Goal: Task Accomplishment & Management: Manage account settings

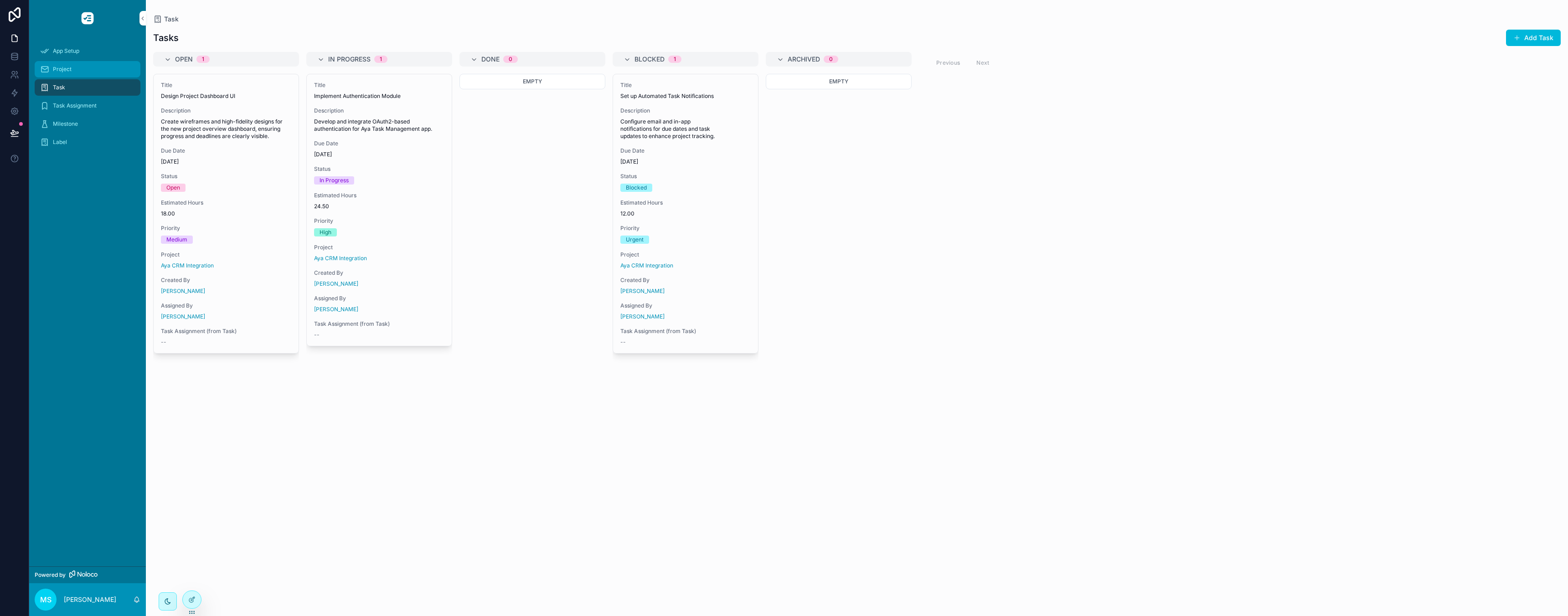
click at [61, 72] on span "Project" at bounding box center [61, 69] width 18 height 7
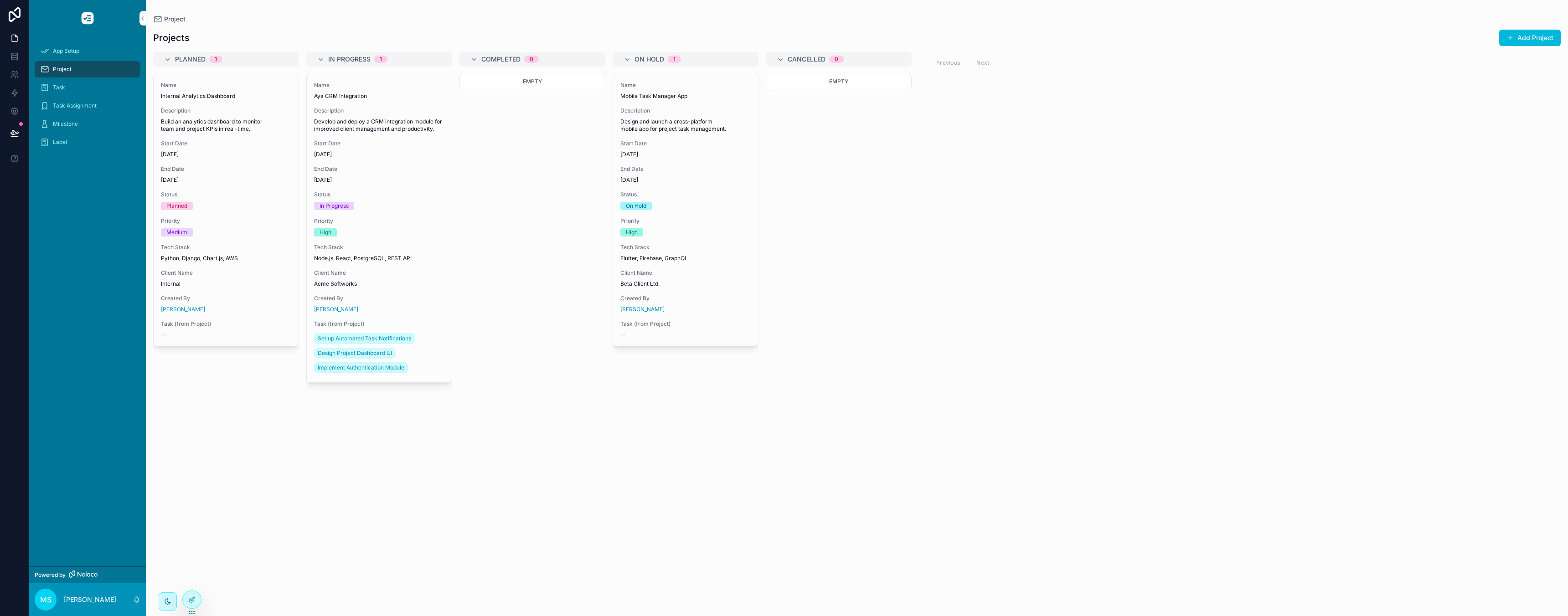
click at [92, 65] on div "Project" at bounding box center [87, 69] width 95 height 14
click at [77, 53] on span "App Setup" at bounding box center [65, 50] width 26 height 7
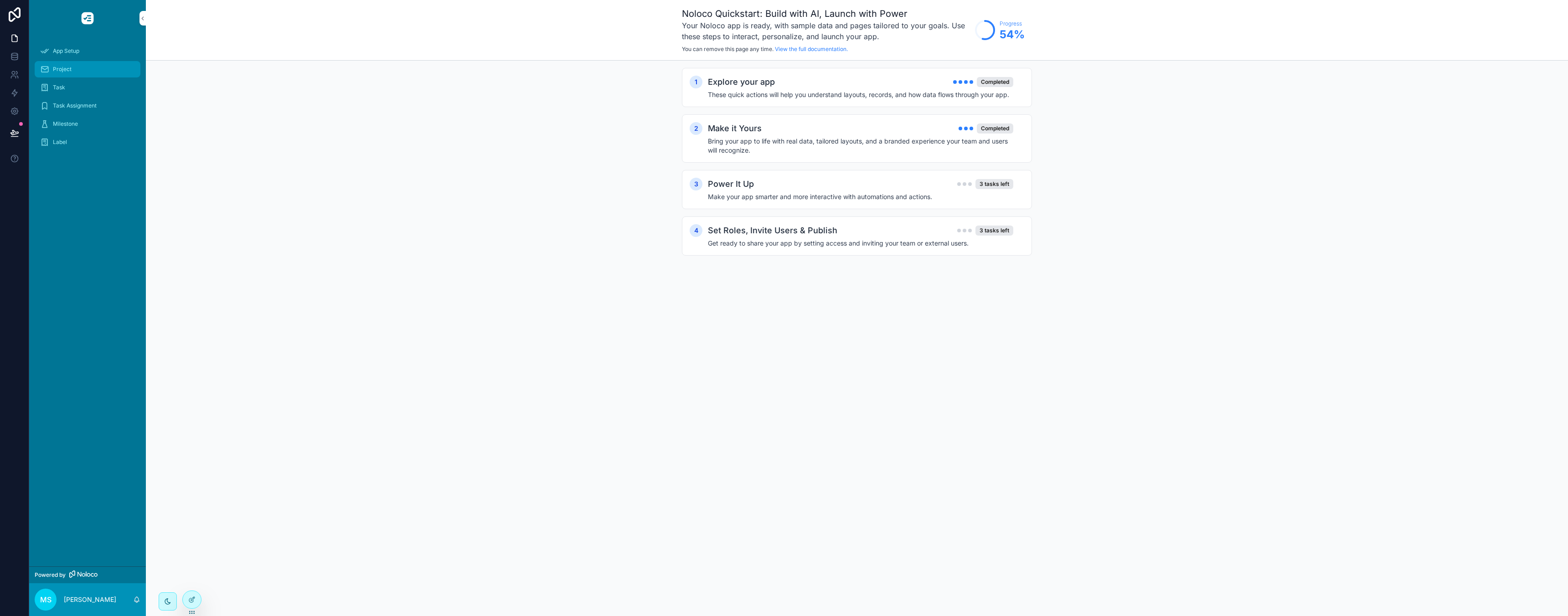
click at [85, 65] on div "Project" at bounding box center [87, 69] width 95 height 14
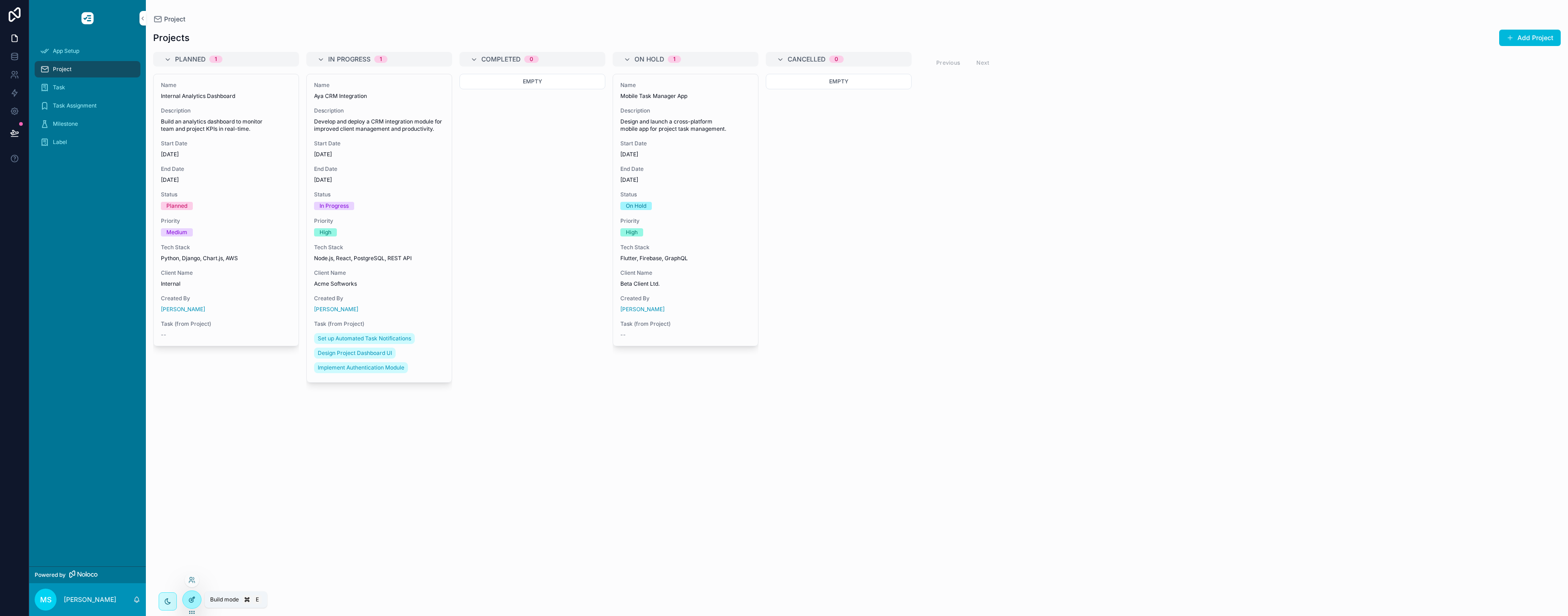
click at [195, 598] on icon at bounding box center [192, 599] width 7 height 7
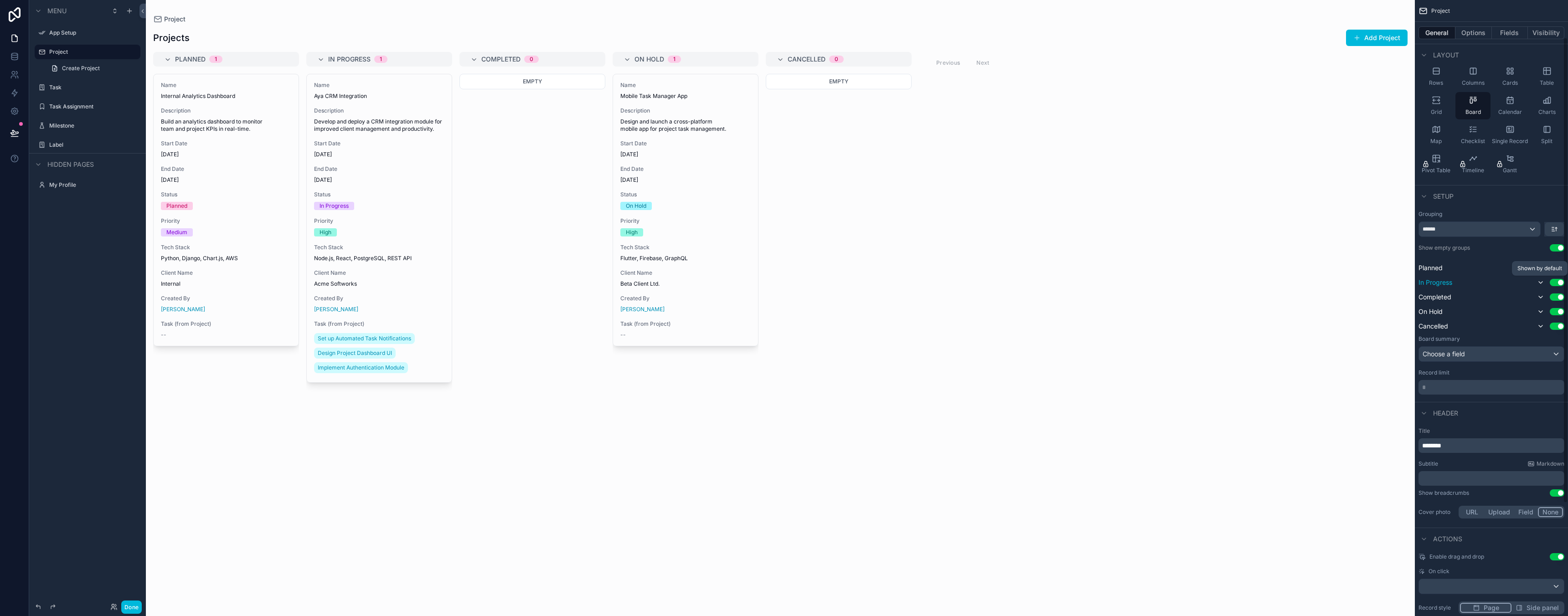
scroll to position [51, 0]
click at [1478, 231] on div "******" at bounding box center [1479, 228] width 121 height 14
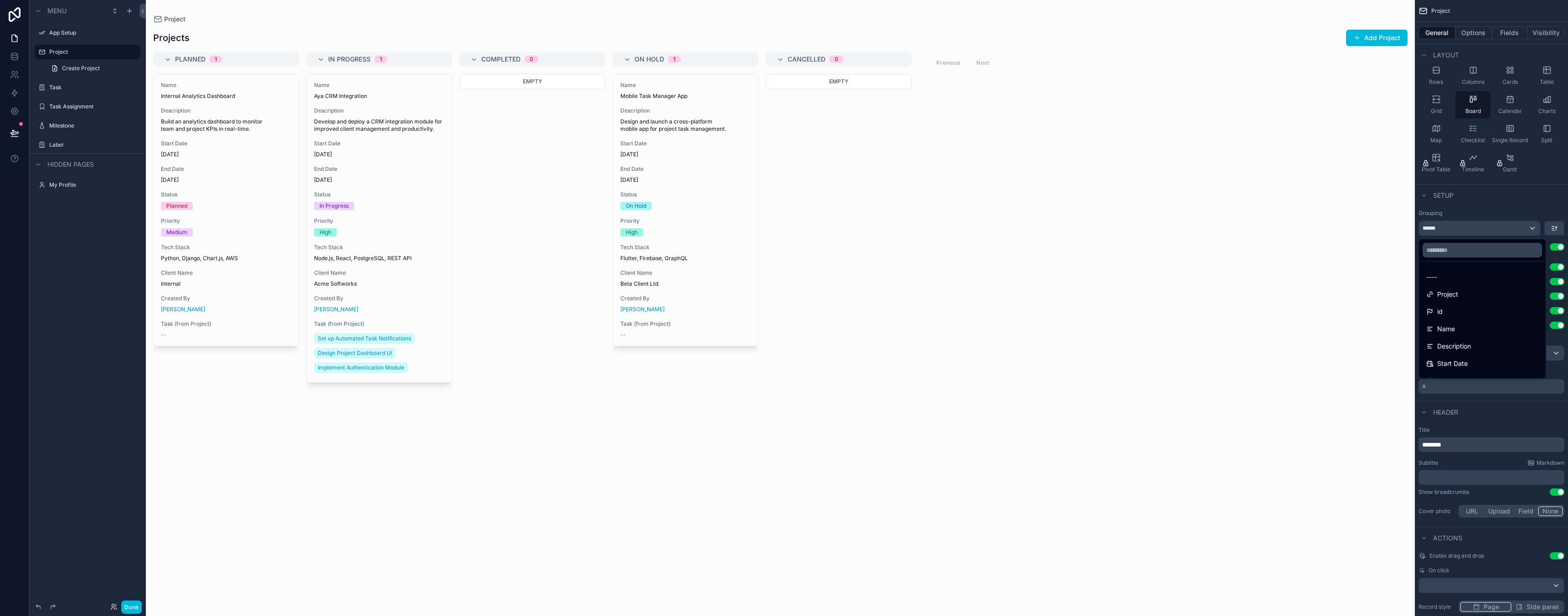
click at [1475, 232] on div "scrollable content" at bounding box center [784, 308] width 1568 height 616
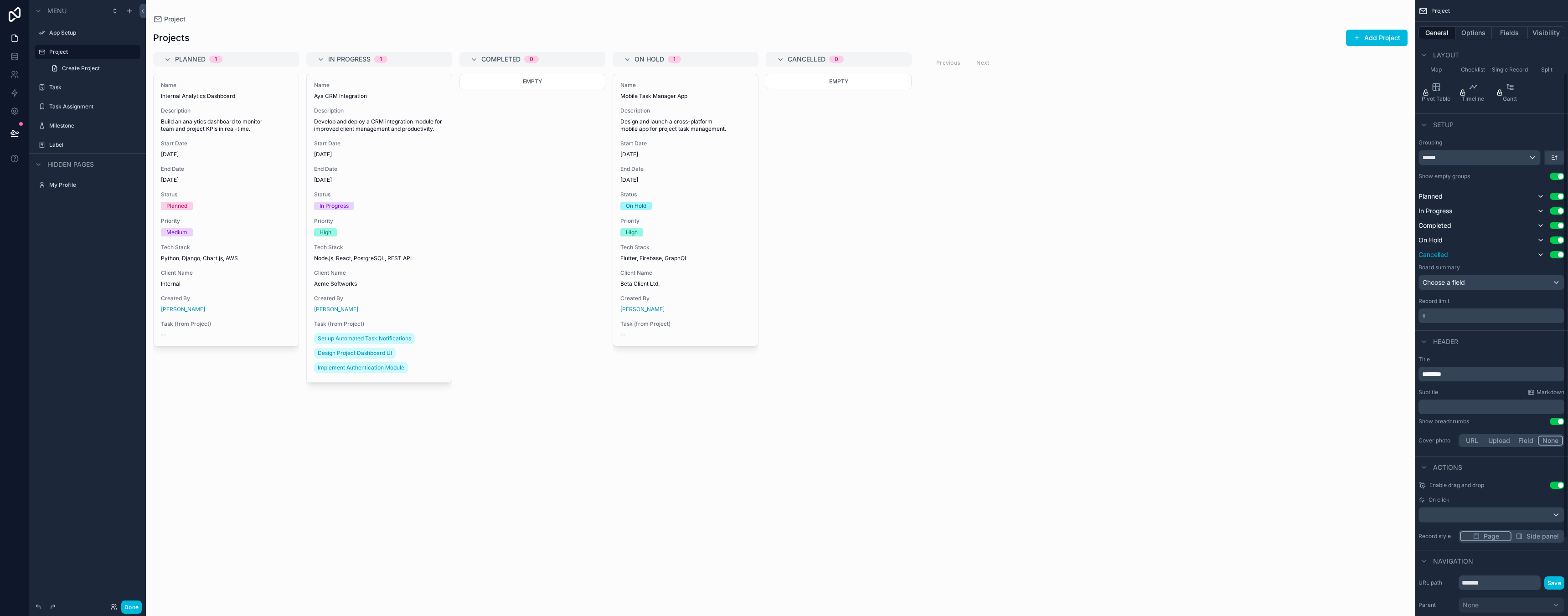
scroll to position [80, 0]
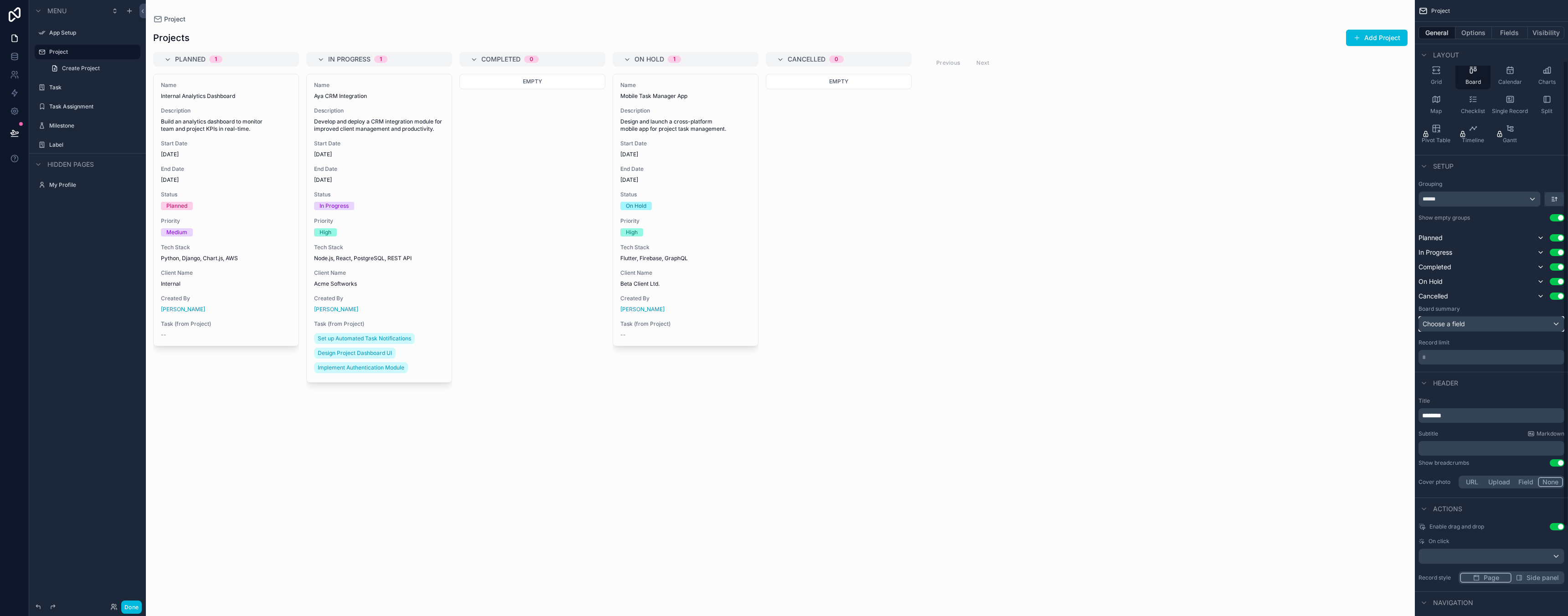
click at [1485, 324] on div "Choose a field" at bounding box center [1491, 324] width 145 height 14
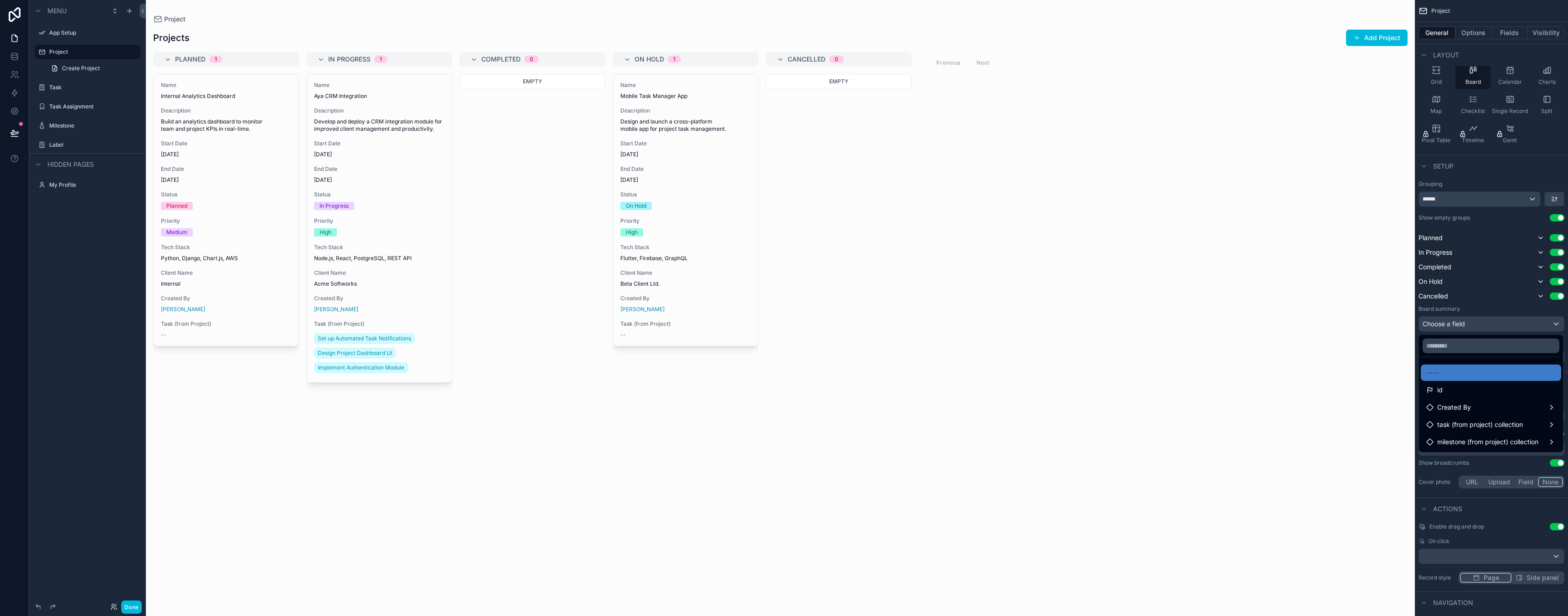
click at [1484, 324] on div "scrollable content" at bounding box center [784, 308] width 1568 height 616
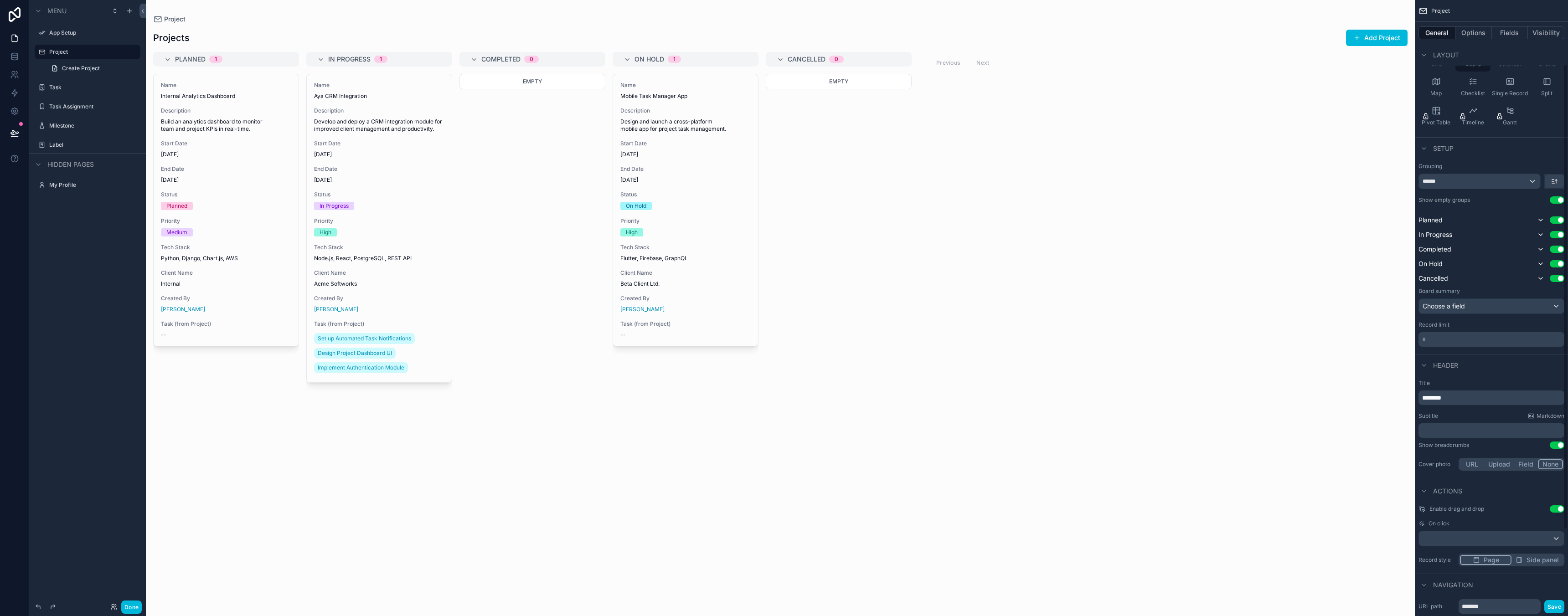
scroll to position [108, 0]
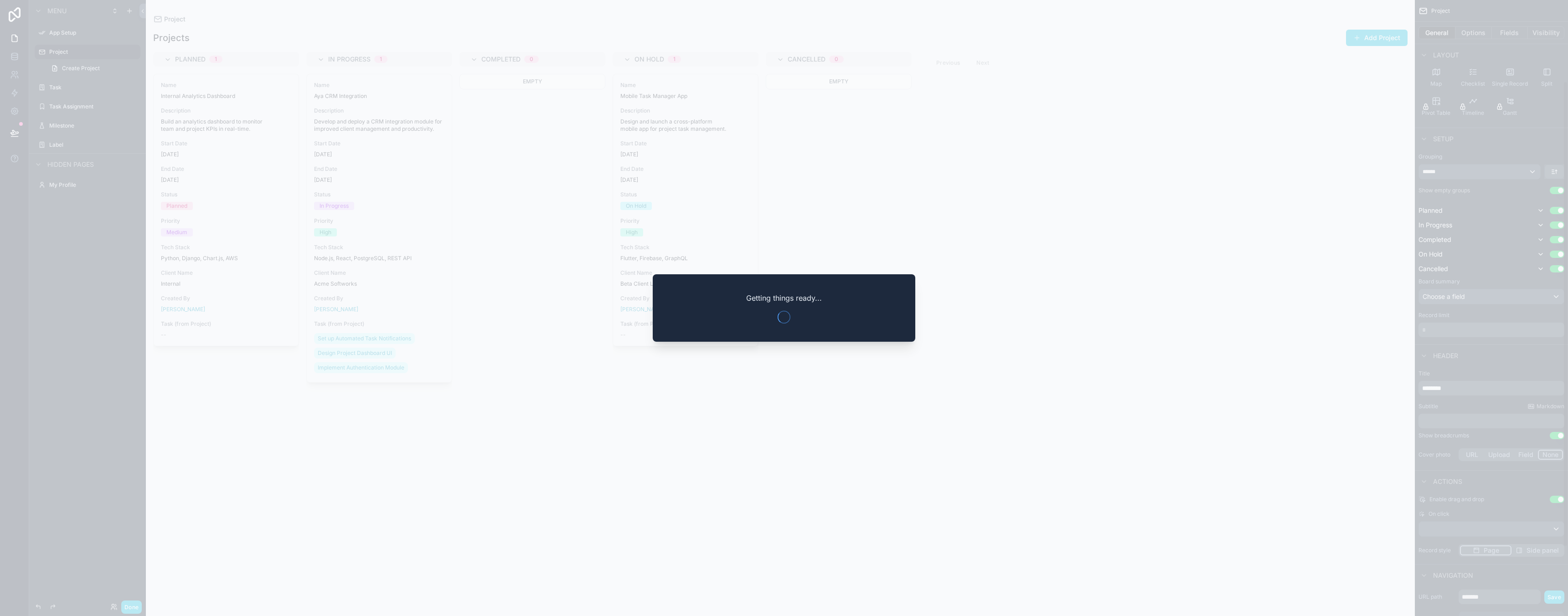
click at [1478, 298] on div at bounding box center [784, 308] width 1568 height 616
click at [1127, 143] on div at bounding box center [784, 308] width 1568 height 616
click at [959, 116] on div at bounding box center [784, 308] width 1568 height 616
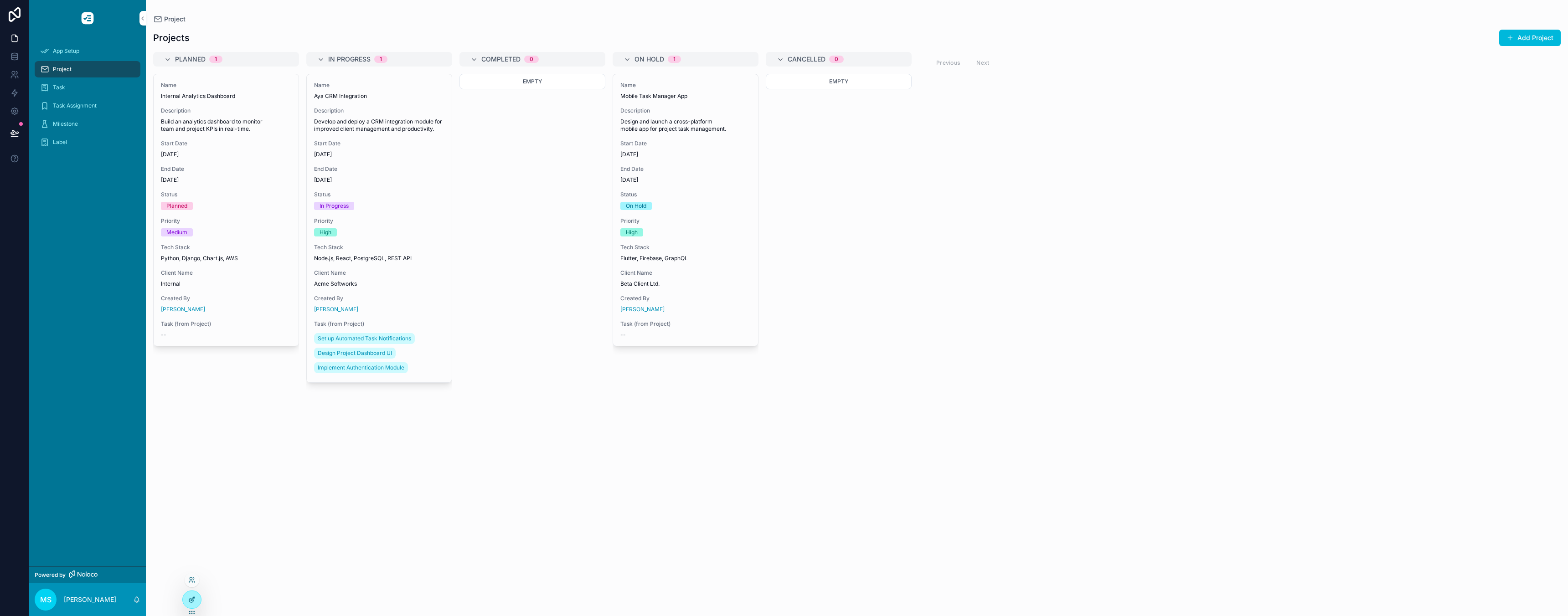
click at [198, 595] on div at bounding box center [192, 599] width 18 height 18
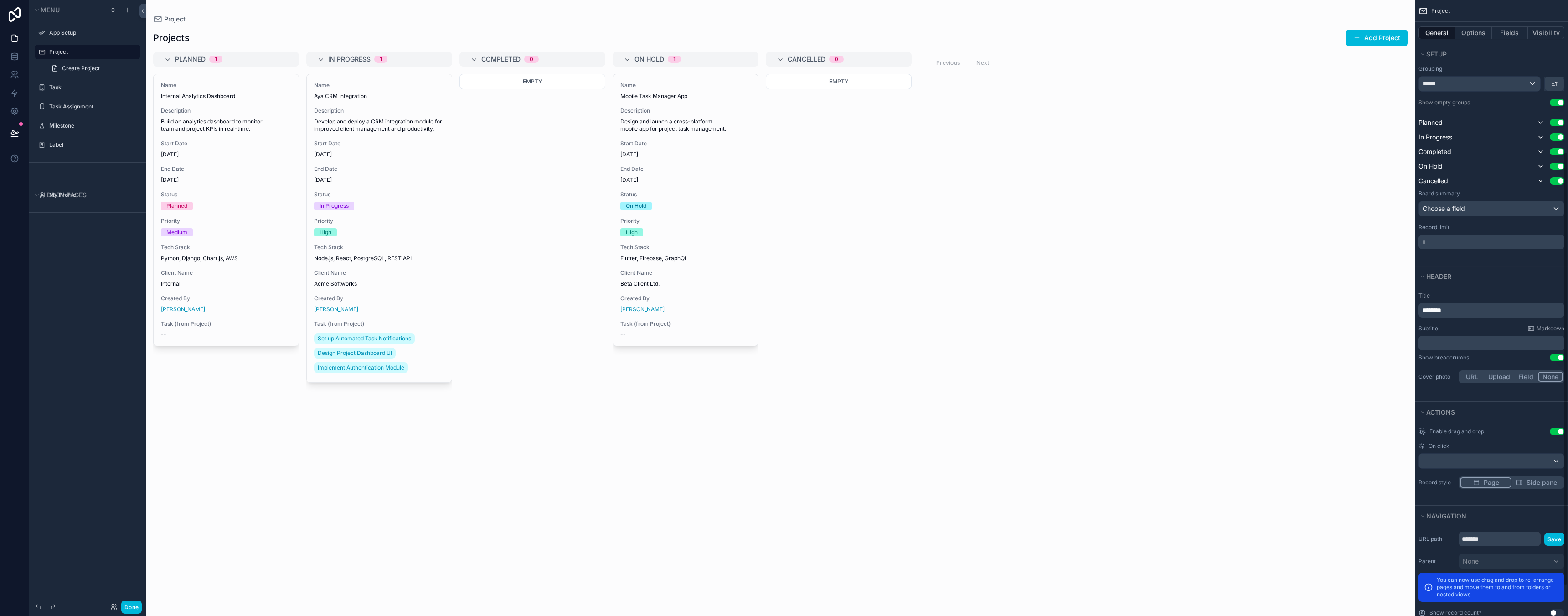
scroll to position [259, 0]
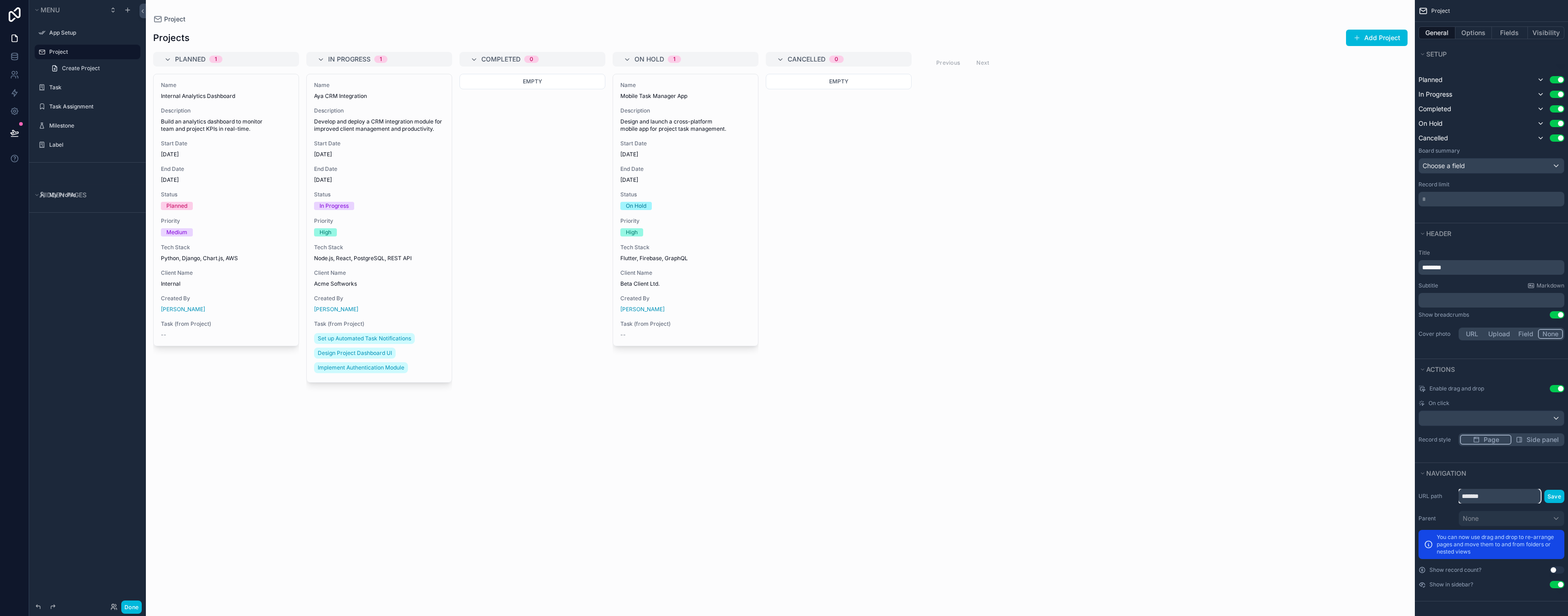
click at [1513, 496] on input "*******" at bounding box center [1499, 496] width 82 height 14
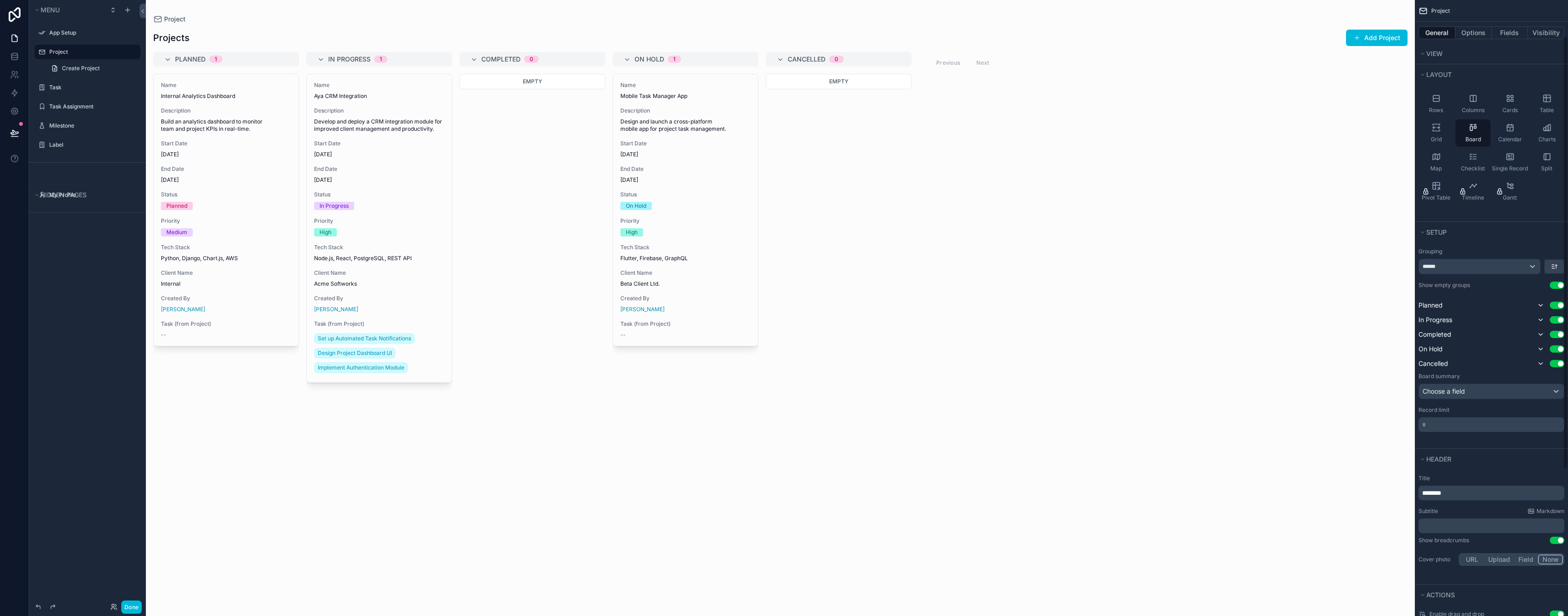
scroll to position [0, 0]
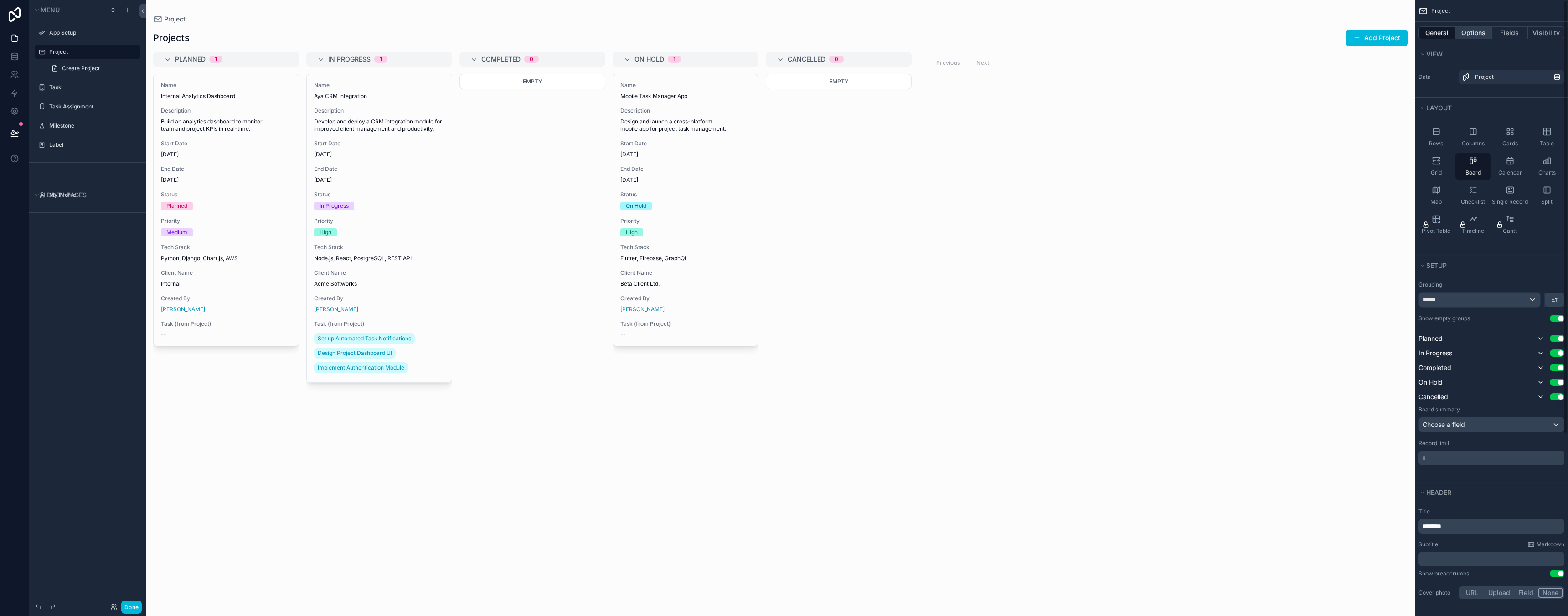
click at [1470, 34] on button "Options" at bounding box center [1474, 33] width 37 height 13
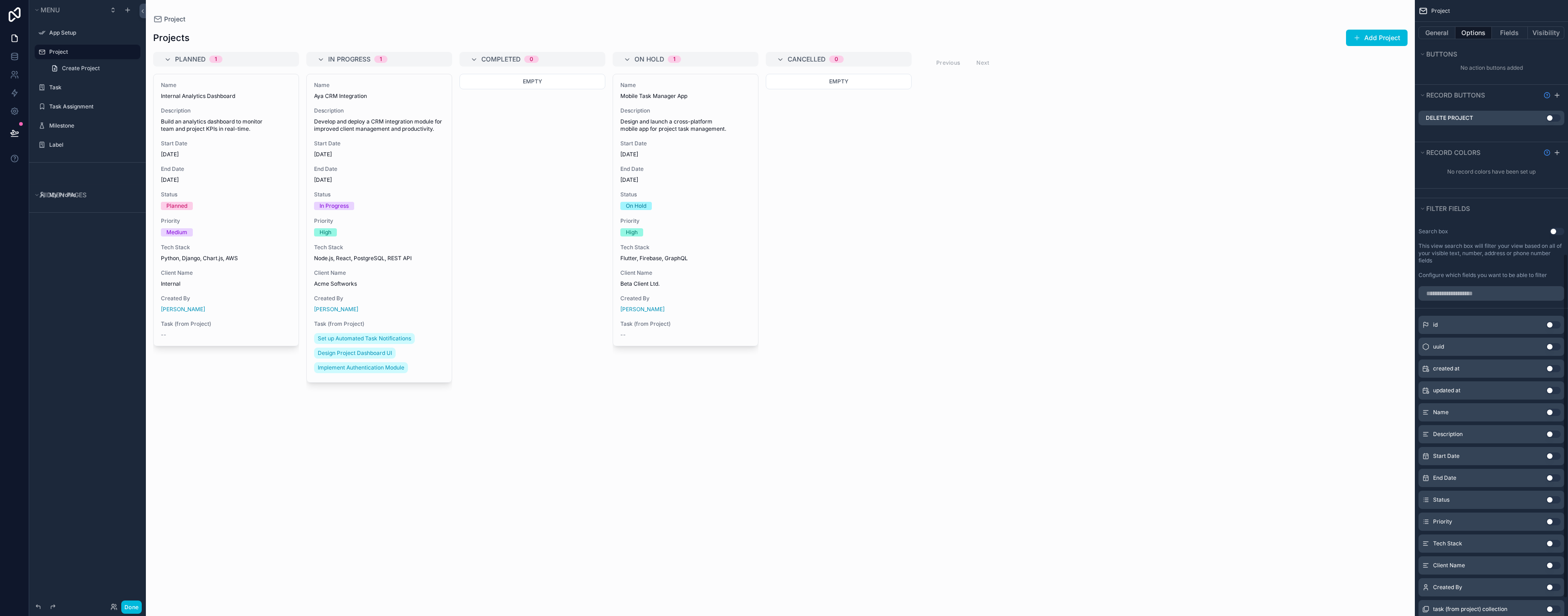
scroll to position [484, 0]
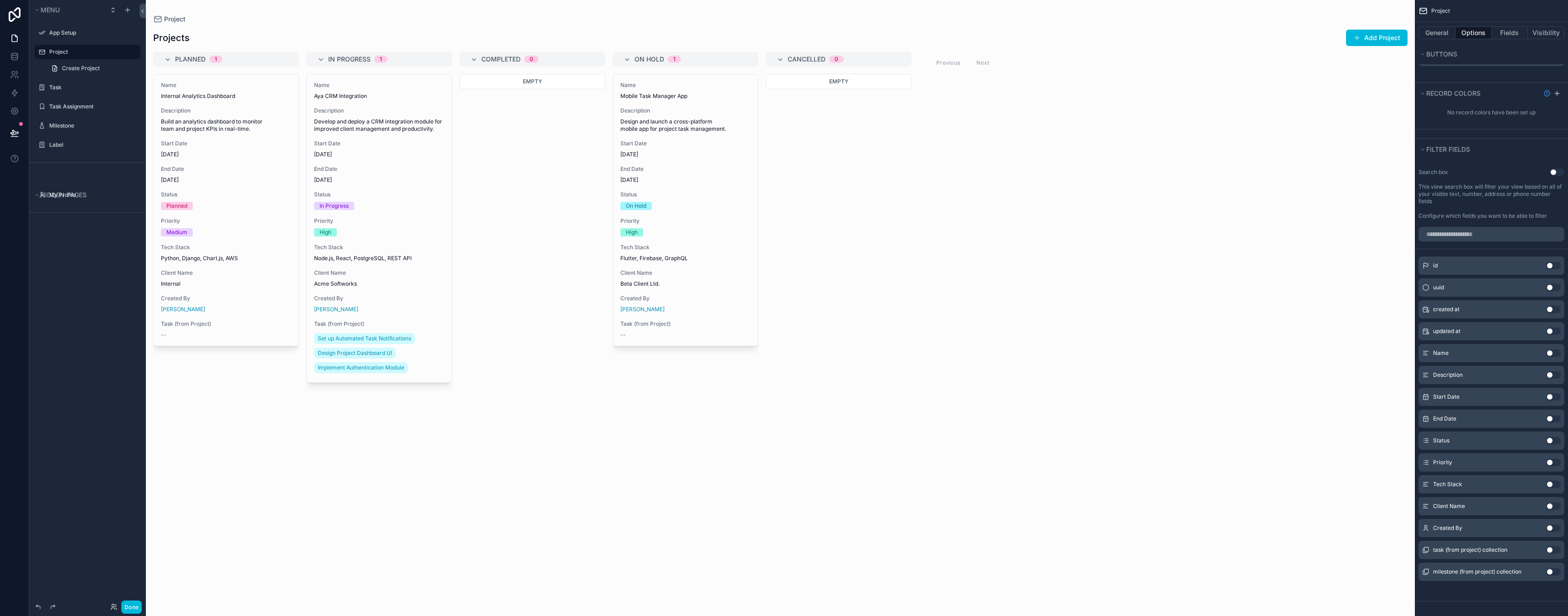
click at [1555, 266] on button "Use setting" at bounding box center [1554, 265] width 14 height 7
click at [1554, 262] on button "Use setting" at bounding box center [1554, 262] width 14 height 7
click at [1554, 262] on button "Use setting" at bounding box center [1554, 265] width 14 height 7
click at [1554, 262] on button "Use setting" at bounding box center [1554, 262] width 14 height 7
click at [1551, 397] on button "Use setting" at bounding box center [1554, 397] width 14 height 7
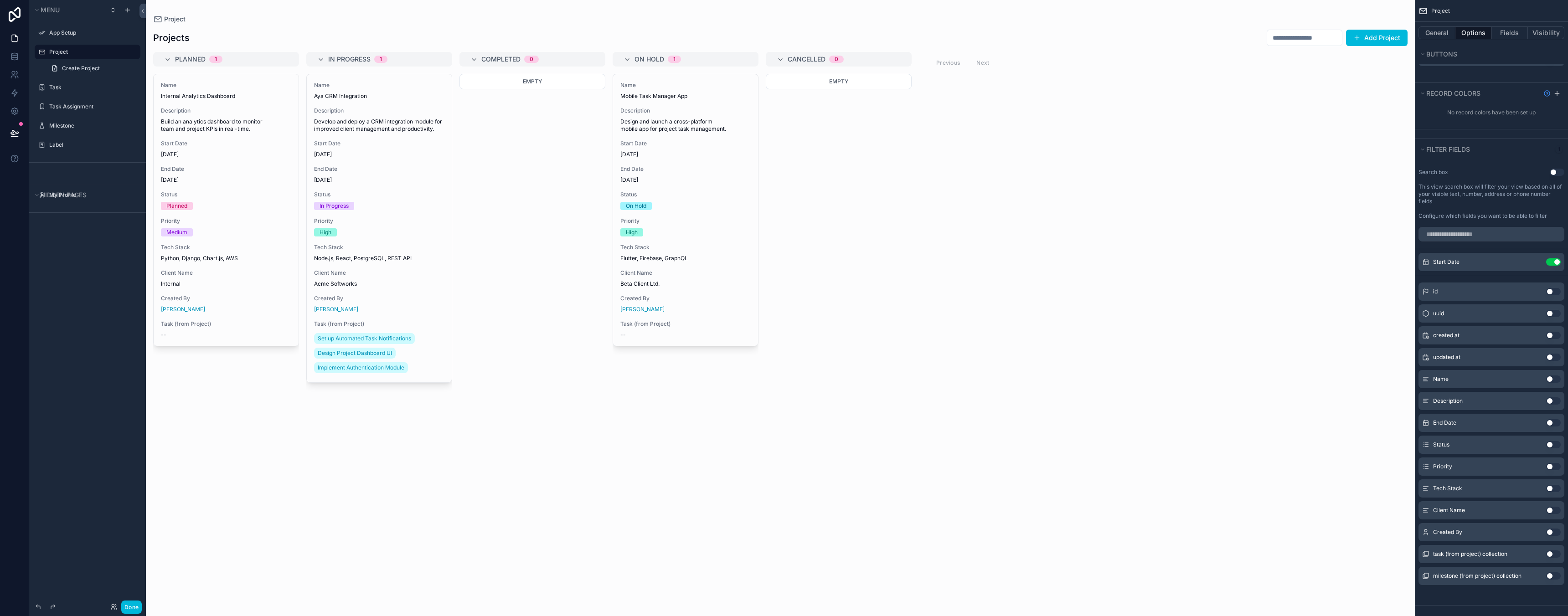
click at [1552, 422] on button "Use setting" at bounding box center [1554, 422] width 14 height 7
click at [1553, 439] on button "Use setting" at bounding box center [1554, 440] width 14 height 7
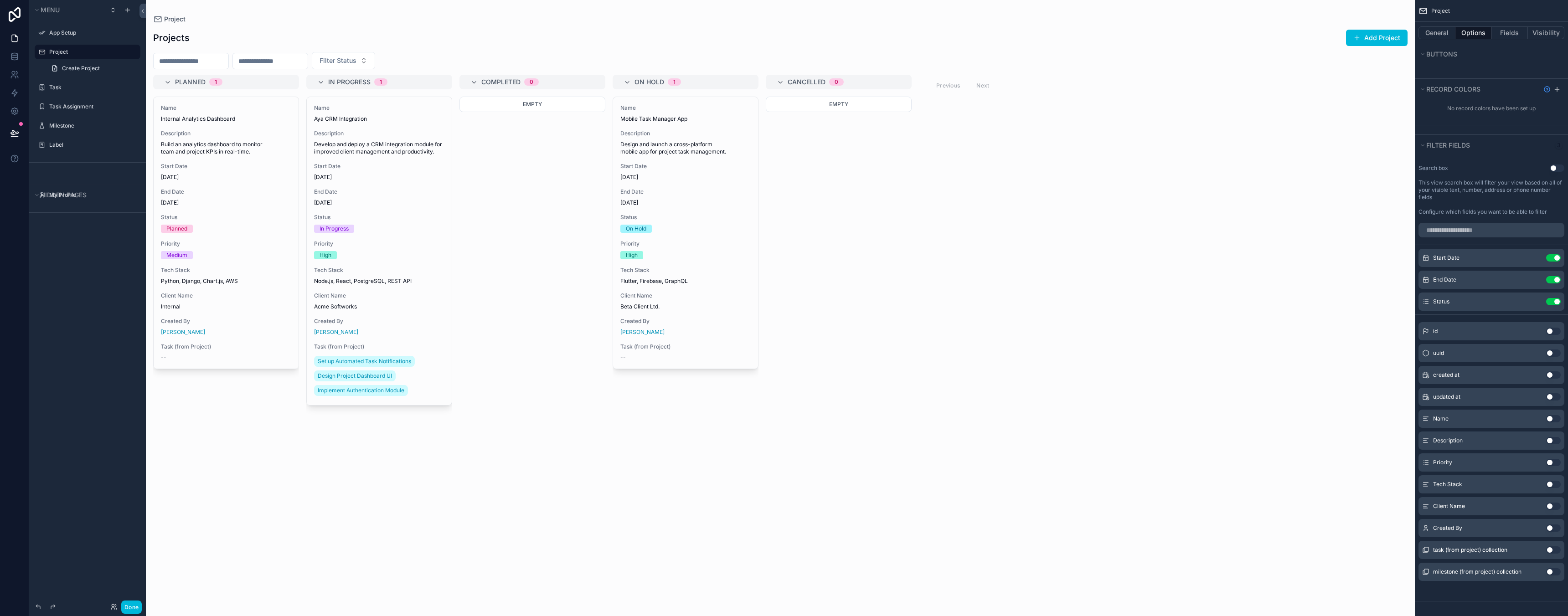
click at [1556, 462] on button "Use setting" at bounding box center [1554, 462] width 14 height 7
click at [1555, 482] on button "Use setting" at bounding box center [1554, 484] width 14 height 7
click at [1554, 342] on button "Use setting" at bounding box center [1554, 345] width 14 height 7
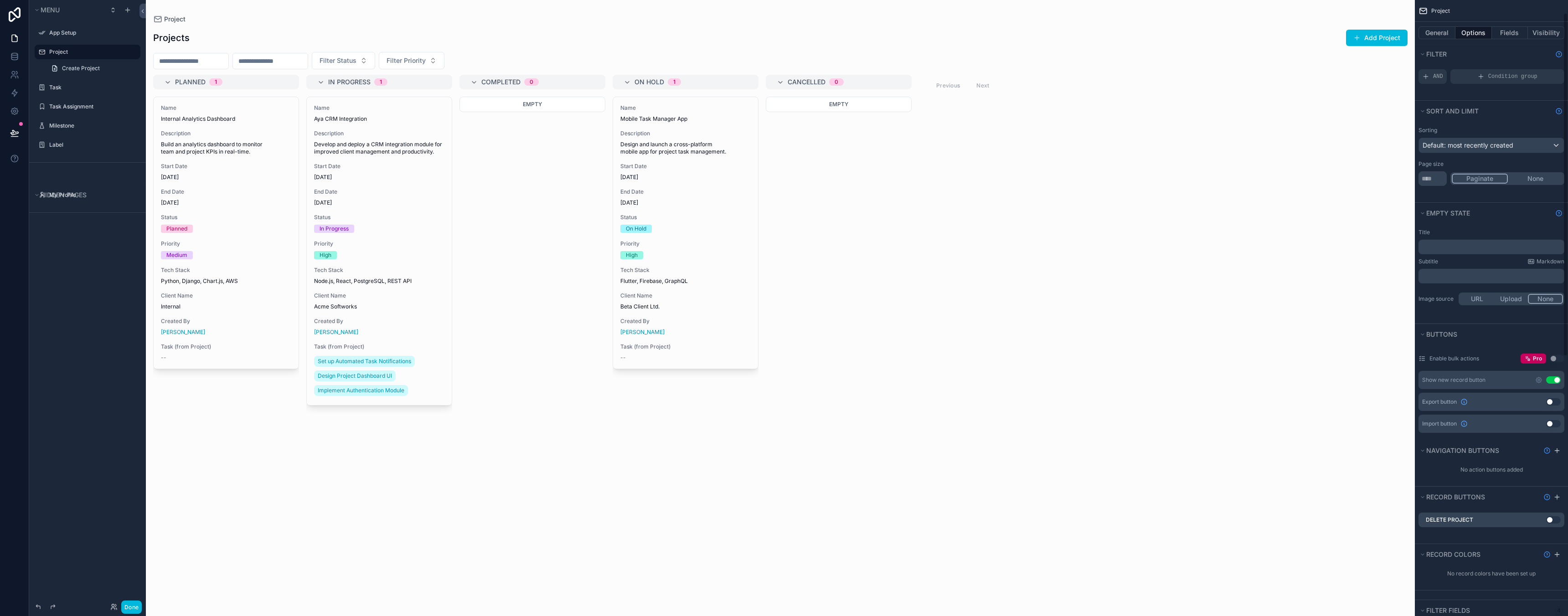
scroll to position [0, 0]
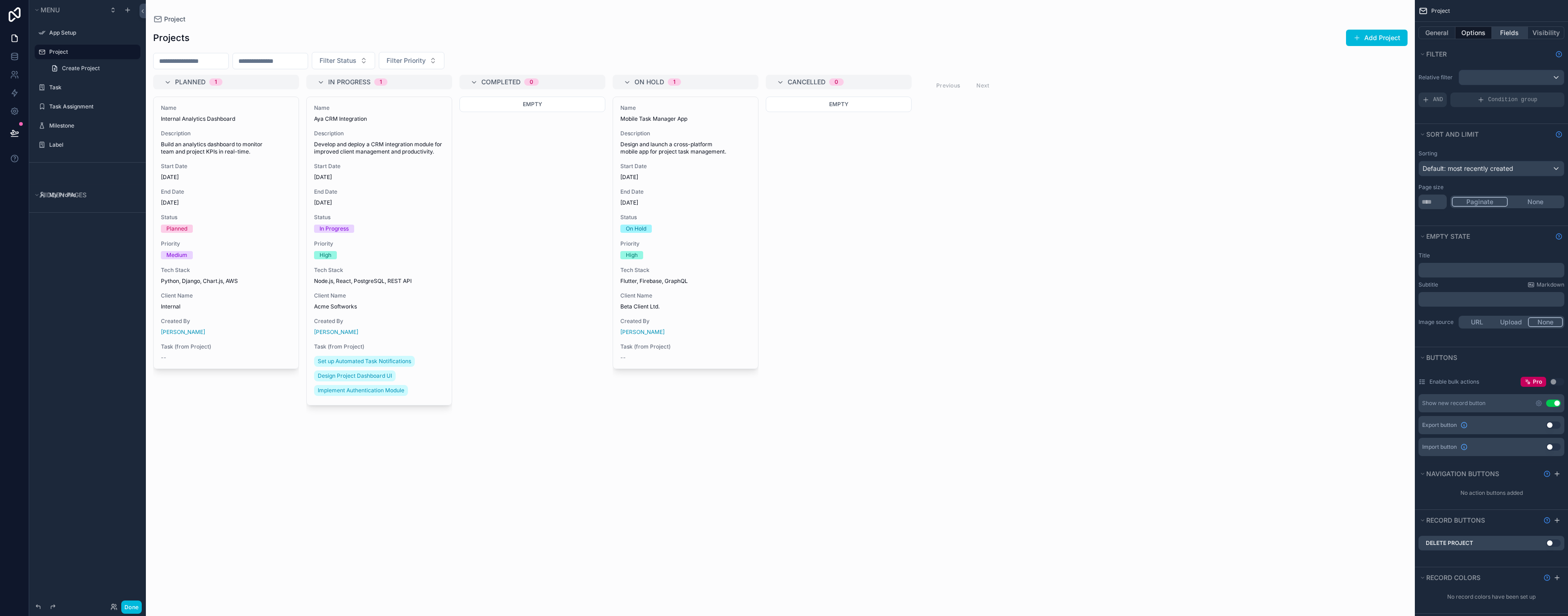
click at [1504, 30] on button "Fields" at bounding box center [1511, 33] width 37 height 13
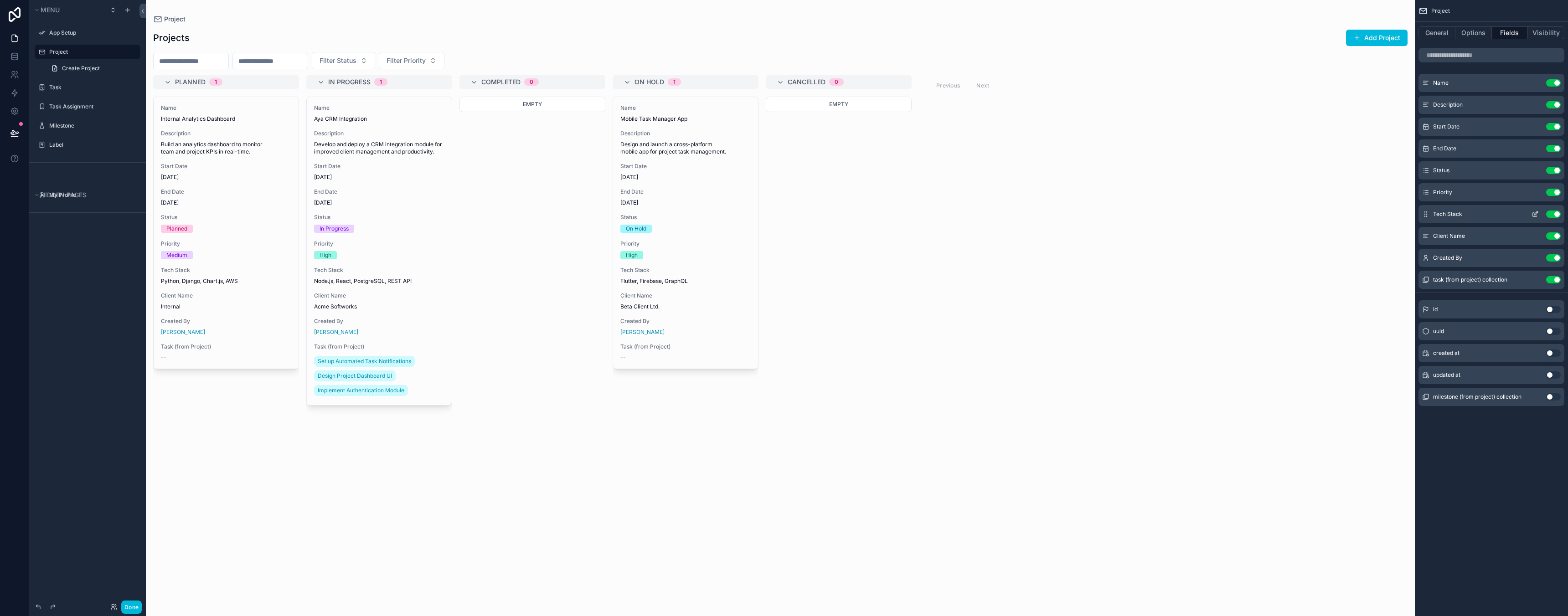
click at [1556, 213] on button "Use setting" at bounding box center [1554, 214] width 14 height 7
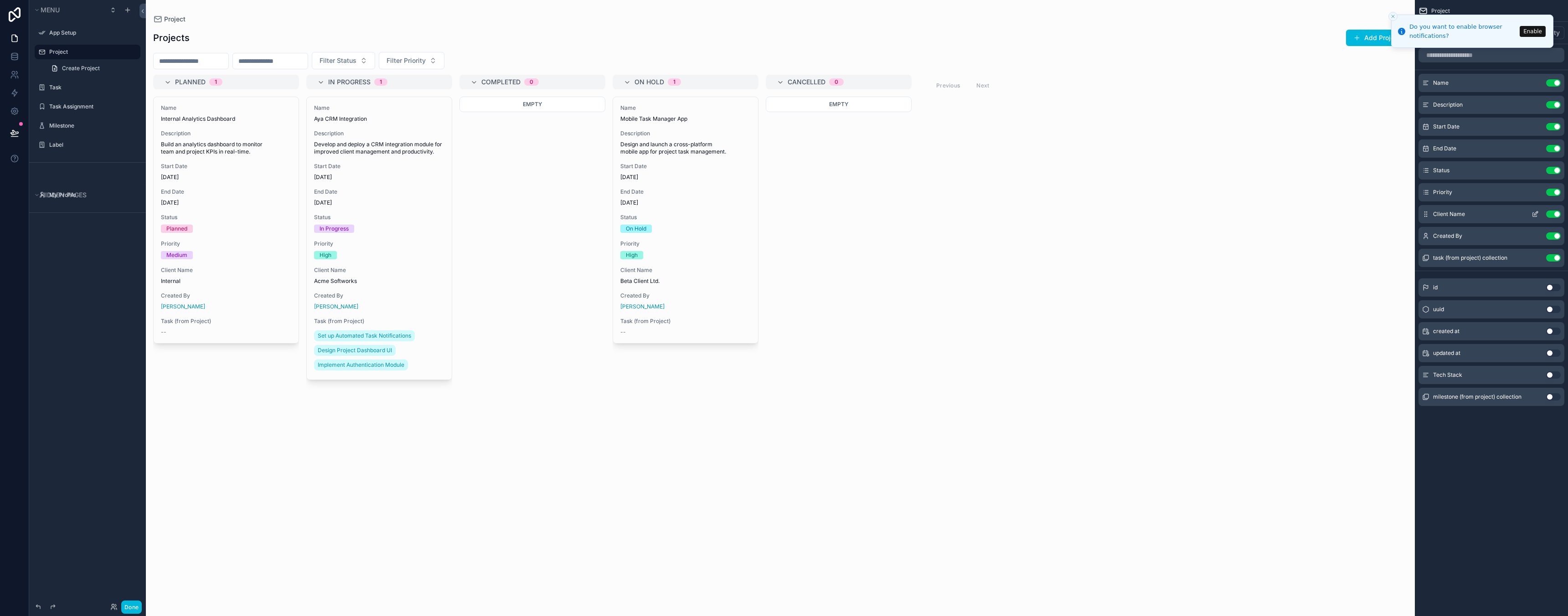
click at [1556, 215] on button "Use setting" at bounding box center [1554, 214] width 14 height 7
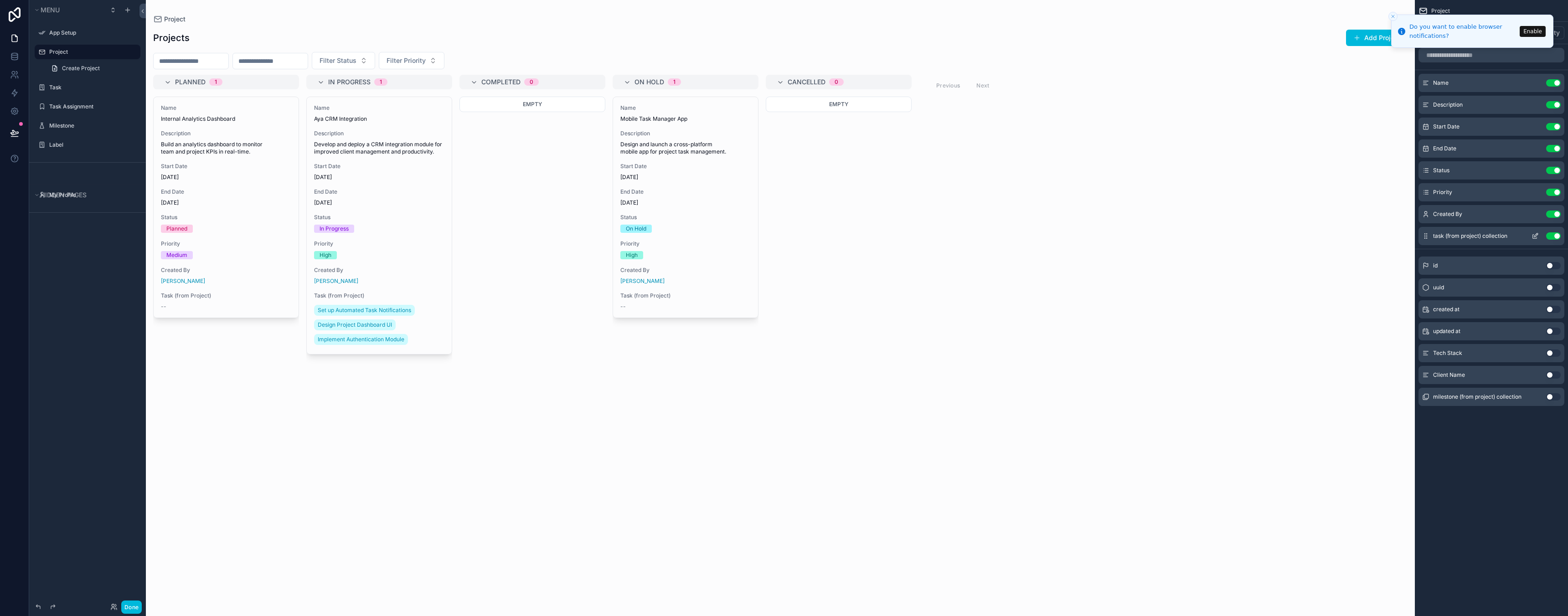
click at [1538, 235] on icon "scrollable content" at bounding box center [1534, 235] width 7 height 7
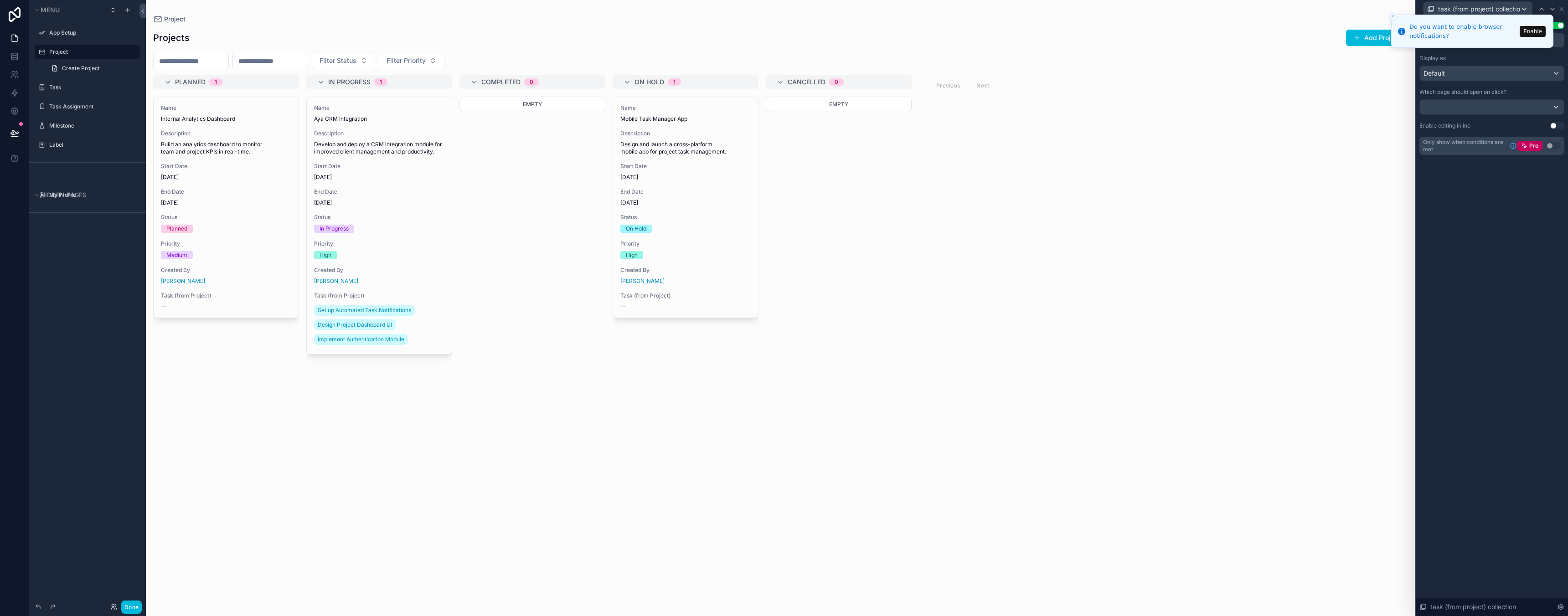
click at [1396, 15] on icon "Close toast" at bounding box center [1392, 16] width 6 height 6
click at [1483, 40] on input "**********" at bounding box center [1492, 40] width 145 height 14
type input "**********"
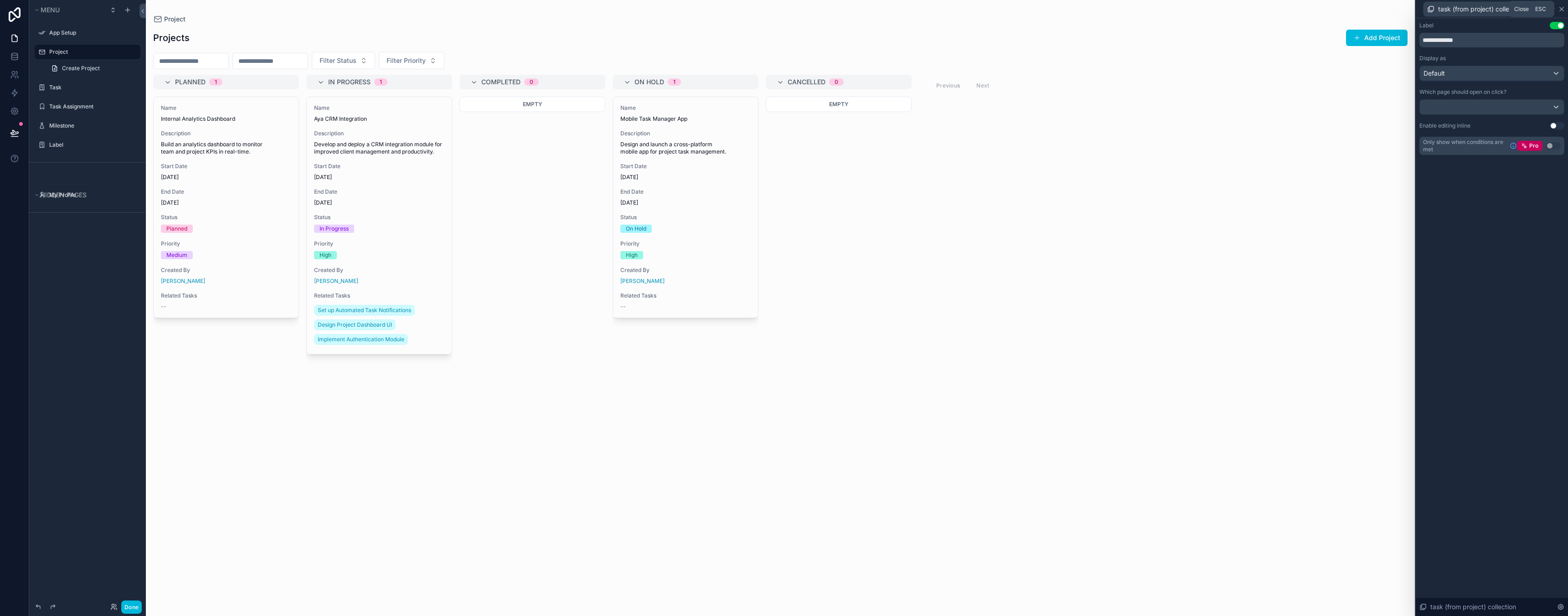
click at [1563, 9] on icon at bounding box center [1561, 9] width 7 height 7
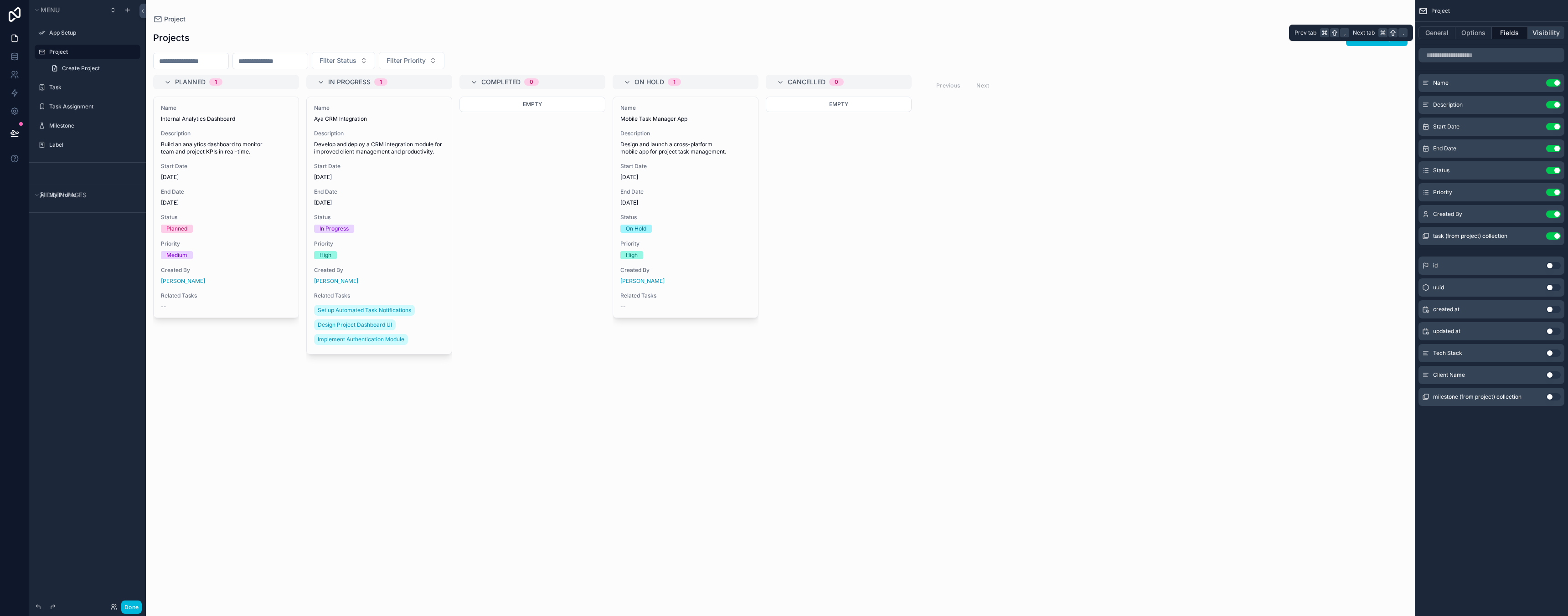
click at [1554, 28] on button "Visibility" at bounding box center [1546, 33] width 37 height 13
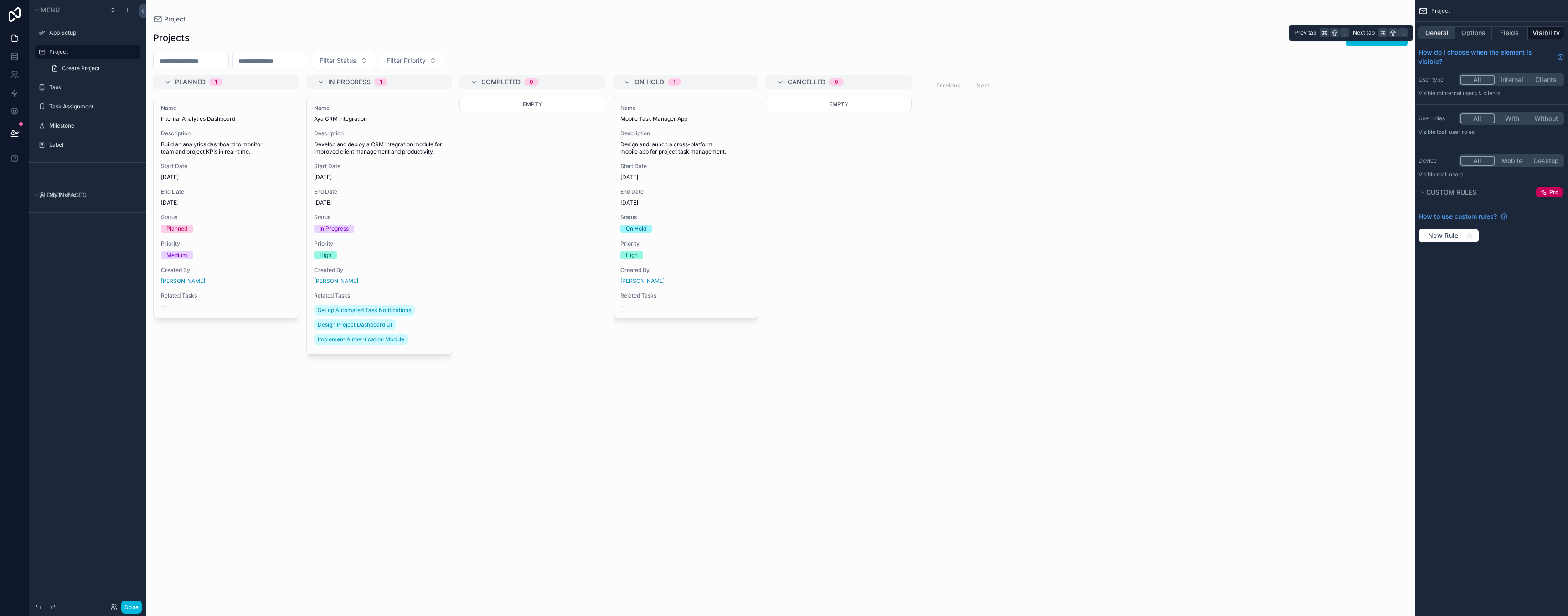
click at [1435, 32] on button "General" at bounding box center [1437, 33] width 37 height 13
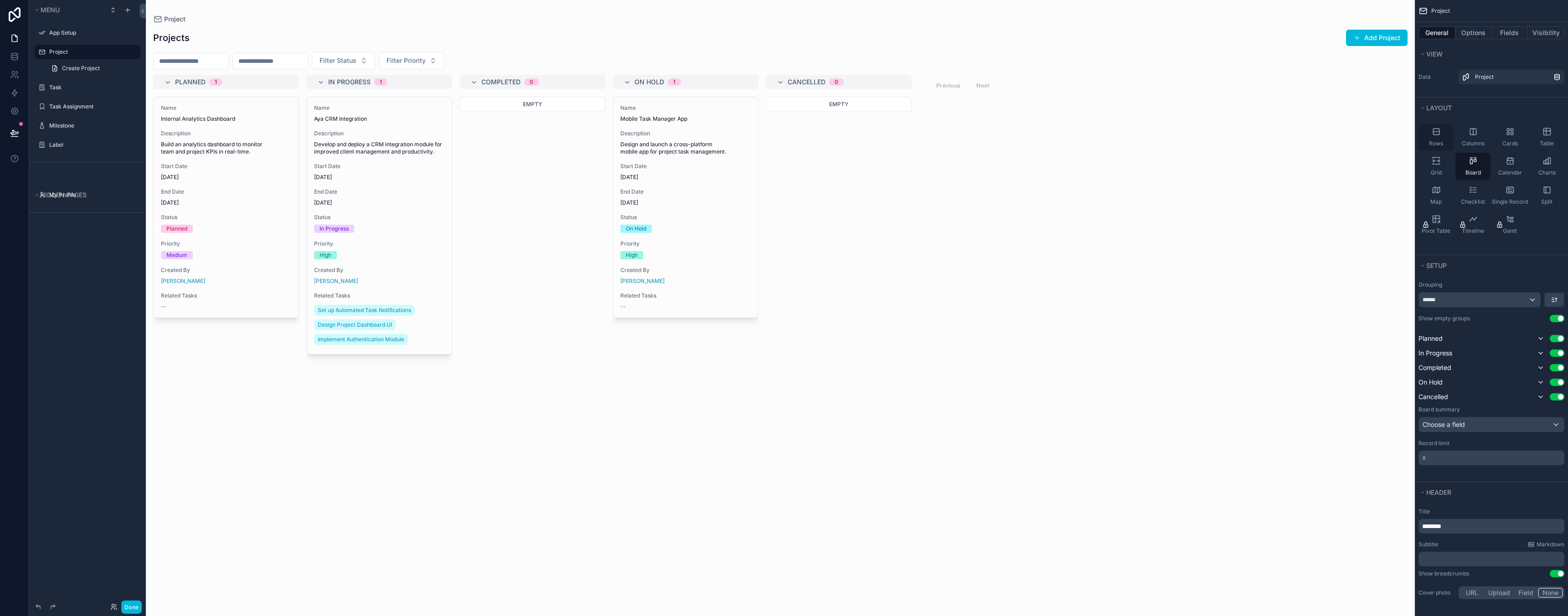
click at [1431, 134] on div "Rows" at bounding box center [1436, 137] width 35 height 27
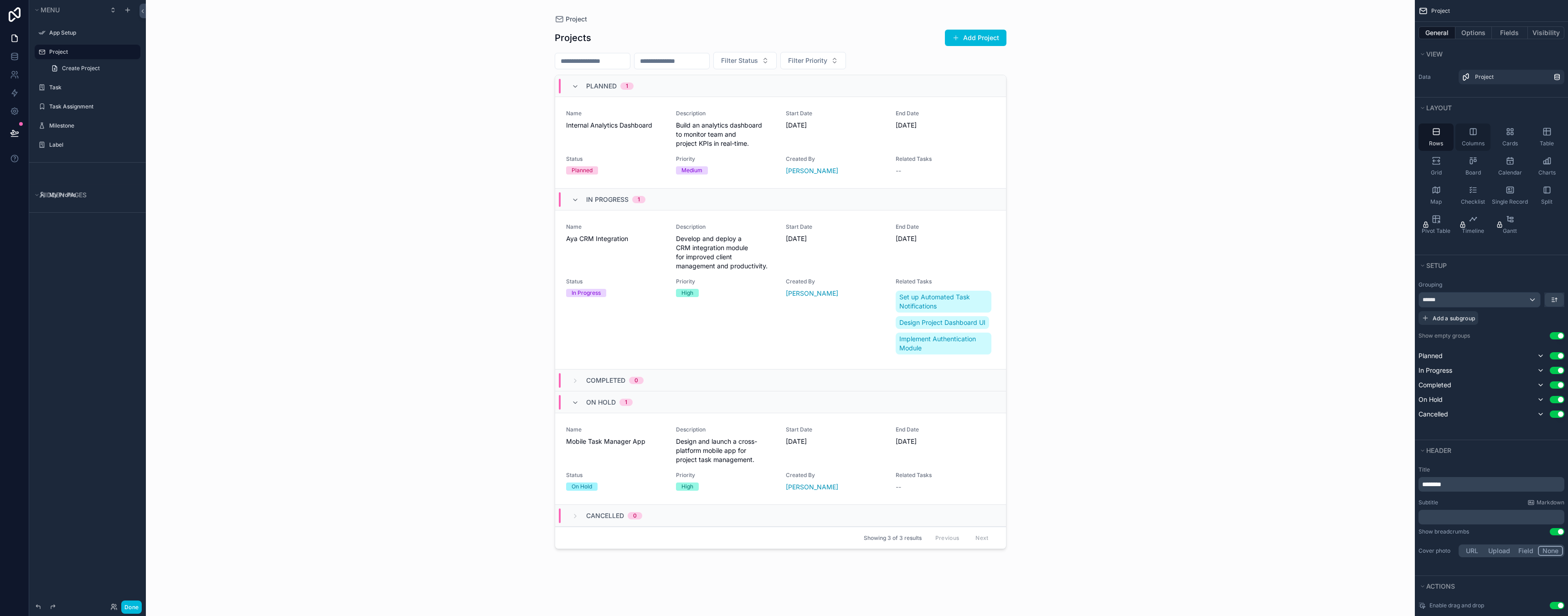
click at [1476, 137] on div "Columns" at bounding box center [1473, 137] width 35 height 27
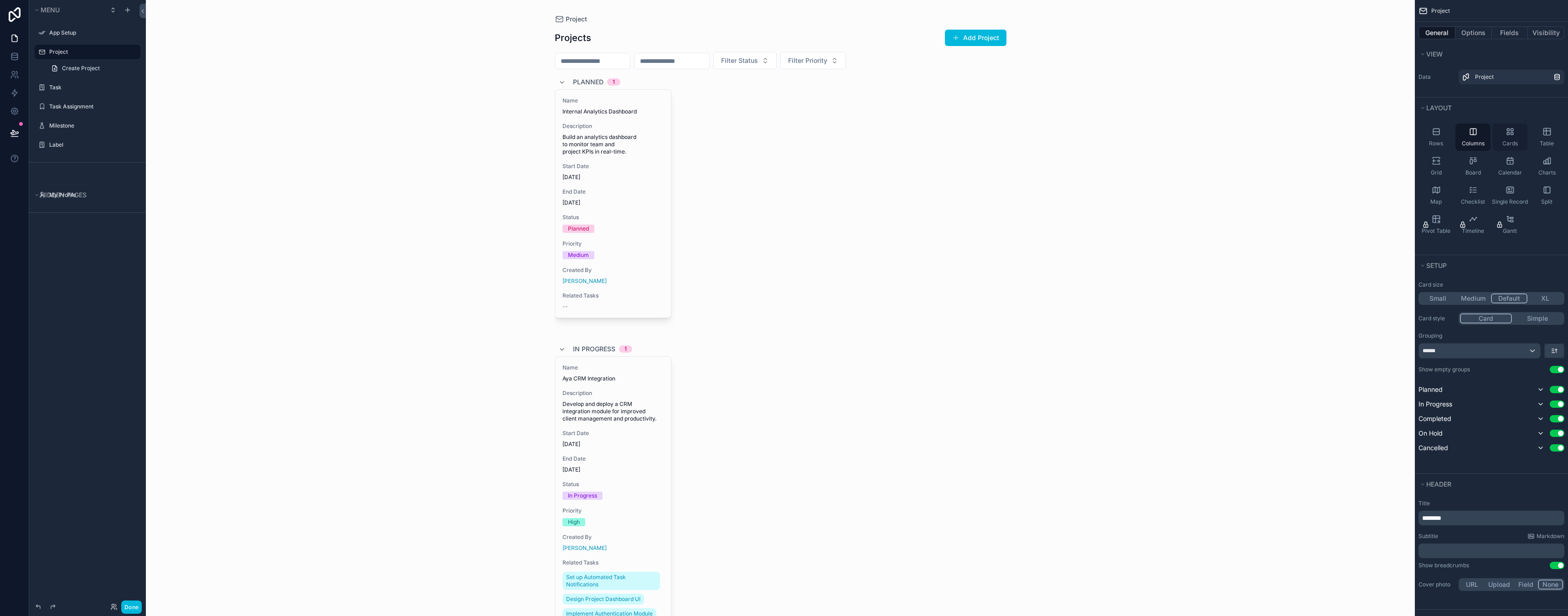
click at [1513, 136] on icon "scrollable content" at bounding box center [1510, 131] width 9 height 9
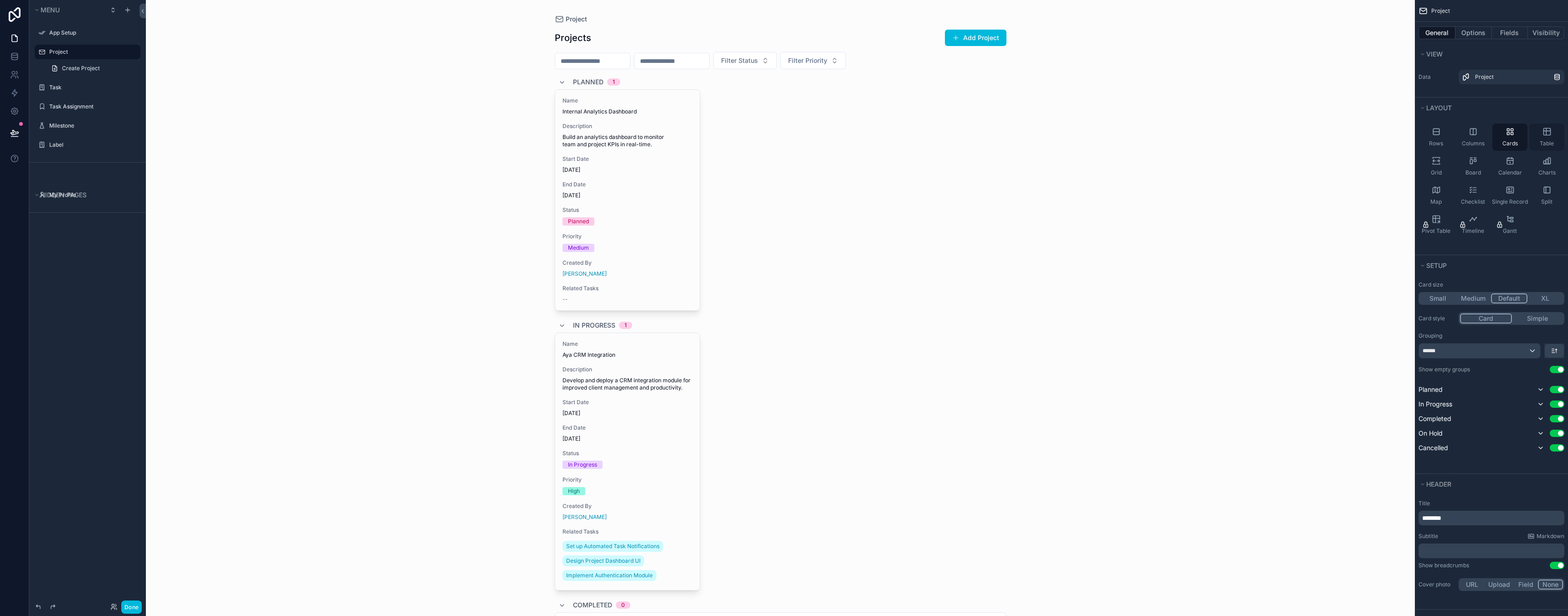
click at [1548, 137] on div "Table" at bounding box center [1546, 137] width 35 height 27
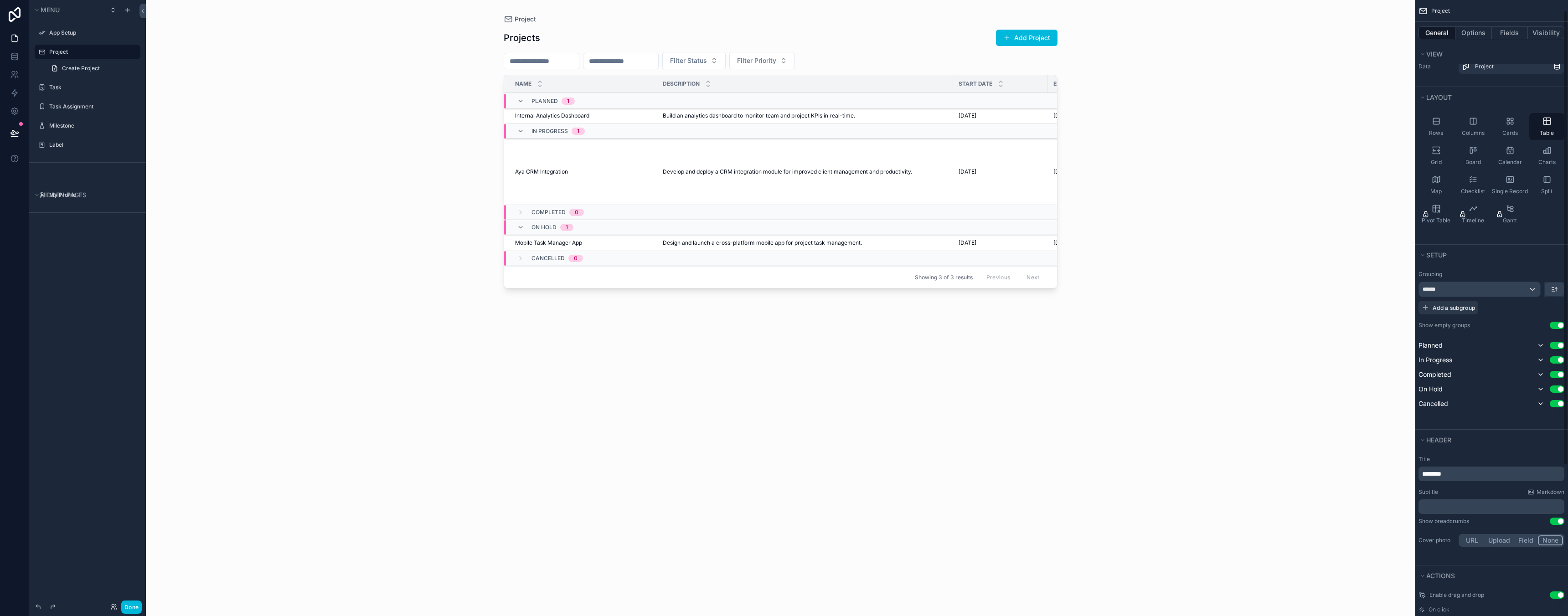
scroll to position [14, 0]
click at [1515, 285] on div "******" at bounding box center [1479, 285] width 121 height 14
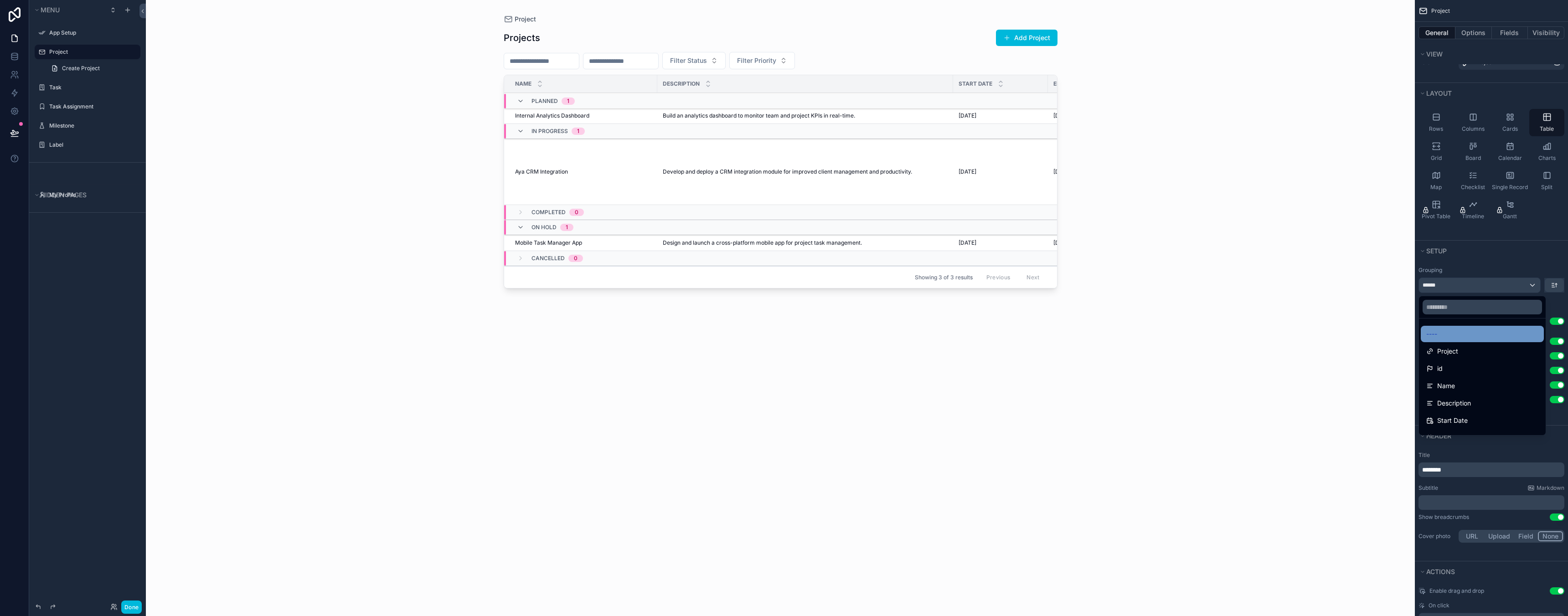
click at [1470, 338] on div "----" at bounding box center [1482, 334] width 112 height 11
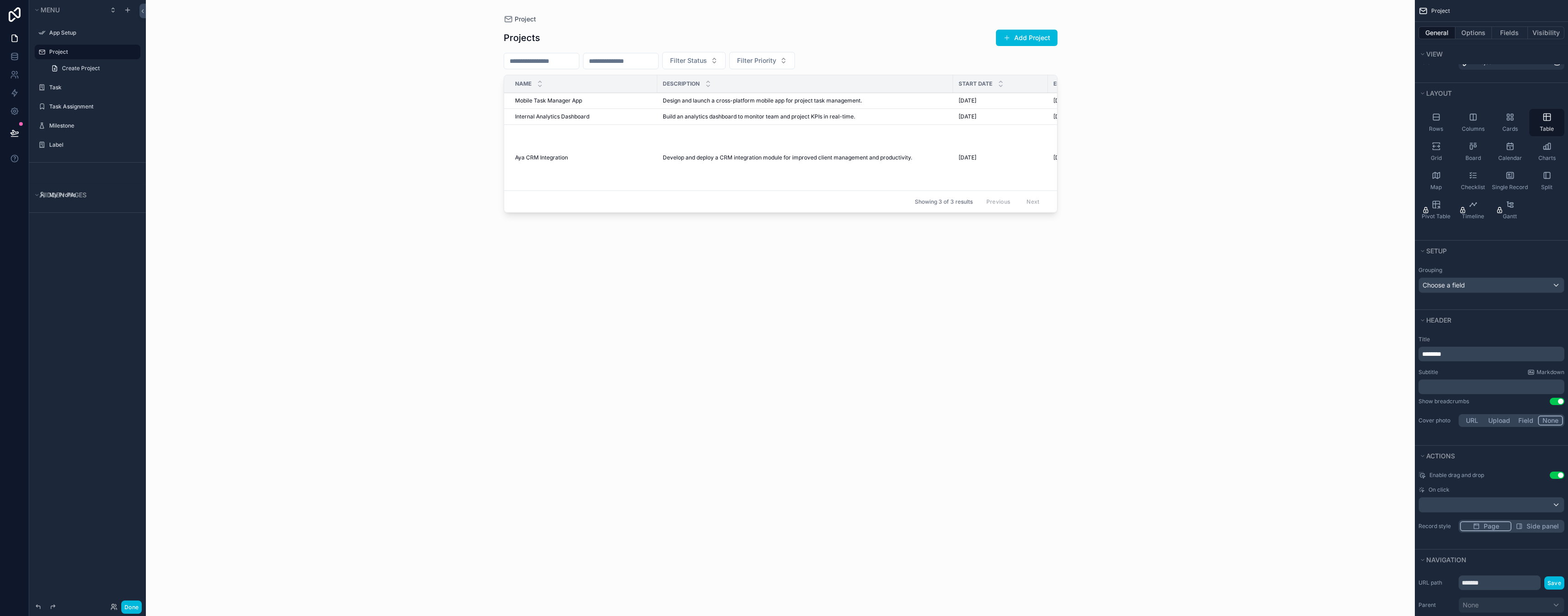
click at [544, 148] on div "scrollable content" at bounding box center [781, 302] width 583 height 605
click at [648, 40] on div "Projects Add Project" at bounding box center [781, 38] width 554 height 18
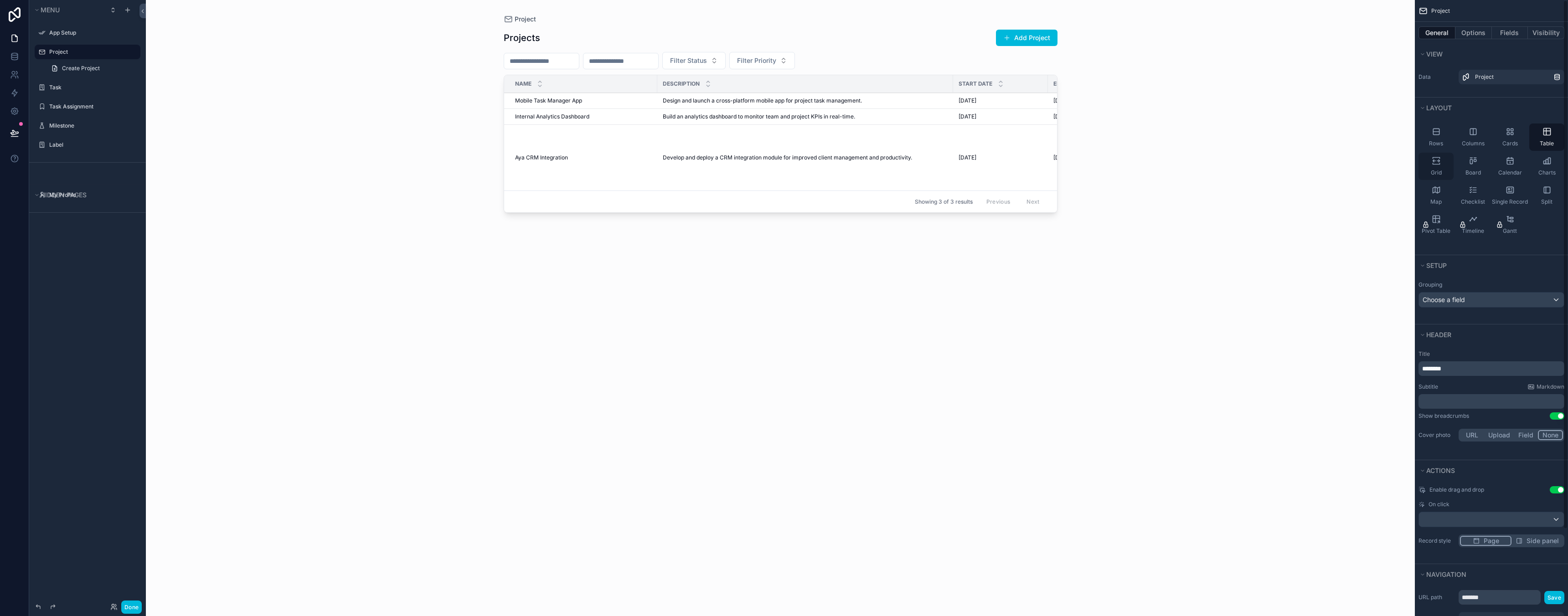
click at [1439, 164] on icon "scrollable content" at bounding box center [1435, 160] width 9 height 9
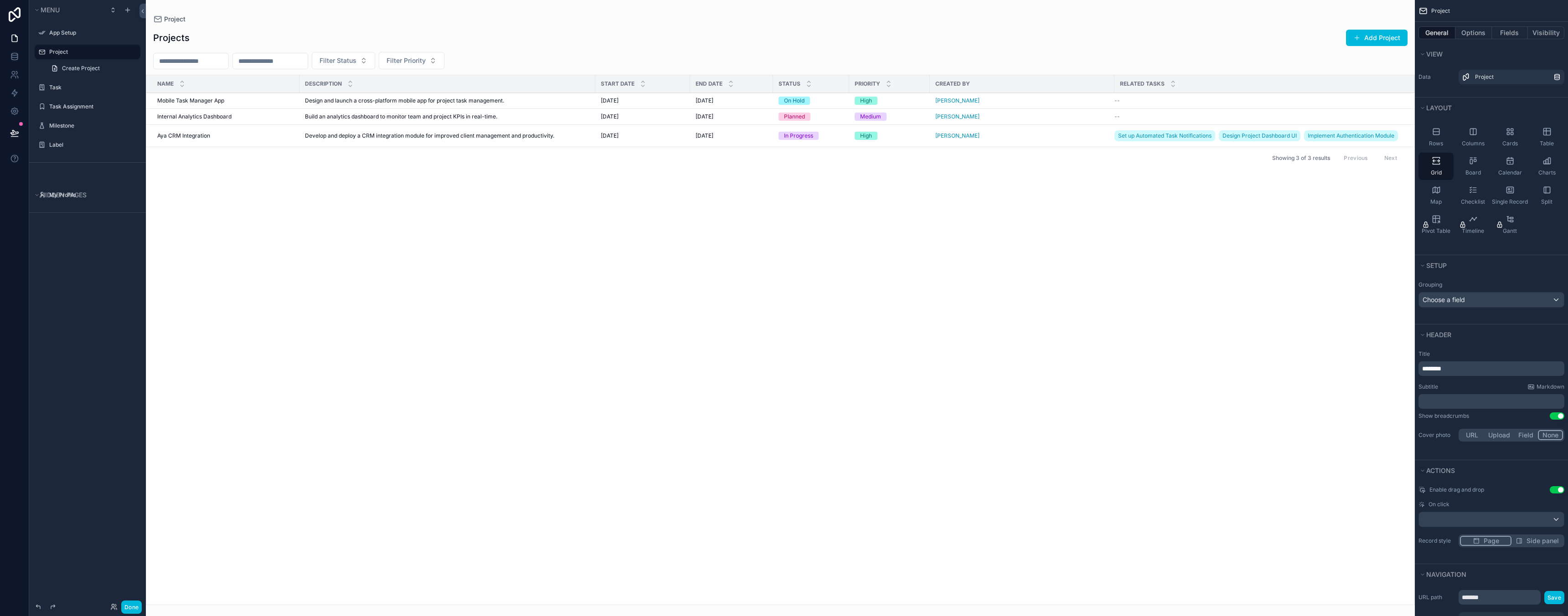
click at [291, 220] on div "Name Description Start Date End Date Status Priority Created By Related Tasks M…" at bounding box center [780, 339] width 1268 height 529
click at [431, 140] on td "Develop and deploy a CRM integration module for improved client management and …" at bounding box center [447, 136] width 296 height 22
click at [196, 136] on span "Aya CRM Integration" at bounding box center [184, 136] width 53 height 7
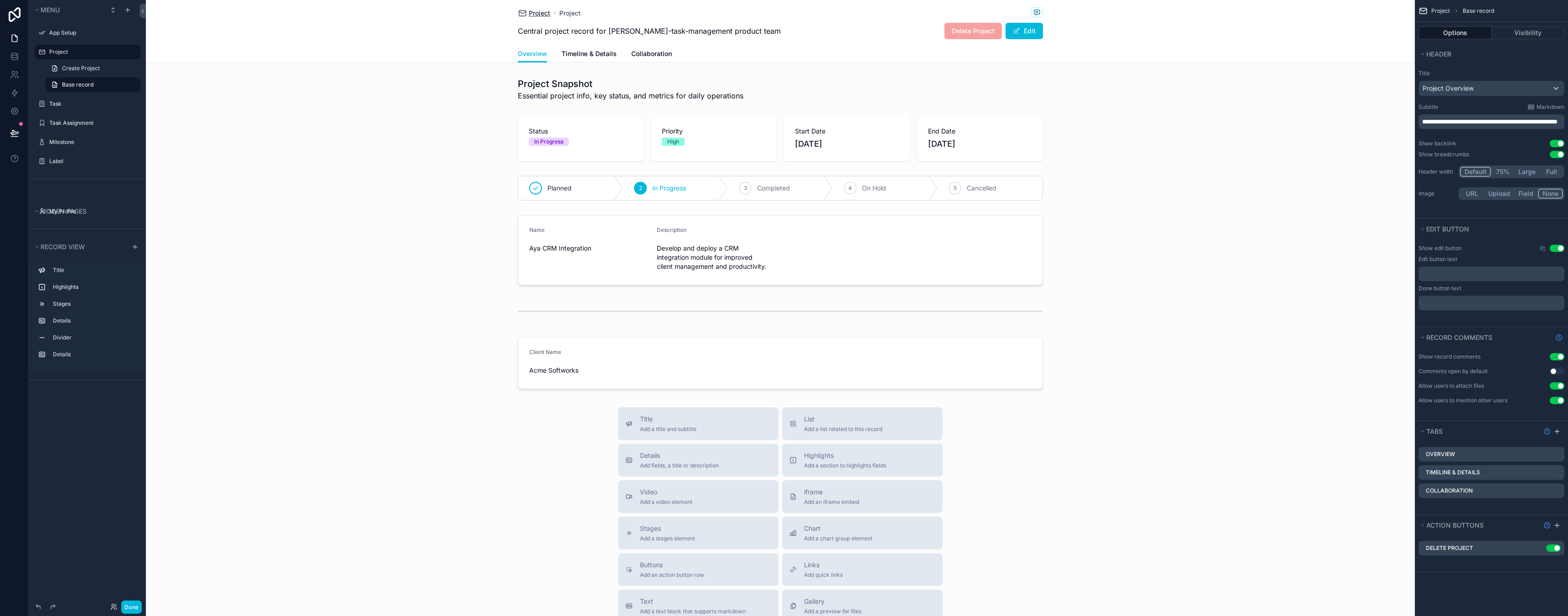
click at [539, 10] on span "Project" at bounding box center [539, 13] width 22 height 9
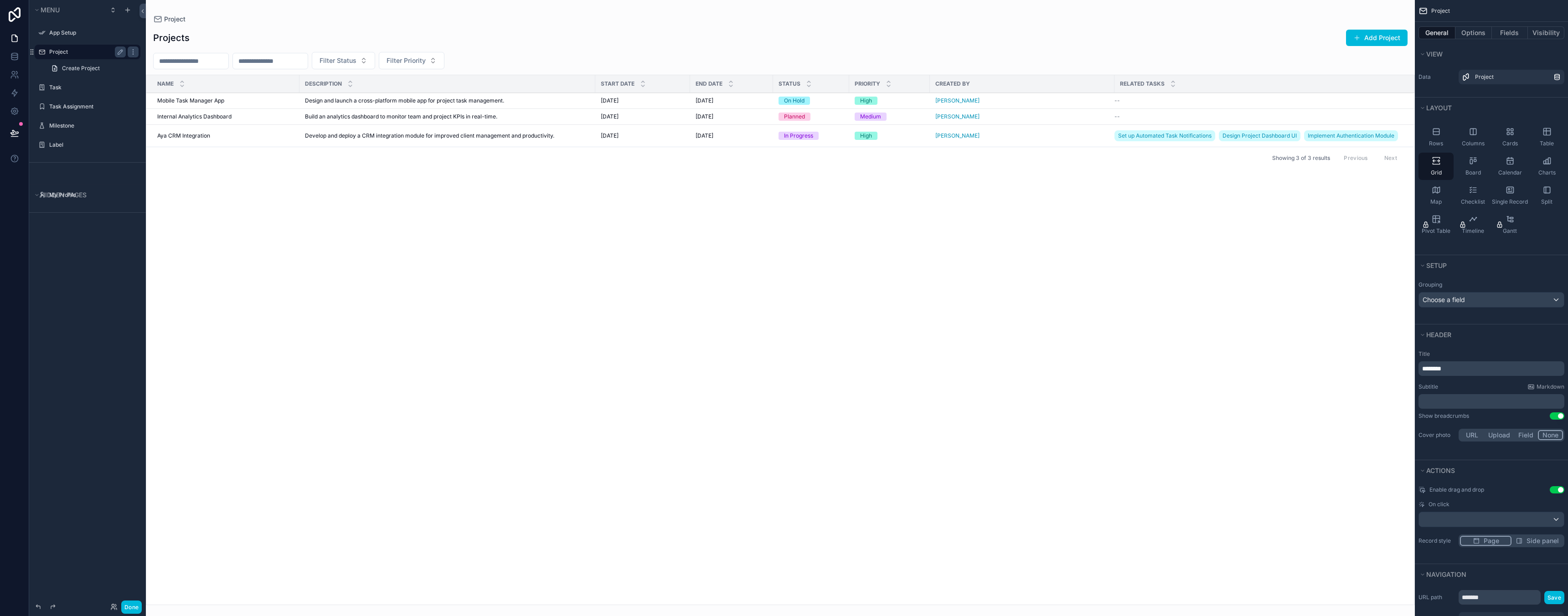
click at [69, 52] on label "Project" at bounding box center [85, 52] width 73 height 7
click at [121, 49] on icon "scrollable content" at bounding box center [120, 52] width 7 height 7
click at [90, 50] on input "*******" at bounding box center [81, 52] width 62 height 11
type input "********"
click at [121, 52] on icon "scrollable content" at bounding box center [121, 52] width 5 height 3
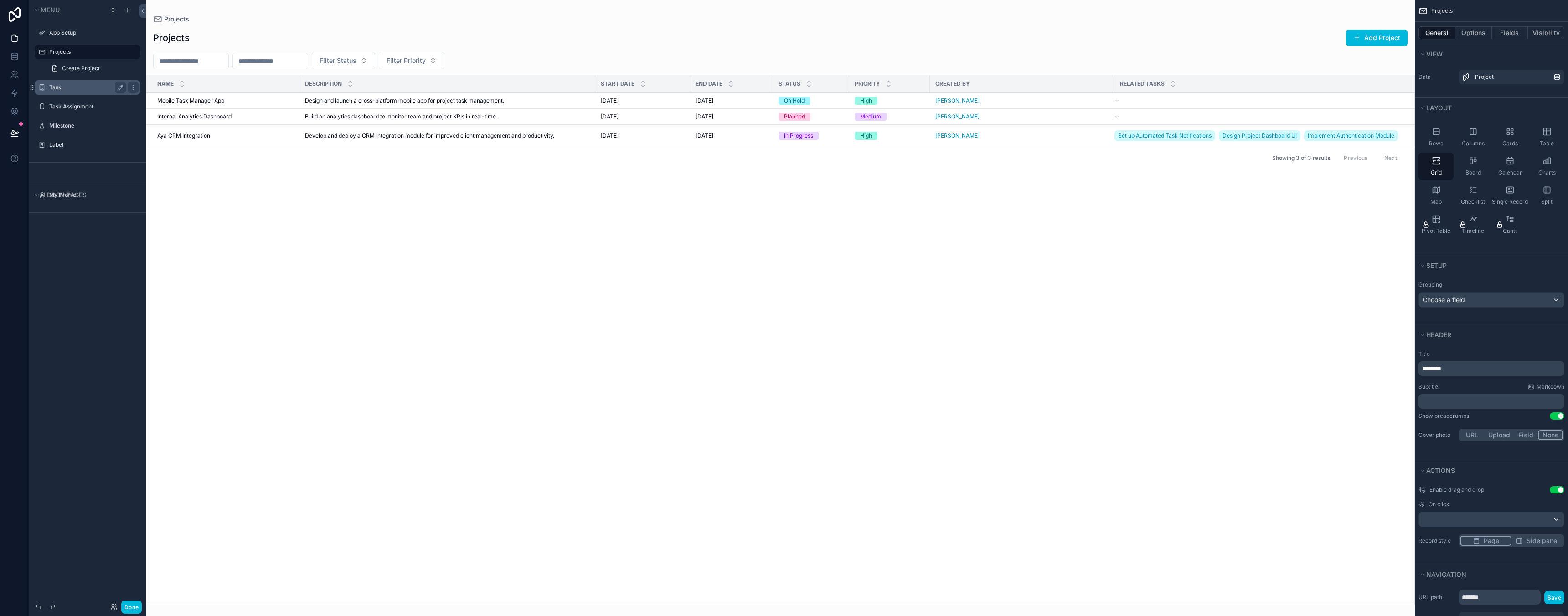
click at [78, 90] on label "Task" at bounding box center [85, 87] width 73 height 7
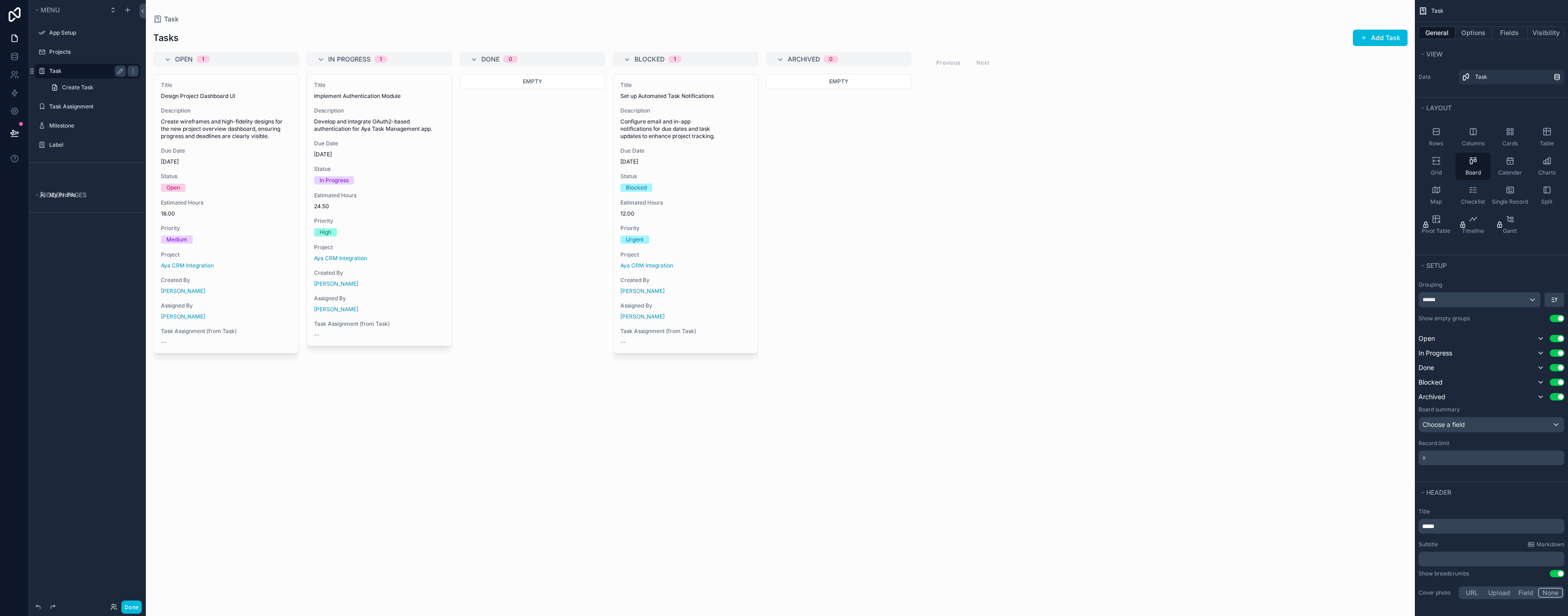
click at [336, 300] on div "scrollable content" at bounding box center [780, 308] width 1269 height 616
click at [471, 237] on div "Empty" at bounding box center [532, 339] width 146 height 531
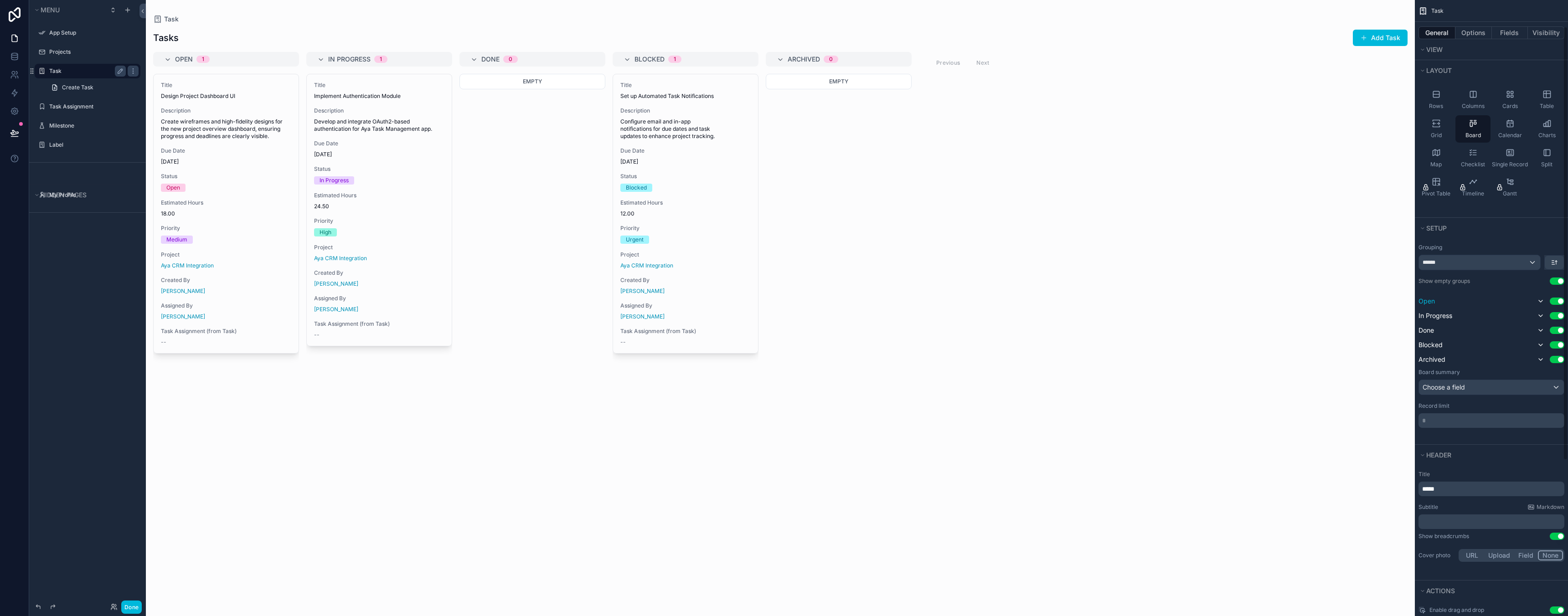
scroll to position [44, 0]
click at [1533, 308] on div "In Progress Use setting" at bounding box center [1491, 310] width 146 height 11
click at [1538, 310] on icon "scrollable content" at bounding box center [1540, 309] width 7 height 7
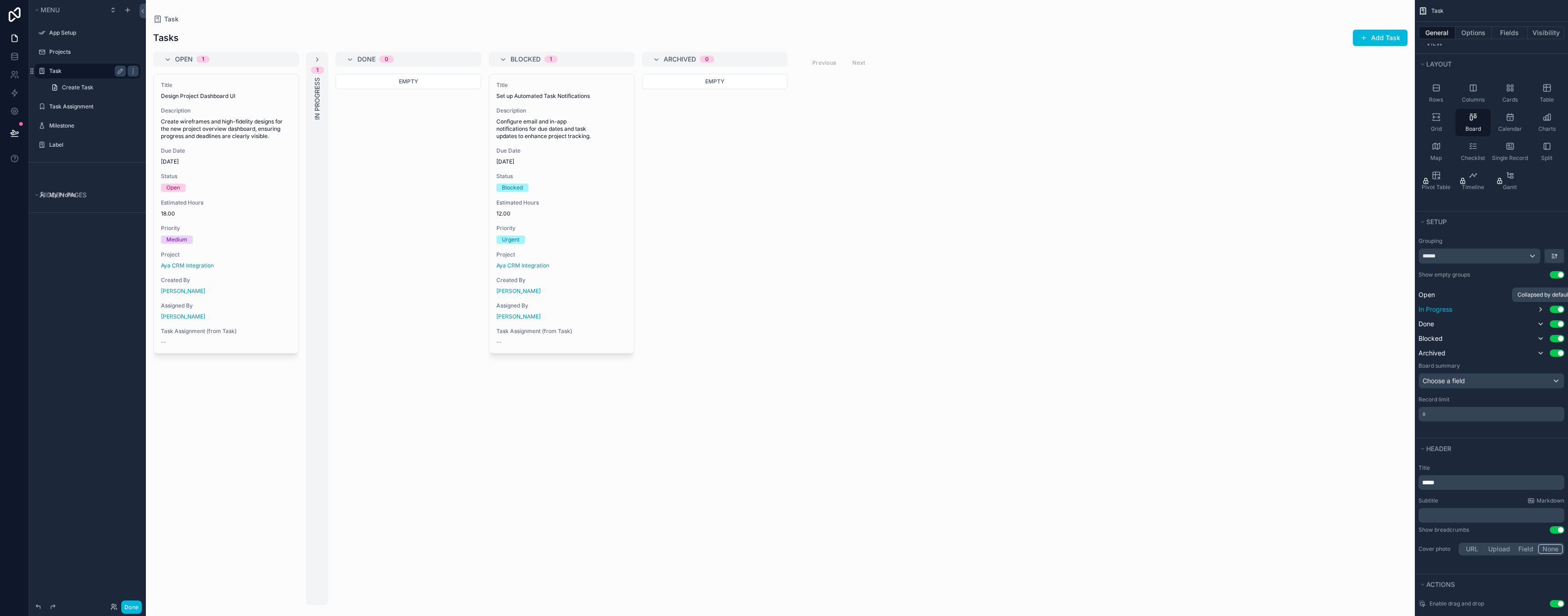
click at [1538, 310] on icon "scrollable content" at bounding box center [1540, 309] width 7 height 7
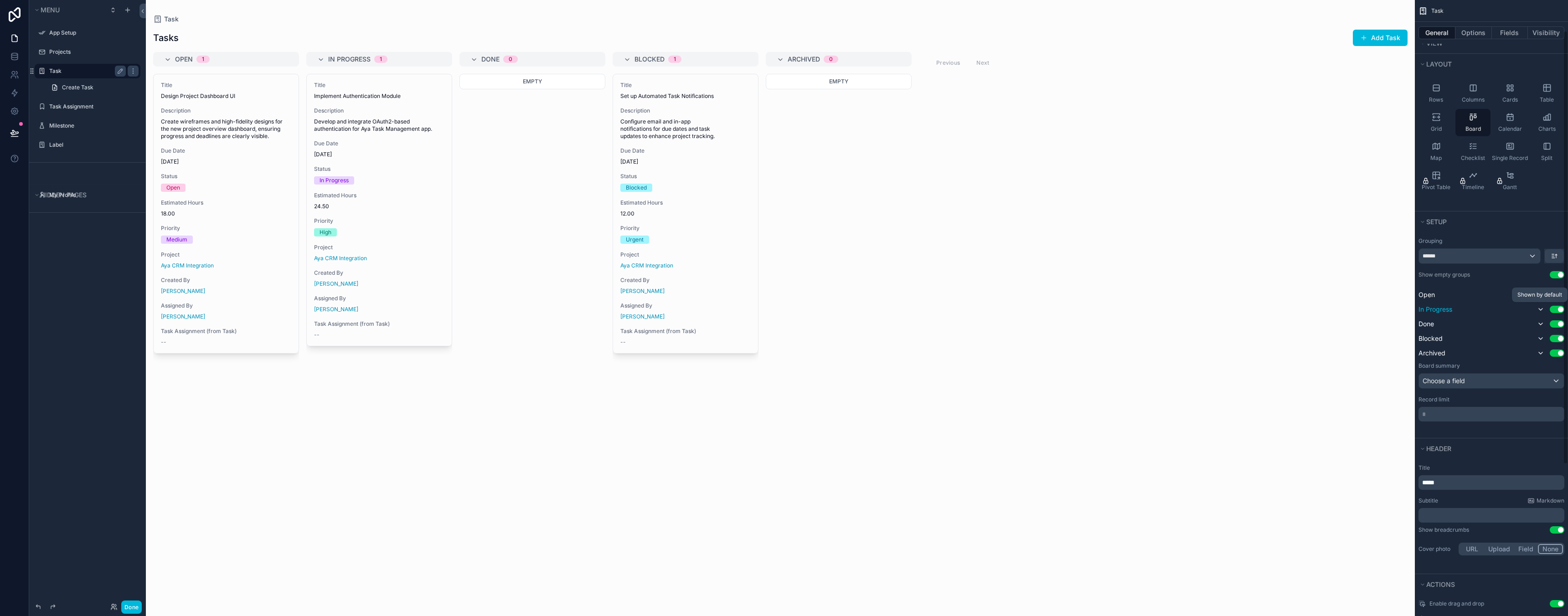
click at [1538, 310] on icon "scrollable content" at bounding box center [1540, 309] width 7 height 7
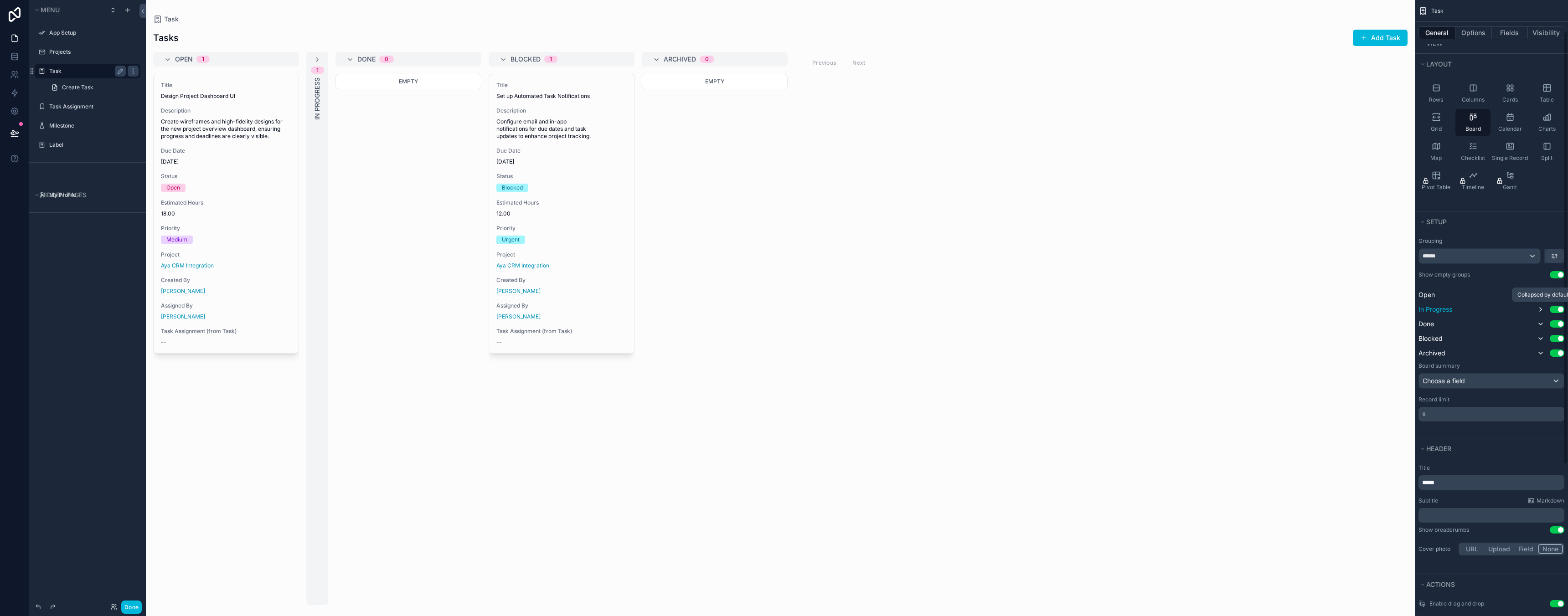
click at [1538, 310] on icon "scrollable content" at bounding box center [1540, 309] width 7 height 7
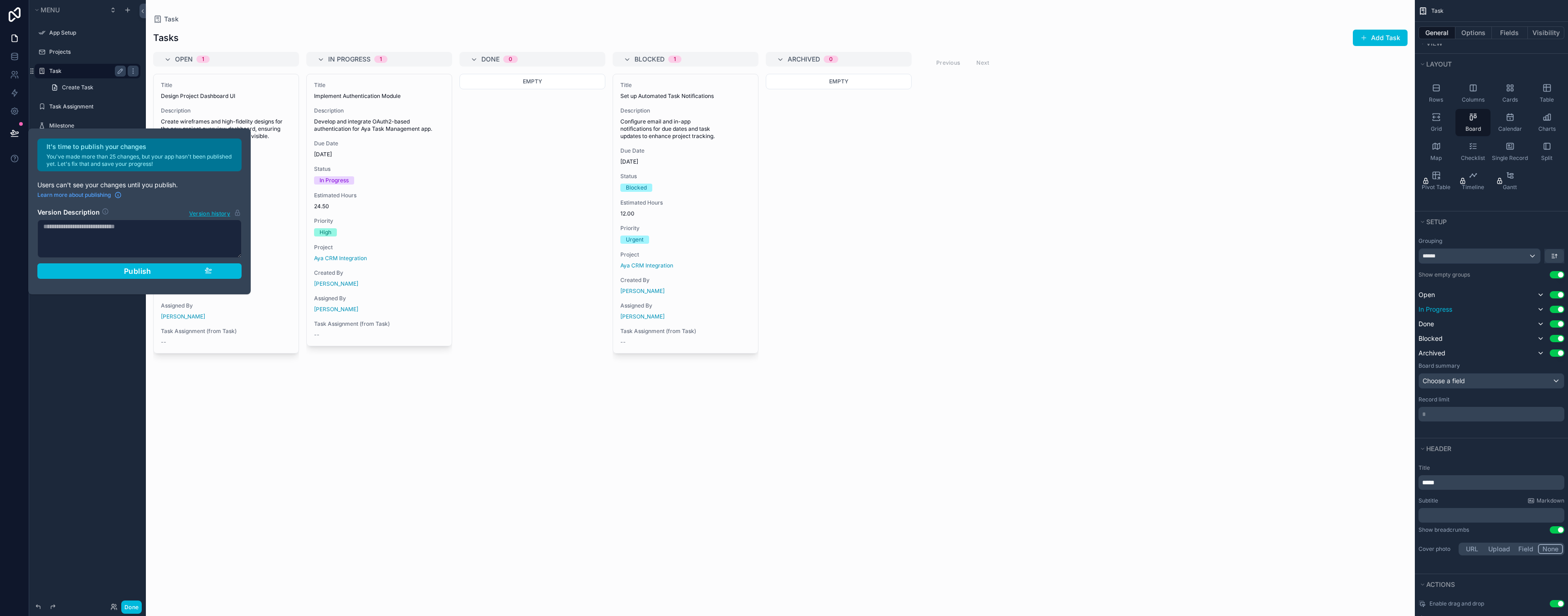
click at [73, 343] on div "Menu App Setup Projects Task Create Task Task Assignment Milestone Label Hidden…" at bounding box center [88, 302] width 117 height 605
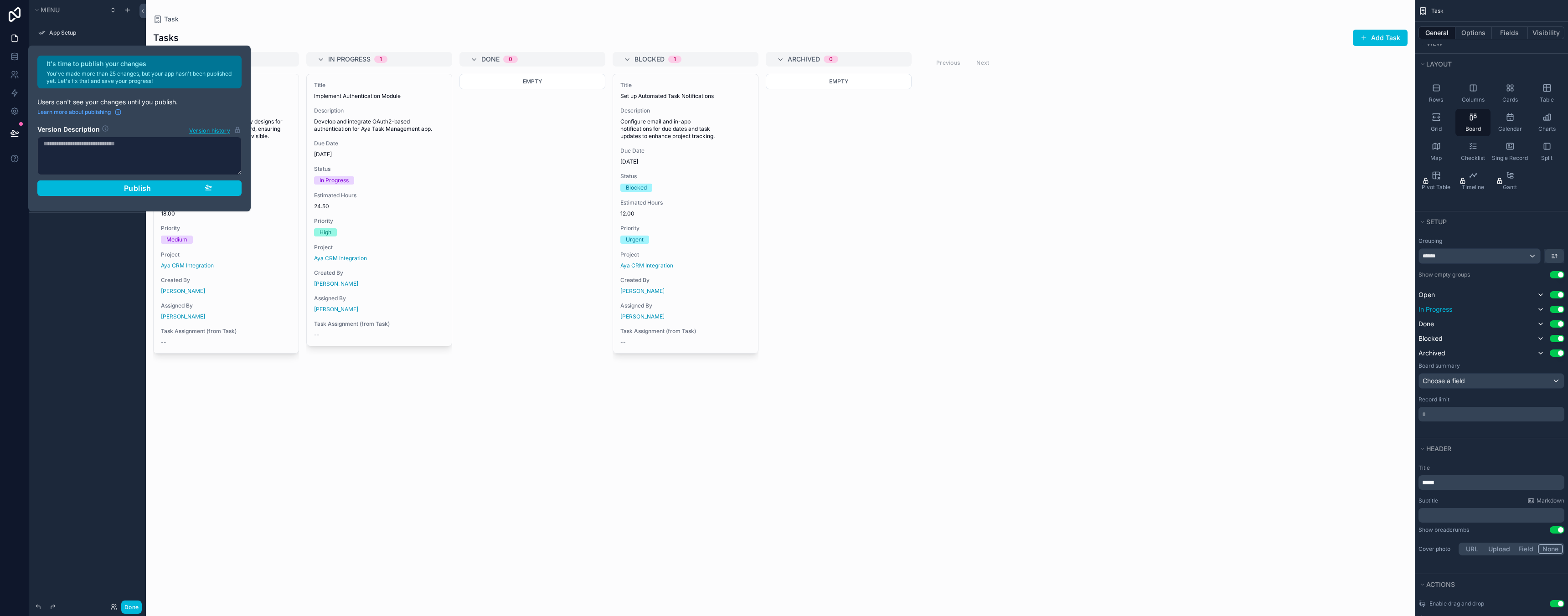
click at [77, 319] on div "Menu App Setup Projects Task Create Task Task Assignment Milestone Label Hidden…" at bounding box center [88, 302] width 117 height 605
click at [81, 306] on div "Menu App Setup Projects Task Create Task Task Assignment Milestone Label Hidden…" at bounding box center [88, 302] width 117 height 605
click at [127, 189] on span "Publish" at bounding box center [137, 188] width 27 height 9
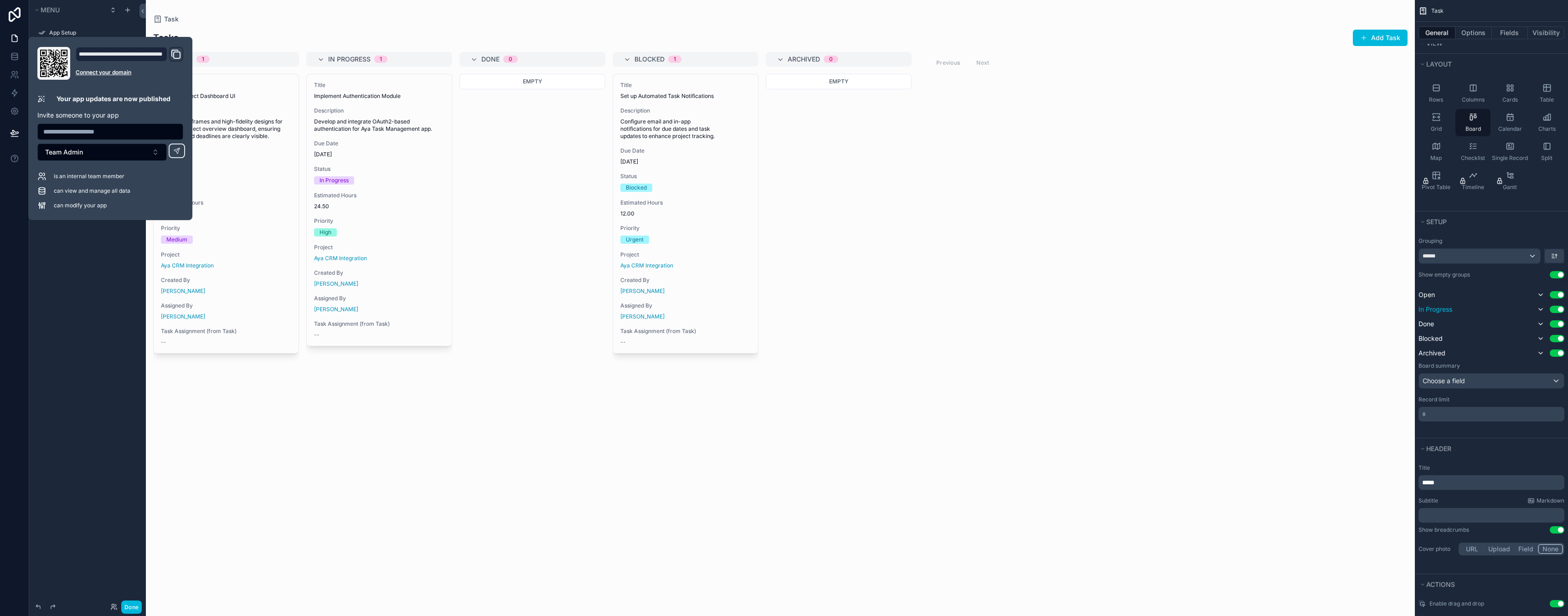
click at [72, 288] on div "Menu App Setup Projects Task Create Task Task Assignment Milestone Label Hidden…" at bounding box center [88, 302] width 117 height 605
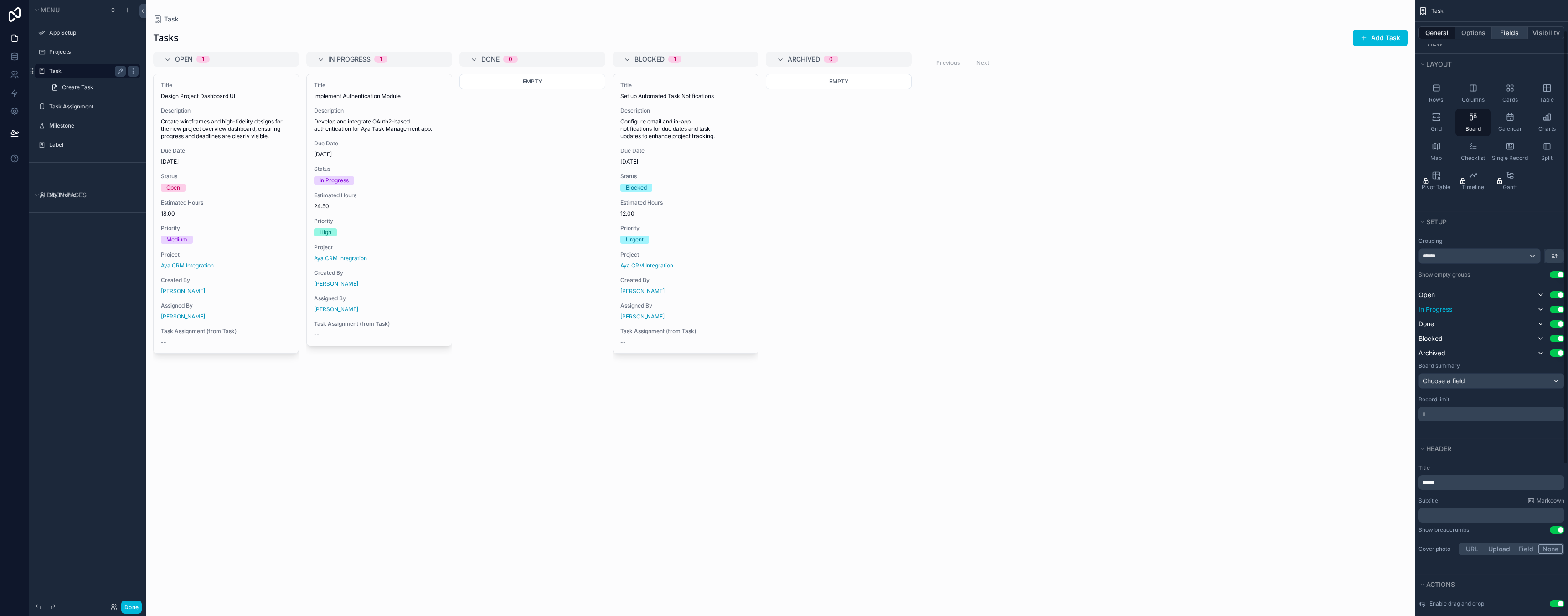
click at [1511, 35] on button "Fields" at bounding box center [1511, 33] width 37 height 13
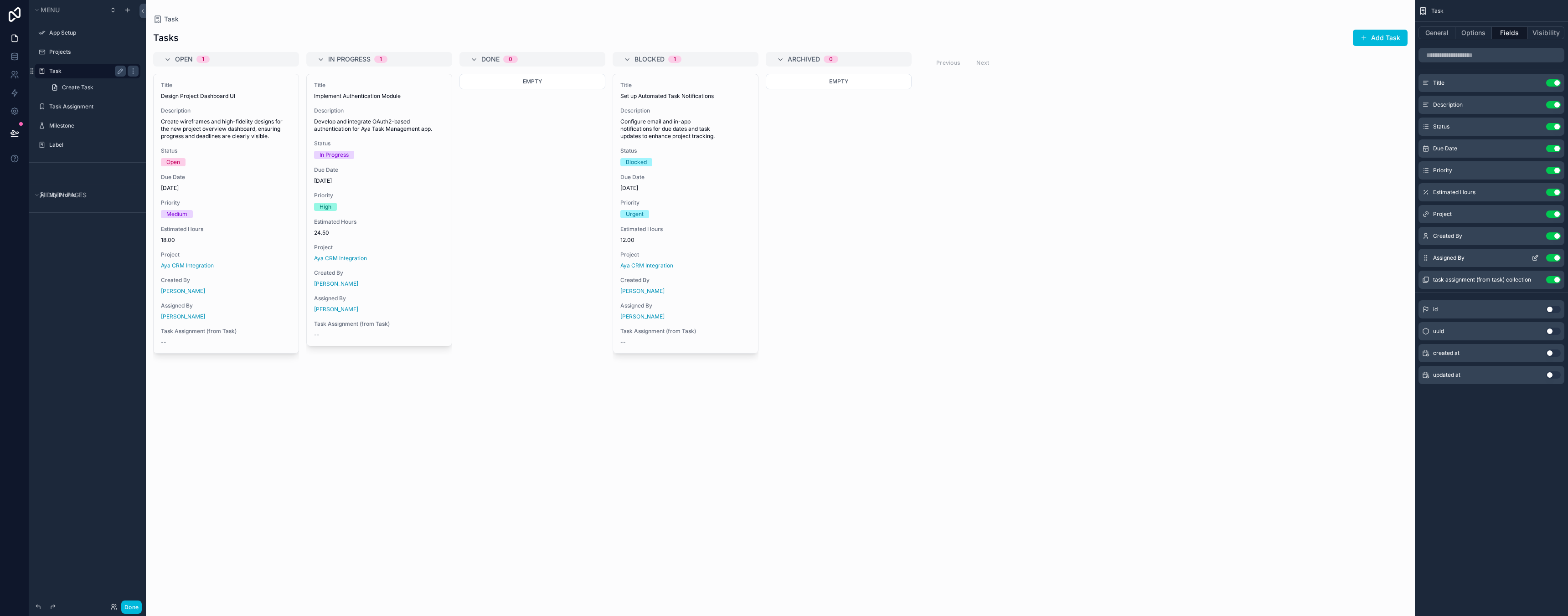
click at [1458, 260] on span "Assigned By" at bounding box center [1448, 258] width 31 height 7
click at [1535, 257] on icon "scrollable content" at bounding box center [1534, 258] width 7 height 7
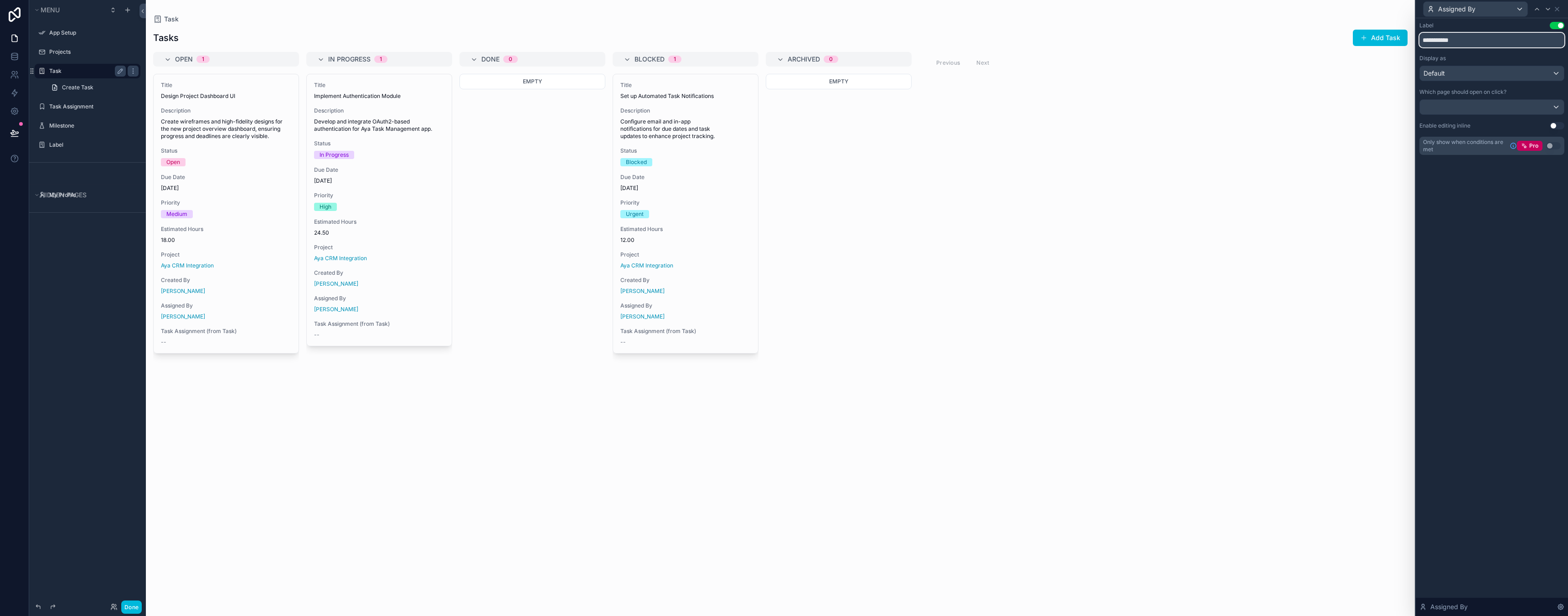
click at [1470, 41] on input "**********" at bounding box center [1492, 40] width 145 height 14
type input "********"
click at [1558, 10] on icon at bounding box center [1557, 9] width 7 height 7
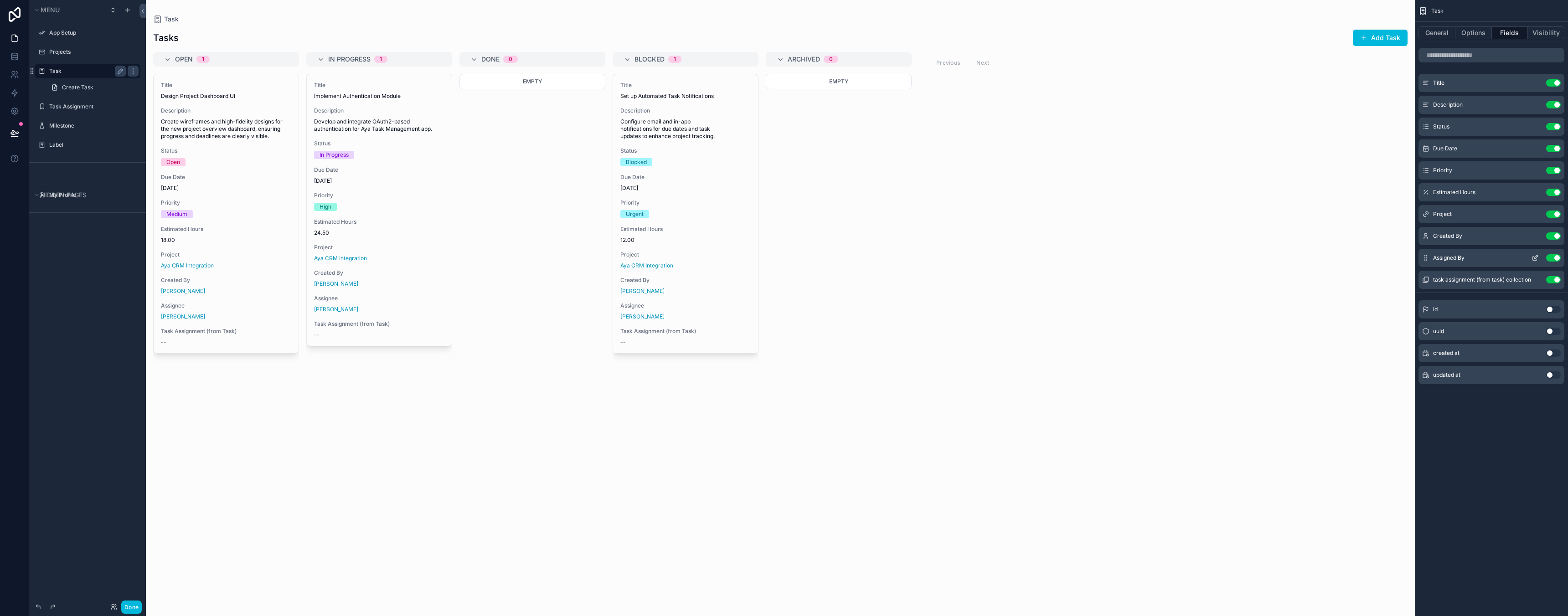
click at [1537, 260] on icon "scrollable content" at bounding box center [1534, 258] width 7 height 7
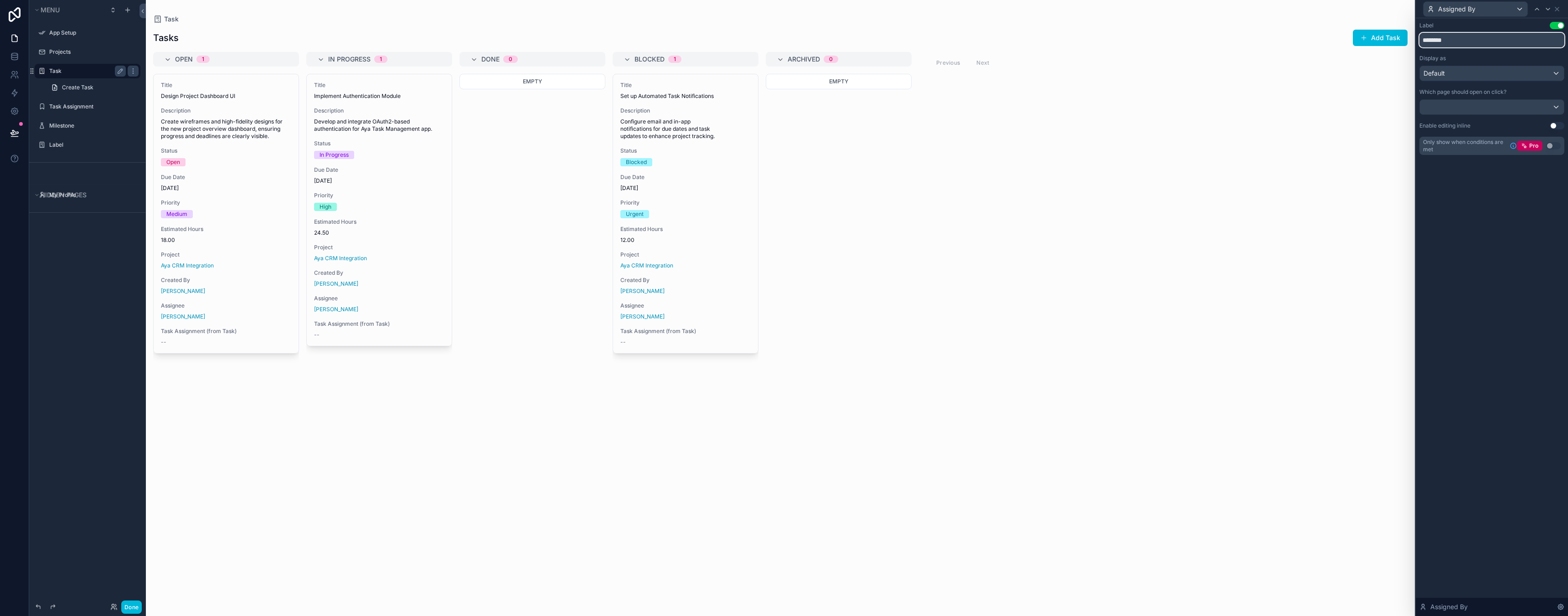
click at [1481, 43] on input "********" at bounding box center [1492, 40] width 145 height 14
click at [1496, 12] on div "Assigned By" at bounding box center [1475, 9] width 104 height 14
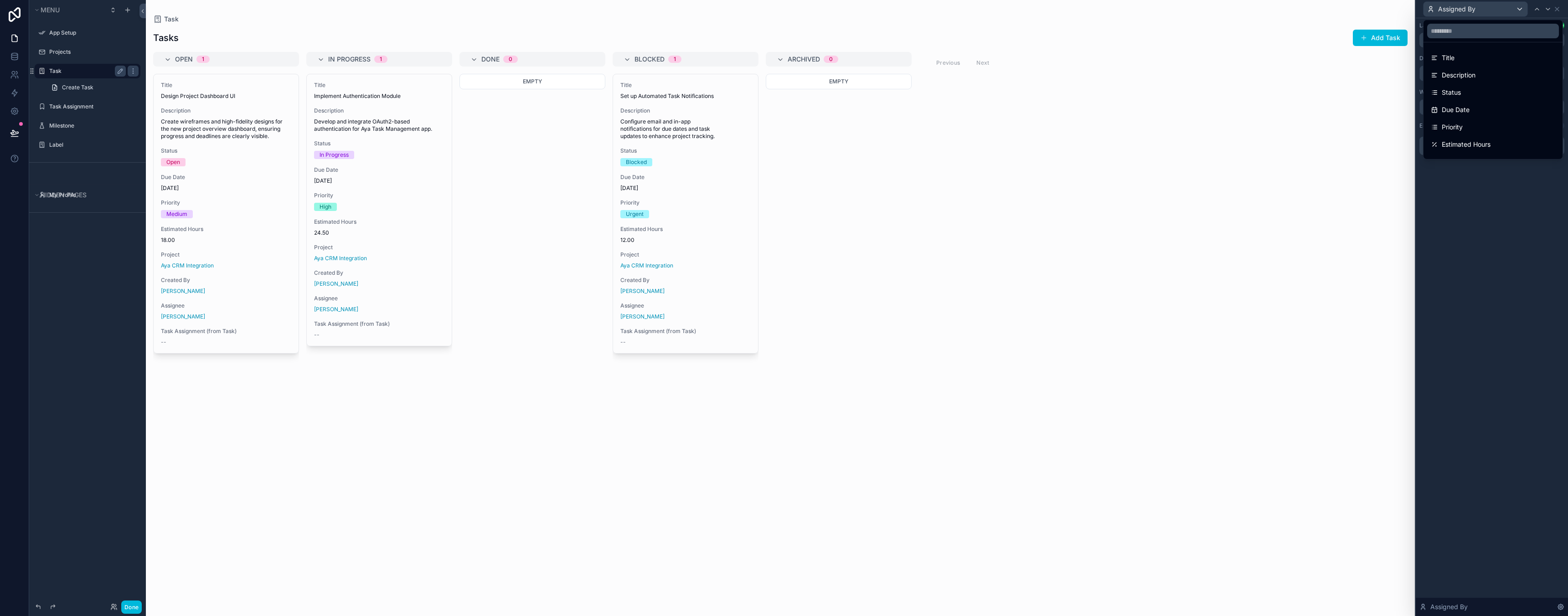
click at [1485, 198] on div at bounding box center [1491, 308] width 152 height 616
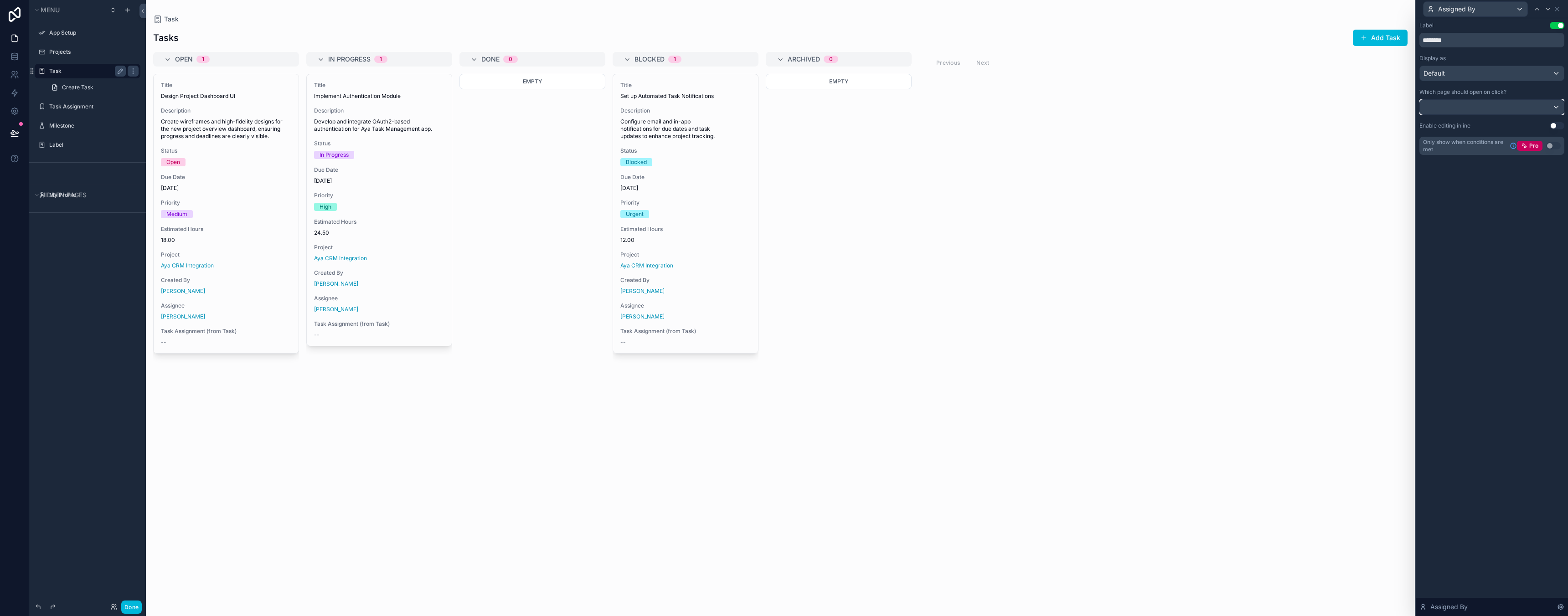
click at [1514, 108] on div at bounding box center [1491, 107] width 144 height 14
click at [1495, 223] on div at bounding box center [1491, 308] width 152 height 616
click at [1558, 8] on icon at bounding box center [1557, 9] width 4 height 4
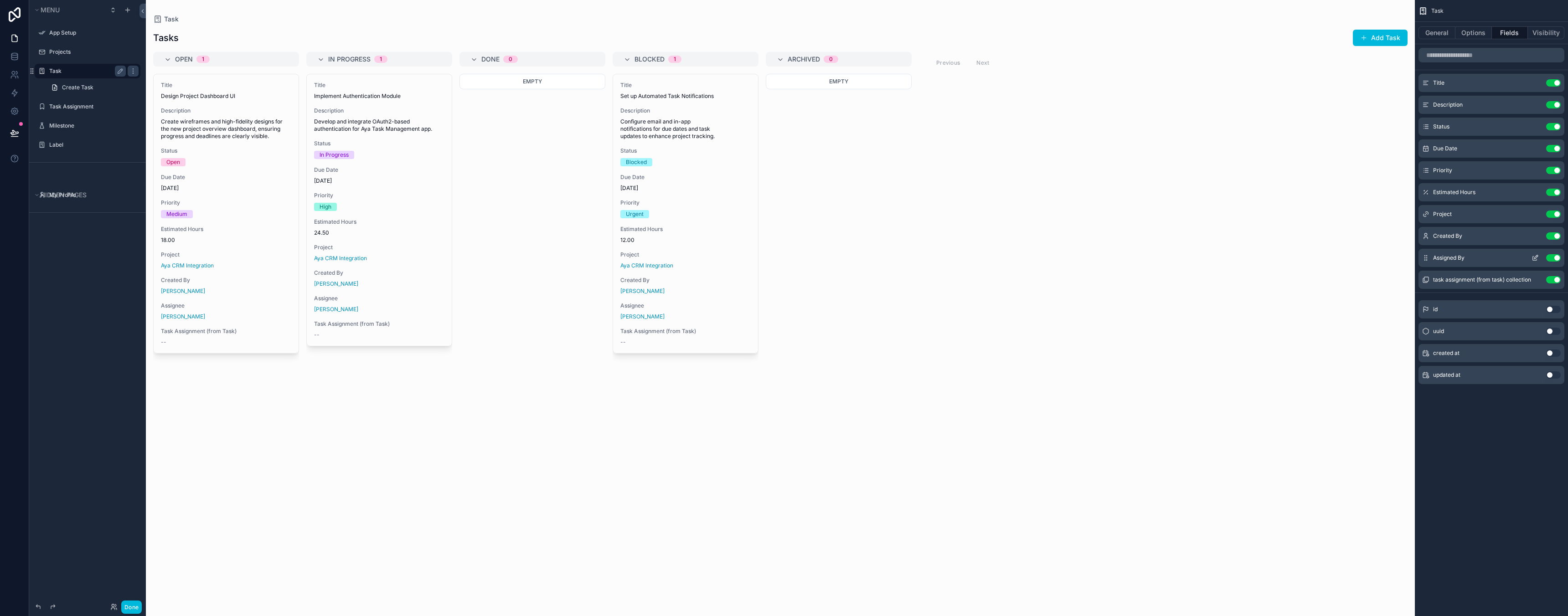
click at [1454, 261] on span "Assigned By" at bounding box center [1448, 258] width 31 height 7
click at [1555, 235] on button "Use setting" at bounding box center [1554, 235] width 14 height 7
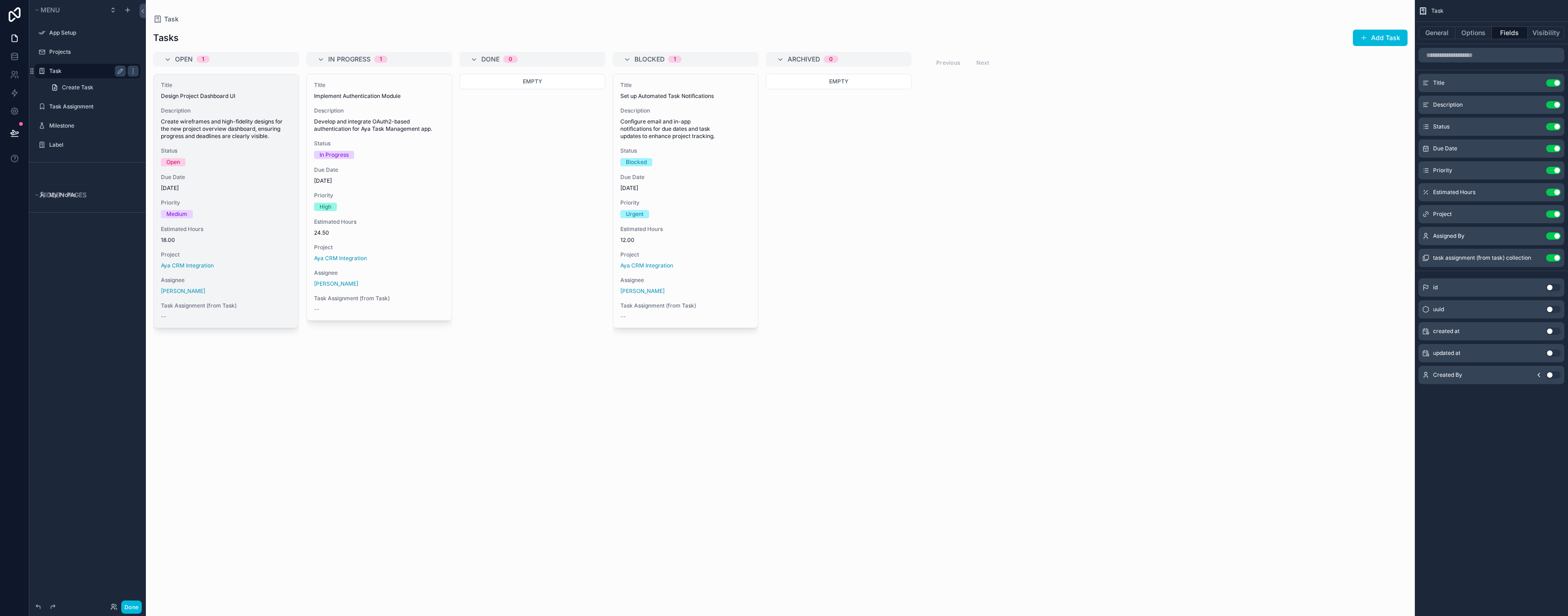
click at [198, 312] on div "Task Assignment (from Task) --" at bounding box center [226, 311] width 130 height 18
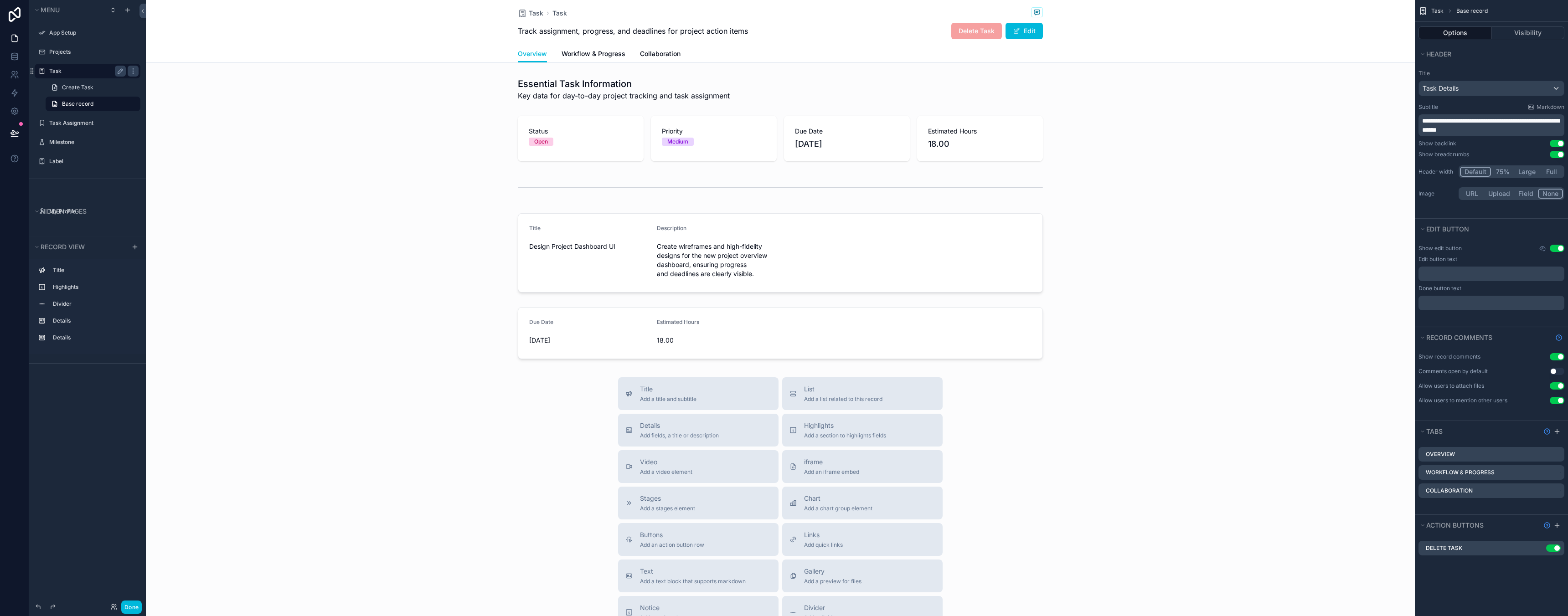
click at [611, 62] on div "Task Task Track assignment, progress, and deadlines for project action items De…" at bounding box center [780, 31] width 1269 height 63
click at [607, 54] on span "Workflow & Progress" at bounding box center [593, 53] width 64 height 9
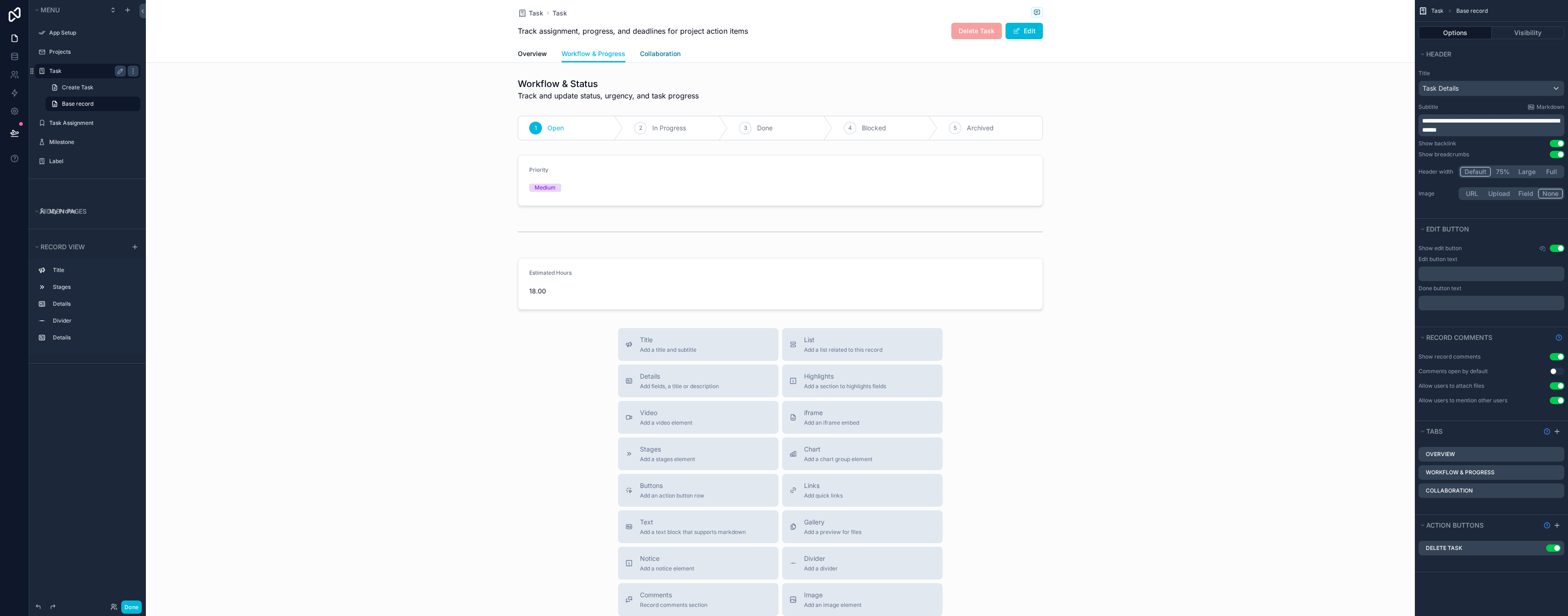
click at [659, 58] on span "Collaboration" at bounding box center [660, 53] width 41 height 9
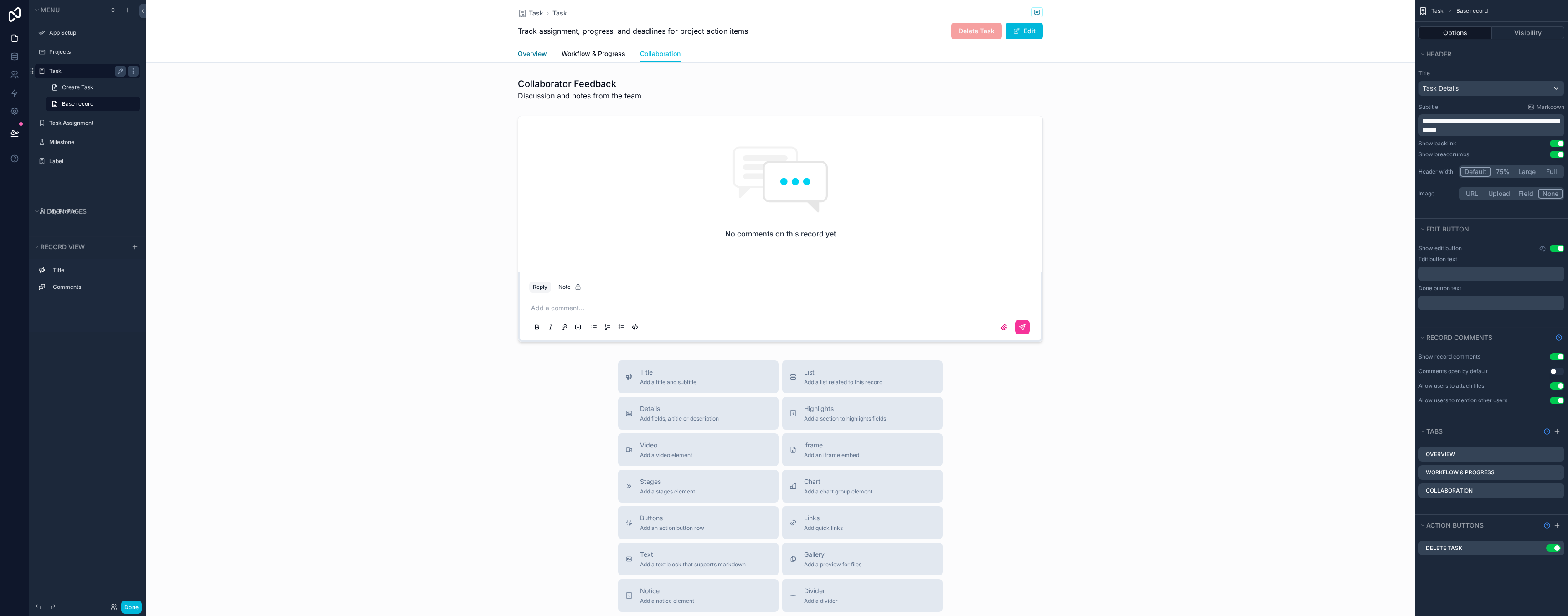
click at [544, 52] on span "Overview" at bounding box center [533, 53] width 30 height 9
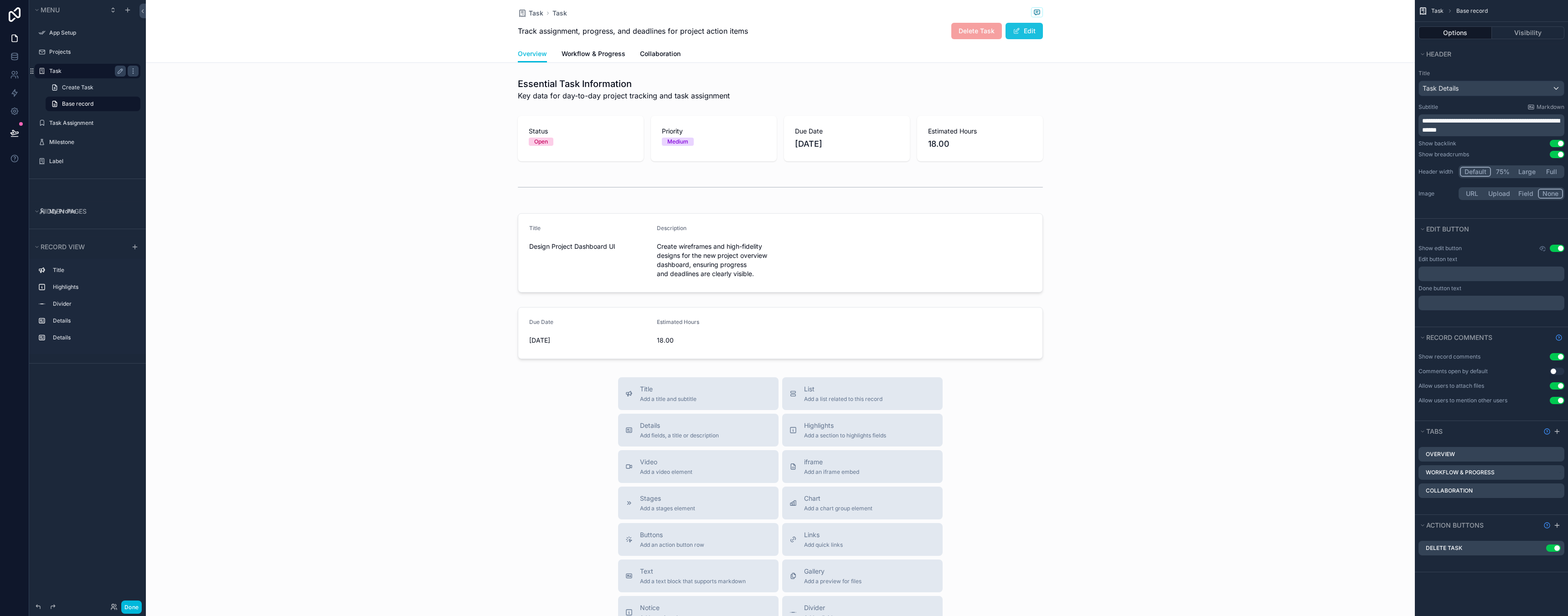
click at [1018, 35] on button "Edit" at bounding box center [1024, 31] width 38 height 17
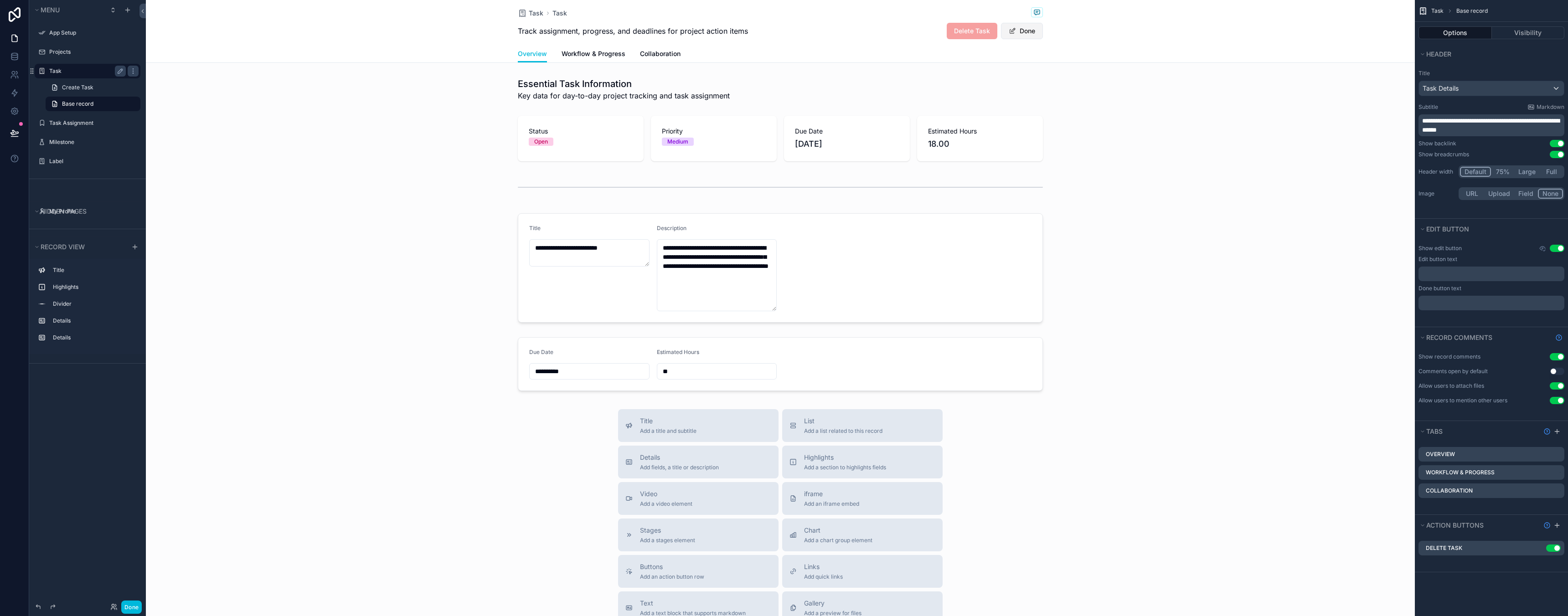
click at [1016, 34] on button "Done" at bounding box center [1022, 31] width 42 height 17
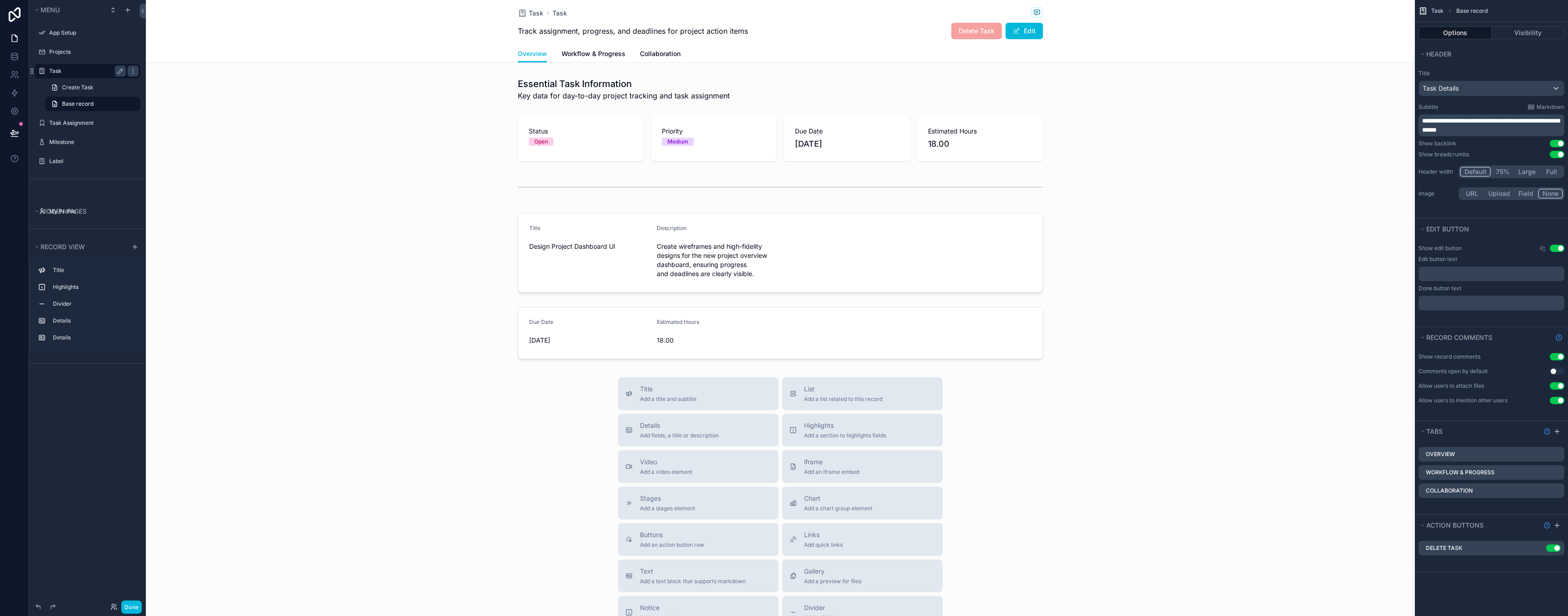
click at [81, 69] on label "Task" at bounding box center [85, 70] width 73 height 7
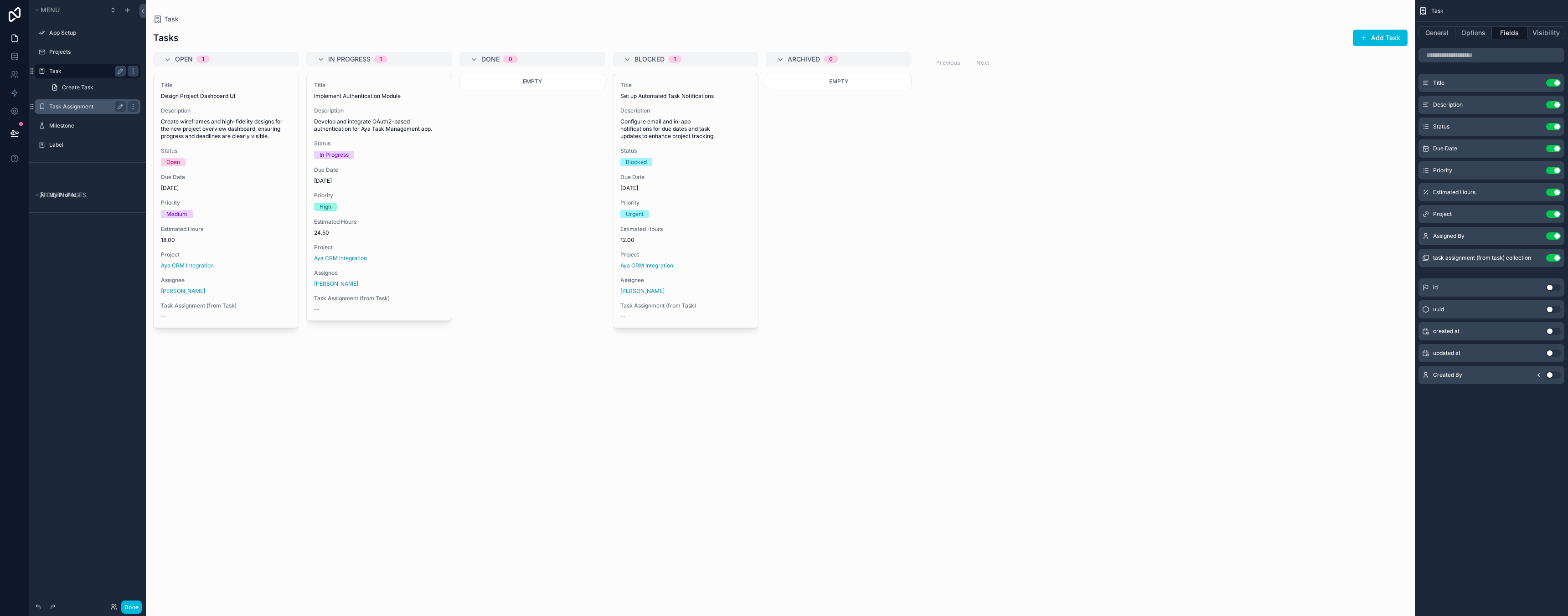
click at [75, 108] on label "Task Assignment" at bounding box center [85, 106] width 73 height 7
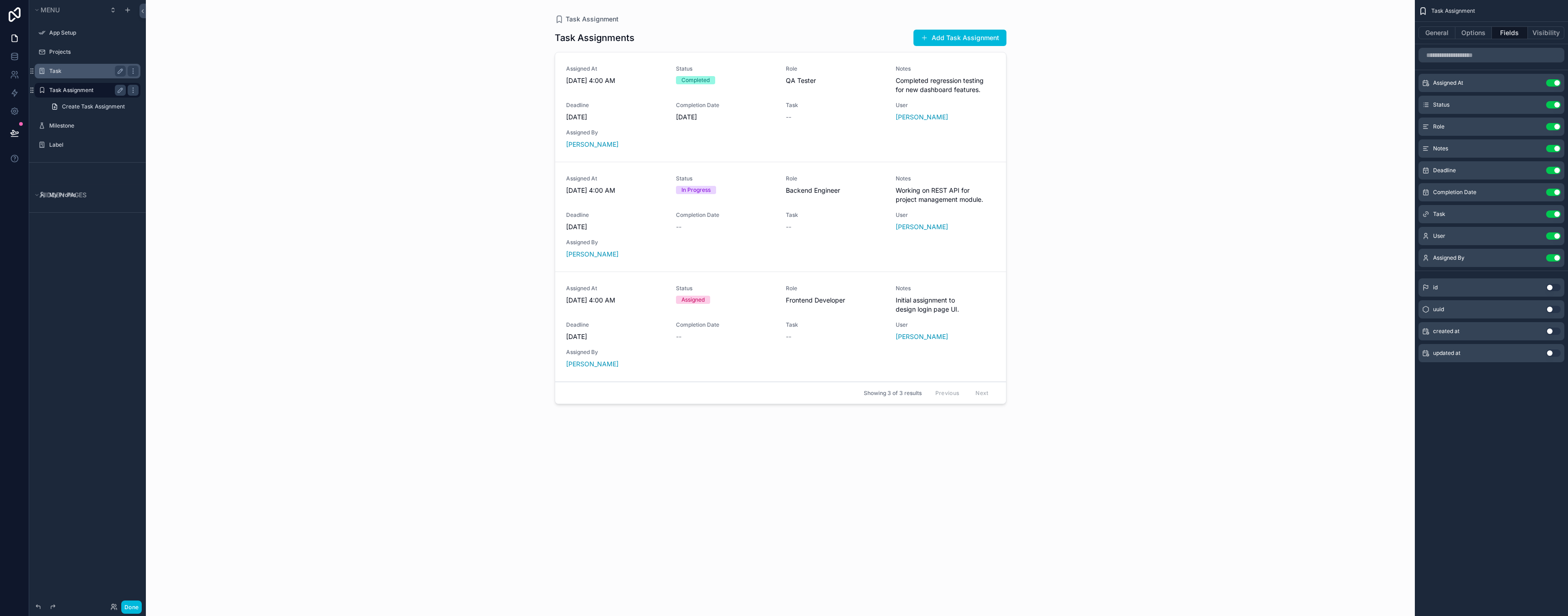
click at [951, 39] on div "scrollable content" at bounding box center [781, 302] width 466 height 605
click at [940, 39] on button "Add Task Assignment" at bounding box center [960, 38] width 93 height 17
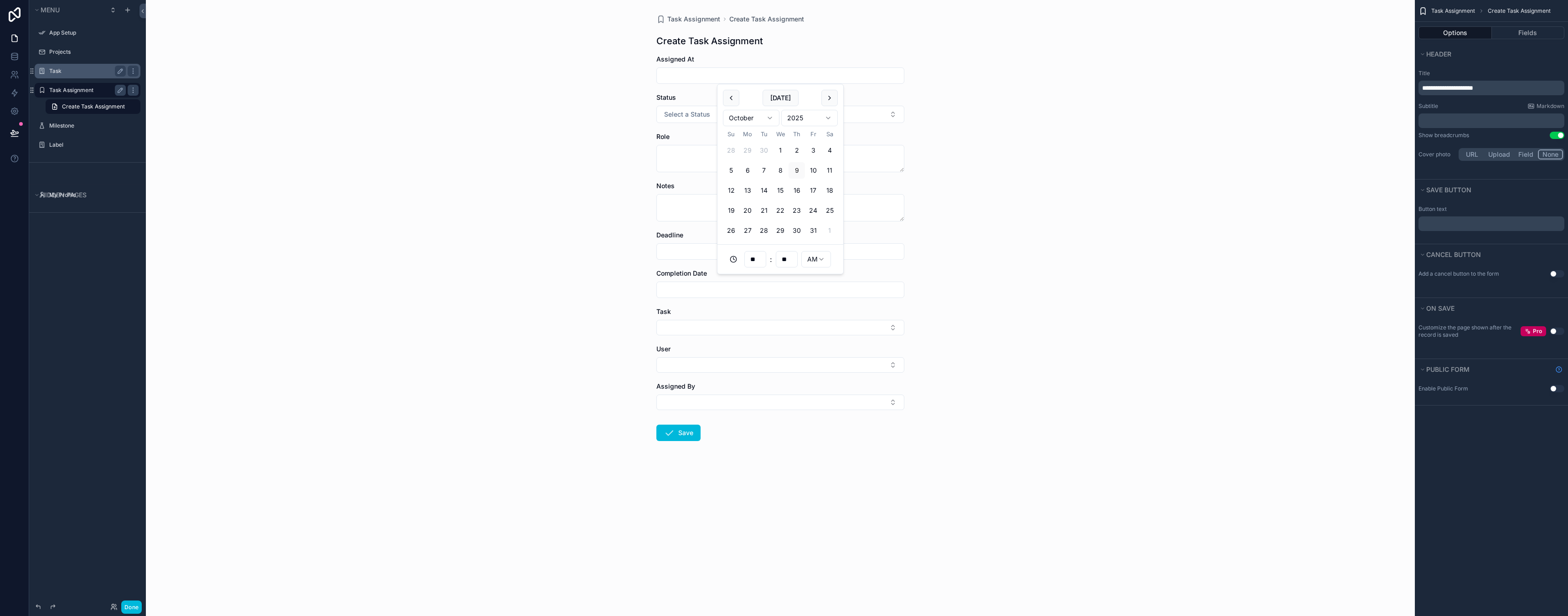
click at [719, 73] on input "scrollable content" at bounding box center [780, 76] width 247 height 13
click at [783, 147] on button "1" at bounding box center [780, 150] width 17 height 17
type input "**********"
click at [699, 123] on form "**********" at bounding box center [780, 277] width 248 height 444
click at [696, 119] on button "Select a Status" at bounding box center [780, 114] width 248 height 18
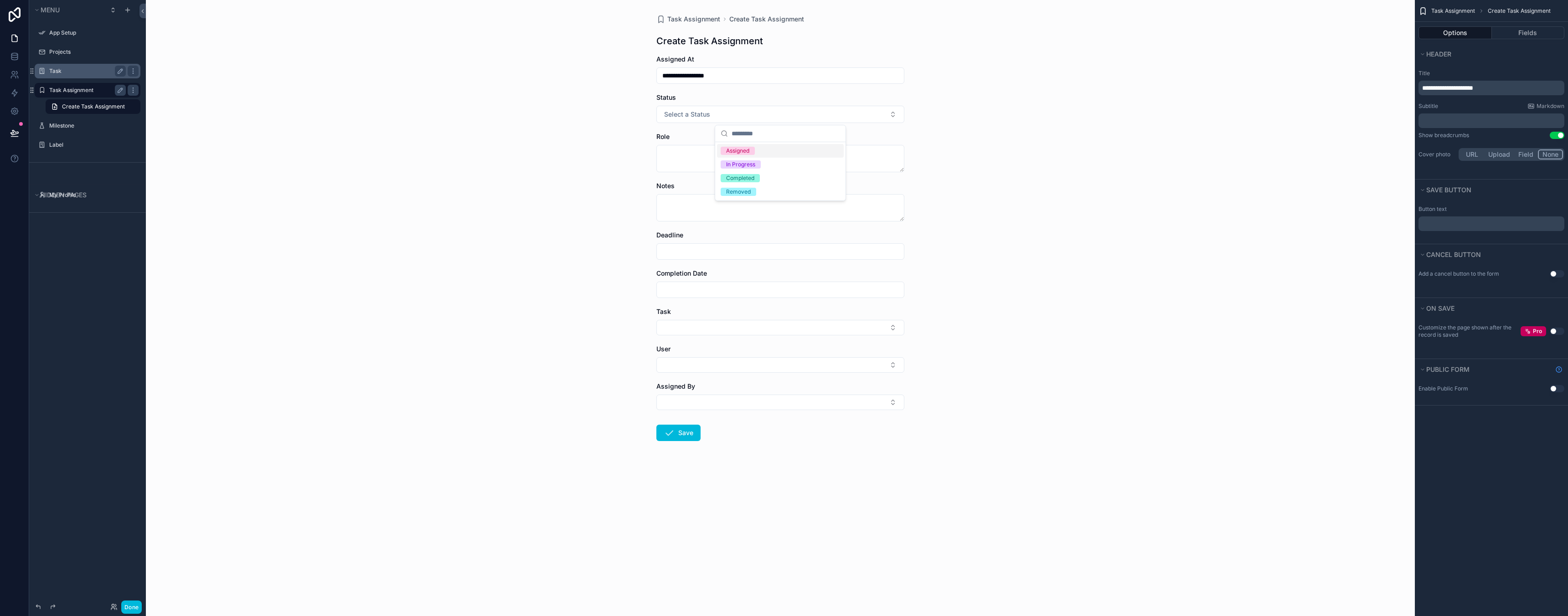
click at [741, 152] on div "Assigned" at bounding box center [737, 151] width 23 height 8
click at [709, 154] on textarea "scrollable content" at bounding box center [780, 159] width 248 height 27
click at [706, 199] on textarea "scrollable content" at bounding box center [780, 207] width 248 height 27
click at [698, 244] on div "scrollable content" at bounding box center [780, 251] width 248 height 17
click at [691, 321] on button "Select Button" at bounding box center [780, 327] width 248 height 15
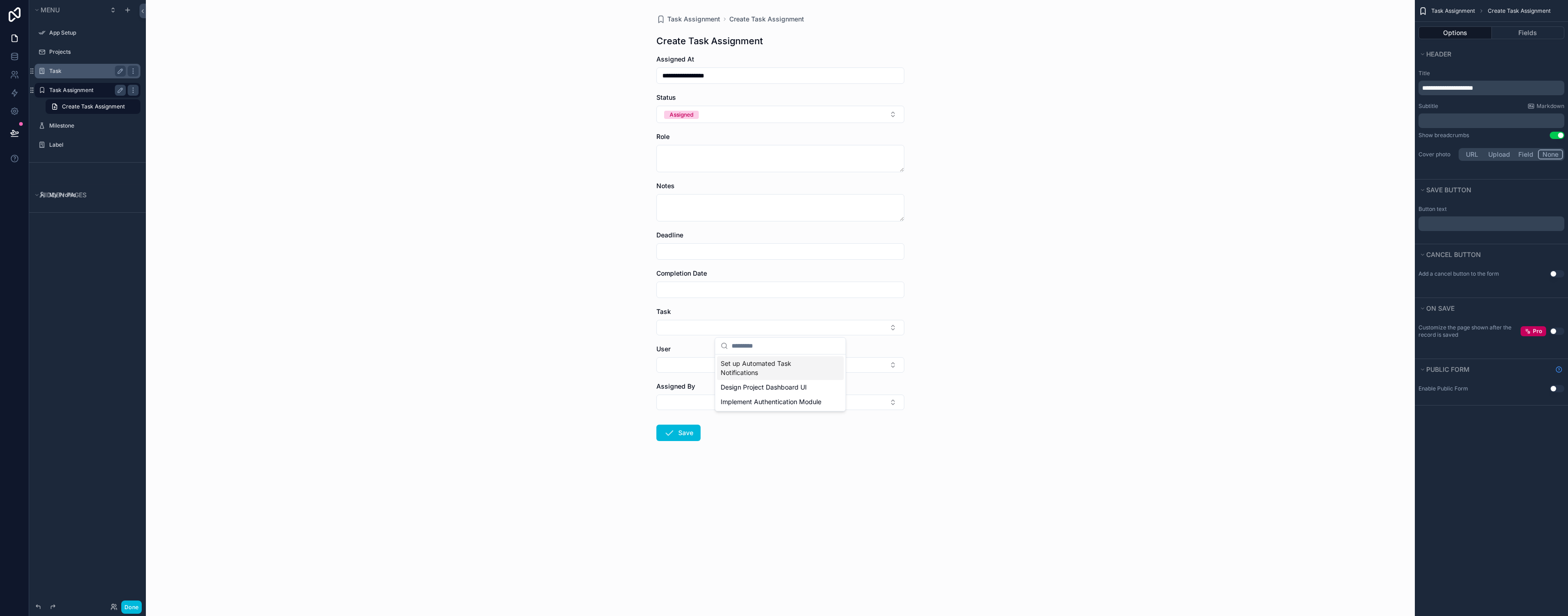
click at [746, 365] on span "Set up Automated Task Notifications" at bounding box center [775, 368] width 109 height 18
click at [705, 362] on button "Select Button" at bounding box center [780, 366] width 248 height 15
click at [750, 406] on span "[PERSON_NAME]" at bounding box center [775, 402] width 109 height 9
click at [707, 422] on button "Select Button" at bounding box center [780, 414] width 248 height 15
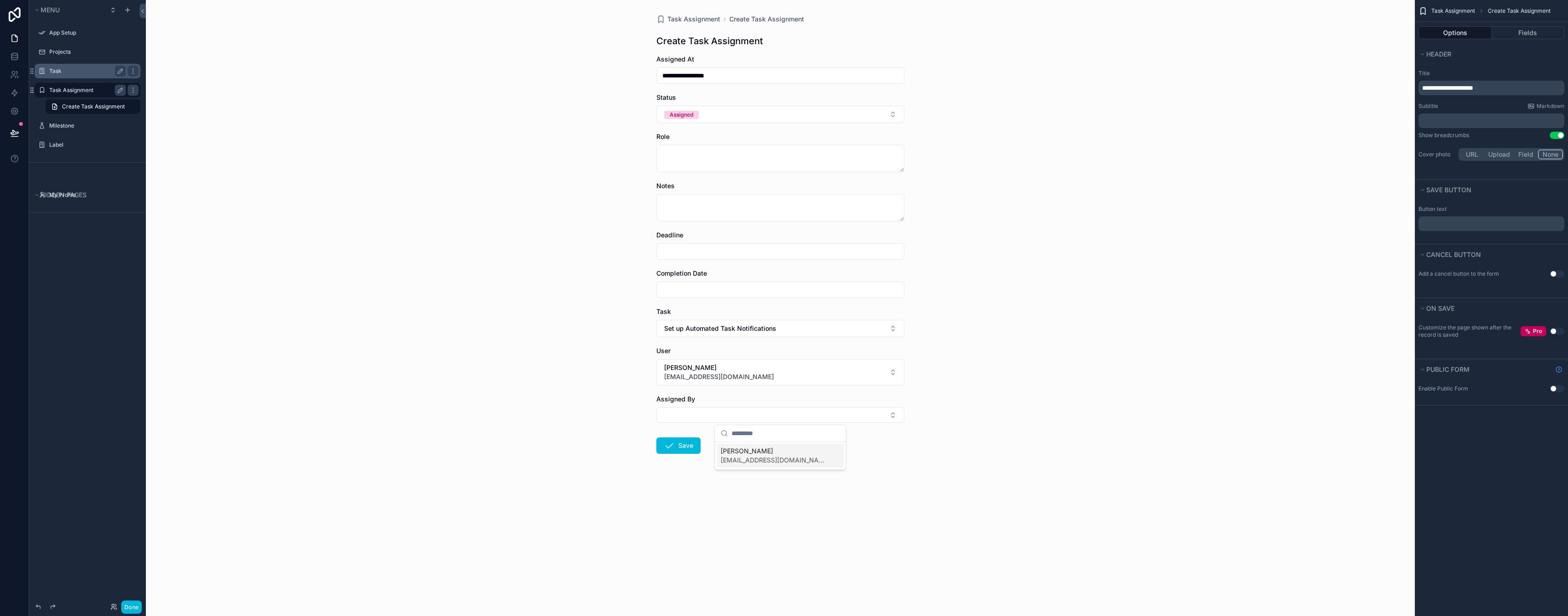
click at [746, 455] on span "[PERSON_NAME]" at bounding box center [775, 450] width 109 height 9
click at [691, 456] on button "Save" at bounding box center [678, 456] width 44 height 17
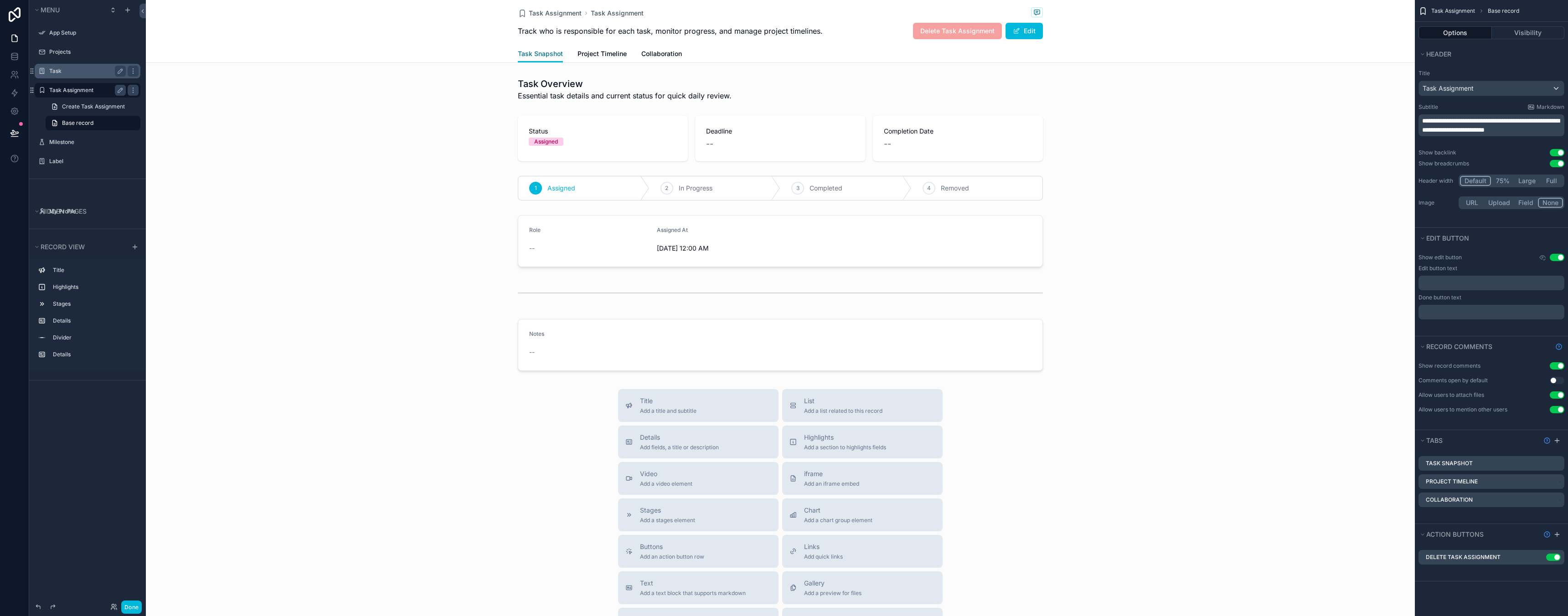
click at [552, 55] on span "Task Snapshot" at bounding box center [540, 53] width 46 height 9
click at [73, 73] on label "Task" at bounding box center [85, 70] width 73 height 7
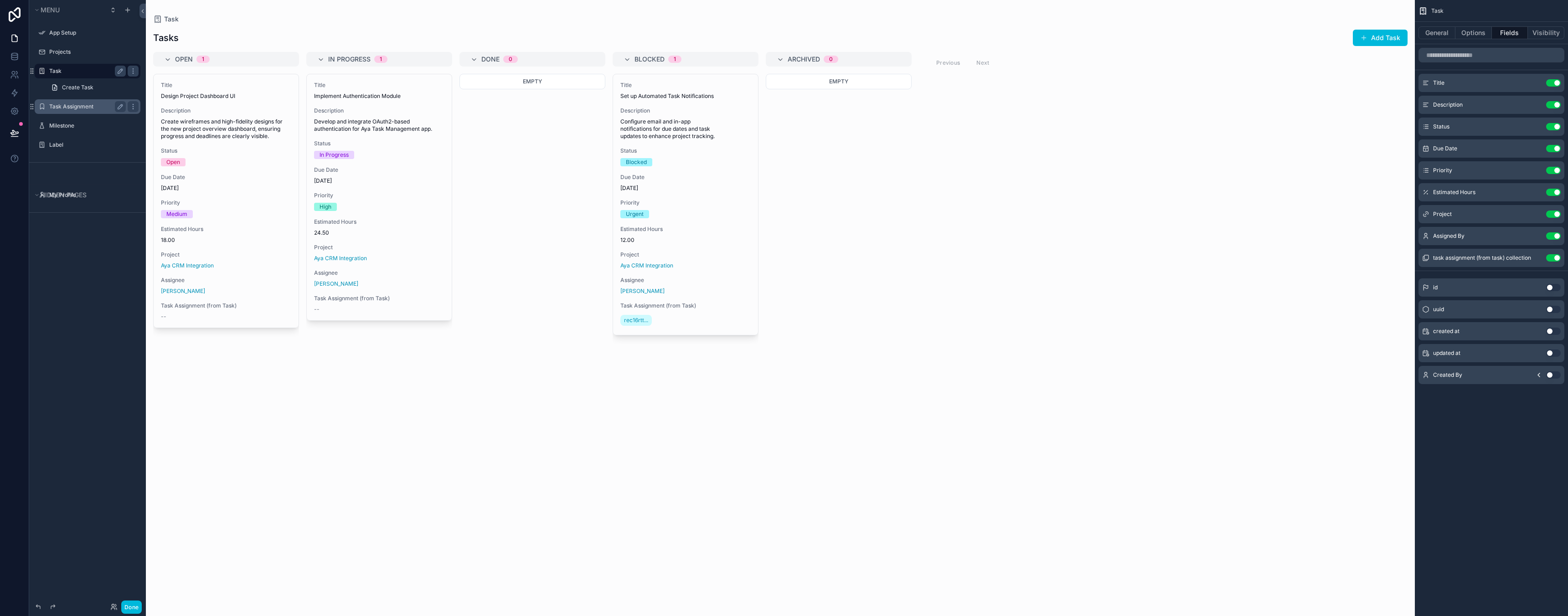
click at [636, 319] on div "scrollable content" at bounding box center [780, 308] width 1269 height 616
click at [1534, 255] on icon "scrollable content" at bounding box center [1534, 258] width 7 height 7
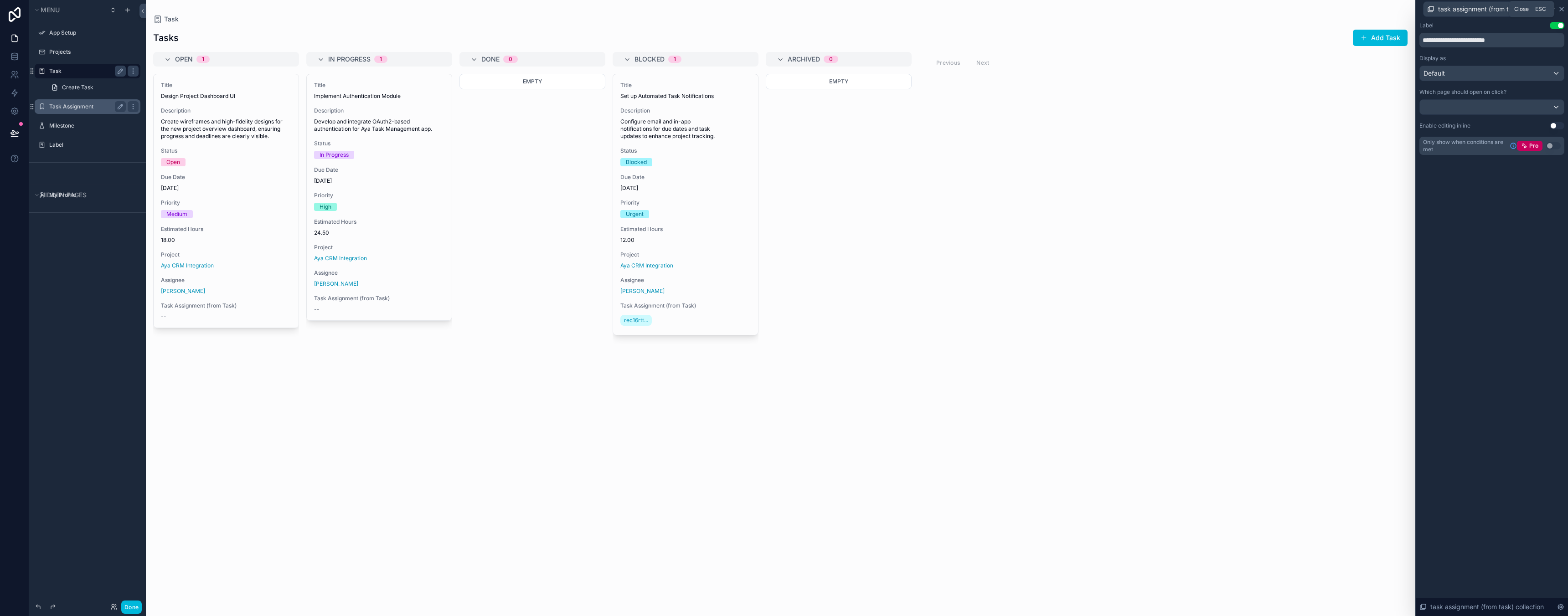
click at [1562, 10] on icon at bounding box center [1562, 9] width 4 height 4
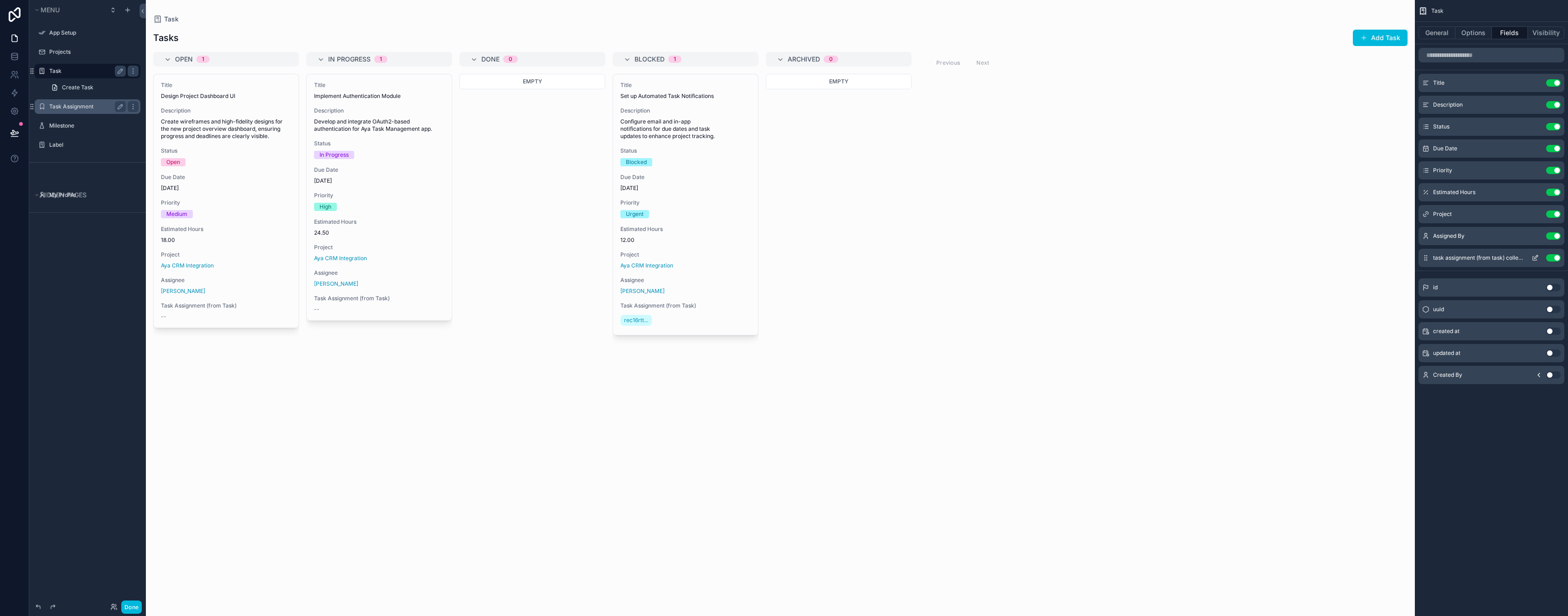
click at [1555, 257] on button "Use setting" at bounding box center [1554, 258] width 14 height 7
click at [133, 109] on icon "scrollable content" at bounding box center [133, 106] width 7 height 7
click at [190, 120] on div "Clone Clone as nested view Remove" at bounding box center [192, 106] width 81 height 38
click at [176, 120] on span "Remove" at bounding box center [174, 118] width 24 height 9
click at [85, 107] on label "Milestone" at bounding box center [85, 106] width 73 height 7
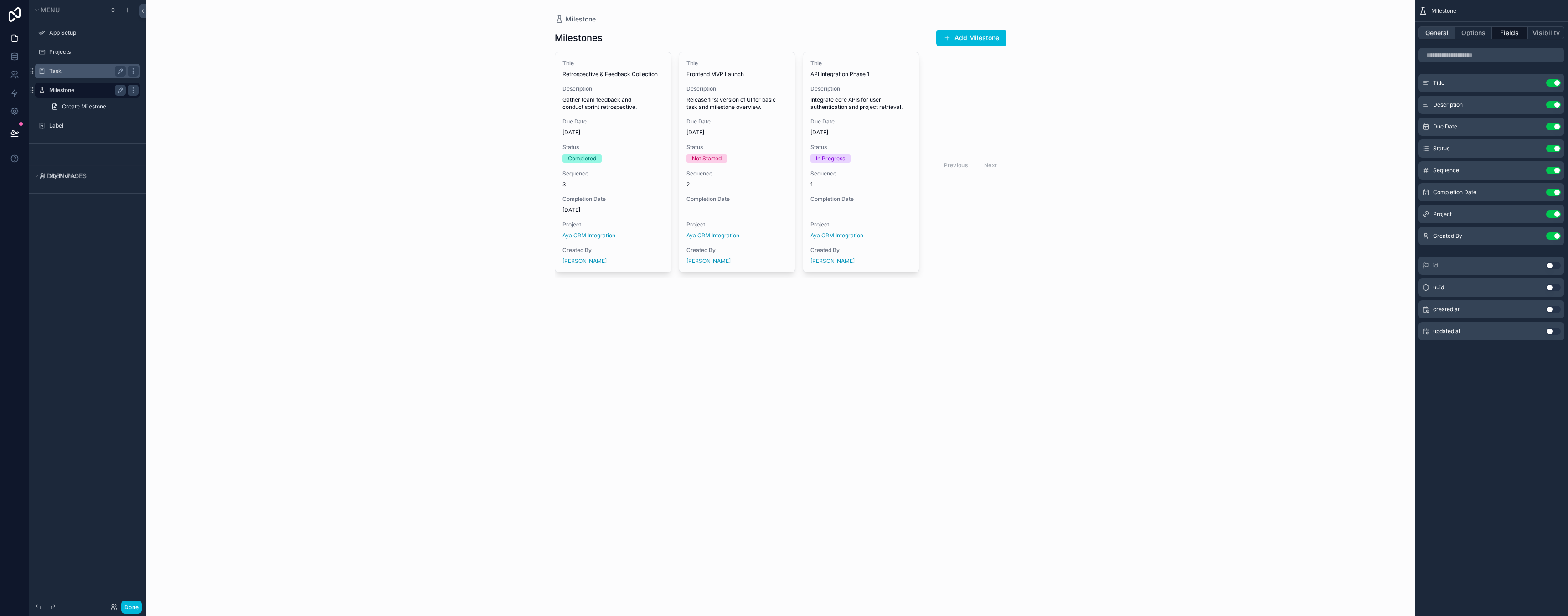
click at [1431, 33] on button "General" at bounding box center [1437, 33] width 37 height 13
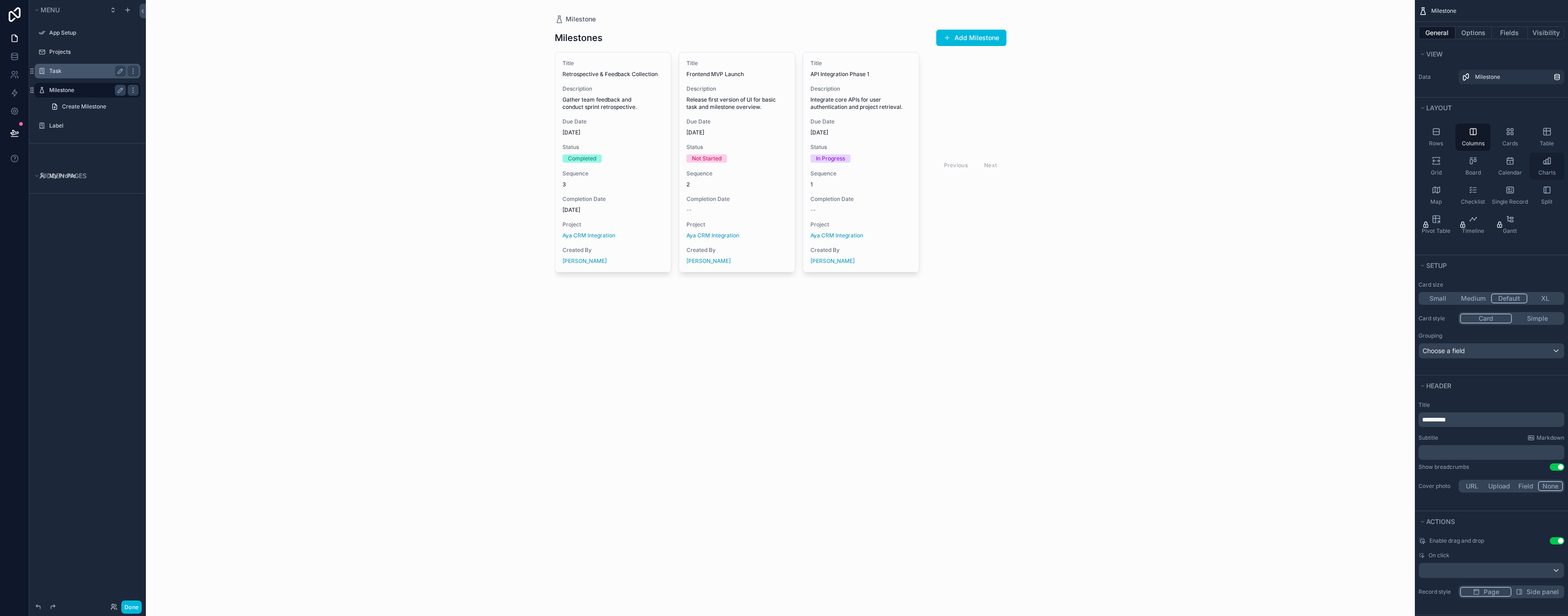
click at [1546, 169] on span "Charts" at bounding box center [1547, 172] width 18 height 7
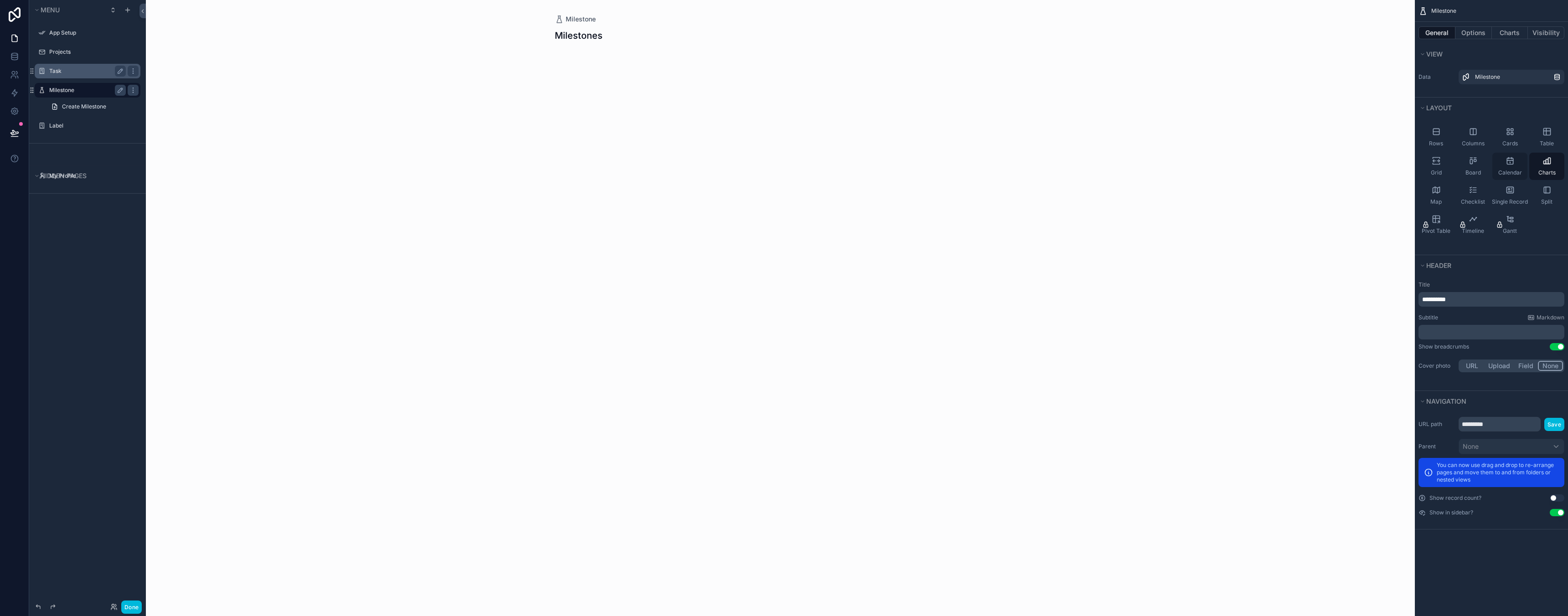
click at [1511, 163] on icon "scrollable content" at bounding box center [1510, 160] width 9 height 9
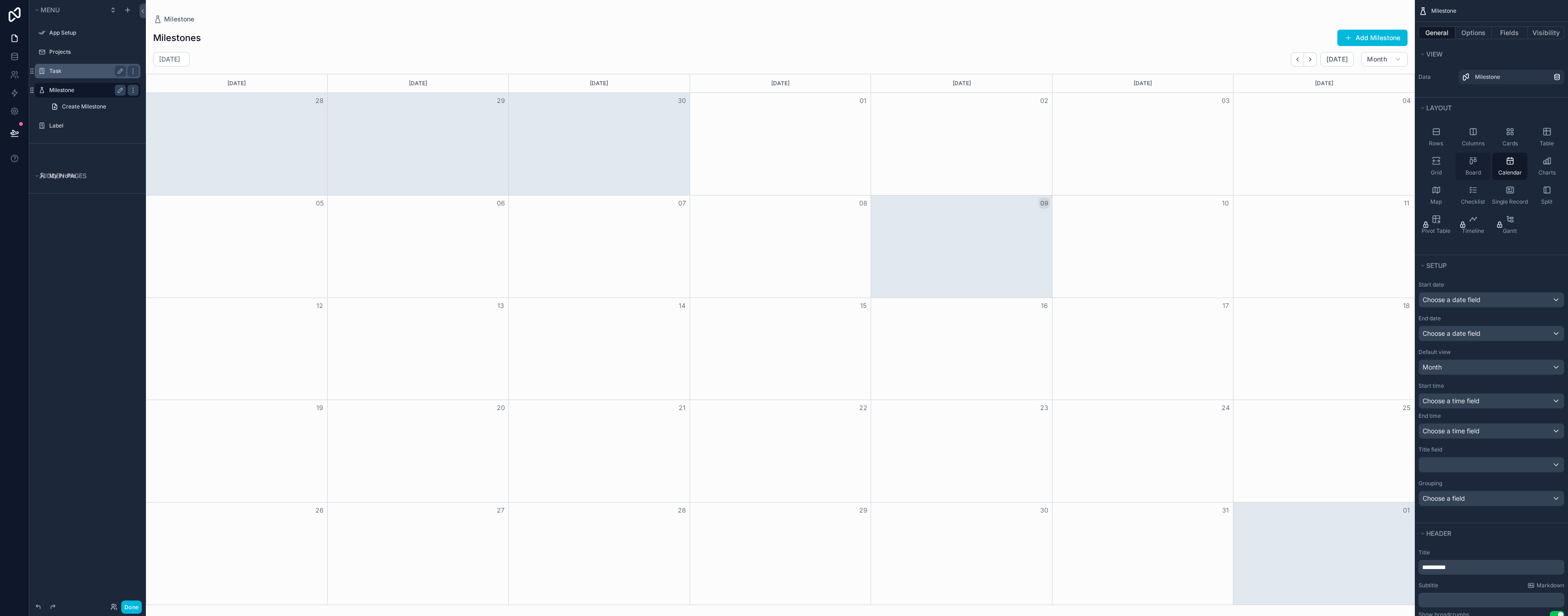
click at [1471, 167] on div "Board" at bounding box center [1473, 166] width 35 height 27
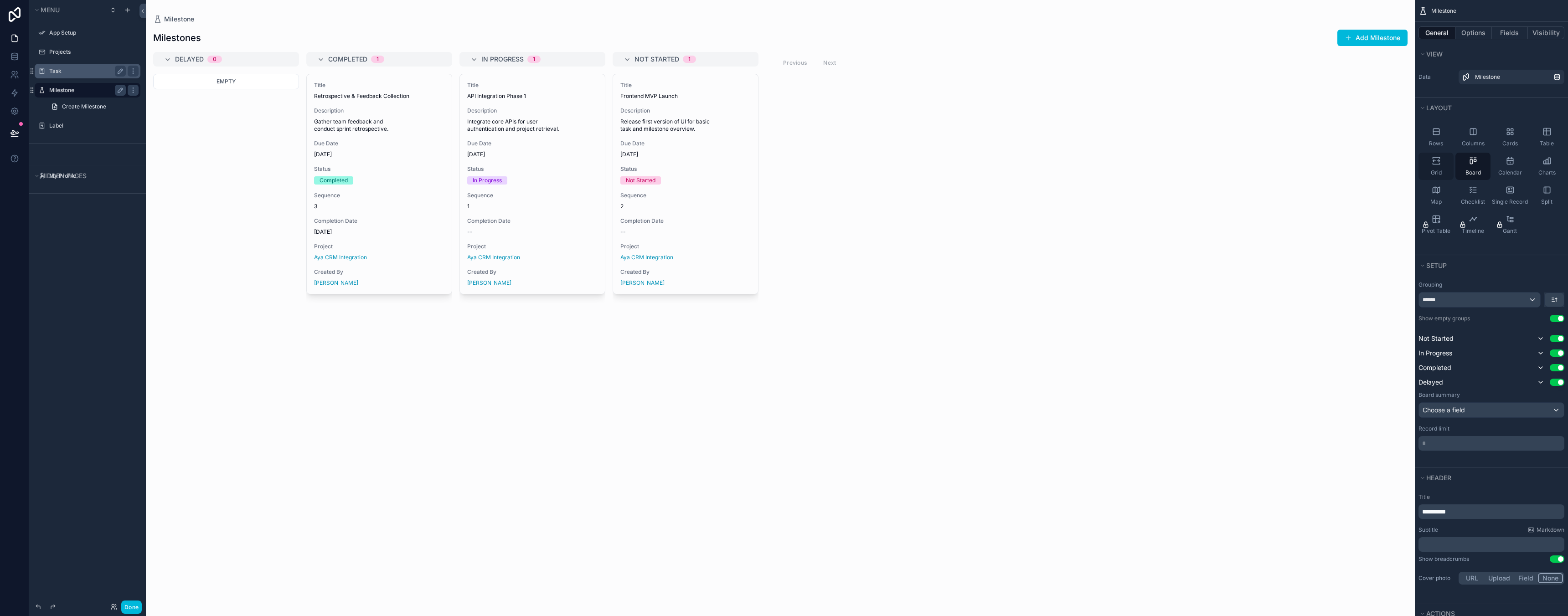
click at [1439, 166] on div "Grid" at bounding box center [1436, 166] width 35 height 27
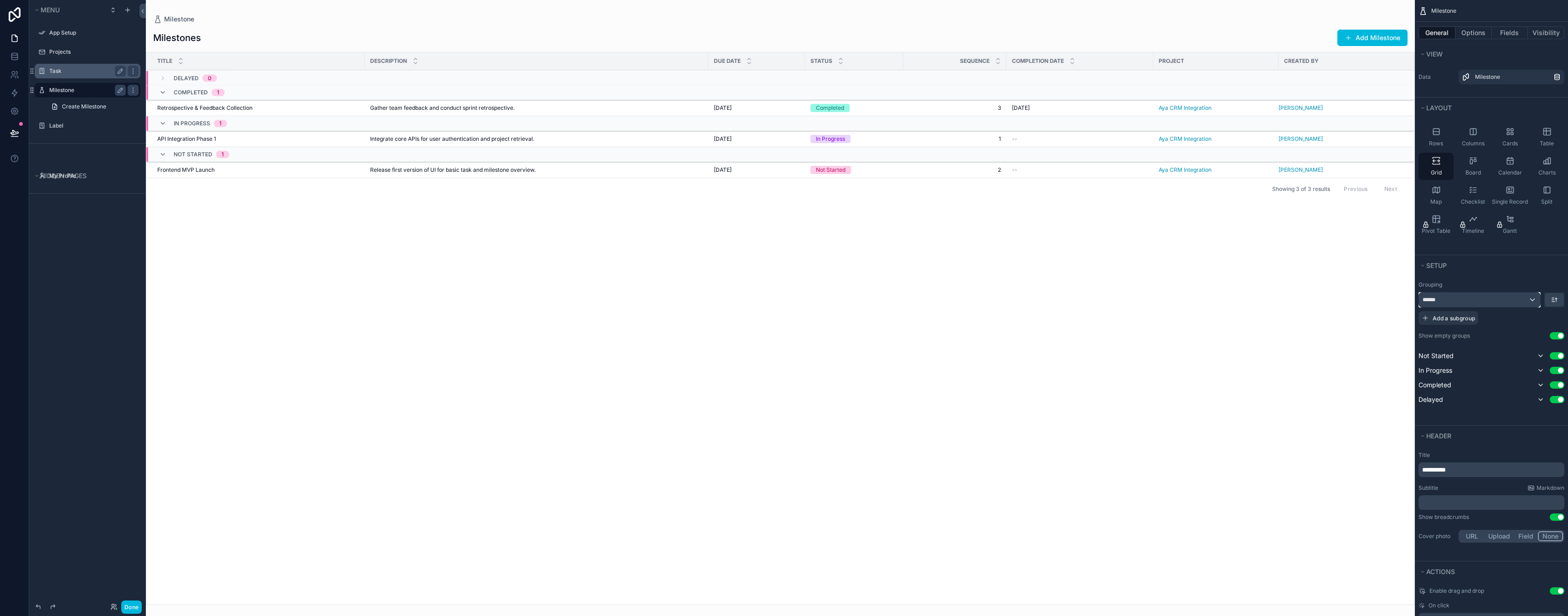
click at [1489, 300] on div "******" at bounding box center [1479, 300] width 121 height 14
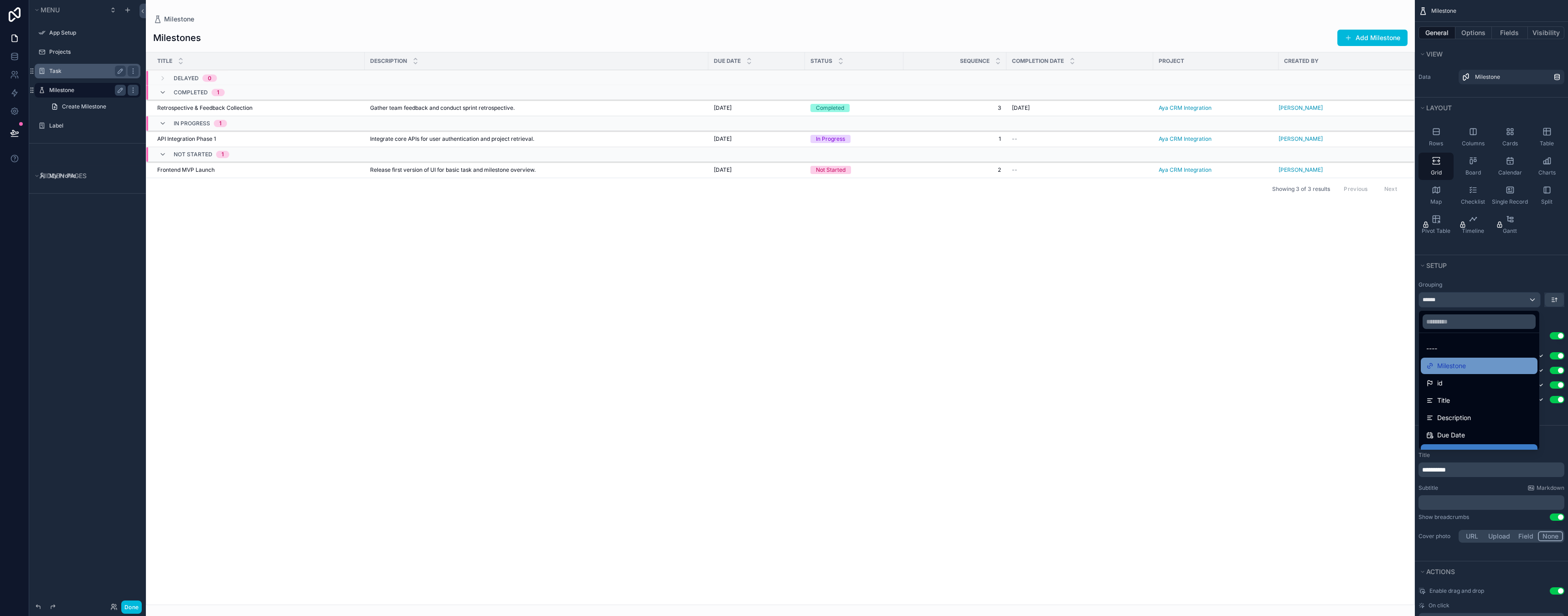
click at [1455, 367] on span "Milestone" at bounding box center [1451, 366] width 29 height 11
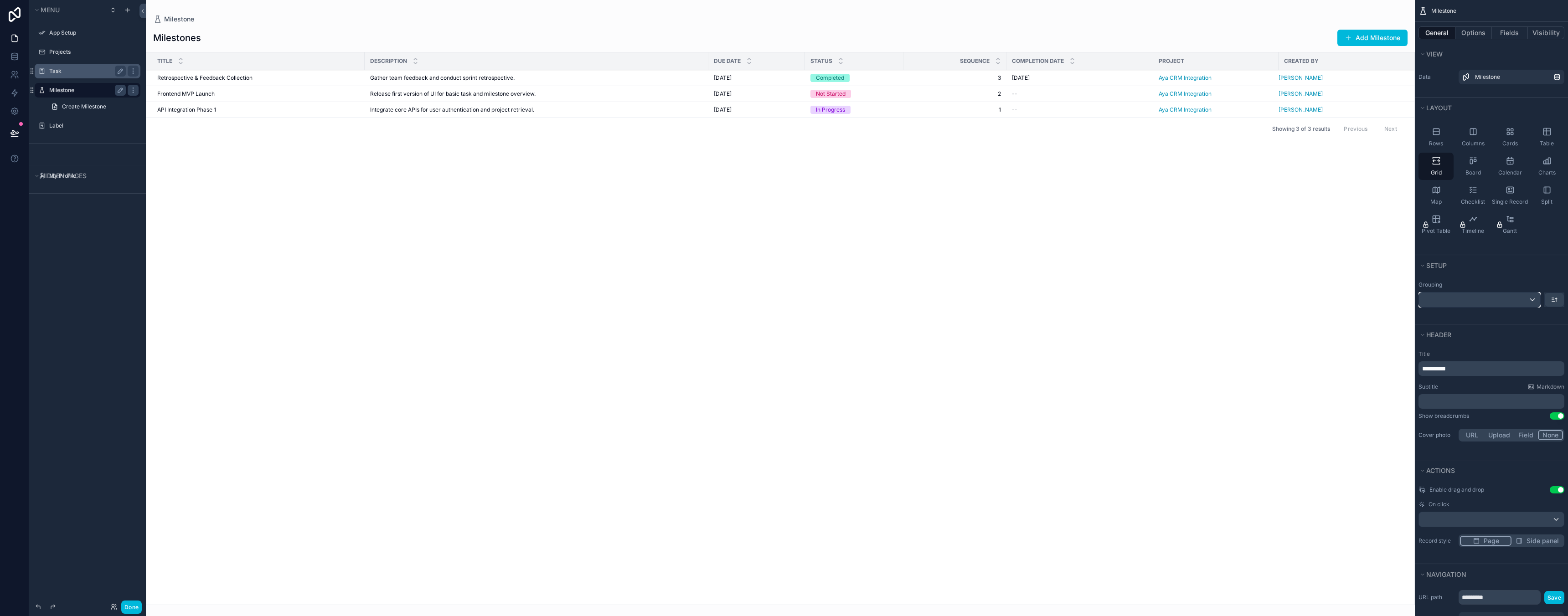
click at [1489, 306] on div "scrollable content" at bounding box center [1479, 300] width 121 height 14
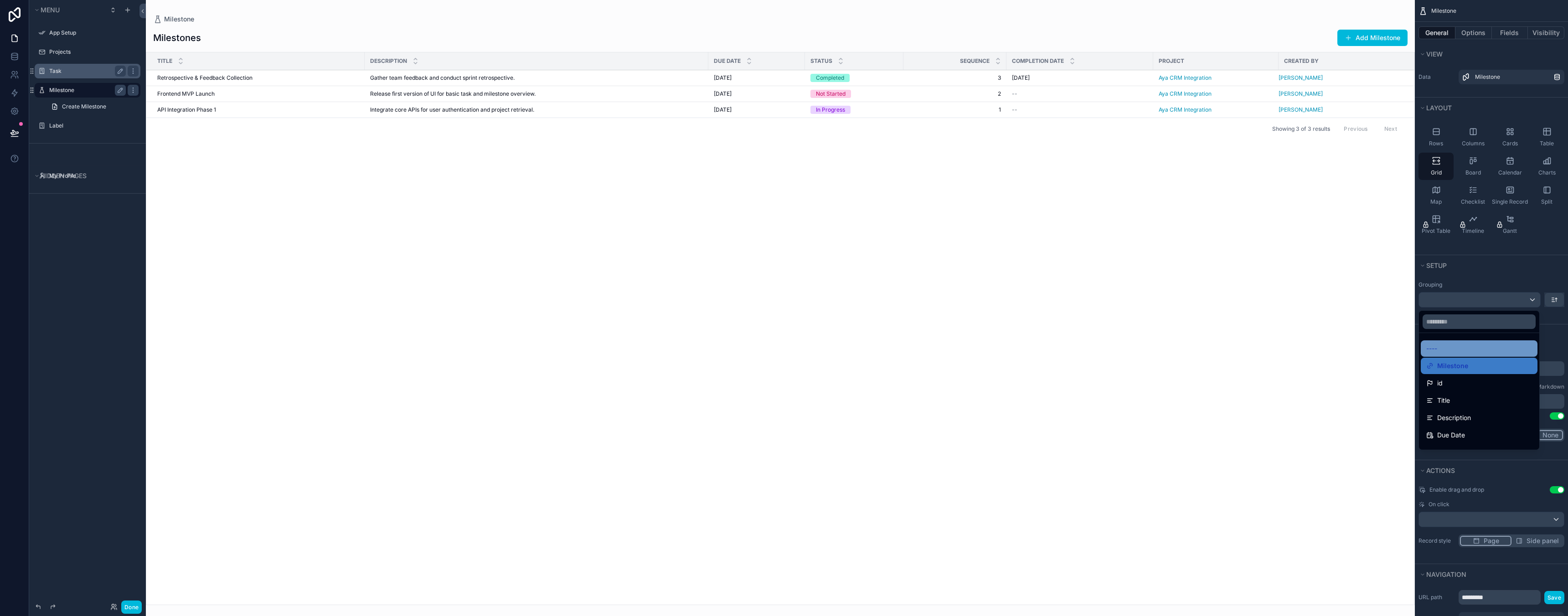
click at [1471, 347] on div "----" at bounding box center [1479, 349] width 105 height 11
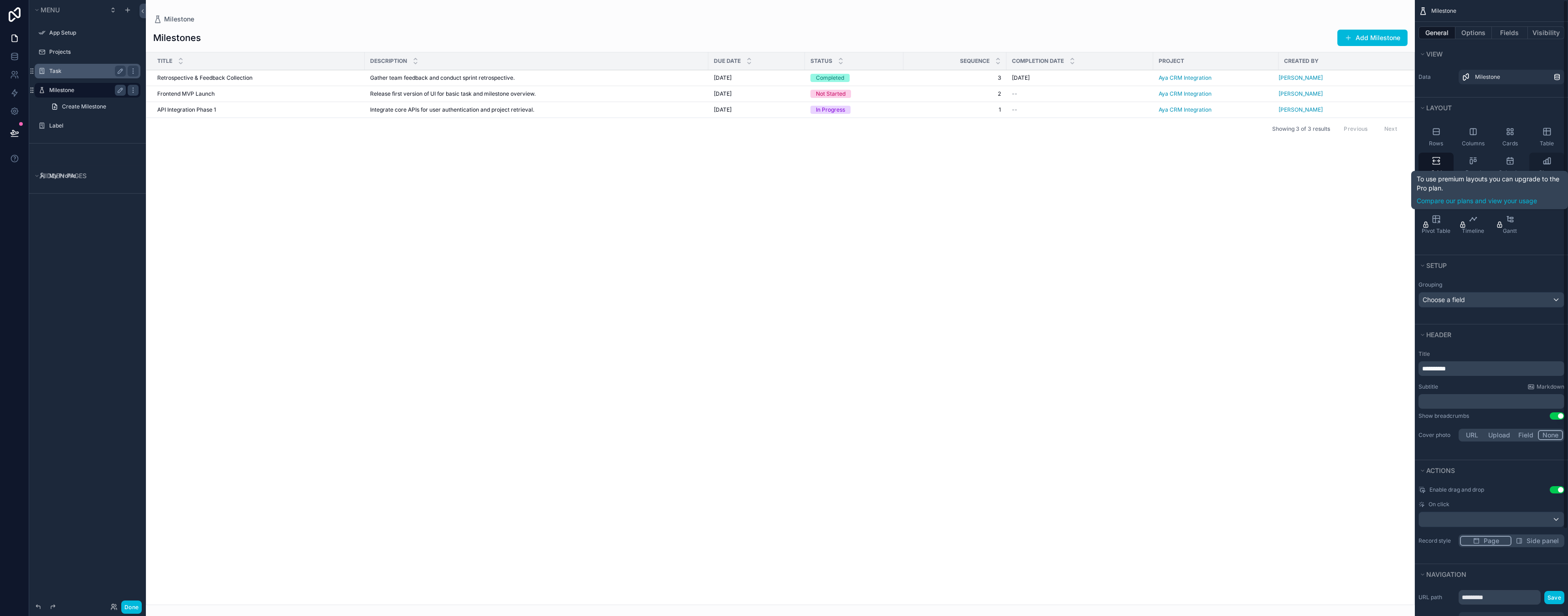
click at [1546, 164] on icon "scrollable content" at bounding box center [1546, 164] width 6 height 0
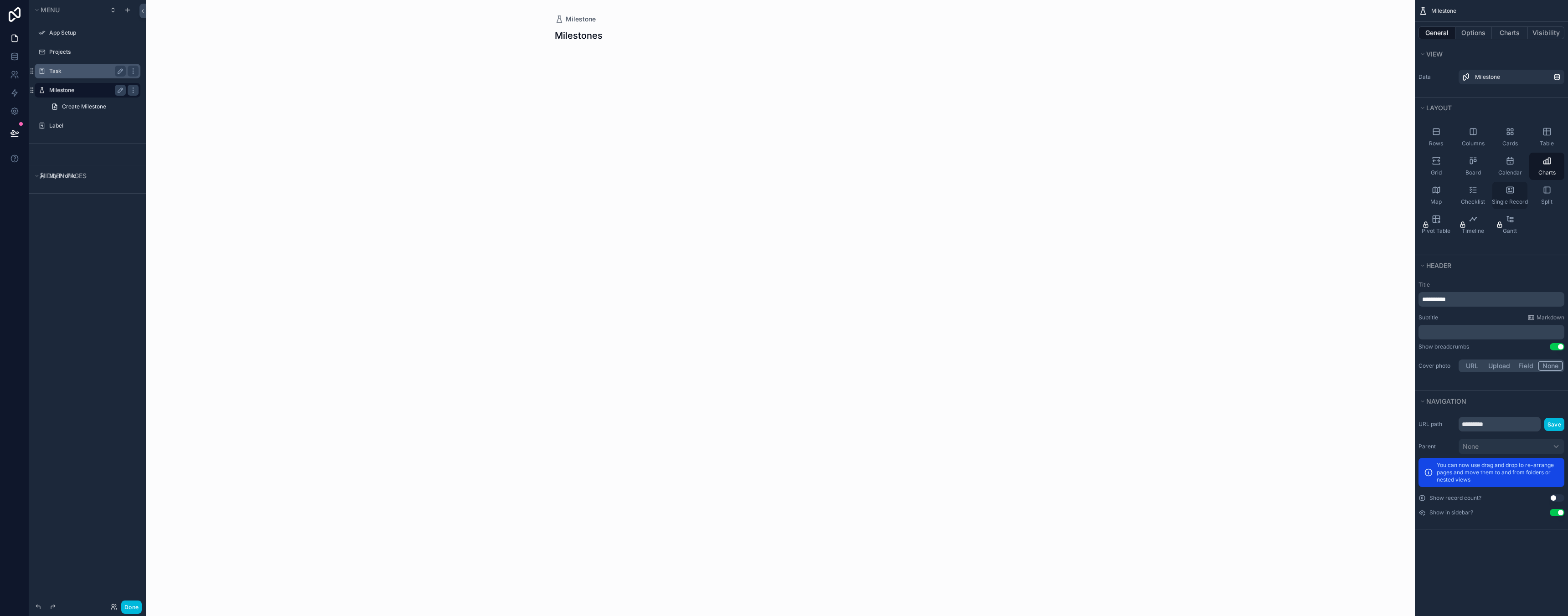
click at [1506, 195] on div "Single Record" at bounding box center [1510, 195] width 35 height 27
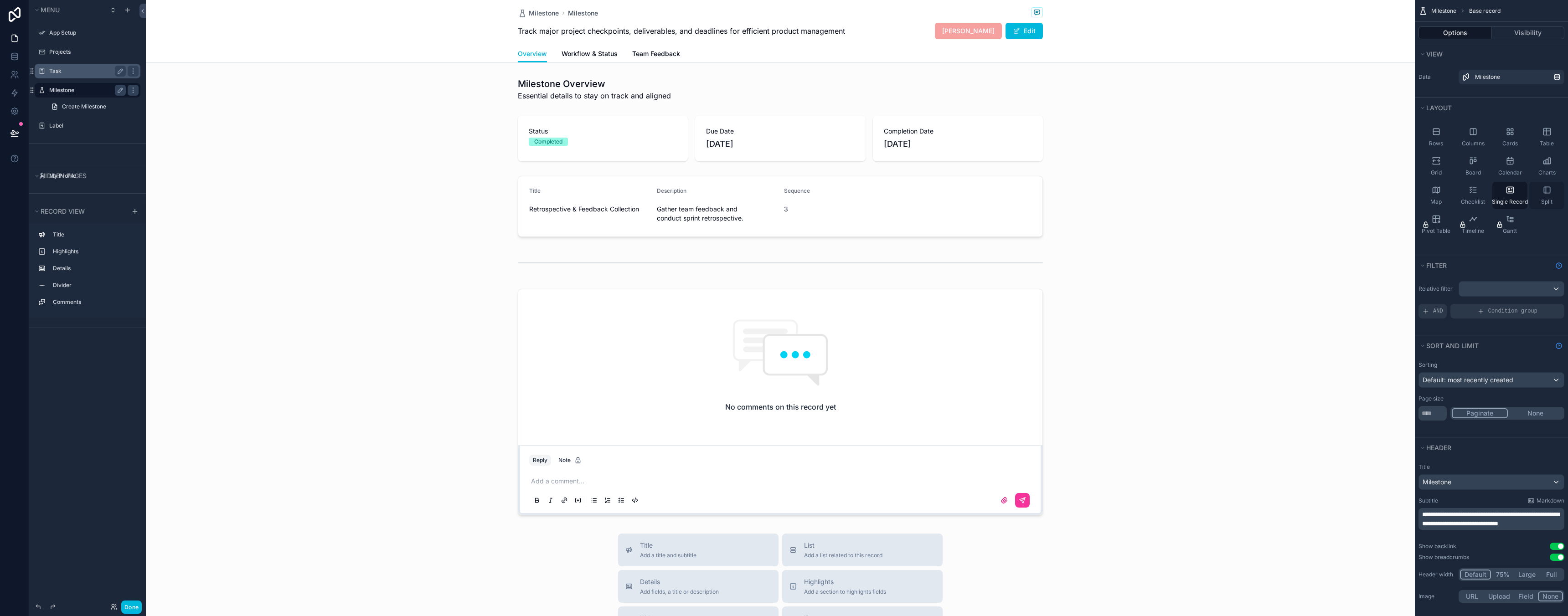
click at [1542, 195] on div "Split" at bounding box center [1546, 195] width 35 height 27
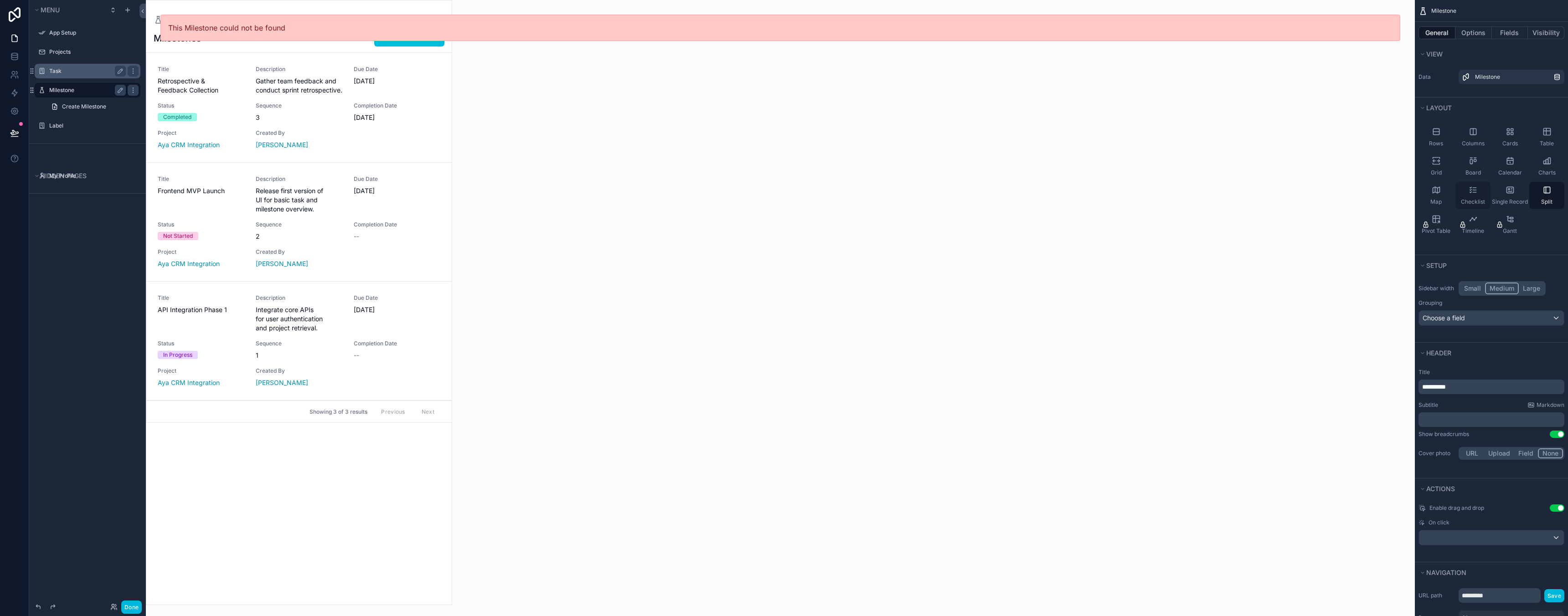
click at [1475, 195] on div "Checklist" at bounding box center [1473, 195] width 35 height 27
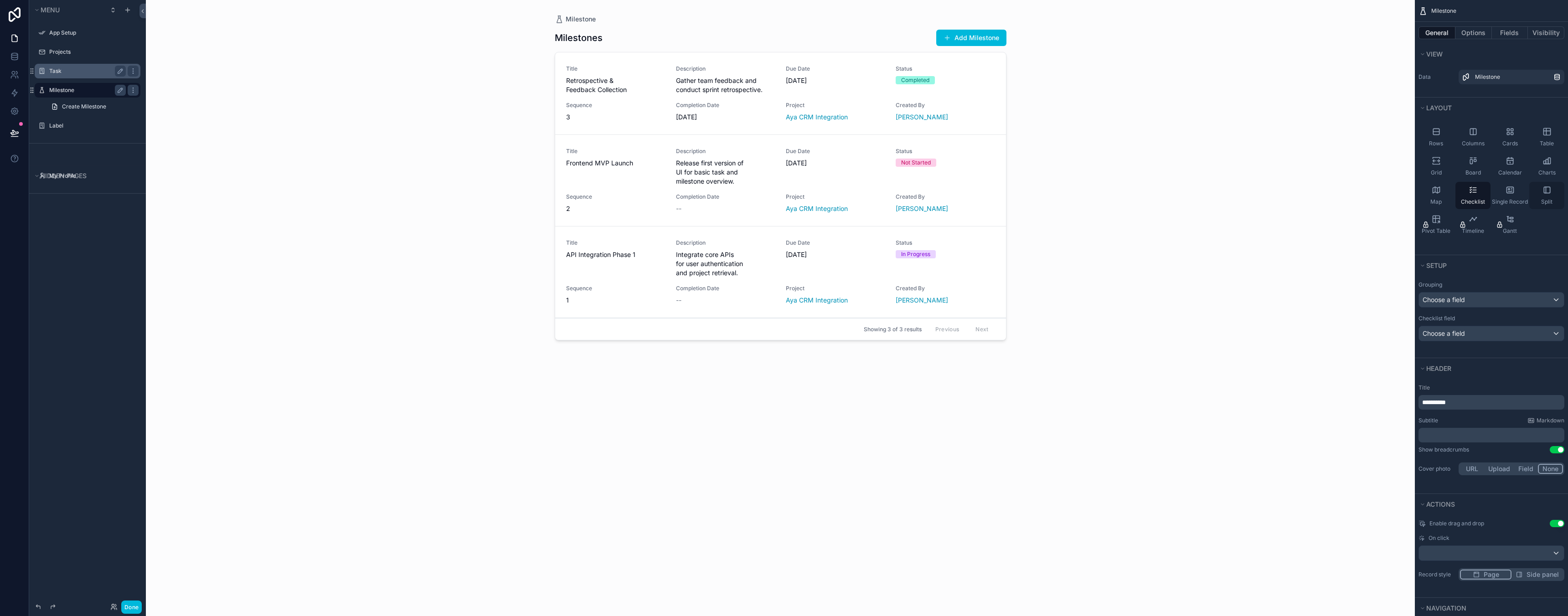
click at [1545, 194] on icon "scrollable content" at bounding box center [1546, 189] width 9 height 9
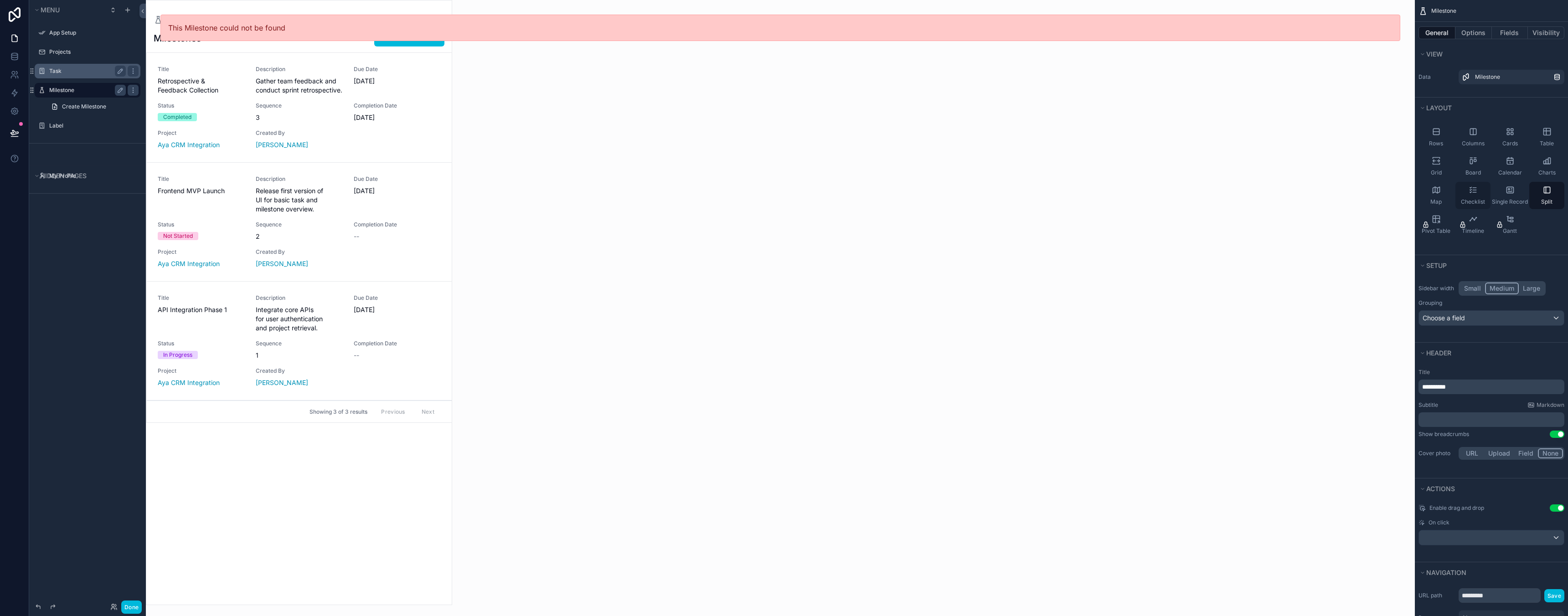
click at [1473, 192] on icon "scrollable content" at bounding box center [1472, 189] width 9 height 9
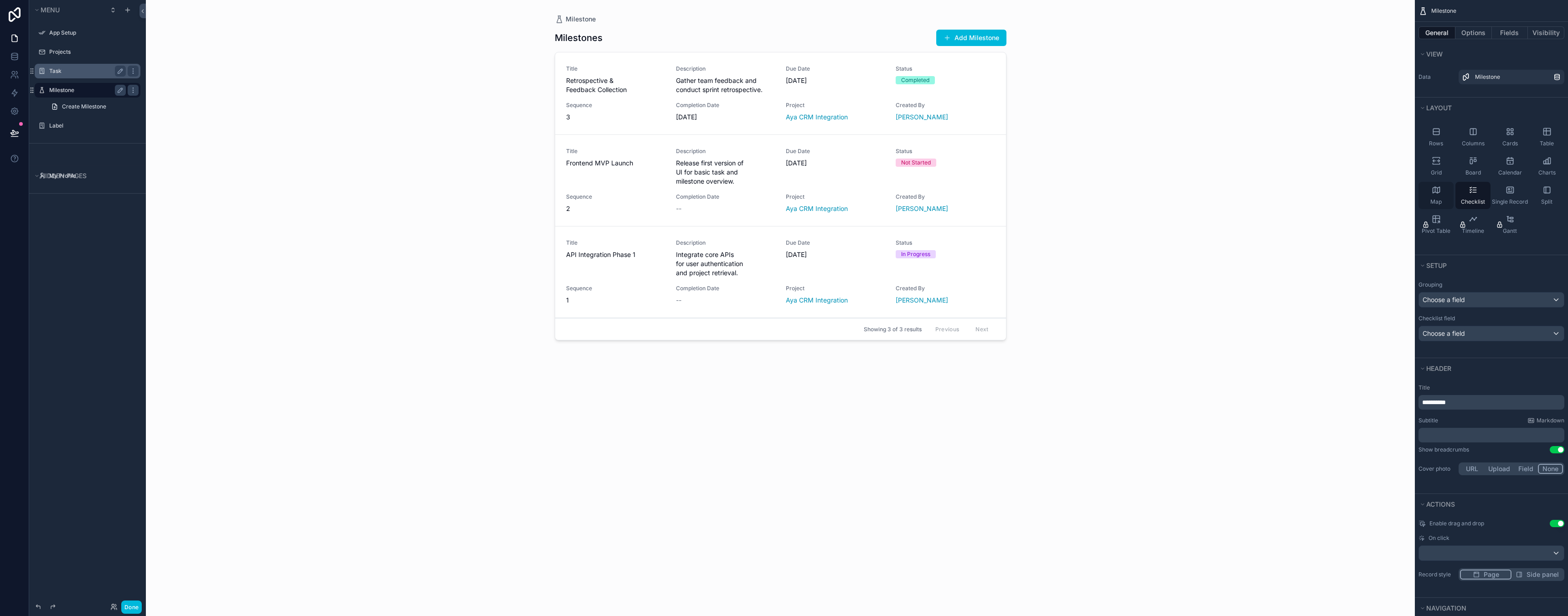
click at [1420, 195] on div "Map" at bounding box center [1436, 195] width 35 height 27
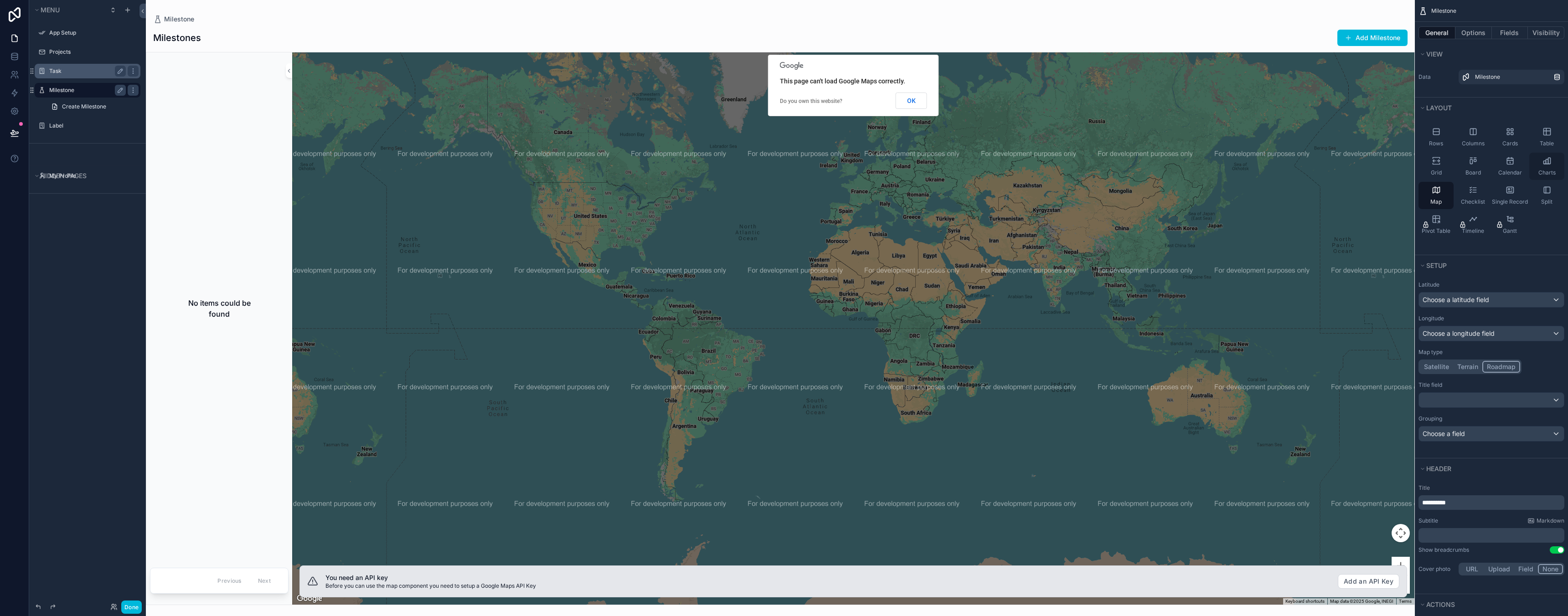
click at [1545, 165] on div "Charts" at bounding box center [1546, 166] width 35 height 27
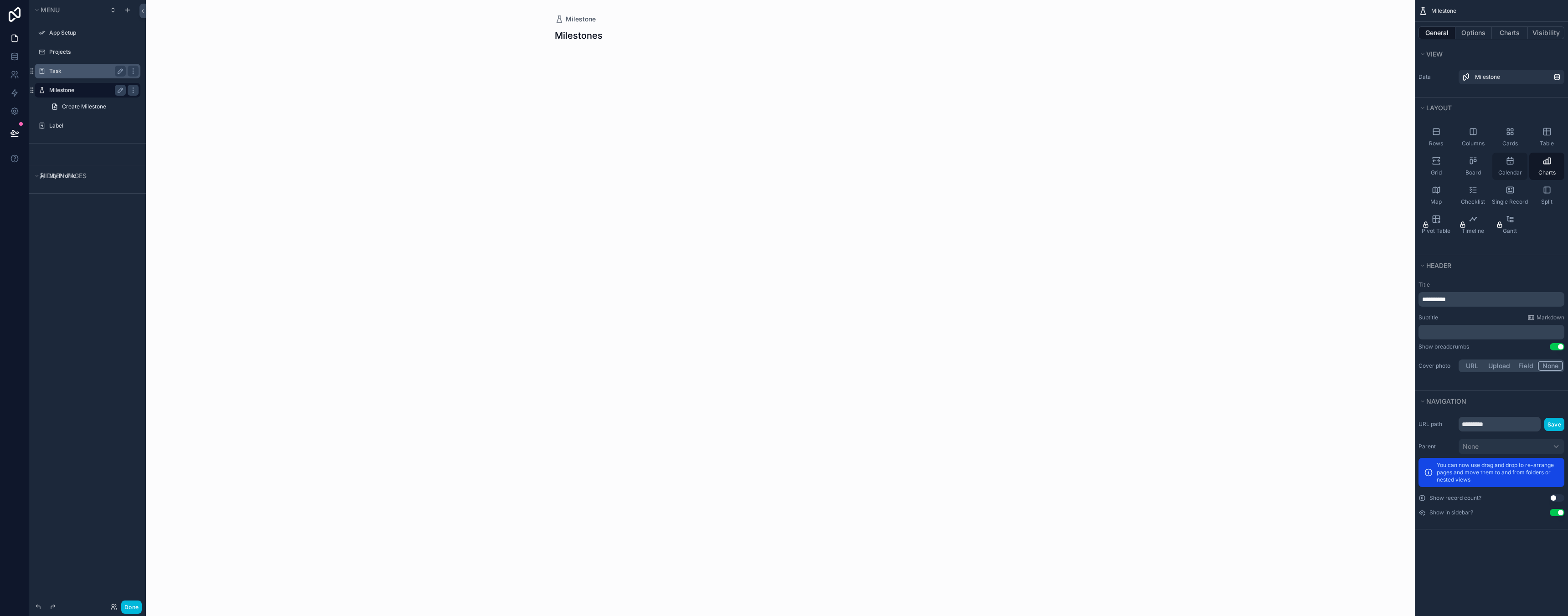
click at [1511, 165] on icon "scrollable content" at bounding box center [1510, 160] width 9 height 9
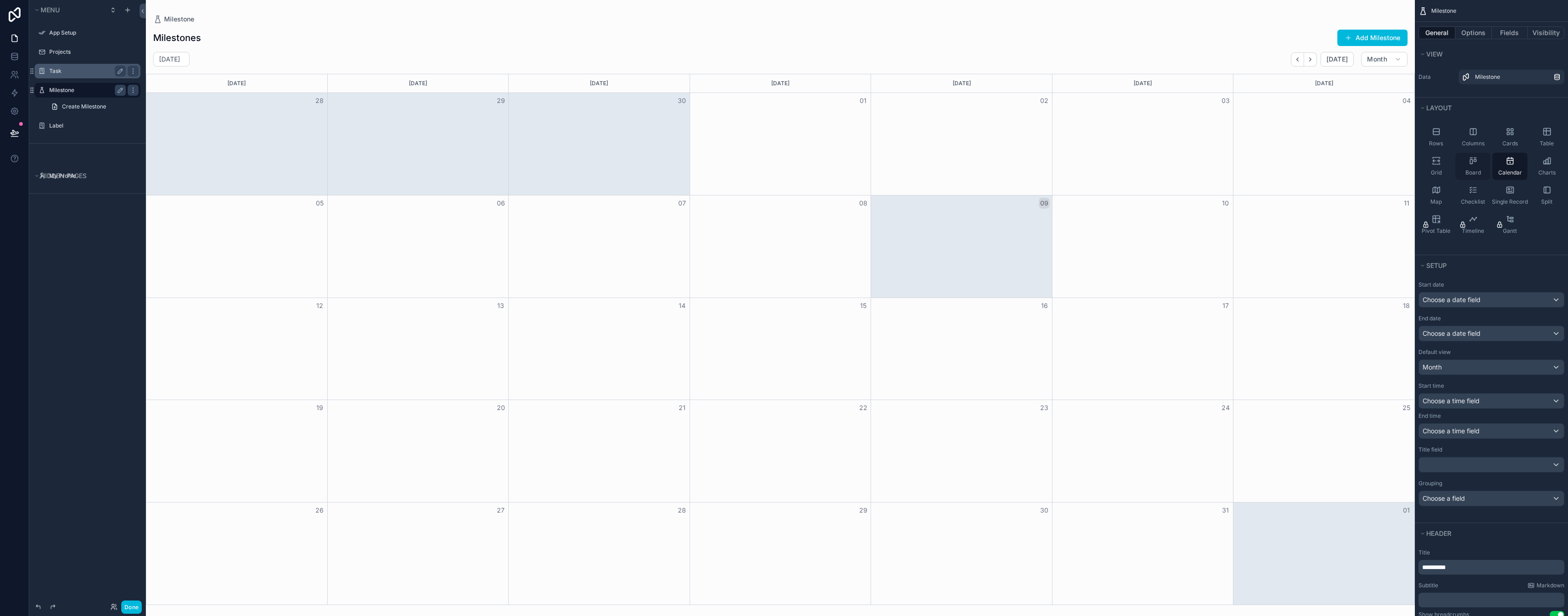
click at [1470, 163] on icon "scrollable content" at bounding box center [1471, 162] width 2 height 5
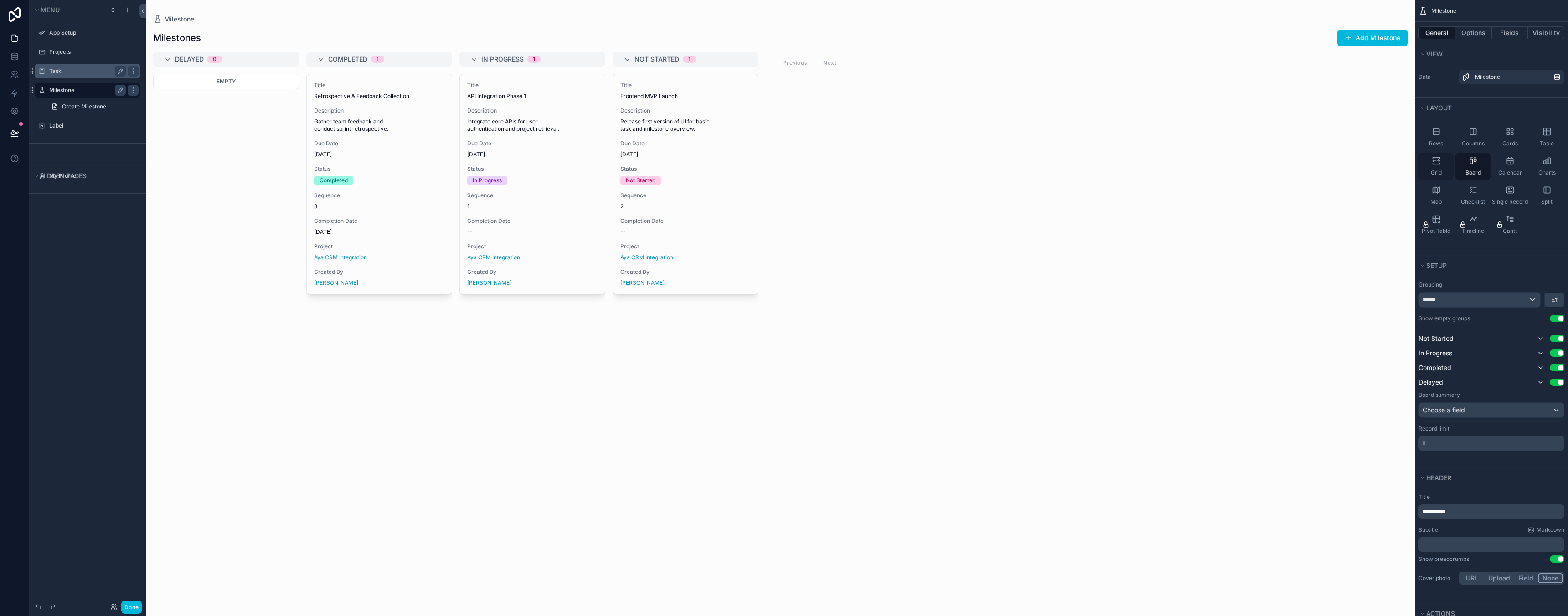
click at [1435, 166] on div "Grid" at bounding box center [1436, 166] width 35 height 27
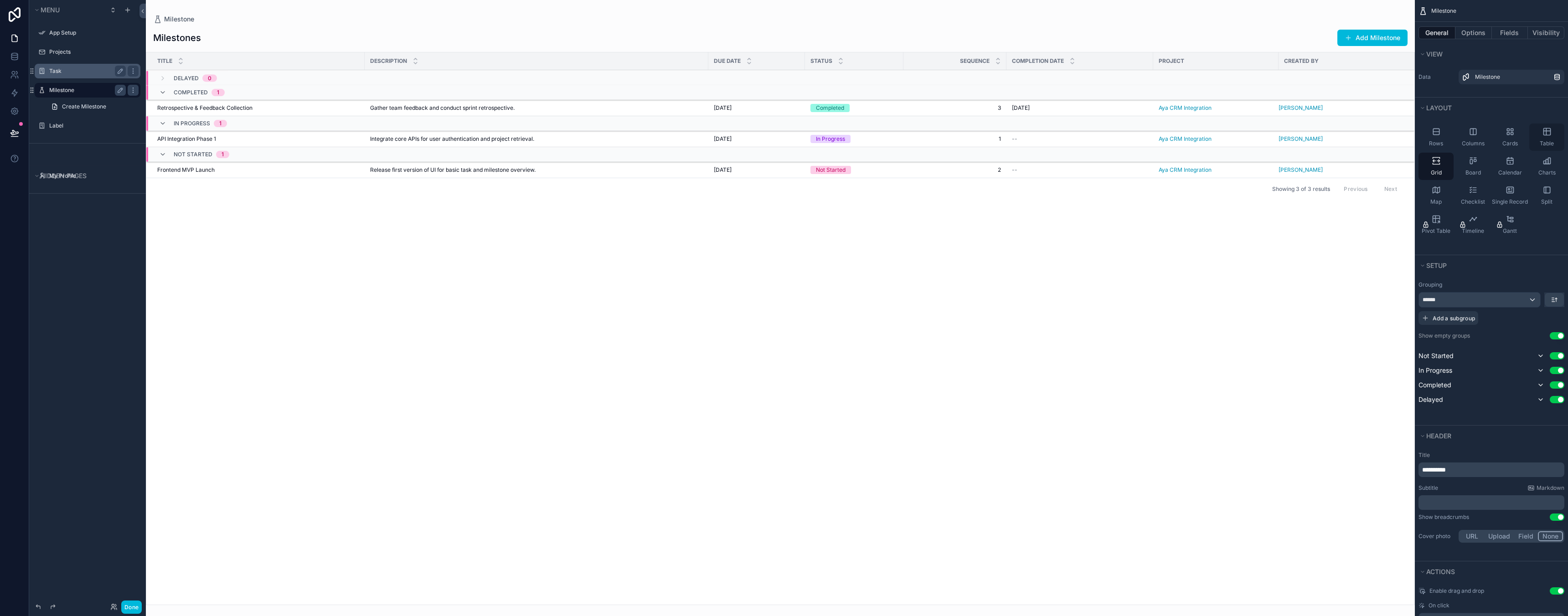
click at [1540, 136] on div "Table" at bounding box center [1546, 137] width 35 height 27
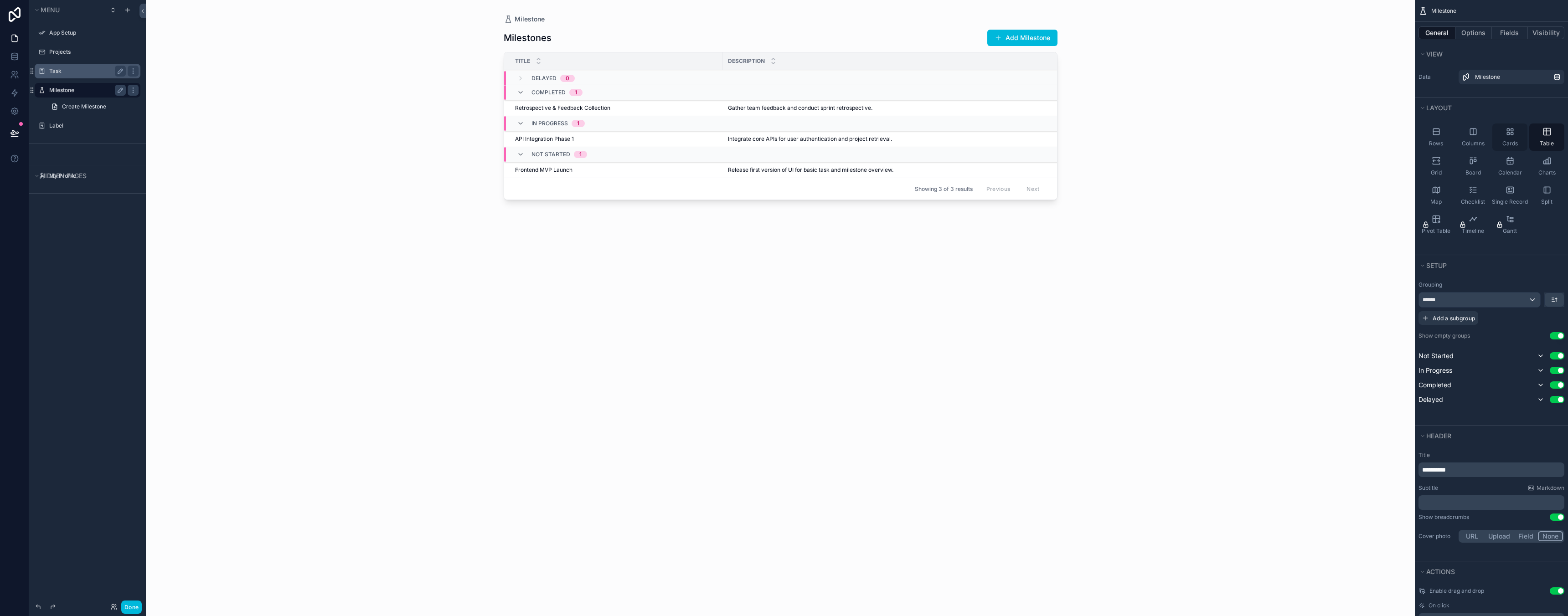
click at [1495, 136] on div "Cards" at bounding box center [1510, 137] width 35 height 27
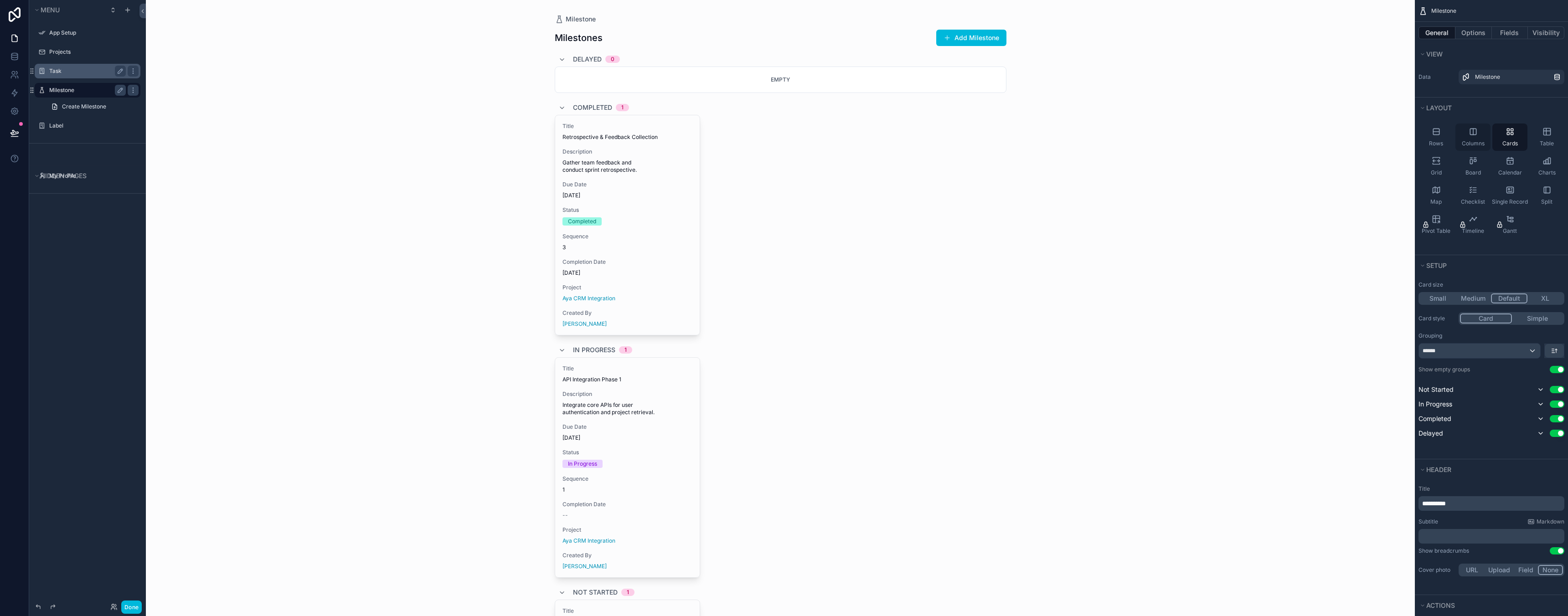
click at [1475, 139] on div "Columns" at bounding box center [1473, 137] width 35 height 27
click at [1439, 140] on span "Rows" at bounding box center [1436, 143] width 14 height 7
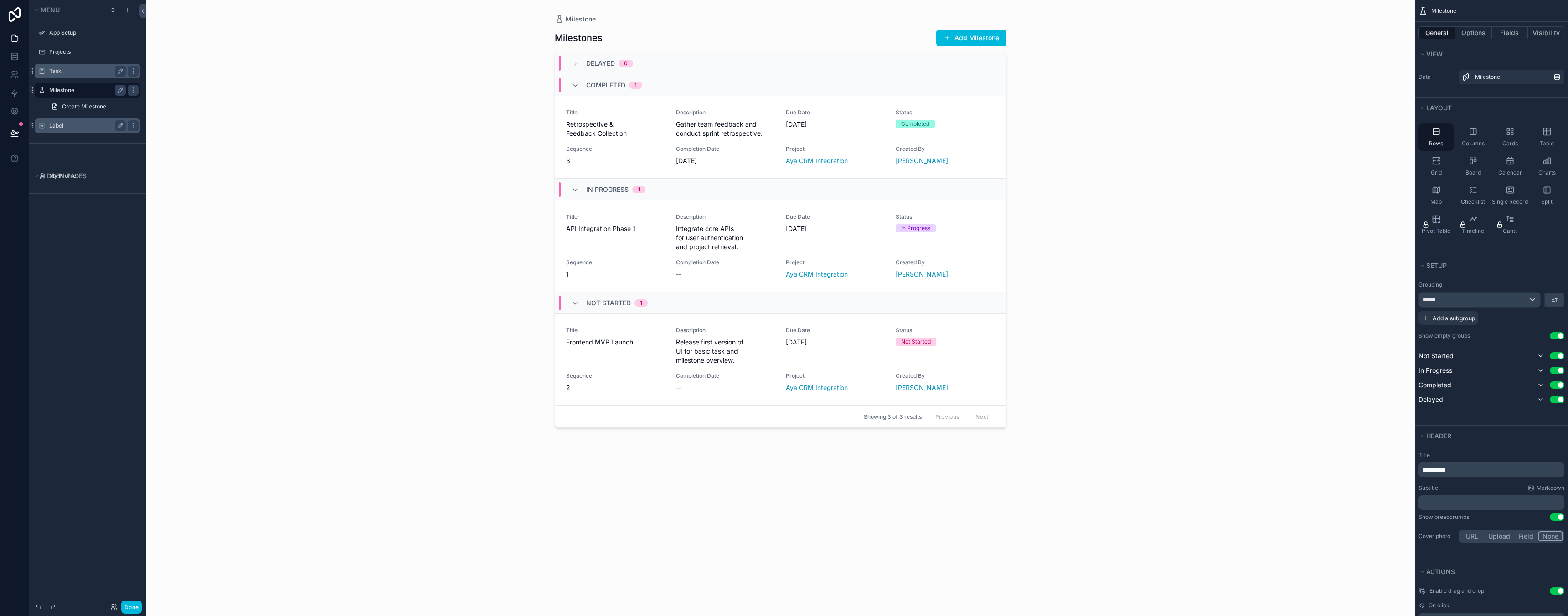
click at [93, 123] on label "Label" at bounding box center [85, 125] width 73 height 7
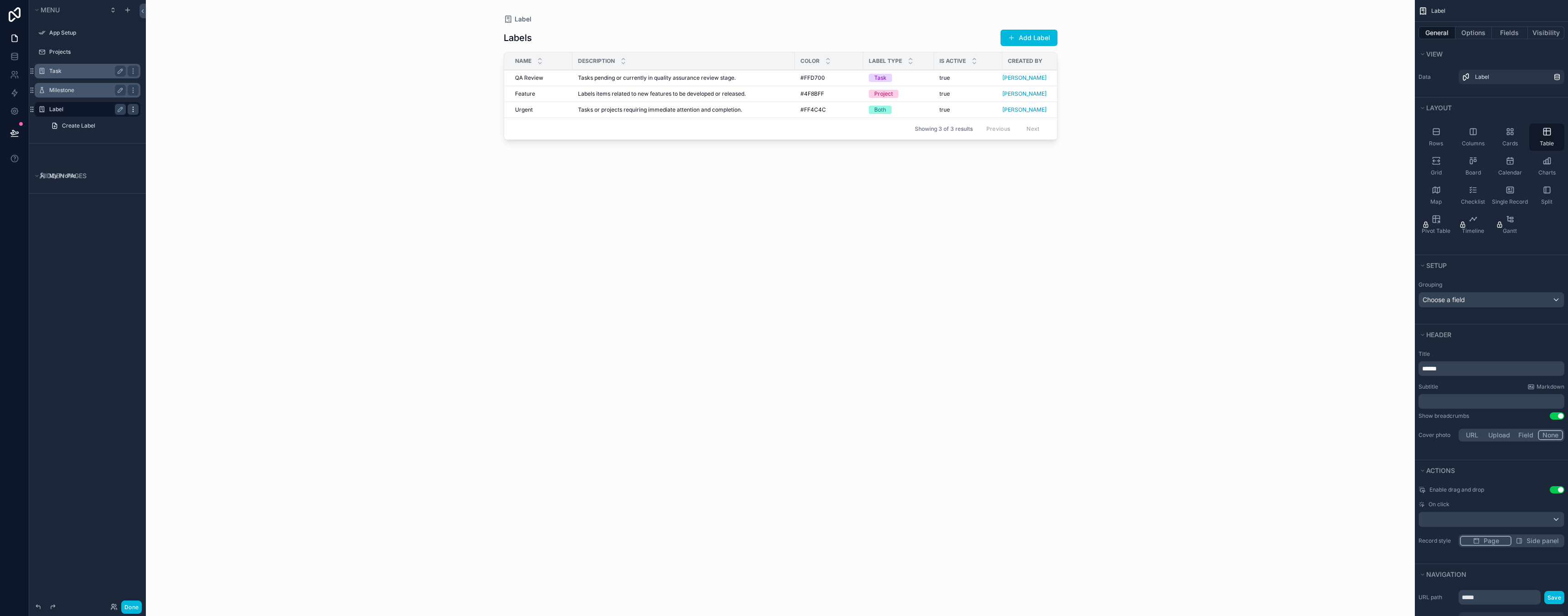
click at [133, 110] on icon "scrollable content" at bounding box center [133, 109] width 7 height 7
click at [560, 151] on div "scrollable content" at bounding box center [781, 302] width 583 height 605
click at [78, 92] on label "Milestone" at bounding box center [85, 89] width 73 height 7
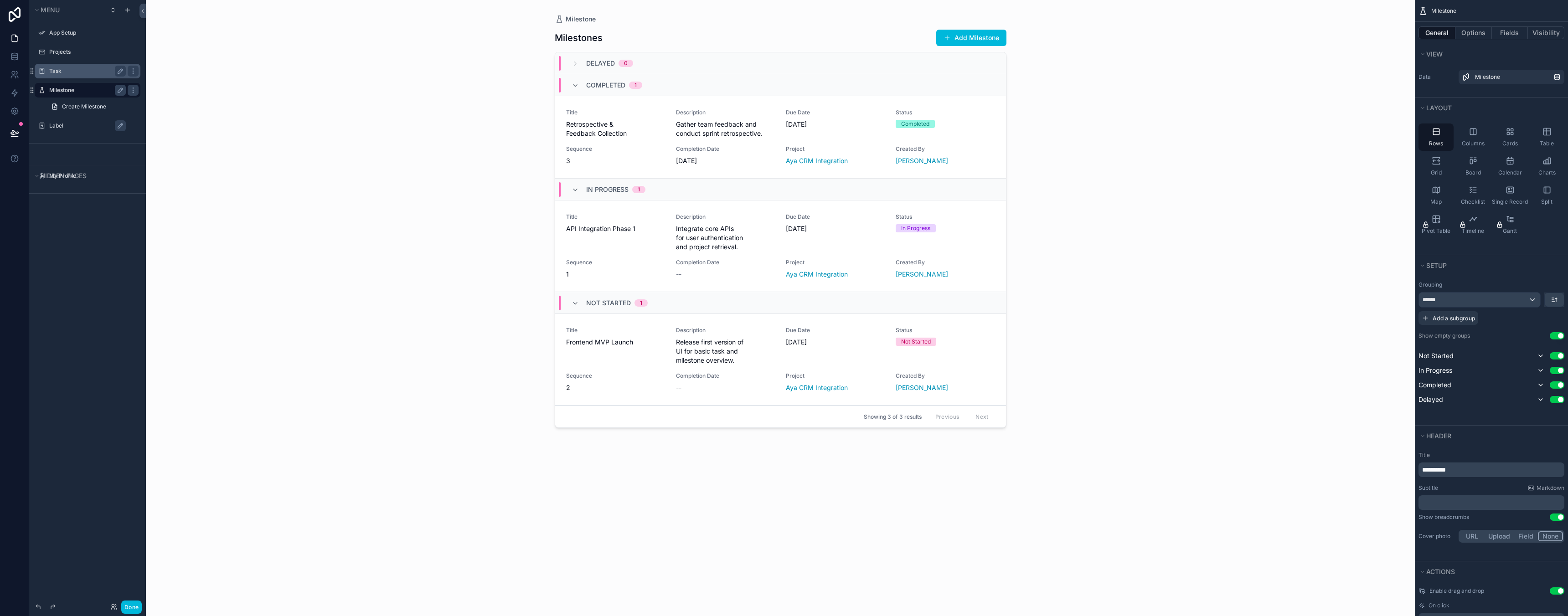
click at [668, 85] on div "Completed 1" at bounding box center [780, 85] width 451 height 22
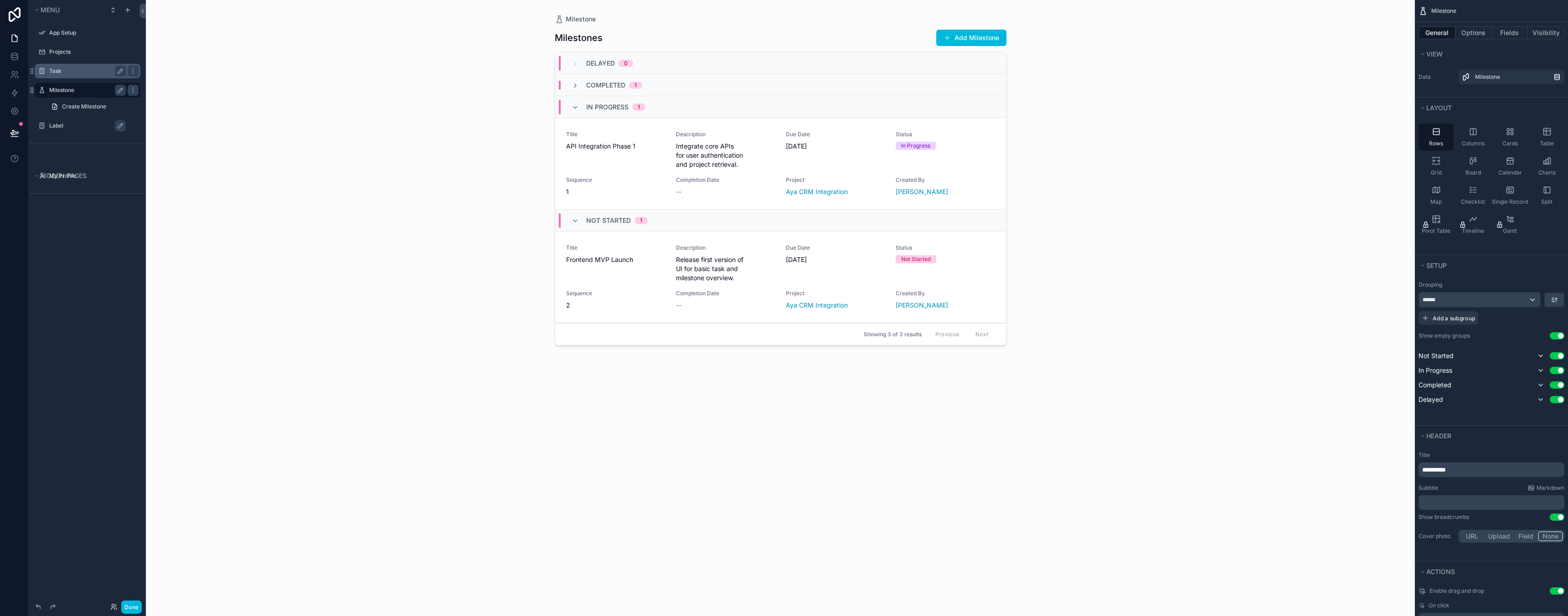
click at [667, 101] on div "In Progress 1" at bounding box center [780, 106] width 451 height 22
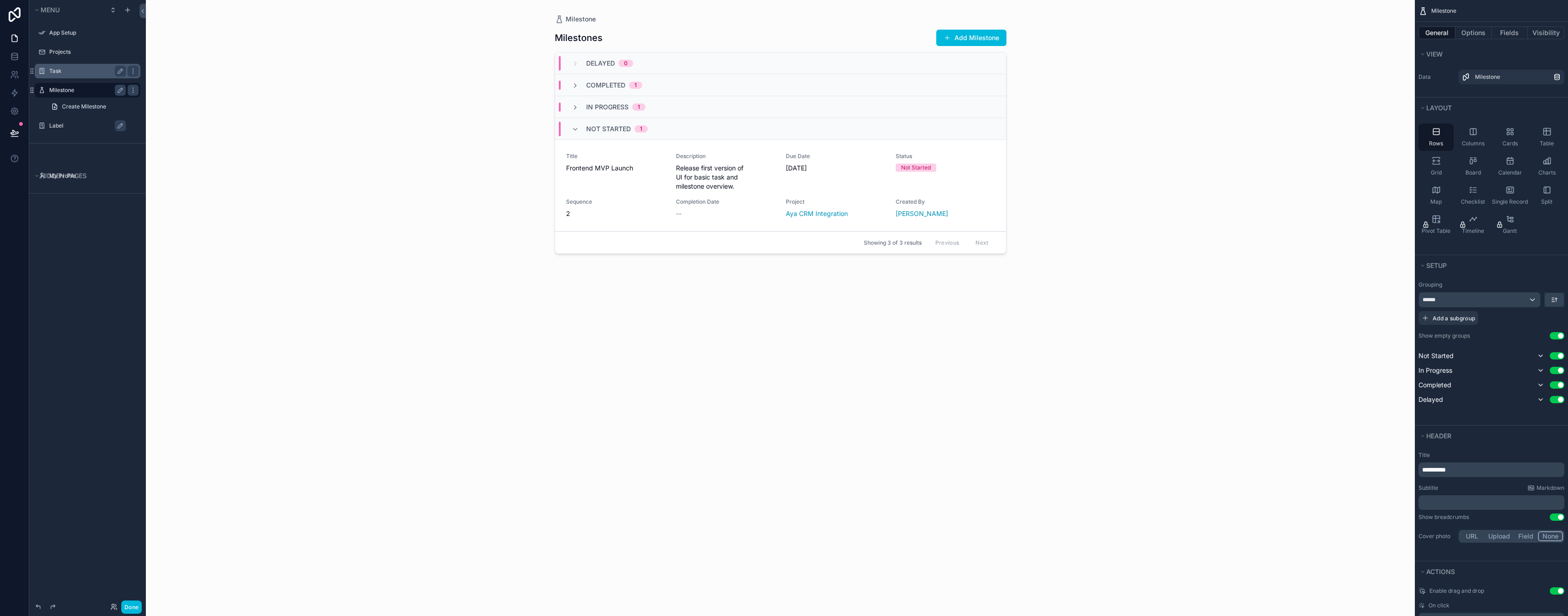
click at [667, 123] on div "Not Started 1" at bounding box center [780, 128] width 451 height 22
click at [1482, 31] on button "Options" at bounding box center [1474, 33] width 37 height 13
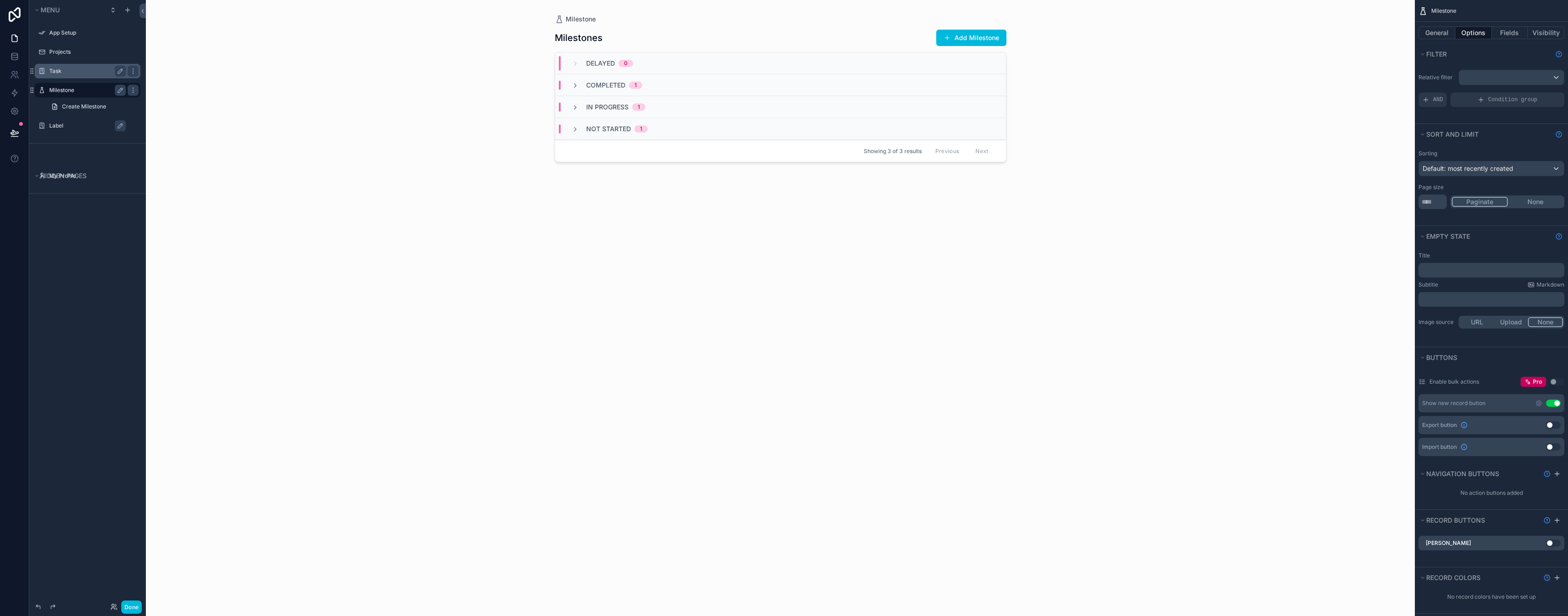
click at [661, 104] on div "In Progress 1" at bounding box center [780, 106] width 451 height 22
click at [663, 120] on div "Not Started 1" at bounding box center [780, 128] width 451 height 22
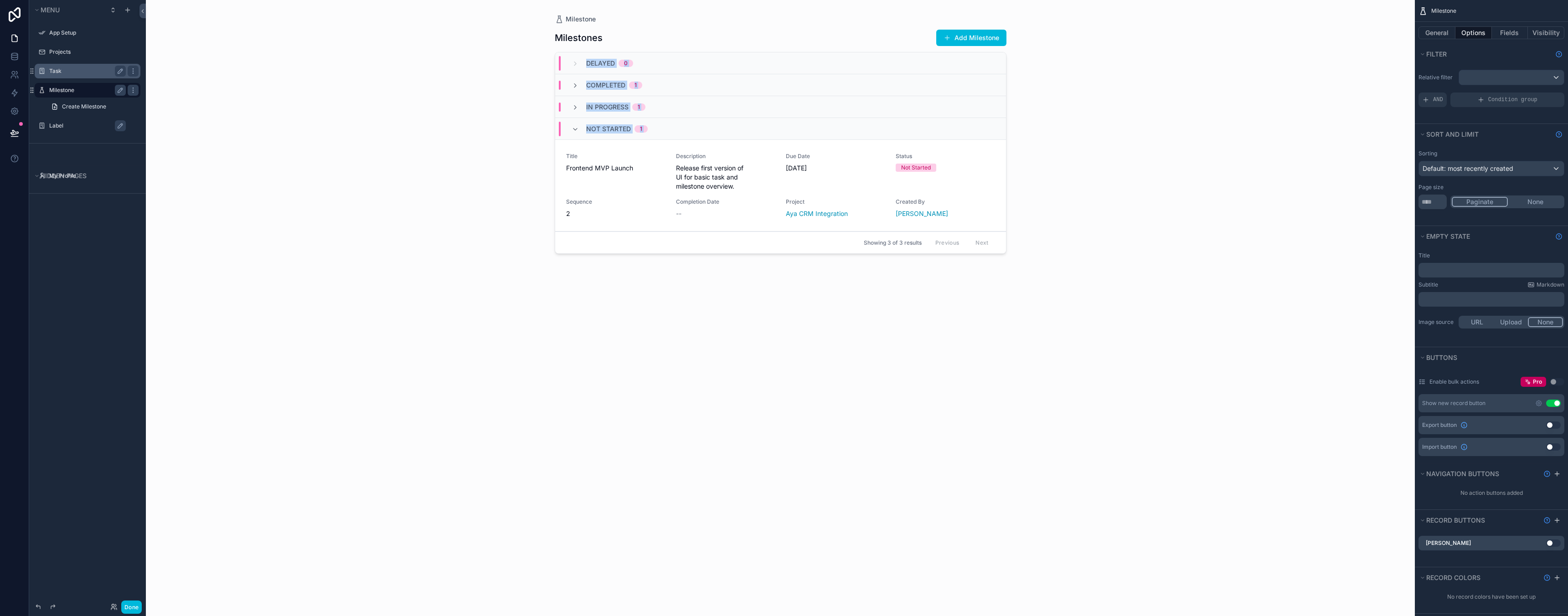
click at [686, 124] on div "Not Started 1" at bounding box center [780, 128] width 451 height 22
click at [667, 126] on div "Not Started 1" at bounding box center [780, 128] width 451 height 22
click at [1442, 29] on button "General" at bounding box center [1437, 33] width 37 height 13
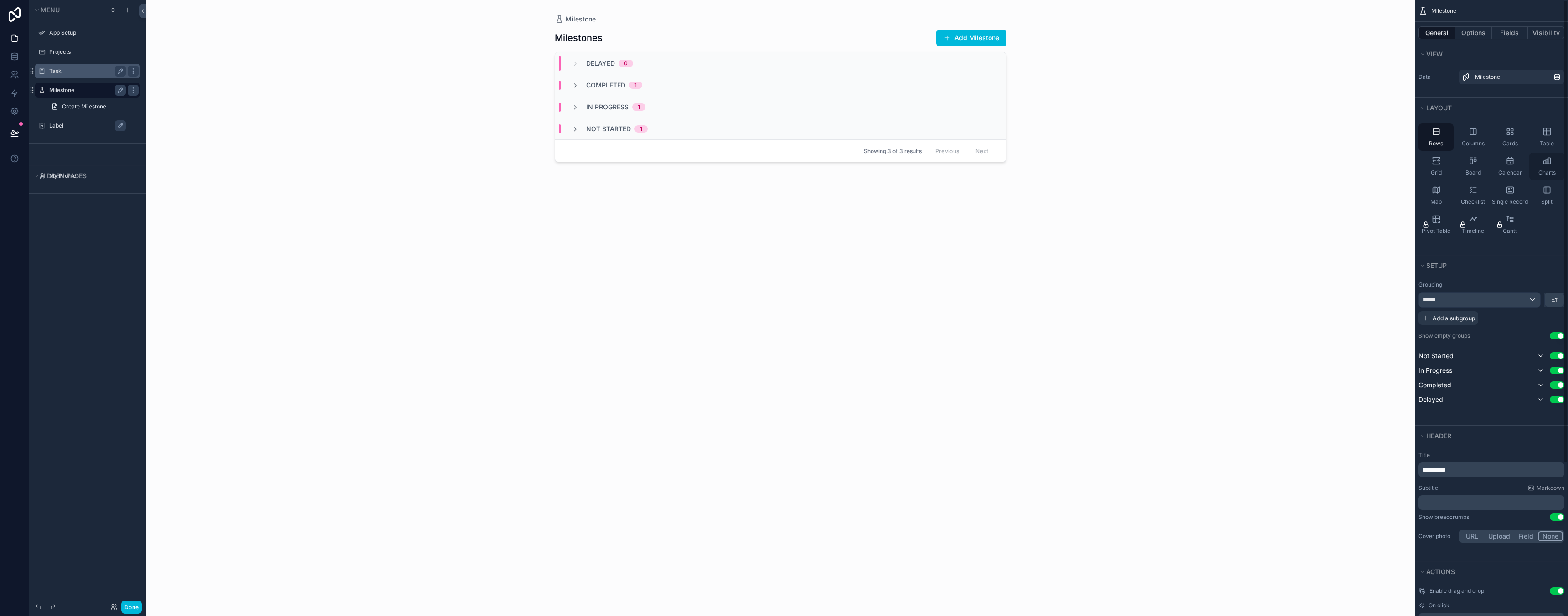
click at [1554, 160] on div "Charts" at bounding box center [1546, 166] width 35 height 27
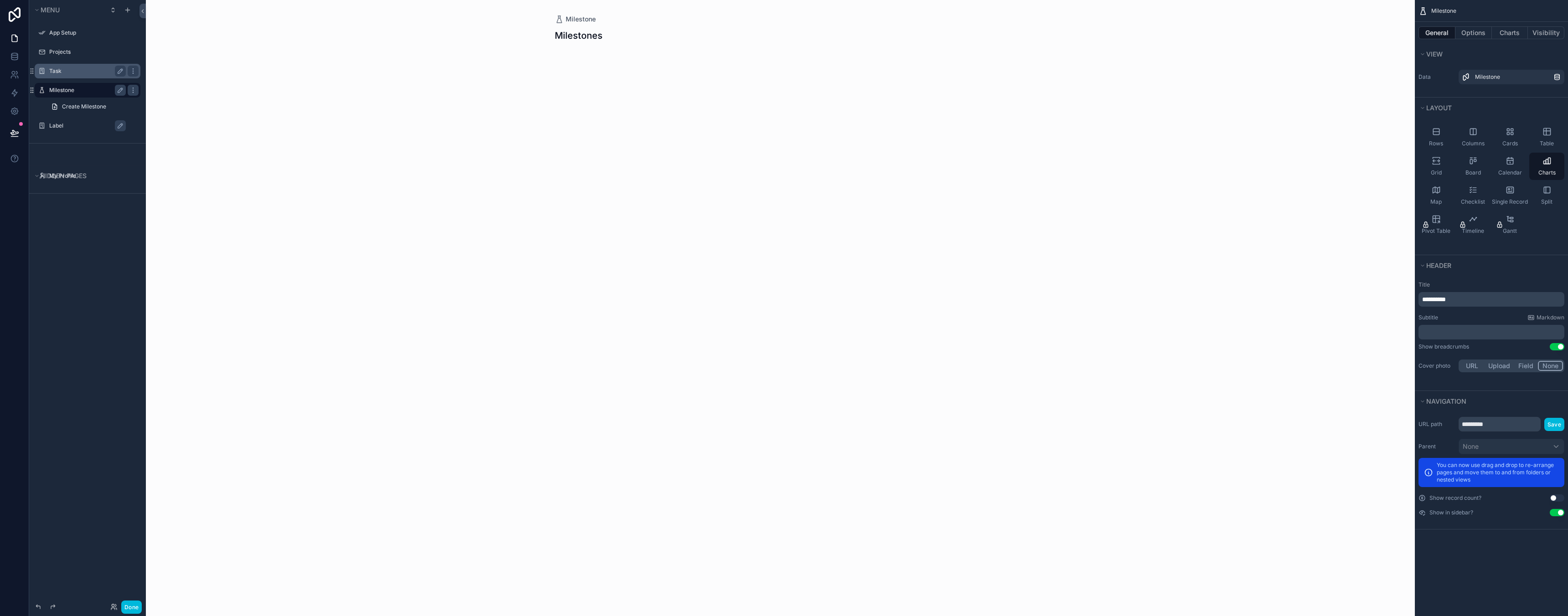
click at [1556, 513] on button "Use setting" at bounding box center [1557, 512] width 14 height 7
click at [1441, 139] on div "Rows" at bounding box center [1436, 137] width 35 height 27
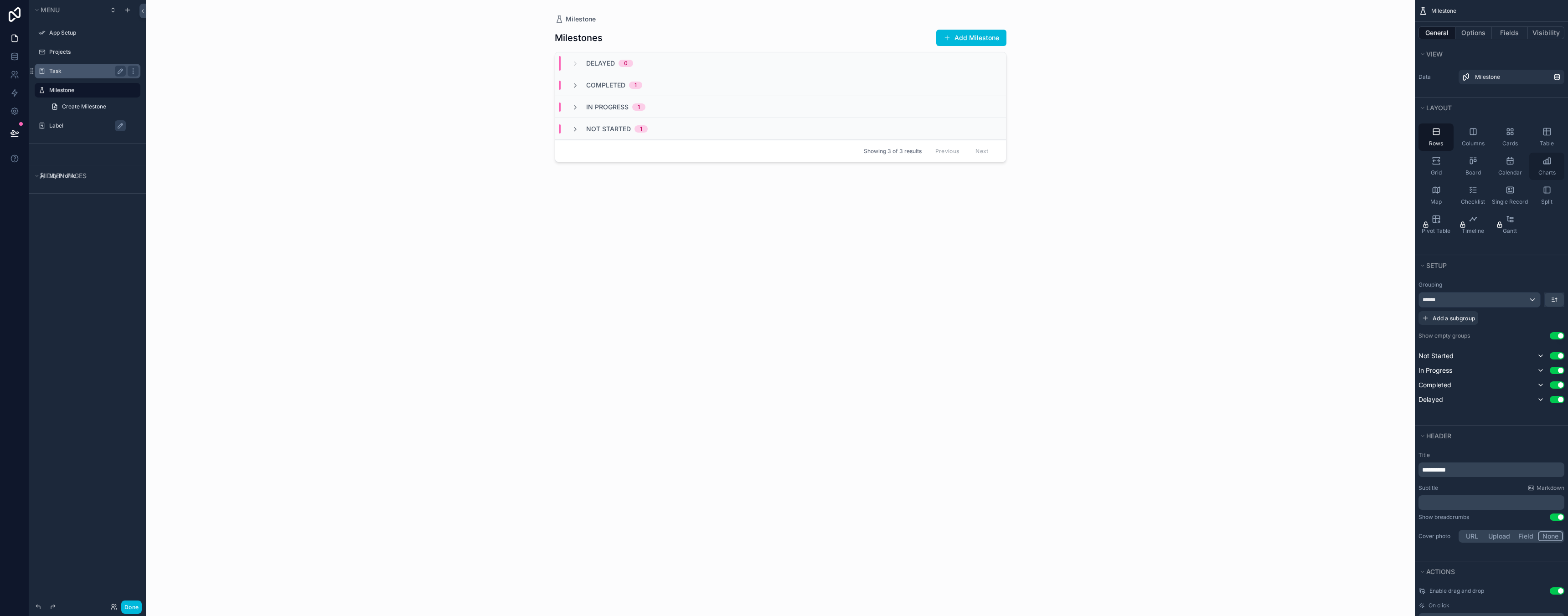
click at [1546, 161] on icon "scrollable content" at bounding box center [1546, 162] width 2 height 5
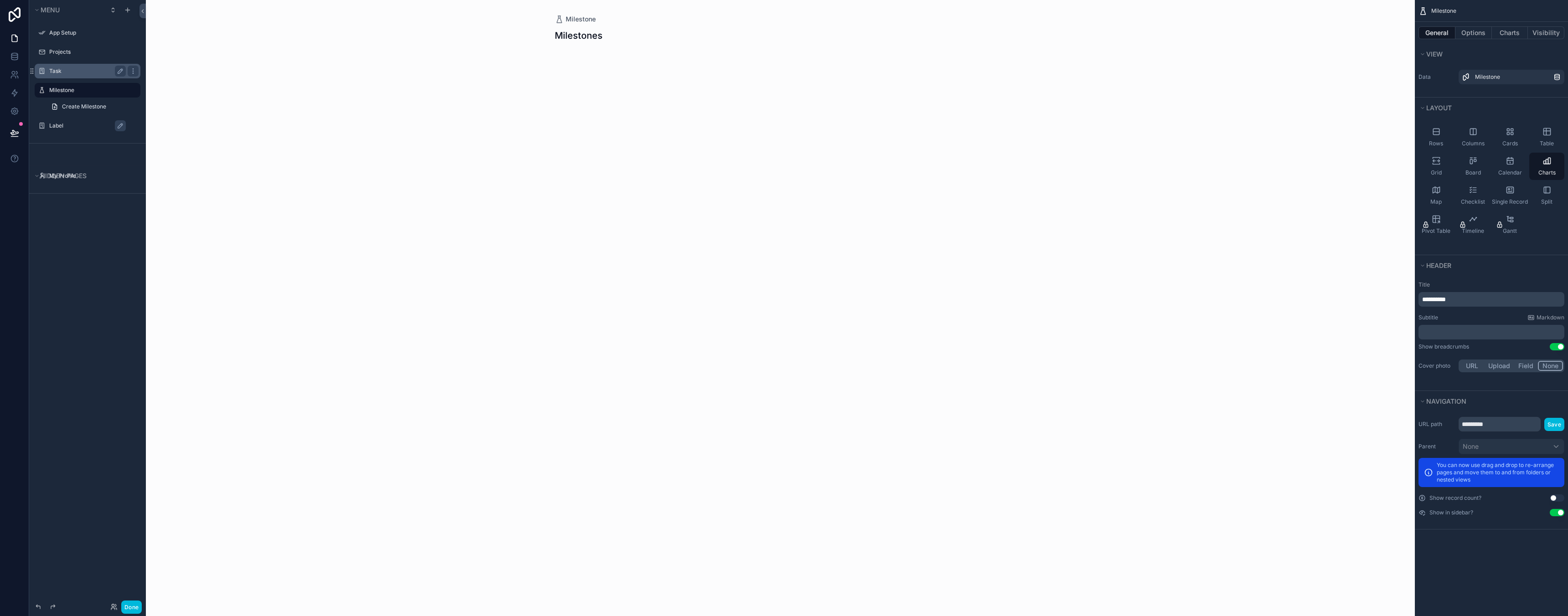
click at [1477, 327] on p "﻿" at bounding box center [1492, 331] width 141 height 9
click at [1459, 351] on div "**********" at bounding box center [1491, 328] width 153 height 101
click at [1546, 164] on icon "scrollable content" at bounding box center [1546, 164] width 6 height 0
click at [1471, 31] on button "Options" at bounding box center [1474, 33] width 37 height 13
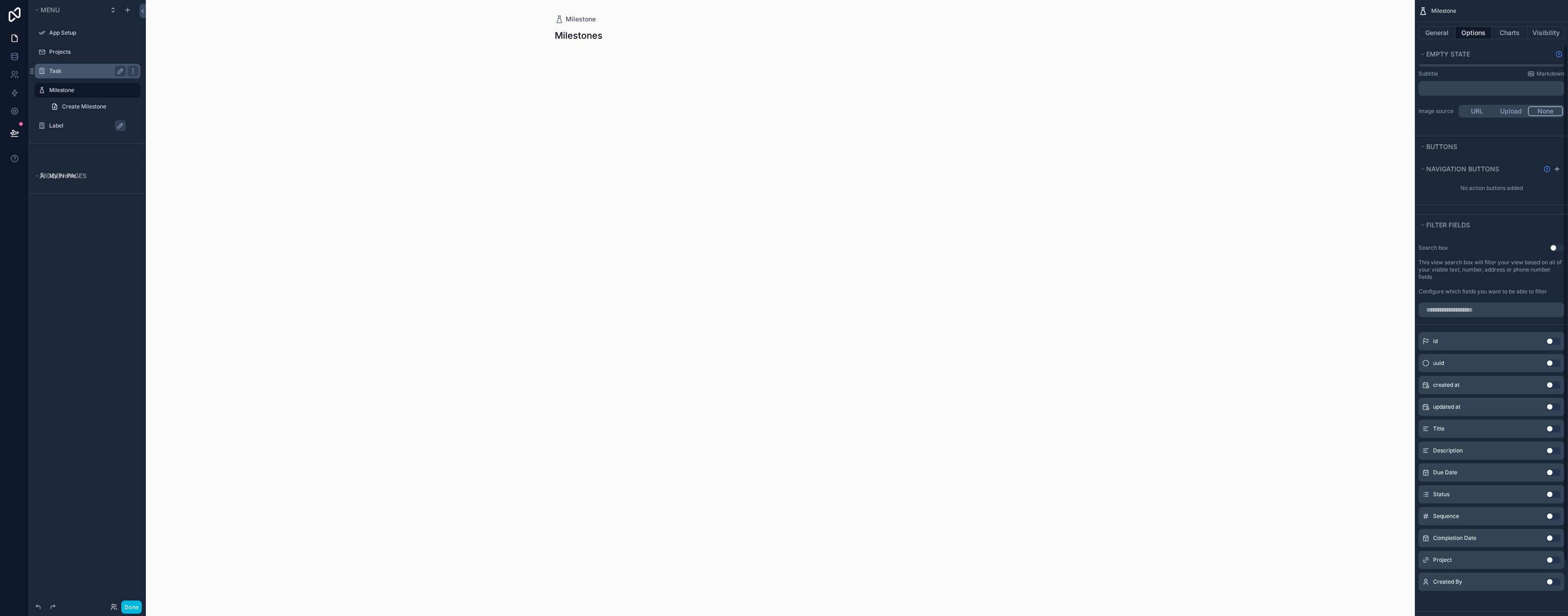
scroll to position [119, 0]
click at [1554, 240] on button "Use setting" at bounding box center [1557, 237] width 14 height 7
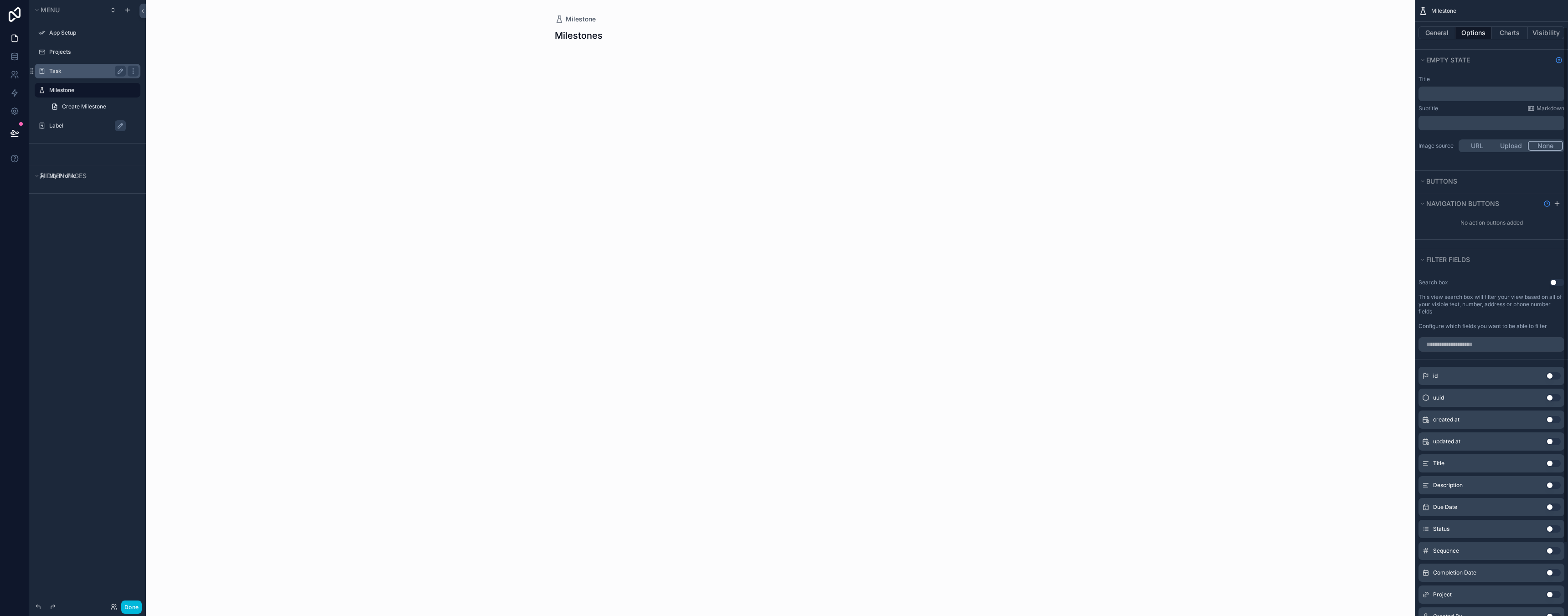
scroll to position [0, 0]
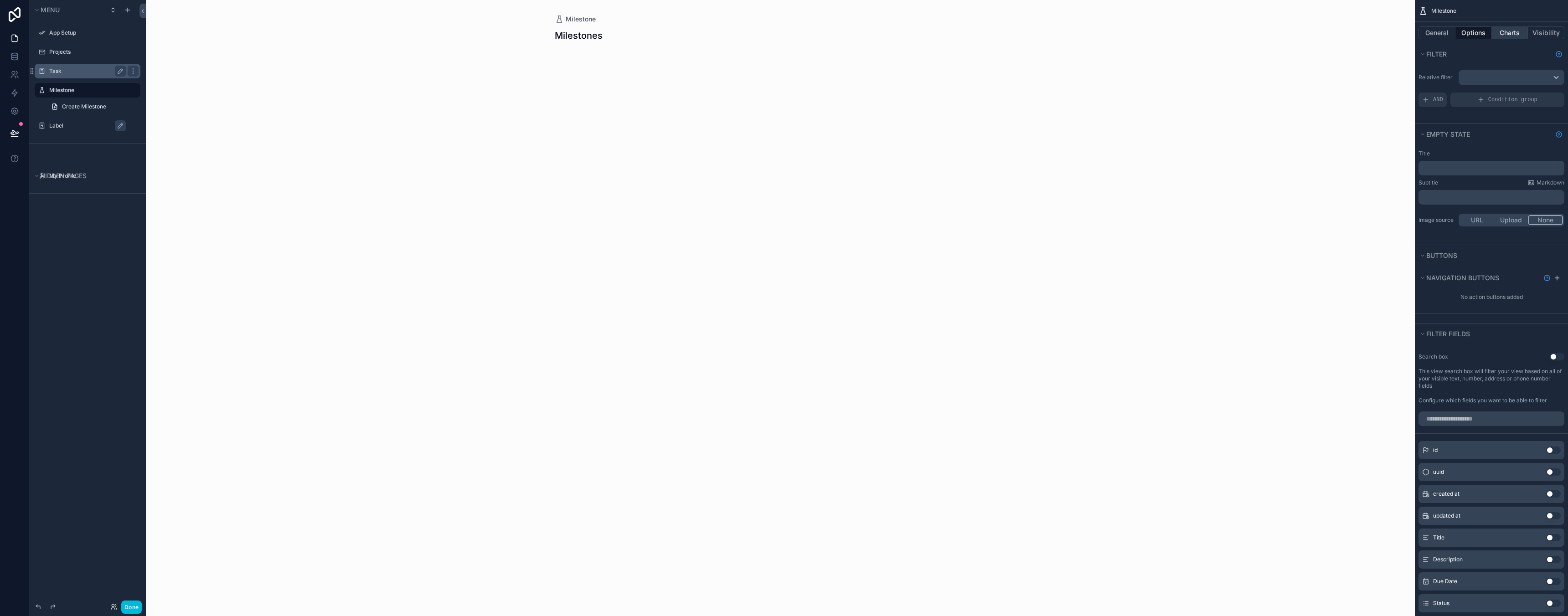
click at [1509, 32] on button "Charts" at bounding box center [1511, 33] width 37 height 13
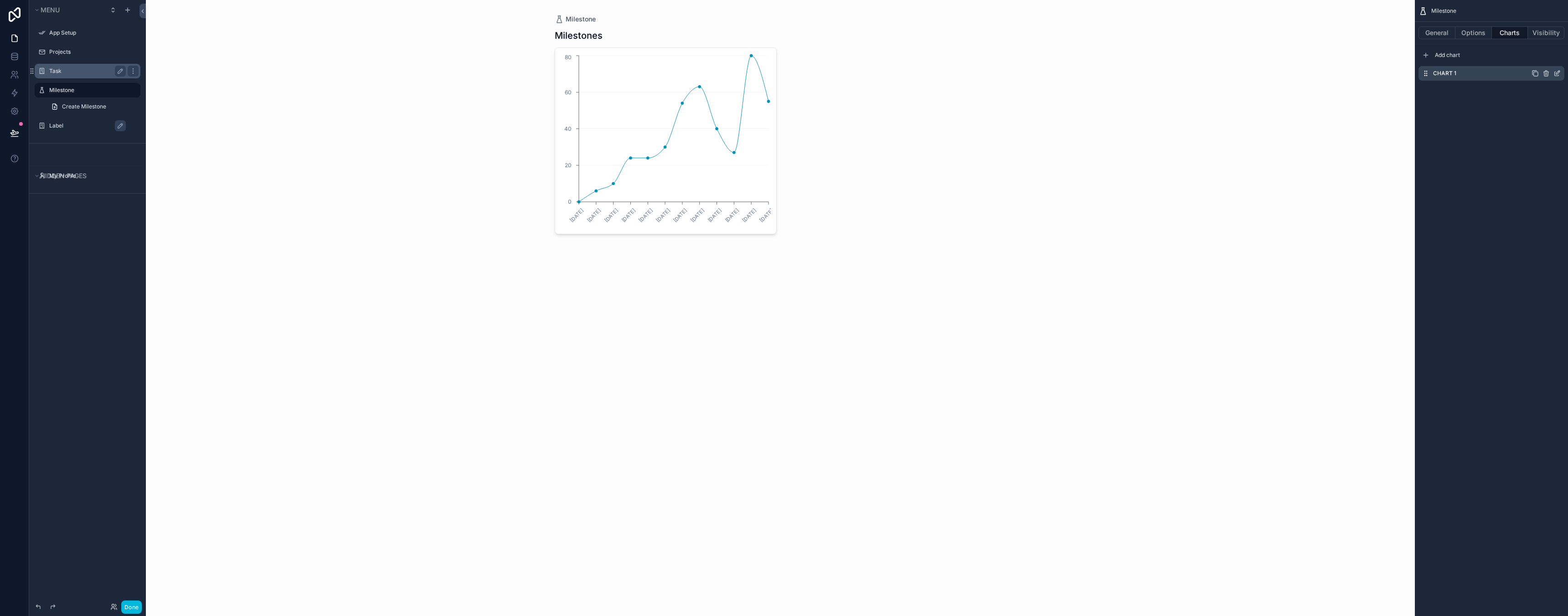
click at [1440, 74] on label "Chart 1" at bounding box center [1444, 73] width 23 height 7
click at [1559, 70] on icon "scrollable content" at bounding box center [1557, 73] width 7 height 7
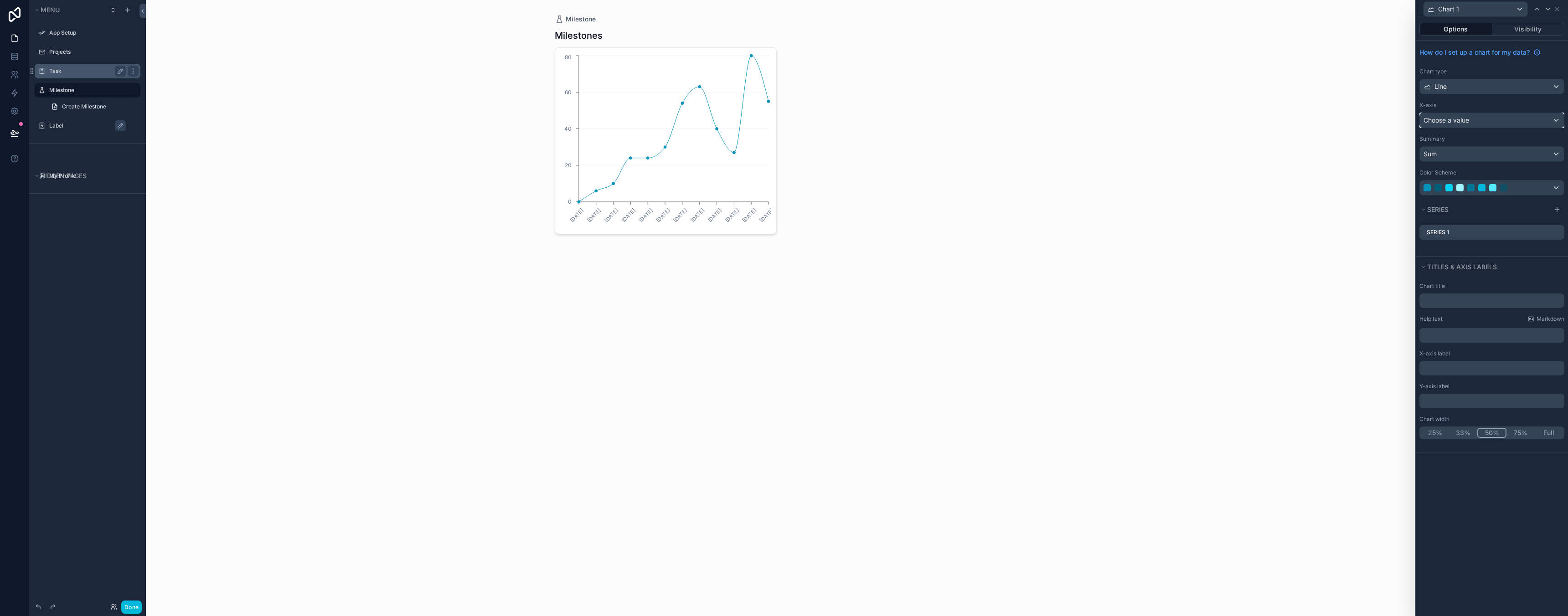
click at [1483, 118] on div "Choose a value" at bounding box center [1491, 120] width 144 height 14
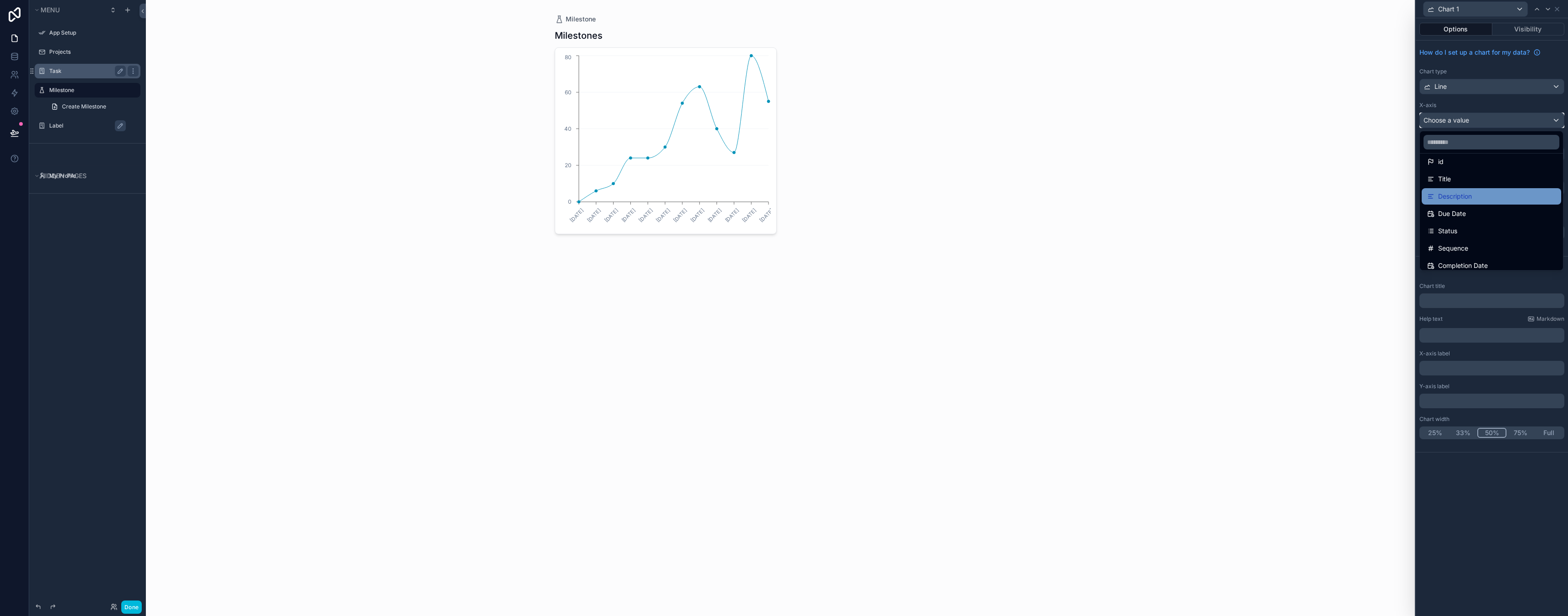
scroll to position [27, 0]
click at [1464, 212] on span "Due Date" at bounding box center [1451, 211] width 28 height 11
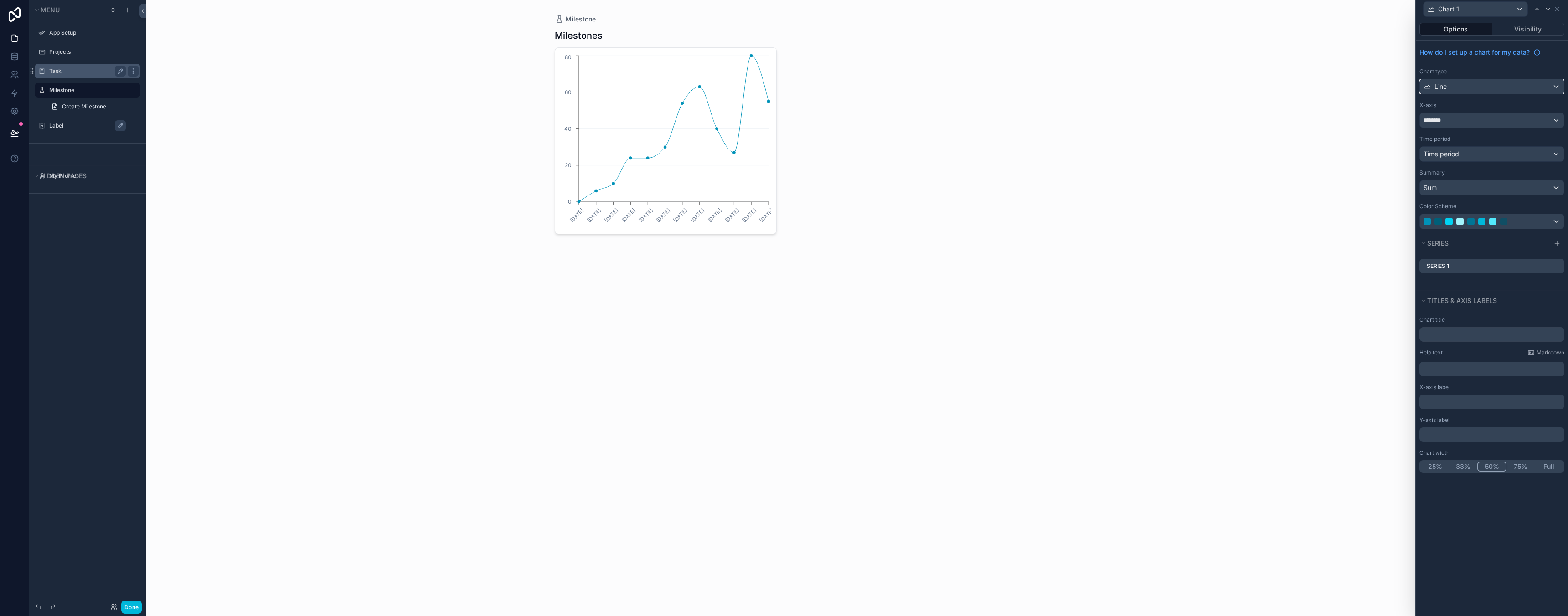
click at [1472, 83] on div "Line" at bounding box center [1491, 86] width 144 height 14
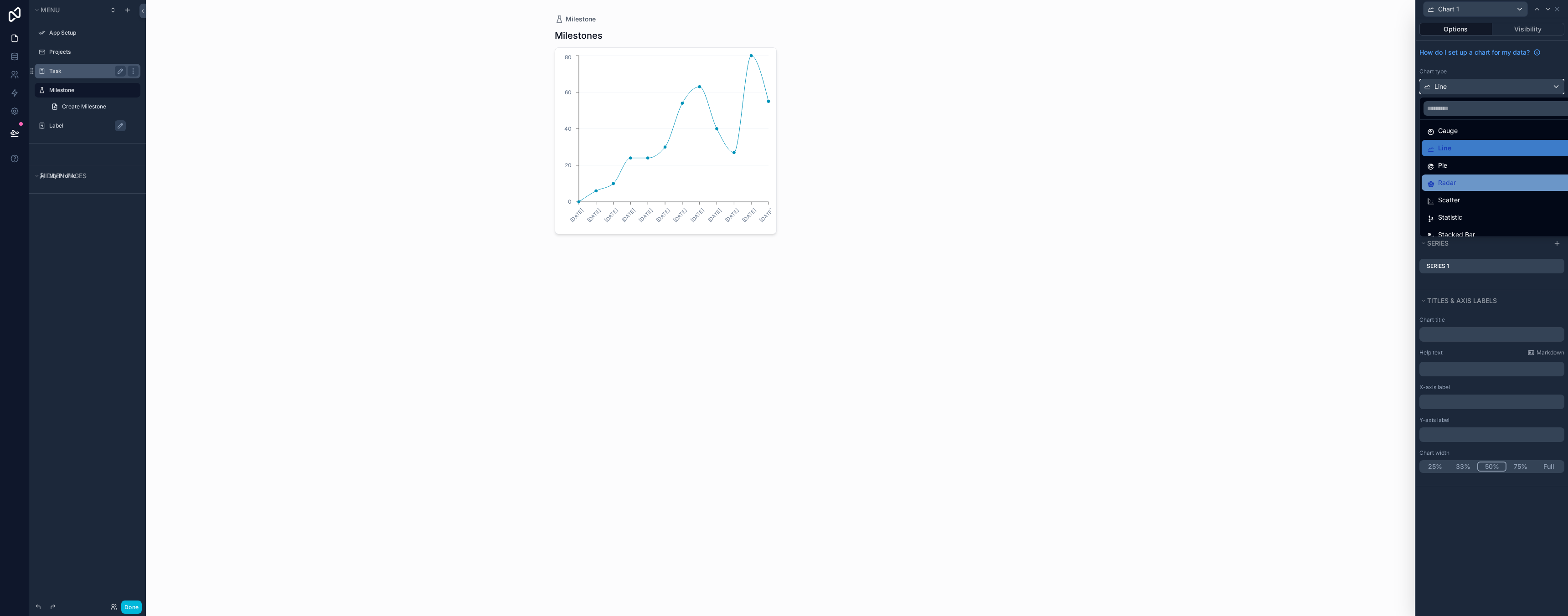
scroll to position [65, 0]
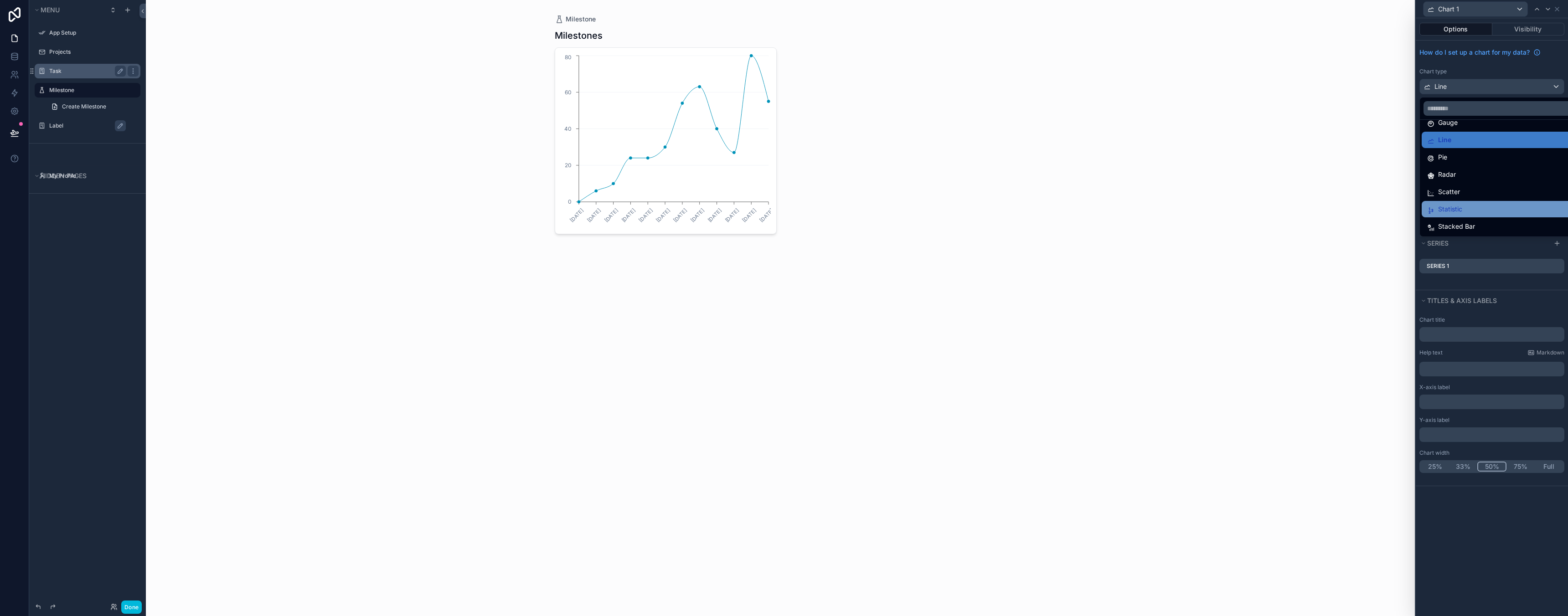
click at [1474, 216] on div "Statistic" at bounding box center [1503, 209] width 161 height 17
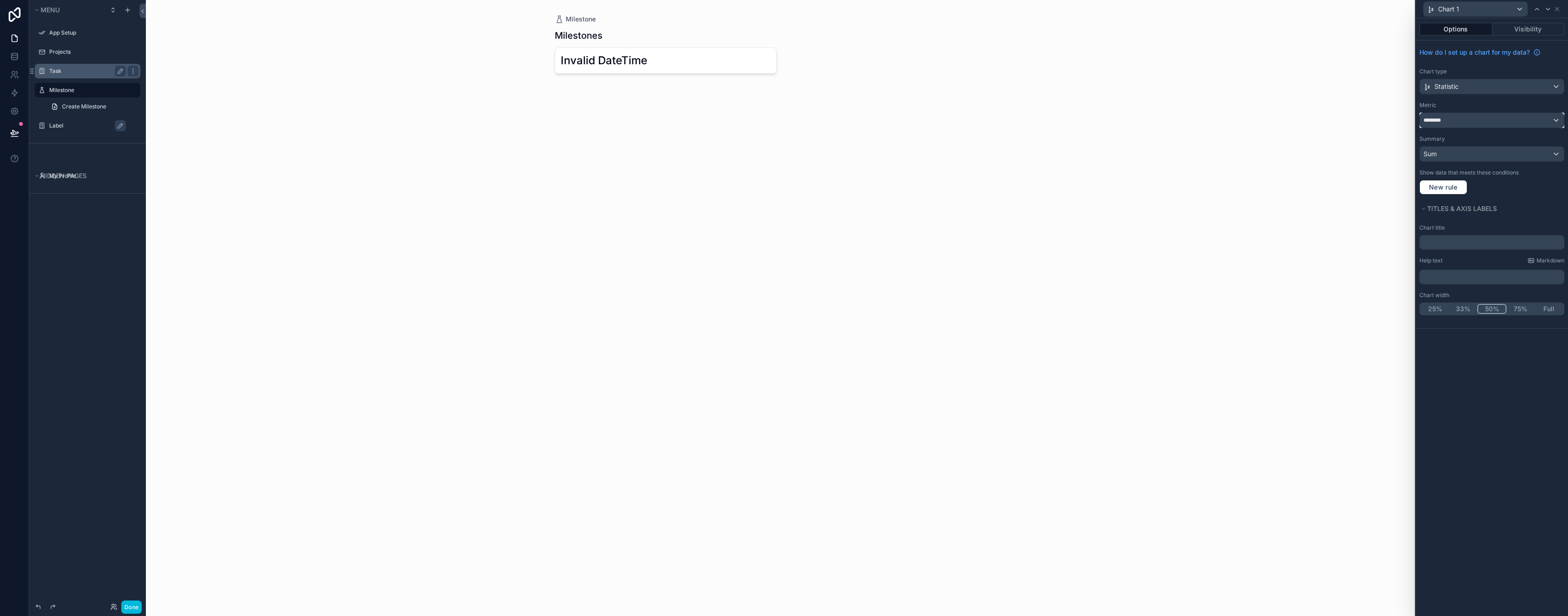
click at [1469, 124] on div "********" at bounding box center [1491, 120] width 144 height 14
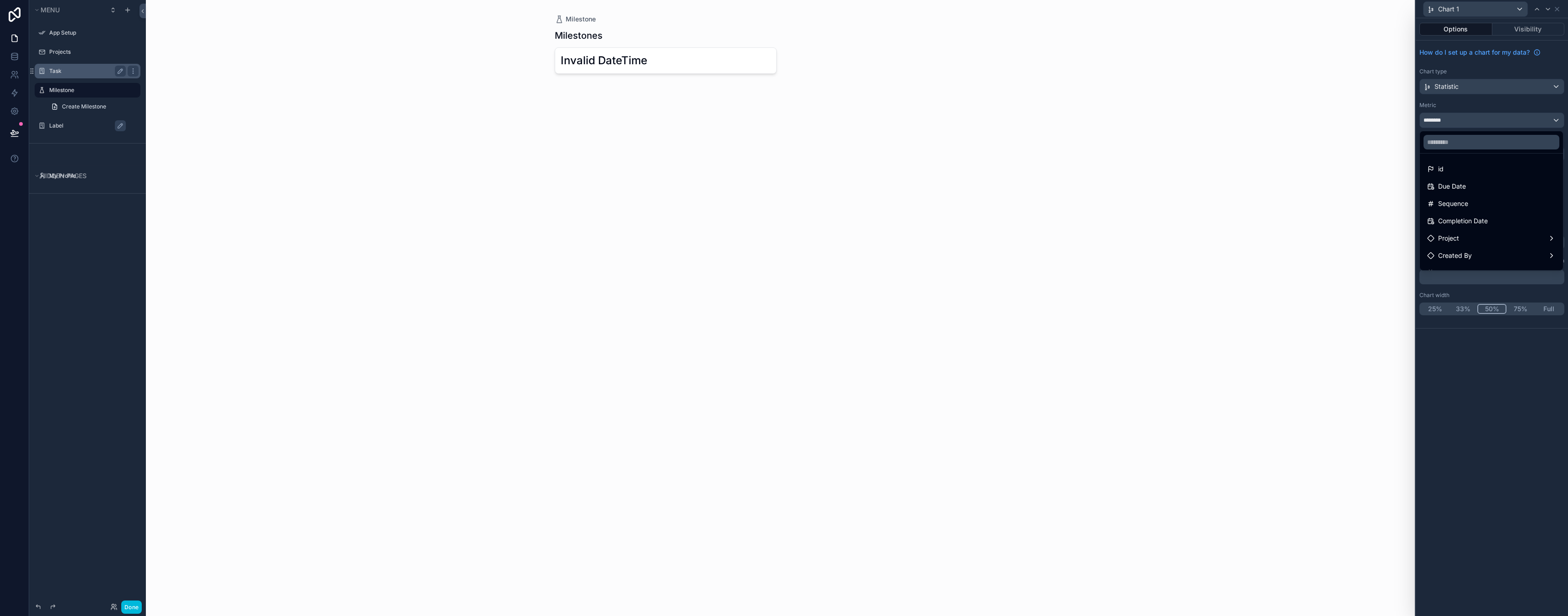
click at [1461, 112] on div at bounding box center [1491, 308] width 152 height 616
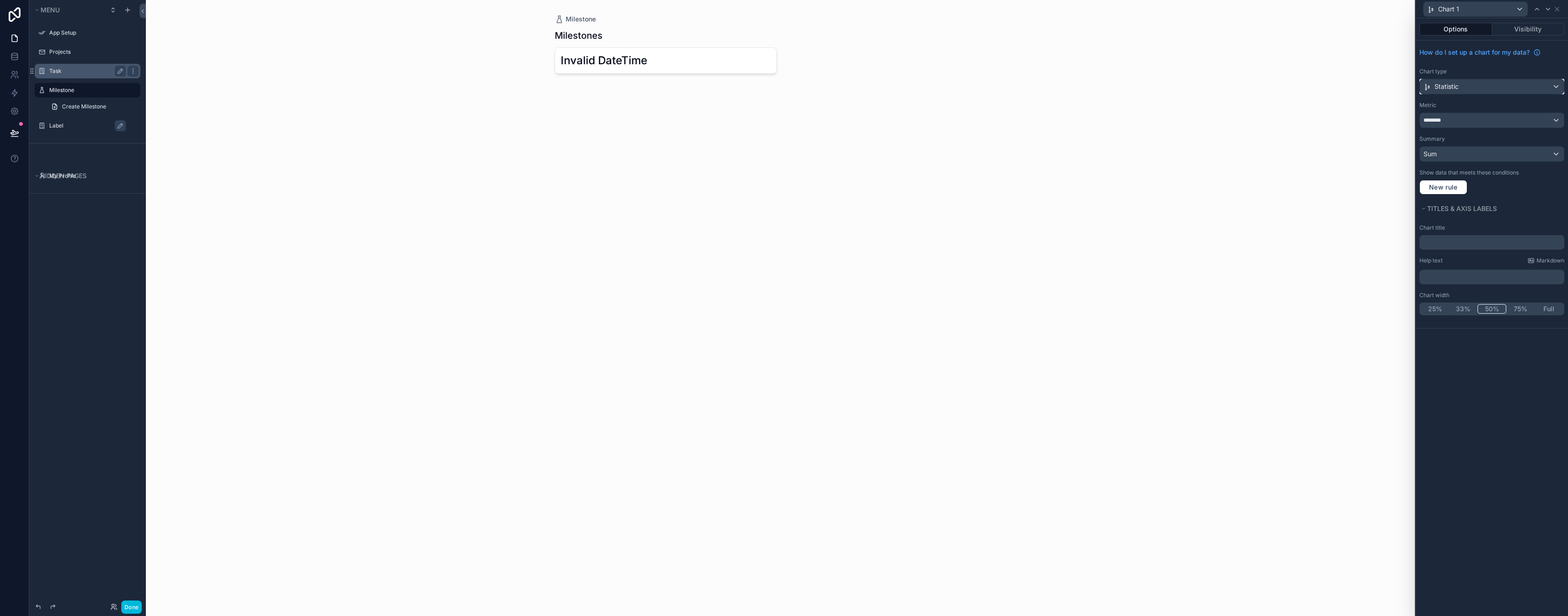
click at [1456, 89] on span "Statistic" at bounding box center [1447, 86] width 24 height 9
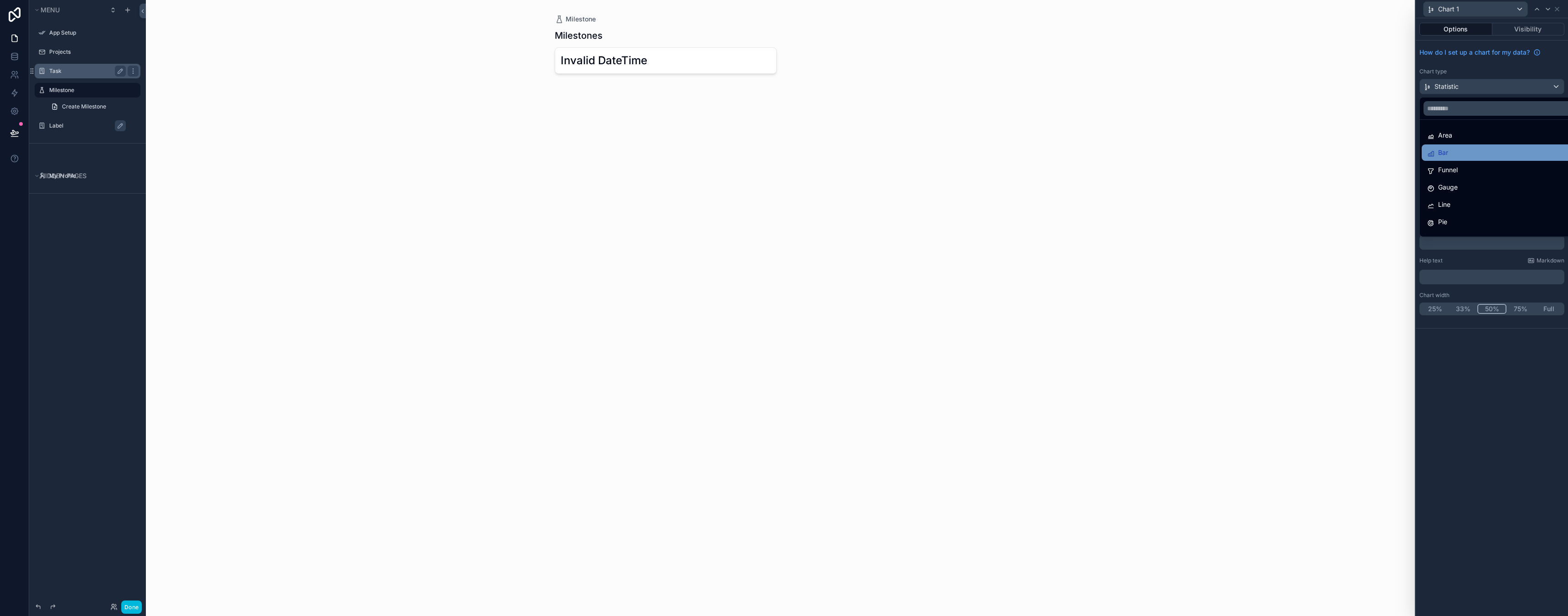
click at [1463, 159] on div "Bar" at bounding box center [1503, 152] width 161 height 17
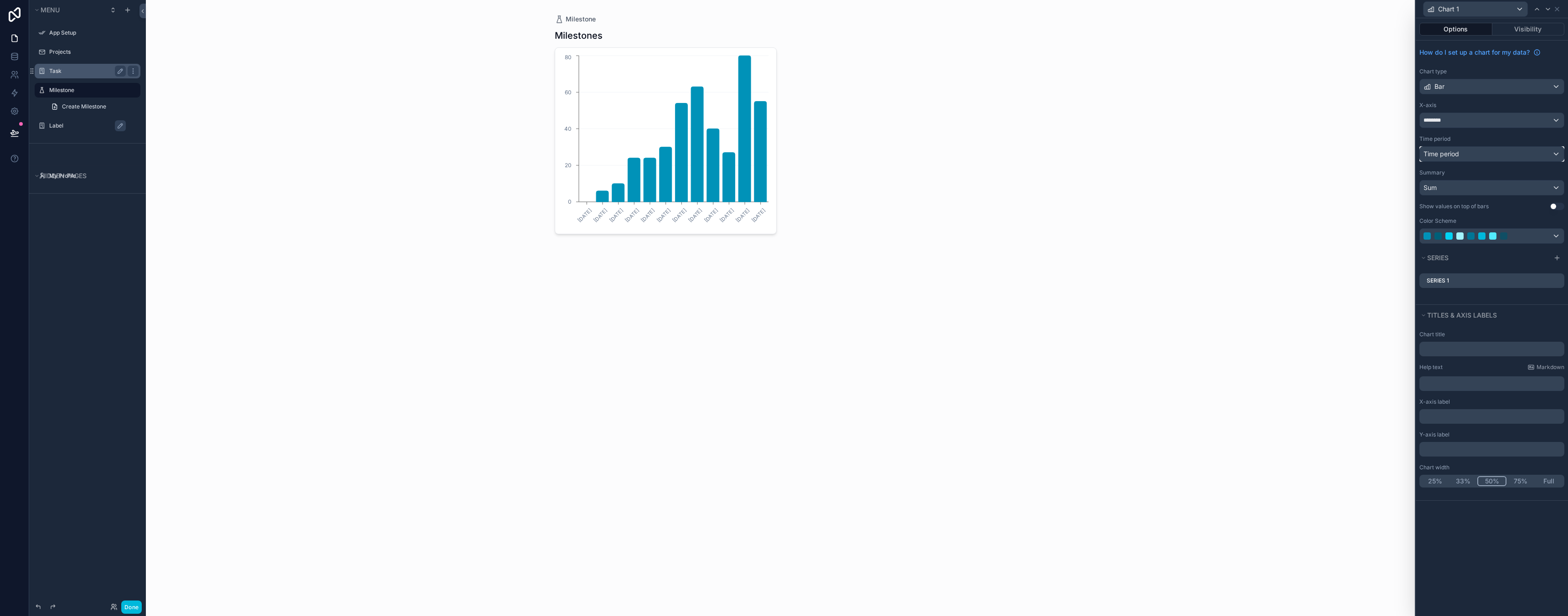
click at [1485, 158] on div "Time period" at bounding box center [1491, 154] width 144 height 14
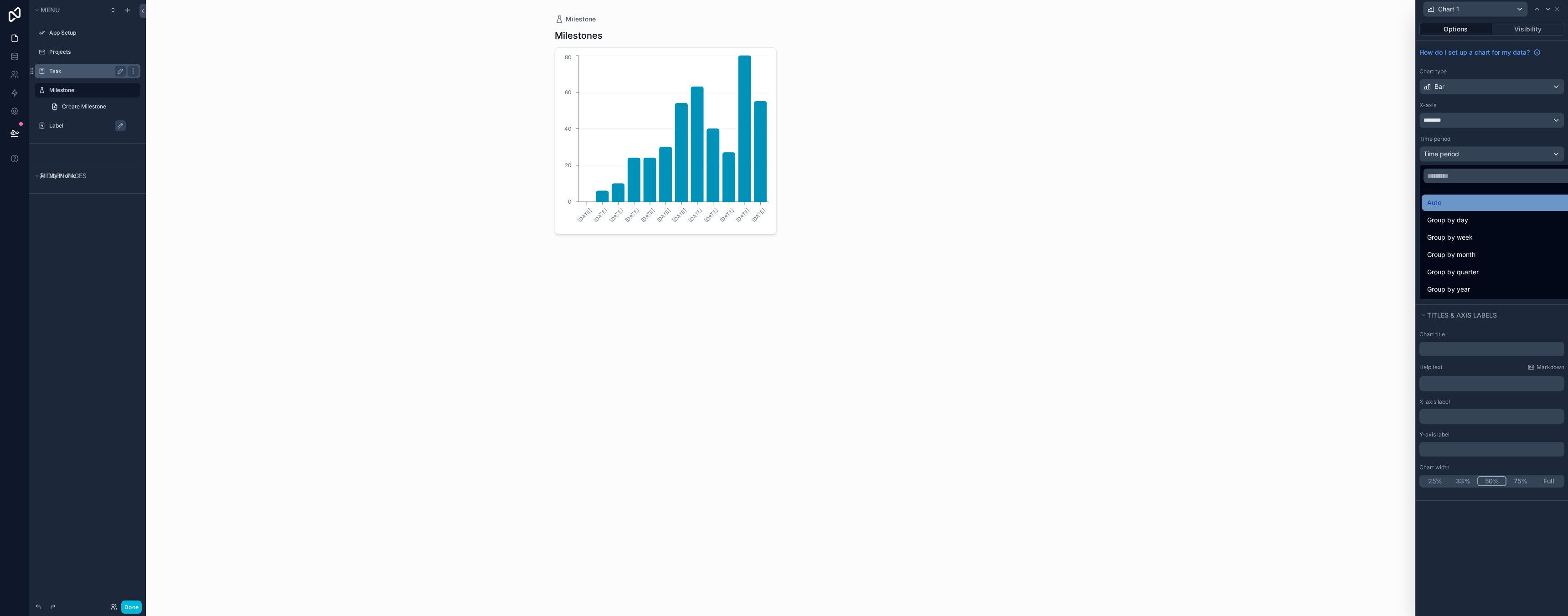
click at [1471, 203] on div "Auto" at bounding box center [1503, 203] width 150 height 11
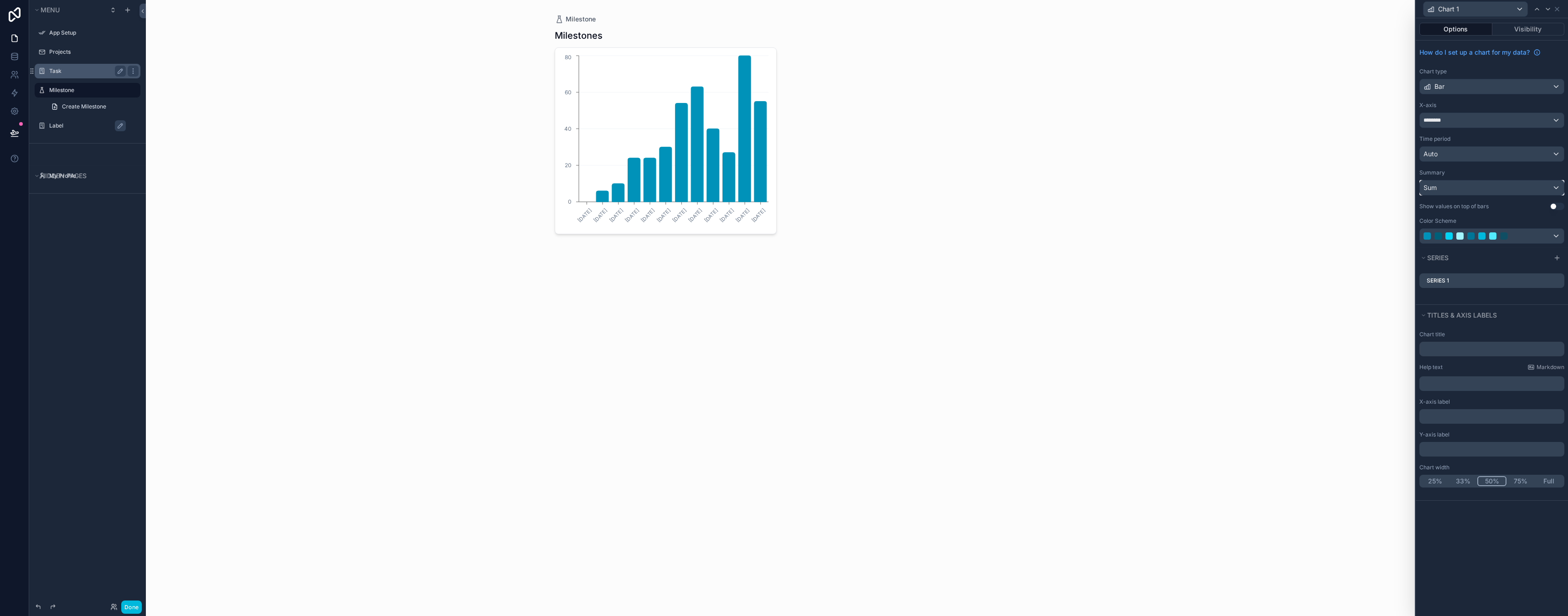
click at [1473, 185] on div "Sum" at bounding box center [1491, 188] width 144 height 14
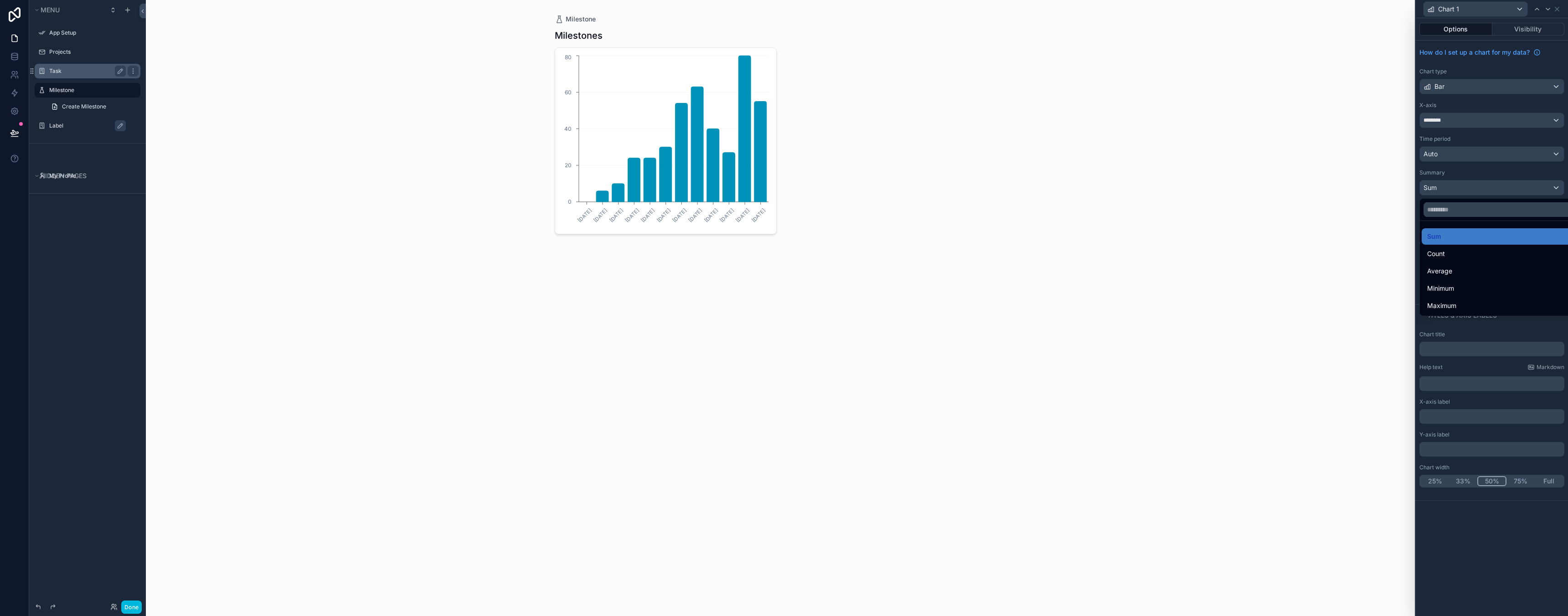
click at [1473, 185] on div at bounding box center [1491, 308] width 152 height 616
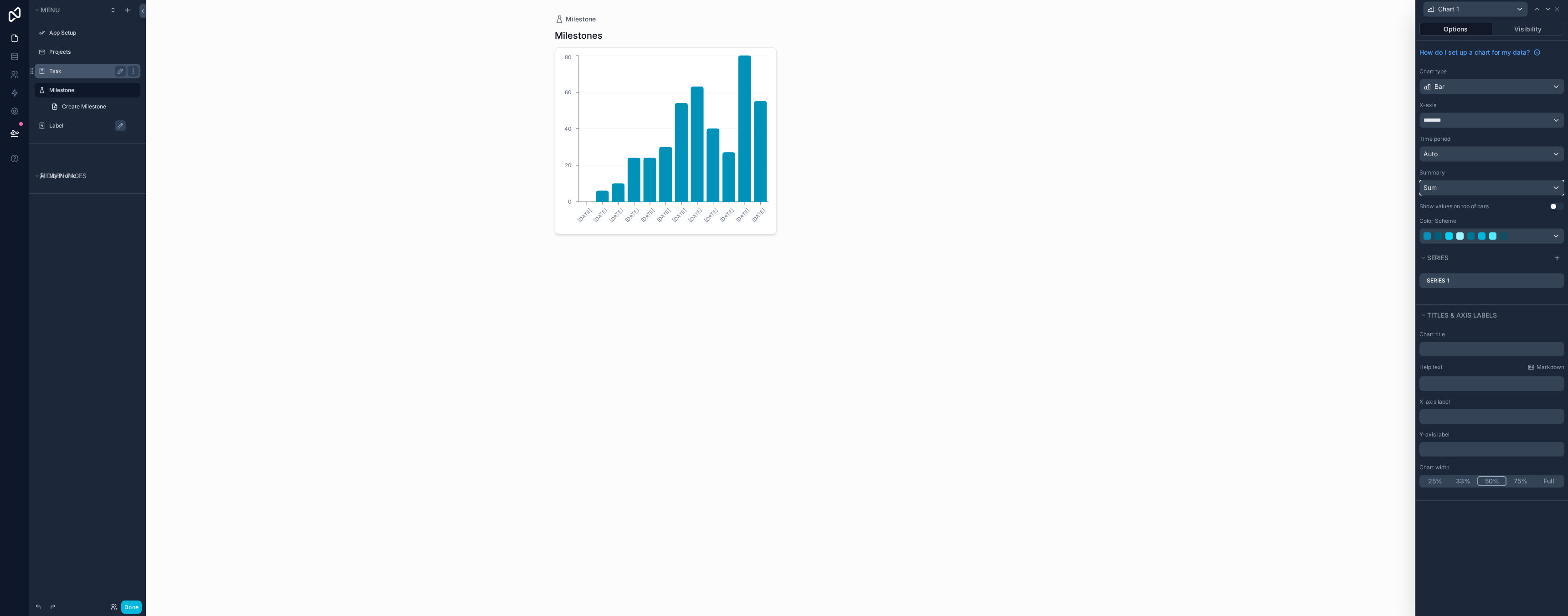
click at [1473, 185] on div "Sum" at bounding box center [1491, 188] width 144 height 14
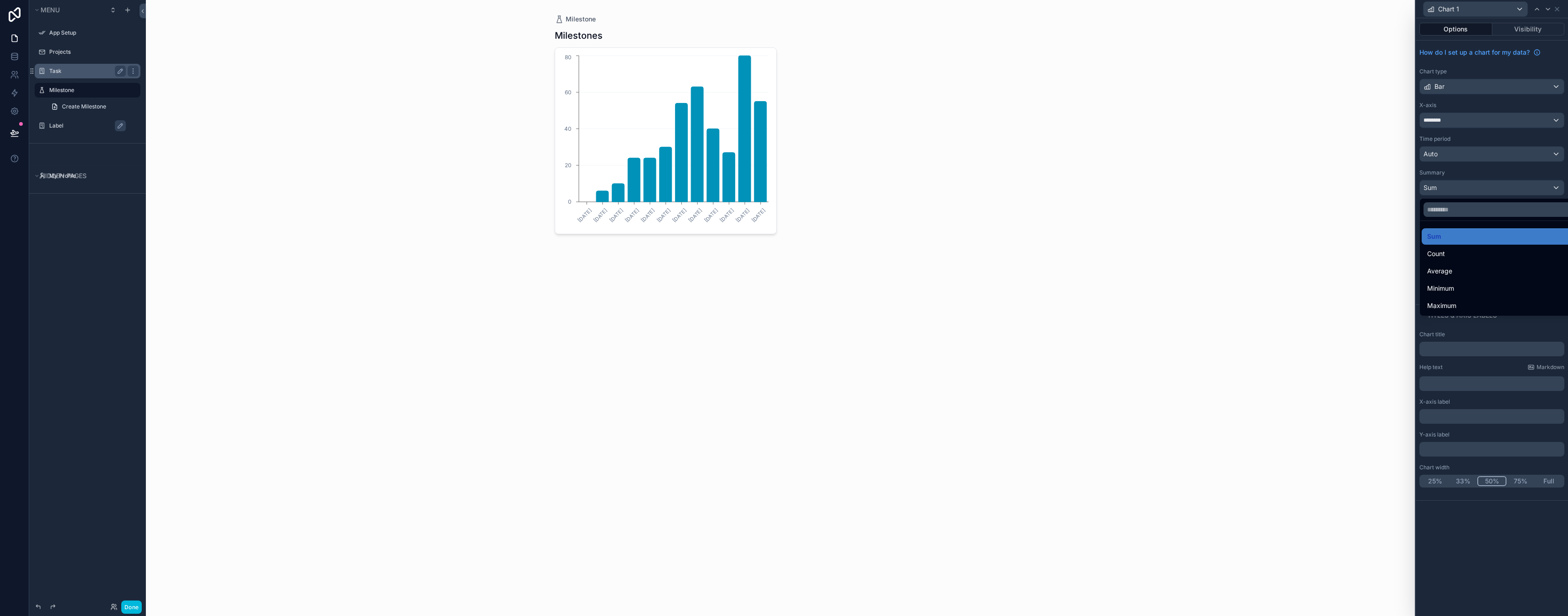
click at [1486, 334] on div at bounding box center [1491, 308] width 152 height 616
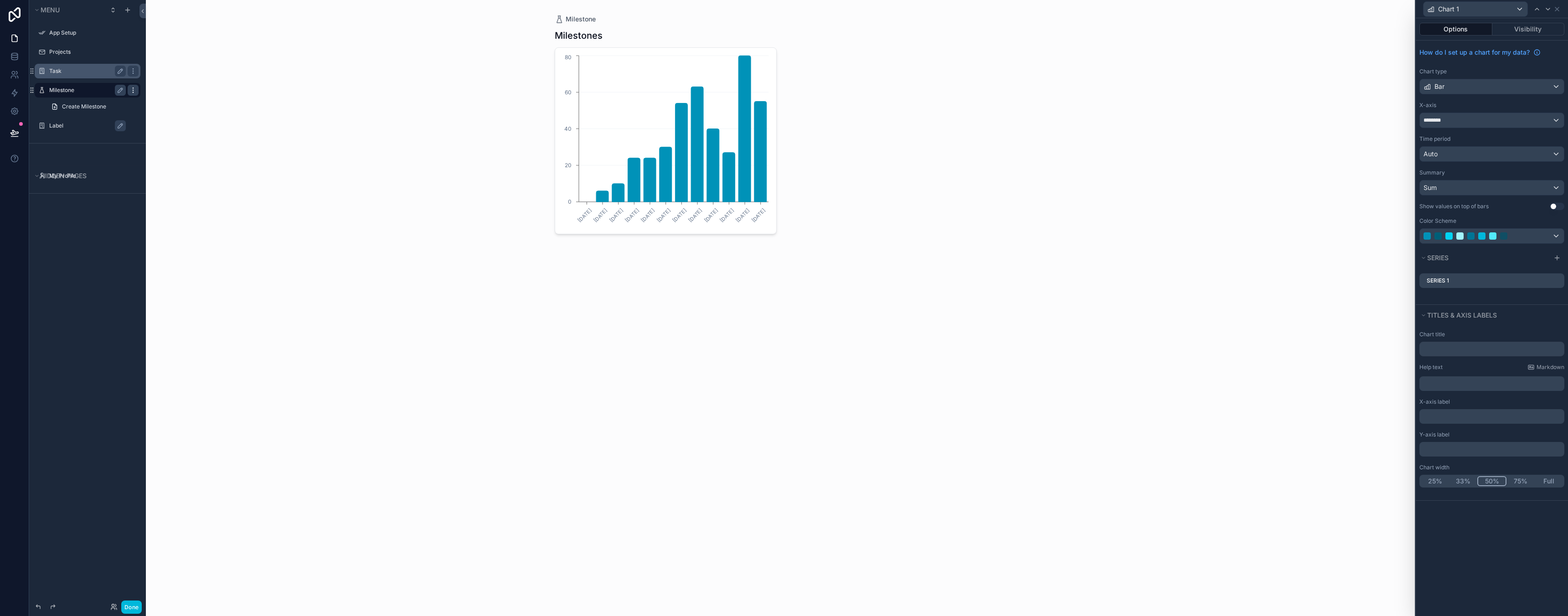
click at [133, 92] on icon "scrollable content" at bounding box center [133, 92] width 1 height 1
click at [163, 100] on span "Remove" at bounding box center [174, 102] width 24 height 9
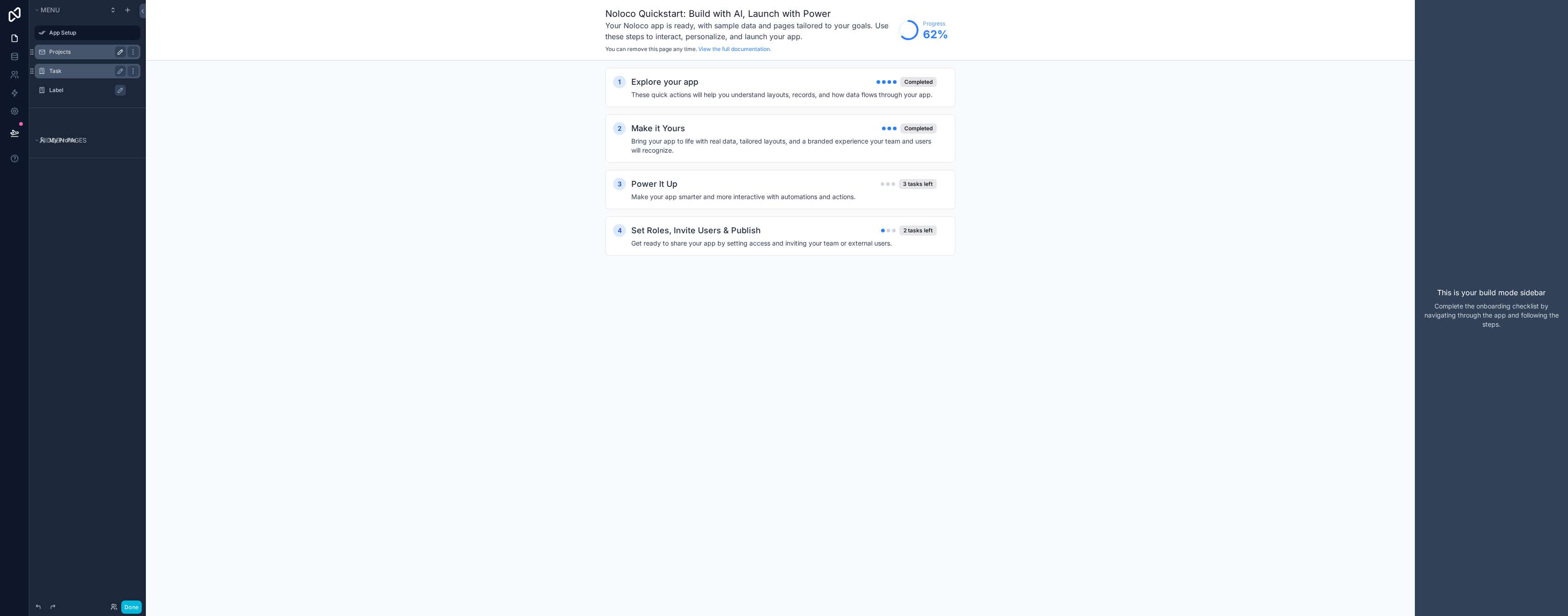
click at [81, 52] on label "Projects" at bounding box center [85, 52] width 73 height 7
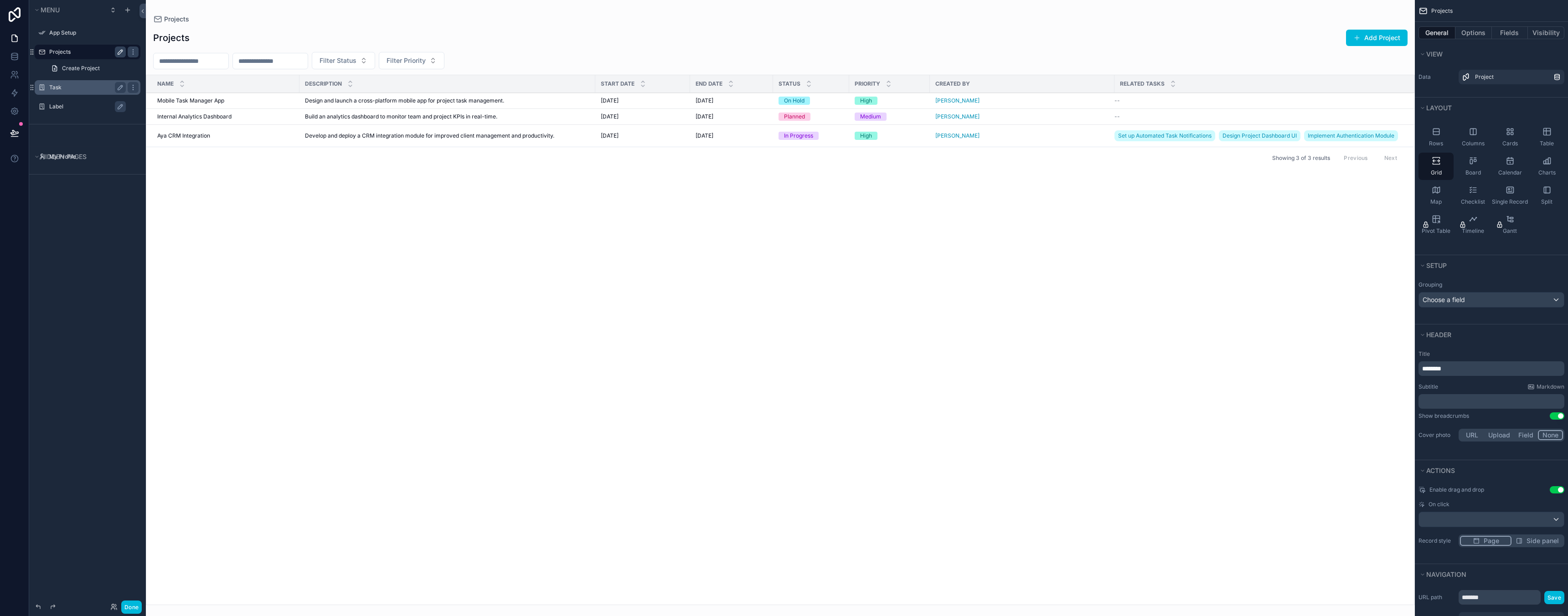
click at [82, 86] on label "Task" at bounding box center [85, 87] width 73 height 7
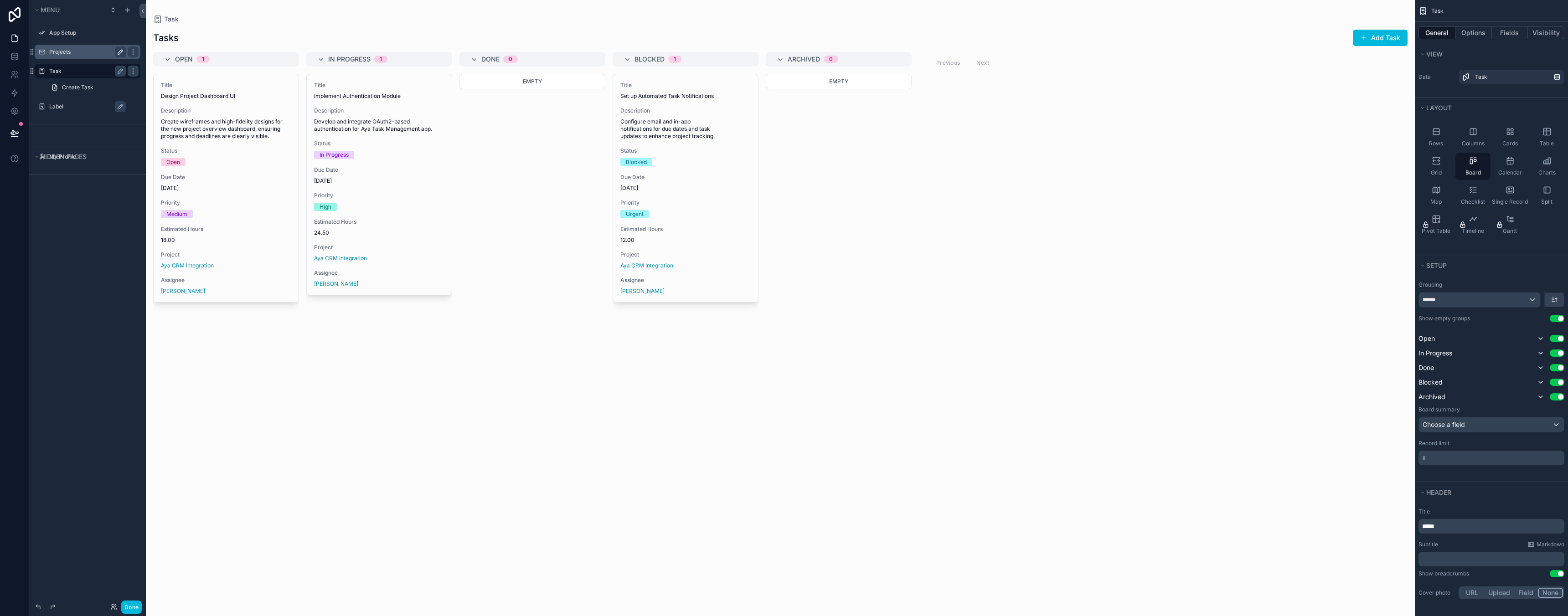
click at [77, 101] on div "Label" at bounding box center [94, 107] width 89 height 11
click at [82, 52] on label "Projects" at bounding box center [85, 52] width 73 height 7
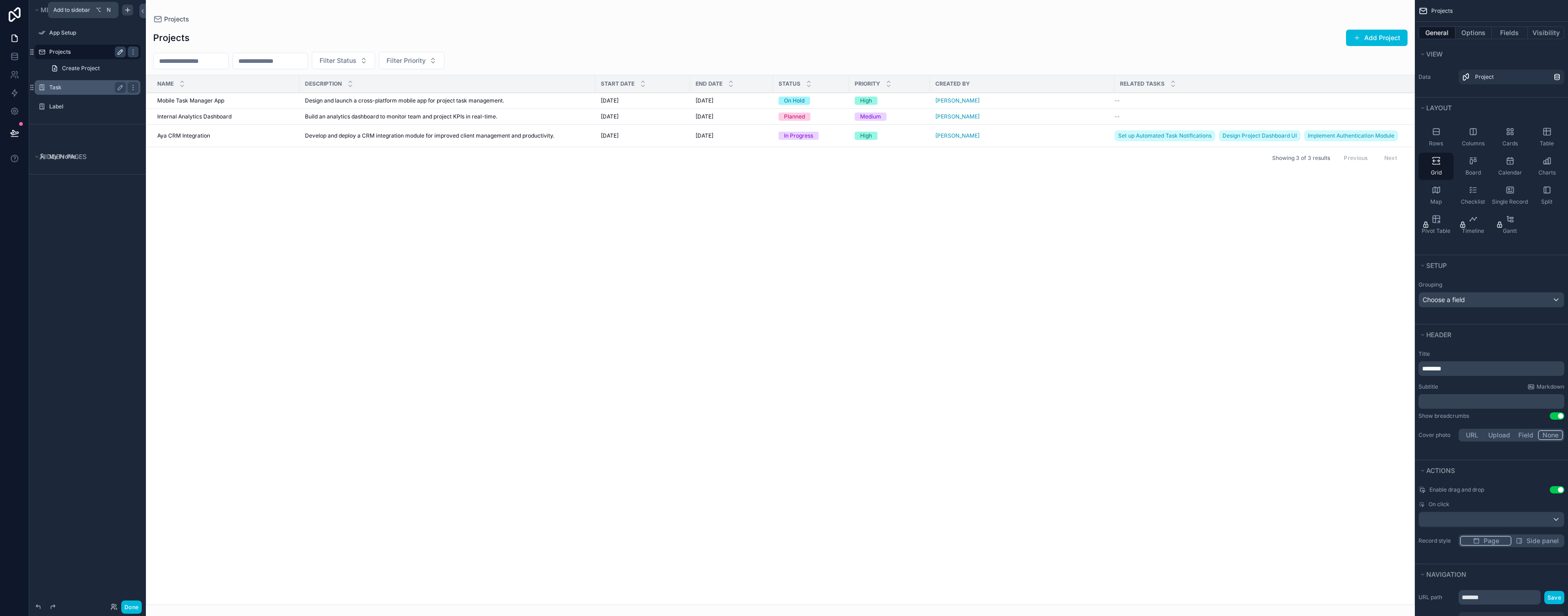
click at [125, 10] on icon "scrollable content" at bounding box center [127, 10] width 4 height 0
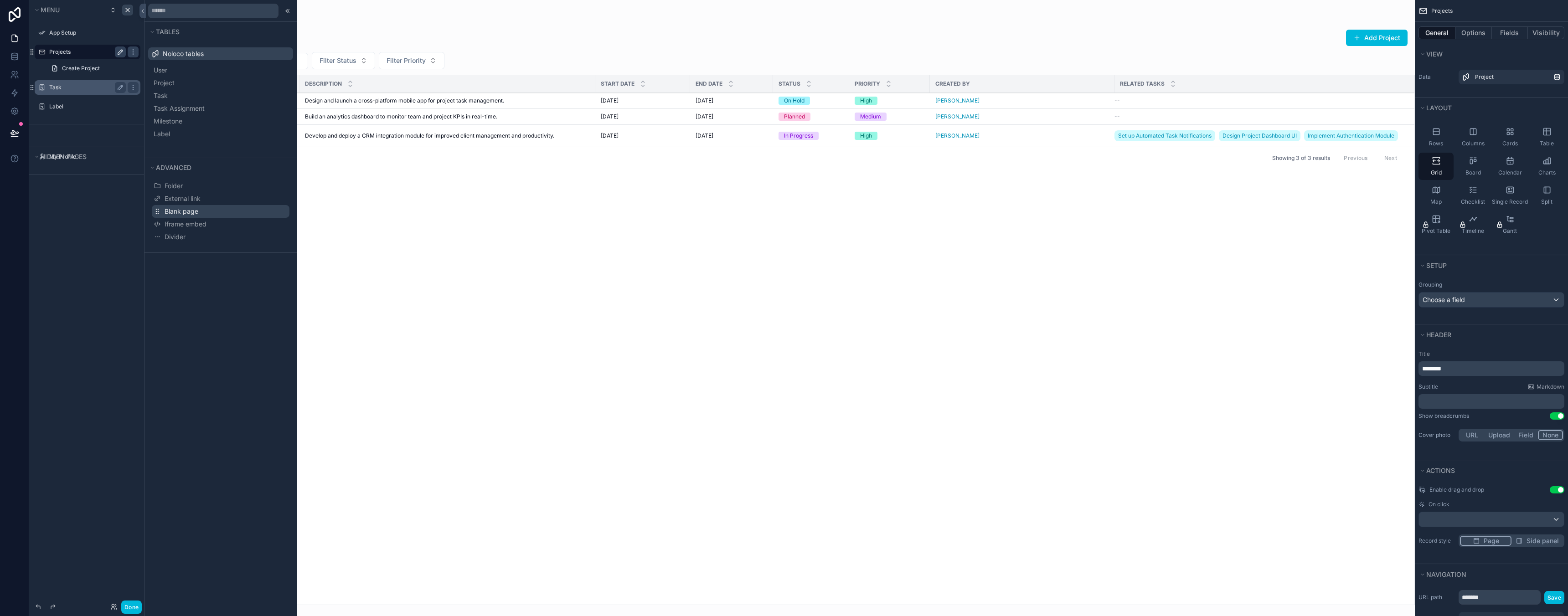
click at [188, 211] on span "Blank page" at bounding box center [181, 211] width 34 height 9
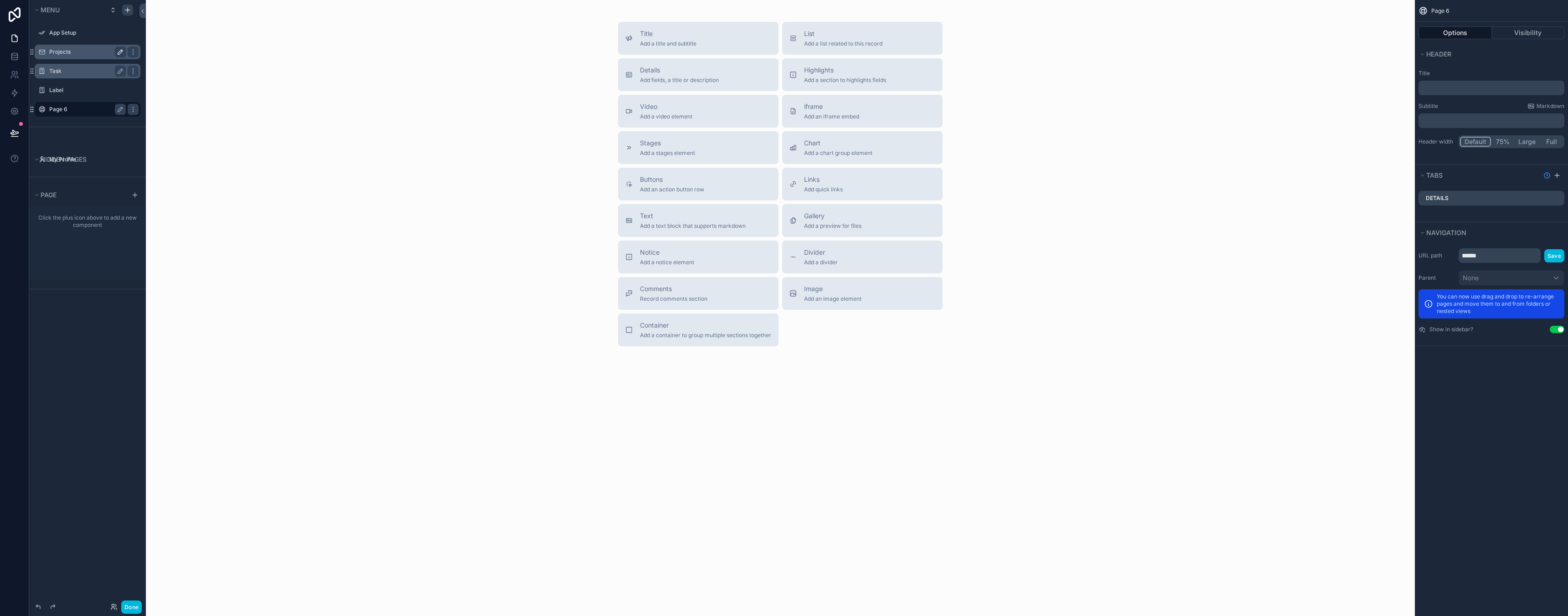
click at [63, 108] on label "Page 6" at bounding box center [85, 109] width 73 height 7
click at [120, 110] on icon "scrollable content" at bounding box center [120, 109] width 7 height 7
click at [80, 111] on input "******" at bounding box center [81, 109] width 62 height 11
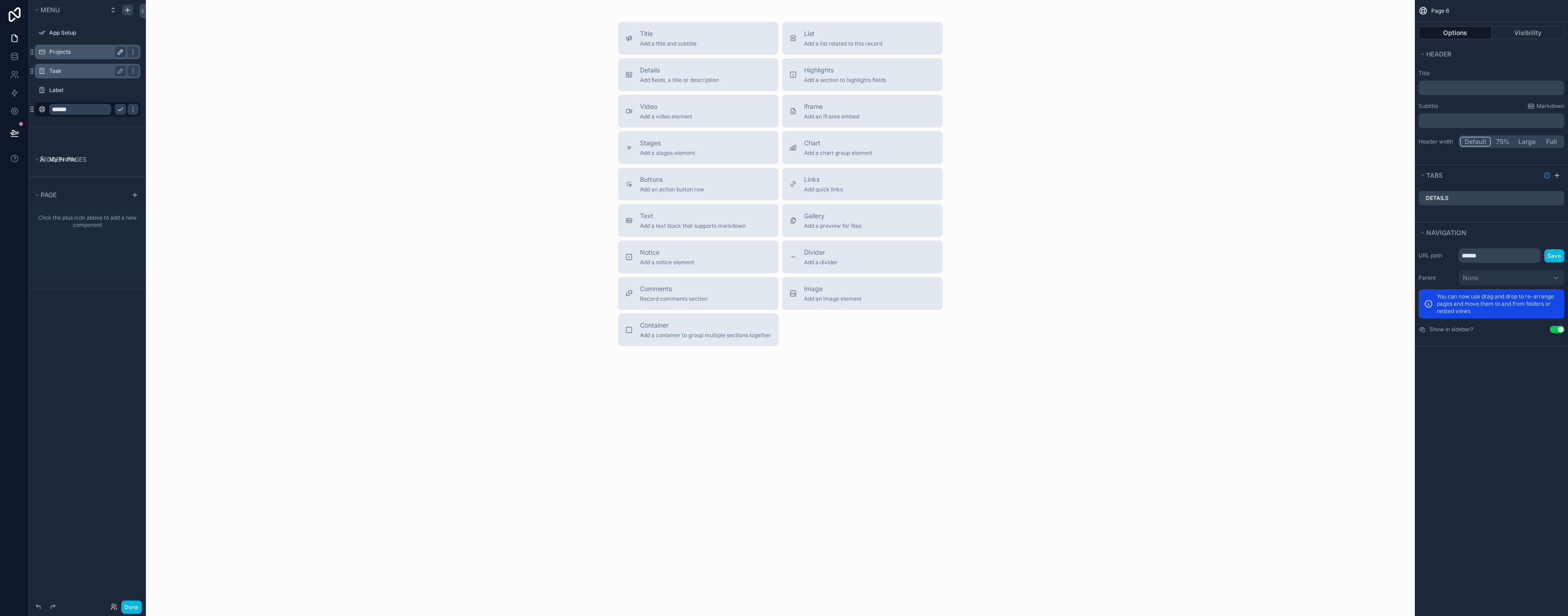
click at [80, 111] on input "******" at bounding box center [81, 109] width 62 height 11
type input "**********"
click at [212, 134] on div "Title Add a title and subtitle List Add a list related to this record Details A…" at bounding box center [780, 184] width 1254 height 324
click at [117, 109] on icon "scrollable content" at bounding box center [120, 109] width 7 height 7
drag, startPoint x: 80, startPoint y: 107, endPoint x: 78, endPoint y: 49, distance: 58.0
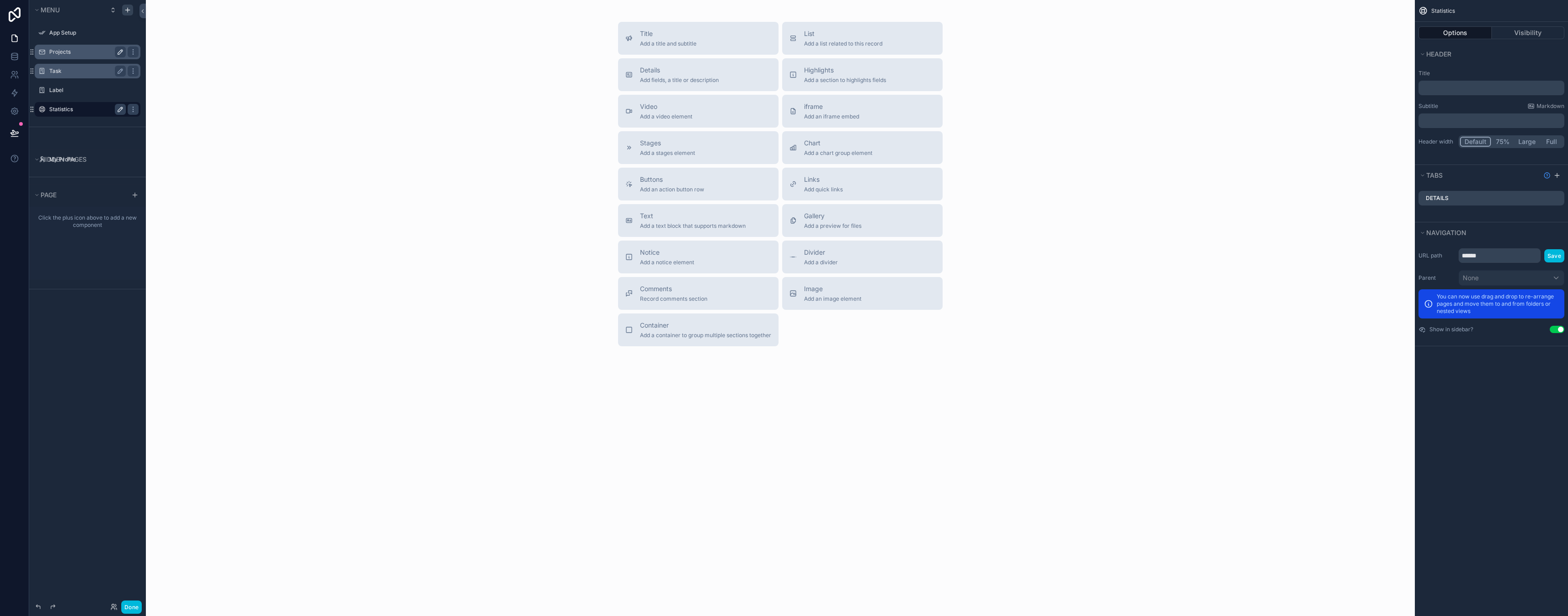
drag, startPoint x: 58, startPoint y: 109, endPoint x: 56, endPoint y: 101, distance: 8.2
click at [845, 148] on div "Chart Add a chart group element" at bounding box center [838, 148] width 69 height 18
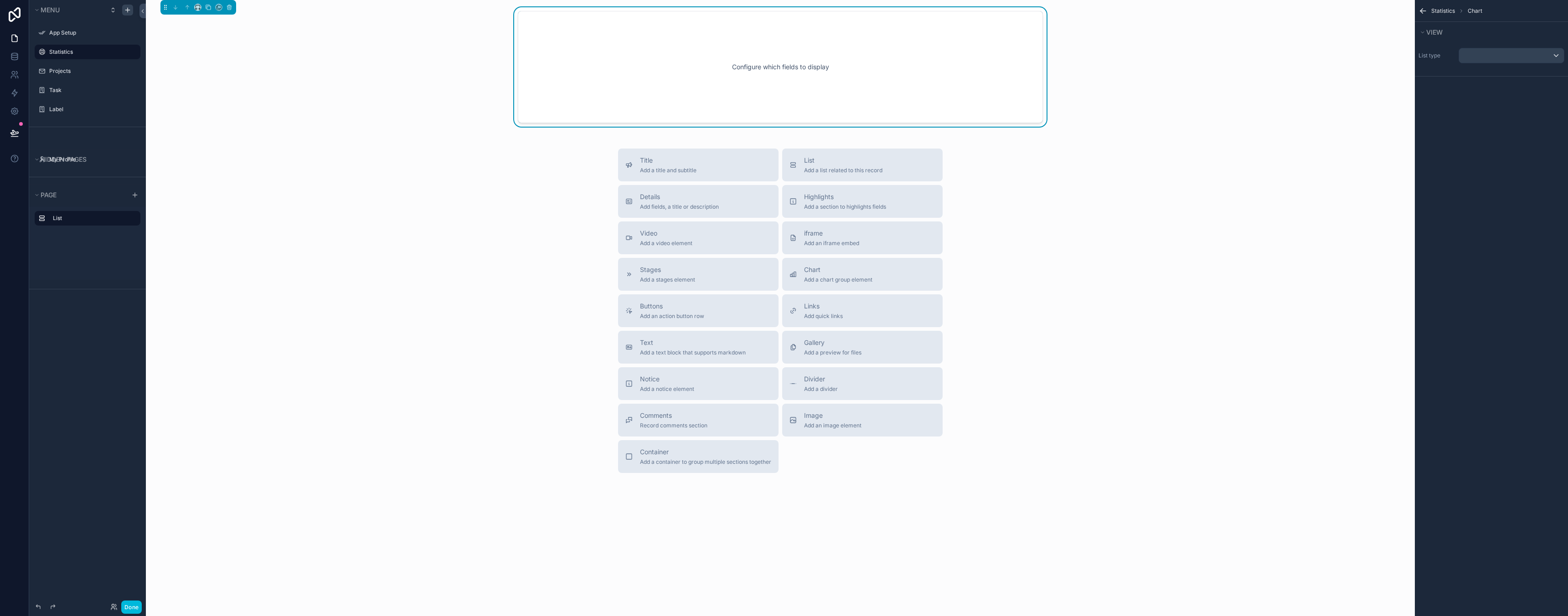
click at [827, 70] on div "Configure which fields to display" at bounding box center [780, 67] width 495 height 82
click at [1538, 55] on div "scrollable content" at bounding box center [1511, 56] width 105 height 14
click at [1483, 145] on div "Task" at bounding box center [1511, 152] width 101 height 17
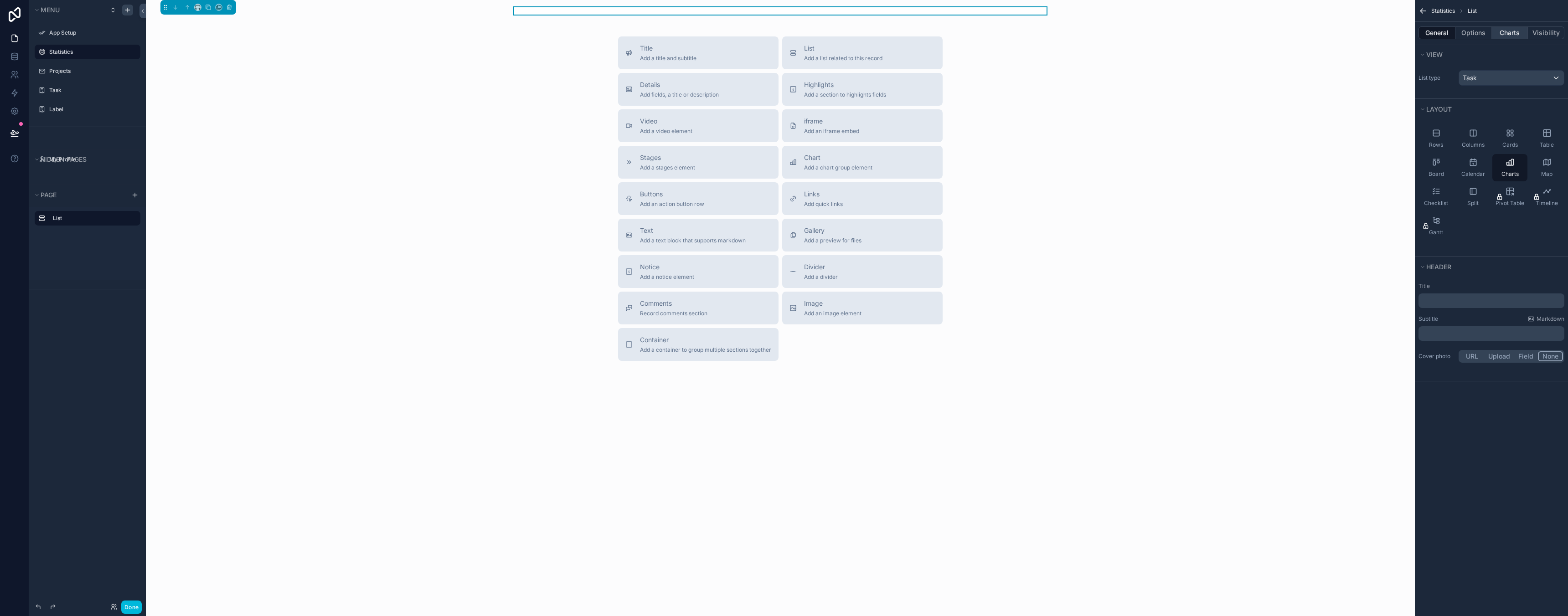
click at [1507, 37] on button "Charts" at bounding box center [1511, 33] width 37 height 13
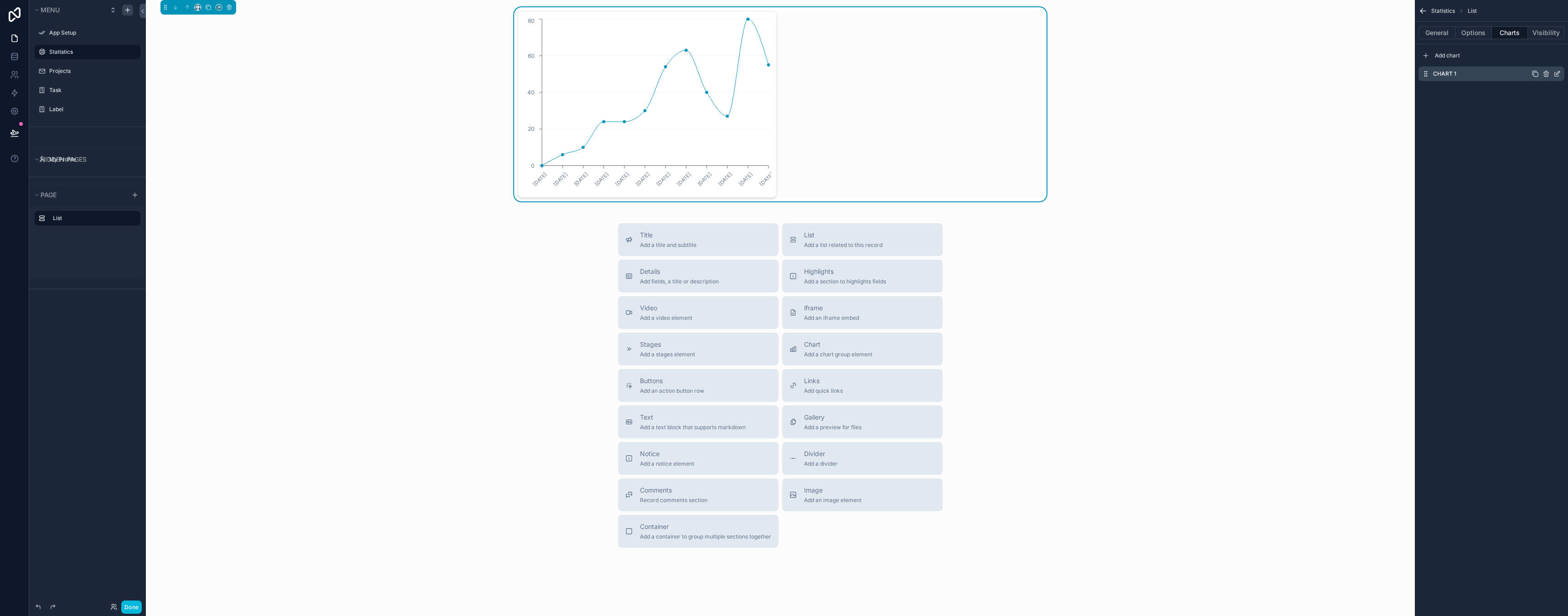
click at [1475, 76] on div "Chart 1" at bounding box center [1491, 73] width 146 height 14
click at [1557, 75] on icon "scrollable content" at bounding box center [1557, 73] width 7 height 7
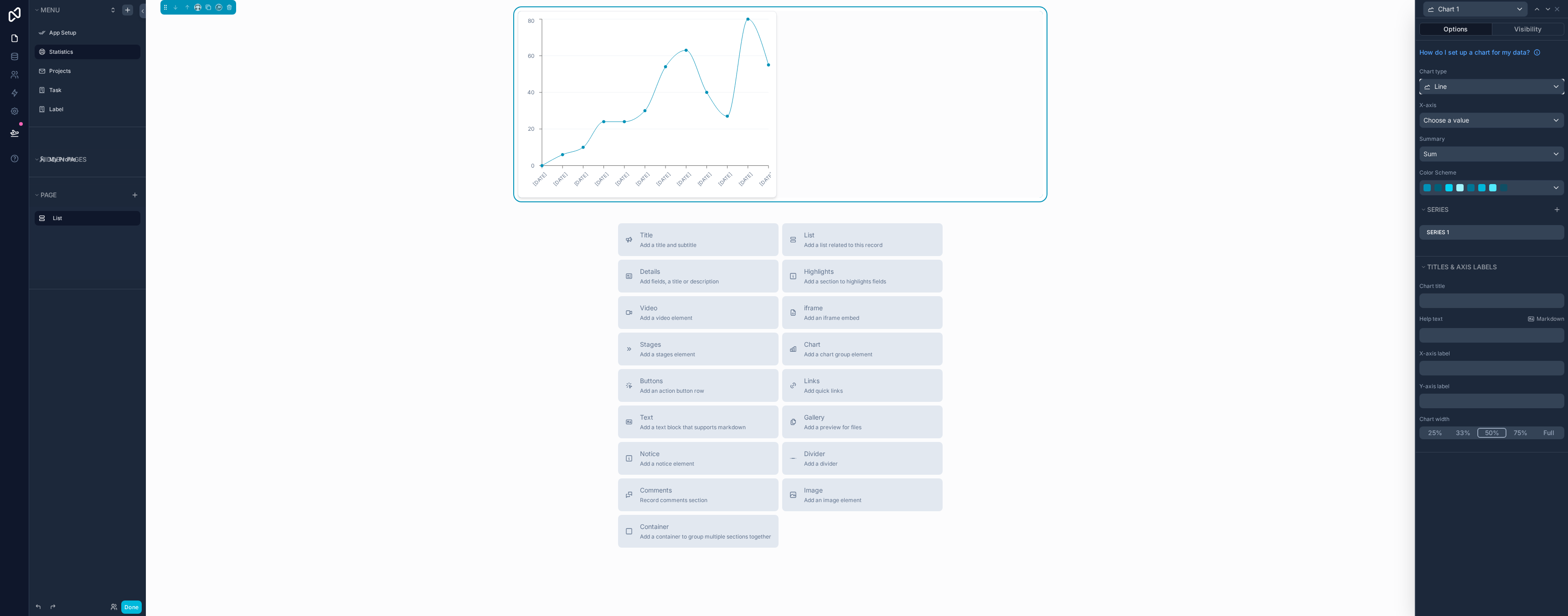
click at [1462, 85] on div "Line" at bounding box center [1491, 86] width 144 height 14
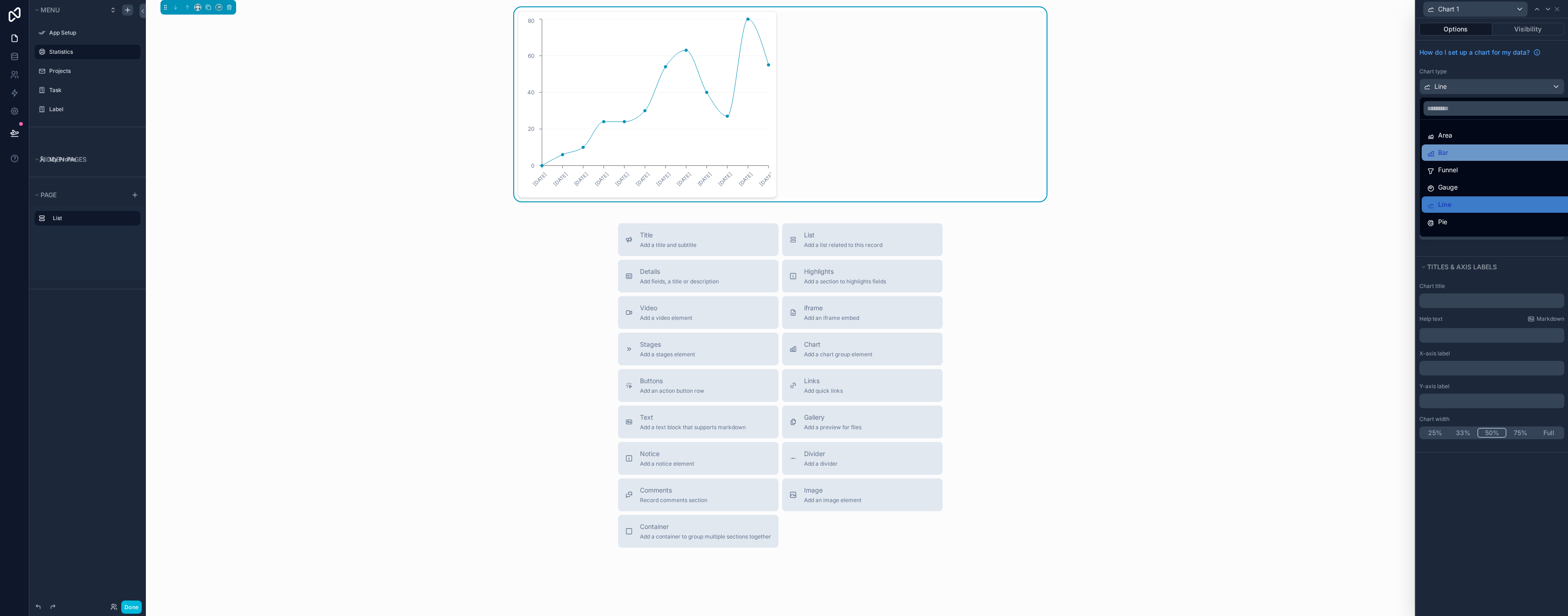
click at [1455, 152] on div "Bar" at bounding box center [1503, 152] width 150 height 11
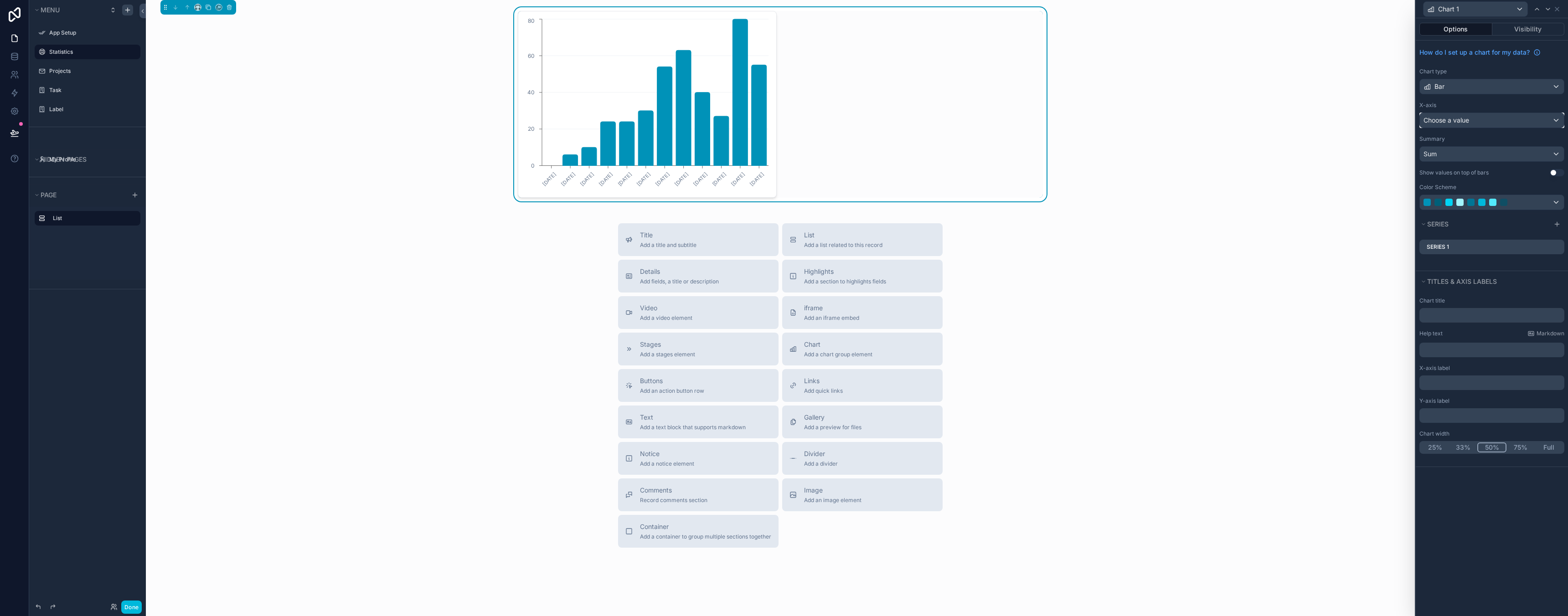
click at [1468, 123] on span "Choose a value" at bounding box center [1446, 120] width 46 height 8
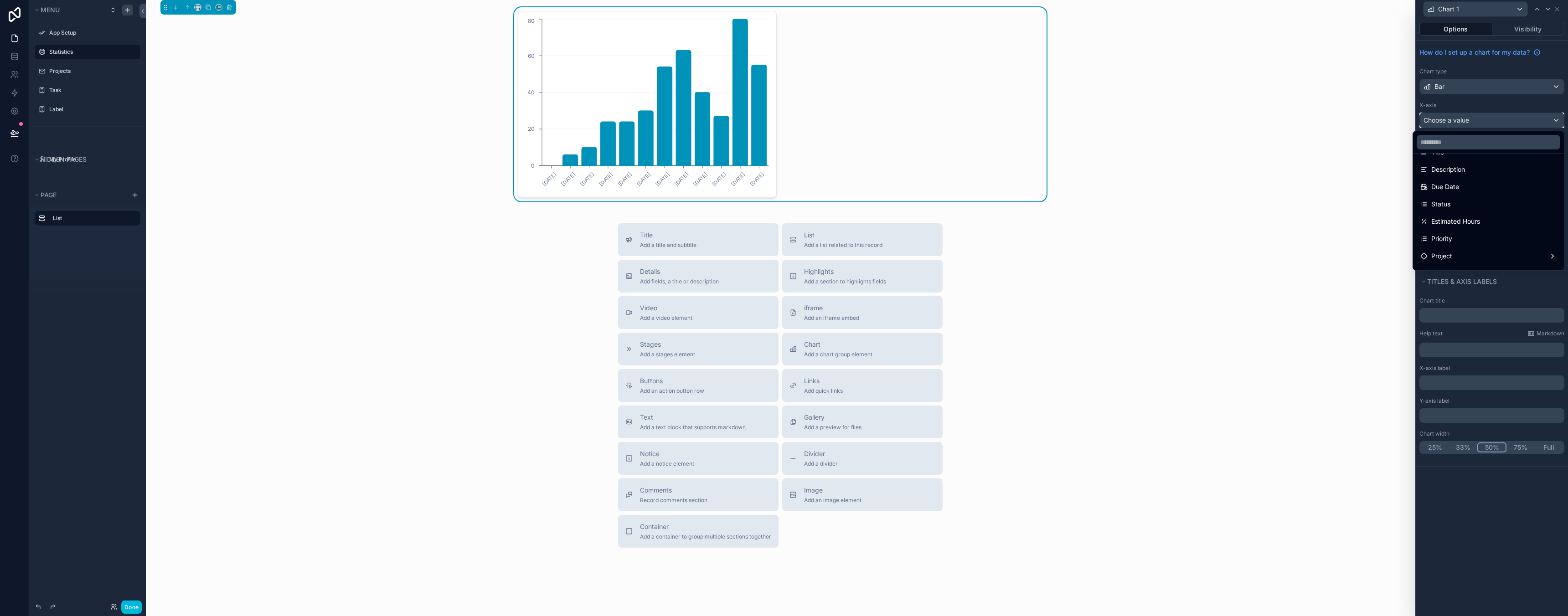
scroll to position [53, 0]
click at [1452, 203] on div "Status" at bounding box center [1488, 203] width 137 height 11
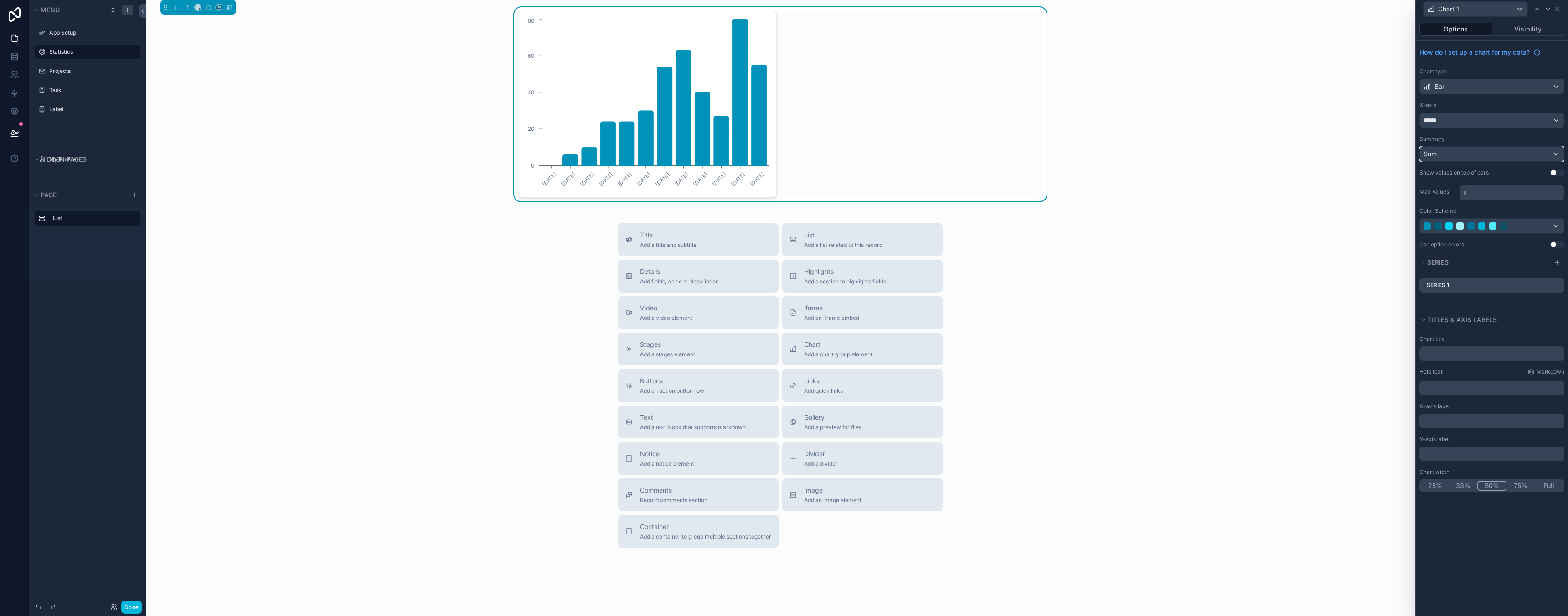
click at [1474, 156] on div "Sum" at bounding box center [1491, 154] width 144 height 14
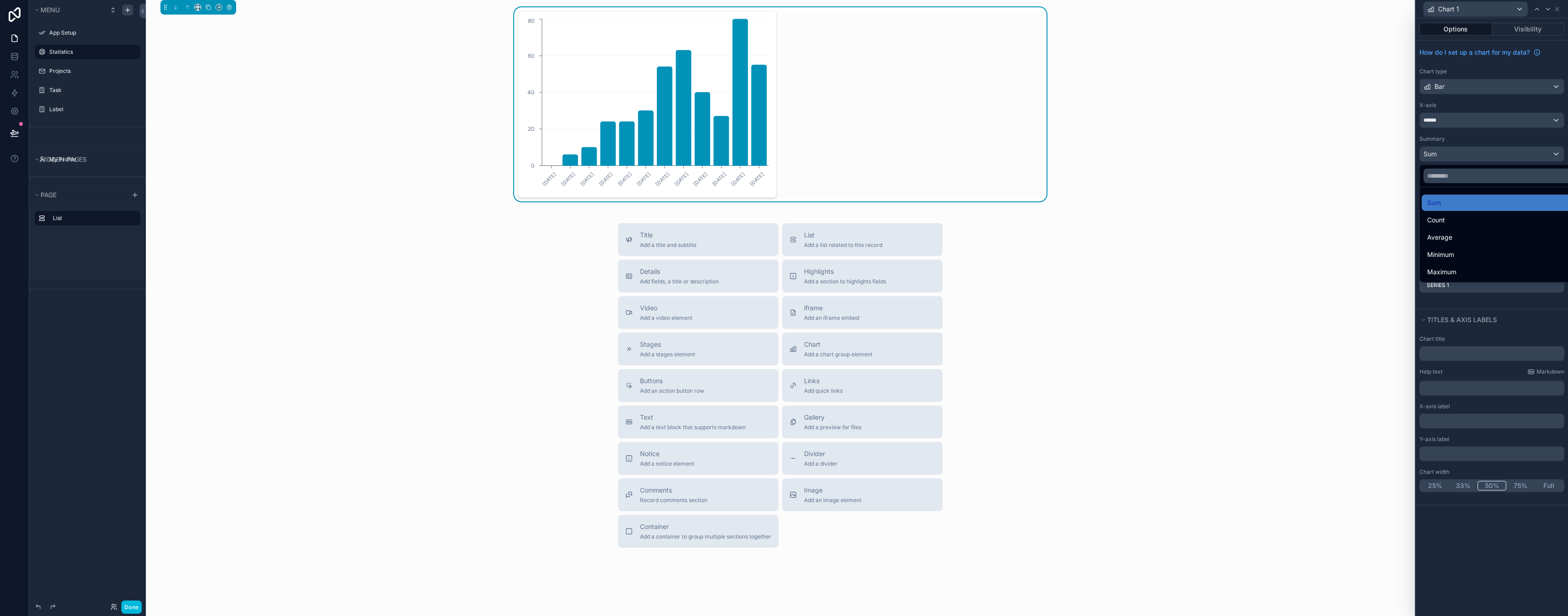
click at [1499, 154] on div at bounding box center [1491, 308] width 152 height 616
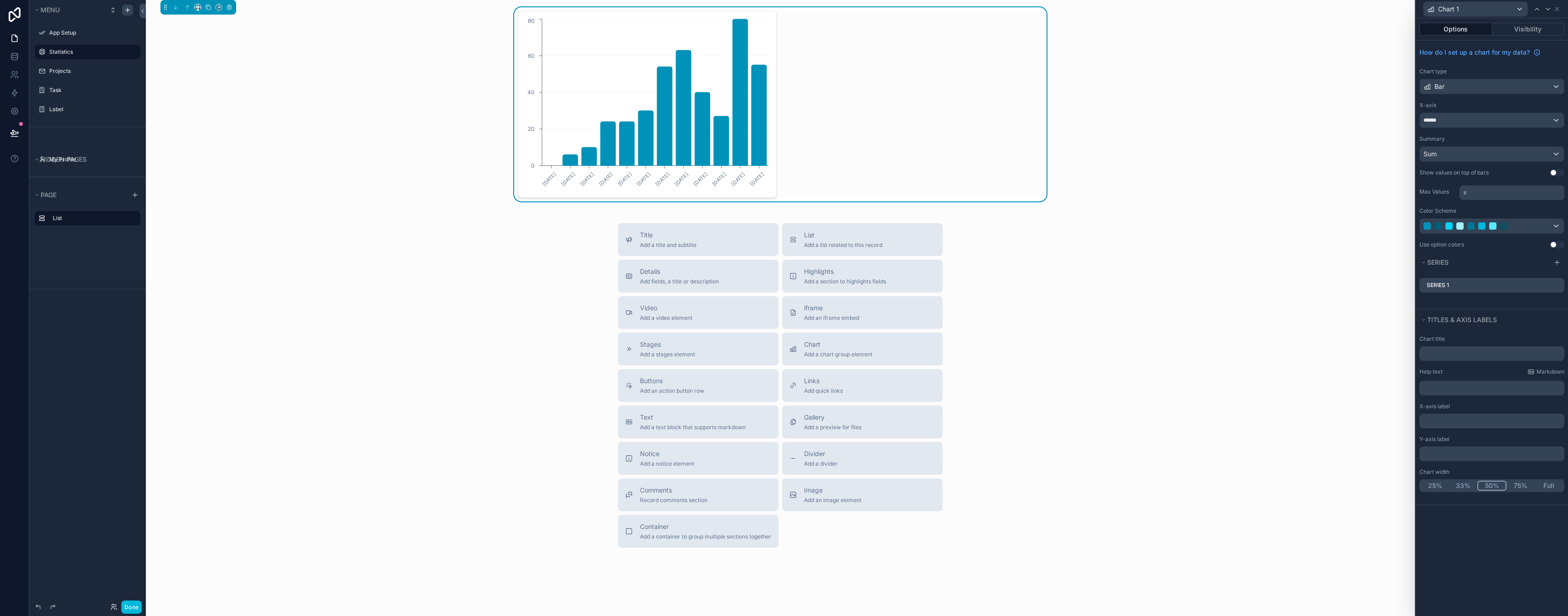
click at [1499, 195] on p "* ﻿" at bounding box center [1513, 192] width 99 height 9
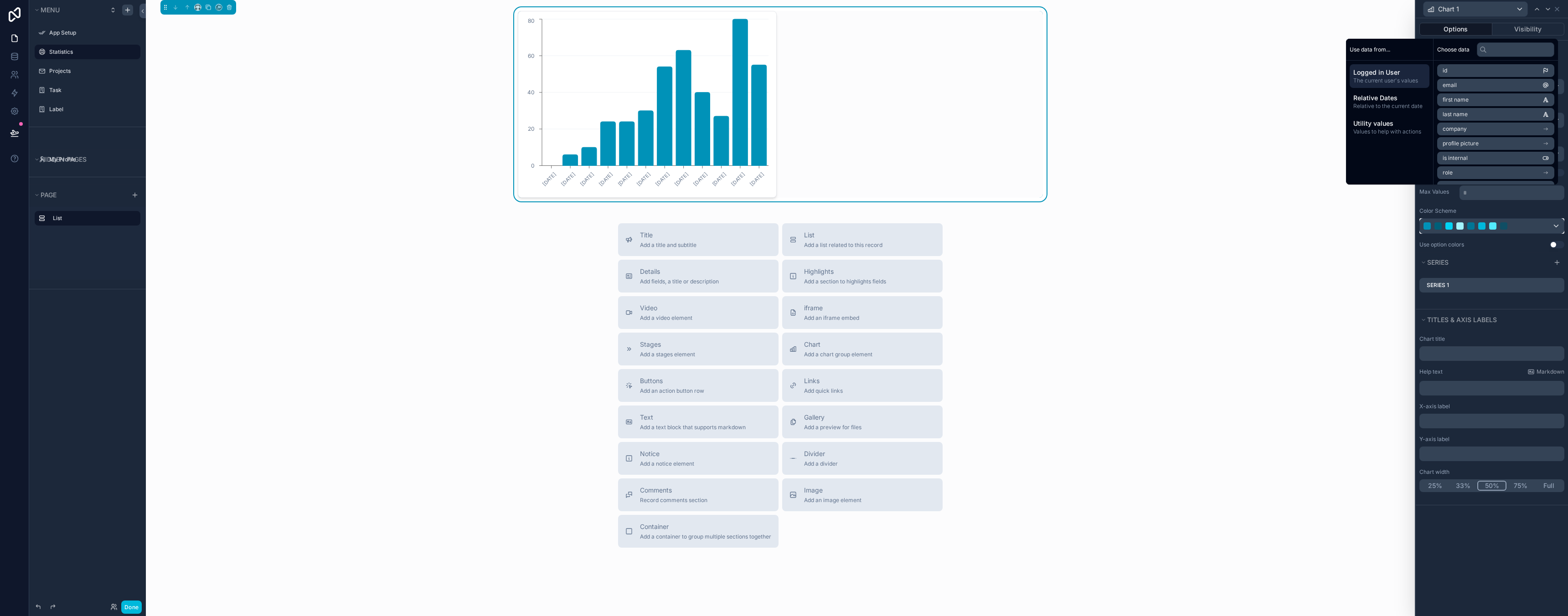
click at [1518, 230] on div at bounding box center [1491, 226] width 144 height 14
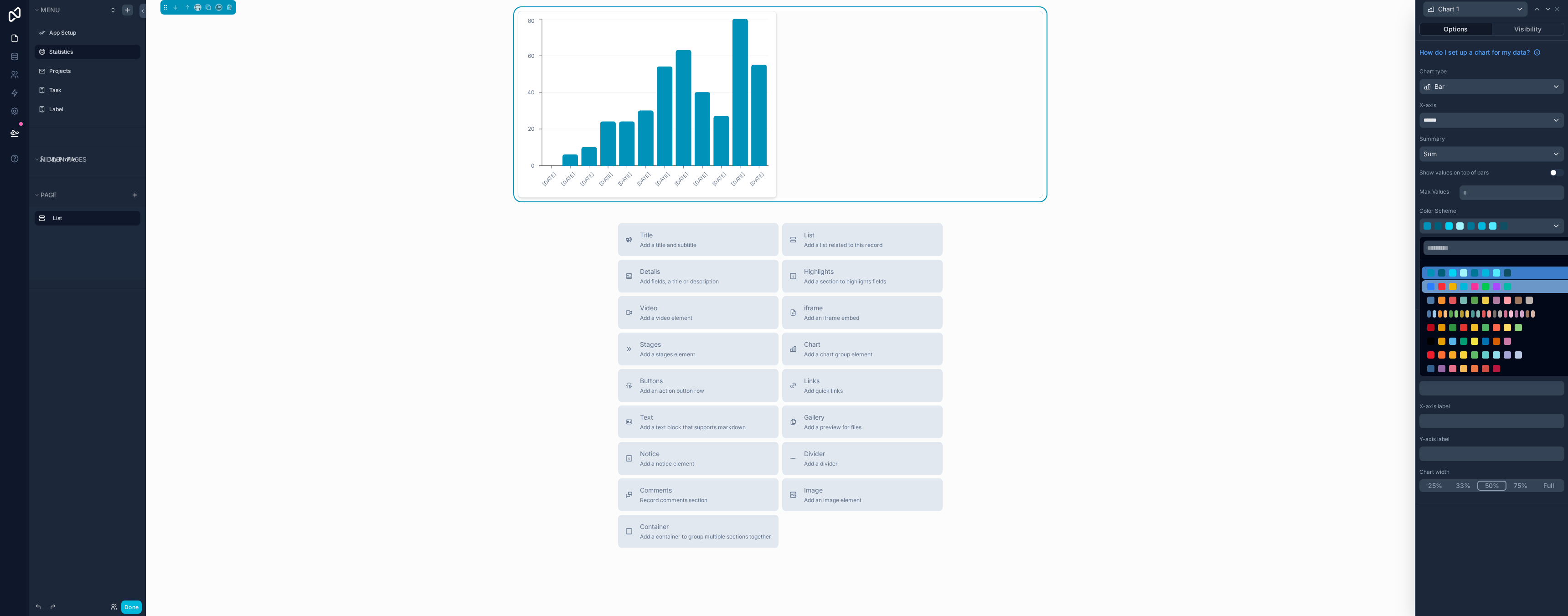
click at [1486, 284] on div at bounding box center [1485, 286] width 7 height 7
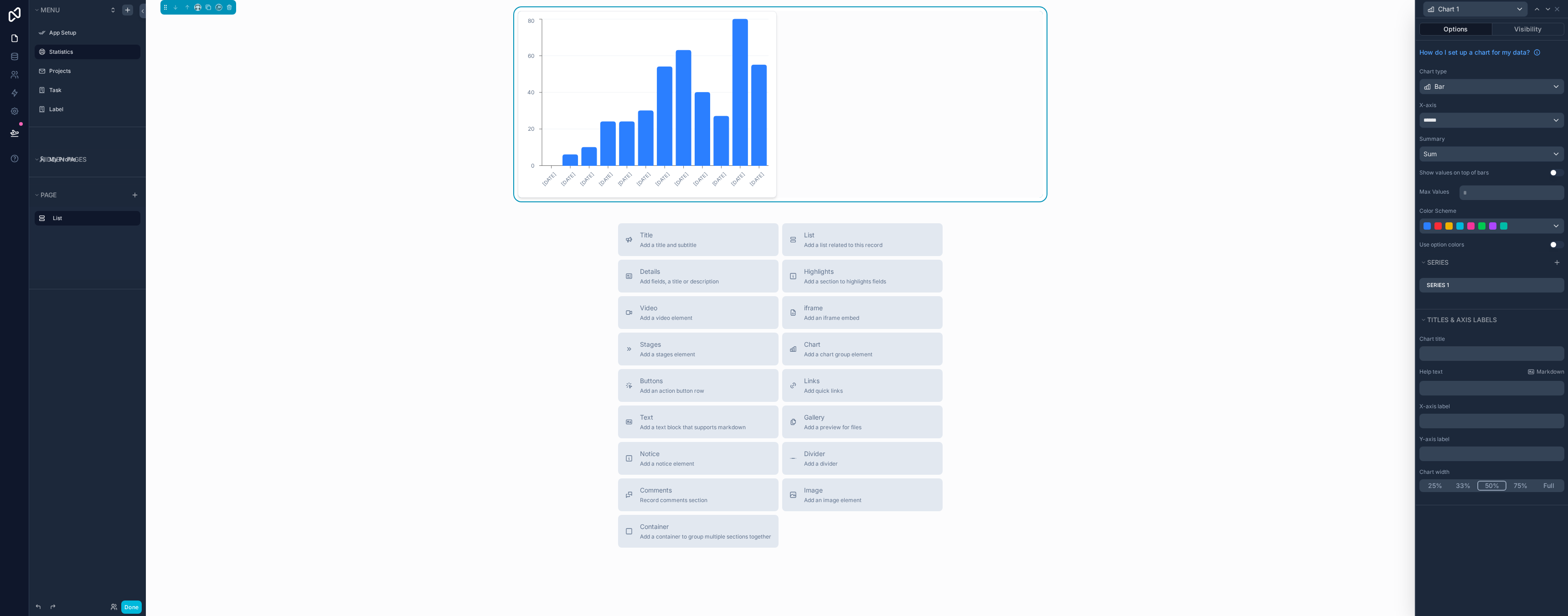
click at [1554, 172] on button "Use setting" at bounding box center [1557, 172] width 14 height 7
click at [1477, 156] on div "Sum" at bounding box center [1491, 154] width 144 height 14
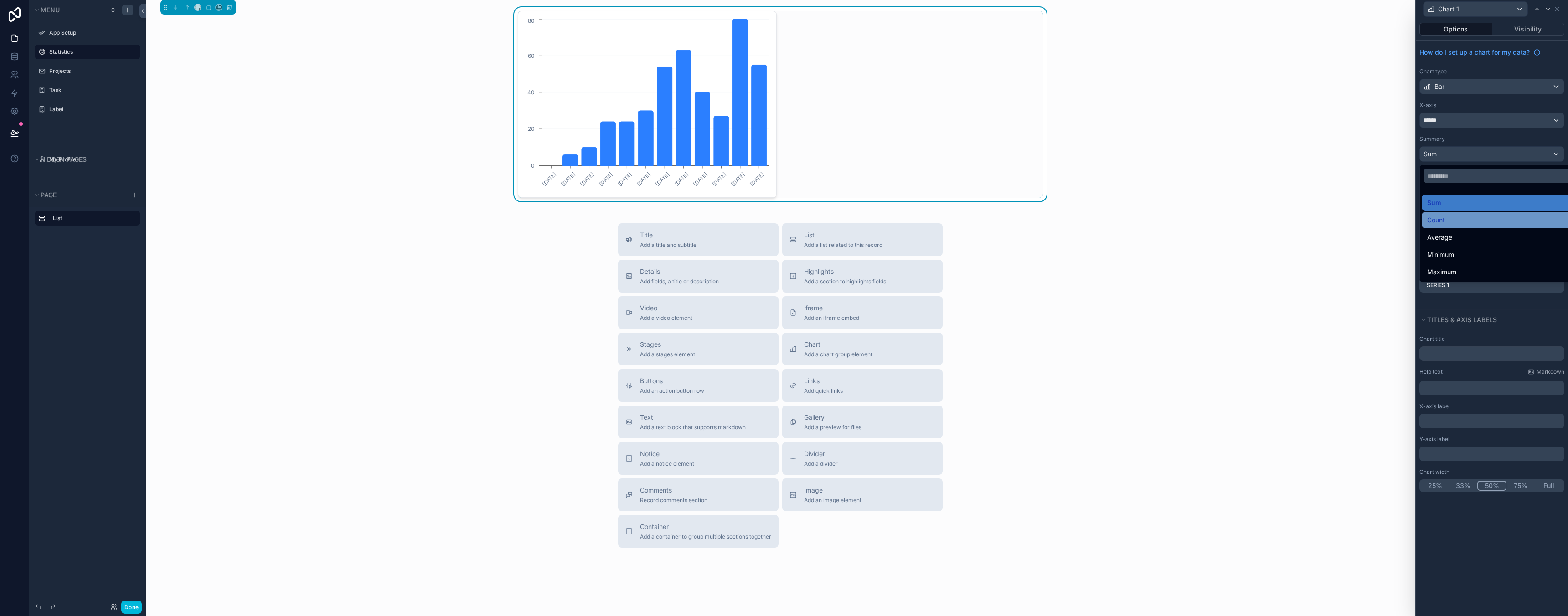
click at [1465, 223] on div "Count" at bounding box center [1503, 220] width 150 height 11
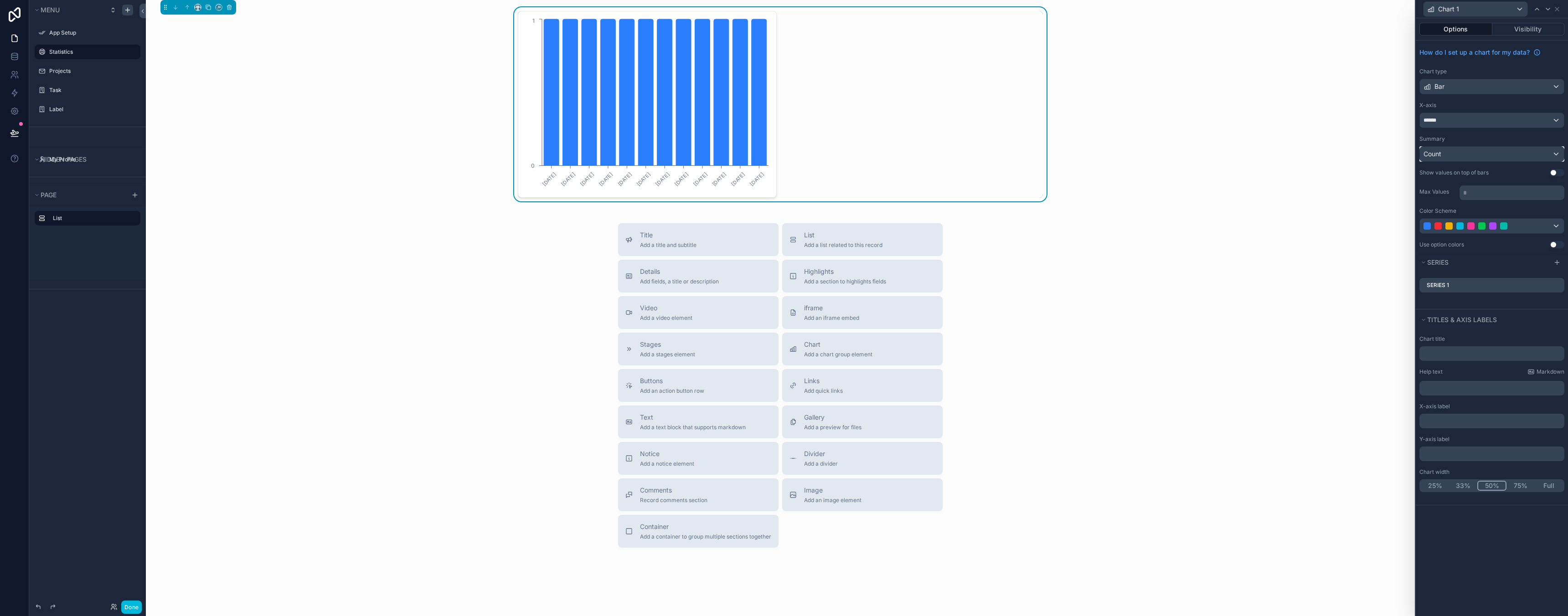
click at [1476, 156] on div "Count" at bounding box center [1491, 154] width 144 height 14
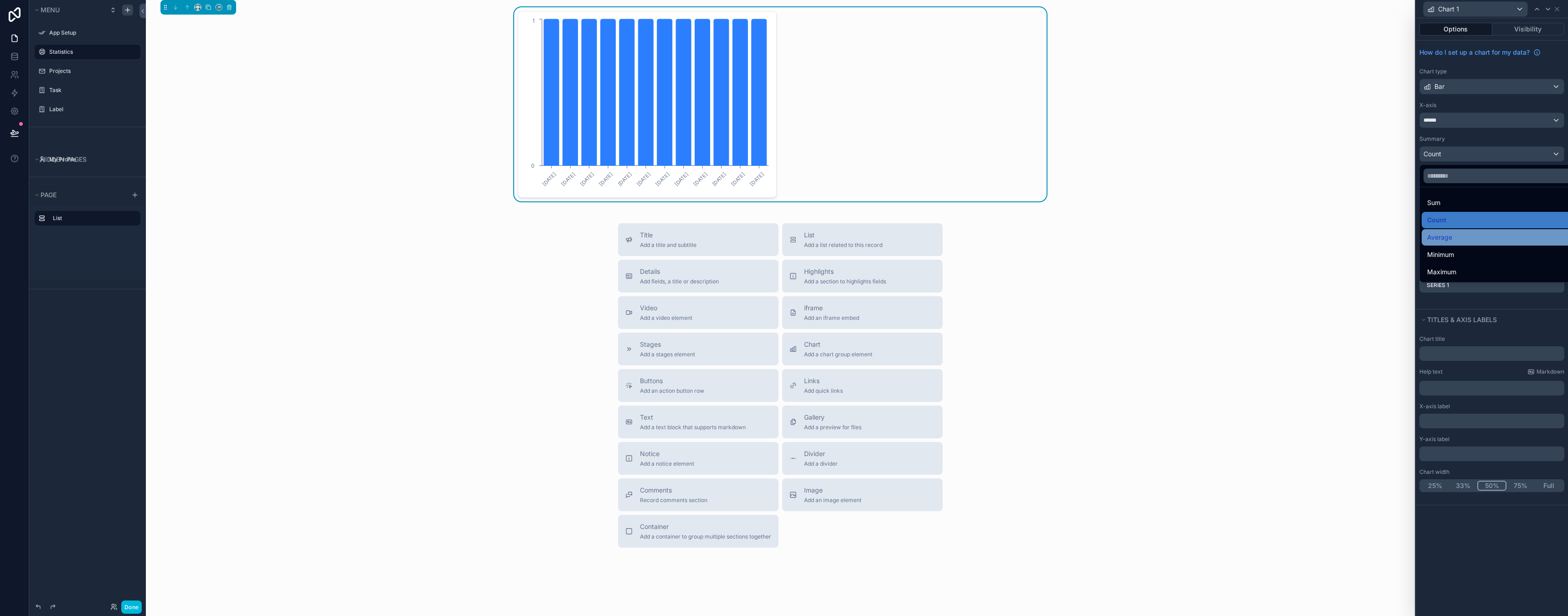
click at [1458, 242] on div "Average" at bounding box center [1503, 238] width 150 height 11
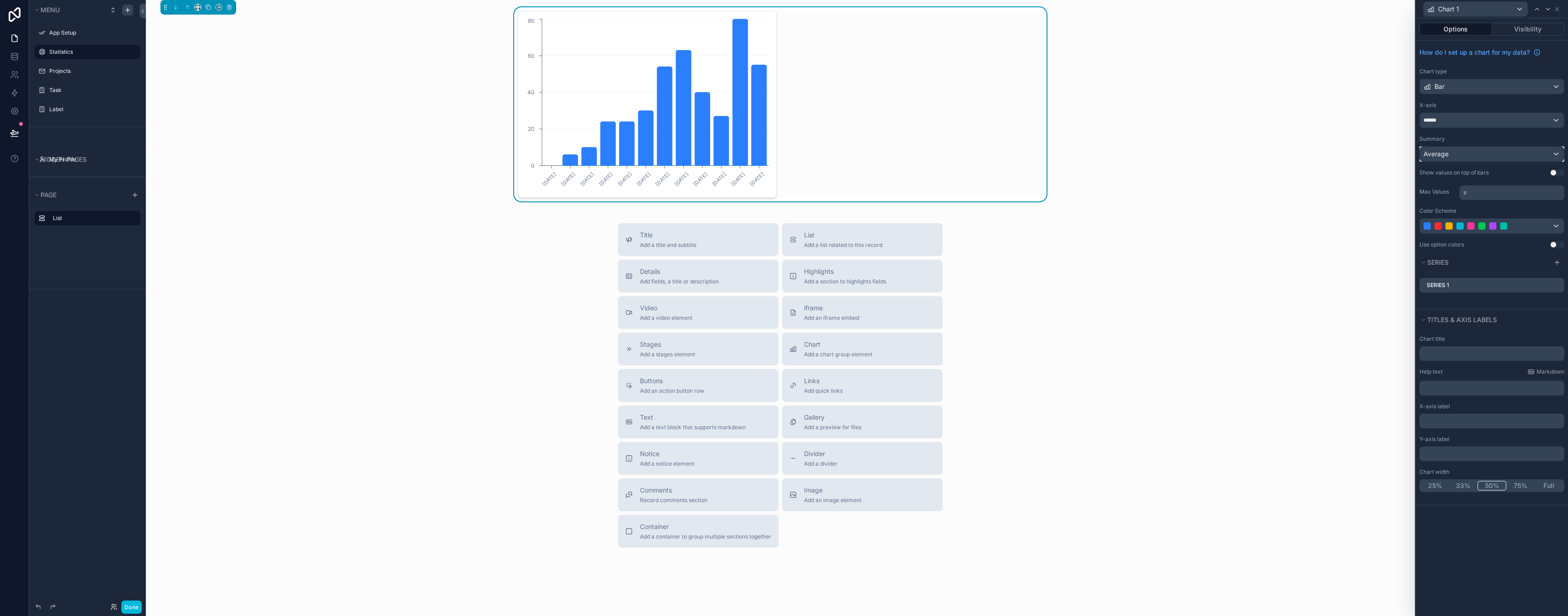
click at [1471, 156] on div "Average" at bounding box center [1491, 154] width 144 height 14
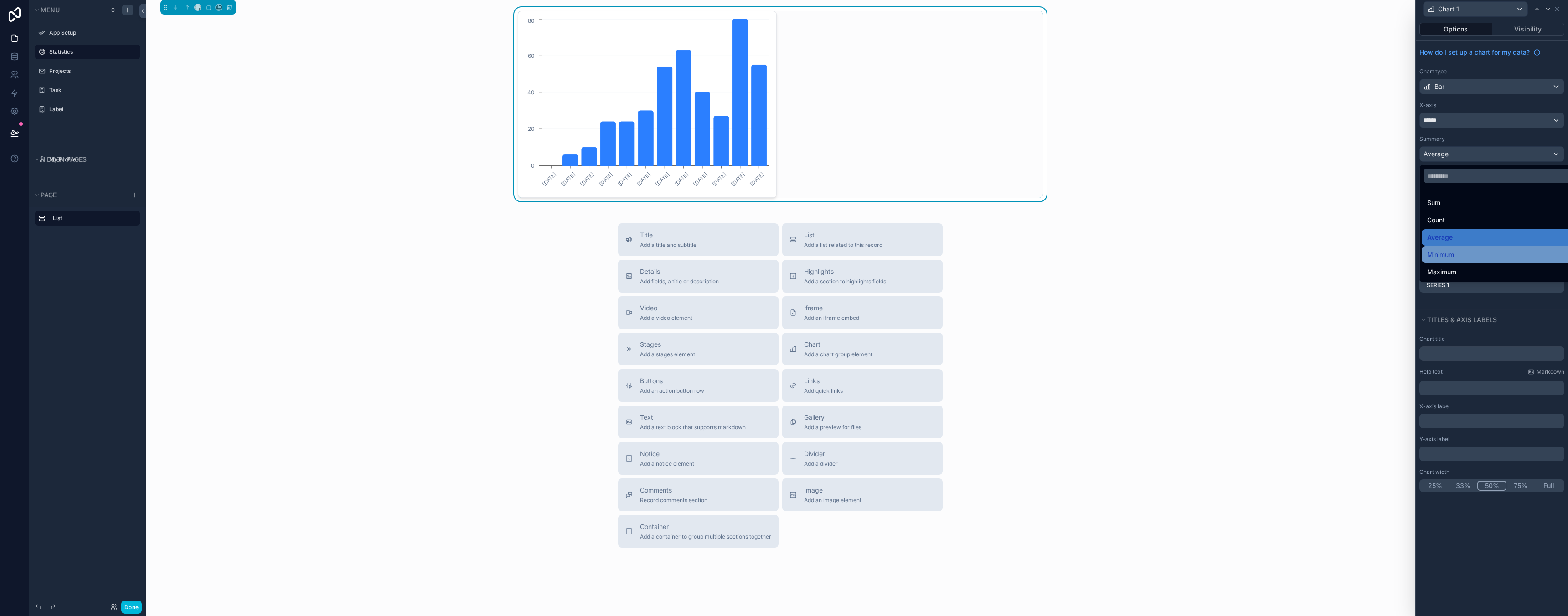
click at [1453, 255] on span "Minimum" at bounding box center [1441, 255] width 27 height 11
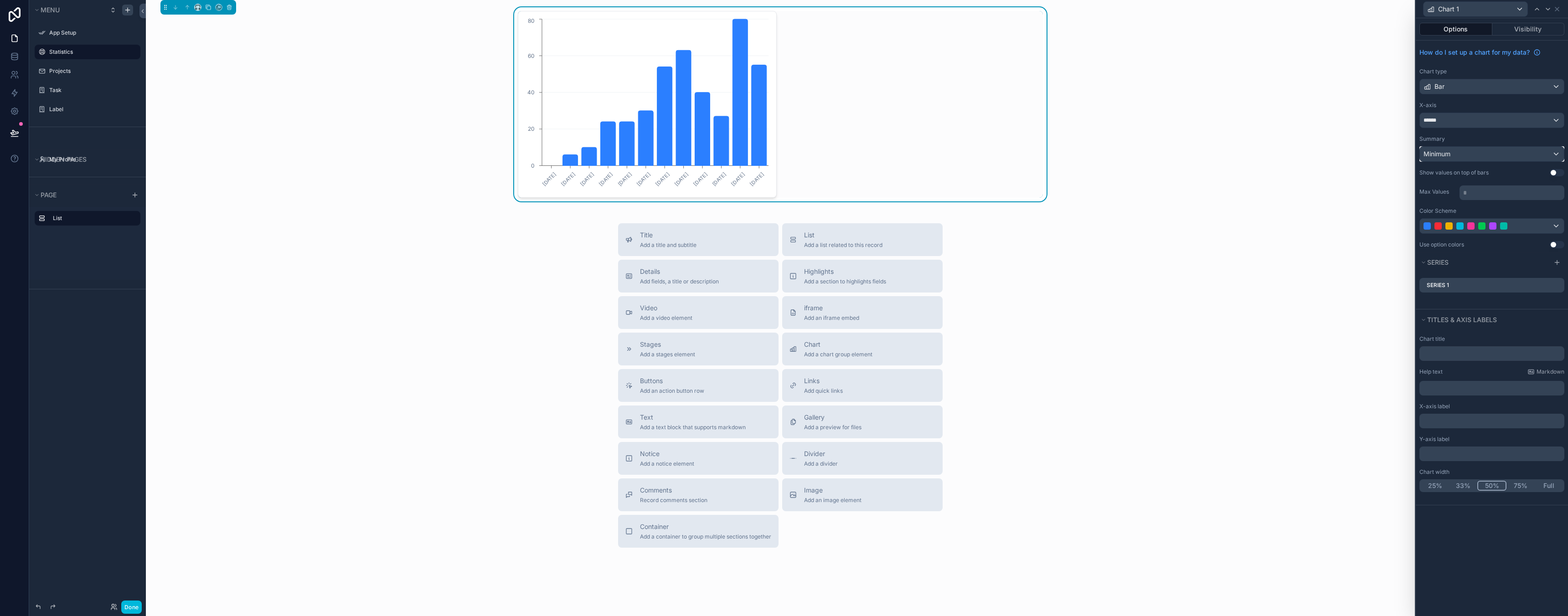
click at [1466, 155] on div "Minimum" at bounding box center [1491, 154] width 144 height 14
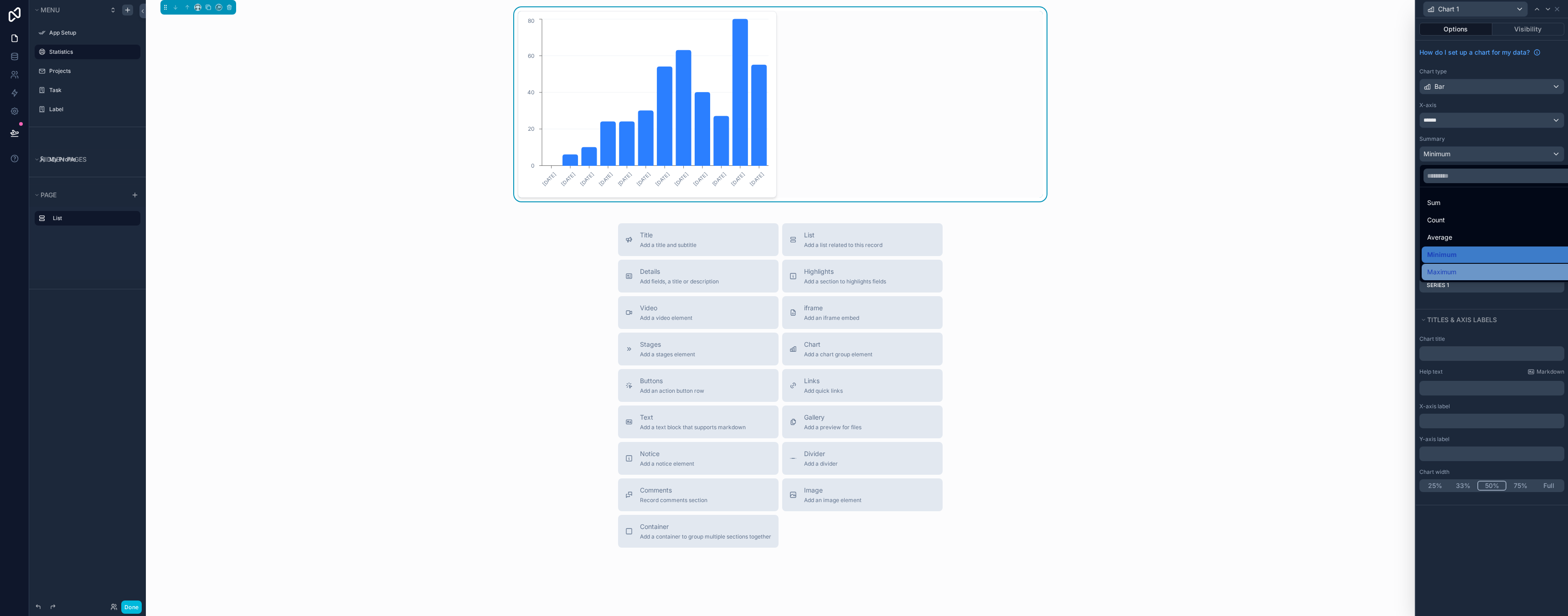
click at [1467, 268] on div "Maximum" at bounding box center [1503, 272] width 150 height 11
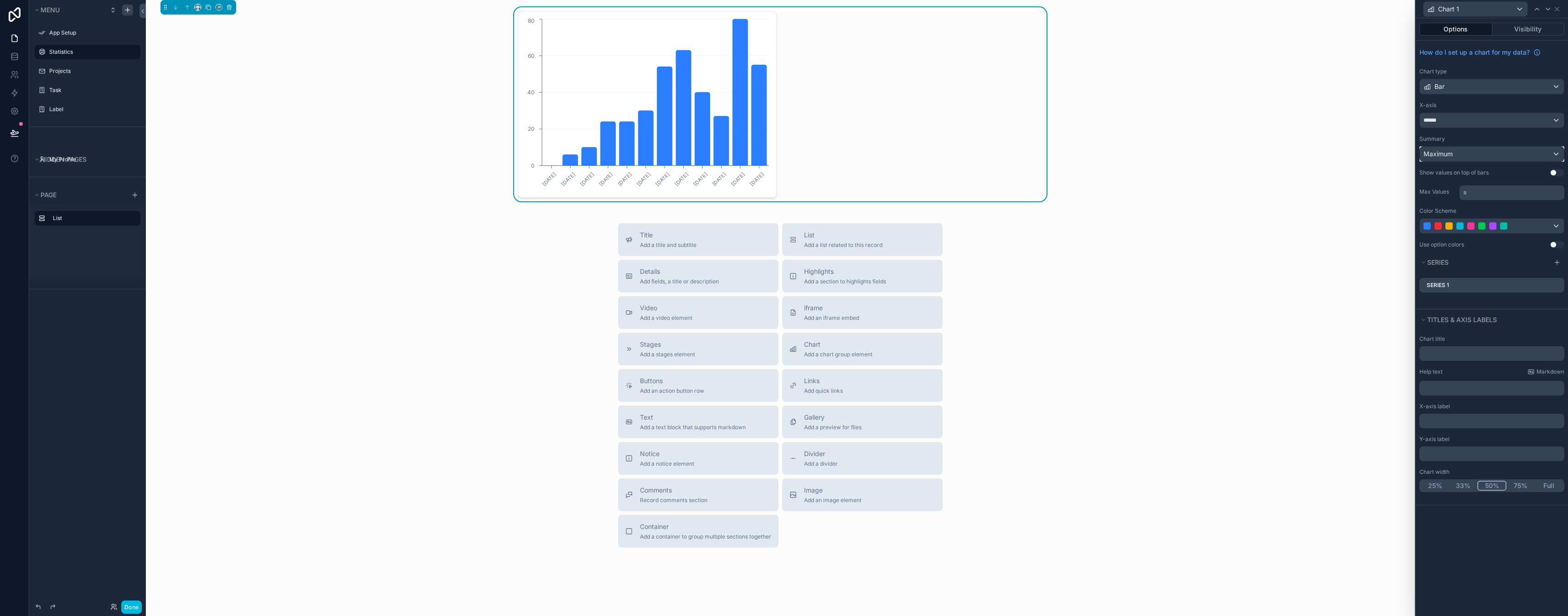
click at [1469, 158] on div "Maximum" at bounding box center [1491, 154] width 144 height 14
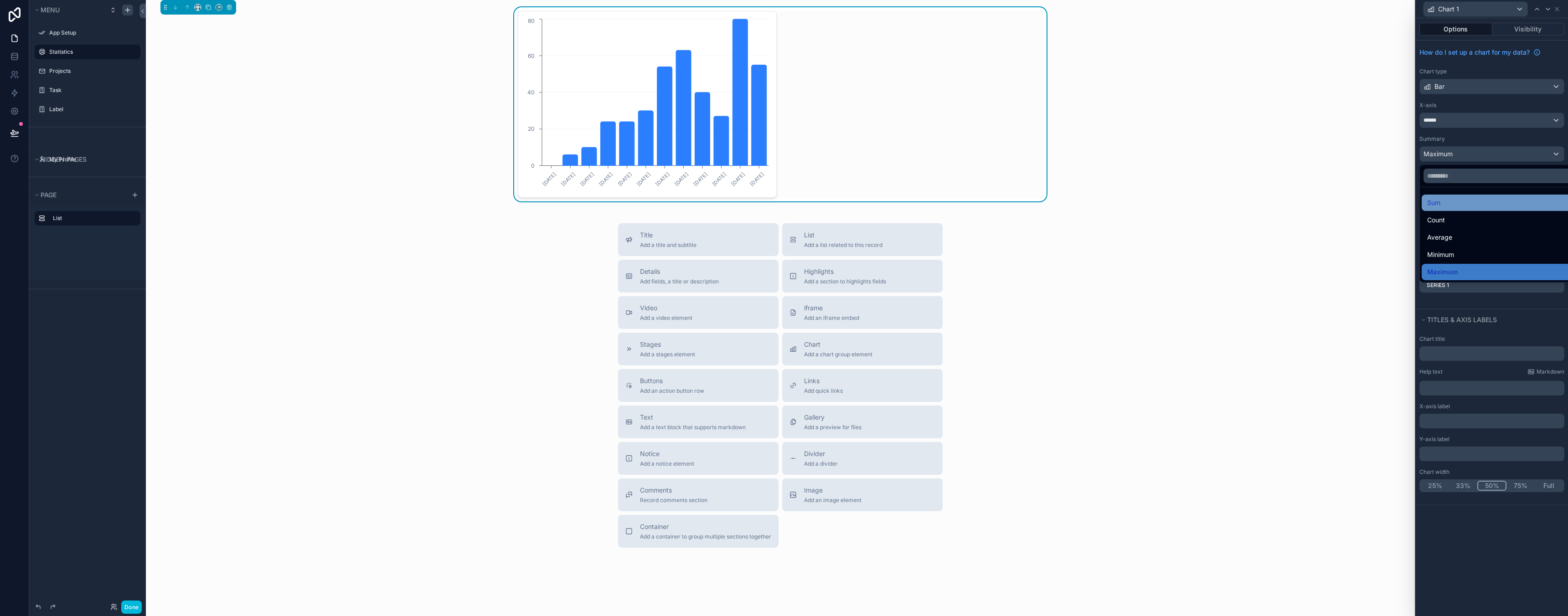
click at [1455, 208] on div "Sum" at bounding box center [1503, 203] width 161 height 17
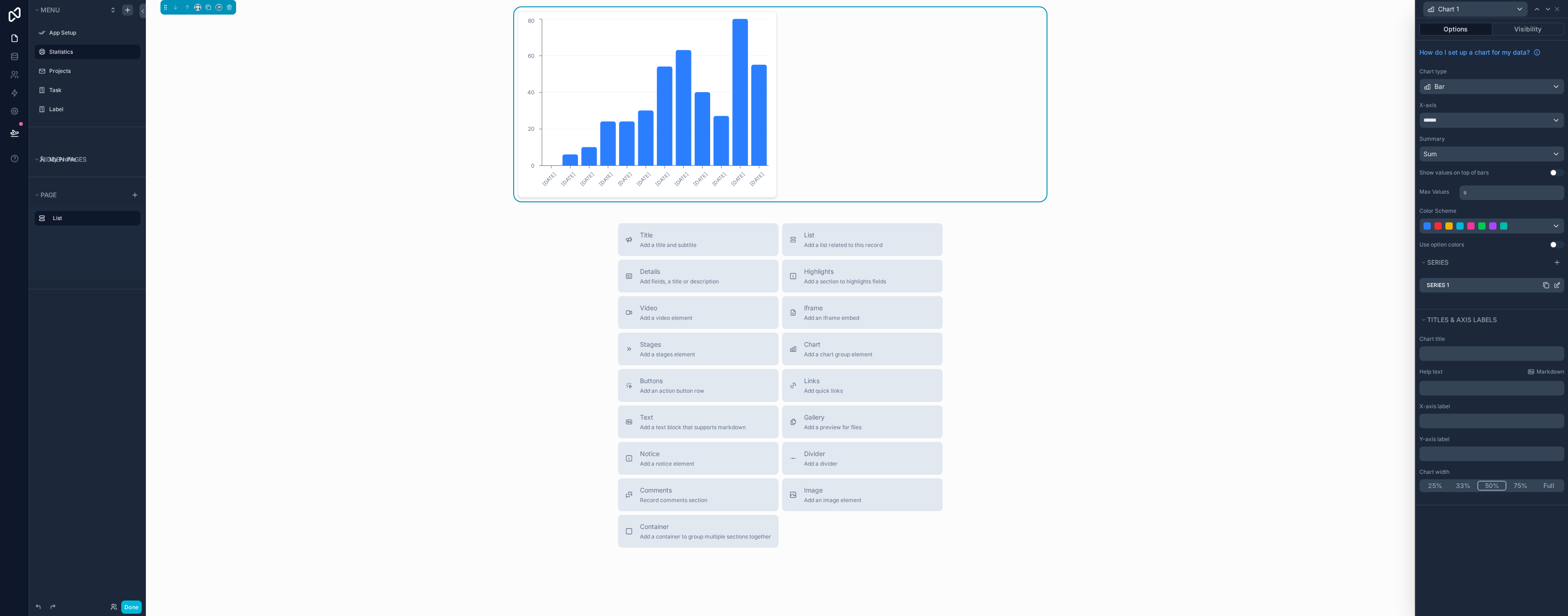
click at [1471, 286] on div "Series 1" at bounding box center [1492, 285] width 145 height 14
click at [1556, 288] on icon at bounding box center [1557, 285] width 7 height 7
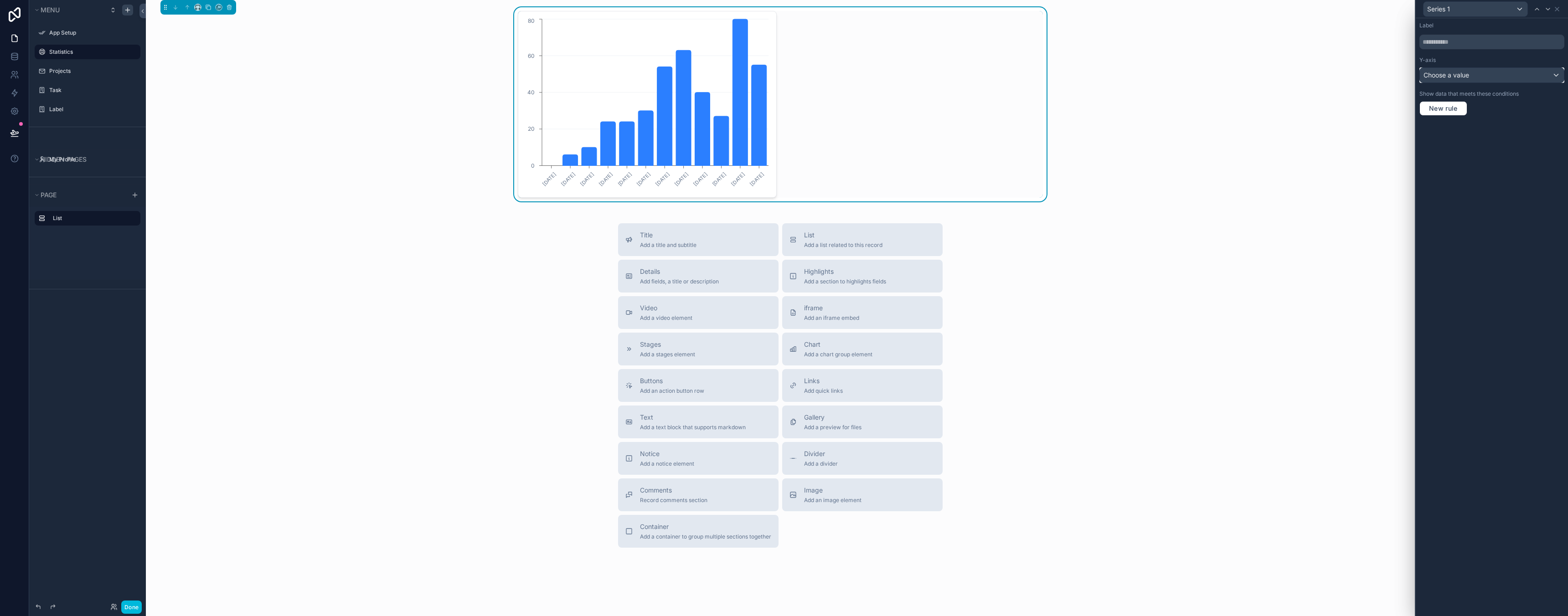
click at [1478, 73] on div "Choose a value" at bounding box center [1491, 75] width 144 height 14
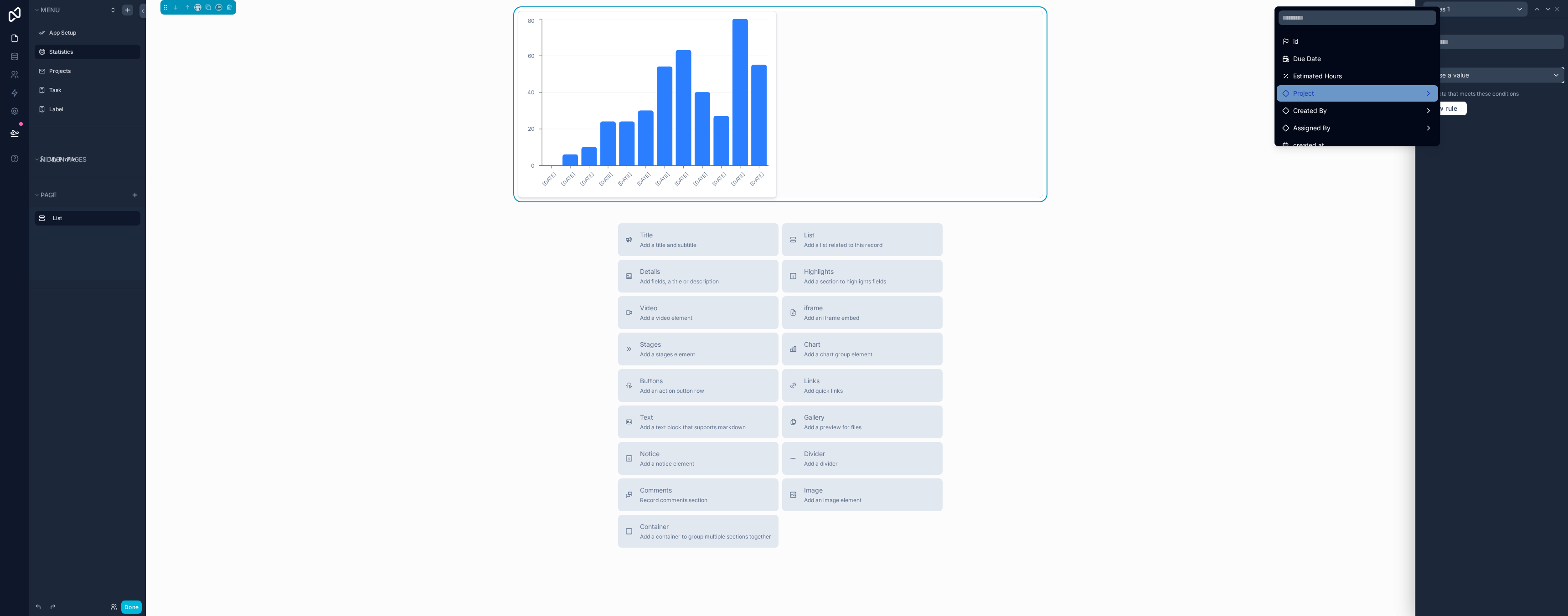
scroll to position [0, 0]
click at [1335, 53] on div "id" at bounding box center [1357, 45] width 161 height 17
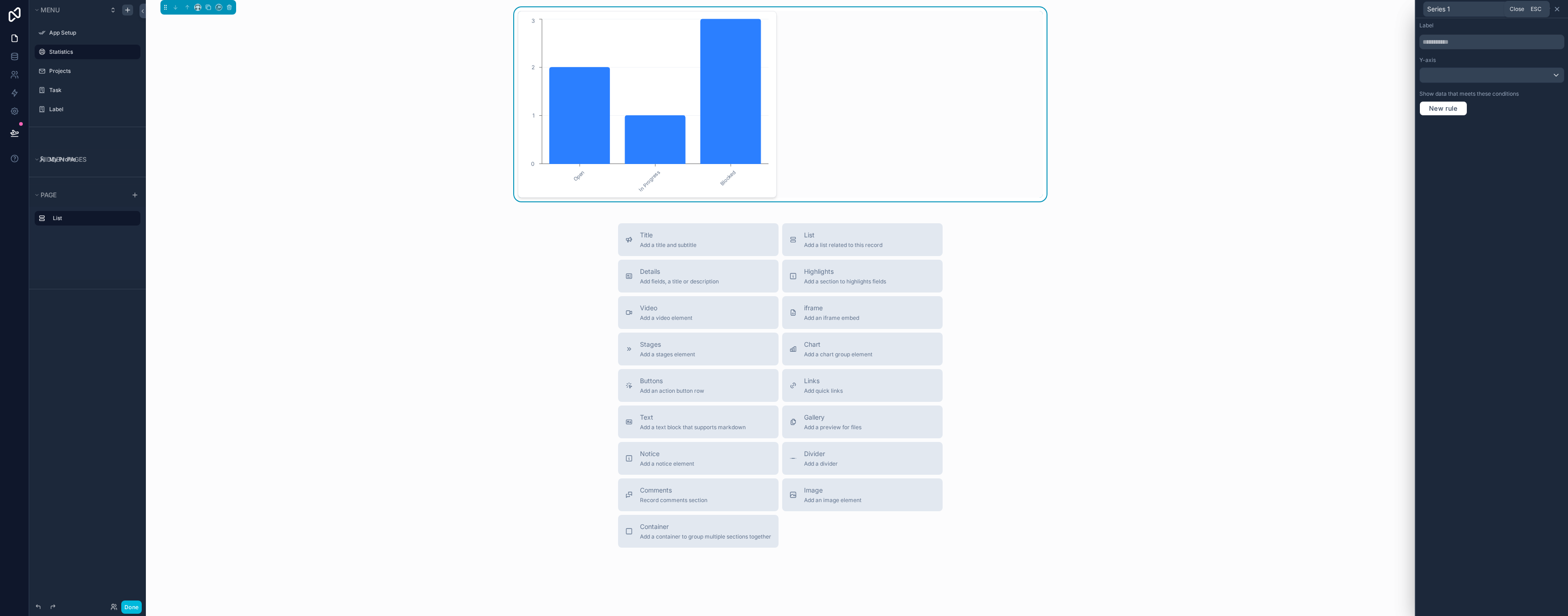
click at [1557, 10] on icon at bounding box center [1557, 9] width 7 height 7
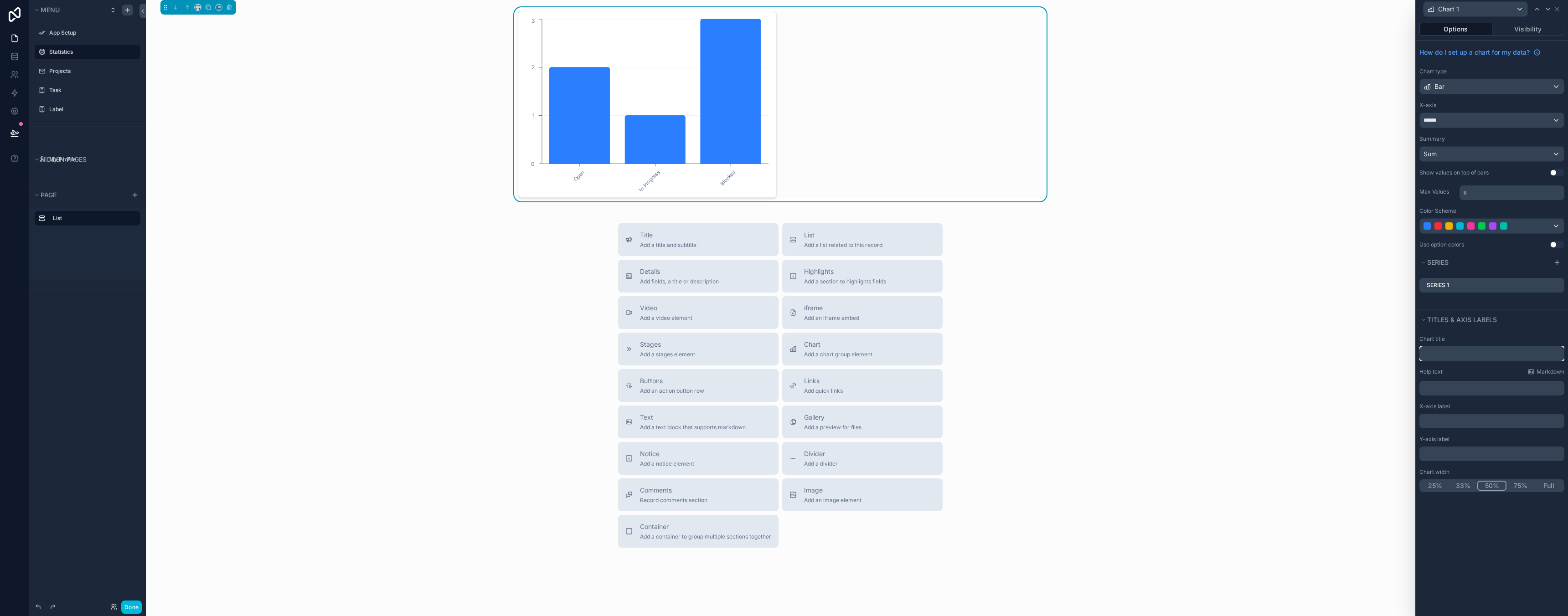
click at [1449, 357] on input "text" at bounding box center [1492, 353] width 145 height 14
click at [1471, 86] on div "Bar" at bounding box center [1491, 86] width 144 height 14
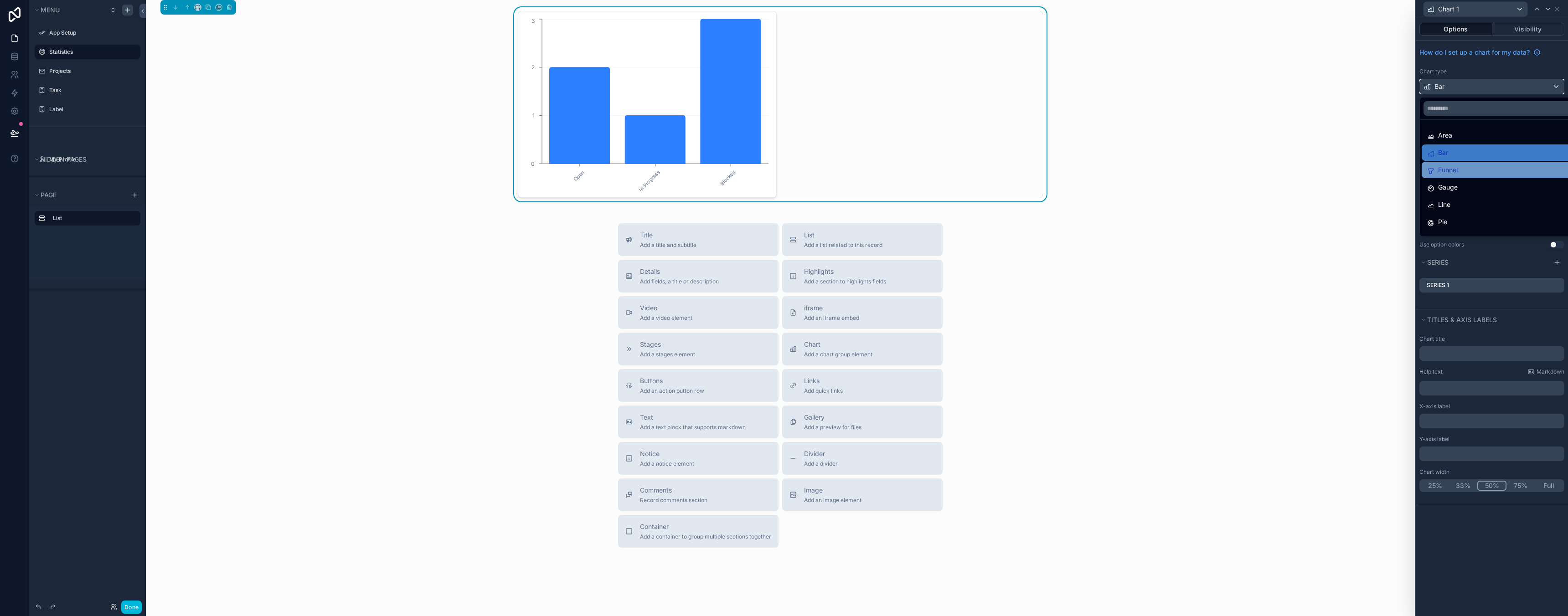
scroll to position [4, 0]
click at [1441, 187] on span "Gauge" at bounding box center [1447, 184] width 20 height 11
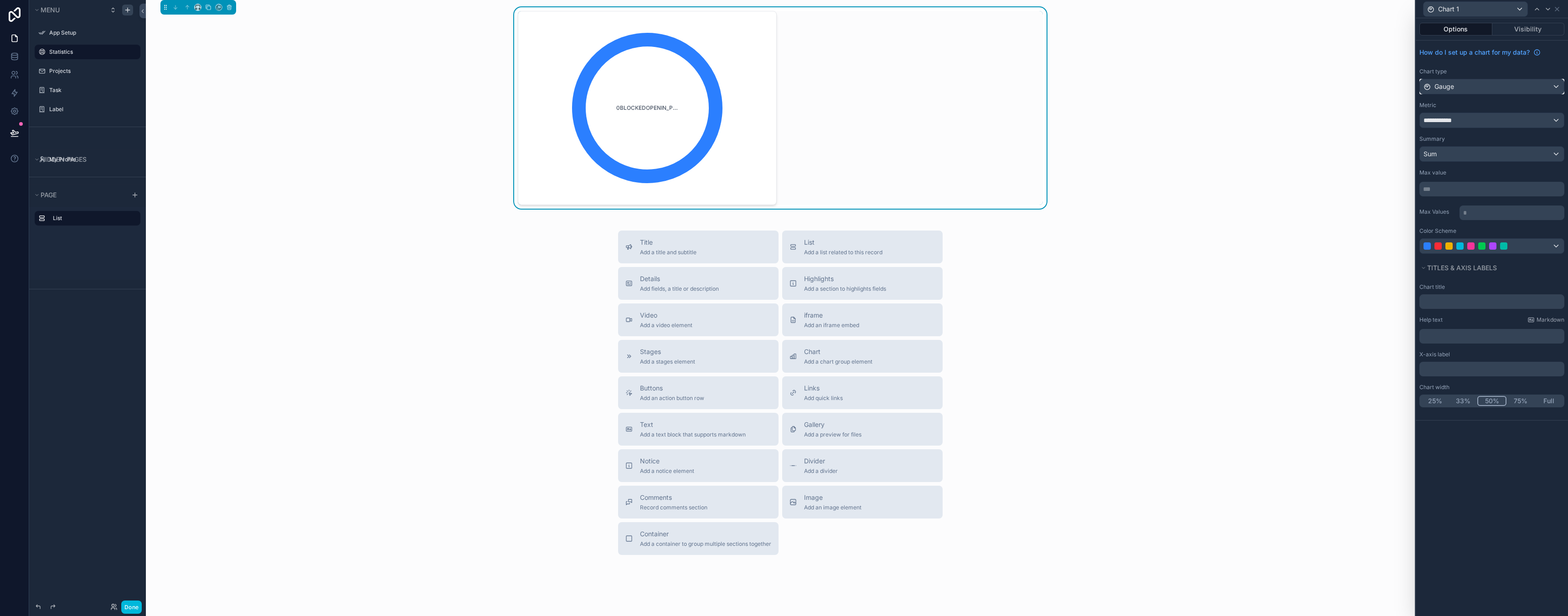
click at [1460, 90] on div "Gauge" at bounding box center [1491, 86] width 144 height 14
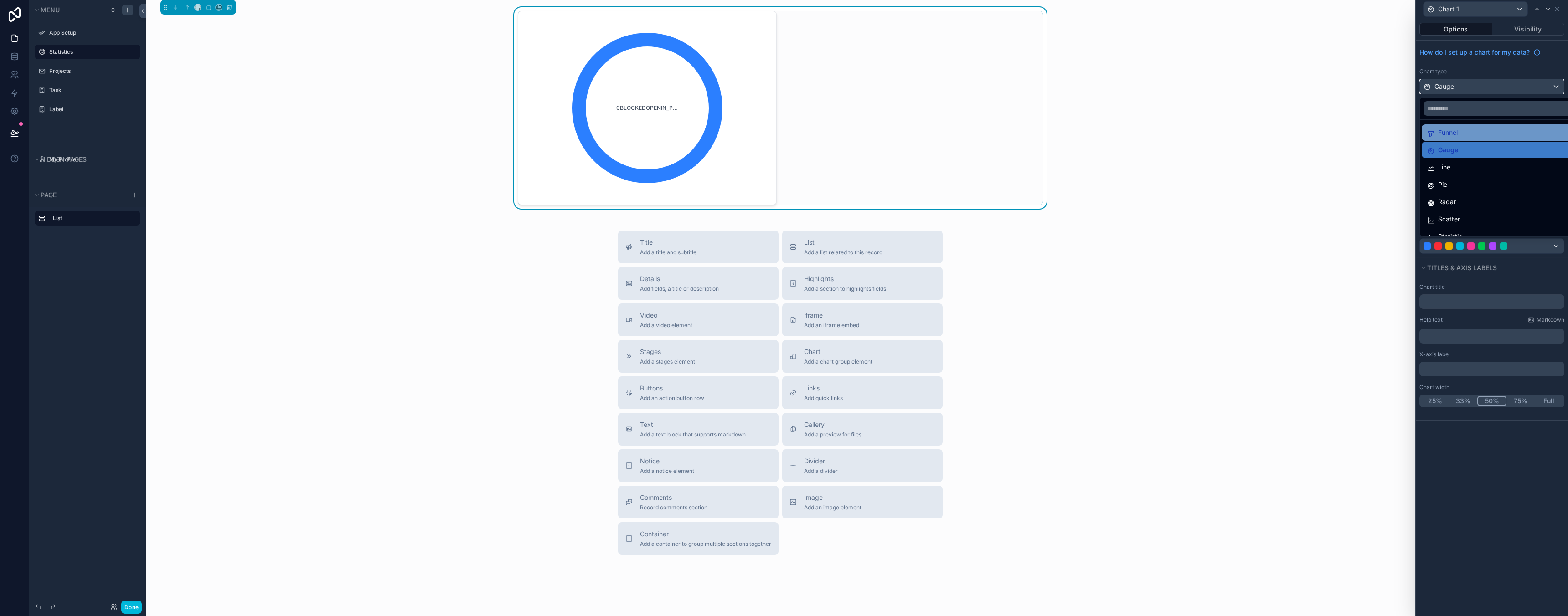
scroll to position [45, 0]
click at [1455, 175] on div "Pie" at bounding box center [1503, 177] width 150 height 11
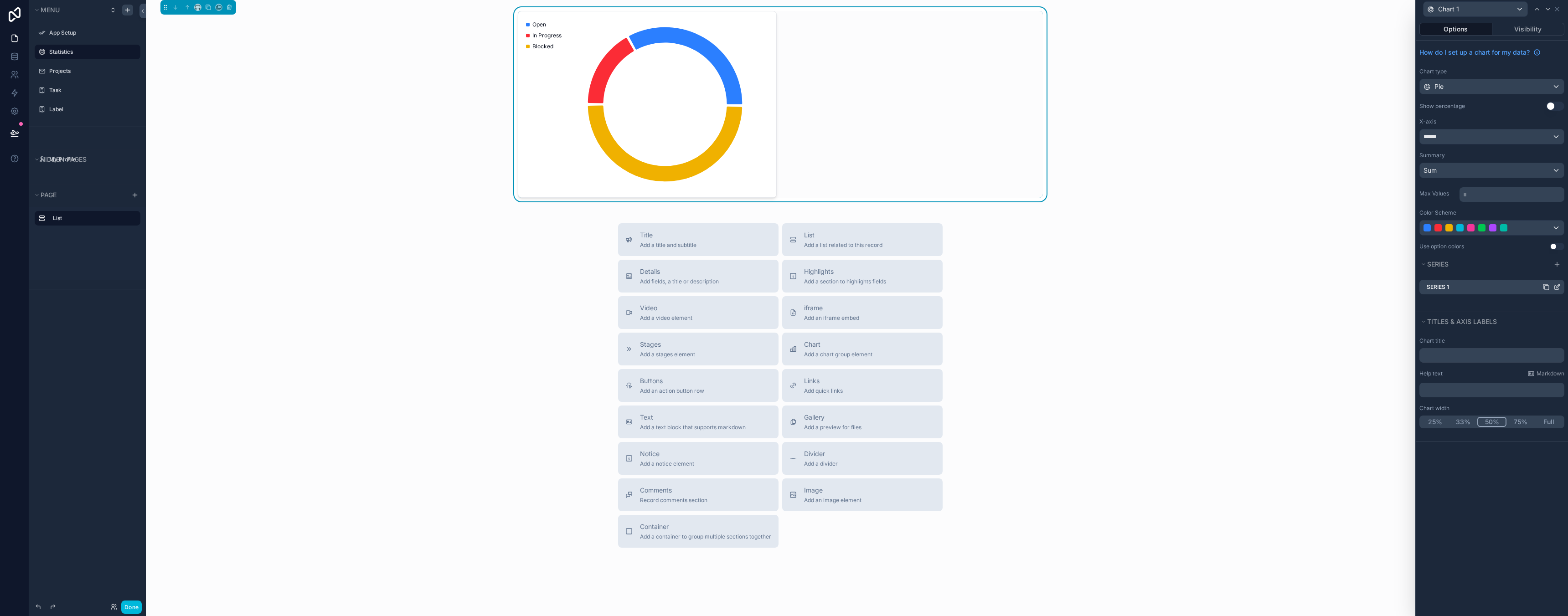
click at [1469, 284] on div "Series 1" at bounding box center [1492, 287] width 145 height 14
click at [1459, 357] on input "text" at bounding box center [1492, 355] width 145 height 14
type input "**********"
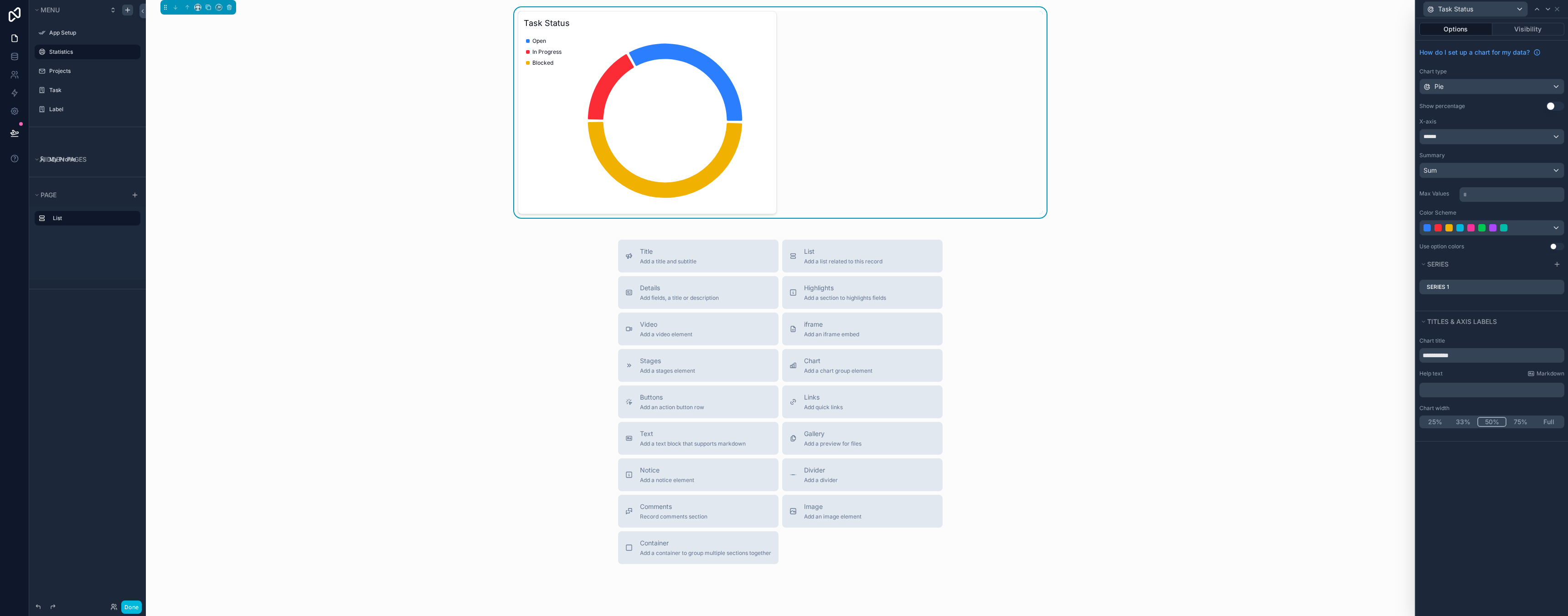
click at [1470, 479] on div "**********" at bounding box center [1491, 317] width 152 height 598
click at [1530, 233] on div at bounding box center [1491, 227] width 144 height 14
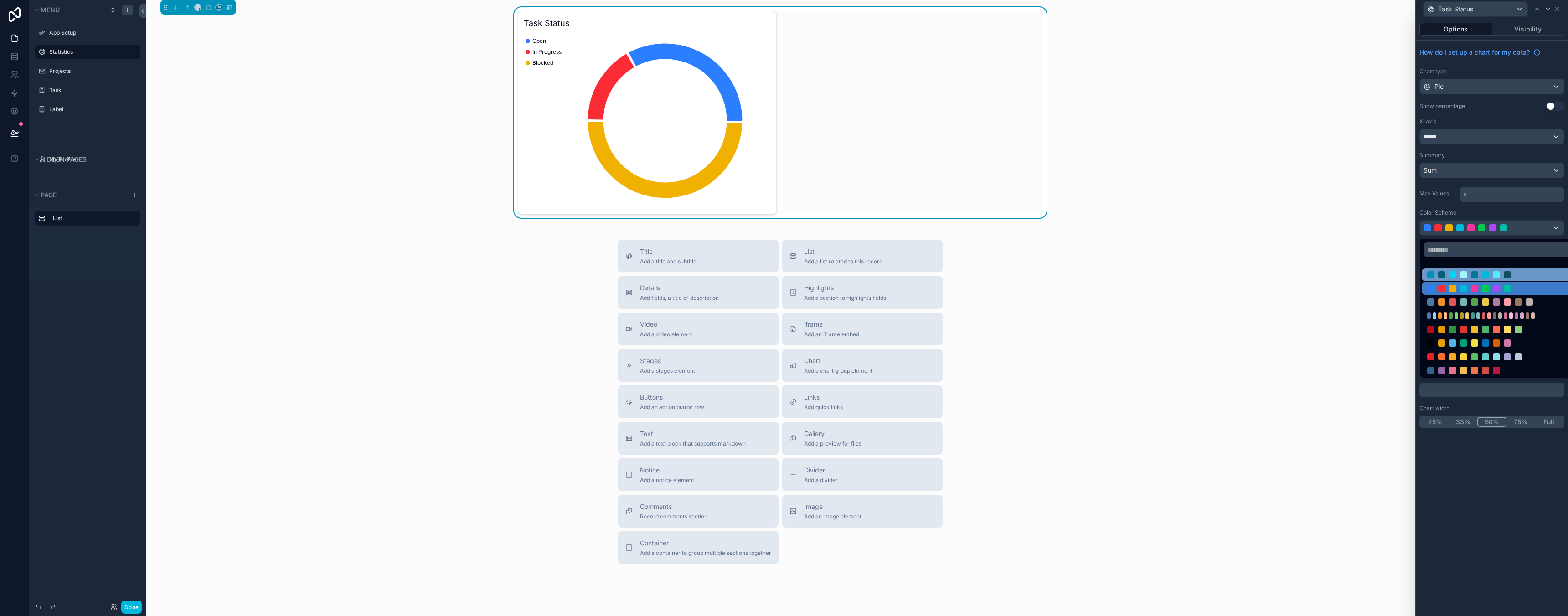
click at [1499, 280] on div at bounding box center [1503, 274] width 161 height 13
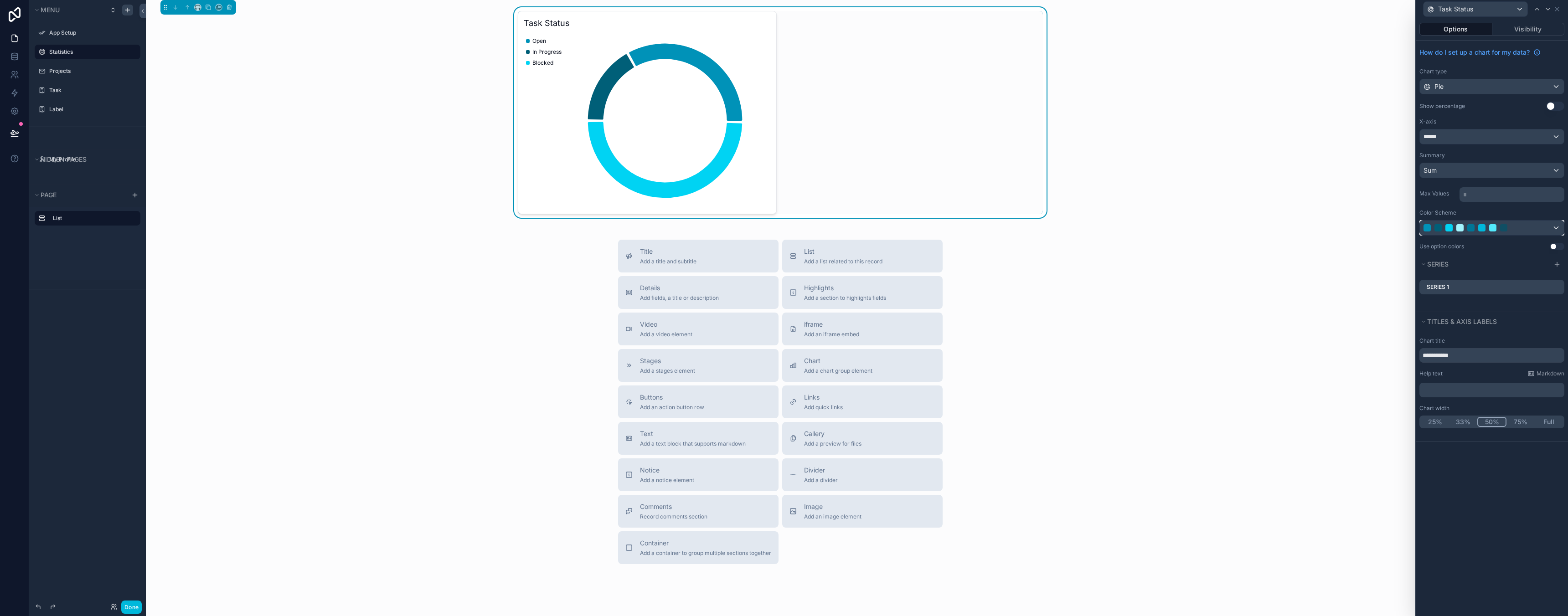
click at [1513, 233] on div at bounding box center [1491, 227] width 144 height 14
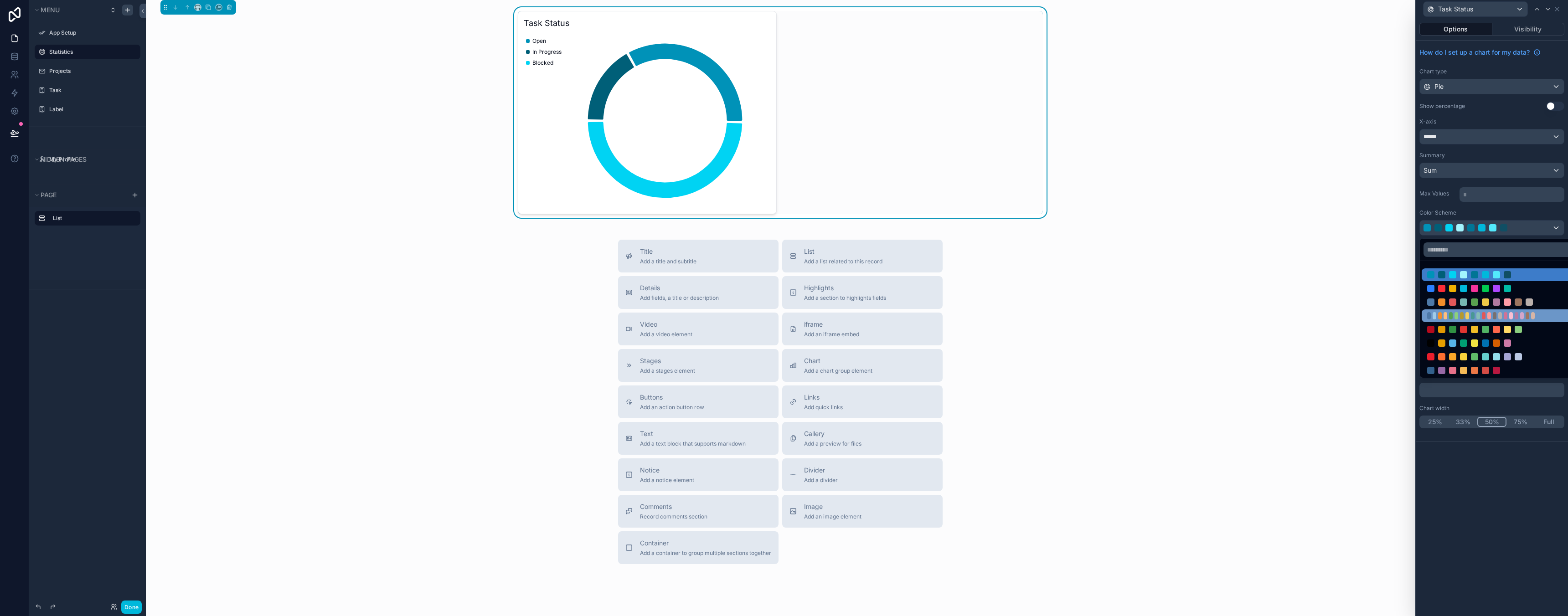
click at [1494, 313] on div at bounding box center [1495, 315] width 4 height 7
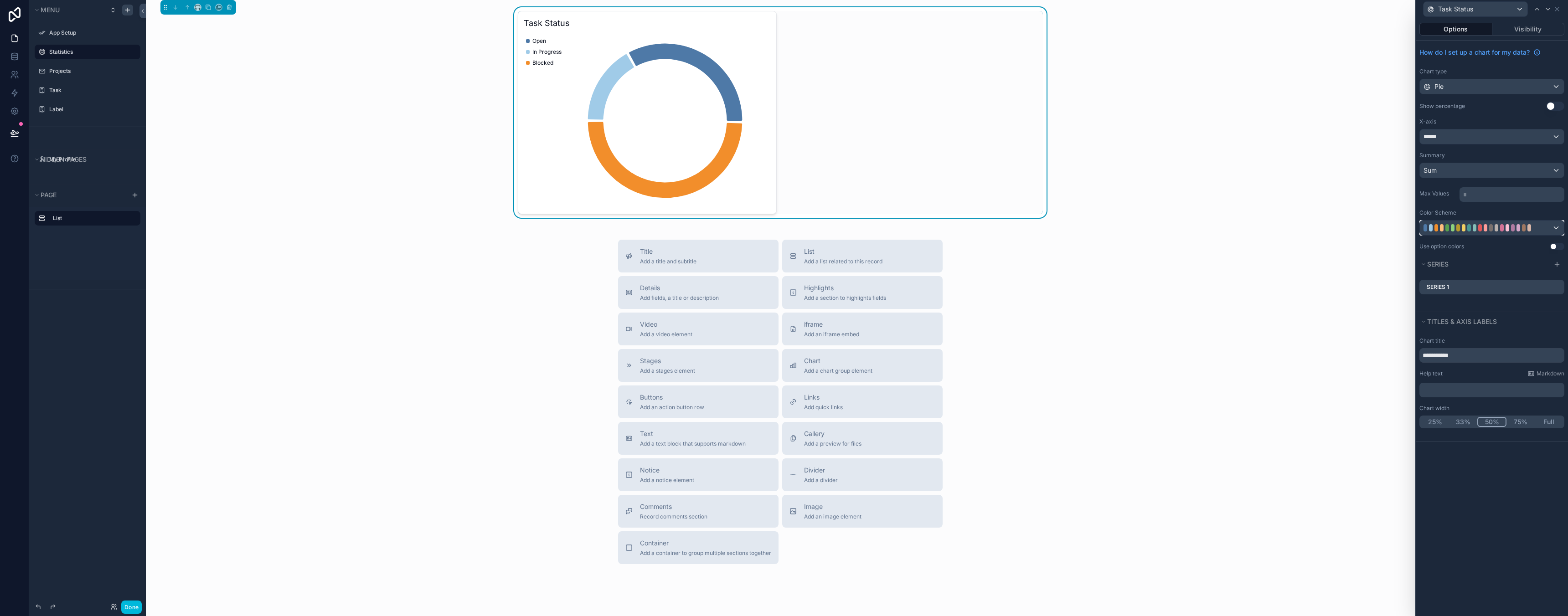
click at [1491, 225] on div at bounding box center [1491, 227] width 4 height 7
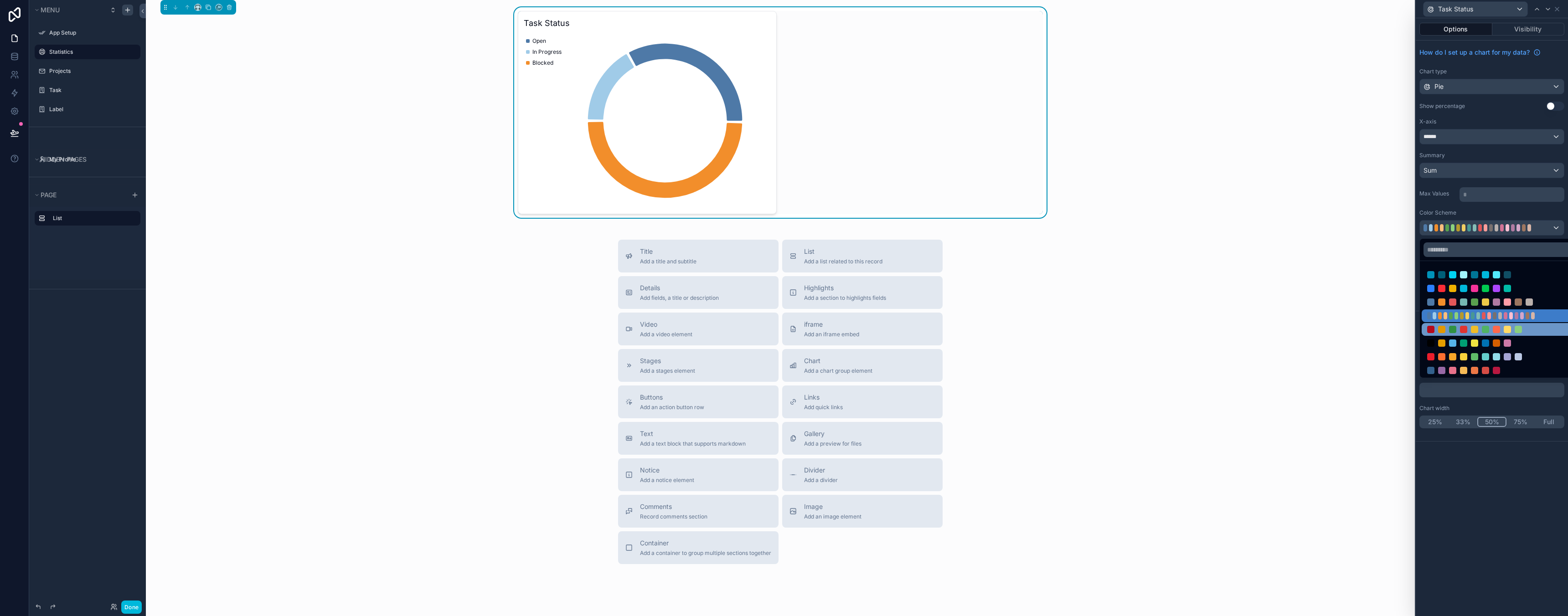
click at [1444, 326] on div at bounding box center [1441, 329] width 7 height 7
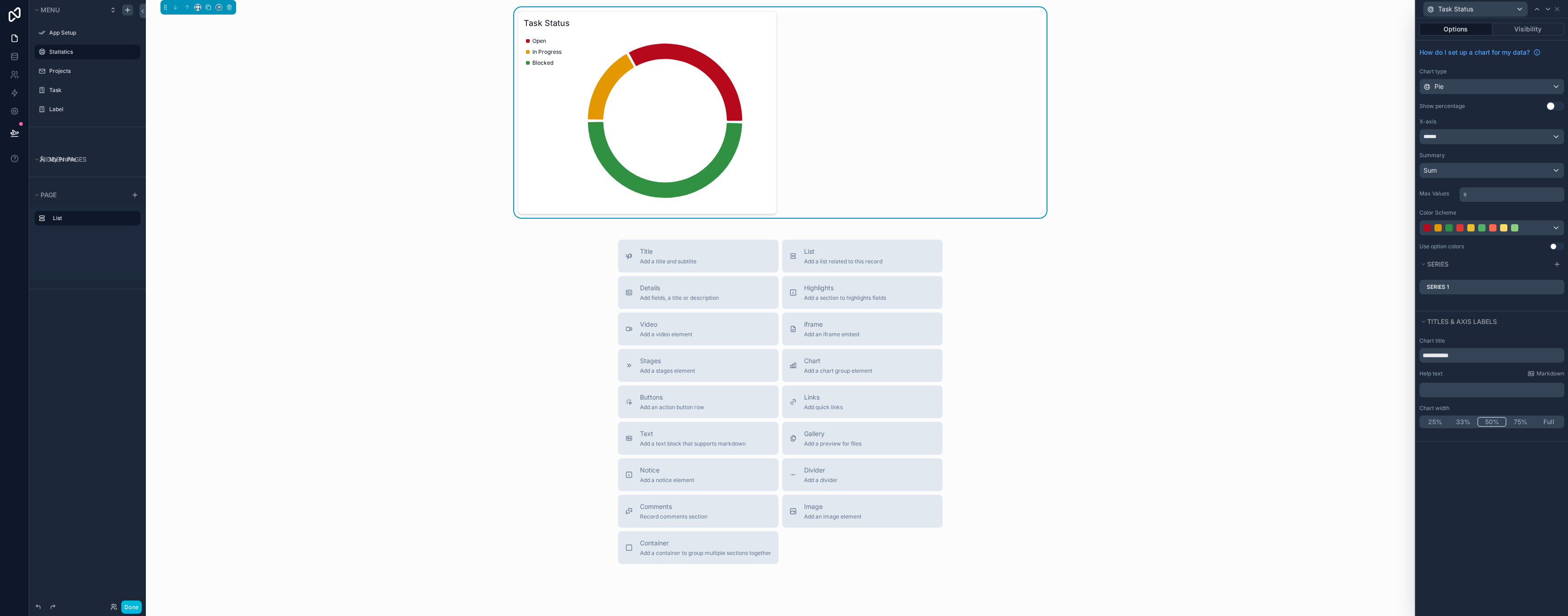
click at [1558, 245] on button "Use setting" at bounding box center [1557, 246] width 14 height 7
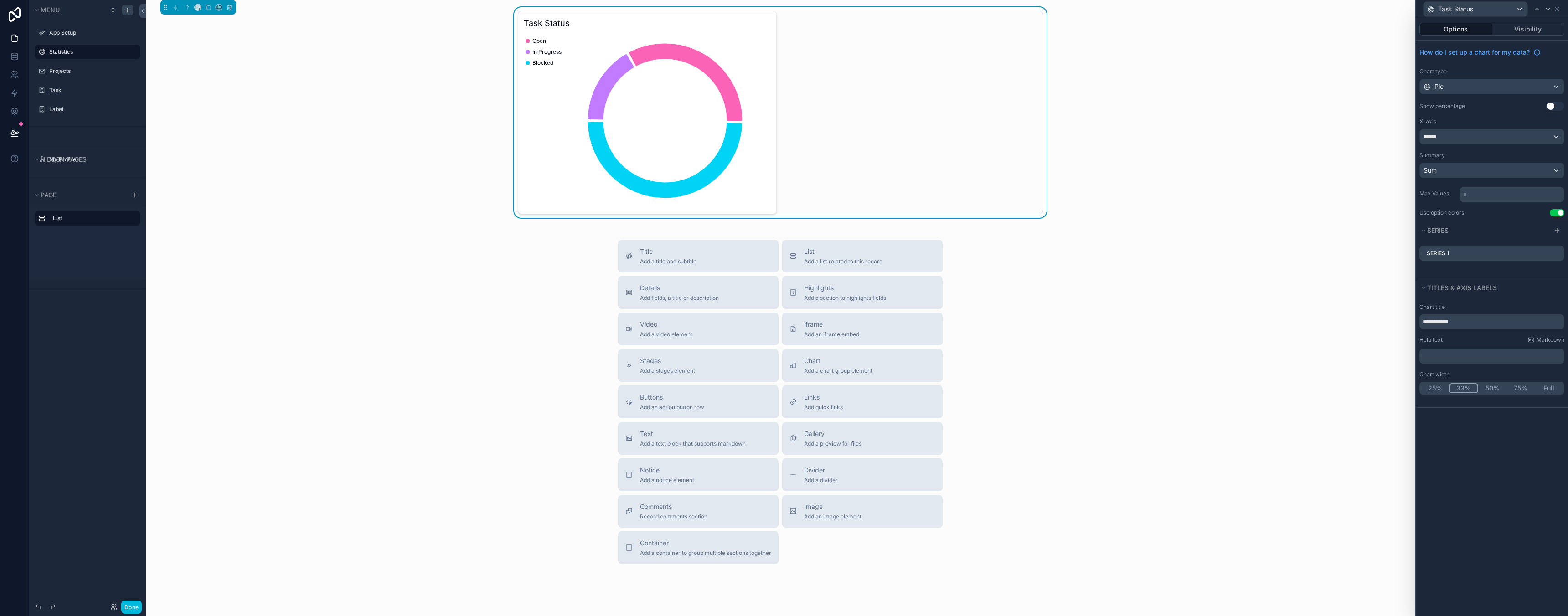
click at [1462, 389] on button "33%" at bounding box center [1463, 388] width 30 height 10
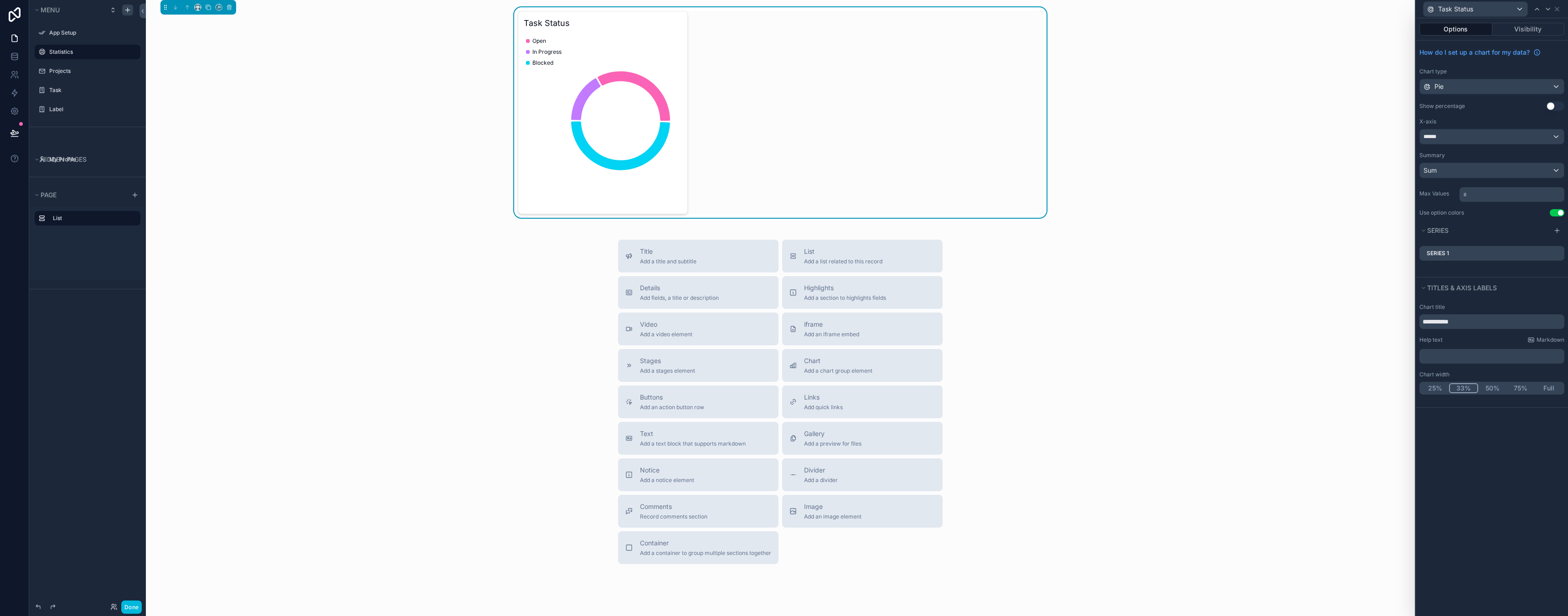
click at [1494, 386] on button "50%" at bounding box center [1491, 388] width 28 height 10
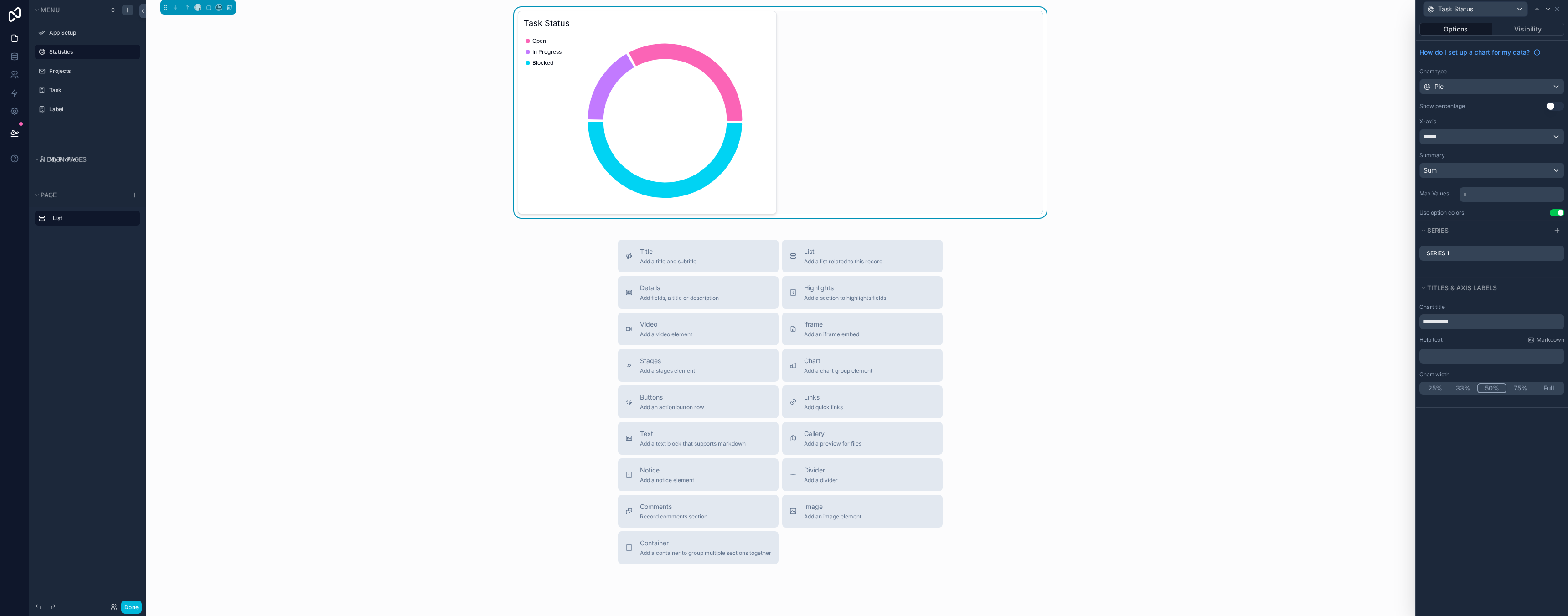
click at [1162, 138] on div "Task Status Open In Progress Blocked" at bounding box center [780, 113] width 1254 height 211
click at [827, 373] on span "Add a chart group element" at bounding box center [838, 370] width 69 height 7
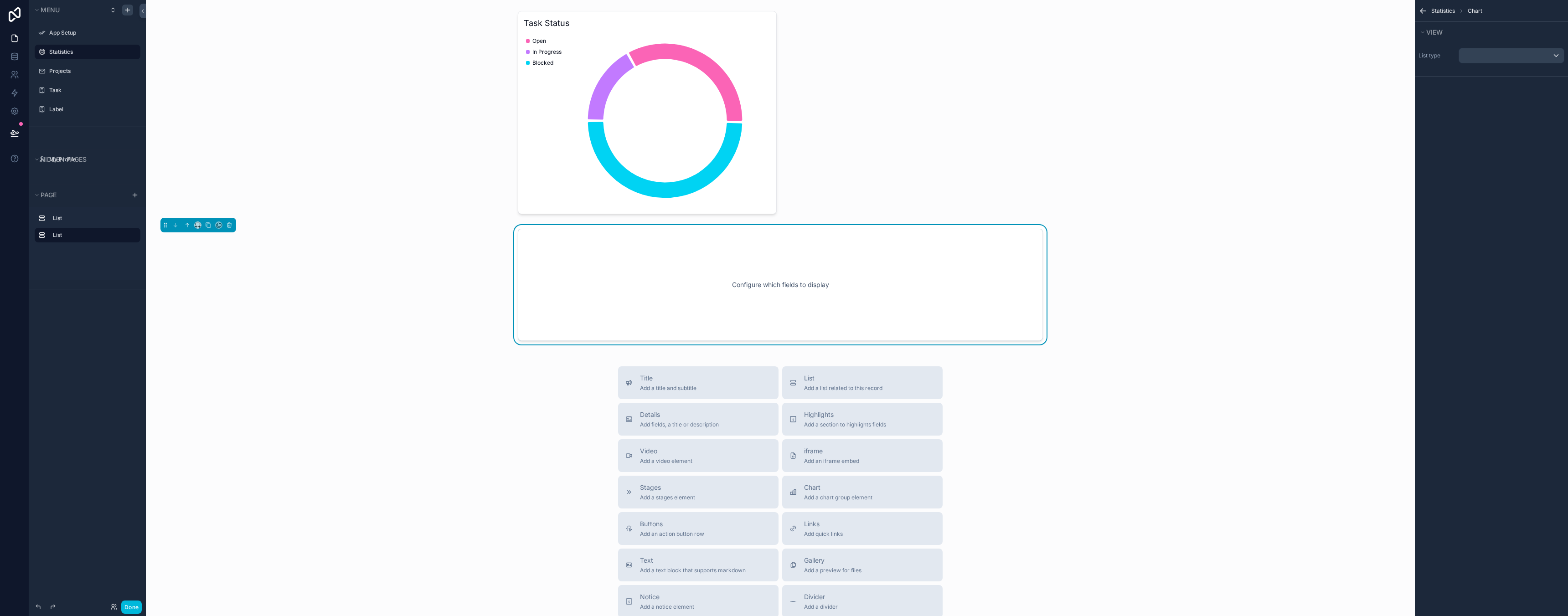
click at [759, 282] on div "Configure which fields to display" at bounding box center [780, 284] width 495 height 82
click at [1483, 56] on div "scrollable content" at bounding box center [1511, 56] width 105 height 14
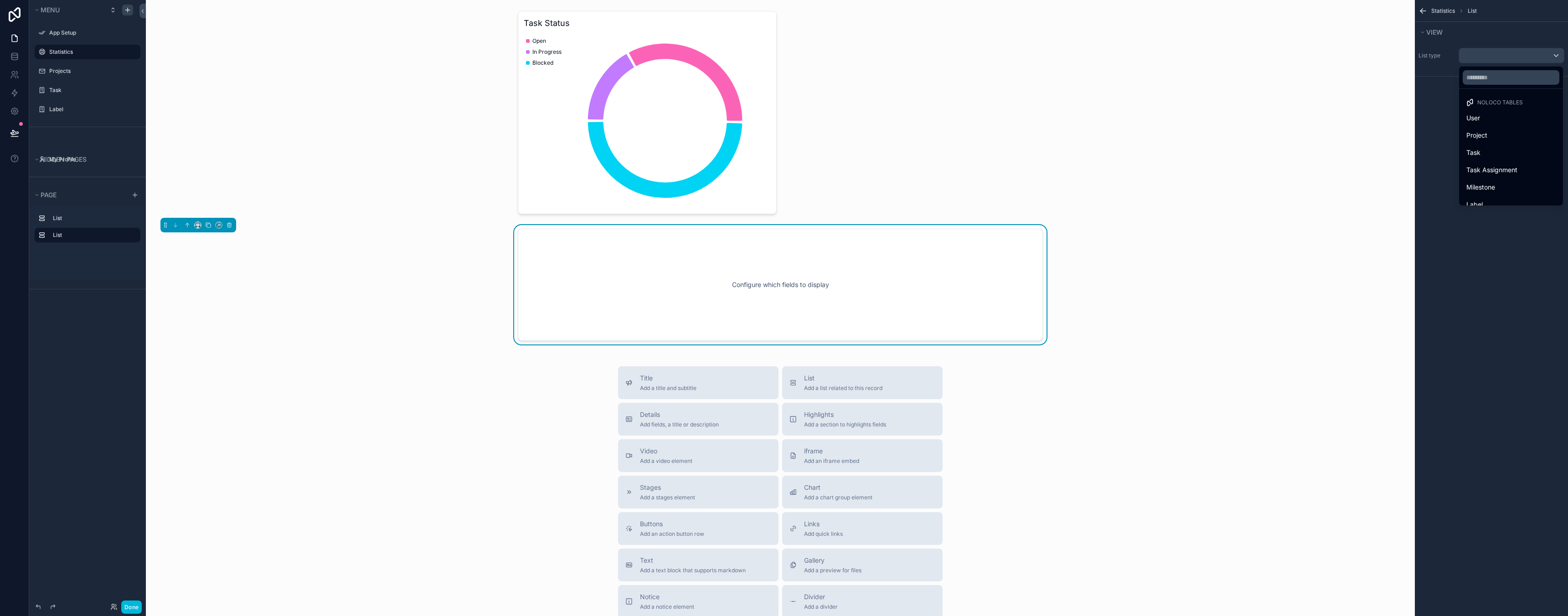
click at [1439, 105] on div "scrollable content" at bounding box center [784, 308] width 1568 height 616
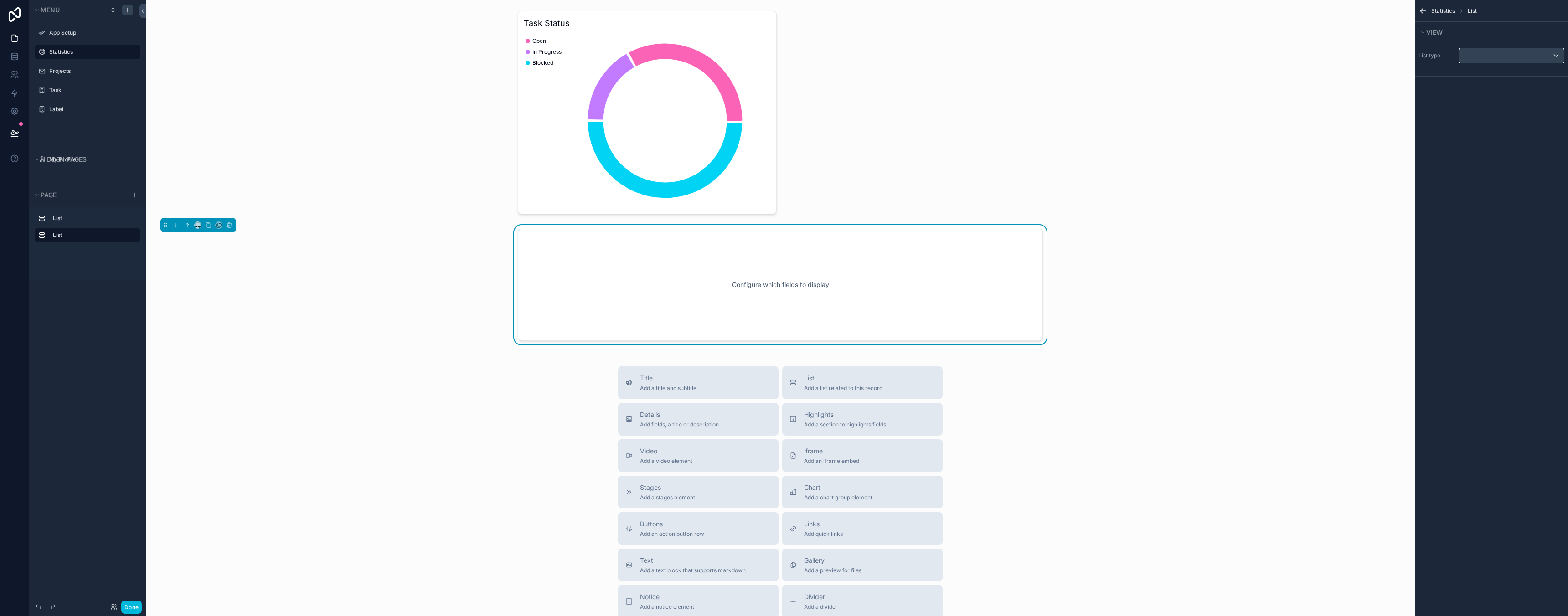
click at [1493, 52] on div "scrollable content" at bounding box center [1511, 56] width 105 height 14
click at [1506, 134] on div "Project" at bounding box center [1511, 136] width 89 height 11
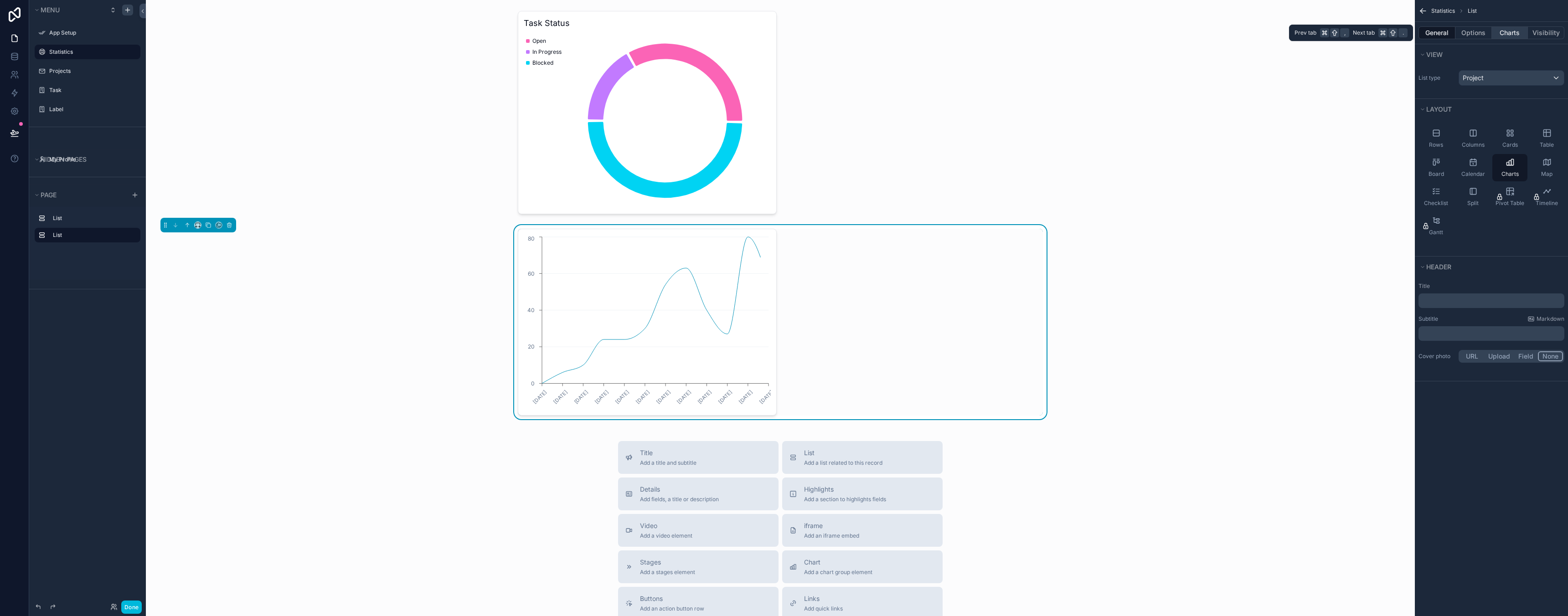
click at [1506, 31] on button "Charts" at bounding box center [1511, 33] width 37 height 13
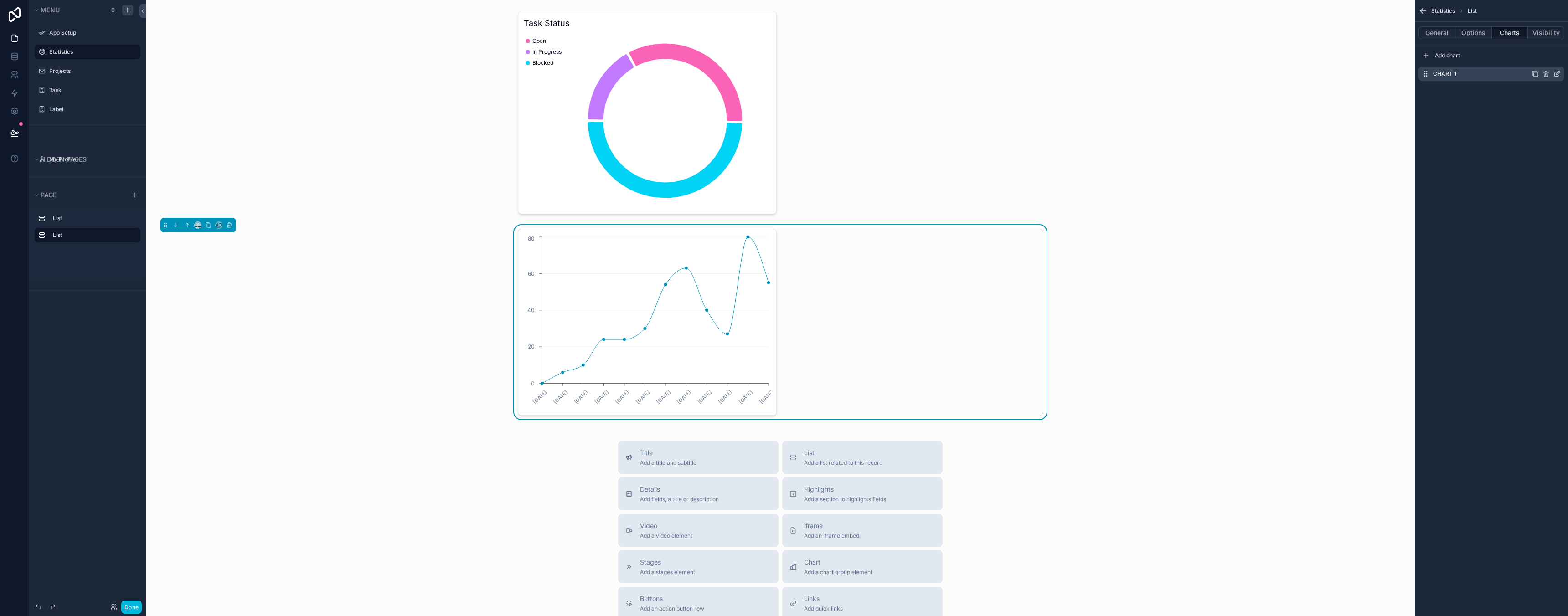
click at [1476, 77] on div "Chart 1" at bounding box center [1491, 73] width 146 height 14
click at [1557, 73] on icon "scrollable content" at bounding box center [1558, 73] width 4 height 4
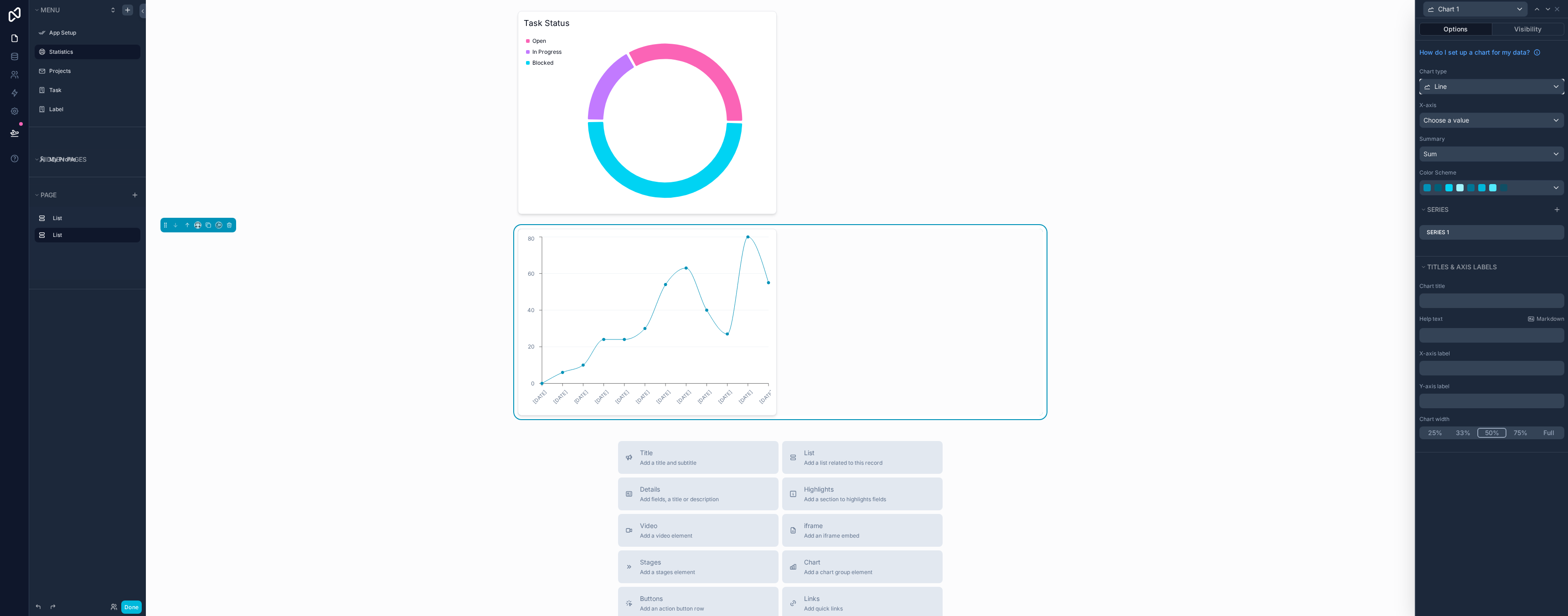
click at [1457, 86] on div "Line" at bounding box center [1491, 86] width 144 height 14
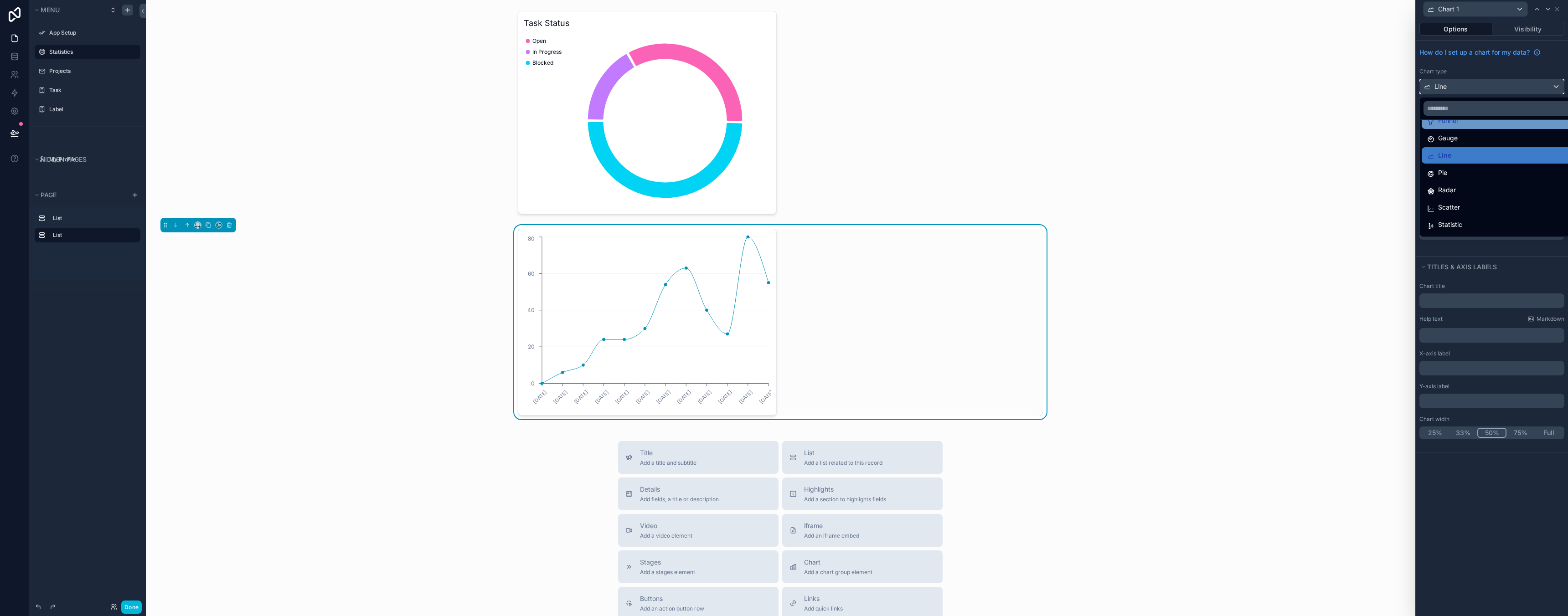
scroll to position [65, 0]
click at [1467, 172] on div "Radar" at bounding box center [1503, 175] width 150 height 11
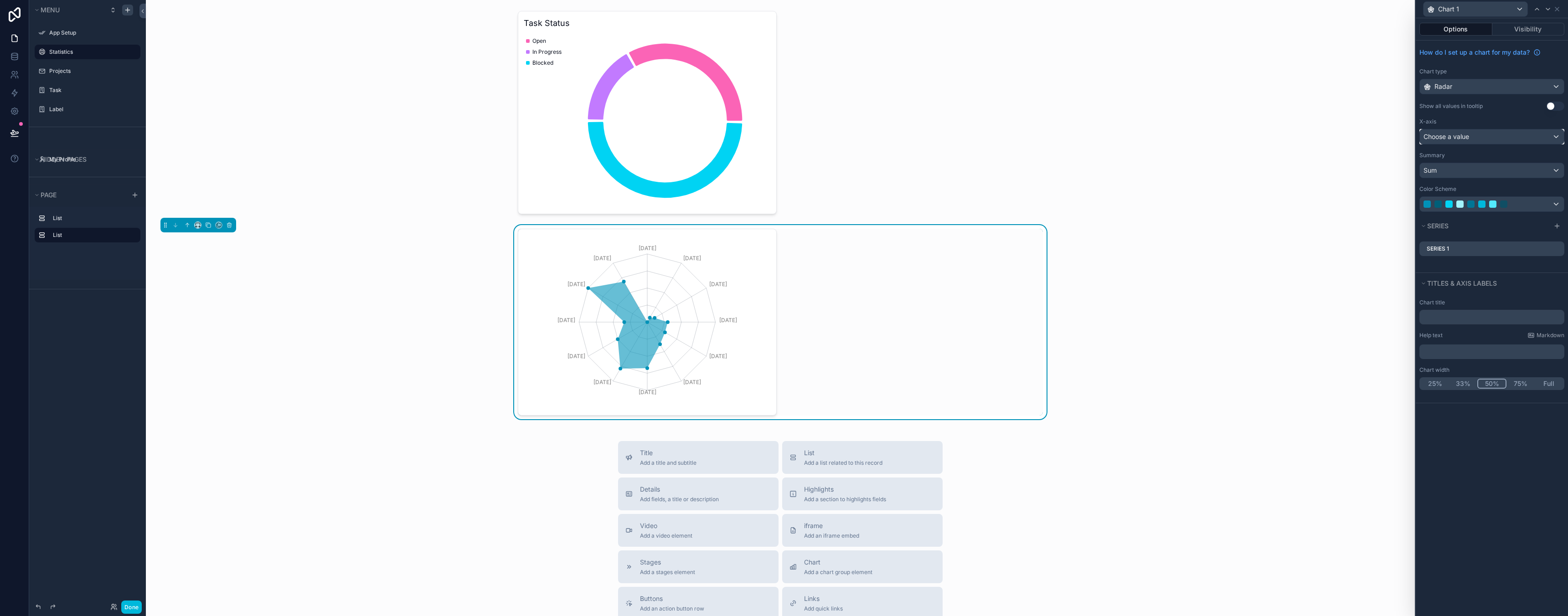
click at [1487, 132] on div "Choose a value" at bounding box center [1491, 136] width 144 height 14
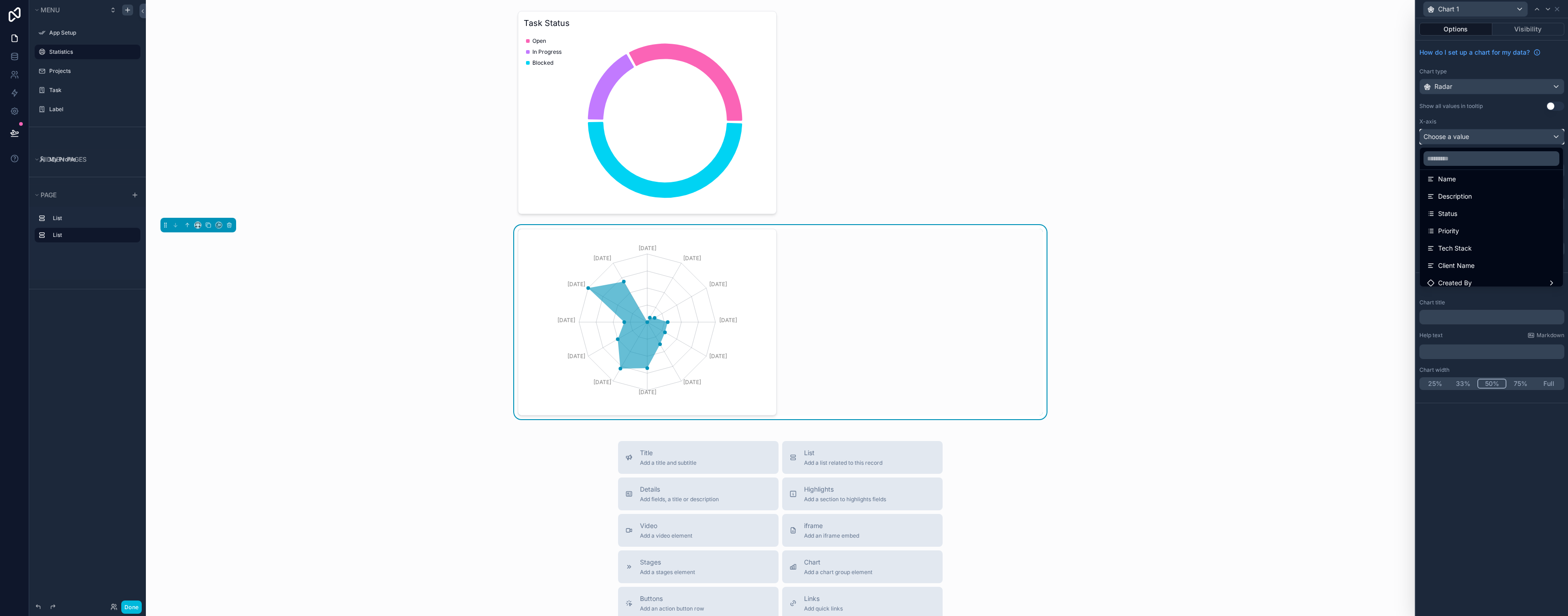
scroll to position [82, 0]
click at [1473, 218] on div "Created By" at bounding box center [1491, 224] width 140 height 17
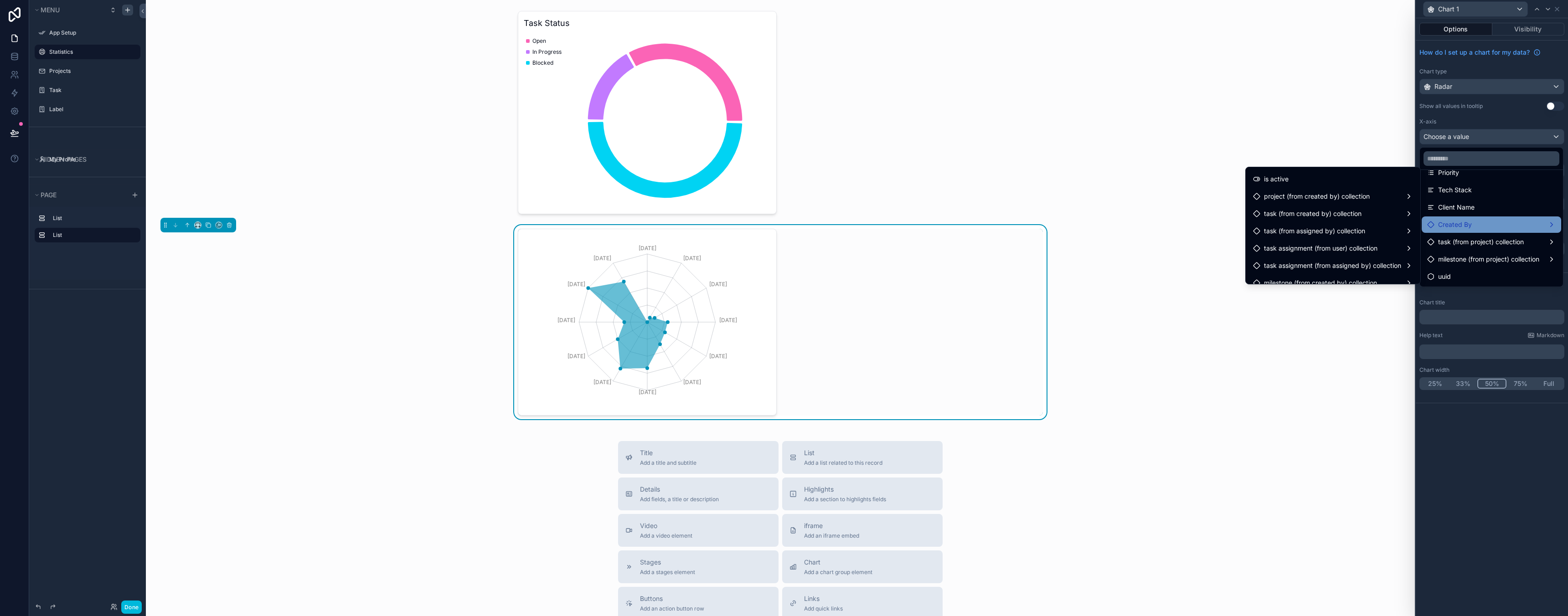
scroll to position [0, 0]
click at [1503, 229] on div "Created By" at bounding box center [1491, 225] width 129 height 11
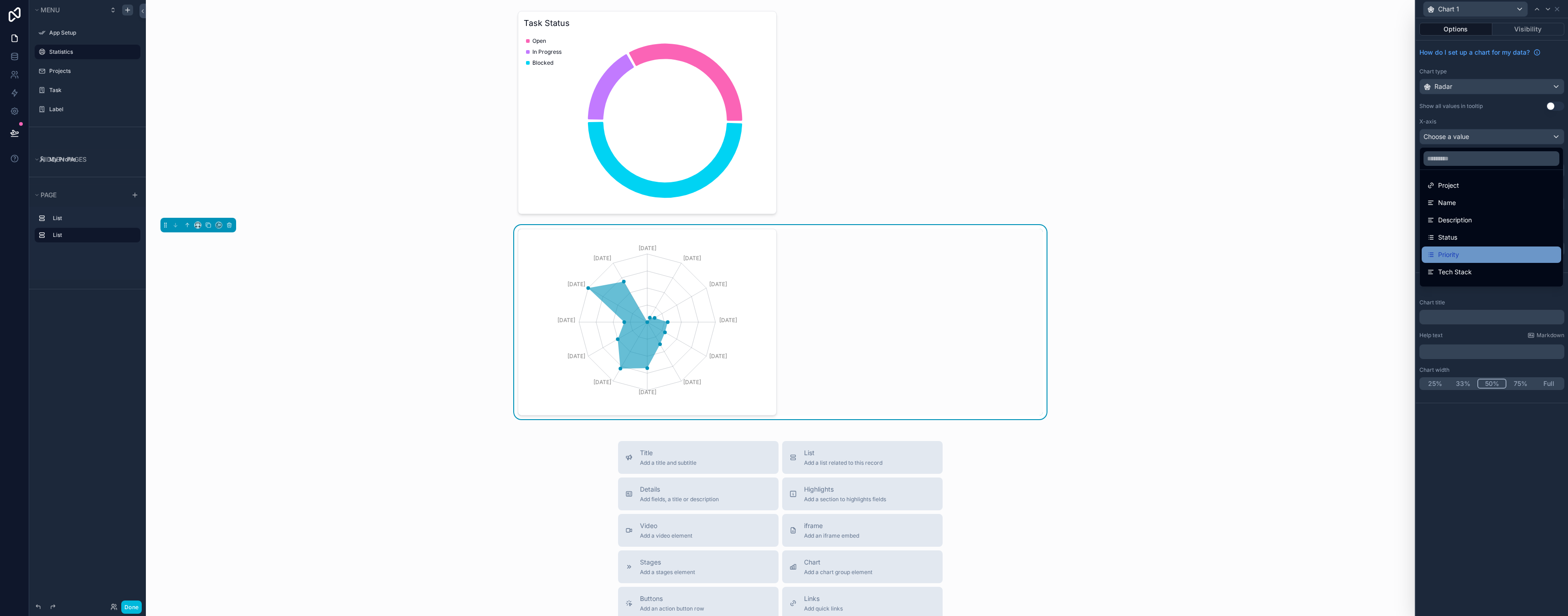
click at [1484, 251] on div "Priority" at bounding box center [1491, 255] width 129 height 11
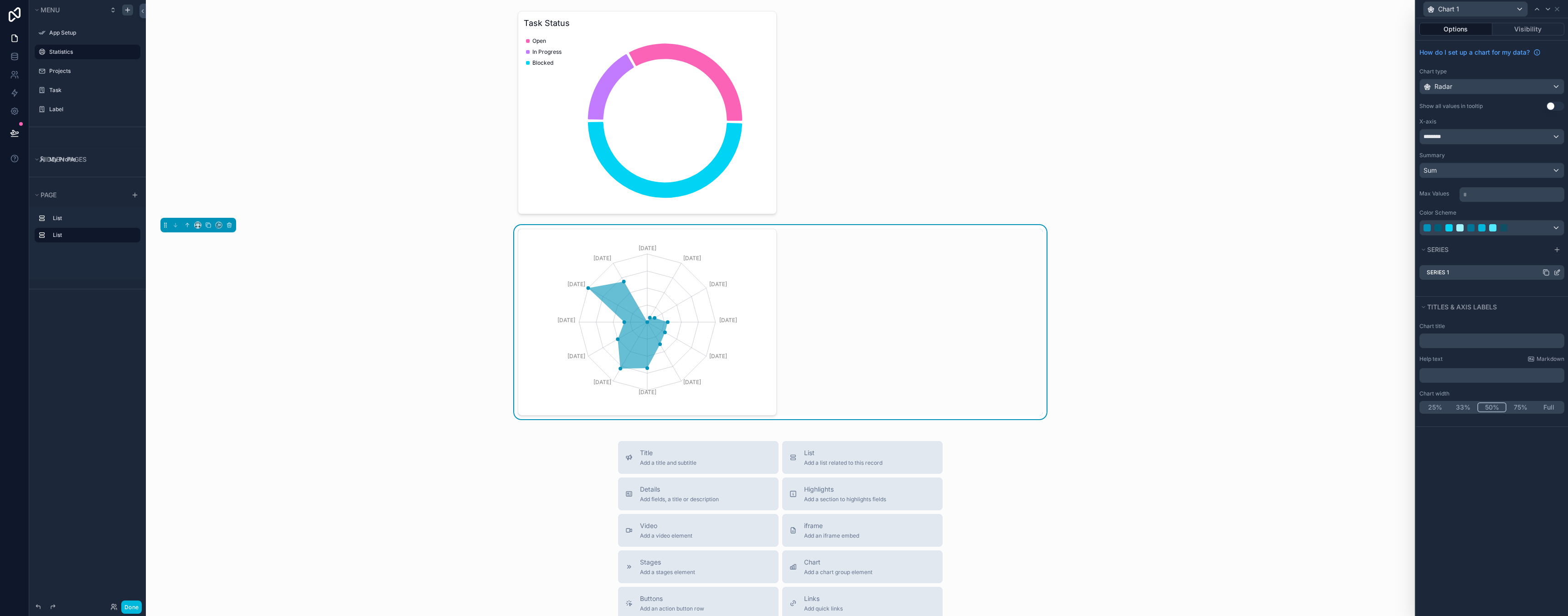
click at [1557, 272] on icon at bounding box center [1557, 272] width 7 height 7
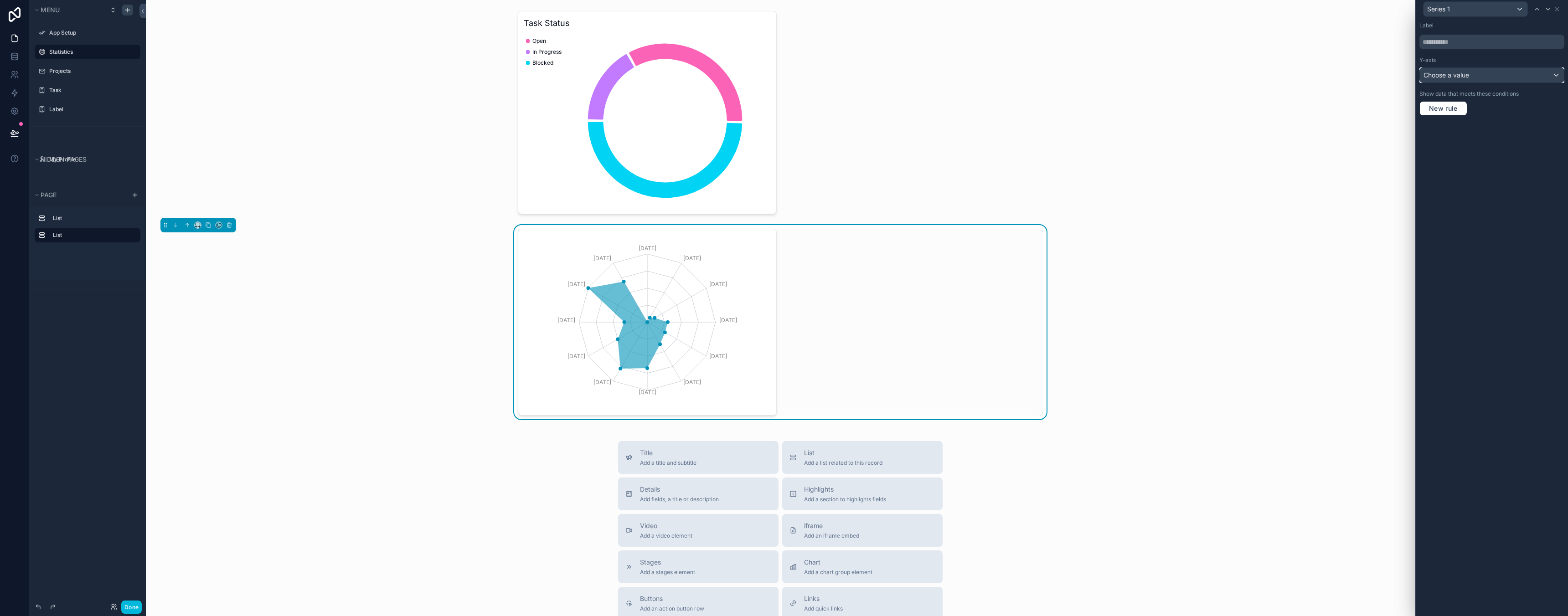
click at [1487, 79] on div "Choose a value" at bounding box center [1491, 75] width 144 height 14
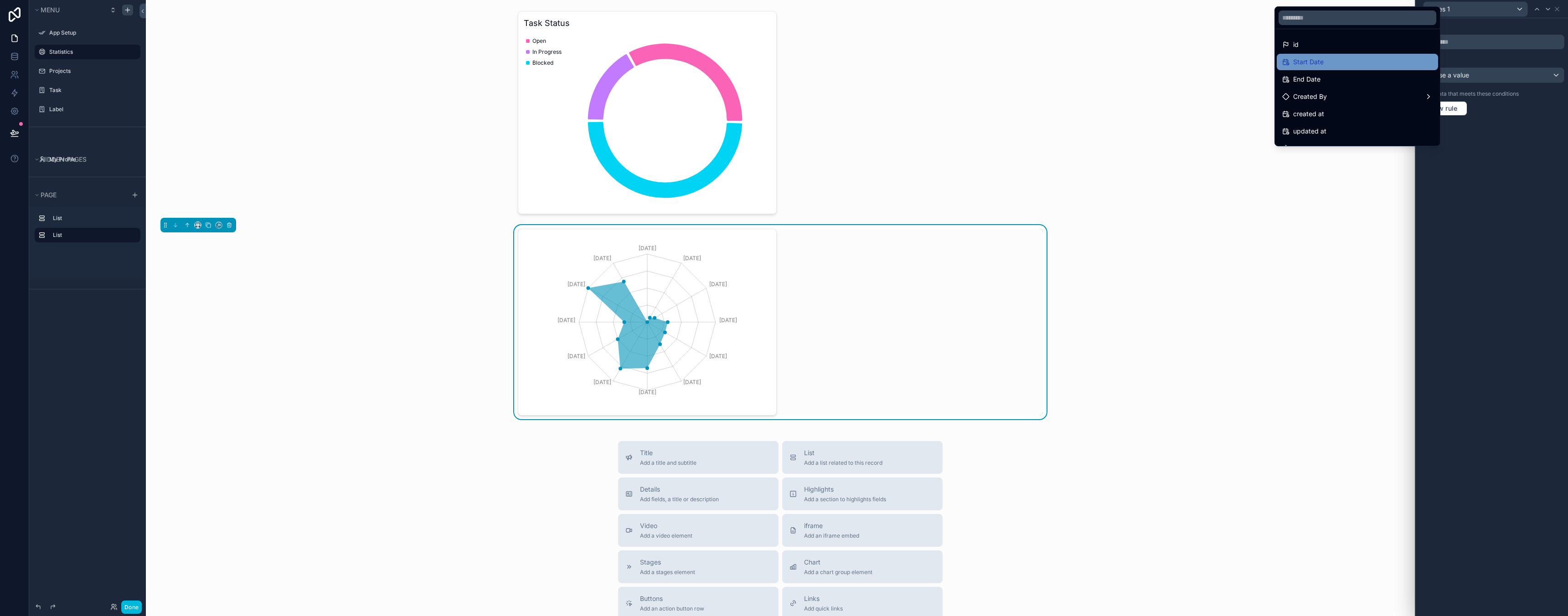
click at [1343, 57] on div "Start Date" at bounding box center [1357, 62] width 150 height 11
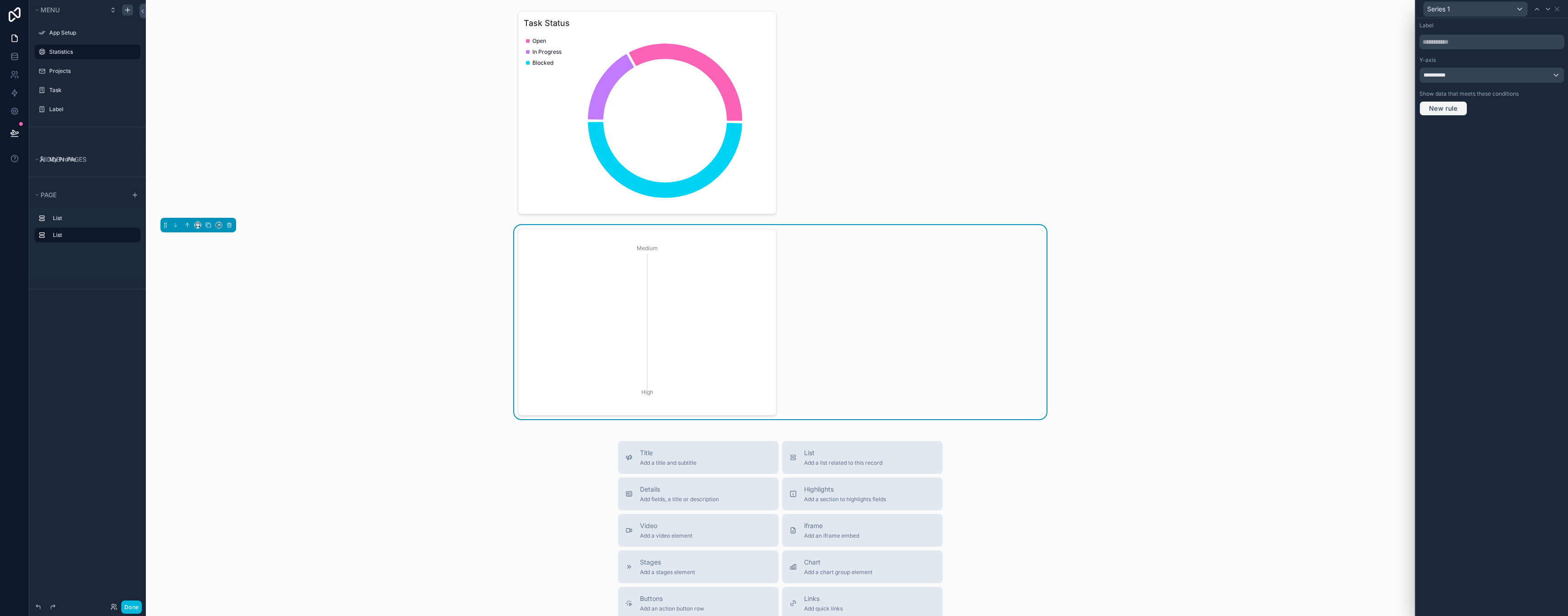
click at [1461, 108] on button "New rule" at bounding box center [1443, 109] width 48 height 14
click at [1563, 104] on icon at bounding box center [1562, 102] width 6 height 6
click at [1495, 79] on div "**********" at bounding box center [1491, 75] width 144 height 14
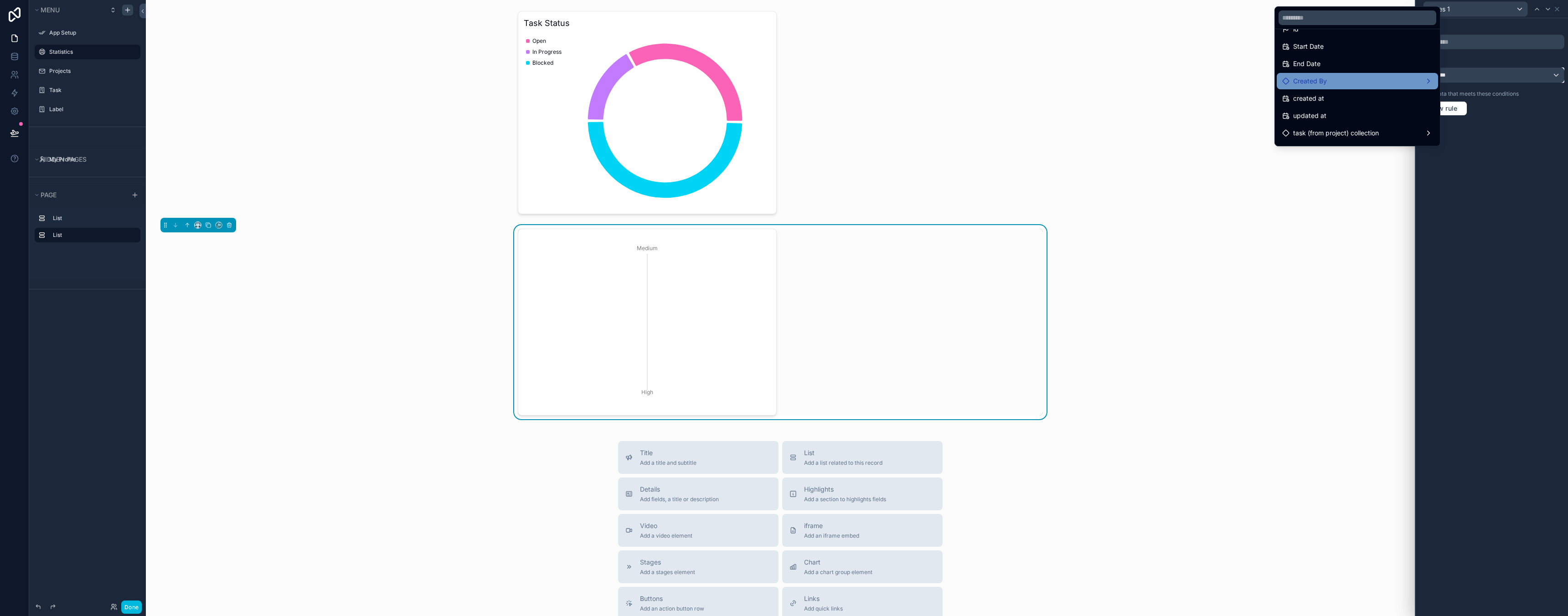
scroll to position [16, 0]
click at [1338, 65] on div "End Date" at bounding box center [1357, 64] width 150 height 11
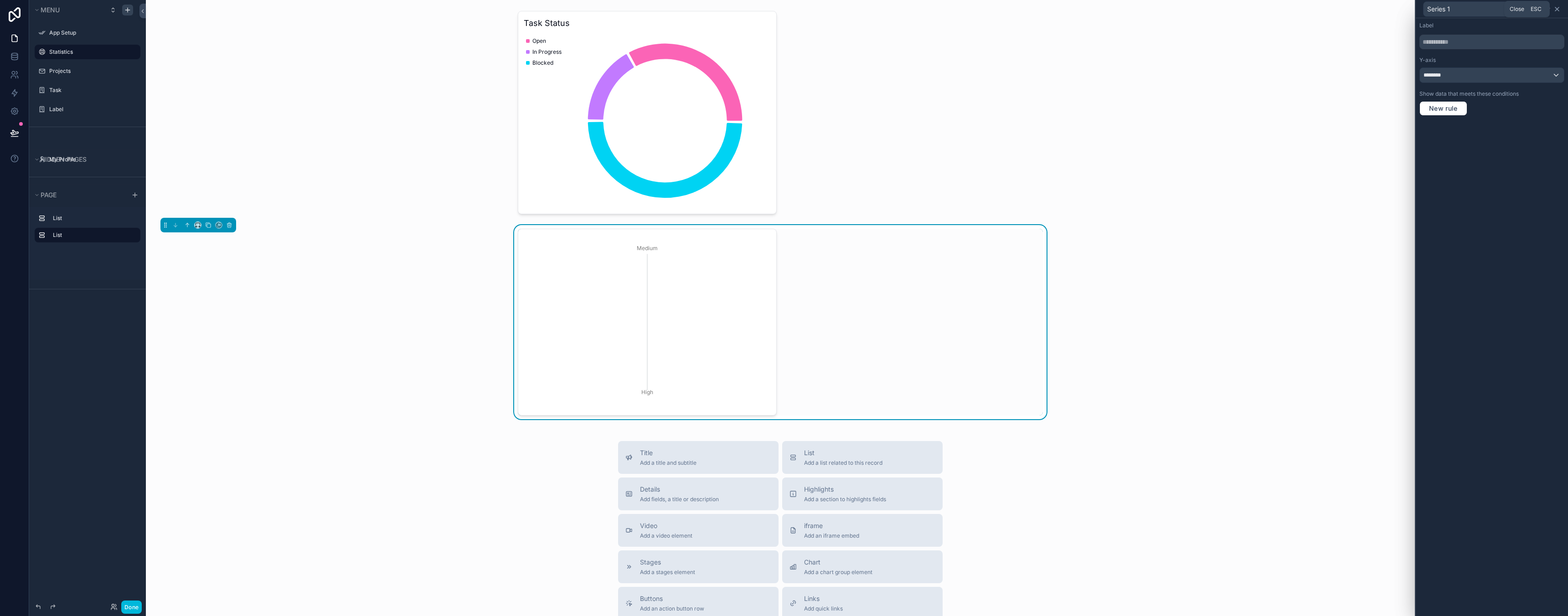
click at [1558, 8] on icon at bounding box center [1557, 9] width 7 height 7
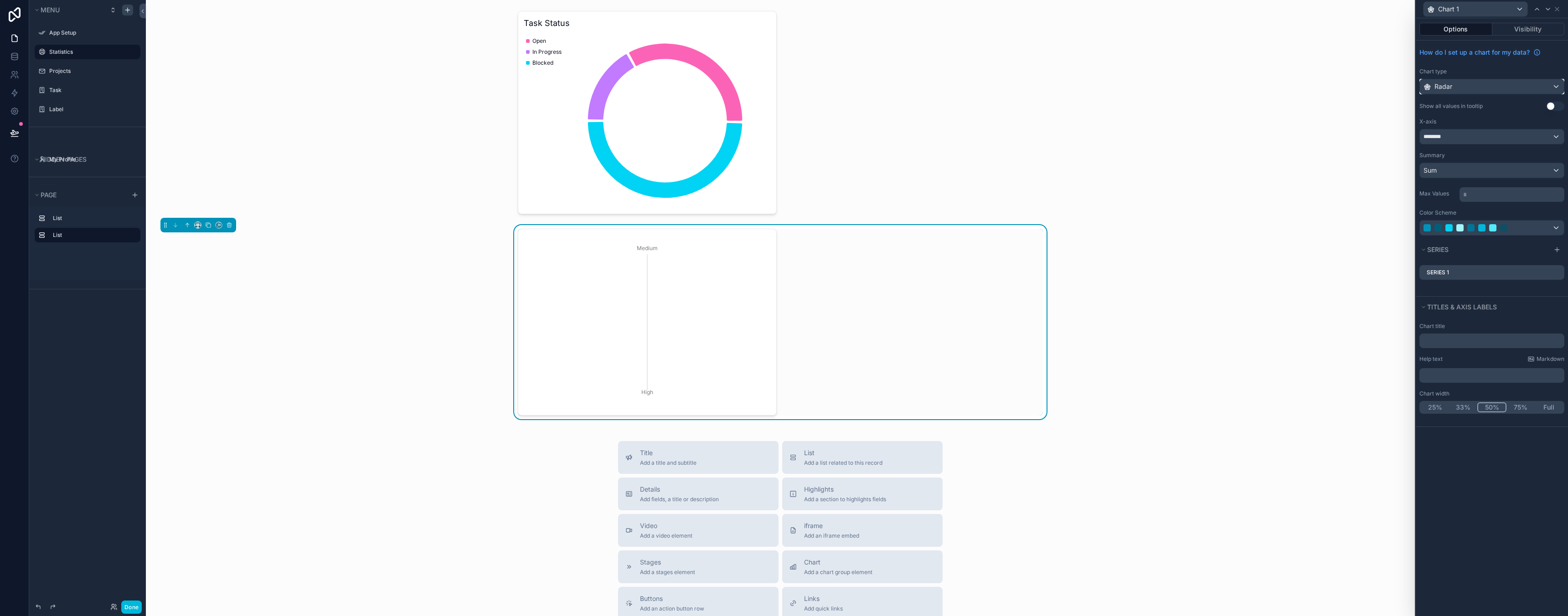
click at [1481, 88] on div "Radar" at bounding box center [1491, 86] width 144 height 14
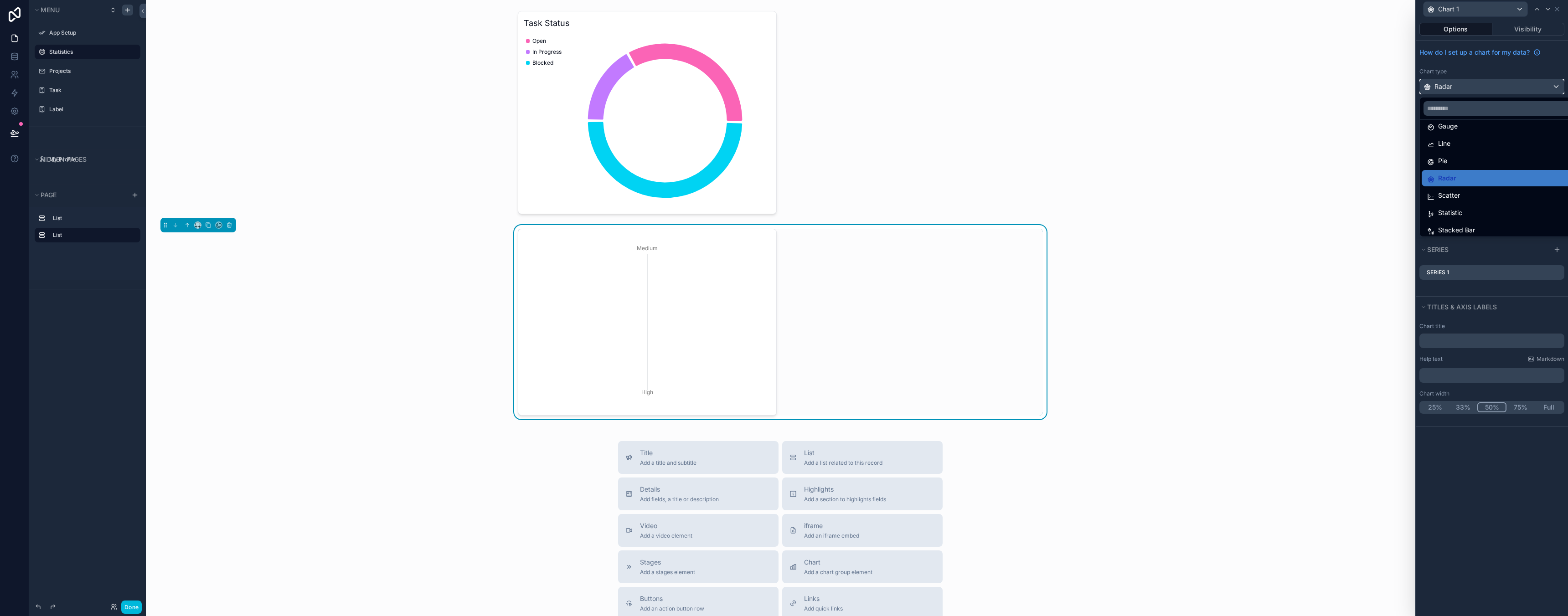
scroll to position [65, 0]
click at [1465, 213] on div "Statistic" at bounding box center [1503, 209] width 150 height 11
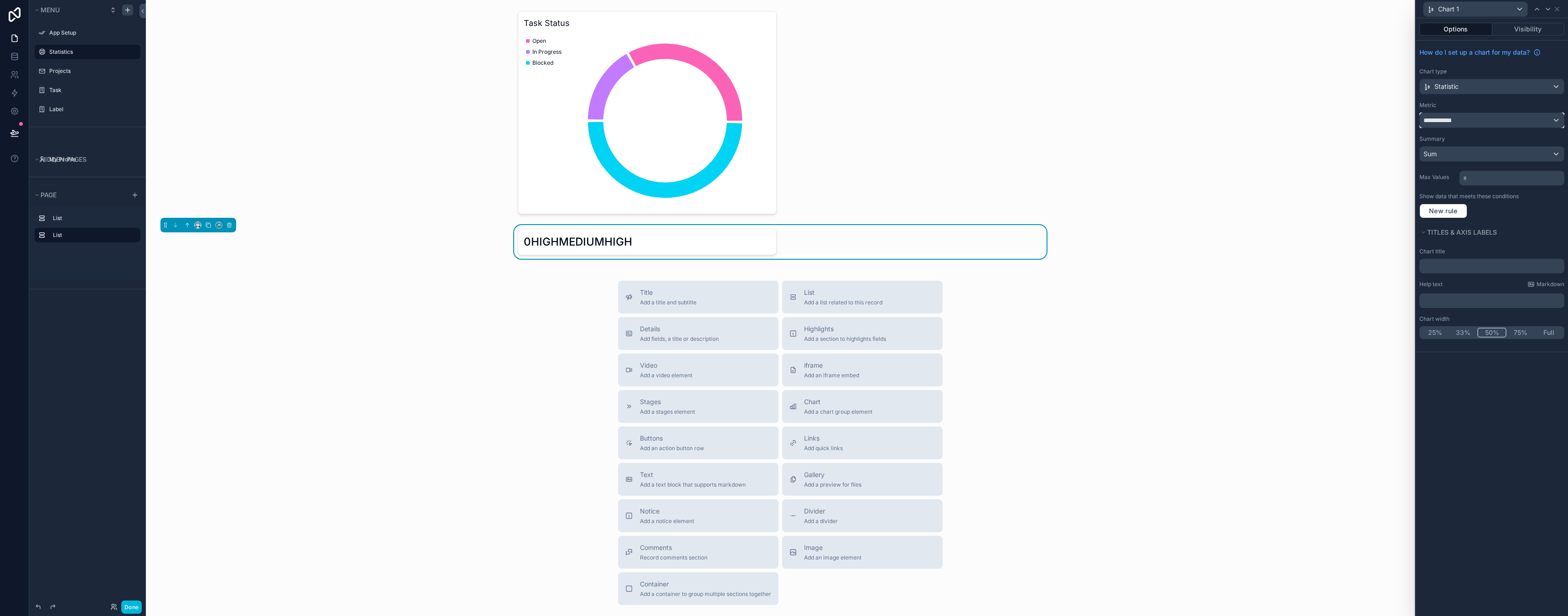
click at [1460, 114] on div "**********" at bounding box center [1491, 120] width 144 height 14
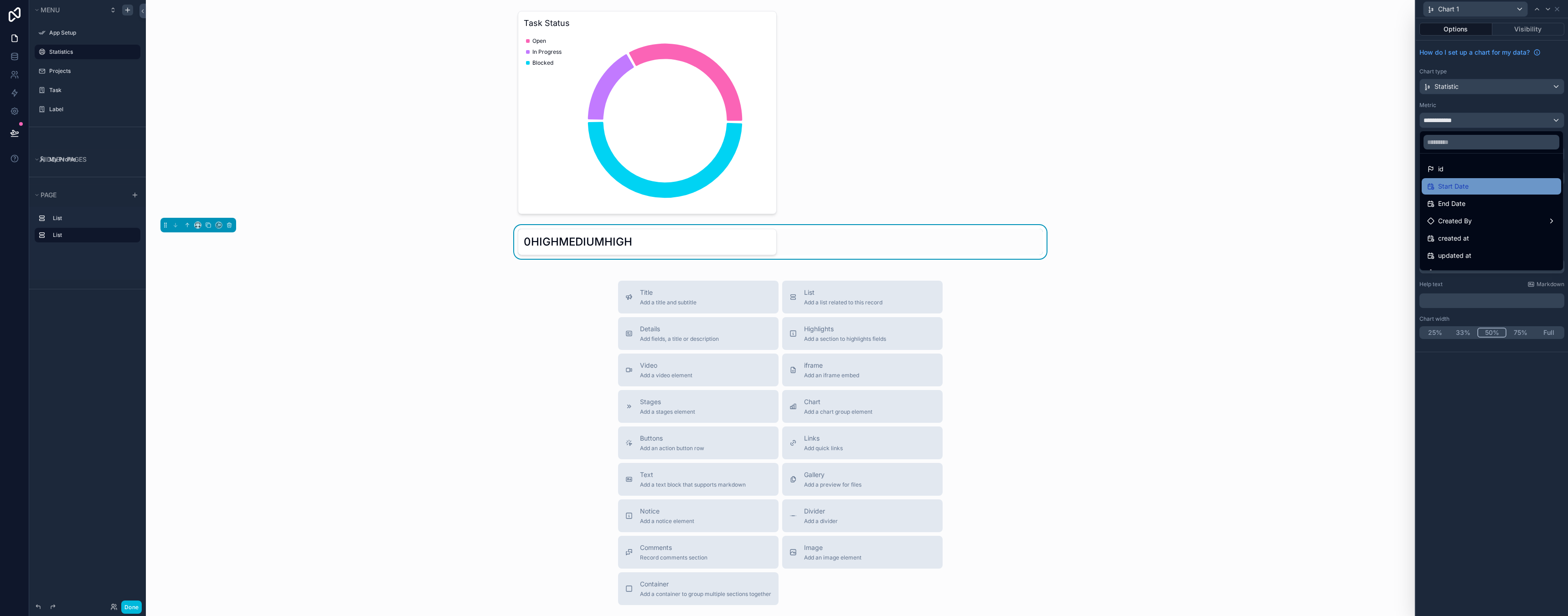
click at [1465, 189] on span "Start Date" at bounding box center [1453, 187] width 30 height 11
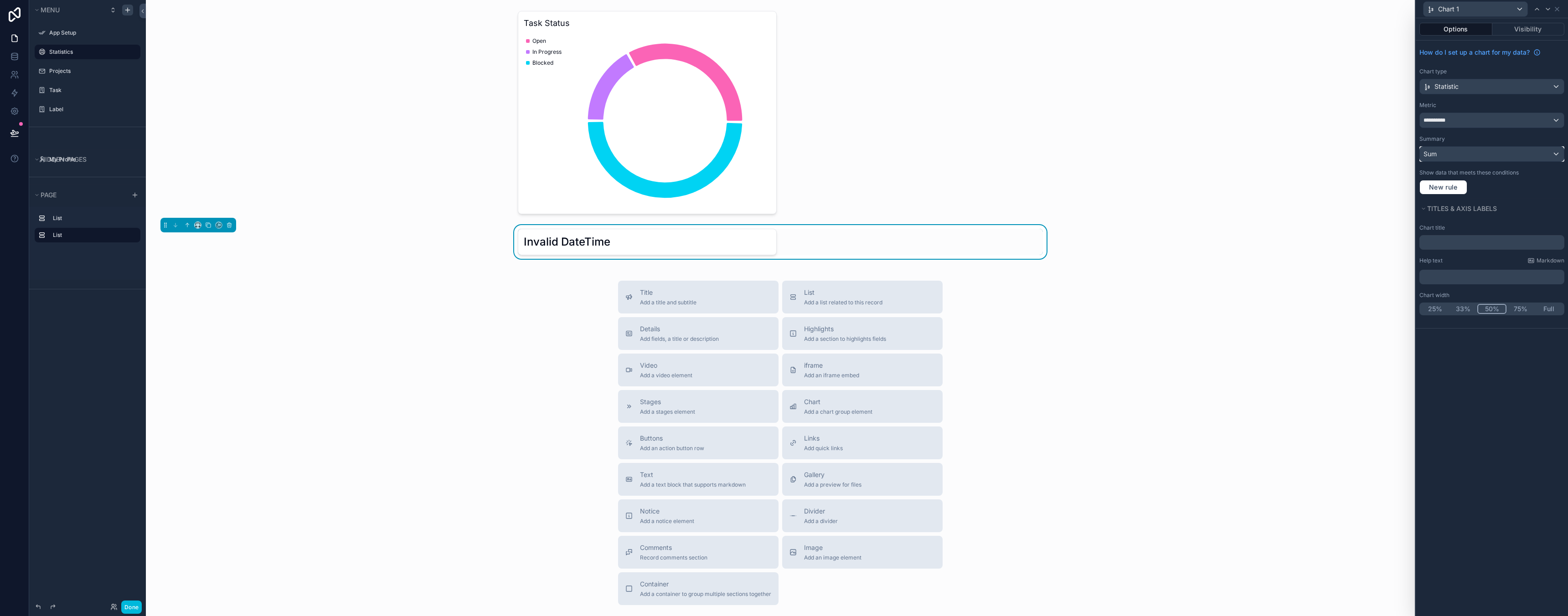
click at [1471, 155] on div "Sum" at bounding box center [1491, 154] width 144 height 14
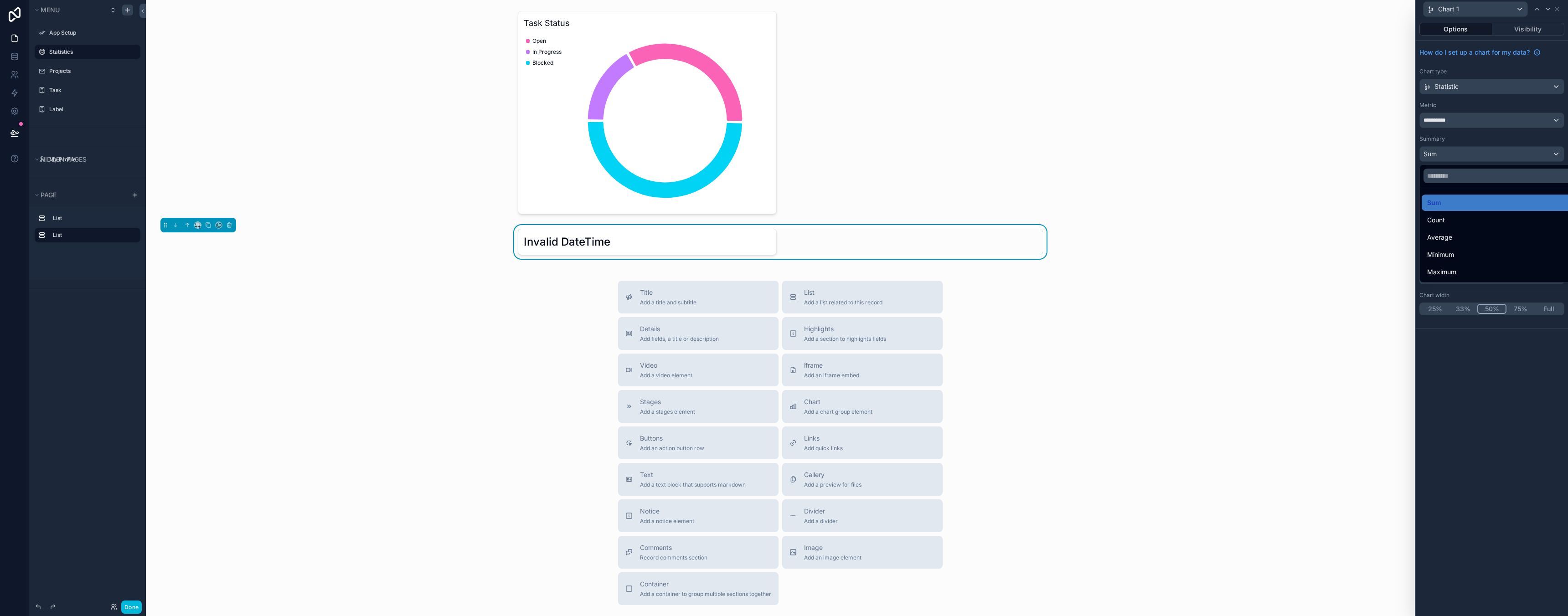
click at [1463, 159] on div at bounding box center [1491, 308] width 152 height 616
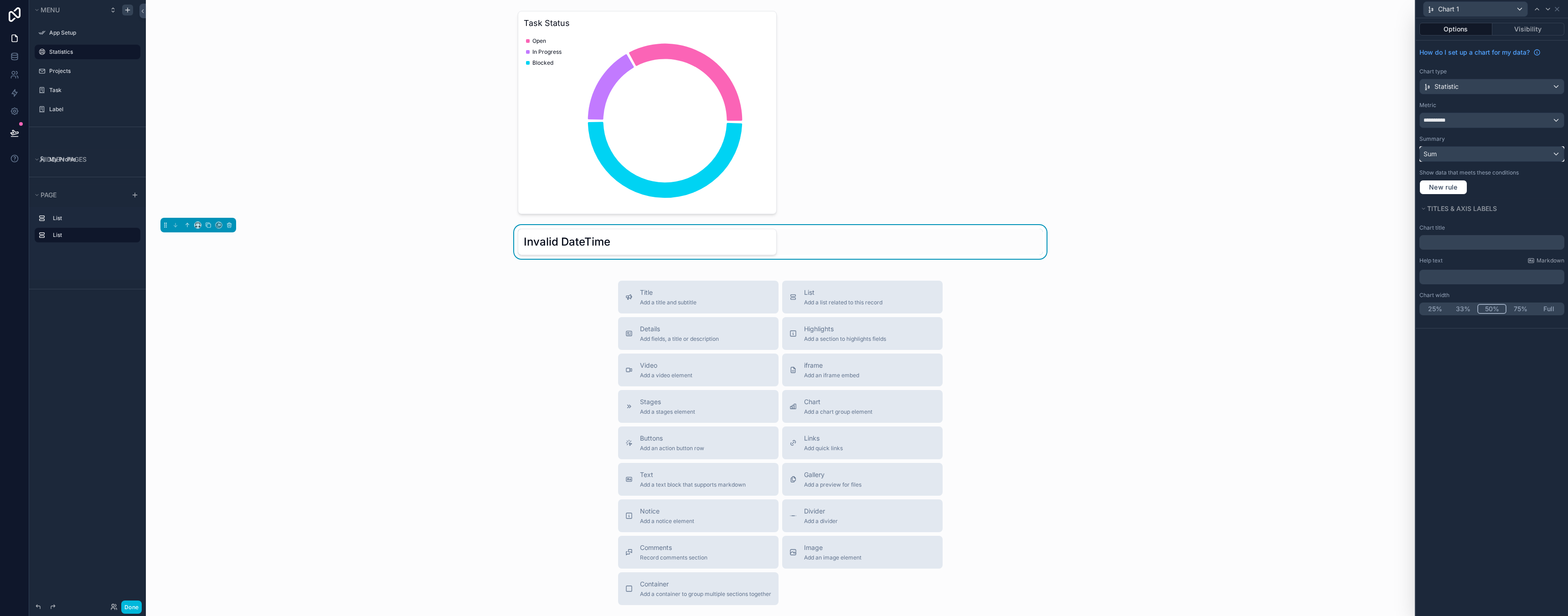
click at [1464, 159] on div "Sum" at bounding box center [1491, 154] width 144 height 14
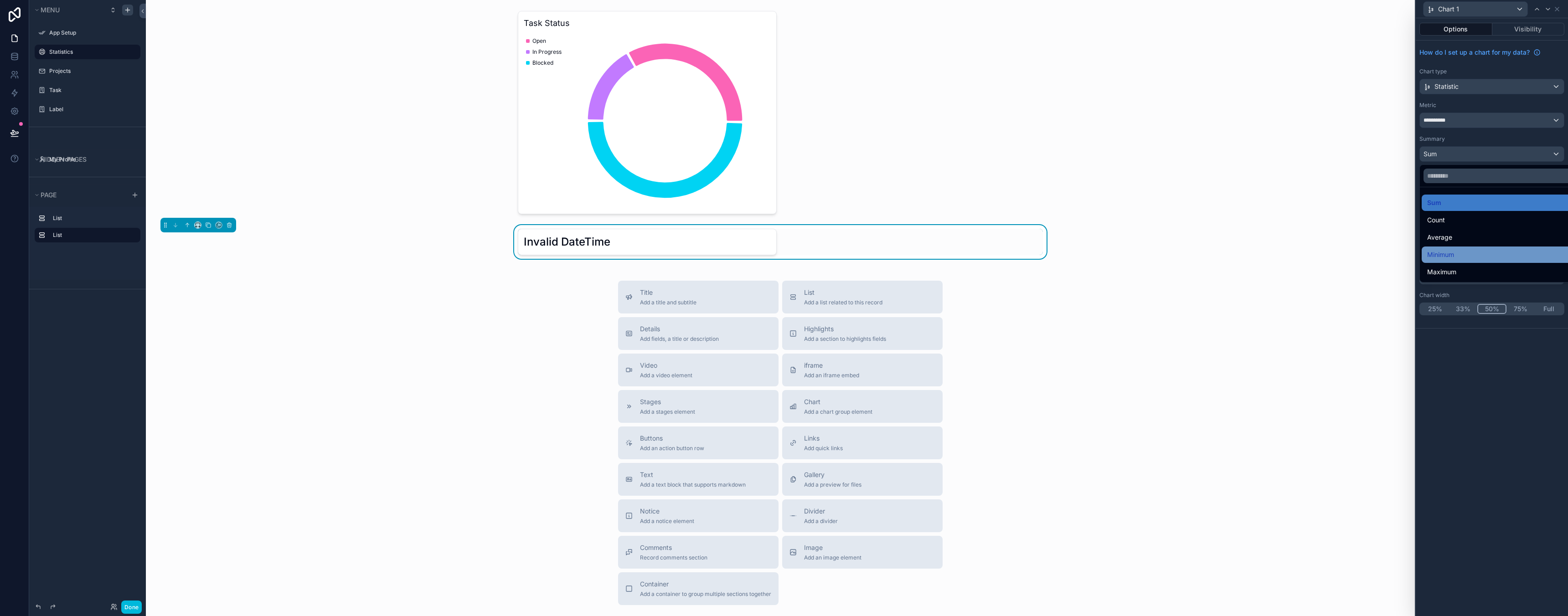
click at [1466, 255] on div "Minimum" at bounding box center [1503, 255] width 150 height 11
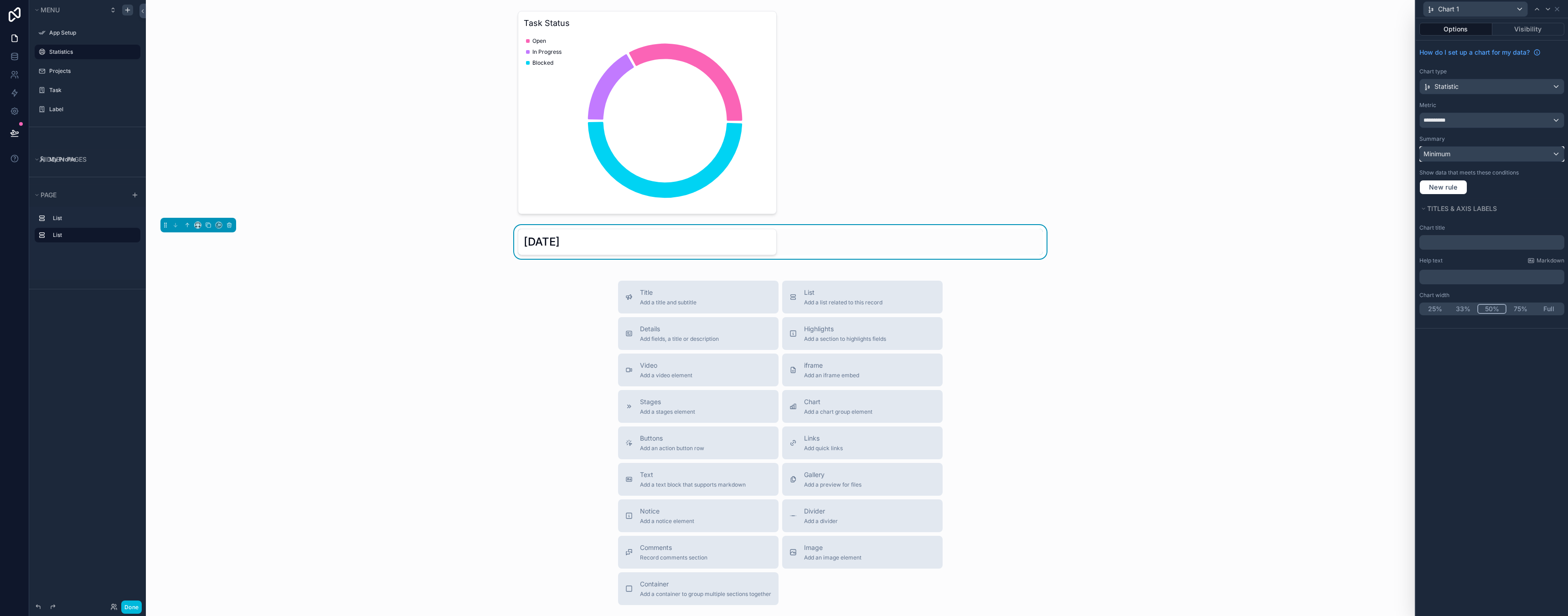
click at [1495, 152] on div "Minimum" at bounding box center [1491, 154] width 144 height 14
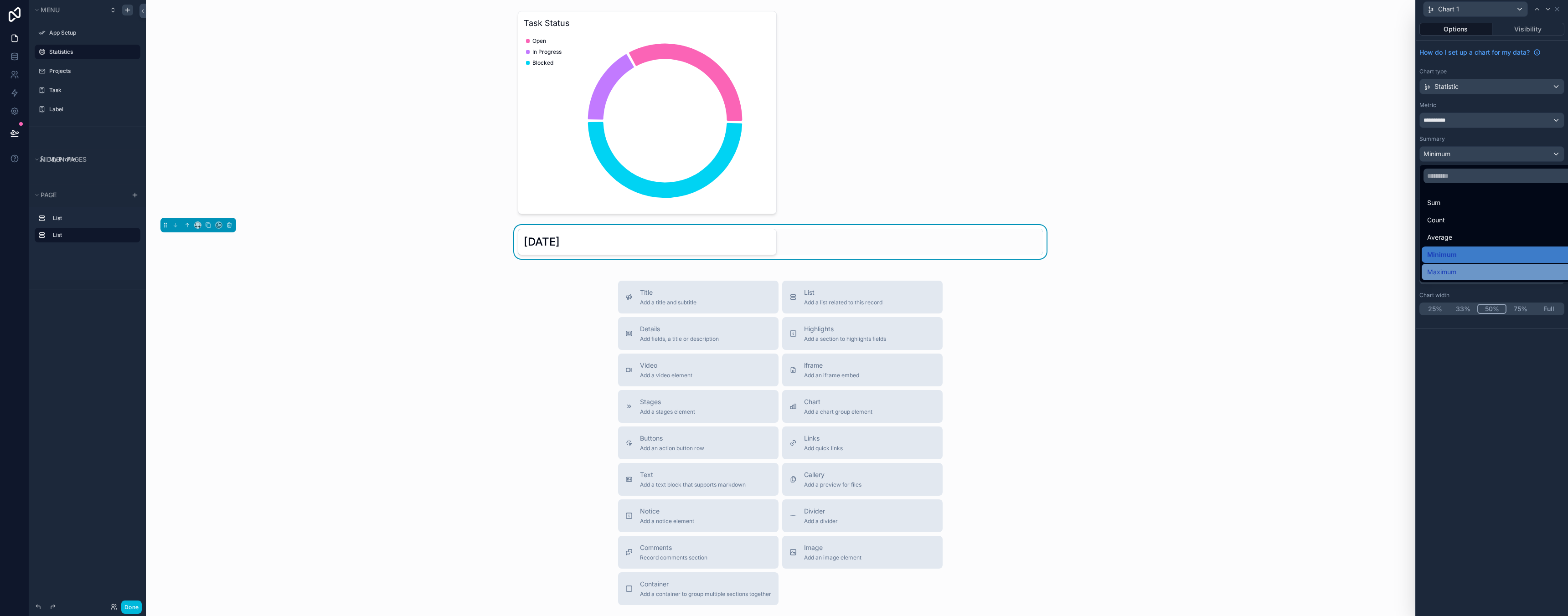
click at [1478, 266] on div "Maximum" at bounding box center [1503, 272] width 161 height 17
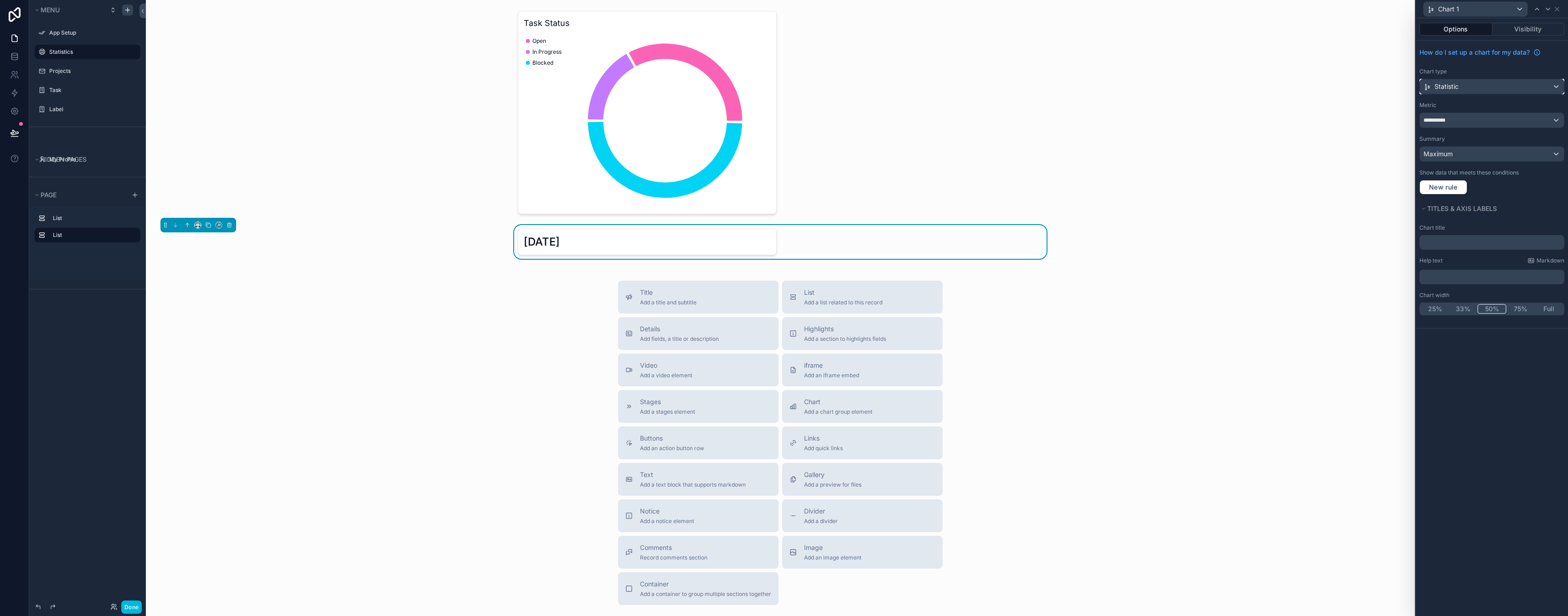
click at [1468, 89] on div "Statistic" at bounding box center [1491, 86] width 144 height 14
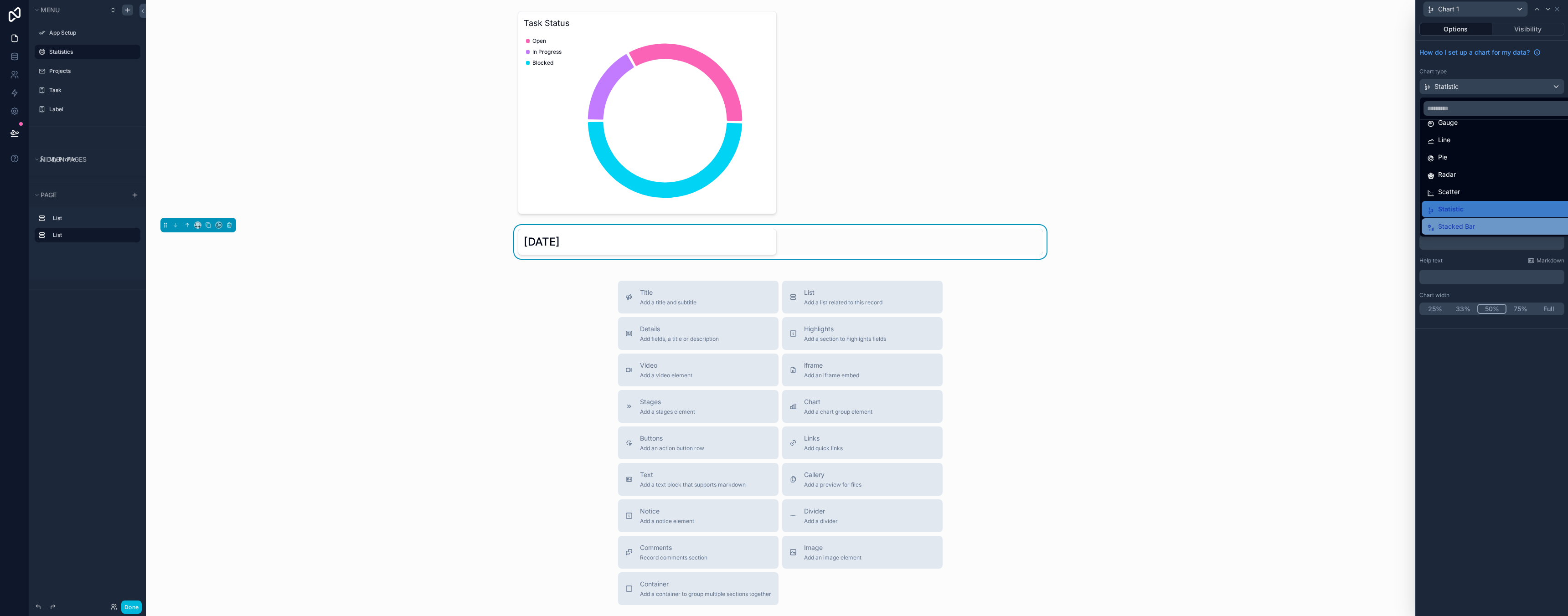
click at [1470, 227] on span "Stacked Bar" at bounding box center [1456, 227] width 37 height 11
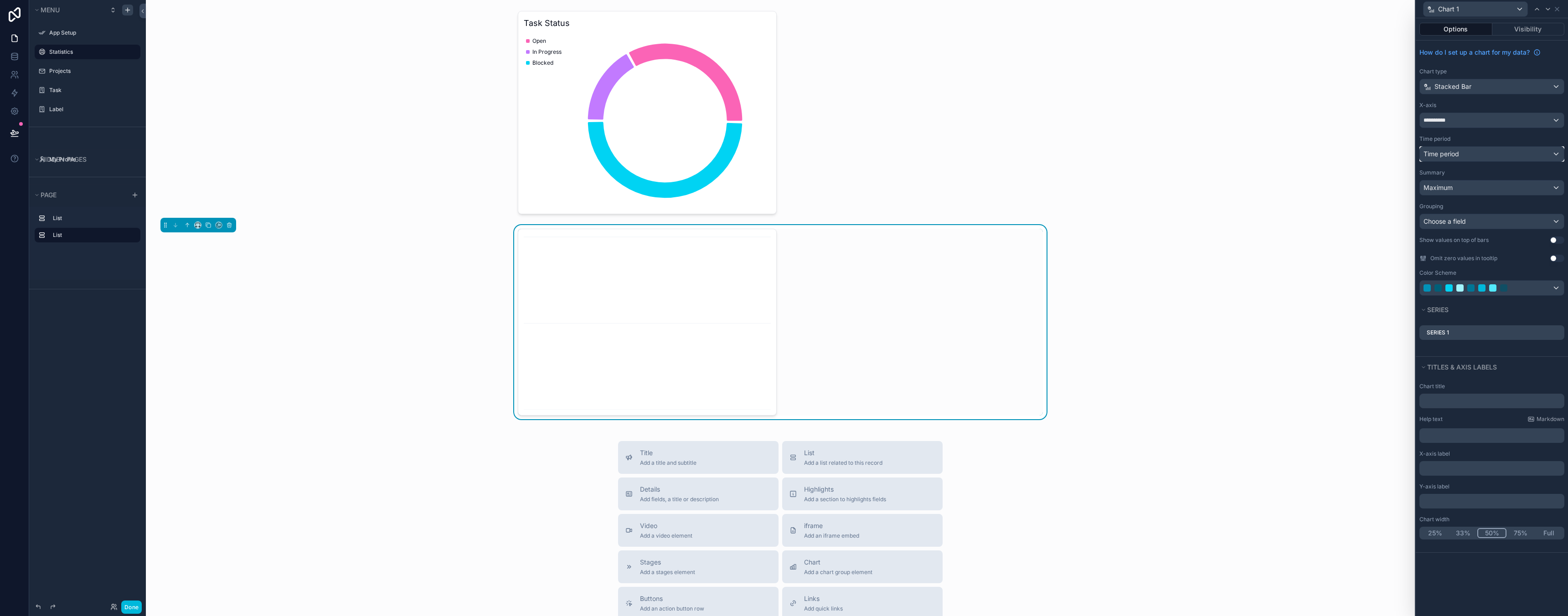
click at [1475, 152] on div "Time period" at bounding box center [1491, 154] width 144 height 14
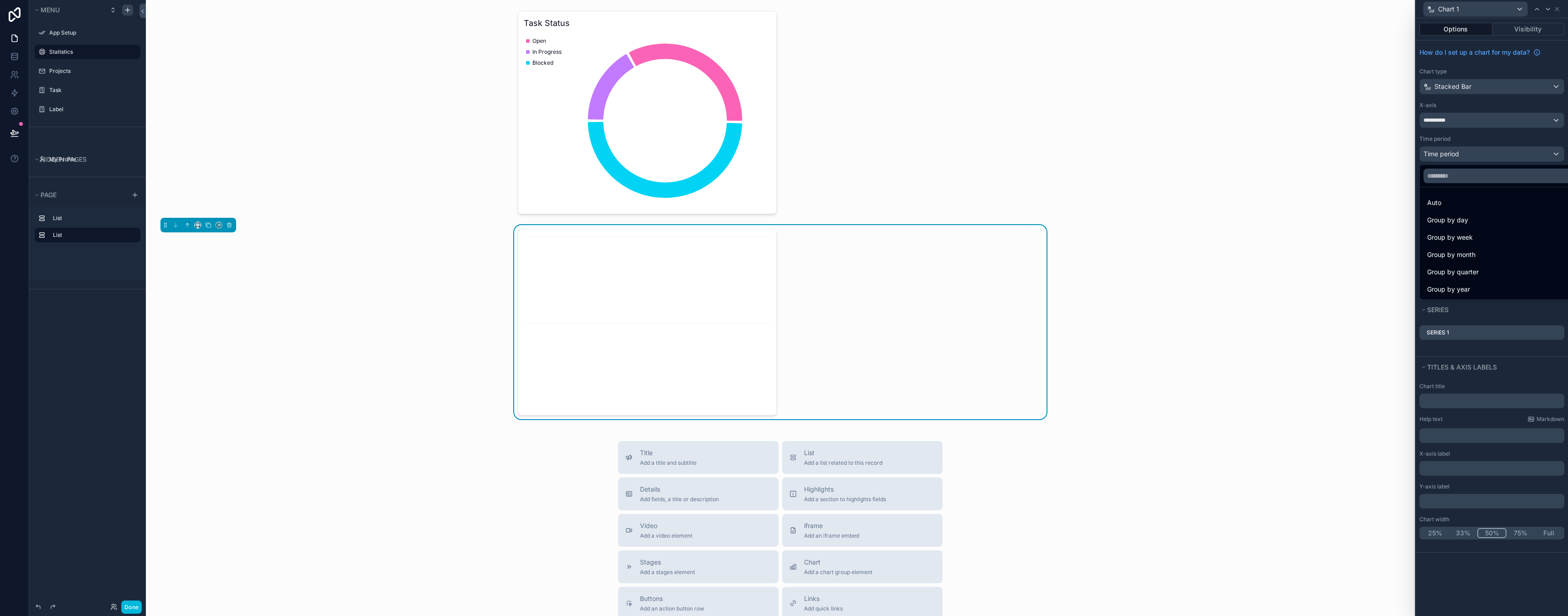
click at [1464, 120] on div at bounding box center [1491, 308] width 152 height 616
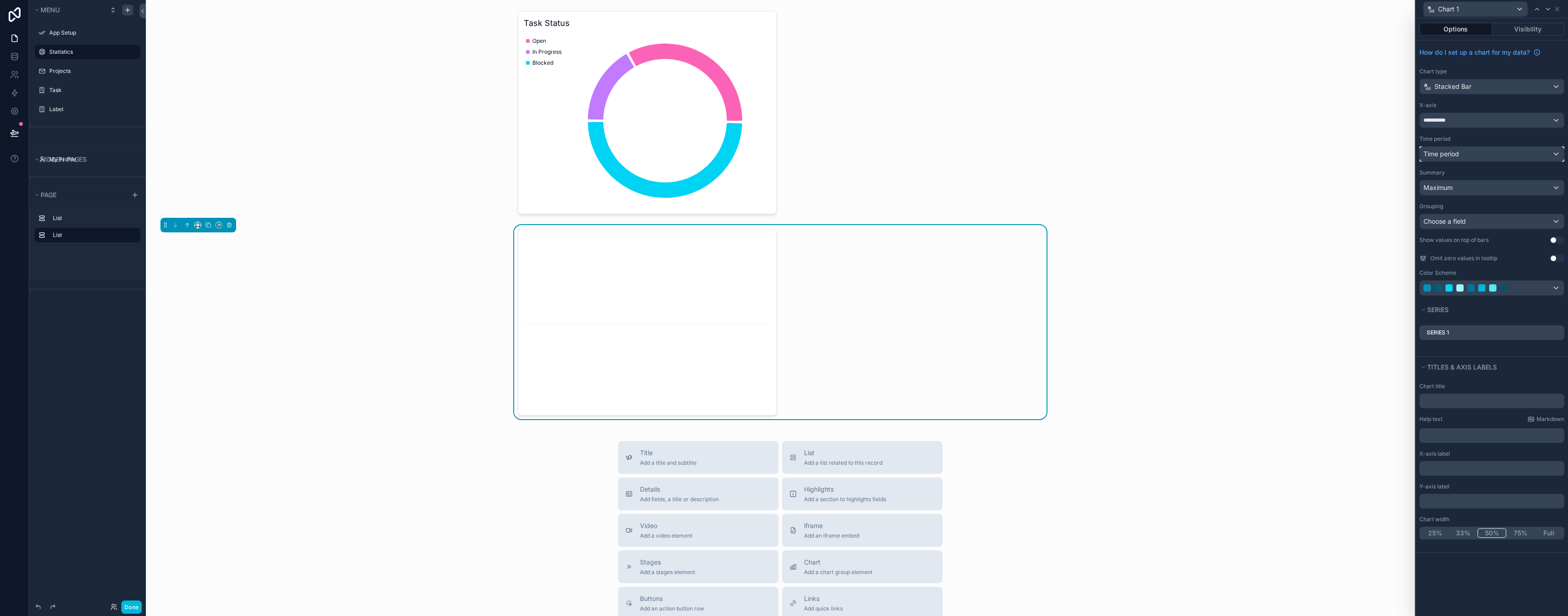
click at [1468, 159] on div "Time period" at bounding box center [1491, 154] width 144 height 14
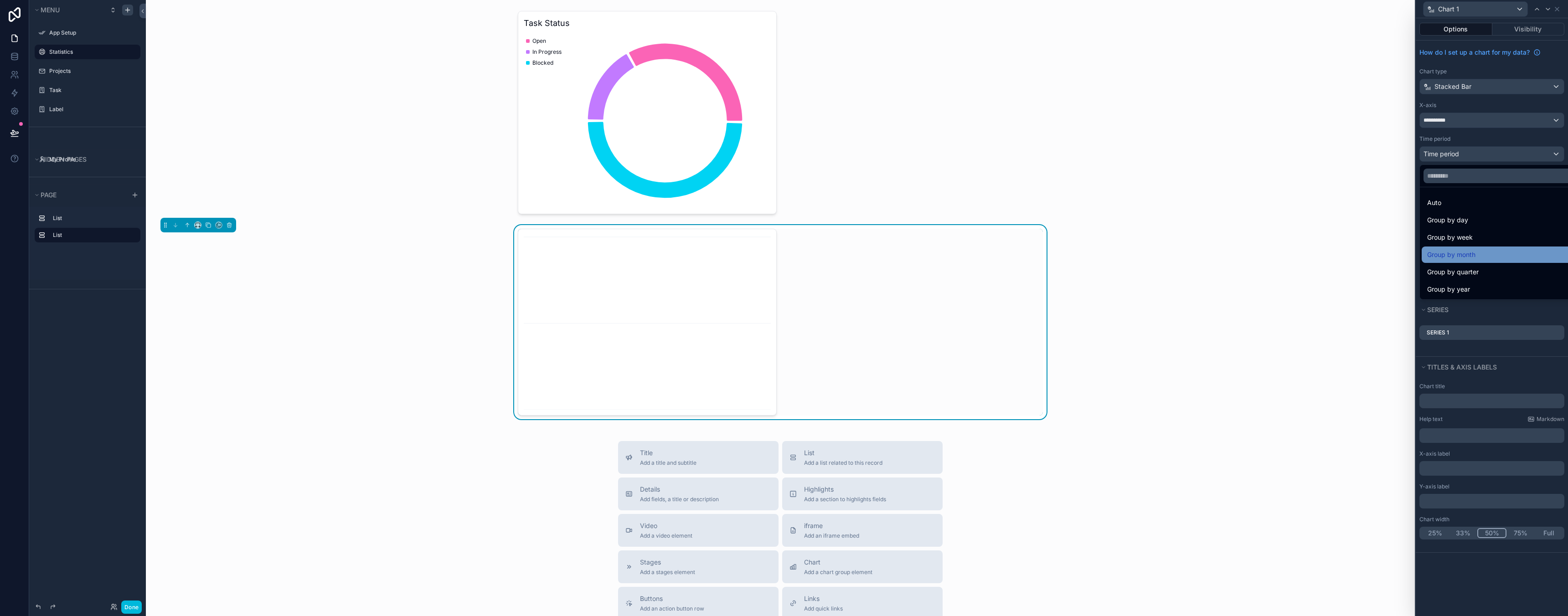
click at [1465, 250] on span "Group by month" at bounding box center [1451, 255] width 49 height 11
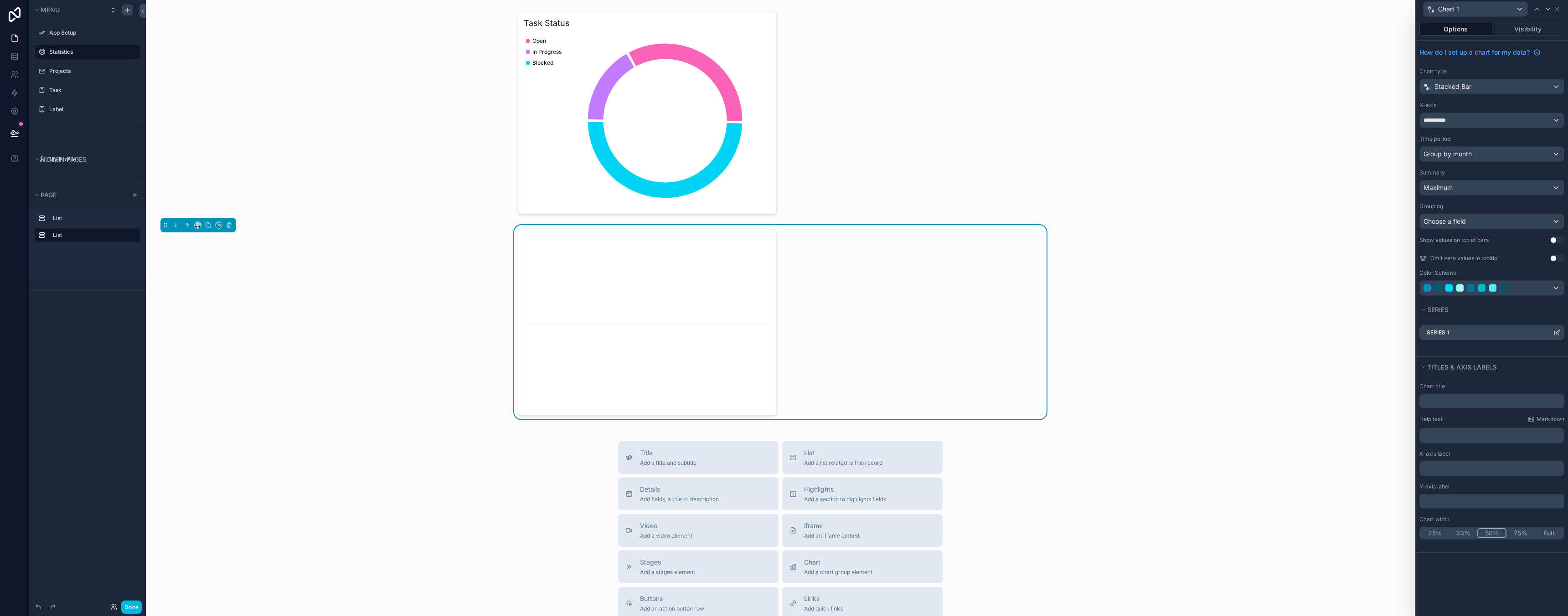
click at [1558, 332] on icon at bounding box center [1557, 332] width 7 height 7
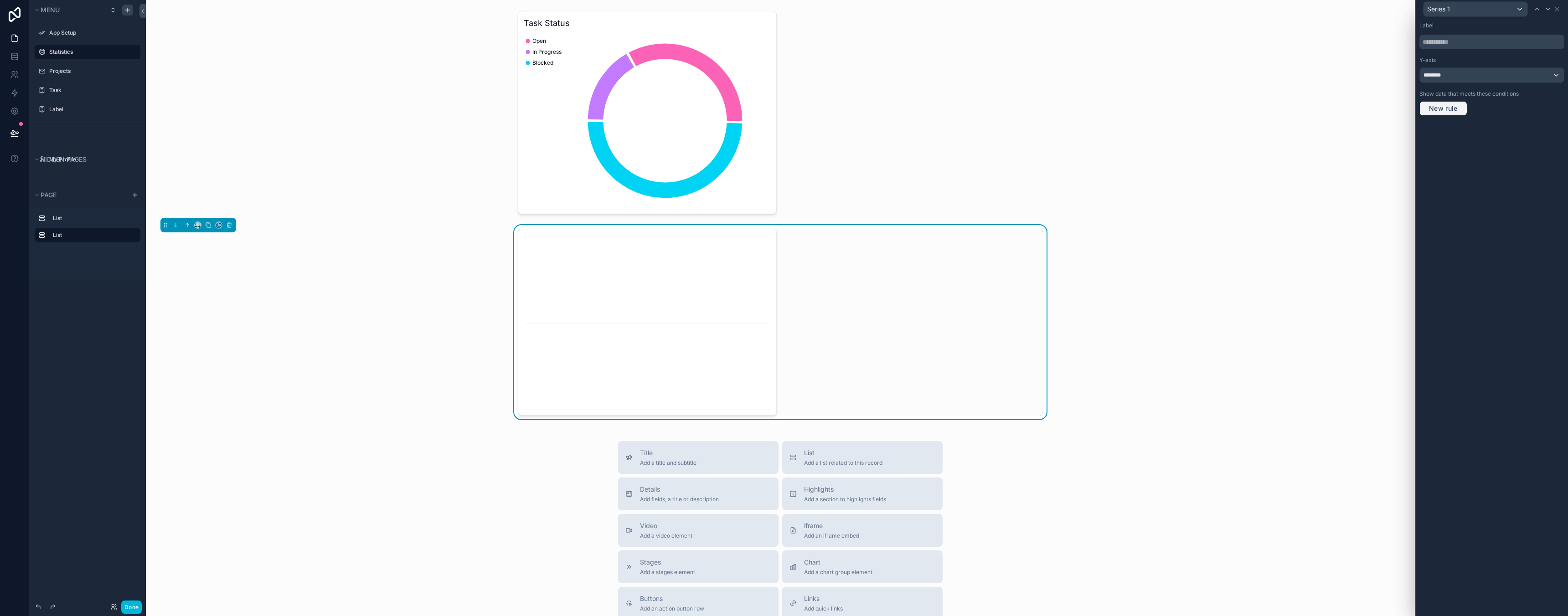
drag, startPoint x: 1451, startPoint y: 109, endPoint x: 1542, endPoint y: 102, distance: 91.3
click at [1539, 102] on div "New rule" at bounding box center [1492, 109] width 145 height 14
click at [1557, 6] on icon at bounding box center [1557, 9] width 7 height 7
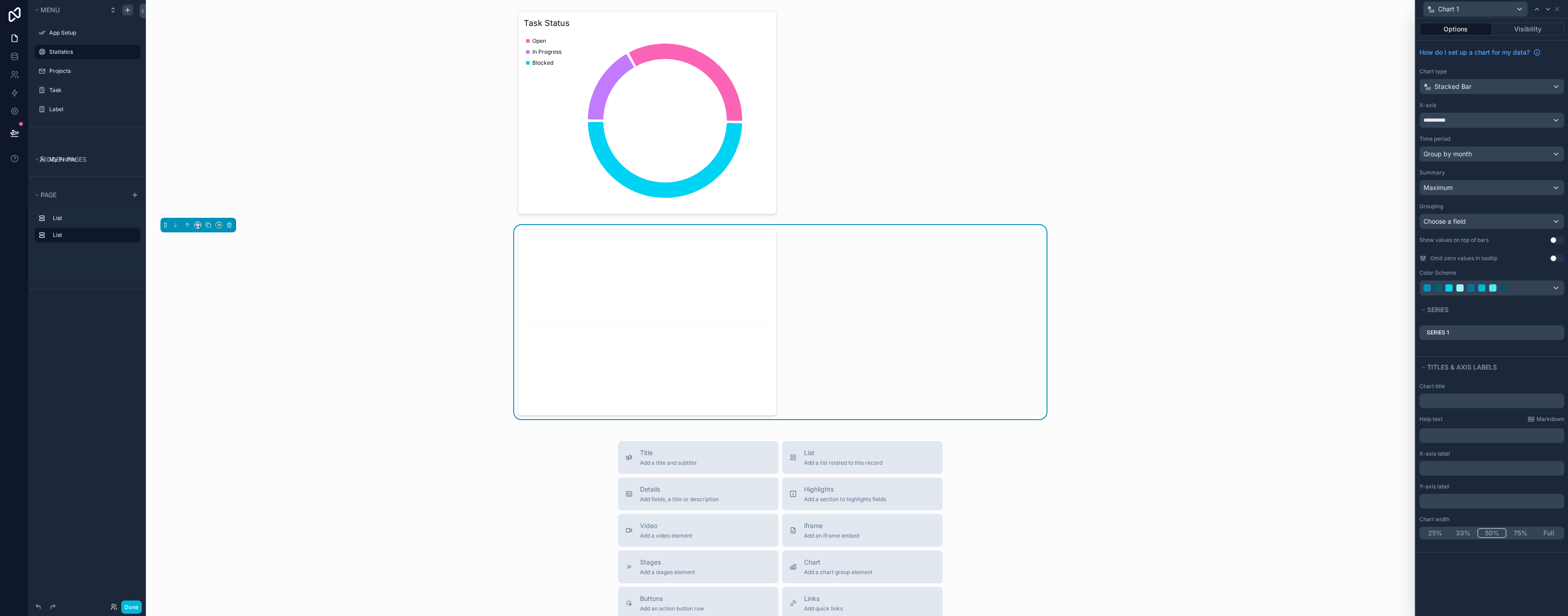
click at [1504, 103] on div "X-axis" at bounding box center [1492, 105] width 145 height 7
click at [1497, 93] on div "Stacked Bar" at bounding box center [1491, 86] width 144 height 14
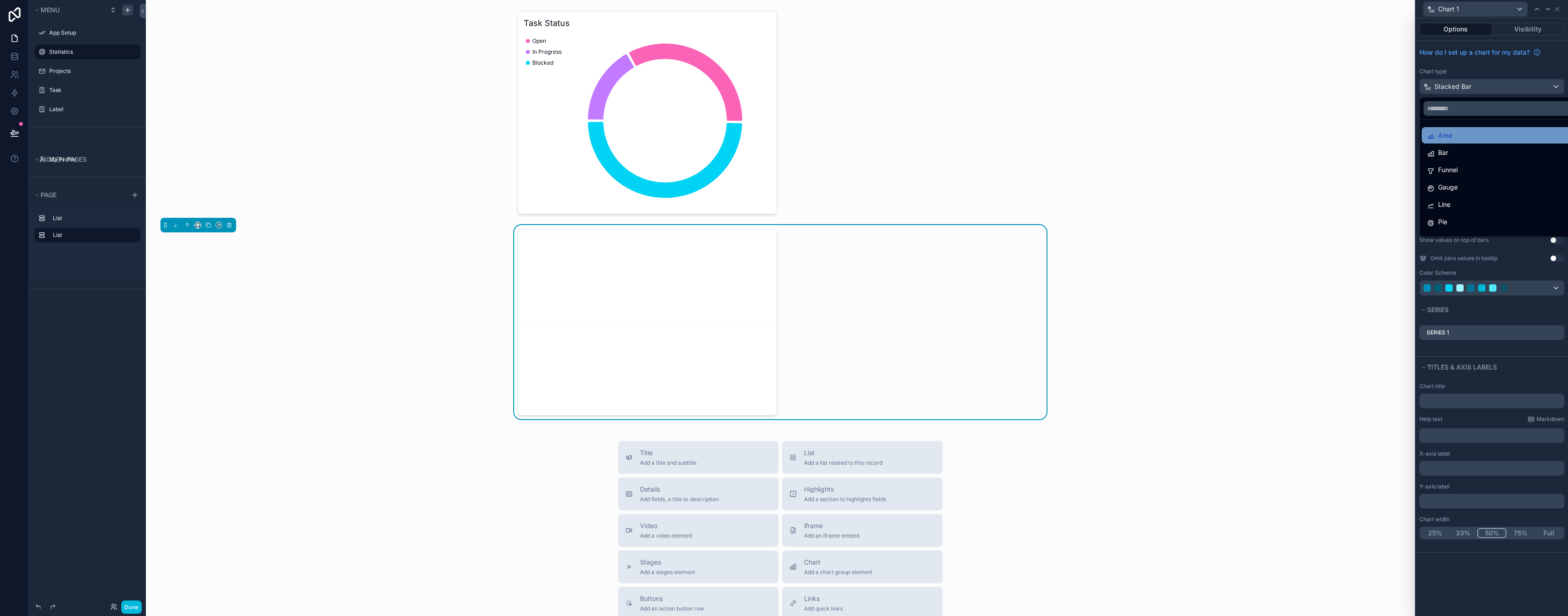
click at [1479, 131] on div "Area" at bounding box center [1503, 136] width 150 height 11
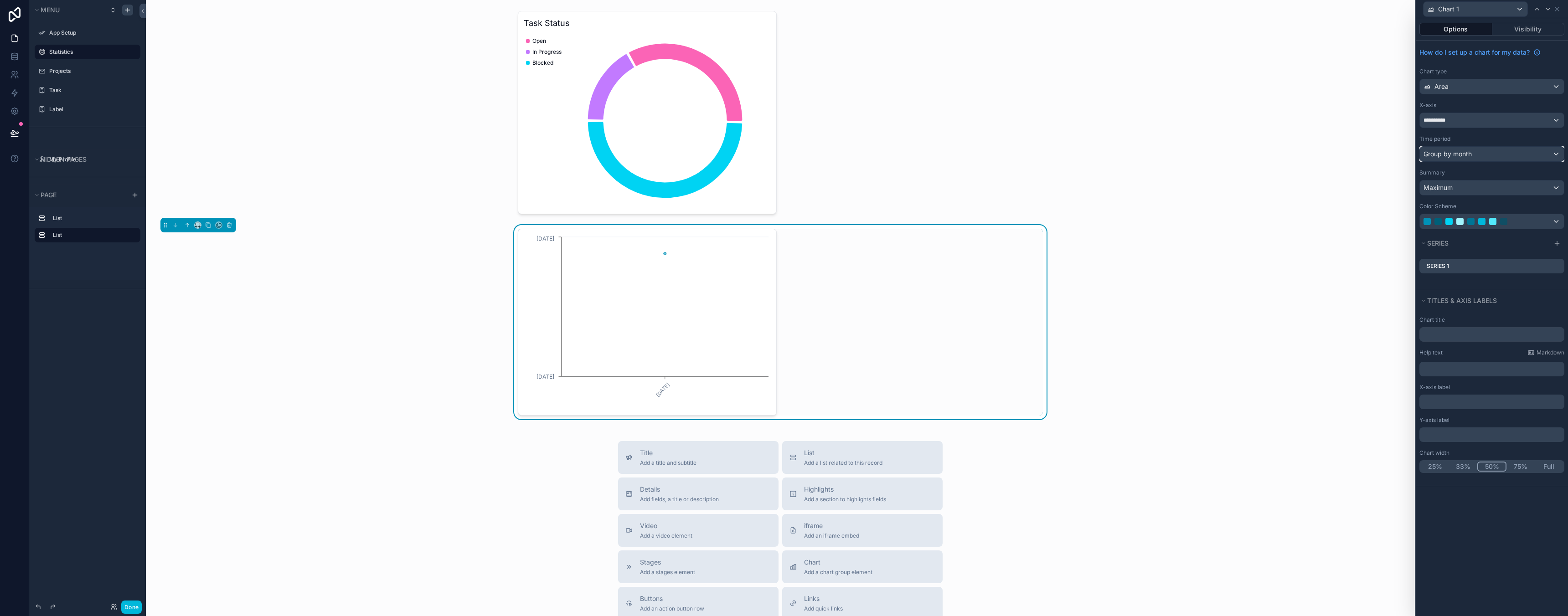
click at [1459, 154] on span "Group by month" at bounding box center [1447, 153] width 49 height 9
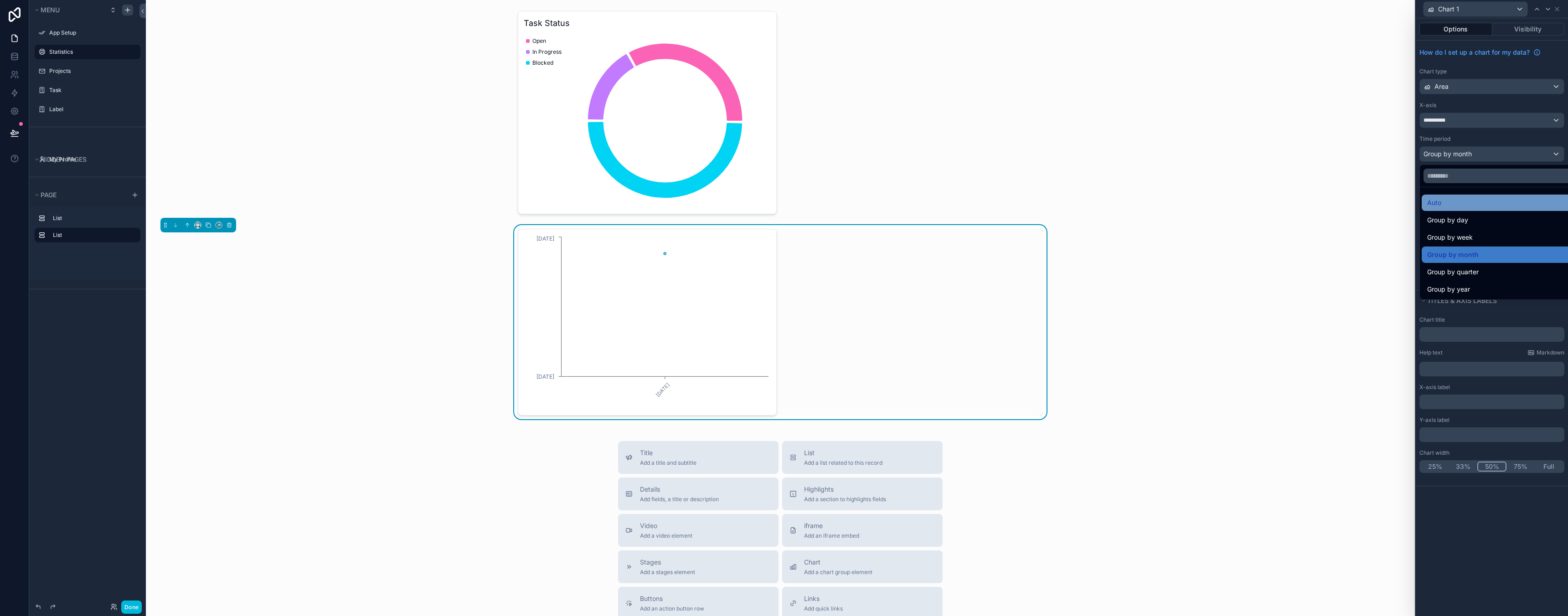
click at [1457, 201] on div "Auto" at bounding box center [1503, 203] width 150 height 11
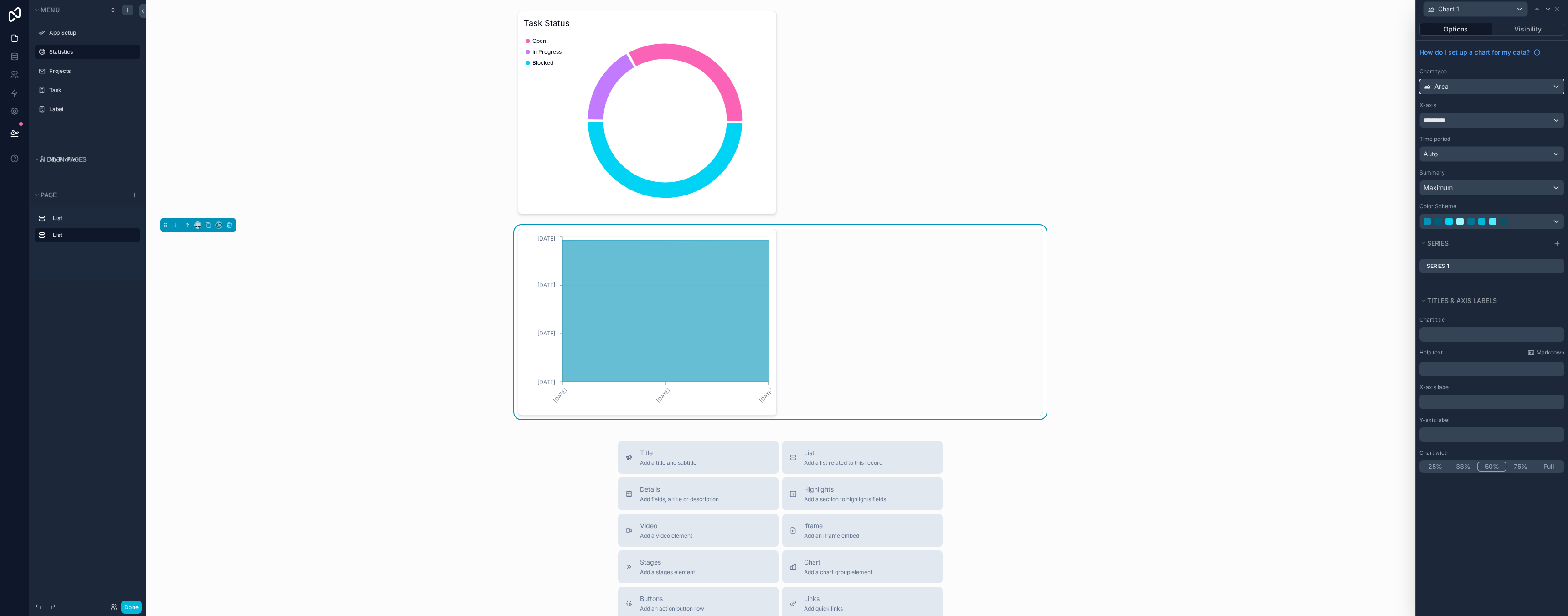
click at [1470, 92] on div "Area" at bounding box center [1491, 86] width 144 height 14
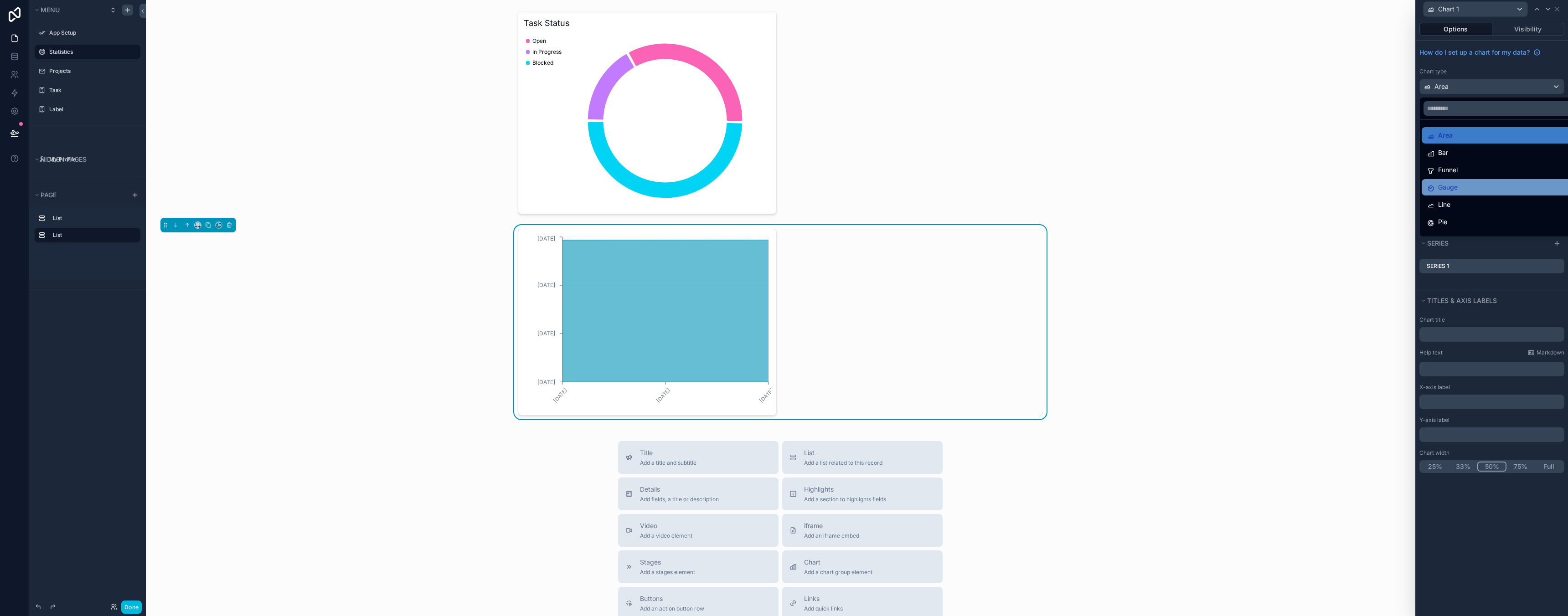
click at [1461, 192] on div "Gauge" at bounding box center [1503, 188] width 150 height 11
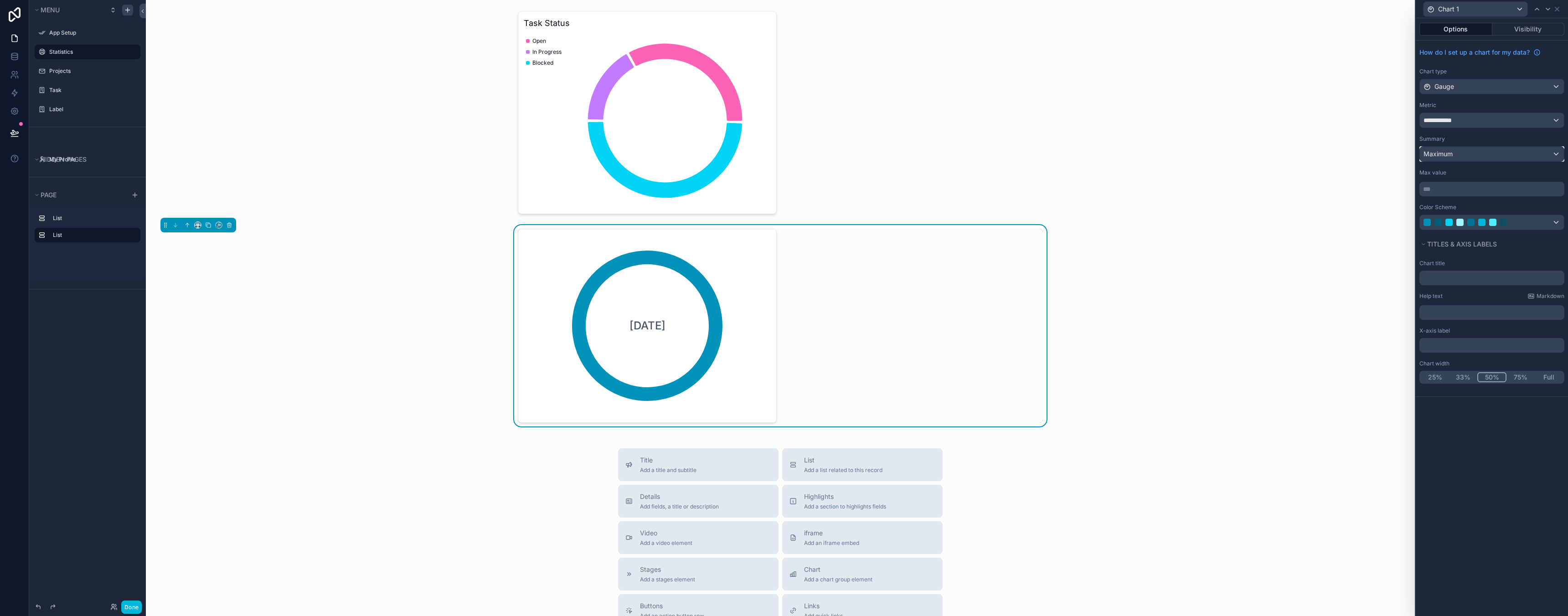
click at [1476, 155] on div "Maximum" at bounding box center [1491, 154] width 144 height 14
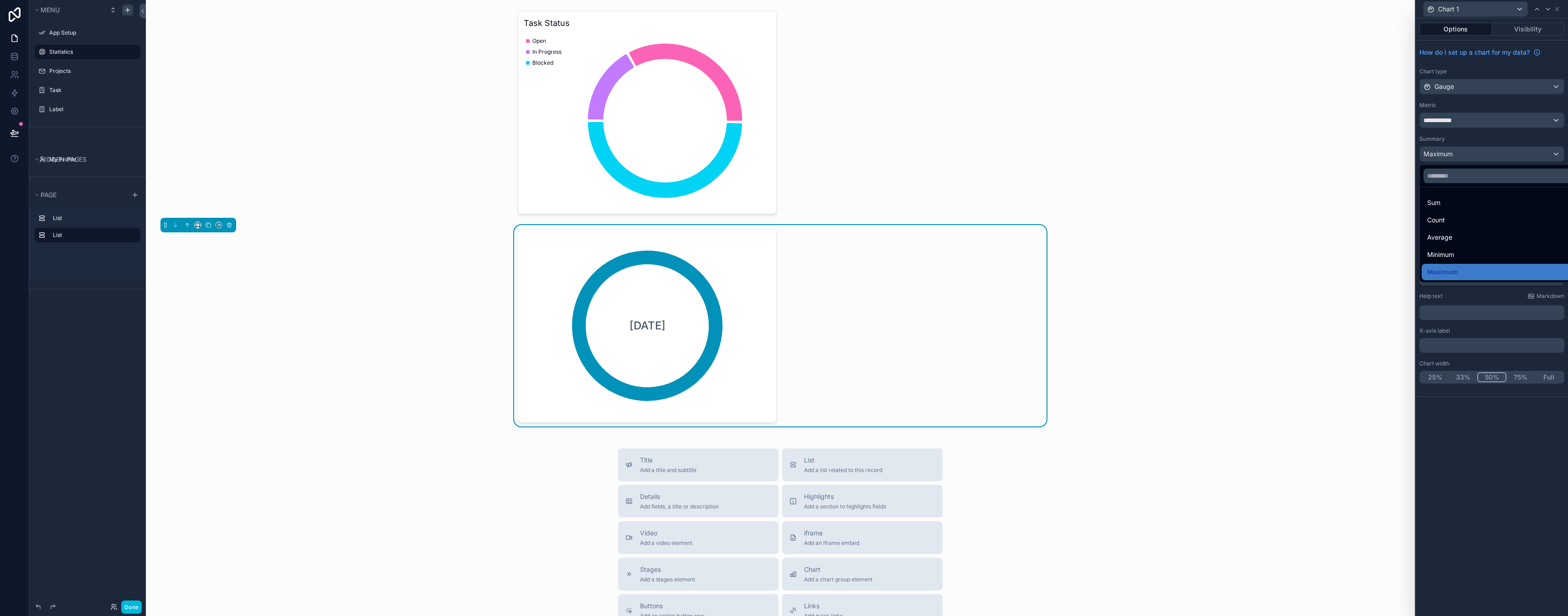
click at [1467, 124] on div at bounding box center [1491, 308] width 152 height 616
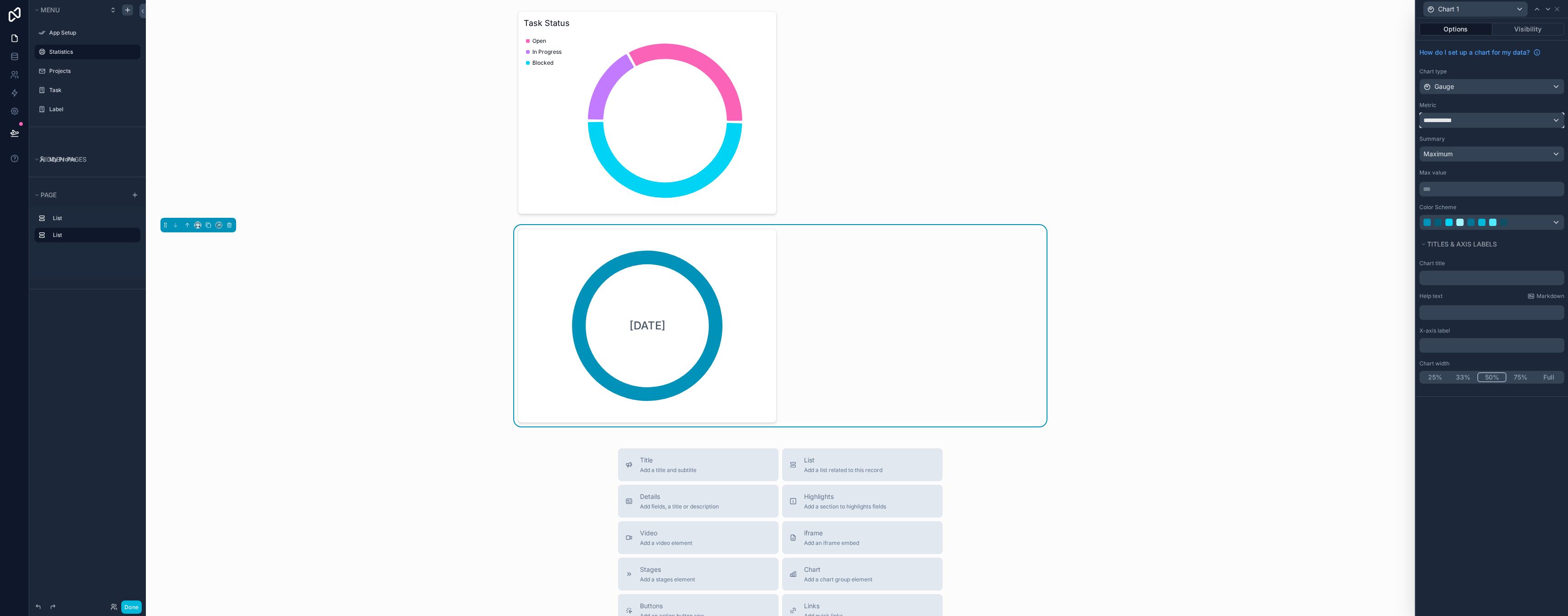
click at [1462, 119] on div "**********" at bounding box center [1491, 120] width 144 height 14
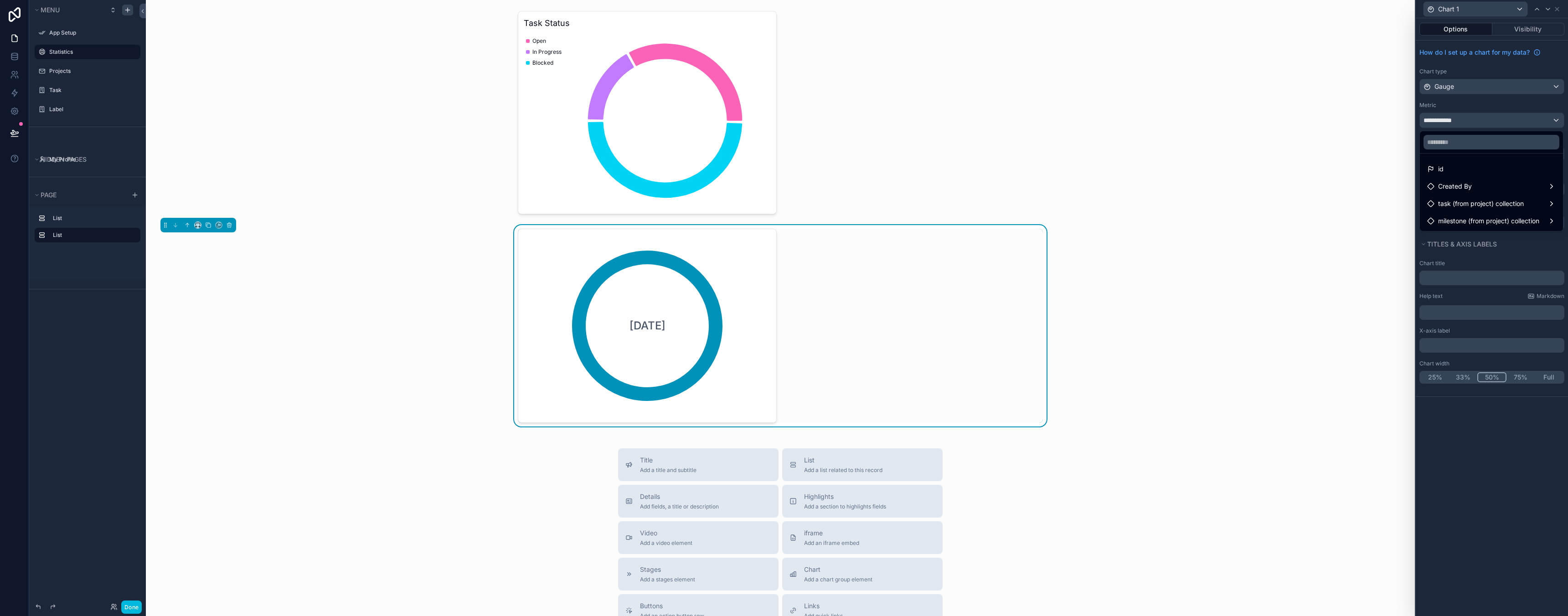
click at [1463, 97] on div at bounding box center [1491, 308] width 152 height 616
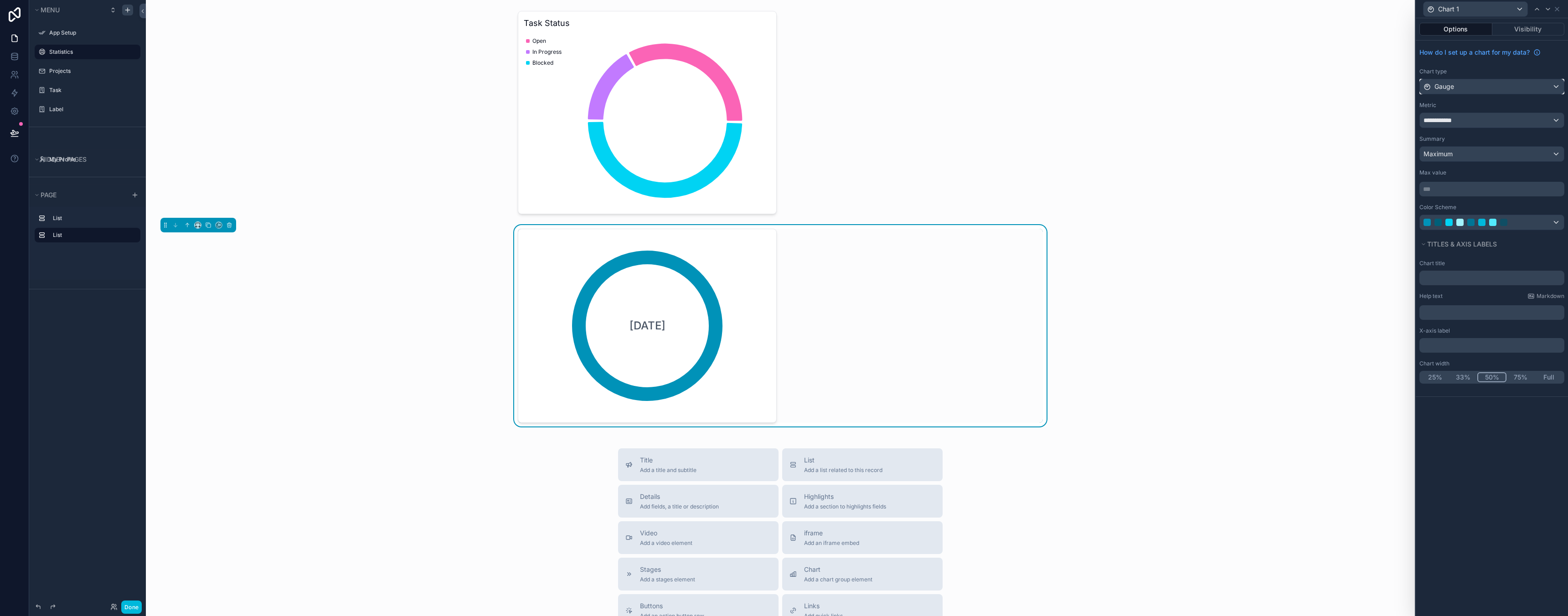
click at [1451, 85] on span "Gauge" at bounding box center [1444, 86] width 20 height 9
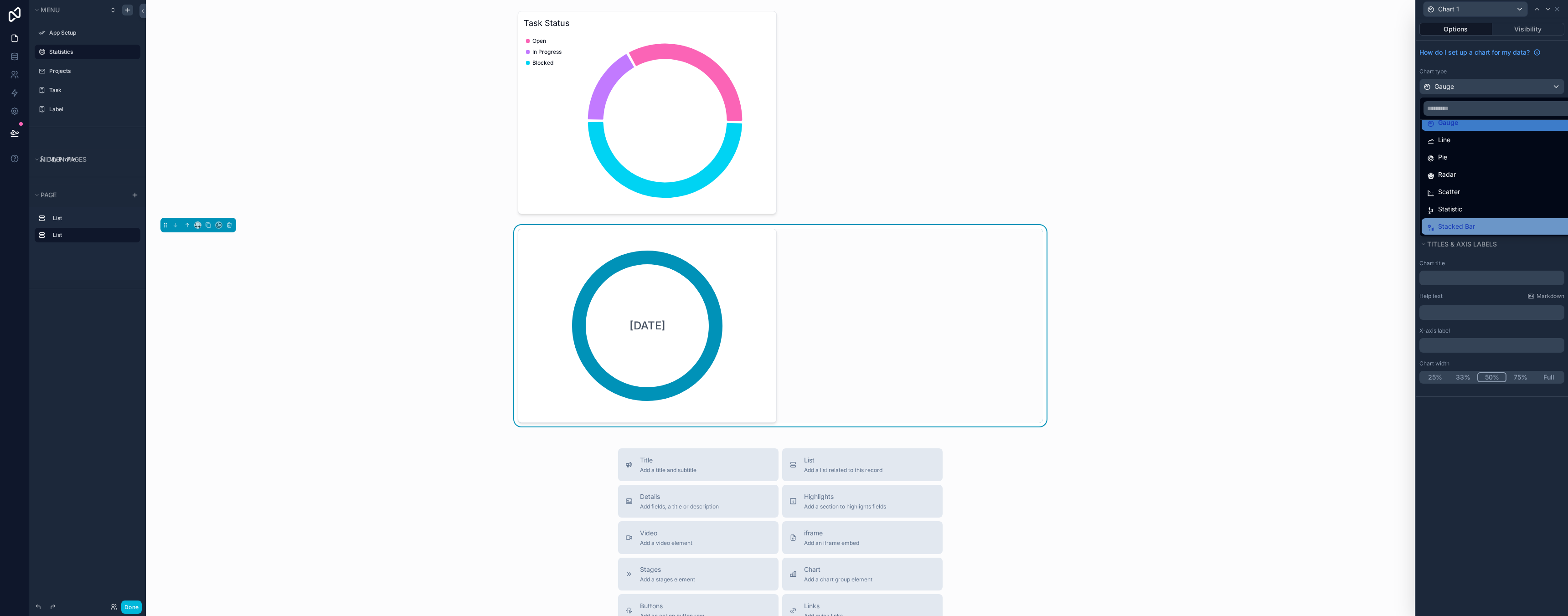
click at [1468, 227] on span "Stacked Bar" at bounding box center [1456, 227] width 37 height 11
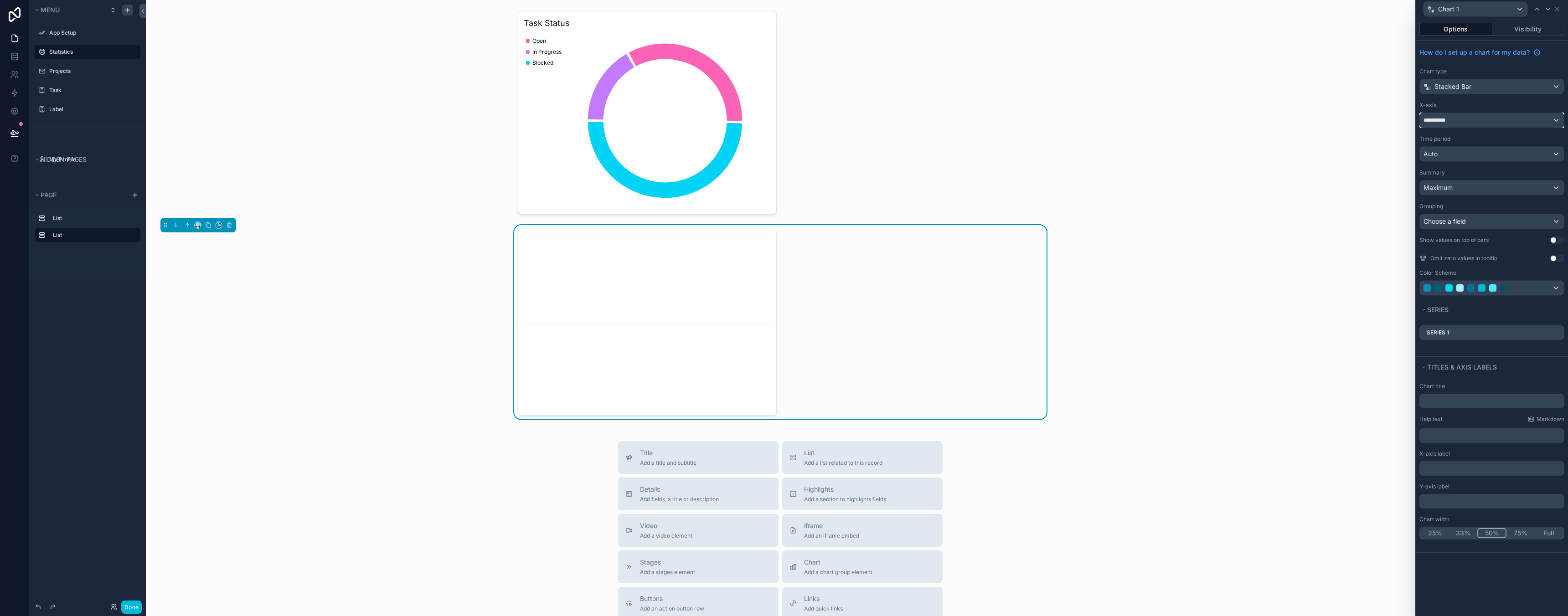
click at [1483, 115] on div "**********" at bounding box center [1491, 120] width 144 height 14
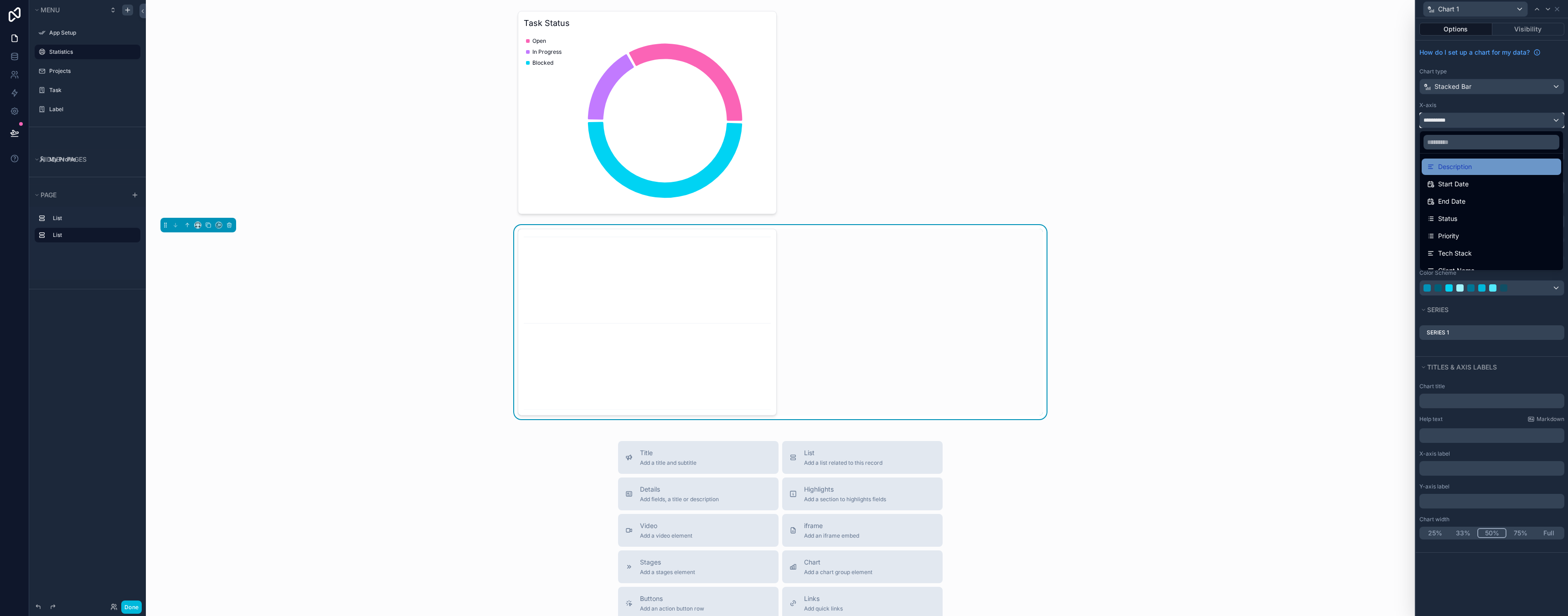
scroll to position [58, 0]
click at [1466, 217] on div "Status" at bounding box center [1491, 215] width 129 height 11
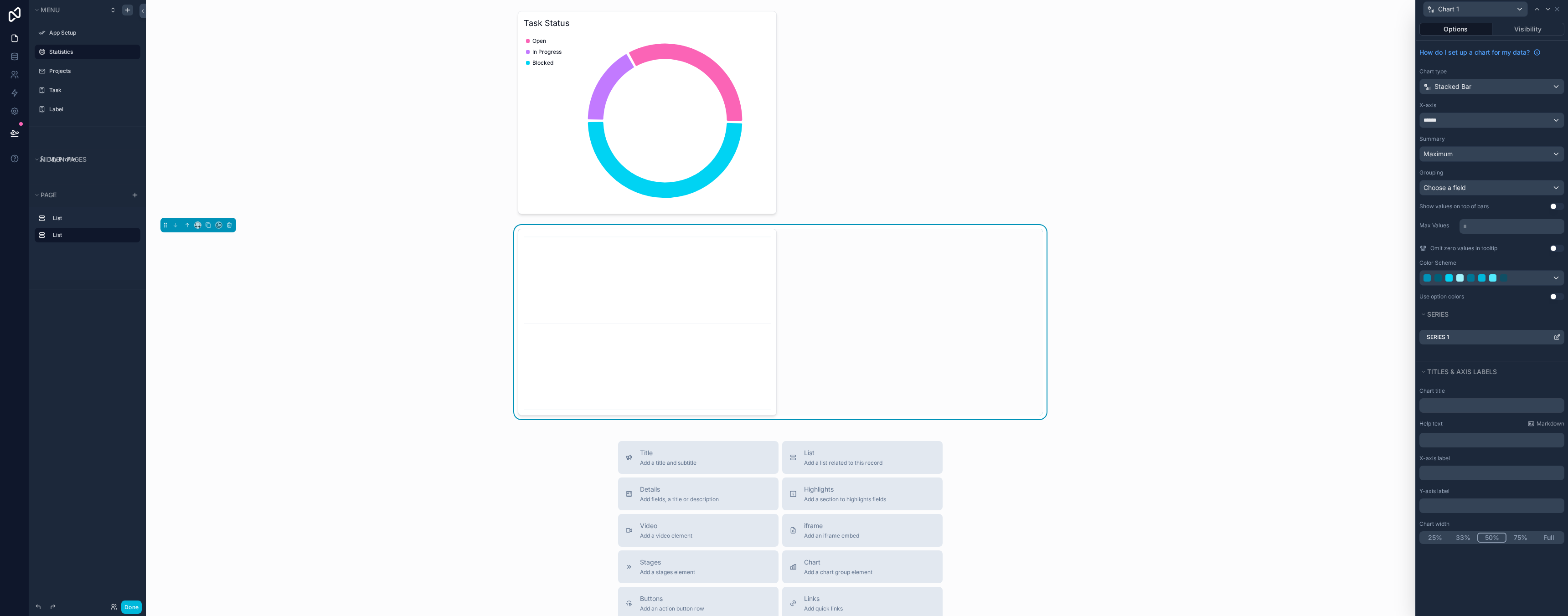
click at [1558, 337] on icon at bounding box center [1558, 336] width 4 height 4
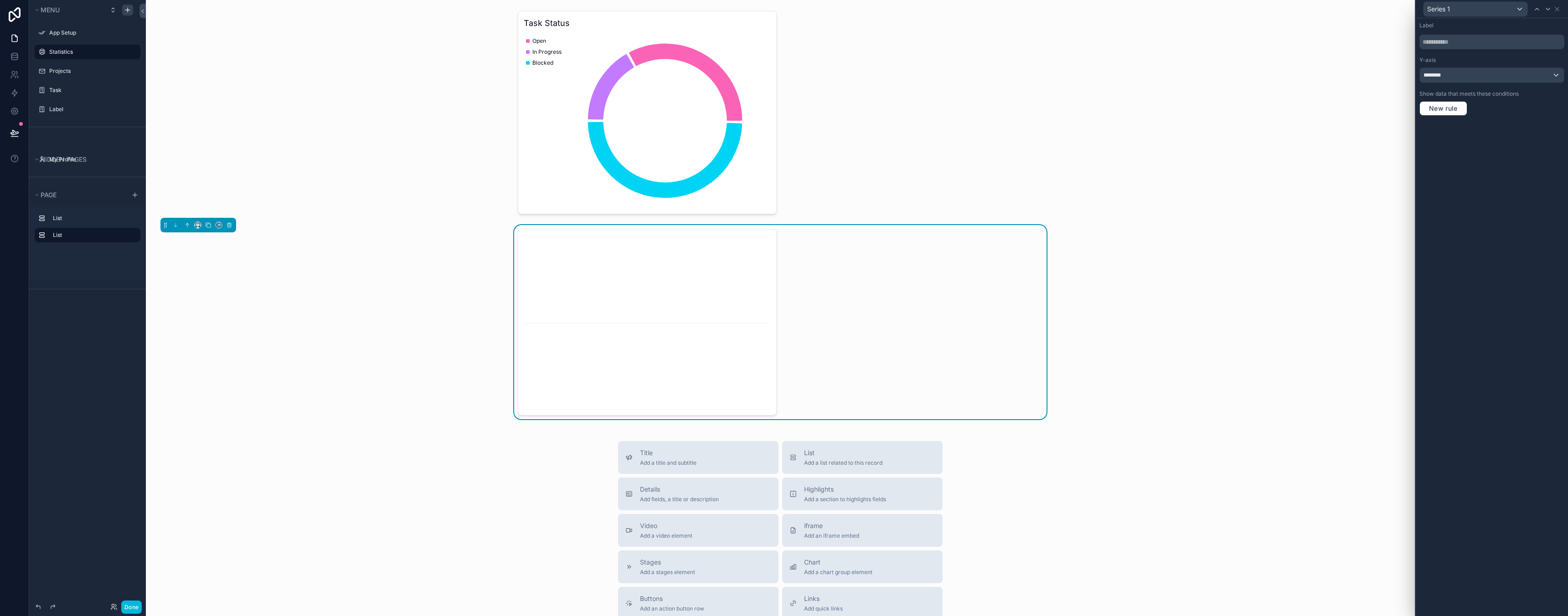
click at [1495, 83] on div "Label Y-axis ******** Show data that meets these conditions New rule" at bounding box center [1491, 69] width 152 height 101
click at [1495, 76] on div "********" at bounding box center [1491, 75] width 144 height 14
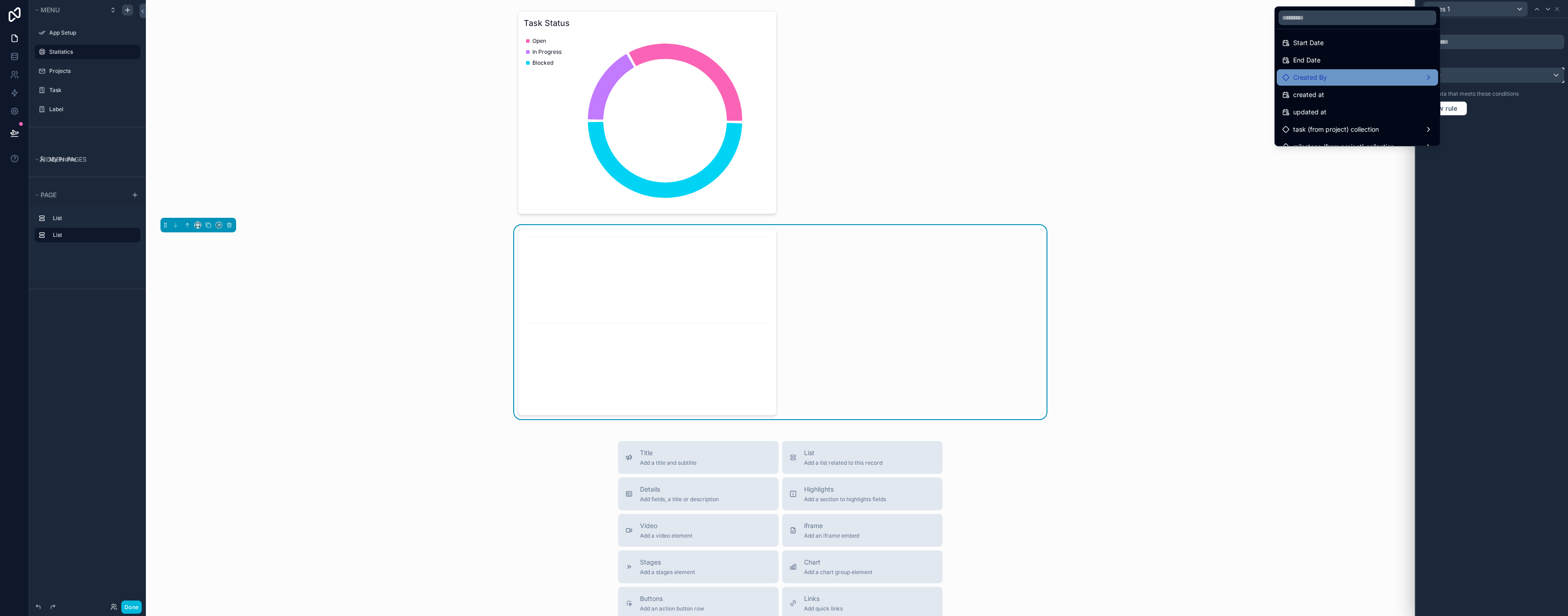
scroll to position [30, 0]
click at [1494, 127] on div at bounding box center [1491, 308] width 152 height 616
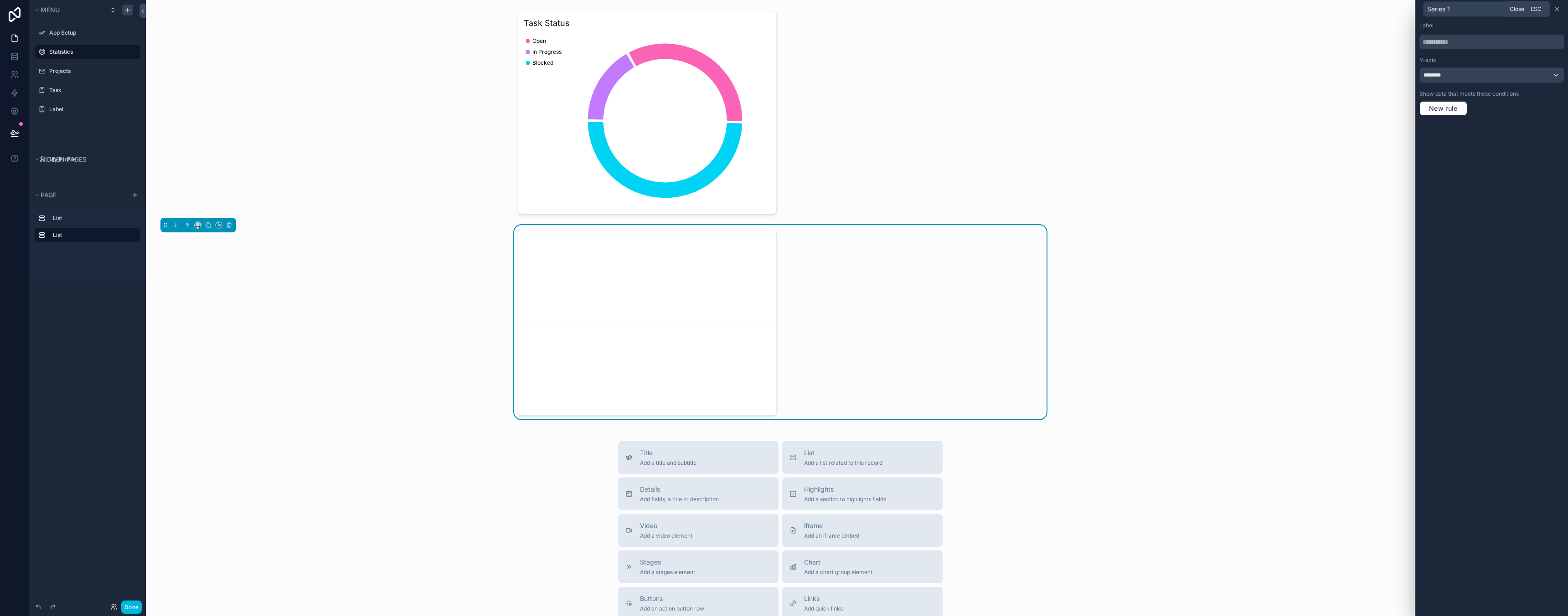
click at [1558, 7] on icon at bounding box center [1557, 9] width 7 height 7
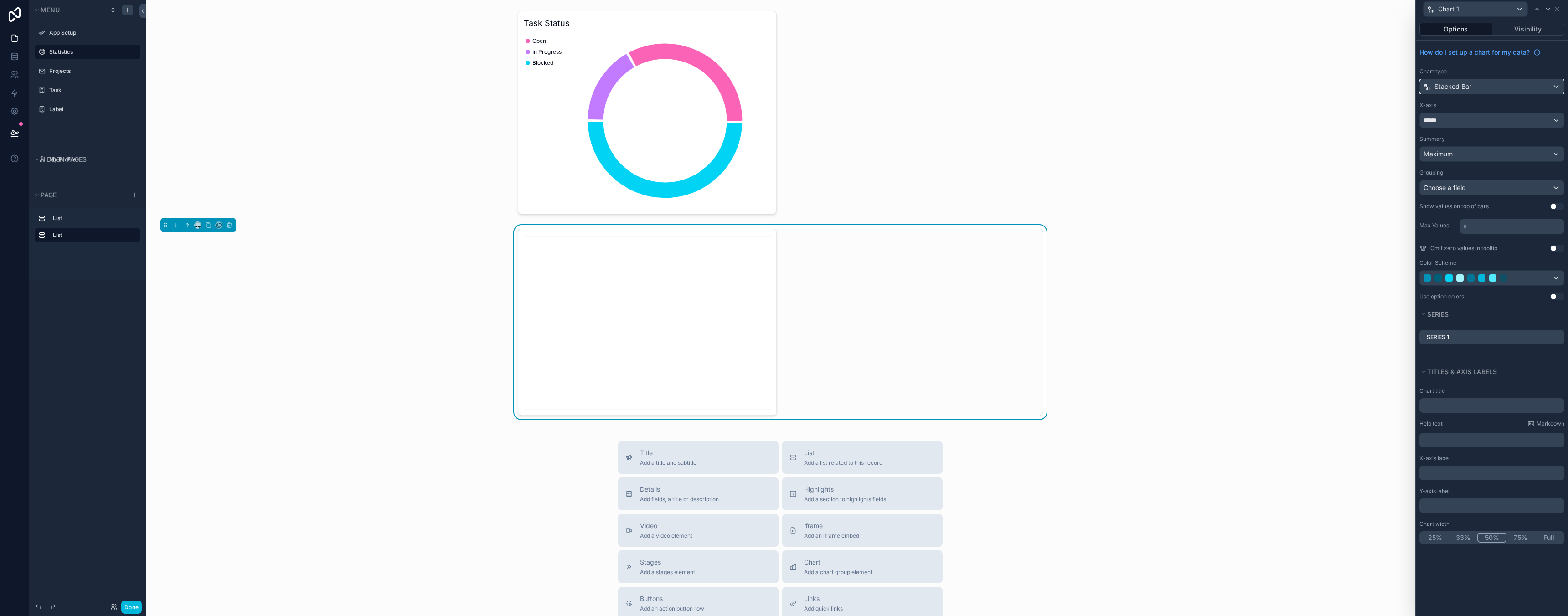
click at [1467, 88] on span "Stacked Bar" at bounding box center [1453, 86] width 37 height 9
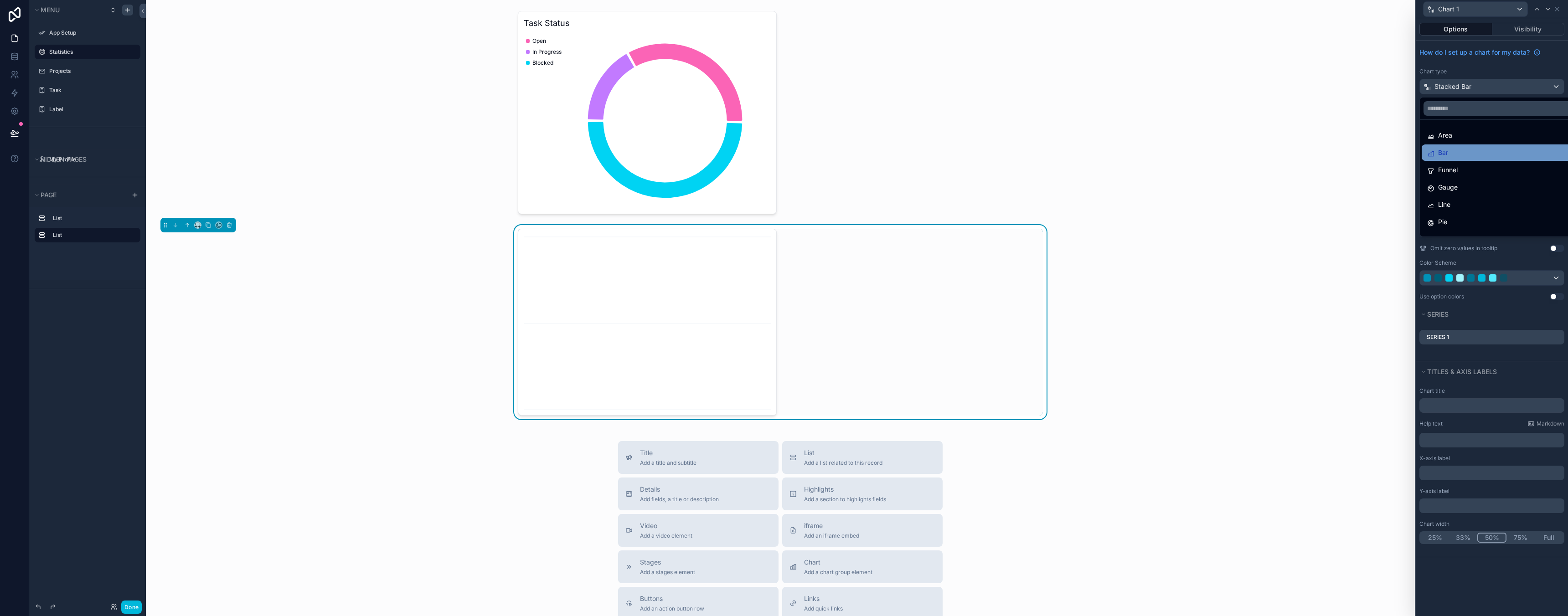
click at [1459, 152] on div "Bar" at bounding box center [1503, 152] width 150 height 11
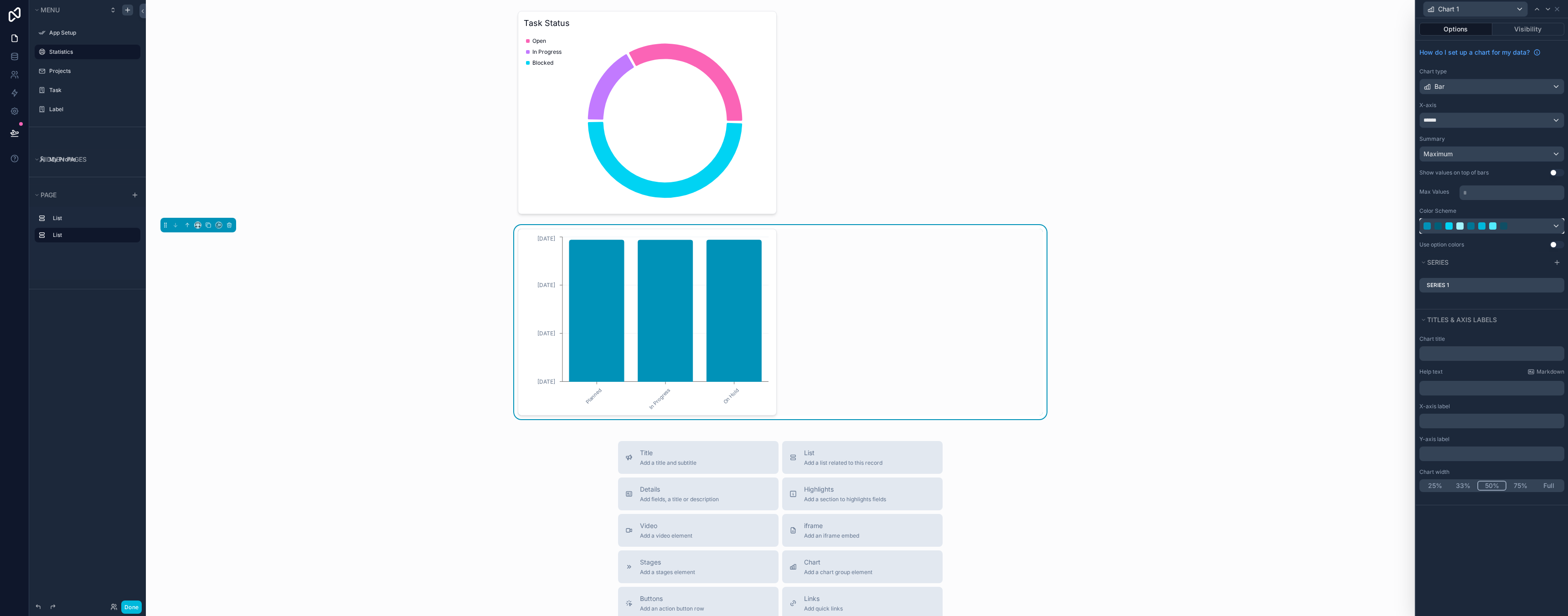
click at [1500, 227] on div at bounding box center [1503, 226] width 7 height 7
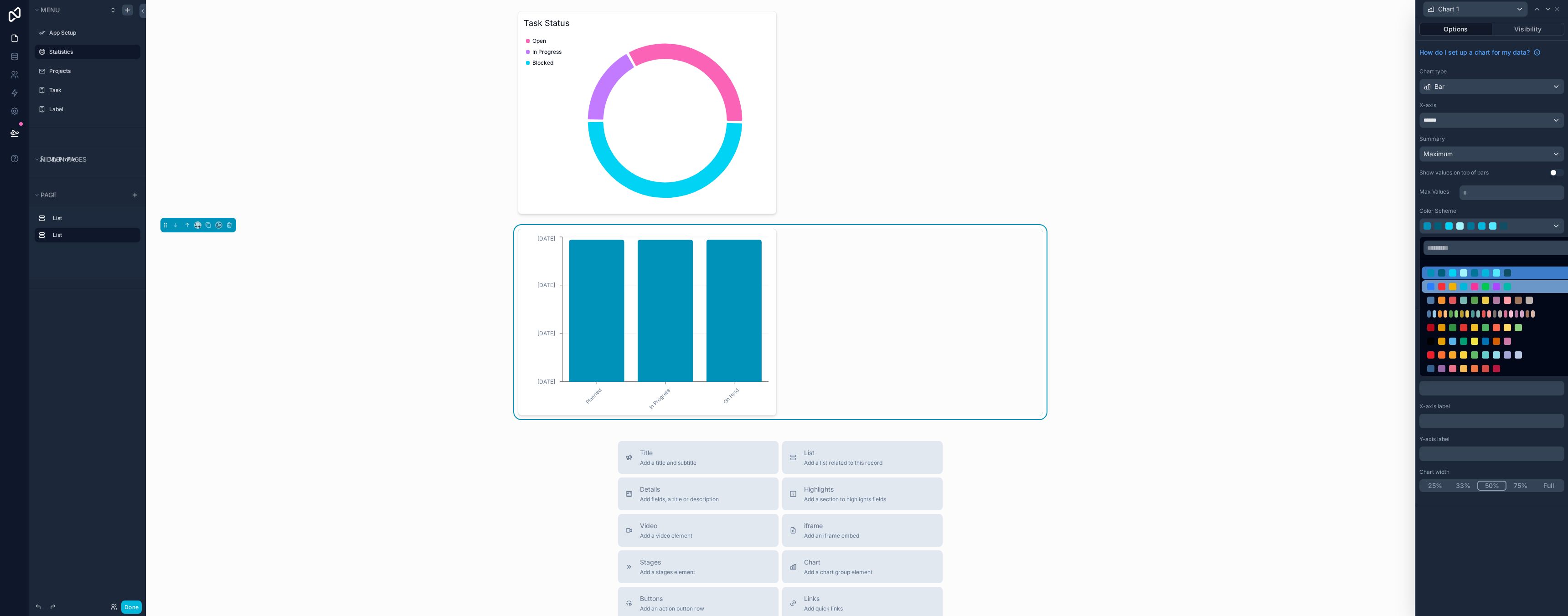
click at [1489, 287] on div at bounding box center [1486, 286] width 117 height 7
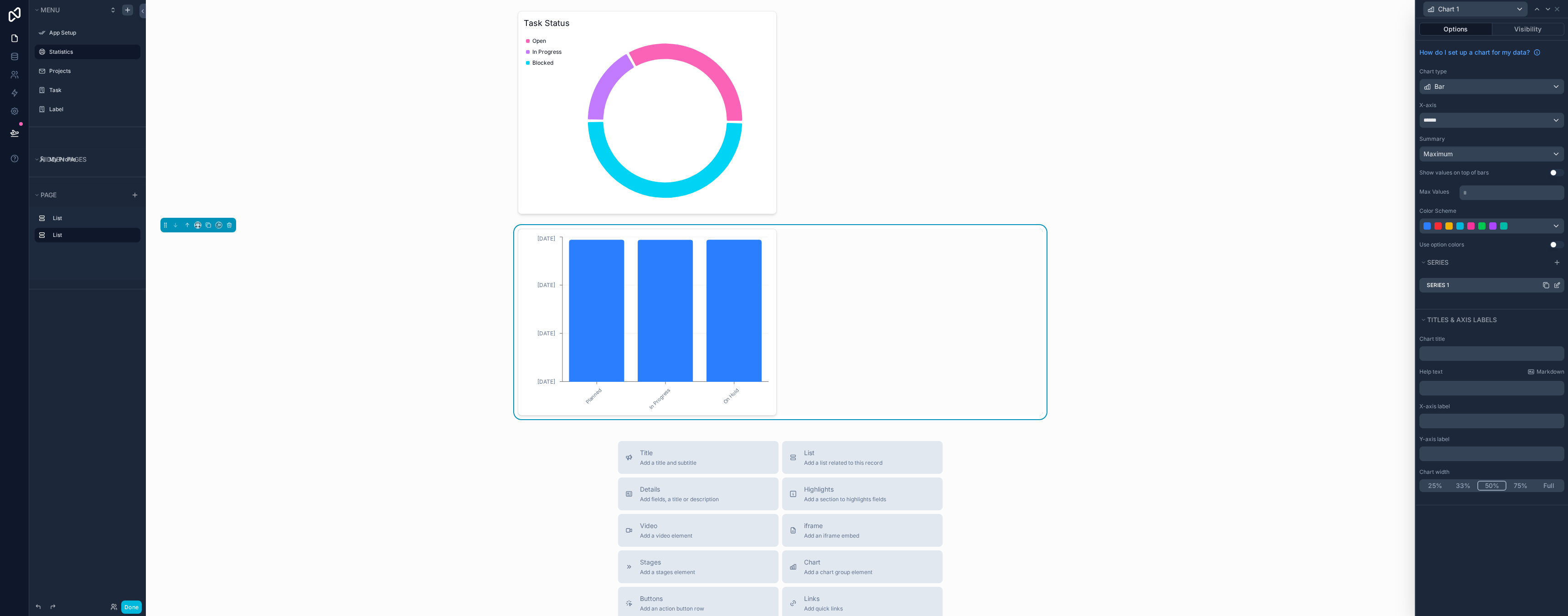
click at [1559, 283] on icon at bounding box center [1558, 284] width 4 height 4
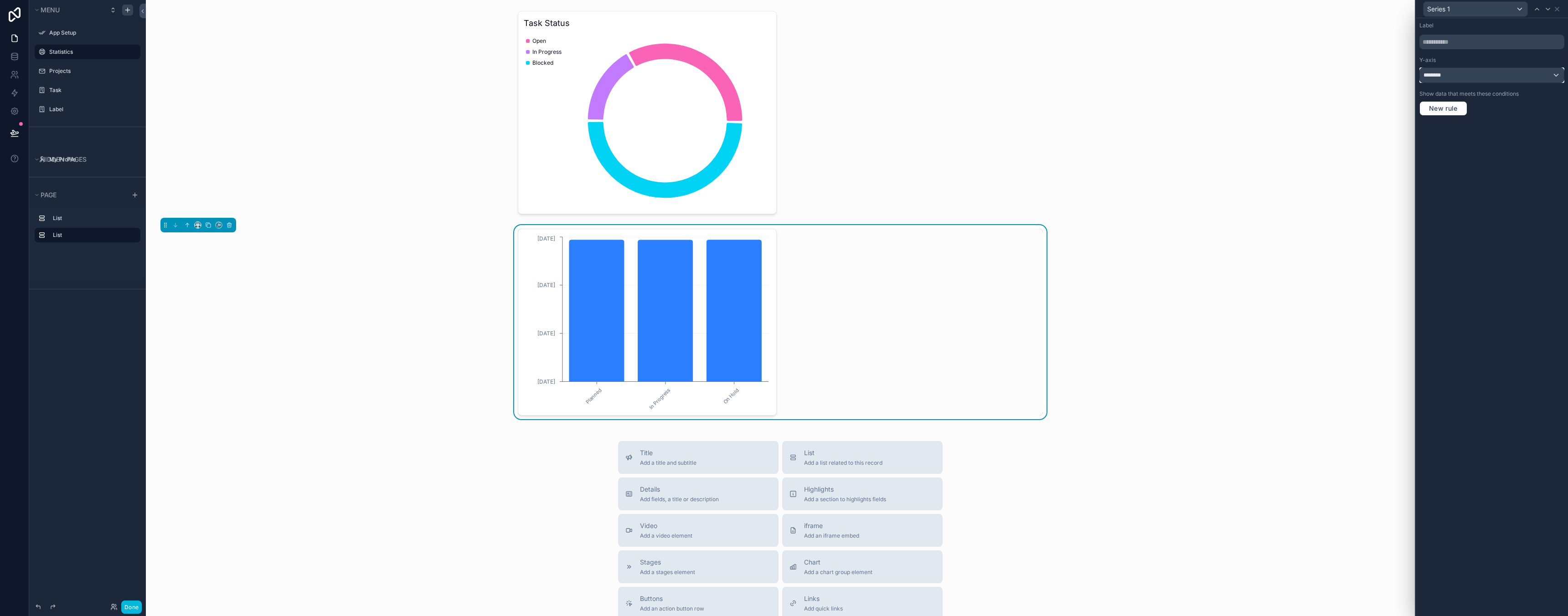
click at [1477, 76] on div "********" at bounding box center [1491, 75] width 144 height 14
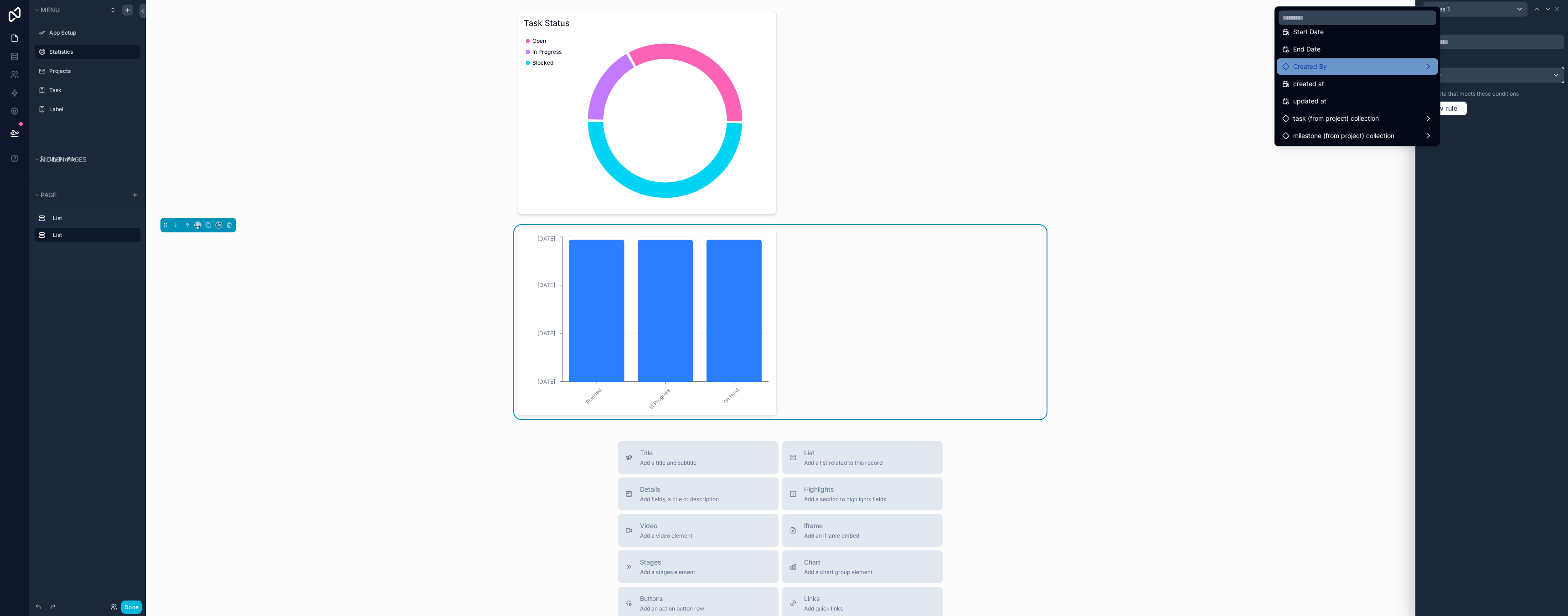
scroll to position [0, 0]
click at [1531, 133] on div at bounding box center [1491, 308] width 152 height 616
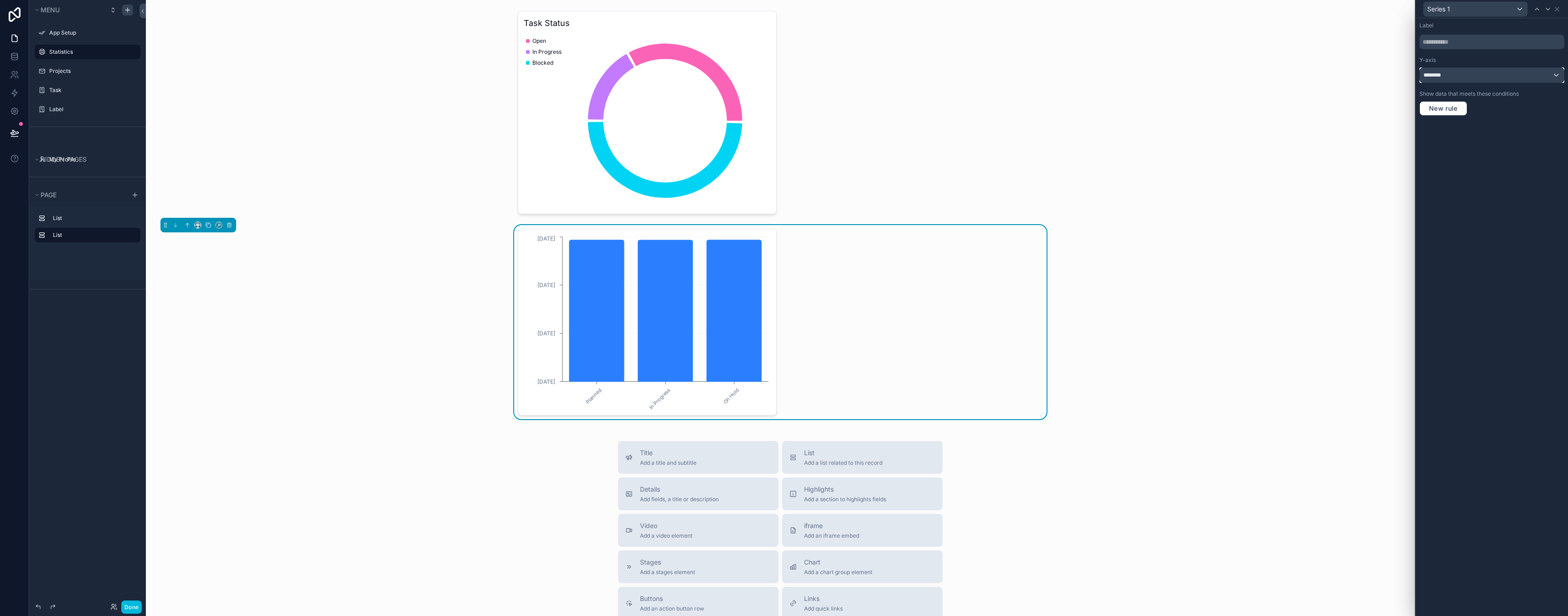
click at [1492, 76] on div "********" at bounding box center [1491, 75] width 144 height 14
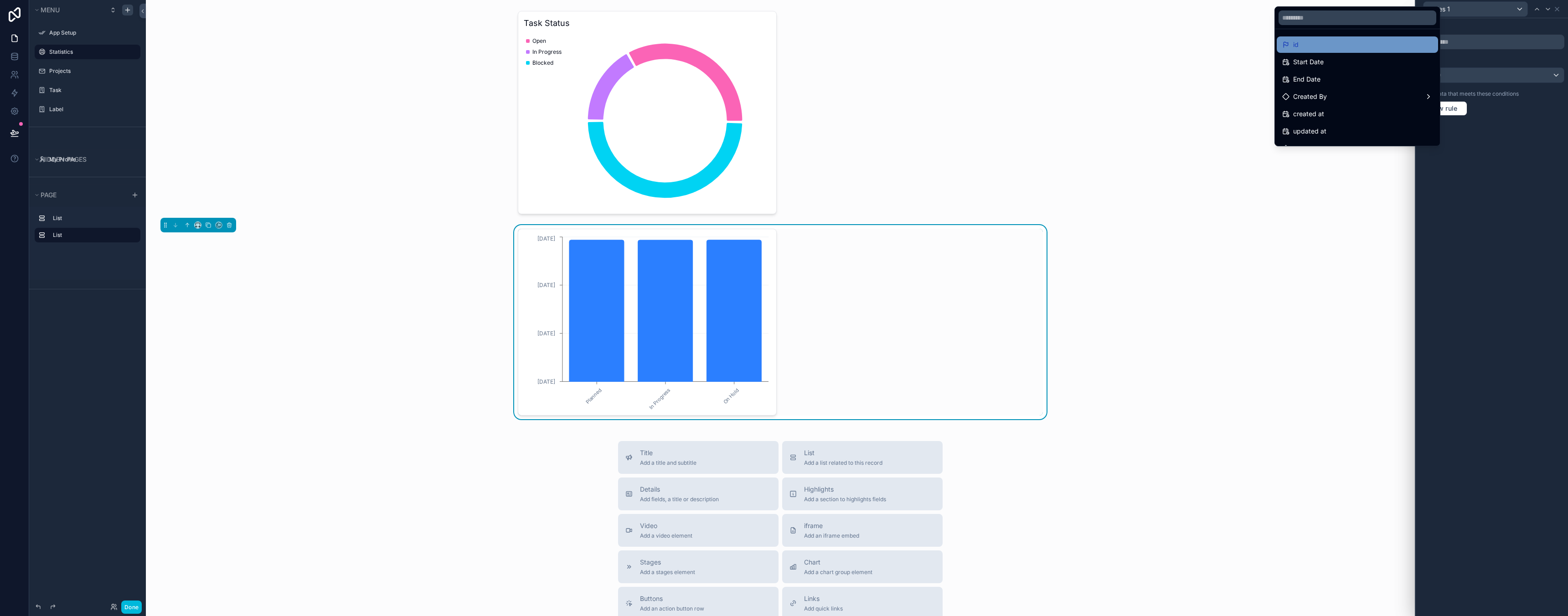
click at [1367, 37] on div "id" at bounding box center [1357, 45] width 161 height 17
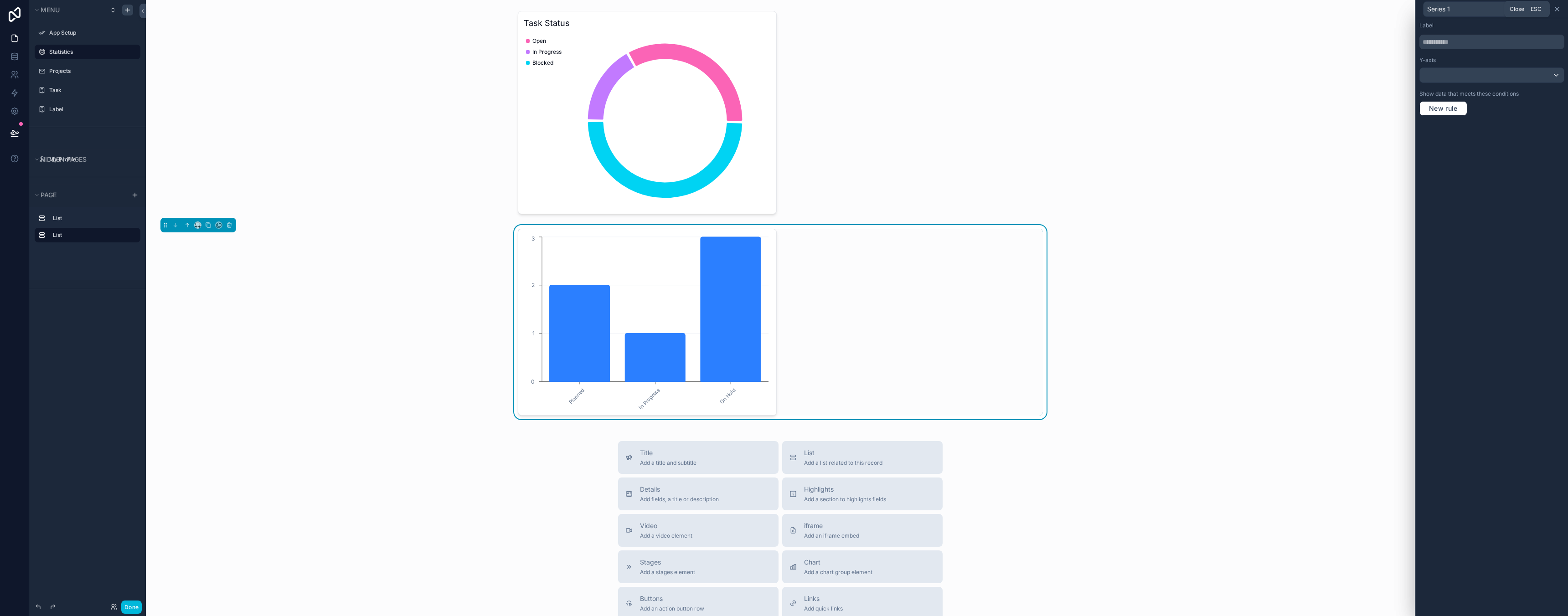
click at [1558, 9] on icon at bounding box center [1557, 9] width 7 height 7
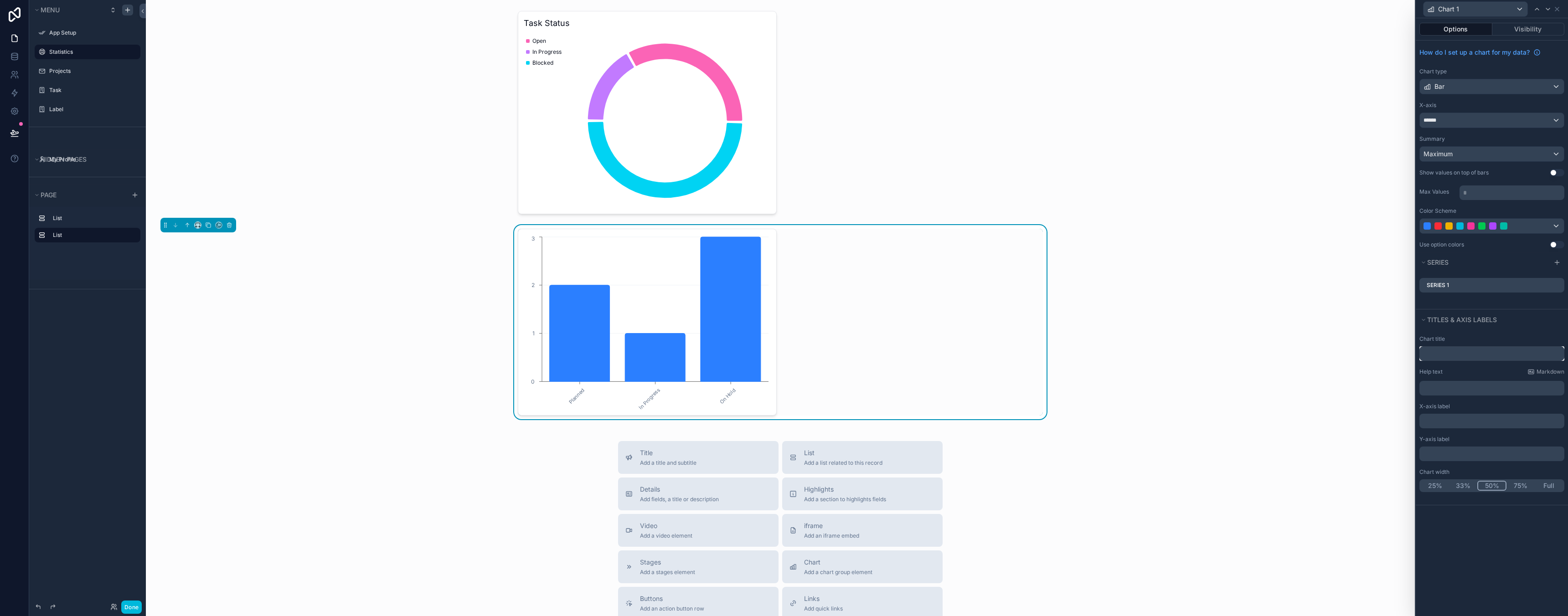
click at [1468, 352] on input "text" at bounding box center [1492, 353] width 145 height 14
click at [1550, 483] on button "Full" at bounding box center [1548, 485] width 28 height 10
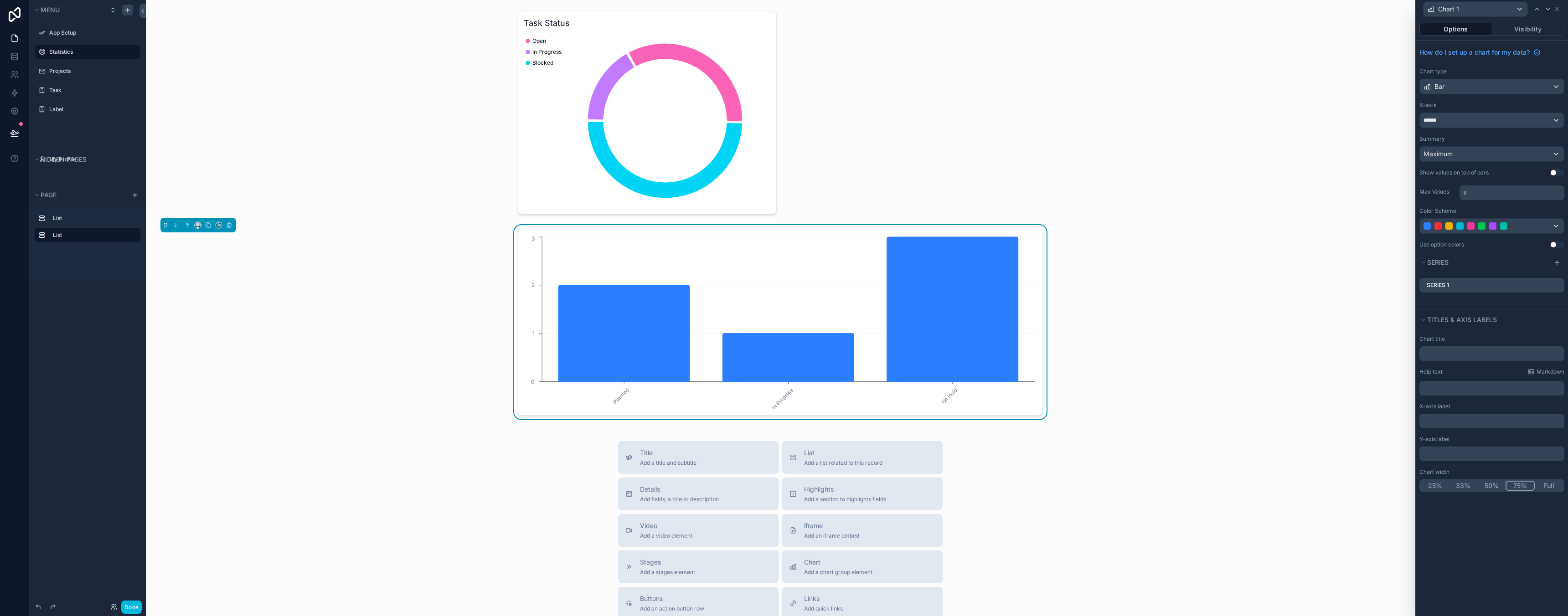
click at [1525, 483] on button "75%" at bounding box center [1520, 485] width 30 height 10
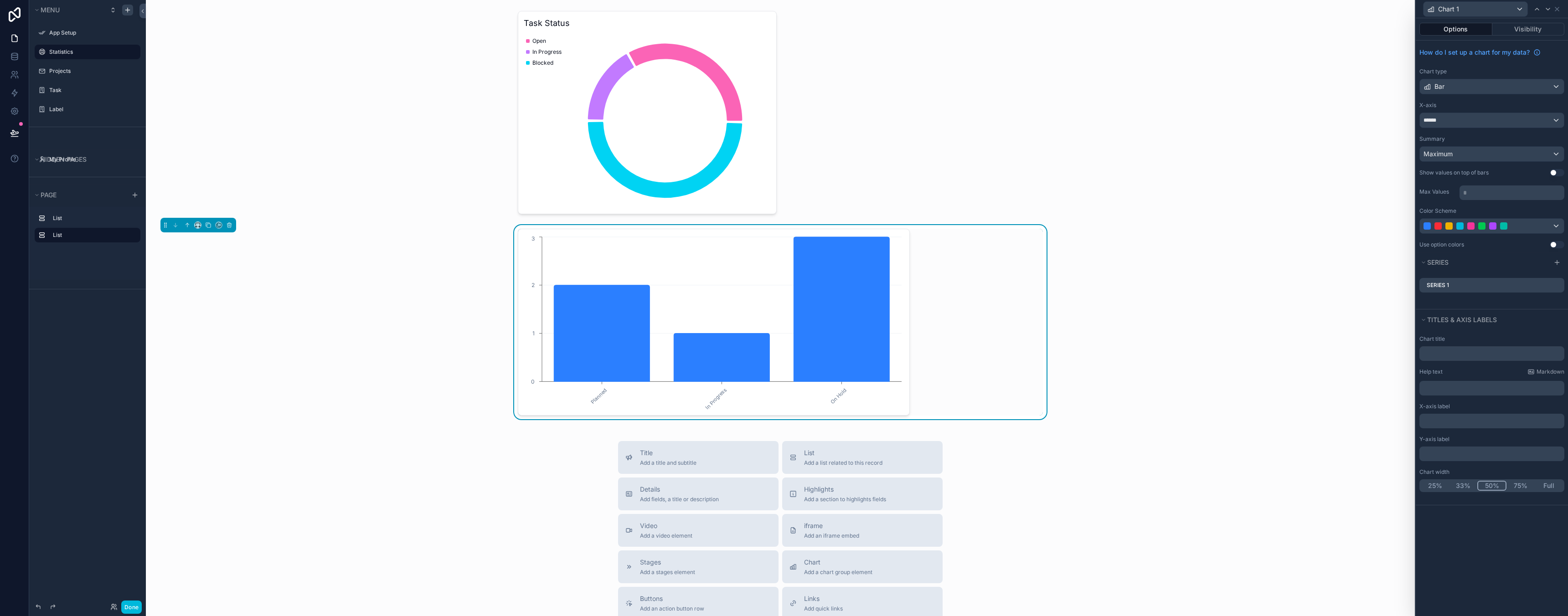
click at [1488, 483] on button "50%" at bounding box center [1491, 485] width 30 height 10
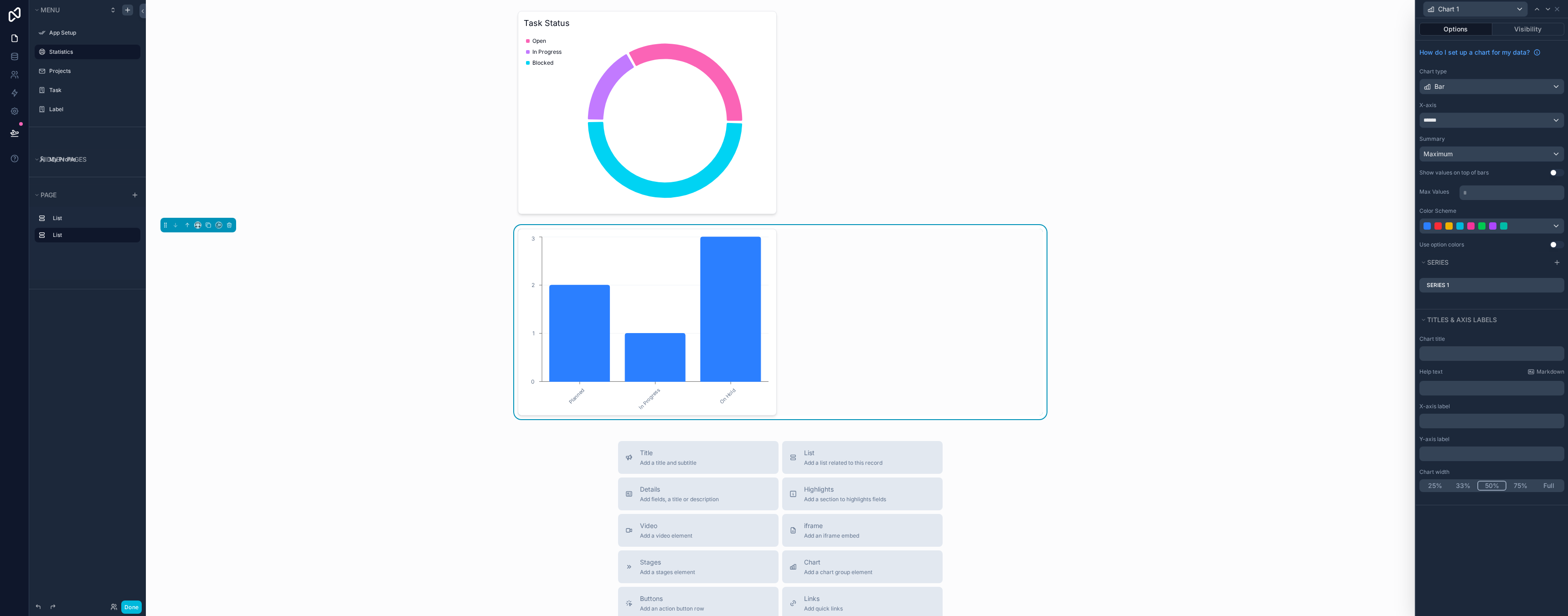
click at [1491, 195] on p "* ﻿" at bounding box center [1513, 192] width 99 height 9
click at [1439, 201] on div "How do I set up a chart for my data? Chart type Bar X-axis ****** Summary Maxim…" at bounding box center [1491, 146] width 152 height 211
click at [1555, 173] on button "Use setting" at bounding box center [1557, 172] width 14 height 7
click at [1555, 172] on button "Use setting" at bounding box center [1557, 172] width 14 height 7
click at [1505, 225] on div at bounding box center [1503, 226] width 7 height 7
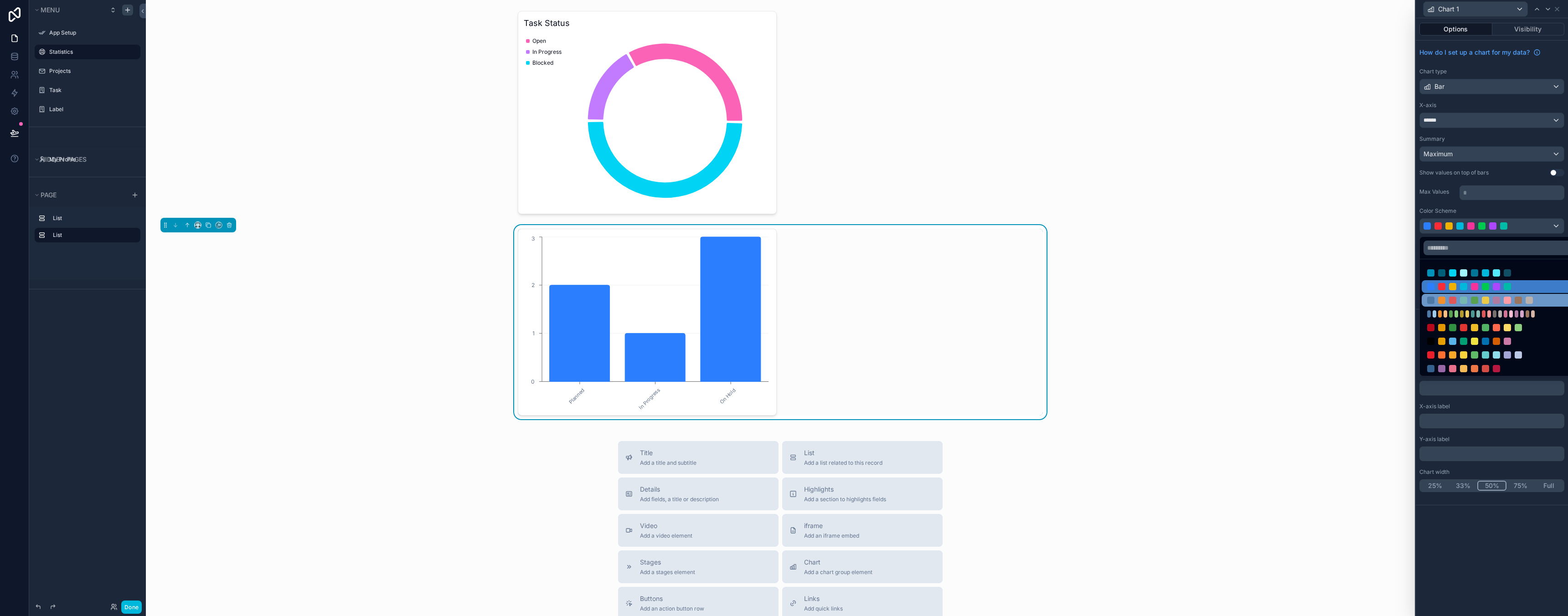
click at [1465, 303] on div at bounding box center [1463, 300] width 7 height 7
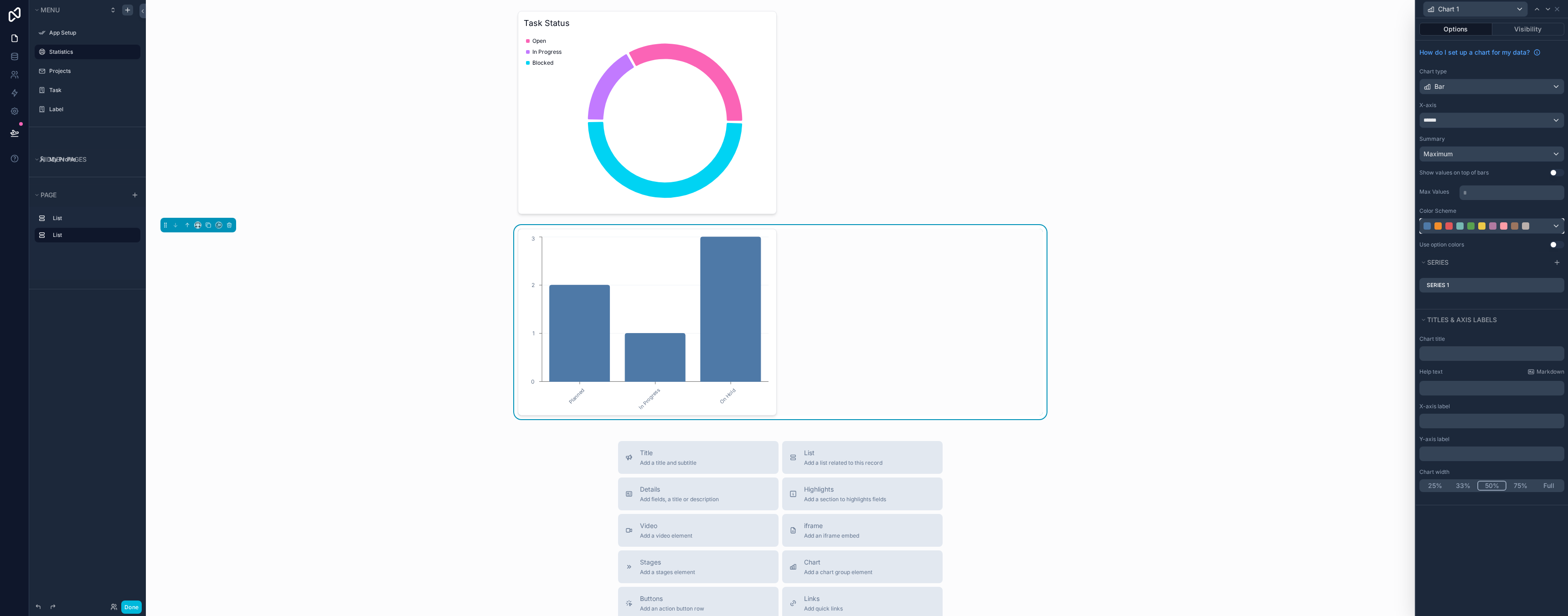
click at [1471, 220] on div at bounding box center [1491, 226] width 144 height 14
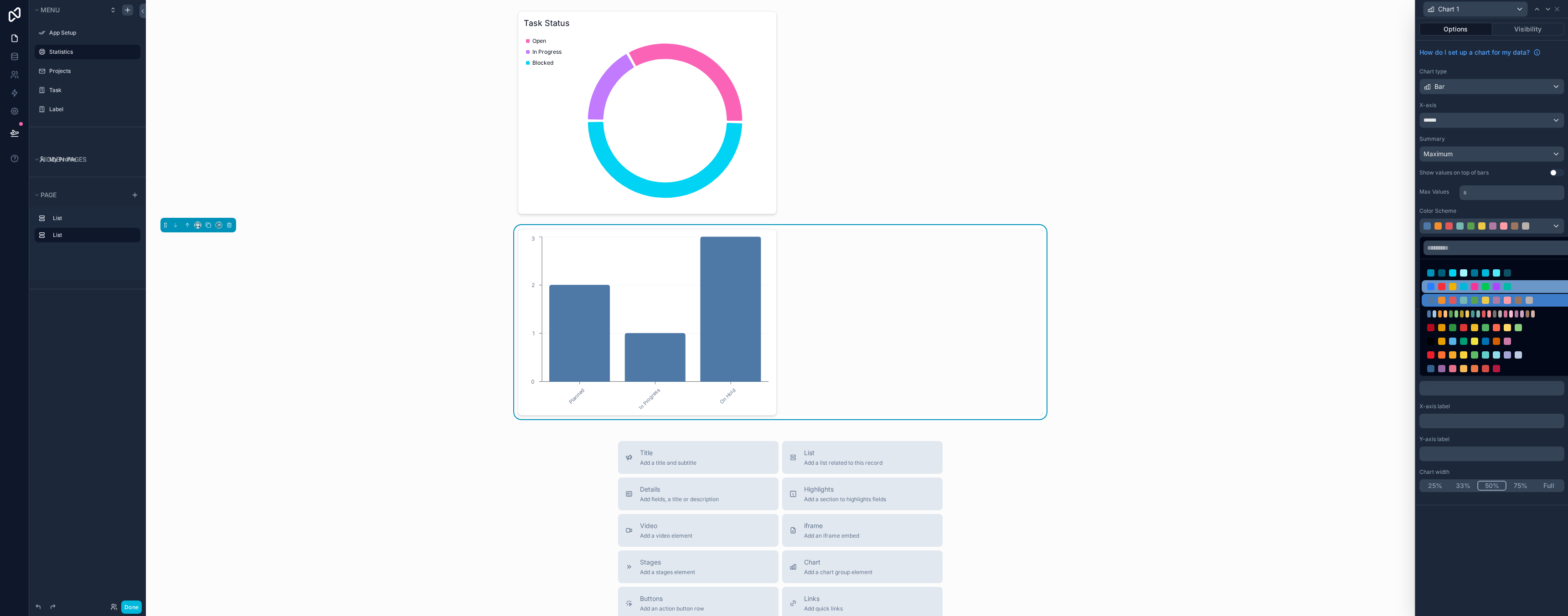
click at [1463, 291] on div at bounding box center [1503, 286] width 161 height 13
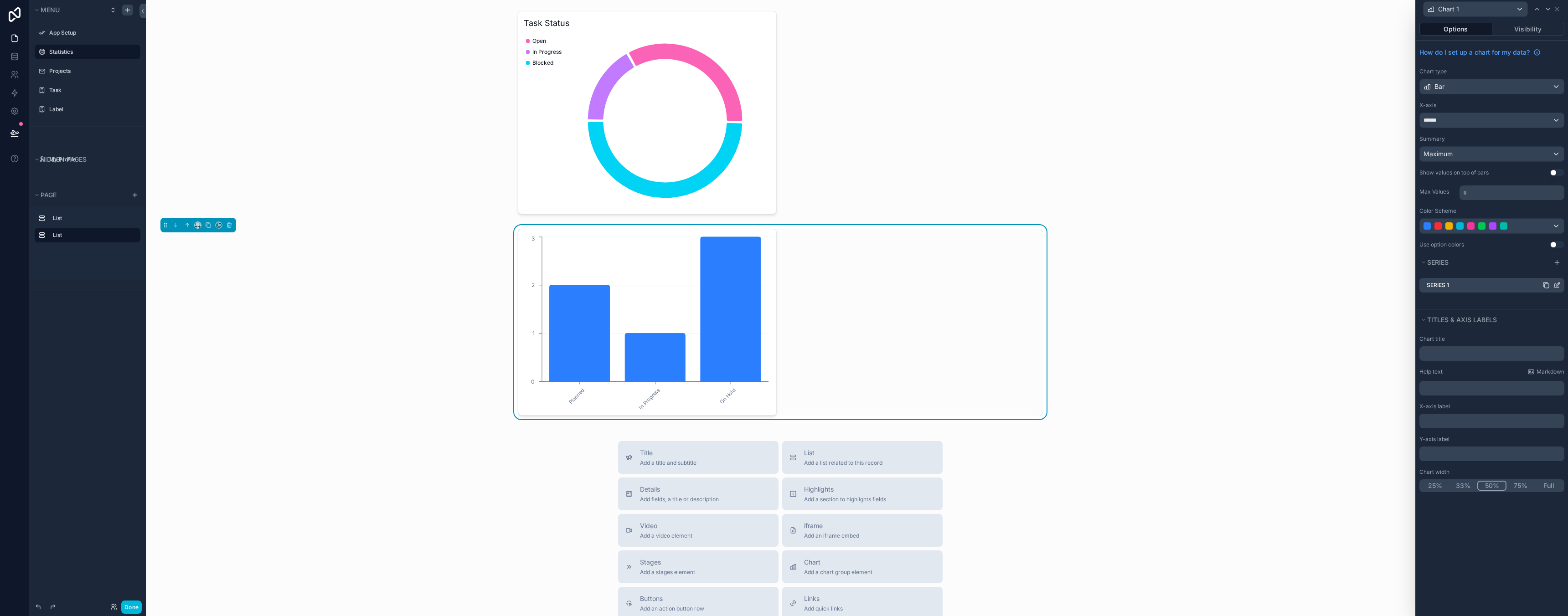
click at [1461, 288] on div "Series 1" at bounding box center [1492, 285] width 145 height 14
click at [1556, 247] on button "Use setting" at bounding box center [1557, 244] width 14 height 7
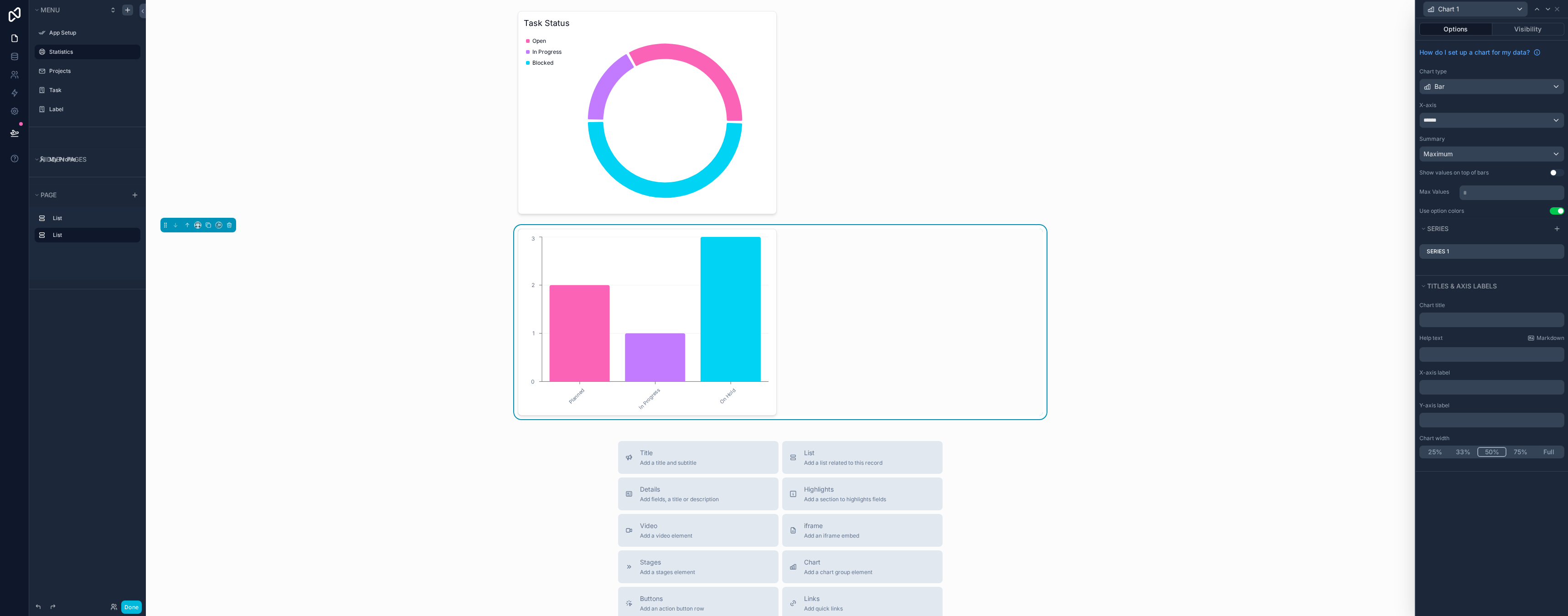
drag, startPoint x: 812, startPoint y: 290, endPoint x: 849, endPoint y: 271, distance: 41.6
click at [850, 271] on div "Planned In Progress On Hold 0 1 2 3" at bounding box center [781, 322] width 525 height 187
drag, startPoint x: 531, startPoint y: 253, endPoint x: 556, endPoint y: 249, distance: 25.3
click at [556, 249] on icon "Planned In Progress On Hold 0 1 2 3" at bounding box center [647, 322] width 247 height 175
click at [474, 258] on div "Planned In Progress On Hold 0 1 2 3" at bounding box center [780, 322] width 1254 height 194
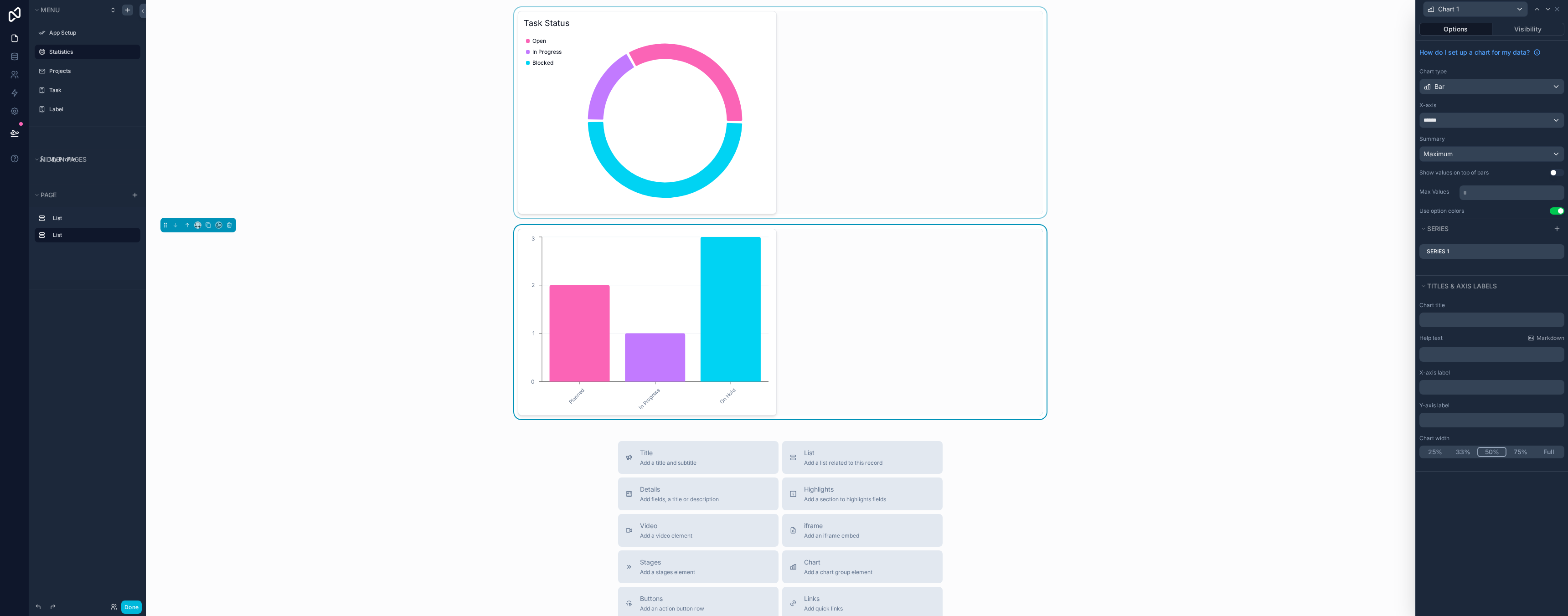
click at [577, 153] on div "scrollable content" at bounding box center [780, 113] width 1254 height 211
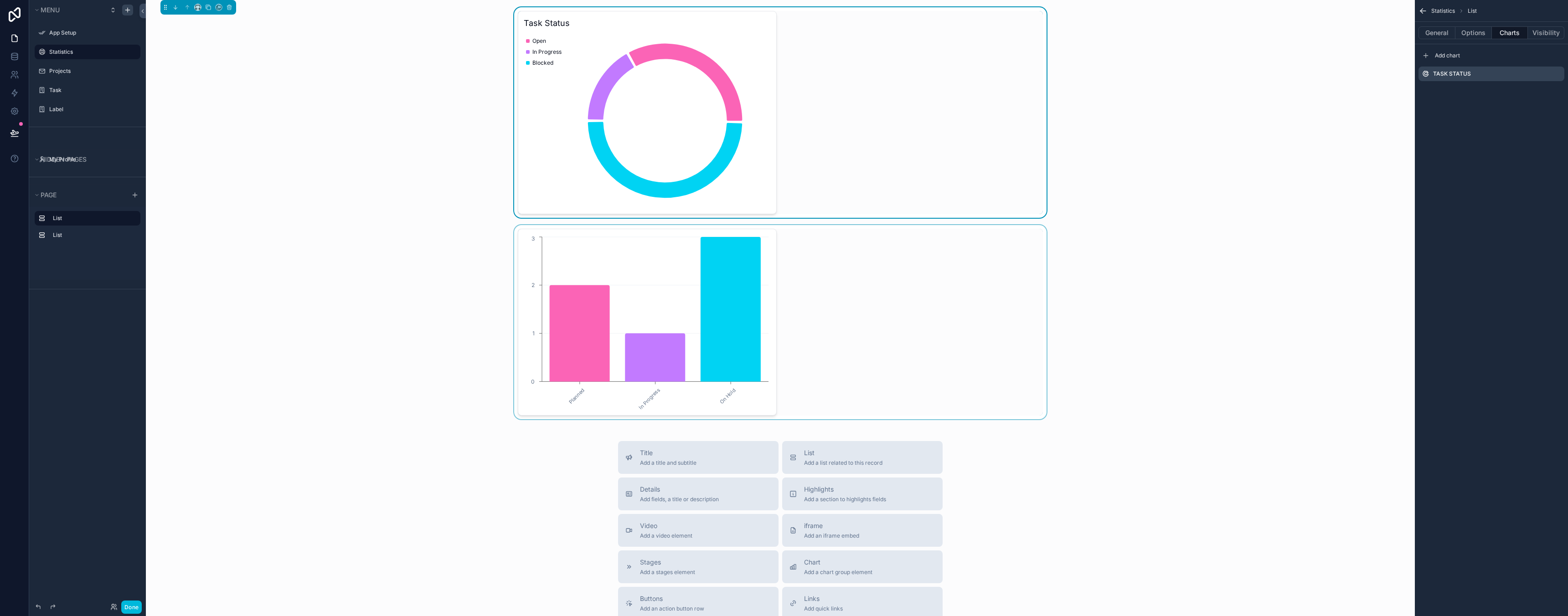
click at [550, 241] on div "scrollable content" at bounding box center [780, 322] width 1254 height 194
click at [853, 141] on div "scrollable content" at bounding box center [780, 113] width 1254 height 211
drag, startPoint x: 647, startPoint y: 306, endPoint x: 886, endPoint y: 134, distance: 294.5
click at [887, 134] on div "Task Status Open In Progress Blocked Planned In Progress On Hold 0 1 2 3 Title …" at bounding box center [780, 419] width 1269 height 838
click at [670, 335] on div "scrollable content" at bounding box center [780, 322] width 1254 height 194
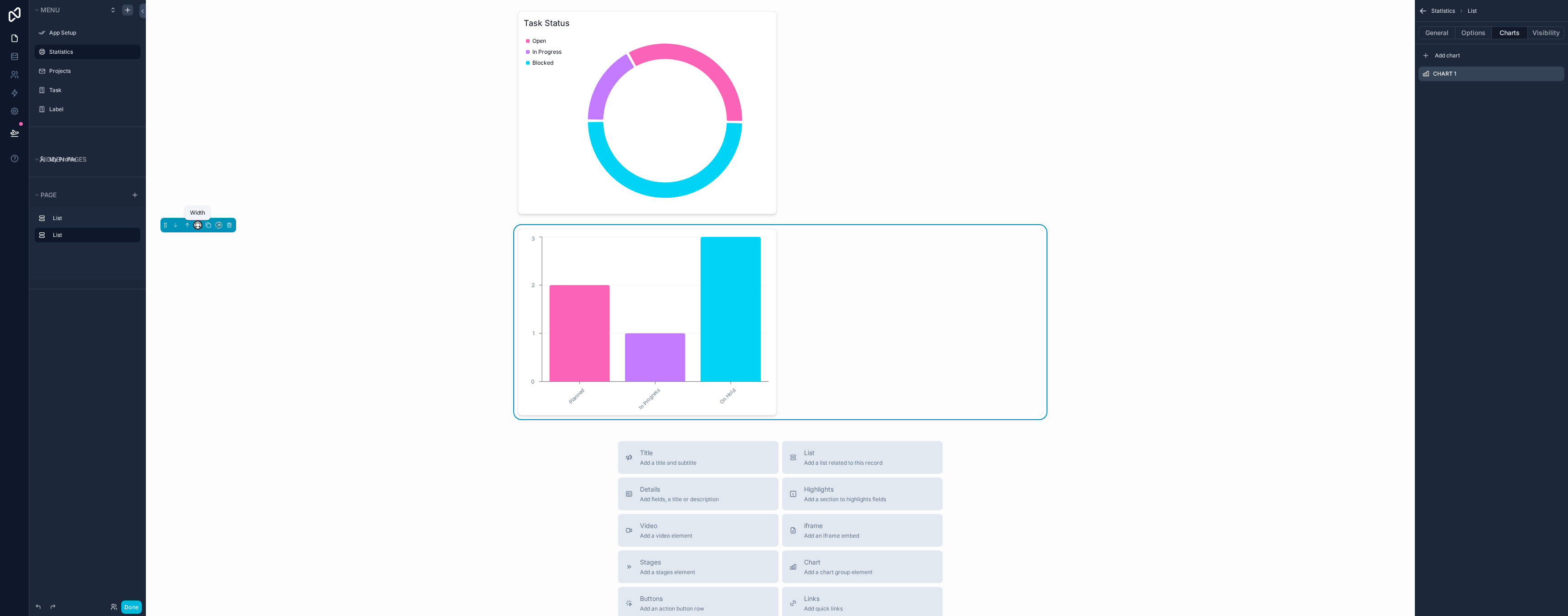
click at [197, 226] on icon "scrollable content" at bounding box center [198, 225] width 6 height 6
click at [222, 291] on div "50%" at bounding box center [216, 294] width 28 height 11
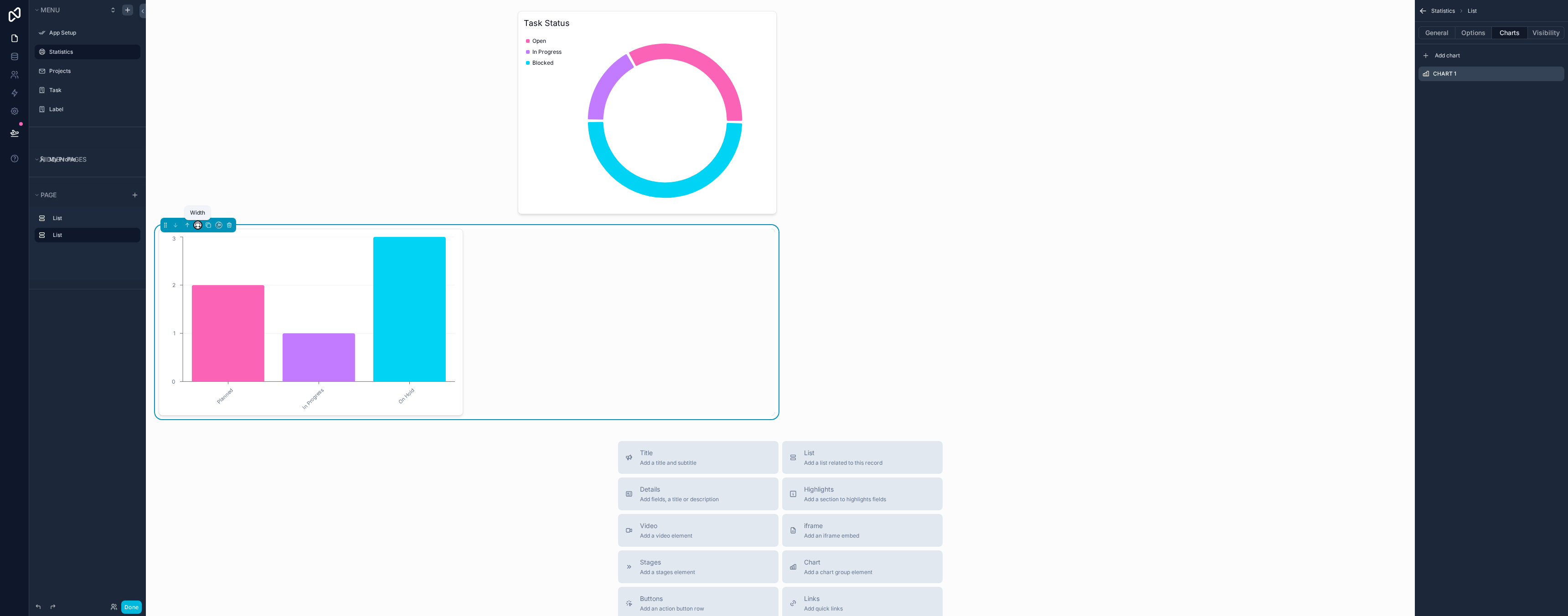
click at [195, 223] on icon "scrollable content" at bounding box center [198, 225] width 6 height 6
click at [526, 172] on div "scrollable content" at bounding box center [784, 308] width 1568 height 616
click at [574, 146] on div "scrollable content" at bounding box center [780, 113] width 1254 height 211
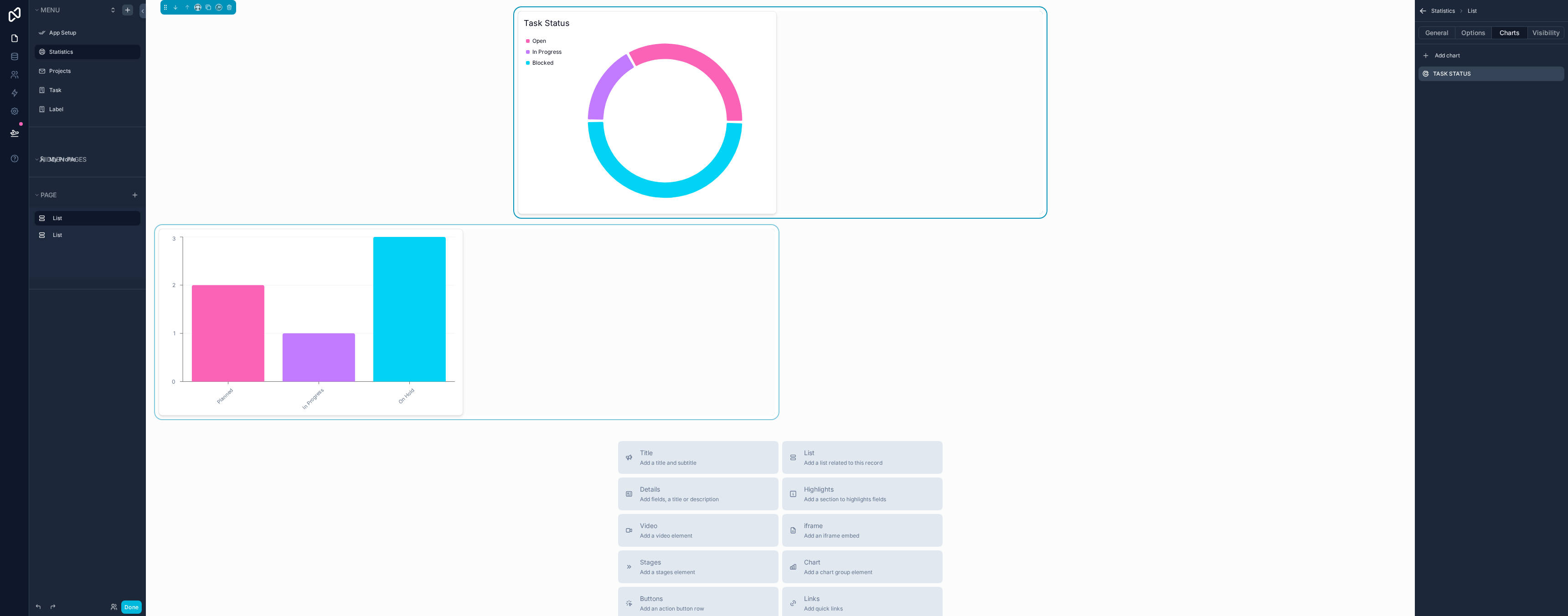
click at [196, 2] on div "scrollable content" at bounding box center [198, 7] width 76 height 14
click at [196, 5] on icon "scrollable content" at bounding box center [197, 6] width 4 height 2
click at [215, 77] on span "50%" at bounding box center [209, 76] width 14 height 11
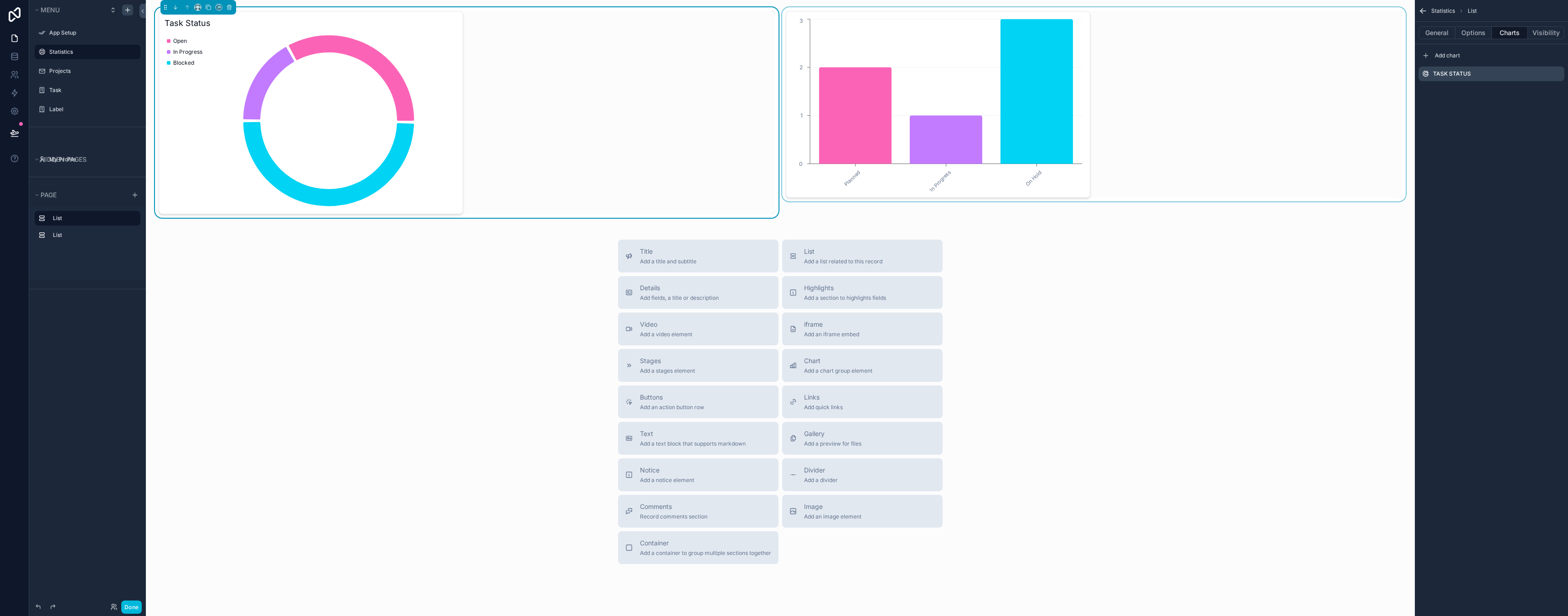
click at [972, 128] on div "scrollable content" at bounding box center [1094, 113] width 628 height 211
click at [688, 152] on div "scrollable content" at bounding box center [467, 113] width 628 height 211
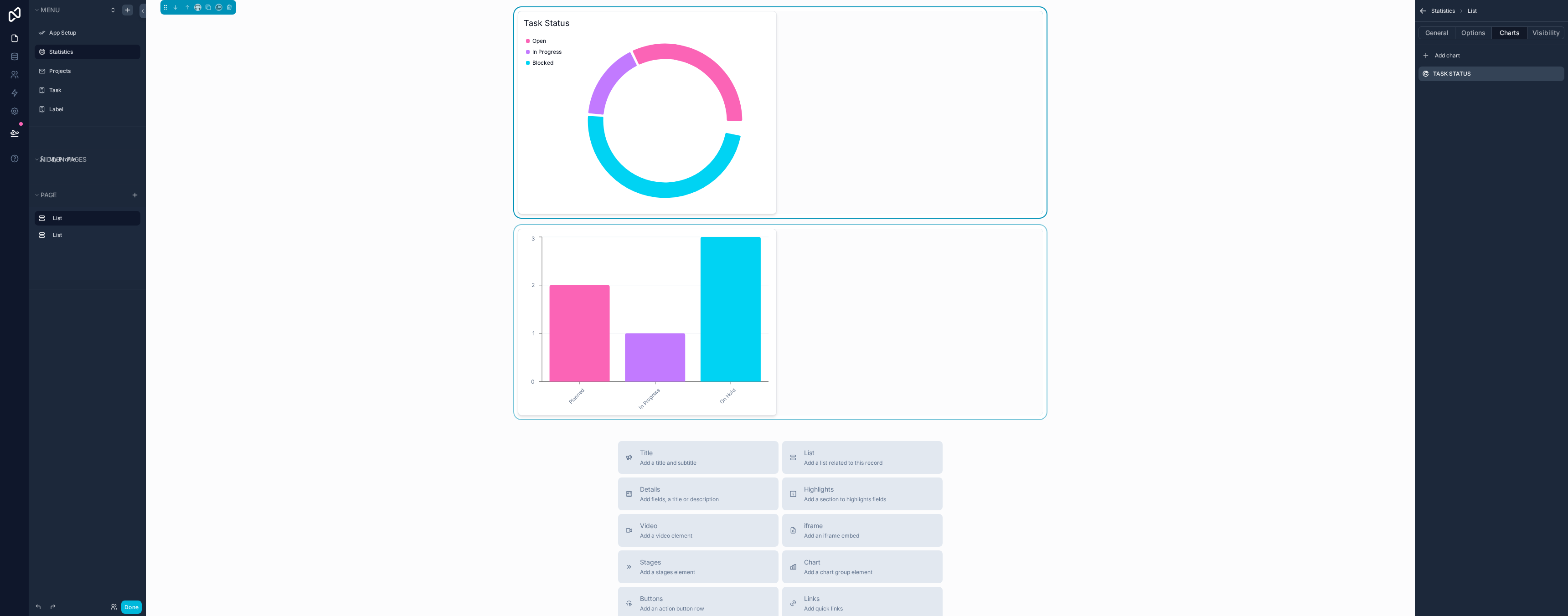
click at [893, 272] on div "scrollable content" at bounding box center [780, 322] width 1254 height 194
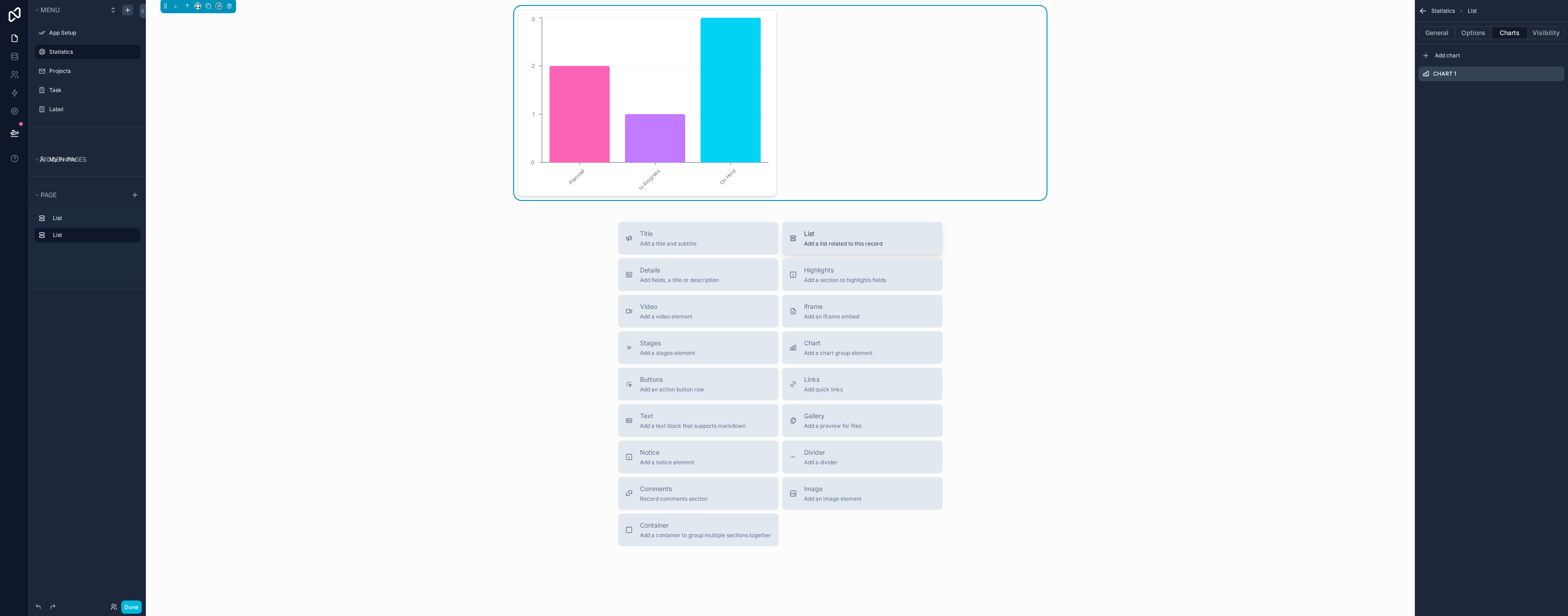
scroll to position [0, 0]
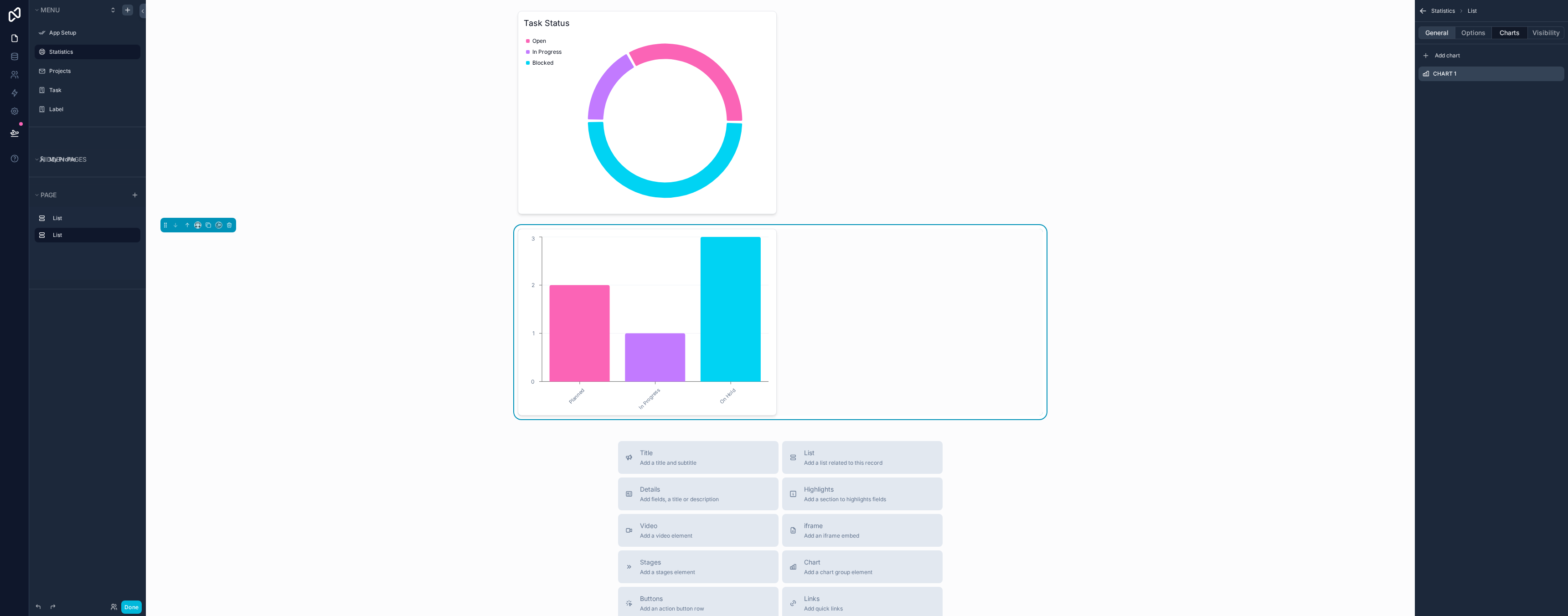
click at [1443, 34] on button "General" at bounding box center [1437, 33] width 37 height 13
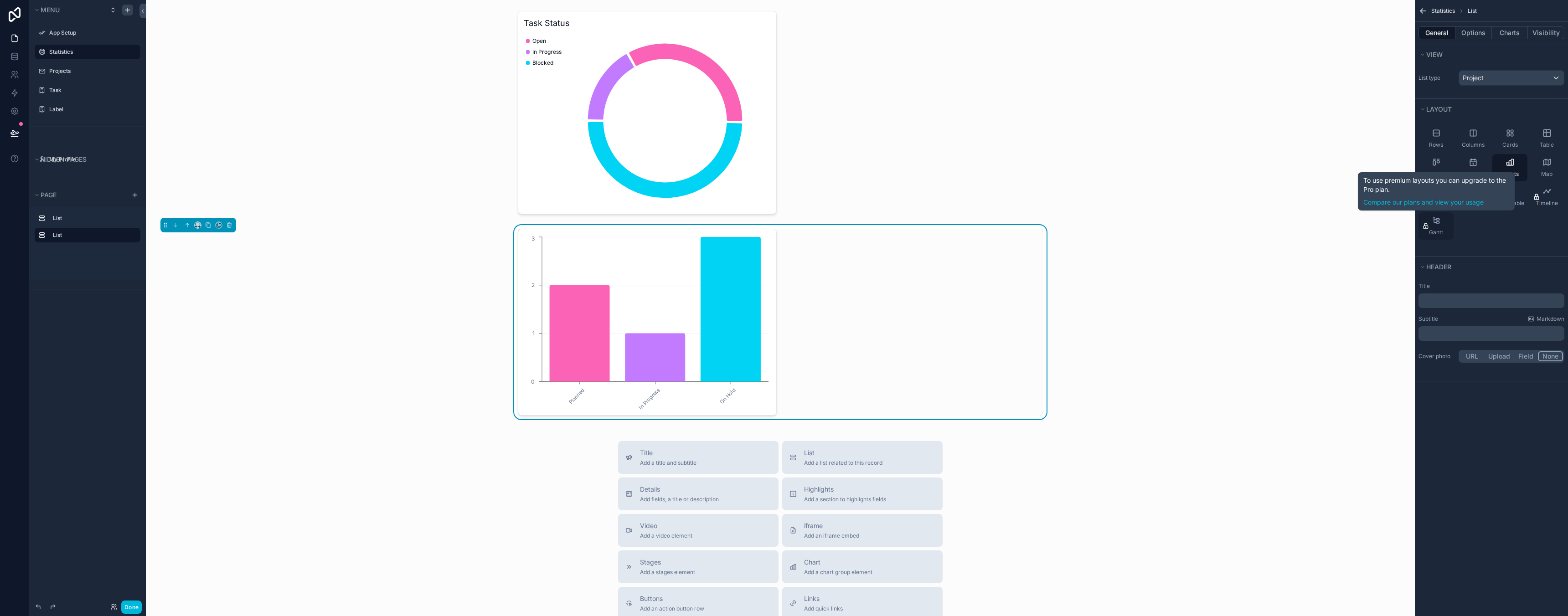
click at [1429, 229] on span "Gantt" at bounding box center [1436, 232] width 14 height 7
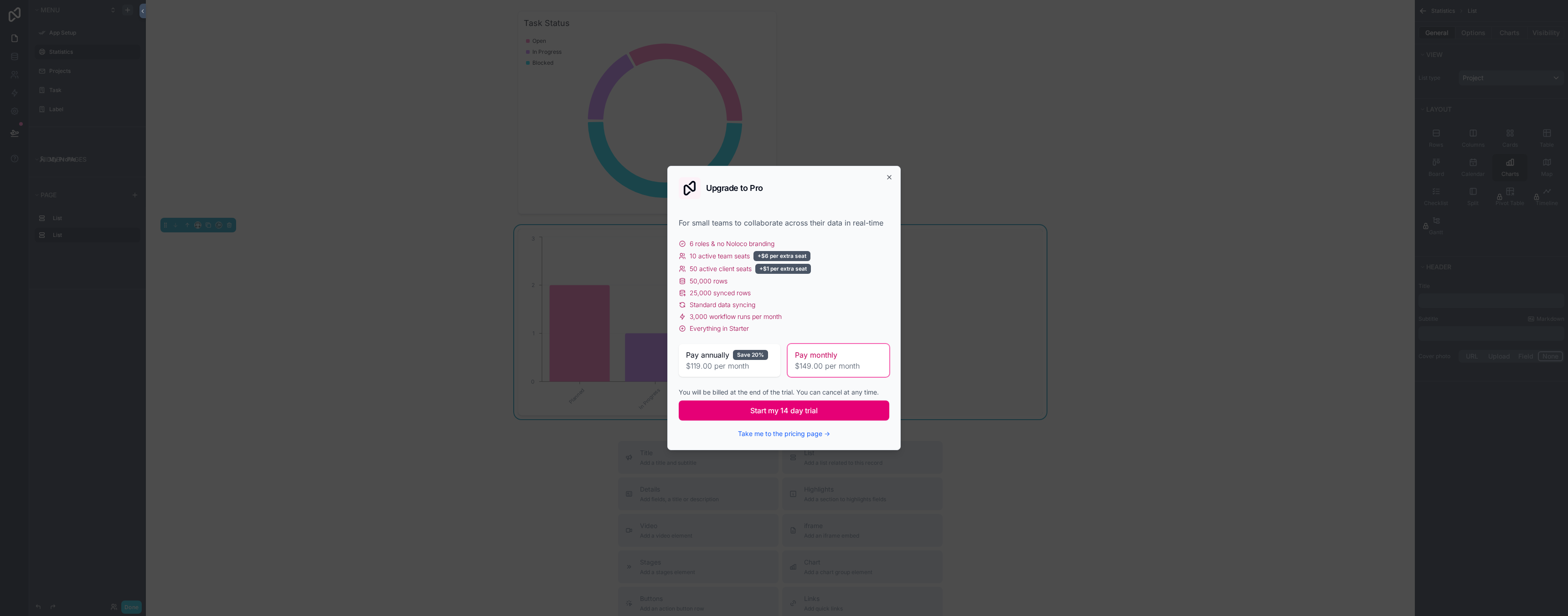
click at [829, 409] on button "Start my 14 day trial" at bounding box center [784, 410] width 211 height 20
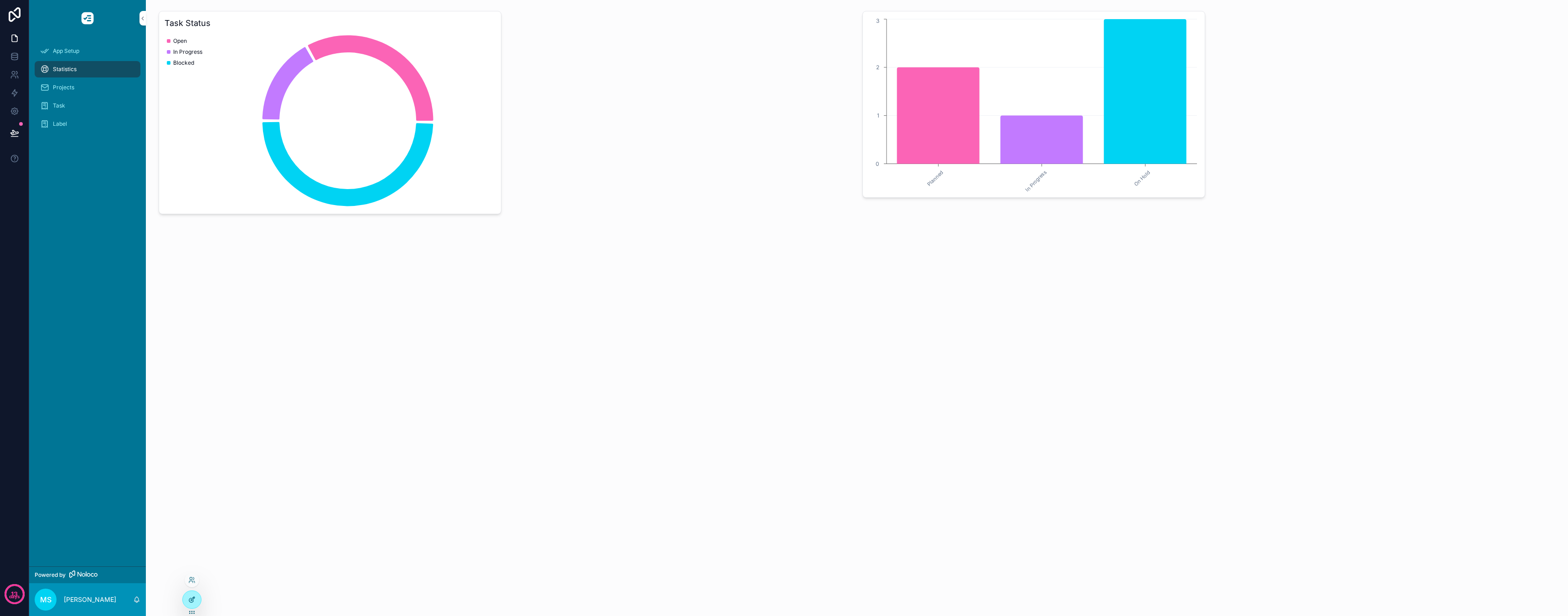
click at [192, 604] on div at bounding box center [192, 599] width 18 height 18
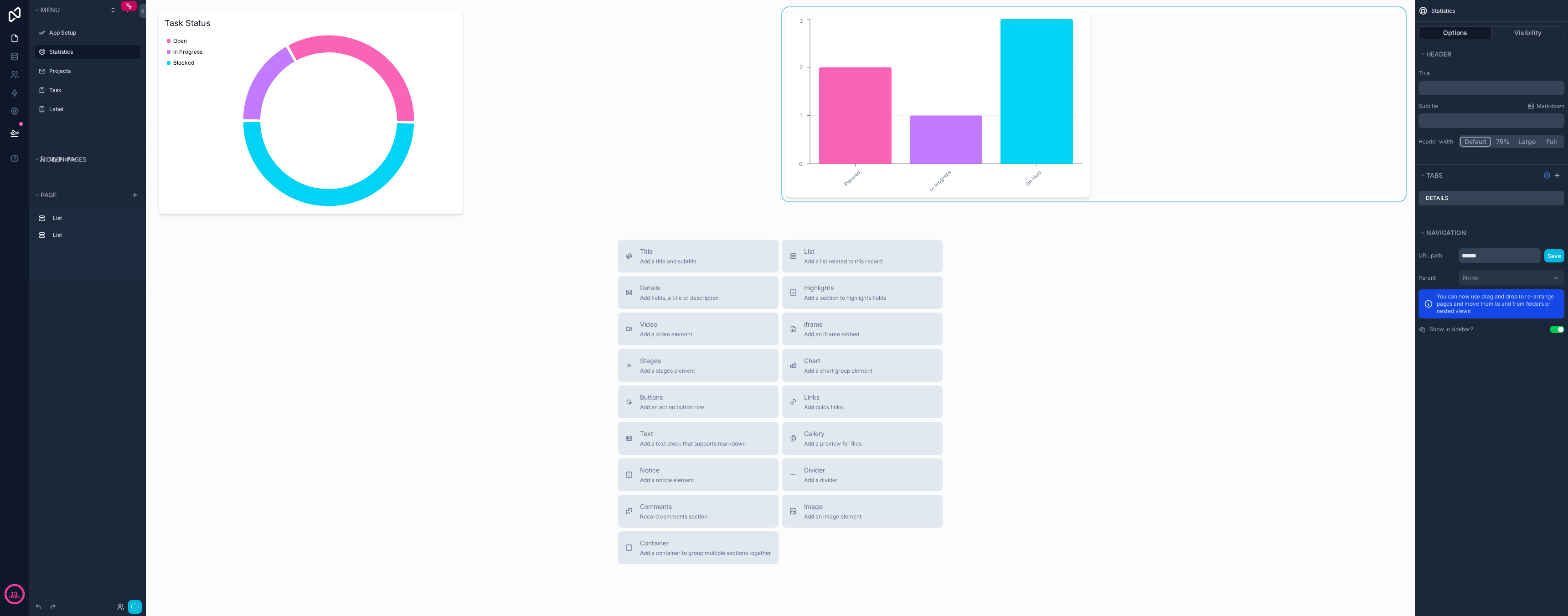
click at [1040, 176] on div "scrollable content" at bounding box center [1094, 113] width 628 height 211
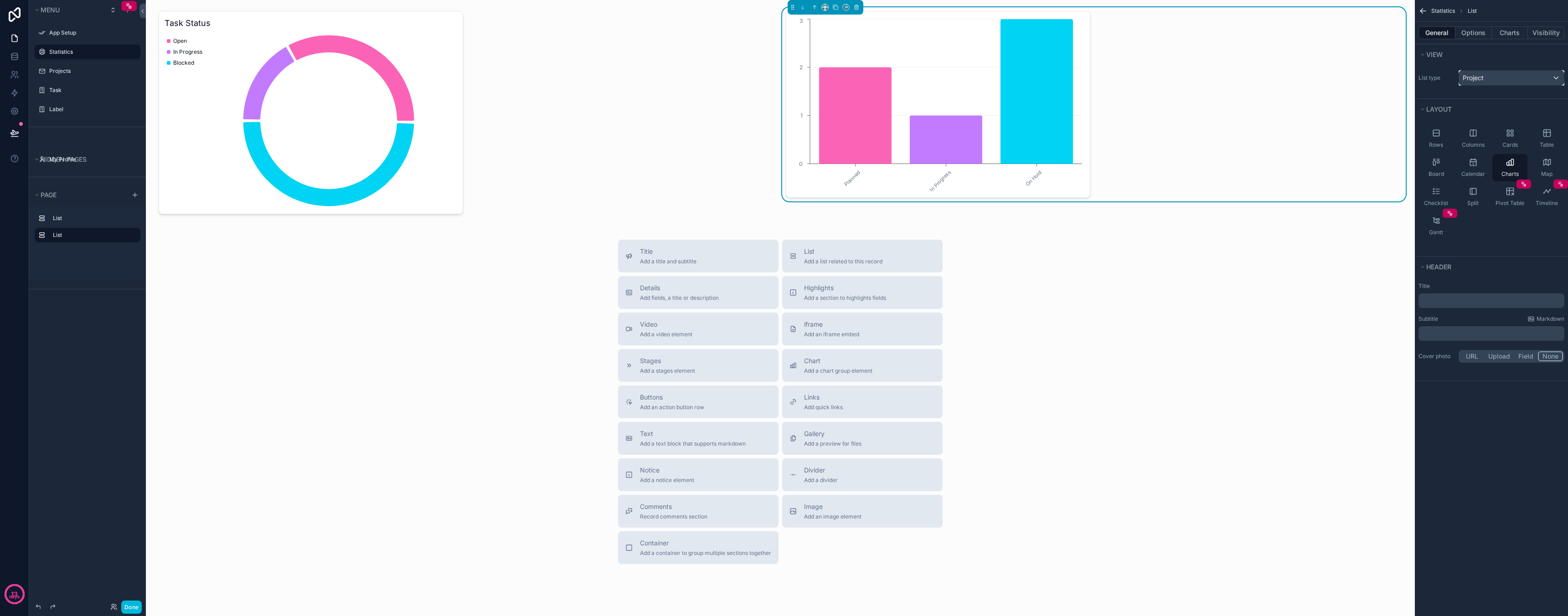
click at [1521, 79] on div "Project" at bounding box center [1511, 77] width 105 height 14
click at [1521, 79] on div "scrollable content" at bounding box center [784, 308] width 1568 height 616
click at [1439, 227] on div "Gantt" at bounding box center [1436, 226] width 35 height 27
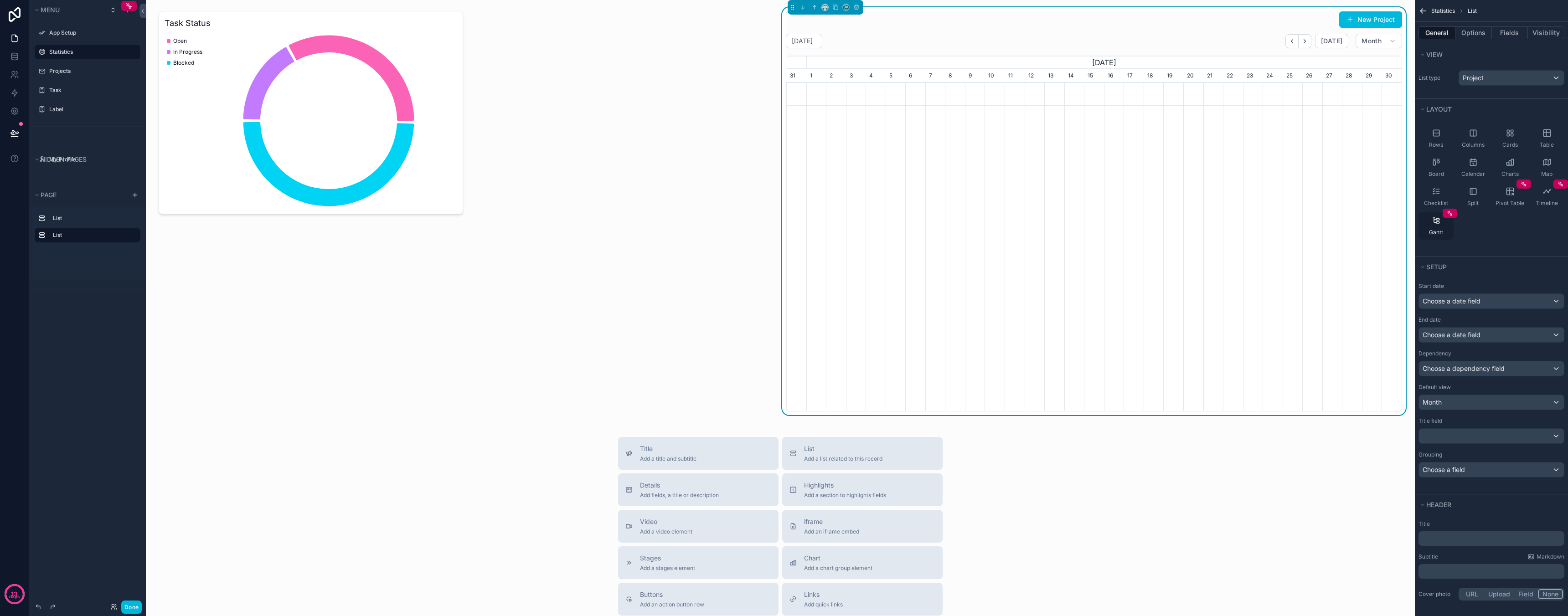
scroll to position [0, 616]
click at [1504, 32] on button "Fields" at bounding box center [1511, 33] width 37 height 13
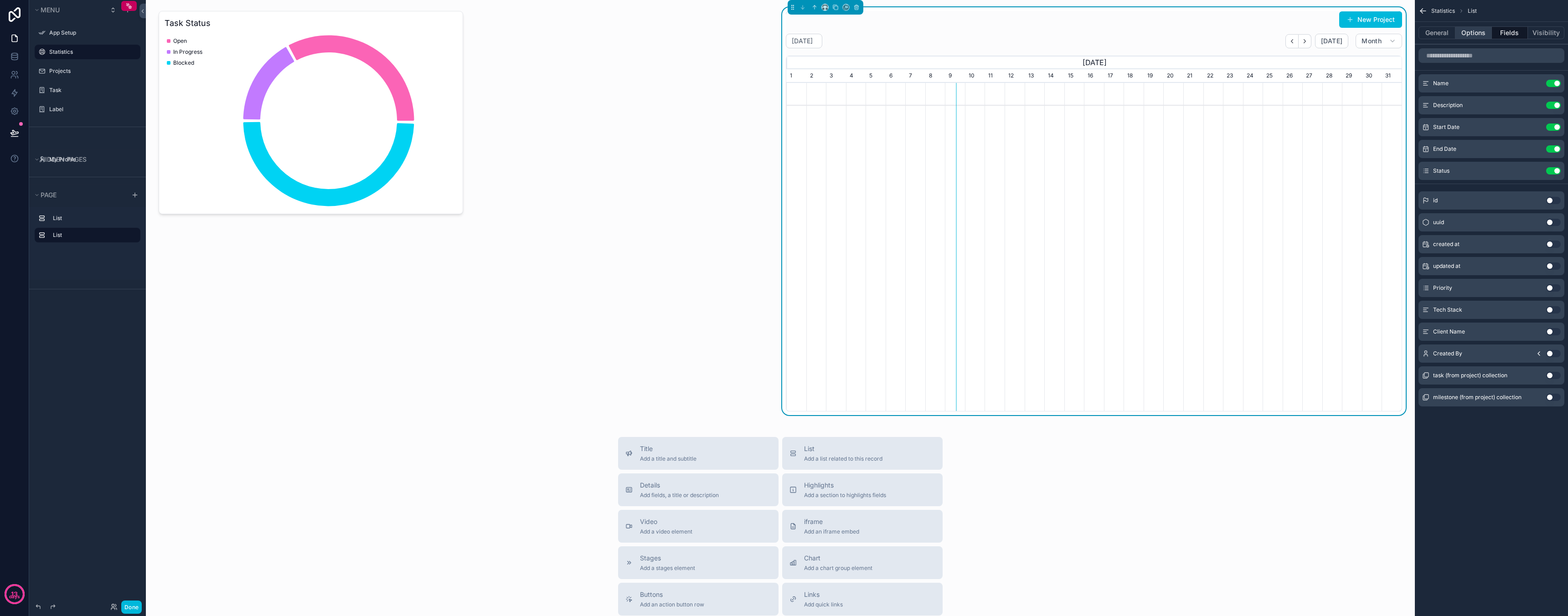
click at [1483, 28] on button "Options" at bounding box center [1474, 33] width 37 height 13
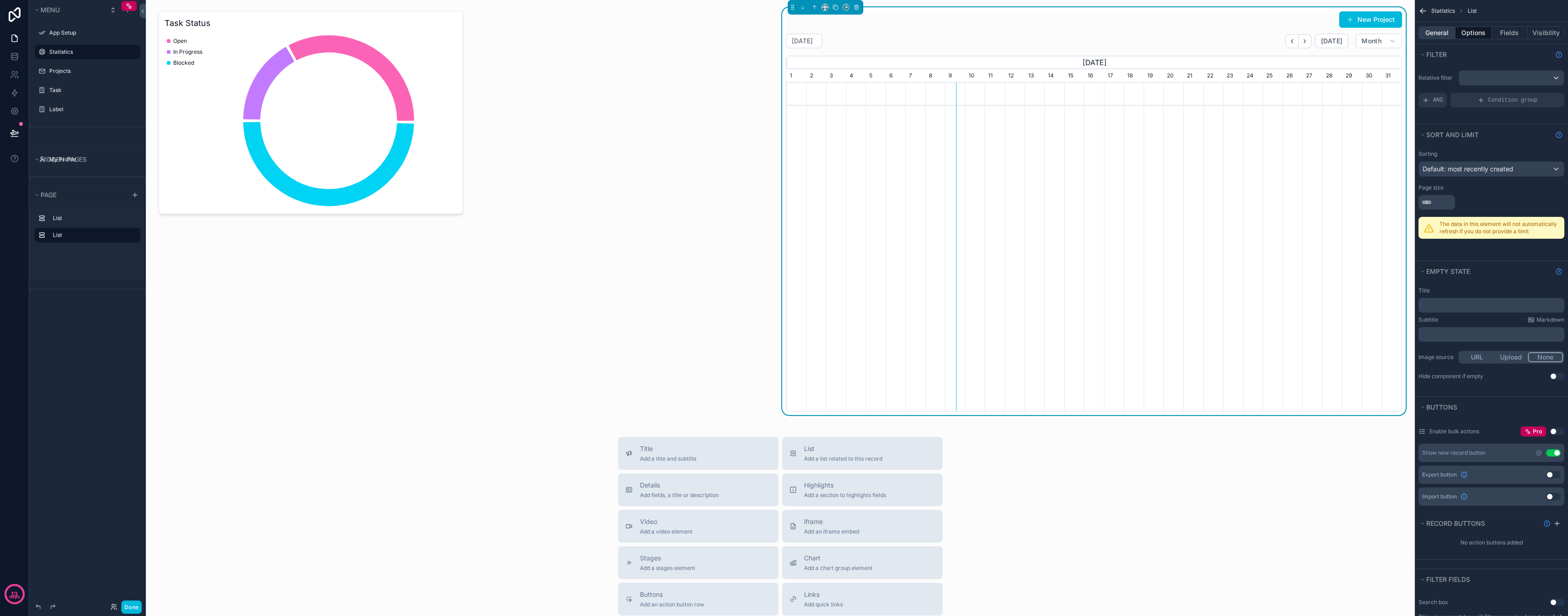
click at [1437, 33] on button "General" at bounding box center [1437, 33] width 37 height 13
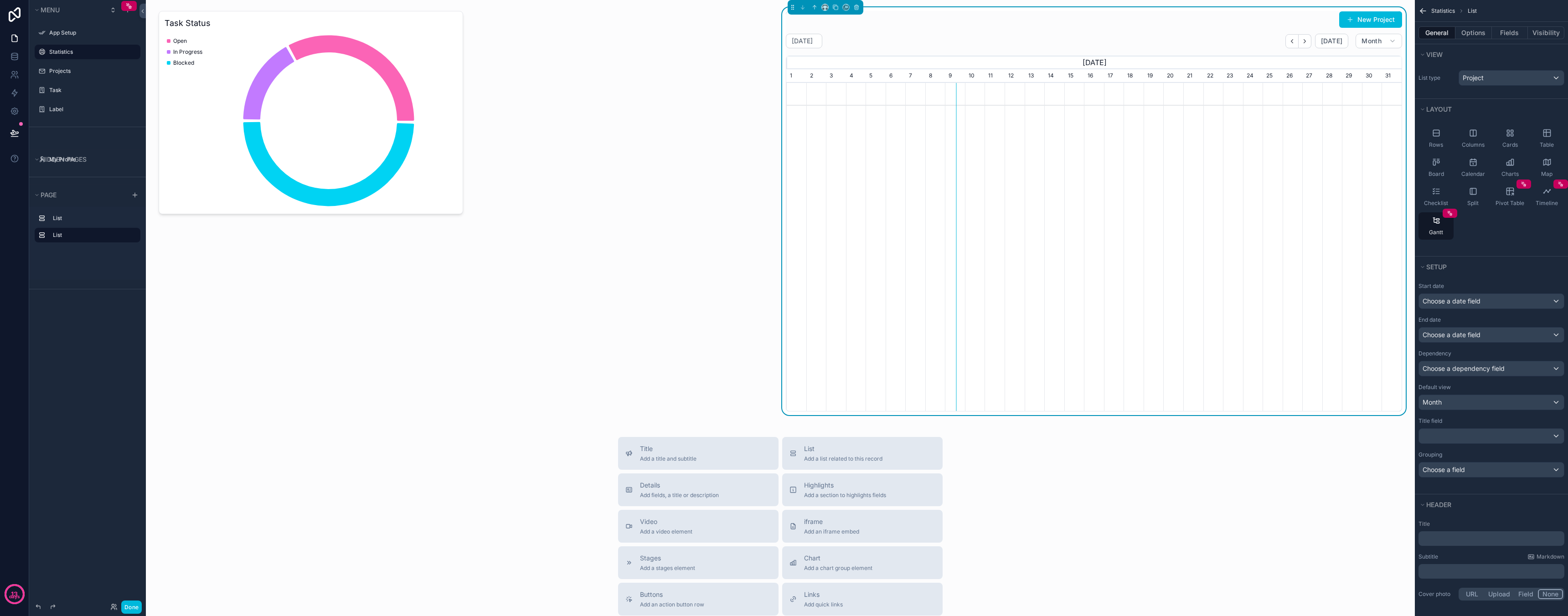
click at [1200, 207] on div "scrollable content" at bounding box center [1094, 247] width 616 height 328
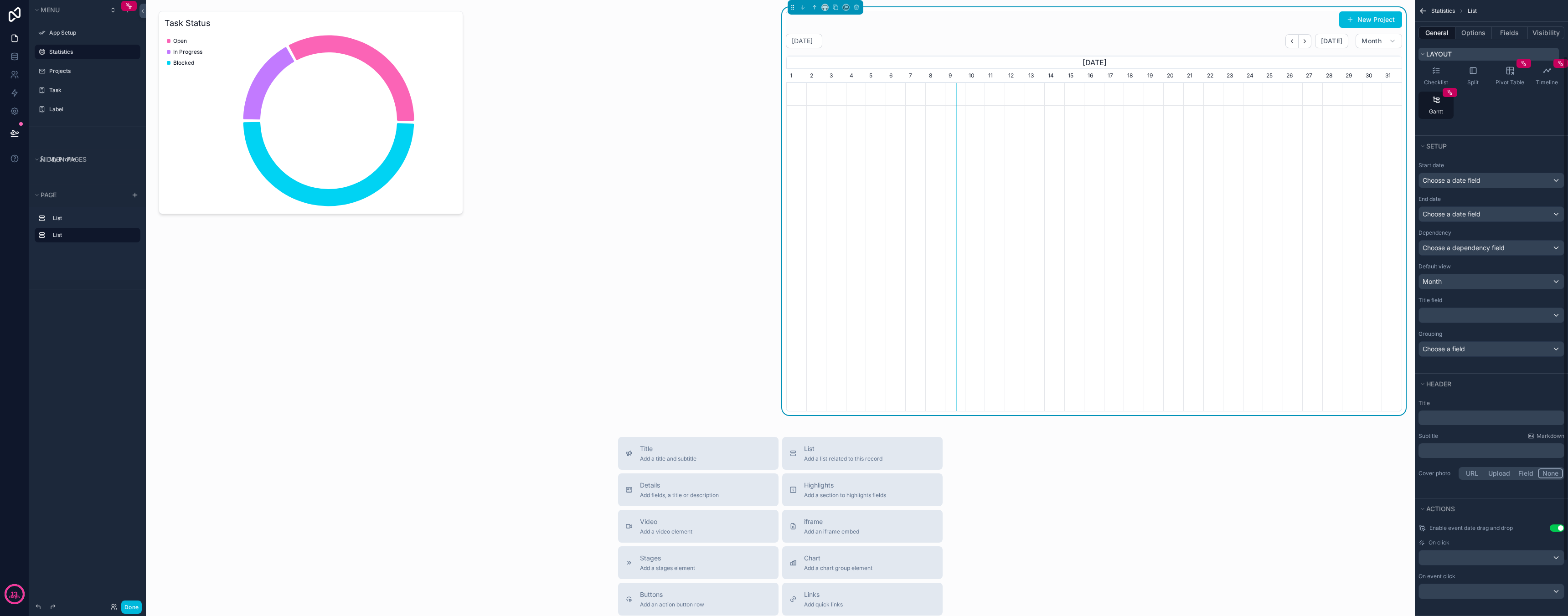
scroll to position [136, 0]
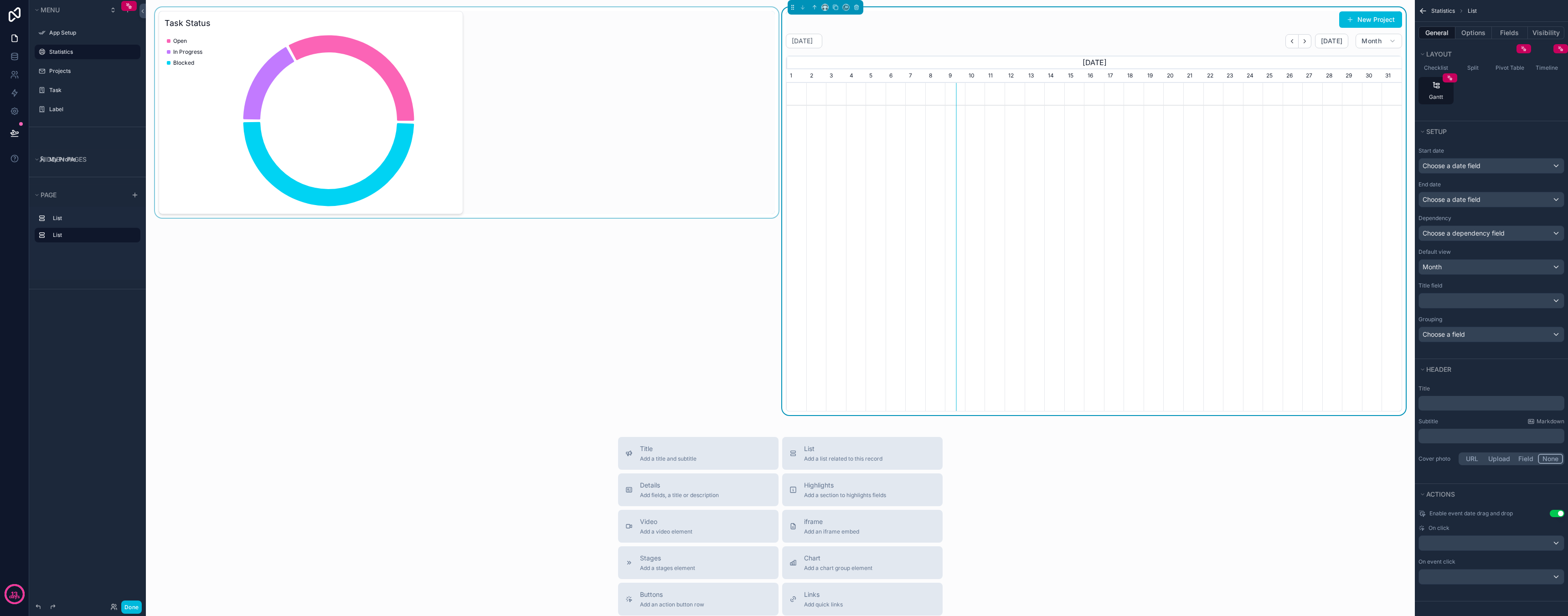
click at [715, 249] on div "scrollable content" at bounding box center [467, 211] width 628 height 408
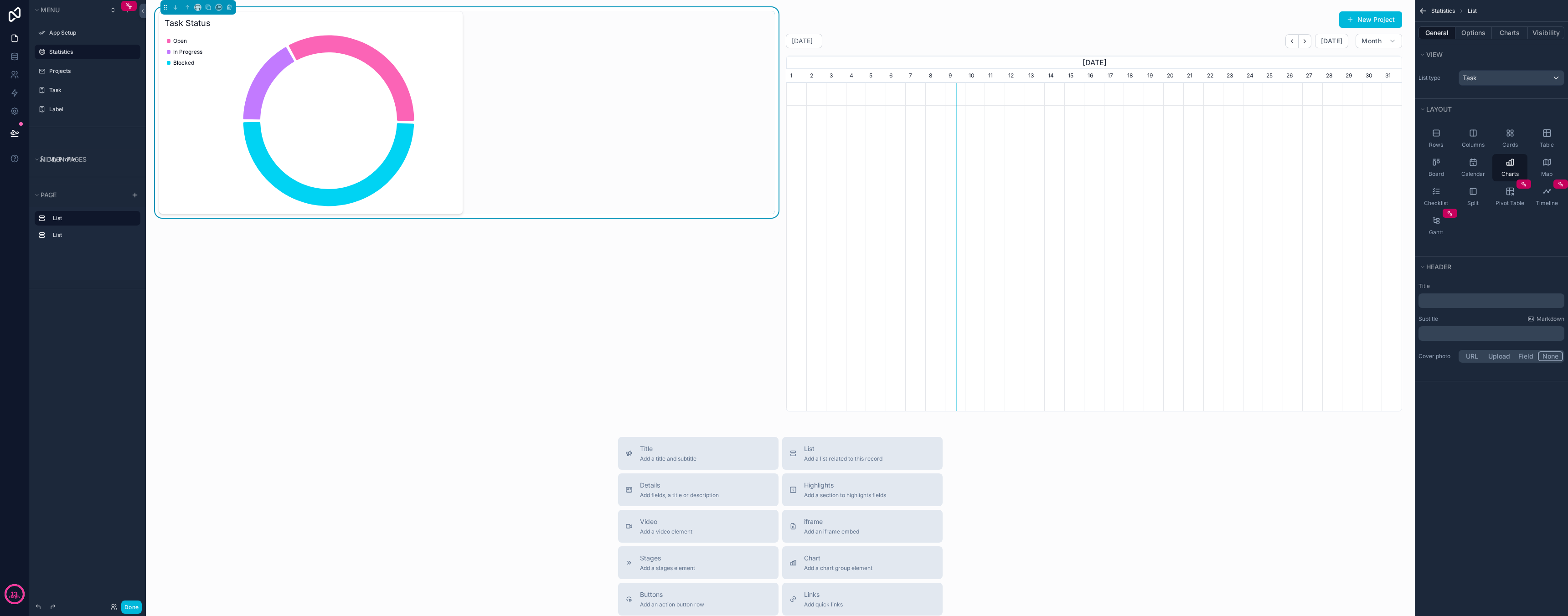
scroll to position [0, 0]
click at [1162, 178] on div "scrollable content" at bounding box center [1094, 211] width 628 height 408
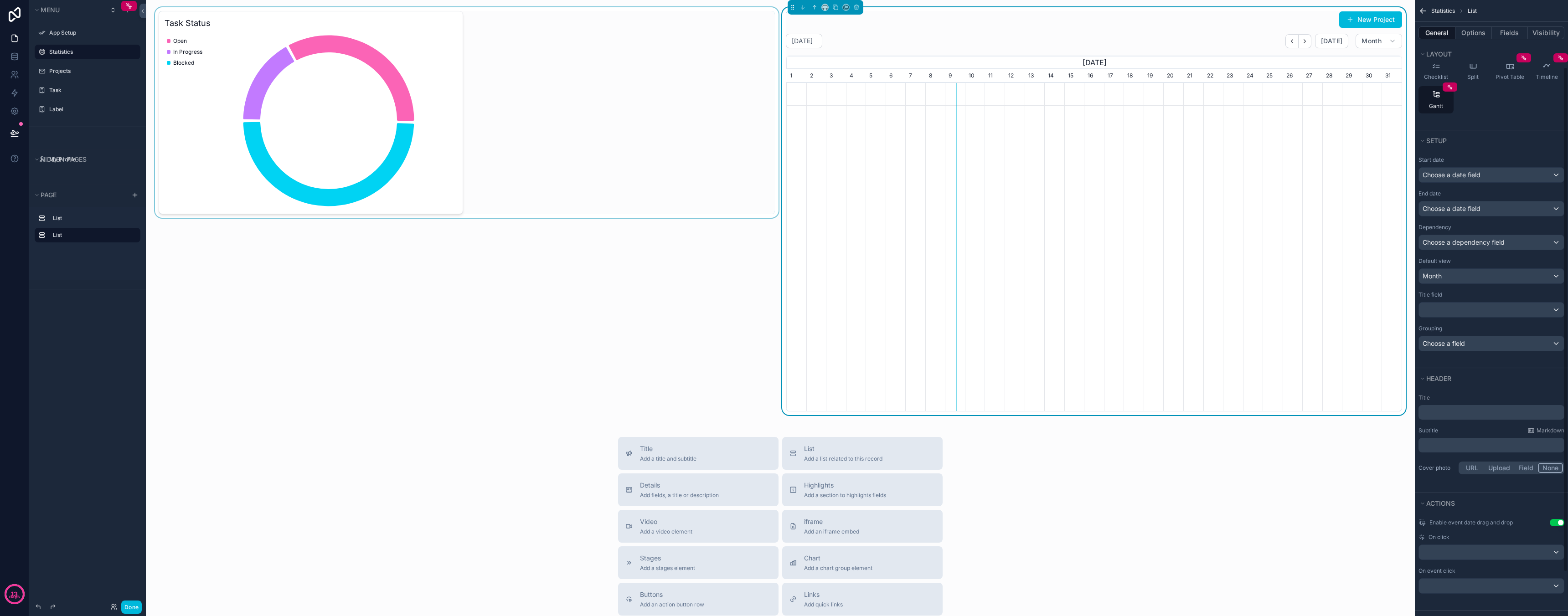
scroll to position [136, 0]
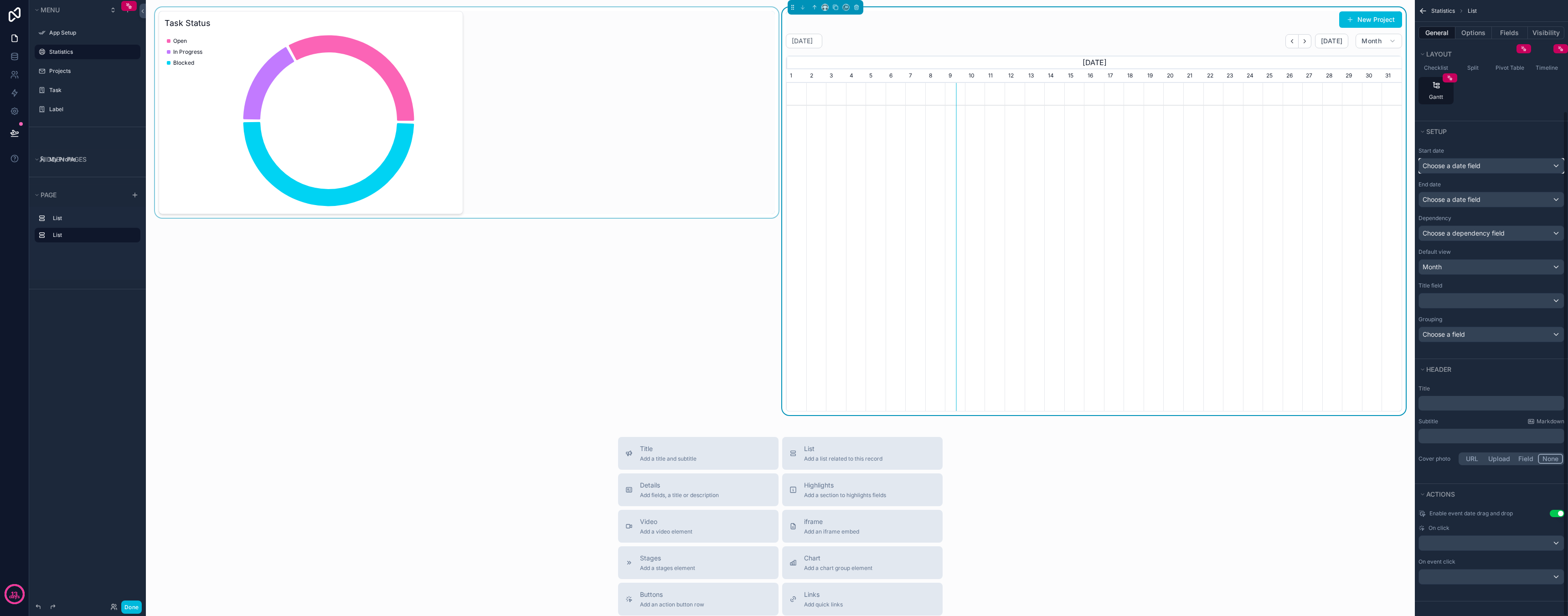
click at [1475, 167] on span "Choose a date field" at bounding box center [1451, 166] width 58 height 8
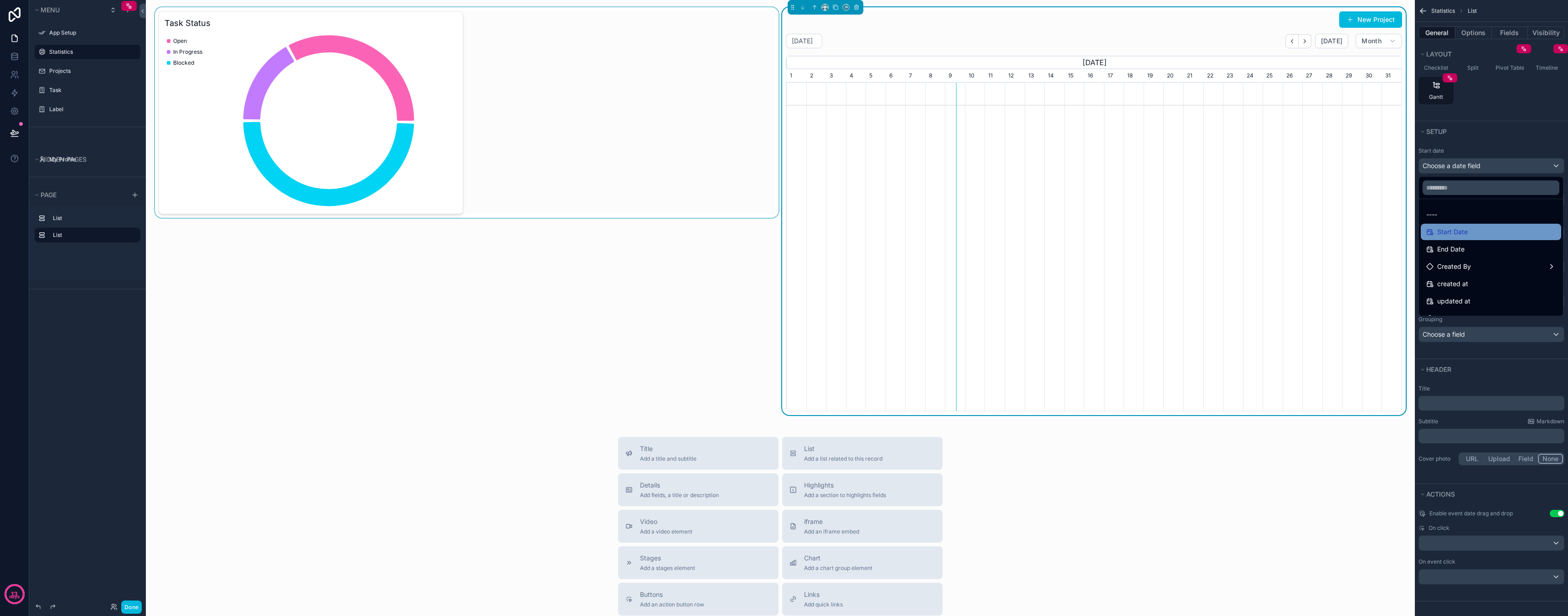
click at [1470, 226] on div "Start Date" at bounding box center [1491, 231] width 141 height 17
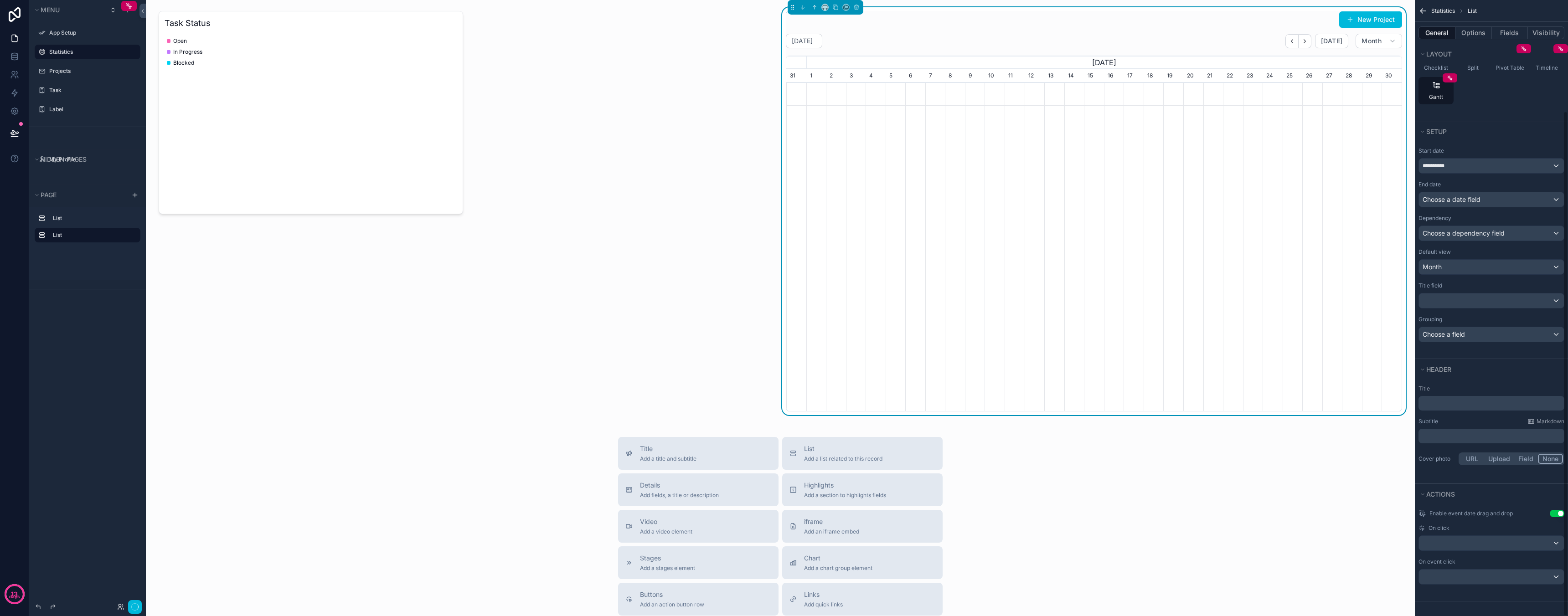
scroll to position [0, 616]
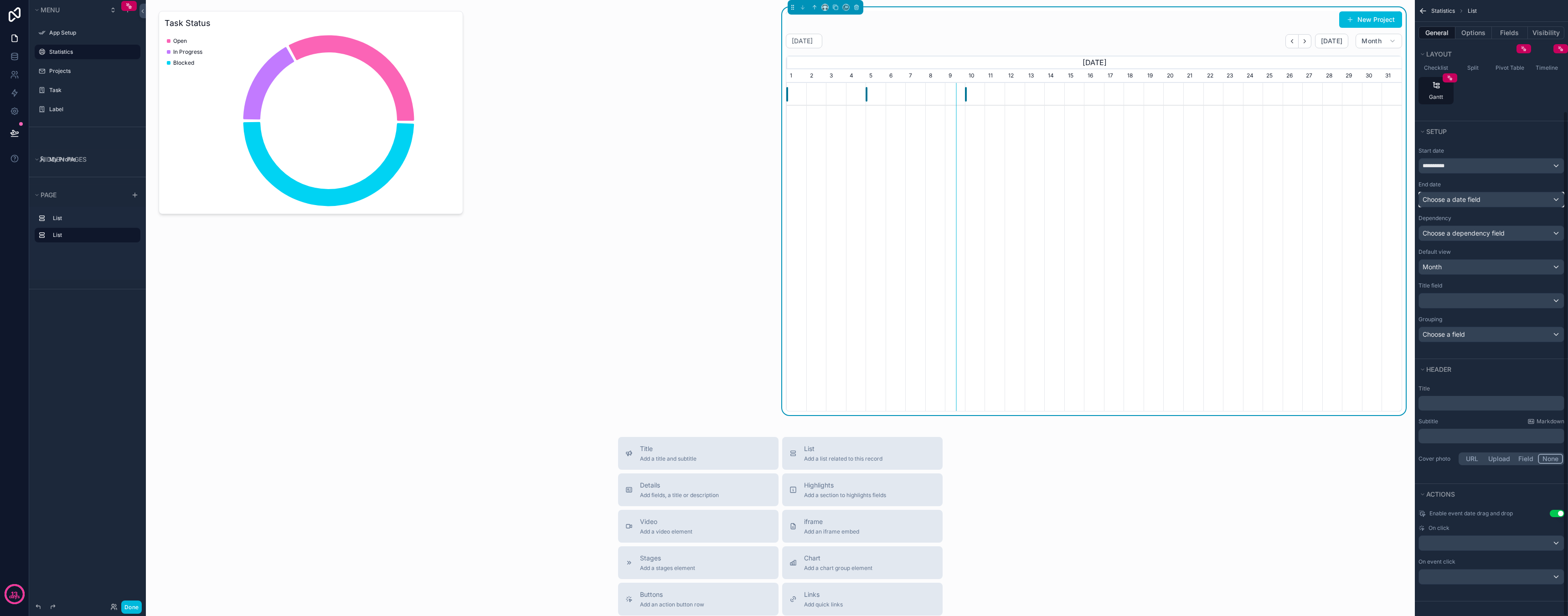
click at [1462, 201] on span "Choose a date field" at bounding box center [1451, 199] width 58 height 8
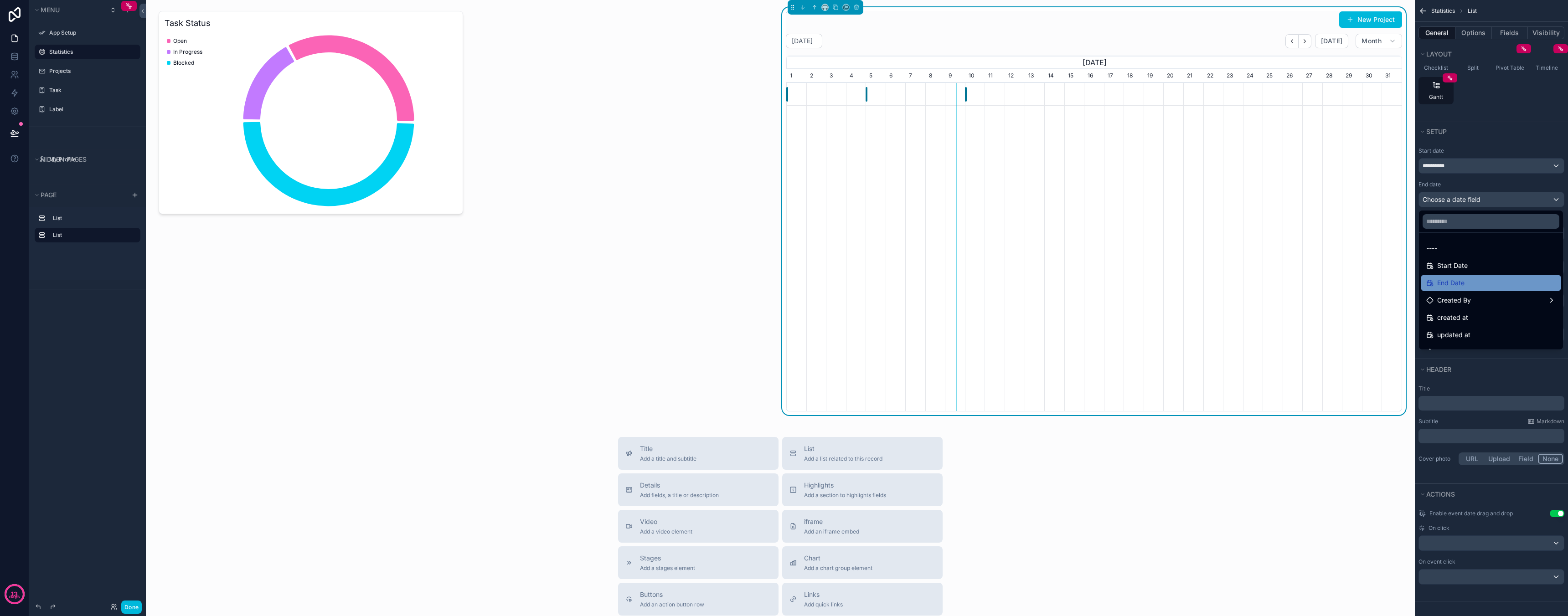
click at [1463, 278] on span "End Date" at bounding box center [1451, 283] width 27 height 11
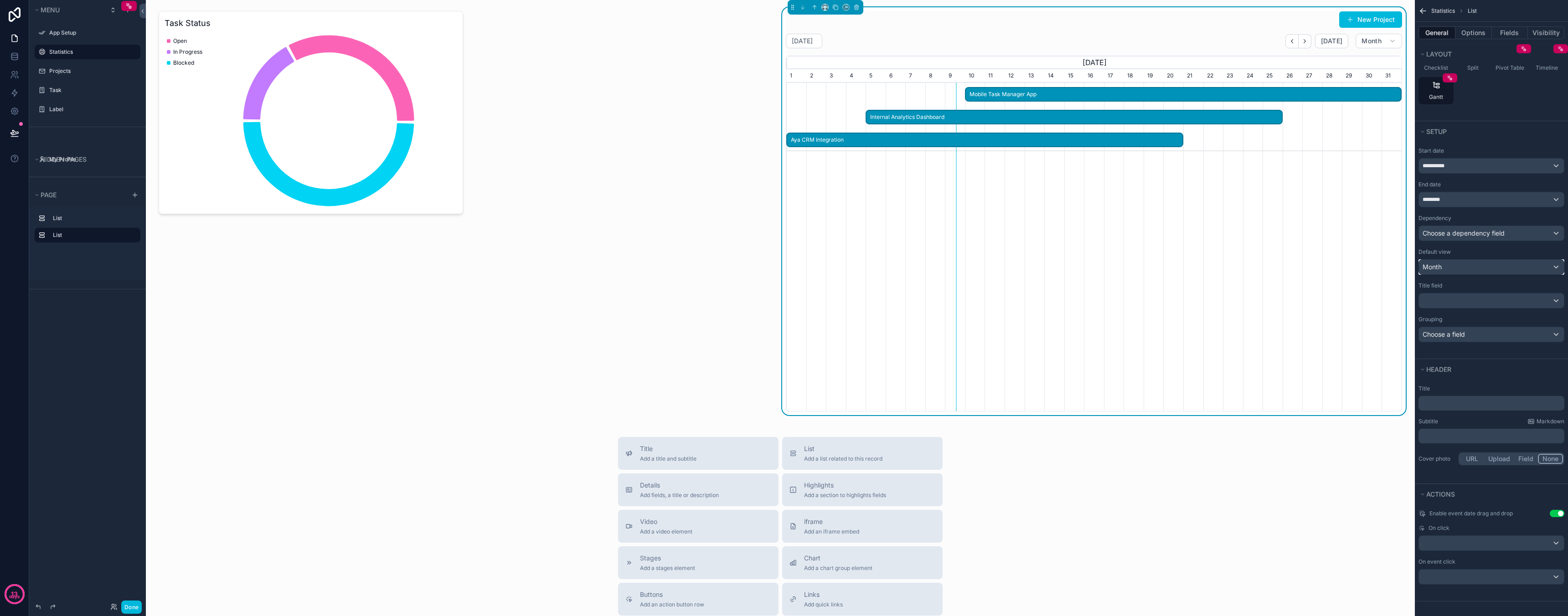
click at [1480, 267] on div "Month" at bounding box center [1491, 267] width 145 height 14
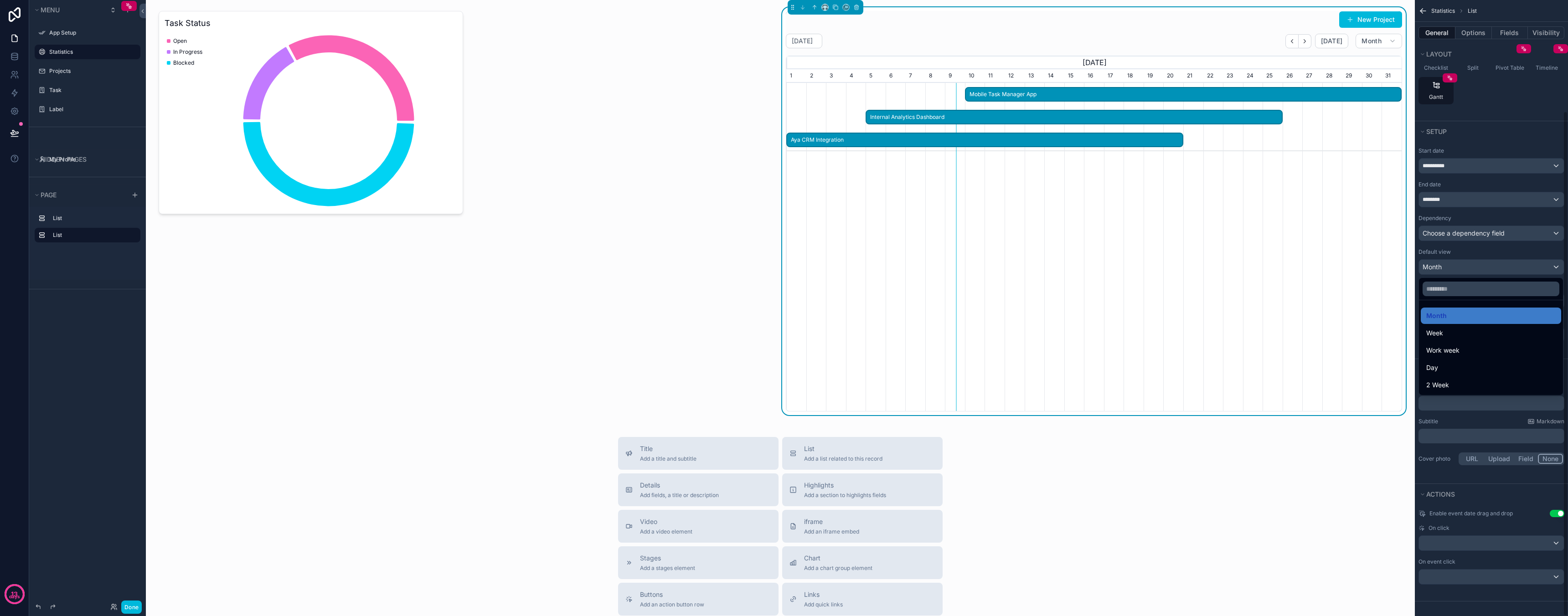
click at [1465, 268] on div "scrollable content" at bounding box center [784, 308] width 1568 height 616
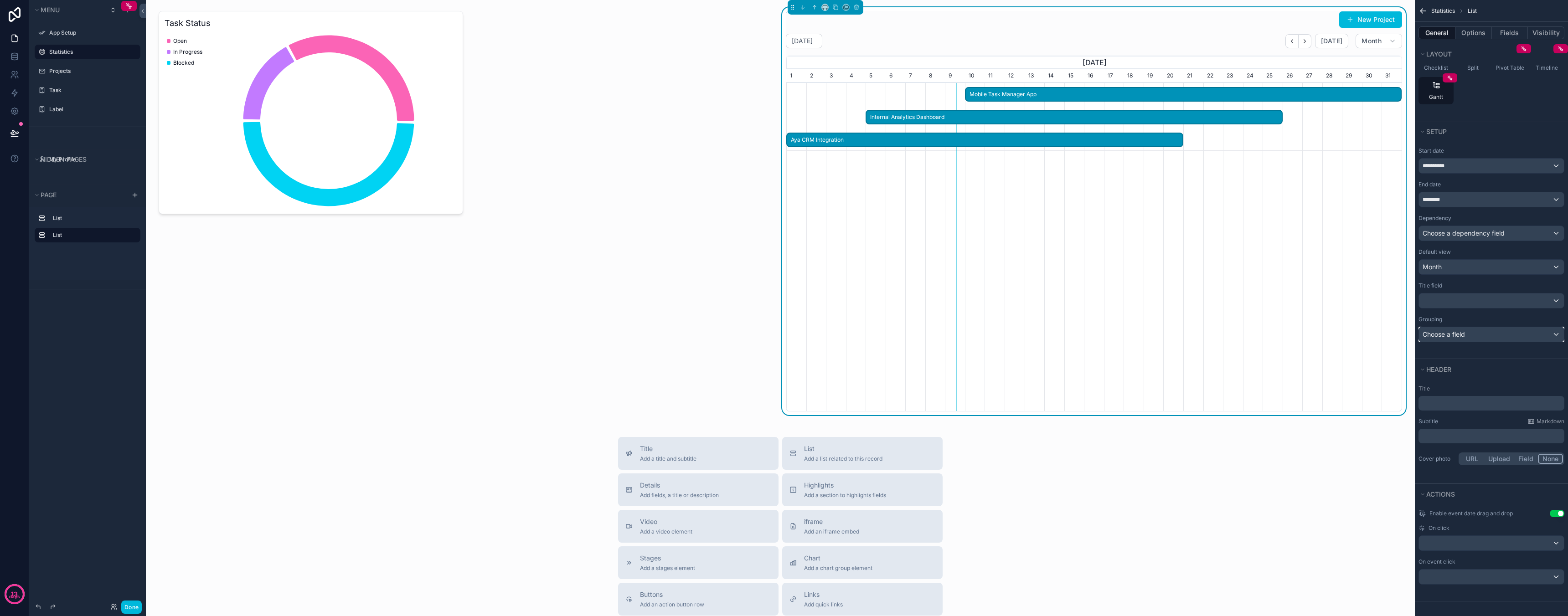
click at [1463, 333] on span "Choose a field" at bounding box center [1443, 334] width 42 height 8
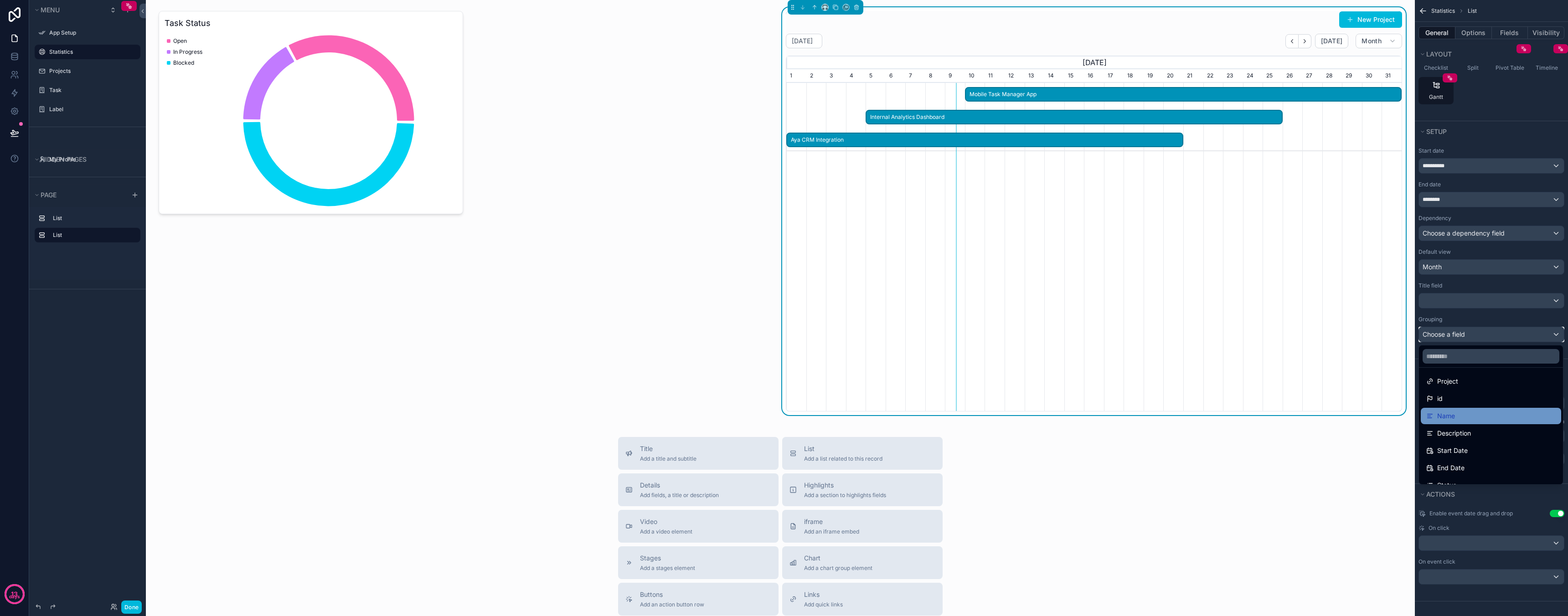
scroll to position [0, 0]
click at [1468, 336] on div "scrollable content" at bounding box center [784, 308] width 1568 height 616
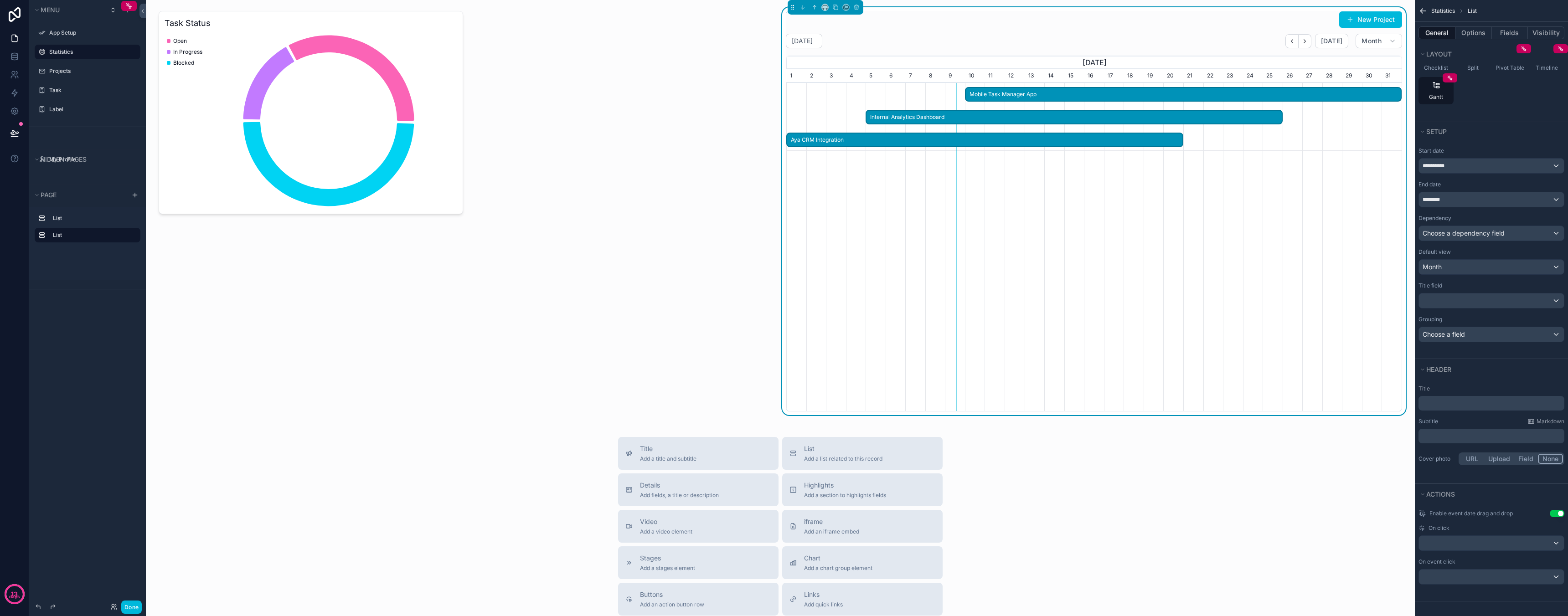
click at [1464, 406] on p "﻿" at bounding box center [1492, 403] width 141 height 9
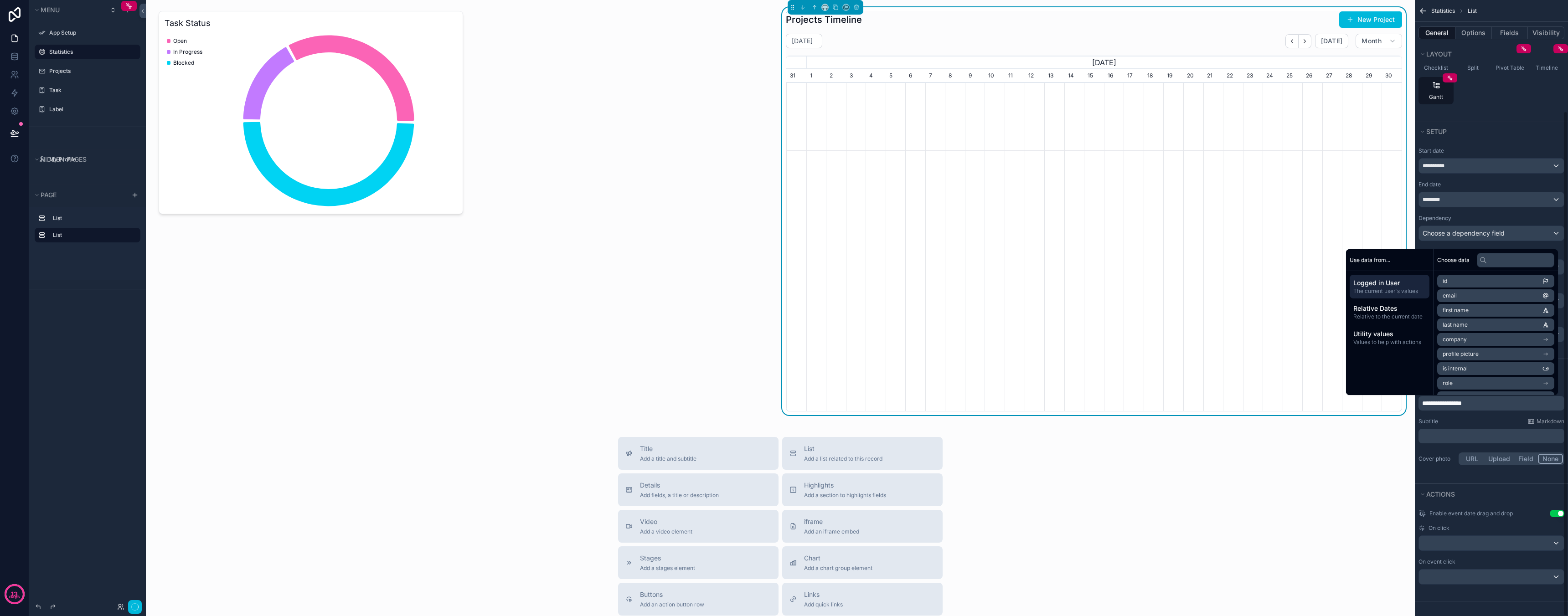
scroll to position [0, 616]
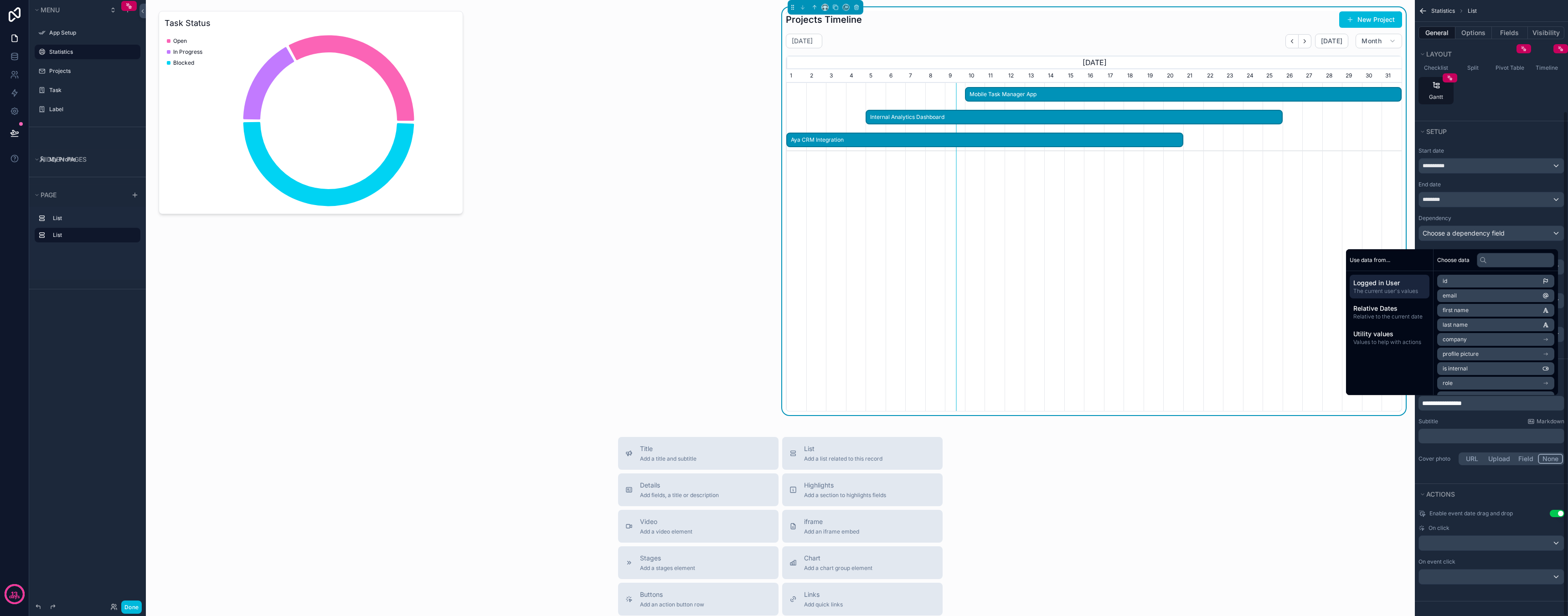
click at [1499, 149] on div "Start date" at bounding box center [1491, 150] width 146 height 7
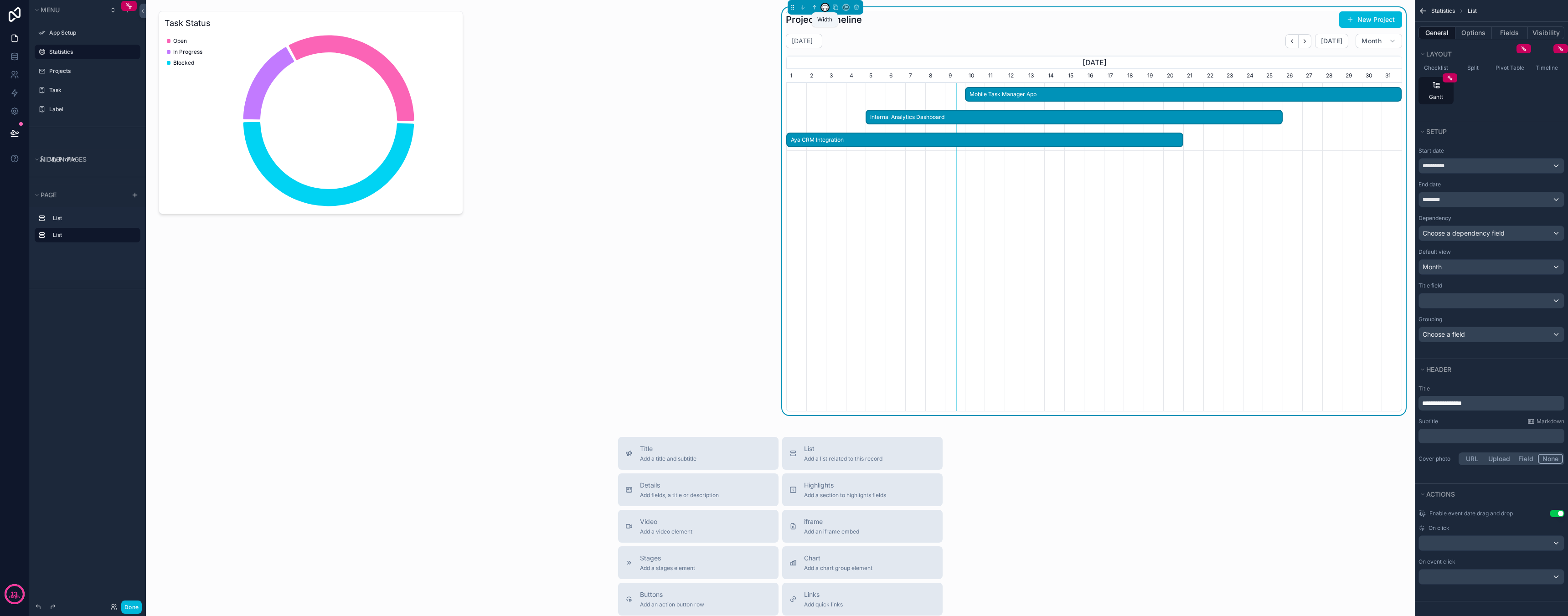
click at [823, 9] on icon "scrollable content" at bounding box center [822, 9] width 1 height 2
click at [837, 25] on span "Default" at bounding box center [839, 24] width 22 height 11
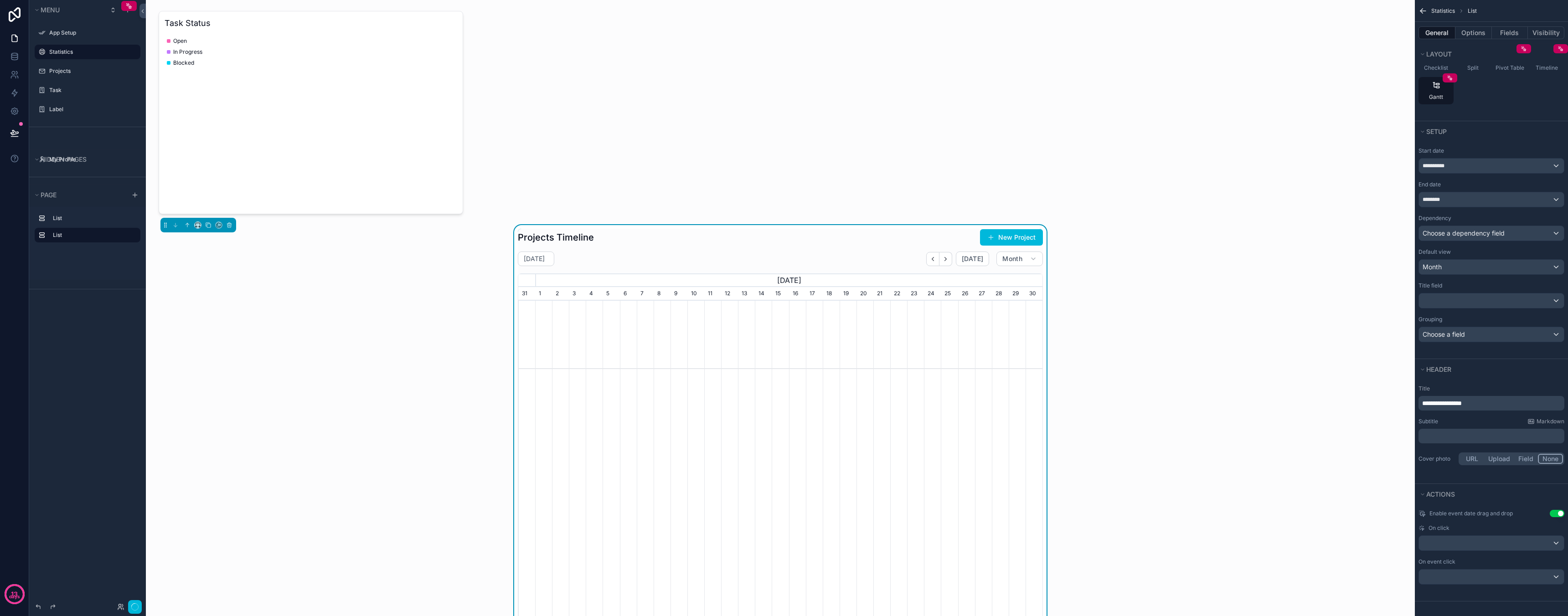
scroll to position [0, 0]
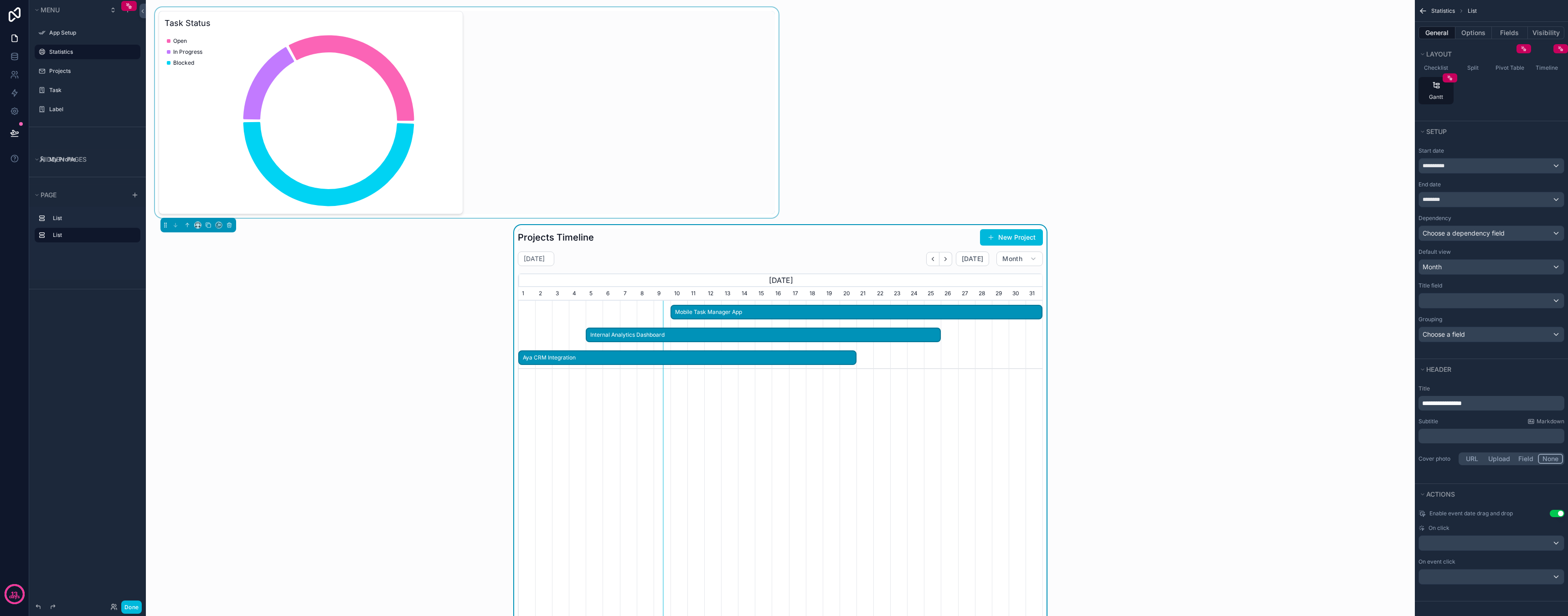
click at [431, 139] on div "scrollable content" at bounding box center [467, 113] width 628 height 211
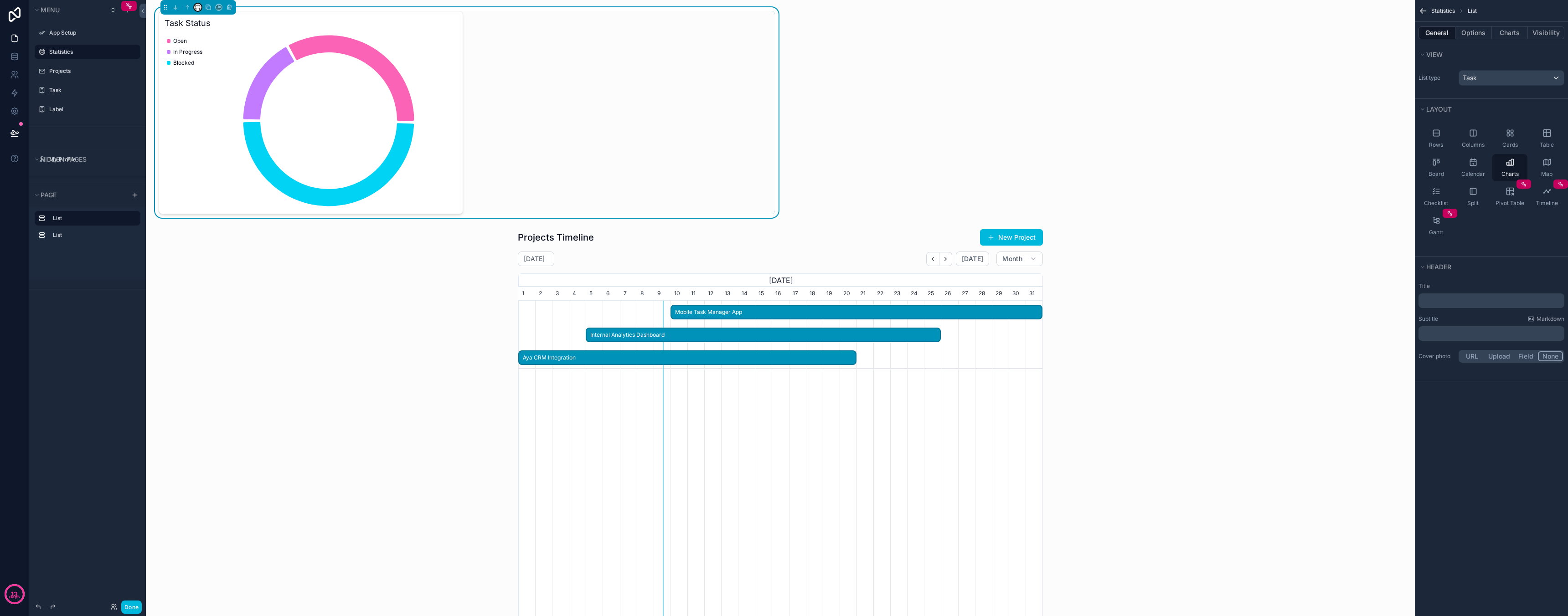
click at [199, 10] on button "scrollable content" at bounding box center [197, 7] width 7 height 7
click at [208, 25] on span "Default" at bounding box center [212, 24] width 22 height 11
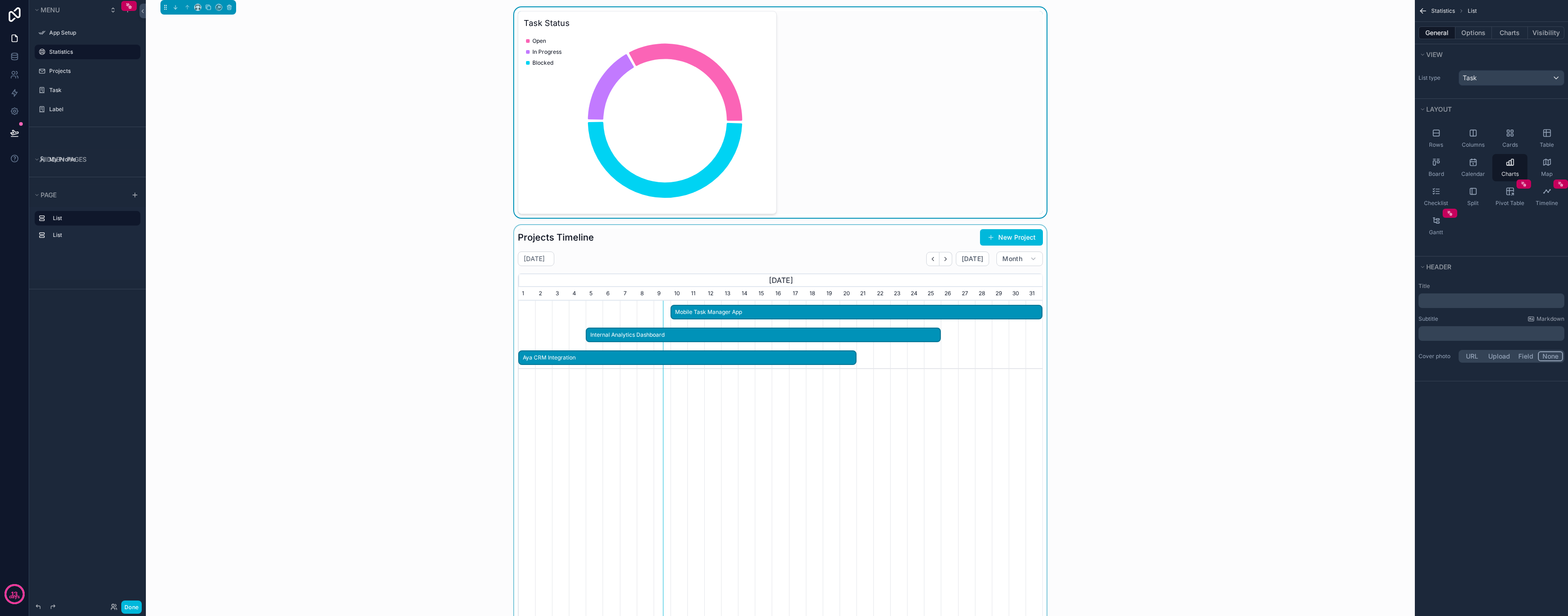
click at [752, 267] on div "scrollable content" at bounding box center [780, 428] width 1254 height 408
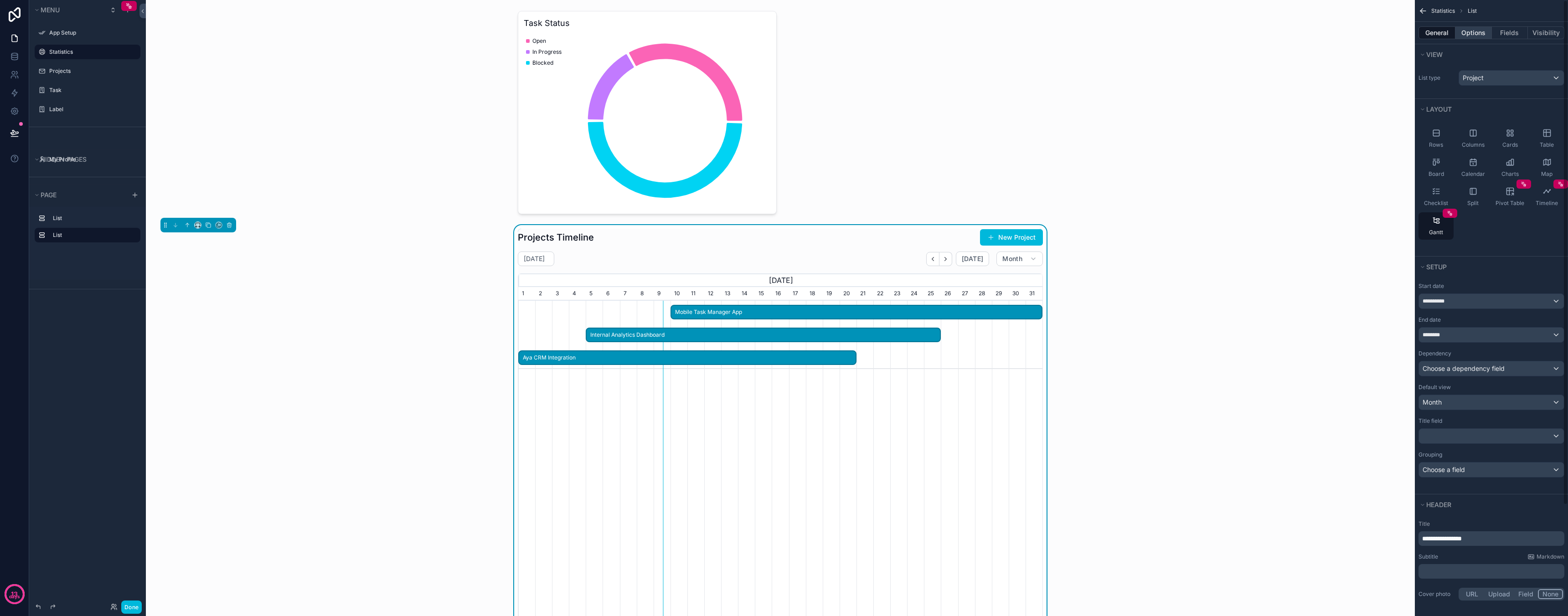
click at [1483, 33] on button "Options" at bounding box center [1474, 33] width 37 height 13
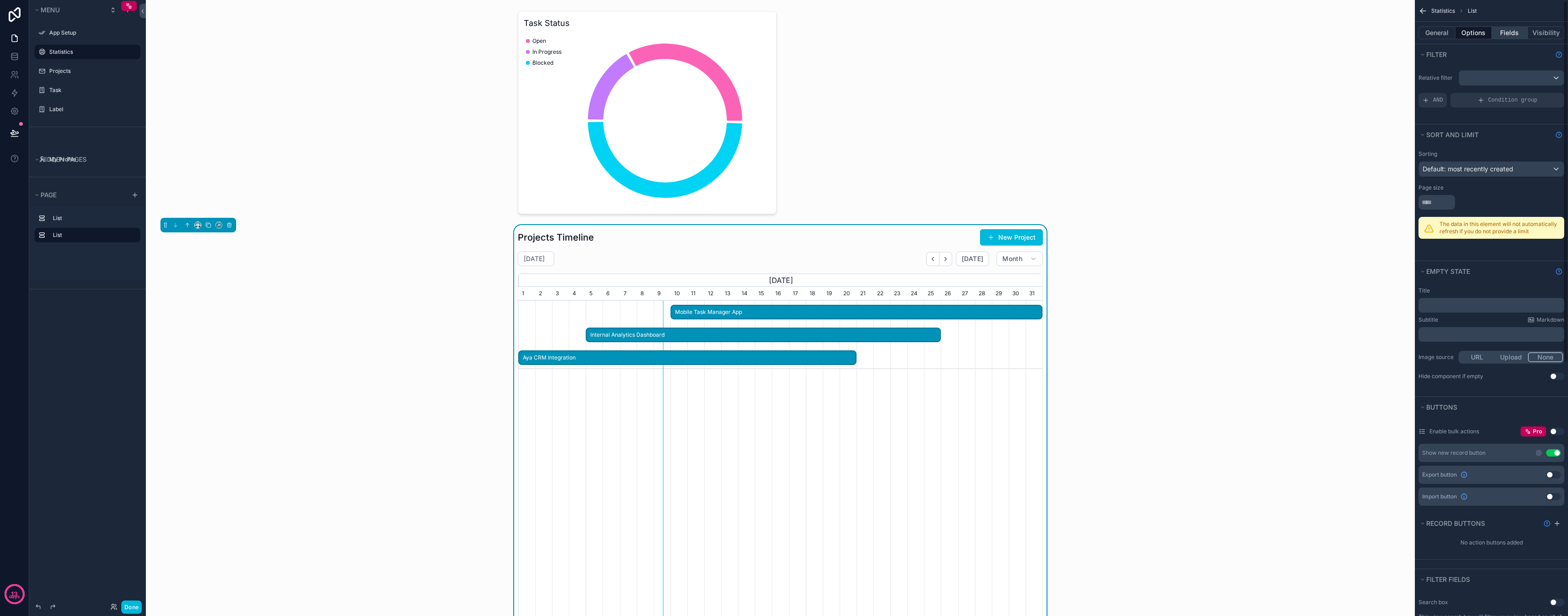
click at [1515, 33] on button "Fields" at bounding box center [1511, 33] width 37 height 13
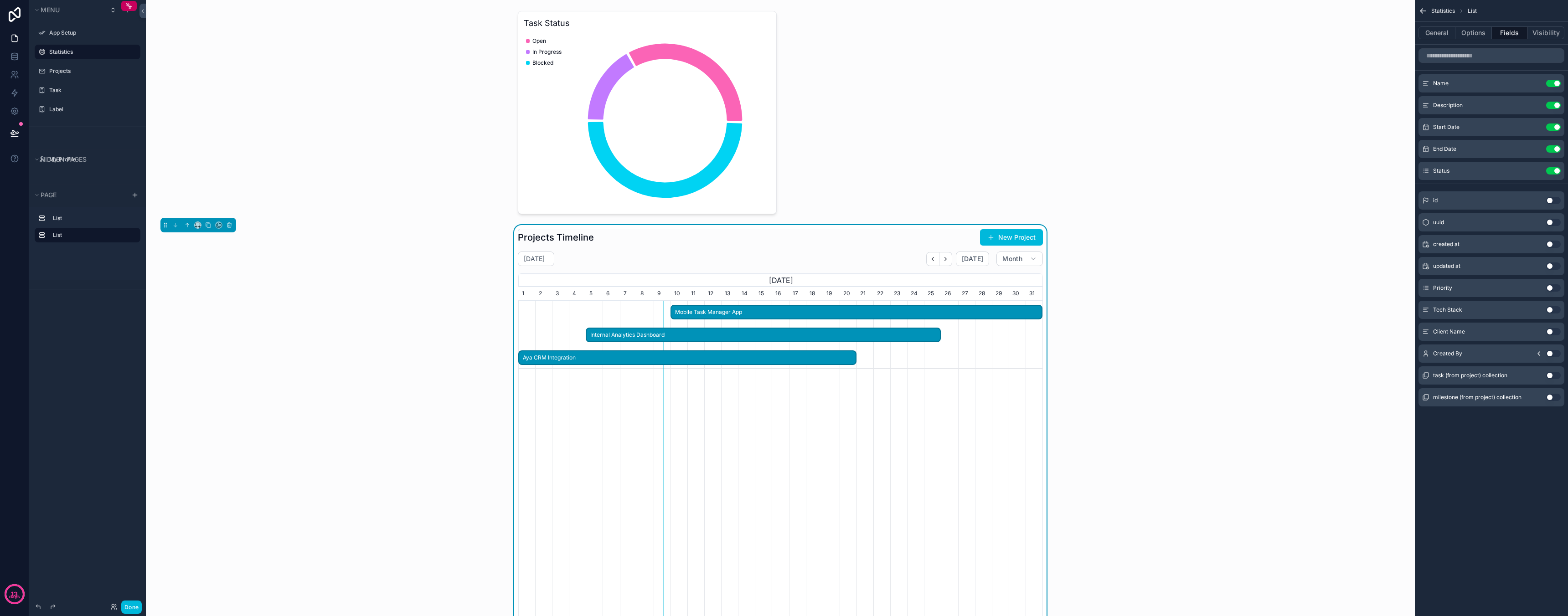
click at [770, 314] on span "Mobile Task Manager App" at bounding box center [857, 312] width 370 height 15
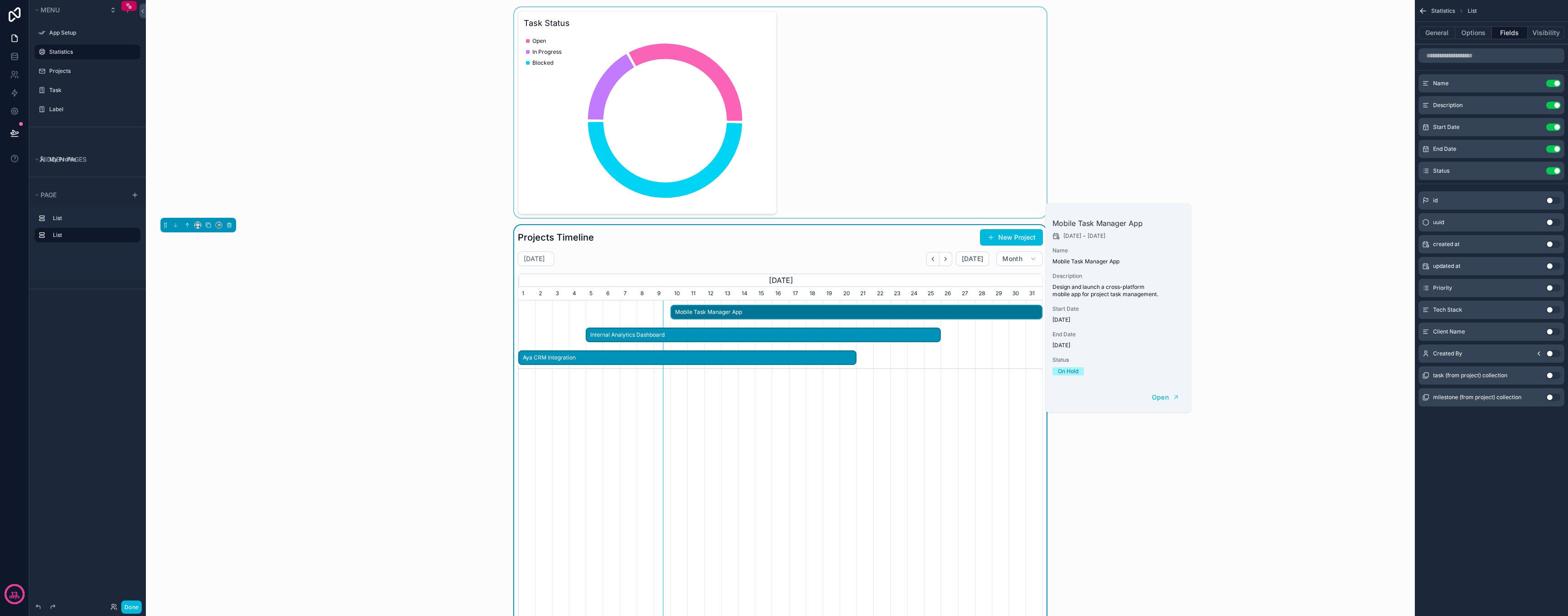
click at [1177, 137] on div "scrollable content" at bounding box center [780, 113] width 1254 height 211
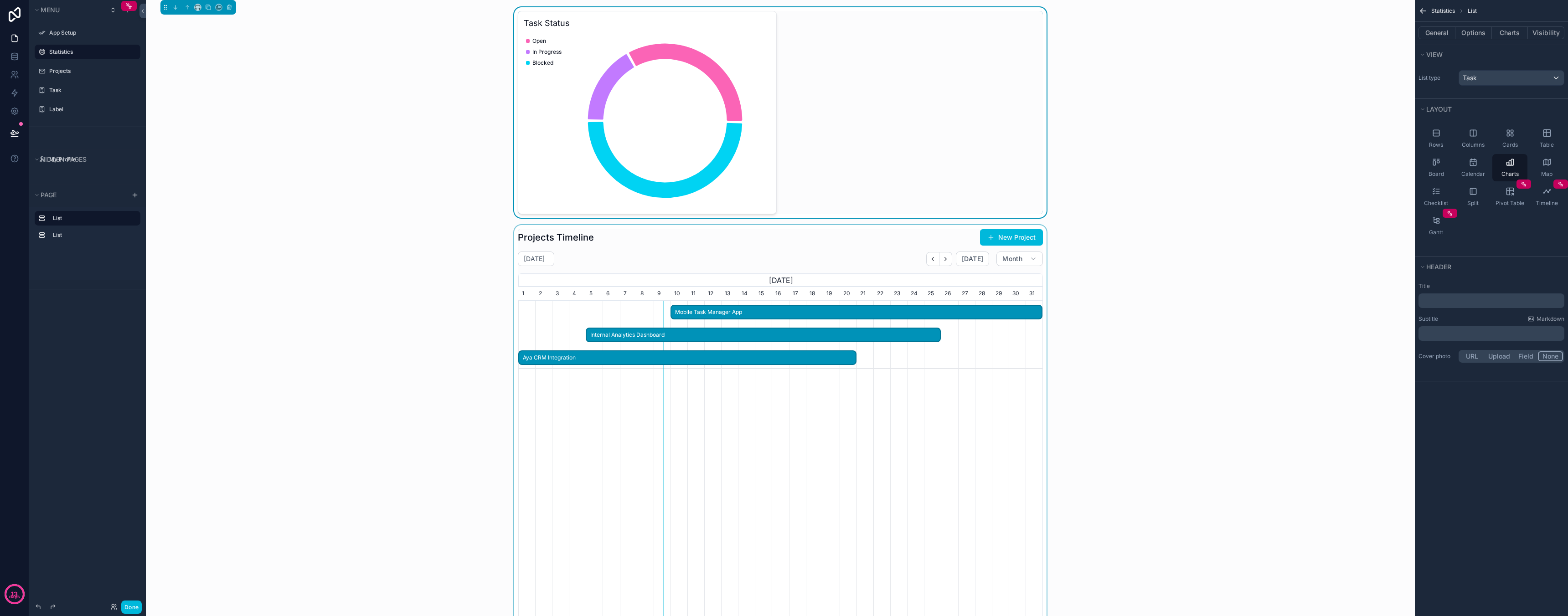
click at [811, 239] on div "scrollable content" at bounding box center [780, 428] width 1254 height 408
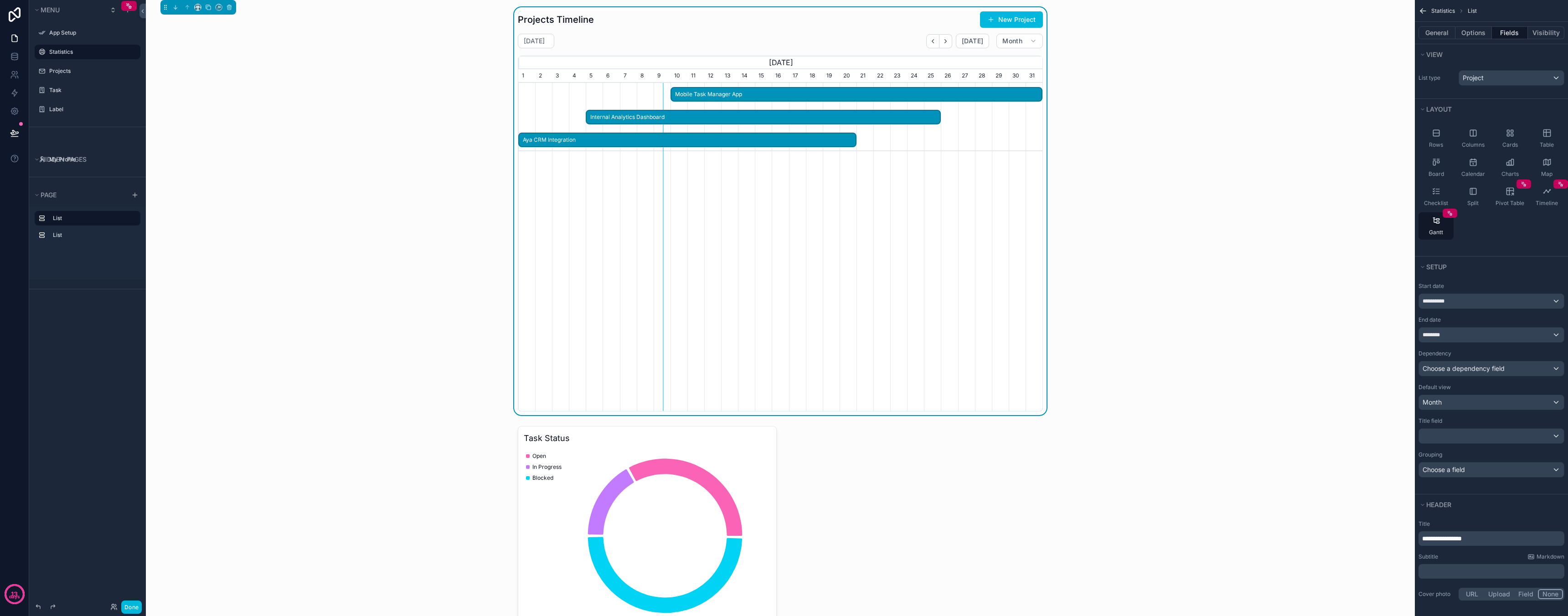
click at [689, 23] on div "Projects Timeline New Project" at bounding box center [781, 20] width 525 height 18
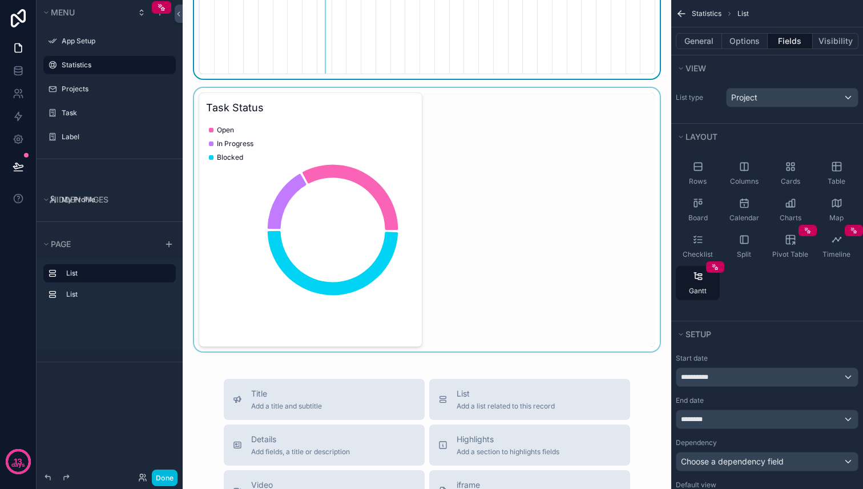
click at [378, 227] on div "scrollable content" at bounding box center [427, 220] width 470 height 264
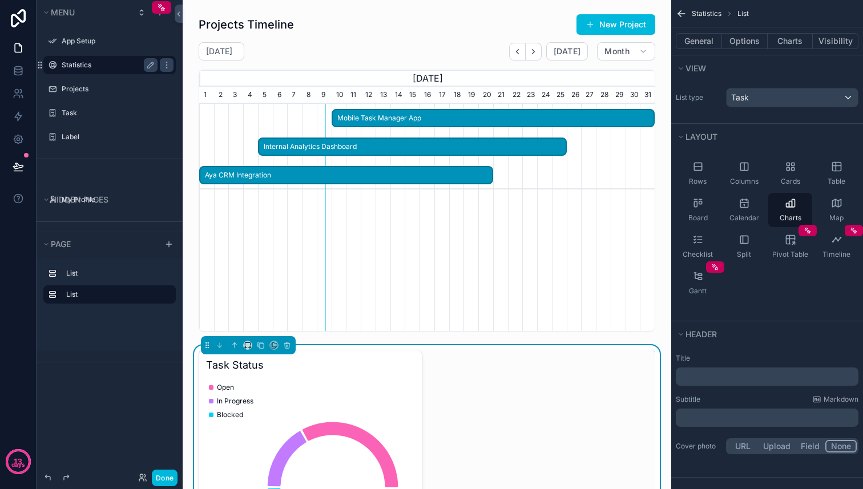
click at [115, 69] on label "Statistics" at bounding box center [107, 65] width 91 height 9
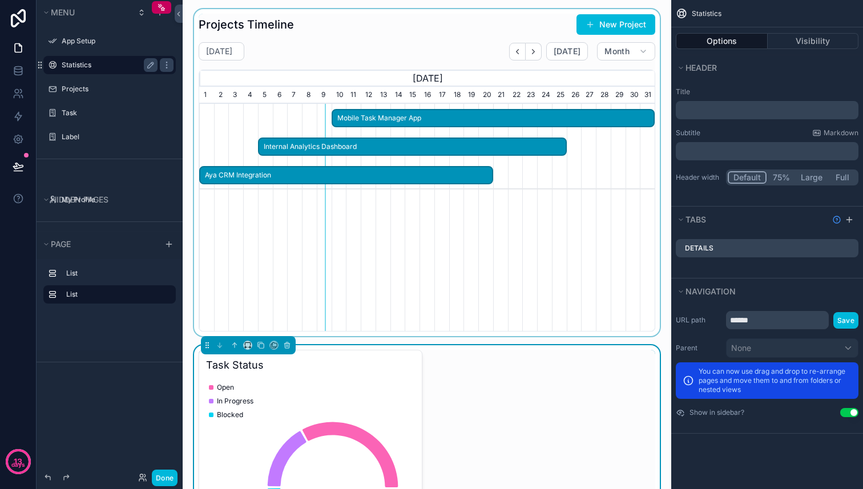
click at [580, 210] on div "scrollable content" at bounding box center [427, 172] width 470 height 327
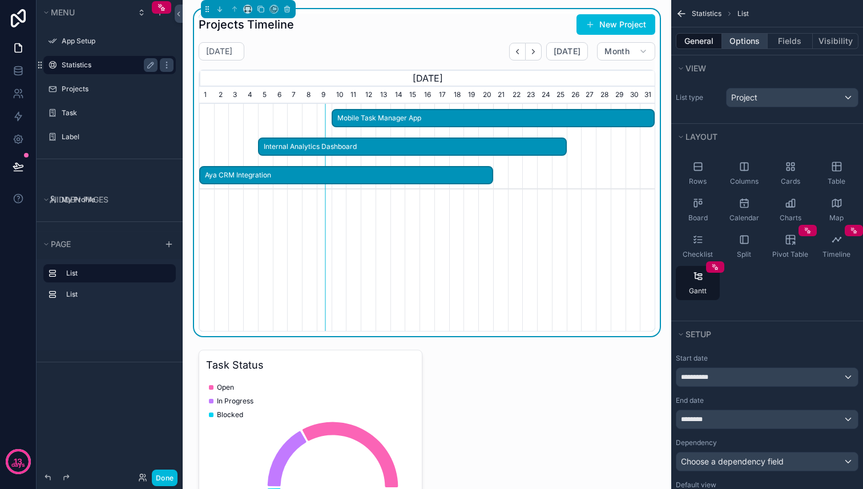
click at [751, 41] on button "Options" at bounding box center [745, 41] width 46 height 16
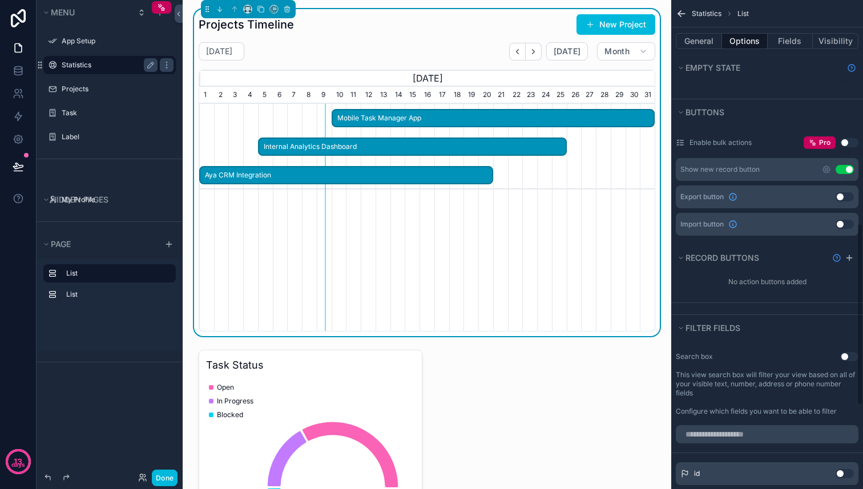
scroll to position [358, 0]
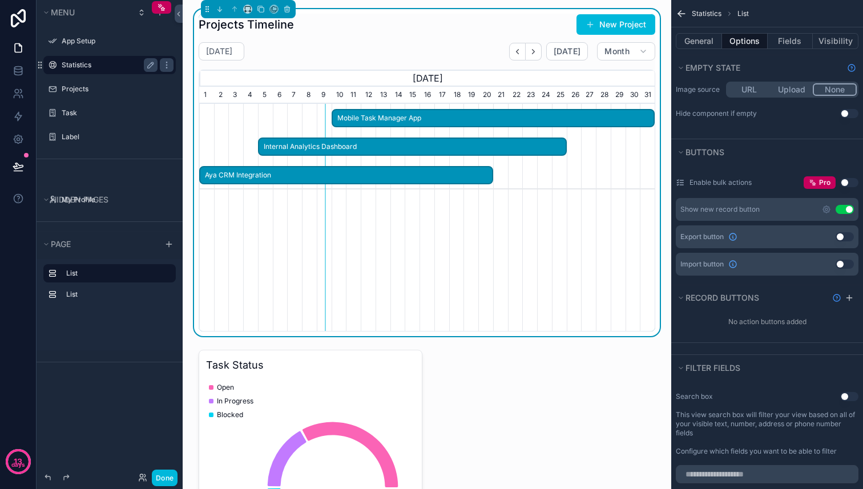
click at [846, 238] on button "Use setting" at bounding box center [845, 236] width 18 height 9
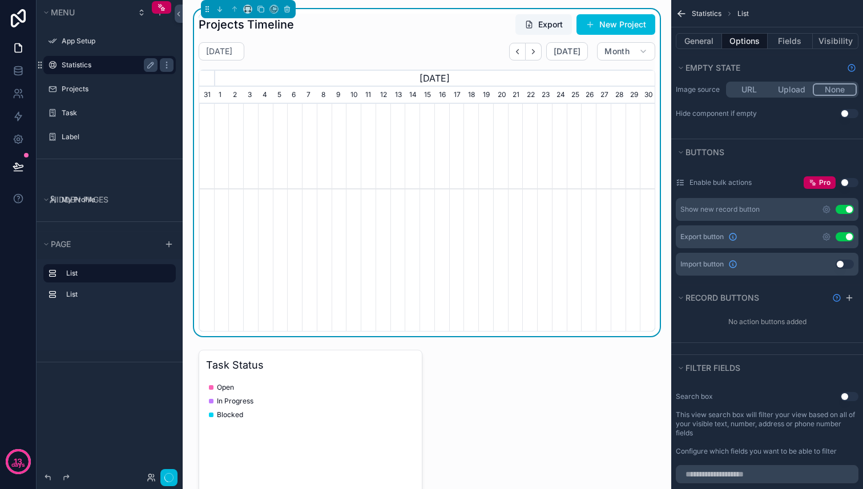
scroll to position [0, 456]
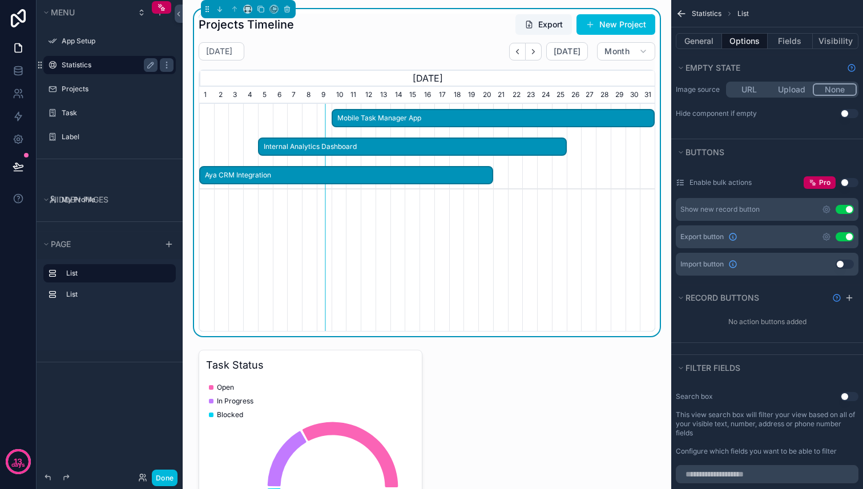
click at [846, 238] on button "Use setting" at bounding box center [845, 236] width 18 height 9
click at [844, 263] on button "Use setting" at bounding box center [845, 264] width 18 height 9
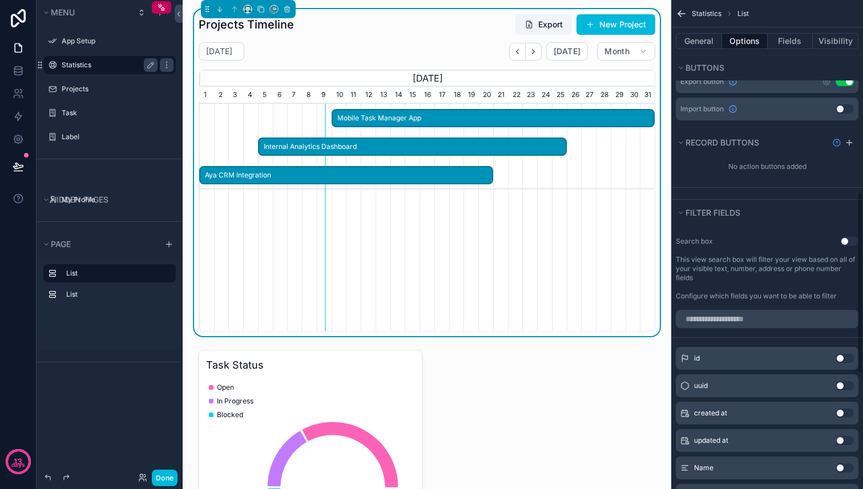
click at [852, 240] on button "Use setting" at bounding box center [849, 241] width 18 height 9
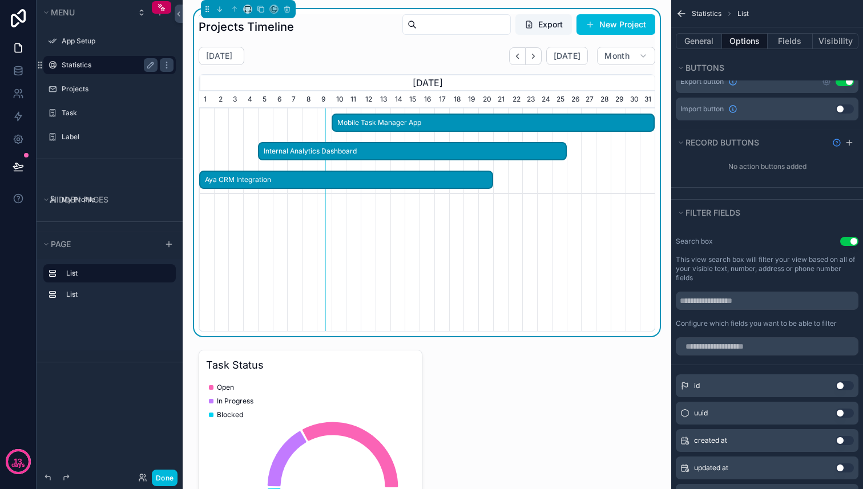
click at [852, 240] on button "Use setting" at bounding box center [849, 241] width 18 height 9
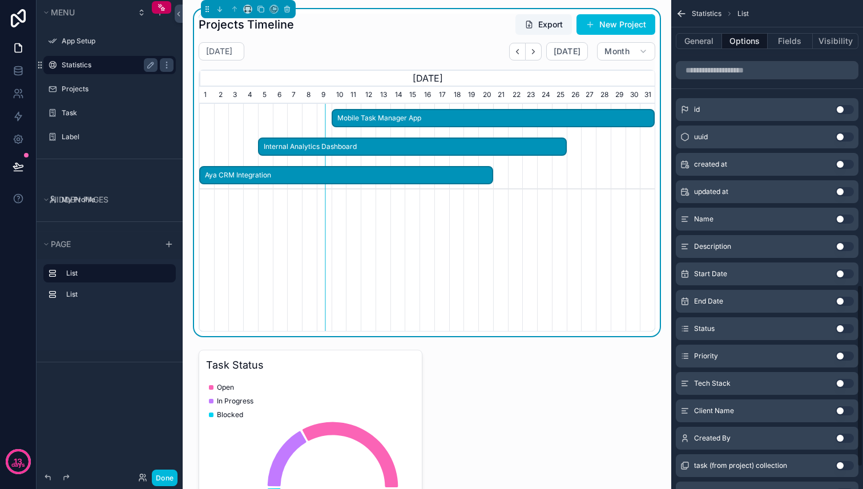
click at [844, 216] on button "Use setting" at bounding box center [845, 219] width 18 height 9
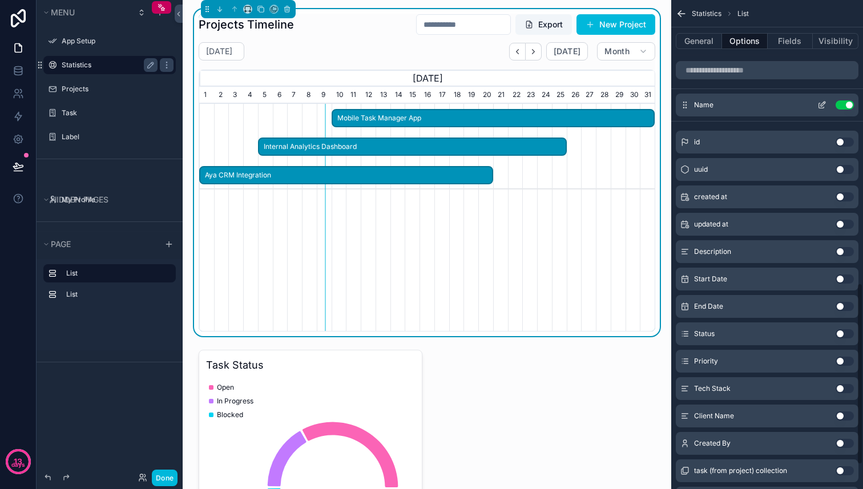
click at [847, 102] on button "Use setting" at bounding box center [845, 104] width 18 height 9
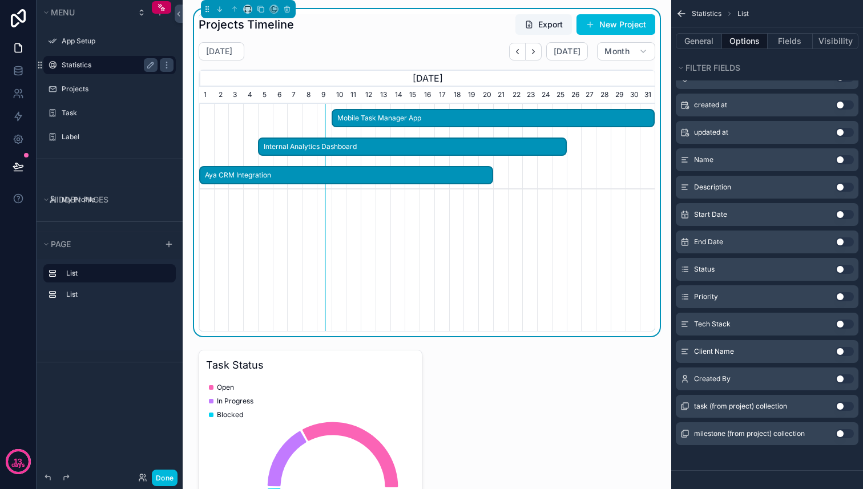
click at [842, 271] on button "Use setting" at bounding box center [845, 269] width 18 height 9
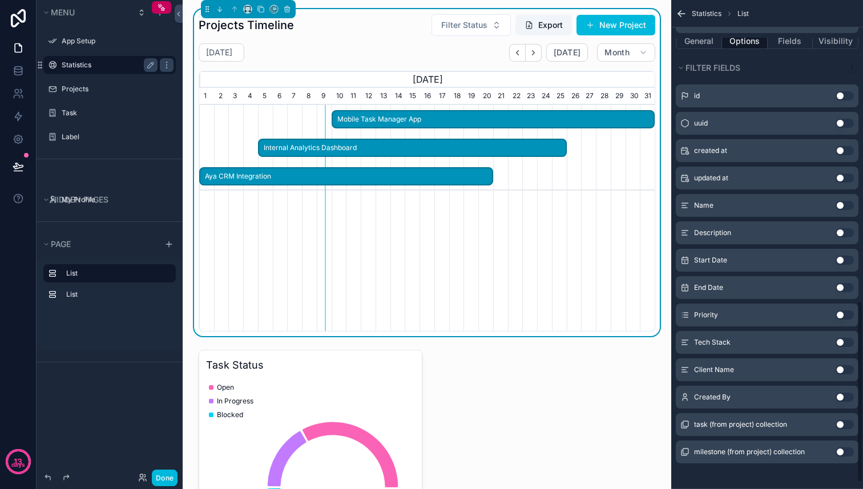
click at [844, 314] on button "Use setting" at bounding box center [845, 315] width 18 height 9
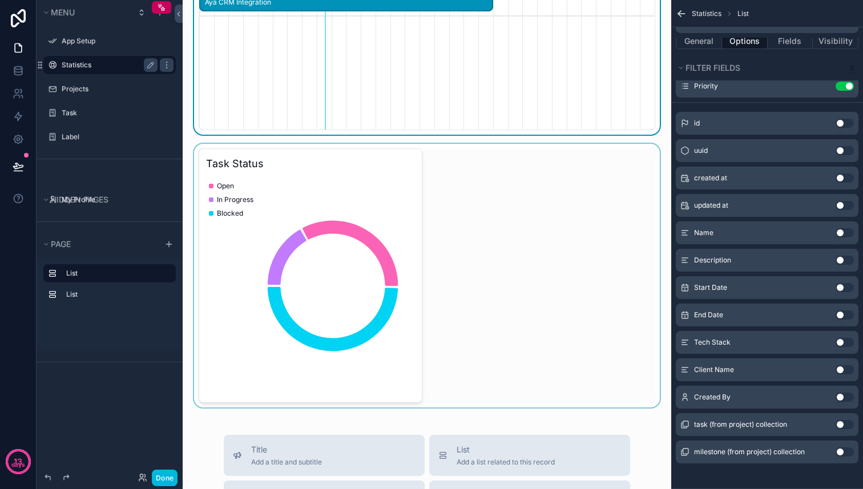
click at [368, 239] on div "scrollable content" at bounding box center [427, 276] width 470 height 264
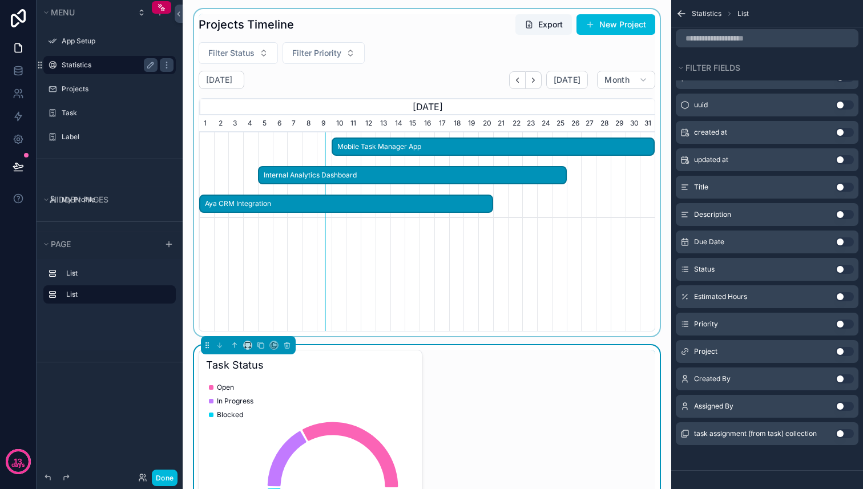
click at [554, 304] on div "scrollable content" at bounding box center [427, 172] width 470 height 327
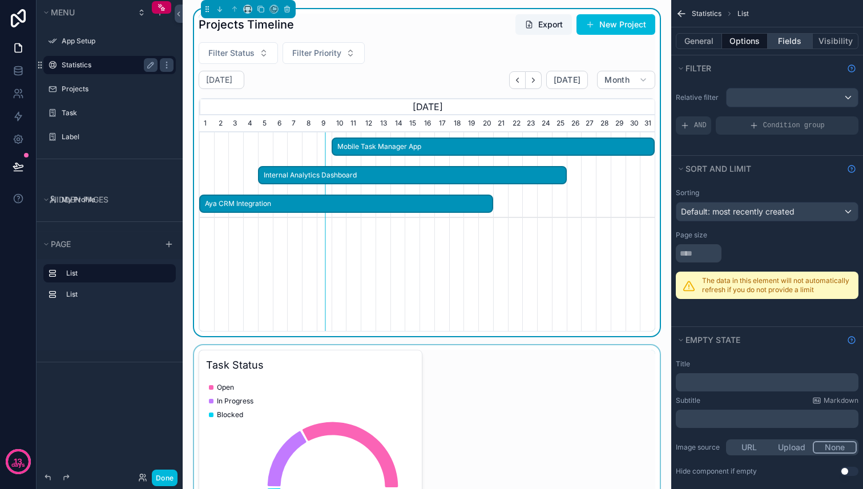
click at [795, 38] on button "Fields" at bounding box center [791, 41] width 46 height 16
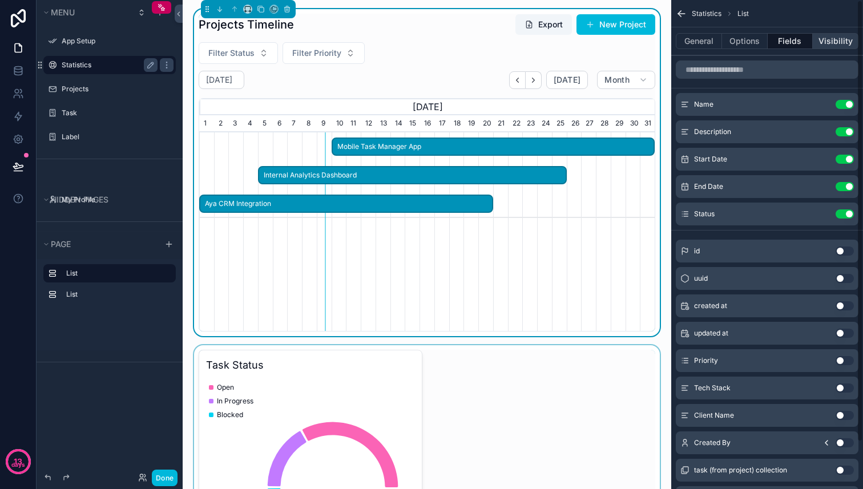
click at [838, 42] on button "Visibility" at bounding box center [836, 41] width 46 height 16
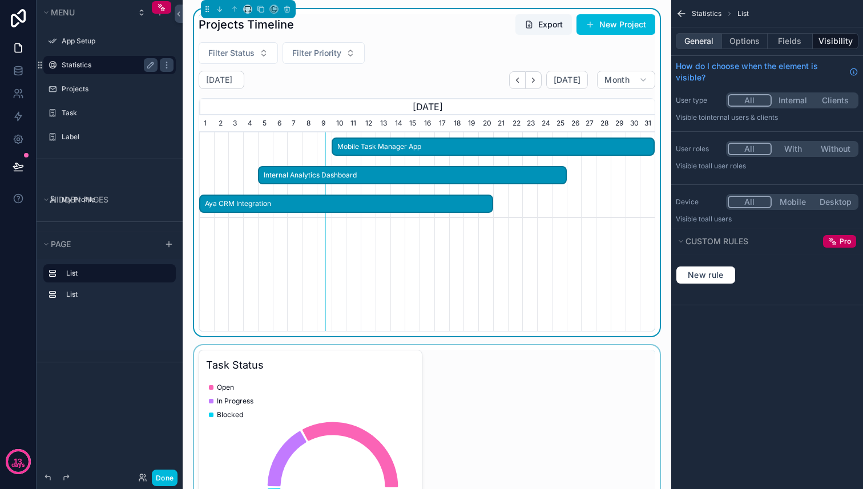
click at [710, 36] on button "General" at bounding box center [699, 41] width 46 height 16
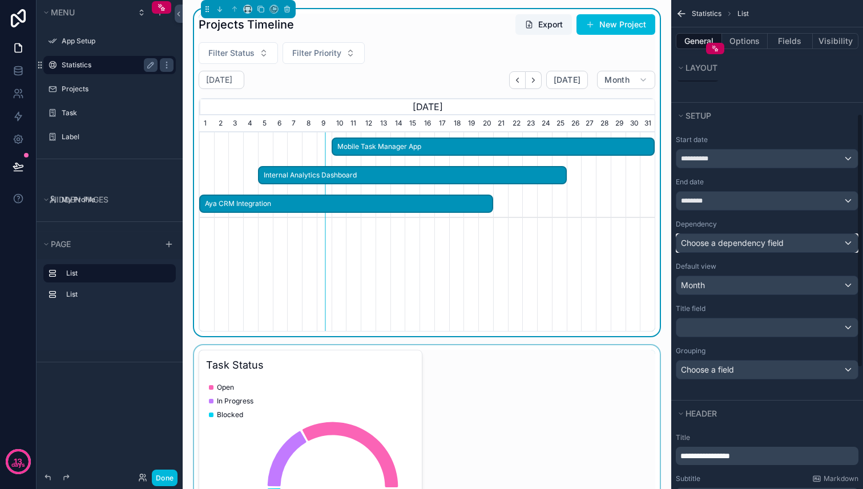
click at [737, 248] on span "Choose a dependency field" at bounding box center [732, 242] width 103 height 11
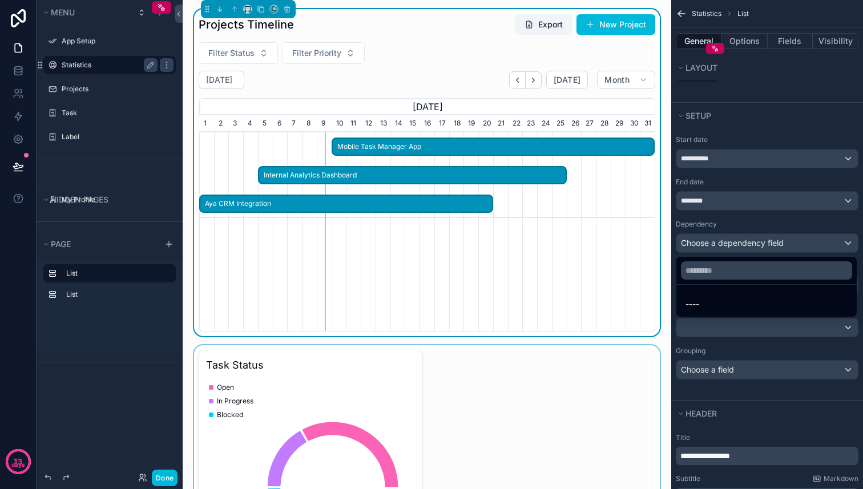
click at [744, 251] on div "scrollable content" at bounding box center [431, 244] width 863 height 489
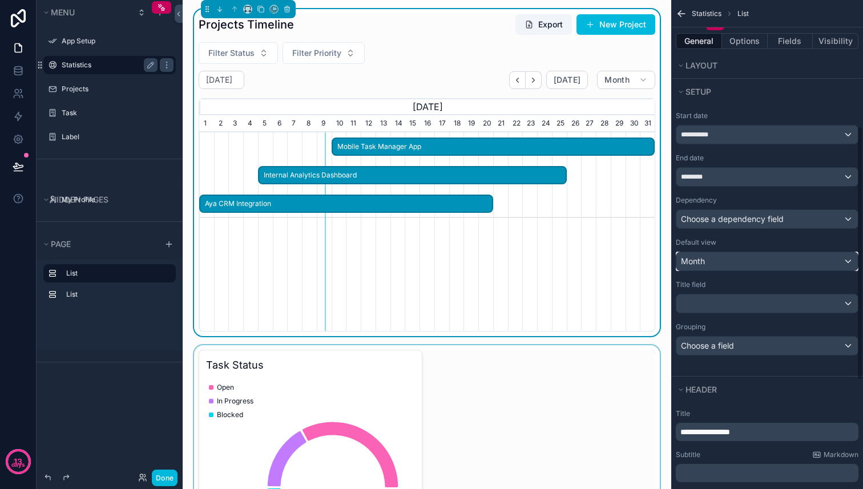
click at [735, 263] on div "Month" at bounding box center [768, 261] width 182 height 18
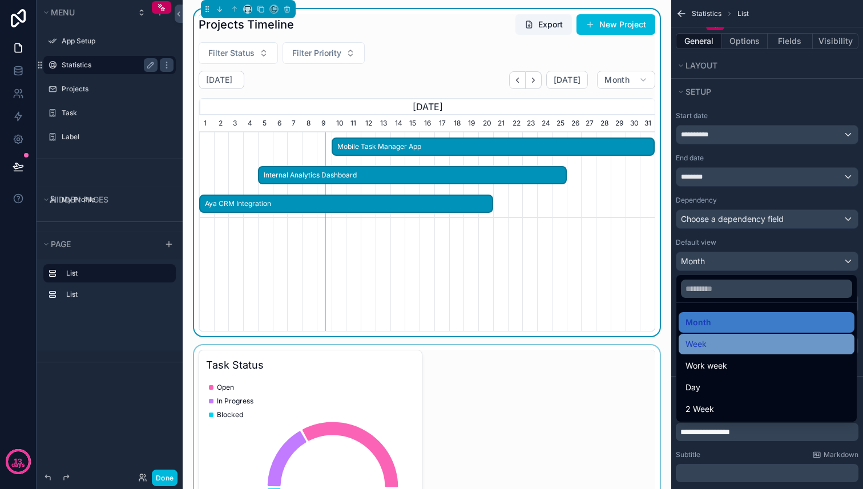
click at [703, 339] on span "Week" at bounding box center [696, 344] width 21 height 14
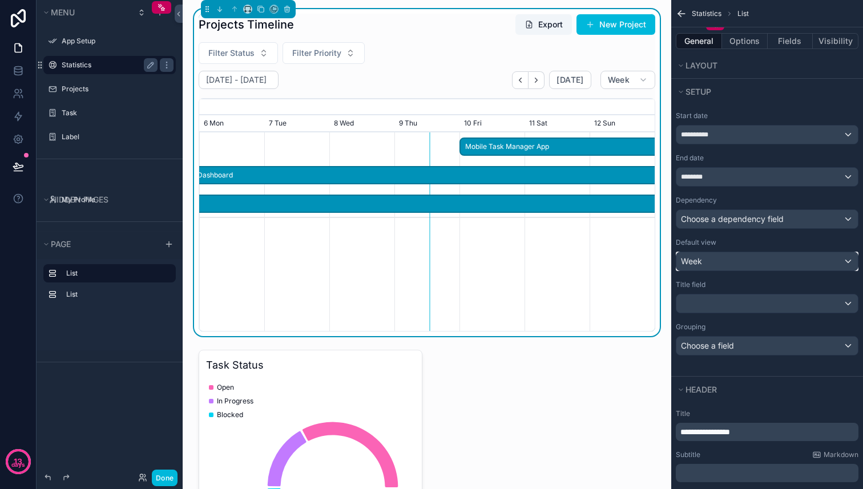
click at [726, 264] on div "Week" at bounding box center [768, 261] width 182 height 18
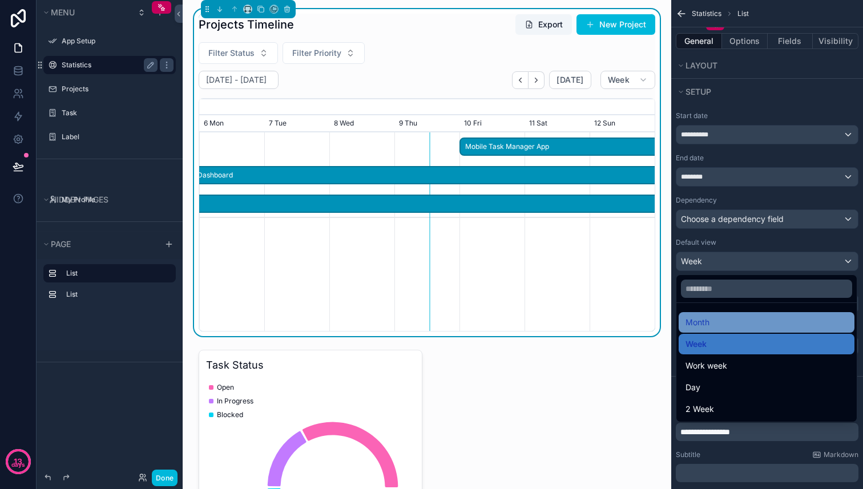
click at [710, 319] on div "Month" at bounding box center [767, 323] width 162 height 14
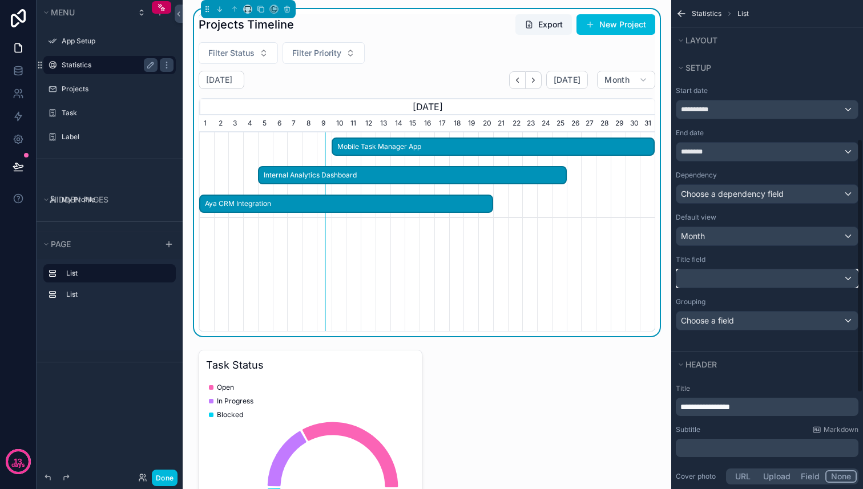
click at [755, 286] on div "scrollable content" at bounding box center [768, 278] width 182 height 18
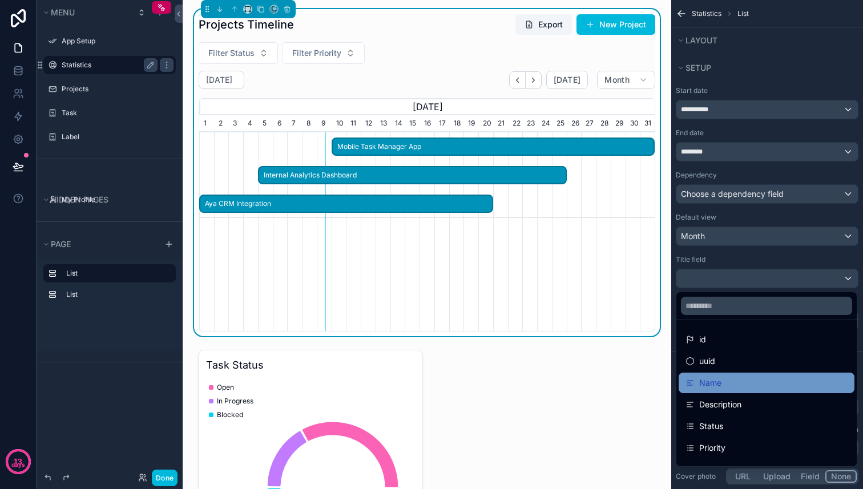
click at [730, 389] on div "Name" at bounding box center [767, 383] width 162 height 14
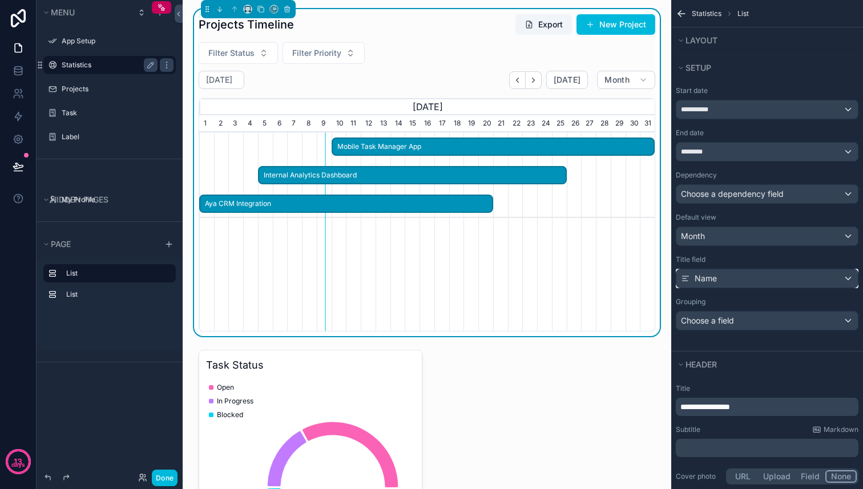
click at [733, 280] on div "Name" at bounding box center [768, 278] width 182 height 18
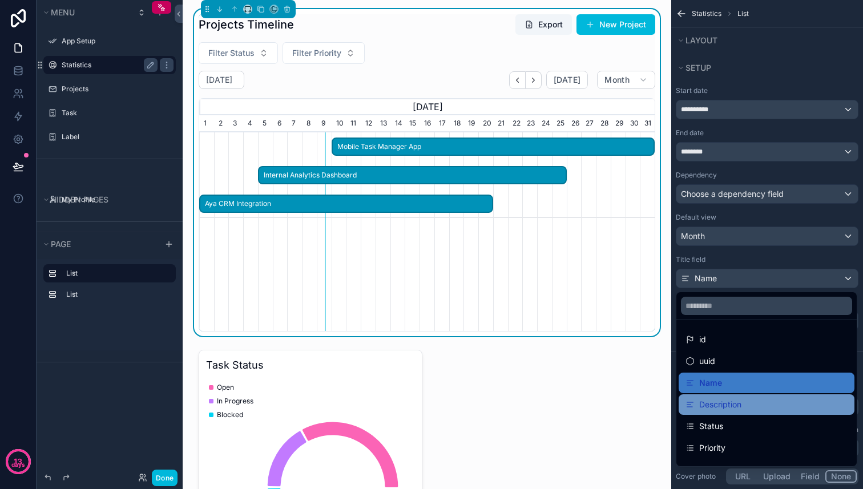
click at [711, 406] on span "Description" at bounding box center [720, 405] width 42 height 14
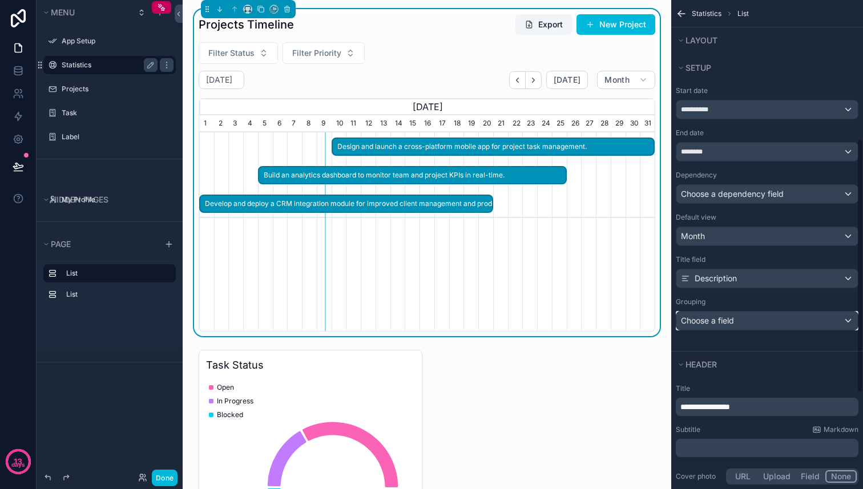
click at [733, 316] on span "Choose a field" at bounding box center [707, 321] width 53 height 10
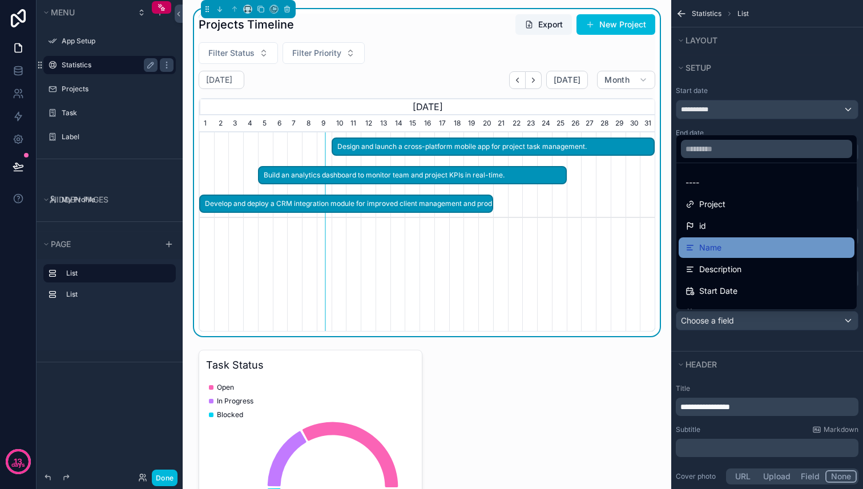
click at [730, 251] on div "Name" at bounding box center [767, 248] width 162 height 14
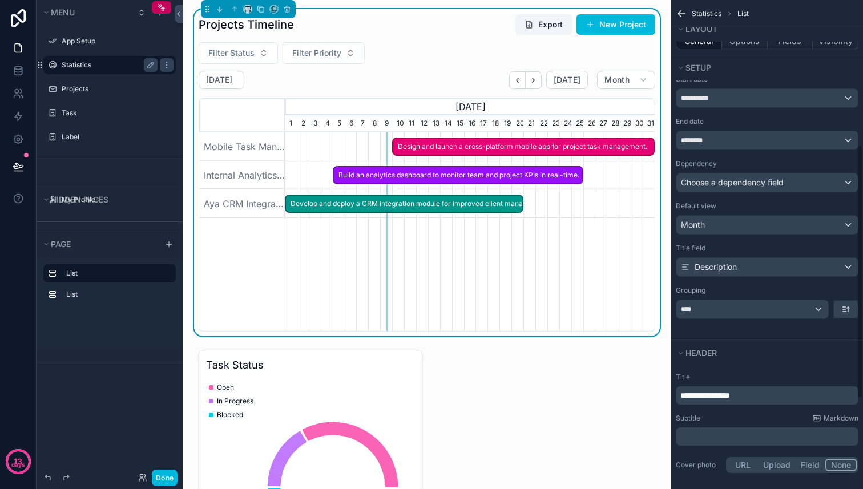
scroll to position [53, 0]
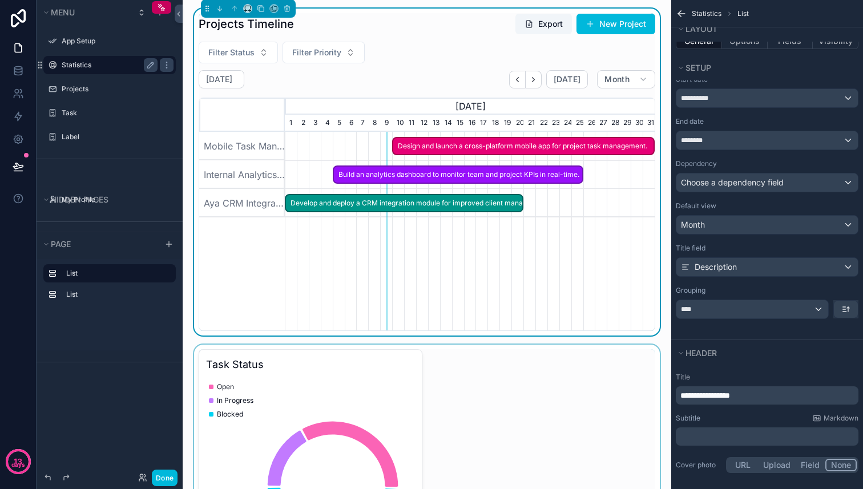
click at [512, 366] on div "scrollable content" at bounding box center [427, 477] width 470 height 264
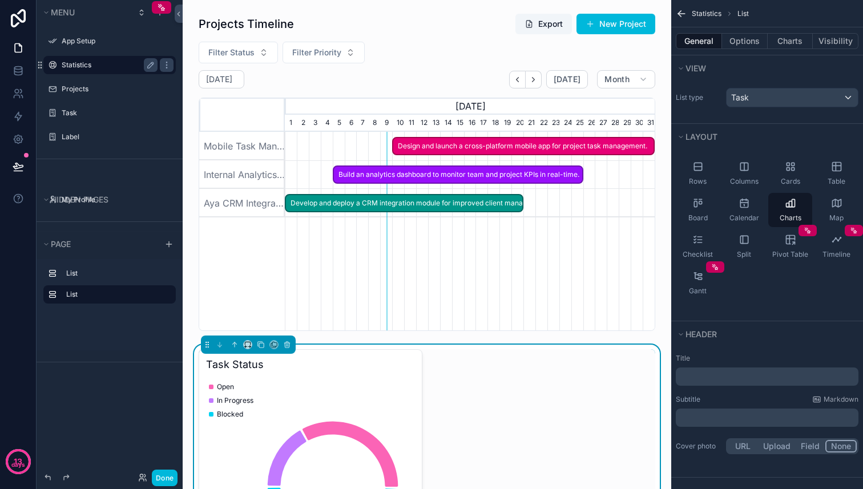
click at [527, 411] on div "Task Status Open In Progress Blocked" at bounding box center [427, 476] width 457 height 255
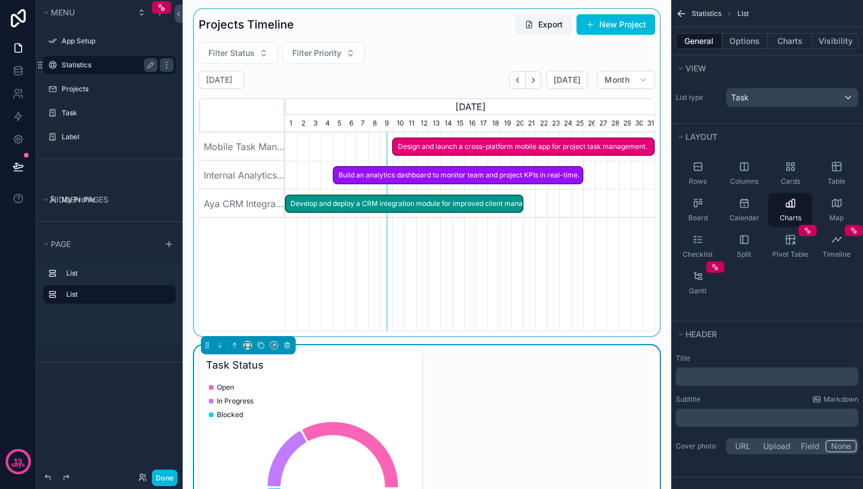
click at [585, 216] on div "scrollable content" at bounding box center [427, 172] width 470 height 327
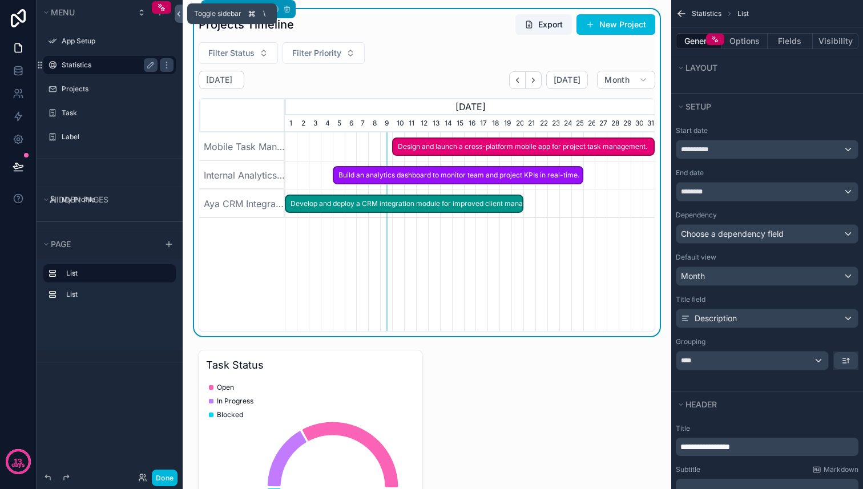
click at [180, 8] on button at bounding box center [179, 14] width 8 height 18
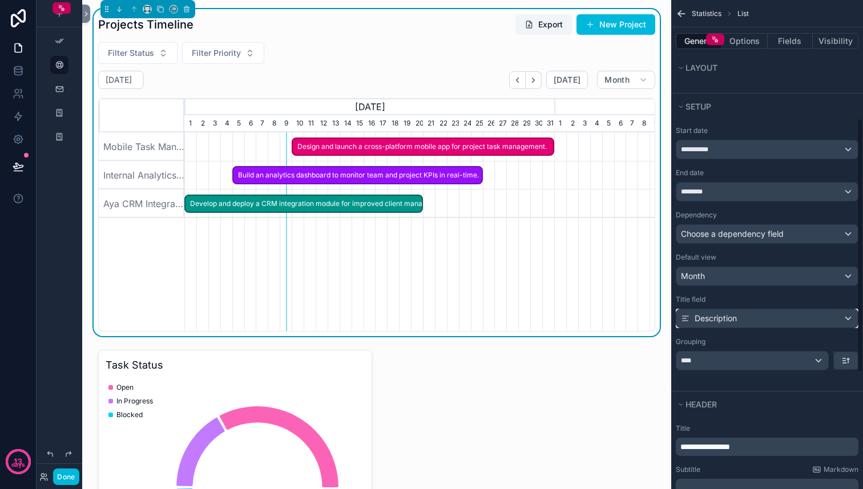
click at [739, 322] on div "Description" at bounding box center [768, 318] width 182 height 18
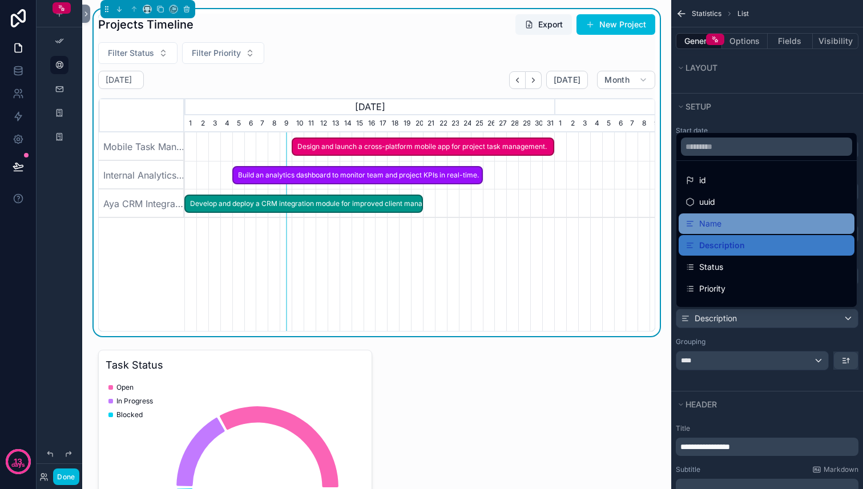
click at [748, 225] on div "Name" at bounding box center [767, 224] width 162 height 14
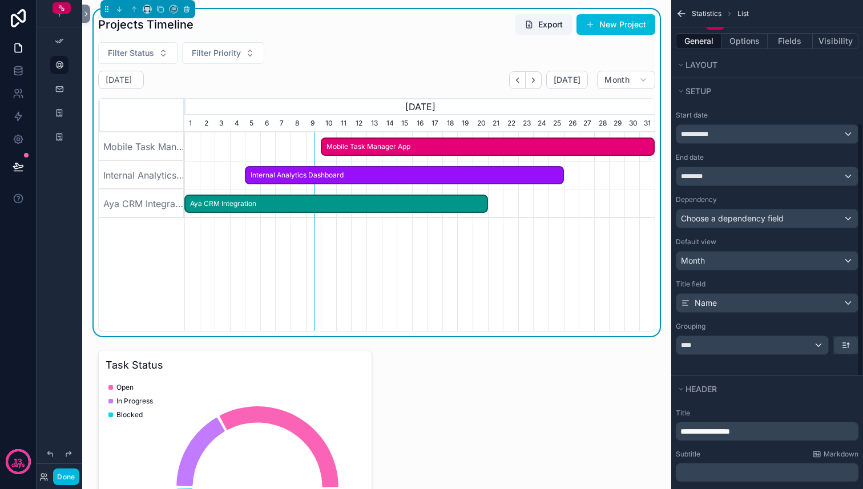
scroll to position [245, 0]
click at [735, 344] on div "****" at bounding box center [753, 344] width 152 height 18
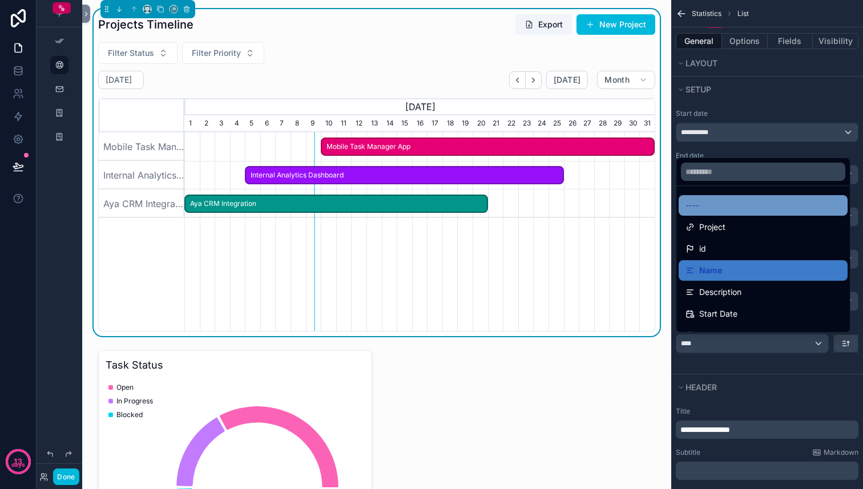
click at [760, 206] on div "----" at bounding box center [763, 206] width 155 height 14
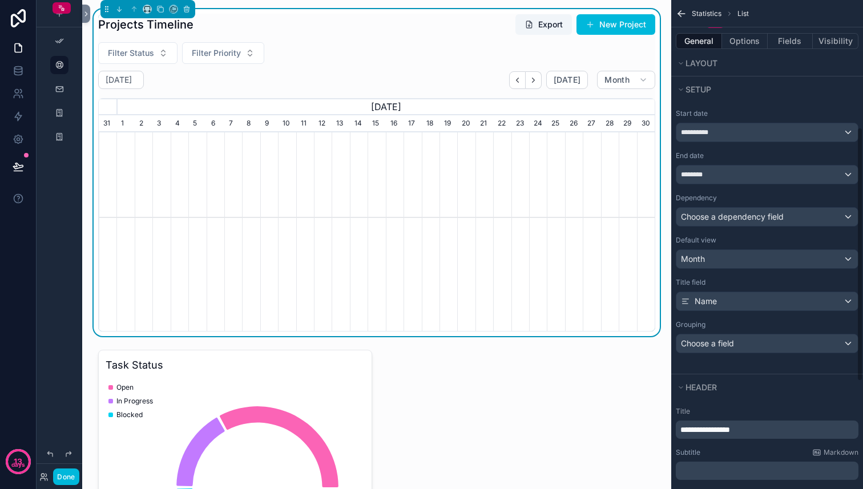
scroll to position [0, 556]
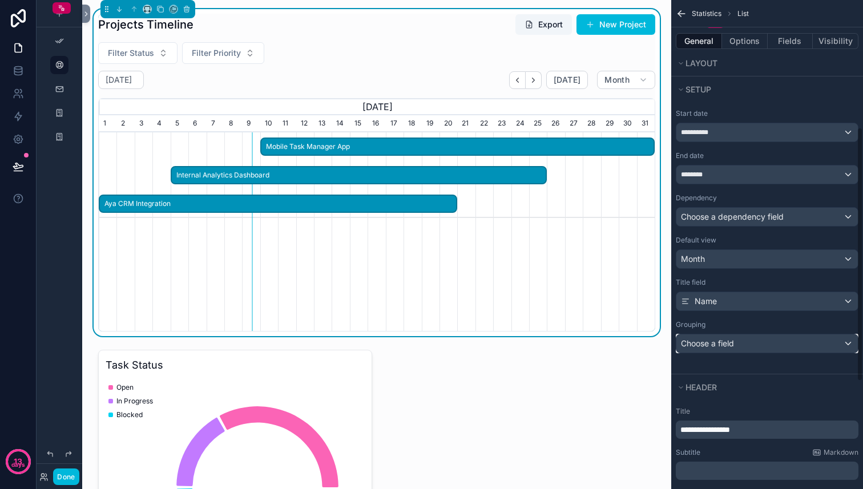
click at [744, 343] on div "Choose a field" at bounding box center [768, 344] width 182 height 18
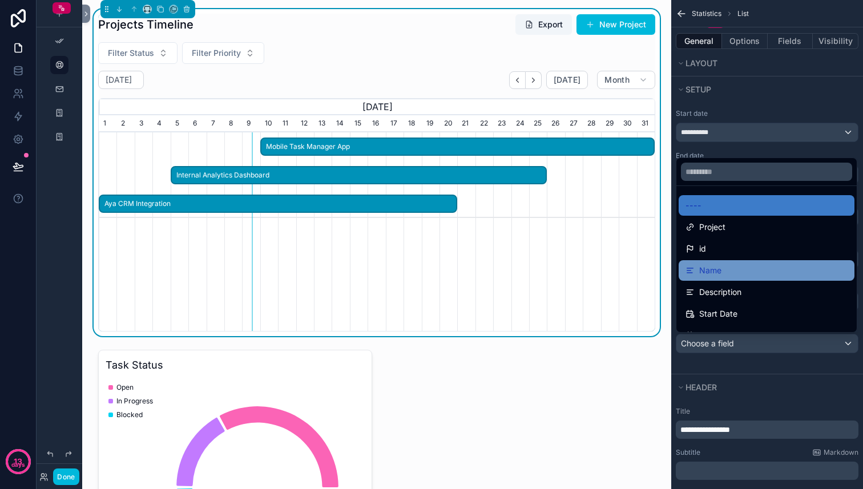
click at [751, 266] on div "Name" at bounding box center [767, 271] width 162 height 14
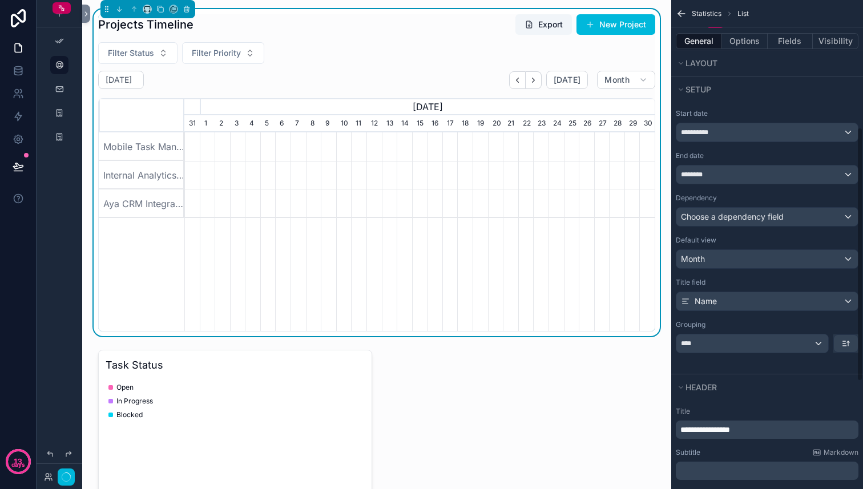
scroll to position [0, 470]
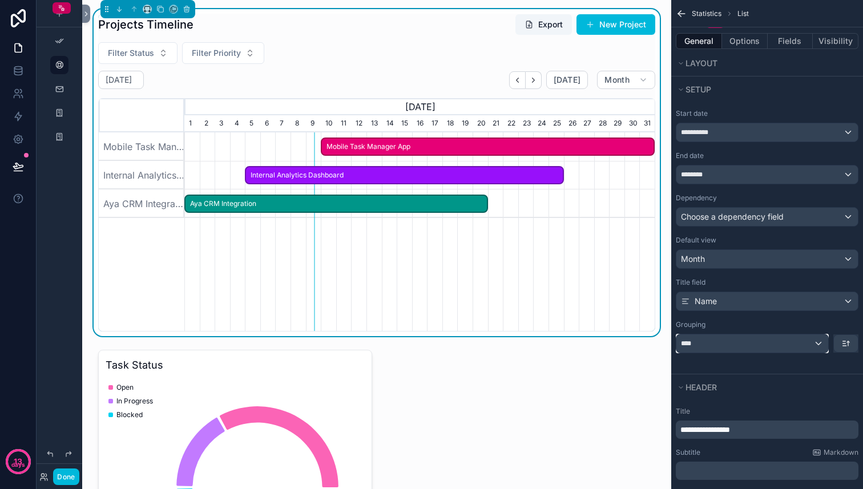
click at [742, 340] on div "****" at bounding box center [753, 344] width 152 height 18
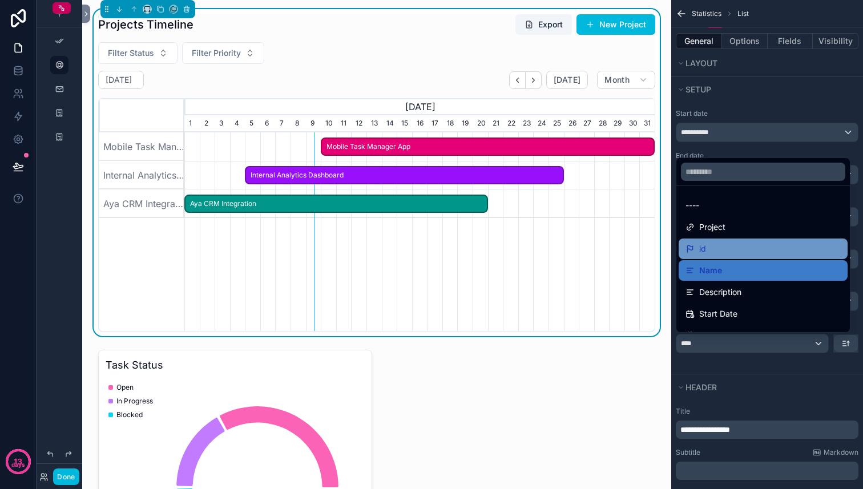
click at [743, 243] on div "id" at bounding box center [763, 249] width 155 height 14
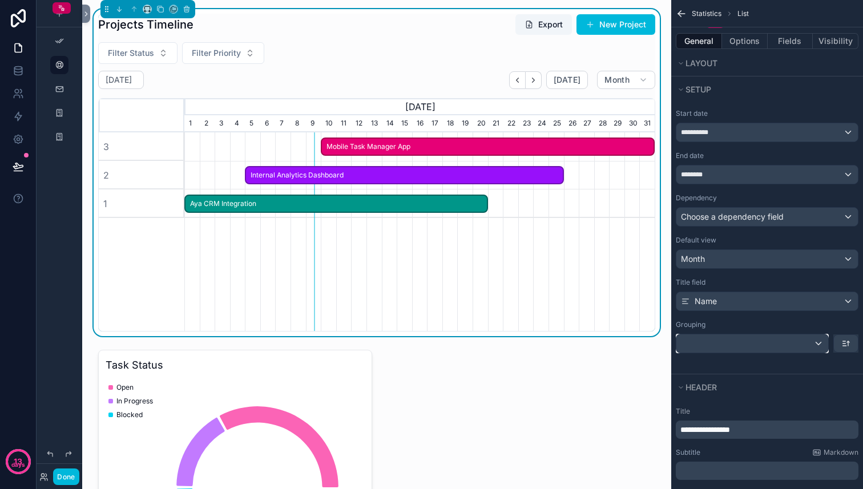
click at [715, 341] on div "scrollable content" at bounding box center [753, 344] width 152 height 18
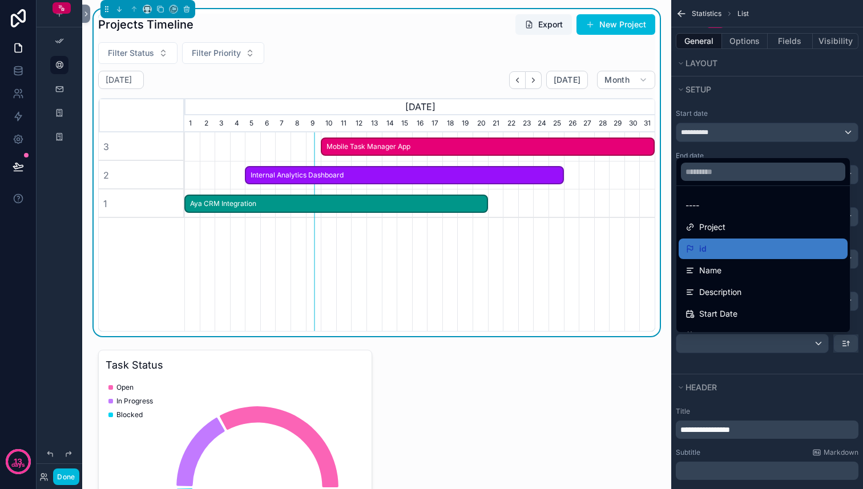
click at [734, 371] on div "scrollable content" at bounding box center [431, 244] width 863 height 489
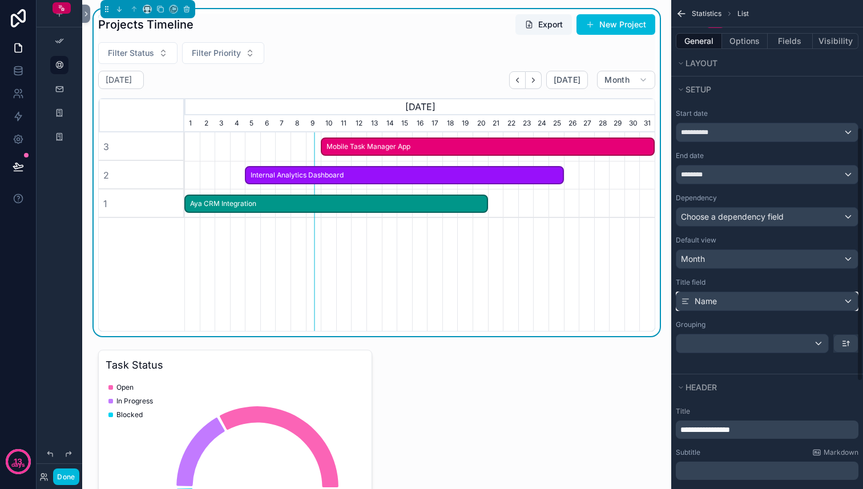
click at [746, 303] on div "Name" at bounding box center [768, 301] width 182 height 18
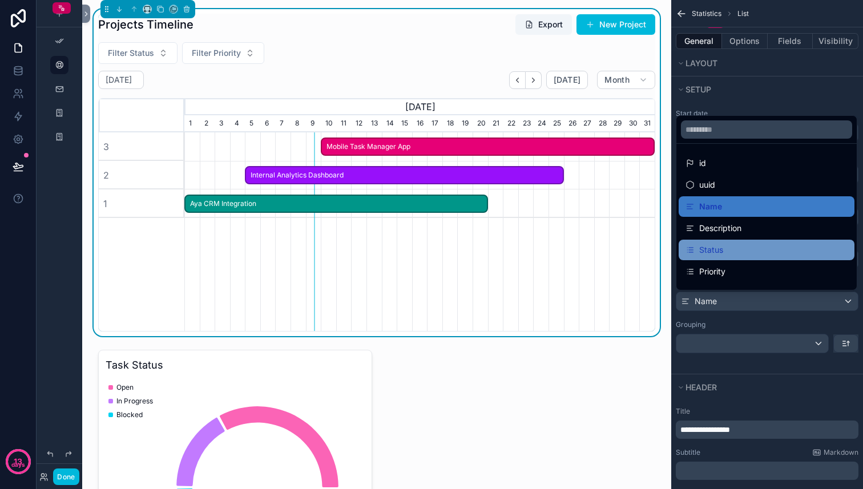
click at [755, 249] on div "Status" at bounding box center [767, 250] width 162 height 14
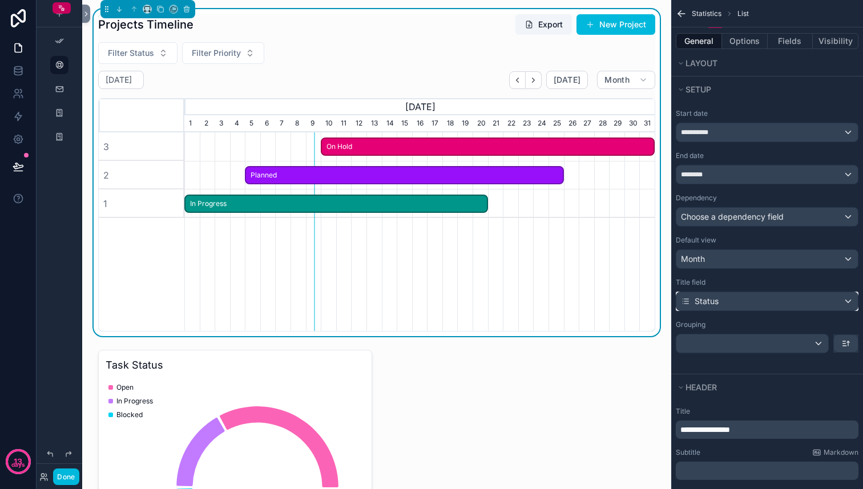
click at [746, 304] on div "Status" at bounding box center [768, 301] width 182 height 18
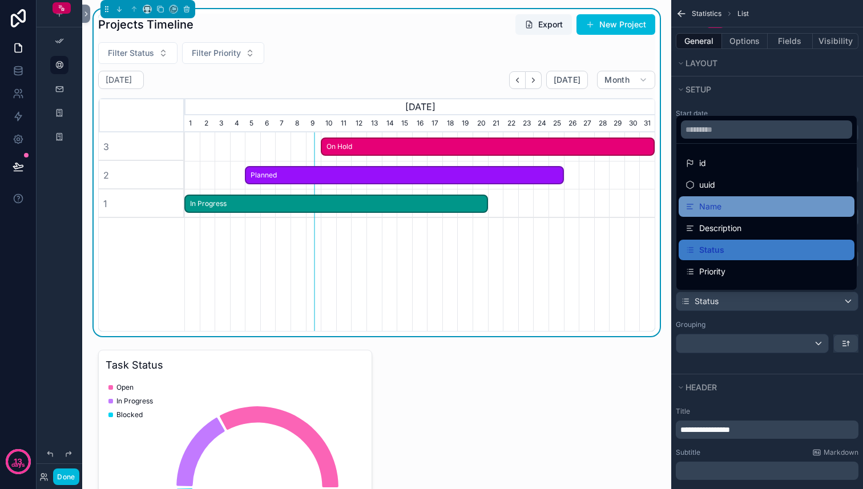
click at [738, 212] on div "Name" at bounding box center [767, 207] width 162 height 14
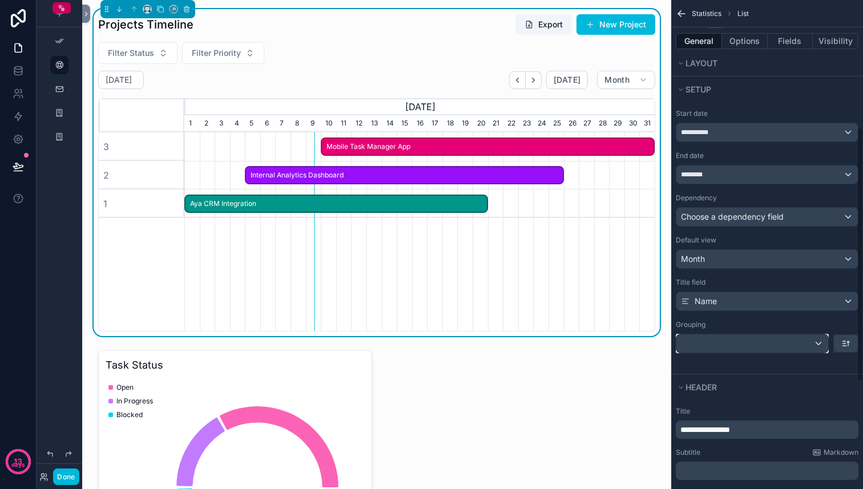
click at [724, 339] on div "scrollable content" at bounding box center [753, 344] width 152 height 18
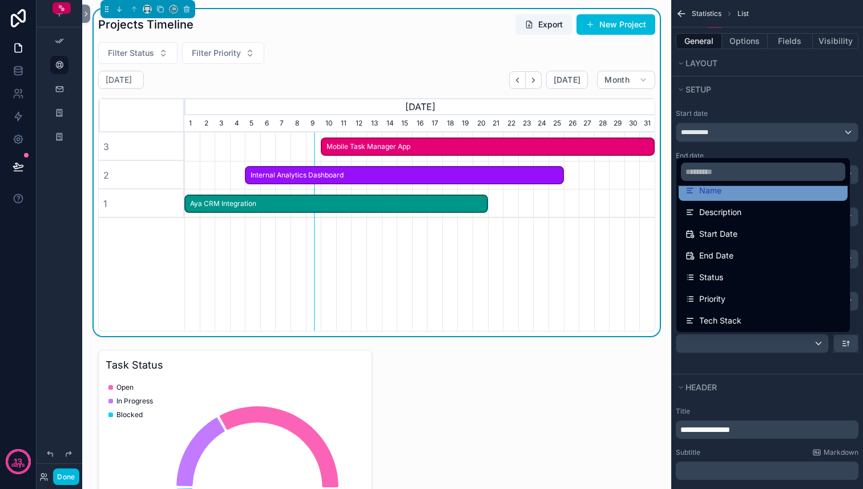
click at [736, 277] on div "Status" at bounding box center [763, 278] width 155 height 14
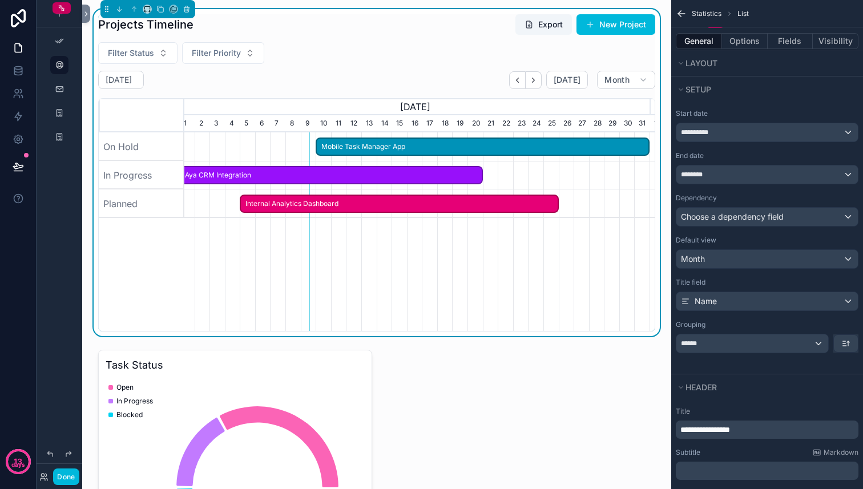
click at [682, 14] on icon "scrollable content" at bounding box center [681, 14] width 7 height 0
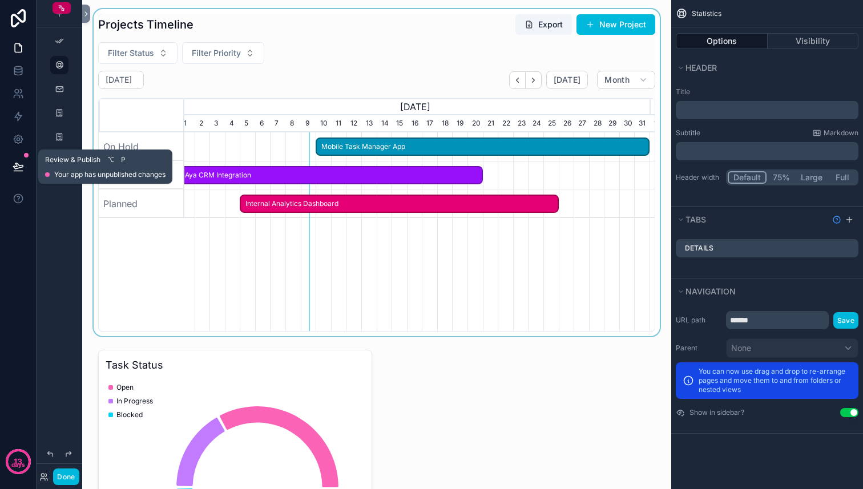
click at [17, 162] on icon at bounding box center [18, 166] width 11 height 11
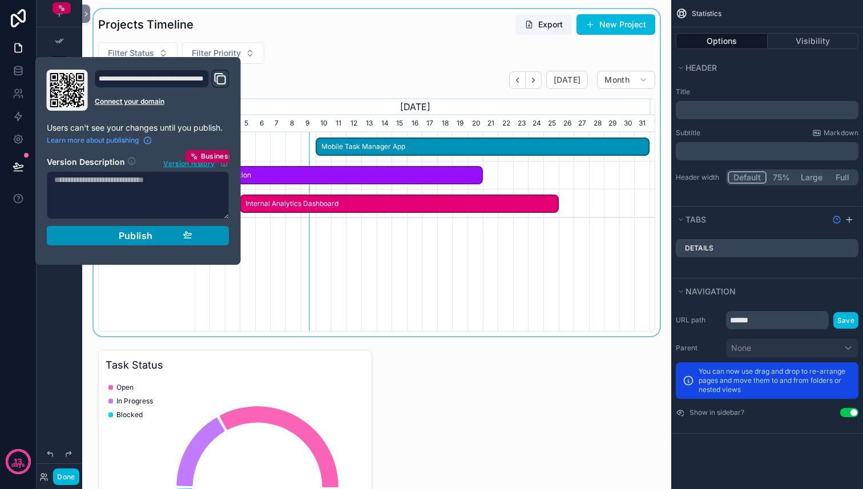
click at [157, 237] on div "Publish" at bounding box center [138, 235] width 108 height 11
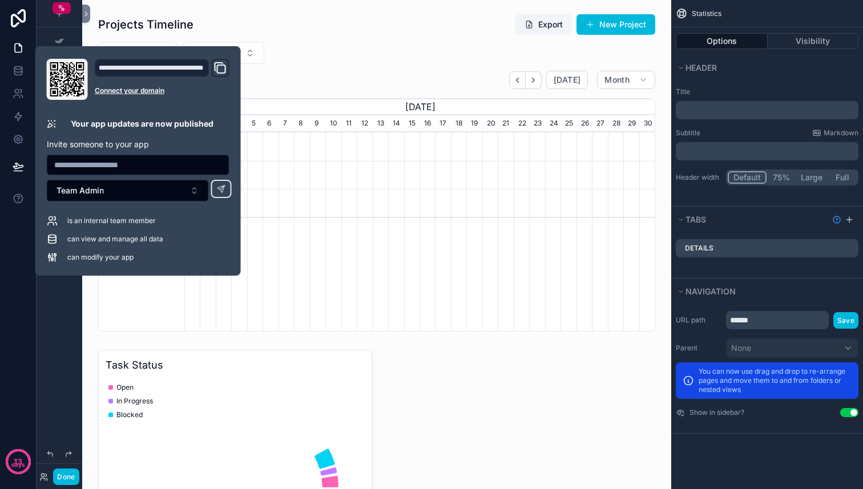
click at [54, 313] on div "scrollable content" at bounding box center [60, 238] width 46 height 476
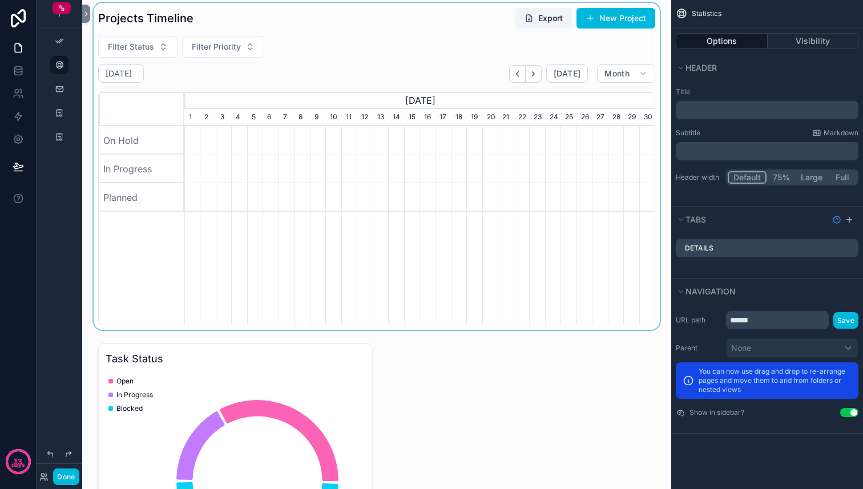
click at [378, 176] on div "scrollable content" at bounding box center [376, 166] width 571 height 327
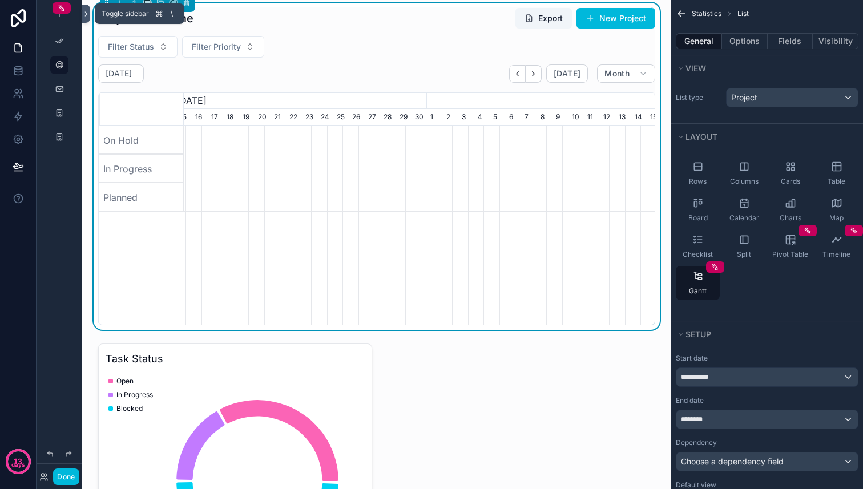
click at [87, 13] on icon at bounding box center [86, 14] width 2 height 4
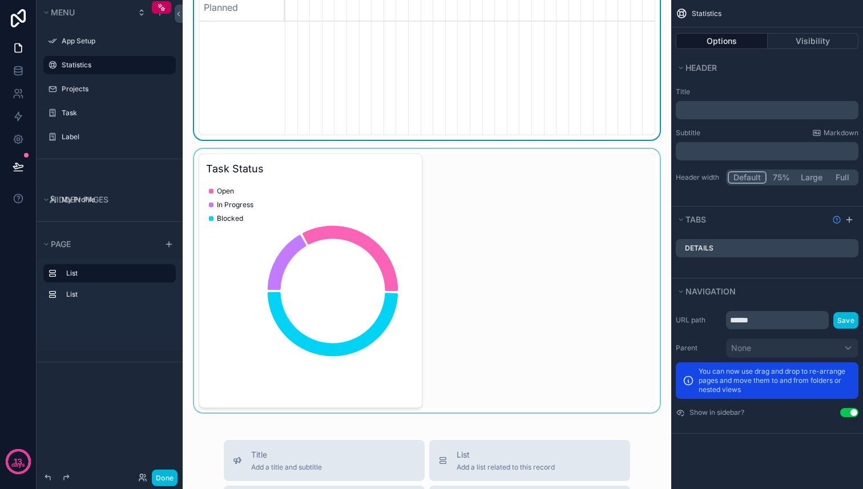
click at [380, 257] on div "scrollable content" at bounding box center [427, 281] width 470 height 264
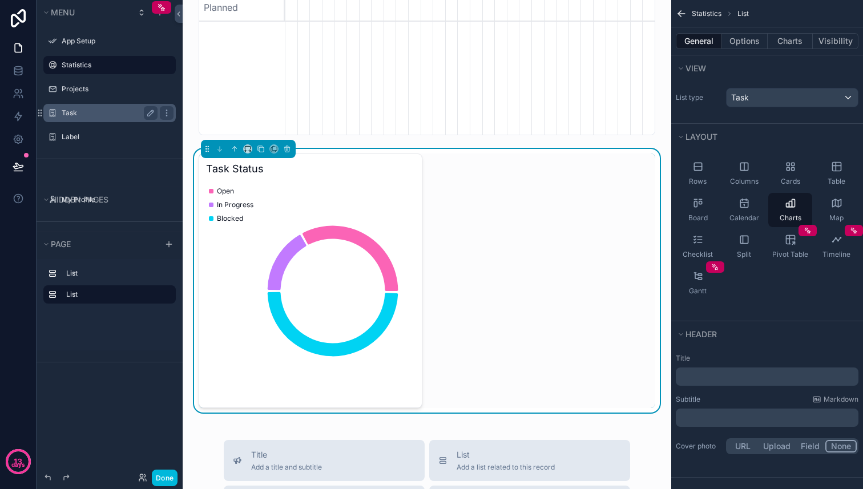
click at [107, 111] on label "Task" at bounding box center [107, 112] width 91 height 9
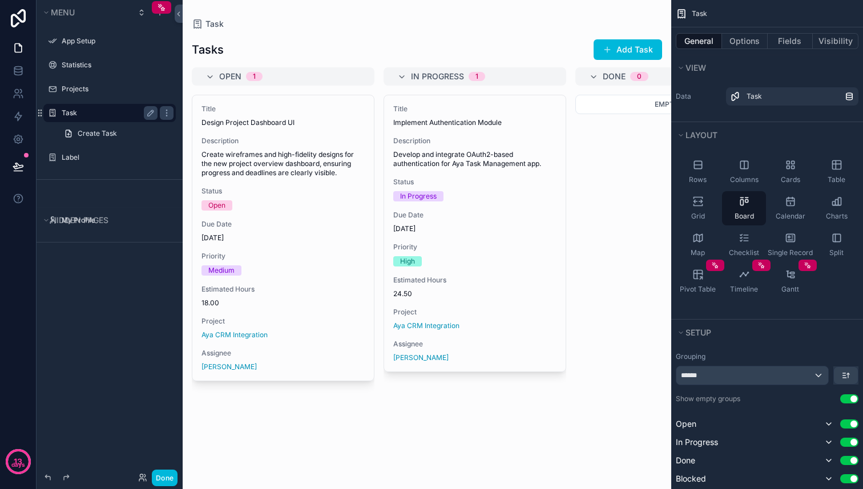
click at [548, 224] on div "scrollable content" at bounding box center [427, 244] width 489 height 489
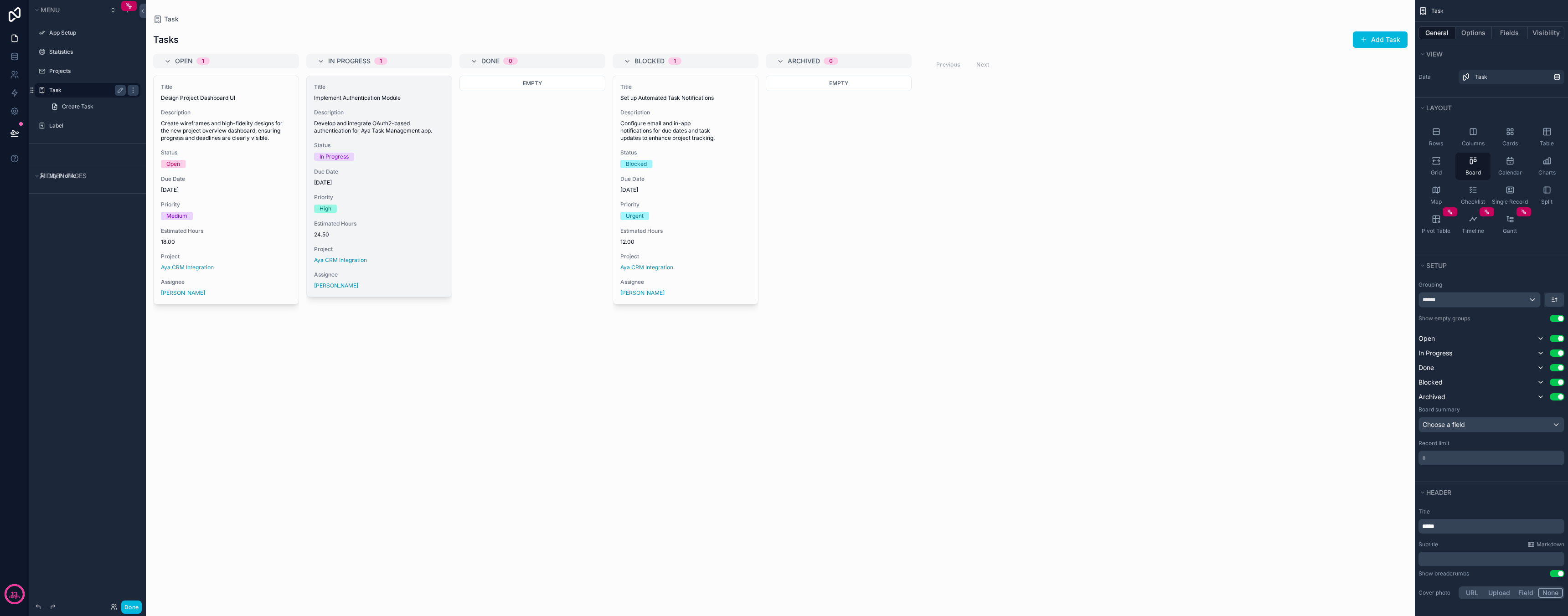
click at [402, 198] on span "Priority" at bounding box center [378, 197] width 130 height 7
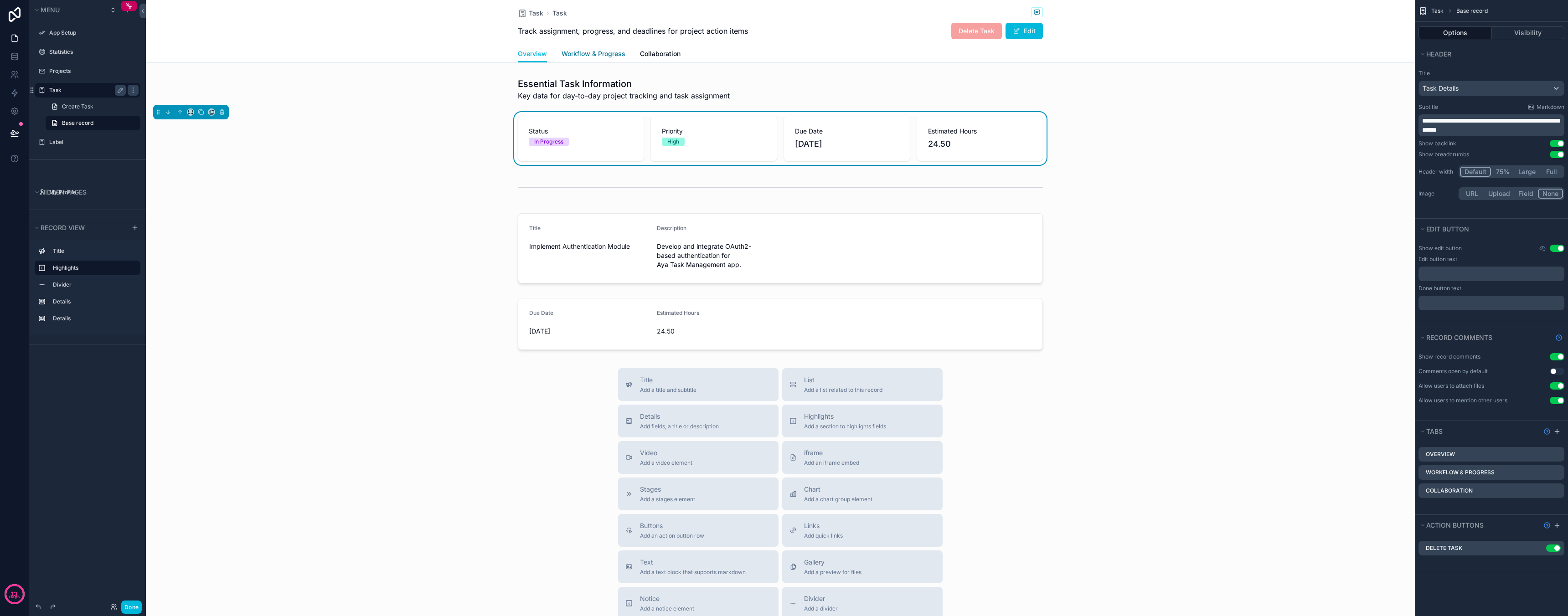
click at [613, 60] on link "Workflow & Progress" at bounding box center [593, 54] width 64 height 18
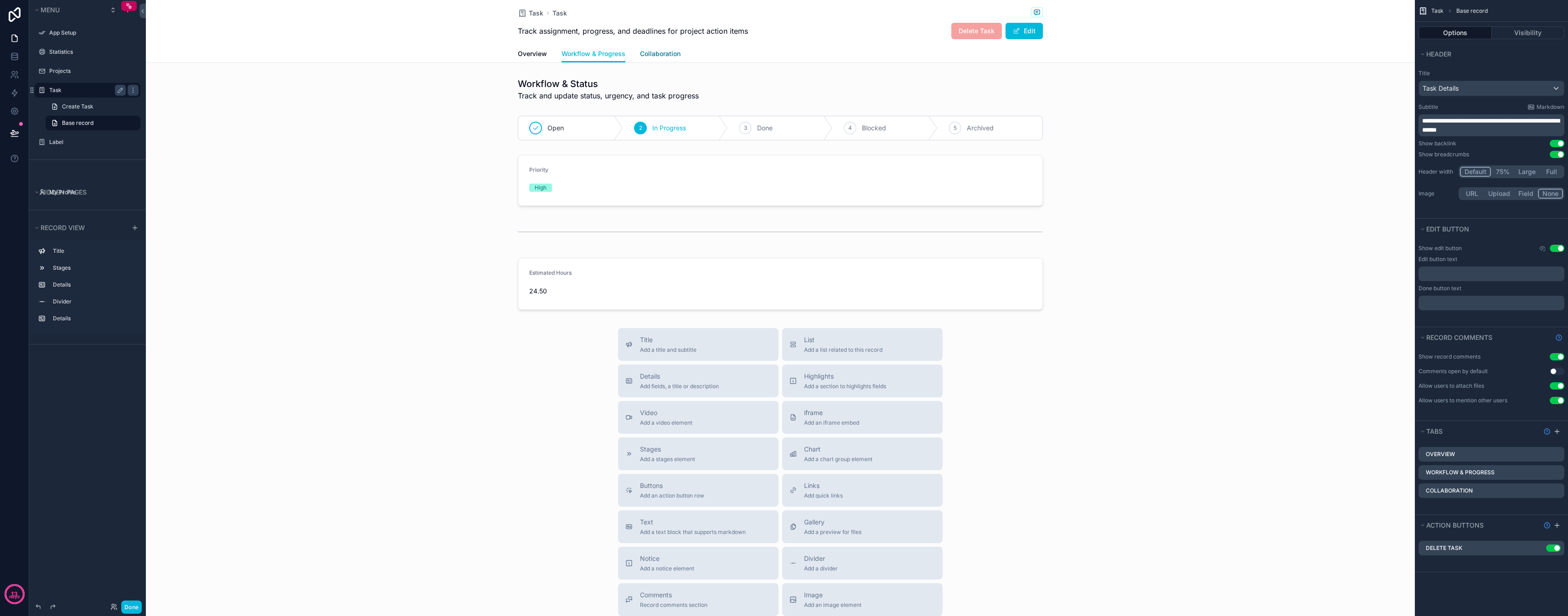
click at [654, 53] on span "Collaboration" at bounding box center [660, 53] width 41 height 9
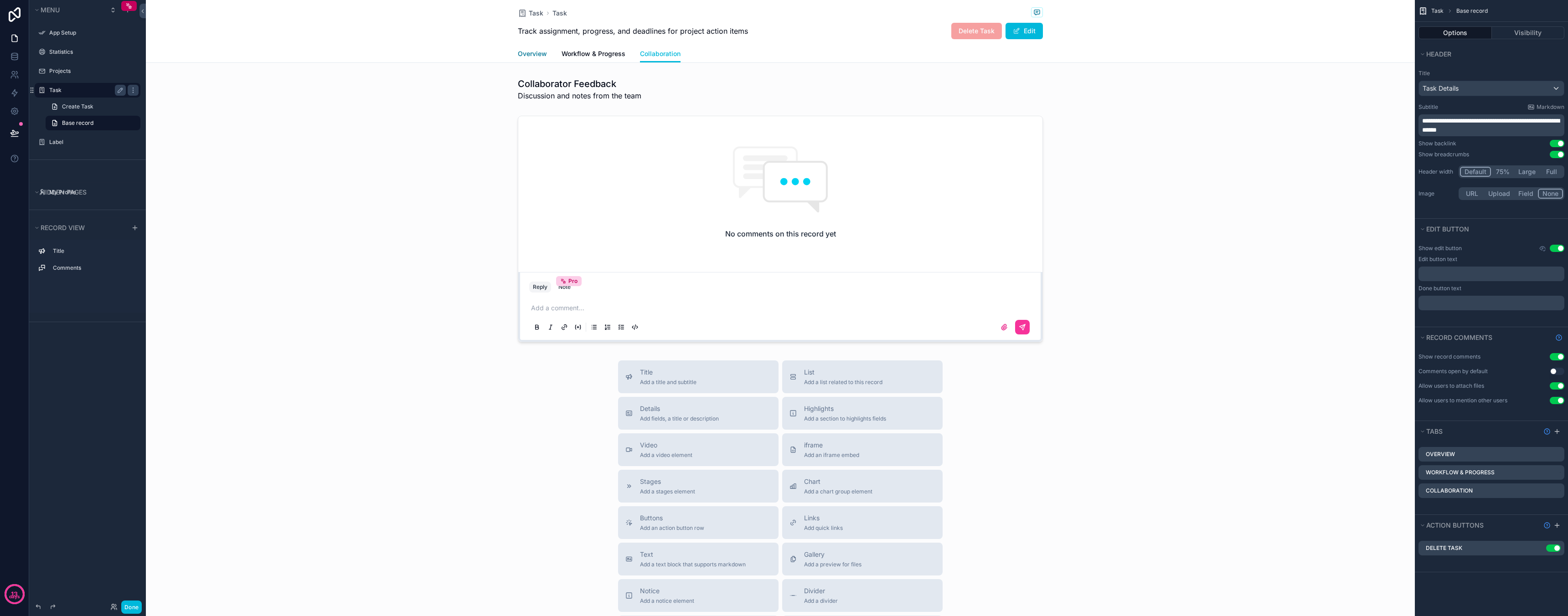
click at [537, 53] on span "Overview" at bounding box center [533, 53] width 30 height 9
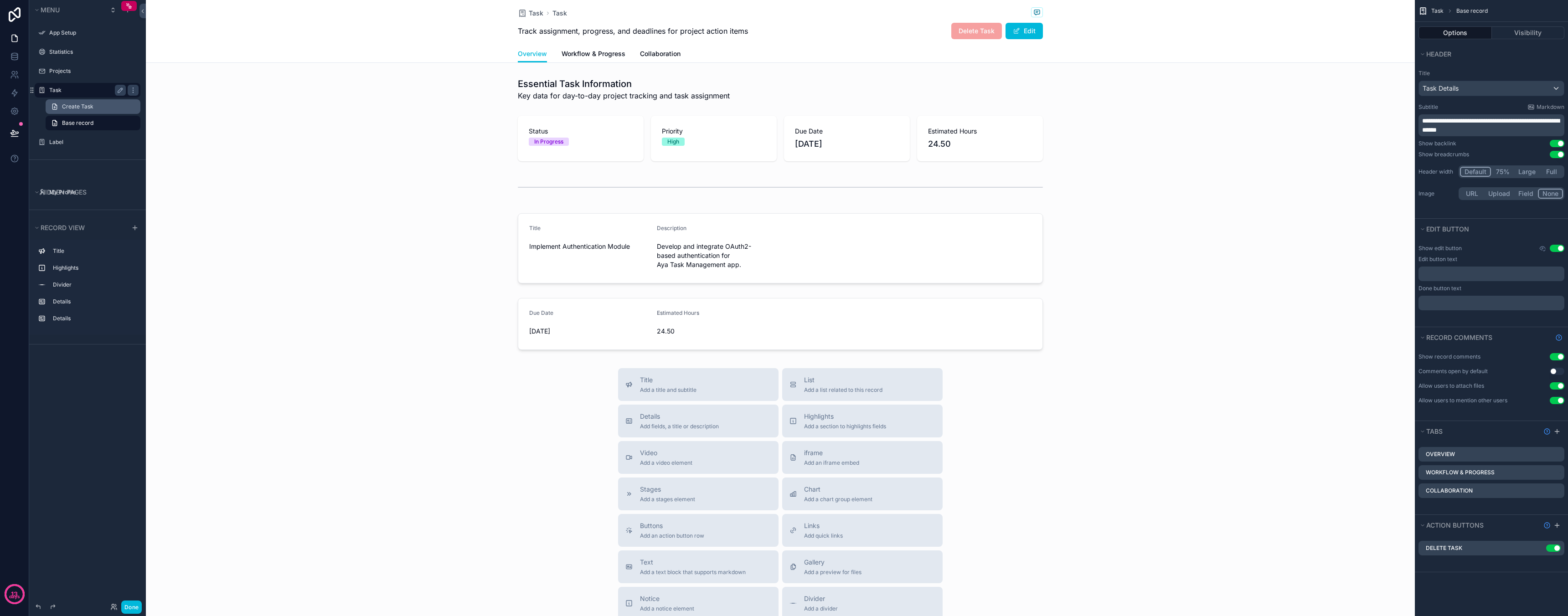
click at [77, 105] on span "Create Task" at bounding box center [77, 106] width 31 height 7
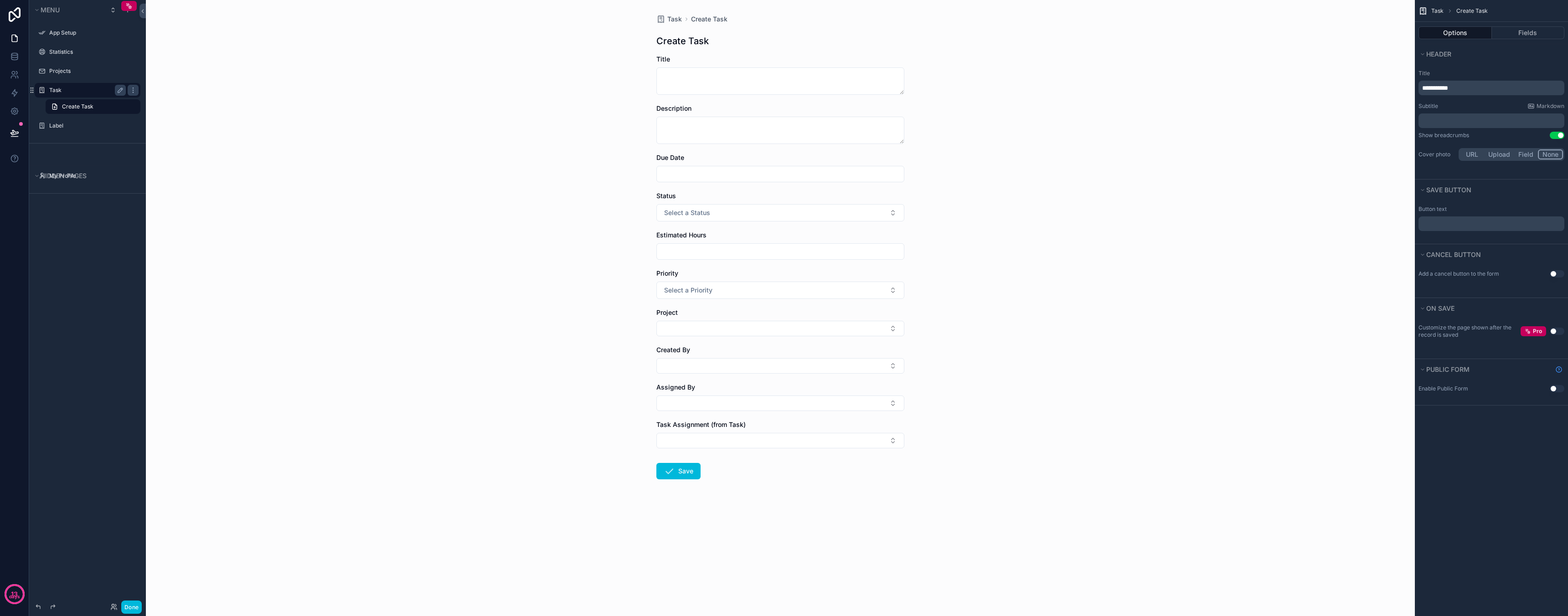
click at [67, 92] on label "Task" at bounding box center [85, 89] width 73 height 7
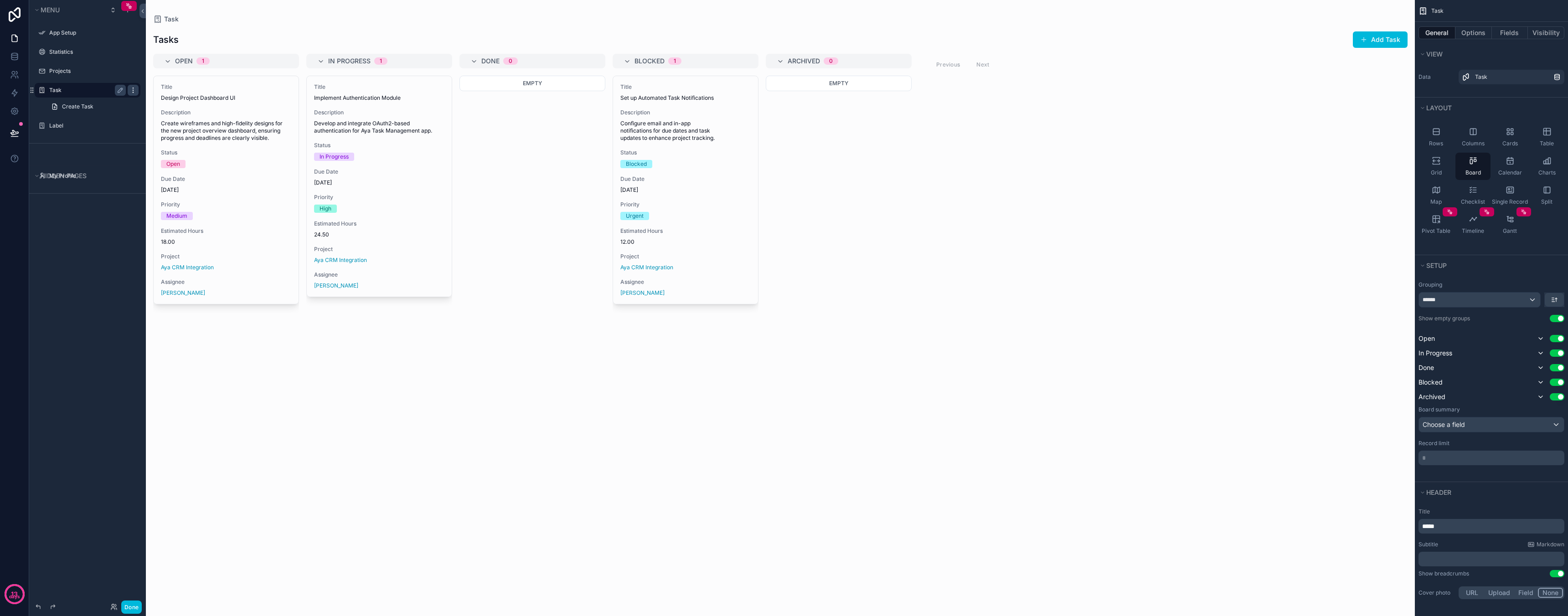
click at [133, 92] on icon "scrollable content" at bounding box center [133, 89] width 7 height 7
click at [64, 210] on div "Menu App Setup Statistics Projects Task Create Task Label Hidden pages My Profi…" at bounding box center [88, 302] width 117 height 605
click at [66, 89] on label "Task" at bounding box center [92, 89] width 85 height 7
drag, startPoint x: 62, startPoint y: 125, endPoint x: 64, endPoint y: 121, distance: 4.5
click at [554, 177] on div "Empty" at bounding box center [532, 340] width 146 height 529
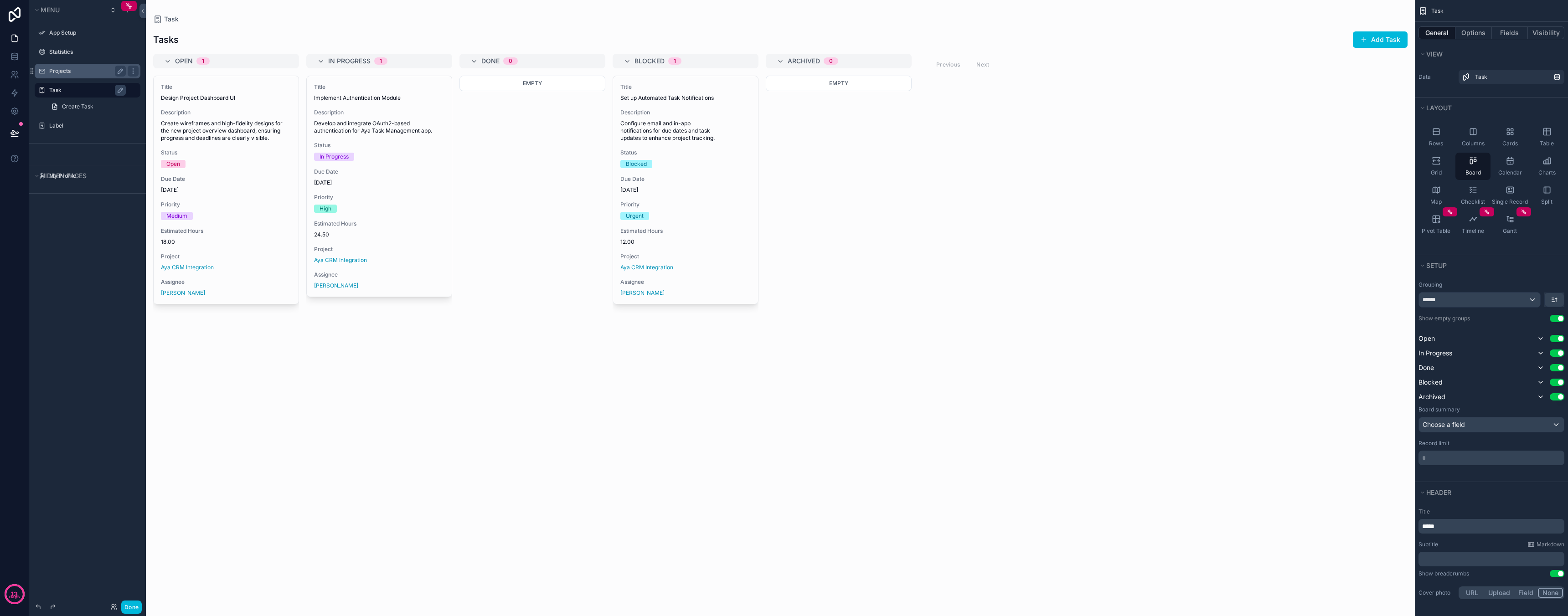
click at [65, 73] on label "Projects" at bounding box center [85, 70] width 73 height 7
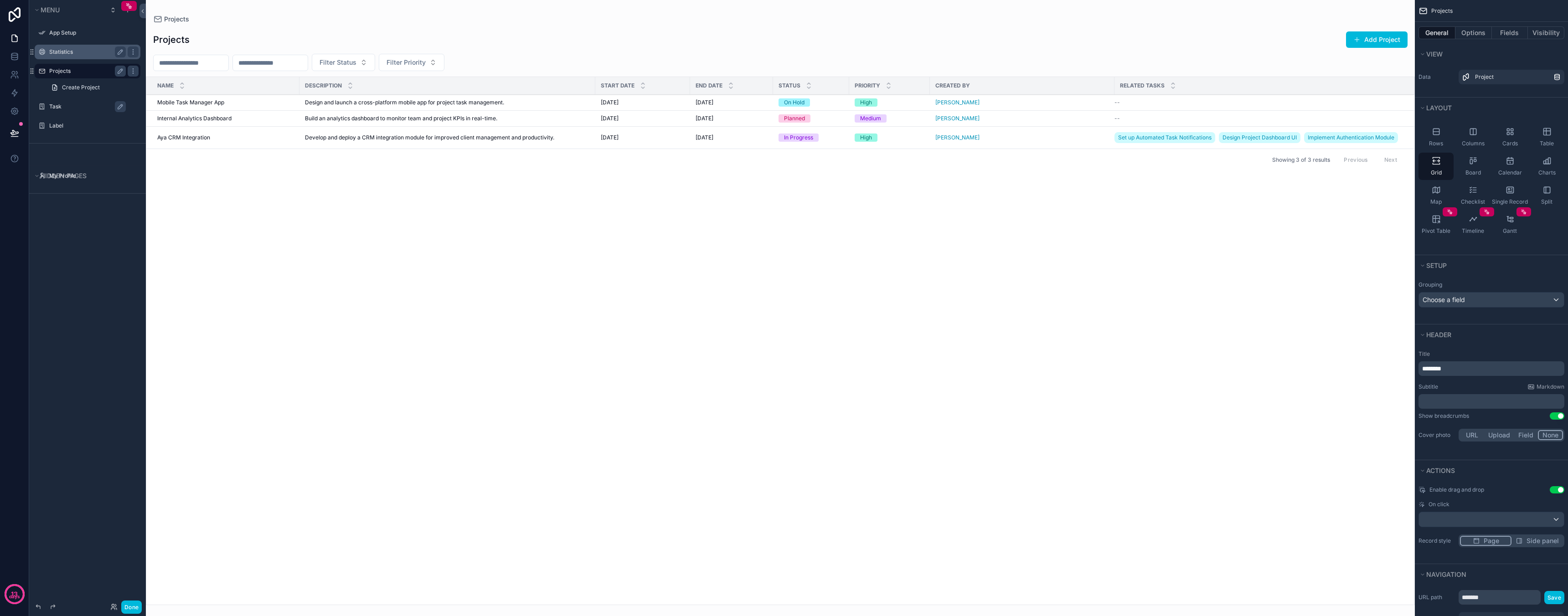
click at [63, 53] on label "Statistics" at bounding box center [85, 52] width 73 height 7
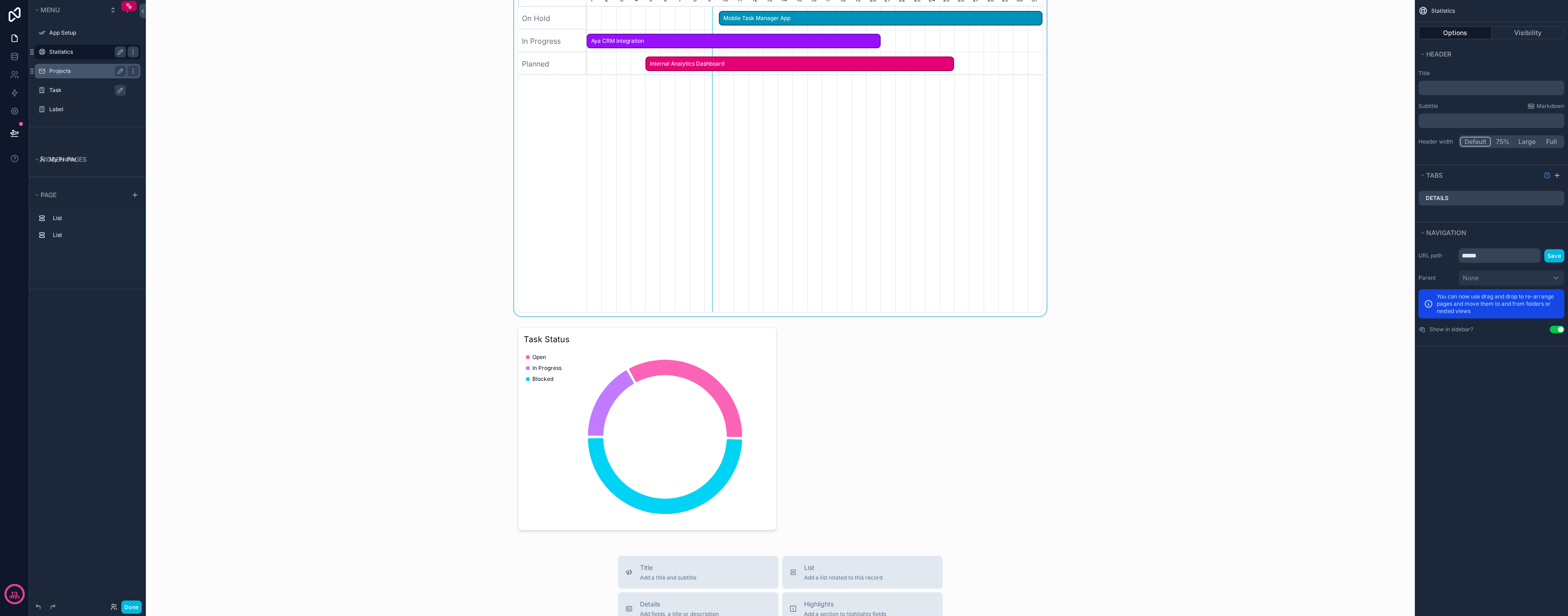
scroll to position [58, 0]
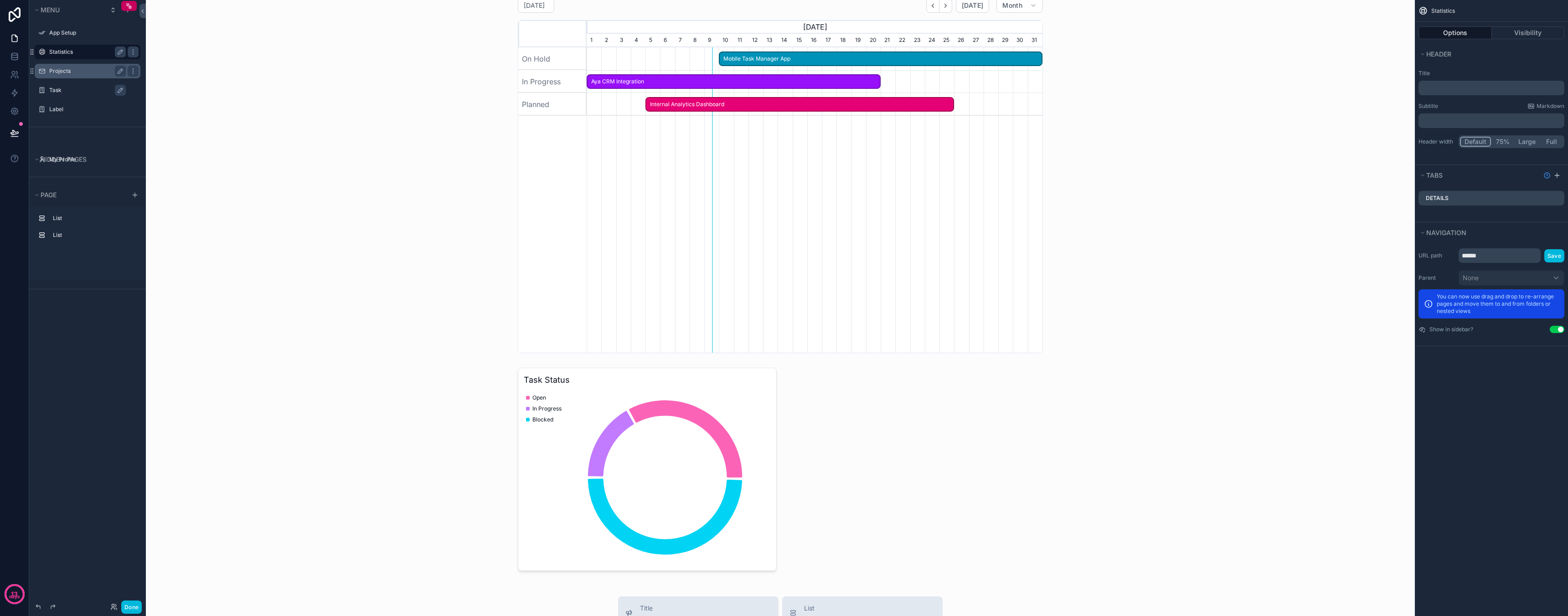
click at [55, 91] on label "Task" at bounding box center [92, 89] width 85 height 7
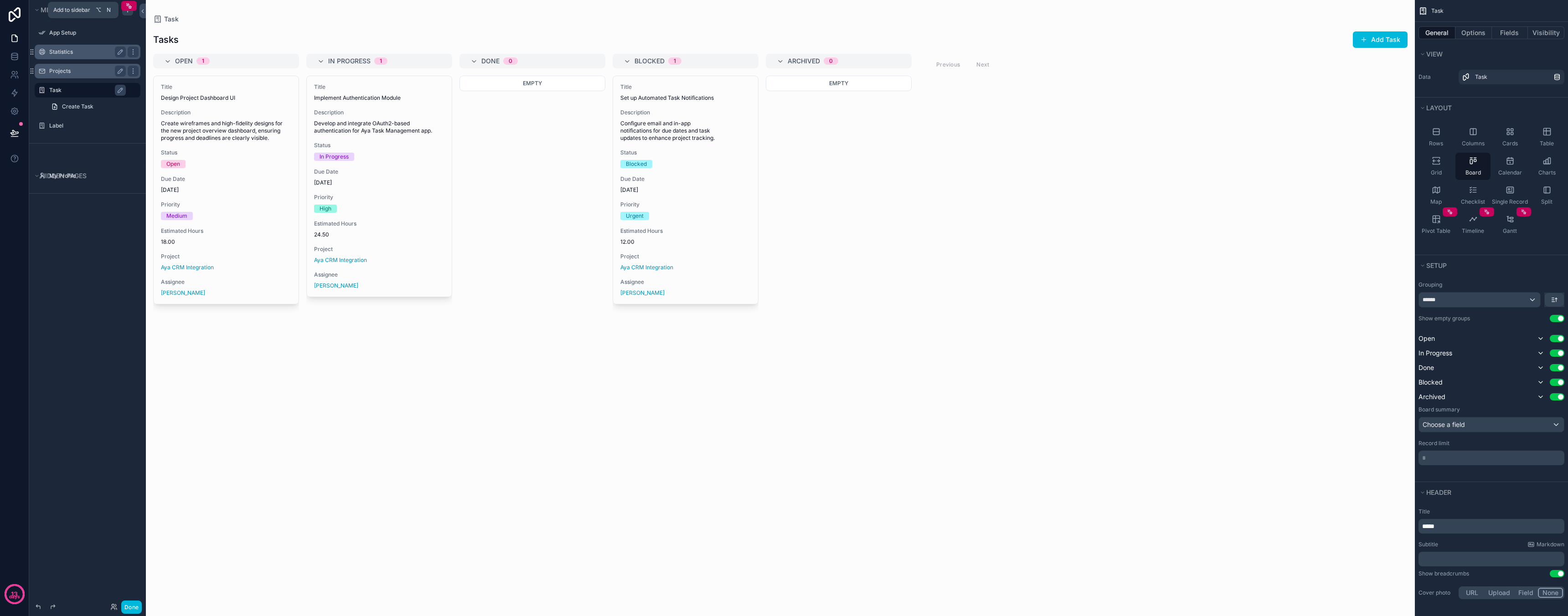
click at [129, 12] on icon "scrollable content" at bounding box center [127, 10] width 7 height 7
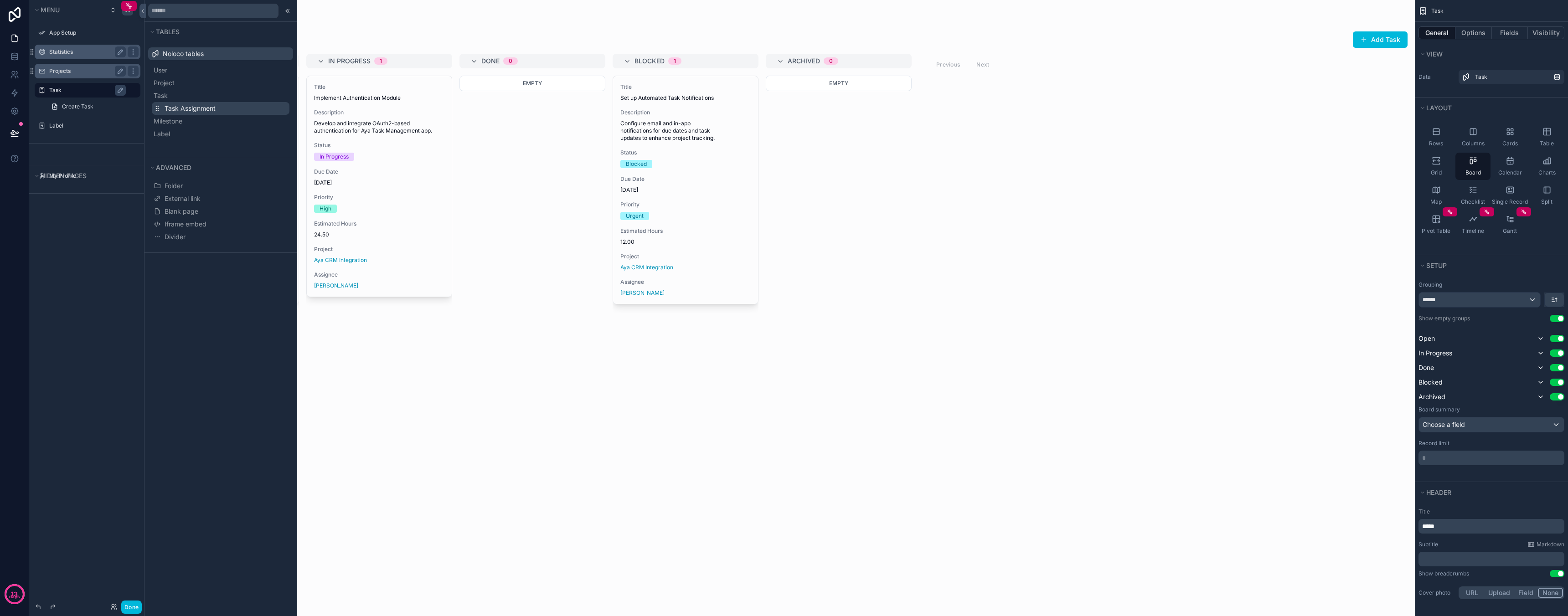
click at [213, 106] on span "Task Assignment" at bounding box center [190, 108] width 51 height 9
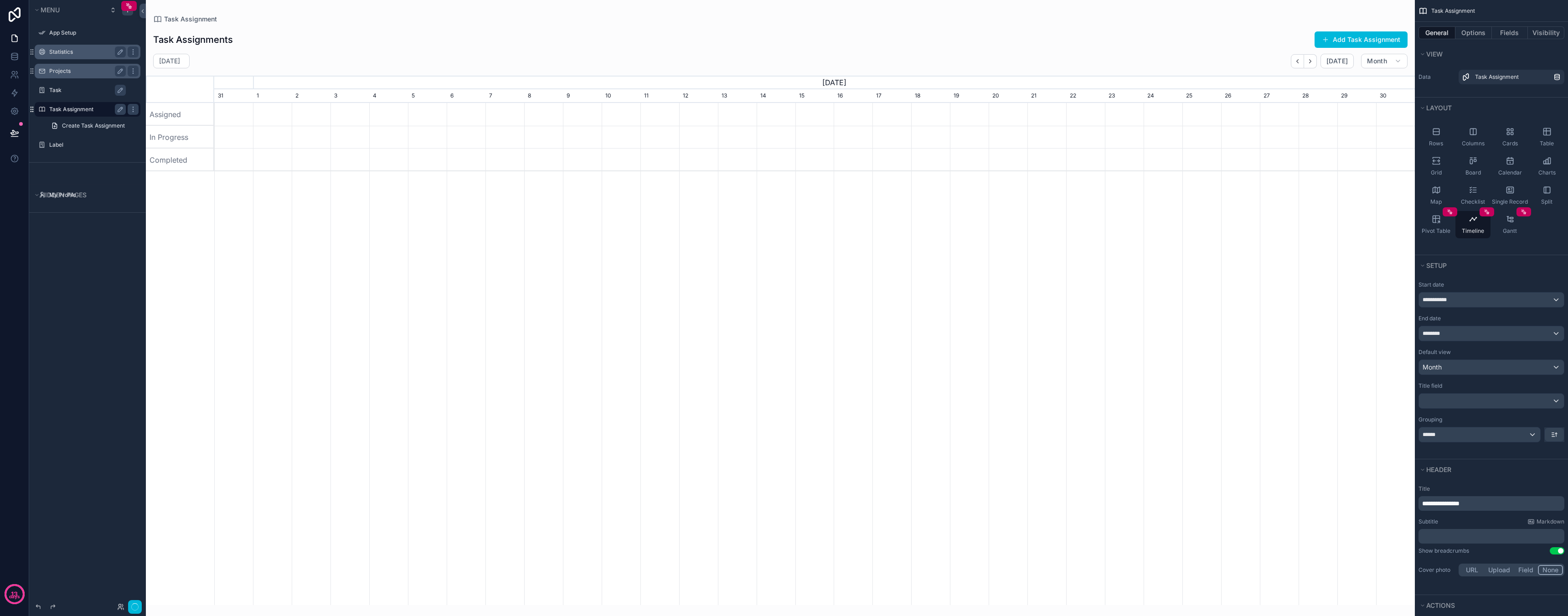
scroll to position [0, 1201]
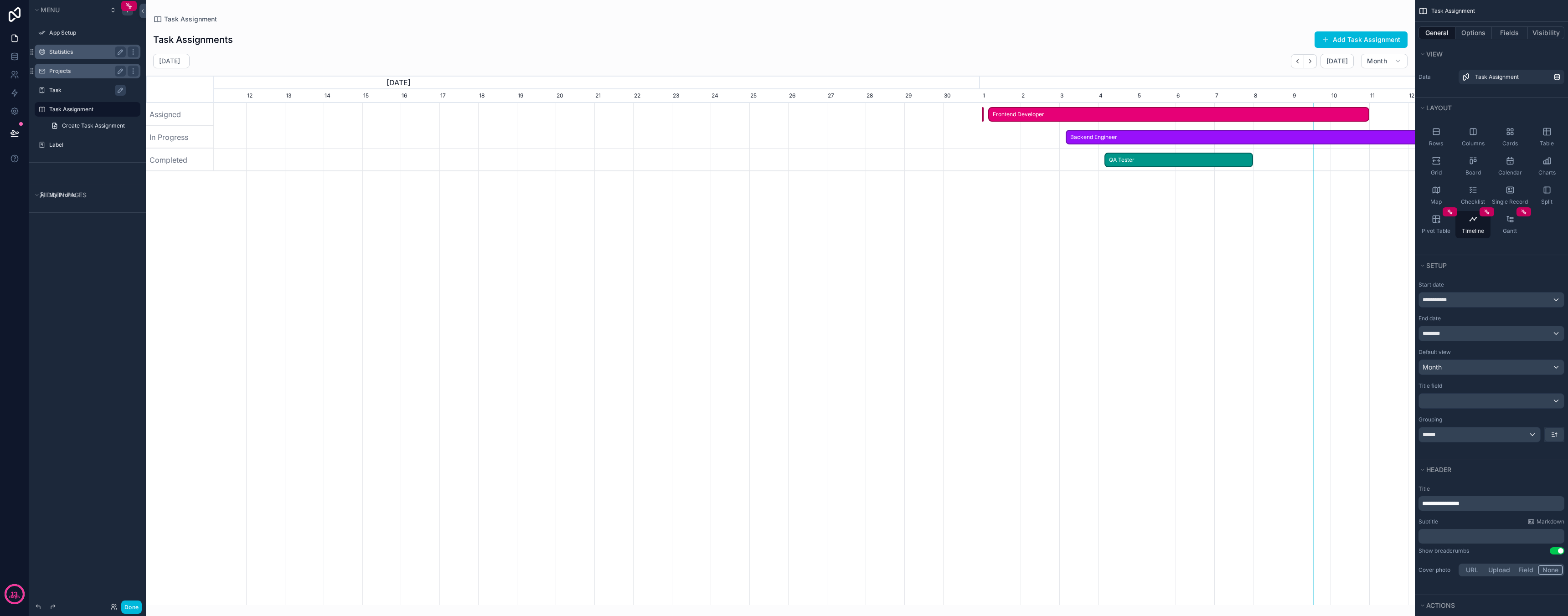
scroll to position [0, 1217]
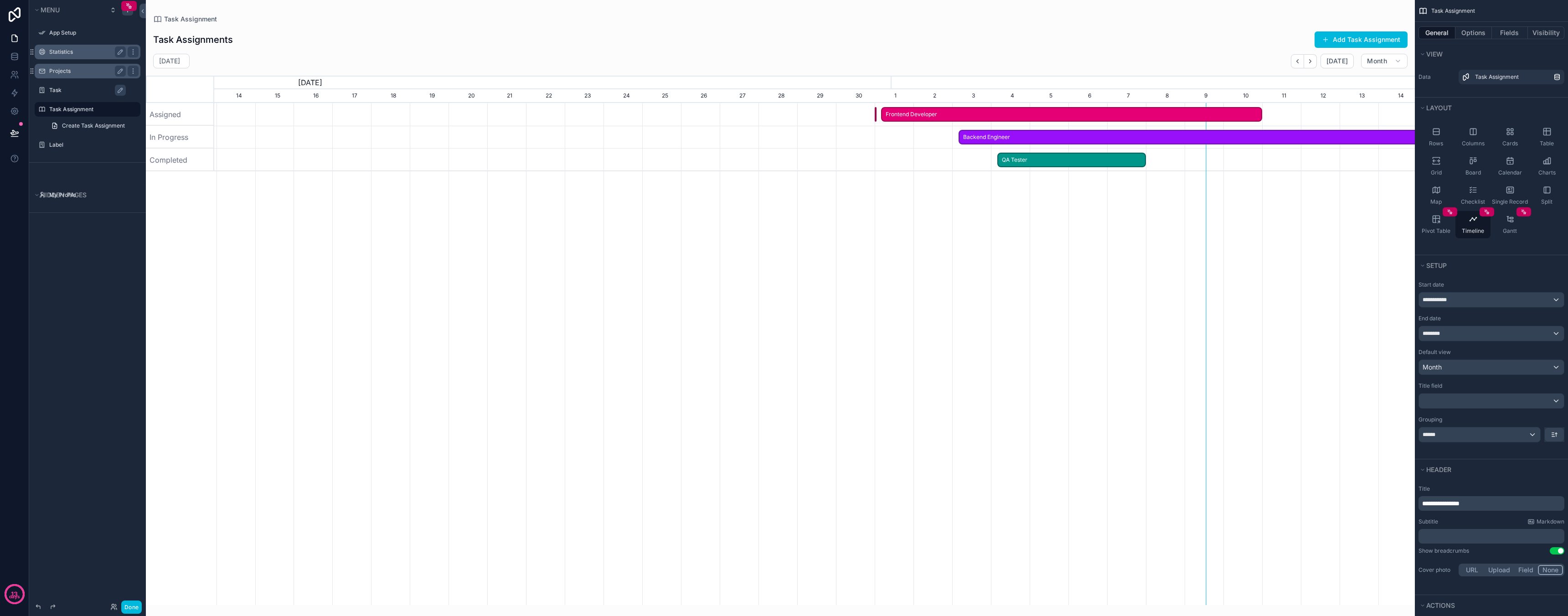
click at [1053, 57] on div "scrollable content" at bounding box center [780, 302] width 1269 height 605
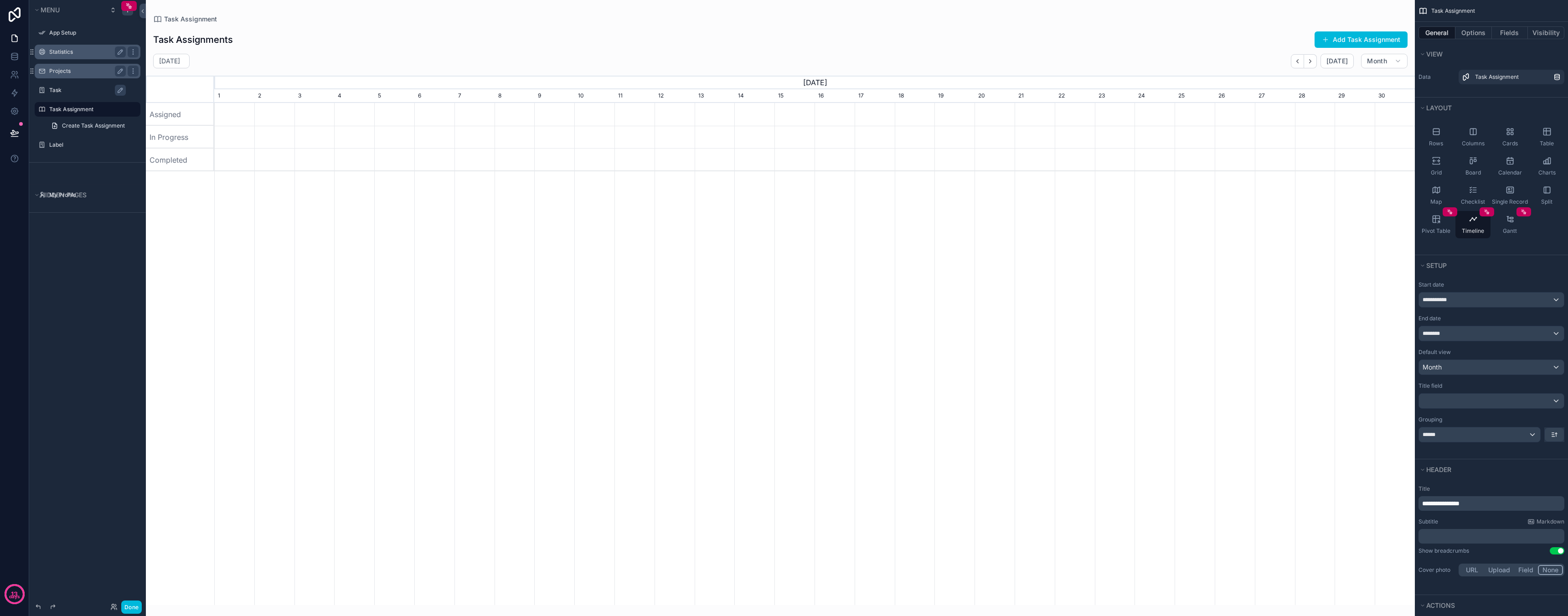
scroll to position [0, 1200]
click at [597, 197] on div "rec16rtta2mgj5wdd5 QA Tester Backend Engineer Frontend Developer" at bounding box center [814, 353] width 1201 height 502
click at [1513, 224] on div "Gantt" at bounding box center [1510, 224] width 35 height 27
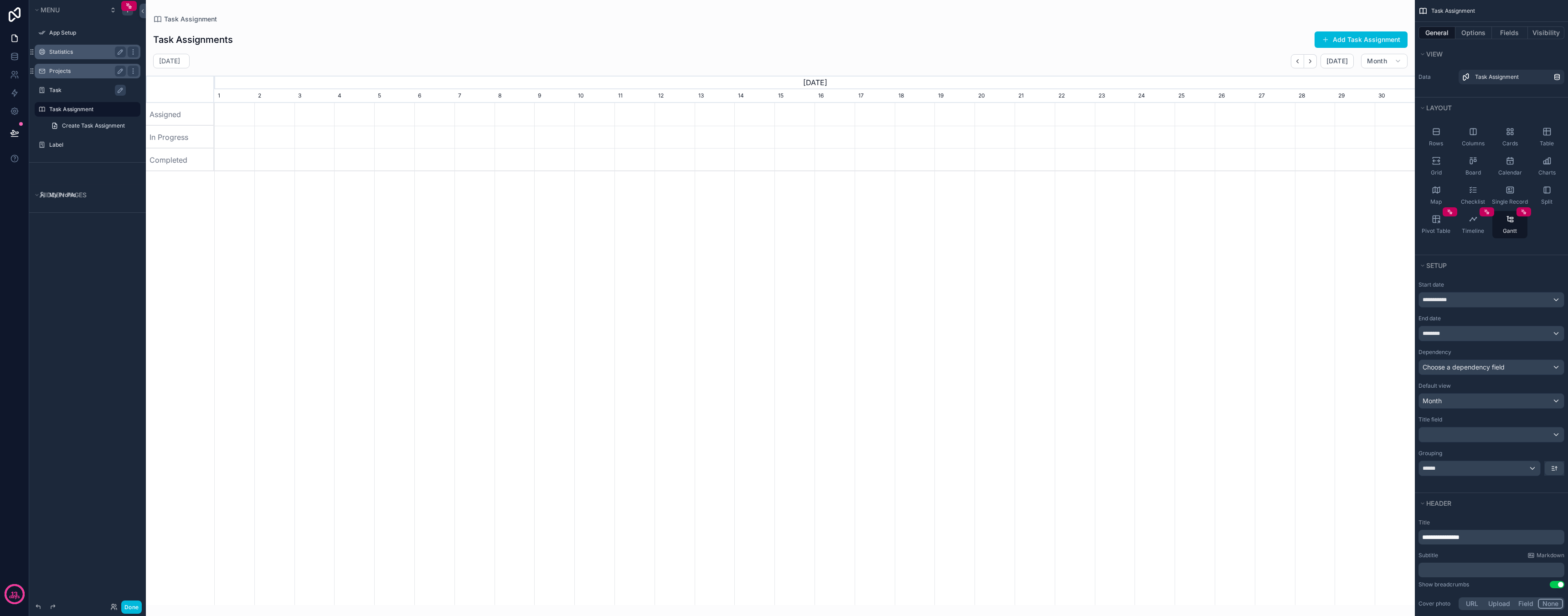
scroll to position [0, 1201]
click at [848, 597] on div "rec16rtta2mgj5wdd5 QA Tester Backend Engineer Frontend Developer" at bounding box center [814, 353] width 1201 height 502
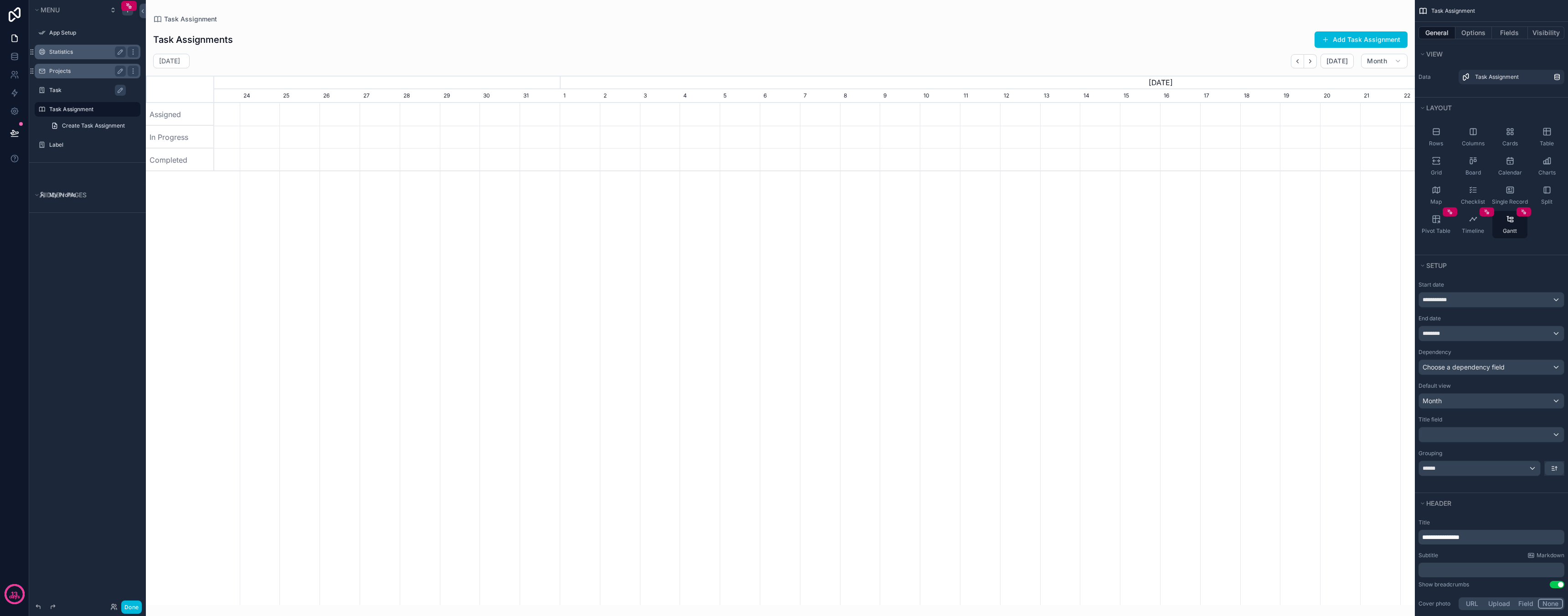
scroll to position [0, 1000]
click at [180, 58] on h2 "July 2027" at bounding box center [169, 61] width 21 height 9
select select "****"
select select "*"
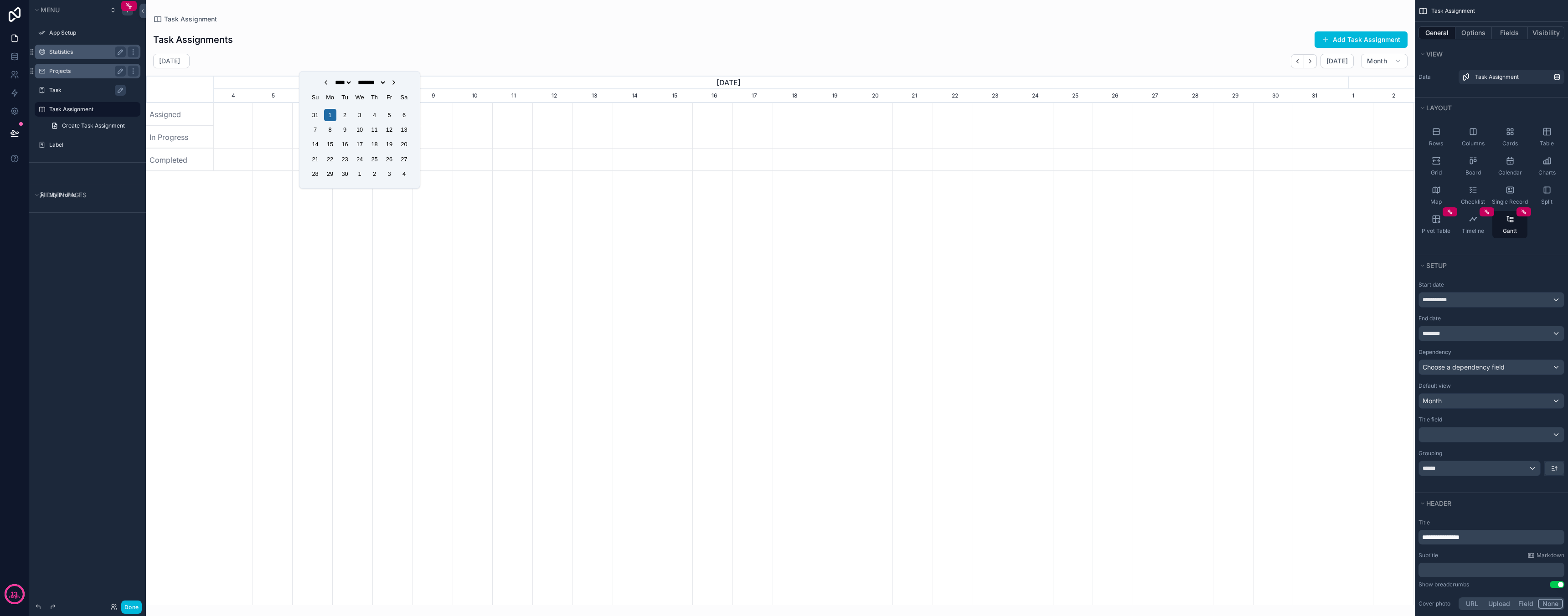
click at [394, 82] on icon "Choose Date" at bounding box center [394, 82] width 2 height 4
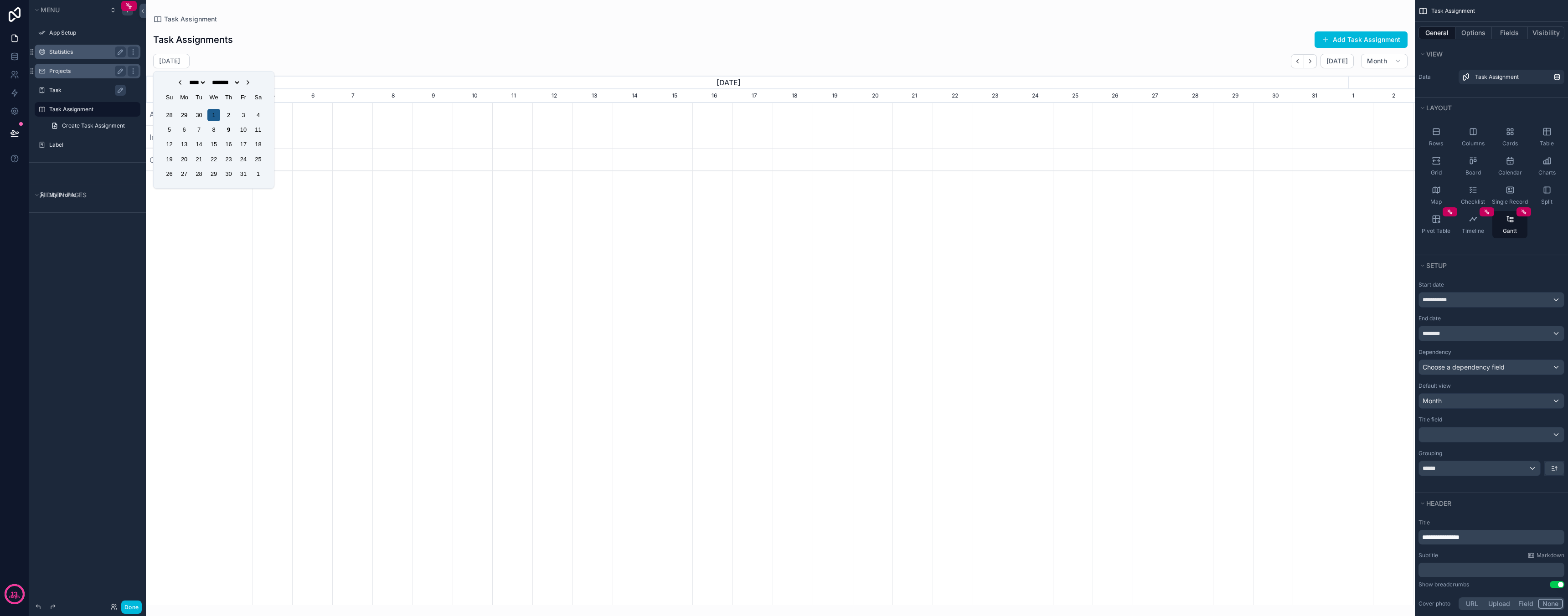
click at [214, 113] on div "1" at bounding box center [213, 114] width 12 height 12
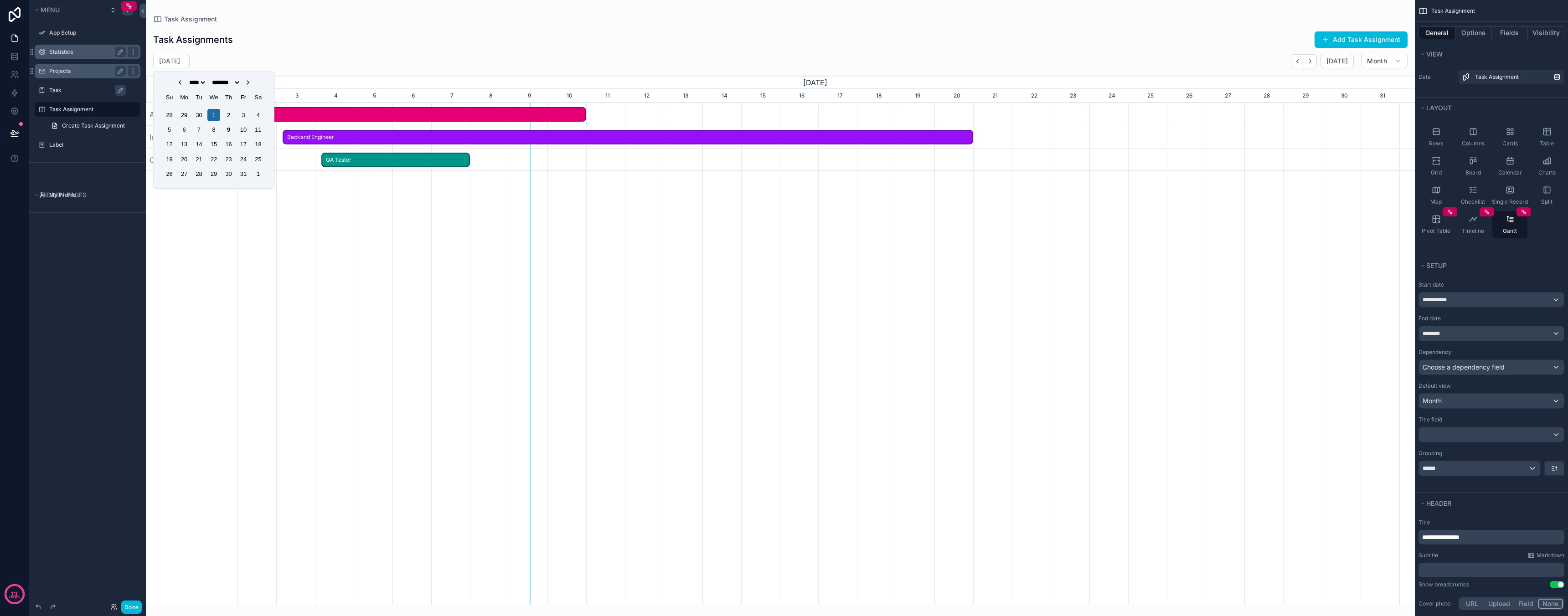
click at [543, 33] on div "Task Assignments Add Task Assignment" at bounding box center [780, 40] width 1254 height 18
click at [1296, 61] on icon "scrollable content" at bounding box center [1297, 61] width 7 height 7
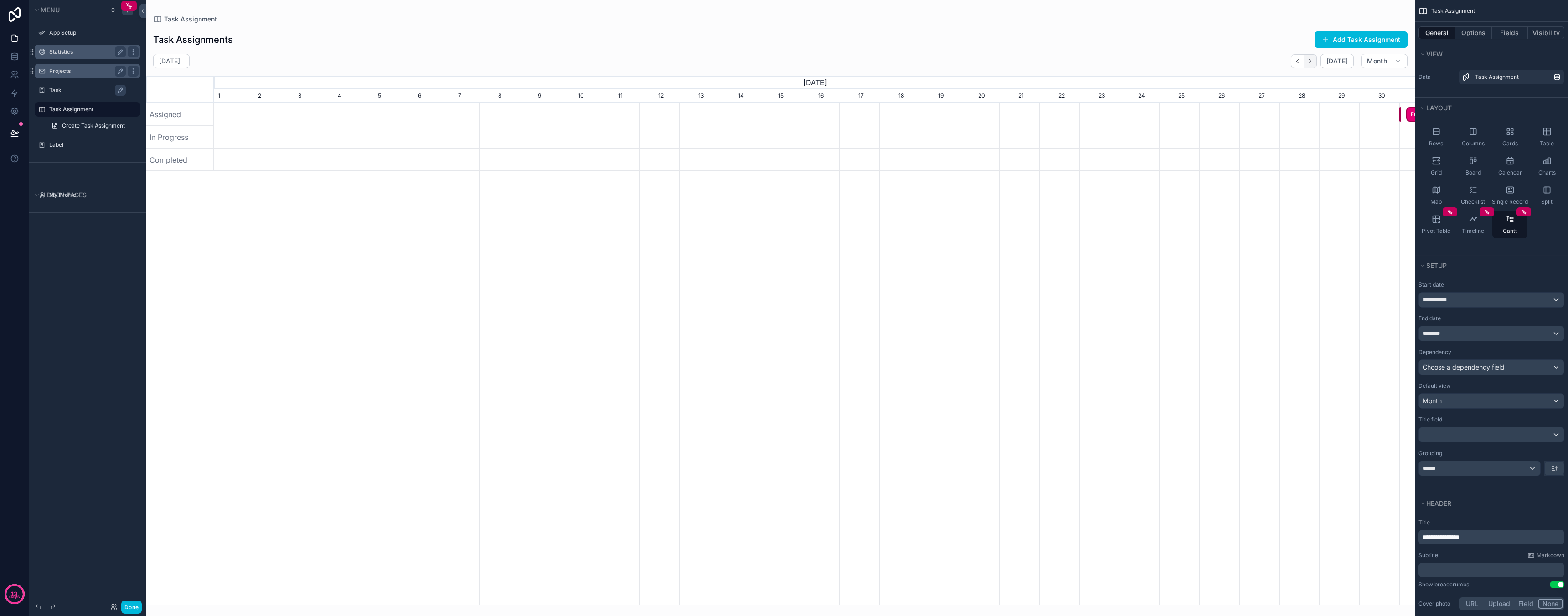
click at [1313, 65] on button "scrollable content" at bounding box center [1310, 61] width 13 height 14
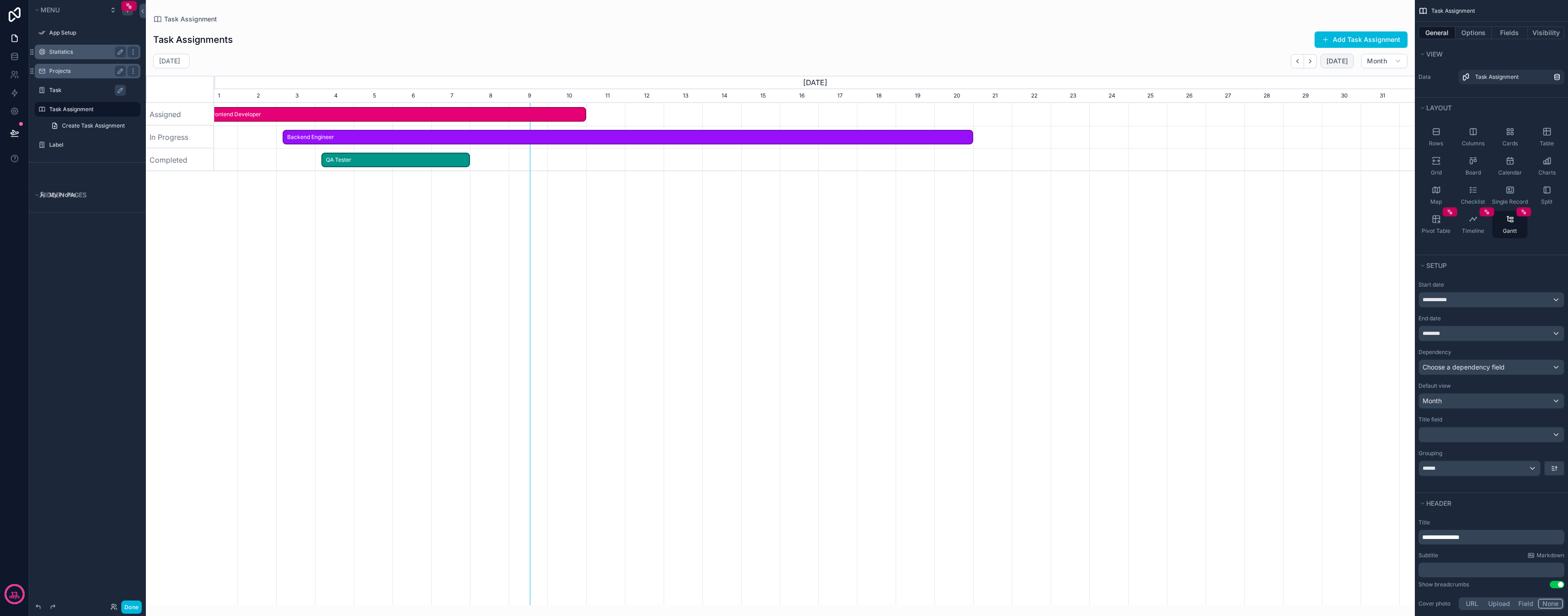
click at [1341, 62] on span "[DATE]" at bounding box center [1336, 61] width 22 height 8
click at [1388, 68] on button "Month" at bounding box center [1384, 61] width 46 height 14
click at [1356, 83] on span "Month" at bounding box center [1347, 83] width 19 height 9
click at [1435, 226] on div "Pivot Table" at bounding box center [1436, 224] width 35 height 27
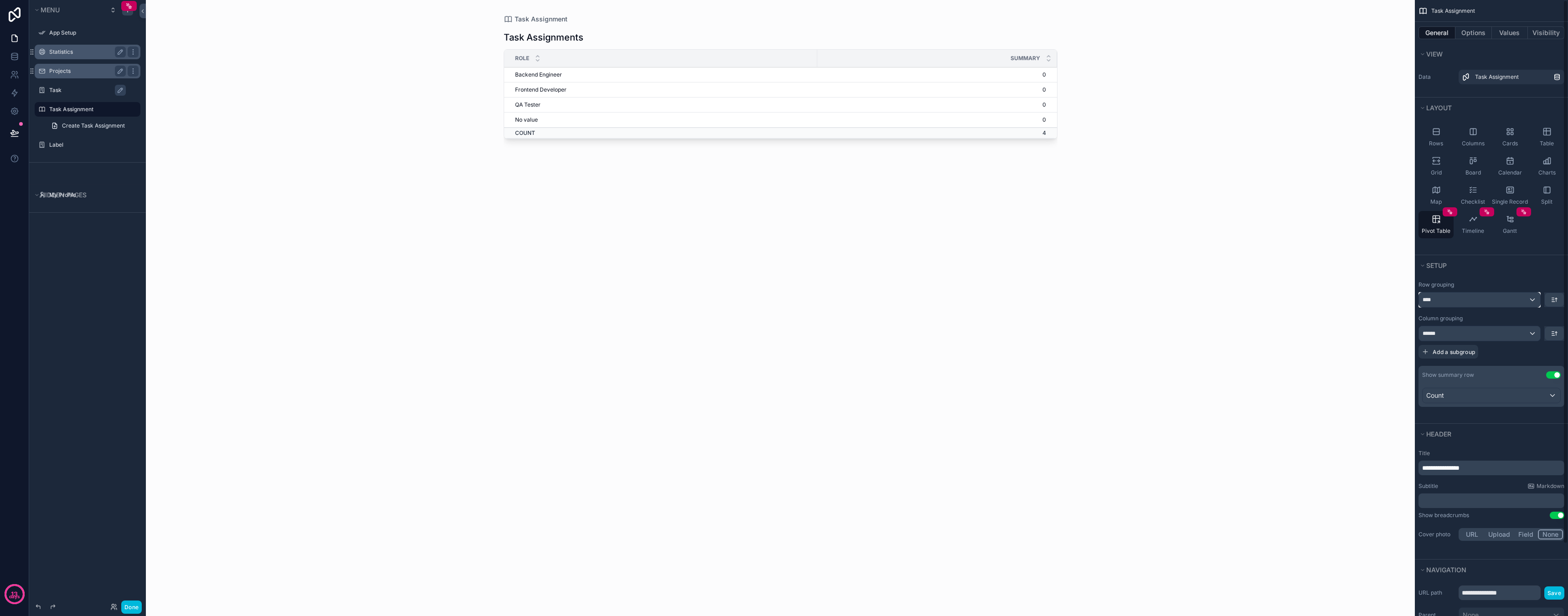
click at [1462, 298] on div "****" at bounding box center [1479, 300] width 121 height 14
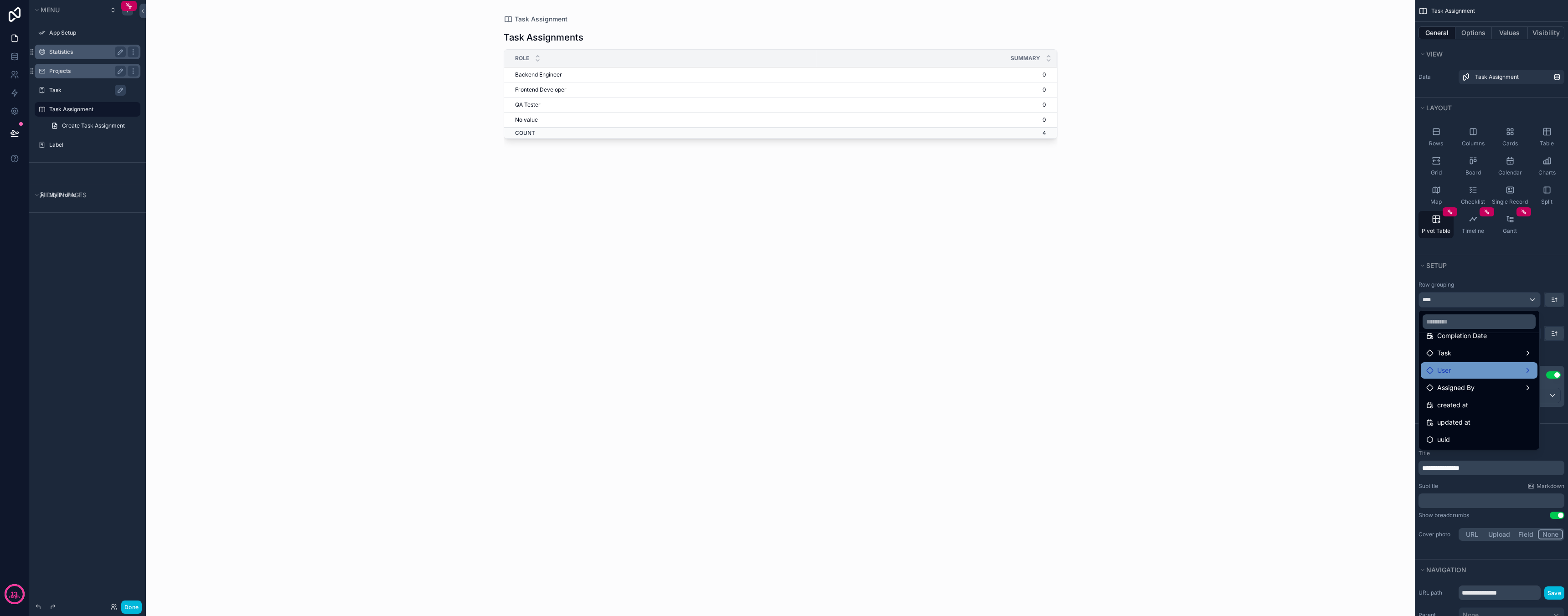
click at [1477, 374] on div "User" at bounding box center [1479, 370] width 105 height 11
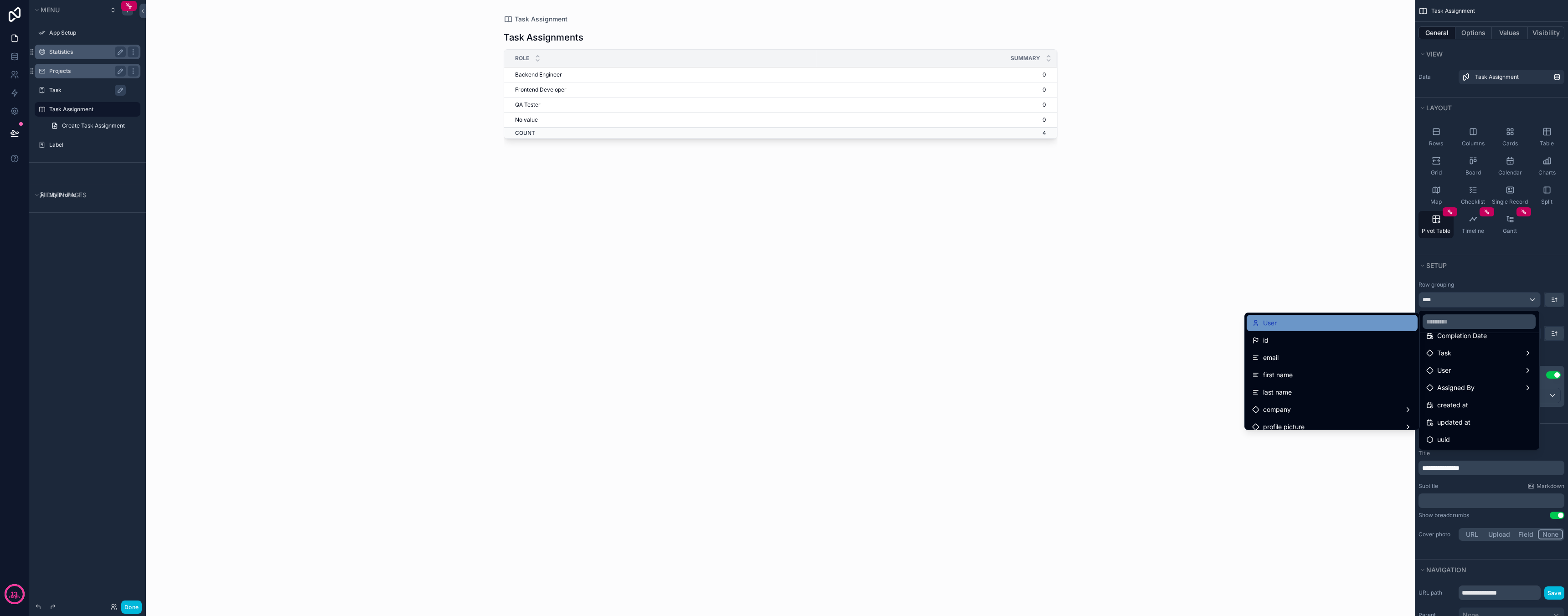
click at [1296, 325] on div "User" at bounding box center [1332, 323] width 160 height 11
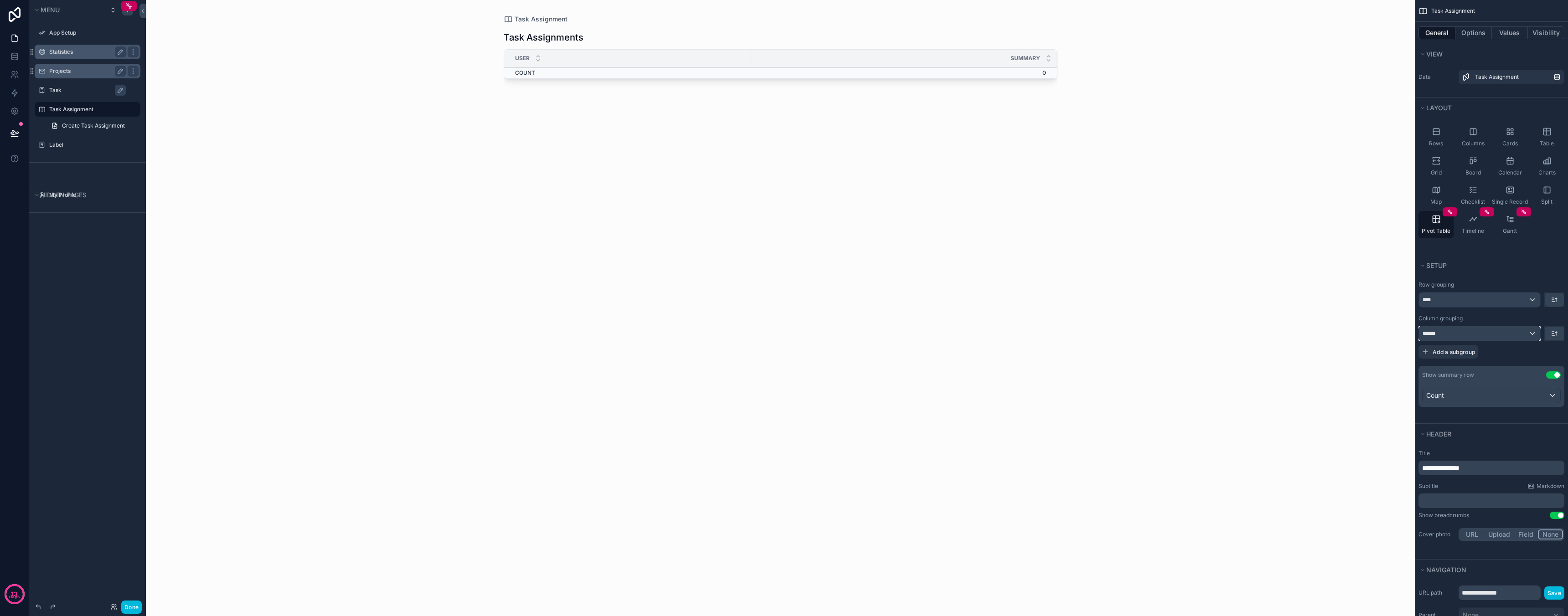
click at [1478, 335] on div "******" at bounding box center [1479, 334] width 121 height 14
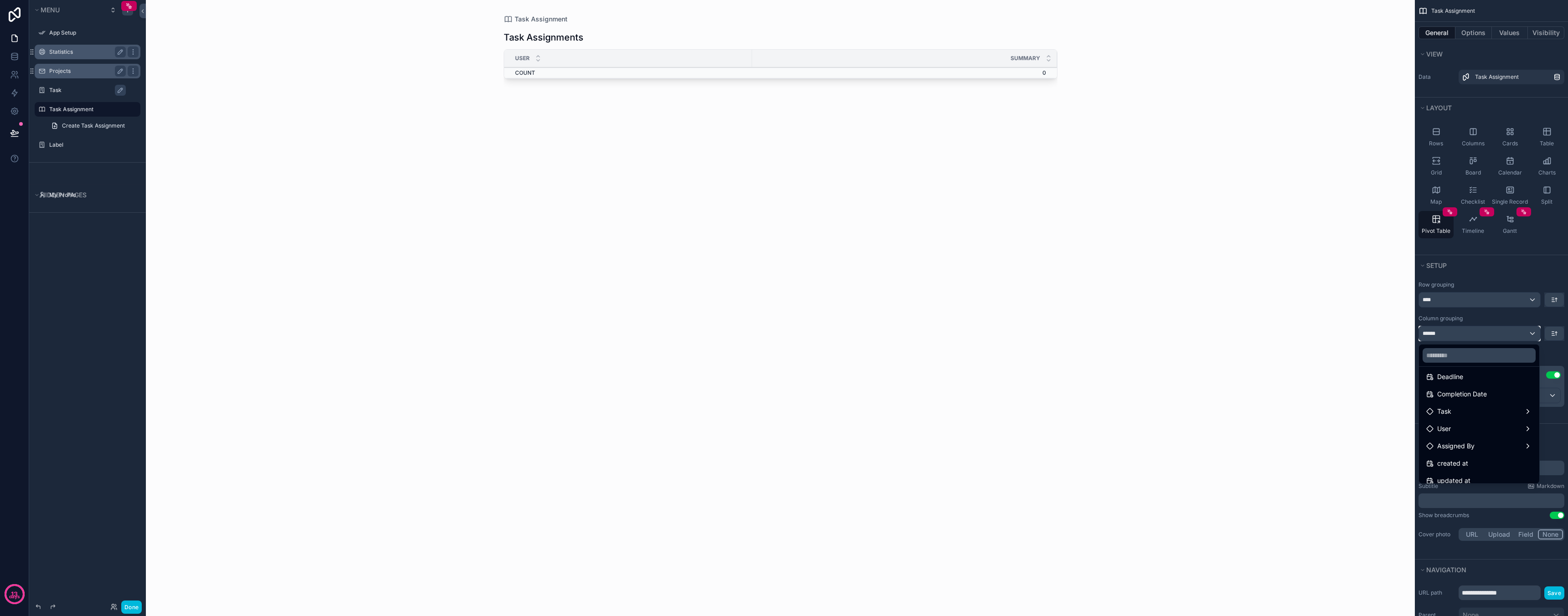
scroll to position [117, 0]
click at [1458, 422] on div "User" at bounding box center [1479, 421] width 105 height 11
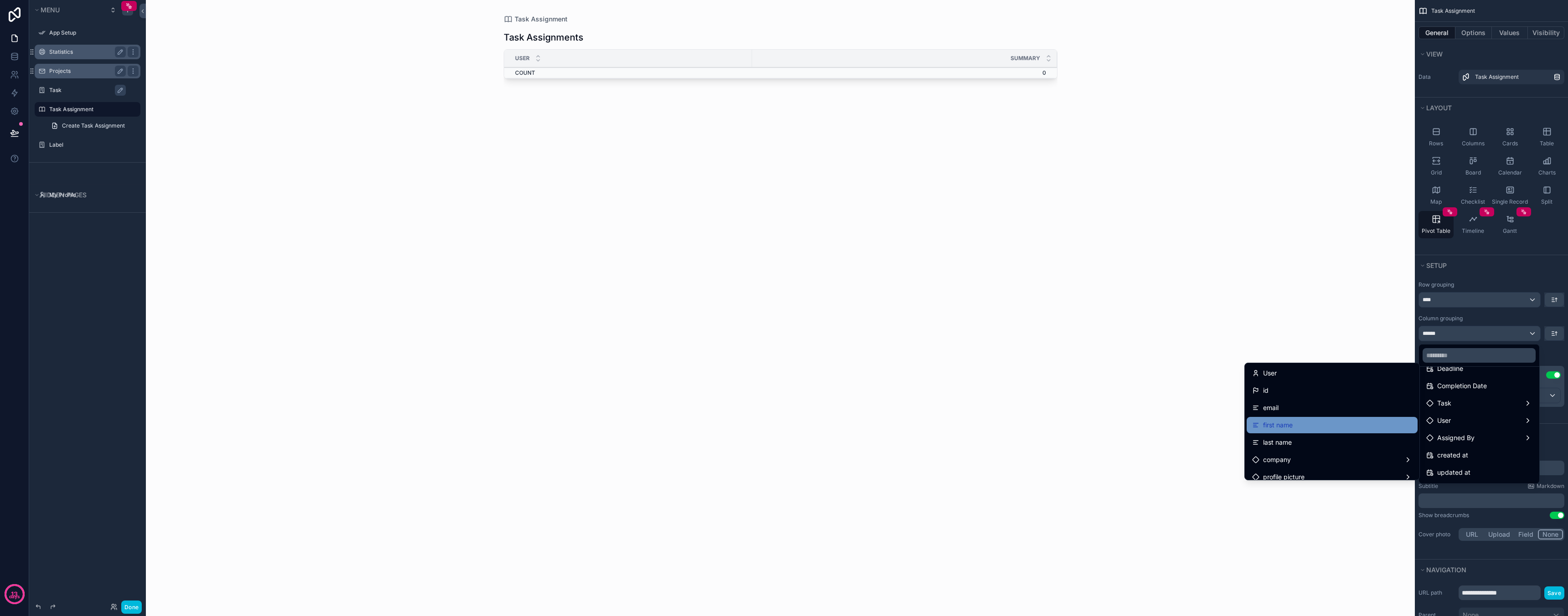
click at [1315, 426] on div "first name" at bounding box center [1332, 425] width 160 height 11
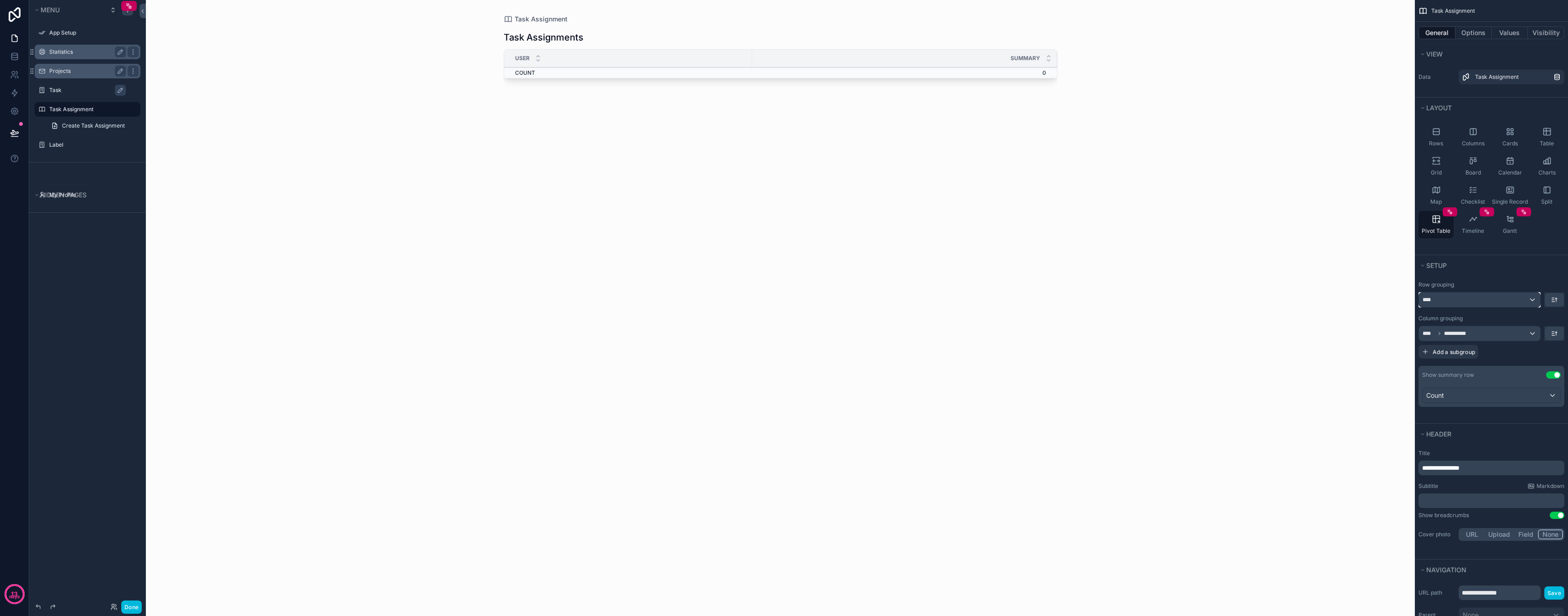
click at [1477, 303] on div "****" at bounding box center [1479, 300] width 121 height 14
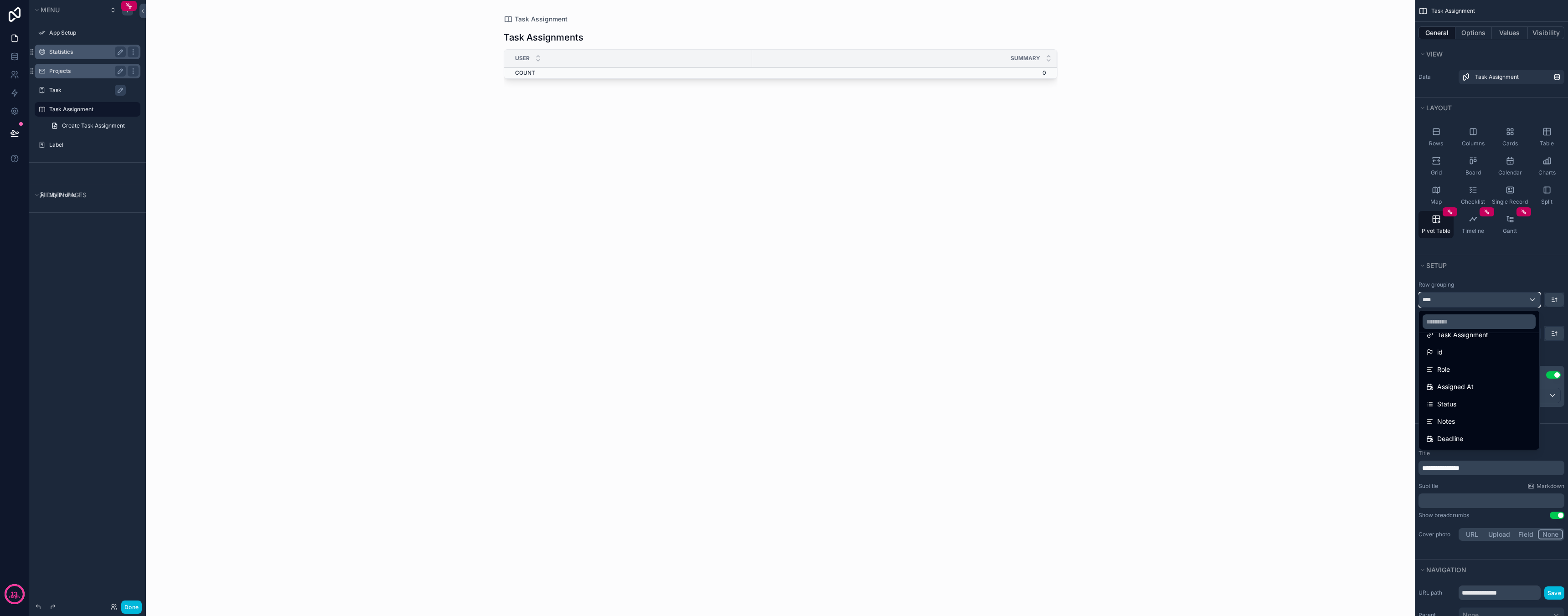
scroll to position [14, 0]
click at [1453, 405] on span "Status" at bounding box center [1447, 404] width 19 height 11
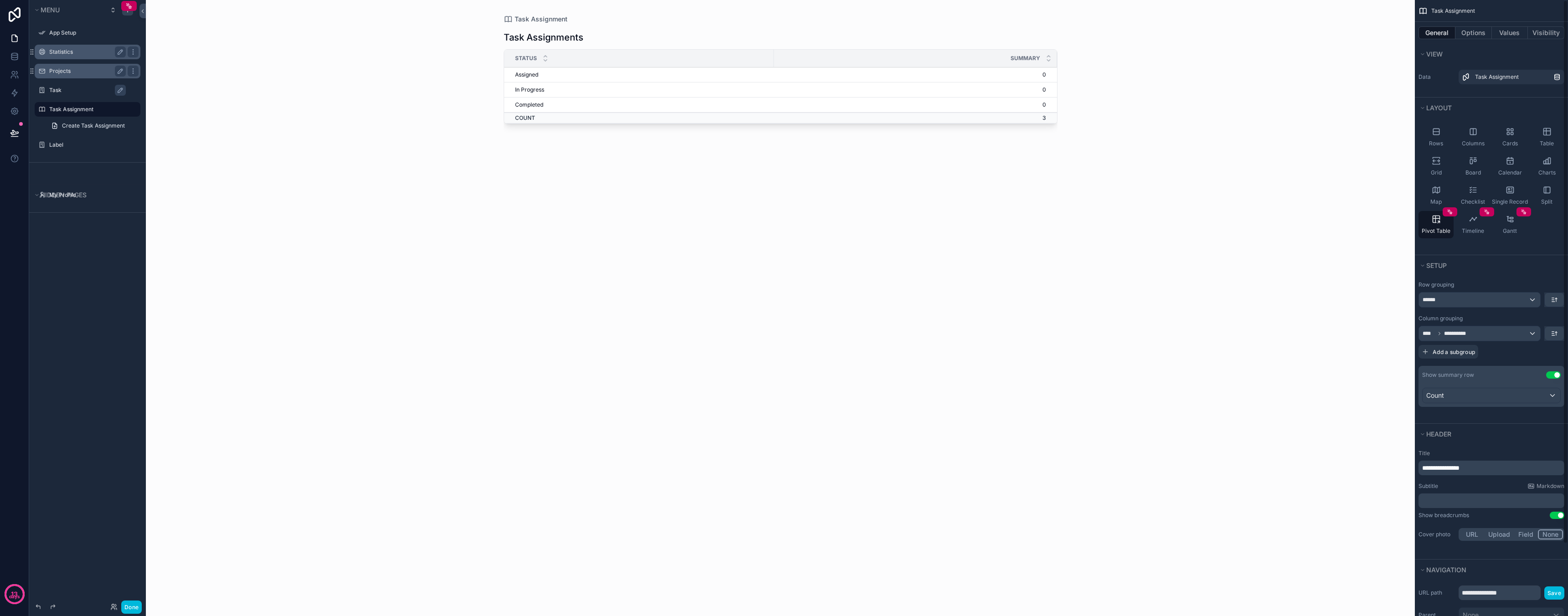
scroll to position [8, 0]
click at [1468, 388] on div "Count" at bounding box center [1491, 388] width 137 height 14
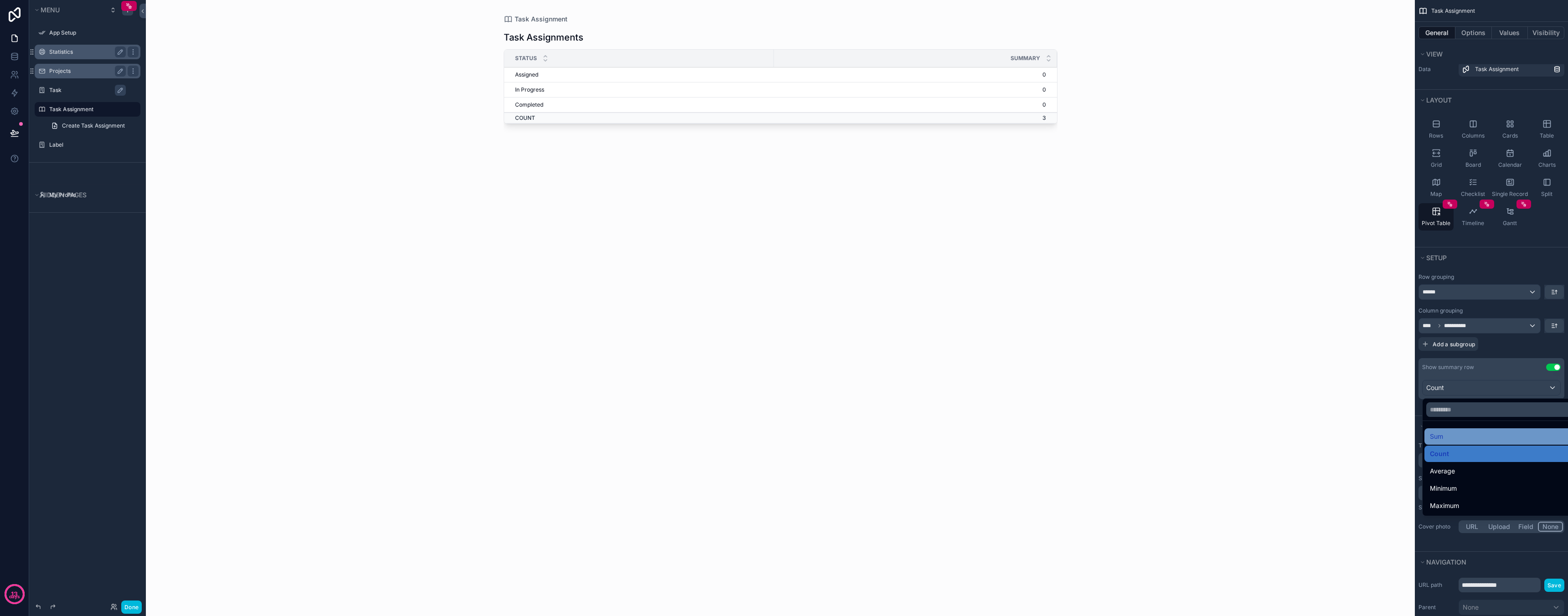
click at [1466, 439] on div "Sum" at bounding box center [1502, 436] width 144 height 11
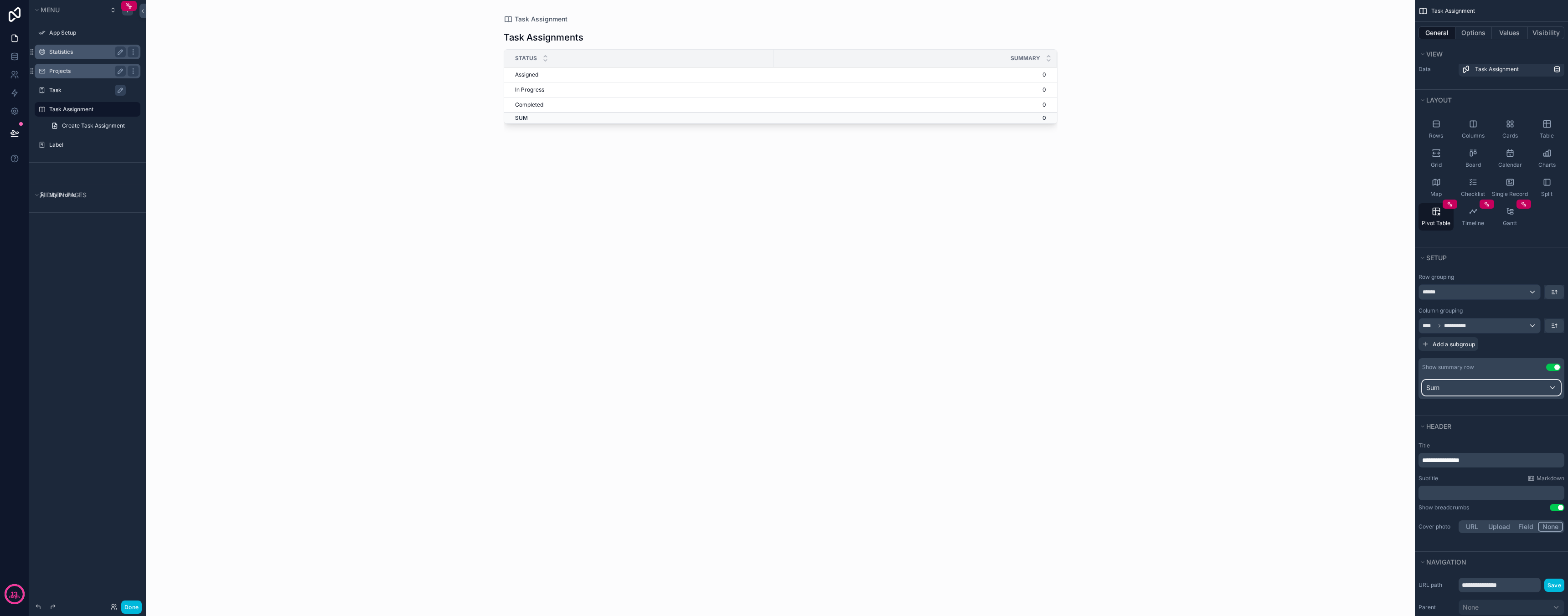
click at [1462, 393] on div "Sum" at bounding box center [1491, 388] width 137 height 14
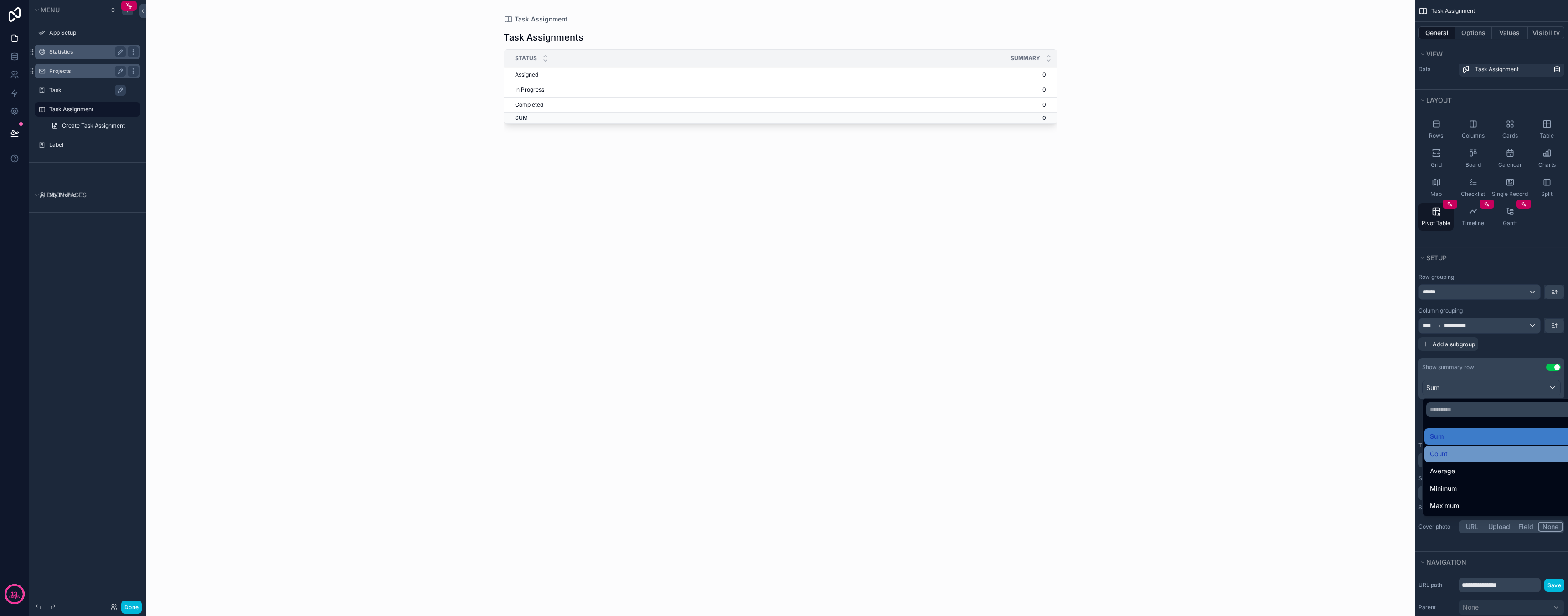
click at [1467, 456] on div "Count" at bounding box center [1502, 454] width 144 height 11
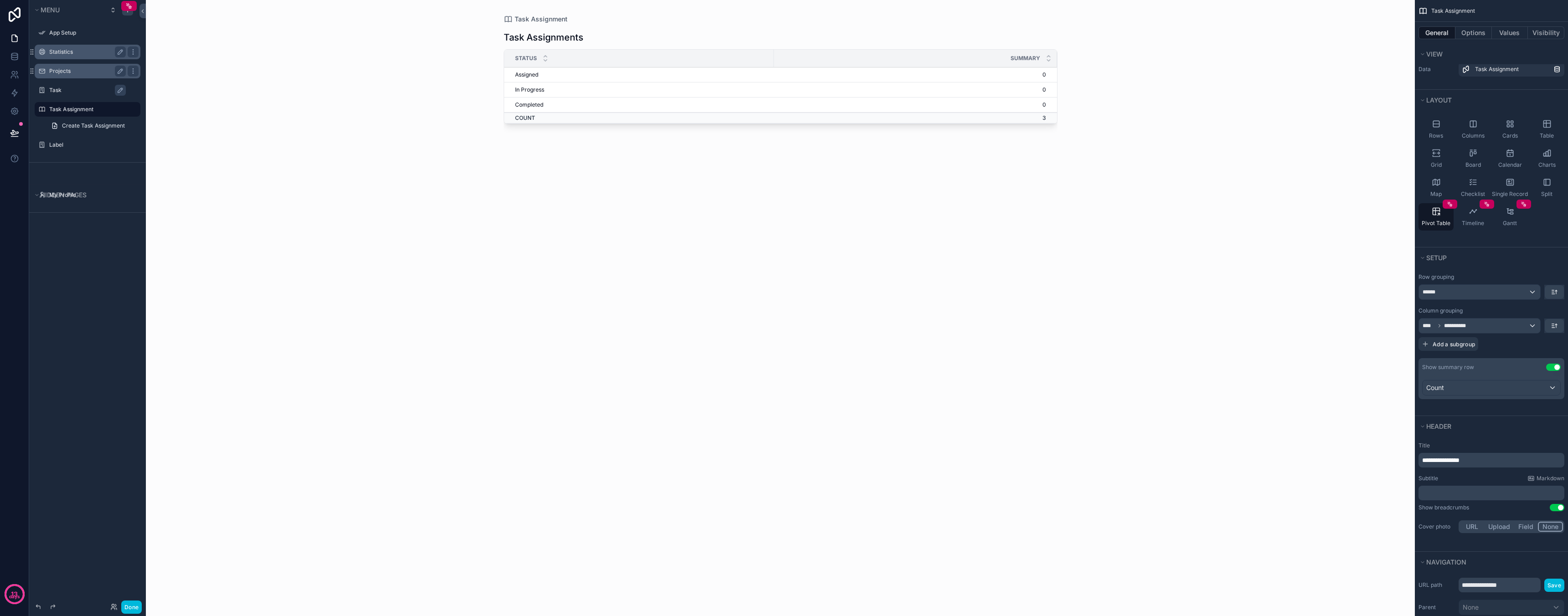
click at [1484, 464] on p "**********" at bounding box center [1492, 460] width 141 height 9
click at [1483, 478] on div "Subtitle Markdown" at bounding box center [1491, 478] width 146 height 7
click at [1473, 134] on icon "scrollable content" at bounding box center [1472, 131] width 6 height 6
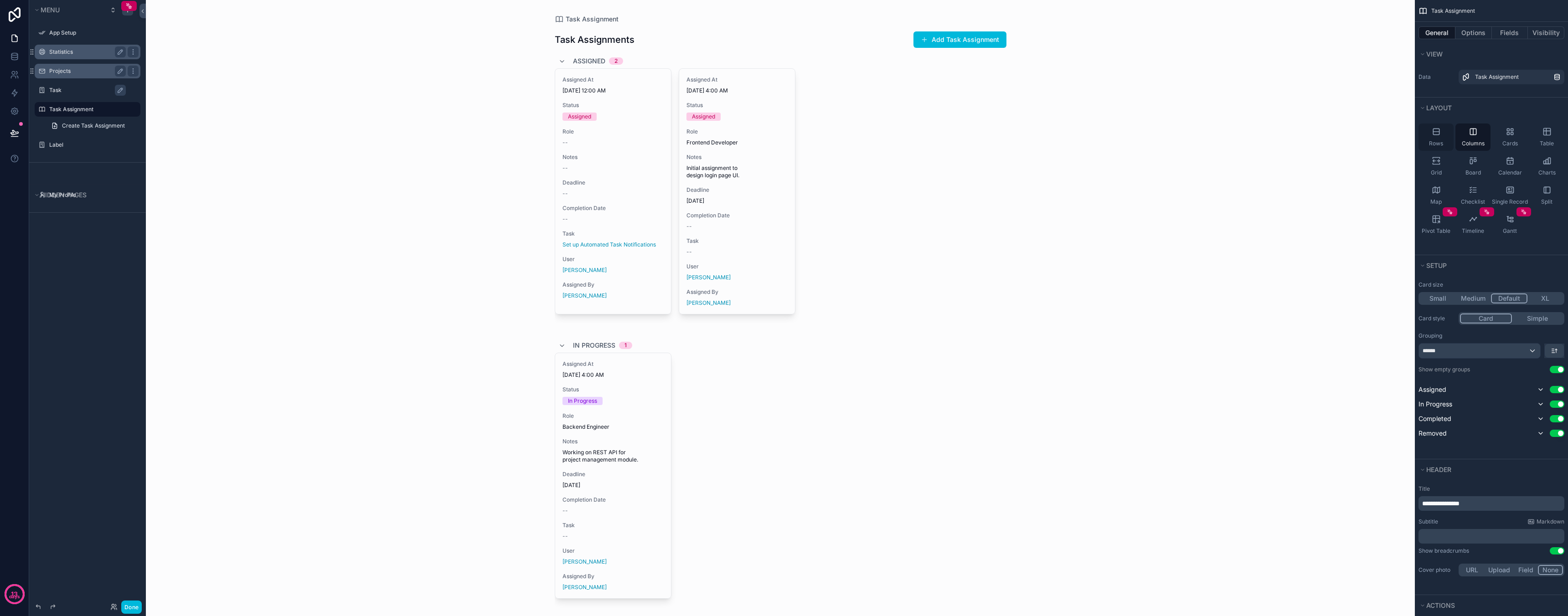
click at [1446, 140] on div "Rows" at bounding box center [1436, 137] width 35 height 27
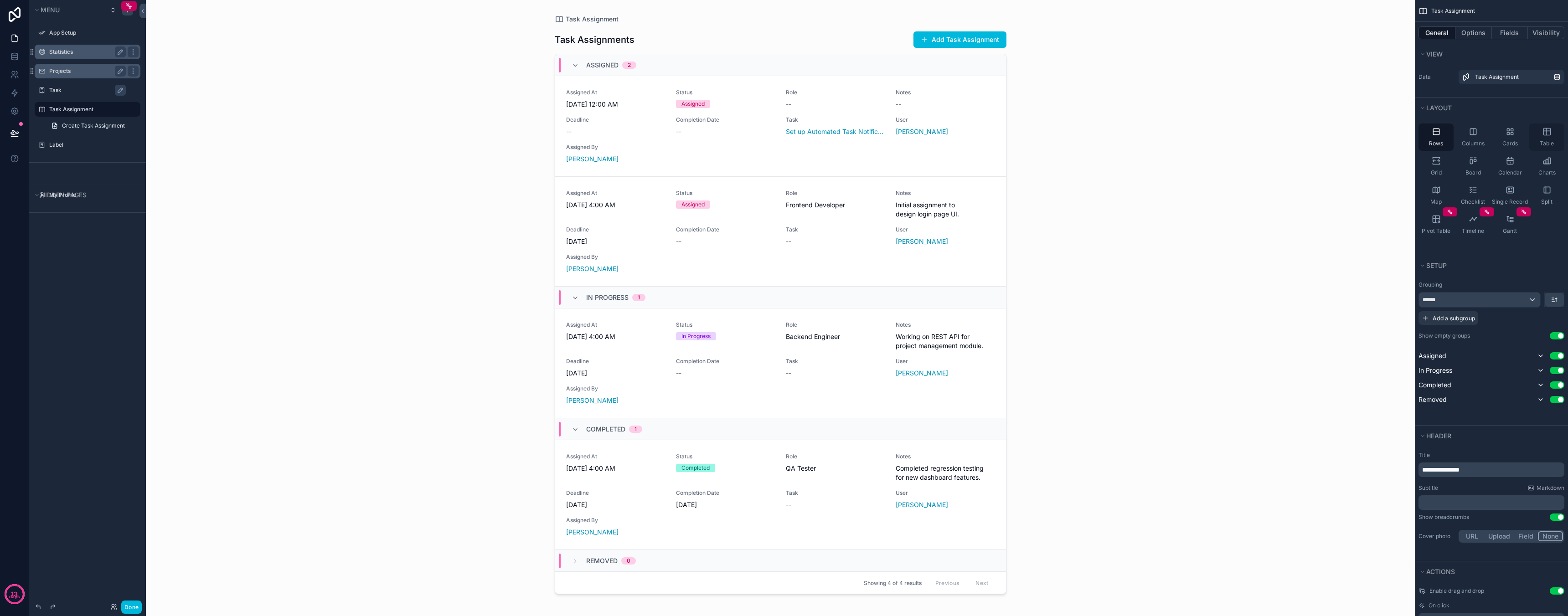
click at [1537, 132] on div "Table" at bounding box center [1546, 137] width 35 height 27
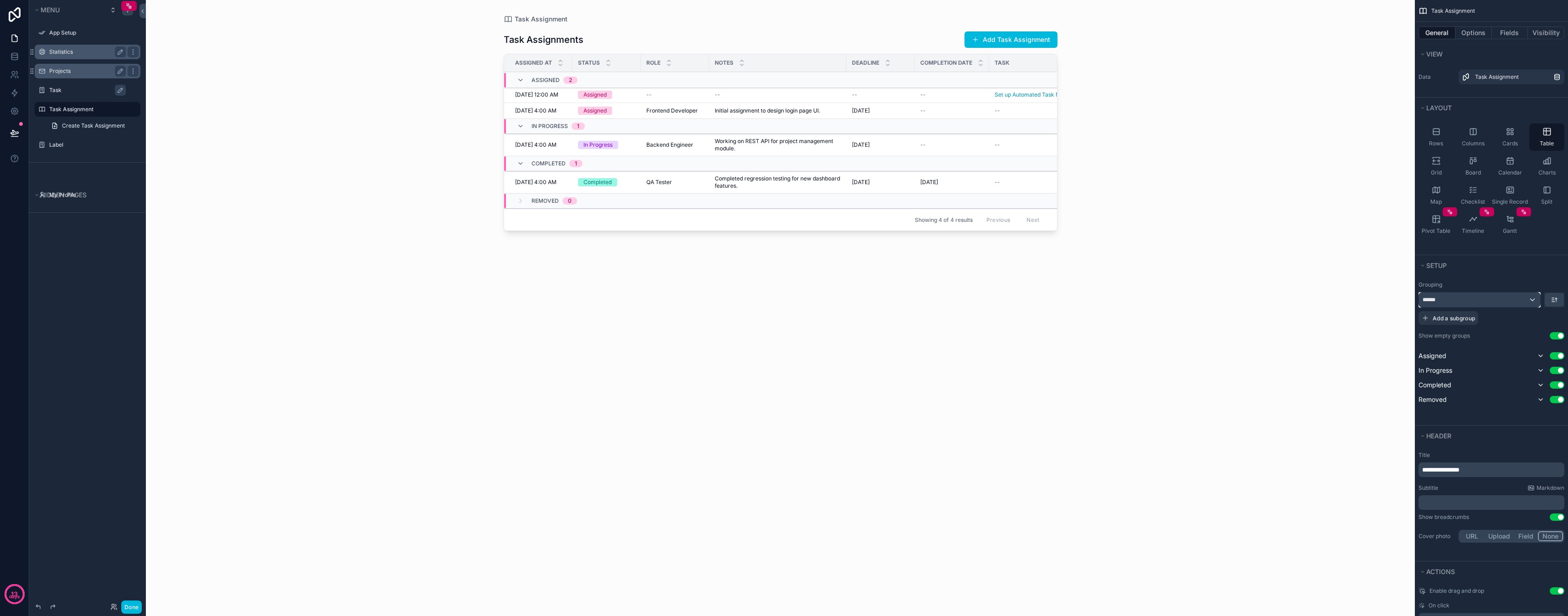
click at [1515, 299] on div "******" at bounding box center [1479, 300] width 121 height 14
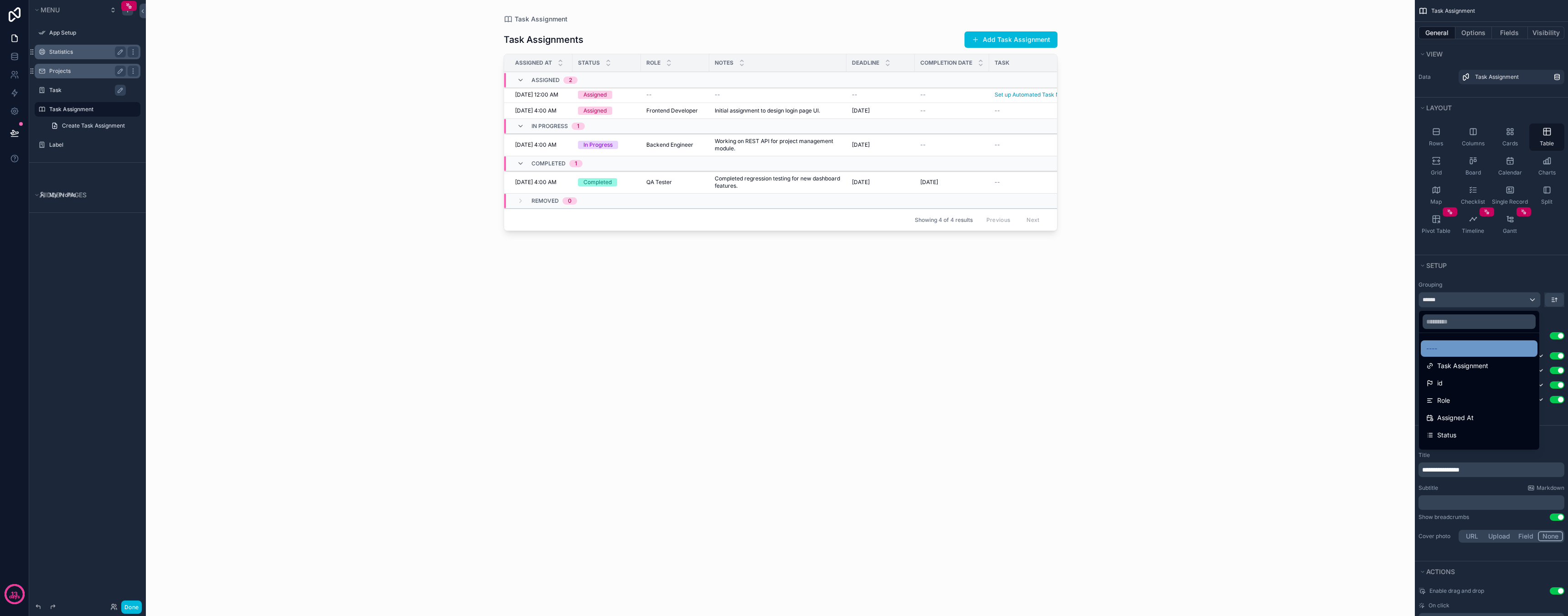
click at [1460, 349] on div "----" at bounding box center [1479, 349] width 105 height 11
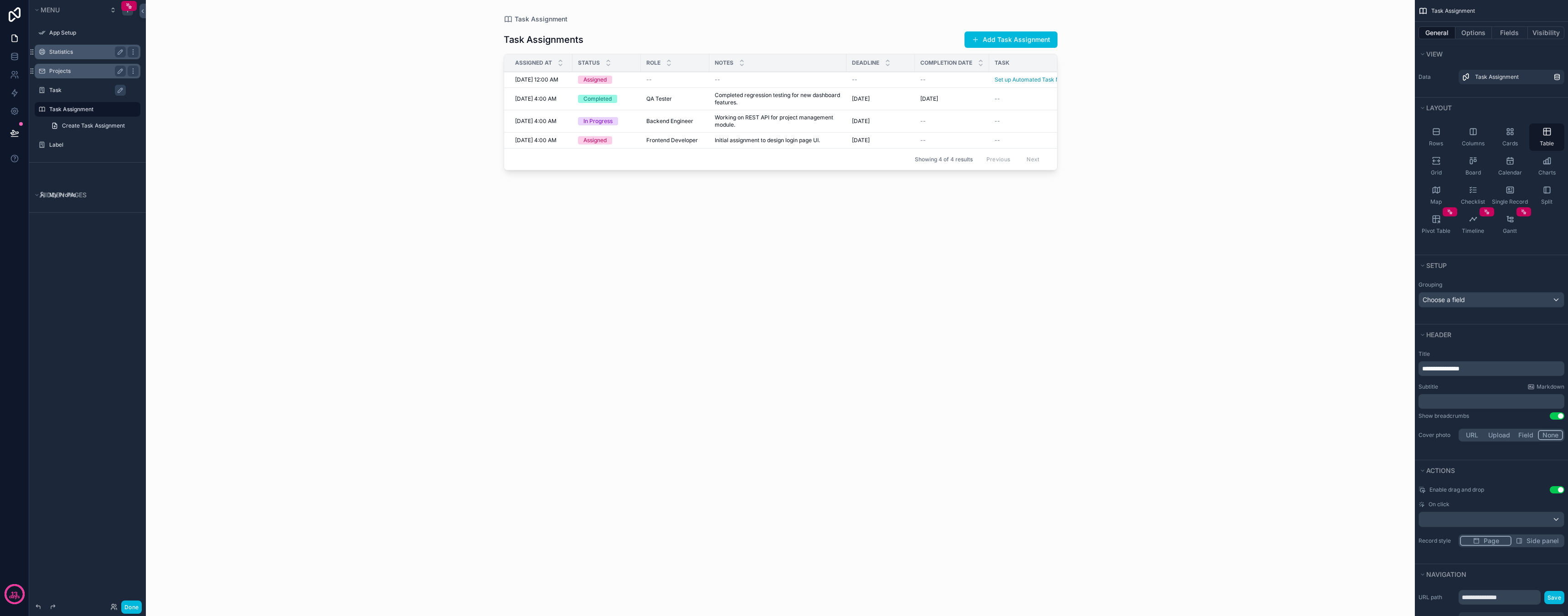
click at [79, 95] on div "Task" at bounding box center [94, 90] width 89 height 11
click at [62, 89] on label "Task" at bounding box center [92, 89] width 85 height 7
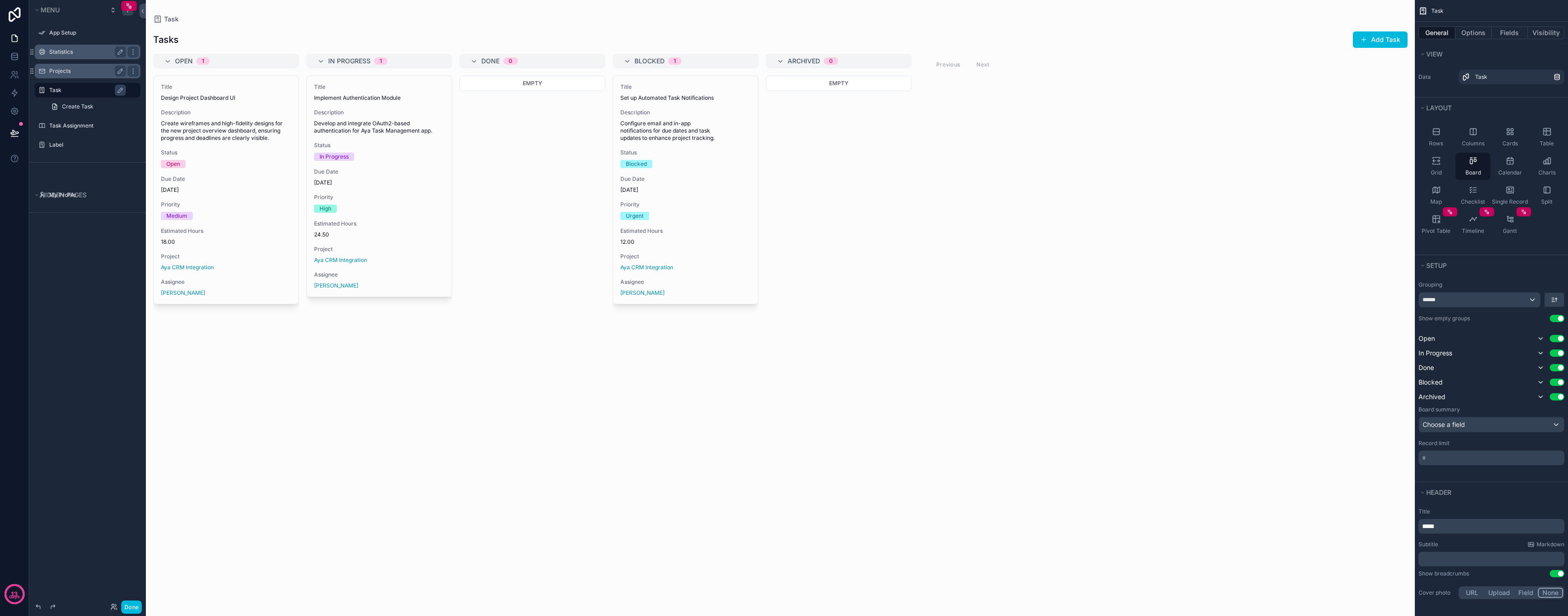
click at [82, 49] on label "Statistics" at bounding box center [85, 52] width 73 height 7
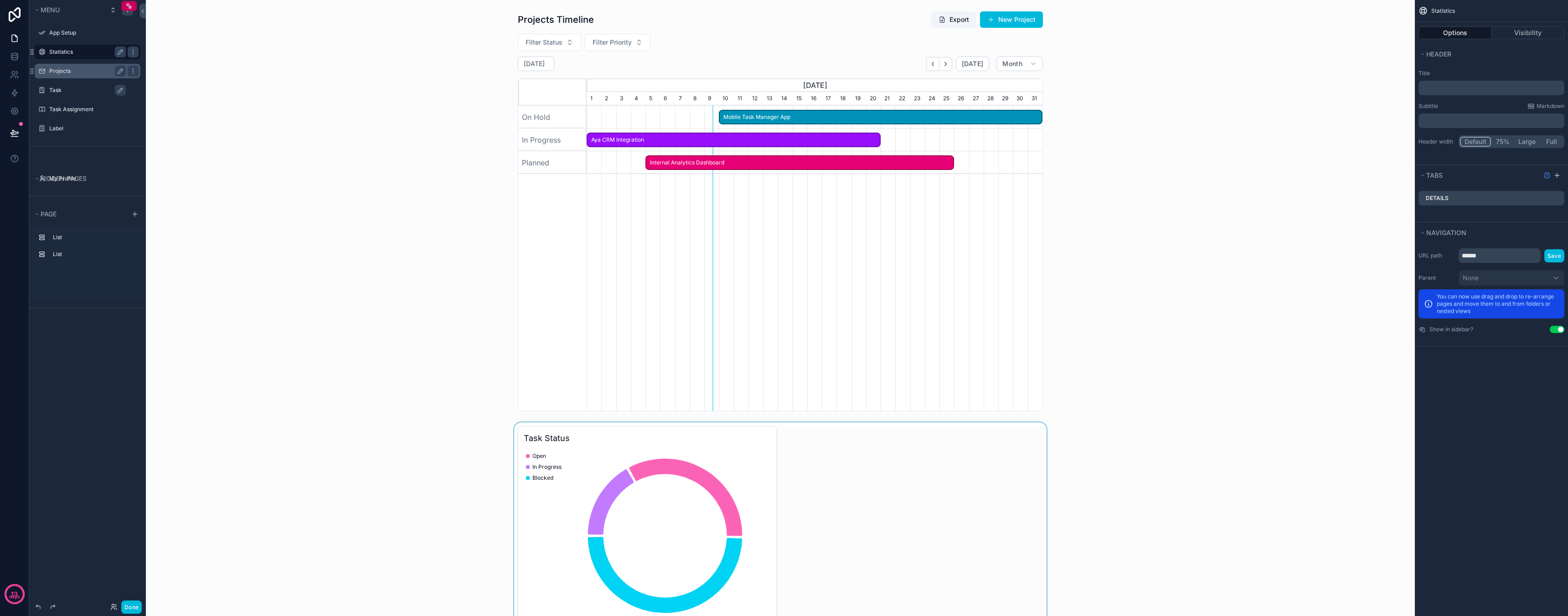
click at [853, 492] on div "scrollable content" at bounding box center [780, 527] width 1254 height 211
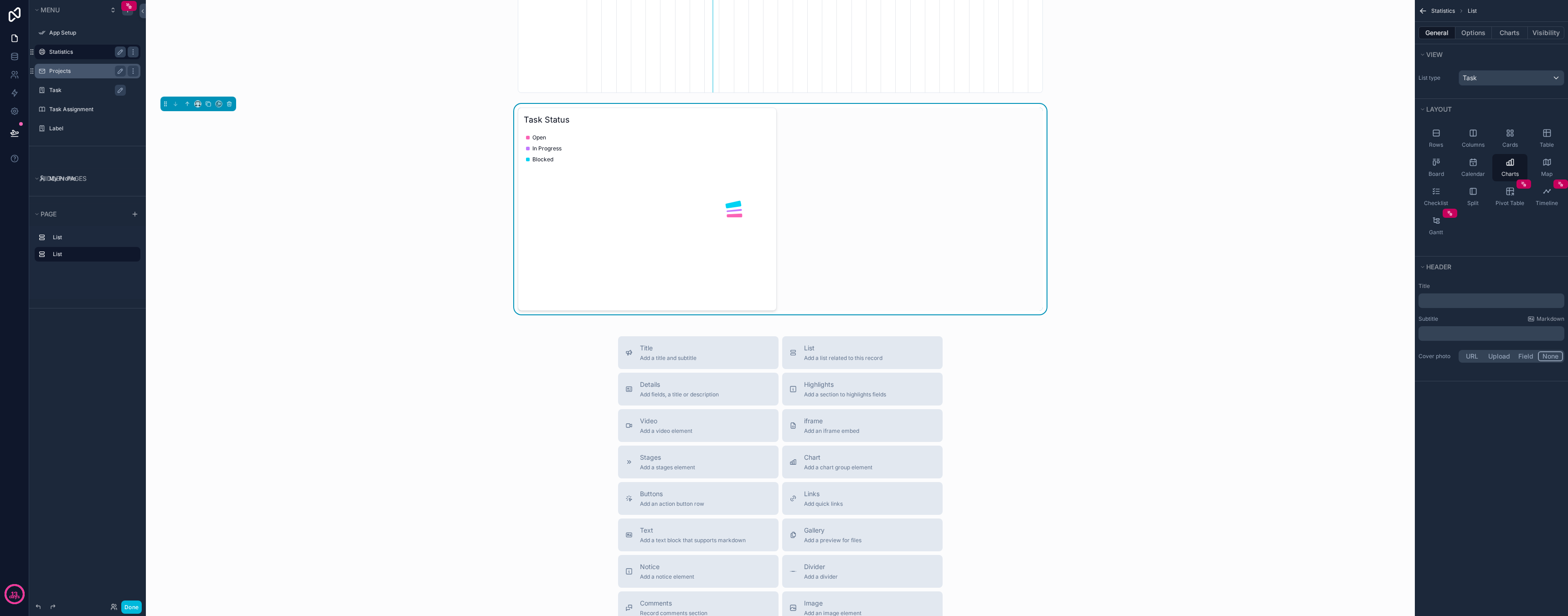
scroll to position [358, 0]
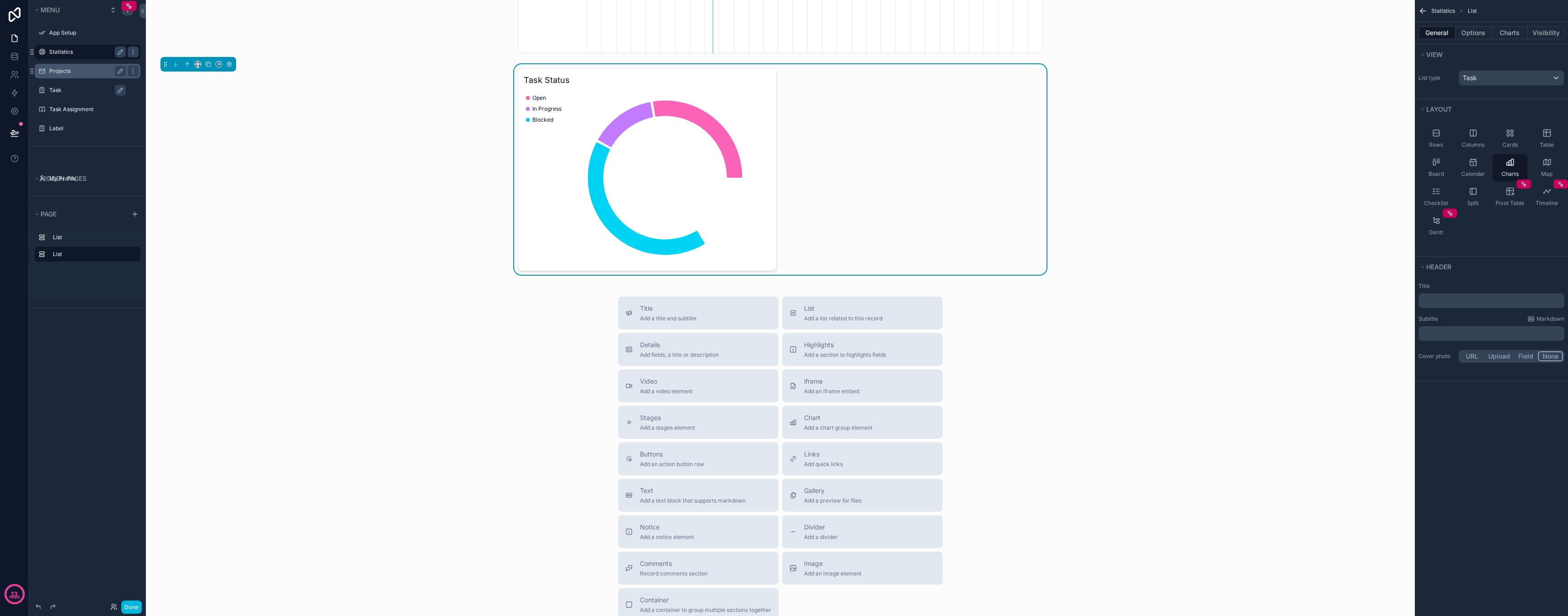
click at [998, 339] on div "Title Add a title and subtitle List Add a list related to this record Details A…" at bounding box center [780, 459] width 1254 height 324
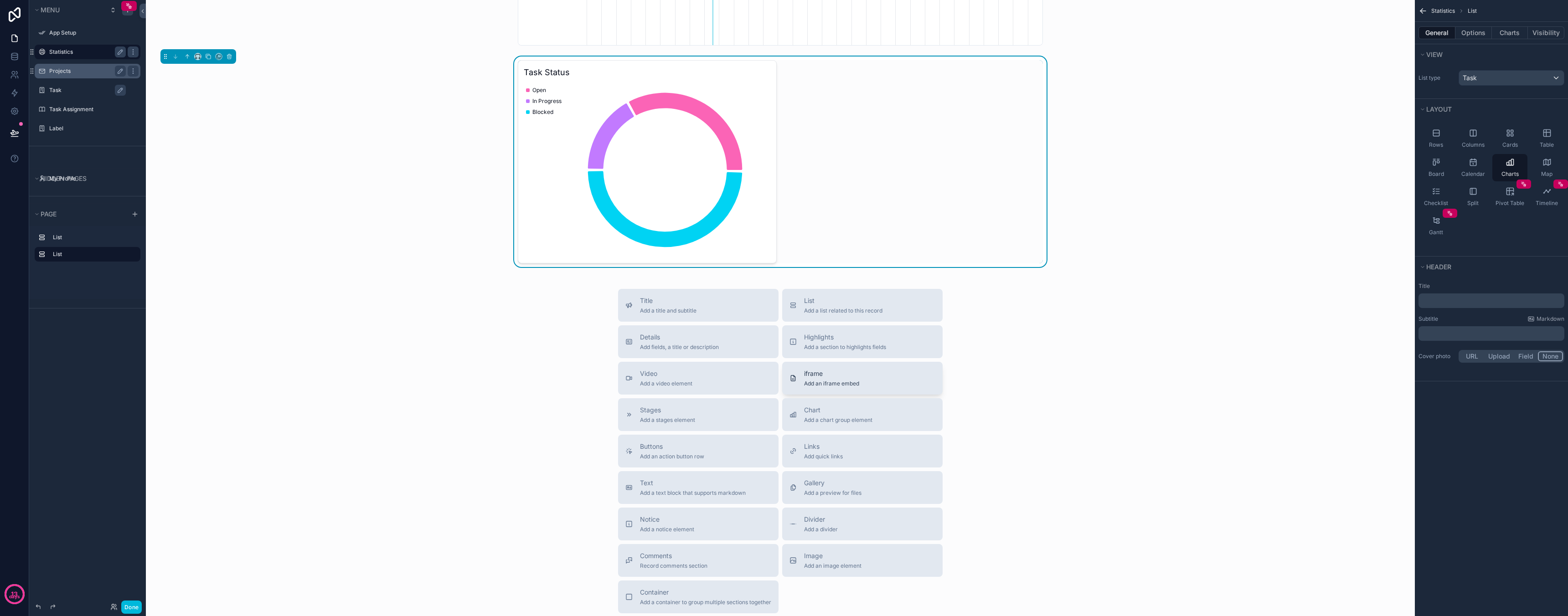
scroll to position [367, 0]
click at [831, 411] on span "Chart" at bounding box center [838, 409] width 69 height 9
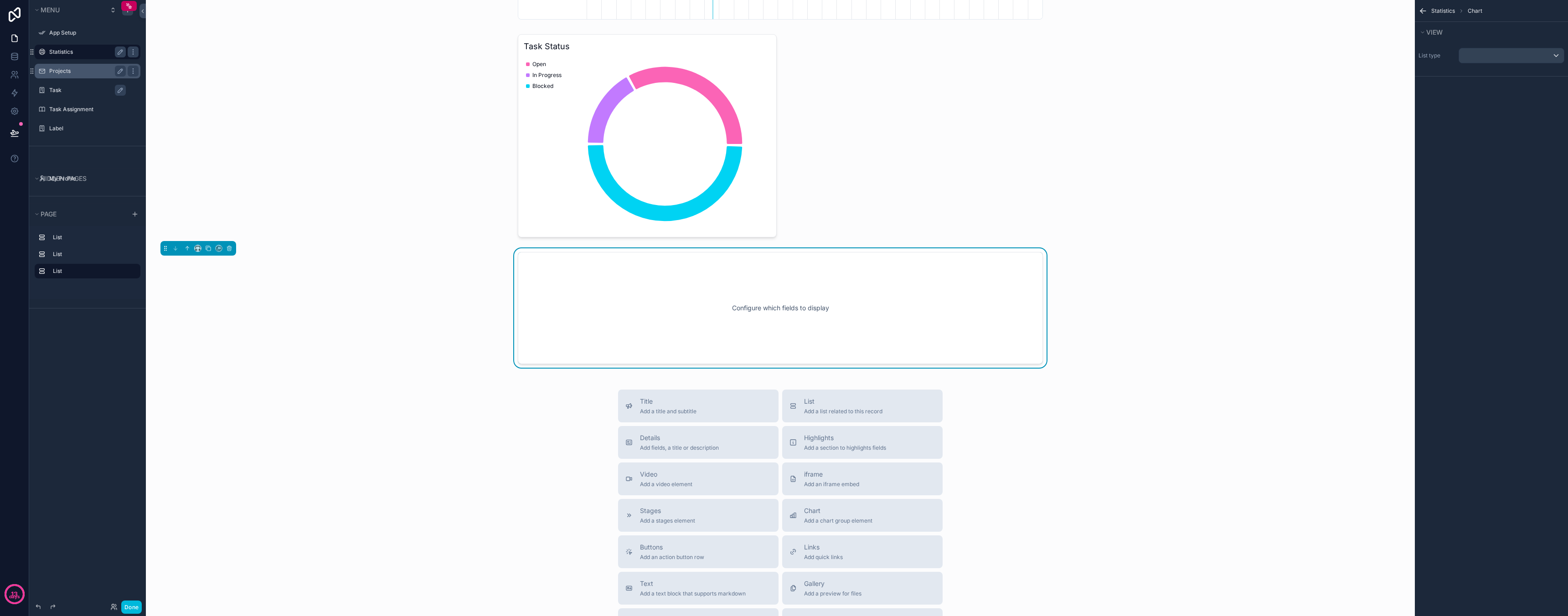
scroll to position [365, 0]
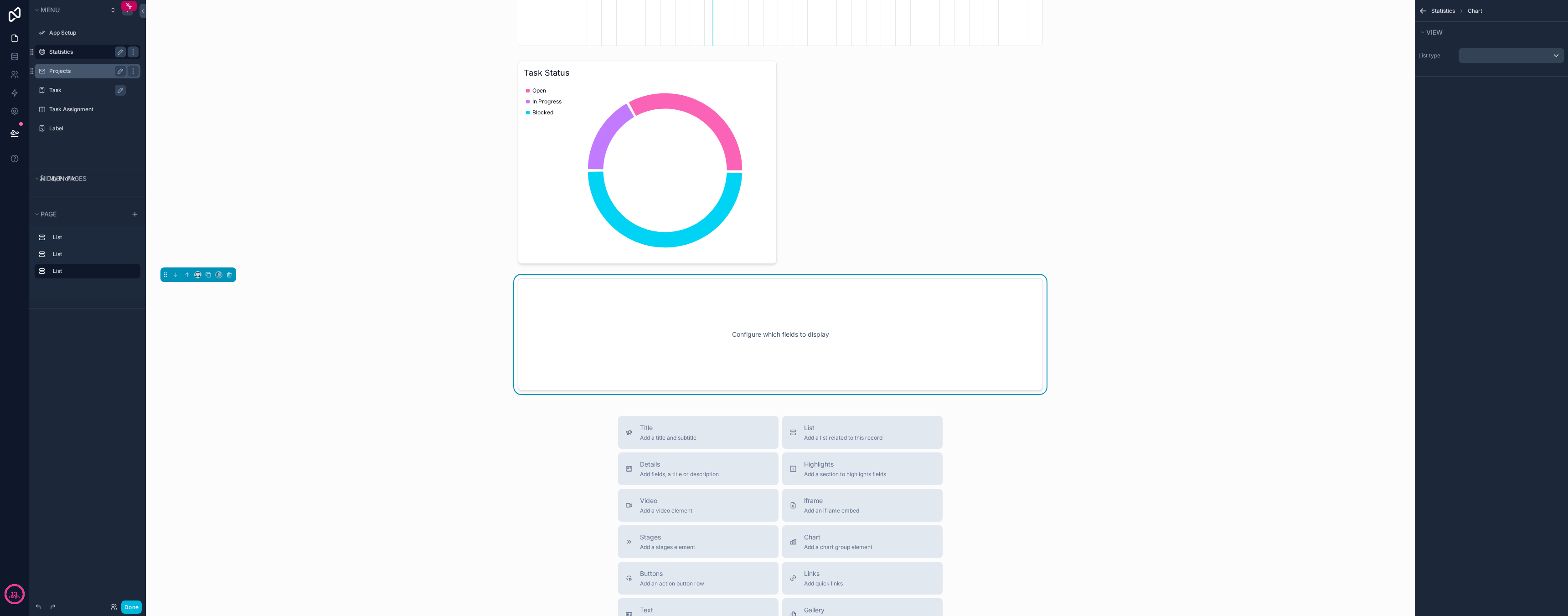
click at [791, 344] on div "Configure which fields to display" at bounding box center [780, 334] width 495 height 82
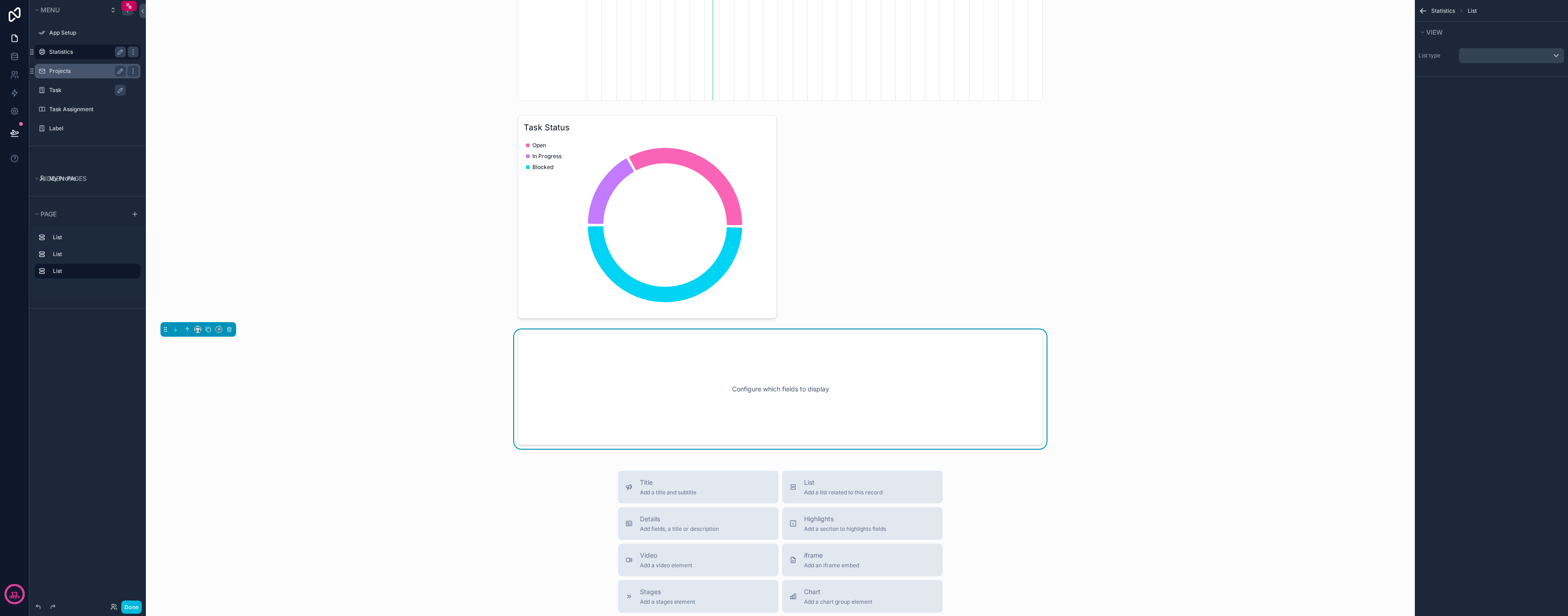
scroll to position [302, 0]
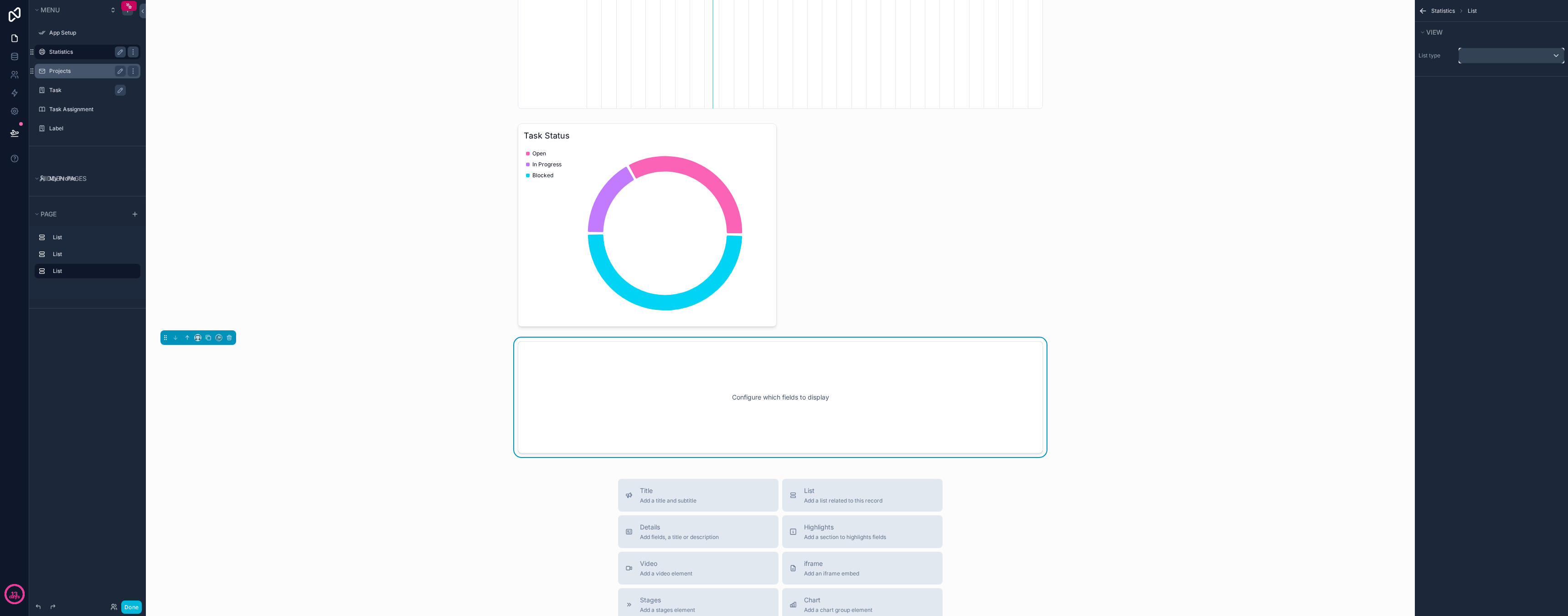
click at [1488, 55] on div "scrollable content" at bounding box center [1511, 56] width 105 height 14
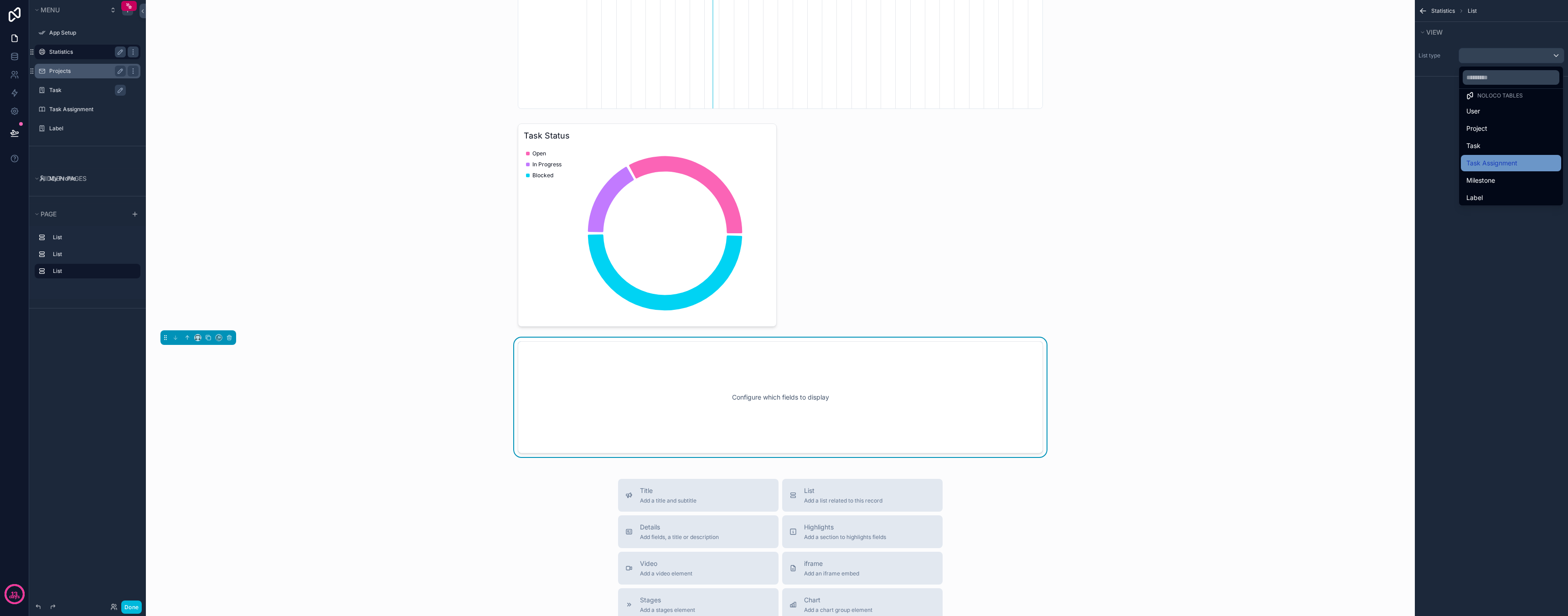
click at [1498, 161] on span "Task Assignment" at bounding box center [1492, 164] width 51 height 11
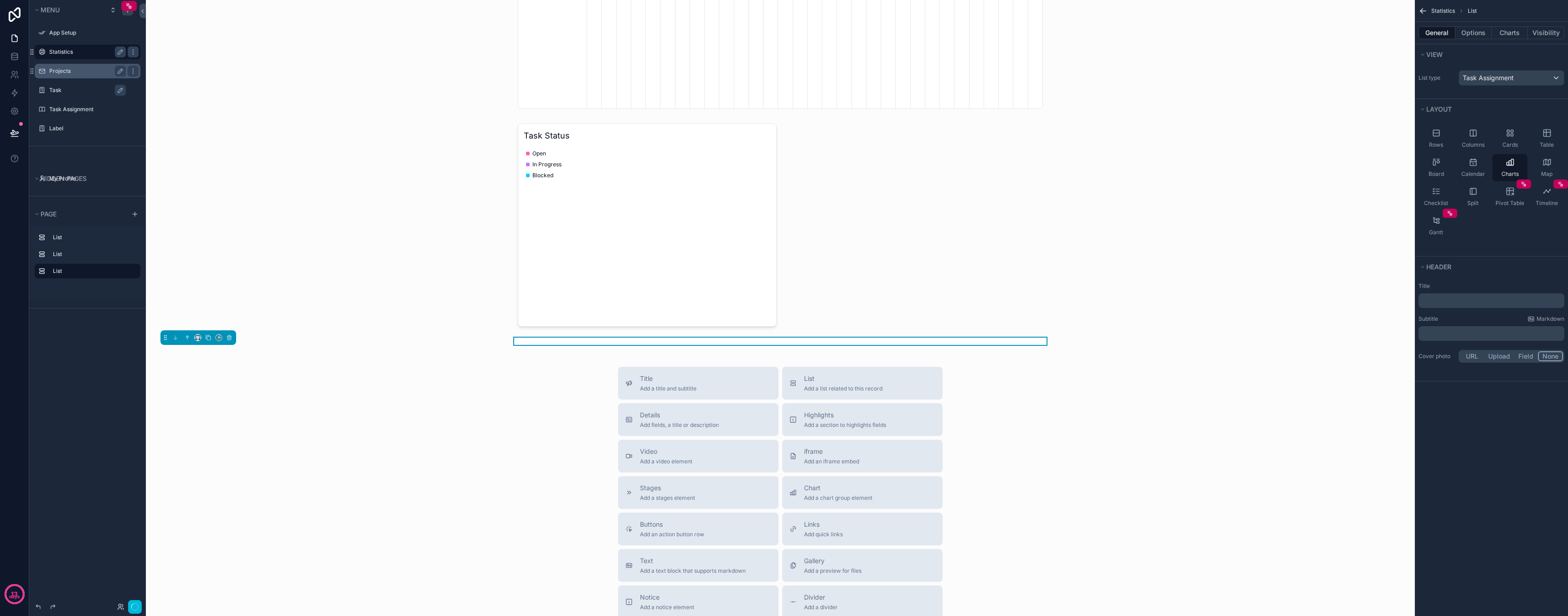
scroll to position [0, 456]
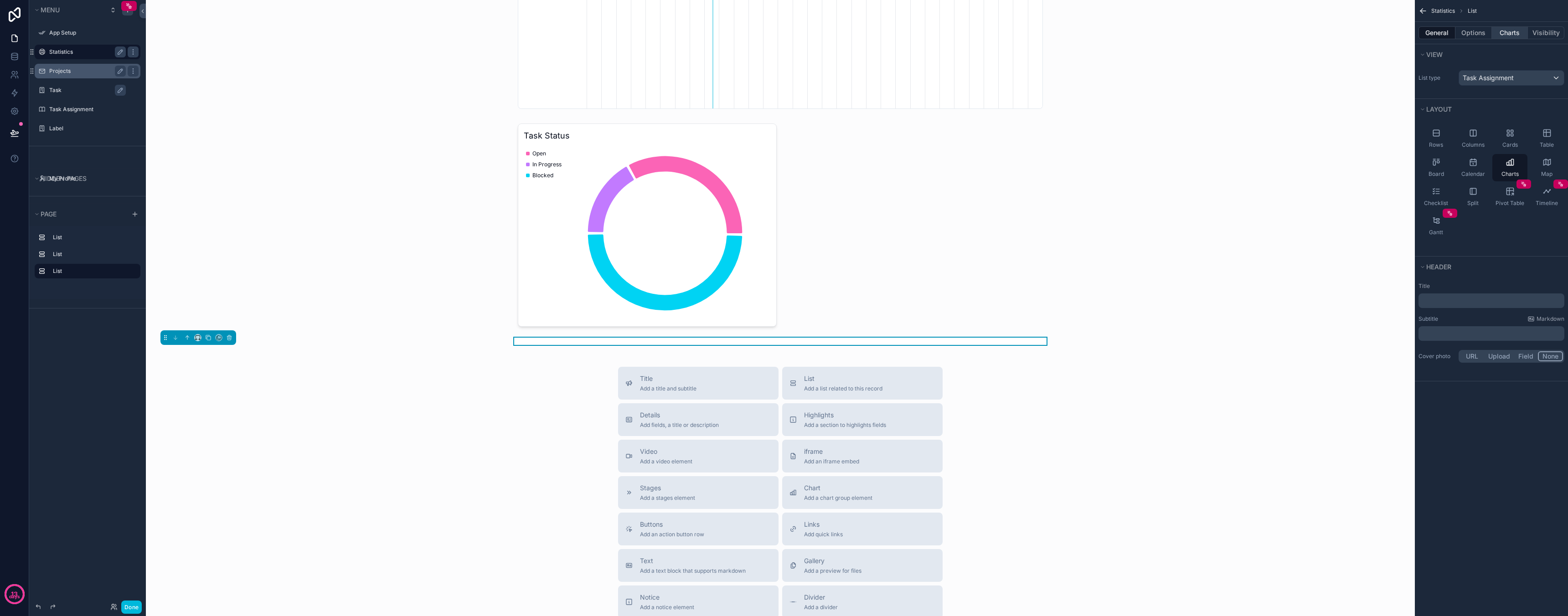
click at [1506, 34] on button "Charts" at bounding box center [1511, 33] width 37 height 13
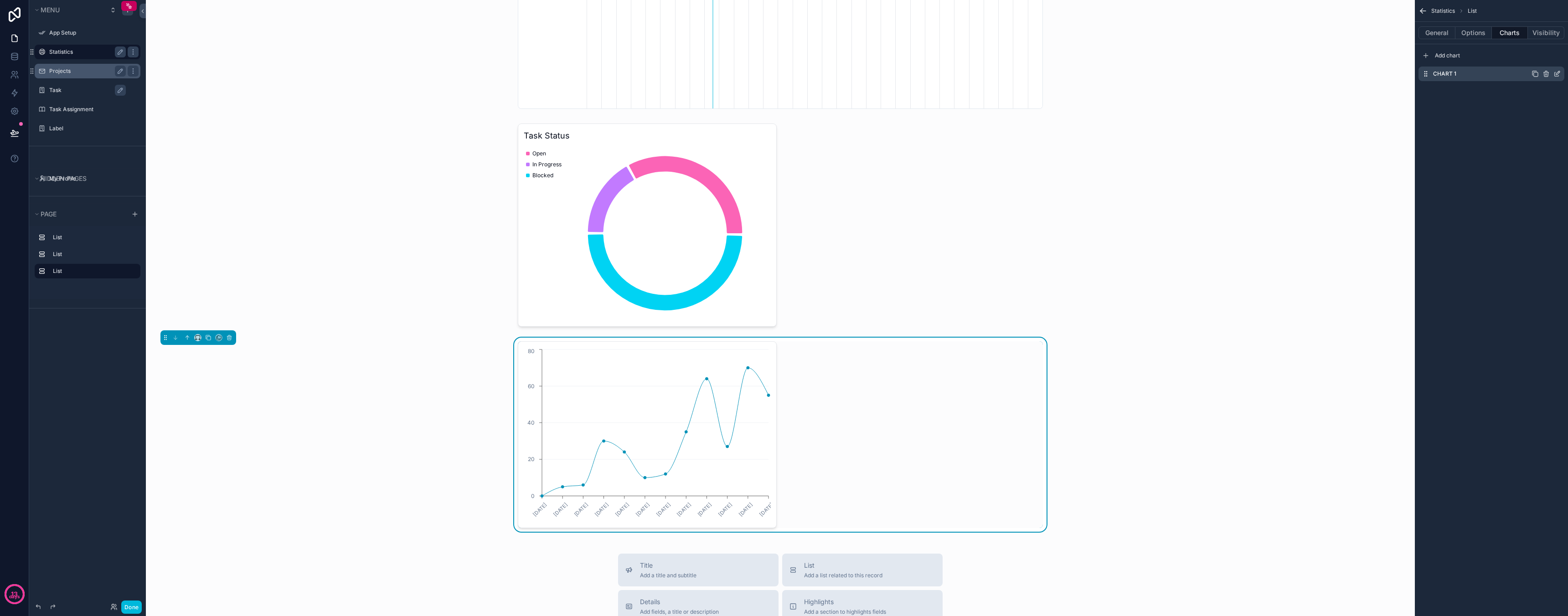
click at [1560, 72] on icon "scrollable content" at bounding box center [1558, 73] width 4 height 4
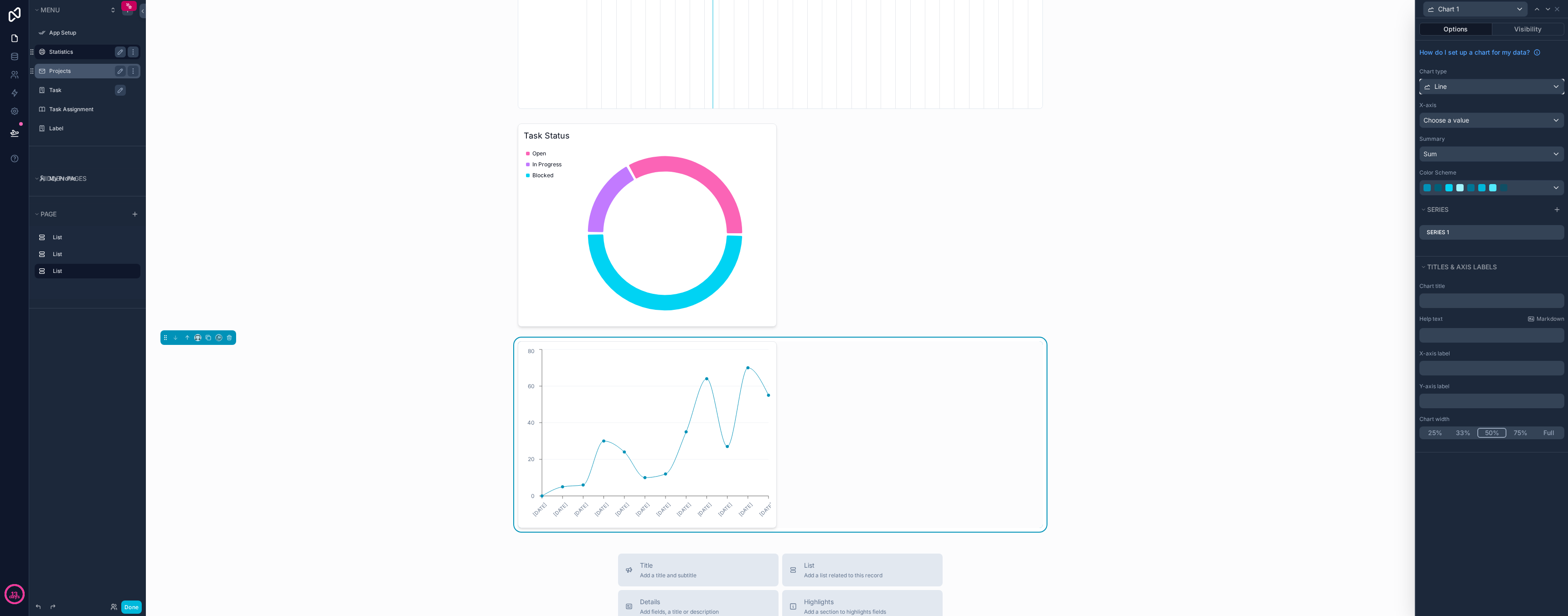
click at [1484, 86] on div "Line" at bounding box center [1491, 86] width 144 height 14
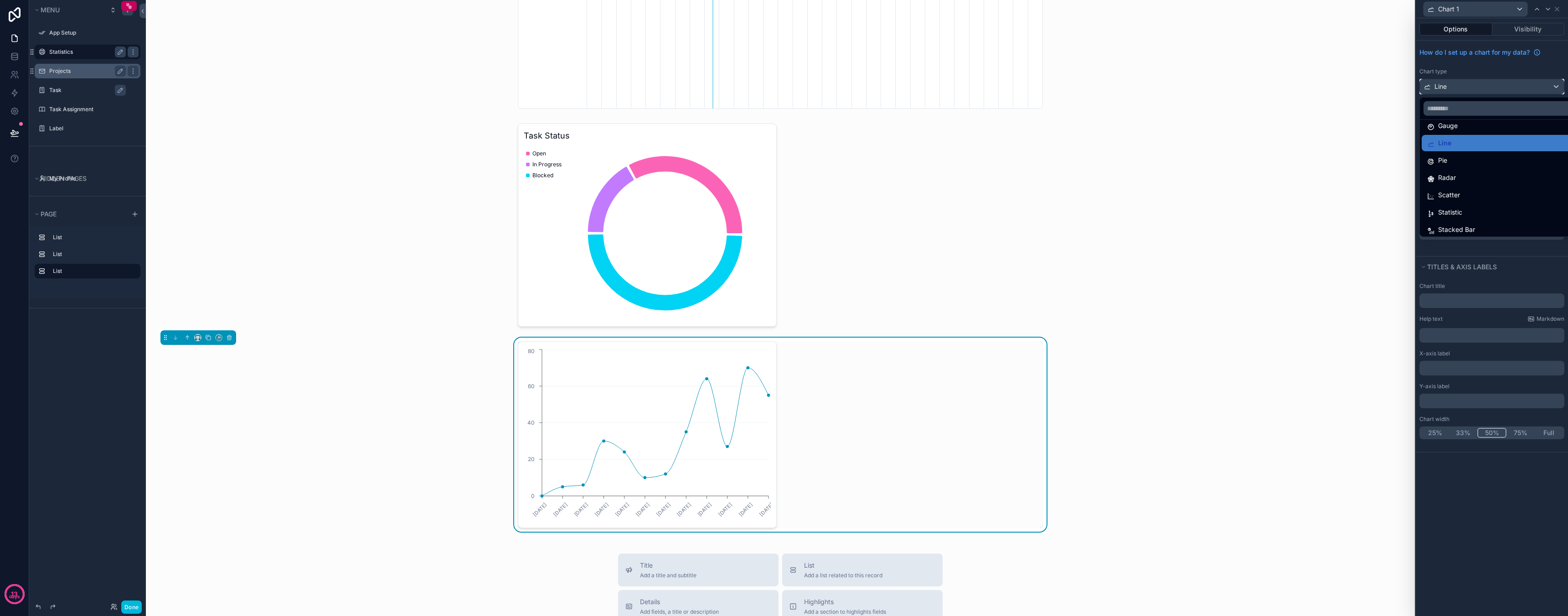
scroll to position [65, 0]
click at [1473, 222] on span "Stacked Bar" at bounding box center [1456, 227] width 37 height 11
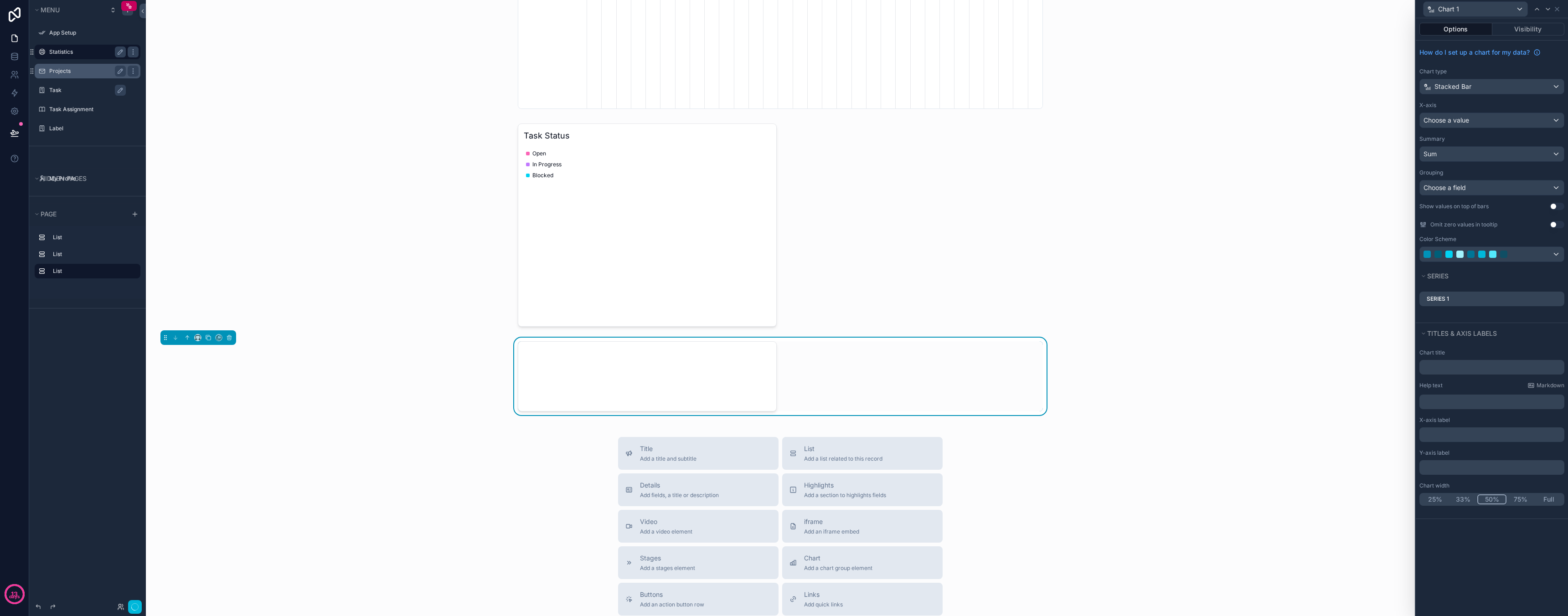
scroll to position [0, 456]
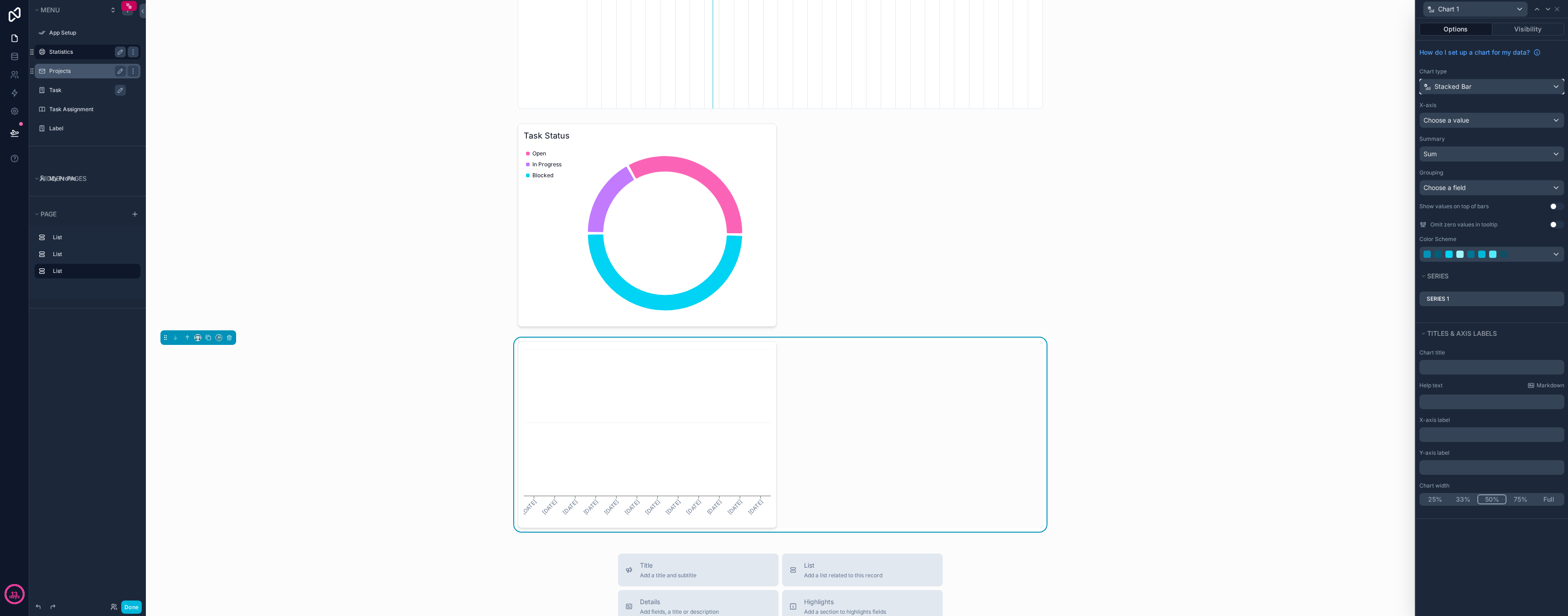
click at [1470, 90] on span "Stacked Bar" at bounding box center [1453, 86] width 37 height 9
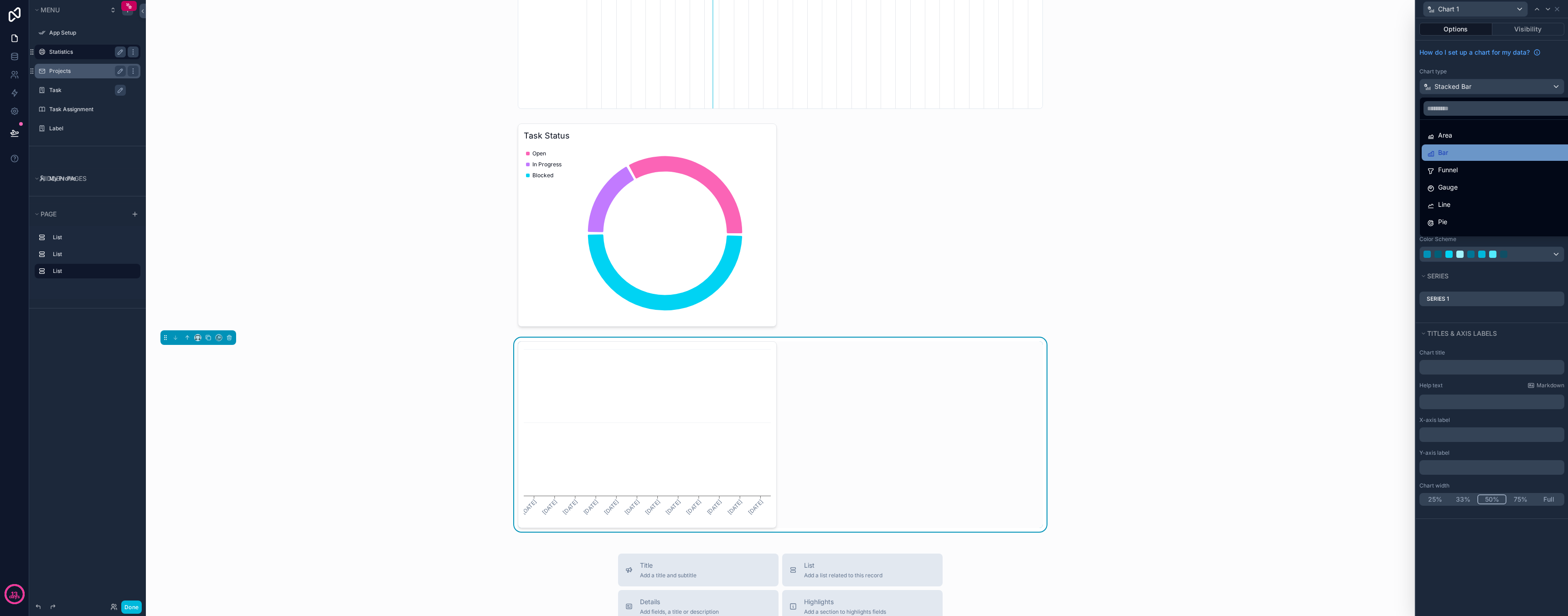
click at [1469, 157] on div "Bar" at bounding box center [1503, 152] width 150 height 11
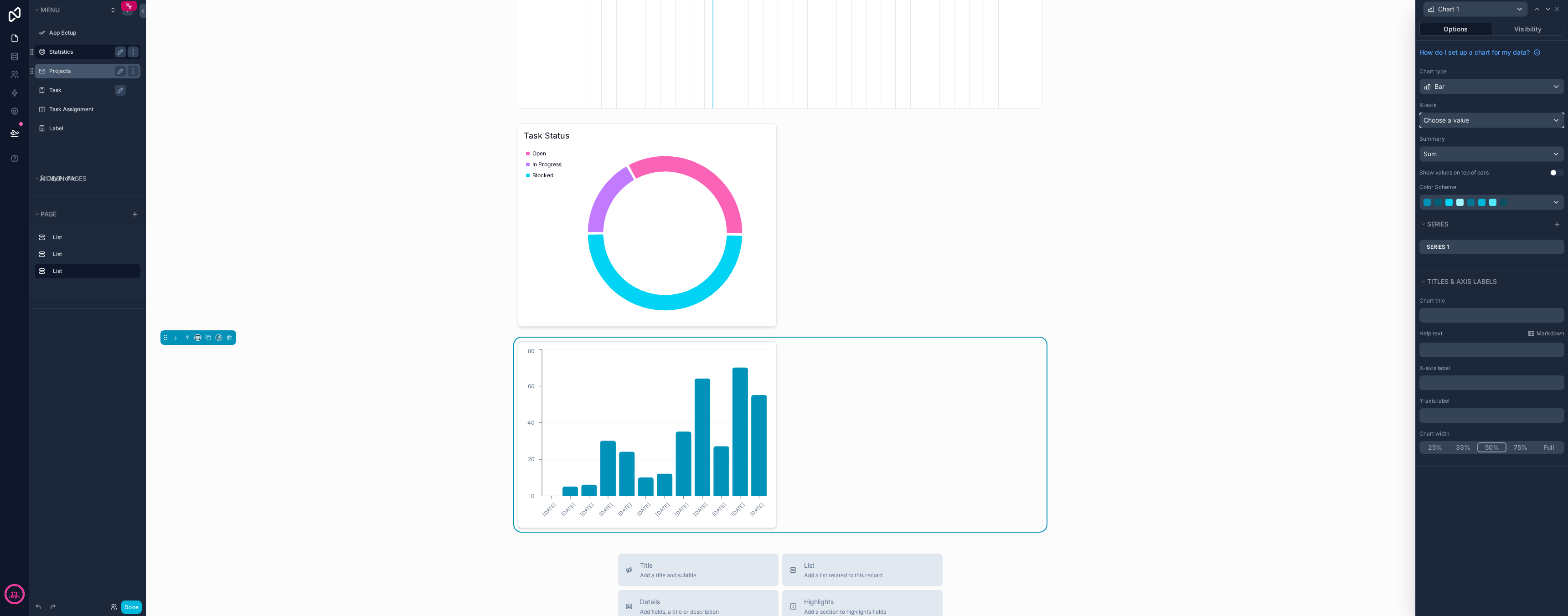
click at [1457, 120] on span "Choose a value" at bounding box center [1446, 120] width 46 height 8
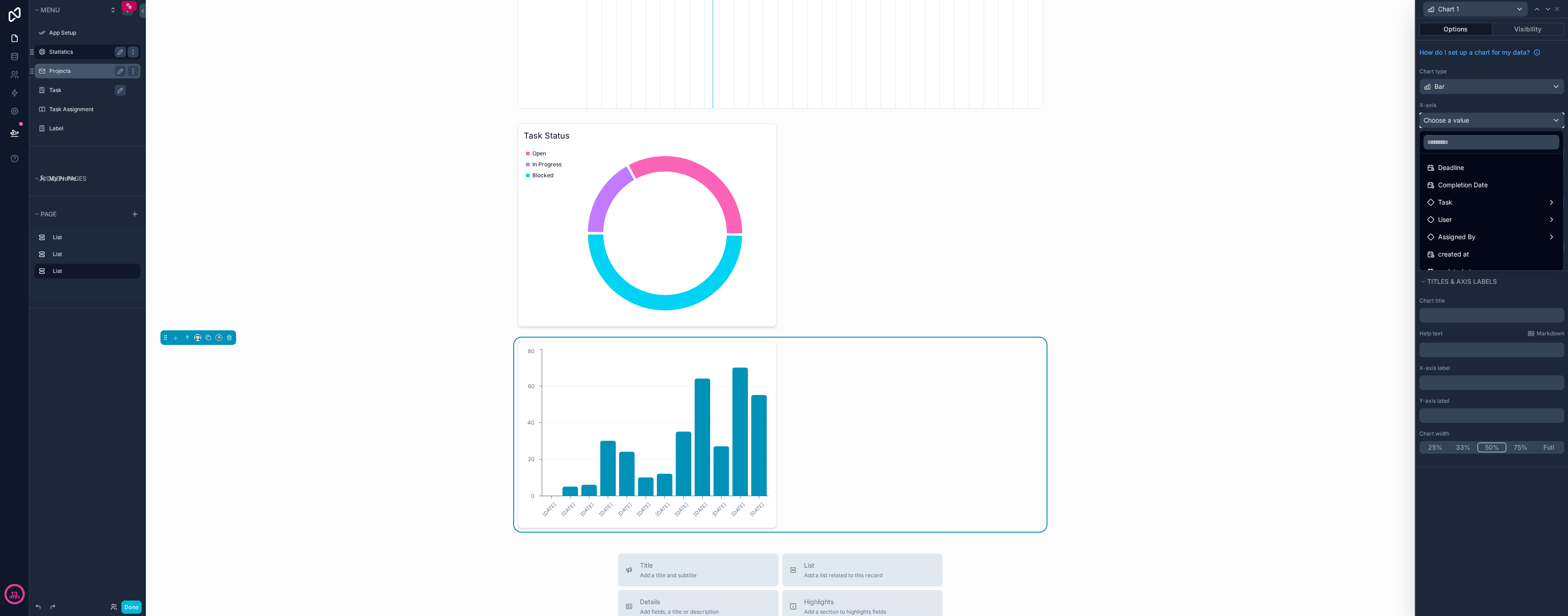
scroll to position [106, 0]
click at [1475, 217] on div "User" at bounding box center [1491, 219] width 129 height 11
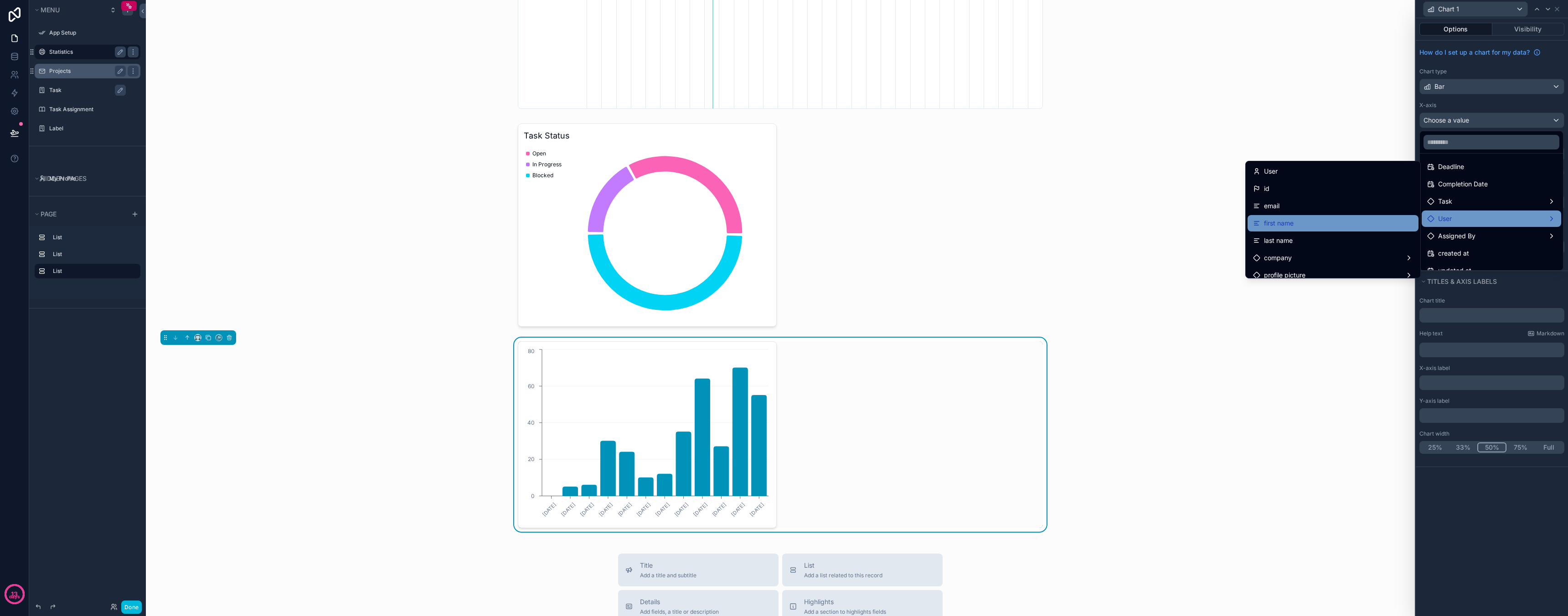
click at [1344, 226] on div "first name" at bounding box center [1332, 223] width 160 height 11
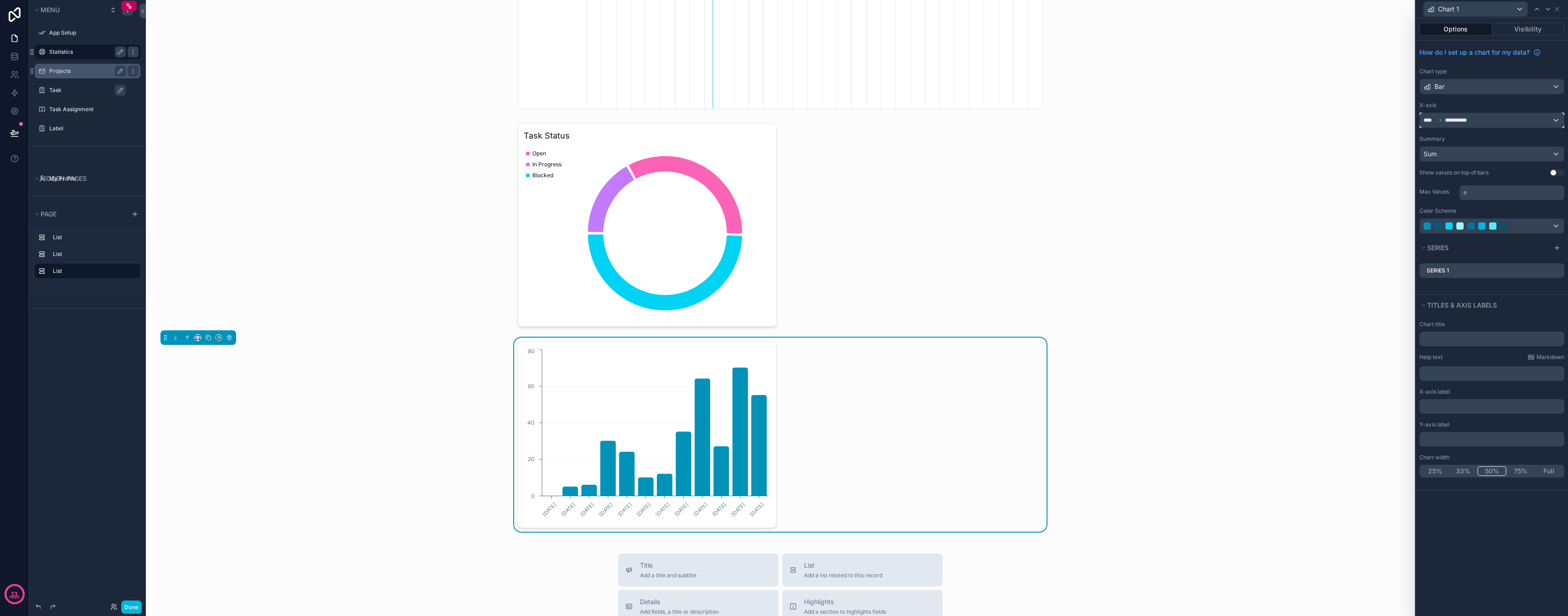
click at [1486, 120] on div "**********" at bounding box center [1491, 120] width 144 height 14
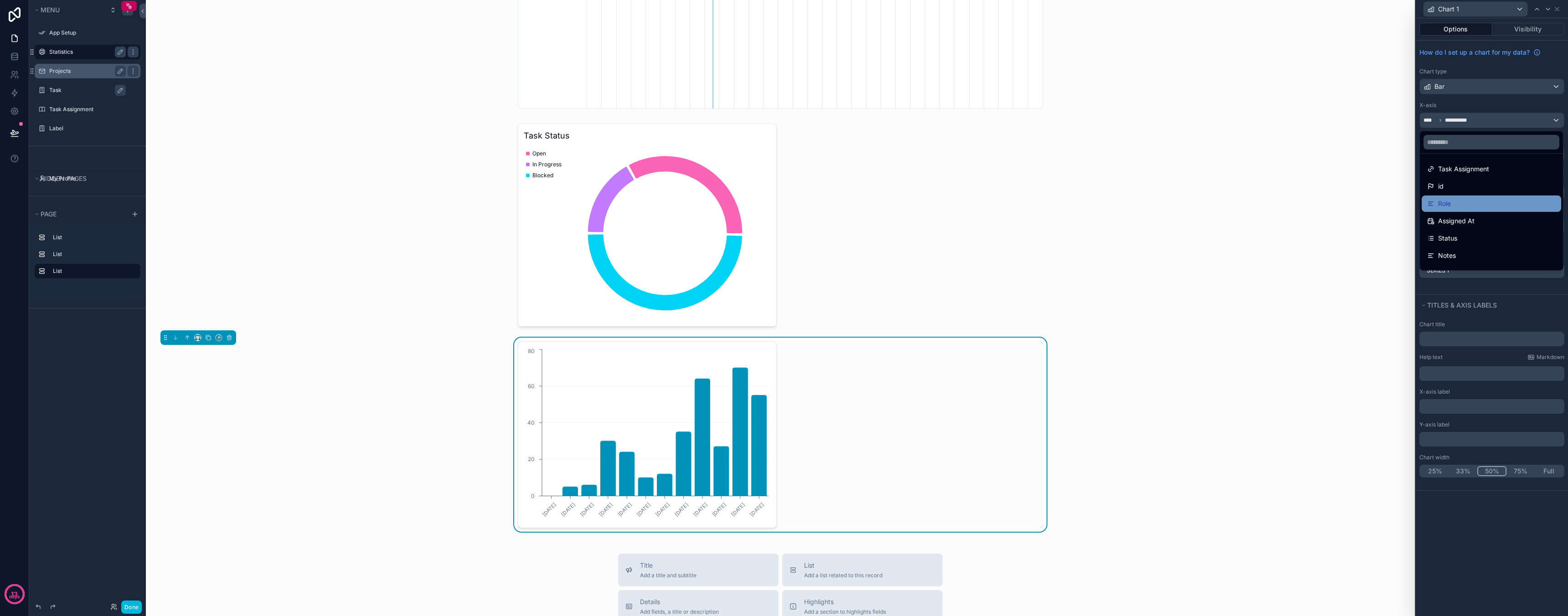
click at [1475, 211] on div "Role" at bounding box center [1491, 203] width 140 height 17
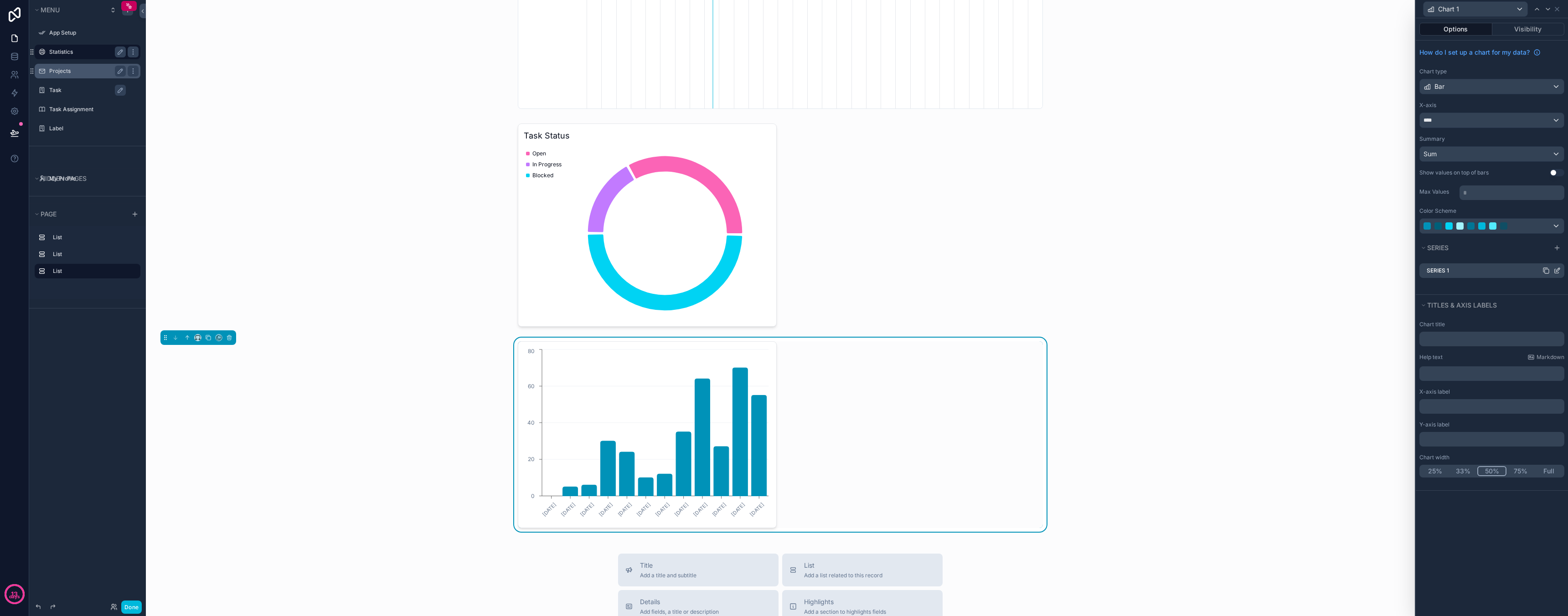
click at [1556, 270] on icon at bounding box center [1557, 270] width 7 height 7
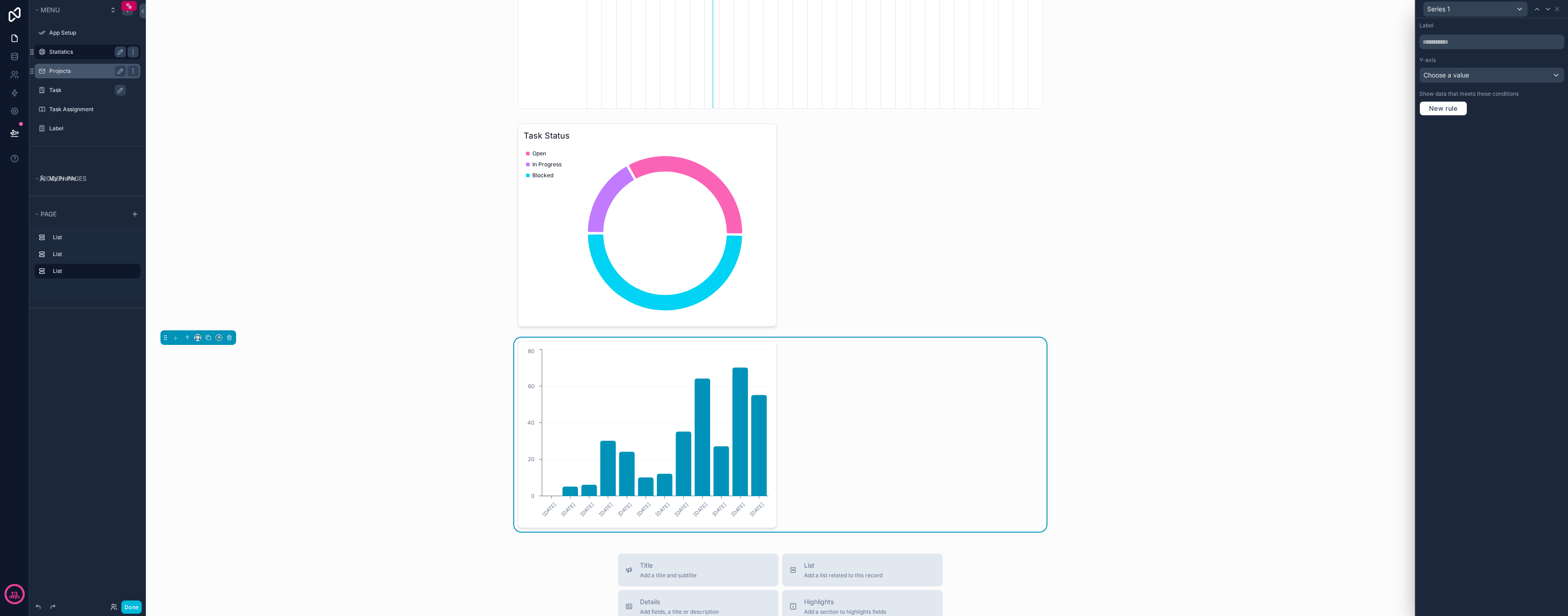
click at [1470, 85] on div "Label Y-axis Choose a value Show data that meets these conditions New rule" at bounding box center [1491, 69] width 152 height 101
click at [1460, 77] on span "Choose a value" at bounding box center [1446, 75] width 46 height 8
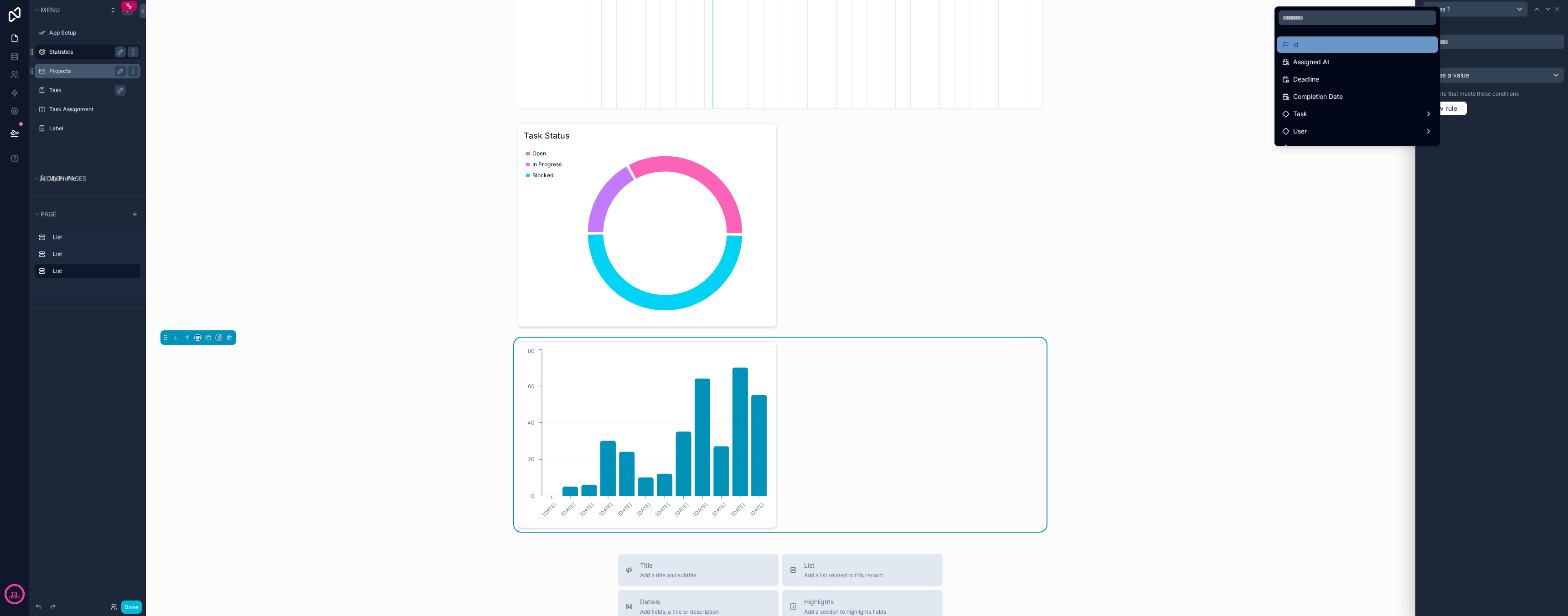
click at [1372, 49] on div "id" at bounding box center [1357, 45] width 150 height 11
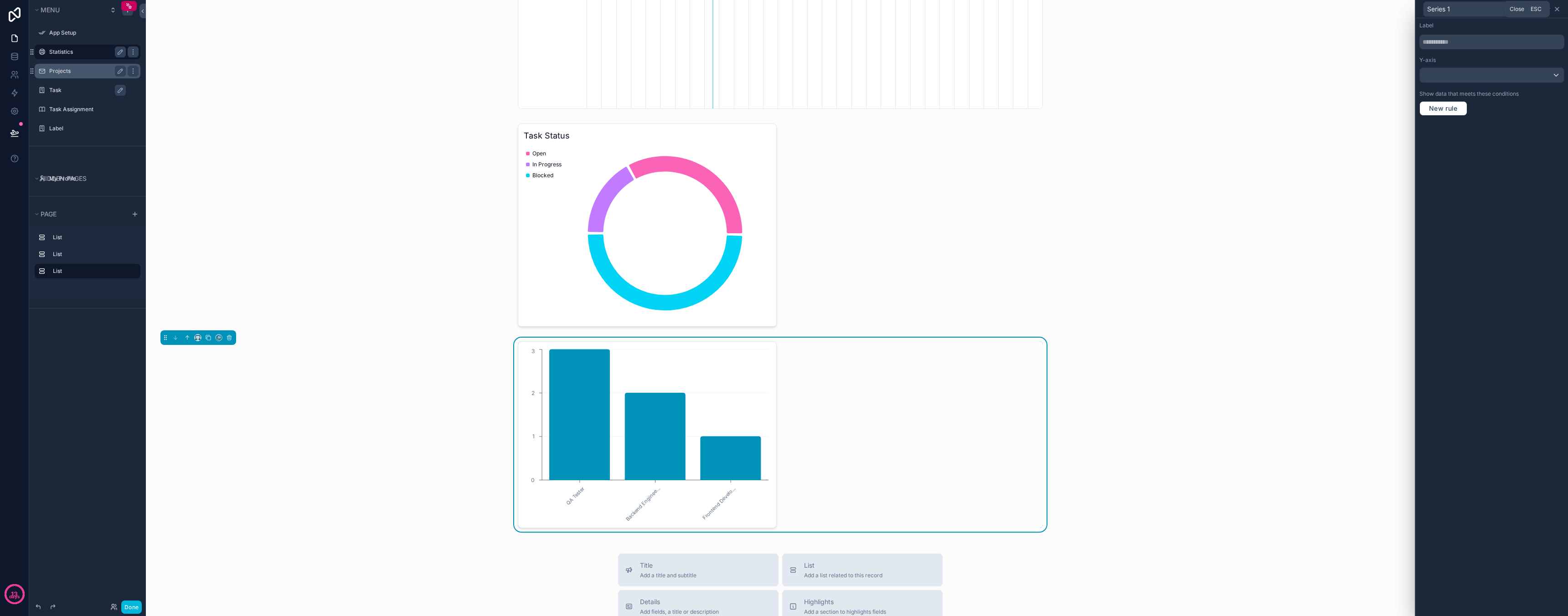
click at [1556, 9] on icon at bounding box center [1557, 9] width 7 height 7
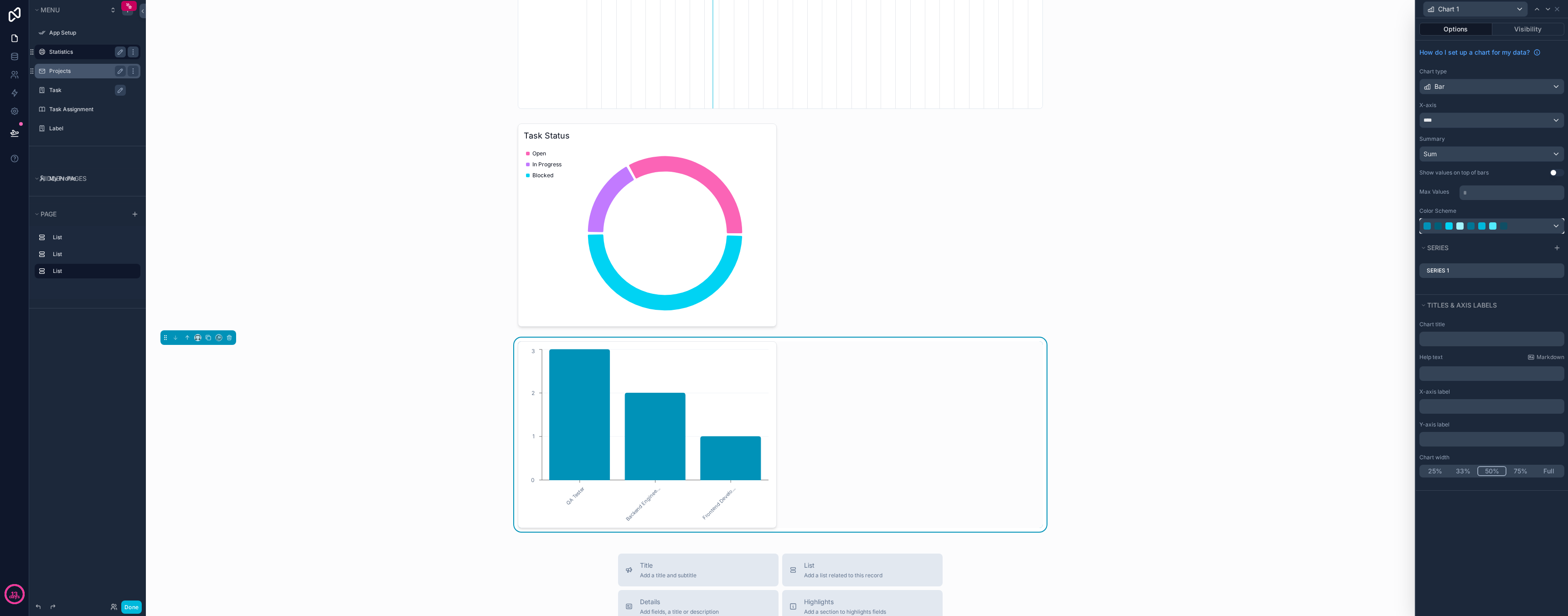
click at [1509, 227] on div at bounding box center [1482, 226] width 117 height 7
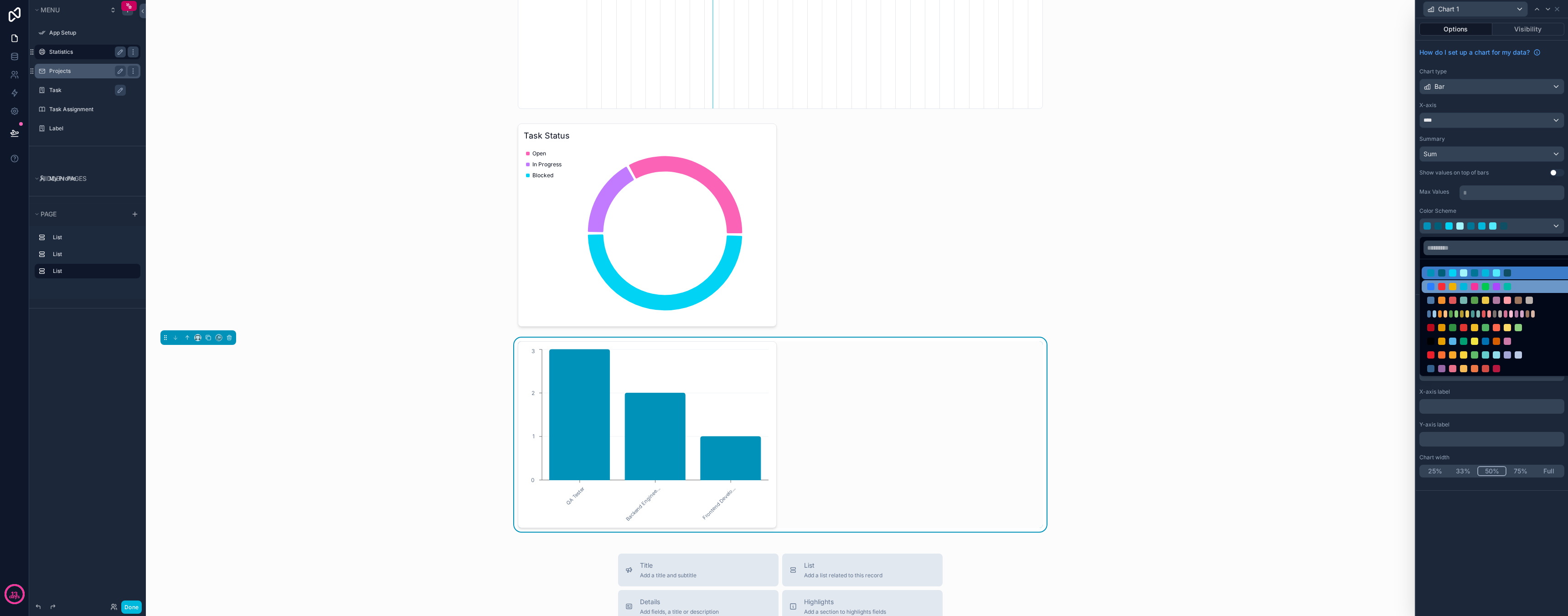
click at [1475, 284] on div at bounding box center [1474, 286] width 7 height 7
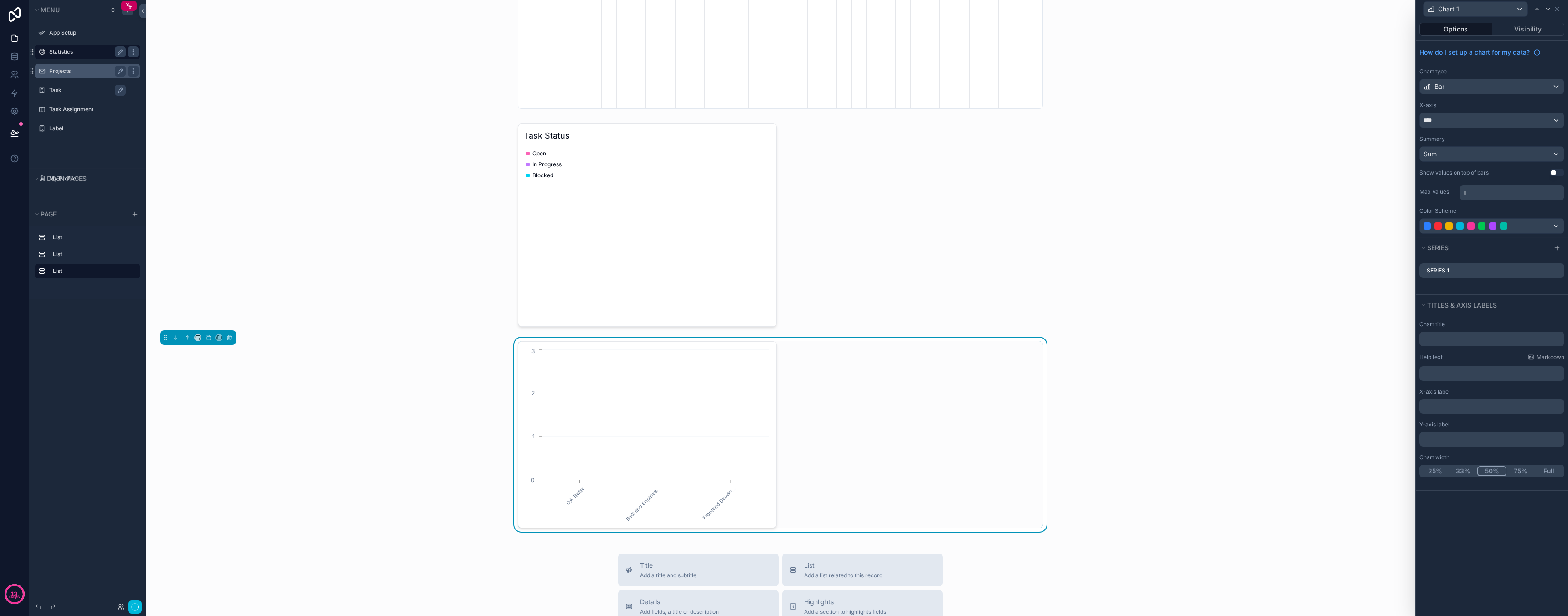
scroll to position [0, 456]
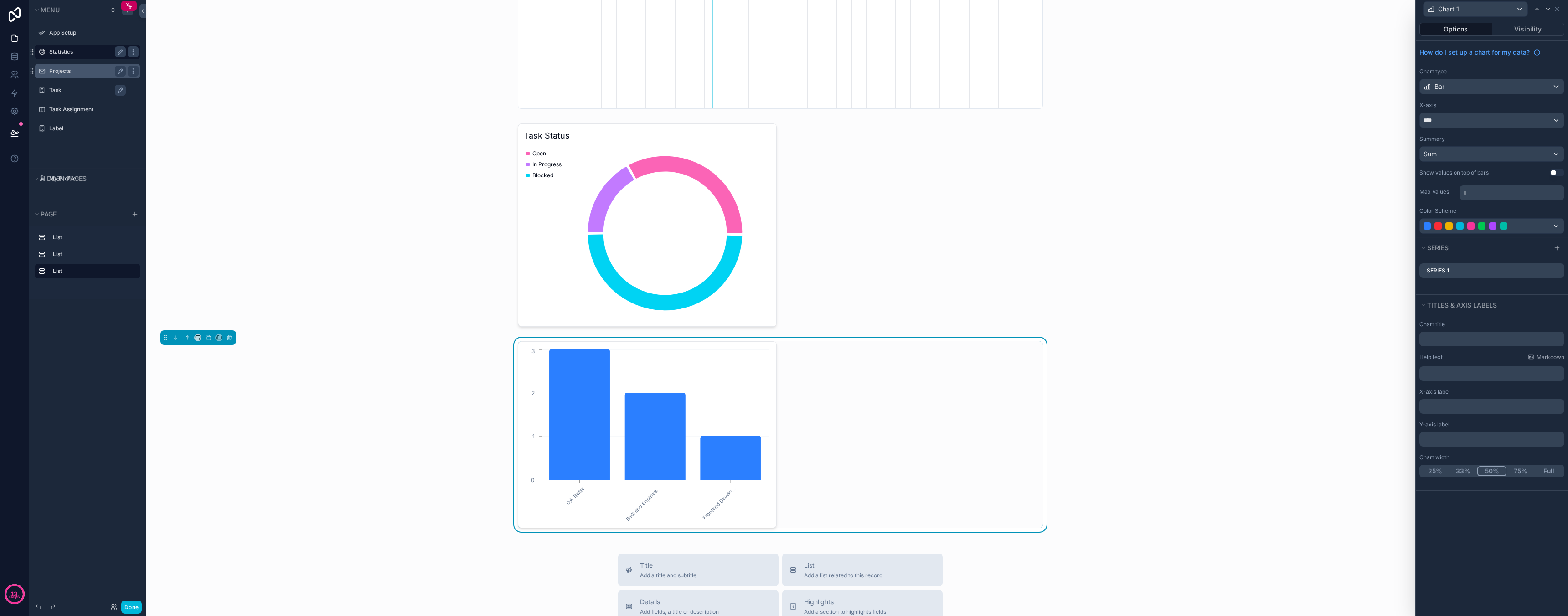
click at [1554, 173] on button "Use setting" at bounding box center [1557, 172] width 14 height 7
click at [1538, 229] on div at bounding box center [1482, 226] width 117 height 7
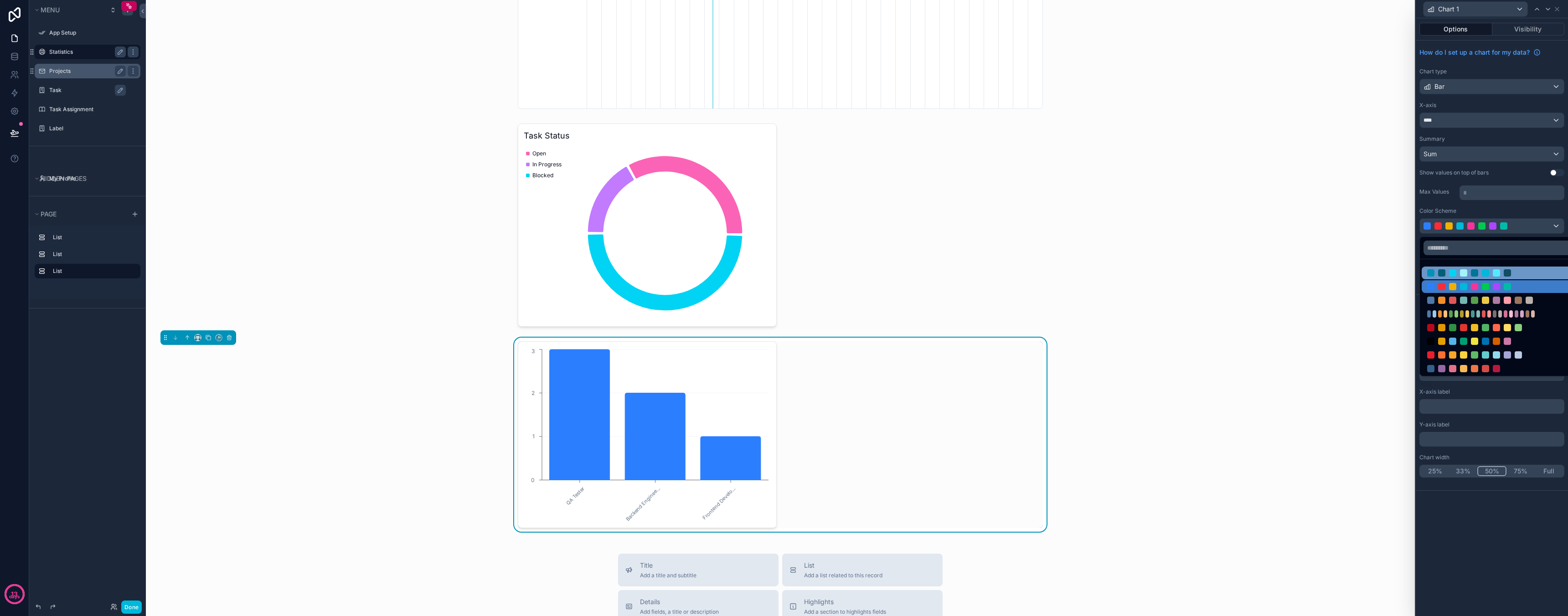
click at [1506, 269] on div at bounding box center [1507, 272] width 7 height 7
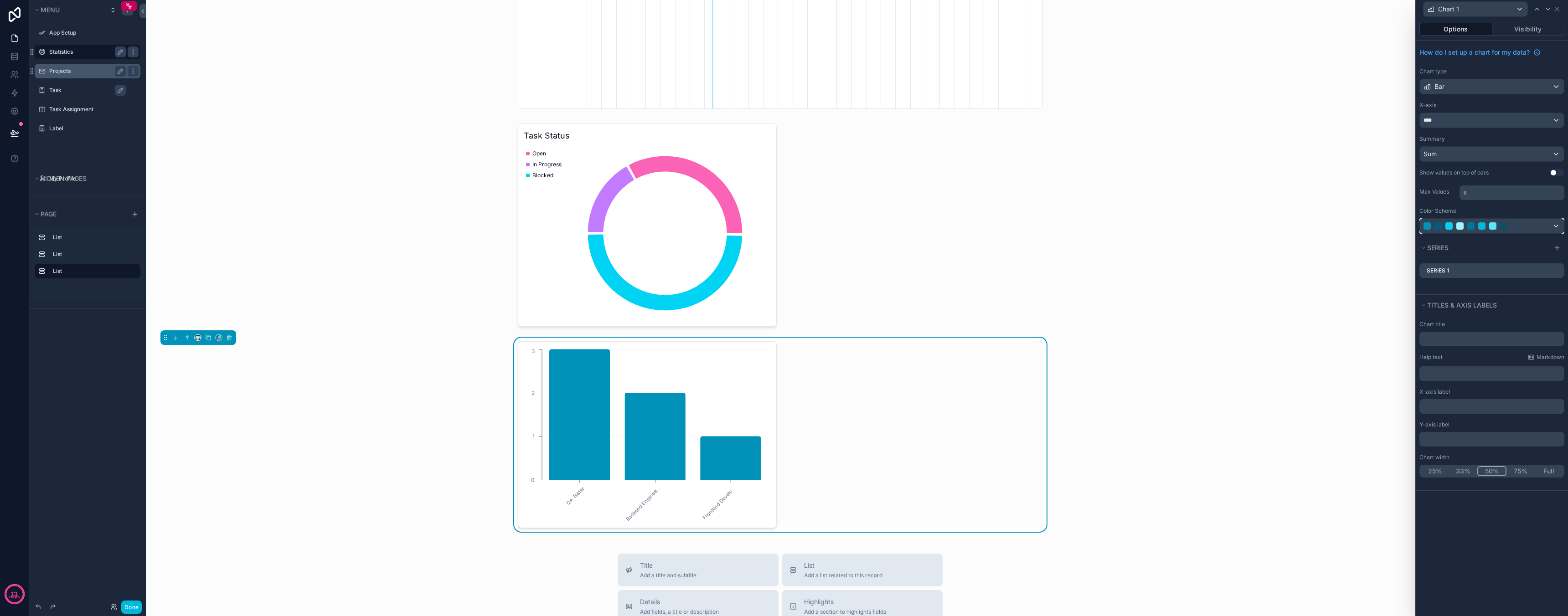
click at [1509, 224] on div at bounding box center [1482, 226] width 117 height 7
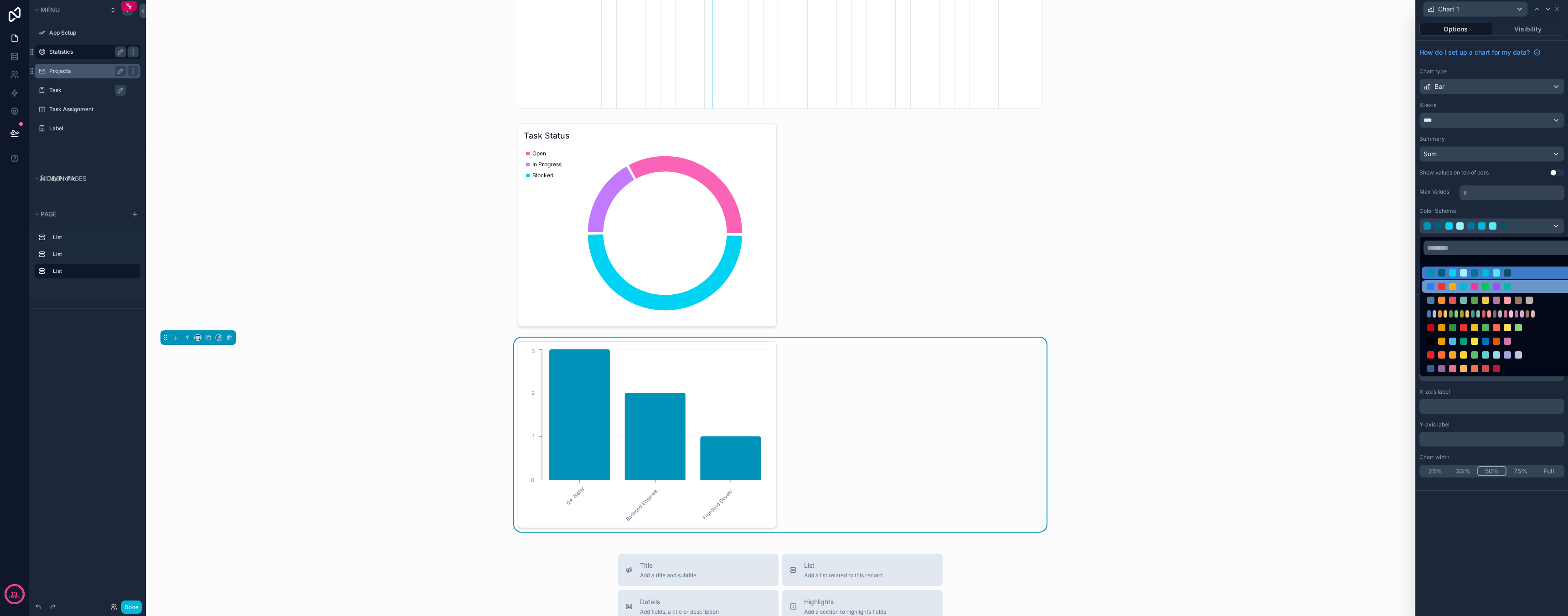
click at [1484, 290] on div at bounding box center [1485, 286] width 7 height 7
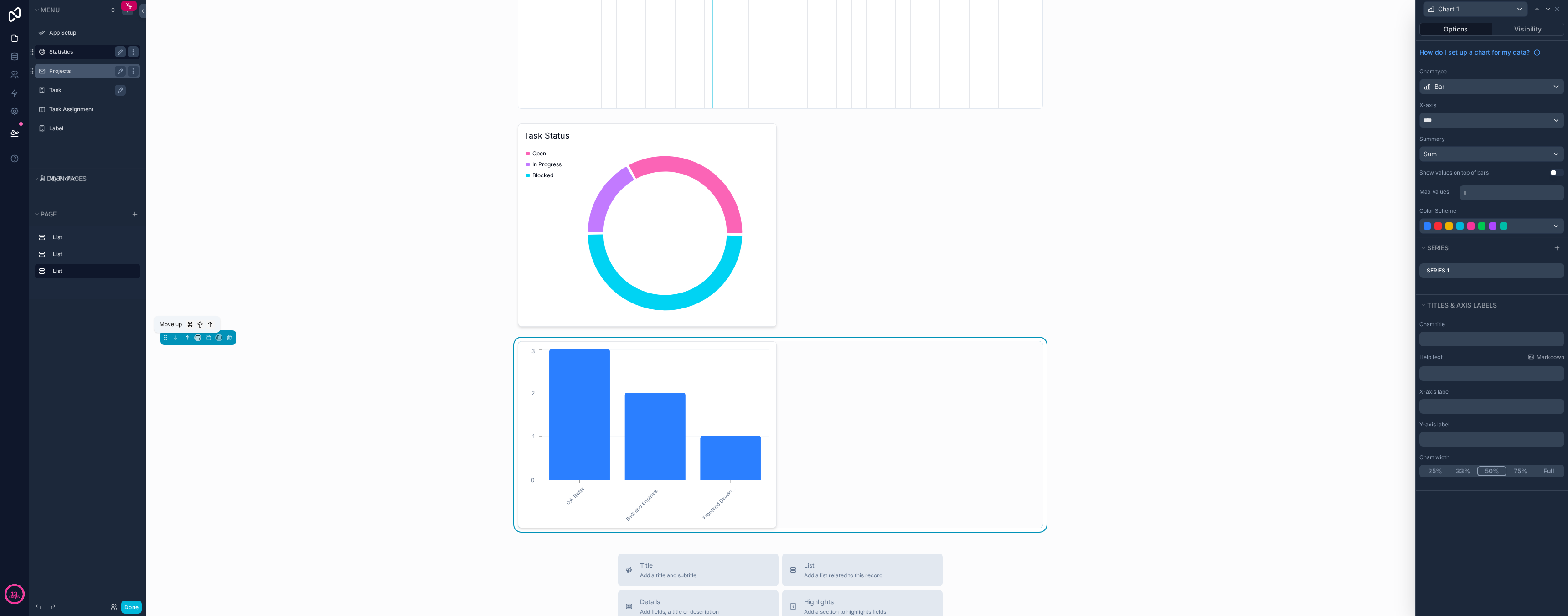
click at [184, 342] on button "scrollable content" at bounding box center [187, 338] width 10 height 10
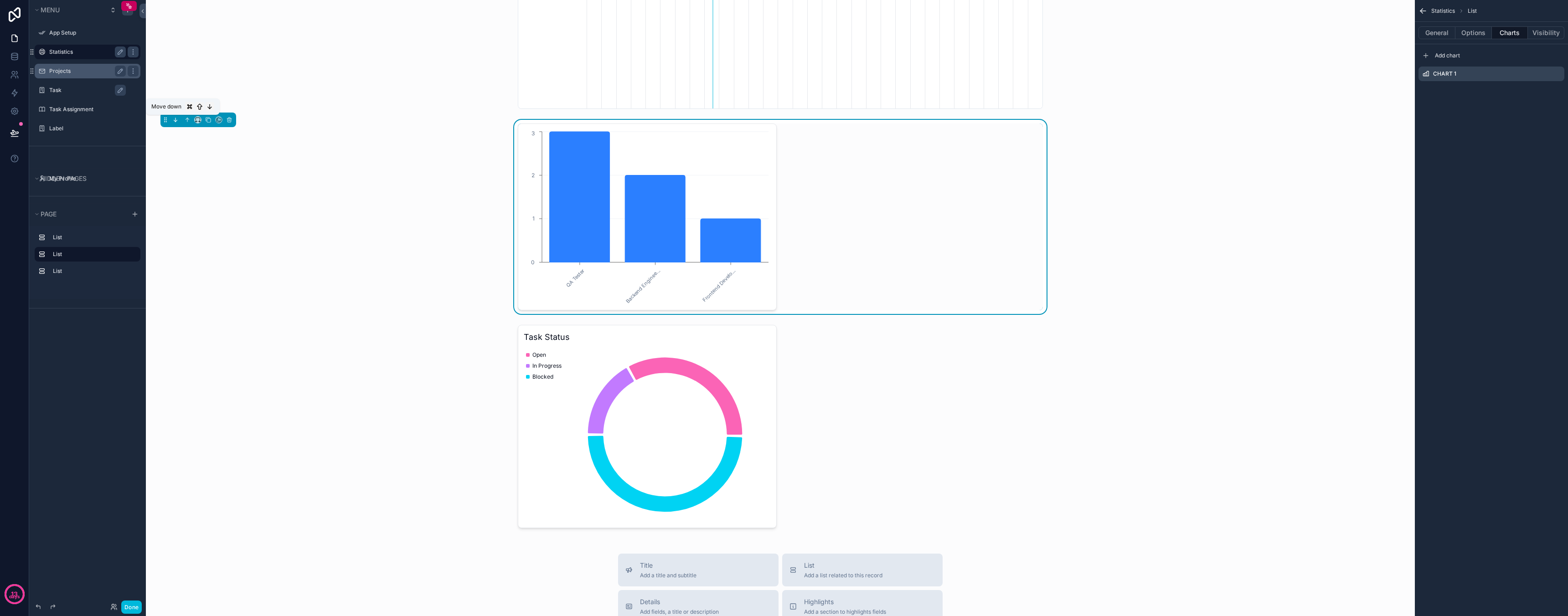
click at [177, 120] on icon "scrollable content" at bounding box center [176, 120] width 6 height 6
click at [1556, 73] on icon "scrollable content" at bounding box center [1557, 73] width 7 height 7
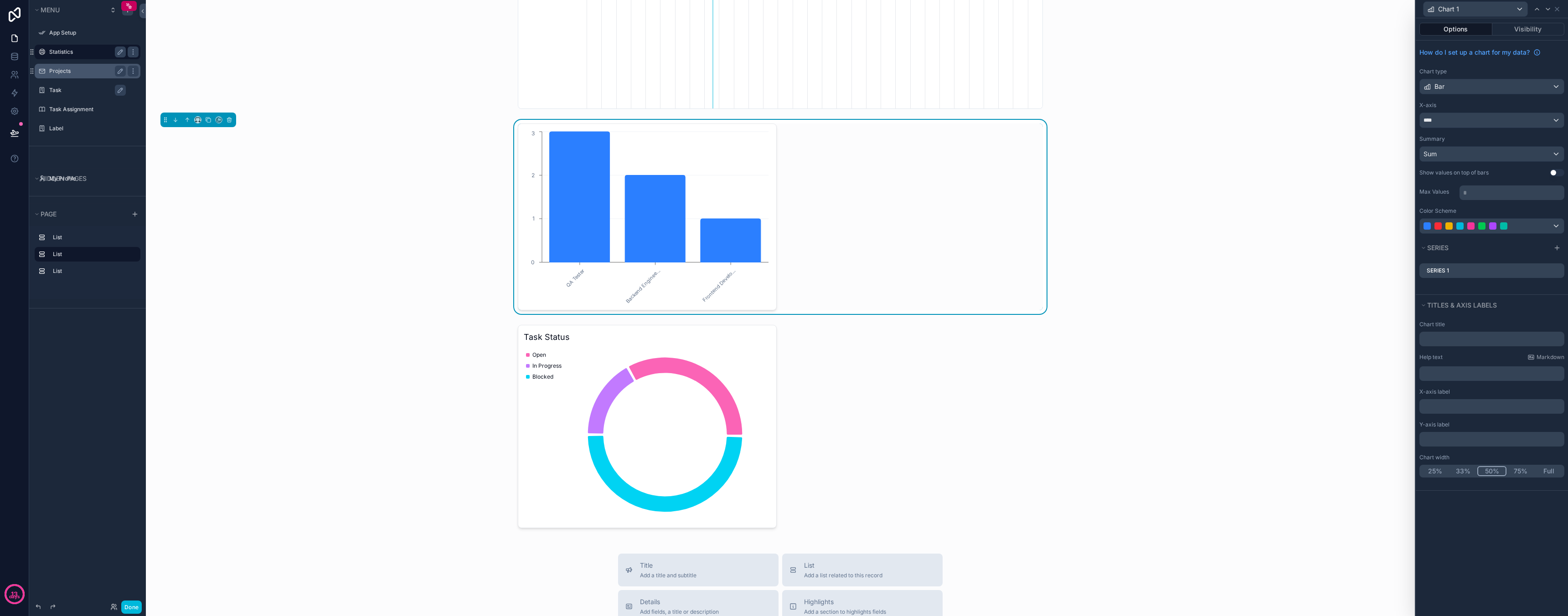
click at [1519, 192] on p "* ﻿" at bounding box center [1513, 192] width 99 height 9
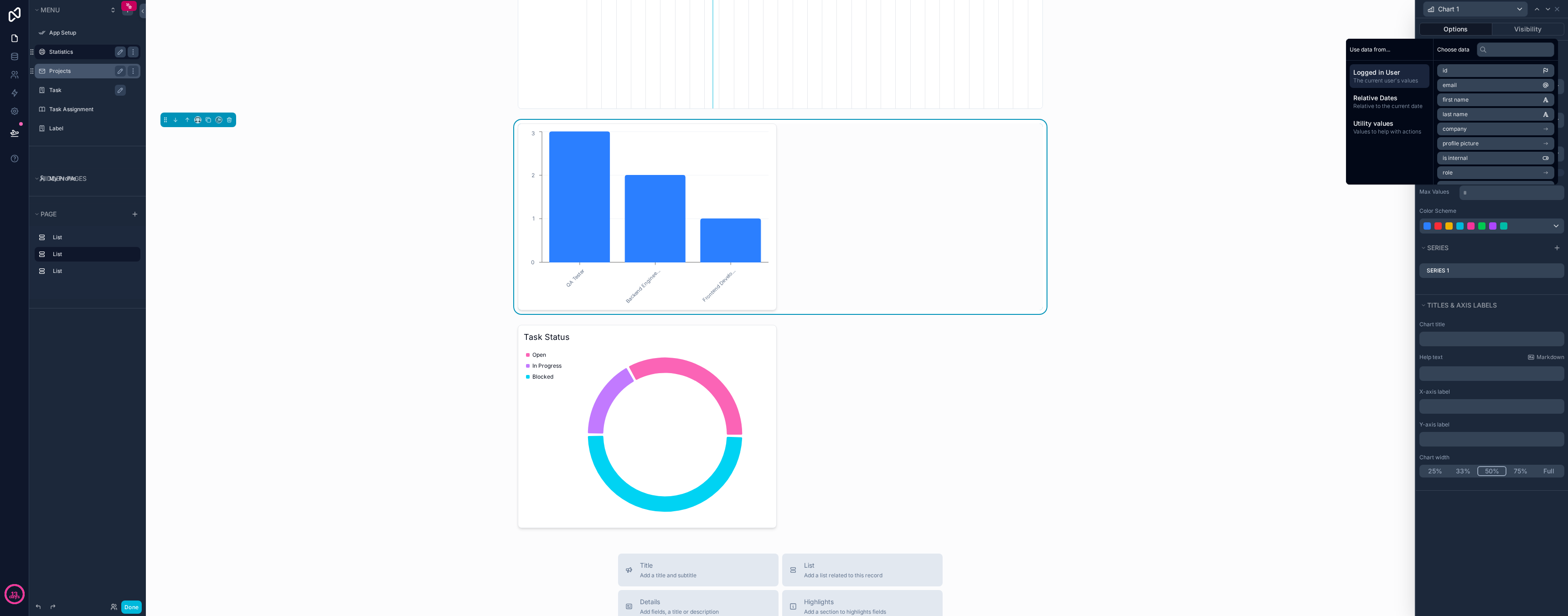
click at [1506, 209] on div "Color Scheme" at bounding box center [1492, 211] width 145 height 7
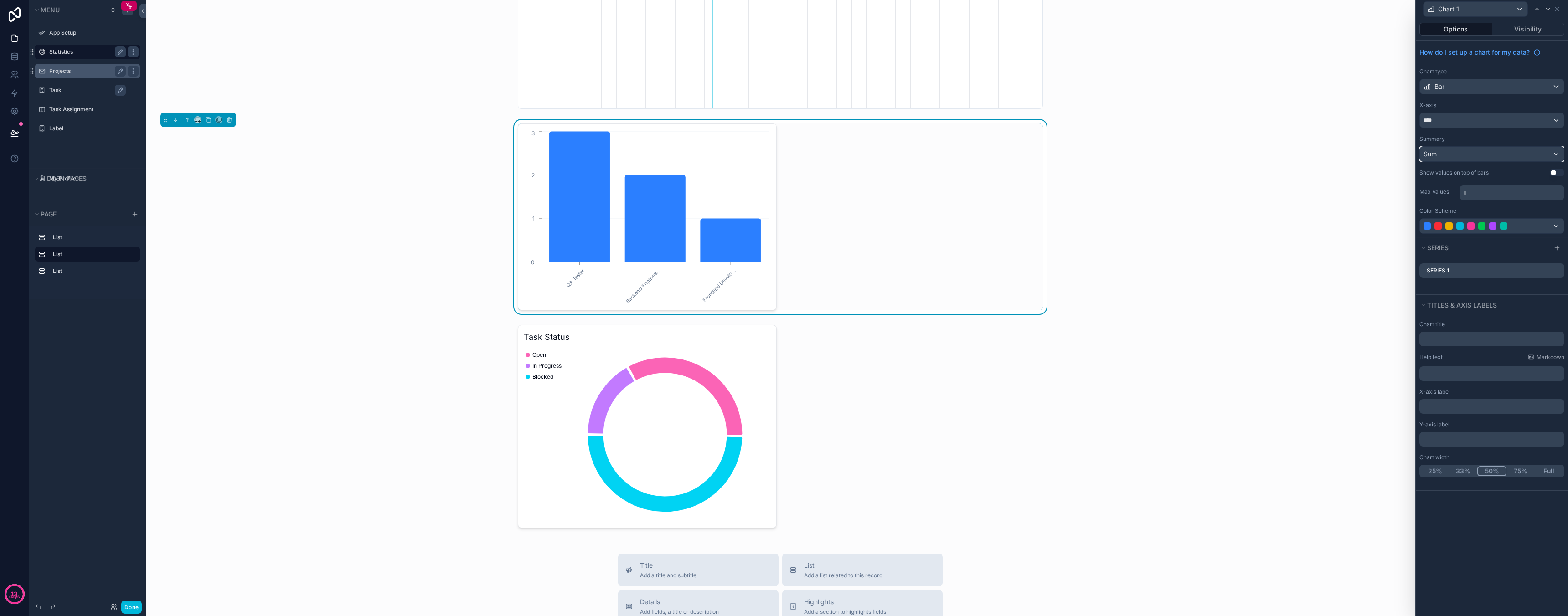
click at [1483, 152] on div "Sum" at bounding box center [1491, 154] width 144 height 14
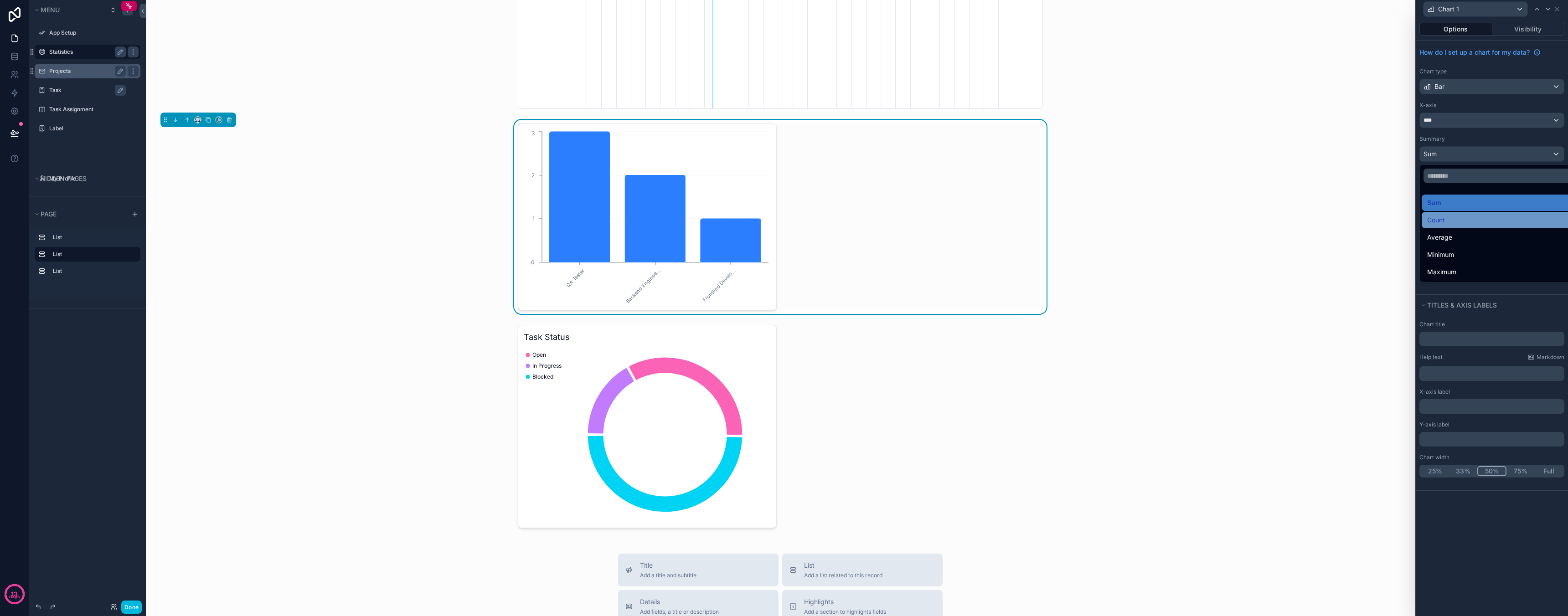
click at [1458, 215] on div "Count" at bounding box center [1503, 220] width 150 height 11
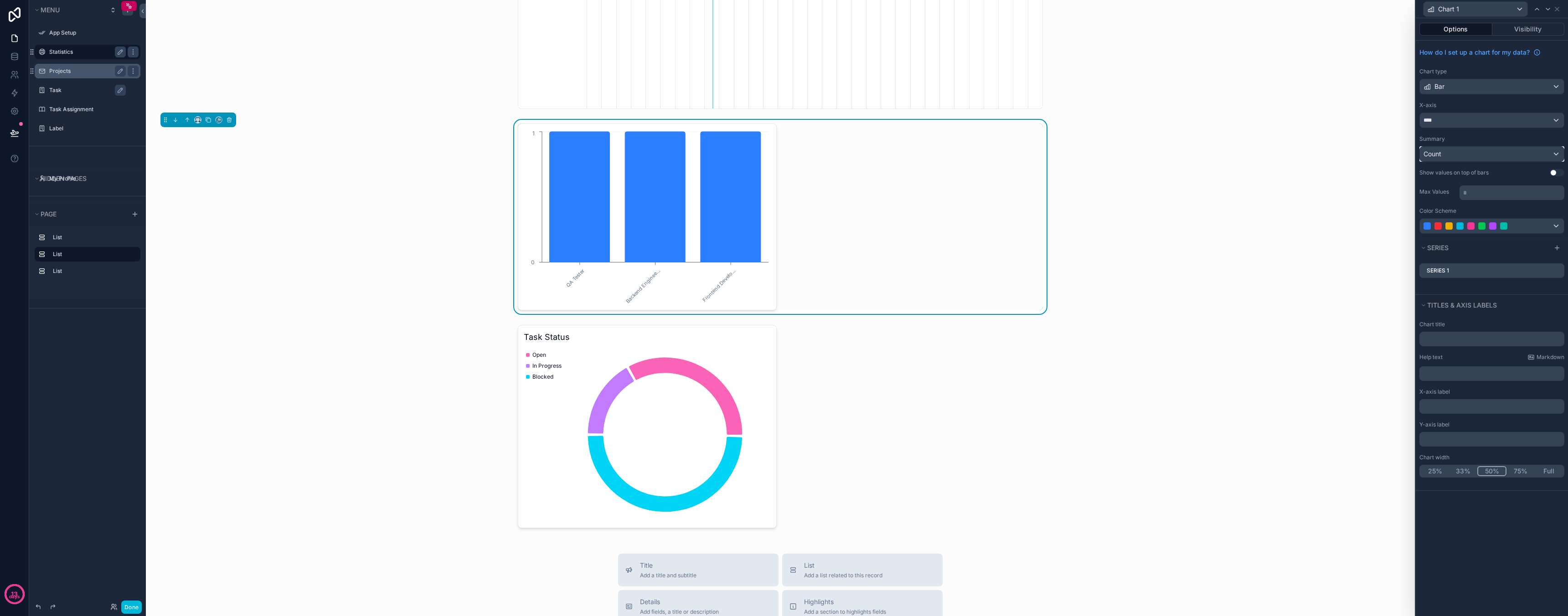
click at [1465, 152] on div "Count" at bounding box center [1491, 154] width 144 height 14
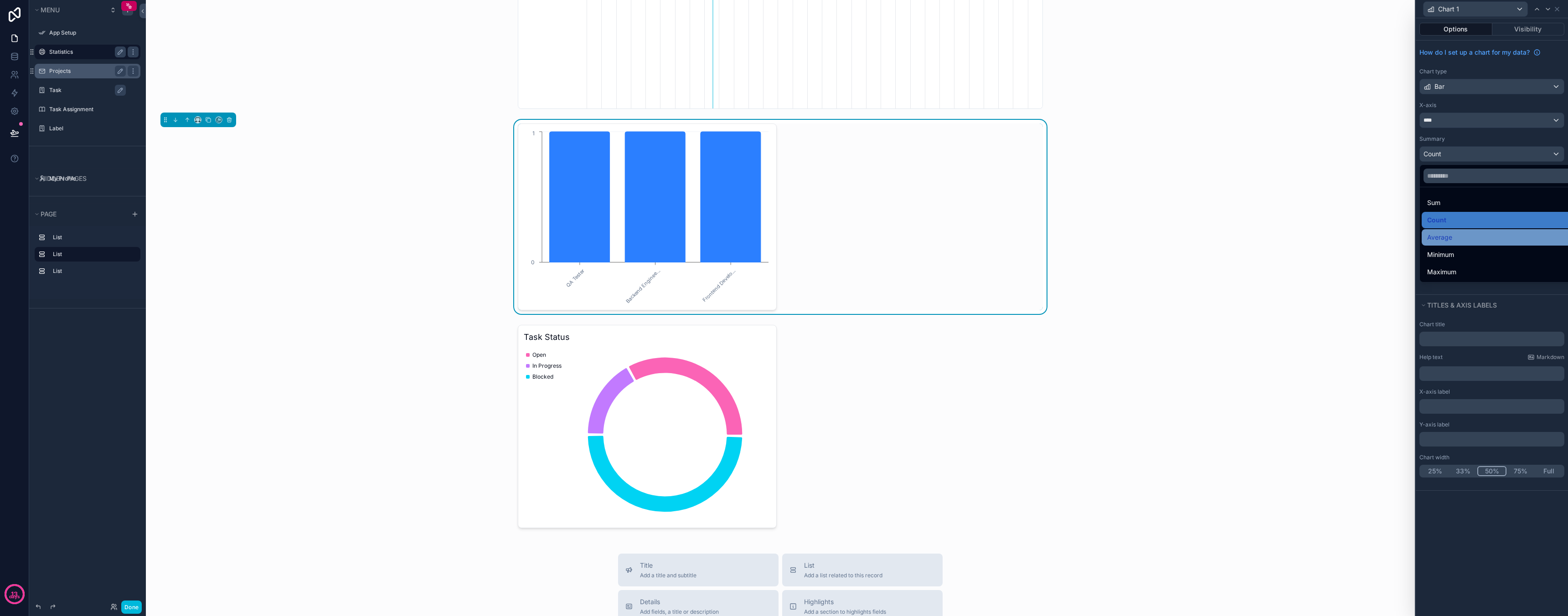
click at [1466, 235] on div "Average" at bounding box center [1503, 238] width 150 height 11
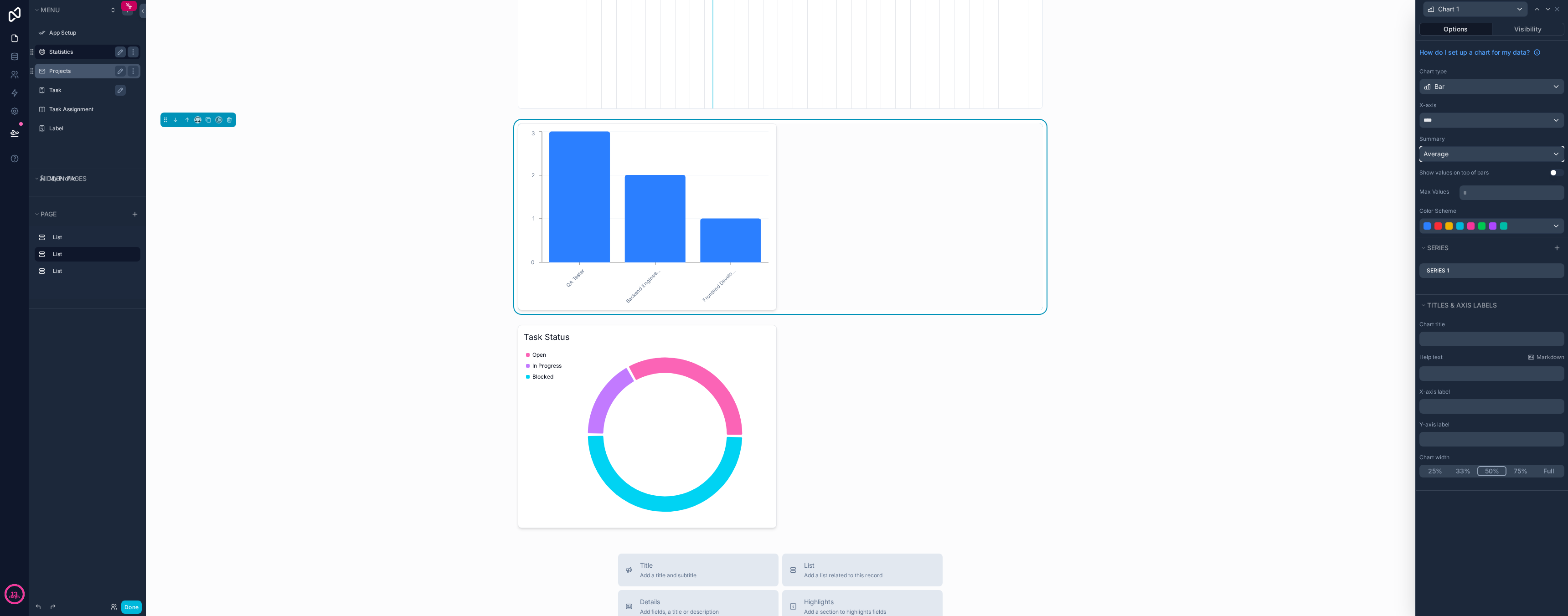
click at [1455, 153] on div "Average" at bounding box center [1491, 154] width 144 height 14
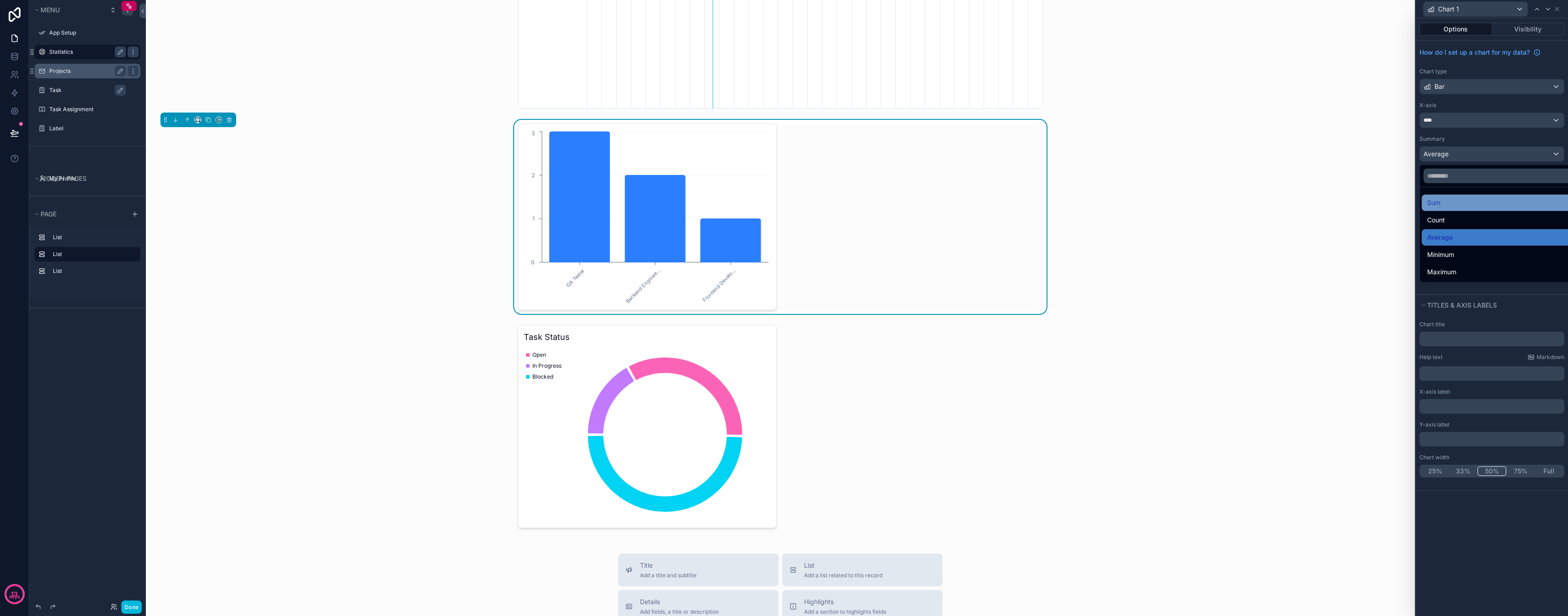
click at [1455, 205] on div "Sum" at bounding box center [1503, 203] width 150 height 11
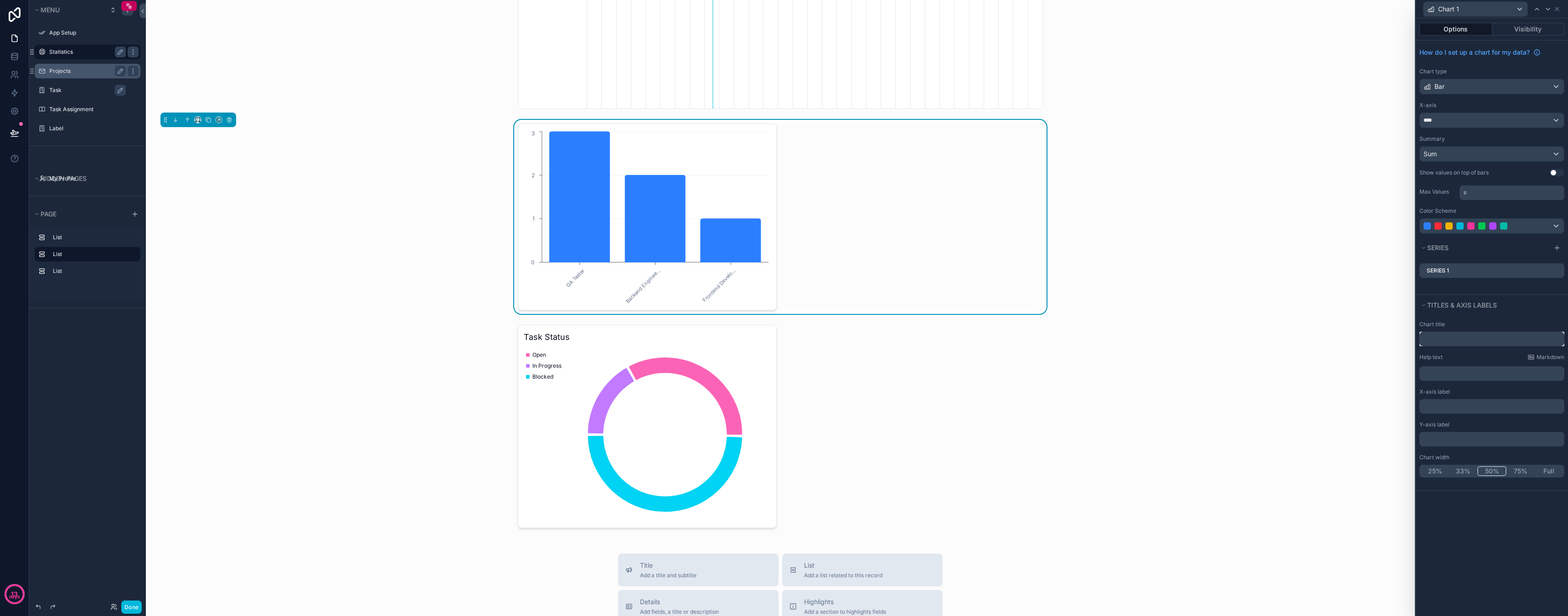
click at [1477, 338] on input "text" at bounding box center [1492, 339] width 145 height 14
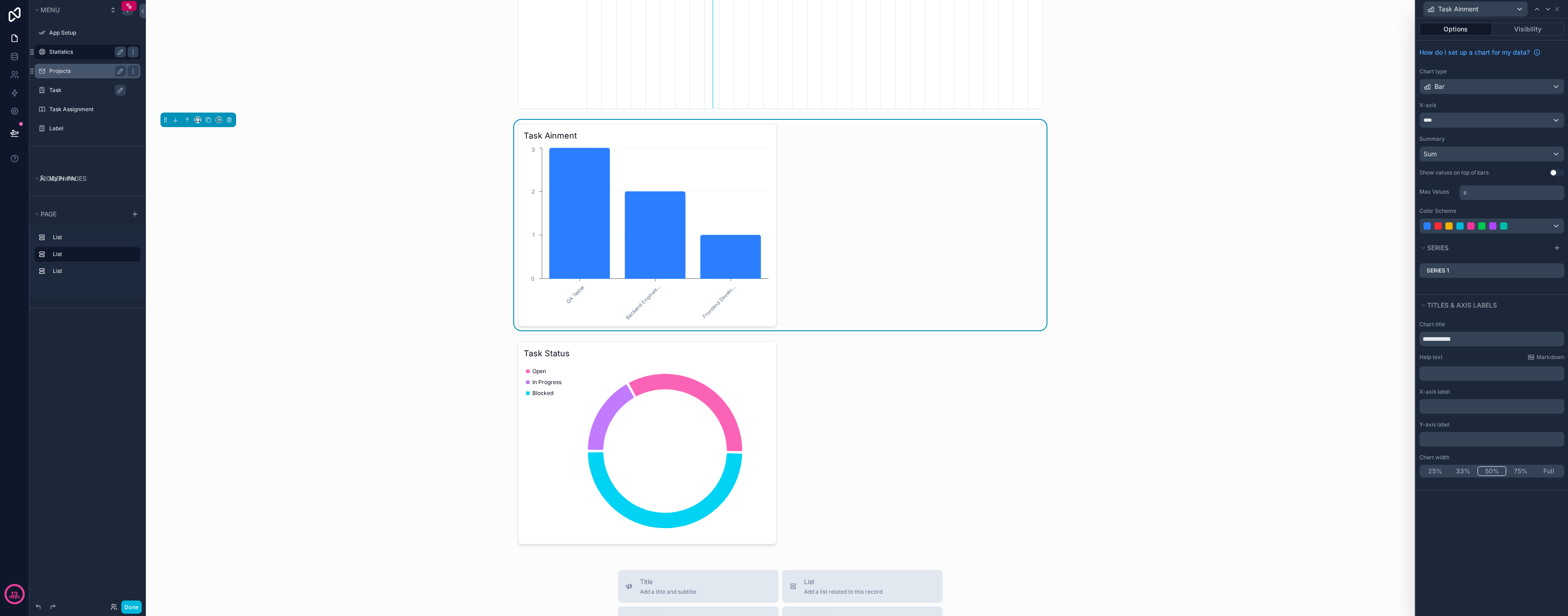
click at [1506, 515] on div "**********" at bounding box center [1491, 317] width 152 height 598
click at [1546, 471] on button "Full" at bounding box center [1548, 471] width 28 height 10
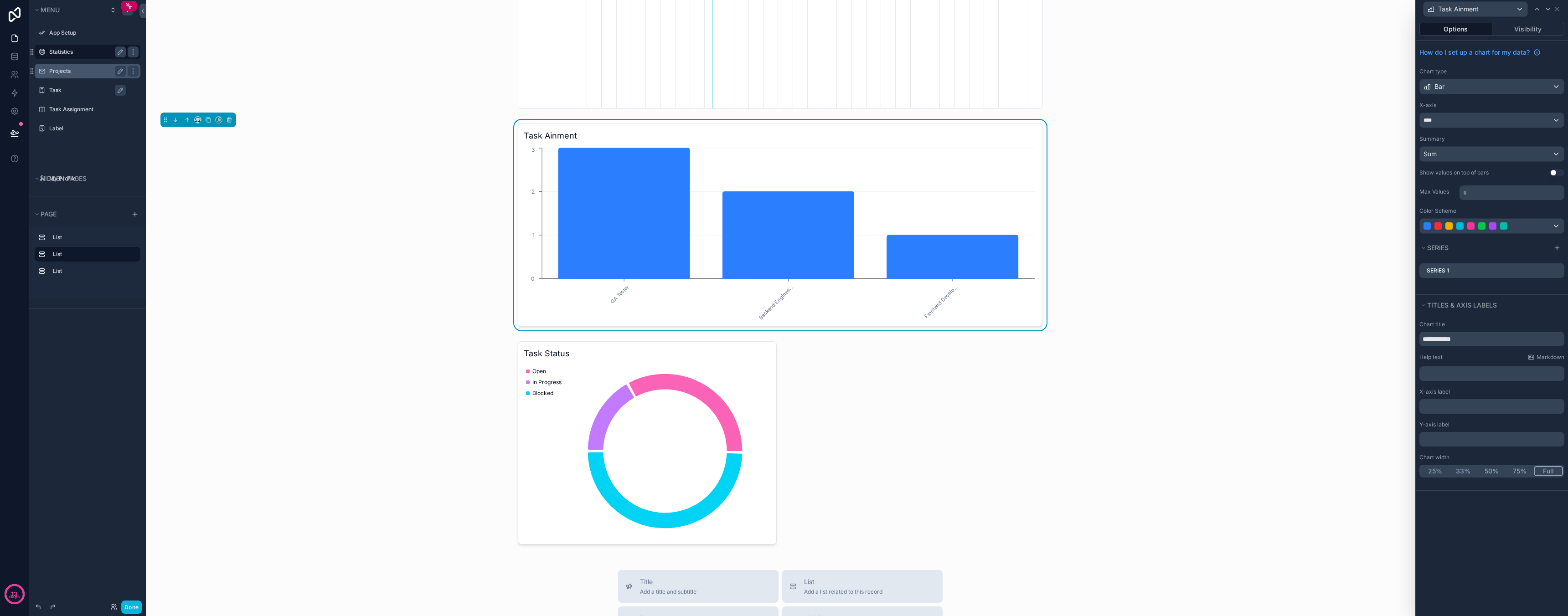
click at [1492, 469] on button "50%" at bounding box center [1491, 471] width 28 height 10
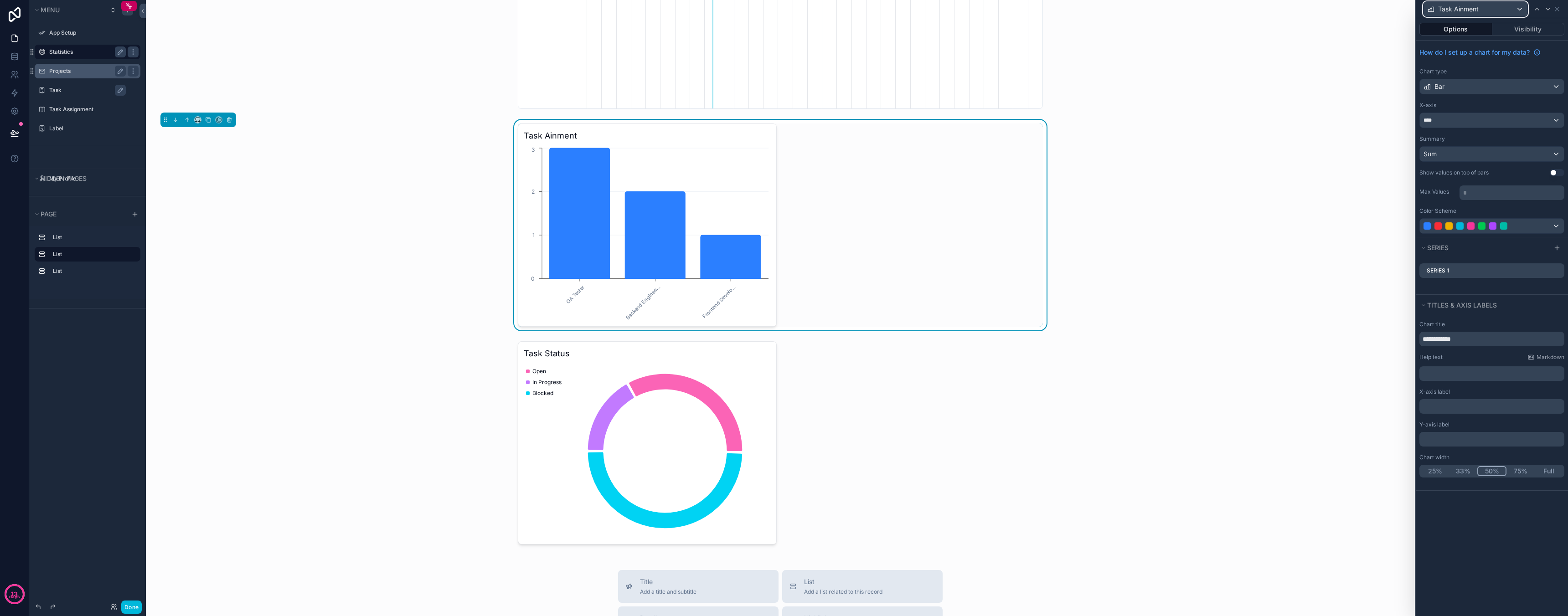
click at [1494, 8] on div "Task Ainment" at bounding box center [1475, 9] width 104 height 14
click at [1473, 330] on div at bounding box center [1491, 308] width 152 height 616
click at [1471, 338] on input "**********" at bounding box center [1492, 339] width 145 height 14
type input "**********"
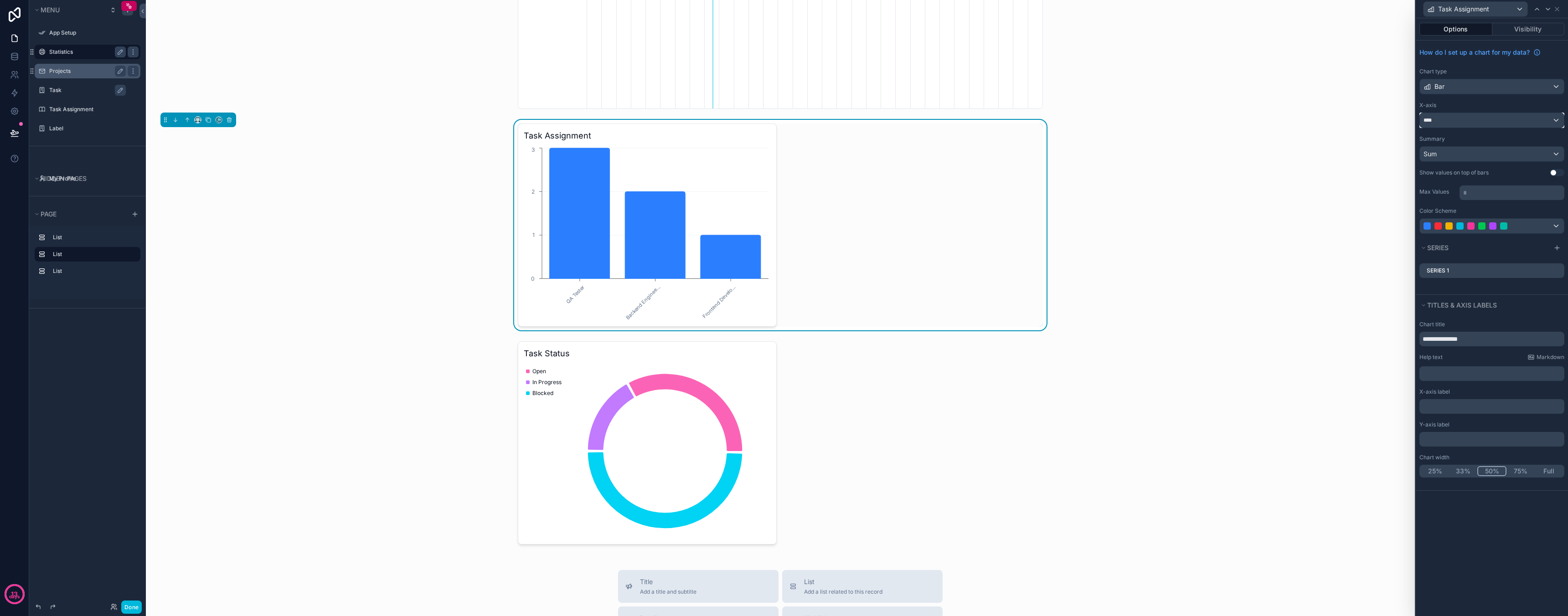
click at [1508, 119] on div "****" at bounding box center [1491, 120] width 144 height 14
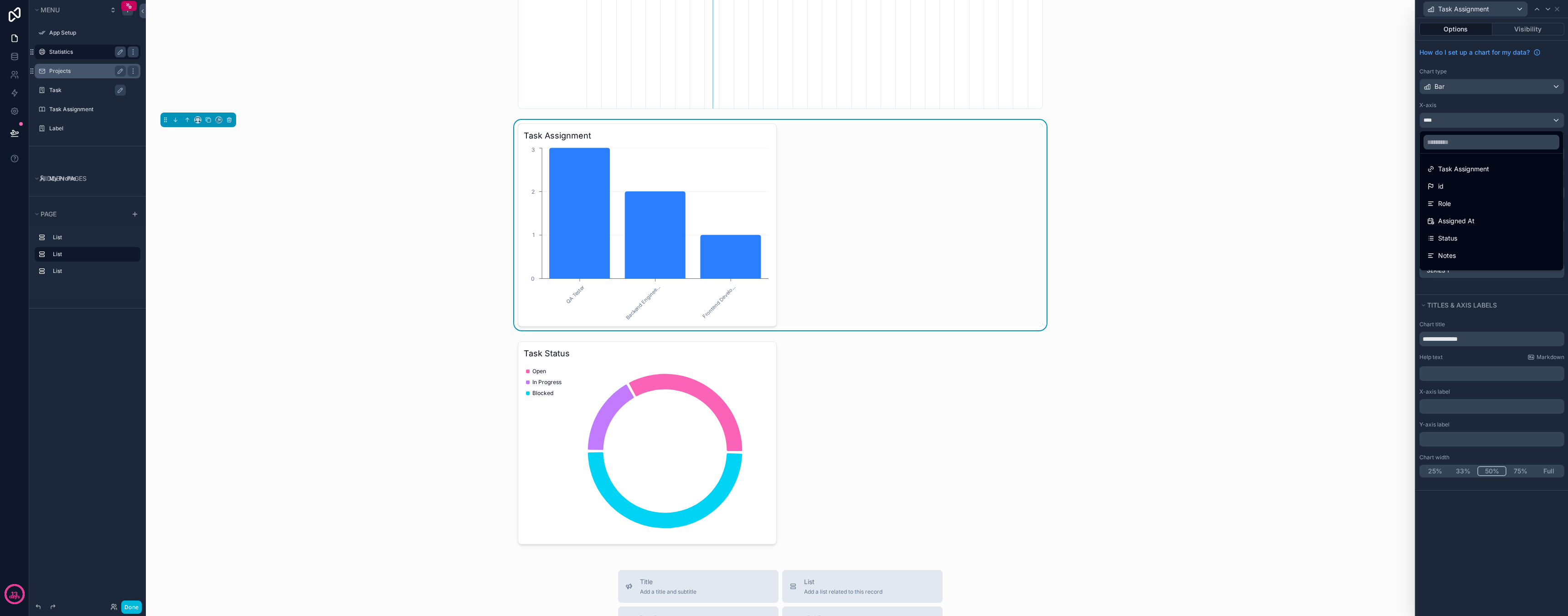
click at [1480, 97] on div at bounding box center [1491, 308] width 152 height 616
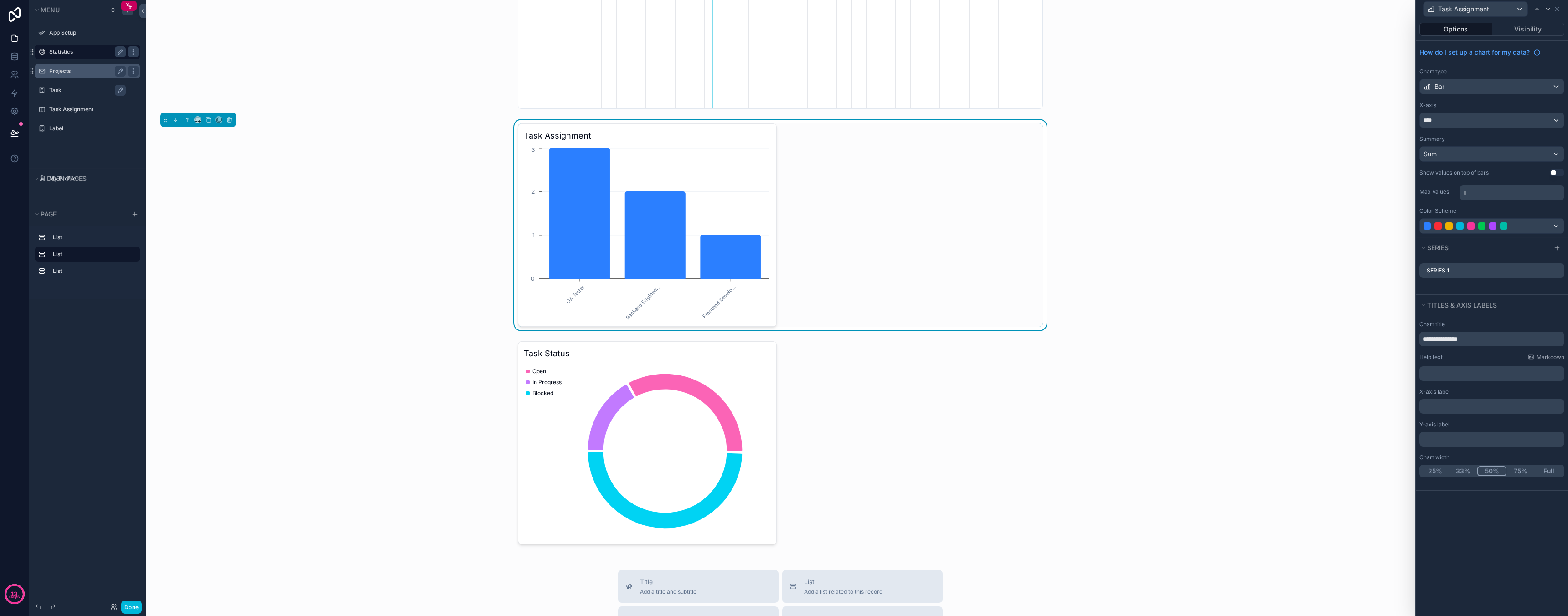
click at [1531, 20] on div "Options Visibility" at bounding box center [1491, 29] width 152 height 22
click at [1531, 34] on button "Visibility" at bounding box center [1528, 30] width 73 height 13
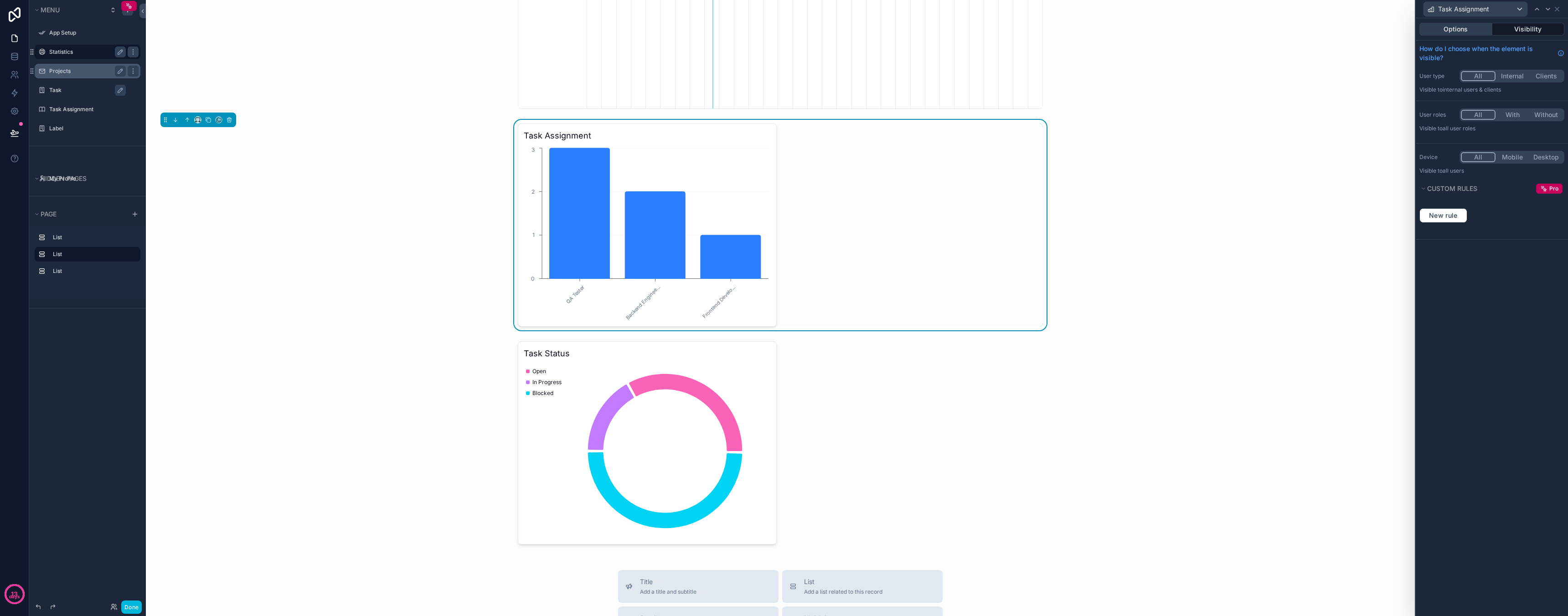
click at [1475, 34] on button "Options" at bounding box center [1455, 30] width 73 height 13
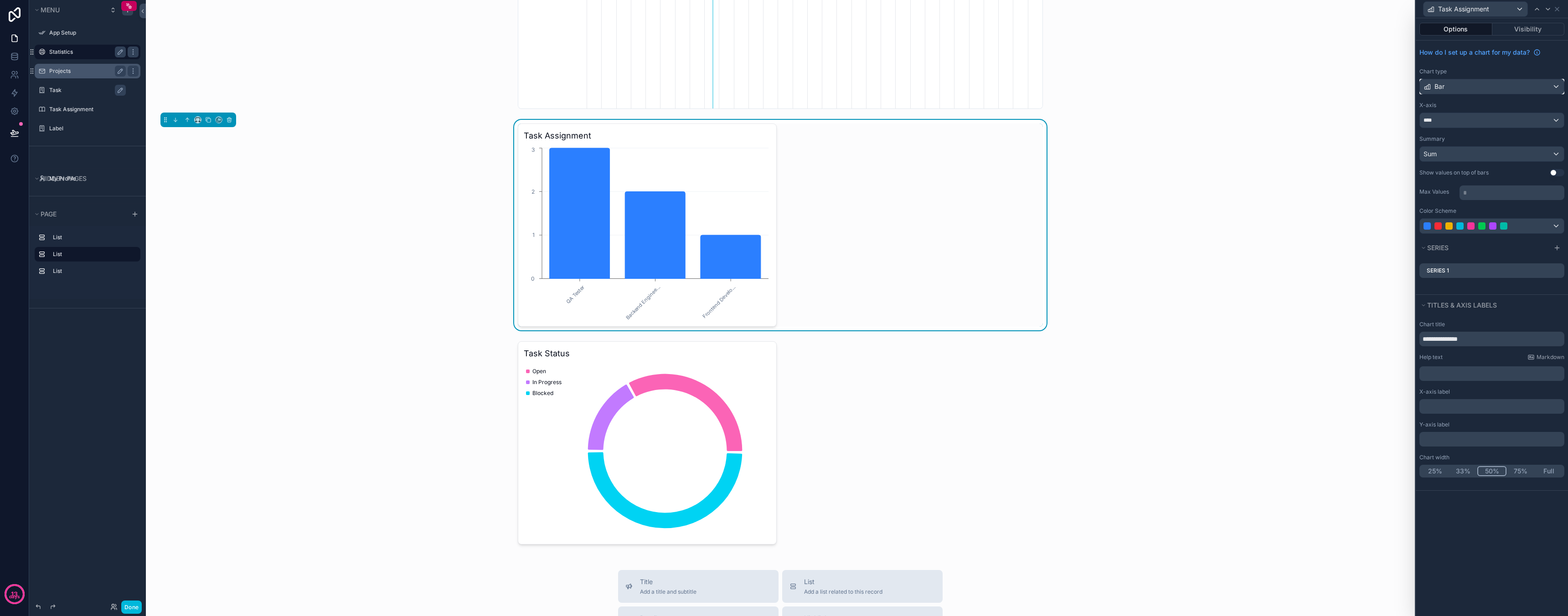
click at [1483, 88] on div "Bar" at bounding box center [1491, 86] width 144 height 14
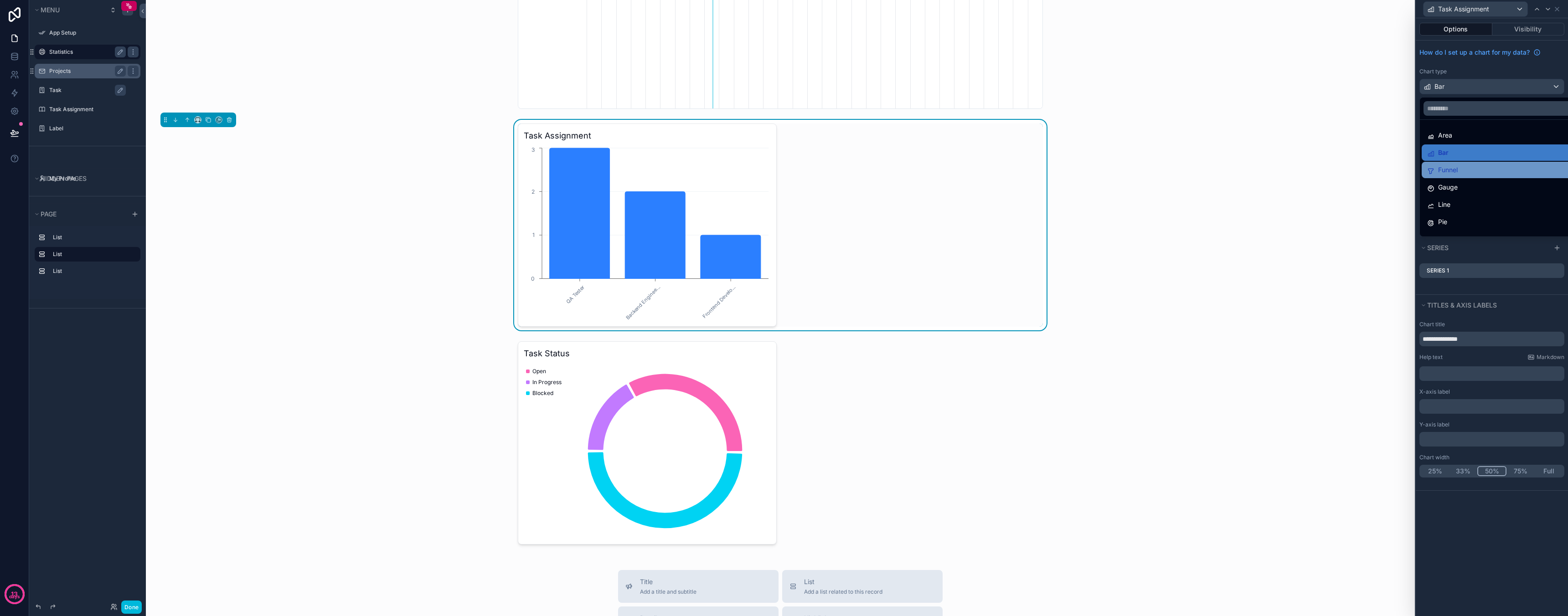
click at [1480, 172] on div "Funnel" at bounding box center [1503, 170] width 150 height 11
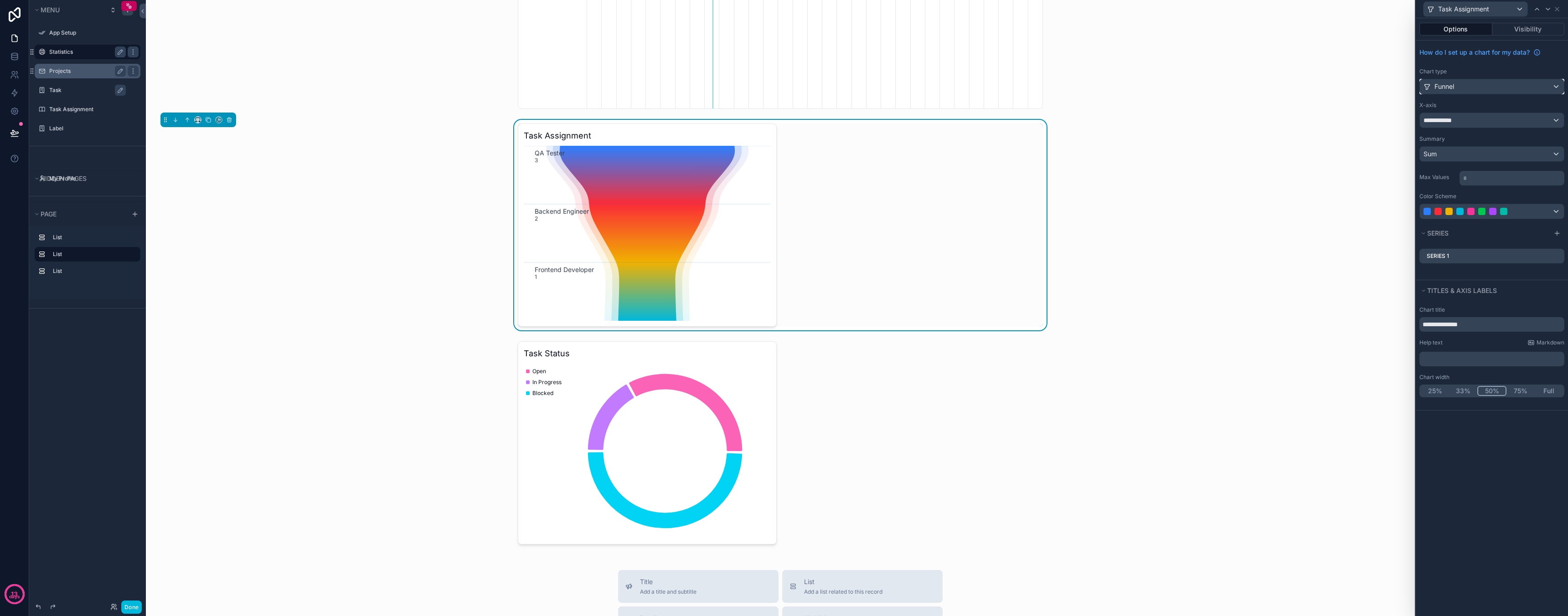
click at [1483, 91] on div "Funnel" at bounding box center [1491, 86] width 144 height 14
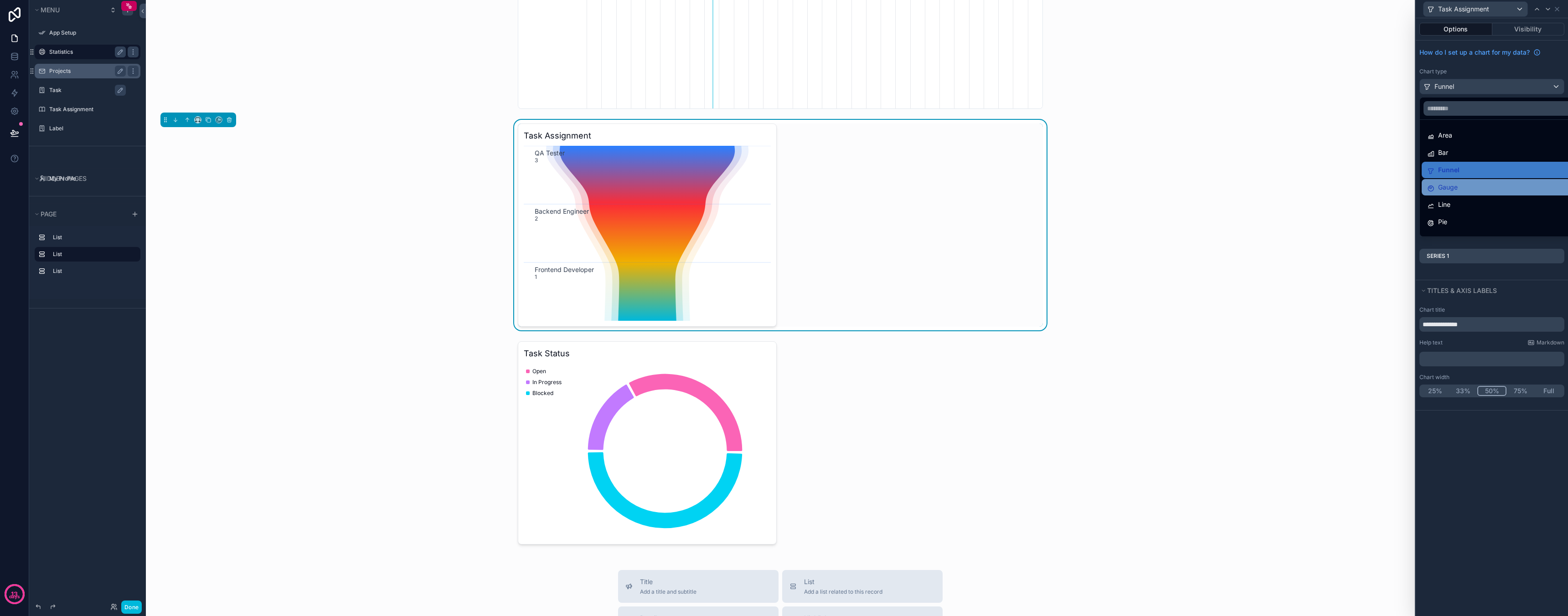
click at [1474, 194] on div "Gauge" at bounding box center [1503, 187] width 161 height 17
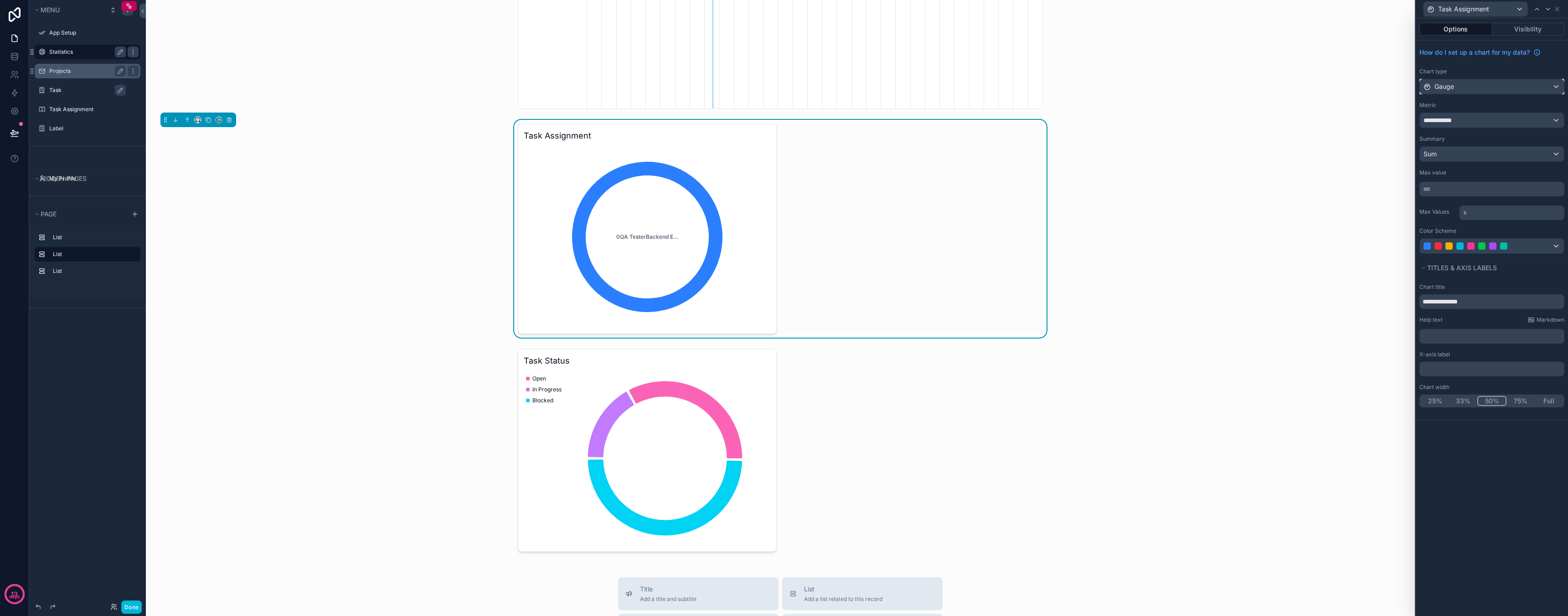
click at [1475, 90] on div "Gauge" at bounding box center [1491, 86] width 144 height 14
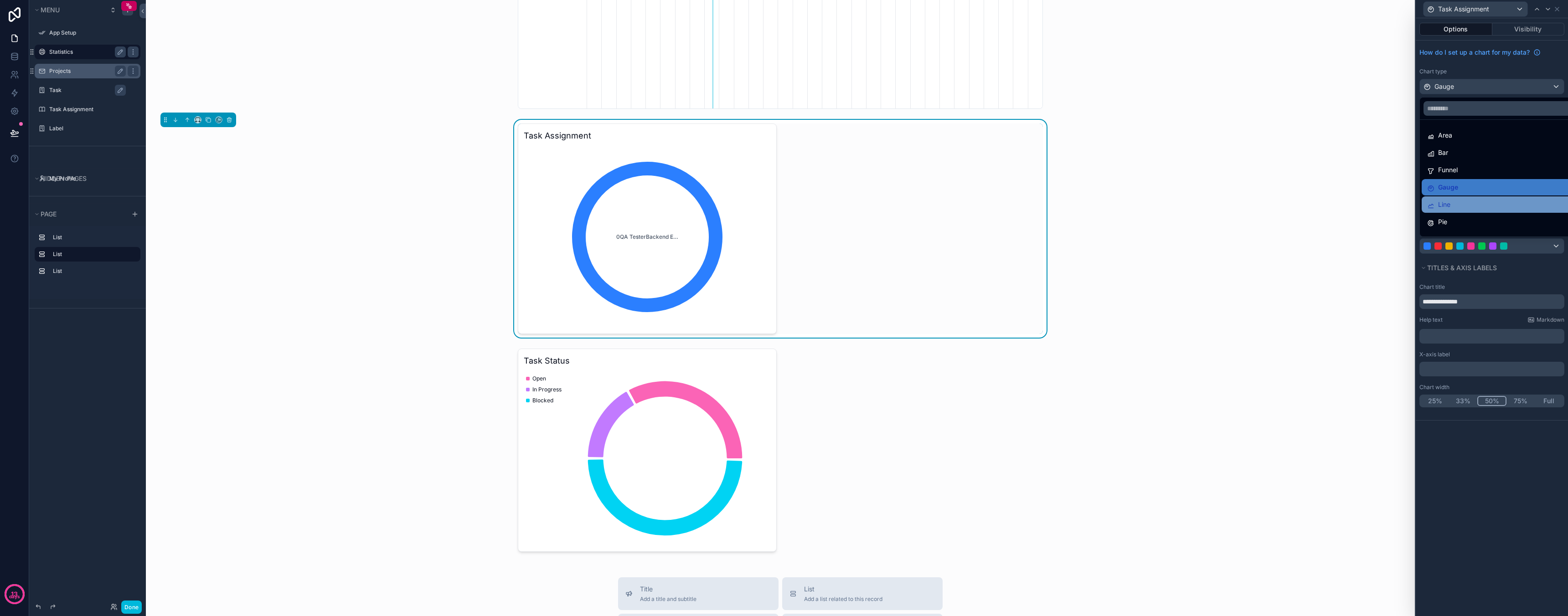
click at [1475, 201] on div "Line" at bounding box center [1503, 204] width 150 height 11
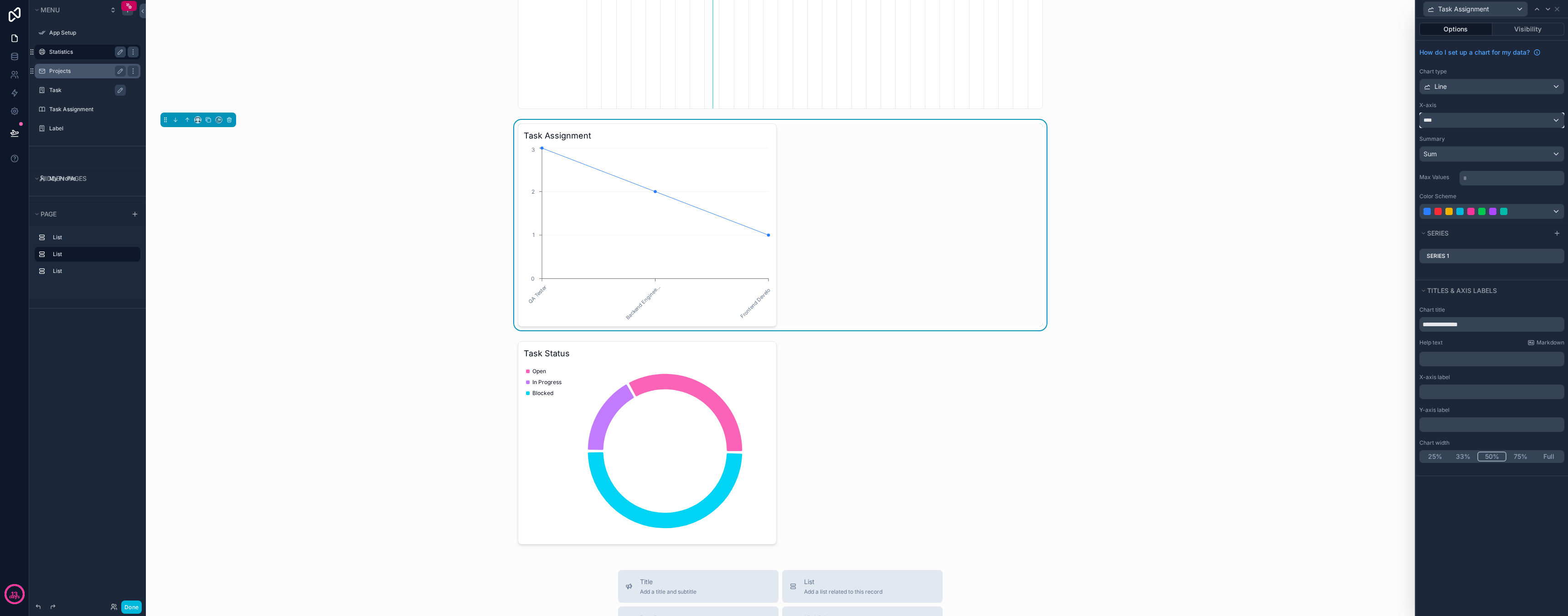
click at [1476, 122] on div "****" at bounding box center [1491, 120] width 144 height 14
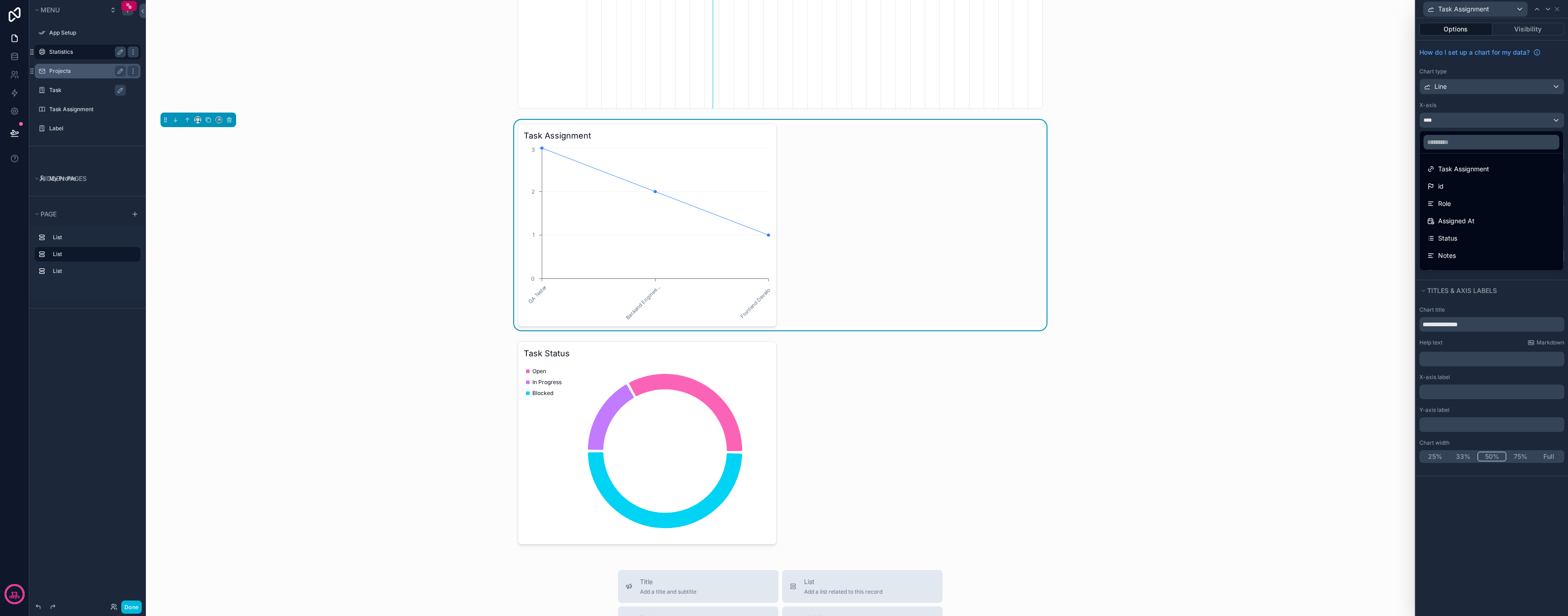
click at [1462, 92] on div at bounding box center [1491, 308] width 152 height 616
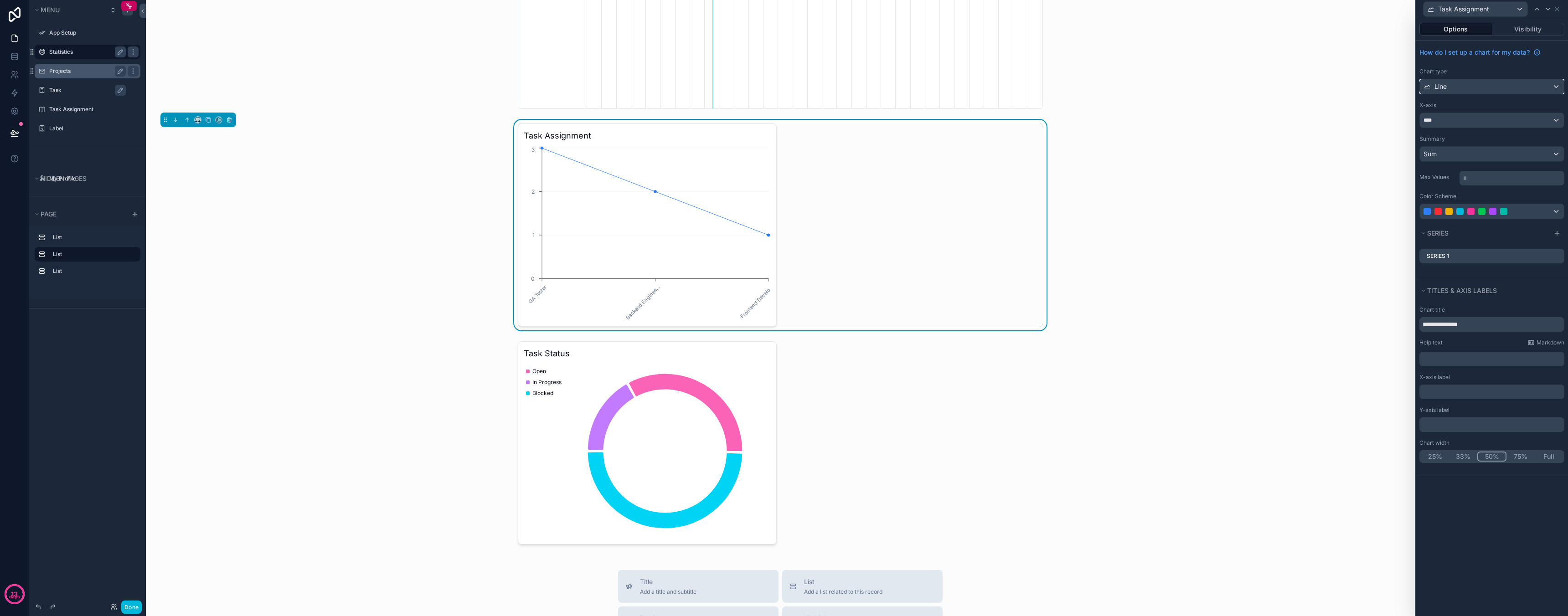
click at [1458, 86] on div "Line" at bounding box center [1491, 86] width 144 height 14
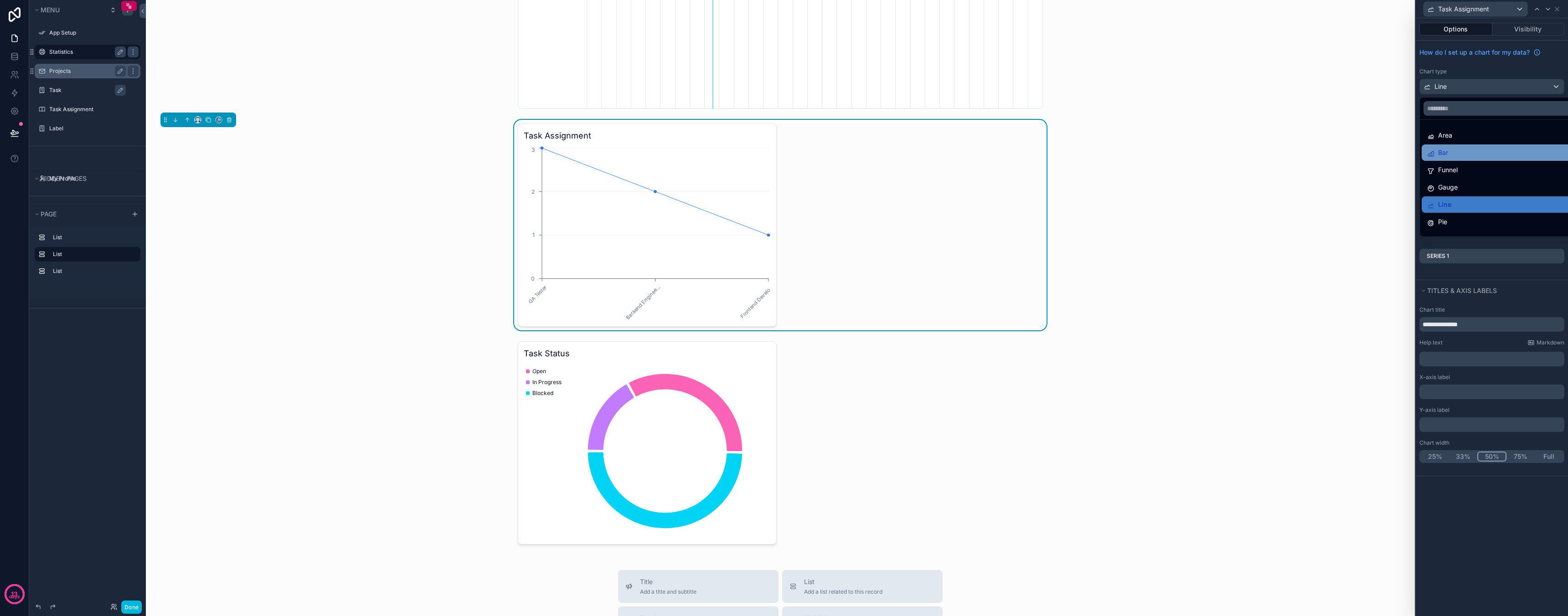
click at [1443, 152] on span "Bar" at bounding box center [1443, 152] width 10 height 11
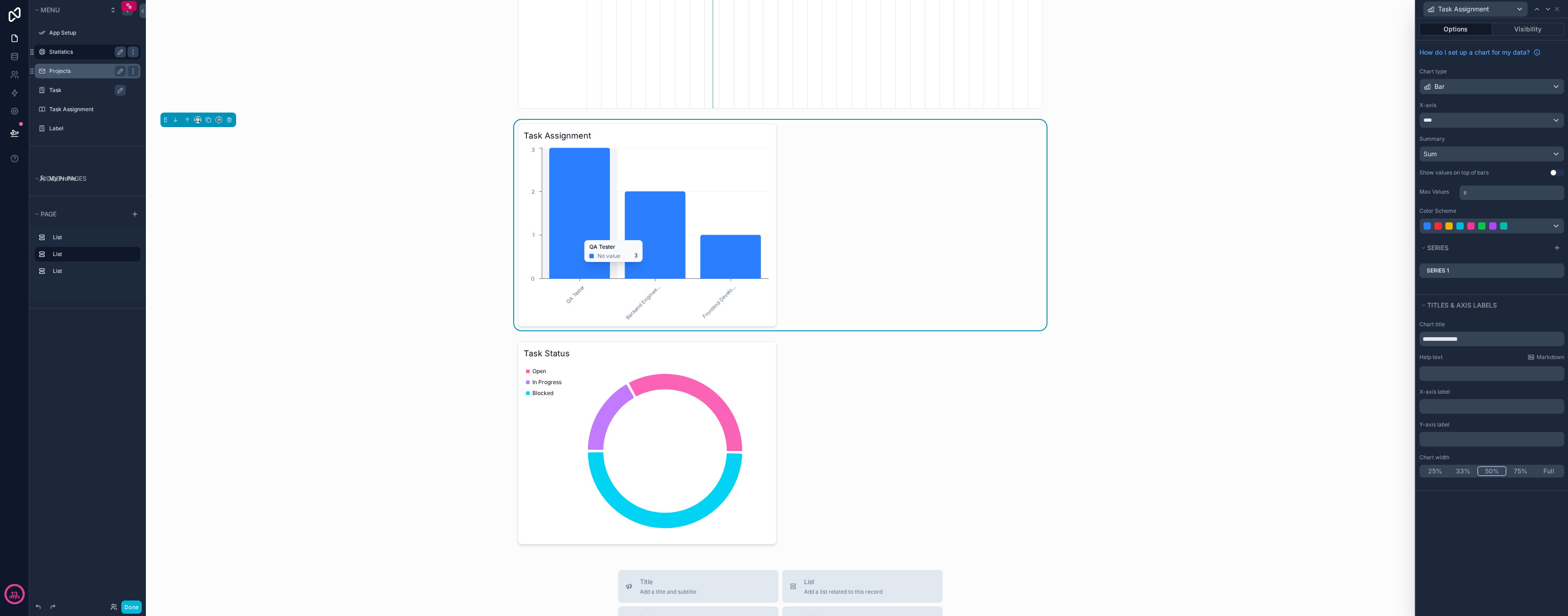
click at [576, 236] on icon "chart" at bounding box center [580, 214] width 60 height 131
click at [1459, 89] on div "Bar" at bounding box center [1491, 86] width 144 height 14
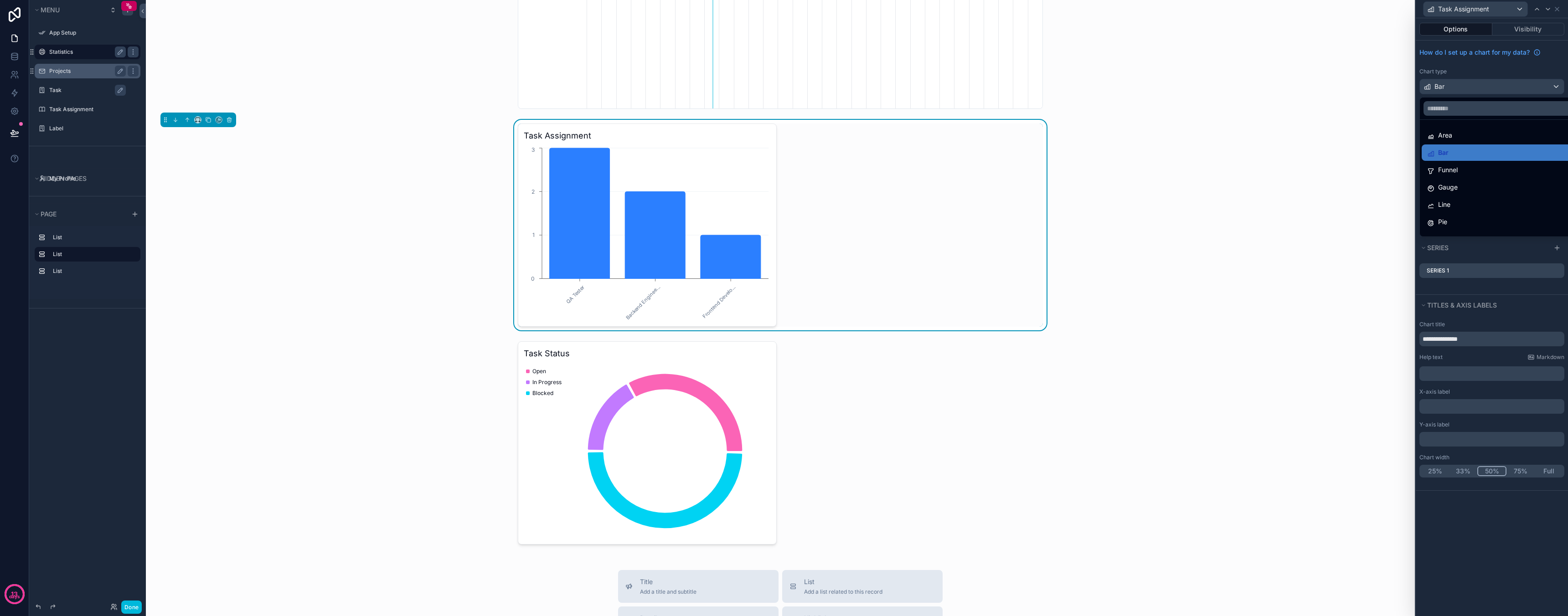
click at [1459, 89] on div at bounding box center [1491, 308] width 152 height 616
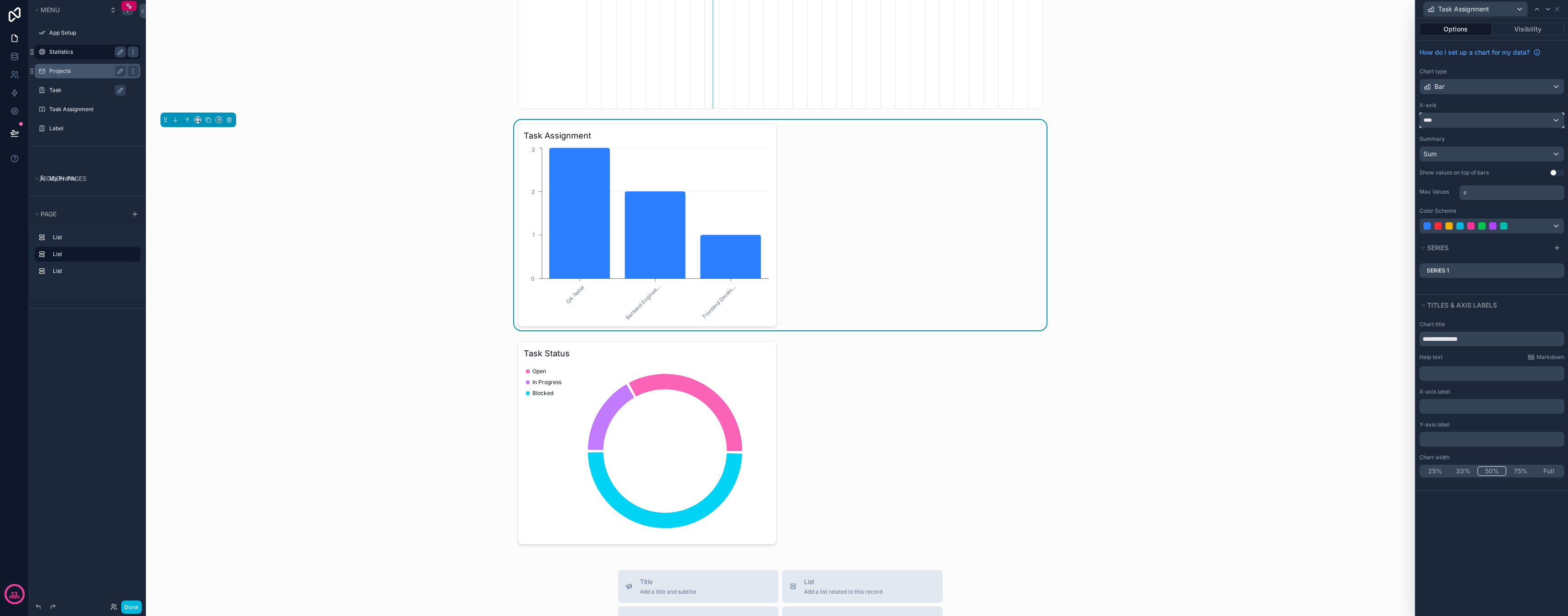
click at [1459, 119] on div "****" at bounding box center [1491, 120] width 144 height 14
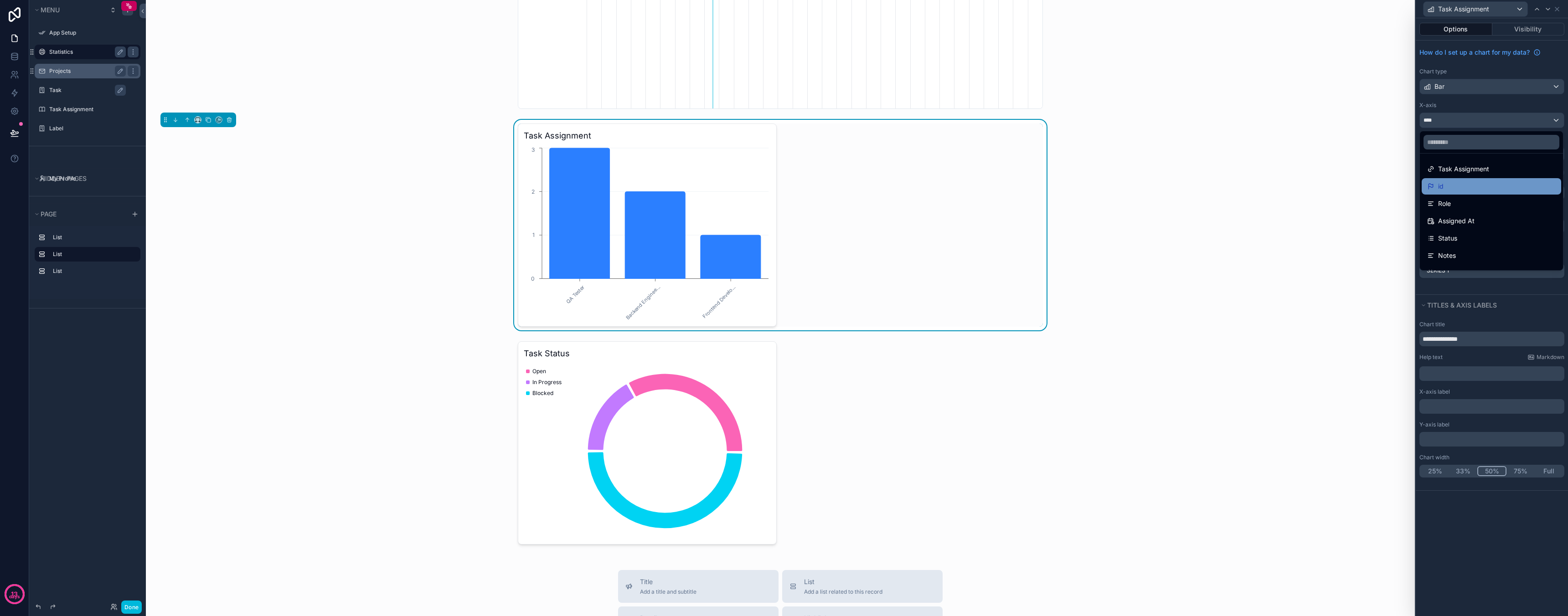
click at [1465, 179] on div "id" at bounding box center [1491, 186] width 140 height 17
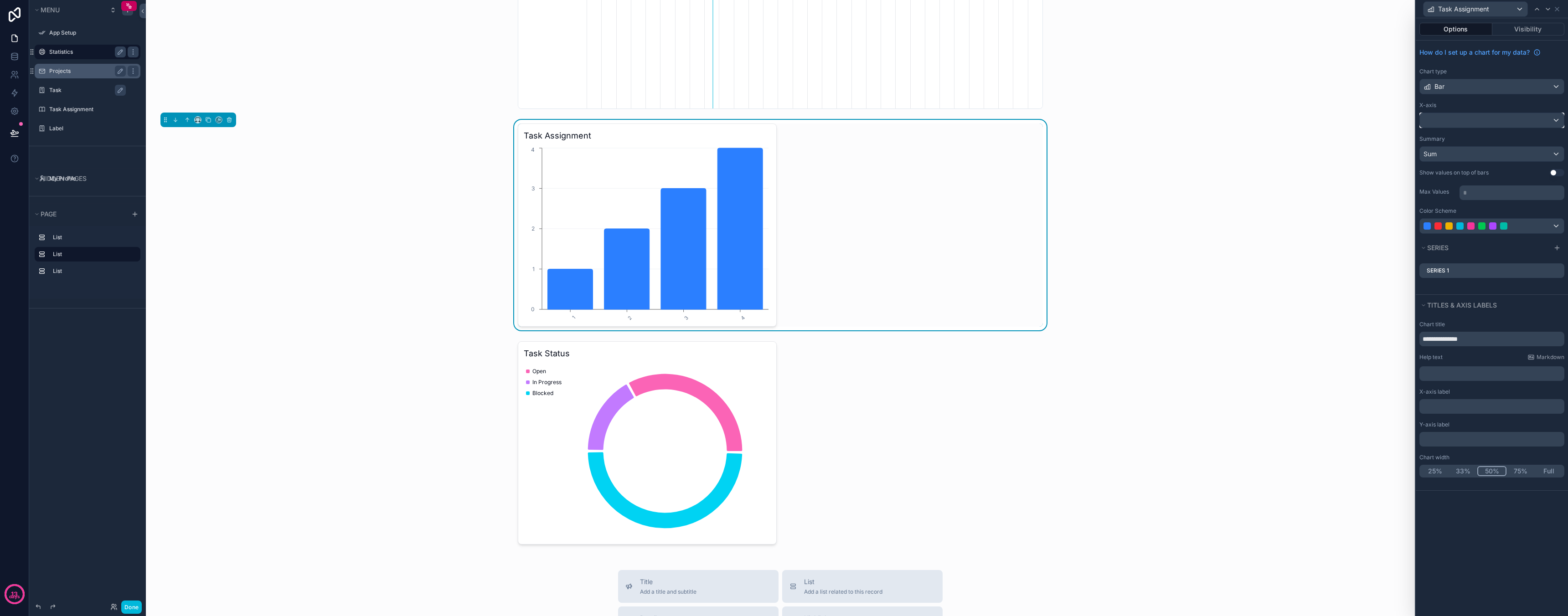
click at [1467, 118] on div at bounding box center [1491, 120] width 144 height 14
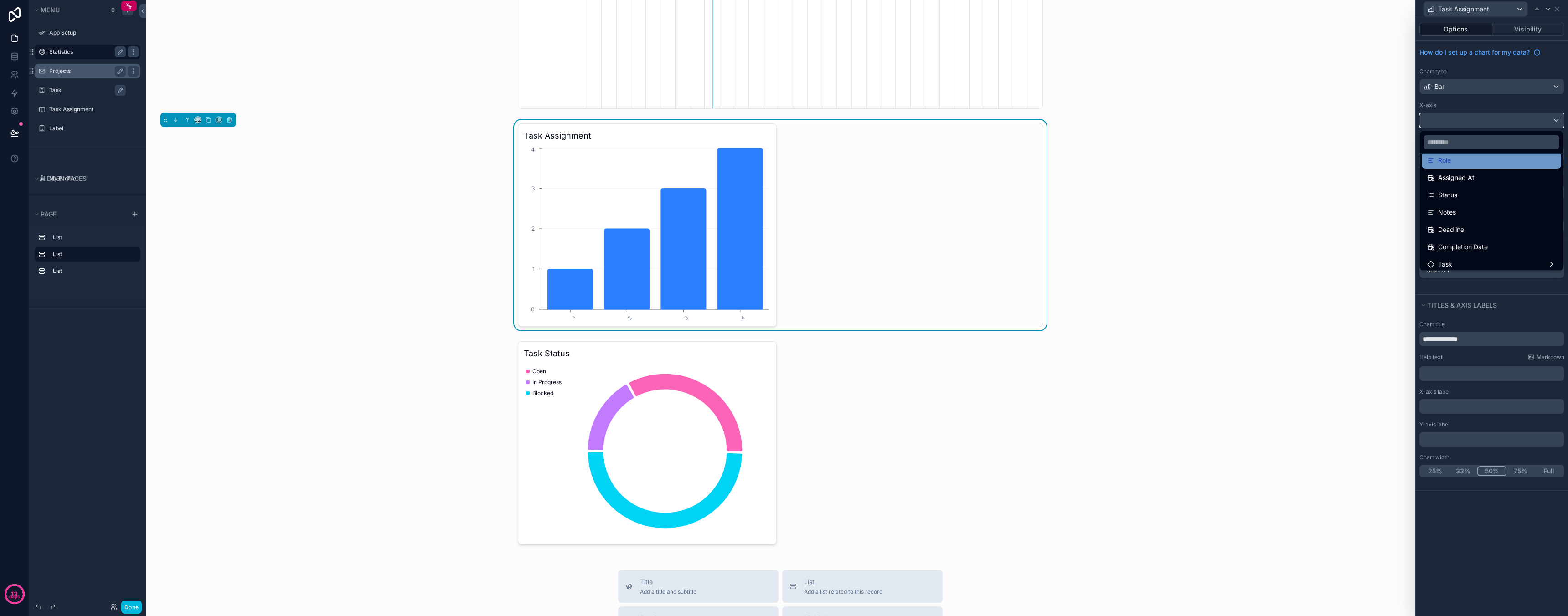
scroll to position [44, 0]
click at [1459, 197] on div "Status" at bounding box center [1491, 195] width 129 height 11
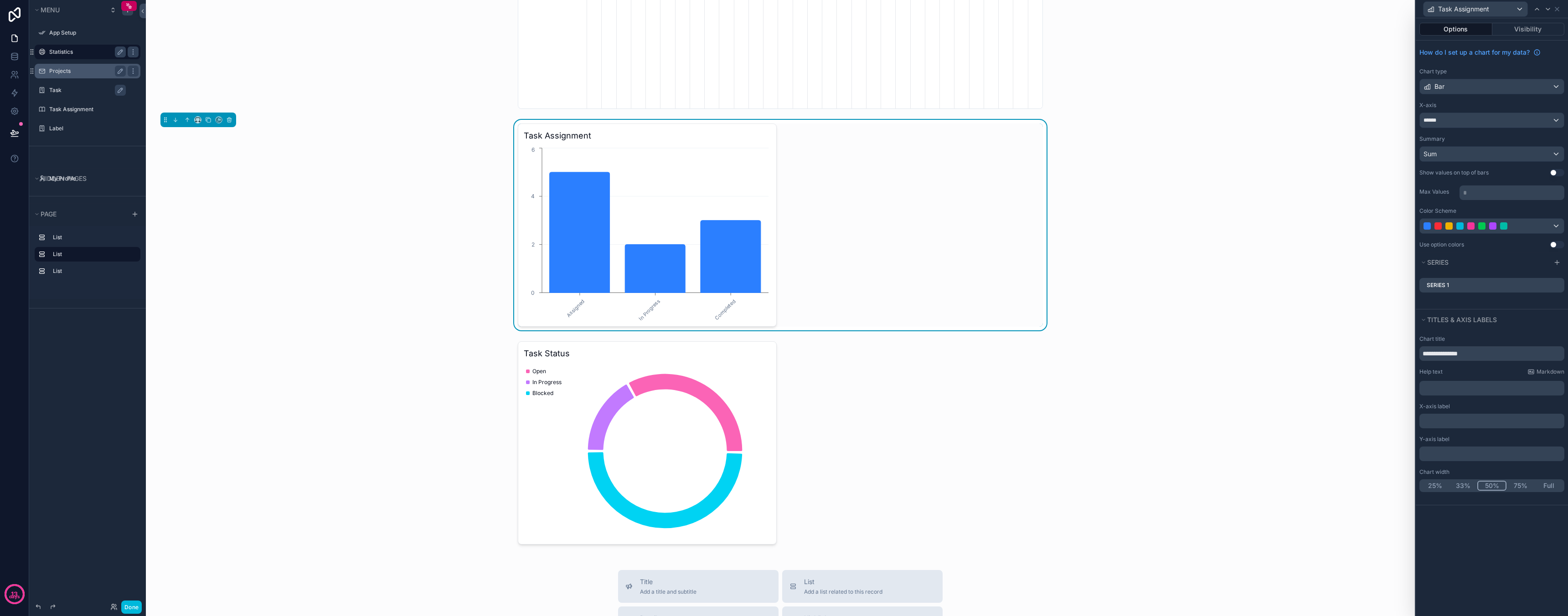
scroll to position [0, 456]
click at [1467, 120] on div "******" at bounding box center [1491, 120] width 144 height 14
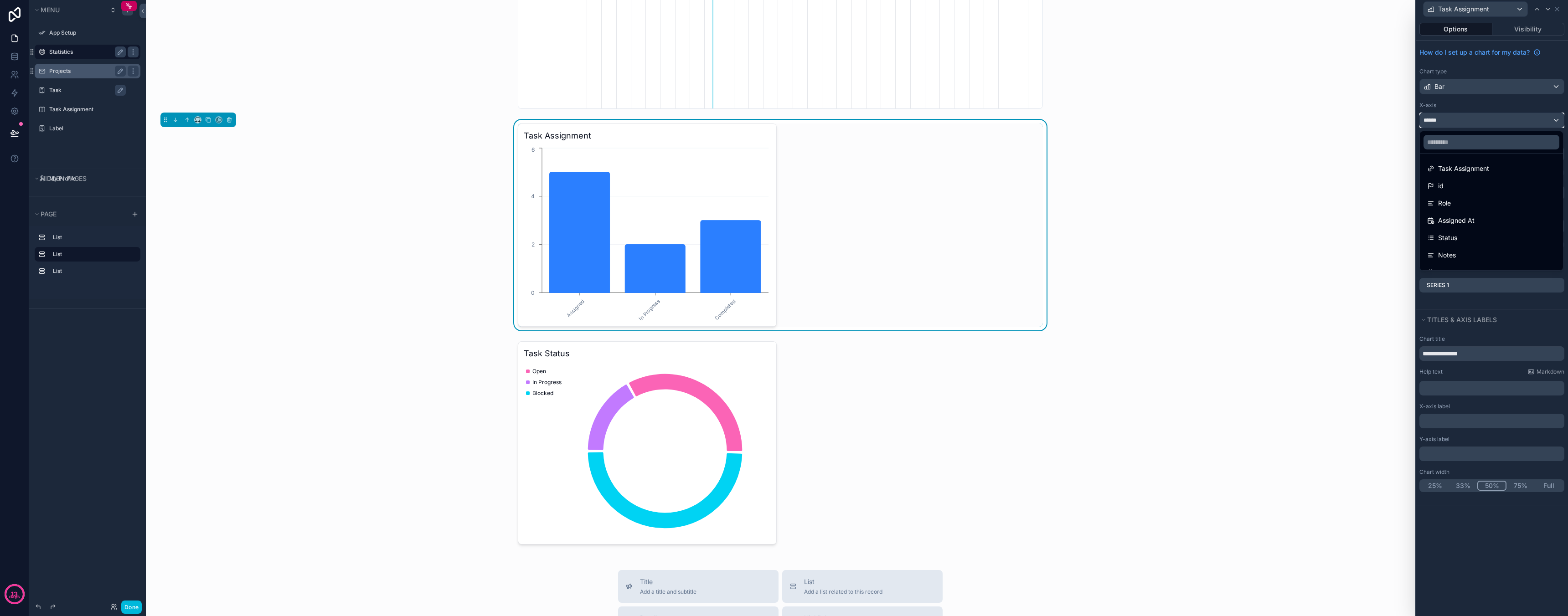
scroll to position [0, 0]
click at [1473, 235] on div "Status" at bounding box center [1491, 239] width 129 height 11
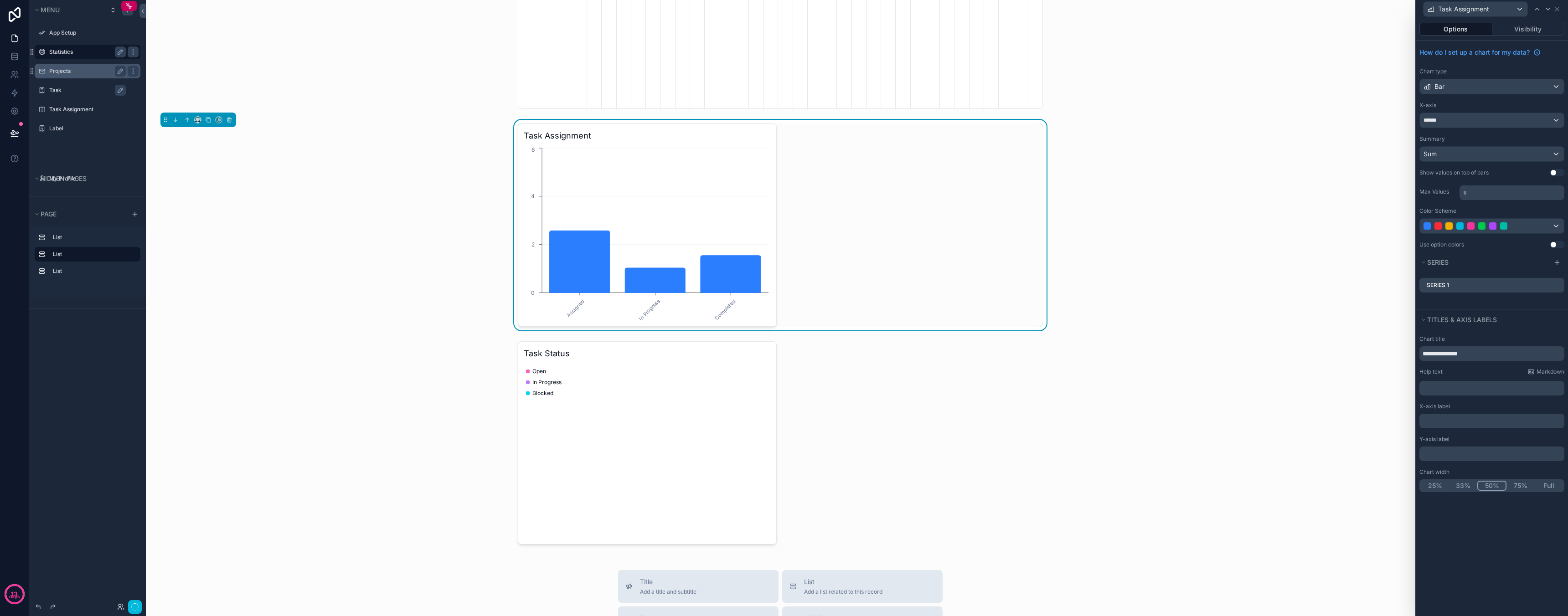
scroll to position [0, 456]
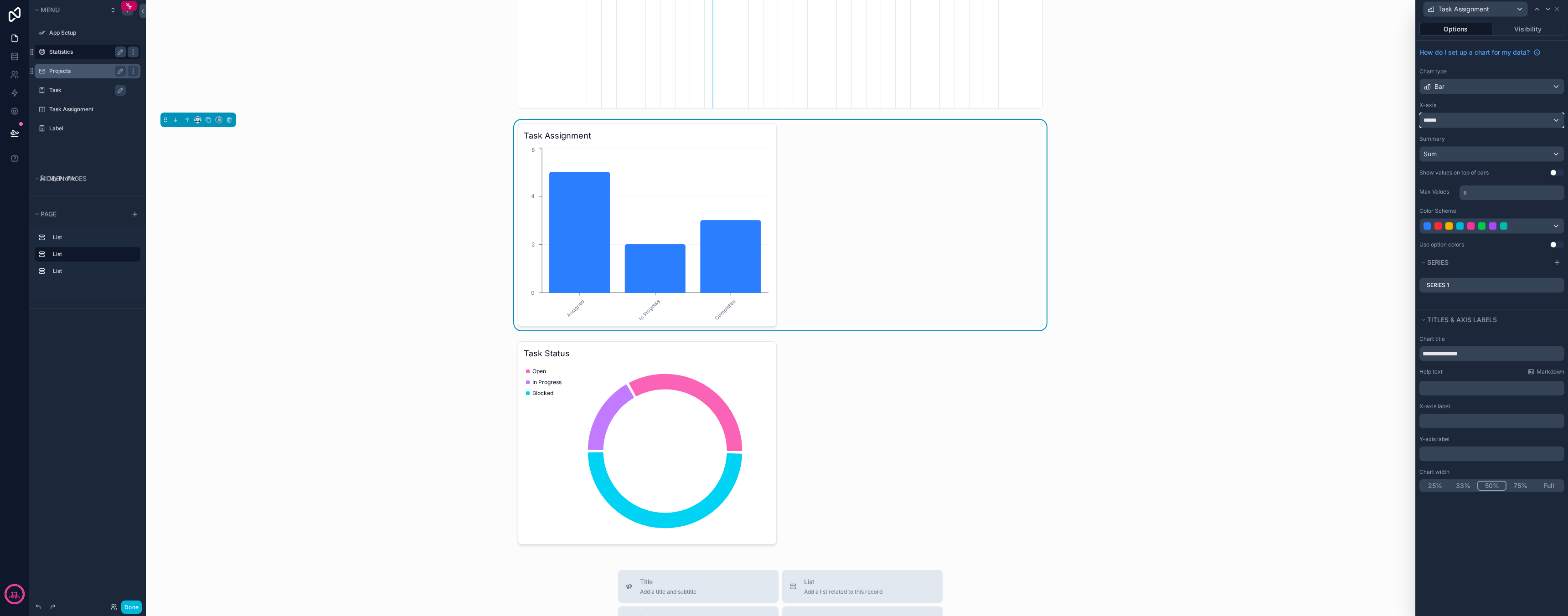
click at [1460, 117] on div "******" at bounding box center [1491, 120] width 144 height 14
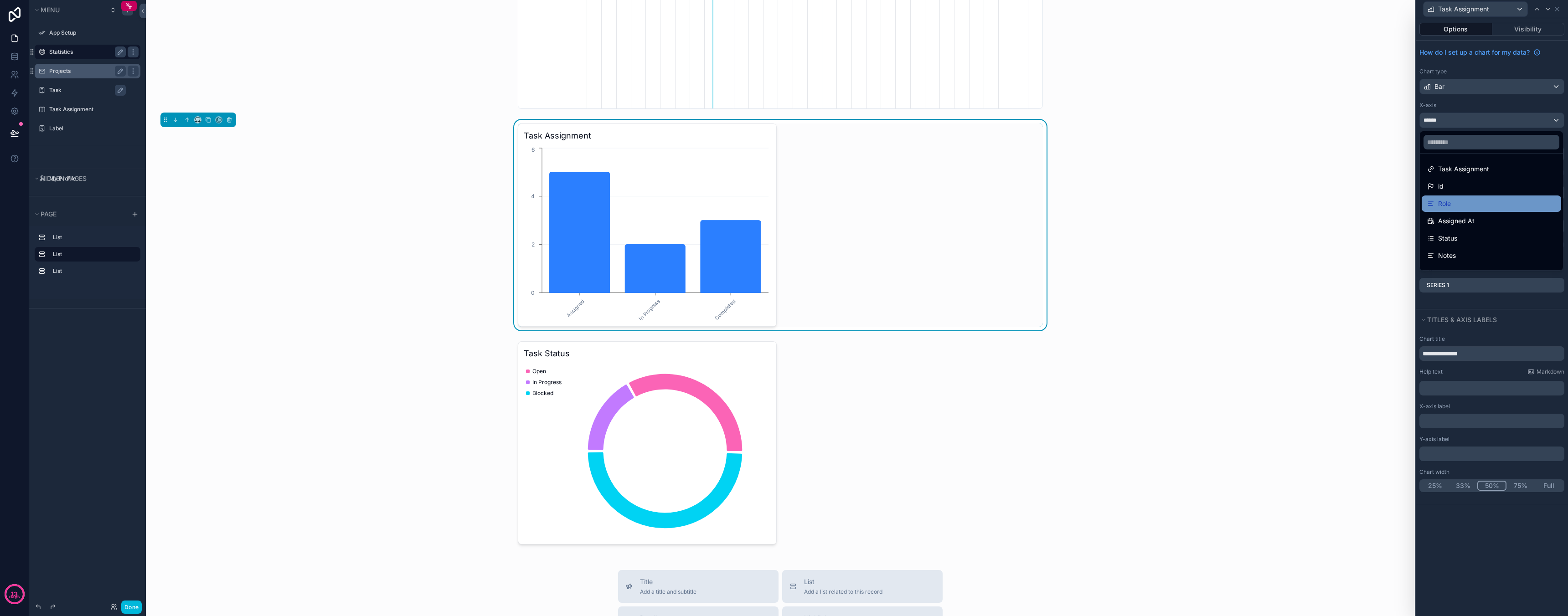
click at [1483, 203] on div "Role" at bounding box center [1491, 203] width 129 height 11
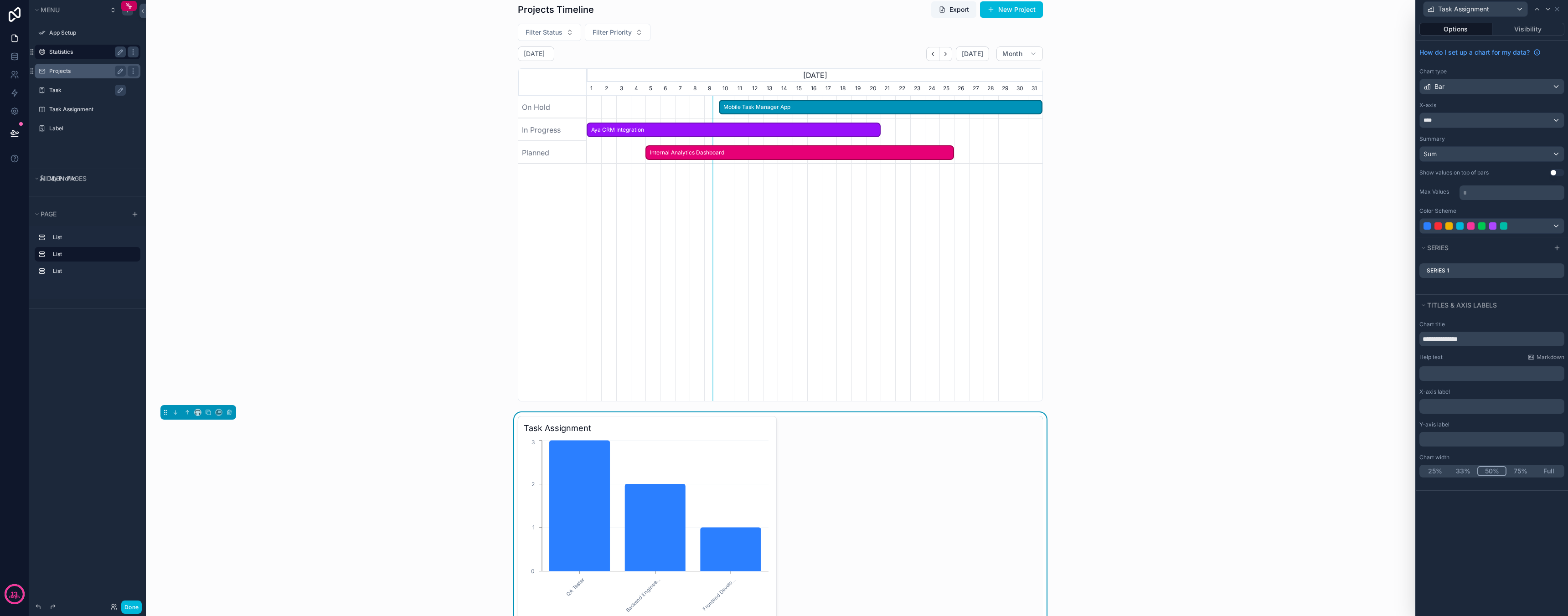
scroll to position [0, 0]
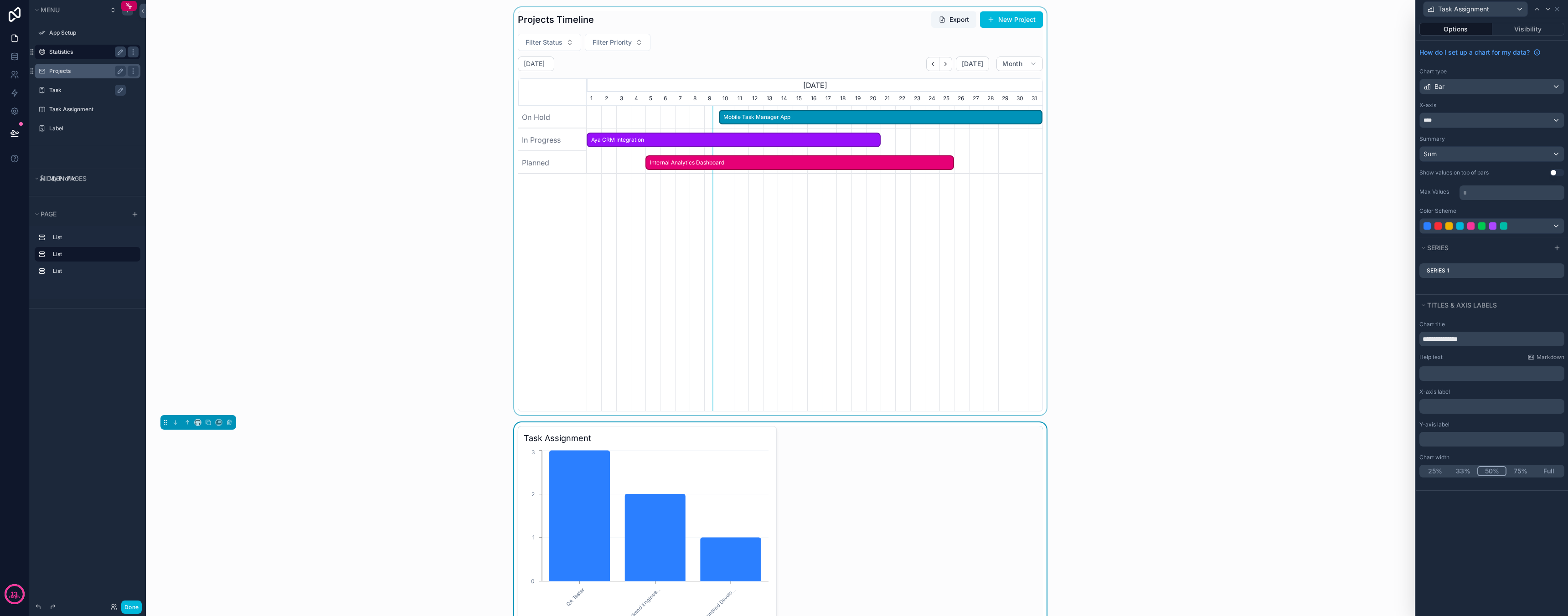
click at [944, 41] on div "scrollable content" at bounding box center [780, 211] width 1254 height 408
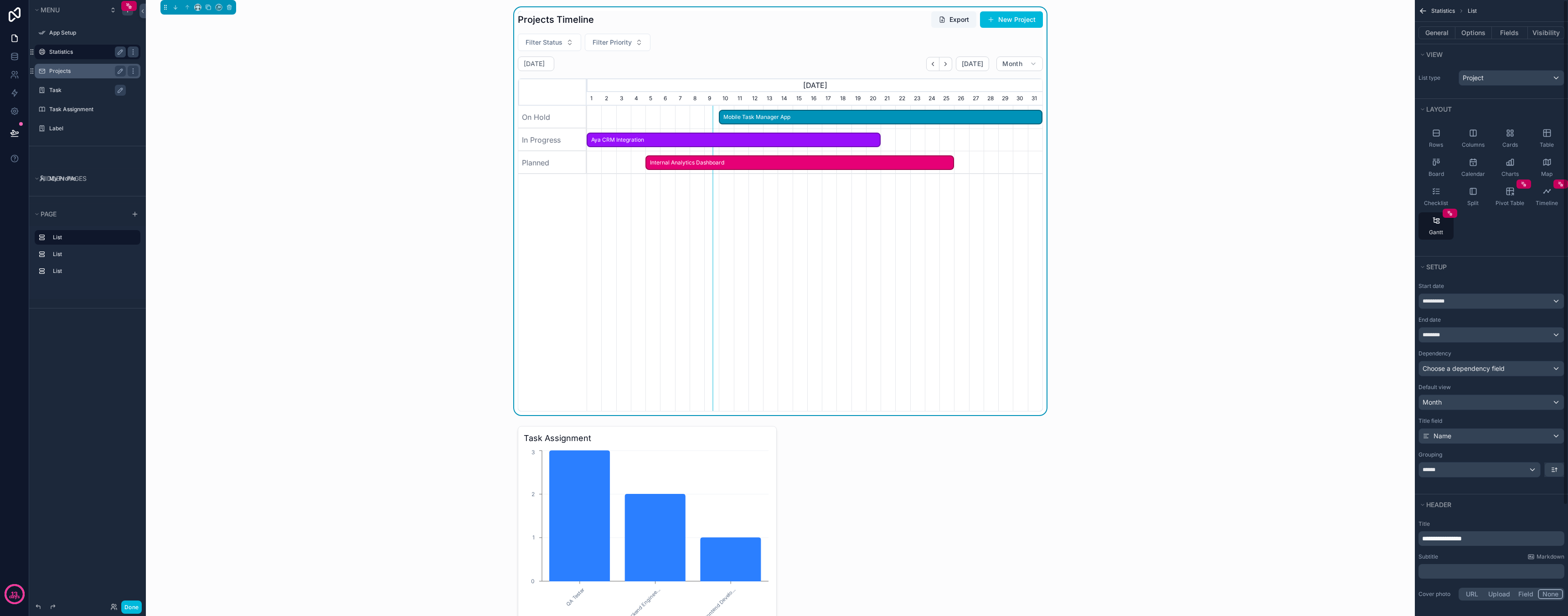
click at [1509, 45] on div "View" at bounding box center [1491, 54] width 153 height 21
click at [1508, 31] on button "Fields" at bounding box center [1511, 33] width 37 height 13
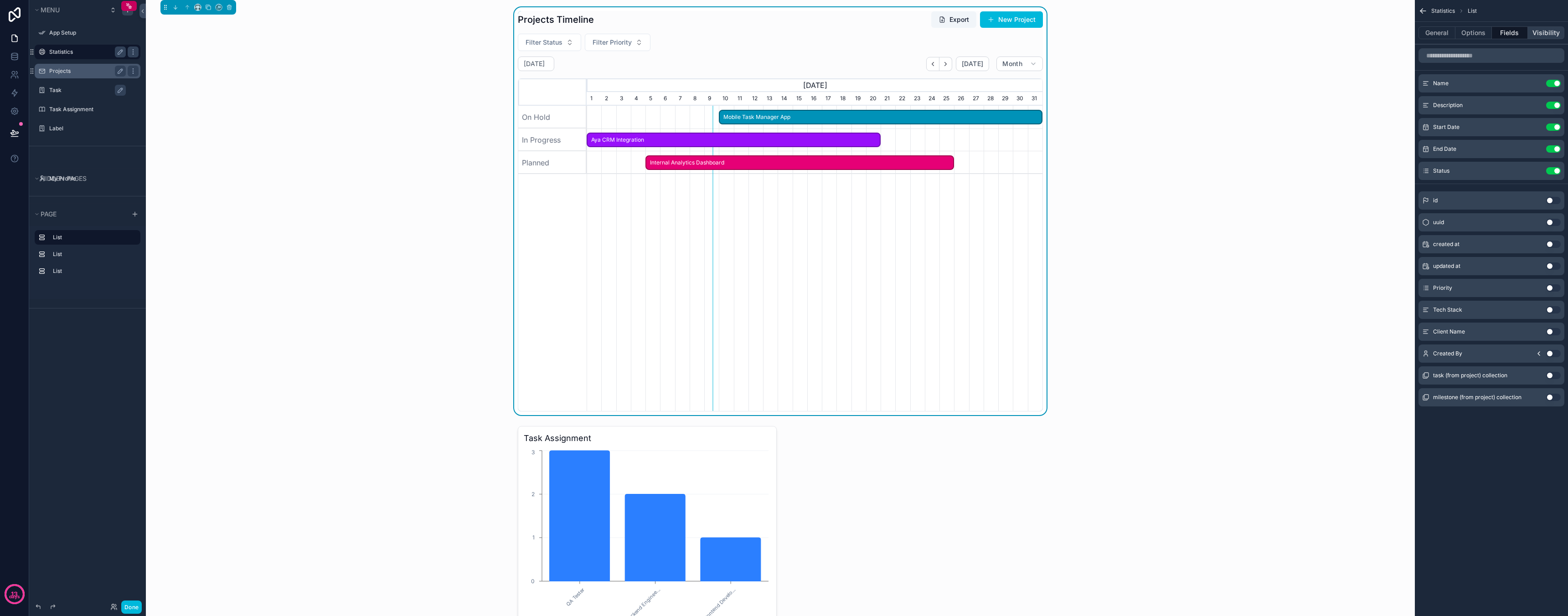
click at [1534, 34] on button "Visibility" at bounding box center [1546, 33] width 37 height 13
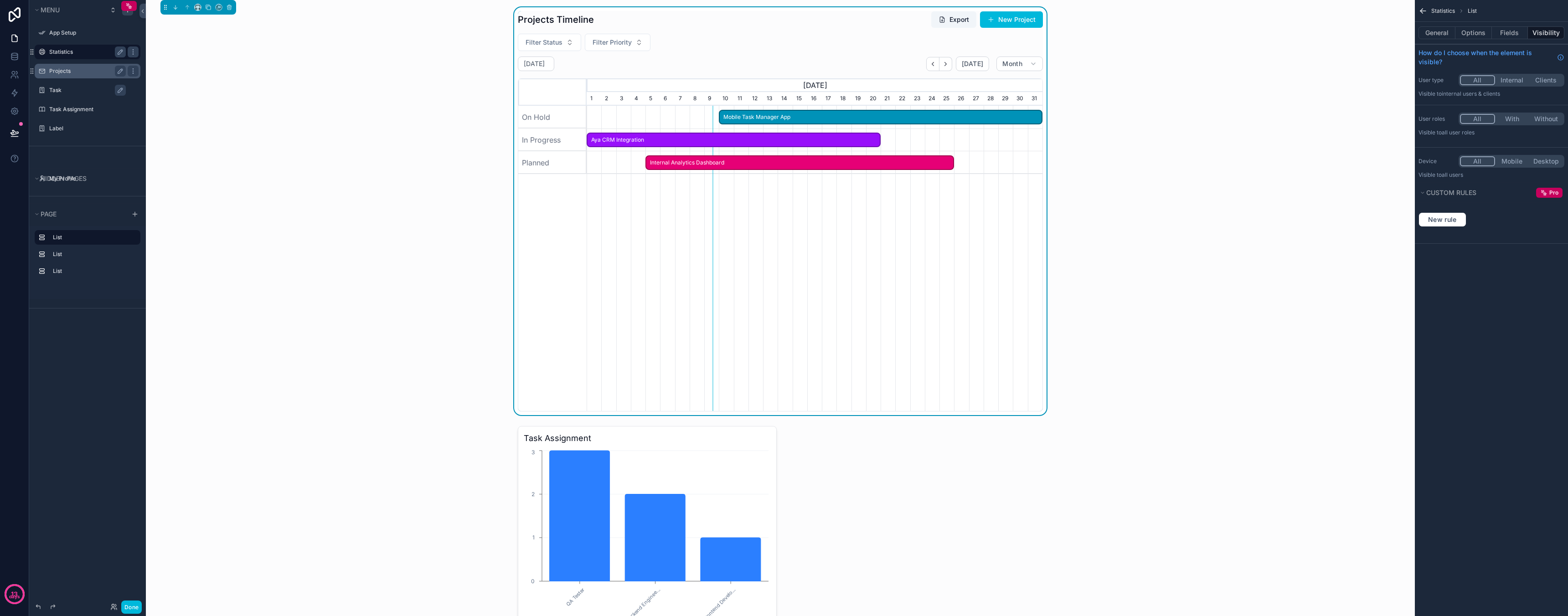
click at [1474, 42] on div "General Options Fields Visibility" at bounding box center [1491, 32] width 153 height 22
click at [1474, 36] on button "Options" at bounding box center [1474, 33] width 37 height 13
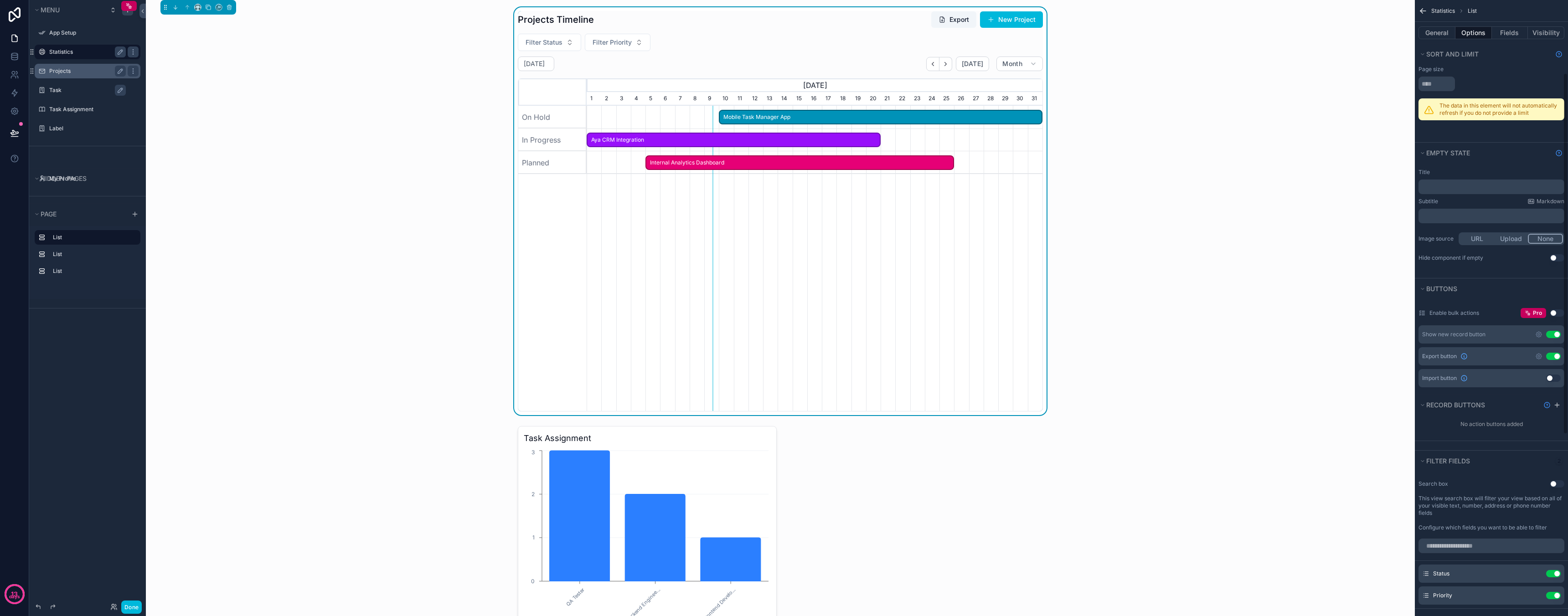
scroll to position [156, 0]
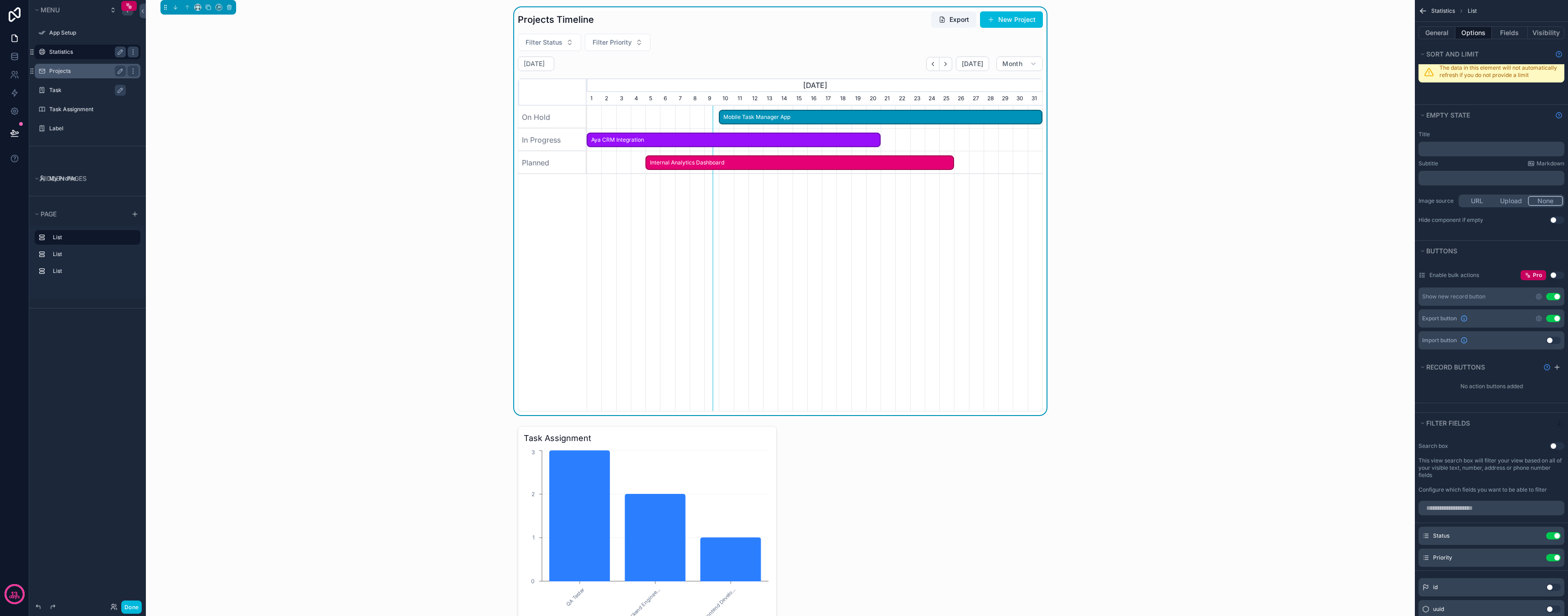
click at [1554, 297] on button "Use setting" at bounding box center [1554, 296] width 14 height 7
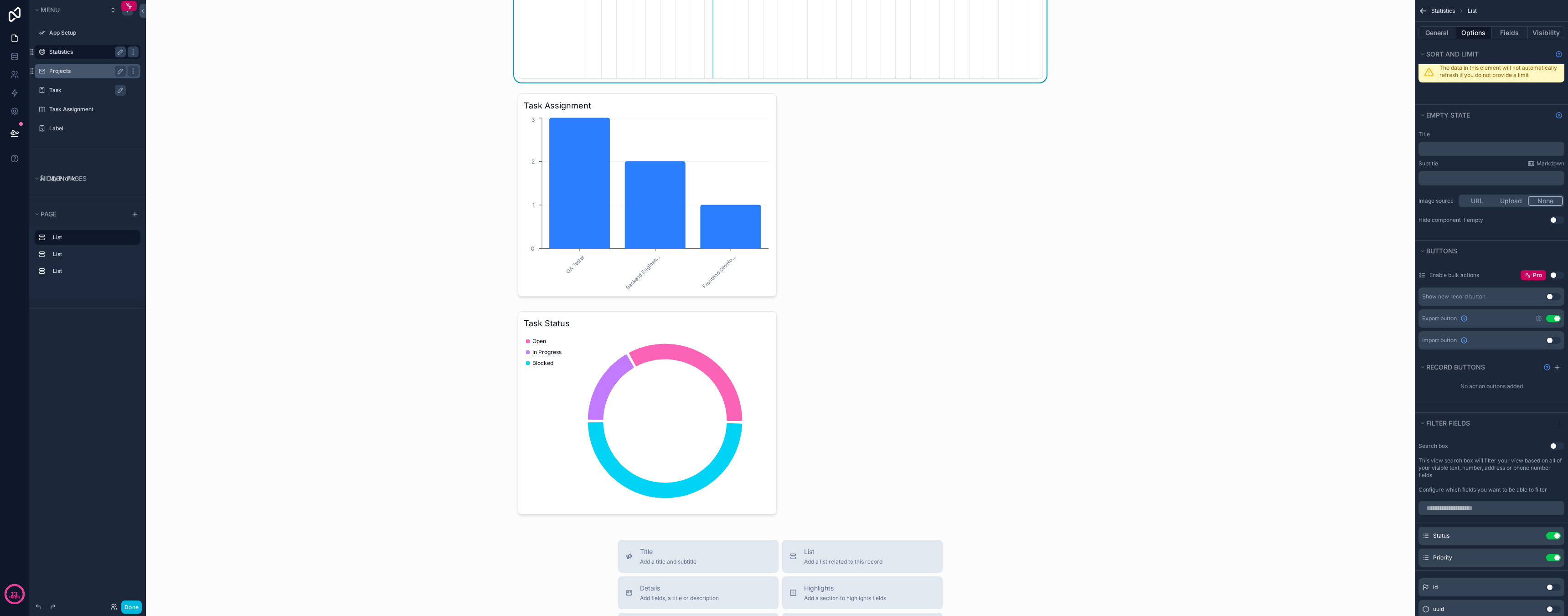
scroll to position [332, 0]
click at [909, 267] on div "scrollable content" at bounding box center [780, 195] width 1254 height 211
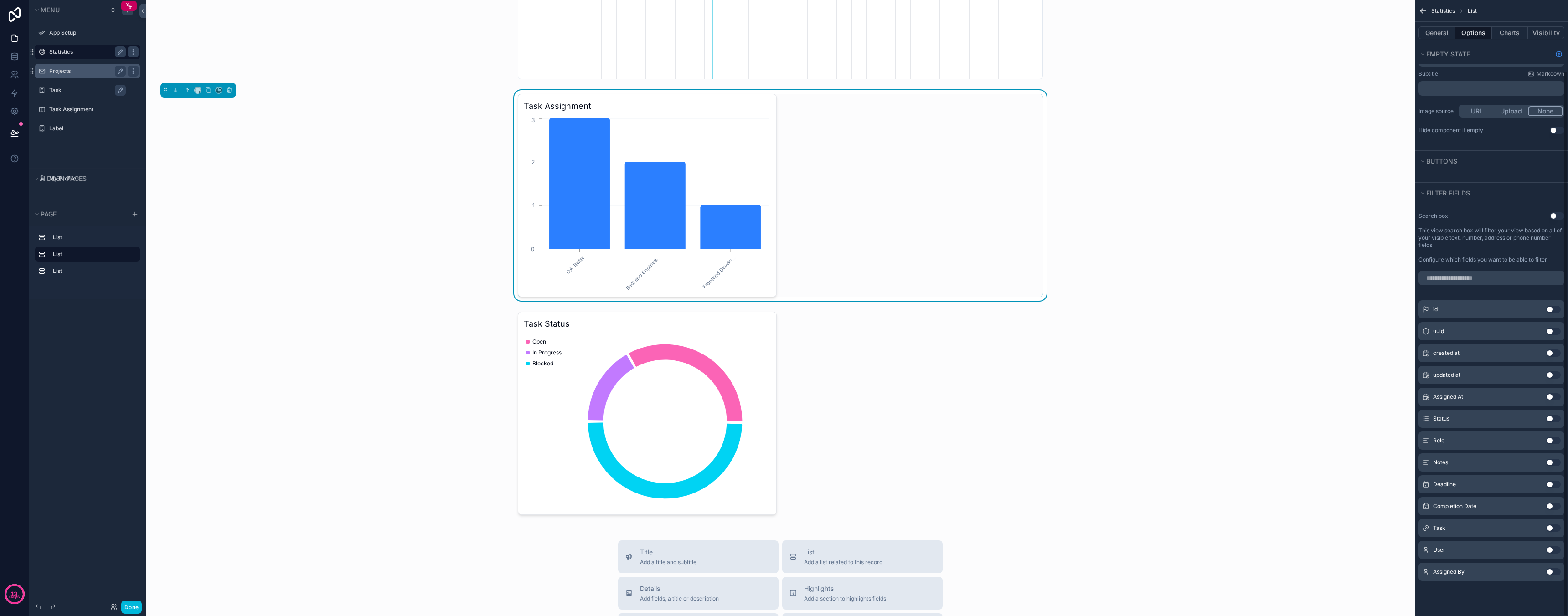
scroll to position [109, 0]
click at [899, 423] on div "scrollable content" at bounding box center [780, 413] width 1254 height 211
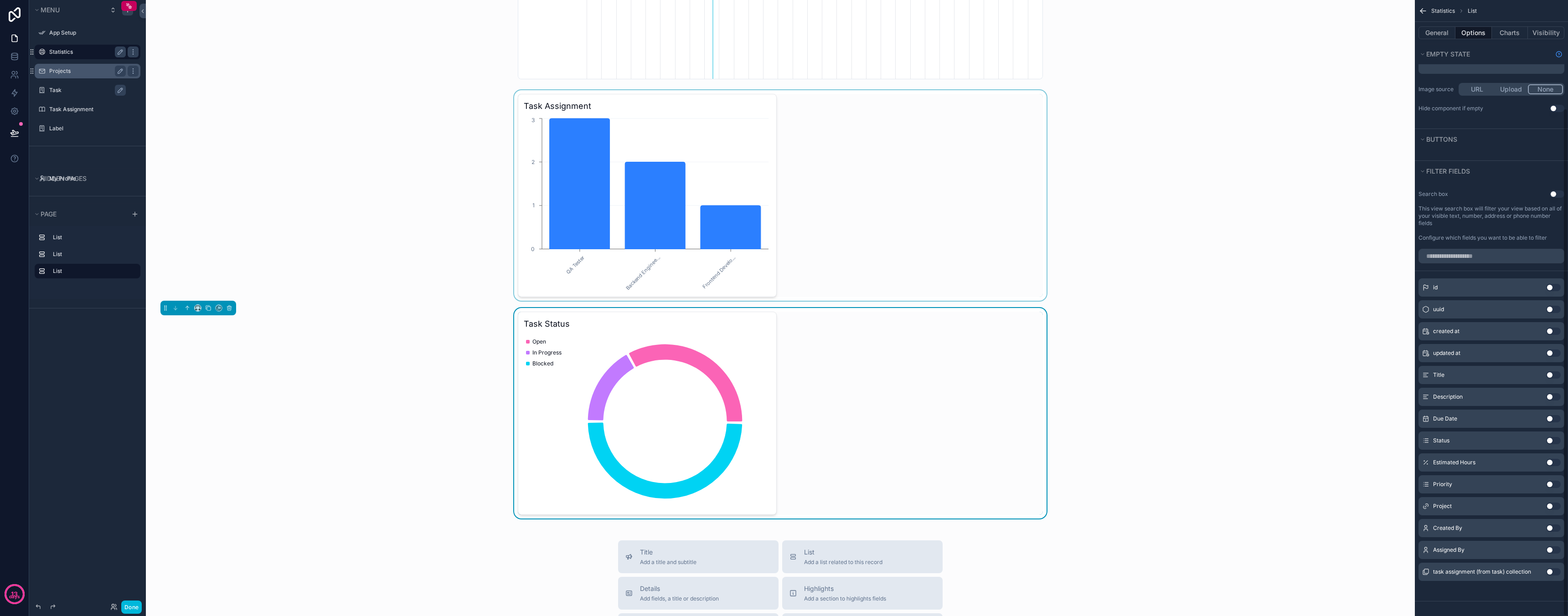
click at [849, 201] on div "scrollable content" at bounding box center [780, 195] width 1254 height 211
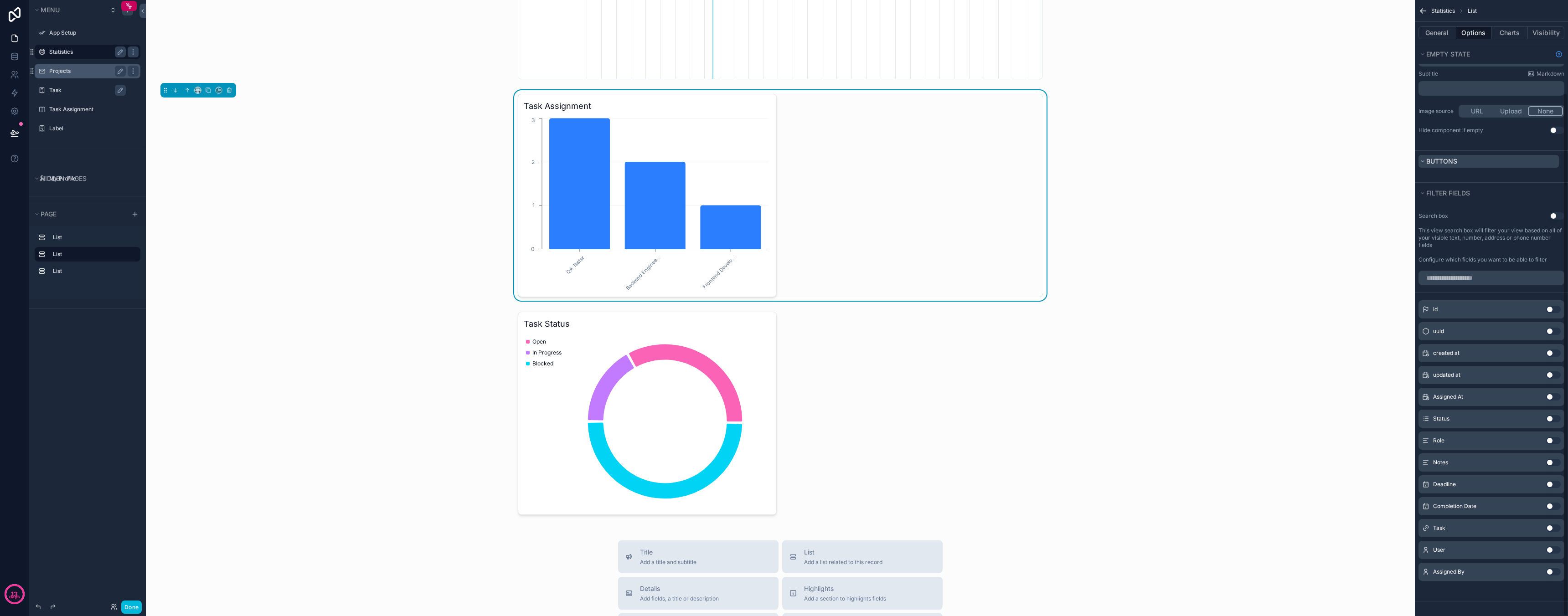
scroll to position [0, 0]
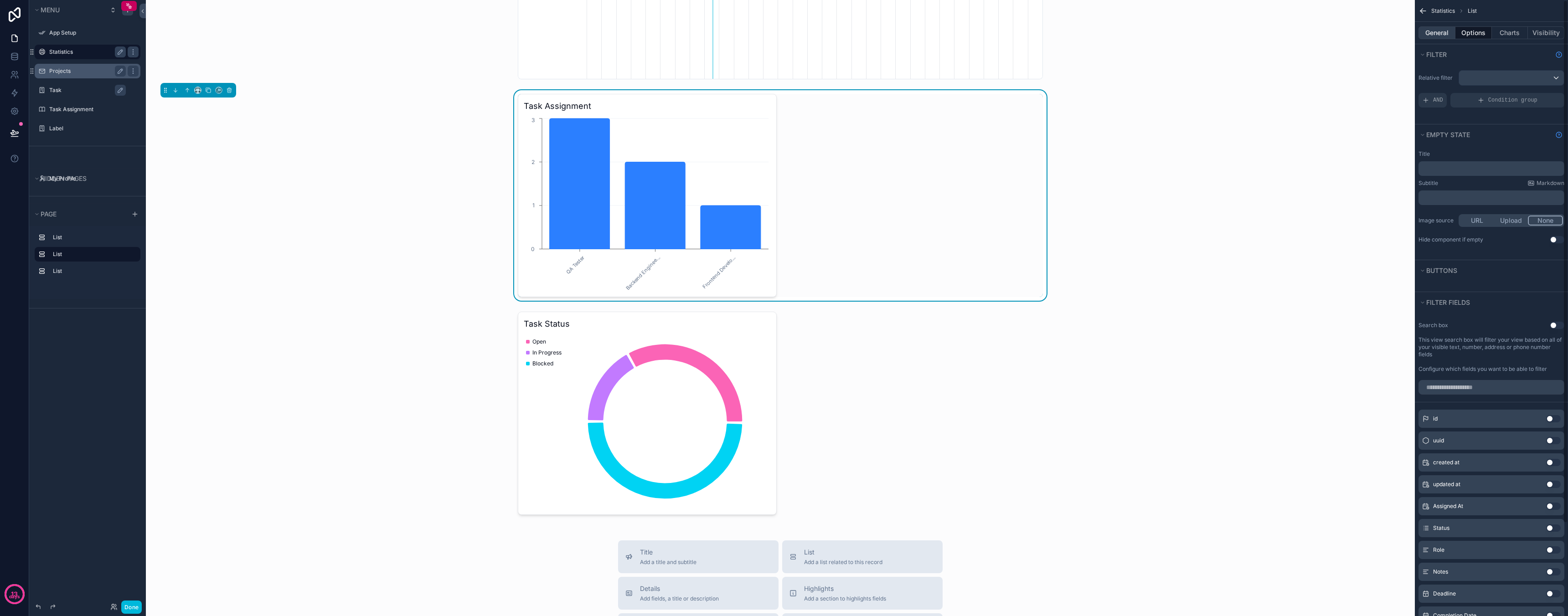
click at [1434, 31] on button "General" at bounding box center [1437, 33] width 37 height 13
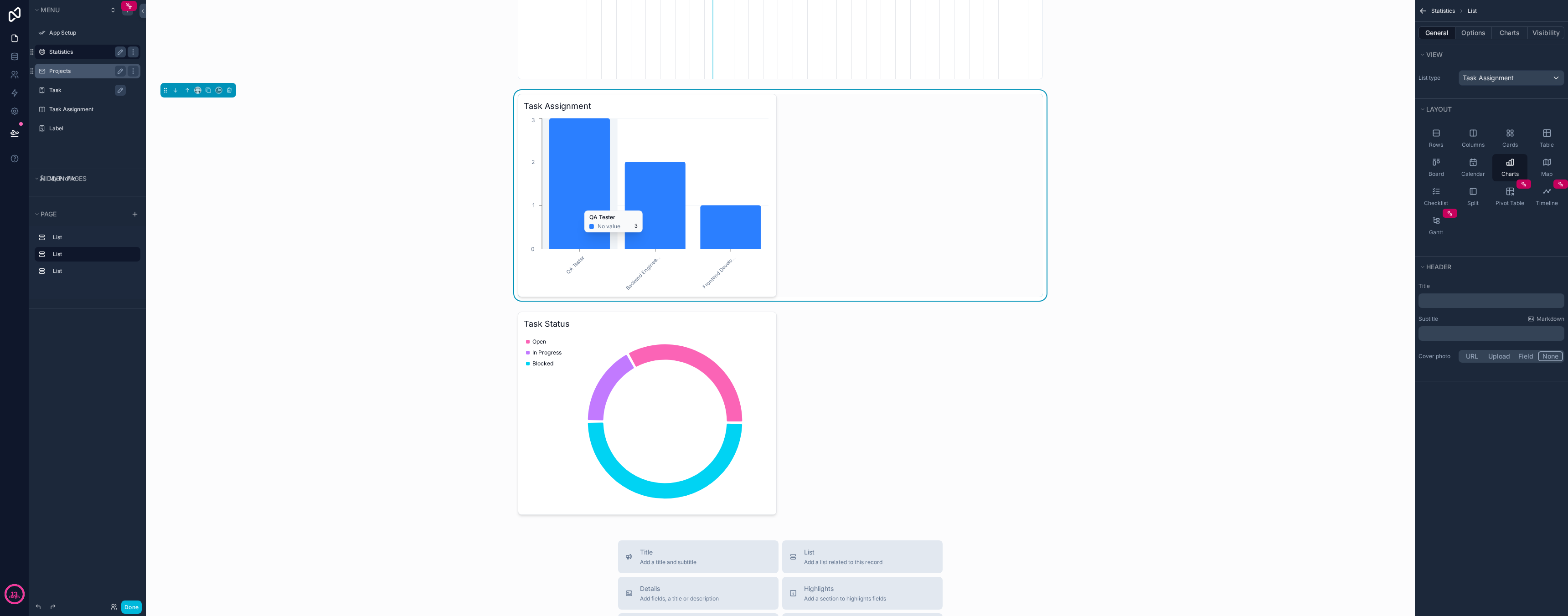
click at [767, 275] on icon "QA Tester Backend Enginee... Frontend Develo... 0 1 2 3" at bounding box center [647, 203] width 247 height 175
click at [1479, 22] on div "Statistics List General Options Charts Visibility View List type Task Assignmen…" at bounding box center [1491, 191] width 153 height 381
click at [1479, 35] on button "Options" at bounding box center [1474, 33] width 37 height 13
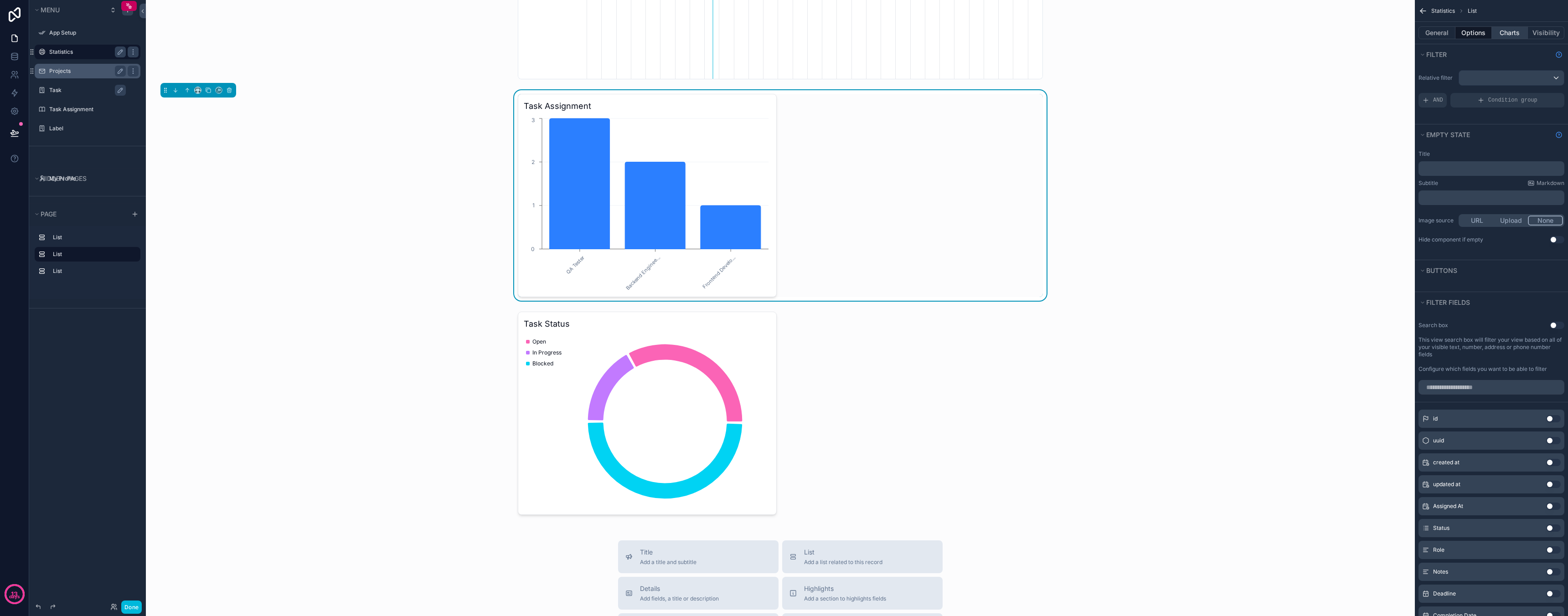
click at [1508, 34] on button "Charts" at bounding box center [1511, 33] width 37 height 13
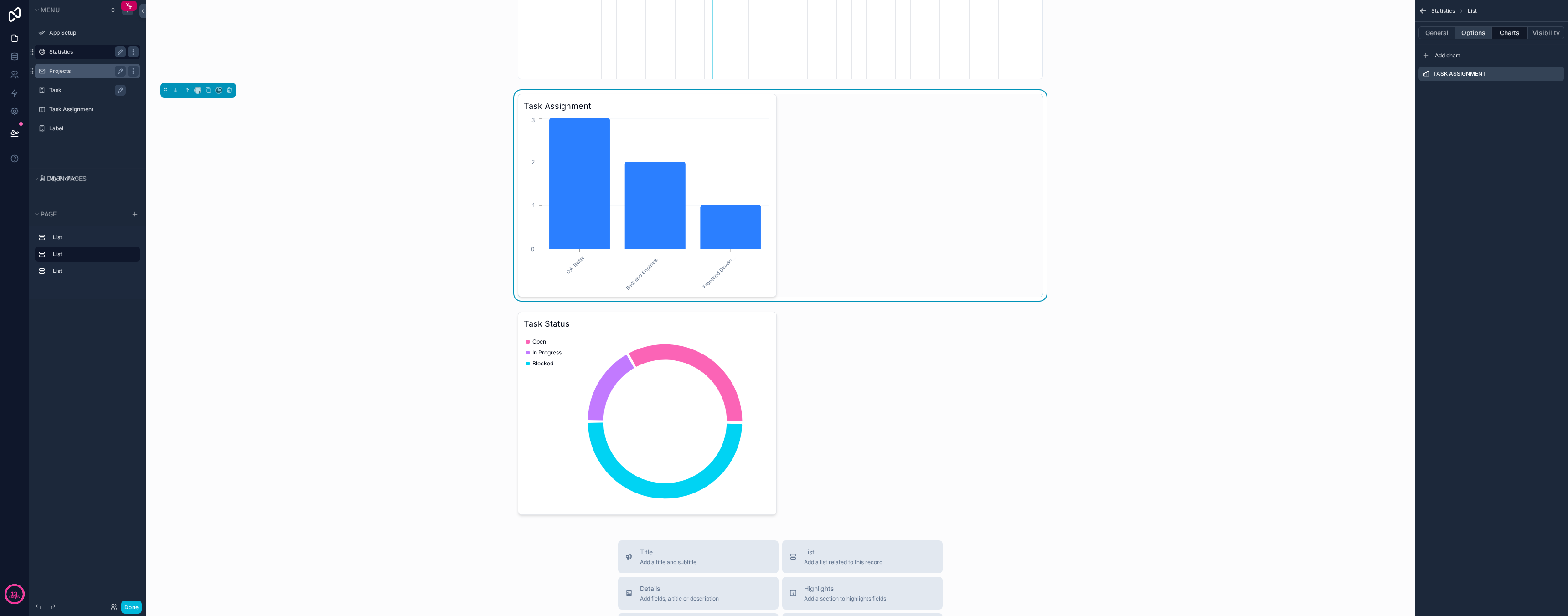
click at [1474, 33] on button "Options" at bounding box center [1474, 33] width 37 height 13
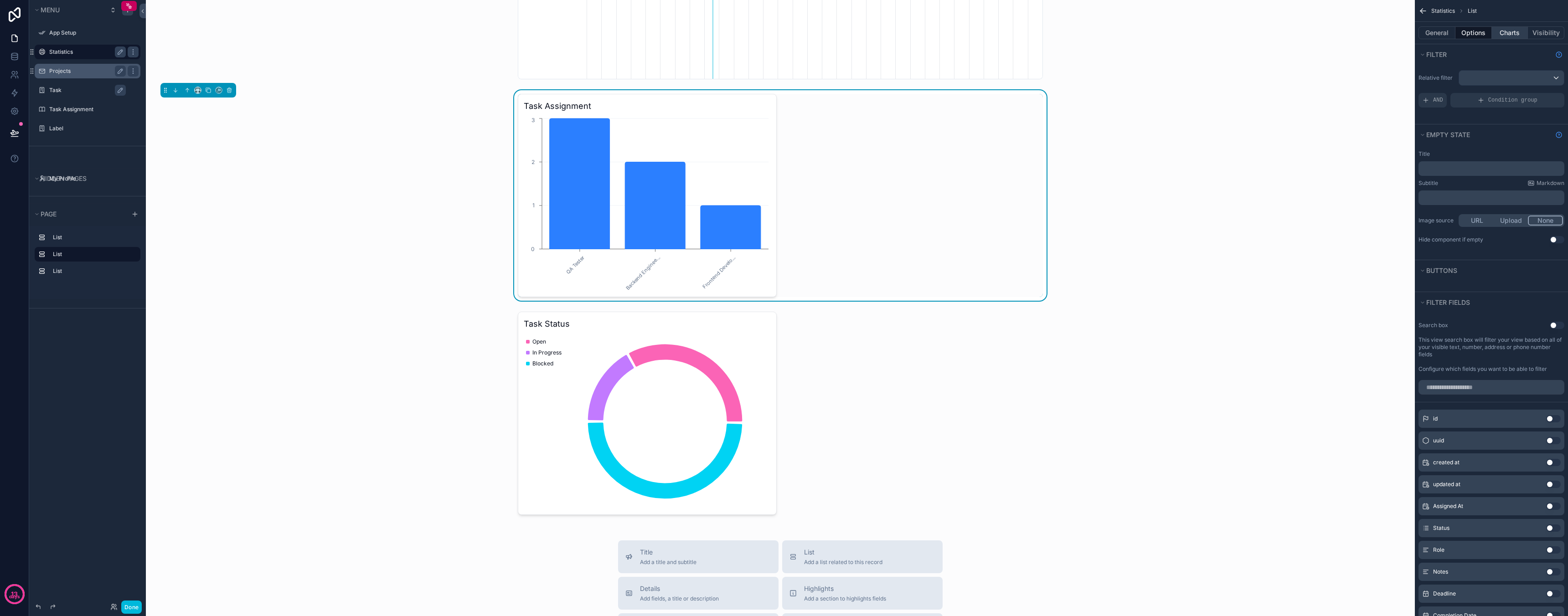
click at [1509, 33] on button "Charts" at bounding box center [1511, 33] width 37 height 13
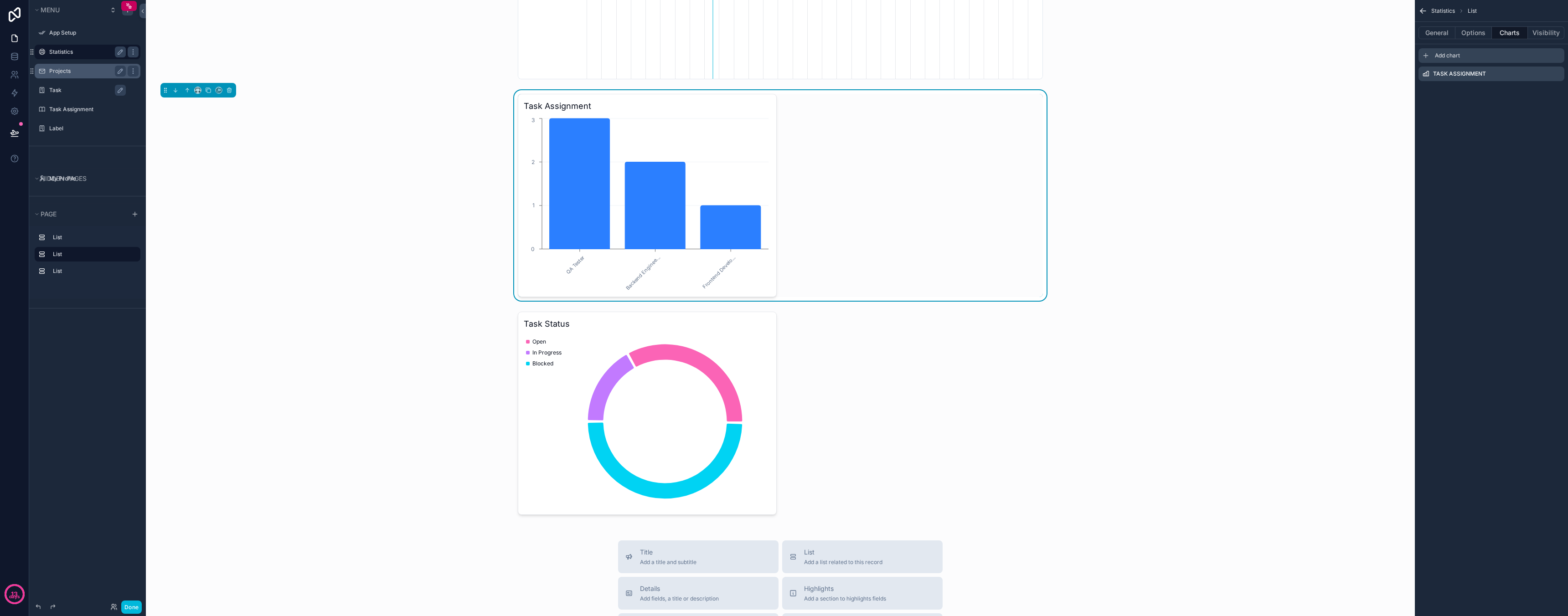
click at [1443, 53] on span "Add chart" at bounding box center [1447, 55] width 25 height 7
click at [817, 405] on div "scrollable content" at bounding box center [780, 413] width 1254 height 211
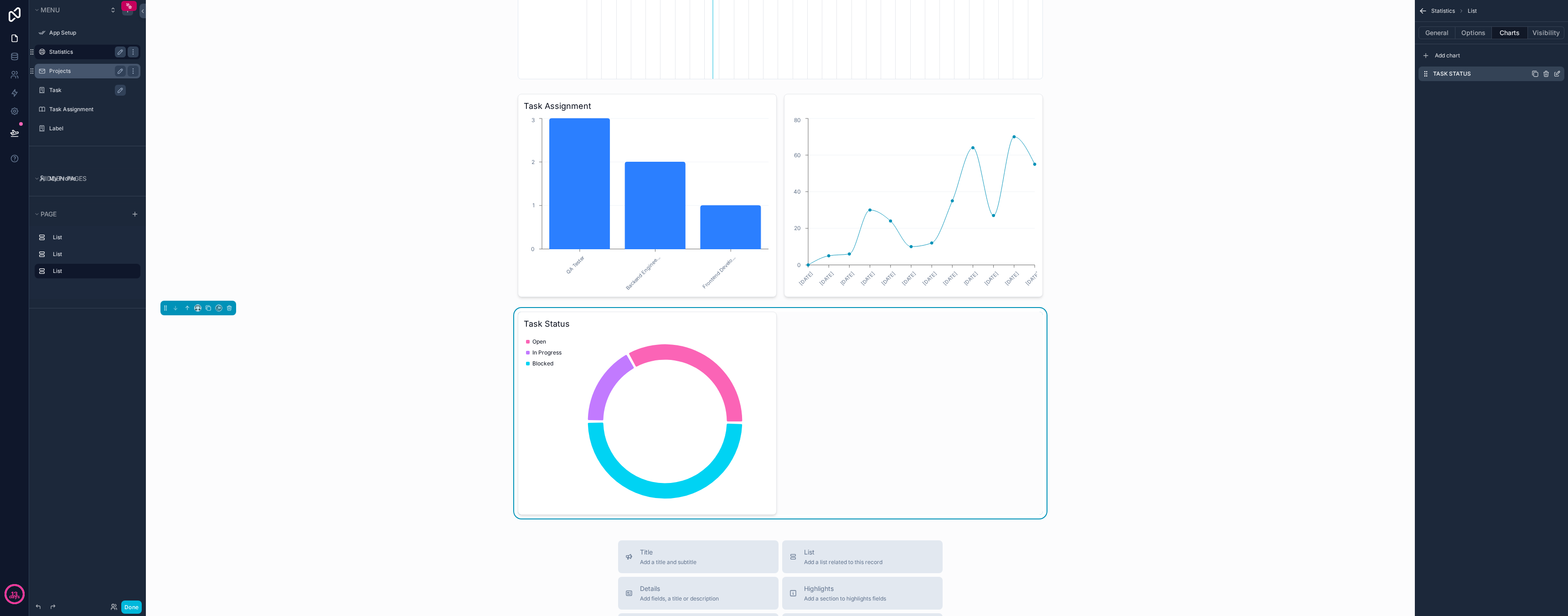
click at [1535, 73] on icon "scrollable content" at bounding box center [1534, 73] width 7 height 7
click at [907, 240] on div "scrollable content" at bounding box center [780, 195] width 1254 height 211
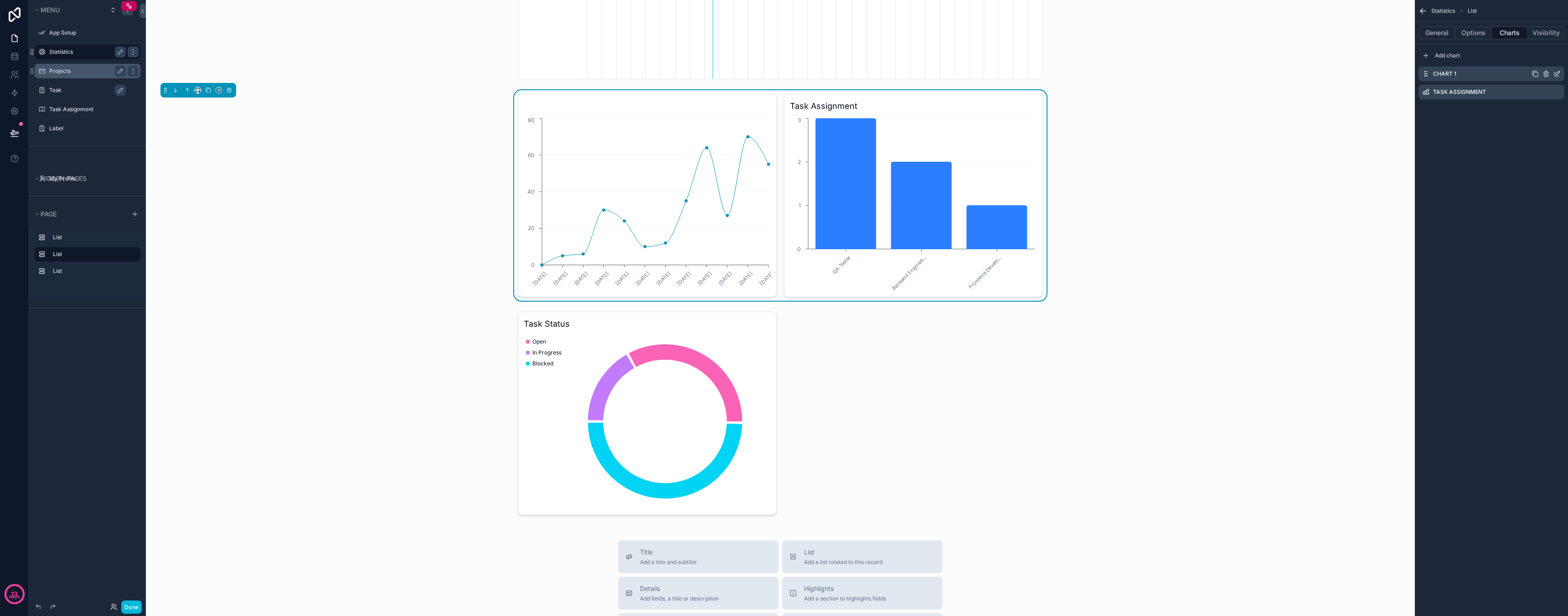
click at [1449, 73] on label "Chart 1" at bounding box center [1444, 73] width 23 height 7
click at [1558, 73] on icon "scrollable content" at bounding box center [1557, 73] width 7 height 7
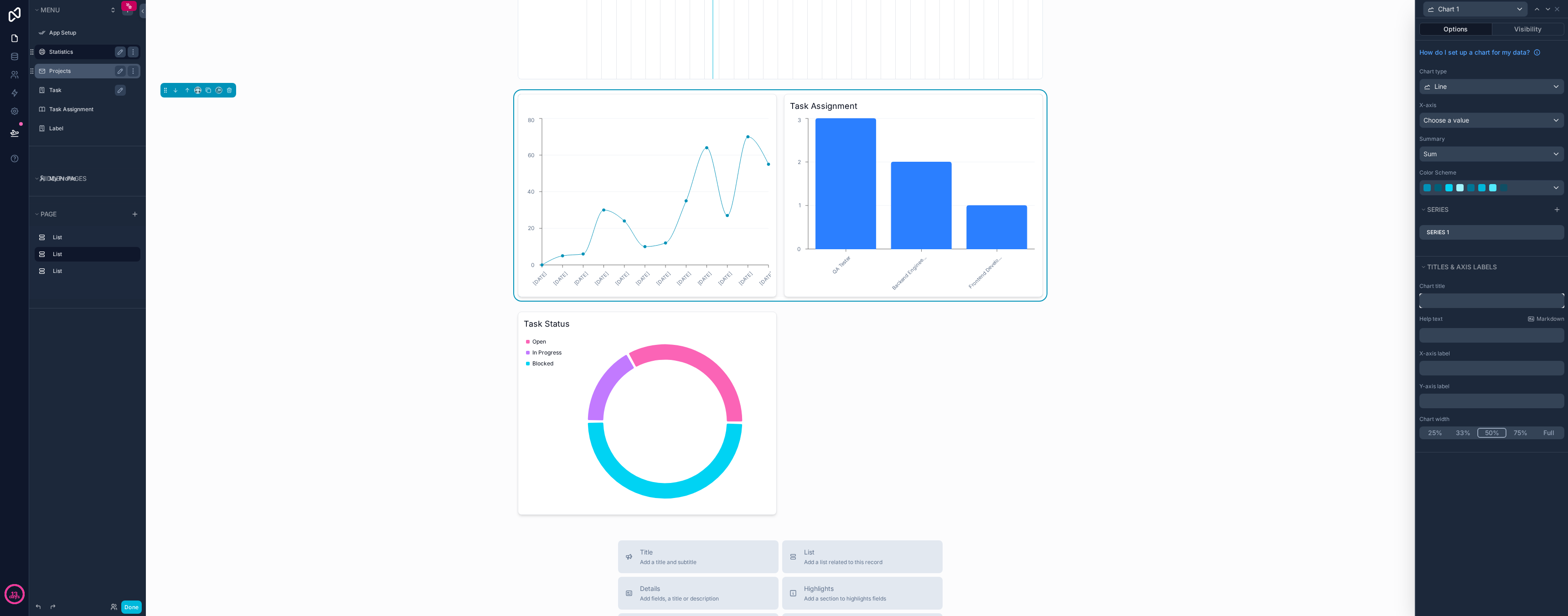
click at [1464, 298] on input "text" at bounding box center [1492, 301] width 145 height 14
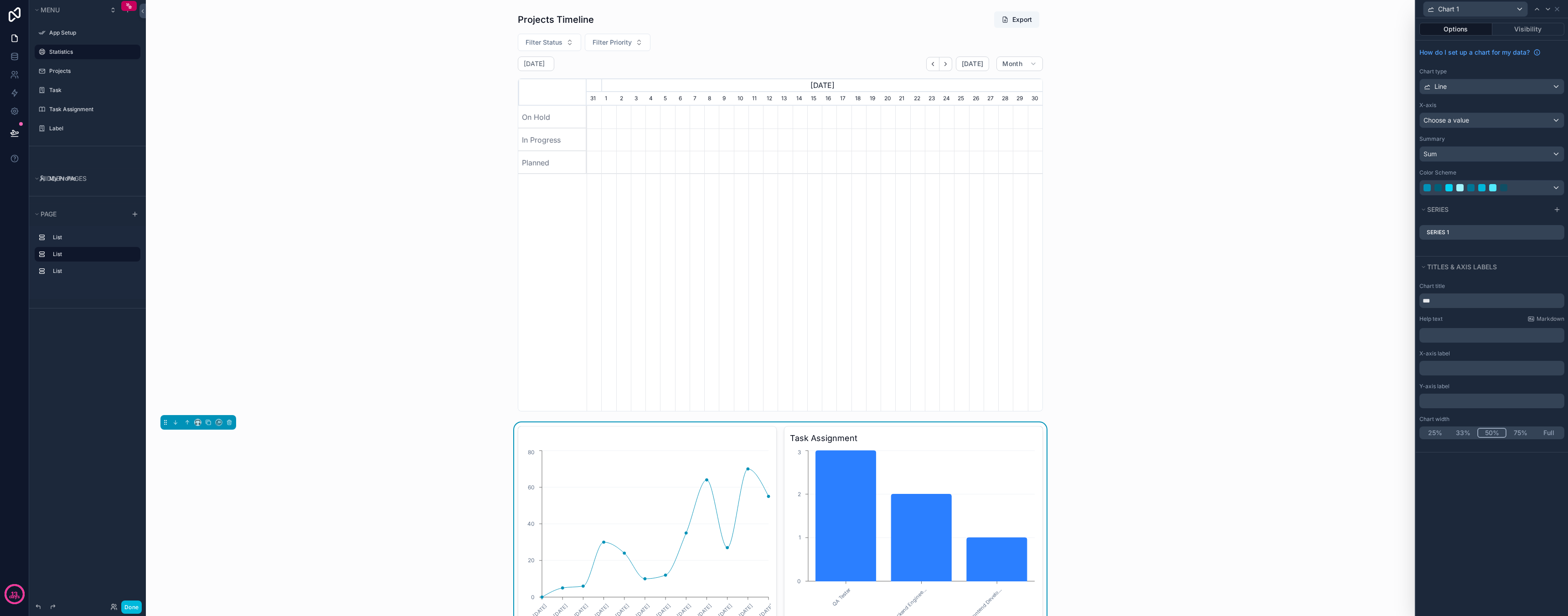
scroll to position [0, 456]
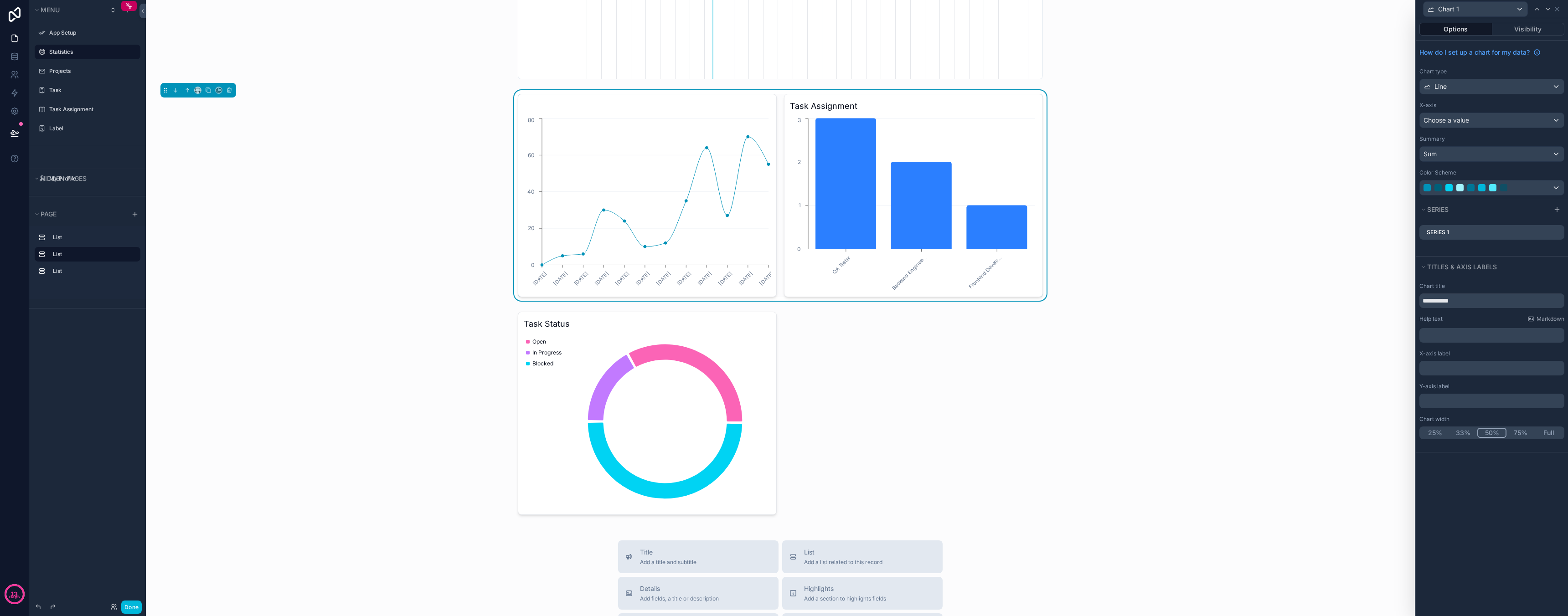
type input "**********"
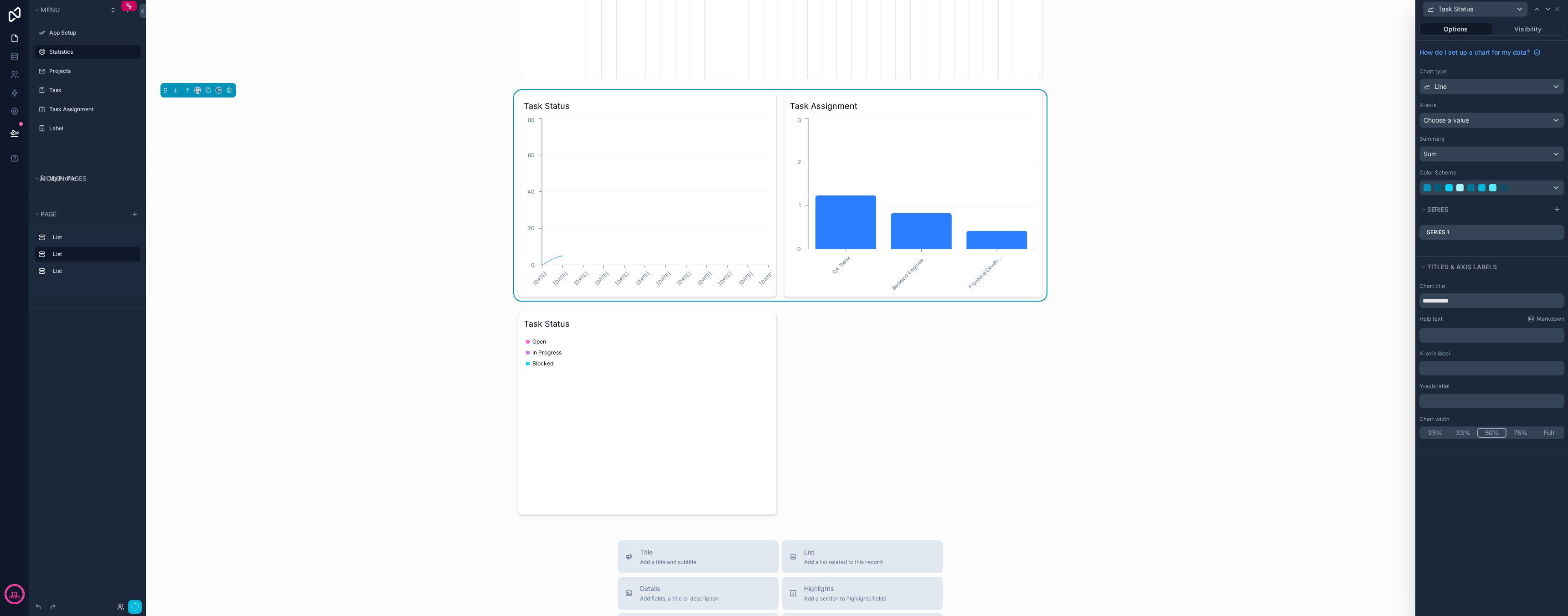
click at [1499, 472] on div "**********" at bounding box center [1491, 317] width 152 height 598
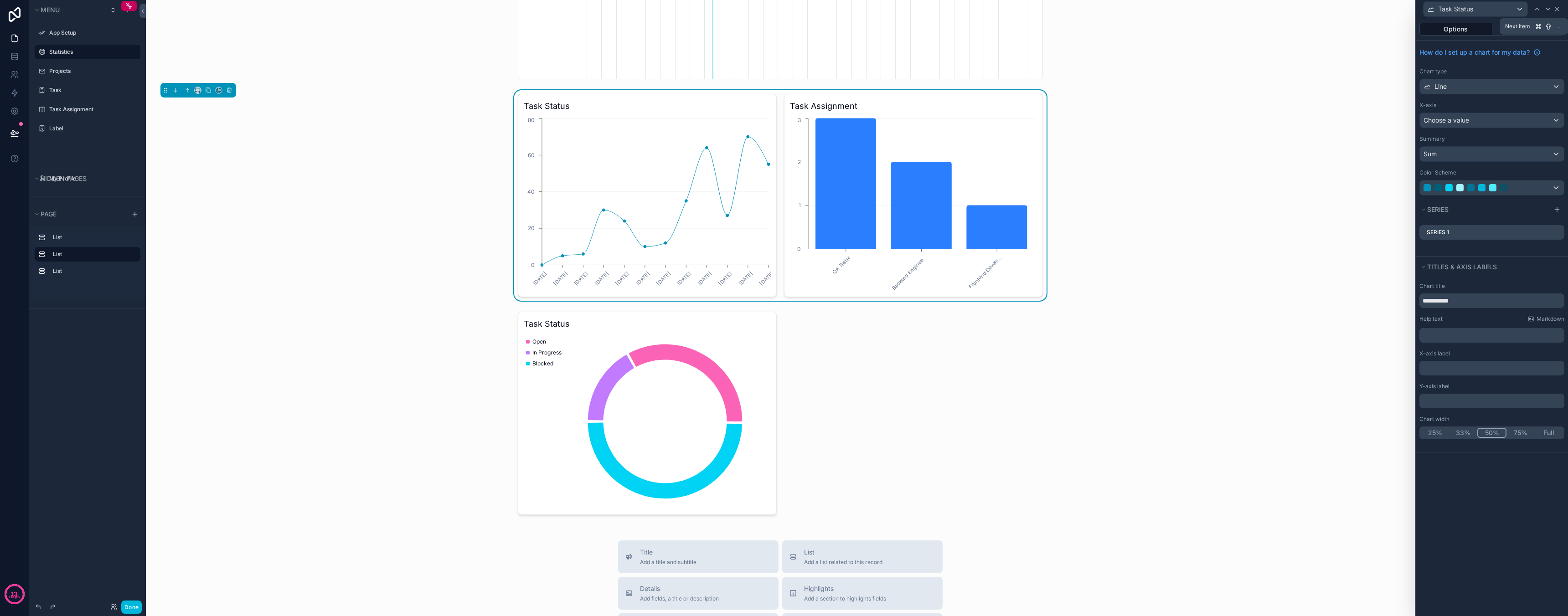
click at [1557, 9] on icon at bounding box center [1557, 9] width 4 height 4
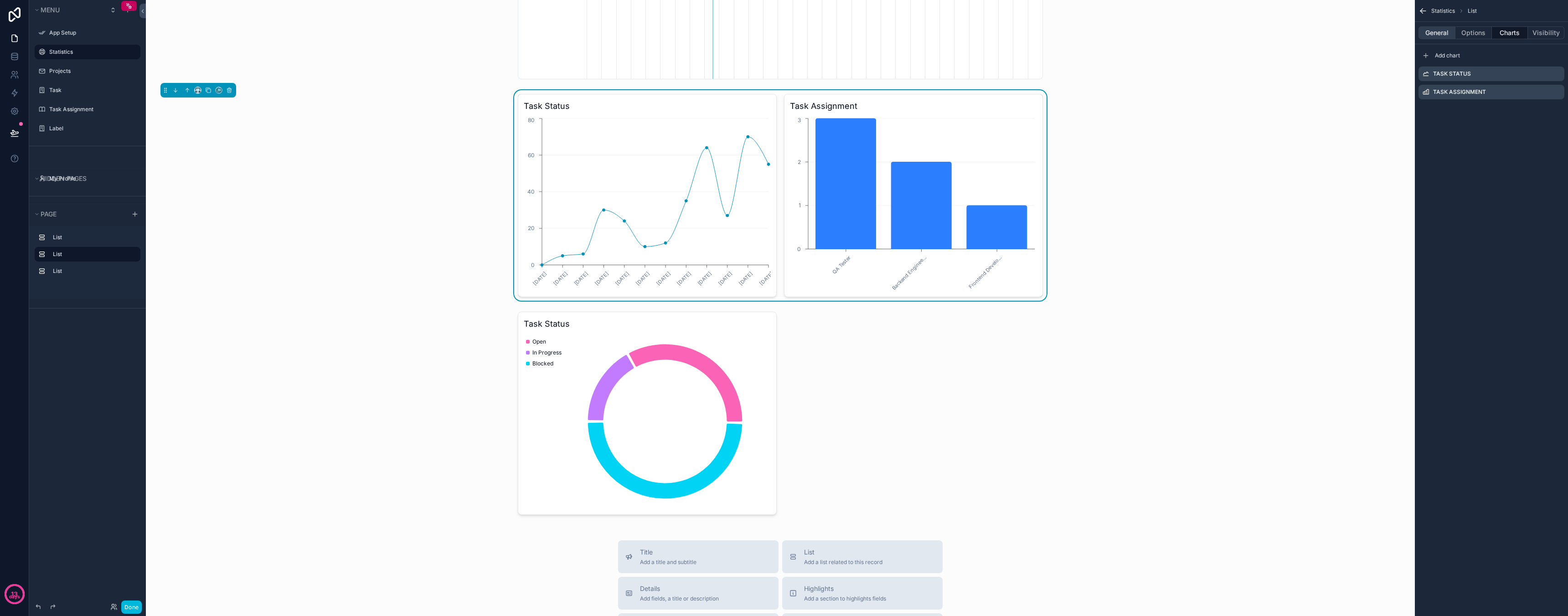
click at [1439, 36] on button "General" at bounding box center [1437, 33] width 37 height 13
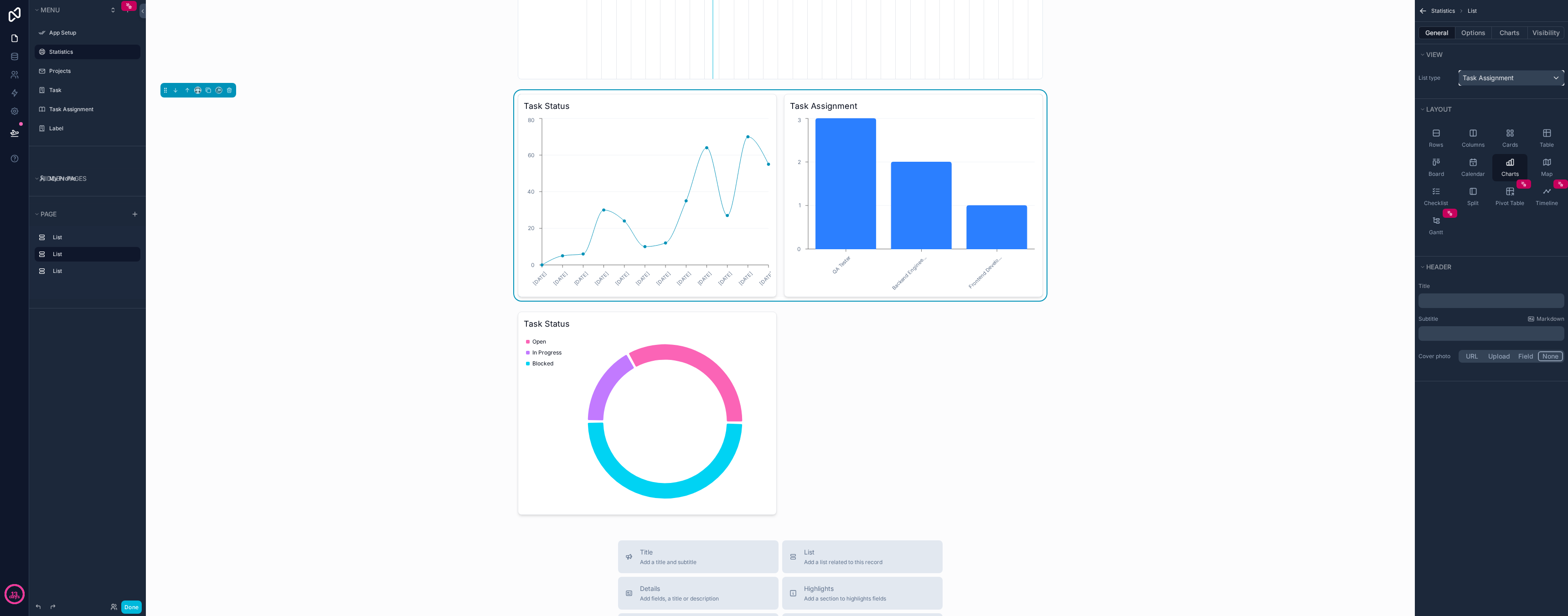
click at [1521, 77] on div "Task Assignment" at bounding box center [1511, 77] width 105 height 14
click at [1521, 77] on div "scrollable content" at bounding box center [784, 308] width 1568 height 616
click at [1511, 30] on button "Charts" at bounding box center [1511, 33] width 37 height 13
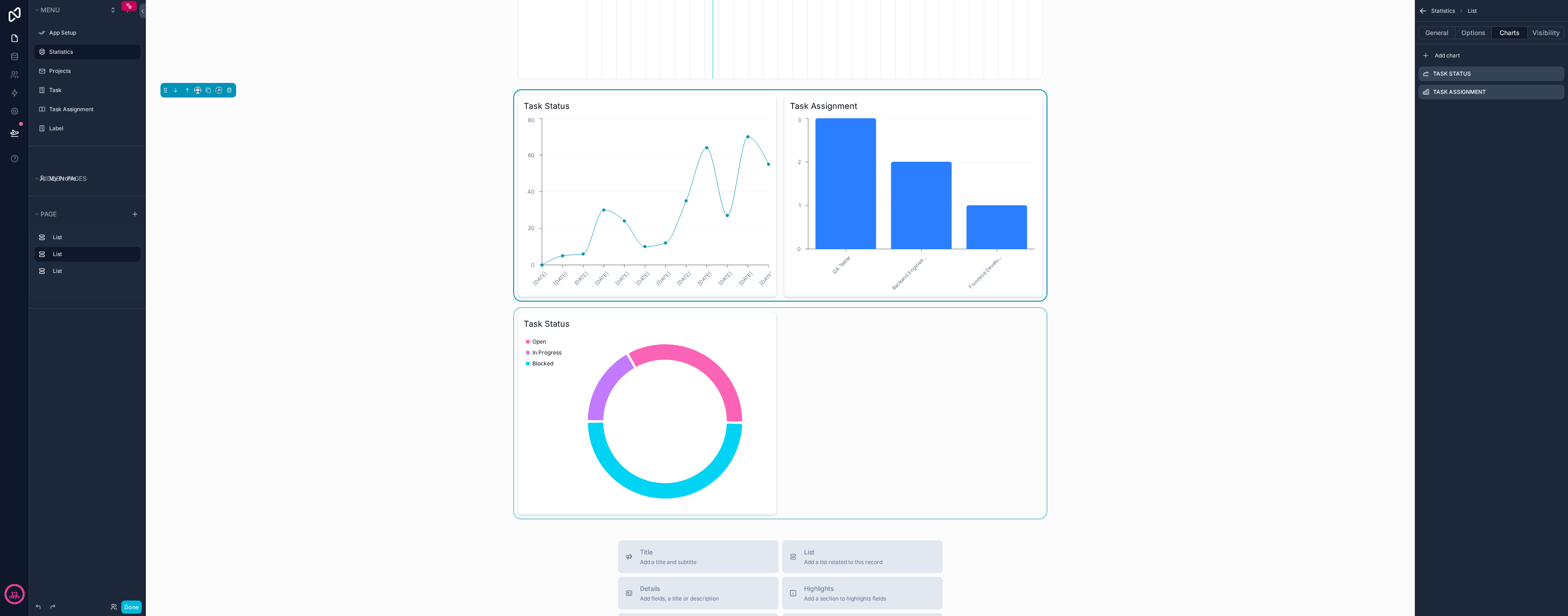
click at [899, 369] on div "scrollable content" at bounding box center [780, 413] width 1254 height 211
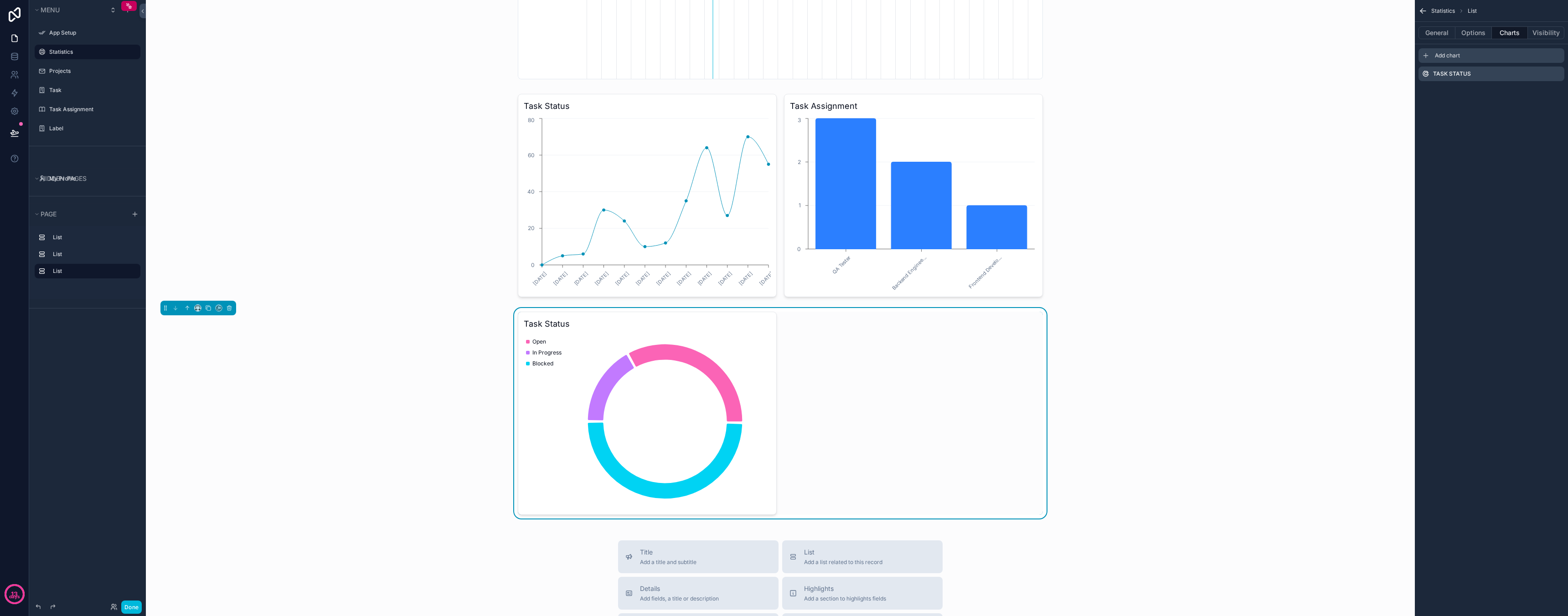
click at [1446, 57] on span "Add chart" at bounding box center [1447, 55] width 25 height 7
click at [1558, 89] on icon "scrollable content" at bounding box center [1558, 91] width 4 height 4
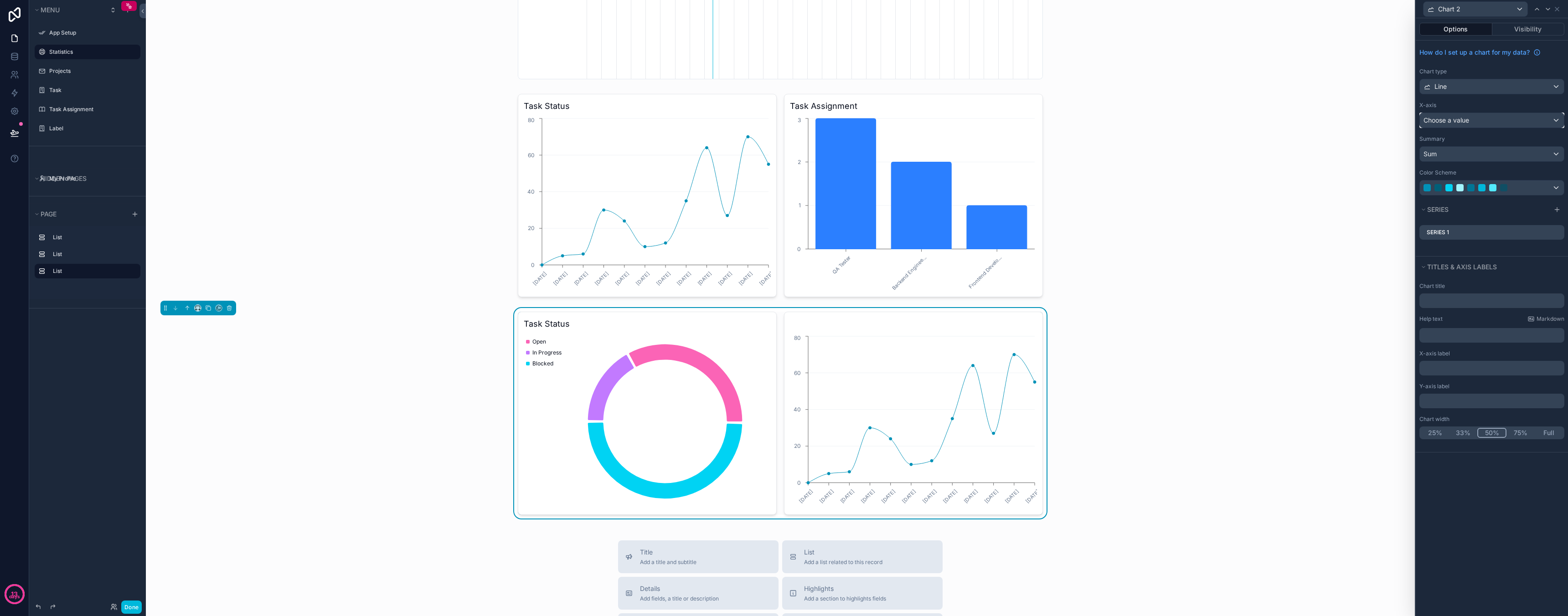
click at [1473, 116] on div "Choose a value" at bounding box center [1491, 120] width 144 height 14
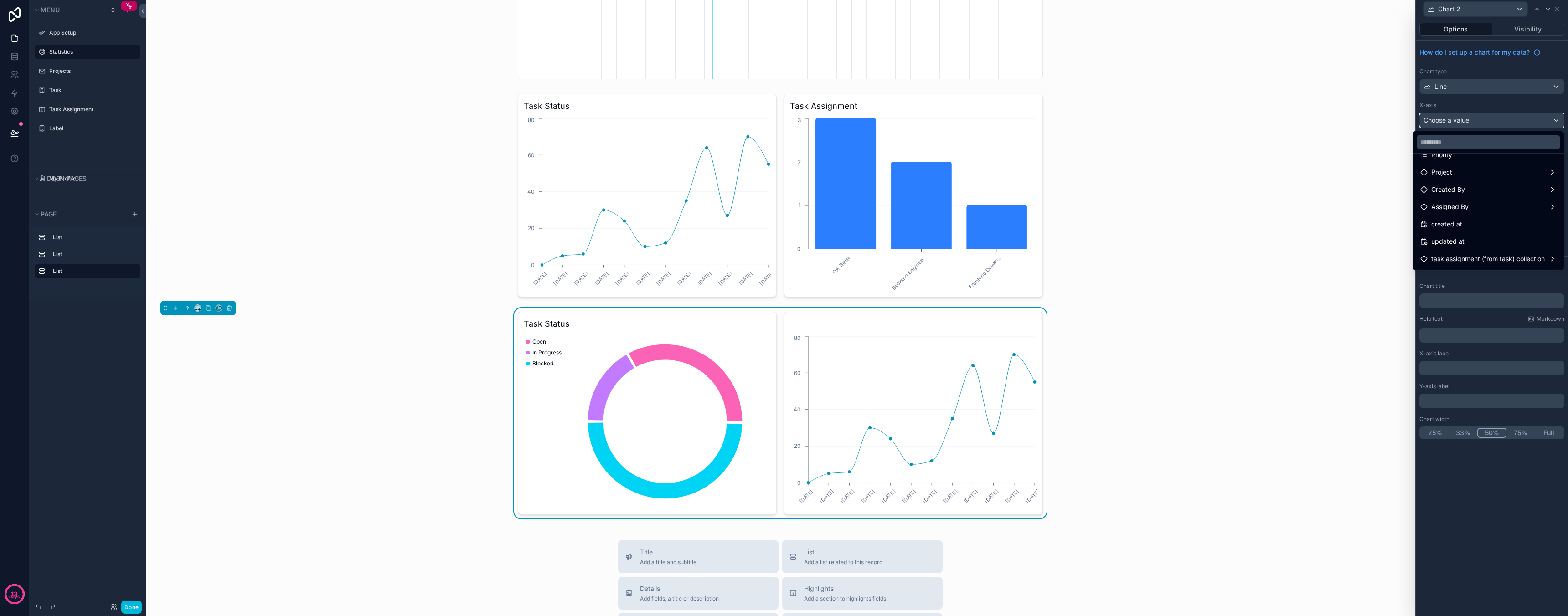
scroll to position [152, 0]
click at [1480, 243] on span "task assignment (from task) collection" at bounding box center [1488, 243] width 113 height 11
click at [1379, 243] on span "task assignment (from task) collection count" at bounding box center [1339, 244] width 133 height 11
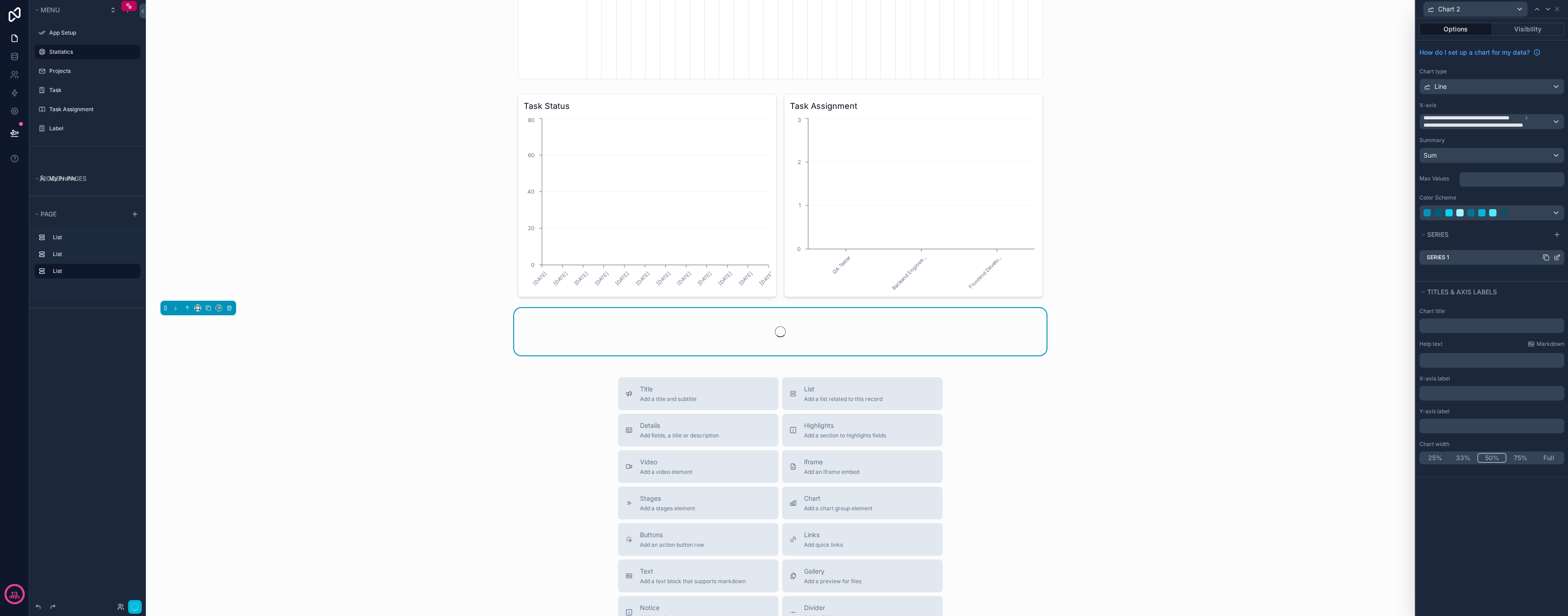
scroll to position [0, 456]
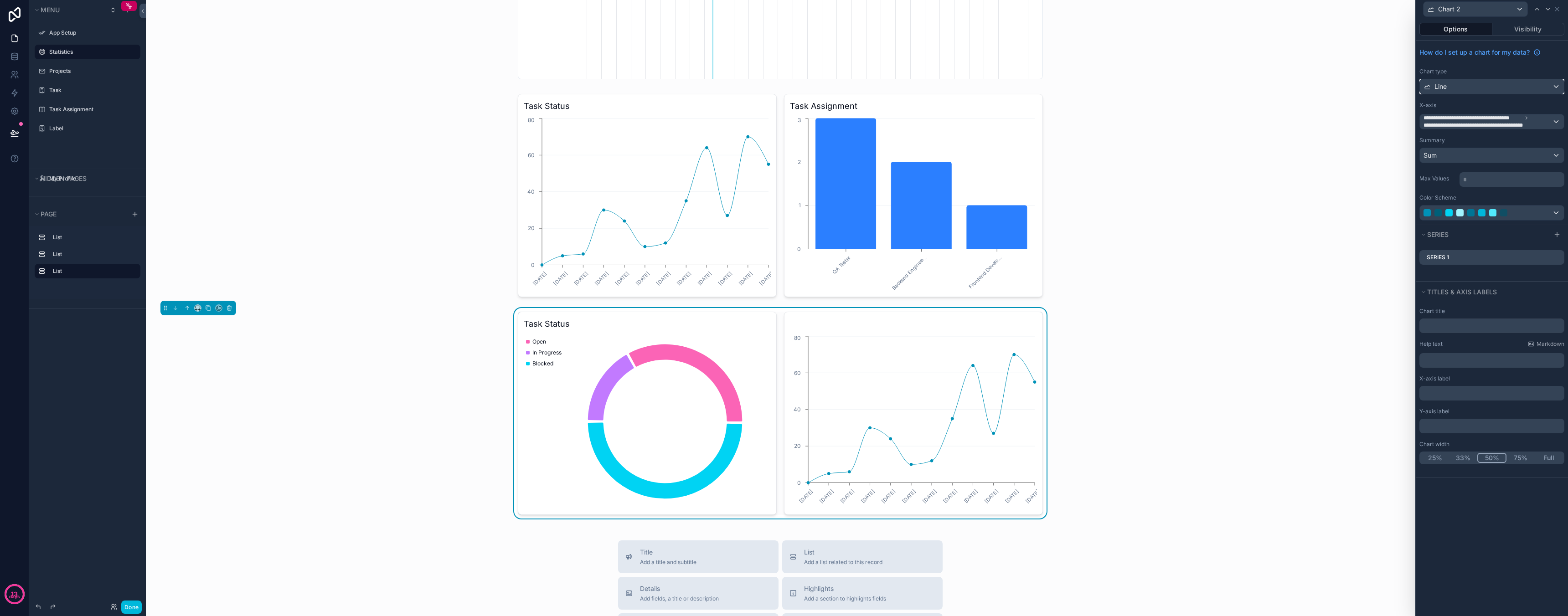
click at [1508, 92] on div "Line" at bounding box center [1491, 86] width 144 height 14
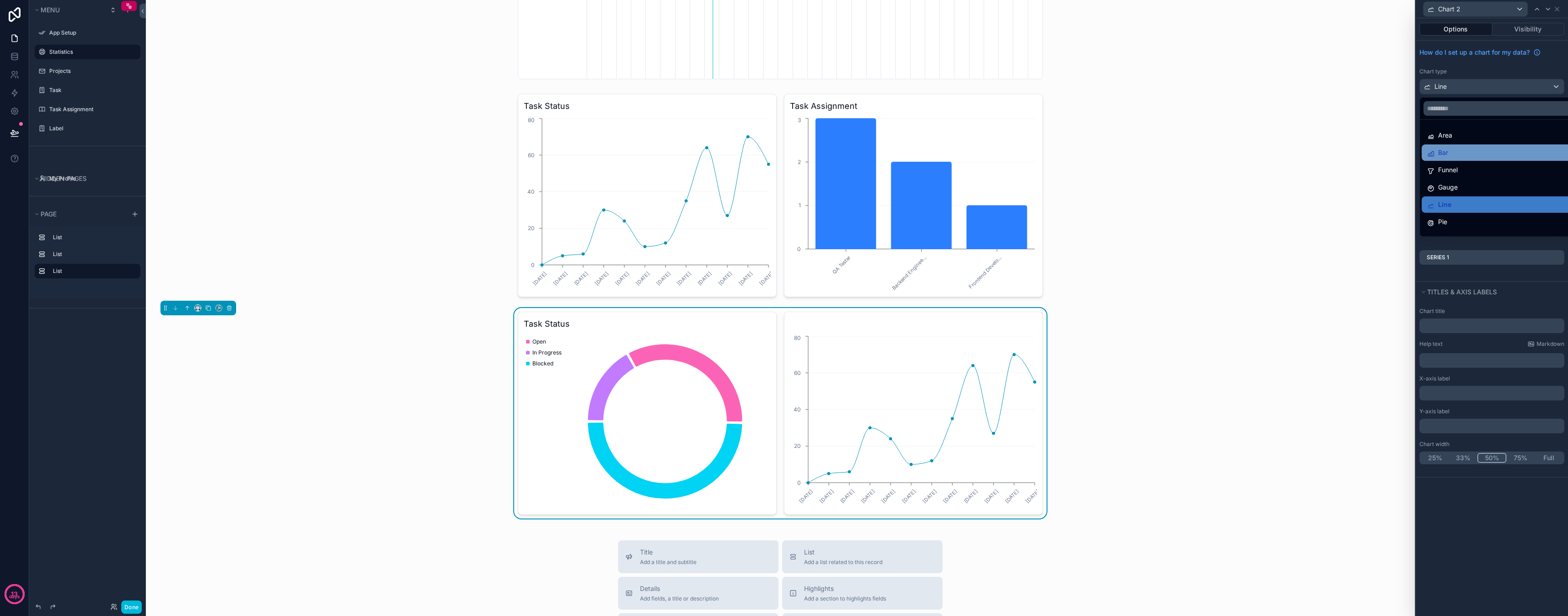
click at [1481, 150] on div "Bar" at bounding box center [1503, 152] width 150 height 11
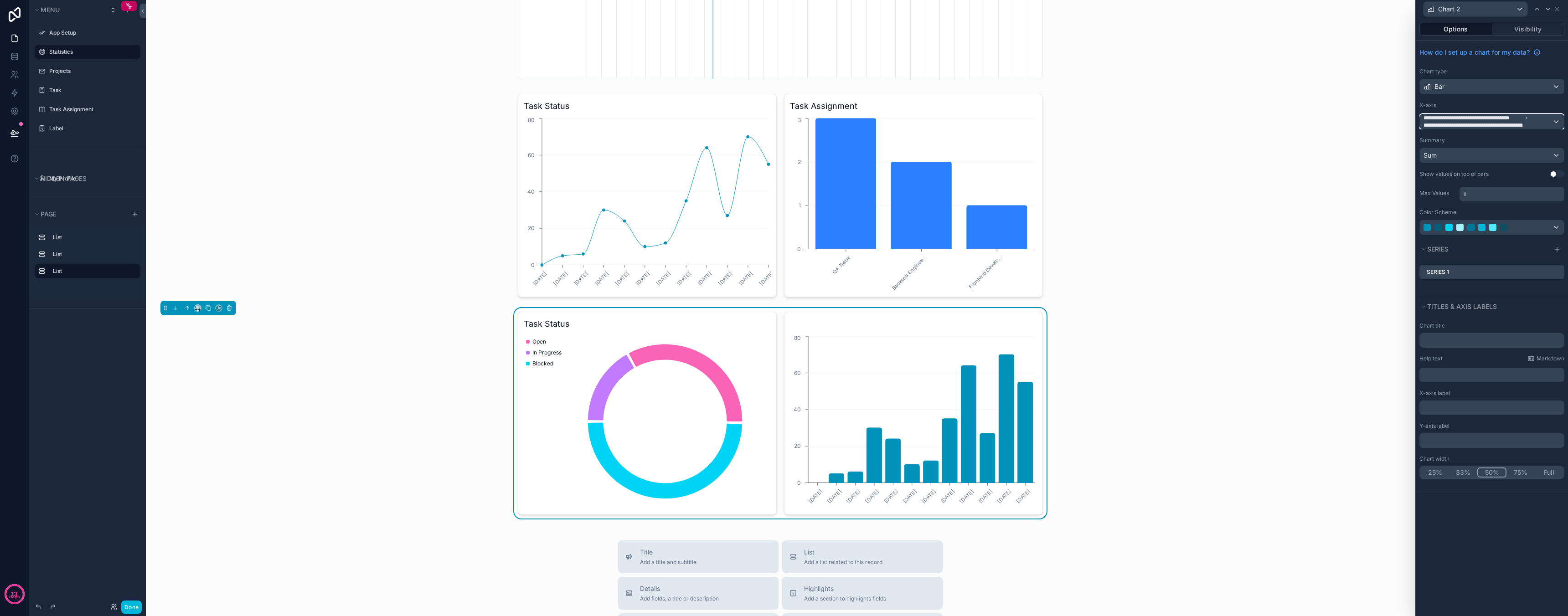
click at [1546, 119] on span "**********" at bounding box center [1487, 121] width 129 height 14
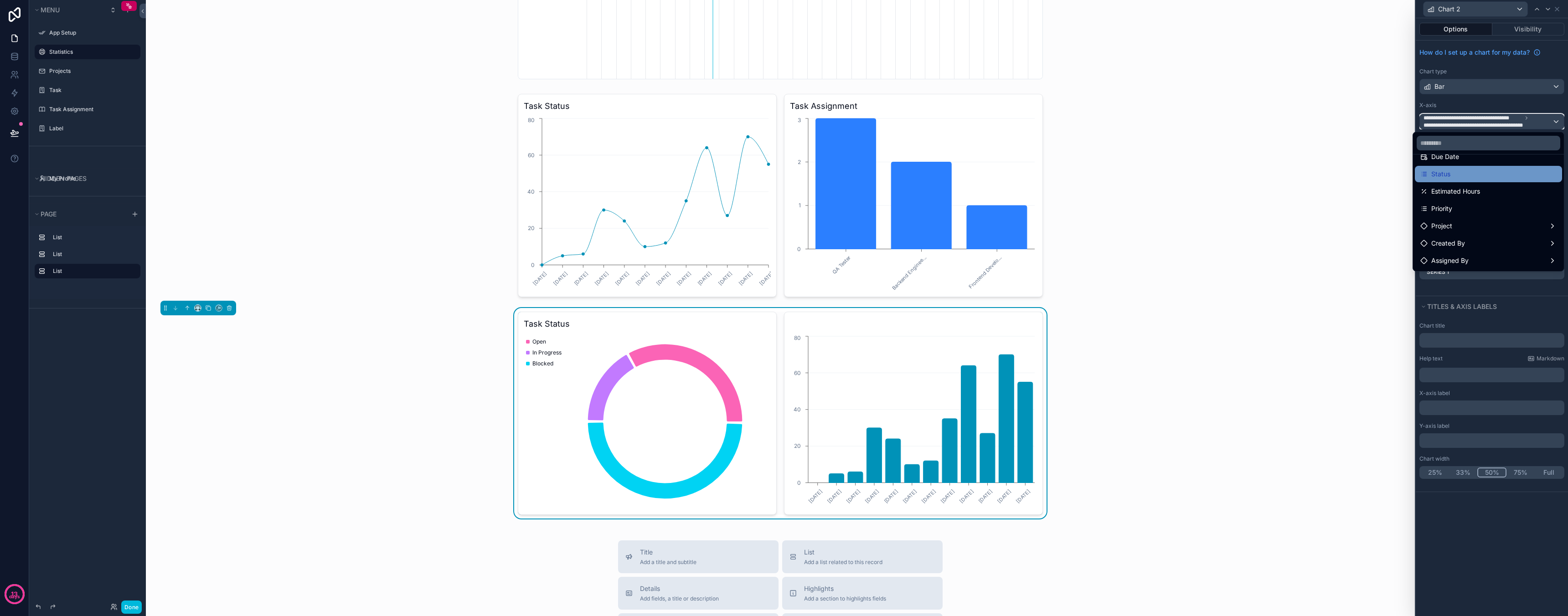
scroll to position [152, 0]
click at [1483, 243] on span "task assignment (from task) collection" at bounding box center [1488, 244] width 113 height 11
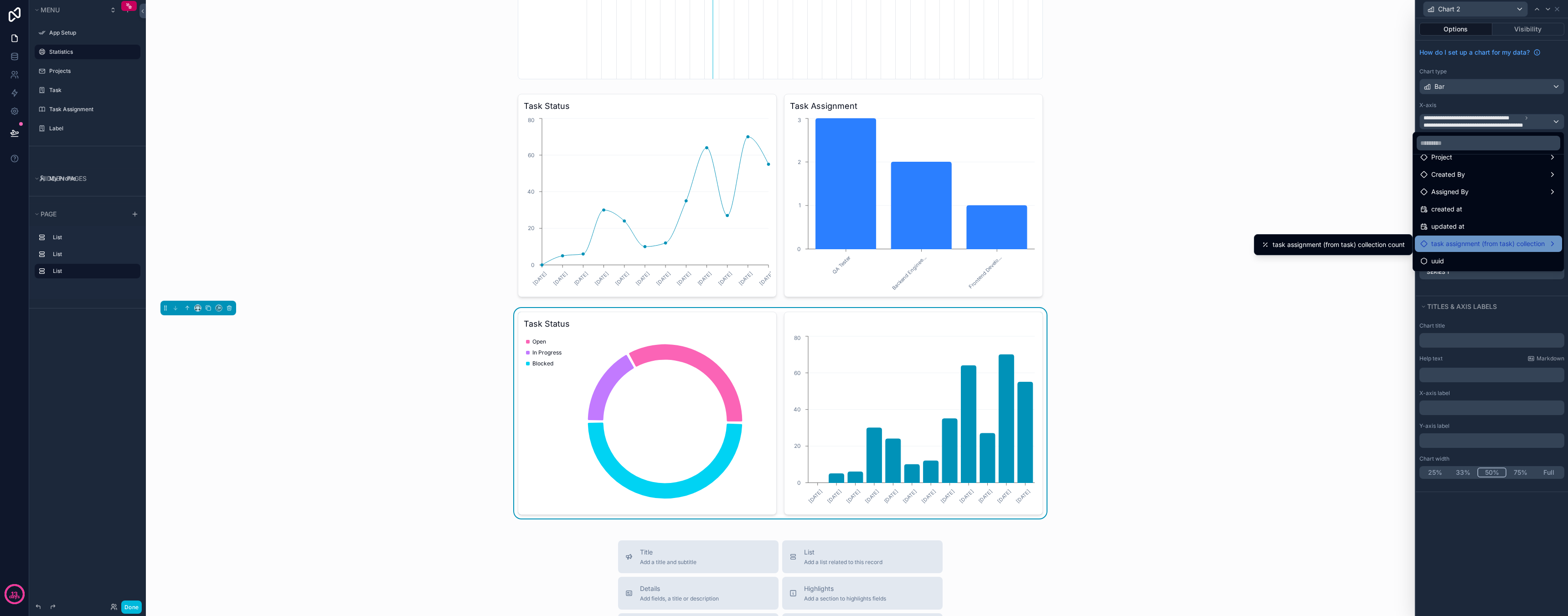
click at [1511, 246] on span "task assignment (from task) collection" at bounding box center [1488, 244] width 113 height 11
click at [1390, 250] on span "task assignment (from task) collection count" at bounding box center [1339, 245] width 133 height 11
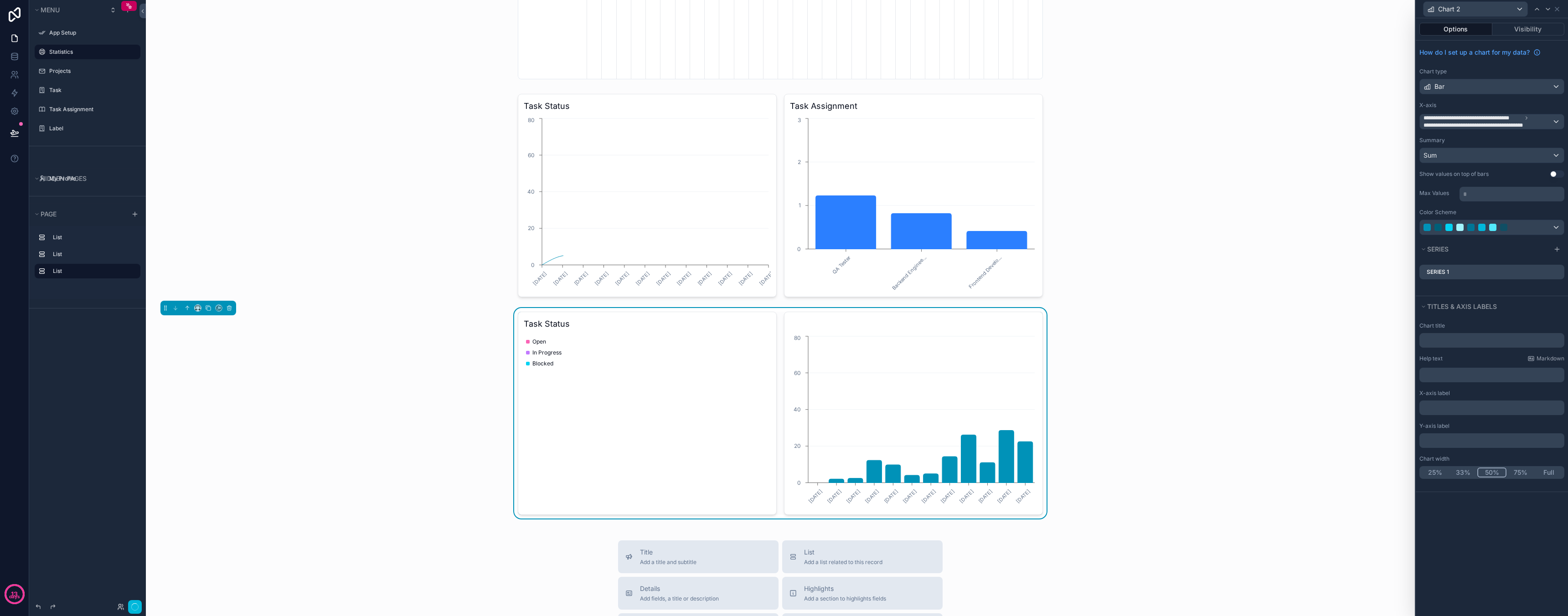
scroll to position [0, 456]
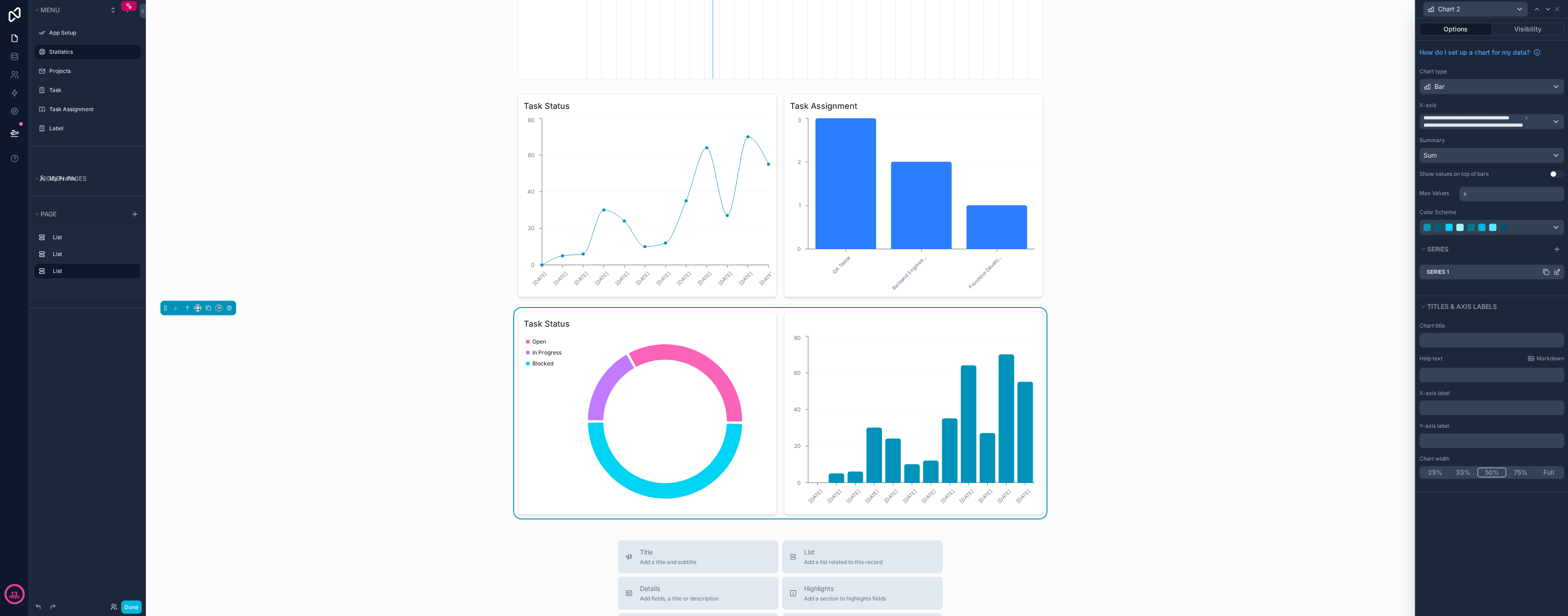
click at [1556, 271] on icon at bounding box center [1557, 271] width 7 height 7
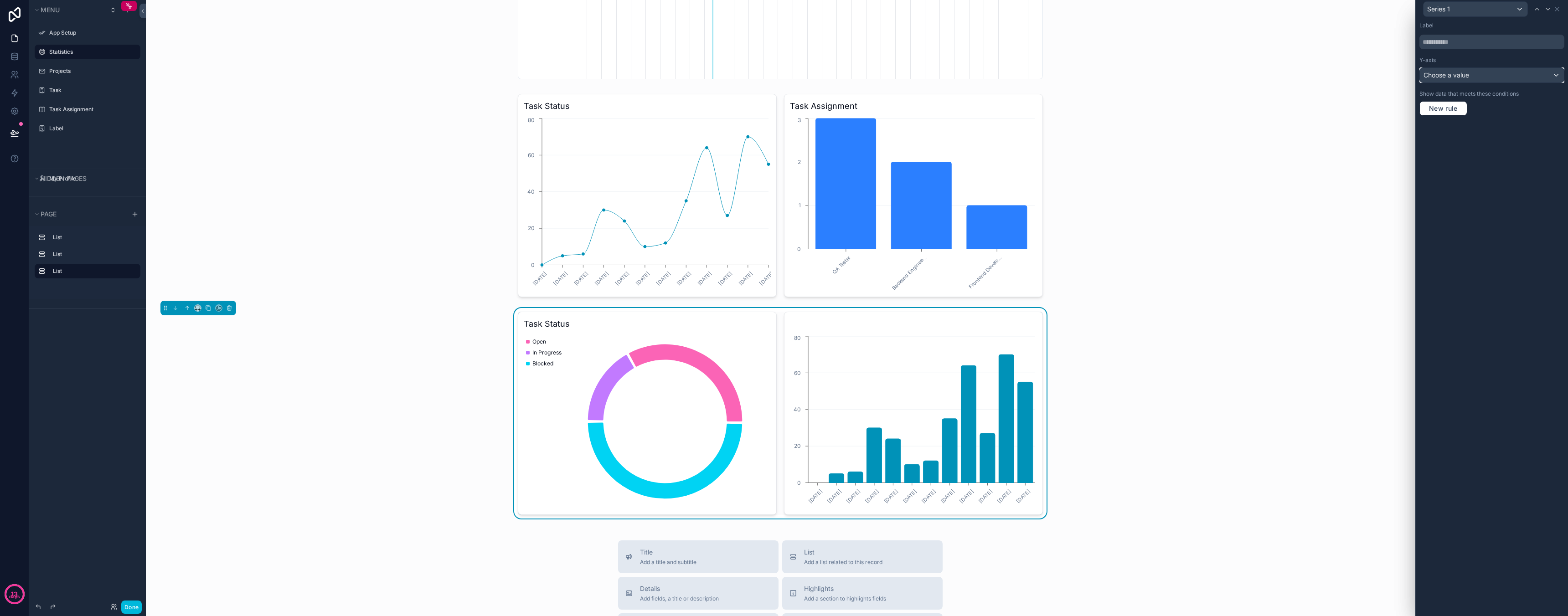
click at [1483, 79] on div "Choose a value" at bounding box center [1491, 75] width 144 height 14
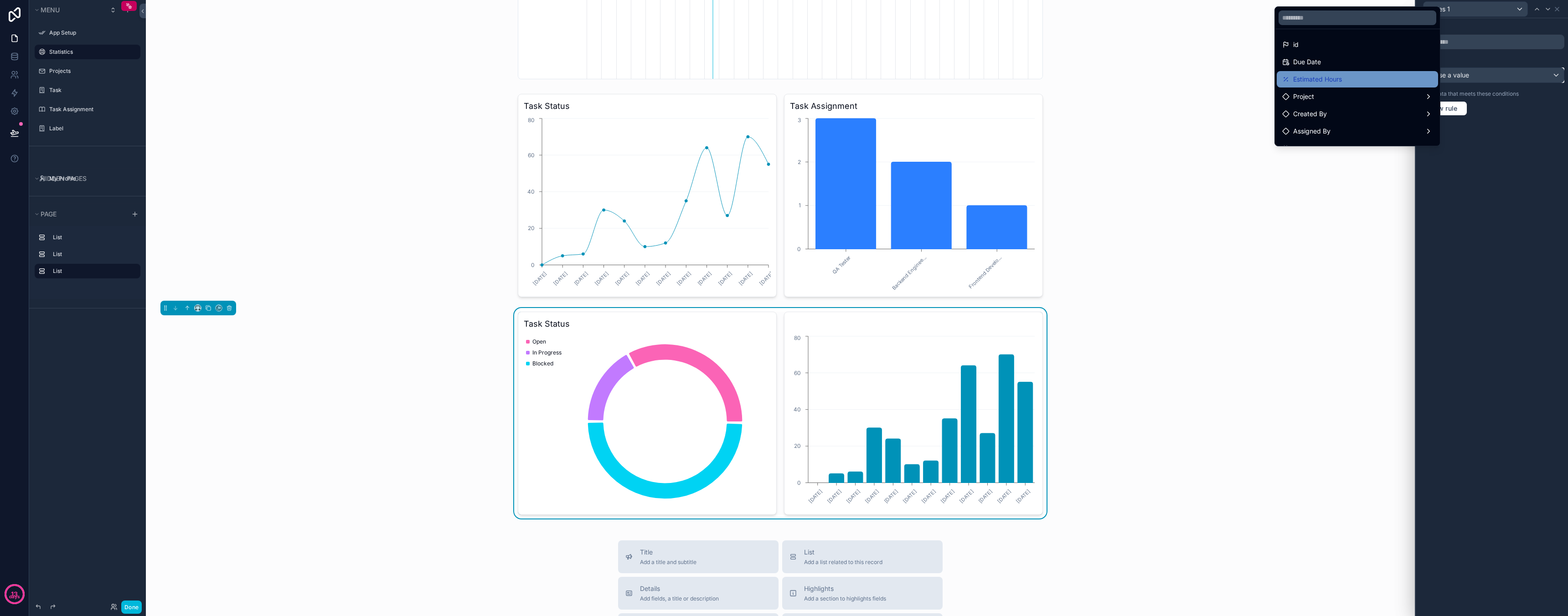
scroll to position [47, 0]
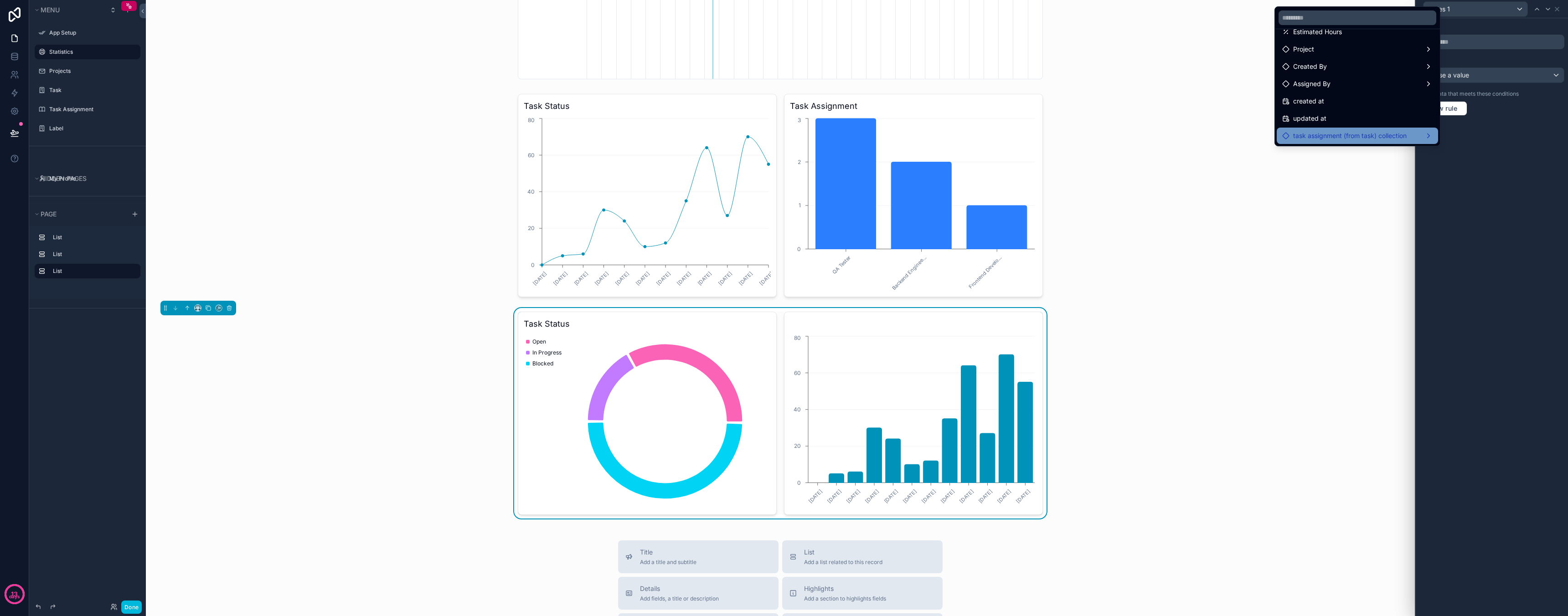
click at [1364, 132] on span "task assignment (from task) collection" at bounding box center [1350, 136] width 113 height 11
click at [1241, 137] on span "task assignment (from task) collection count" at bounding box center [1202, 136] width 133 height 11
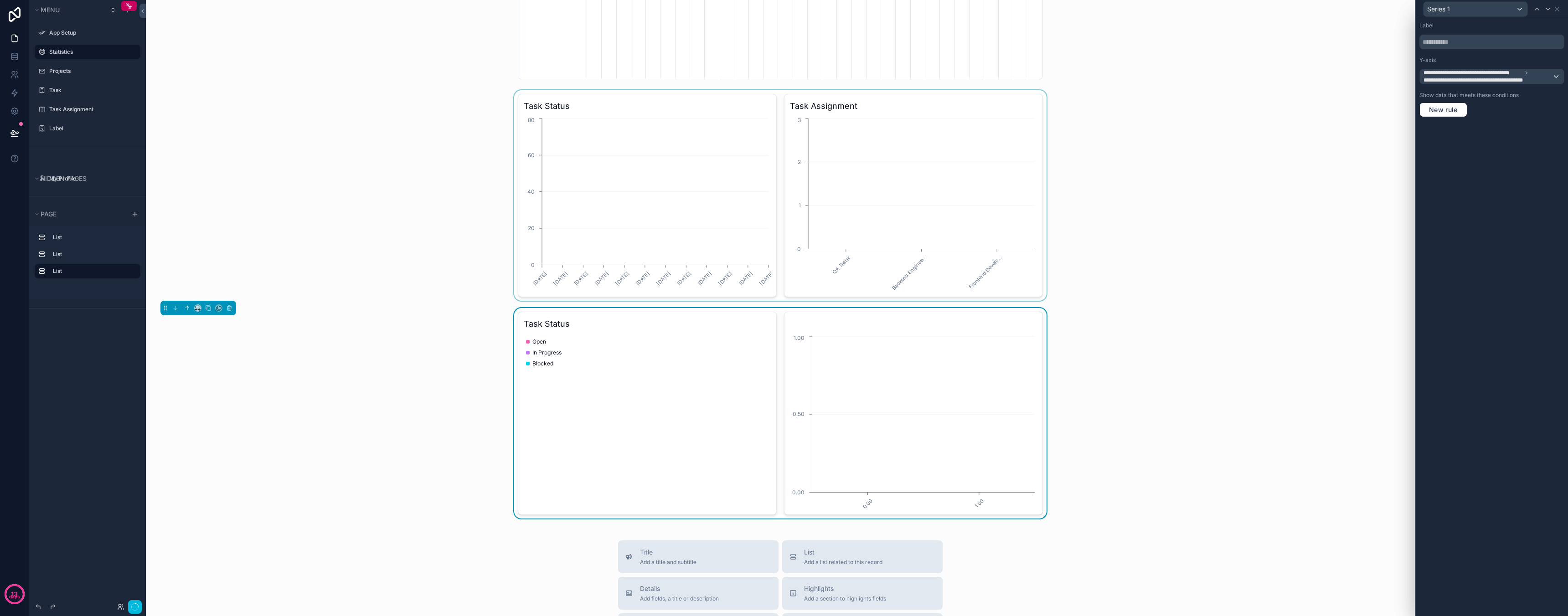
scroll to position [0, 456]
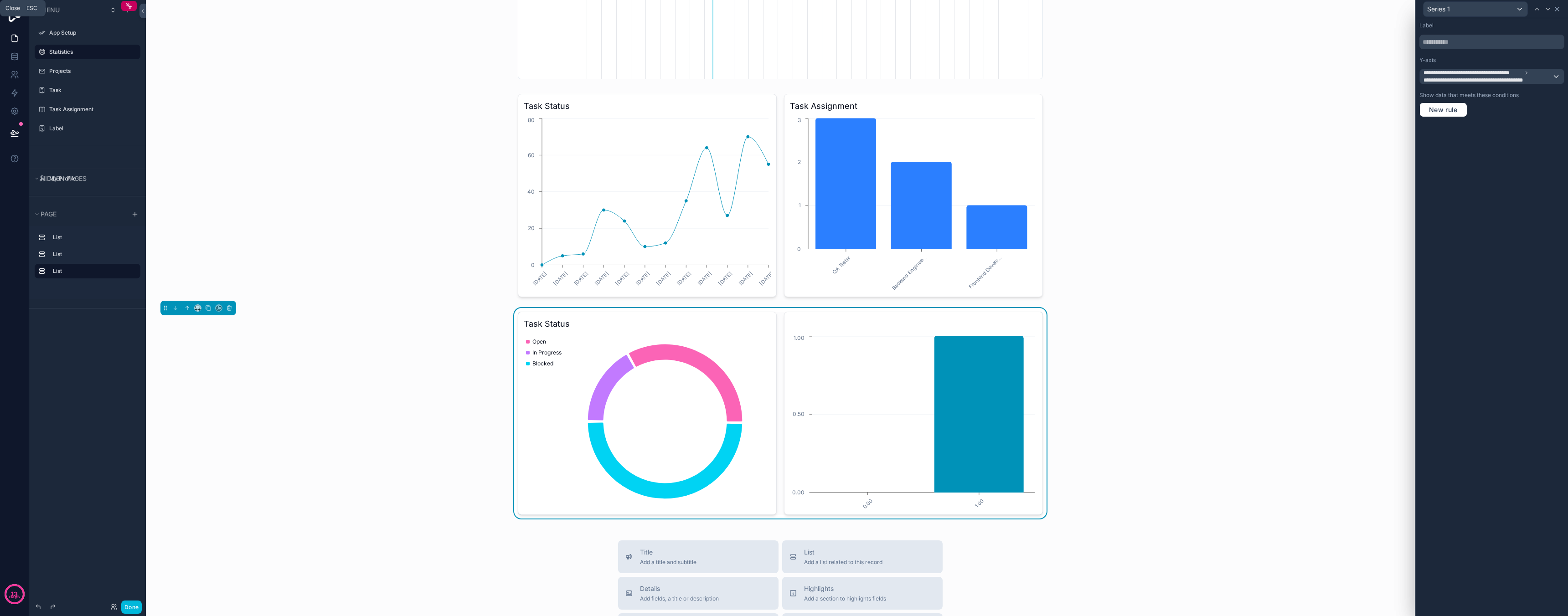
click at [1557, 11] on icon at bounding box center [1557, 9] width 7 height 7
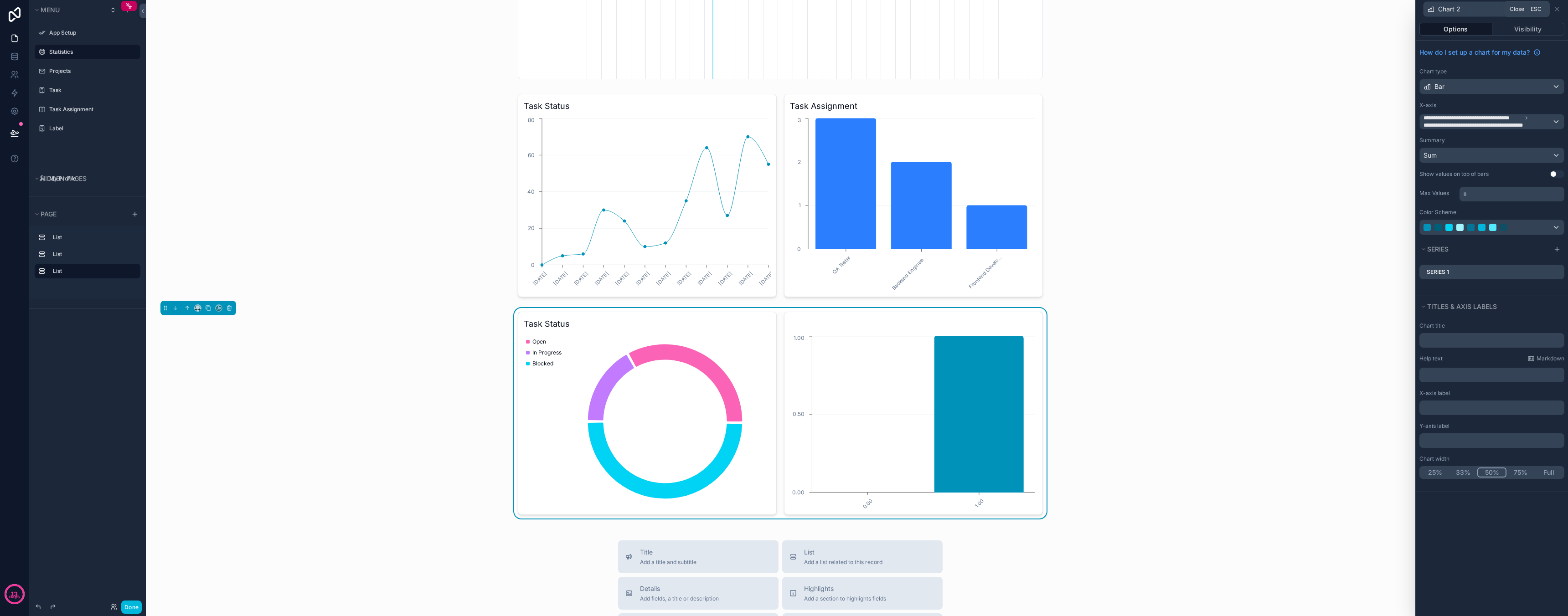
click at [1508, 12] on div "Close Esc" at bounding box center [1526, 9] width 46 height 17
click at [1558, 10] on icon at bounding box center [1557, 9] width 4 height 4
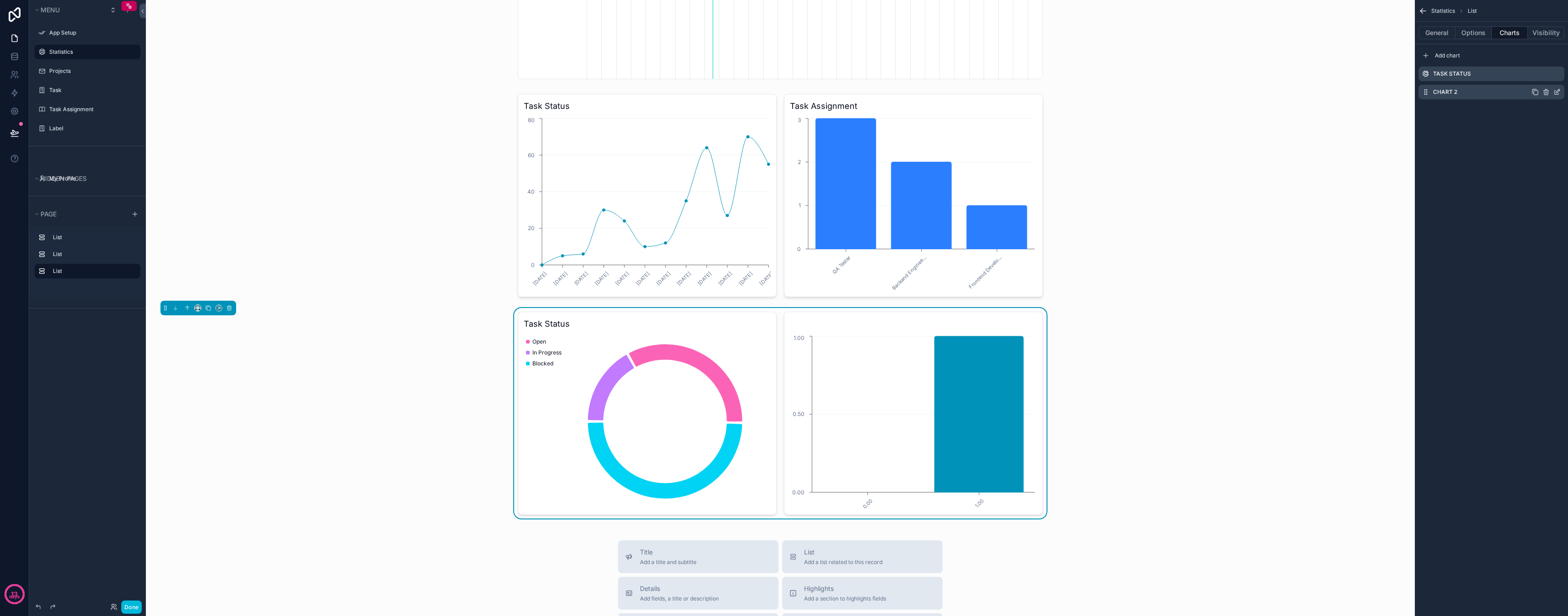
click at [1546, 92] on icon "scrollable content" at bounding box center [1546, 92] width 7 height 7
click at [1542, 81] on button at bounding box center [1542, 77] width 11 height 11
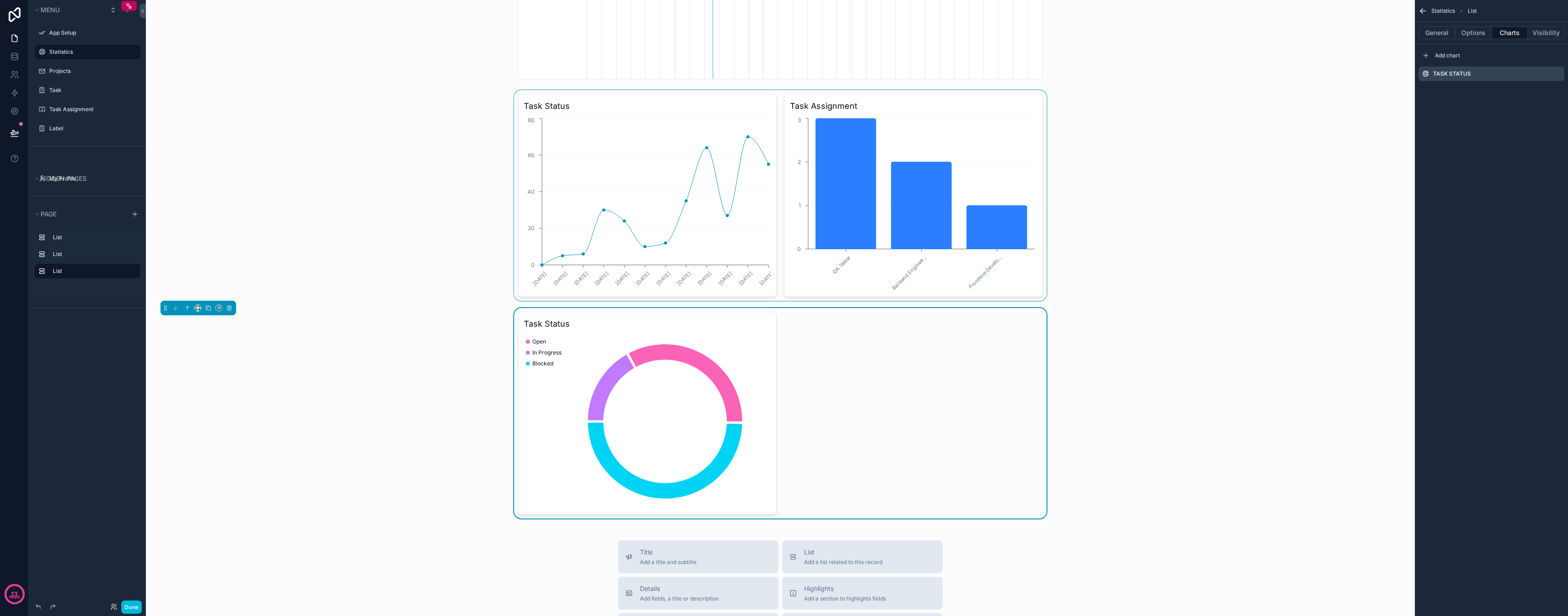
click at [1006, 164] on div "scrollable content" at bounding box center [780, 195] width 1254 height 211
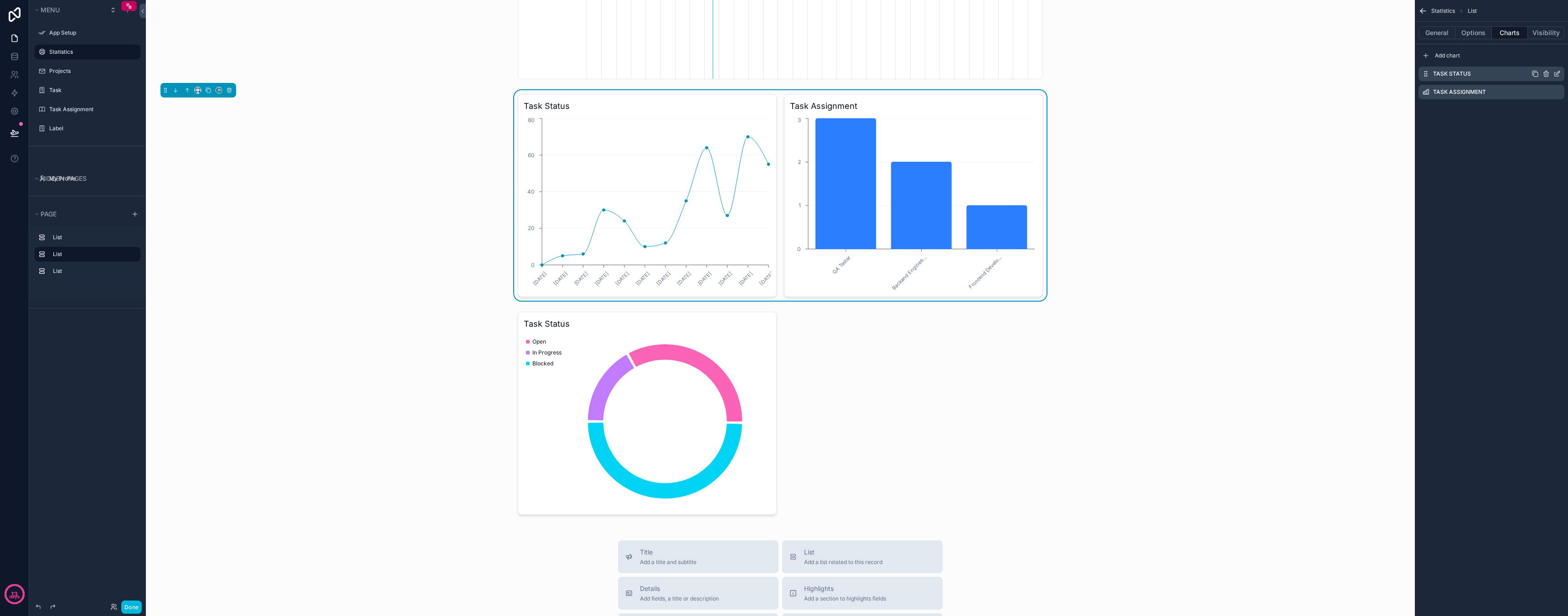
click at [1548, 73] on icon "scrollable content" at bounding box center [1546, 73] width 7 height 7
click at [1538, 62] on icon at bounding box center [1542, 59] width 7 height 7
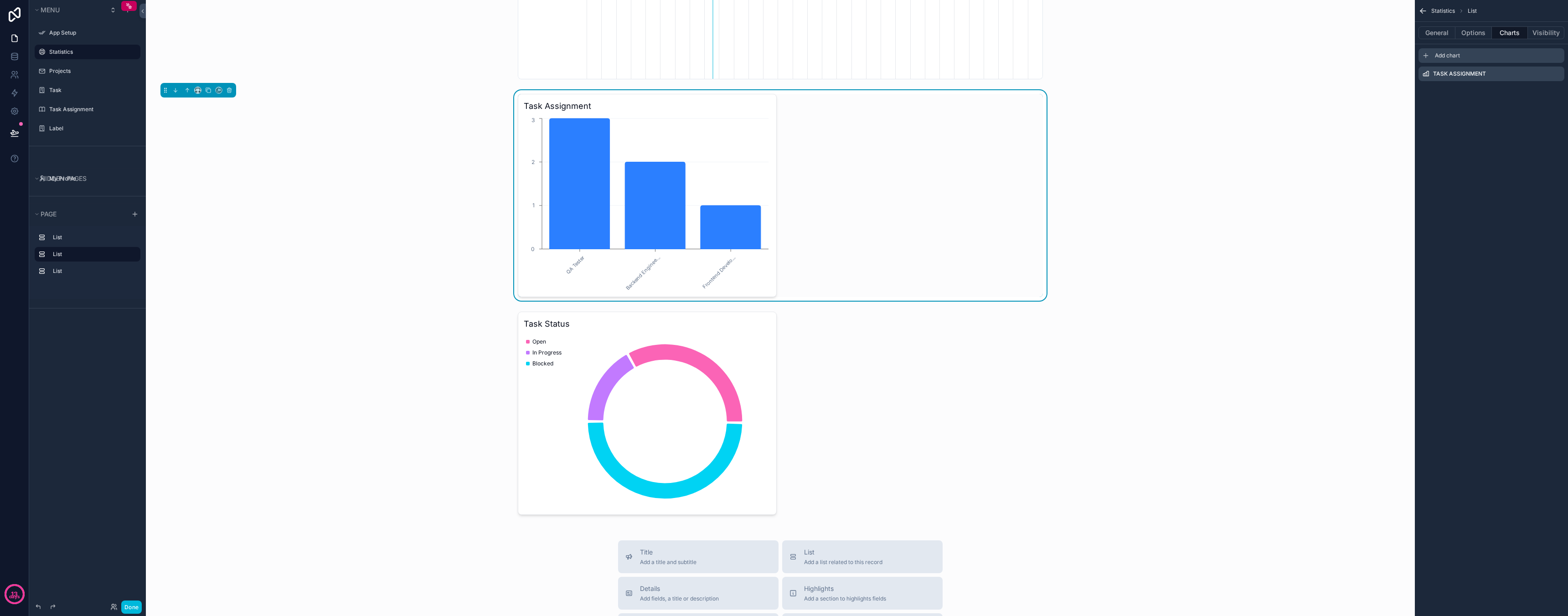
click at [1448, 57] on span "Add chart" at bounding box center [1447, 55] width 25 height 7
click at [1558, 93] on icon "scrollable content" at bounding box center [1557, 92] width 7 height 7
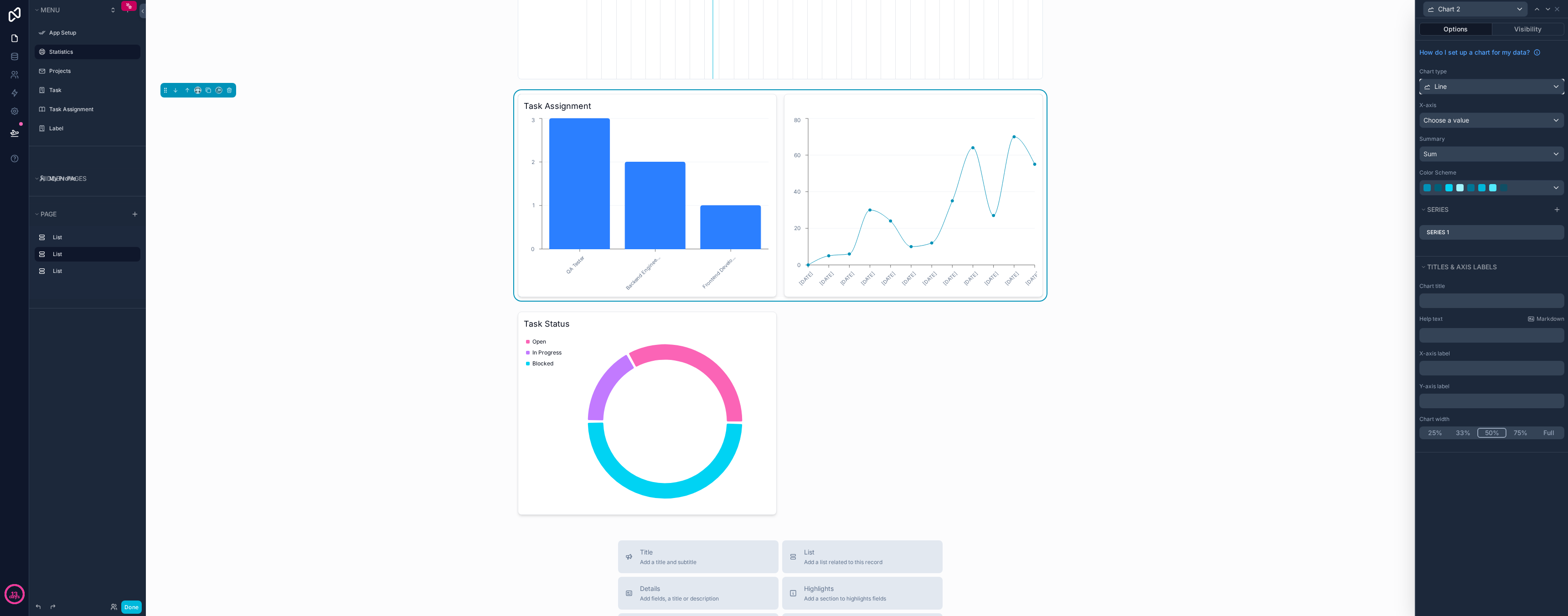
click at [1494, 88] on div "Line" at bounding box center [1491, 86] width 144 height 14
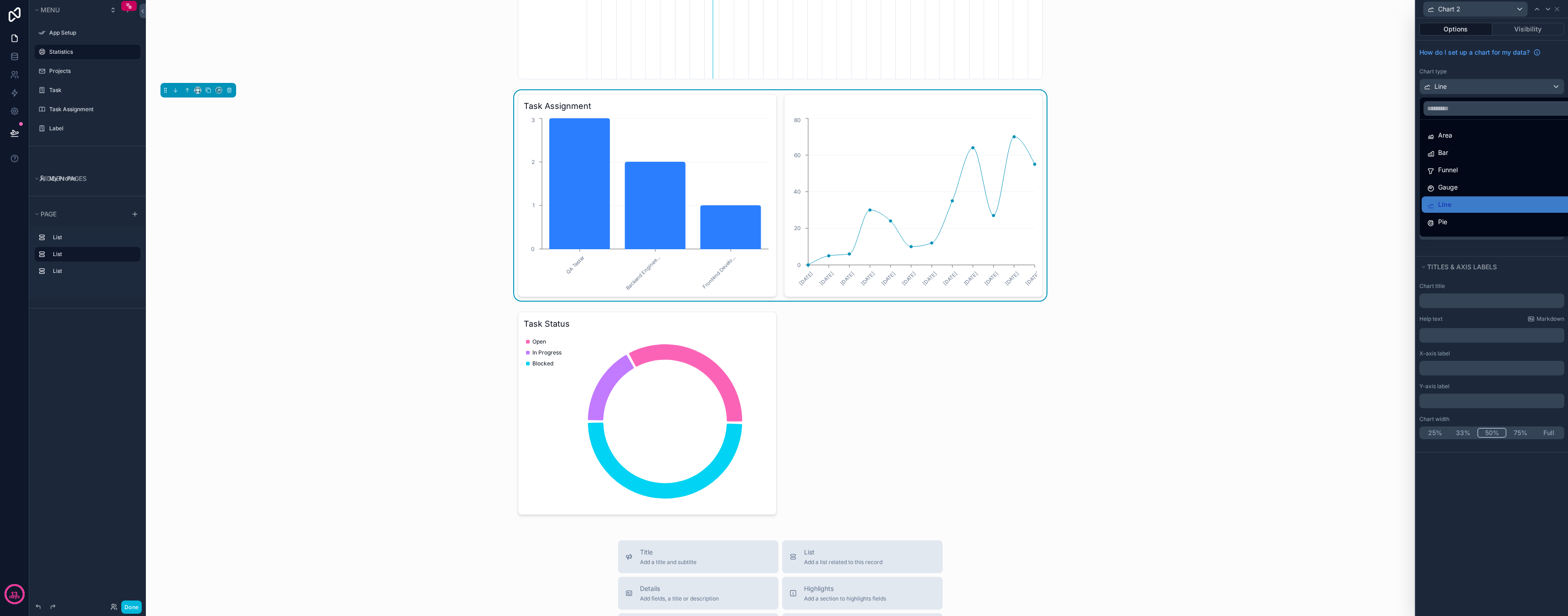
click at [1493, 87] on div at bounding box center [1491, 308] width 152 height 616
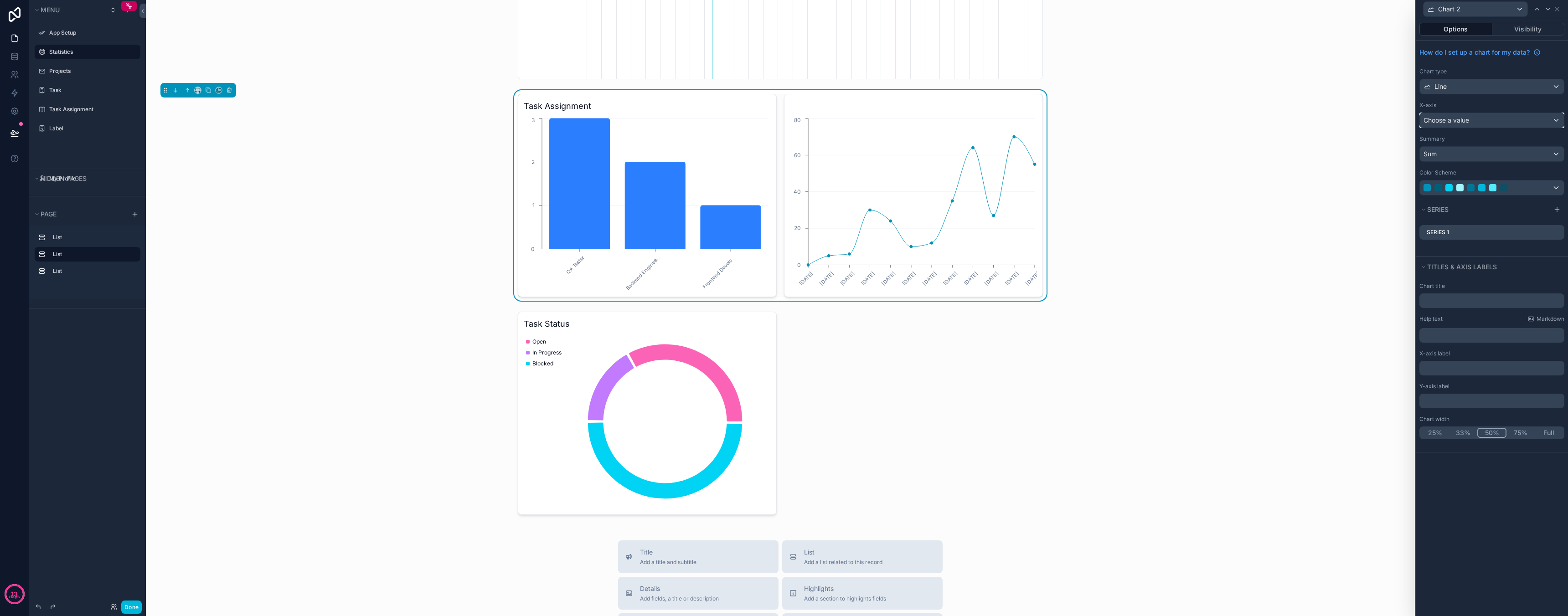
click at [1477, 115] on div "Choose a value" at bounding box center [1491, 120] width 144 height 14
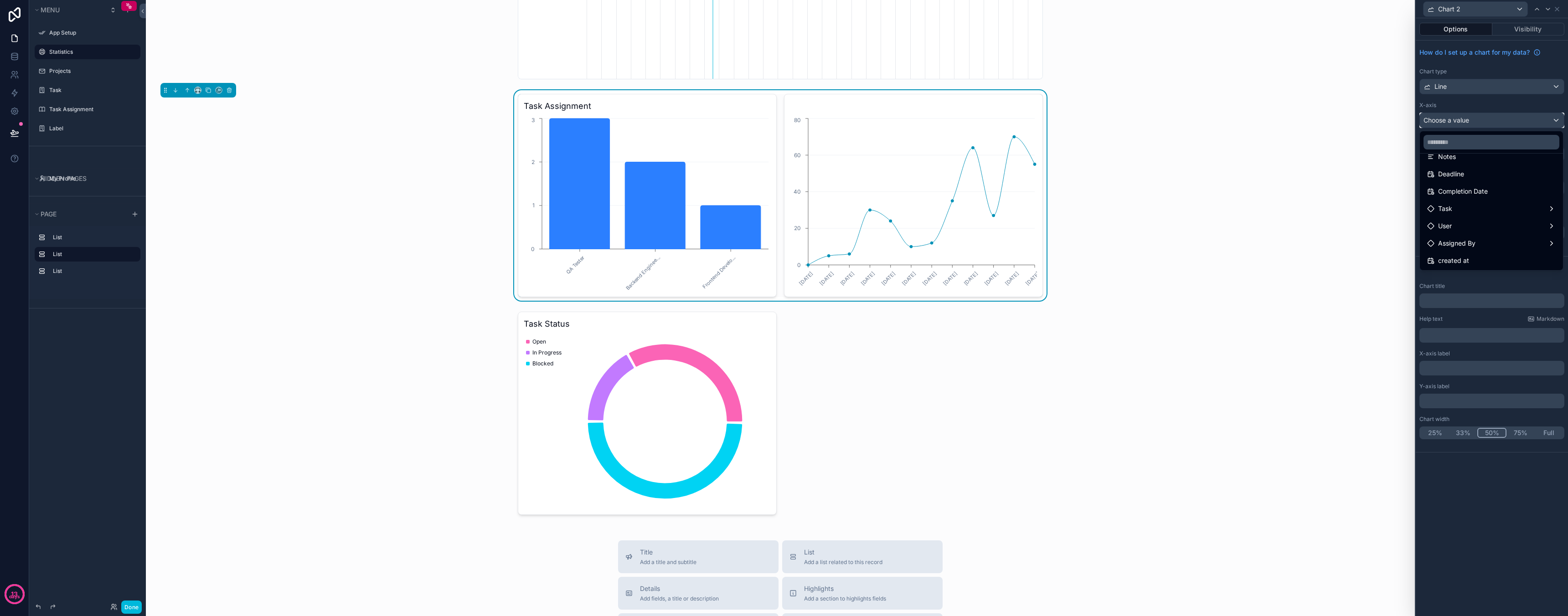
scroll to position [101, 0]
click at [1465, 207] on div "Task" at bounding box center [1491, 207] width 129 height 11
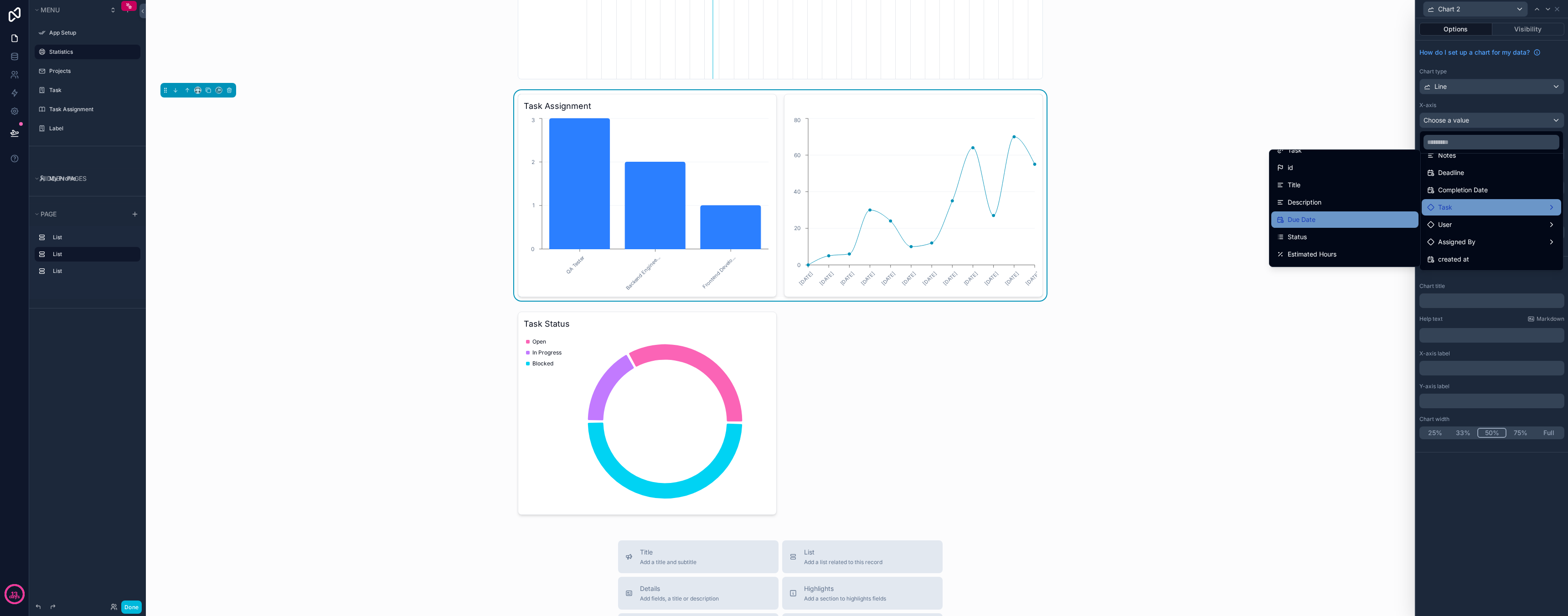
scroll to position [10, 0]
click at [1341, 236] on div "Status" at bounding box center [1344, 236] width 137 height 11
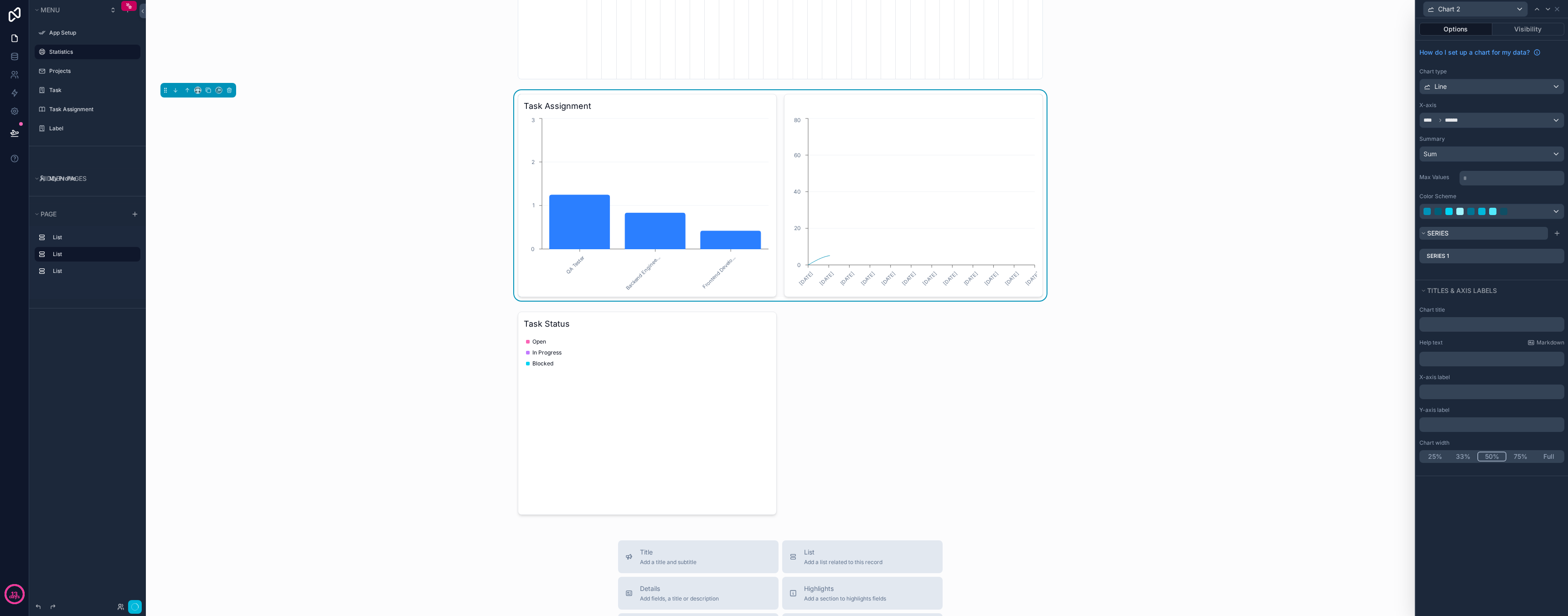
scroll to position [0, 456]
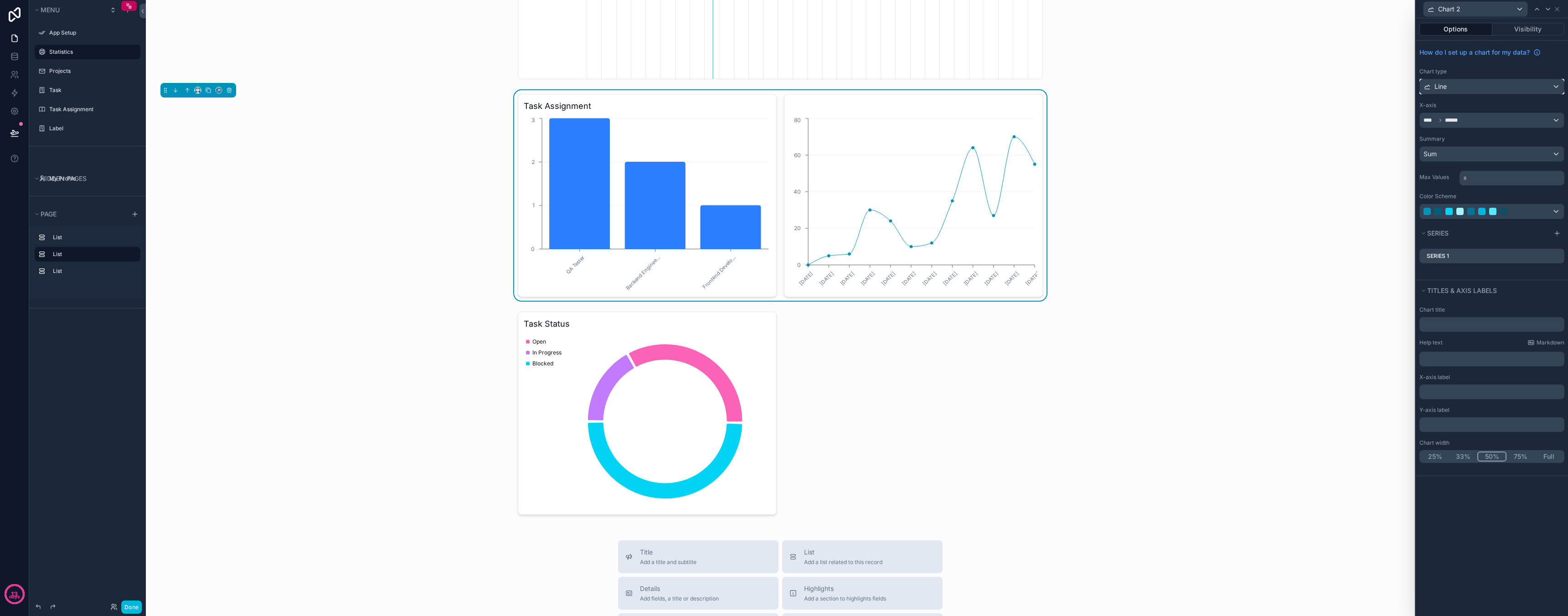
click at [1508, 88] on div "Line" at bounding box center [1491, 86] width 144 height 14
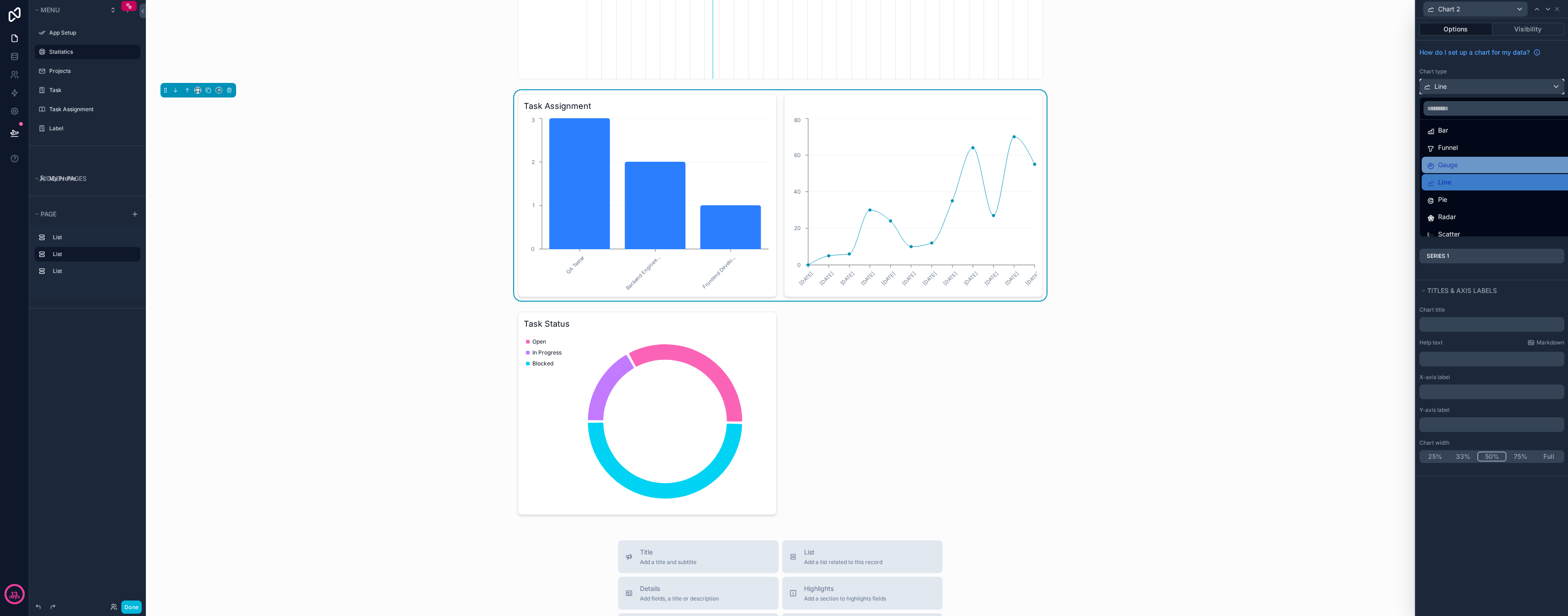
scroll to position [30, 0]
click at [1471, 189] on div "Pie" at bounding box center [1503, 193] width 150 height 11
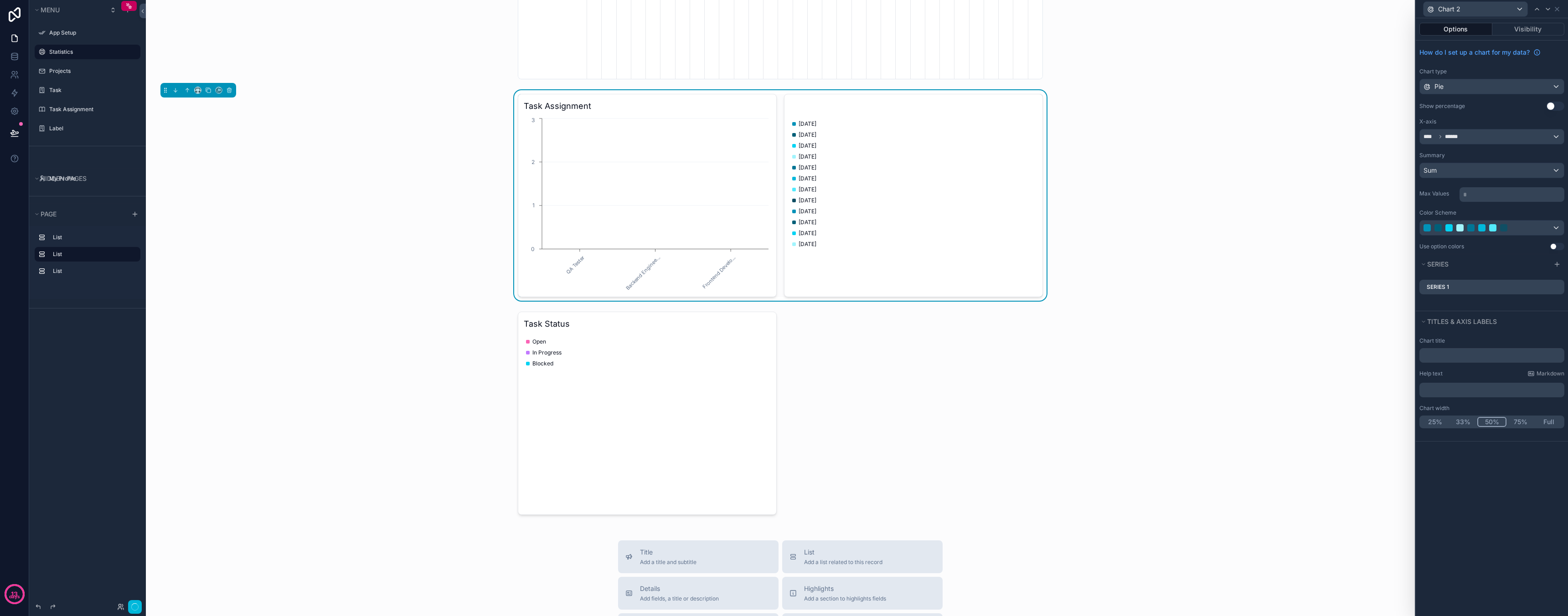
scroll to position [0, 456]
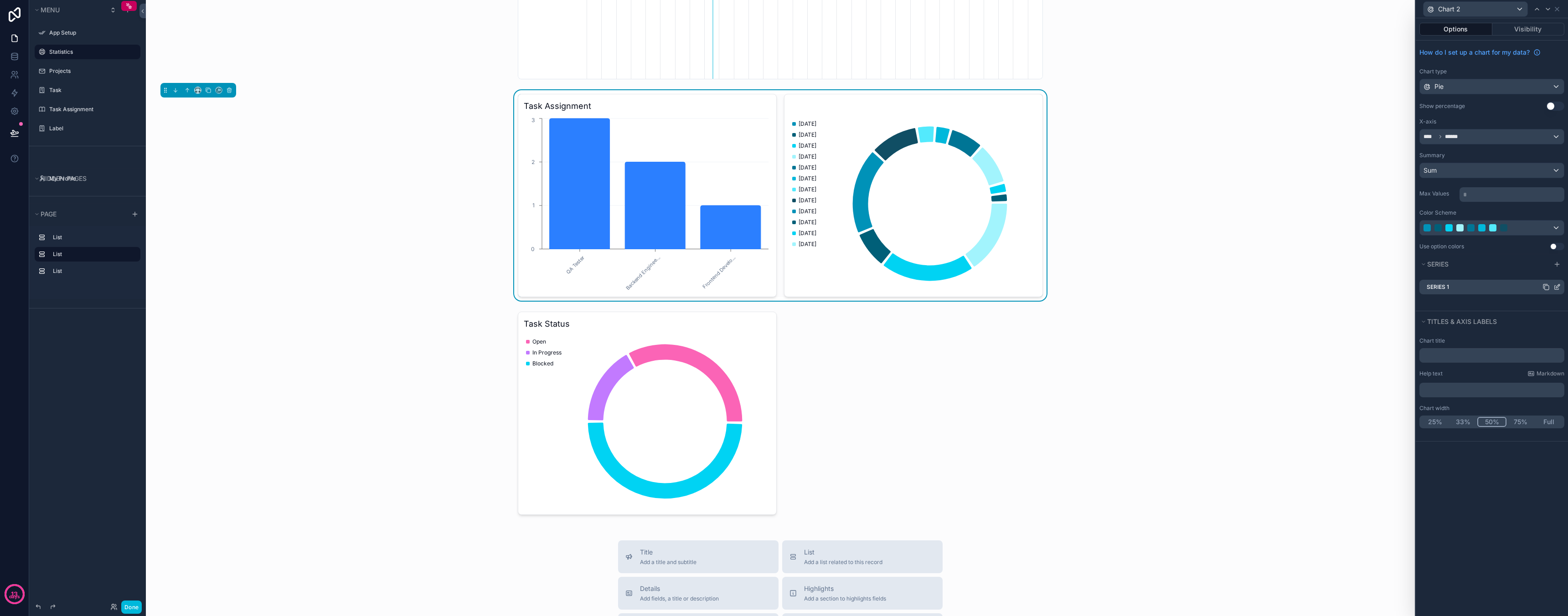
click at [1559, 286] on icon at bounding box center [1557, 286] width 7 height 7
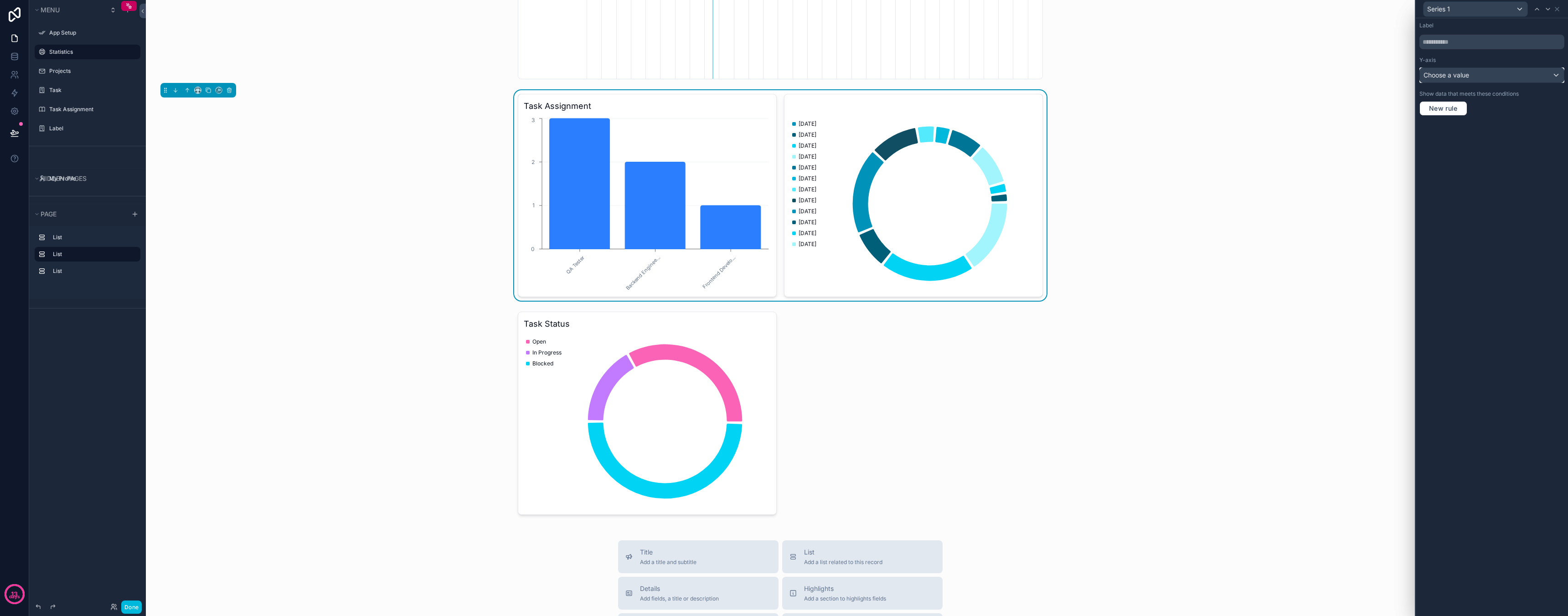
click at [1474, 77] on div "Choose a value" at bounding box center [1491, 75] width 144 height 14
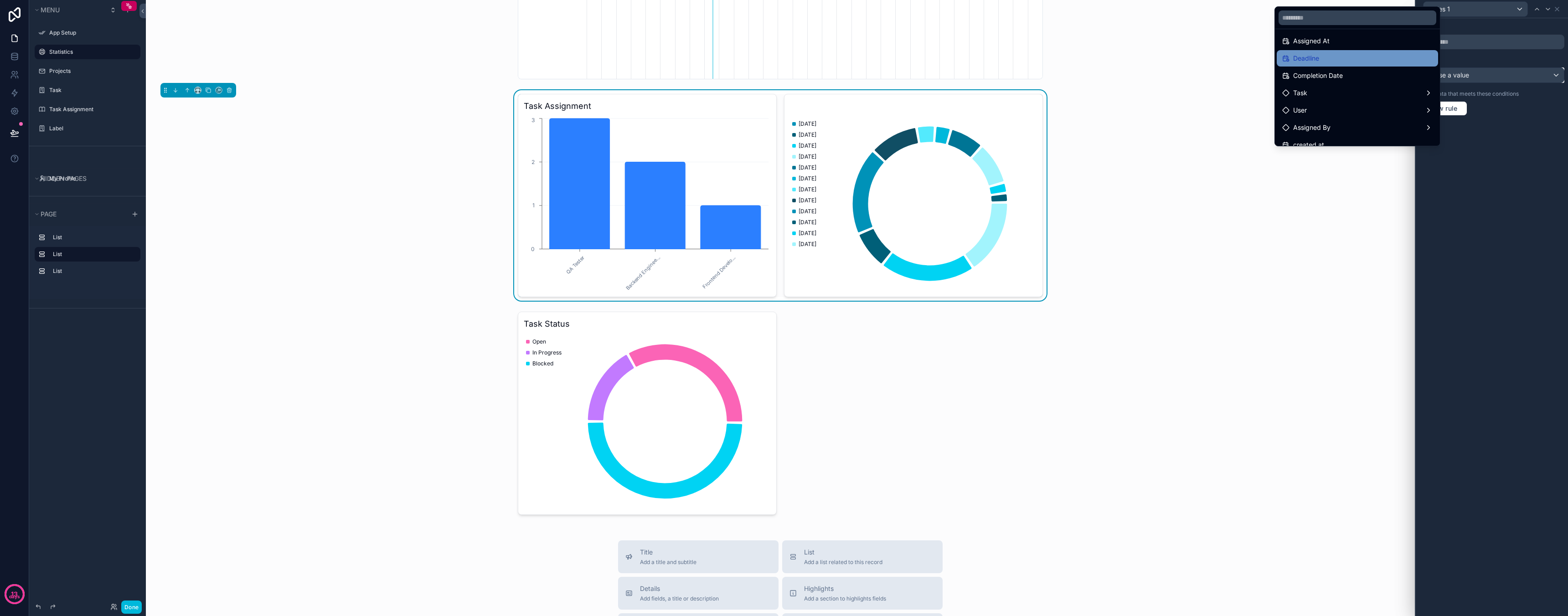
scroll to position [26, 0]
click at [1336, 92] on div "Task" at bounding box center [1357, 89] width 150 height 11
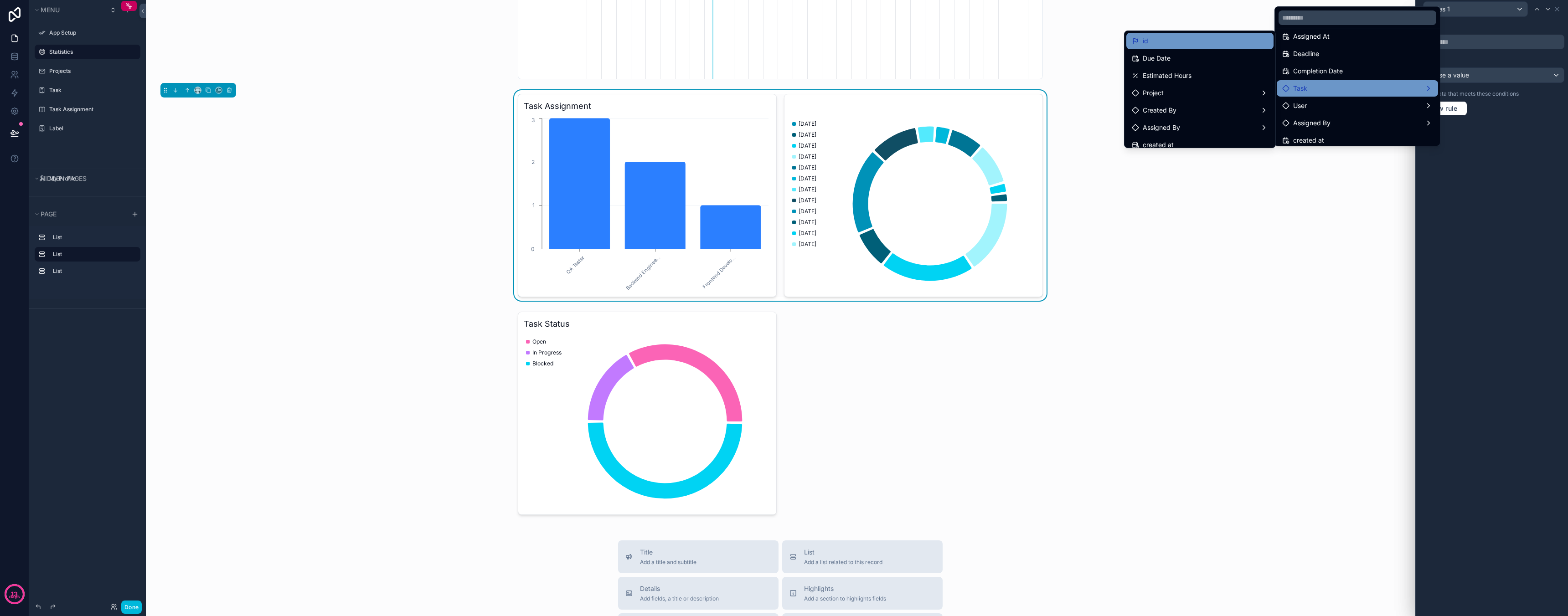
click at [1180, 45] on div "id" at bounding box center [1200, 41] width 137 height 11
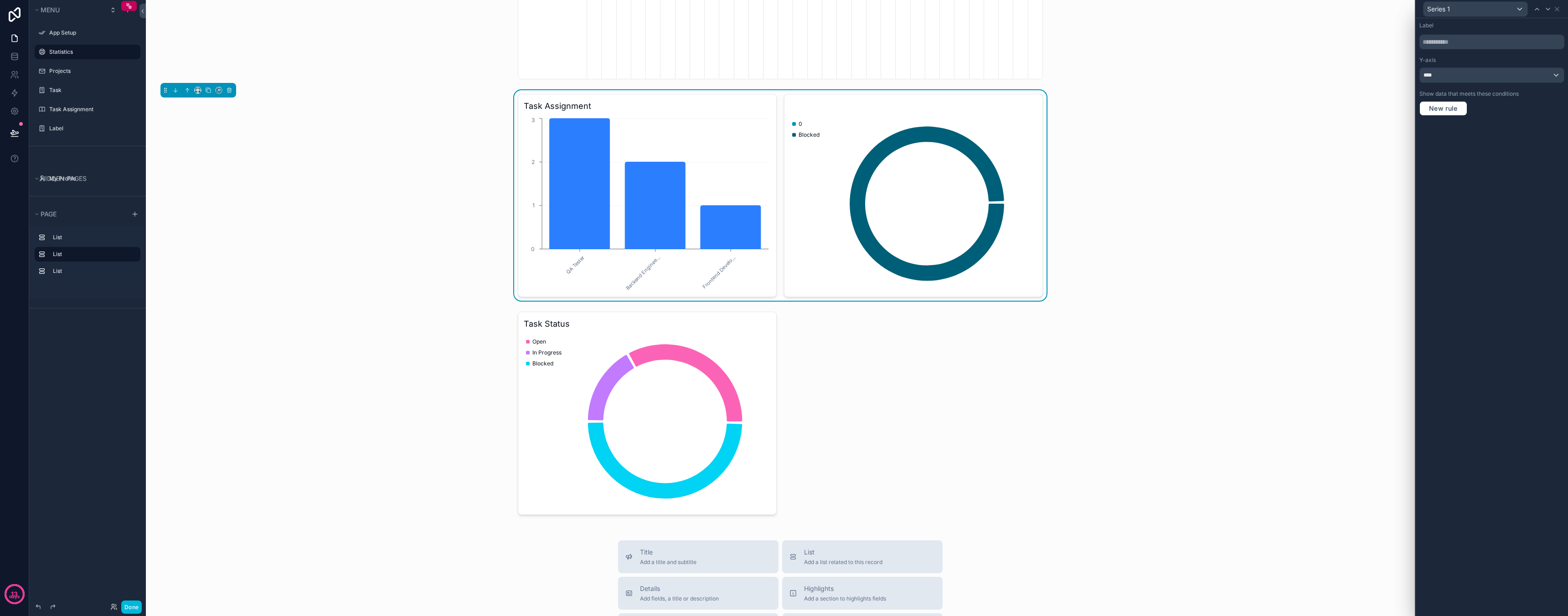
scroll to position [0, 456]
click at [1556, 11] on icon at bounding box center [1557, 9] width 7 height 7
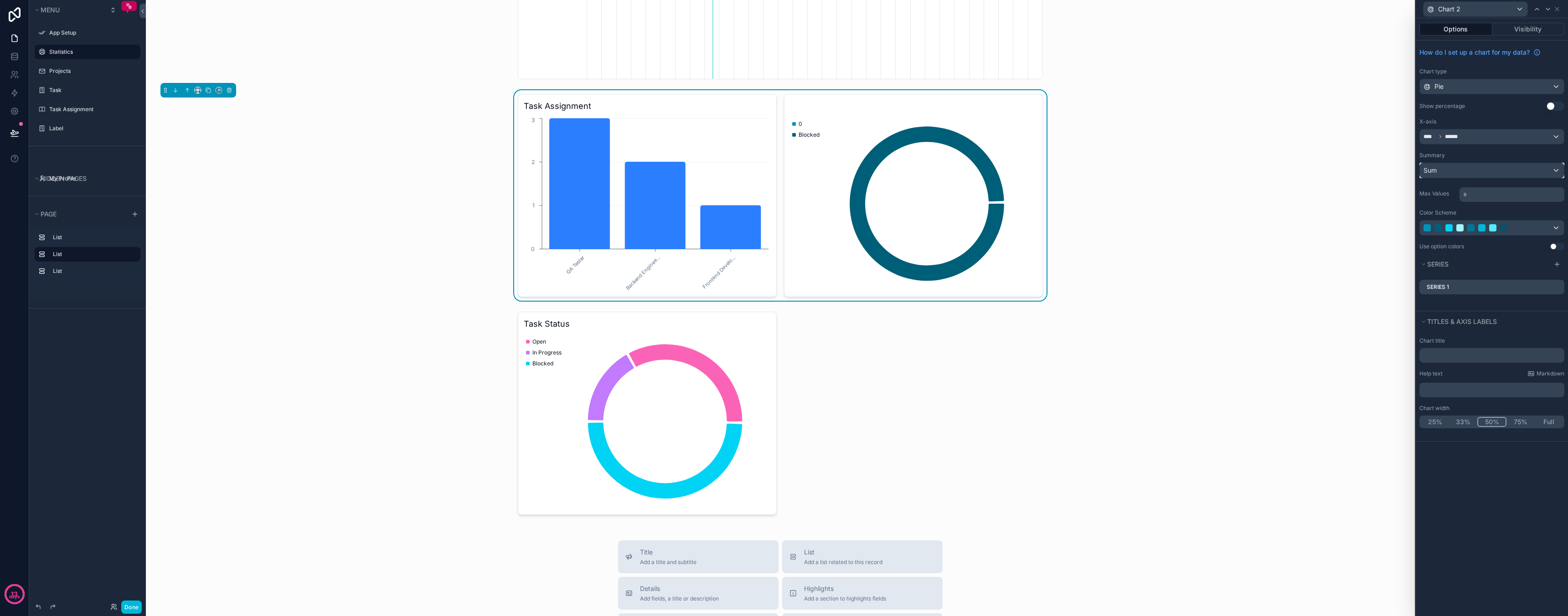
click at [1471, 168] on div "Sum" at bounding box center [1491, 170] width 144 height 14
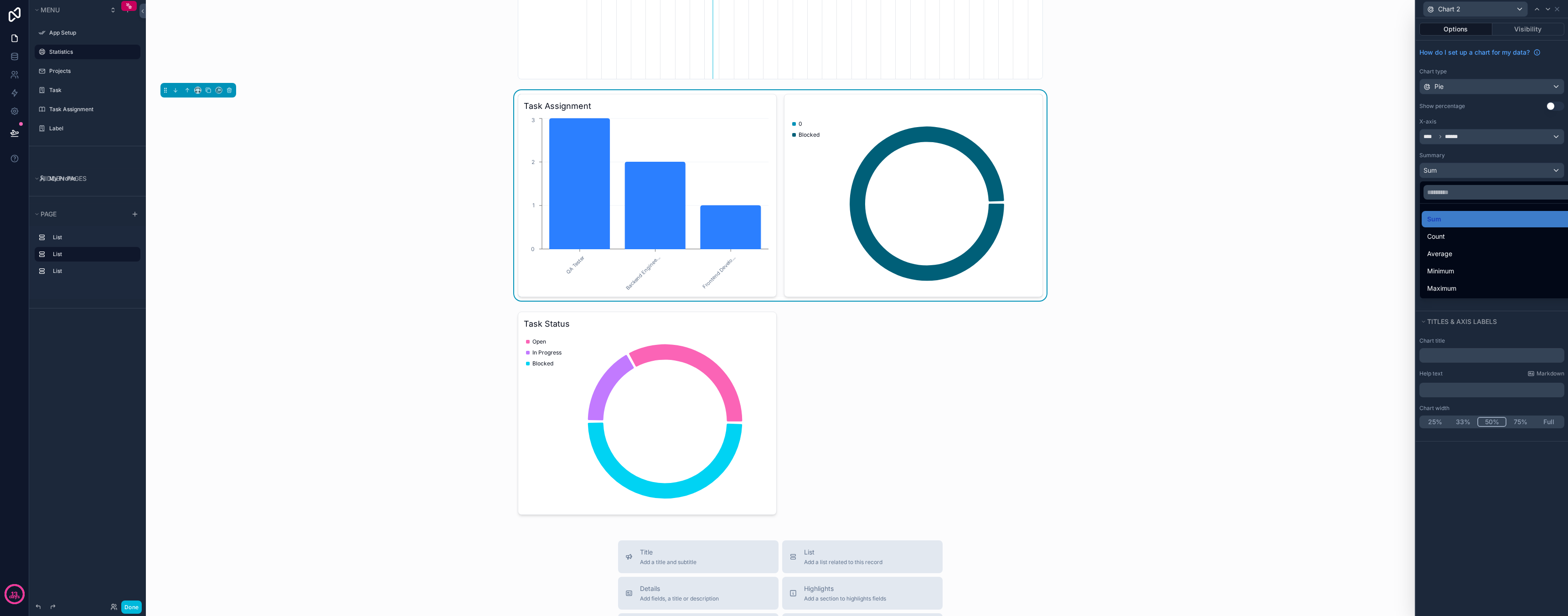
click at [1464, 172] on div at bounding box center [1491, 308] width 152 height 616
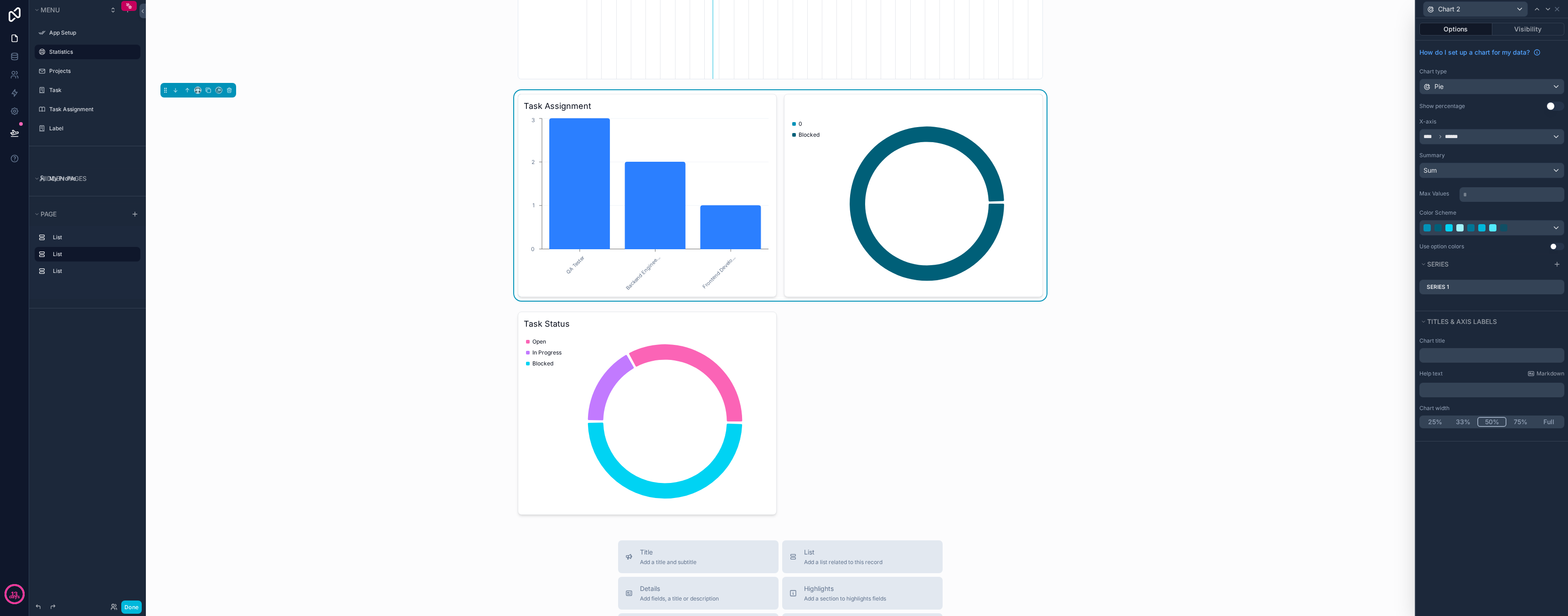
click at [1561, 246] on button "Use setting" at bounding box center [1557, 246] width 14 height 7
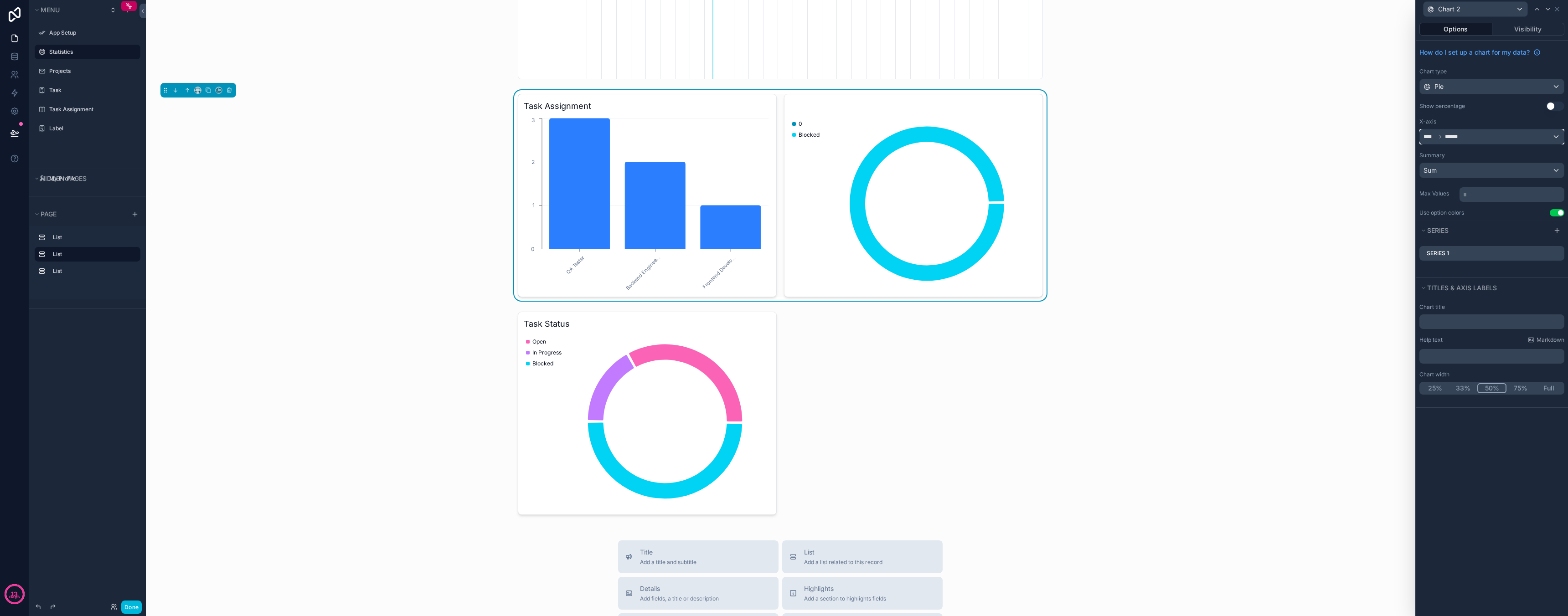
click at [1511, 139] on div "**** ******" at bounding box center [1491, 136] width 144 height 14
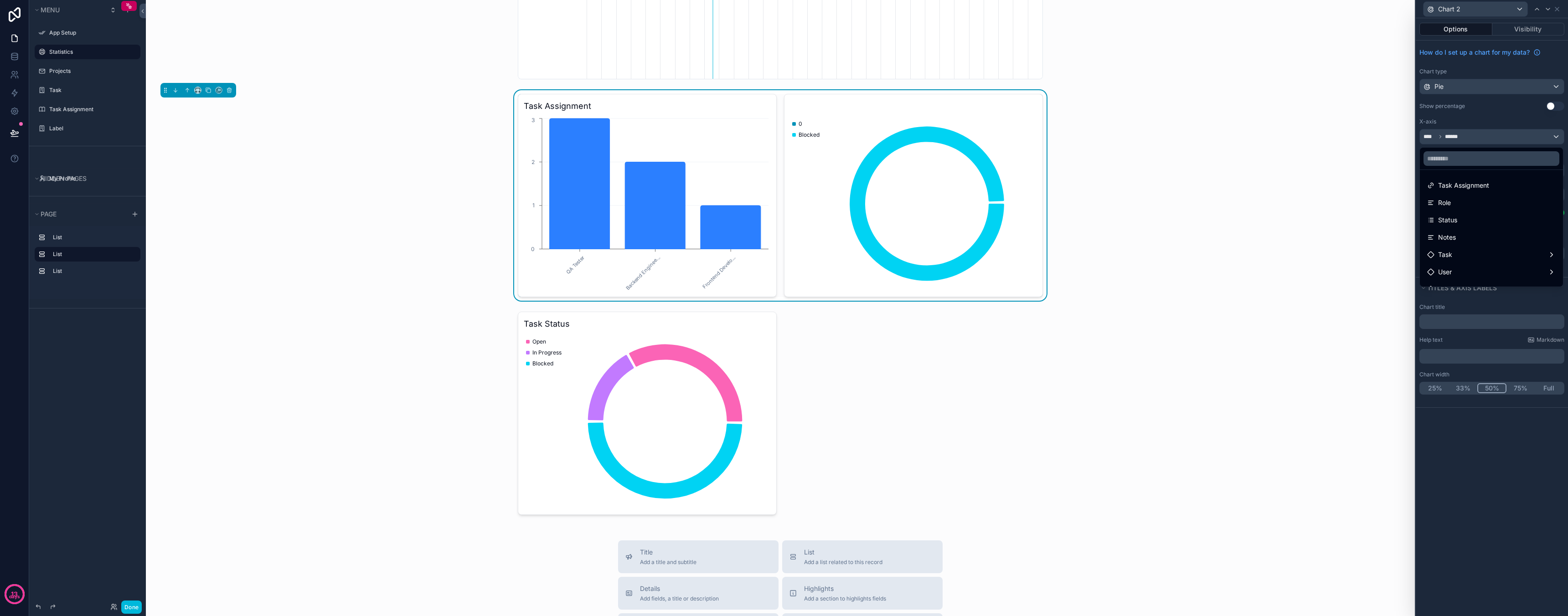
click at [1511, 139] on div at bounding box center [1491, 308] width 152 height 616
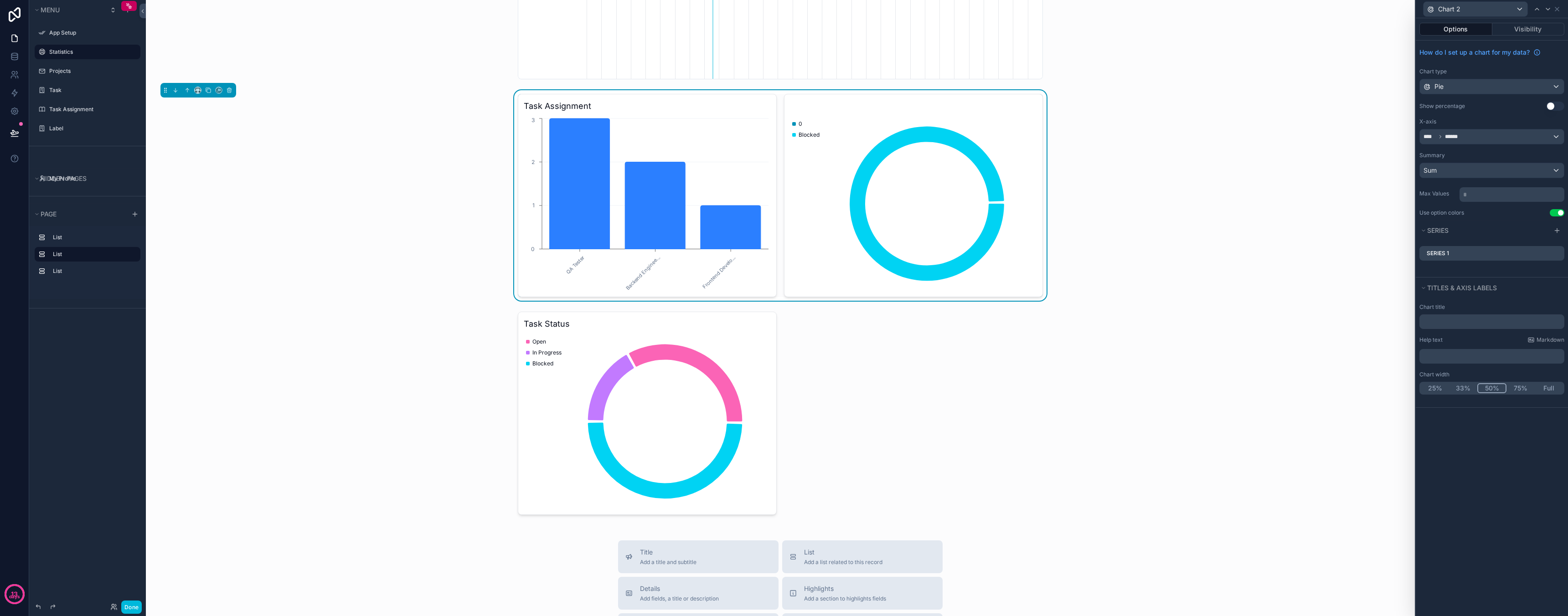
click at [1545, 107] on div "Show percentage Use setting" at bounding box center [1492, 105] width 145 height 9
click at [1554, 107] on button "Use setting" at bounding box center [1555, 105] width 18 height 9
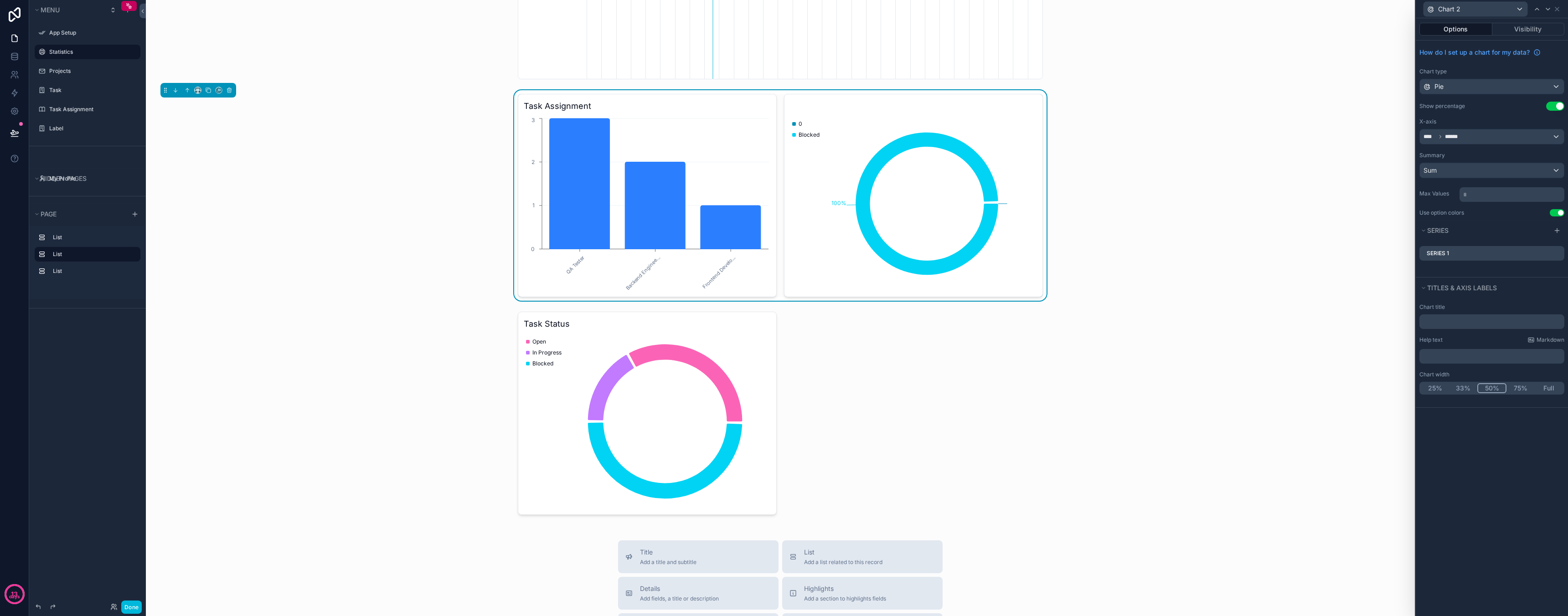
click at [1554, 107] on button "Use setting" at bounding box center [1555, 105] width 18 height 9
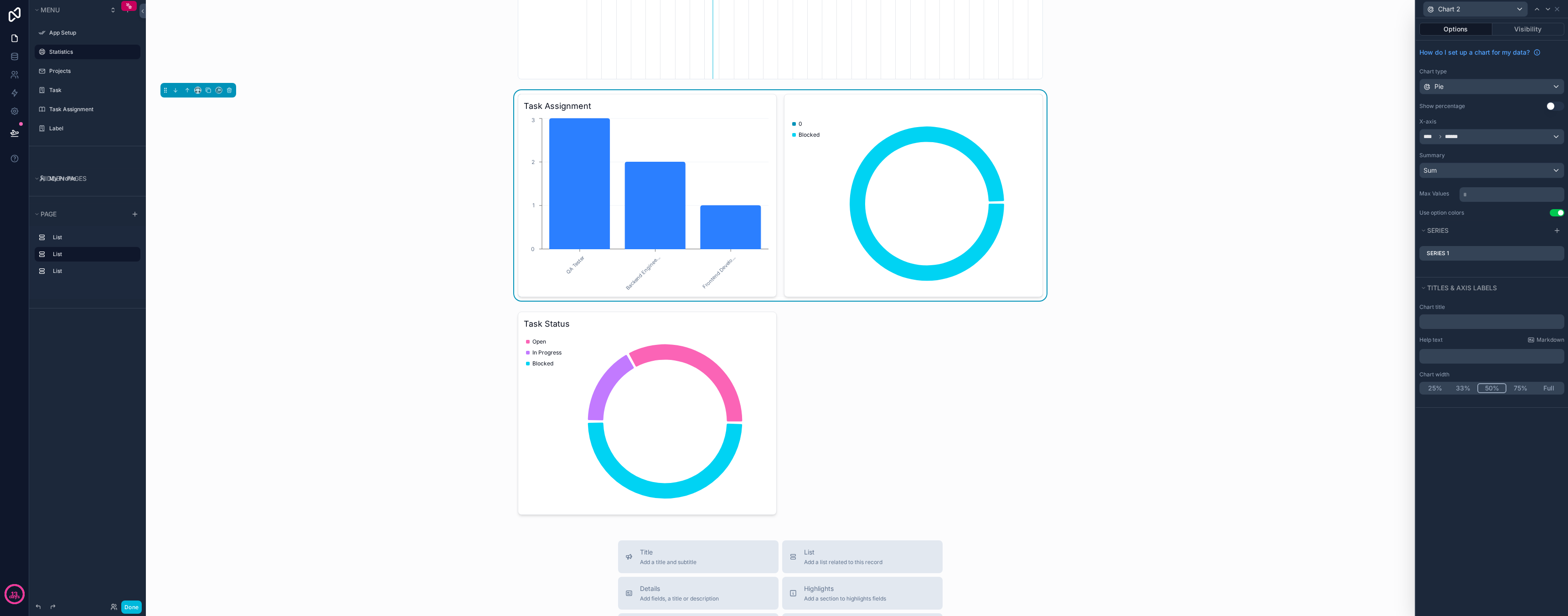
click at [1554, 107] on button "Use setting" at bounding box center [1555, 105] width 18 height 9
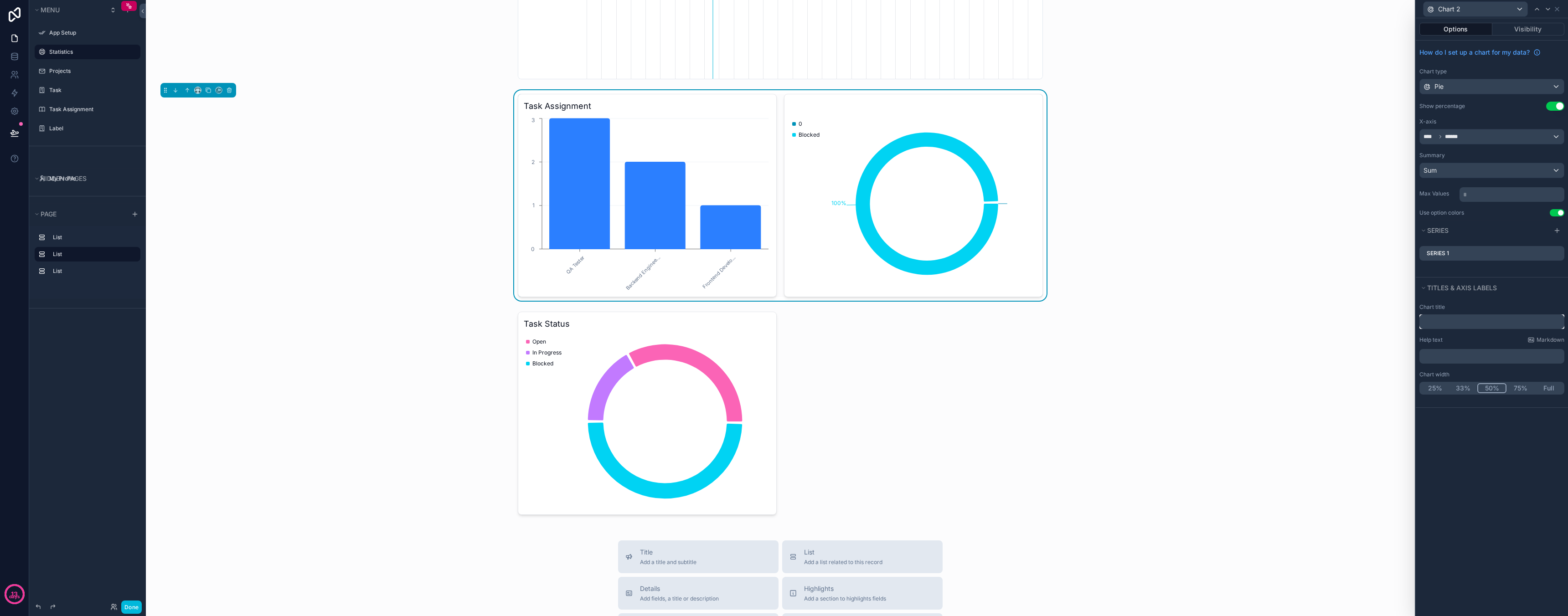
click at [1467, 322] on input "text" at bounding box center [1492, 322] width 145 height 14
click at [667, 354] on div "scrollable content" at bounding box center [780, 413] width 1254 height 211
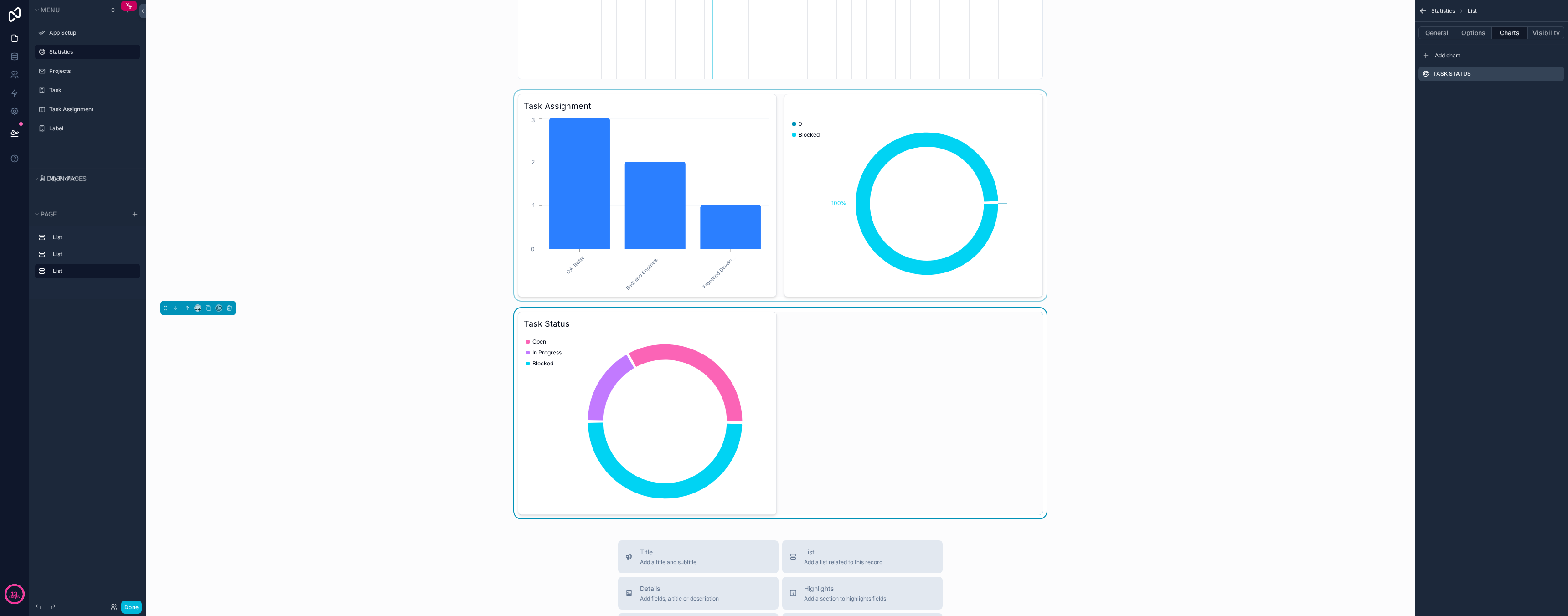
click at [1016, 156] on div "scrollable content" at bounding box center [780, 195] width 1254 height 211
click at [828, 143] on icon "100%" at bounding box center [913, 203] width 247 height 175
click at [1015, 143] on icon "100%" at bounding box center [913, 203] width 247 height 175
click at [1546, 91] on icon "scrollable content" at bounding box center [1546, 92] width 7 height 7
click at [1542, 81] on icon at bounding box center [1542, 77] width 7 height 7
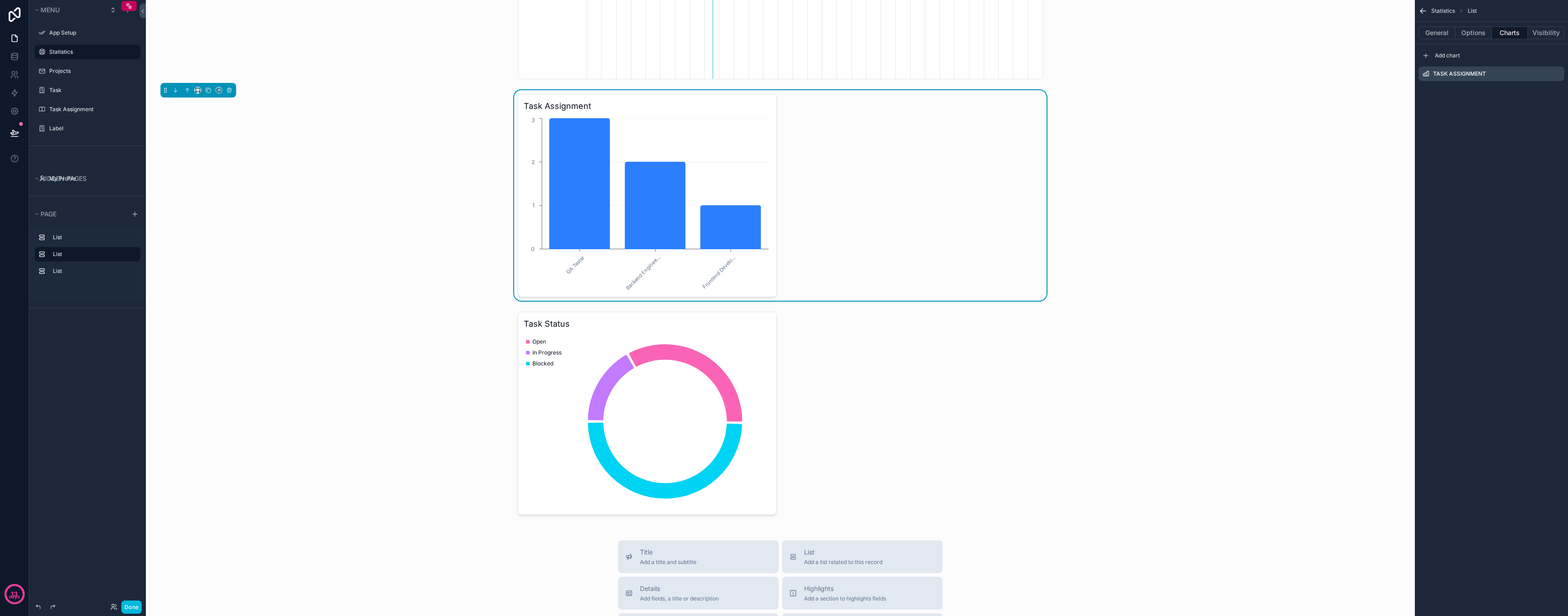
click at [1016, 205] on div "Task Assignment QA Tester Backend Enginee... Frontend Develo... 0 1 2 3" at bounding box center [781, 195] width 525 height 203
click at [1557, 75] on icon "scrollable content" at bounding box center [1558, 73] width 4 height 4
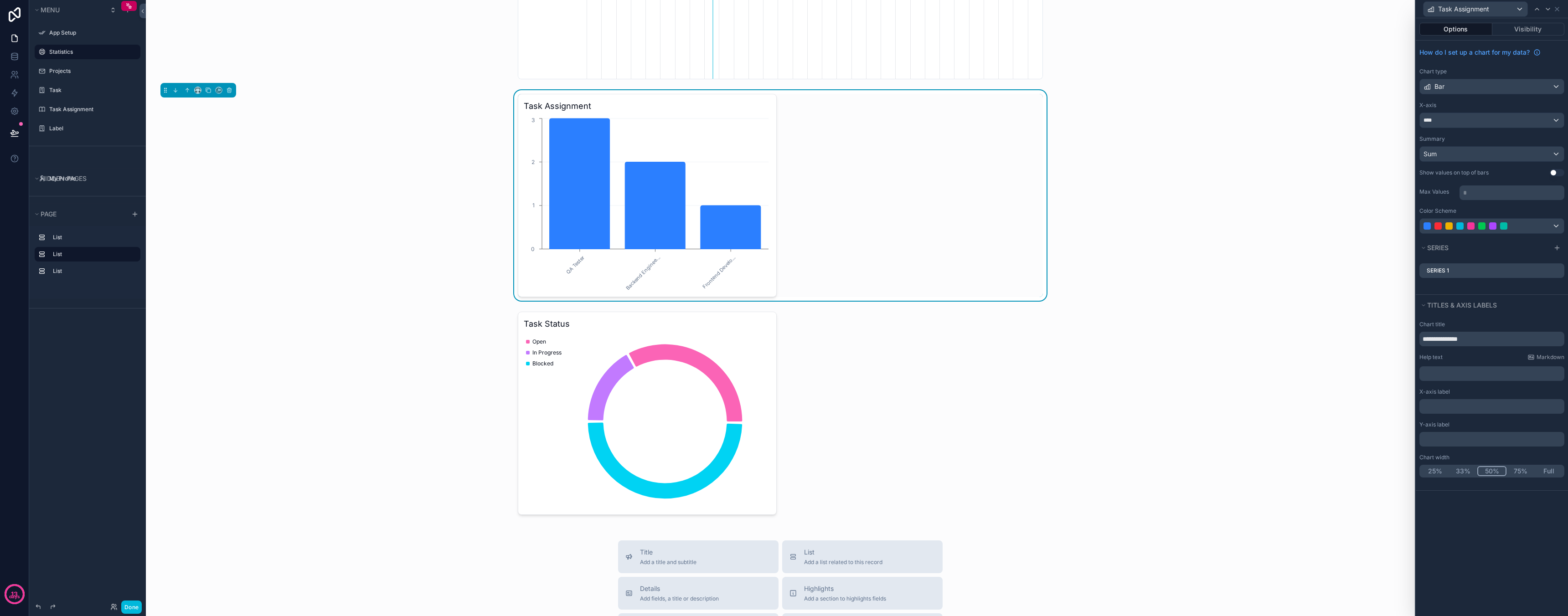
click at [1546, 474] on button "Full" at bounding box center [1548, 471] width 28 height 10
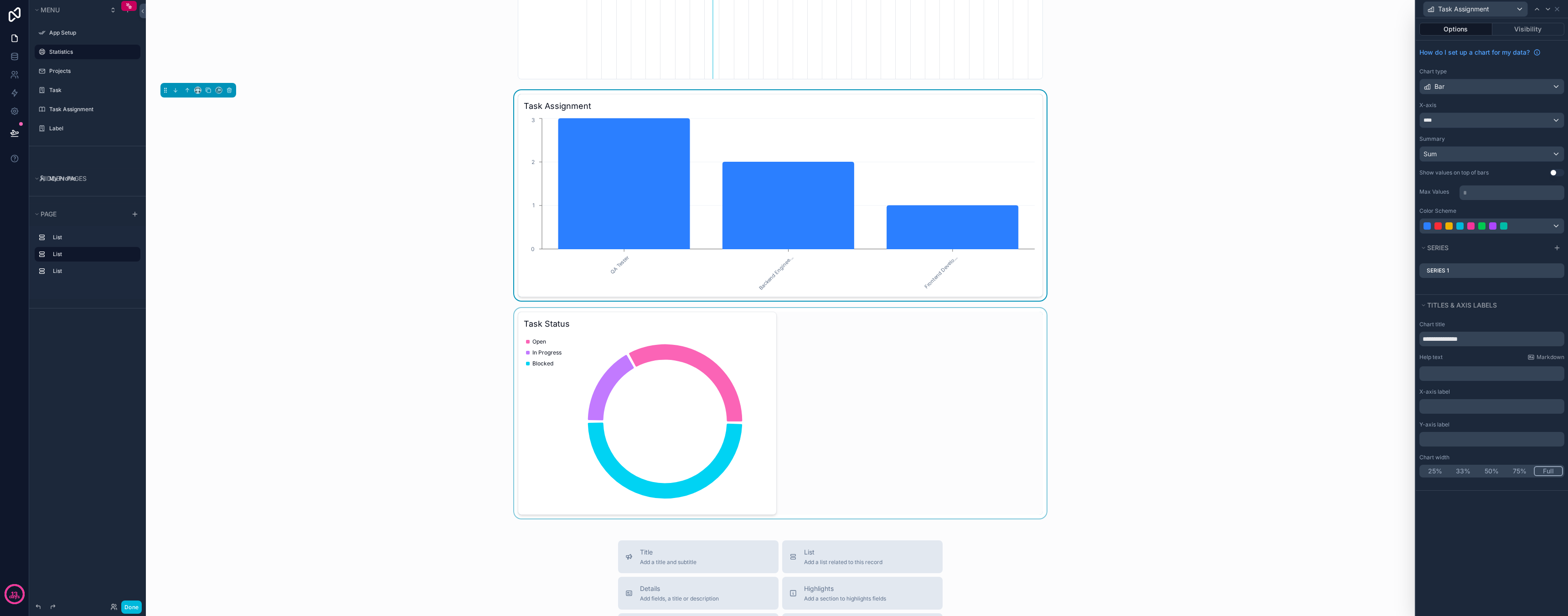
click at [762, 409] on div "scrollable content" at bounding box center [780, 413] width 1254 height 211
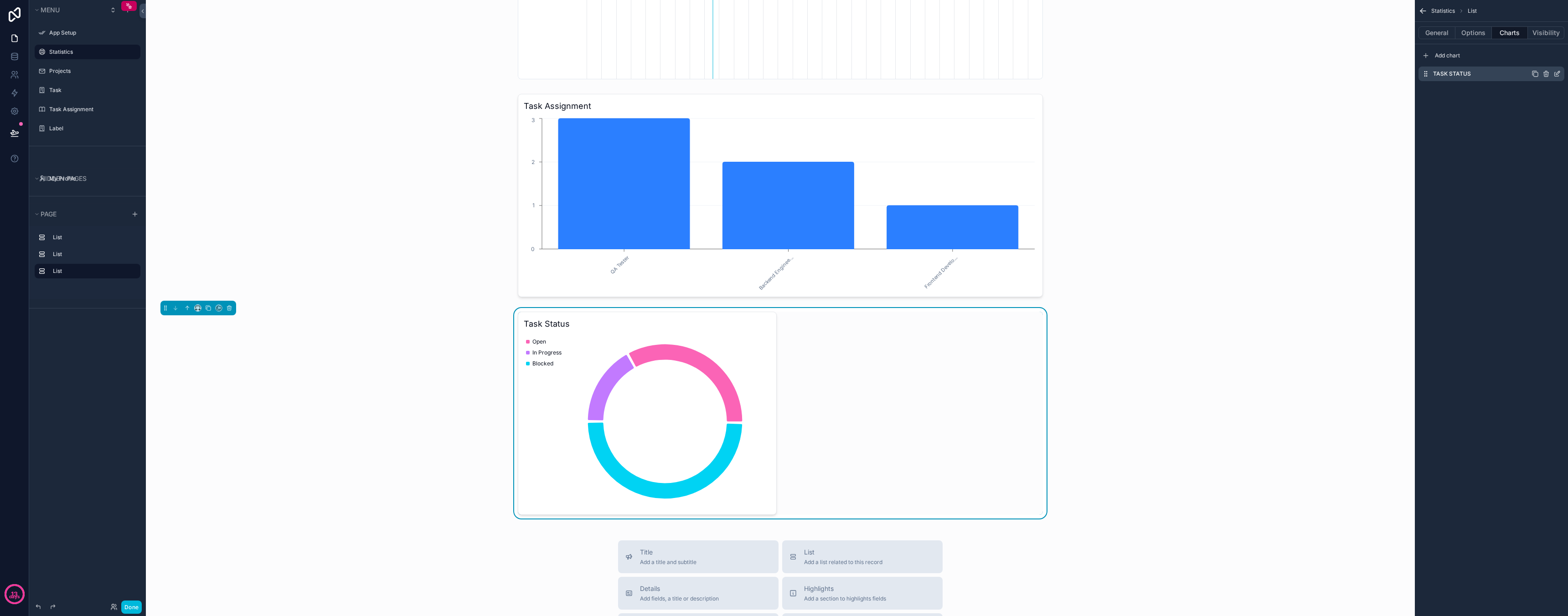
click at [1558, 76] on icon "scrollable content" at bounding box center [1556, 74] width 4 height 4
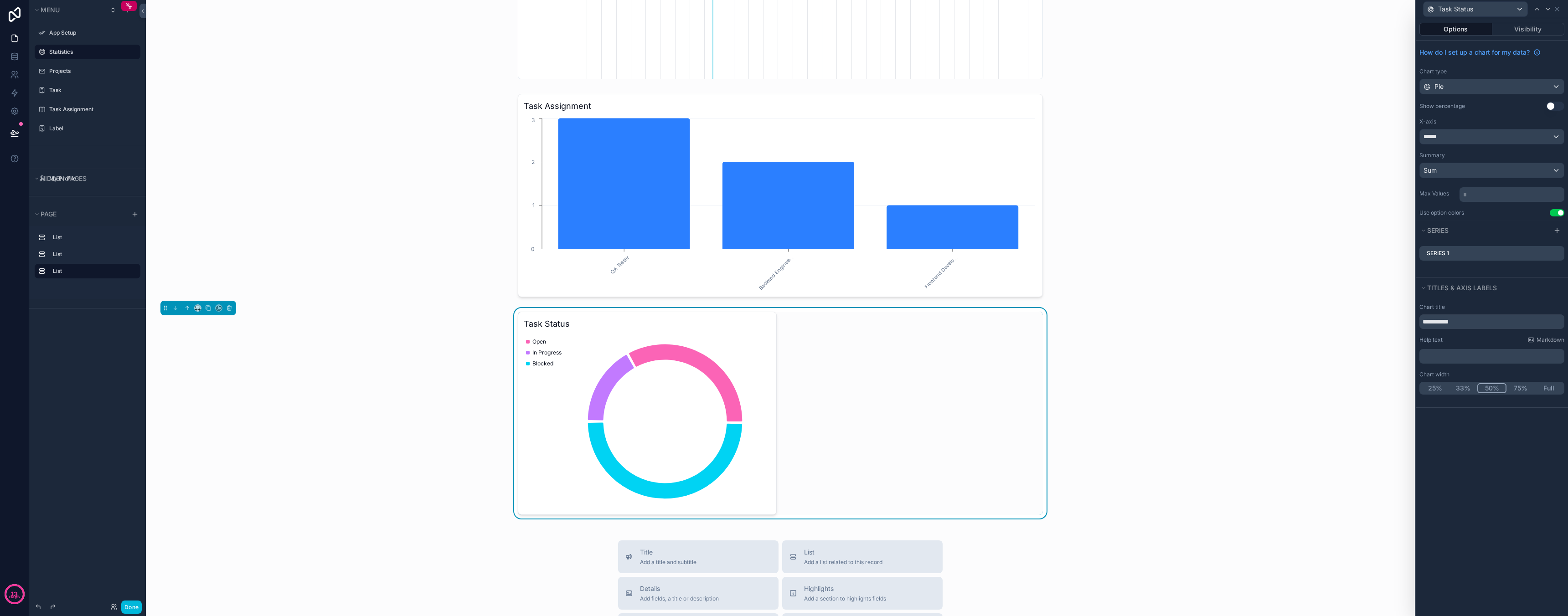
click at [1546, 387] on button "Full" at bounding box center [1548, 388] width 28 height 10
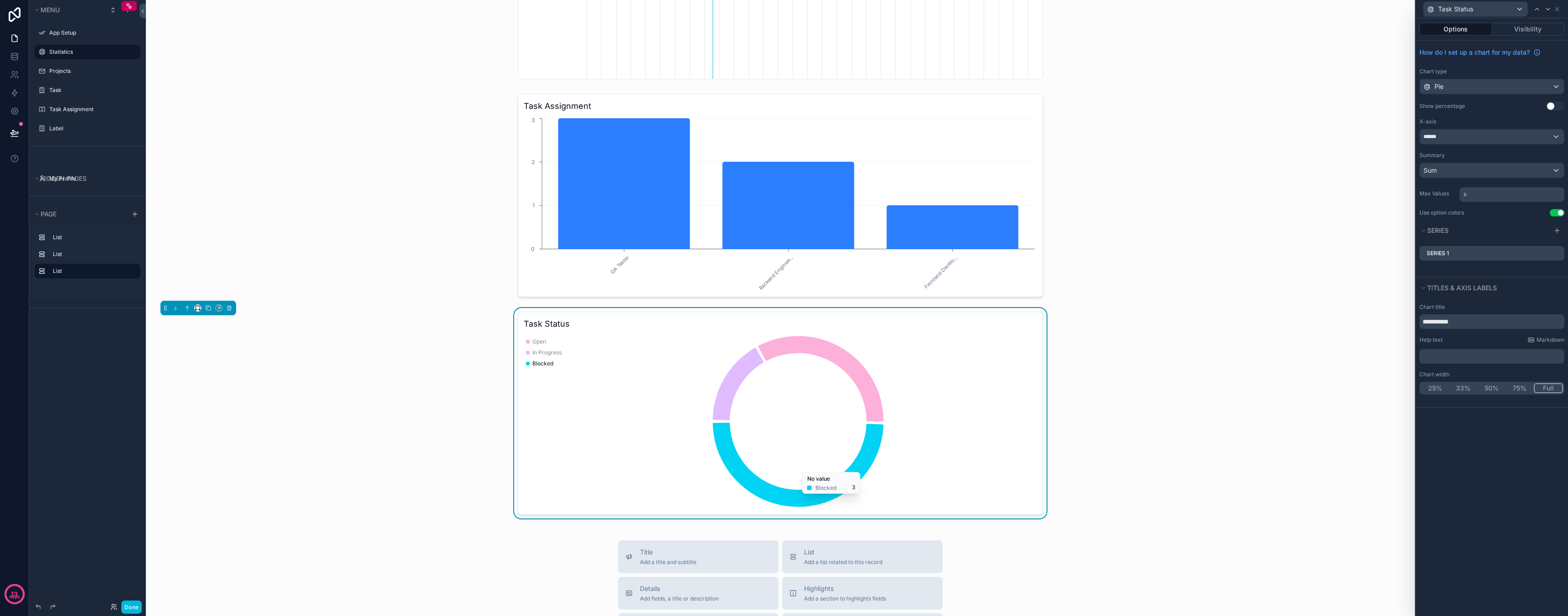
click at [194, 311] on div "scrollable content" at bounding box center [198, 308] width 76 height 14
click at [199, 309] on icon "scrollable content" at bounding box center [198, 308] width 6 height 6
click at [218, 382] on div "50%" at bounding box center [216, 377] width 39 height 17
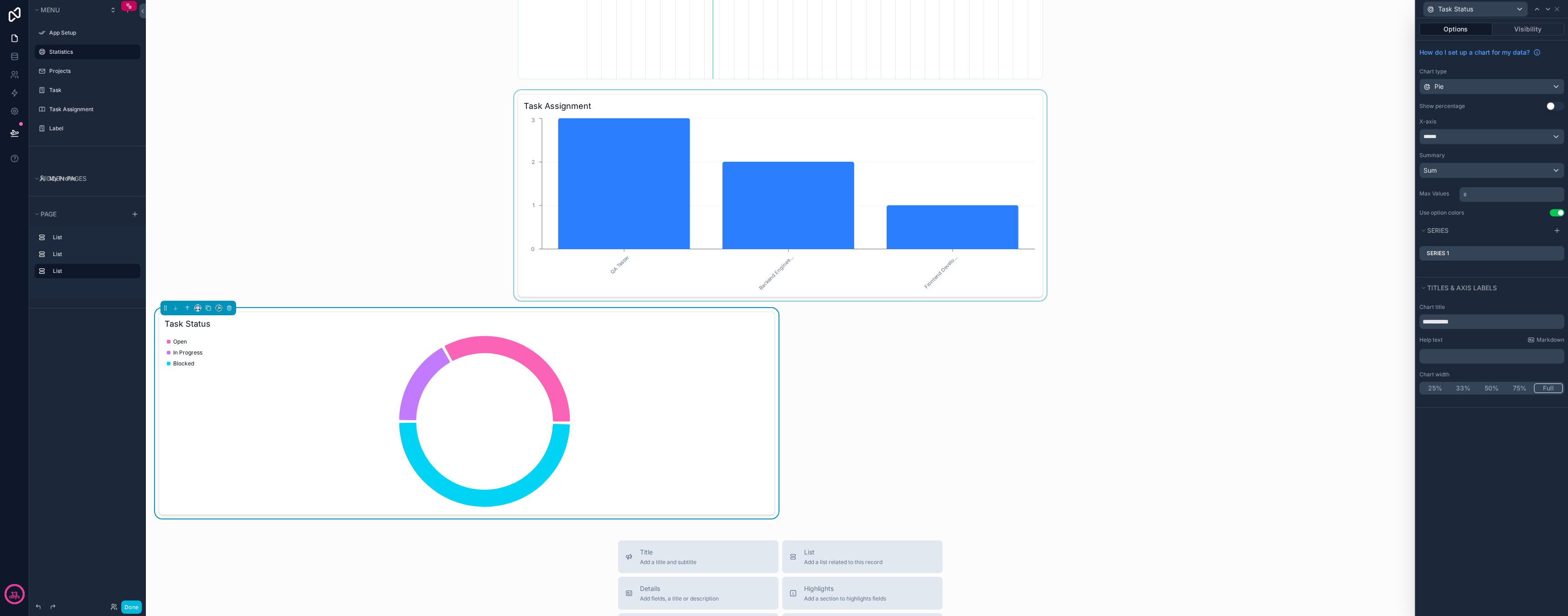
click at [692, 263] on div "scrollable content" at bounding box center [780, 195] width 1254 height 211
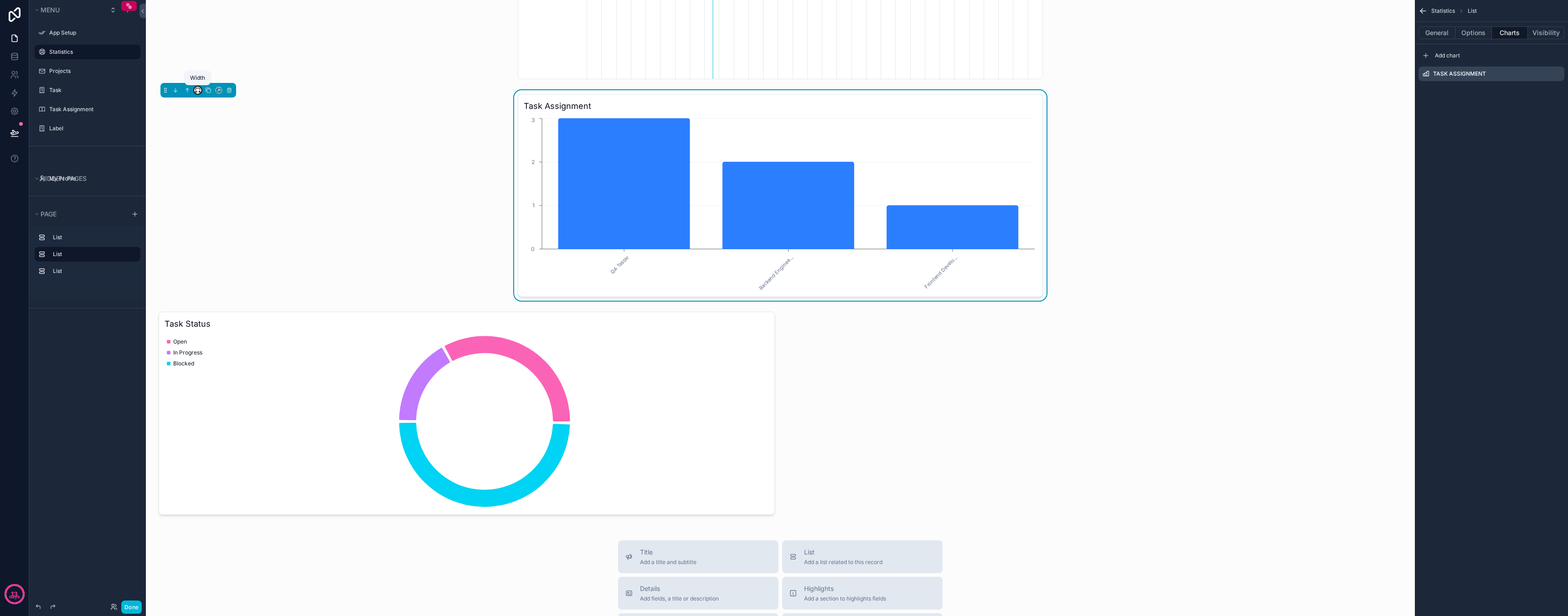
click at [198, 91] on icon "scrollable content" at bounding box center [198, 90] width 6 height 6
click at [221, 160] on div "50%" at bounding box center [216, 159] width 28 height 11
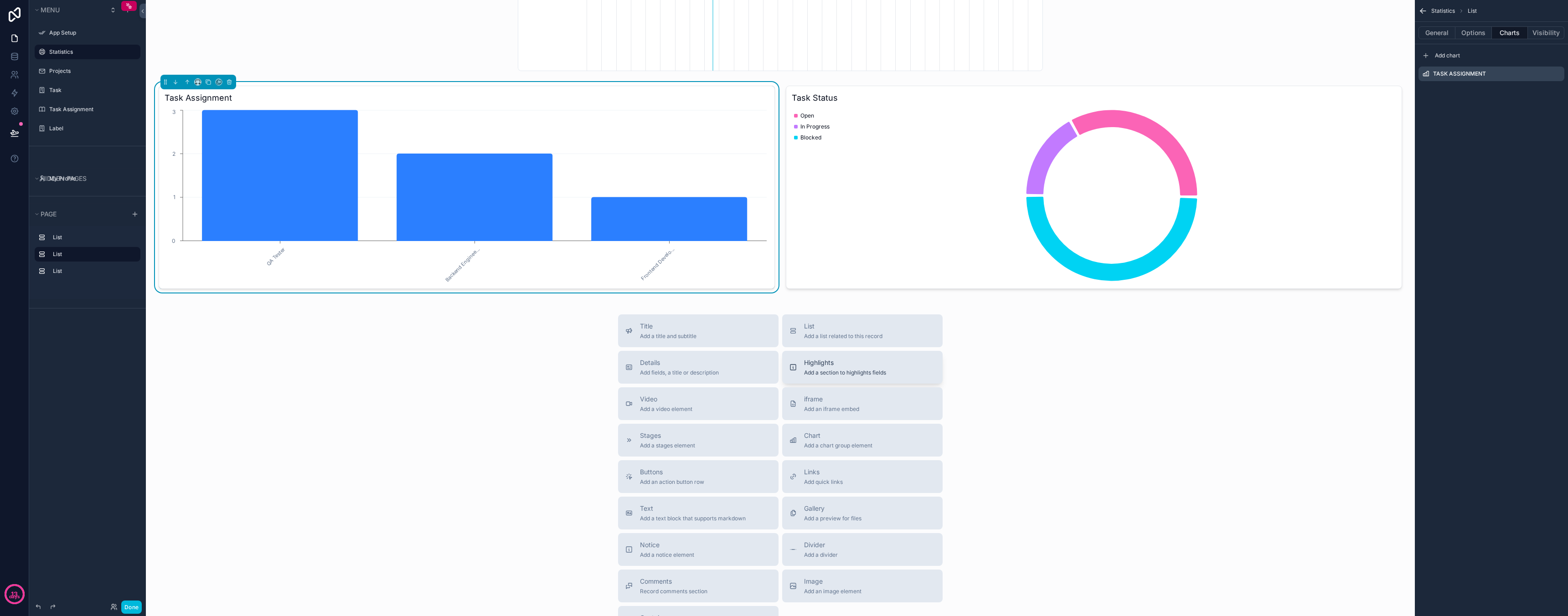
scroll to position [297, 0]
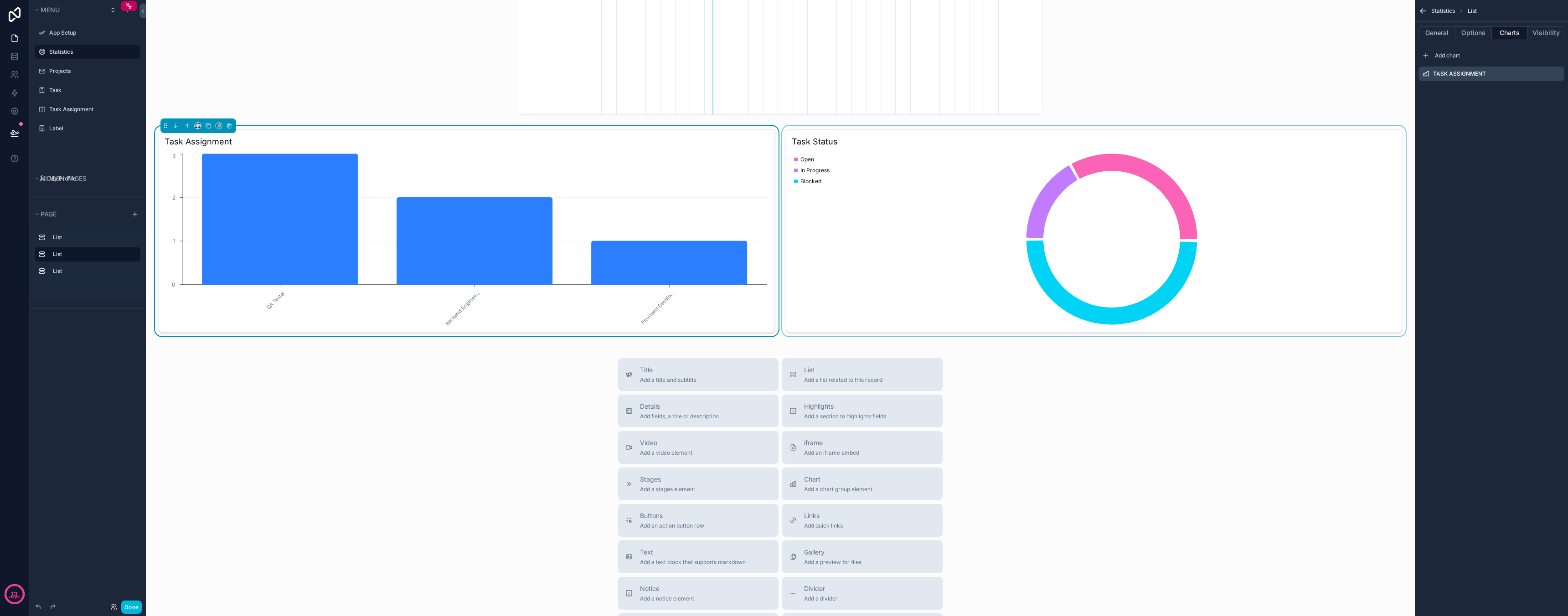
click at [893, 274] on div "scrollable content" at bounding box center [1094, 231] width 628 height 211
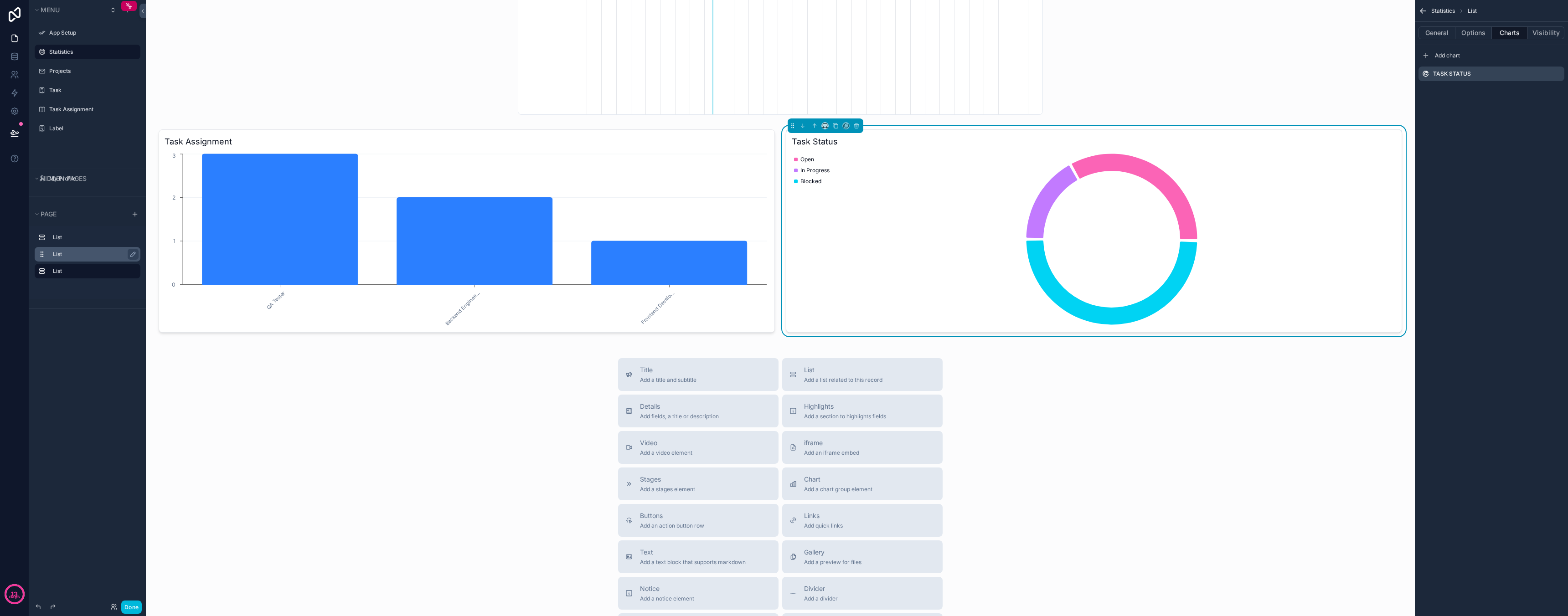
click at [85, 249] on div "List" at bounding box center [94, 255] width 84 height 11
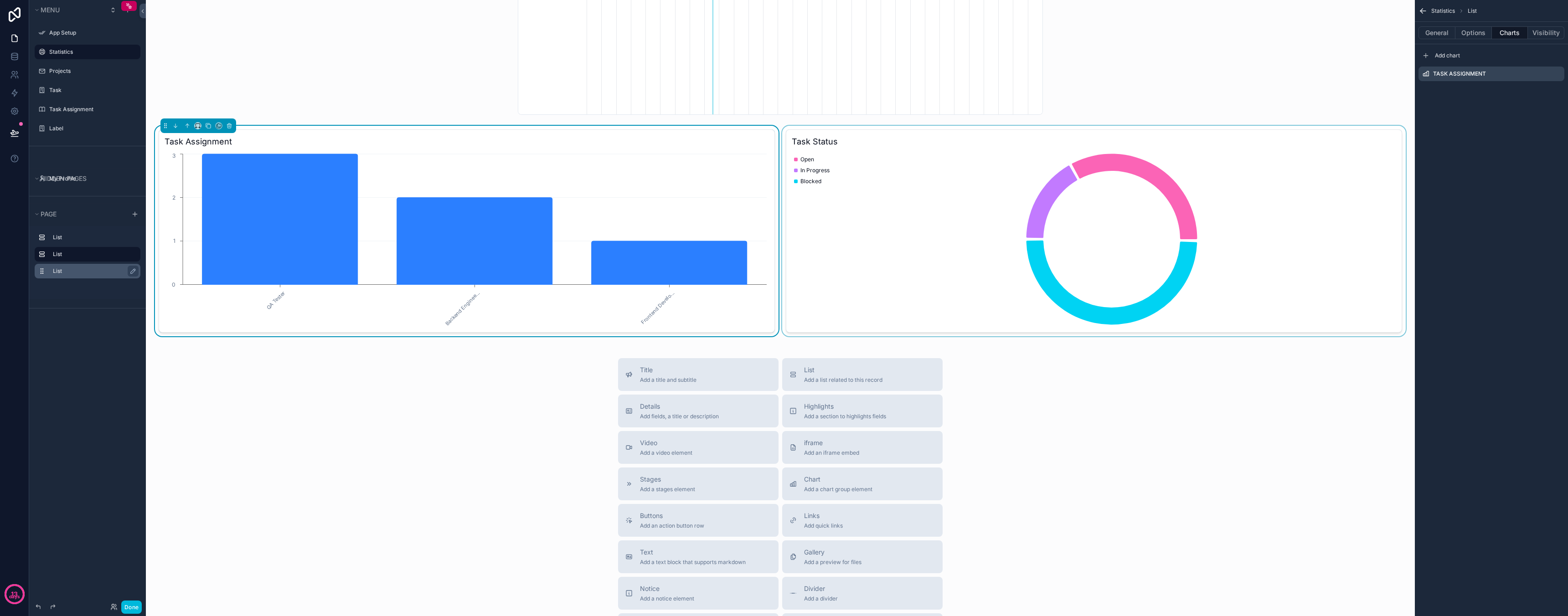
click at [98, 272] on label "List" at bounding box center [93, 270] width 80 height 7
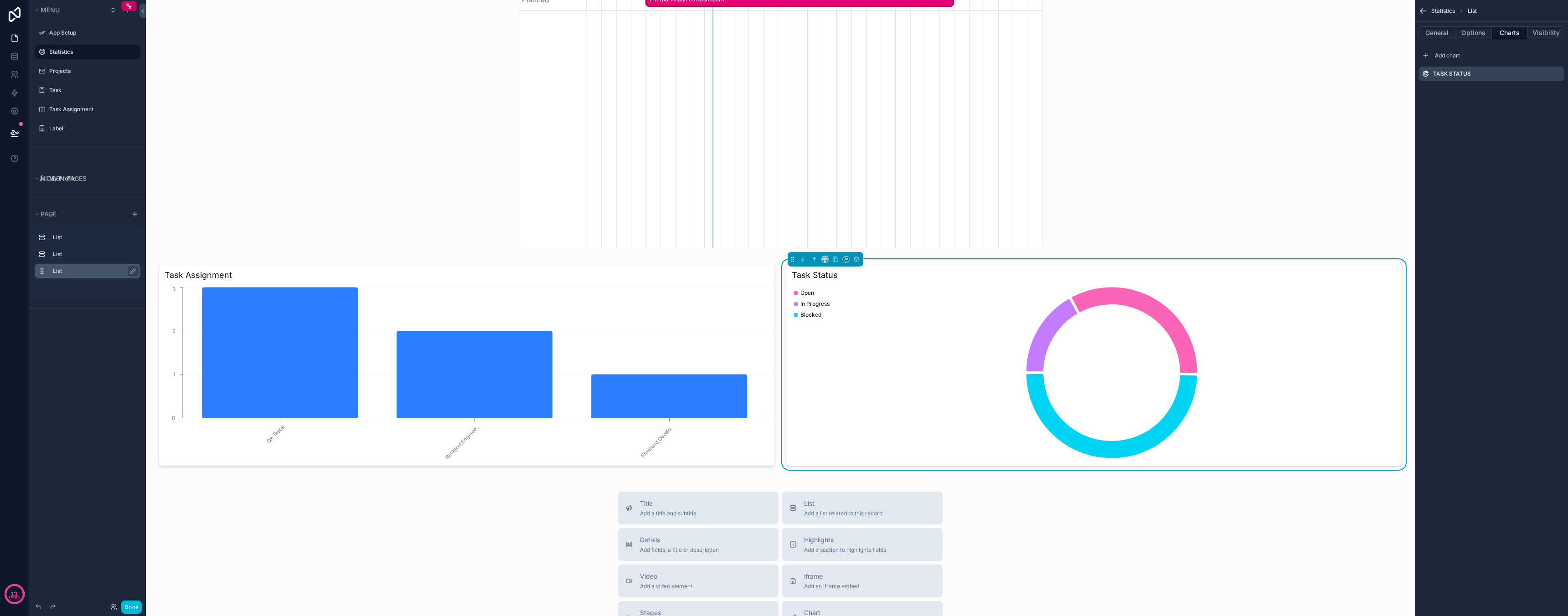
scroll to position [67, 0]
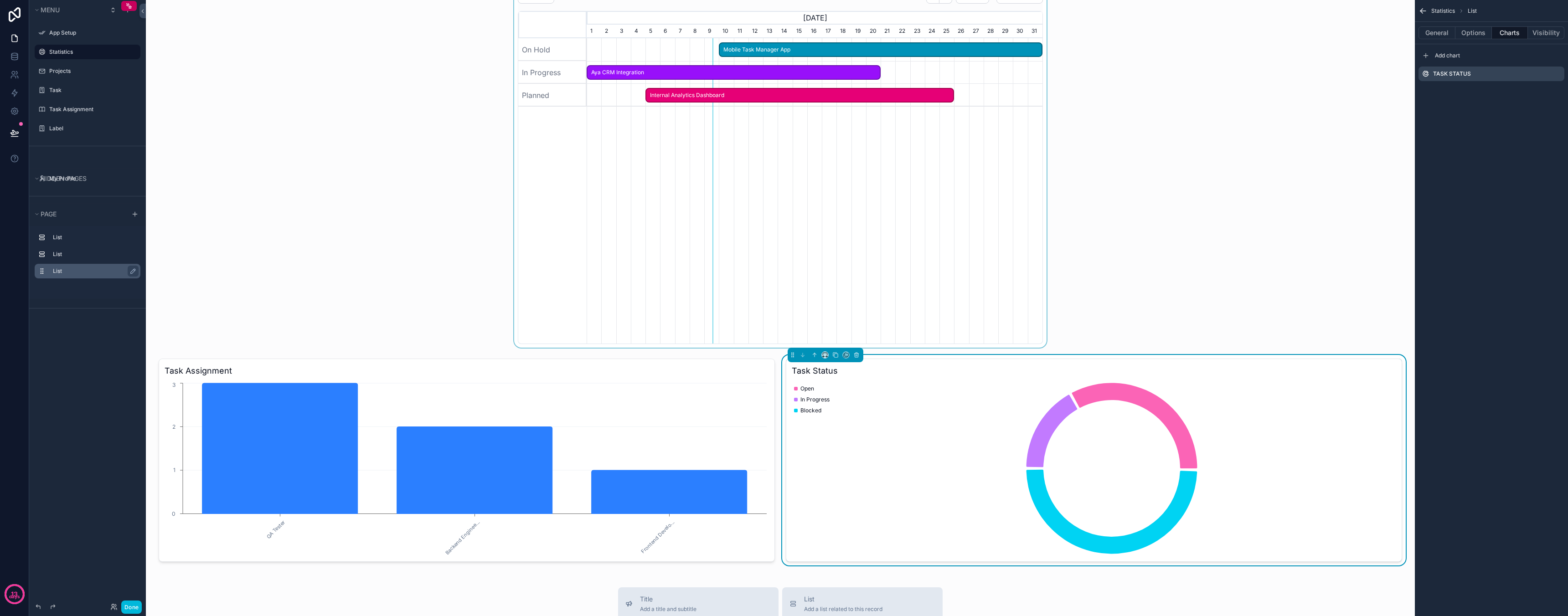
click at [476, 211] on div "scrollable content" at bounding box center [780, 144] width 1254 height 408
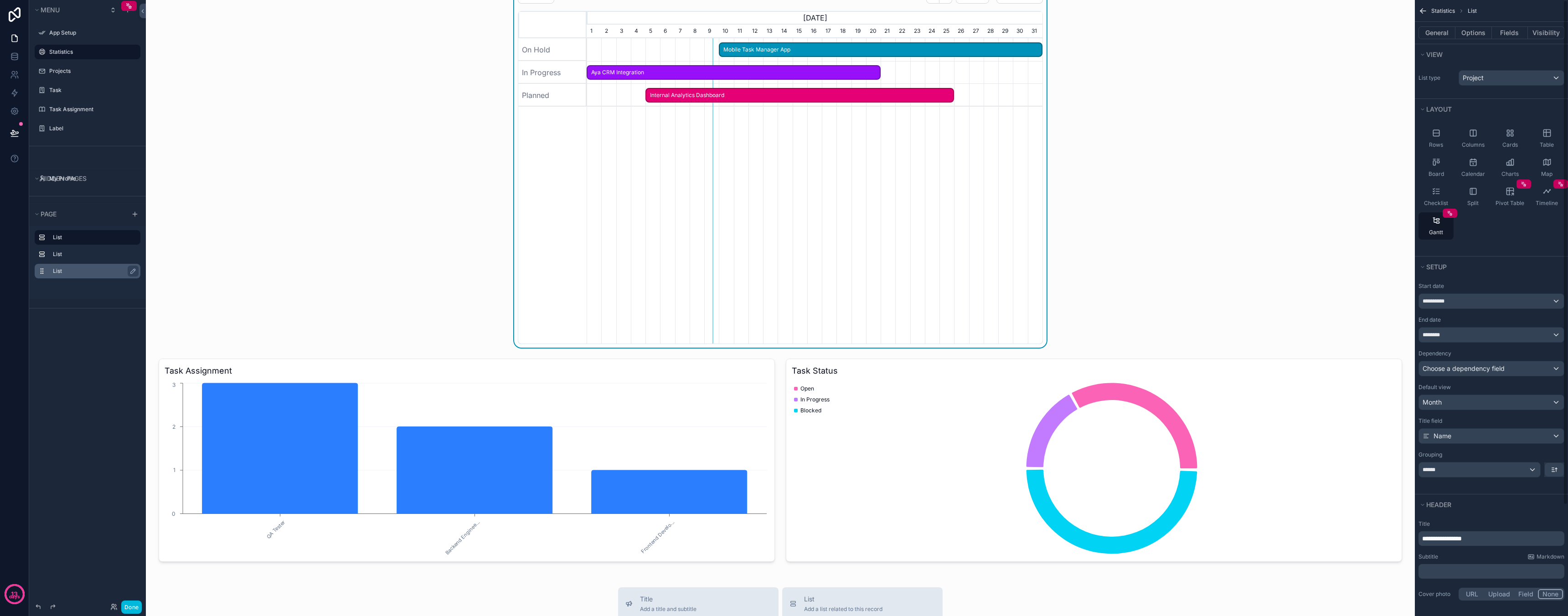
scroll to position [0, 0]
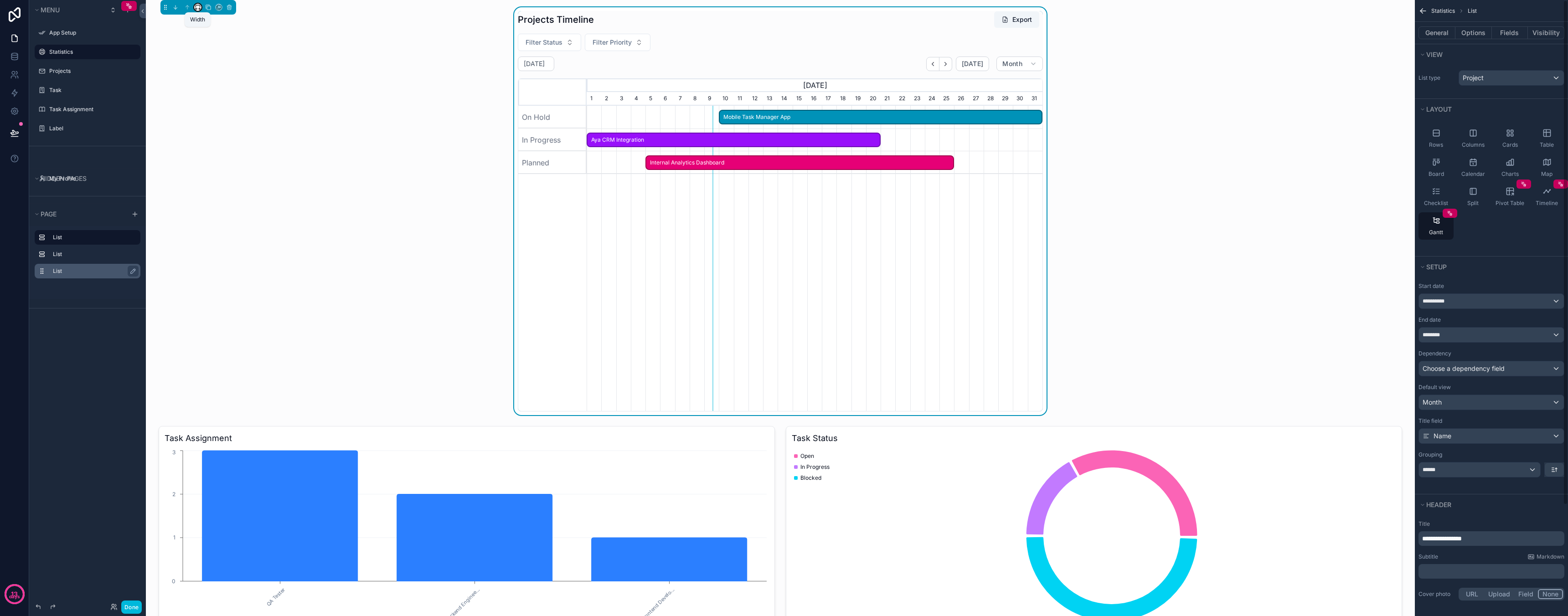
click at [197, 9] on icon "scrollable content" at bounding box center [198, 7] width 6 height 6
click at [220, 100] on span "Full width" at bounding box center [216, 104] width 28 height 11
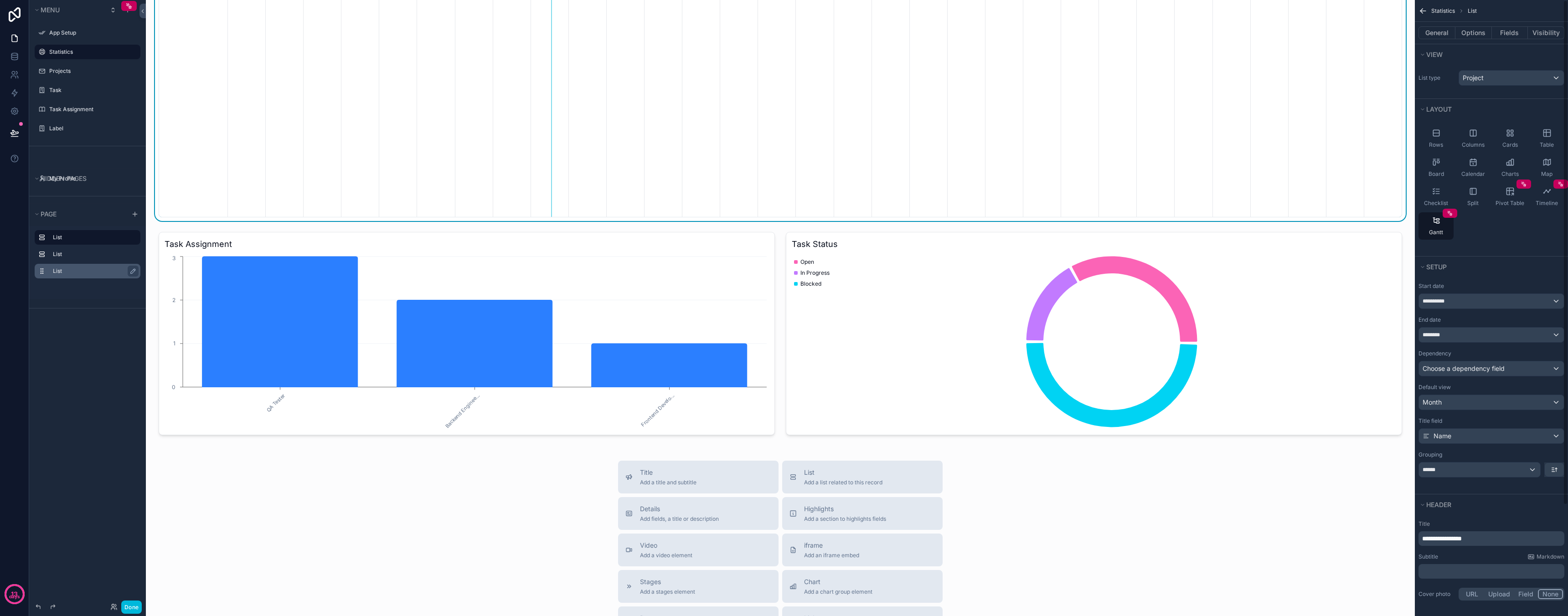
scroll to position [353, 0]
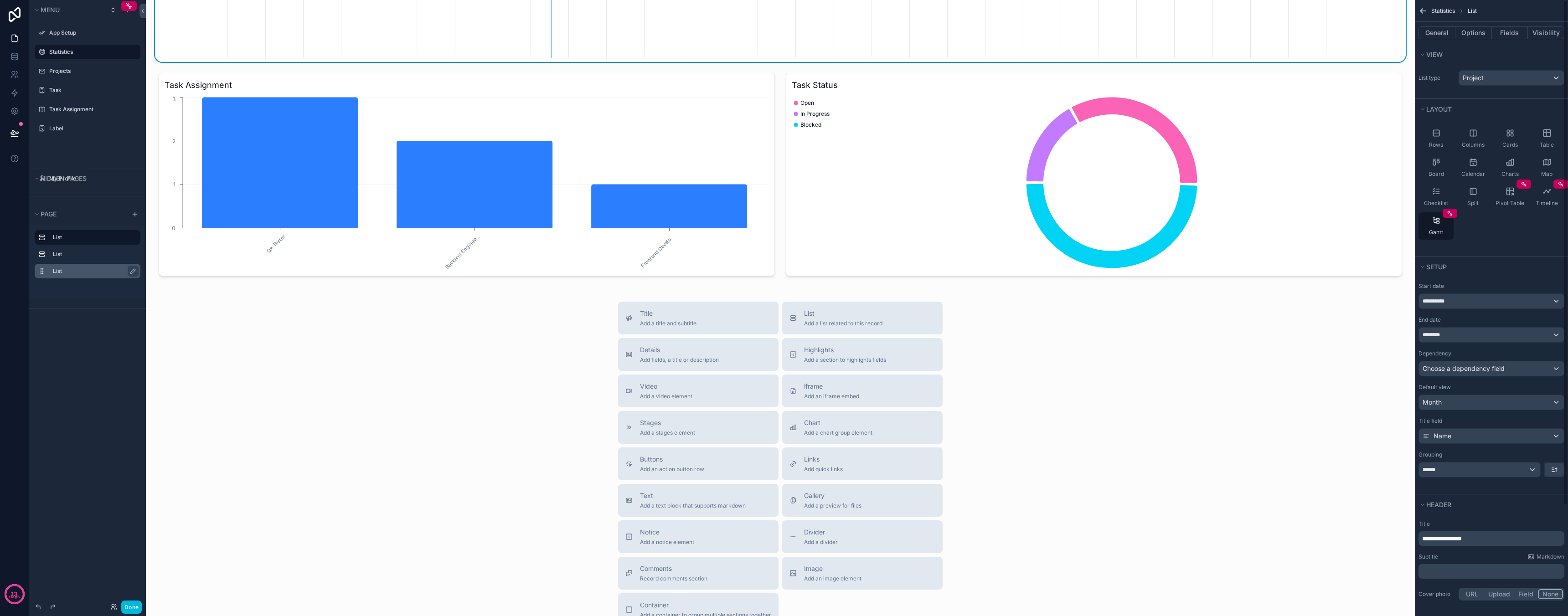
click at [342, 402] on div "Title Add a title and subtitle List Add a list related to this record Details A…" at bounding box center [780, 464] width 1254 height 324
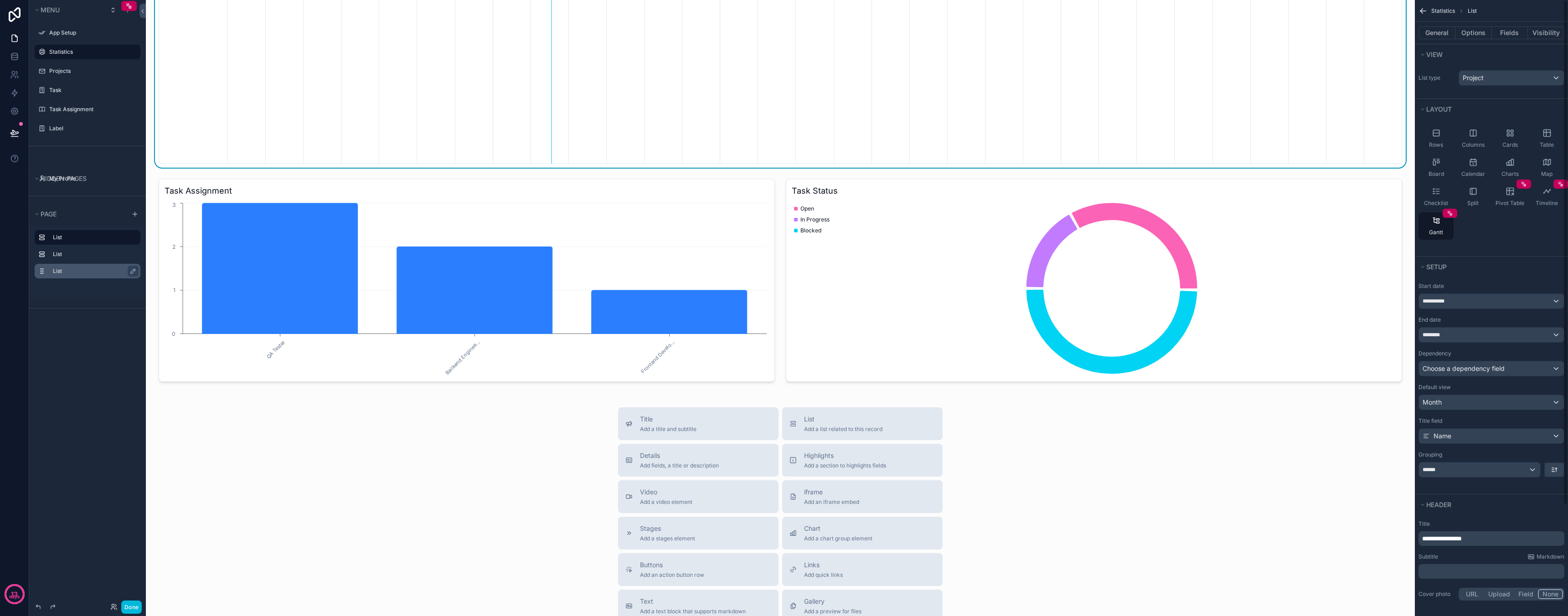
scroll to position [273, 0]
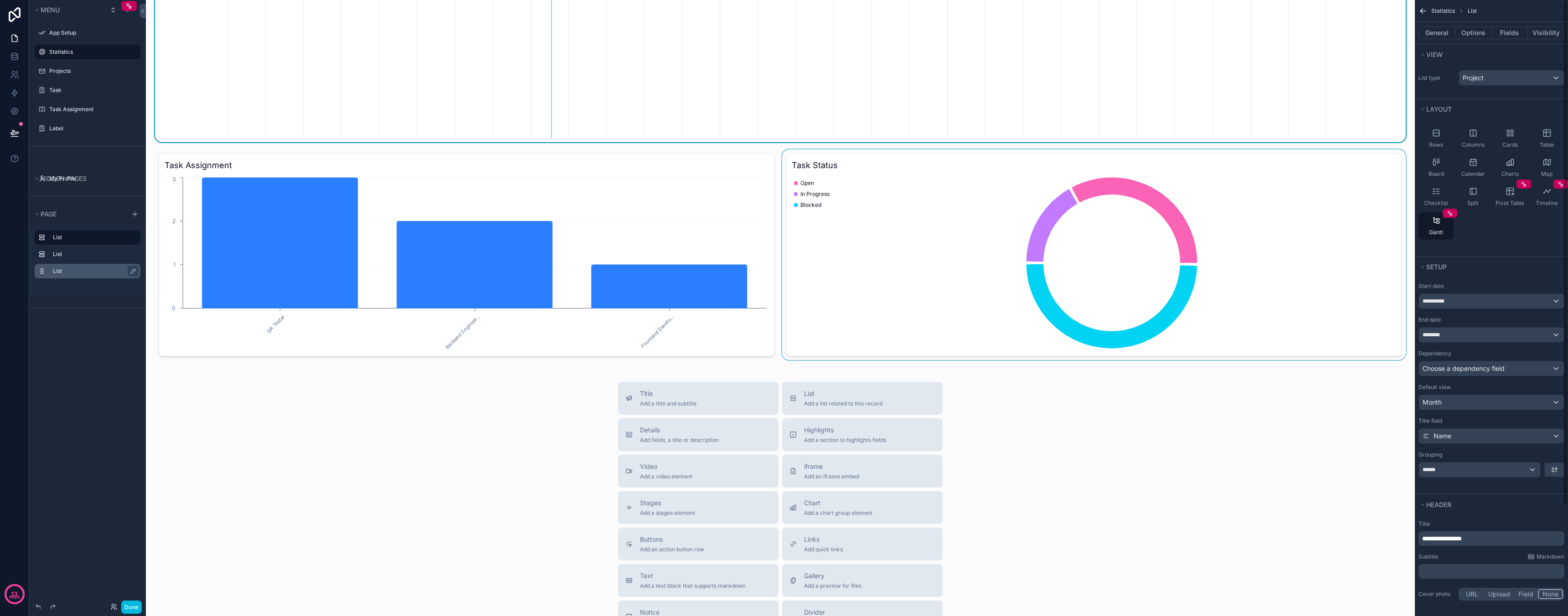
click at [1055, 211] on div "scrollable content" at bounding box center [1094, 255] width 628 height 211
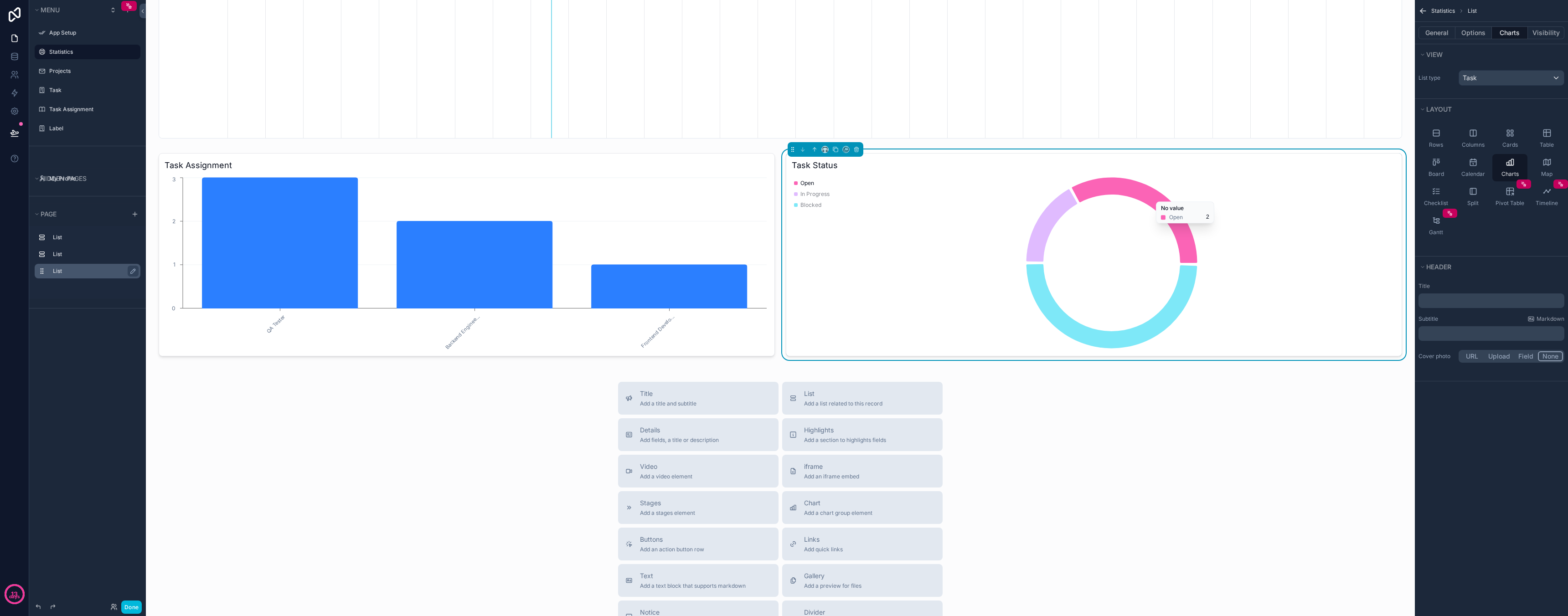
click at [1515, 37] on button "Charts" at bounding box center [1511, 33] width 37 height 13
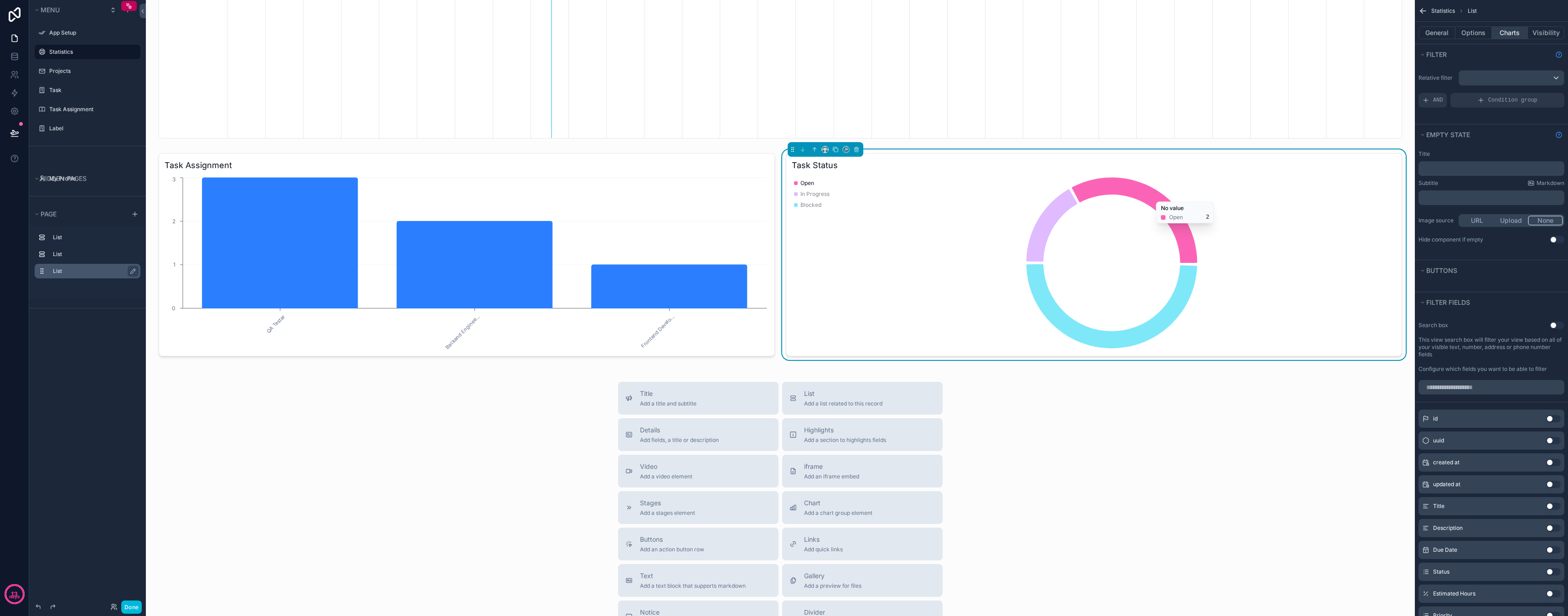
click at [1507, 31] on button "Charts" at bounding box center [1511, 33] width 37 height 13
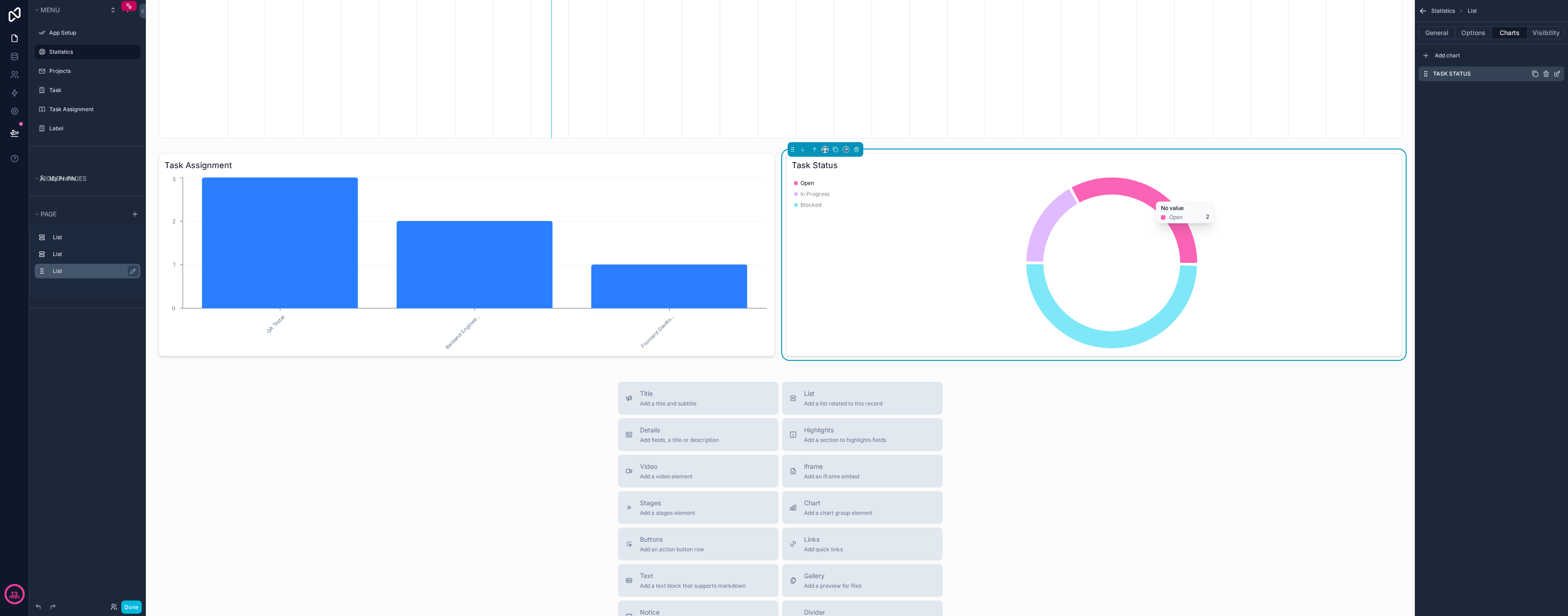
click at [1497, 72] on div "Task Status" at bounding box center [1491, 73] width 146 height 14
click at [1561, 73] on div "Task Status" at bounding box center [1491, 73] width 146 height 14
click at [1554, 73] on icon "scrollable content" at bounding box center [1557, 73] width 7 height 7
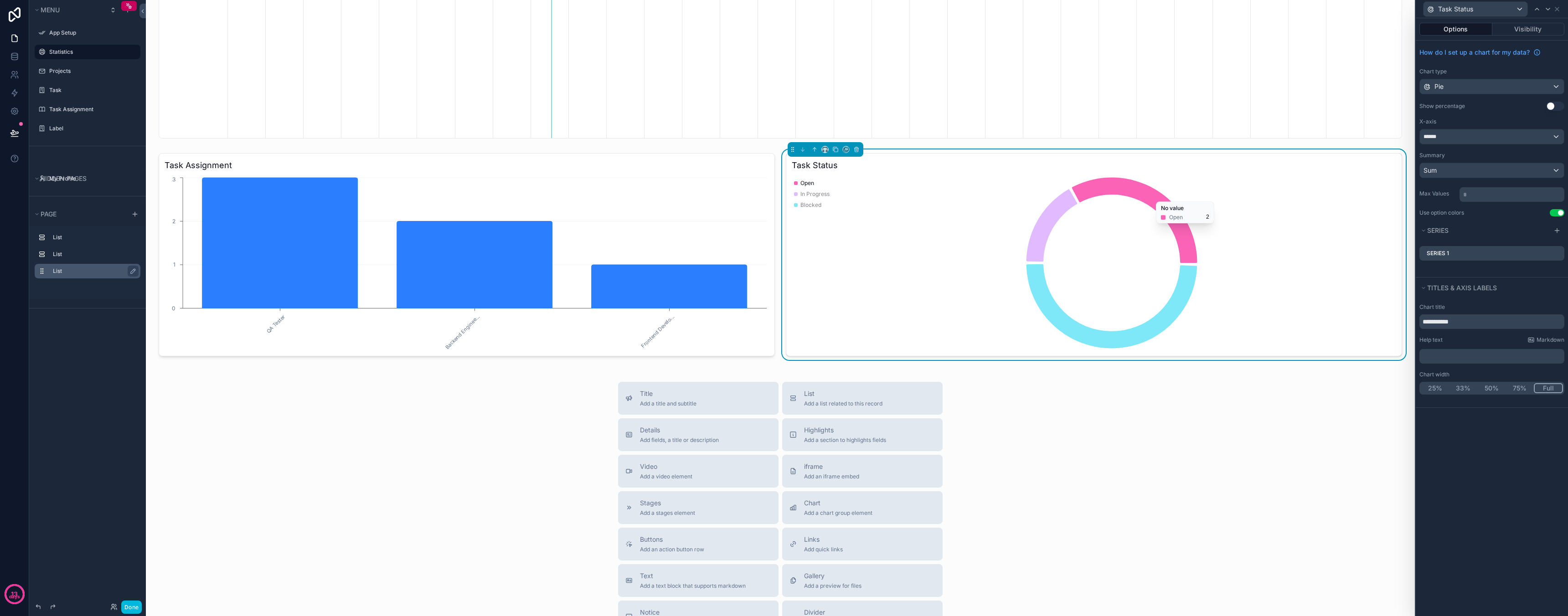
click at [1554, 112] on div "How do I set up a chart for my data? Chart type Pie Show percentage Use setting…" at bounding box center [1491, 130] width 152 height 180
click at [1553, 110] on button "Use setting" at bounding box center [1555, 105] width 18 height 9
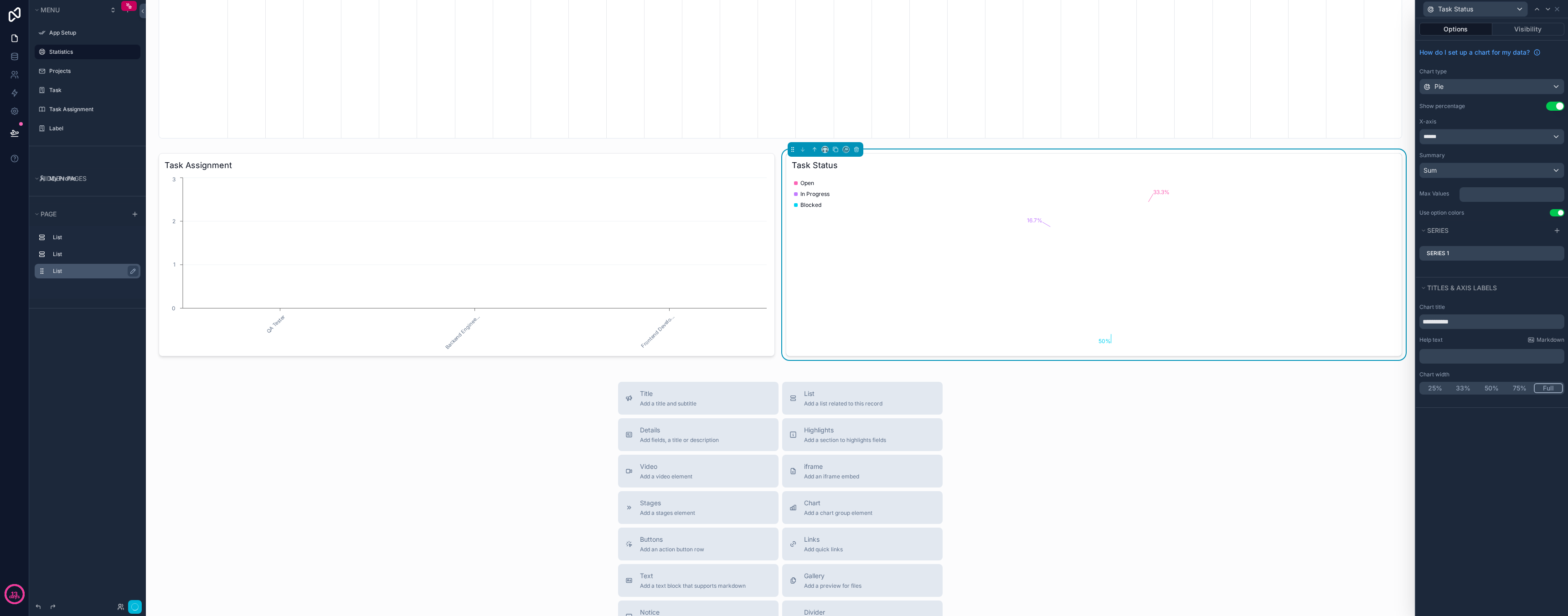
scroll to position [0, 1174]
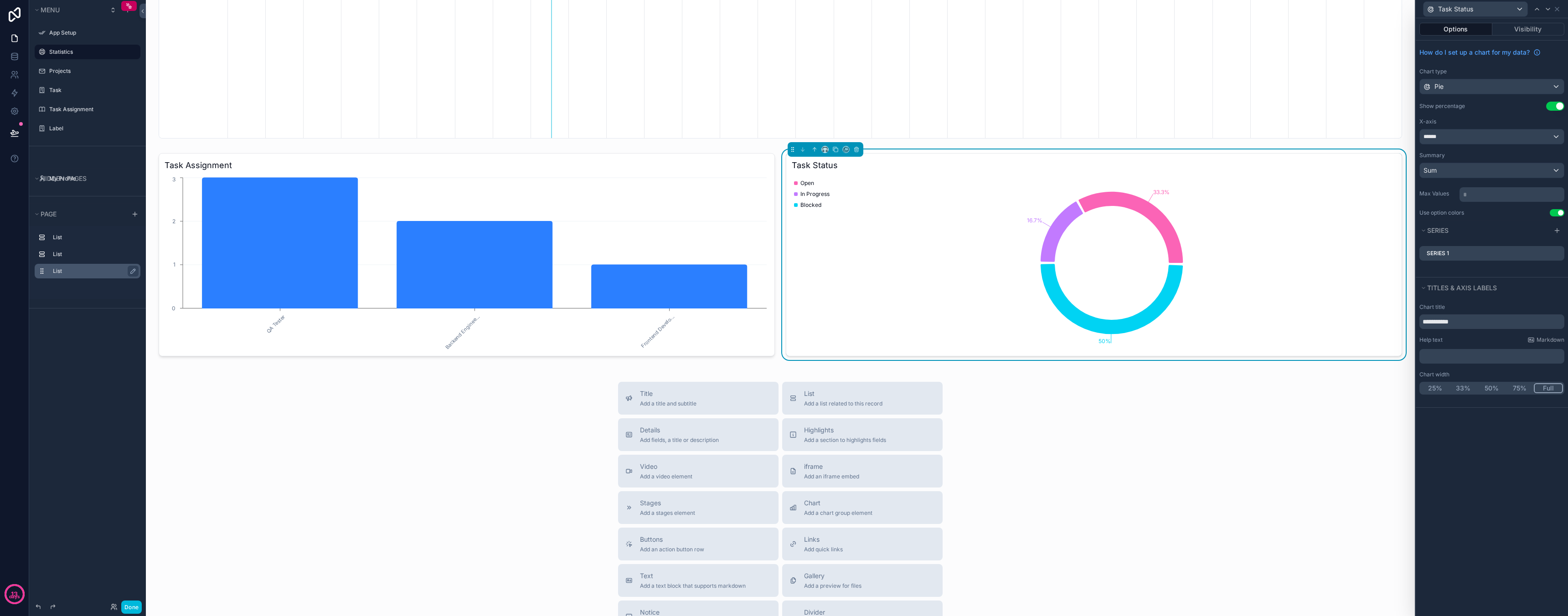
click at [1325, 438] on div "Title Add a title and subtitle List Add a list related to this record Details A…" at bounding box center [780, 543] width 1254 height 324
click at [1557, 10] on icon at bounding box center [1557, 9] width 7 height 7
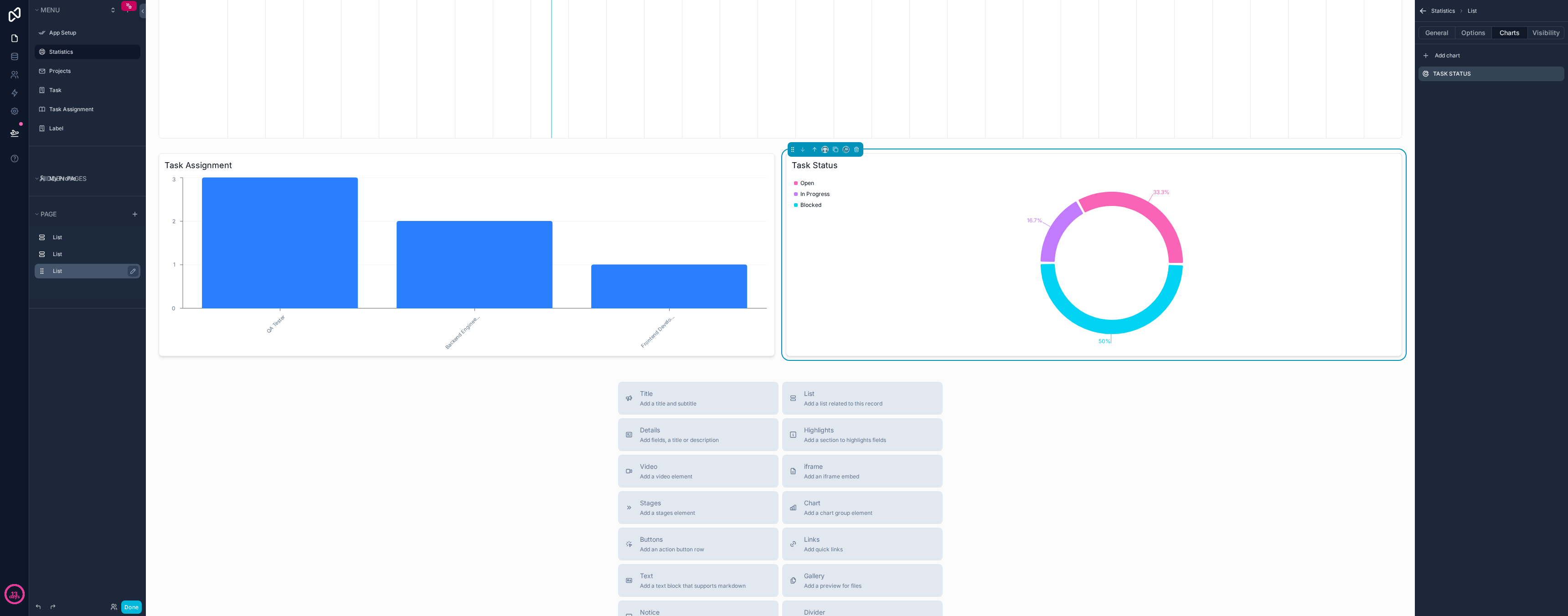
click at [1162, 460] on div "Title Add a title and subtitle List Add a list related to this record Details A…" at bounding box center [780, 543] width 1254 height 324
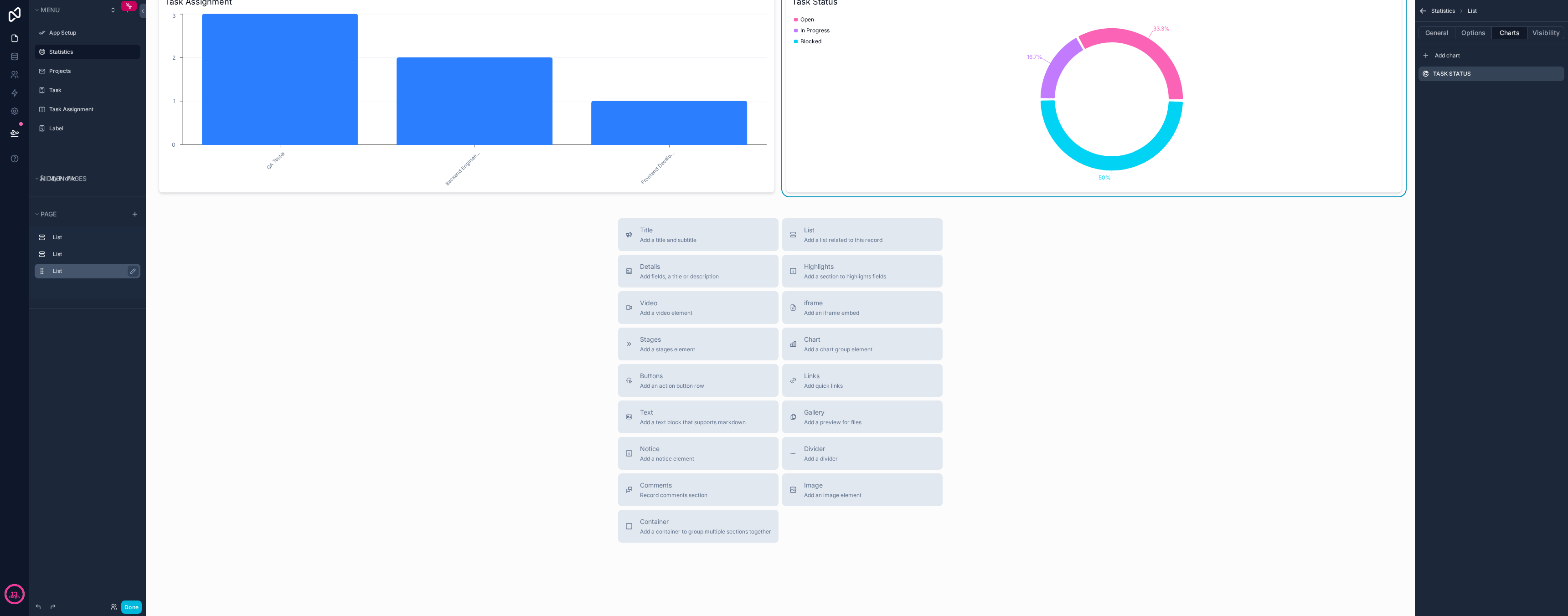
scroll to position [451, 0]
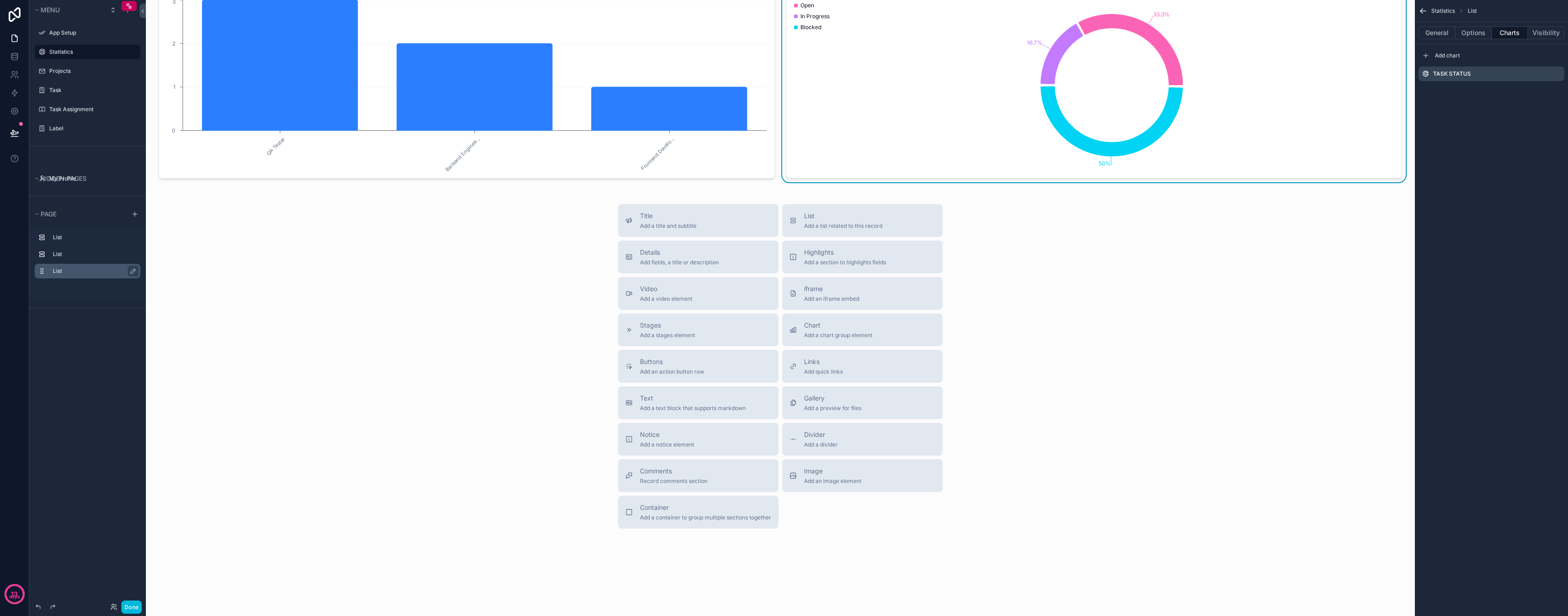
click at [453, 210] on div "Title Add a title and subtitle List Add a list related to this record Details A…" at bounding box center [780, 366] width 1254 height 324
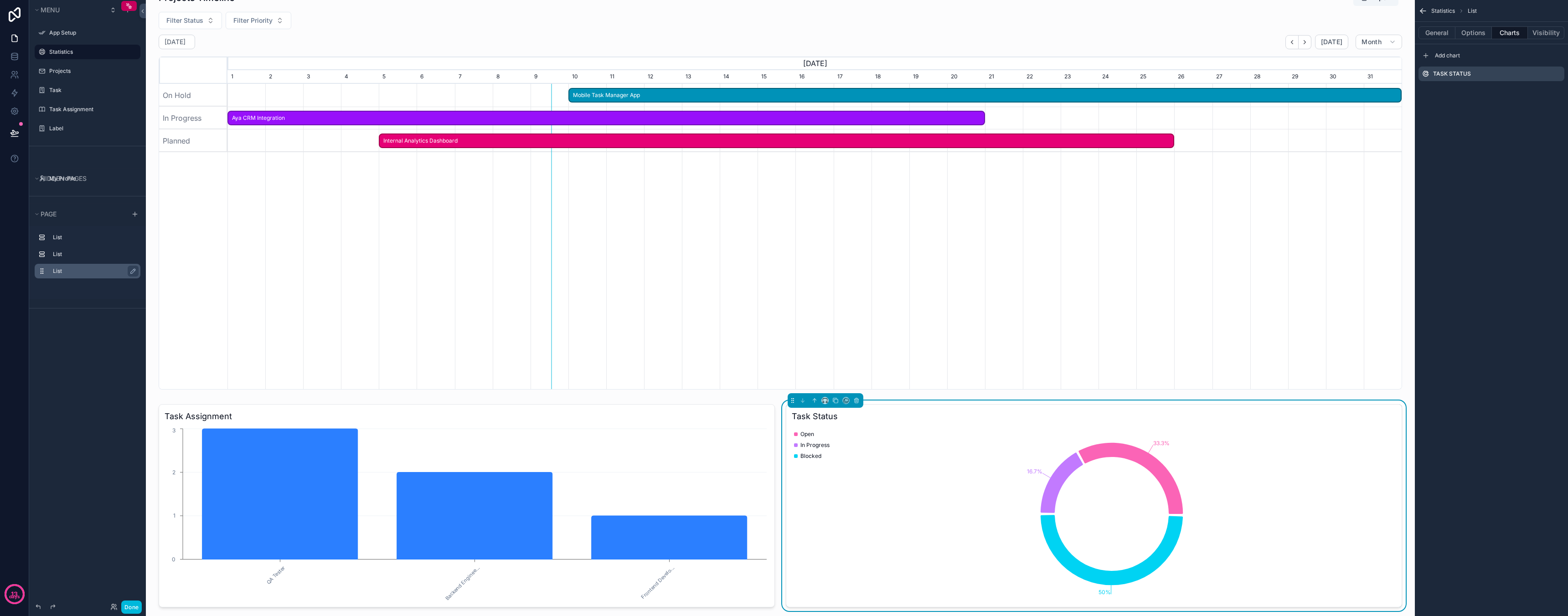
scroll to position [0, 0]
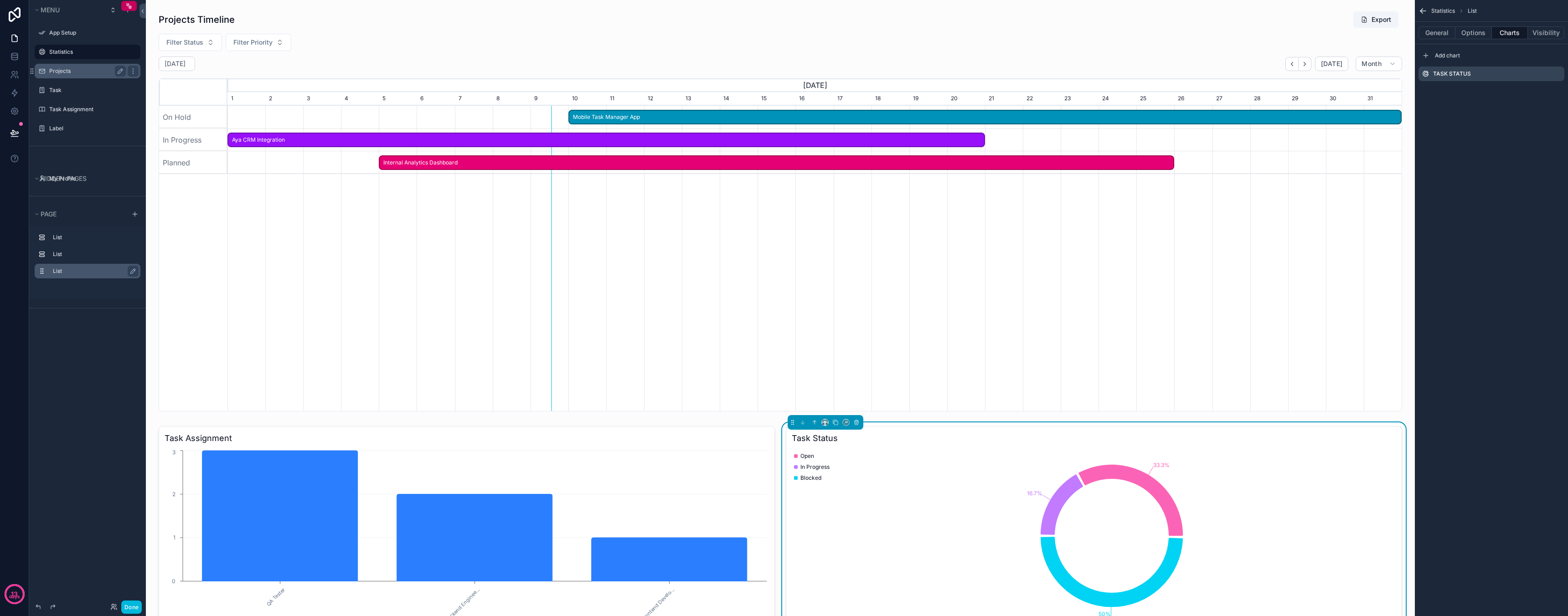
click at [58, 69] on label "Projects" at bounding box center [85, 70] width 73 height 7
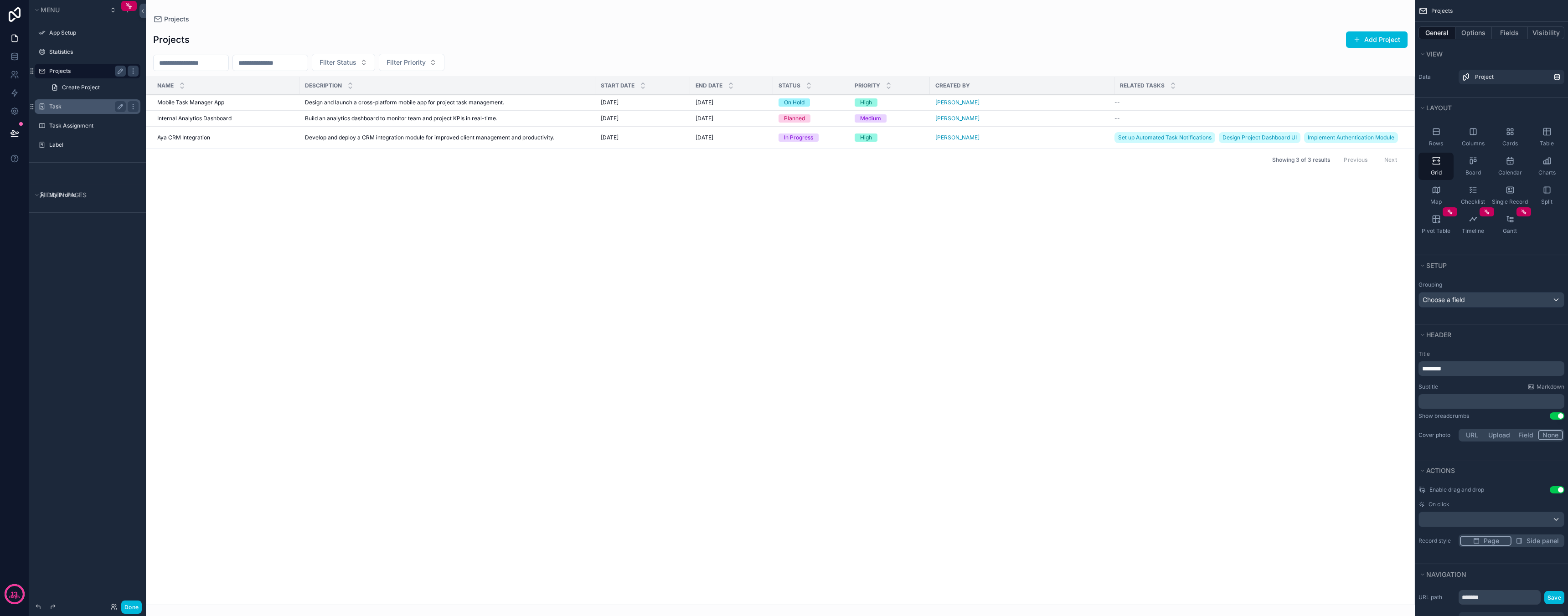
click at [73, 107] on label "Task" at bounding box center [85, 106] width 73 height 7
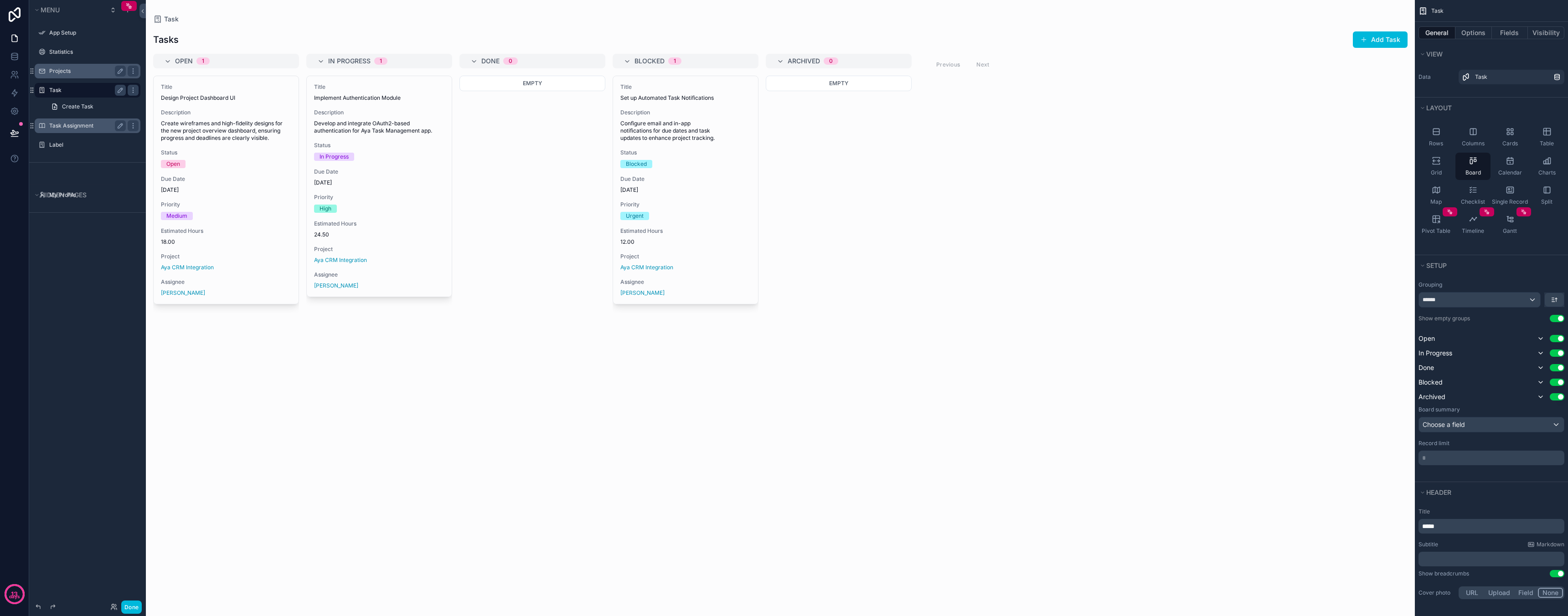
click at [76, 125] on label "Task Assignment" at bounding box center [85, 125] width 73 height 7
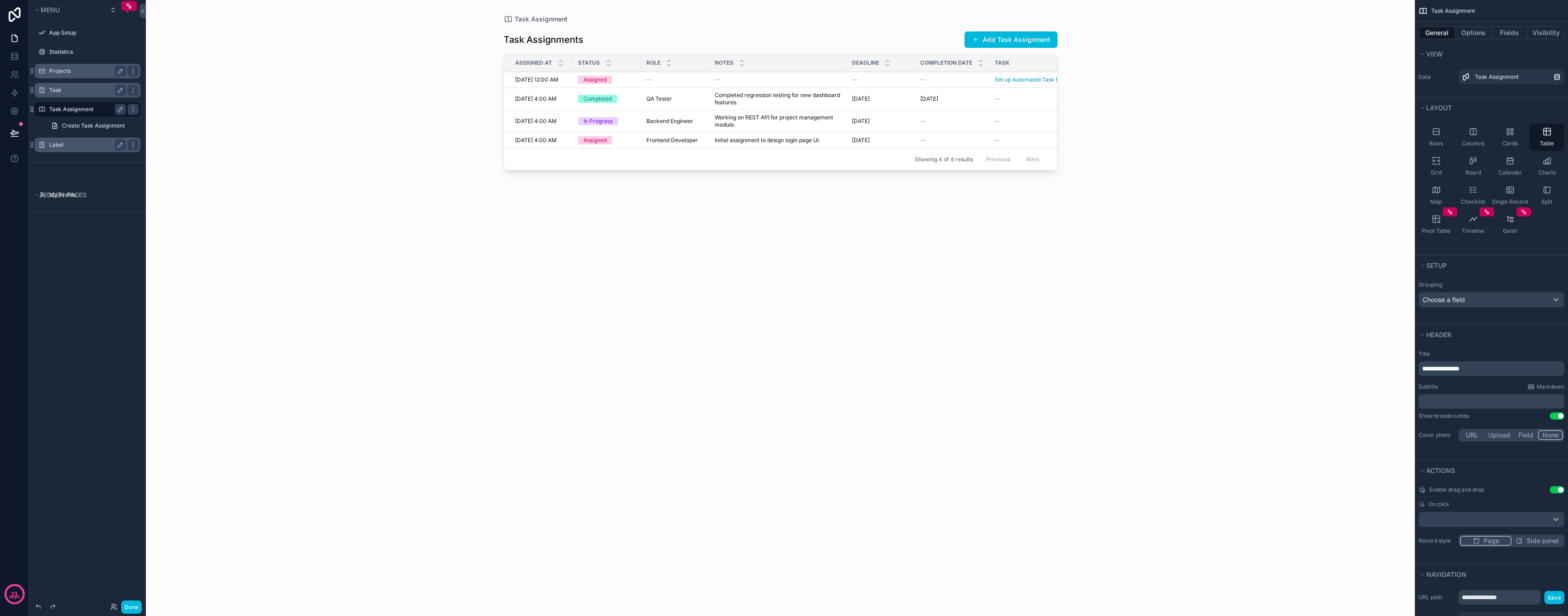
click at [77, 145] on label "Label" at bounding box center [85, 144] width 73 height 7
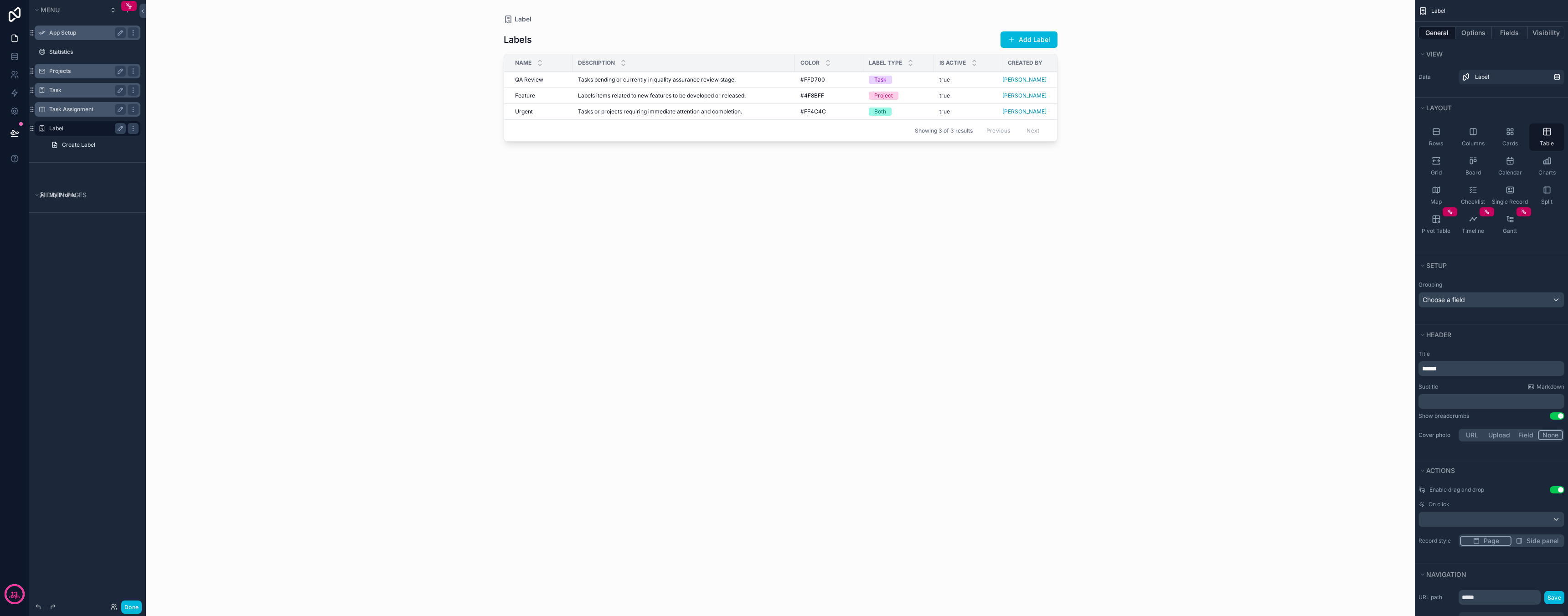
click at [73, 31] on label "App Setup" at bounding box center [85, 33] width 73 height 7
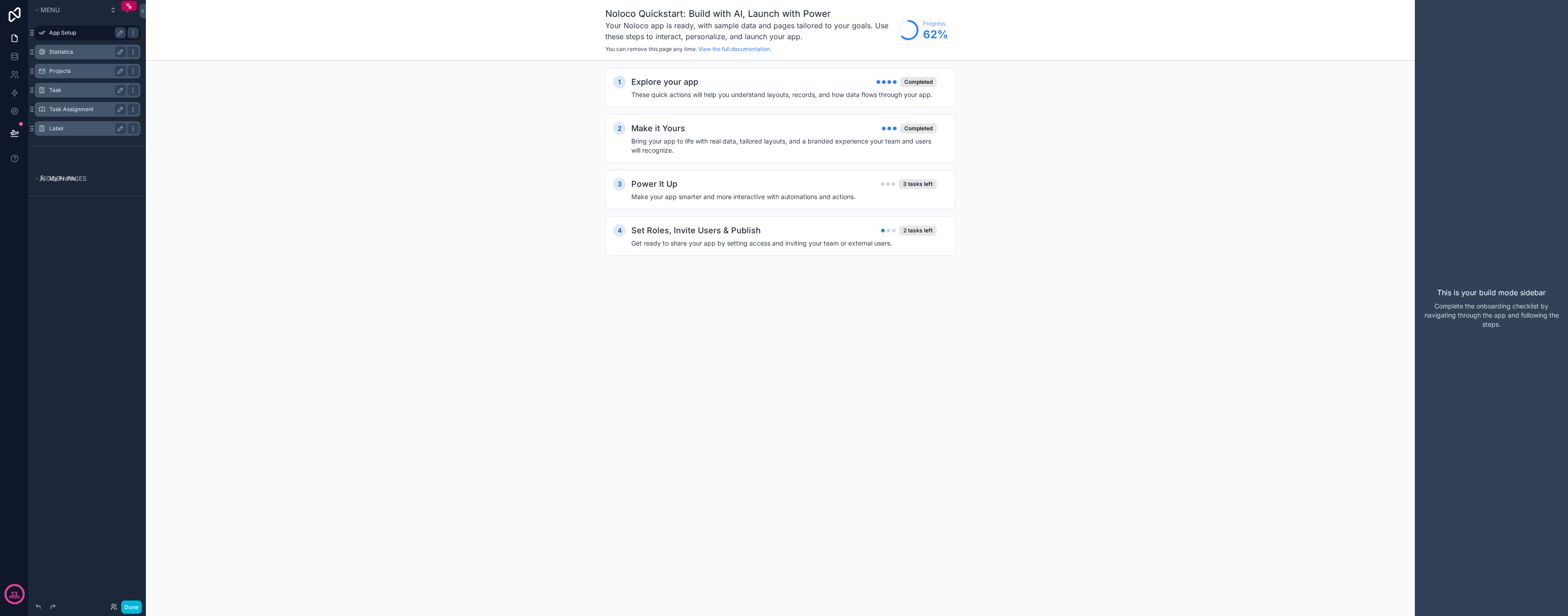
click at [81, 49] on label "Statistics" at bounding box center [85, 52] width 73 height 7
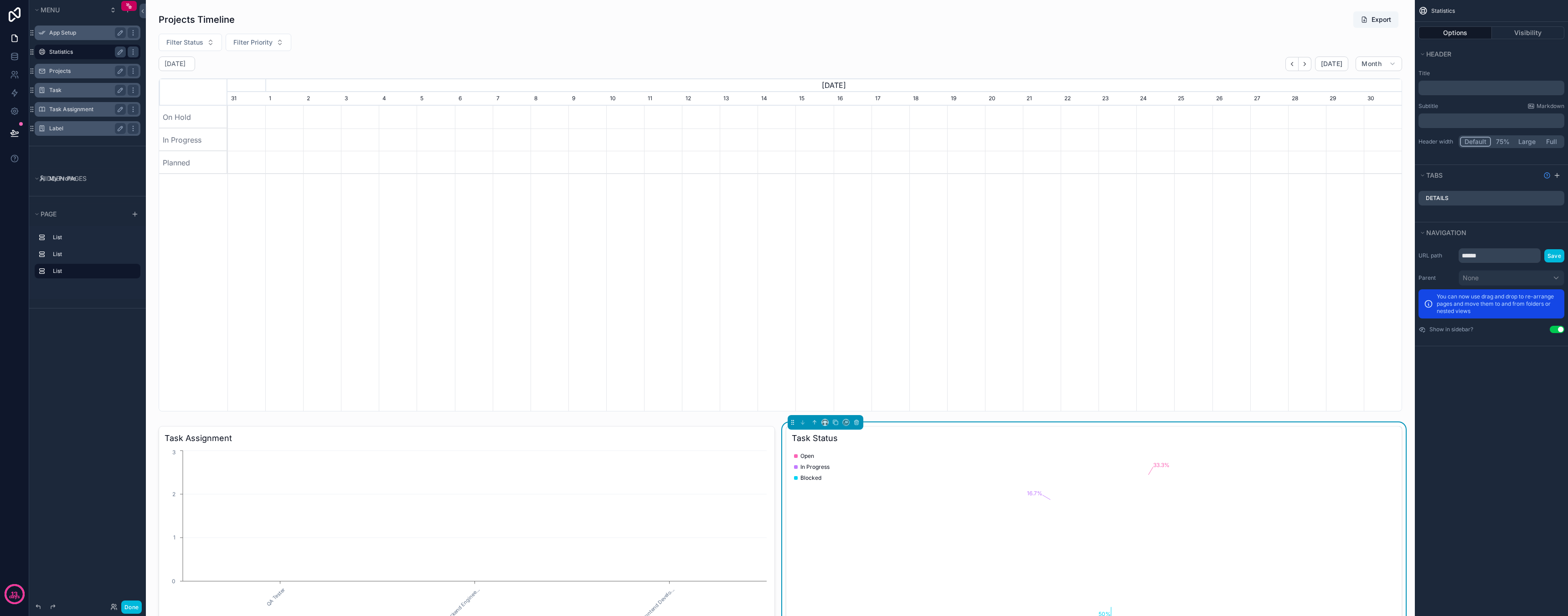
scroll to position [0, 1174]
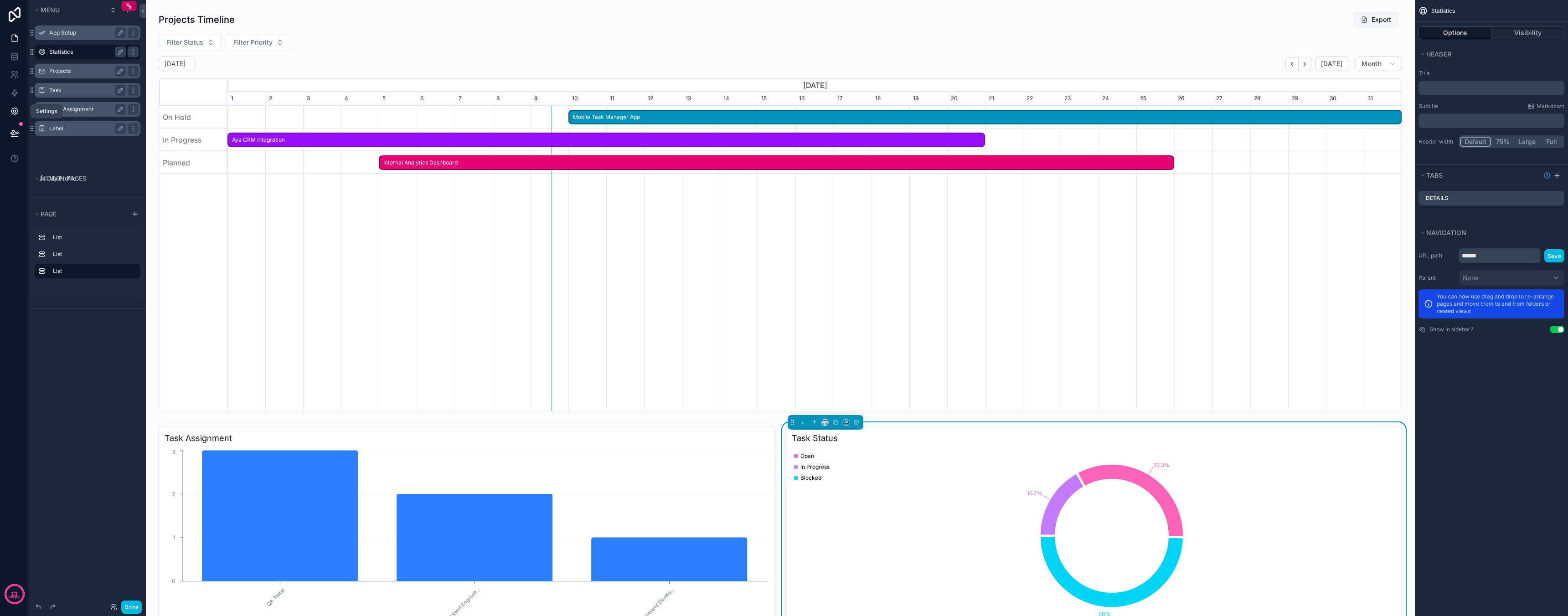
click at [20, 113] on link at bounding box center [14, 111] width 29 height 18
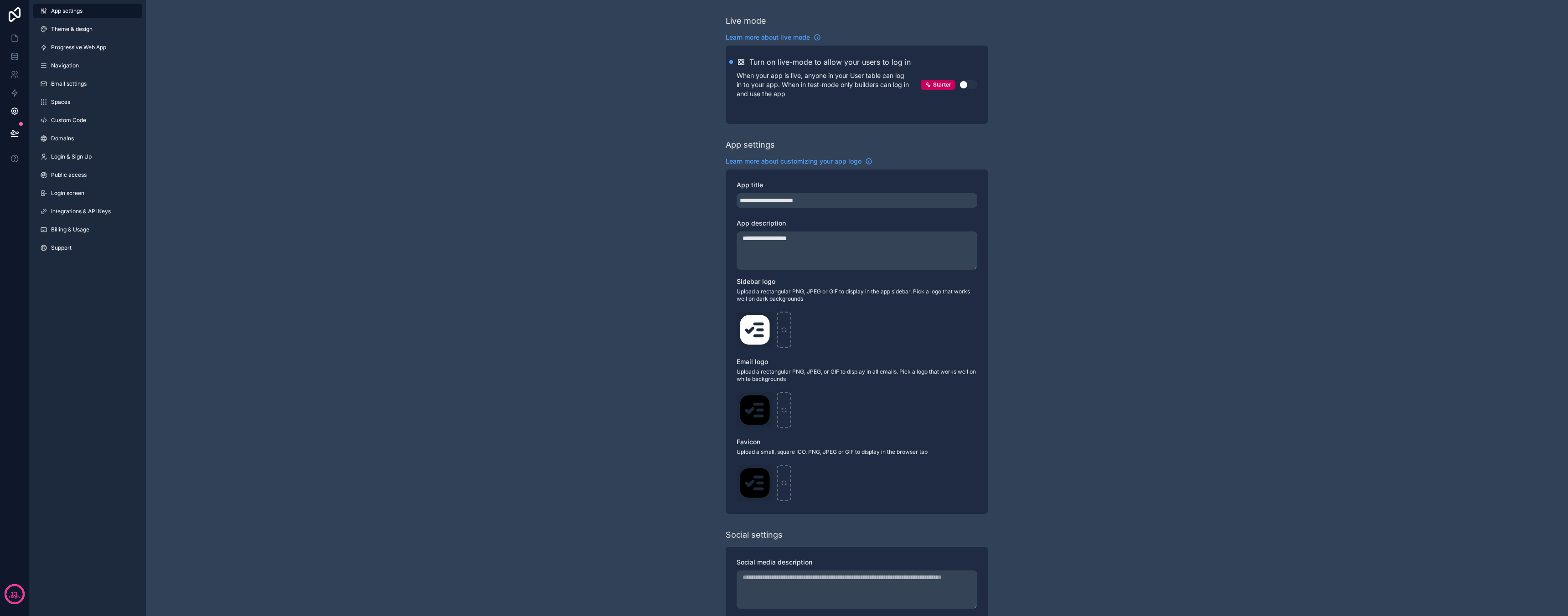
click at [966, 88] on button "Use setting" at bounding box center [968, 84] width 18 height 9
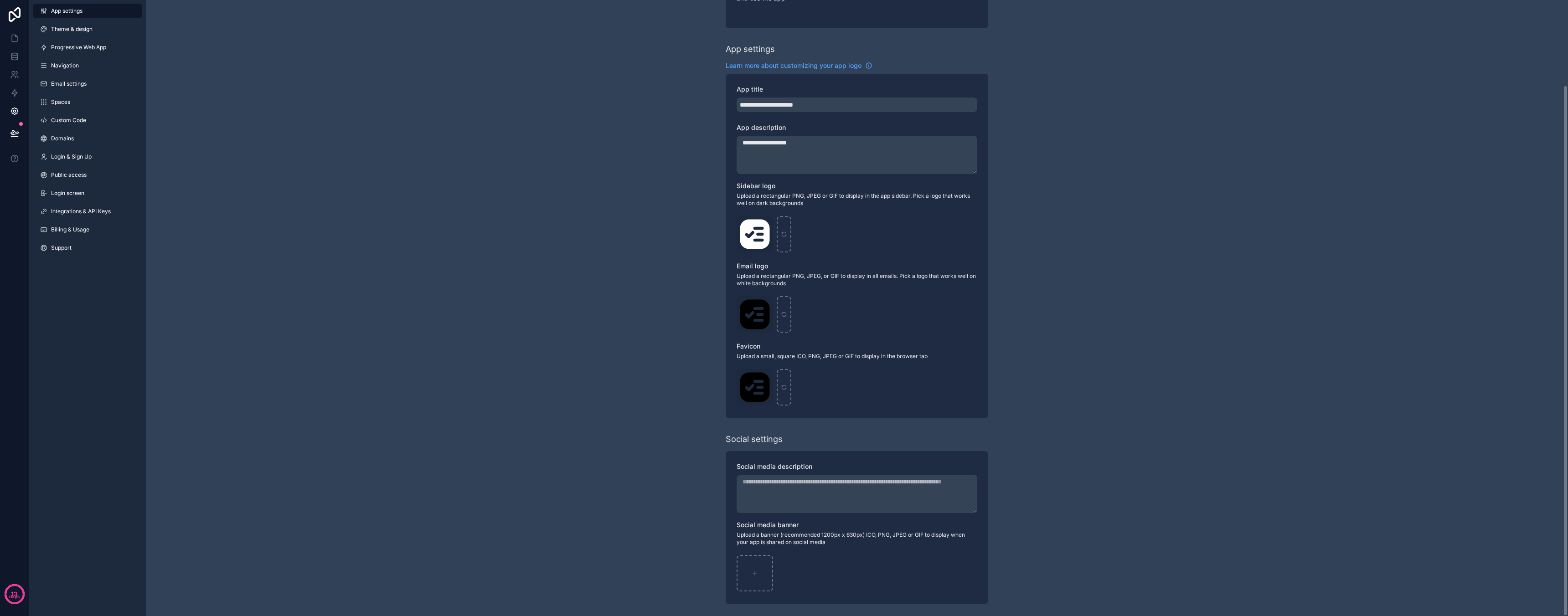
scroll to position [98, 0]
click at [95, 33] on link "Theme & design" at bounding box center [87, 29] width 109 height 14
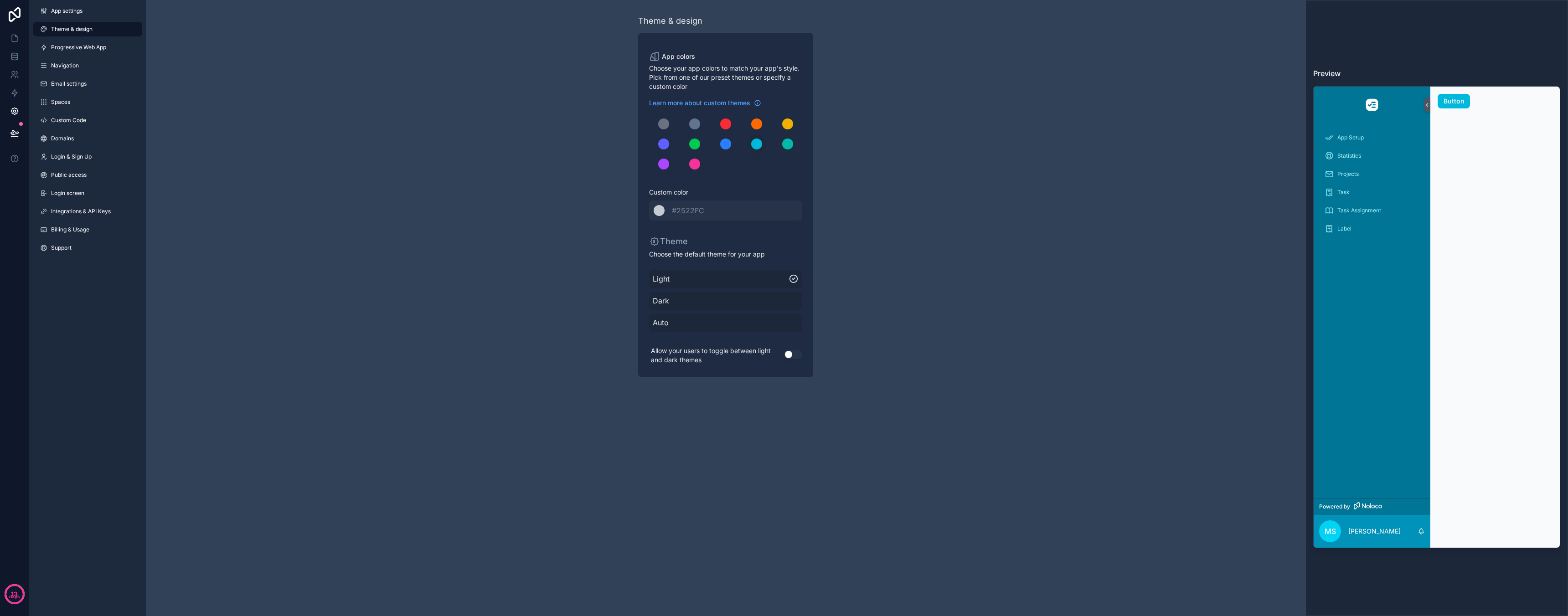
click at [697, 323] on span "Auto" at bounding box center [726, 322] width 146 height 11
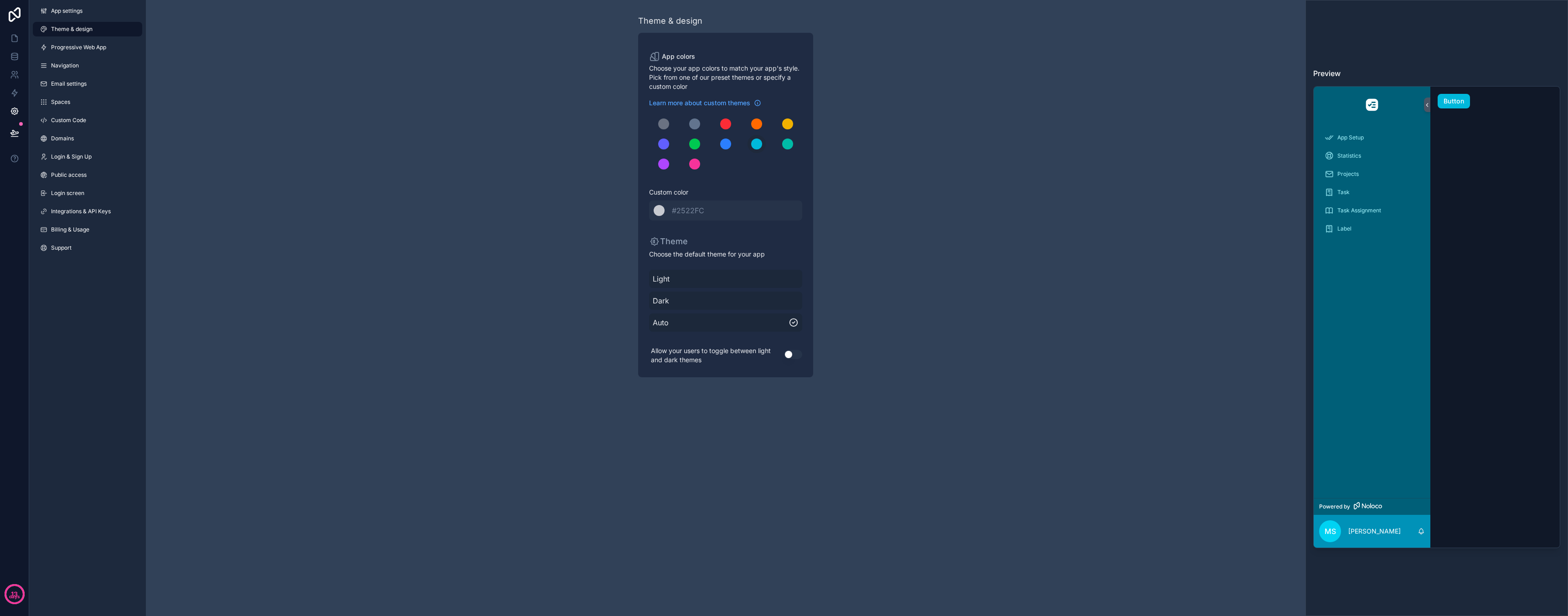
click at [689, 274] on span "Light" at bounding box center [726, 279] width 146 height 11
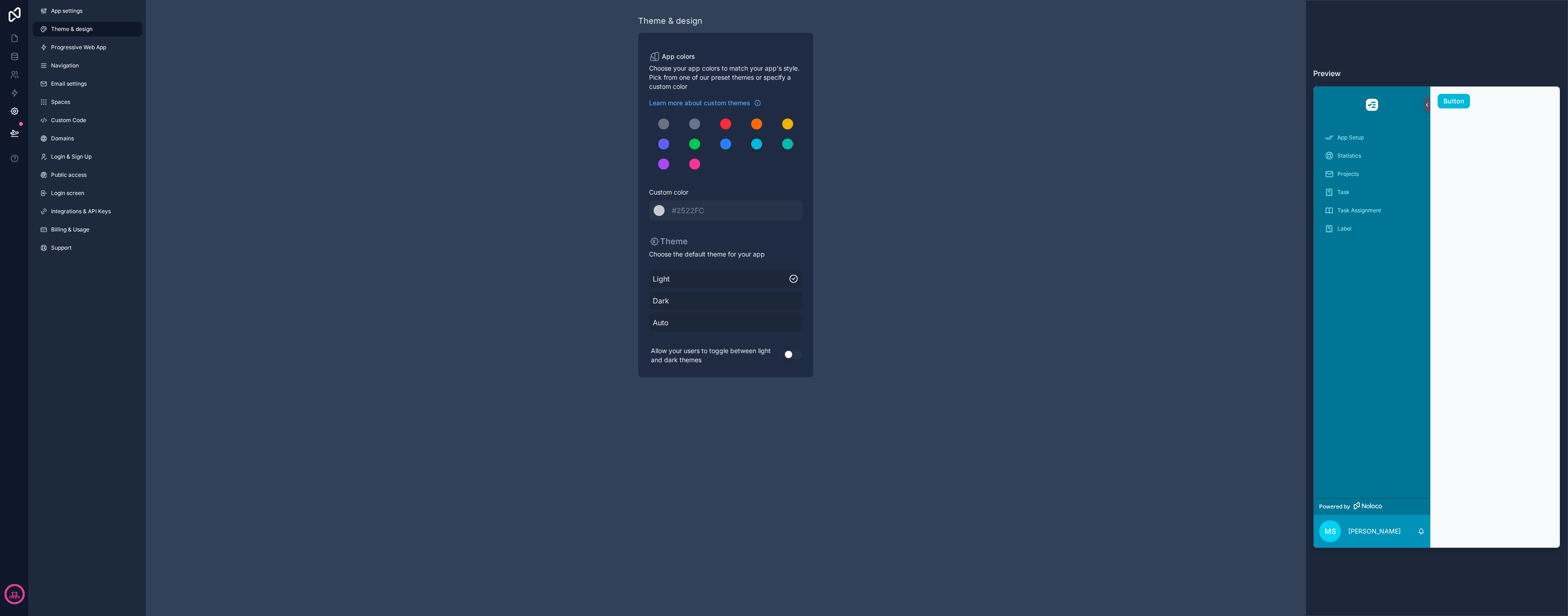
click at [796, 353] on button "Use setting" at bounding box center [793, 353] width 18 height 9
click at [89, 49] on span "Progressive Web App" at bounding box center [78, 47] width 55 height 7
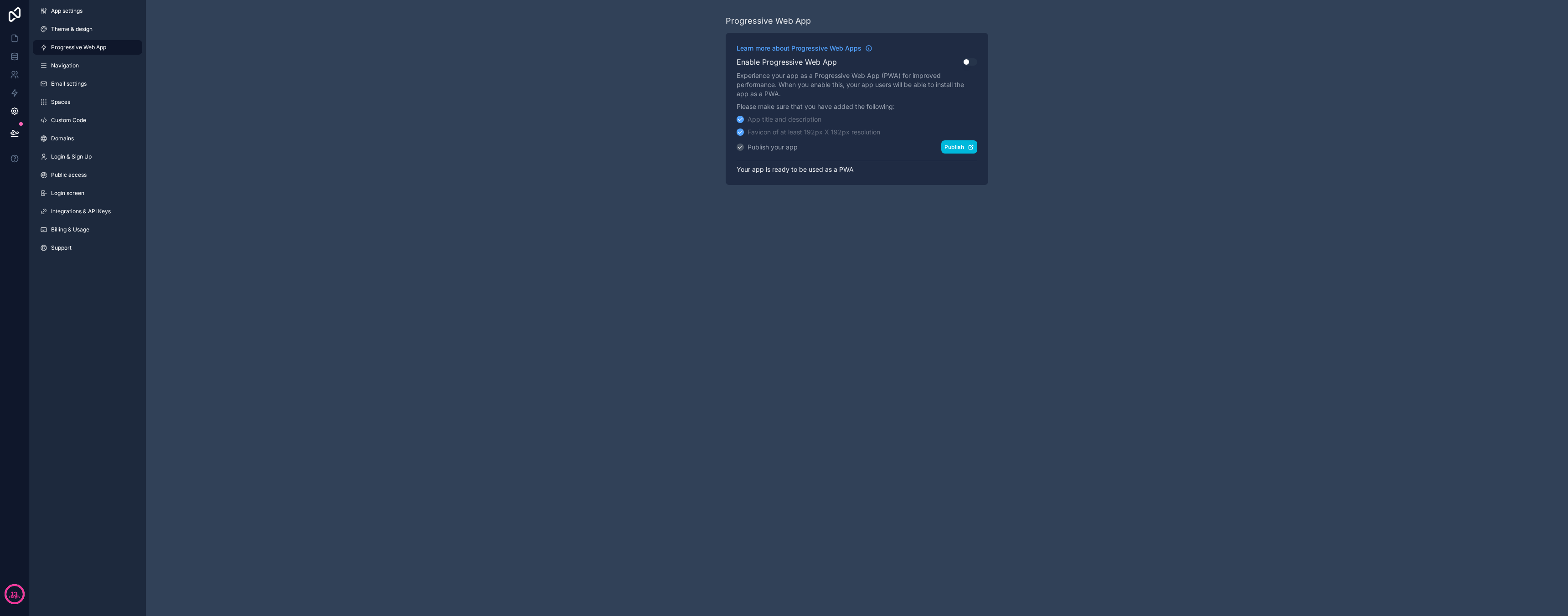
click at [962, 146] on button "Publish" at bounding box center [959, 147] width 36 height 14
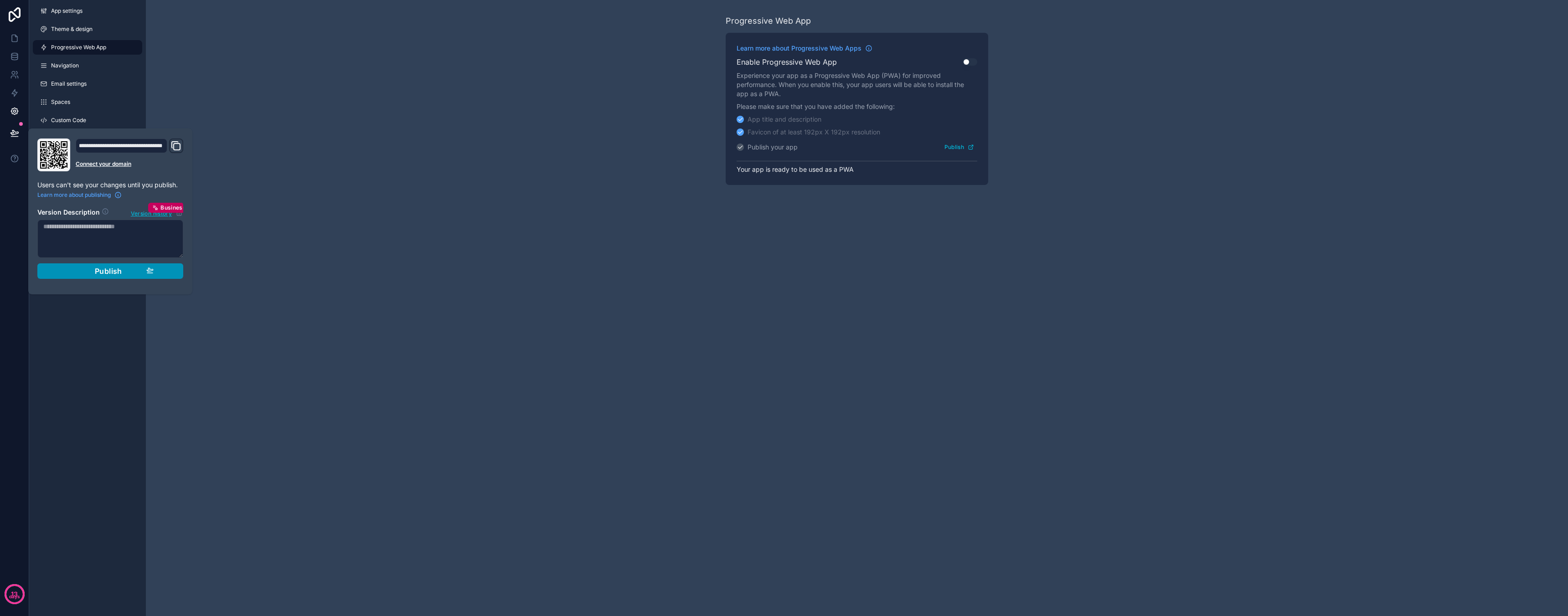
click at [136, 274] on div "Publish" at bounding box center [110, 270] width 86 height 9
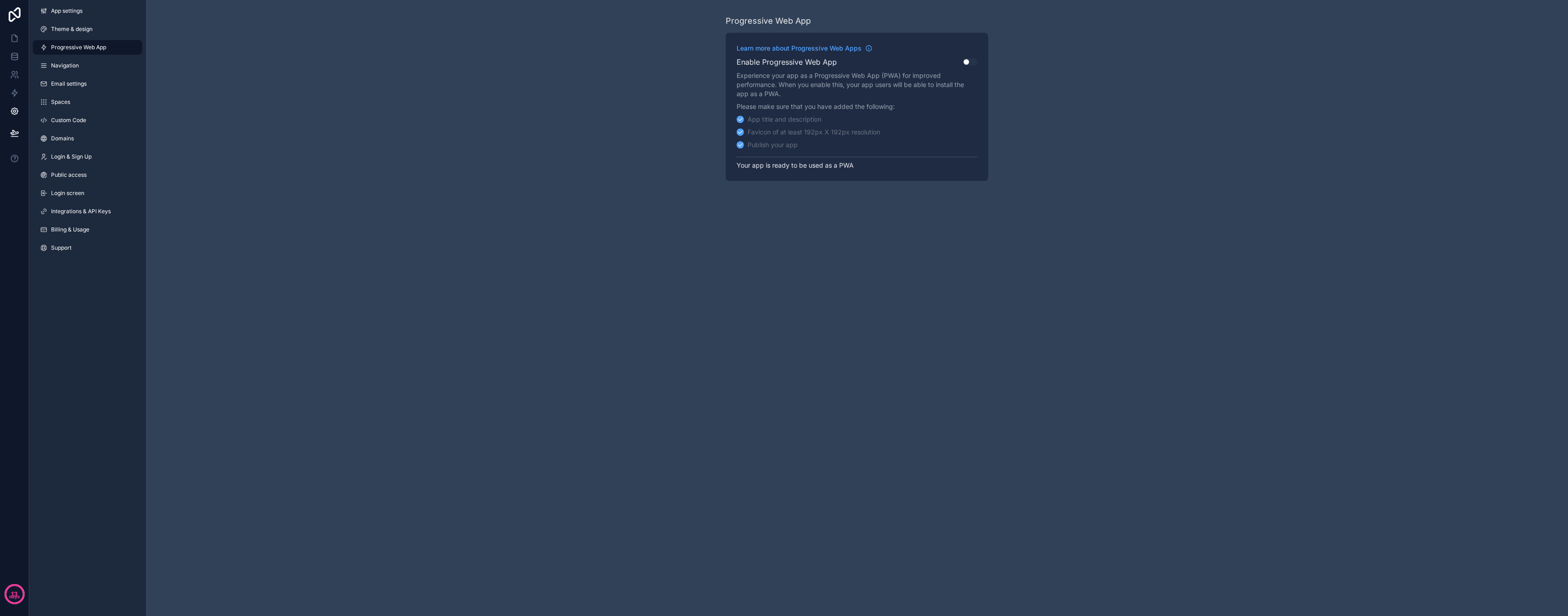
click at [228, 233] on div "Progressive Web App Learn more about Progressive Web Apps Enable Progressive We…" at bounding box center [857, 308] width 1422 height 616
click at [972, 62] on button "Use setting" at bounding box center [970, 61] width 14 height 7
click at [964, 149] on button "Publish" at bounding box center [959, 147] width 36 height 14
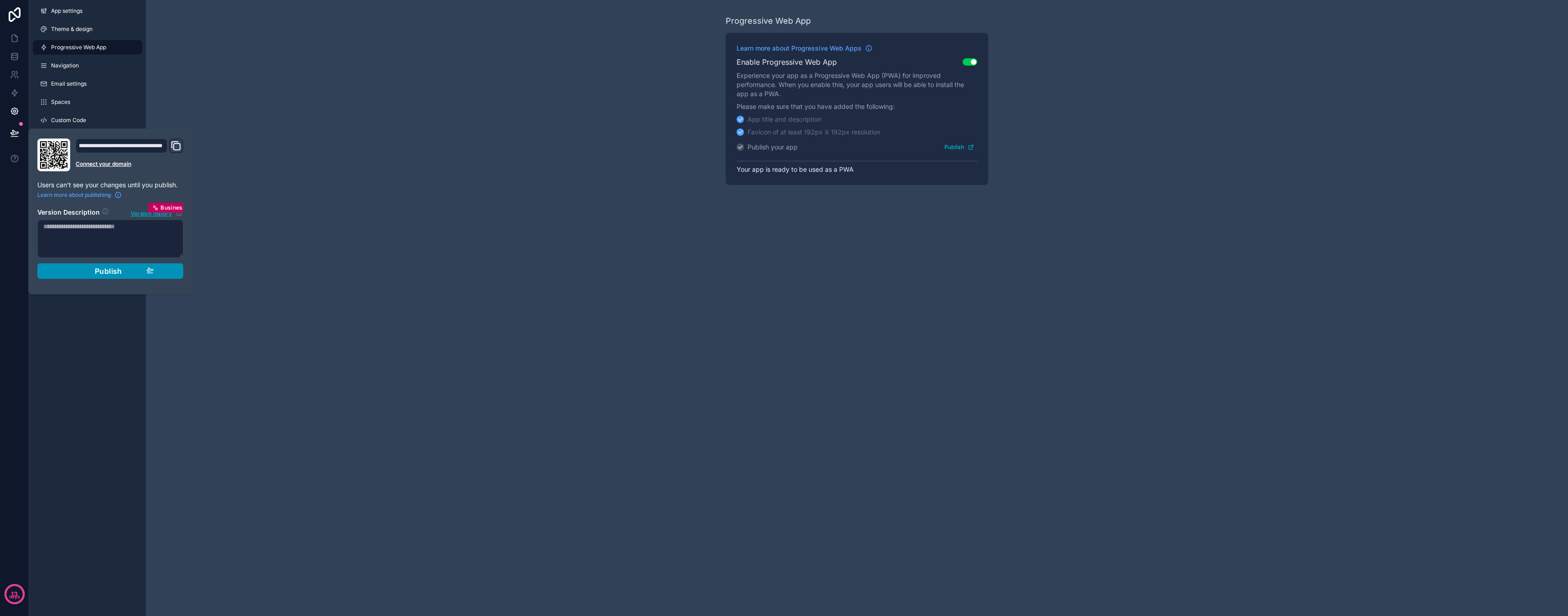
click at [139, 275] on div "Publish" at bounding box center [110, 270] width 86 height 9
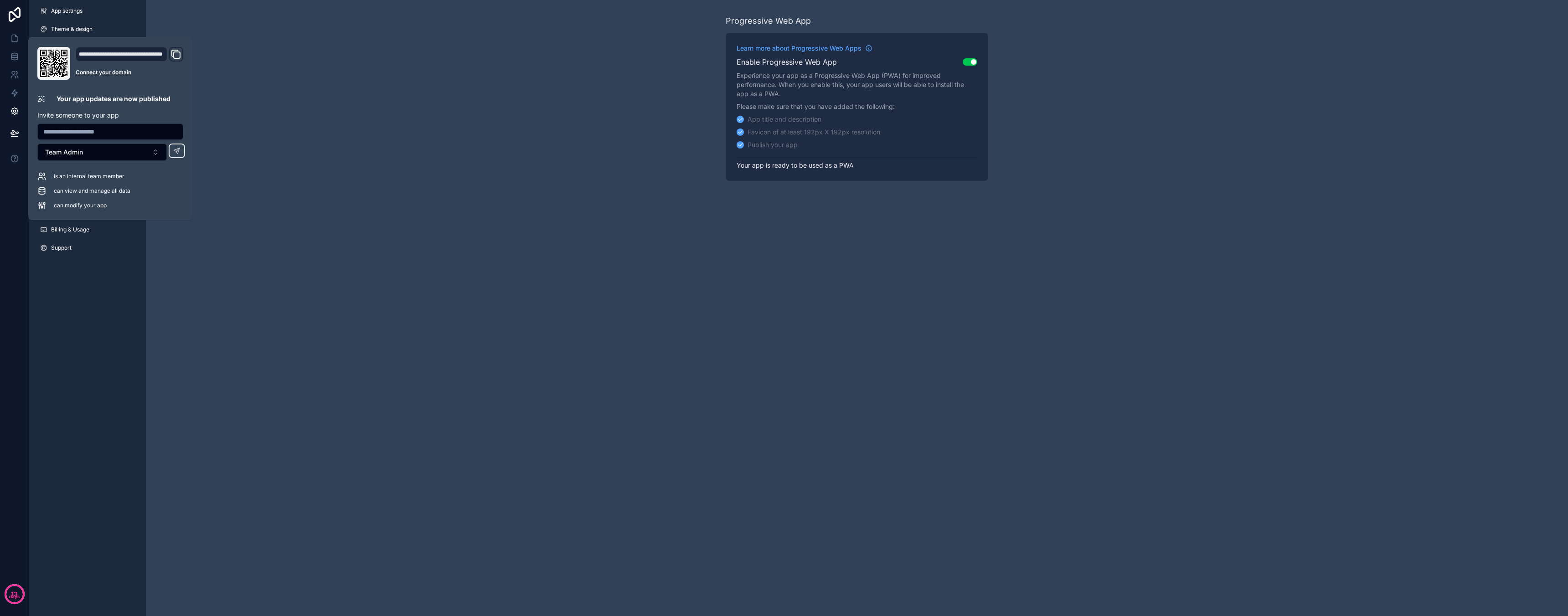
click at [236, 203] on div "Progressive Web App Learn more about Progressive Web Apps Enable Progressive We…" at bounding box center [857, 308] width 1422 height 616
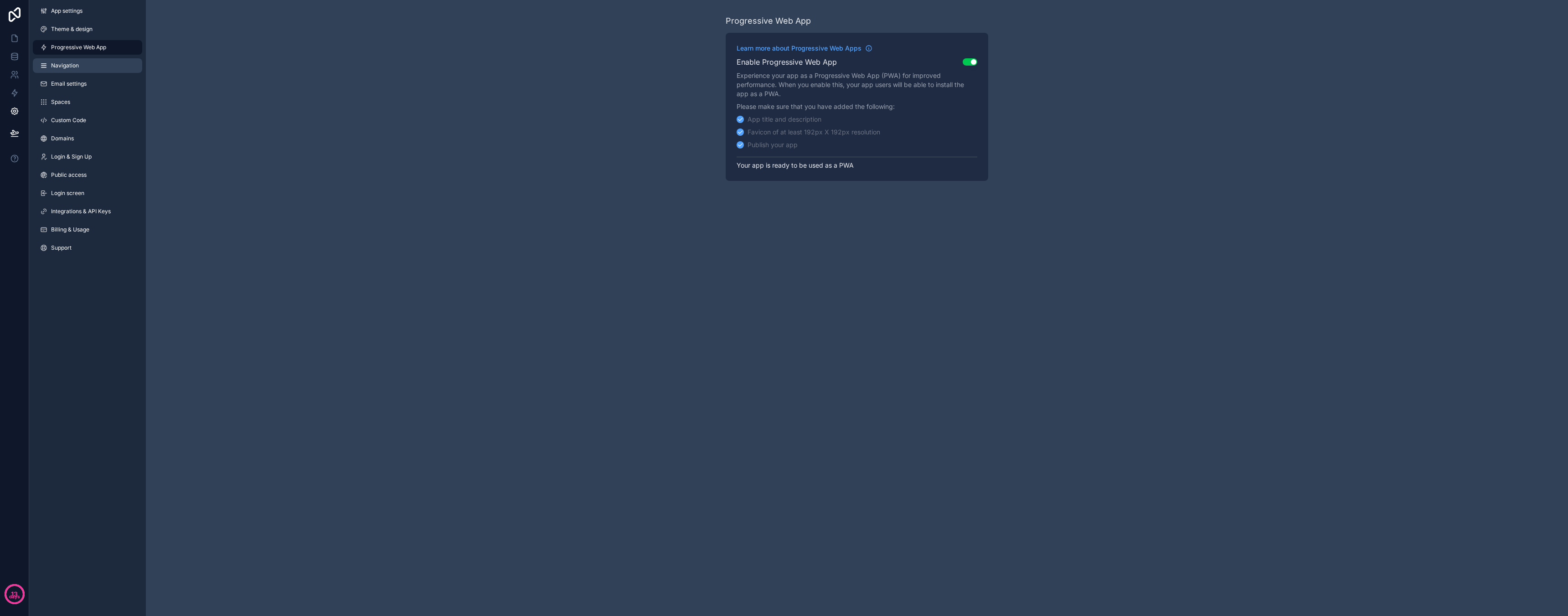
click at [70, 65] on span "Navigation" at bounding box center [65, 65] width 28 height 7
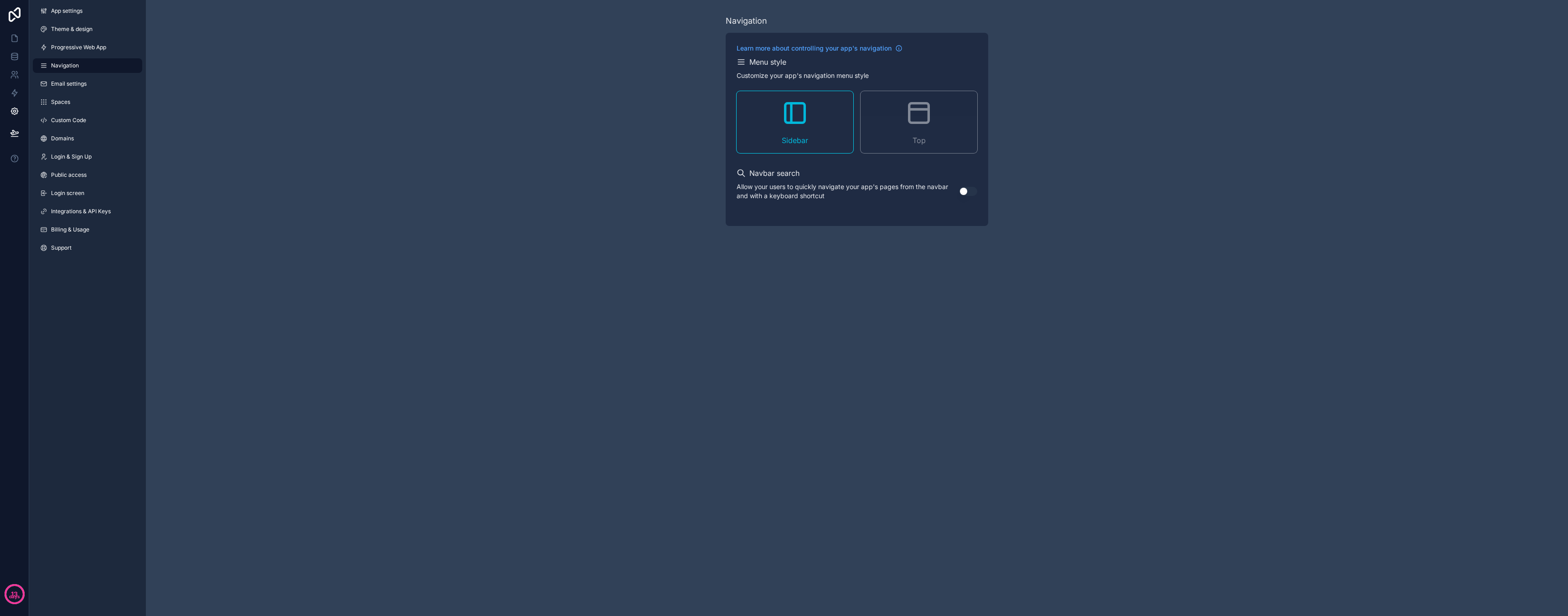
click at [971, 192] on button "Use setting" at bounding box center [968, 191] width 18 height 9
click at [67, 89] on link "Email settings" at bounding box center [87, 84] width 109 height 14
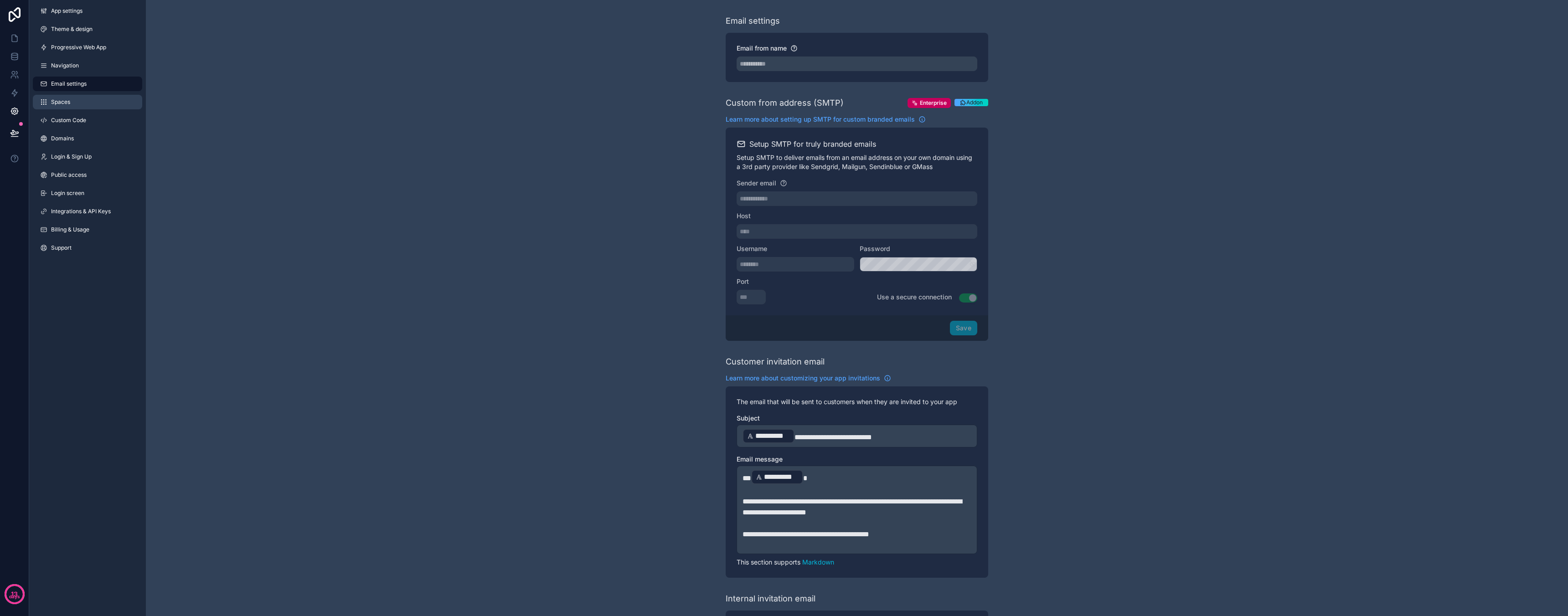
click at [77, 101] on link "Spaces" at bounding box center [87, 102] width 109 height 14
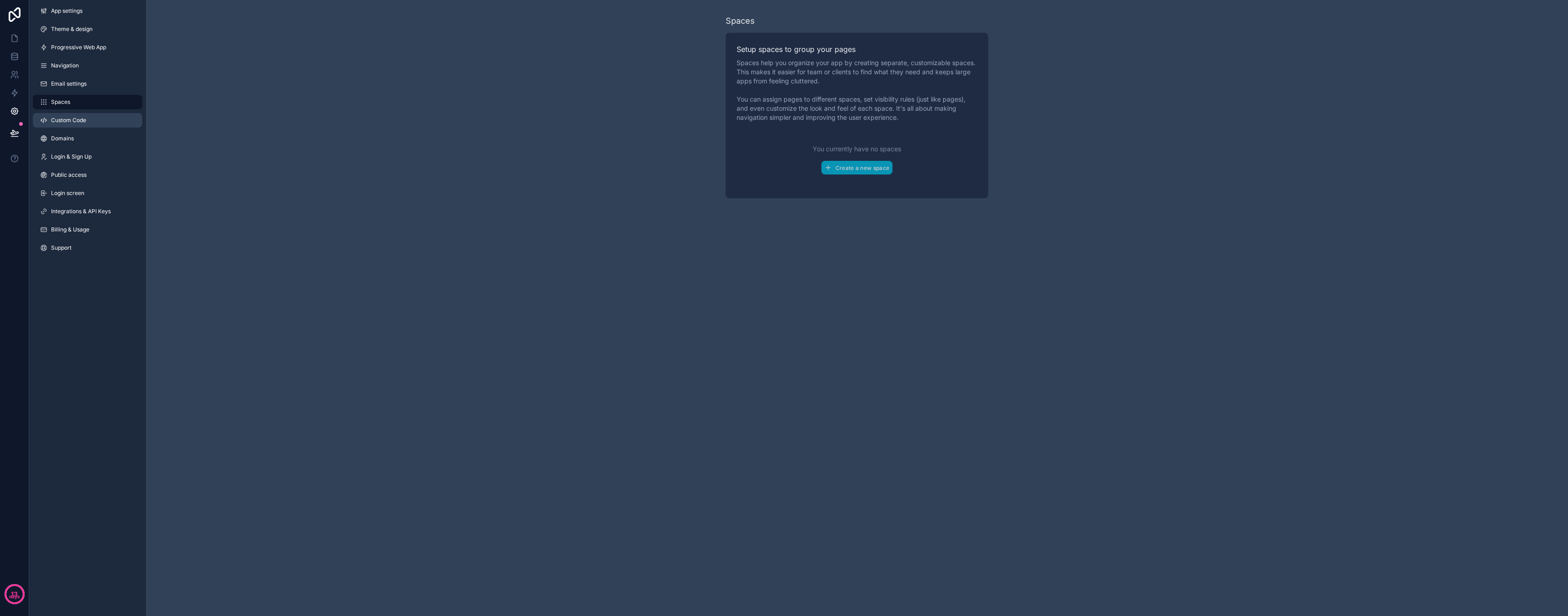
click at [85, 113] on link "Custom Code" at bounding box center [87, 120] width 109 height 14
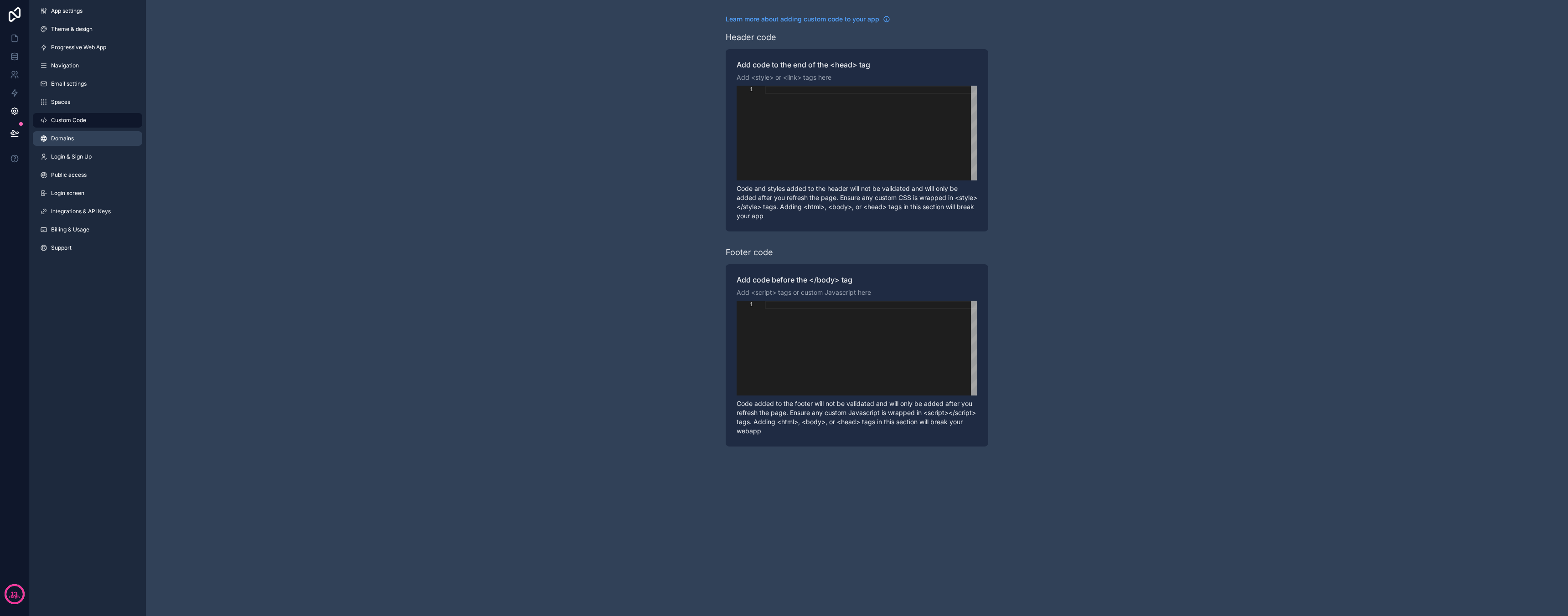
click at [109, 133] on link "Domains" at bounding box center [87, 138] width 109 height 14
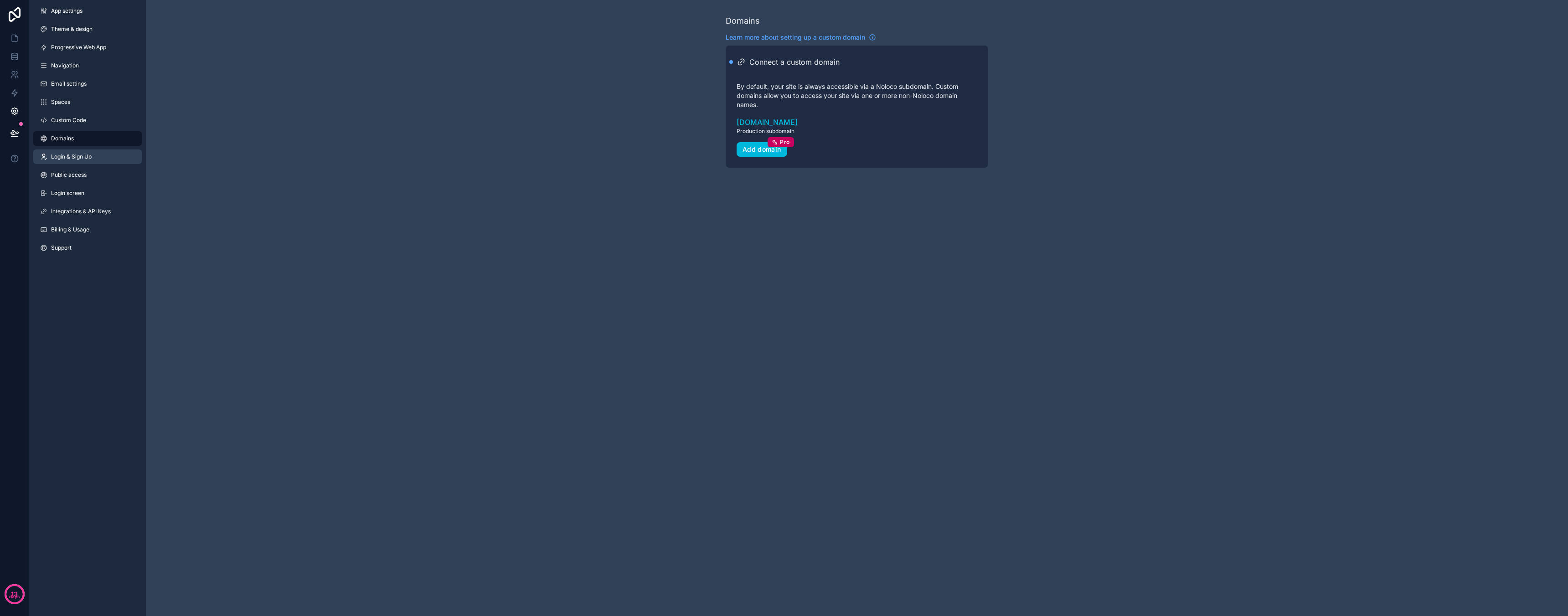
click at [101, 155] on link "Login & Sign Up" at bounding box center [87, 156] width 109 height 14
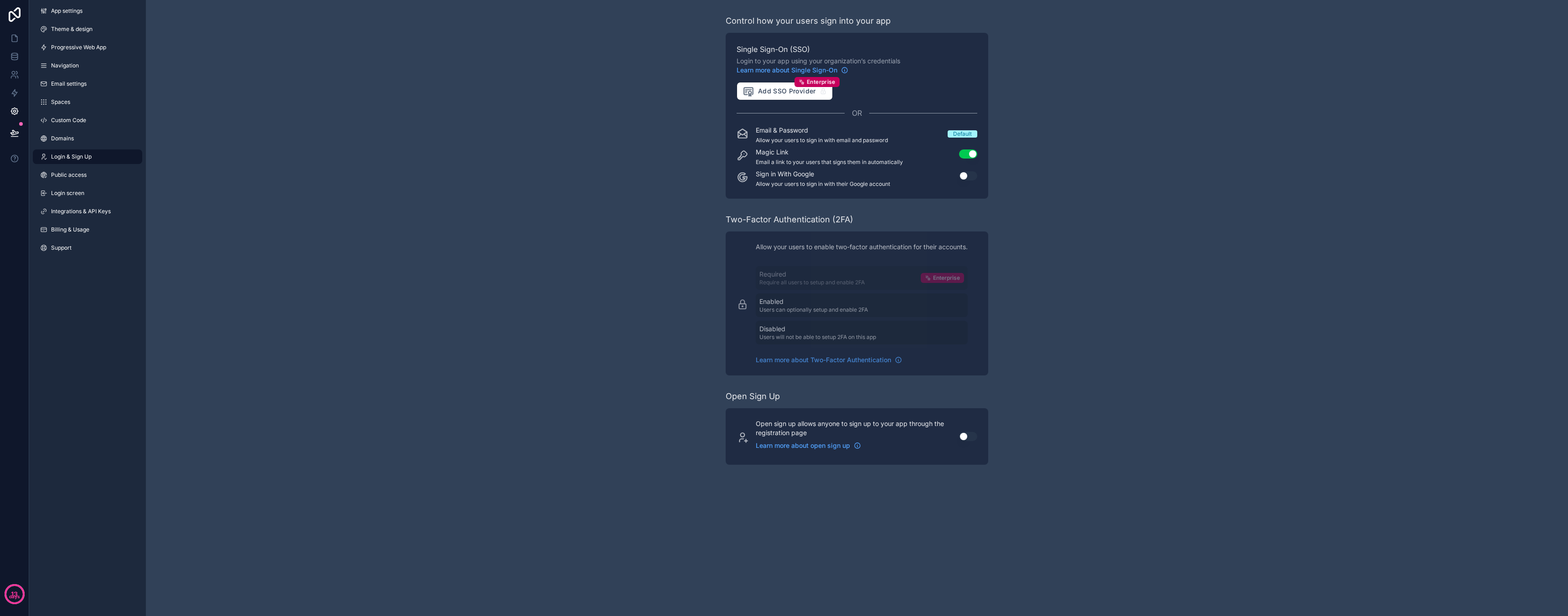
click at [970, 176] on button "Use setting" at bounding box center [968, 176] width 18 height 9
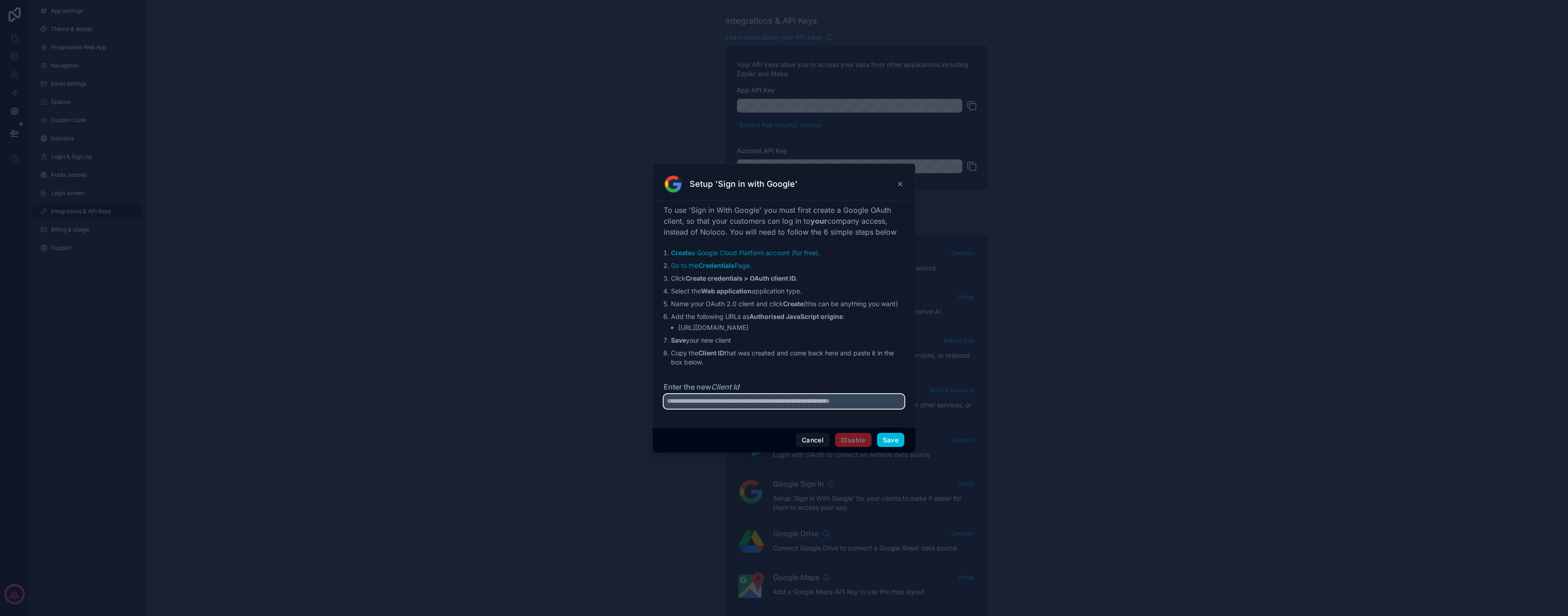
click at [830, 397] on input "Enter the new Client Id" at bounding box center [783, 401] width 240 height 14
click at [805, 255] on link "Create a Google Cloud Platform account (for free)." at bounding box center [745, 253] width 149 height 8
click at [735, 267] on strong "Credentials" at bounding box center [716, 266] width 36 height 8
drag, startPoint x: 806, startPoint y: 327, endPoint x: 679, endPoint y: 326, distance: 127.0
click at [679, 326] on li "https://aya-task-management.noloco.co" at bounding box center [791, 327] width 226 height 9
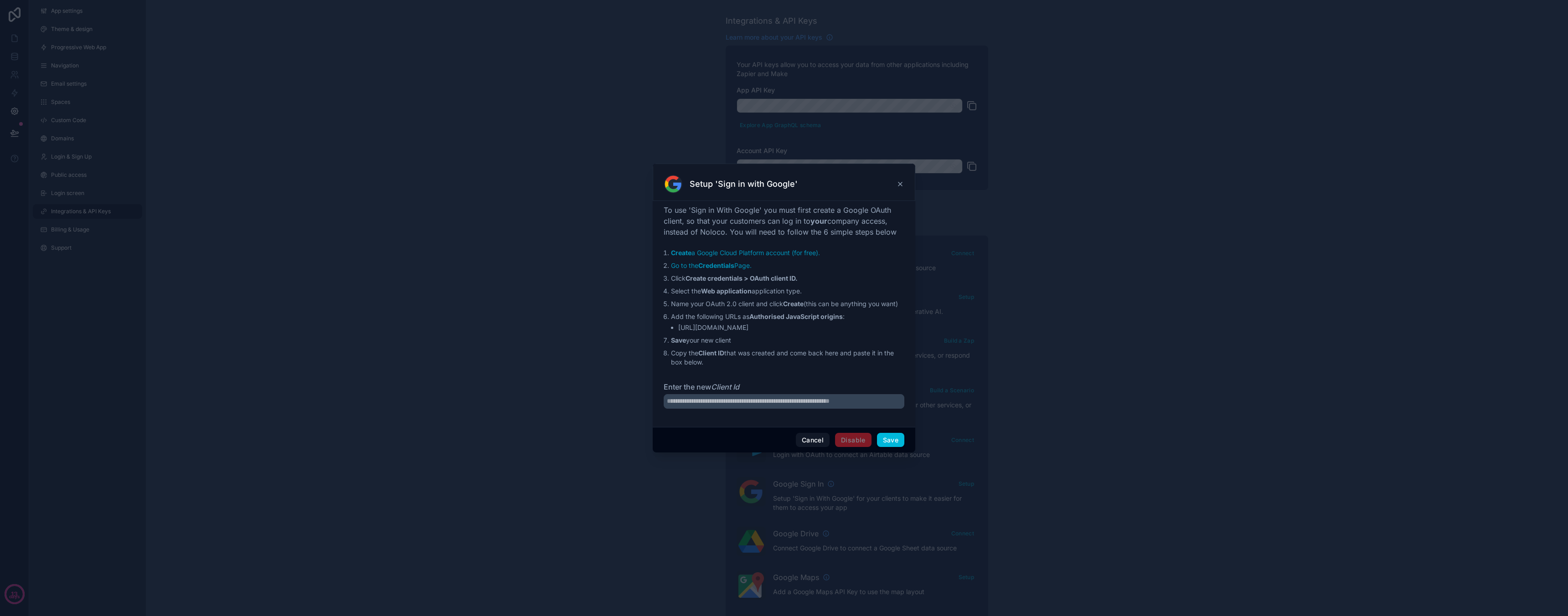
copy li "https://aya-task-management.noloco.co"
click at [801, 405] on input "Enter the new Client Id" at bounding box center [783, 401] width 240 height 14
paste input "**********"
type input "**********"
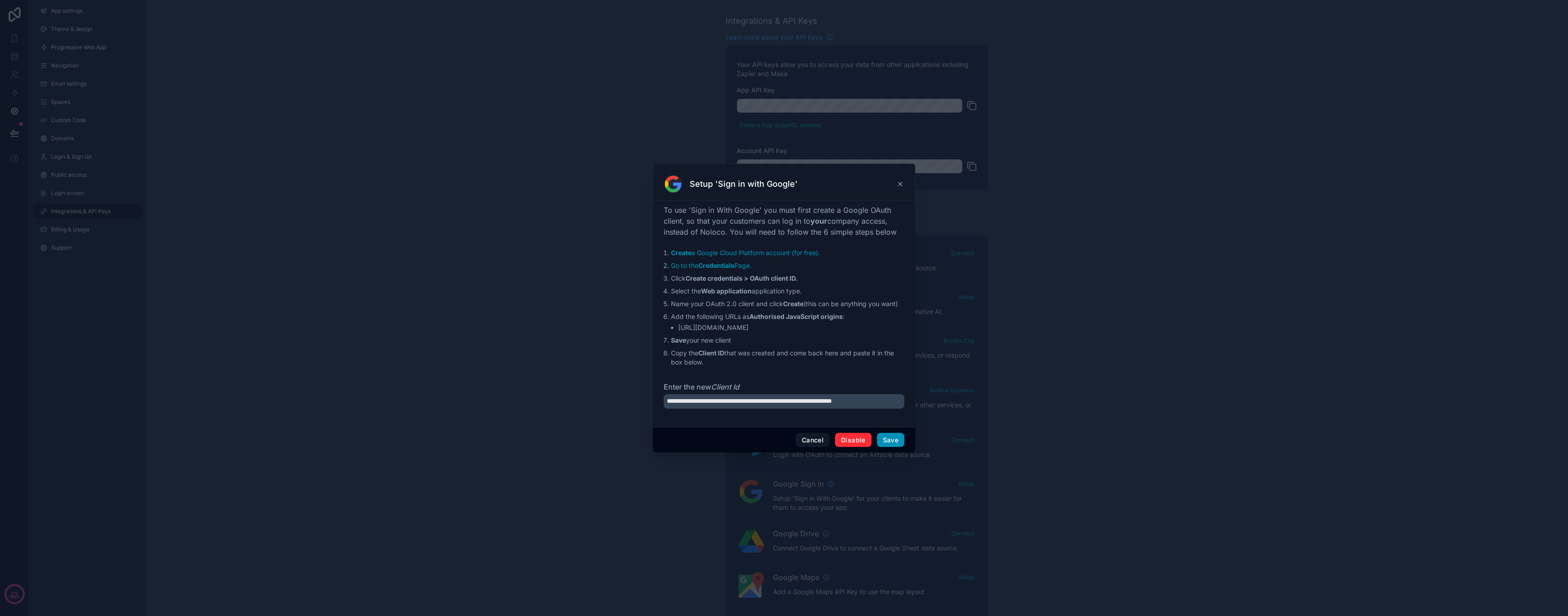
scroll to position [0, 0]
click at [889, 437] on button "Save" at bounding box center [890, 440] width 27 height 14
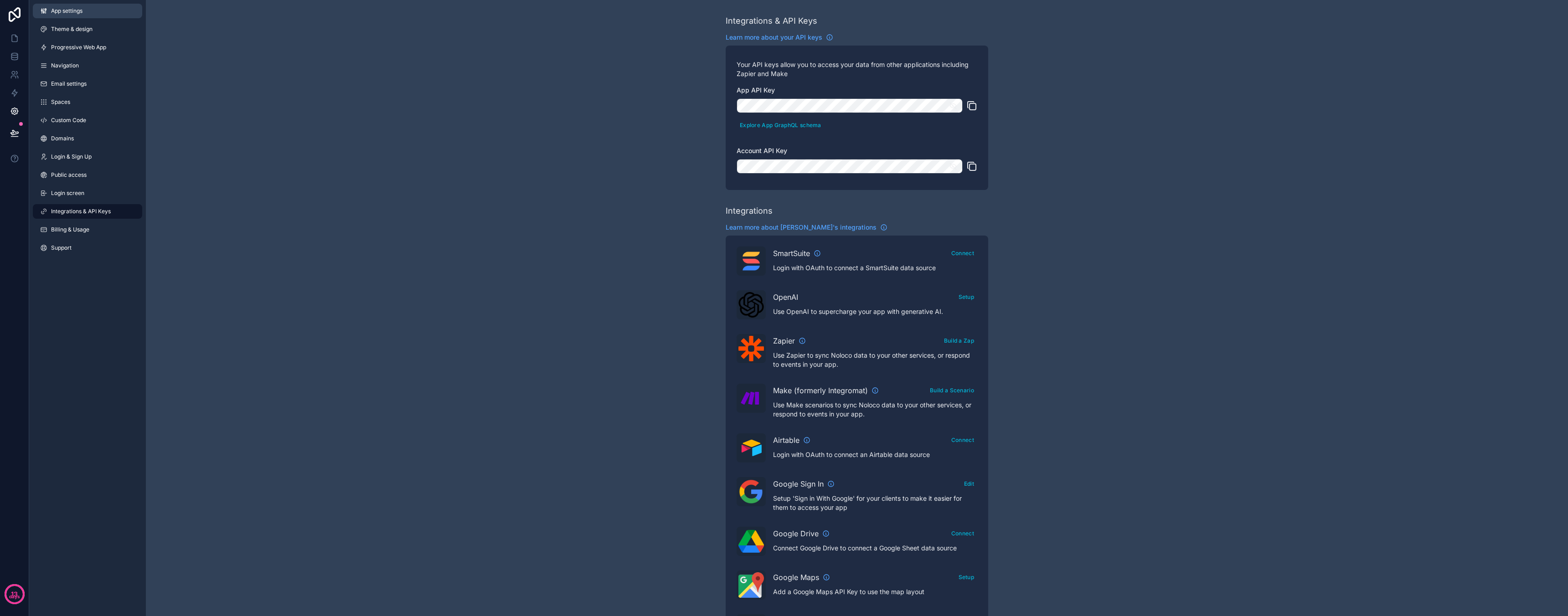
click at [79, 10] on span "App settings" at bounding box center [66, 10] width 31 height 7
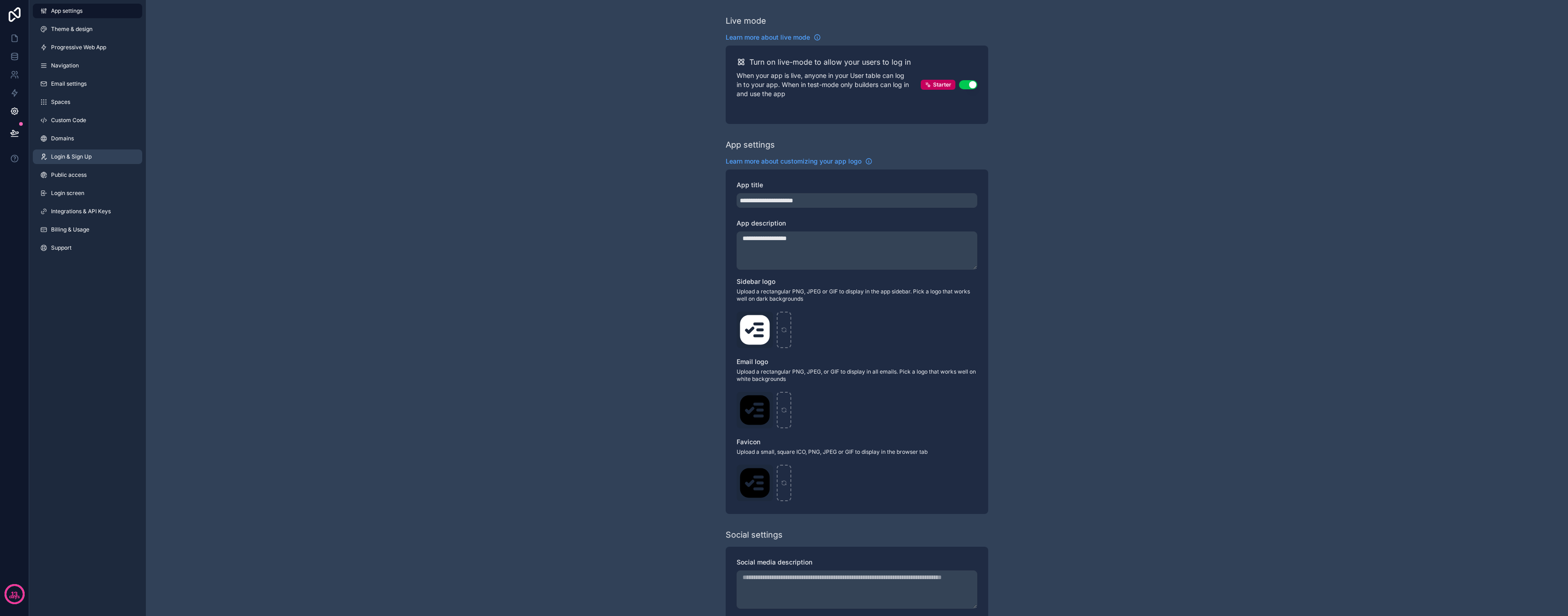
click at [77, 159] on span "Login & Sign Up" at bounding box center [71, 156] width 41 height 7
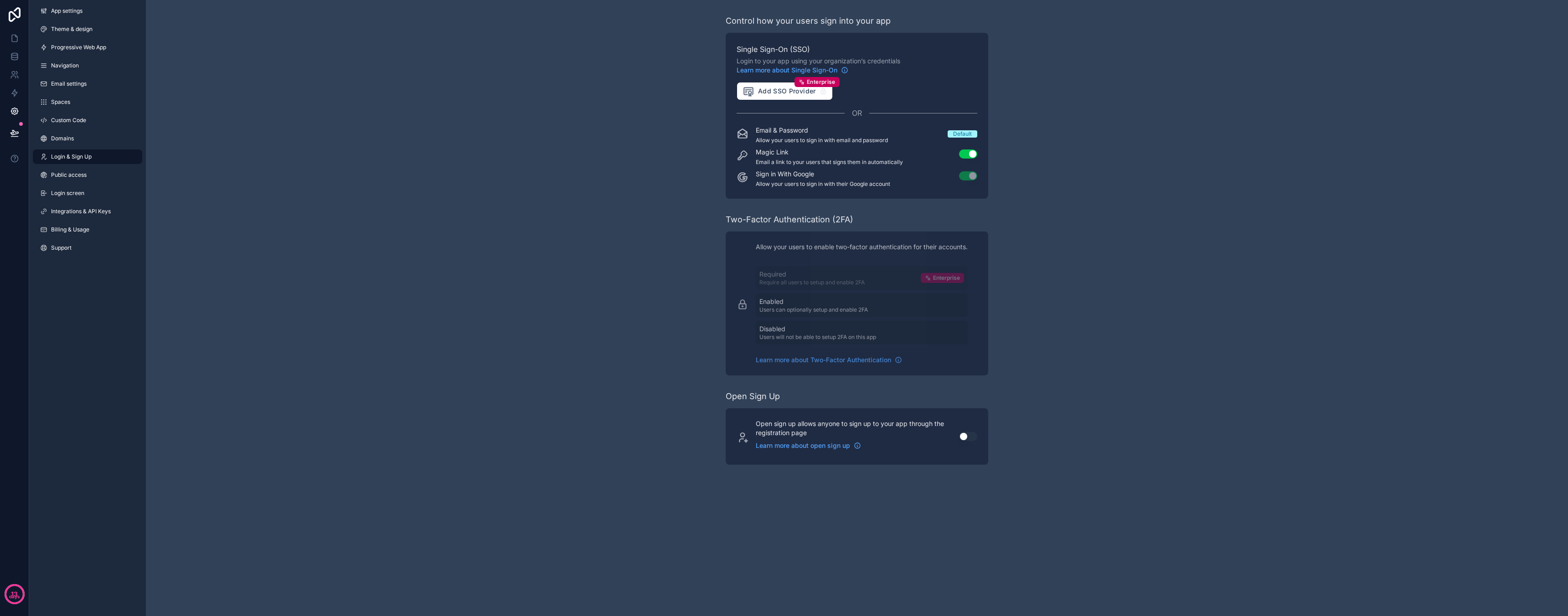
click at [965, 433] on button "Use setting" at bounding box center [968, 436] width 18 height 9
click at [793, 461] on link "Go to registration page" at bounding box center [852, 460] width 192 height 11
click at [821, 459] on link "Go to registration page" at bounding box center [852, 460] width 192 height 11
click at [73, 137] on span "Domains" at bounding box center [62, 138] width 23 height 7
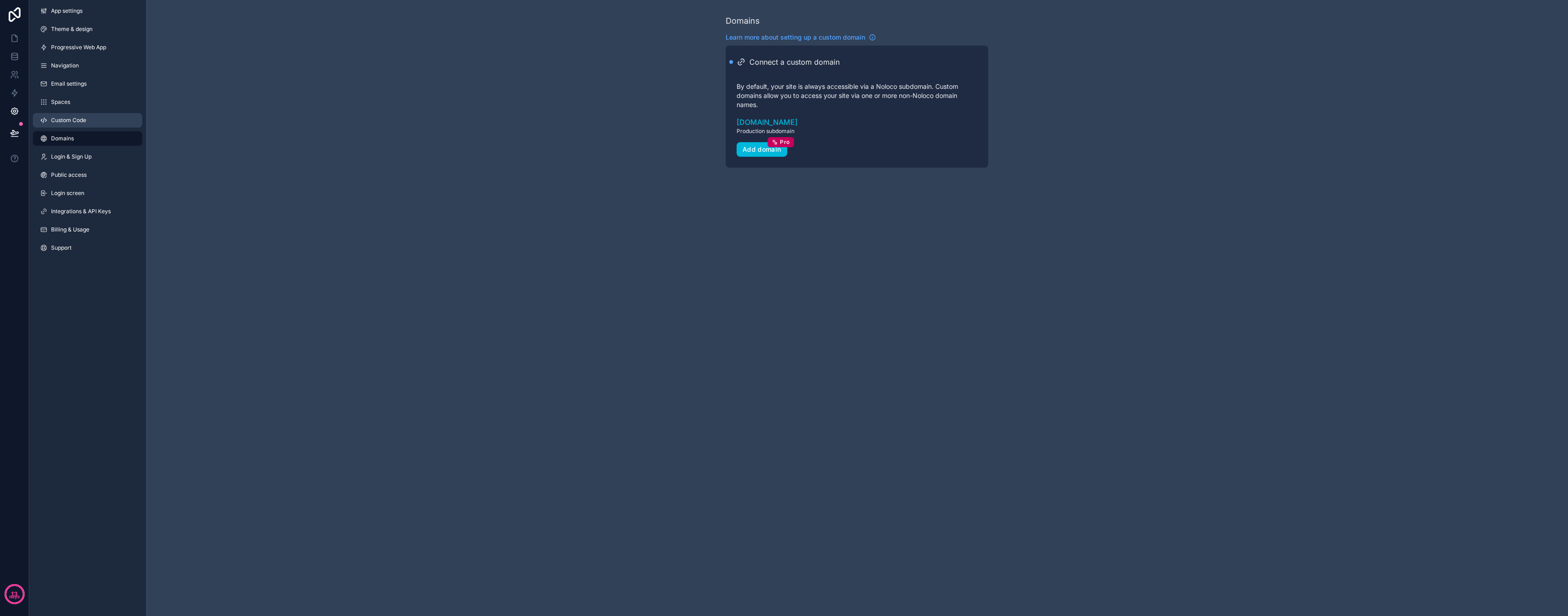
click at [73, 115] on link "Custom Code" at bounding box center [87, 120] width 109 height 14
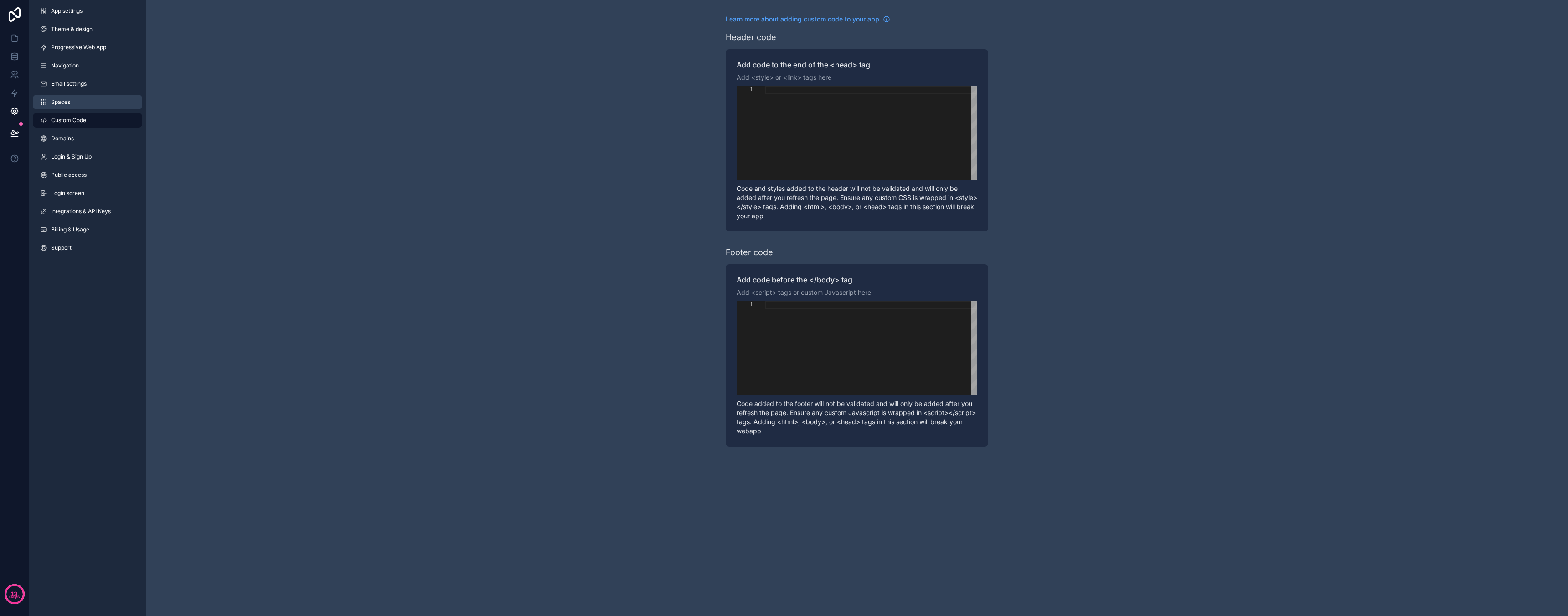
click at [71, 99] on link "Spaces" at bounding box center [87, 102] width 109 height 14
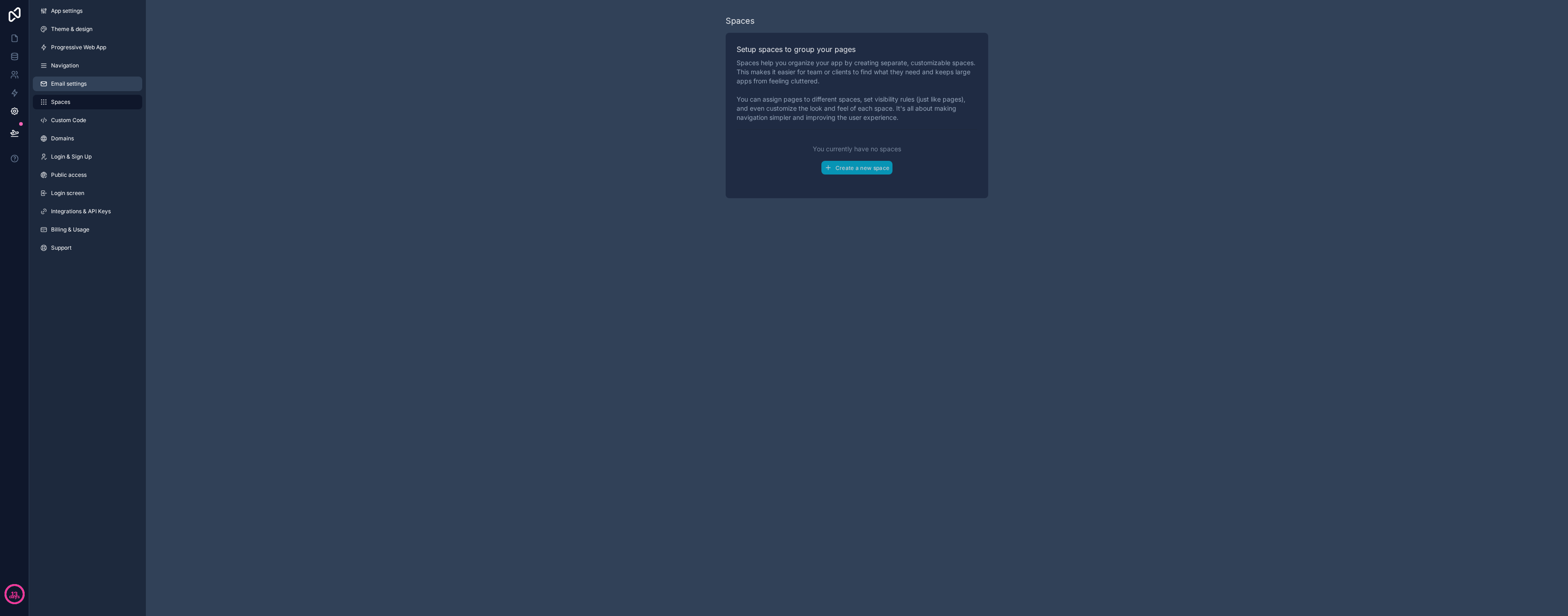
click at [70, 85] on span "Email settings" at bounding box center [69, 83] width 36 height 7
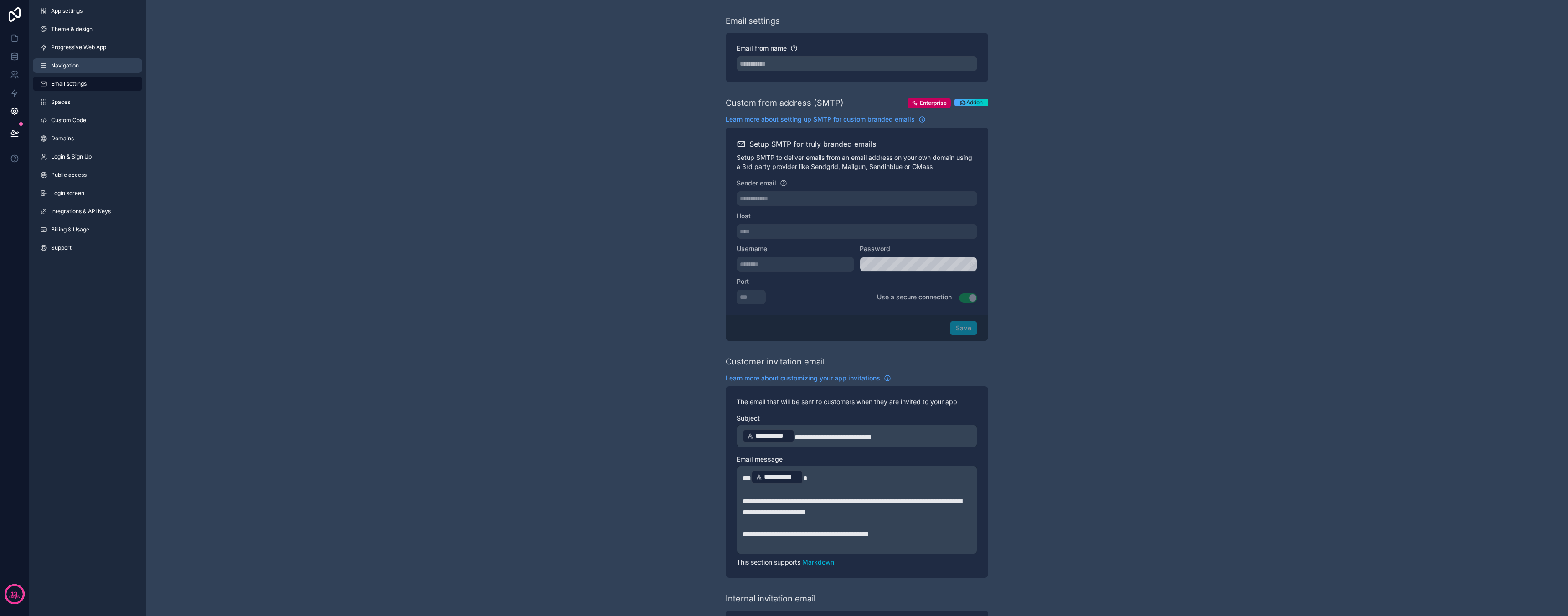
click at [70, 65] on span "Navigation" at bounding box center [65, 65] width 28 height 7
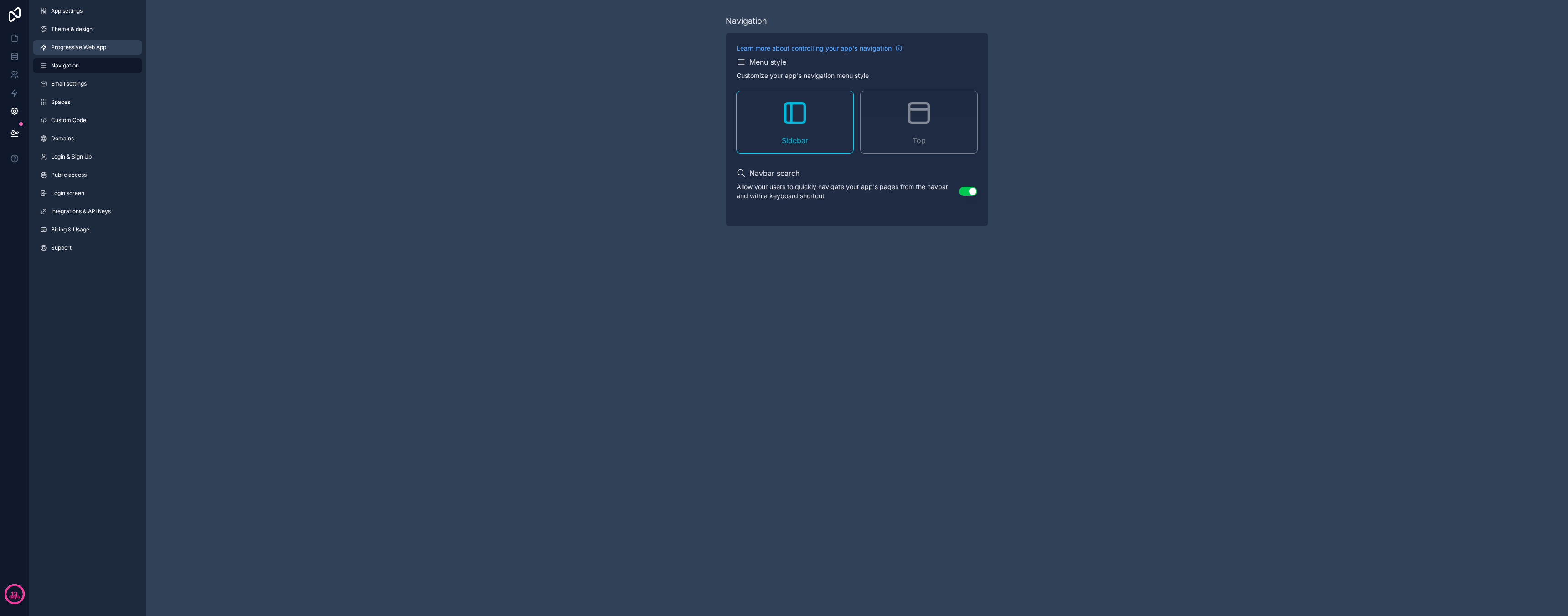
click at [74, 53] on link "Progressive Web App" at bounding box center [87, 47] width 109 height 14
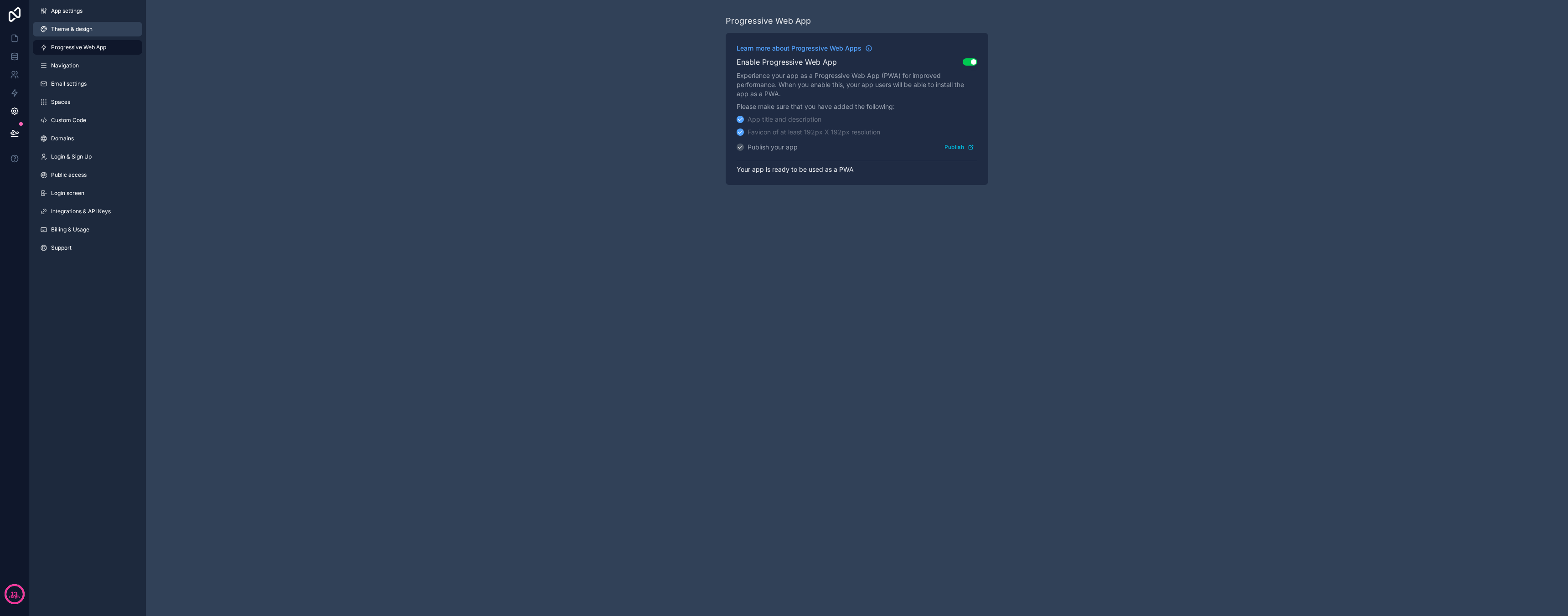
click at [74, 31] on span "Theme & design" at bounding box center [72, 29] width 42 height 7
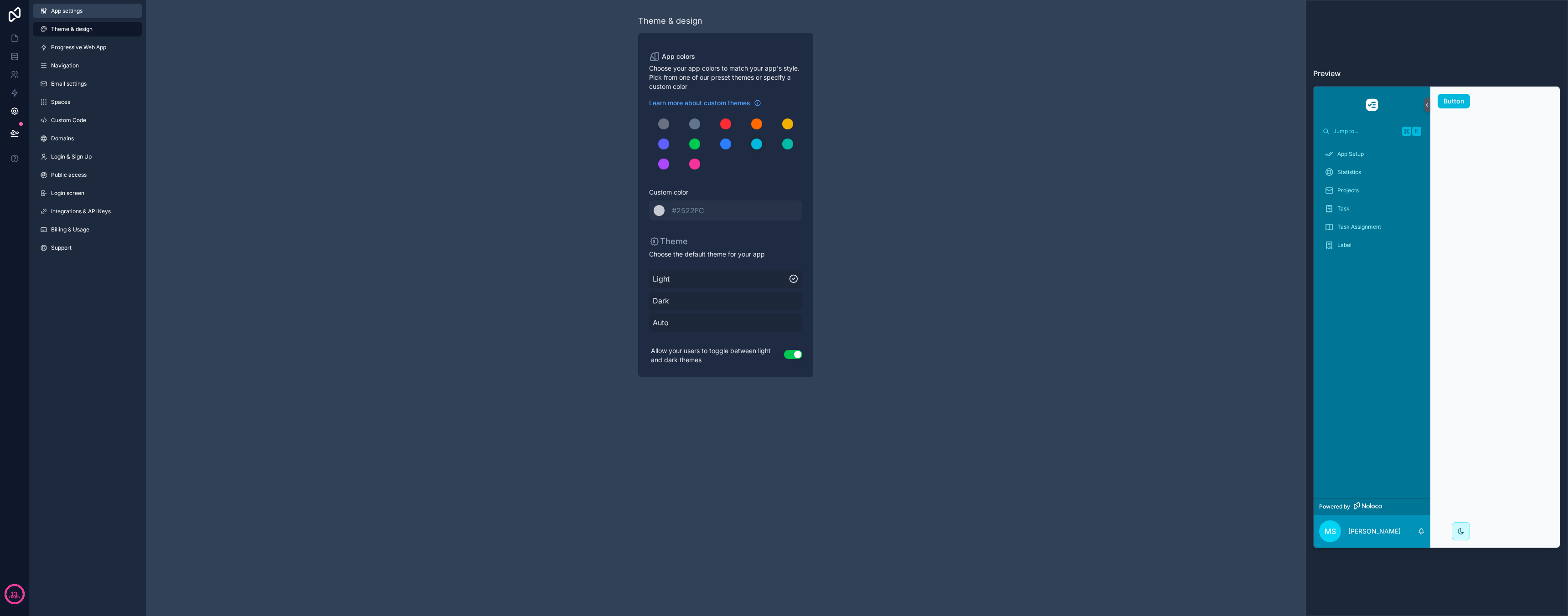
click at [74, 15] on link "App settings" at bounding box center [87, 11] width 109 height 14
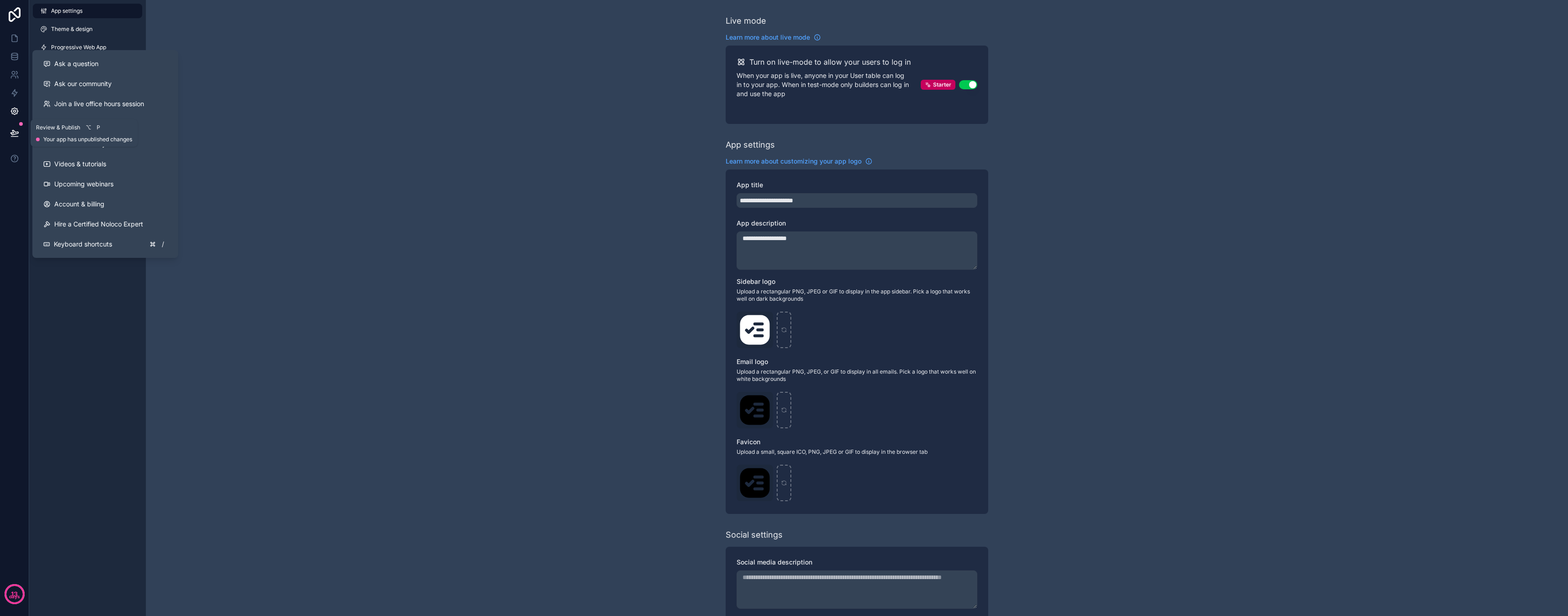
click at [9, 133] on button at bounding box center [14, 133] width 20 height 26
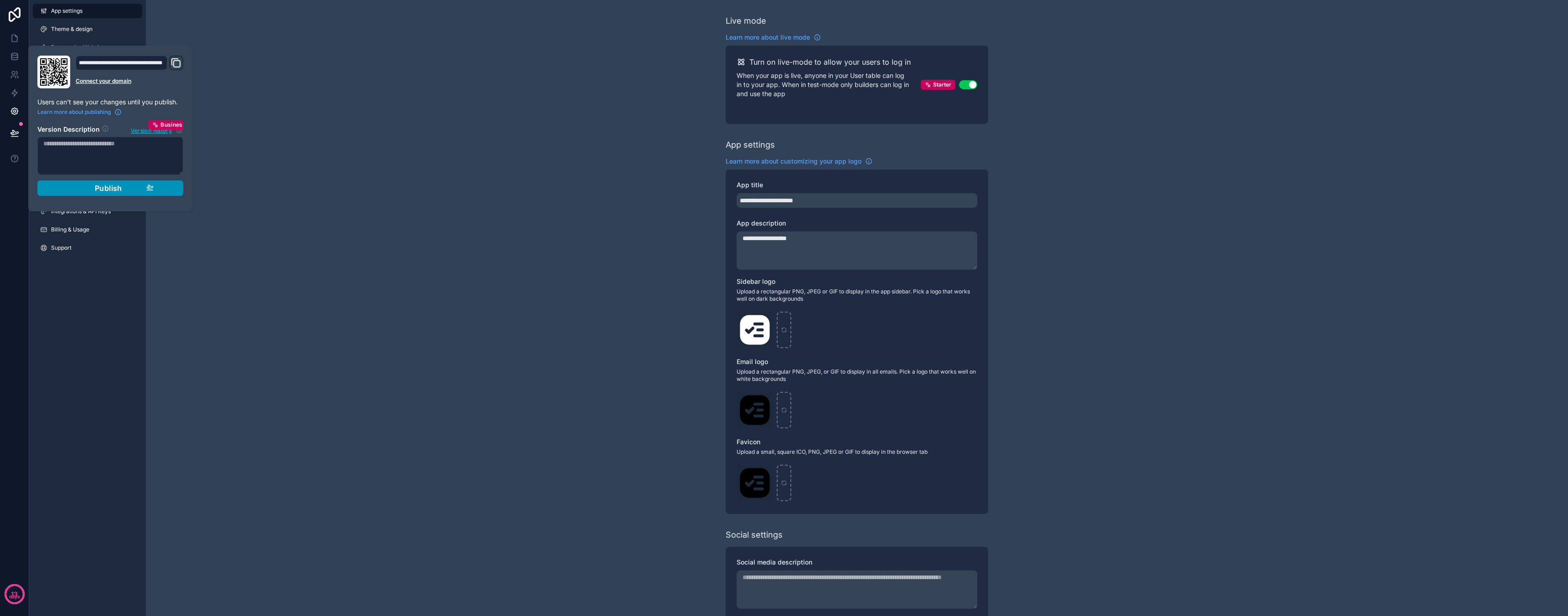
click at [137, 188] on div "Publish" at bounding box center [110, 188] width 86 height 9
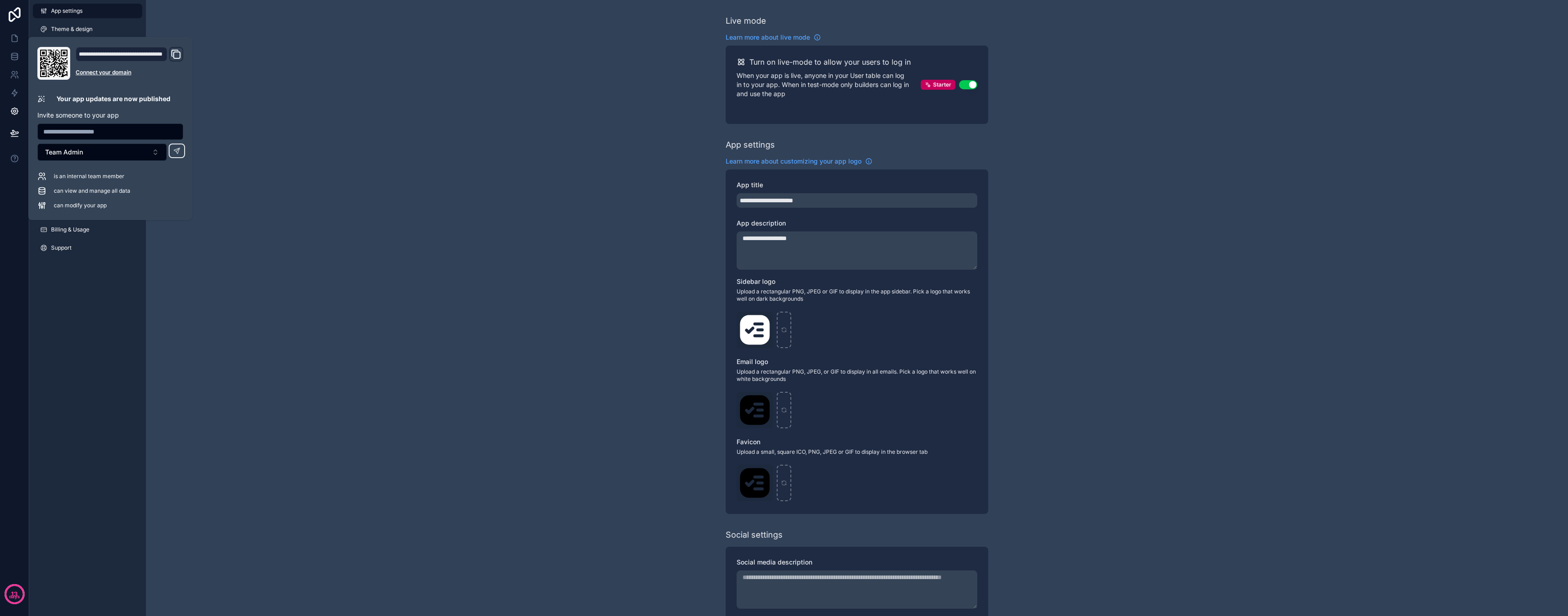
click at [168, 255] on div "**********" at bounding box center [857, 357] width 1422 height 714
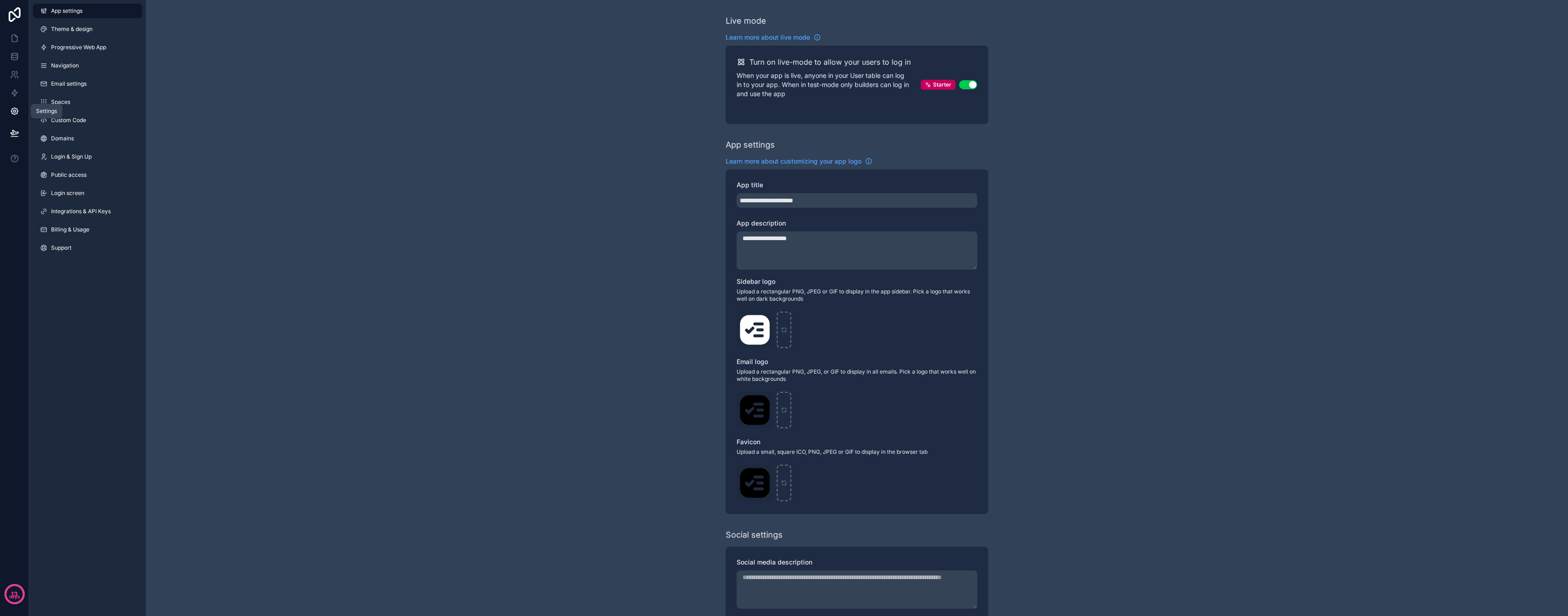
click at [14, 111] on icon at bounding box center [14, 111] width 9 height 9
click at [21, 41] on link at bounding box center [14, 38] width 29 height 18
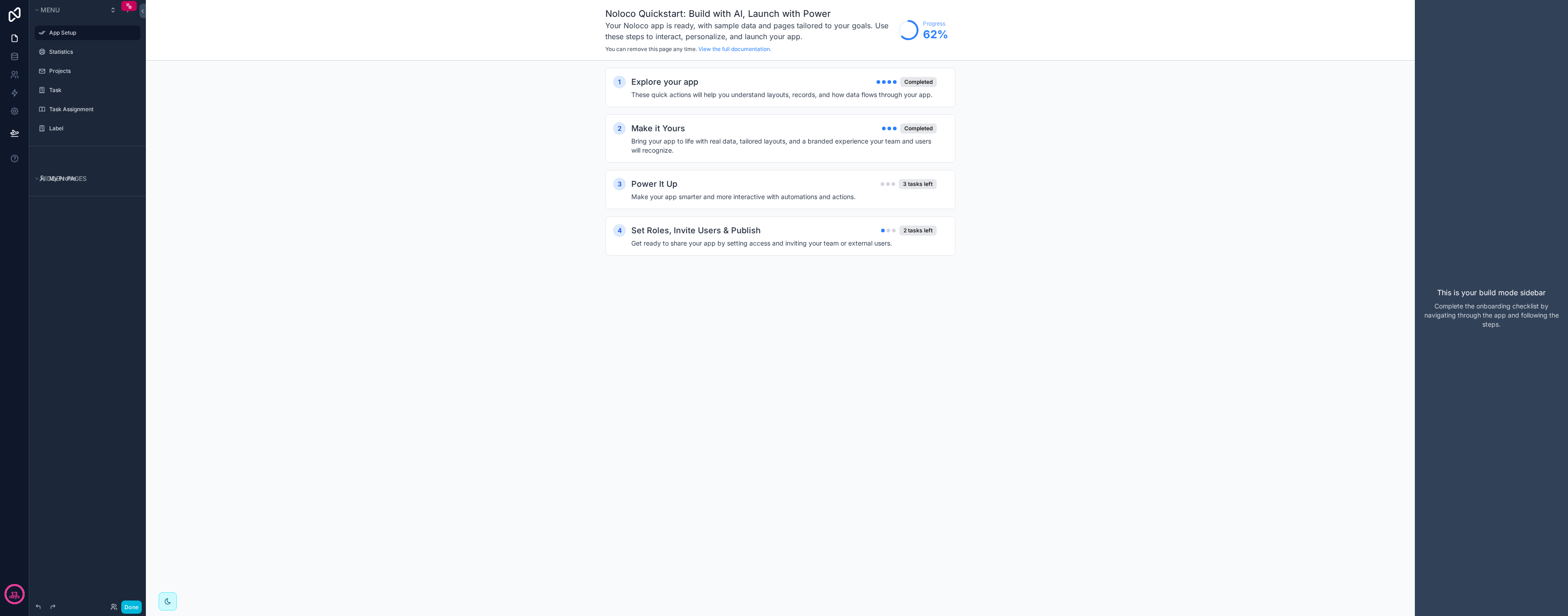
click at [105, 348] on div "Menu App Setup Statistics Projects Task Task Assignment Label Hidden pages My P…" at bounding box center [88, 302] width 117 height 605
click at [114, 606] on icon at bounding box center [113, 606] width 7 height 7
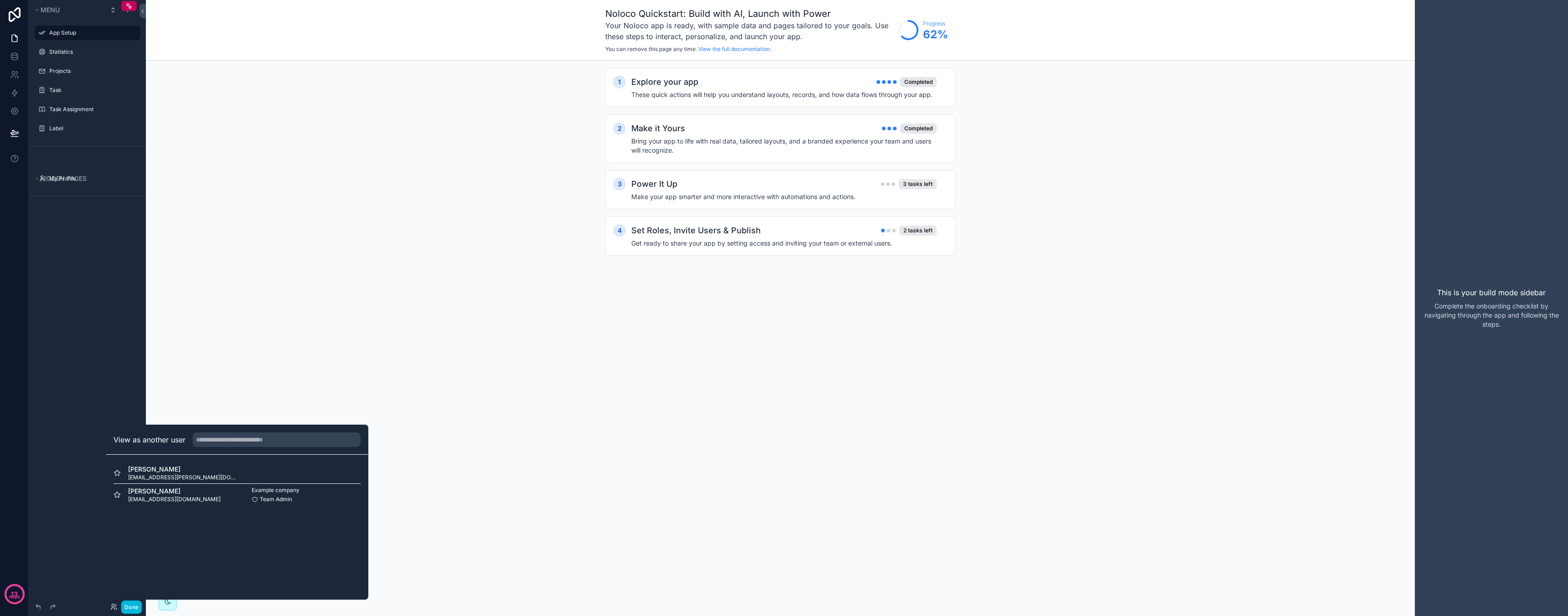
click at [112, 290] on div "Menu App Setup Statistics Projects Task Task Assignment Label Hidden pages My P…" at bounding box center [88, 302] width 117 height 605
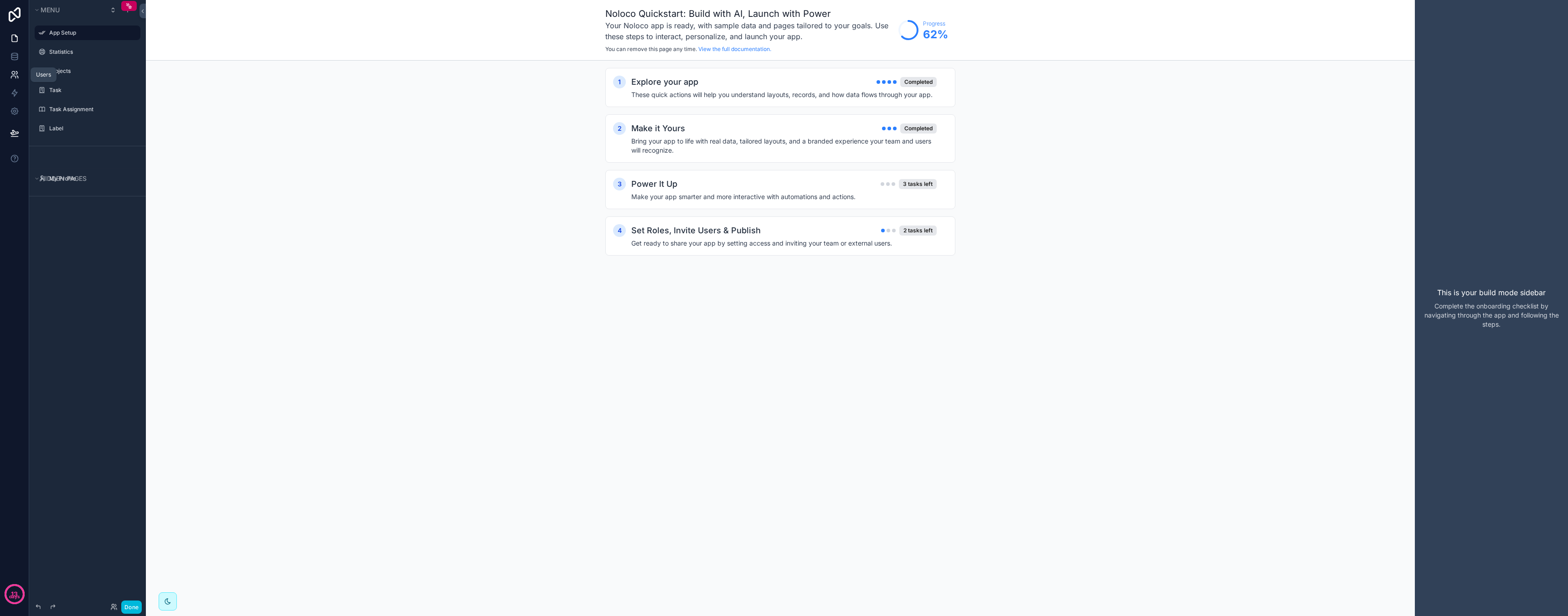
click at [16, 72] on icon at bounding box center [17, 73] width 2 height 2
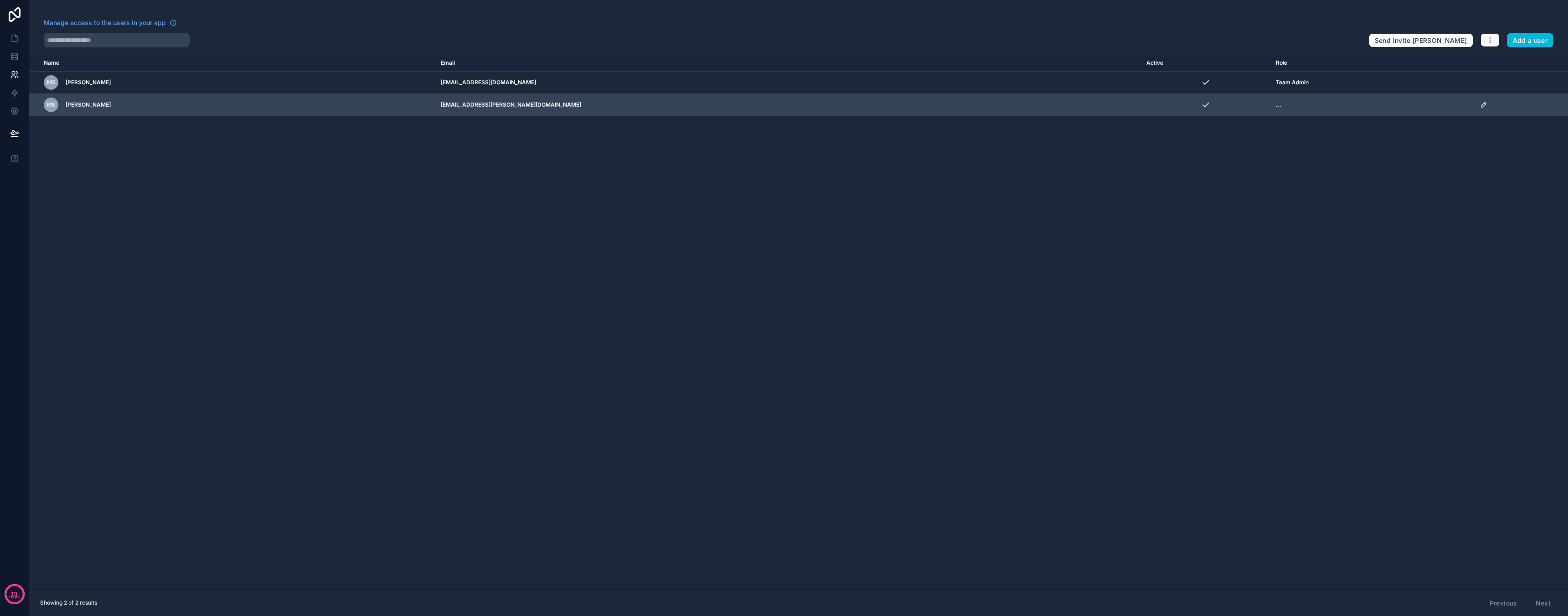
click at [1480, 107] on icon "scrollable content" at bounding box center [1483, 105] width 7 height 7
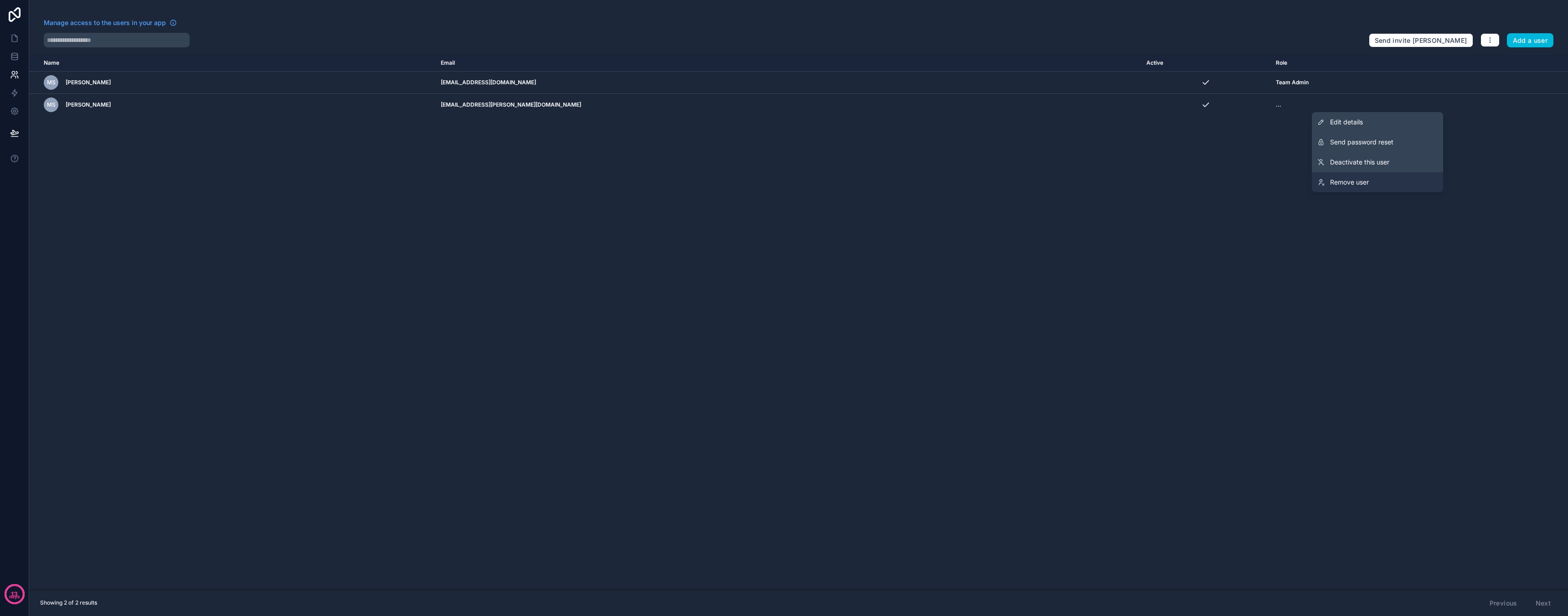
click at [1365, 180] on span "Remove user" at bounding box center [1349, 182] width 39 height 9
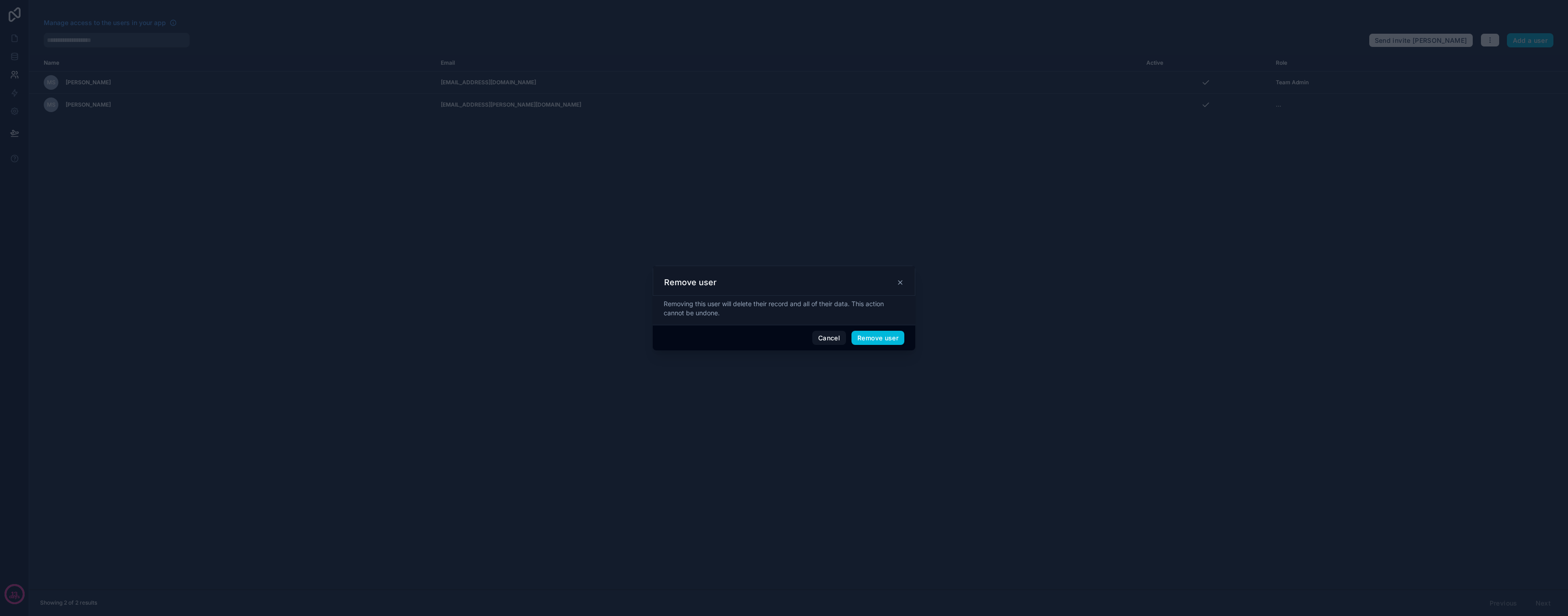
click at [883, 338] on button "Remove user" at bounding box center [877, 338] width 53 height 14
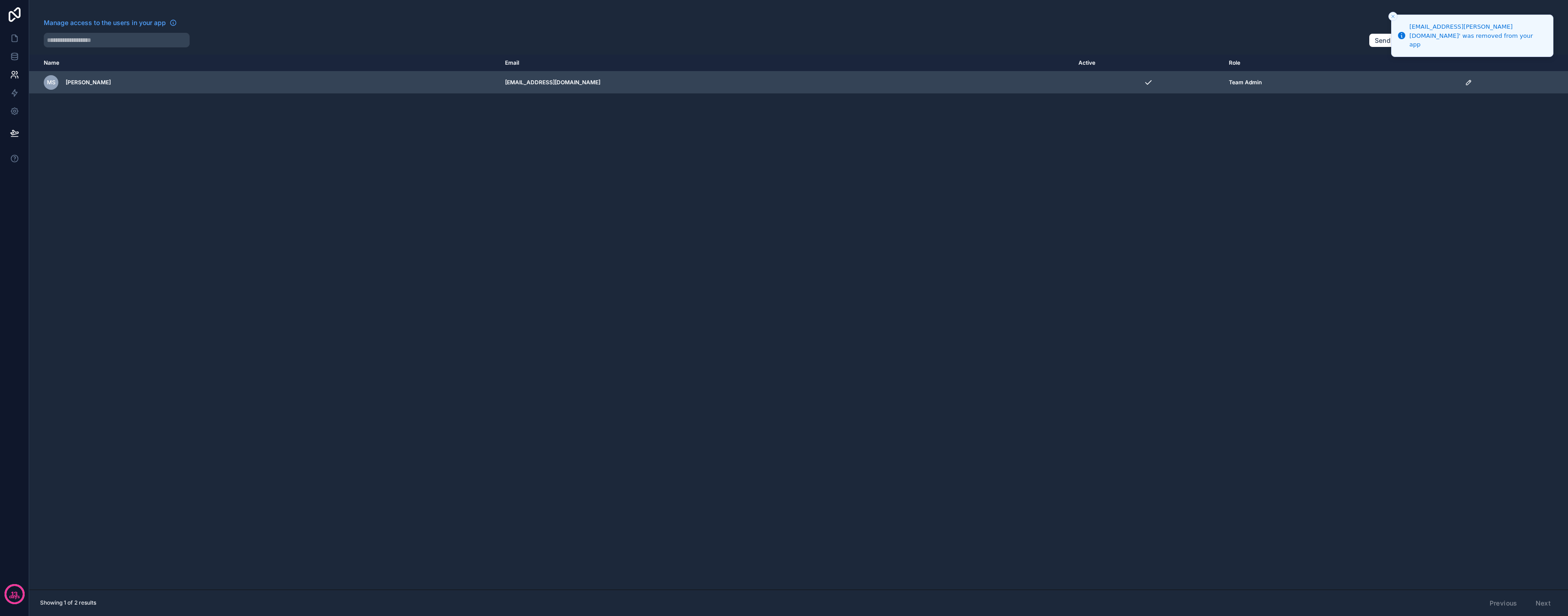
click at [1465, 84] on icon "scrollable content" at bounding box center [1468, 82] width 7 height 7
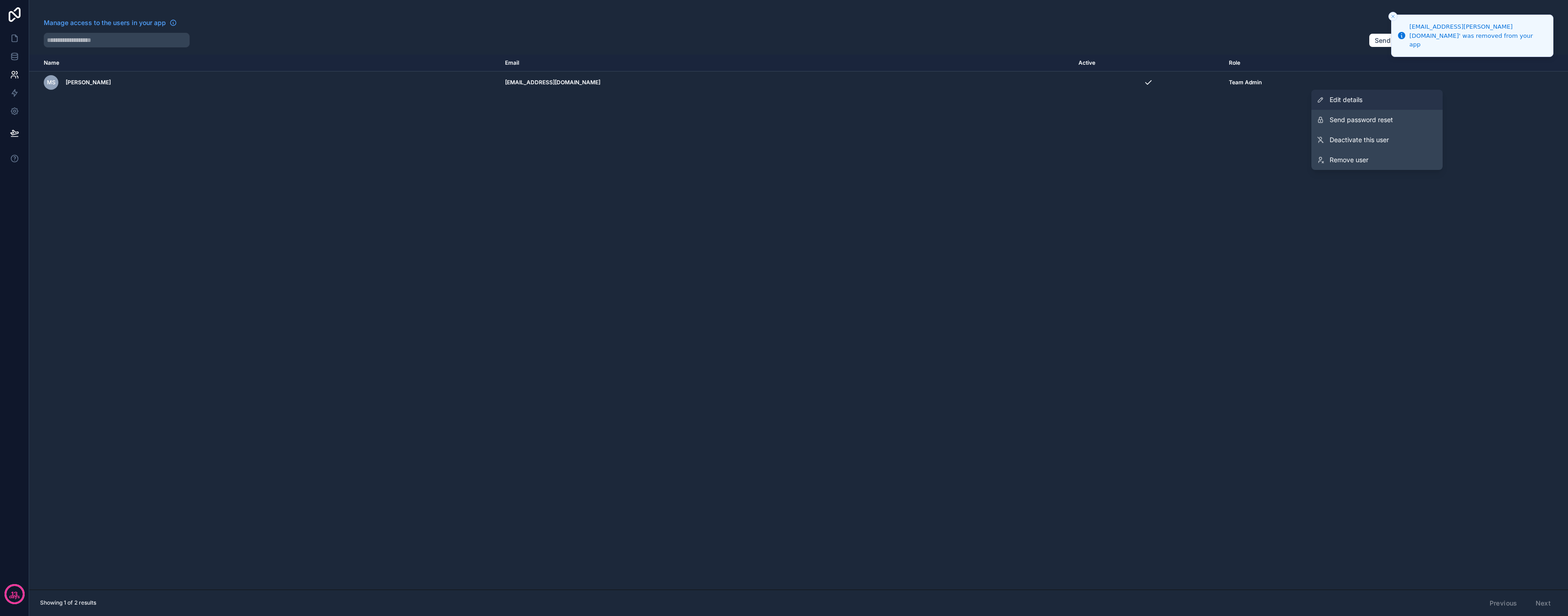
click at [1348, 99] on span "Edit details" at bounding box center [1345, 99] width 33 height 9
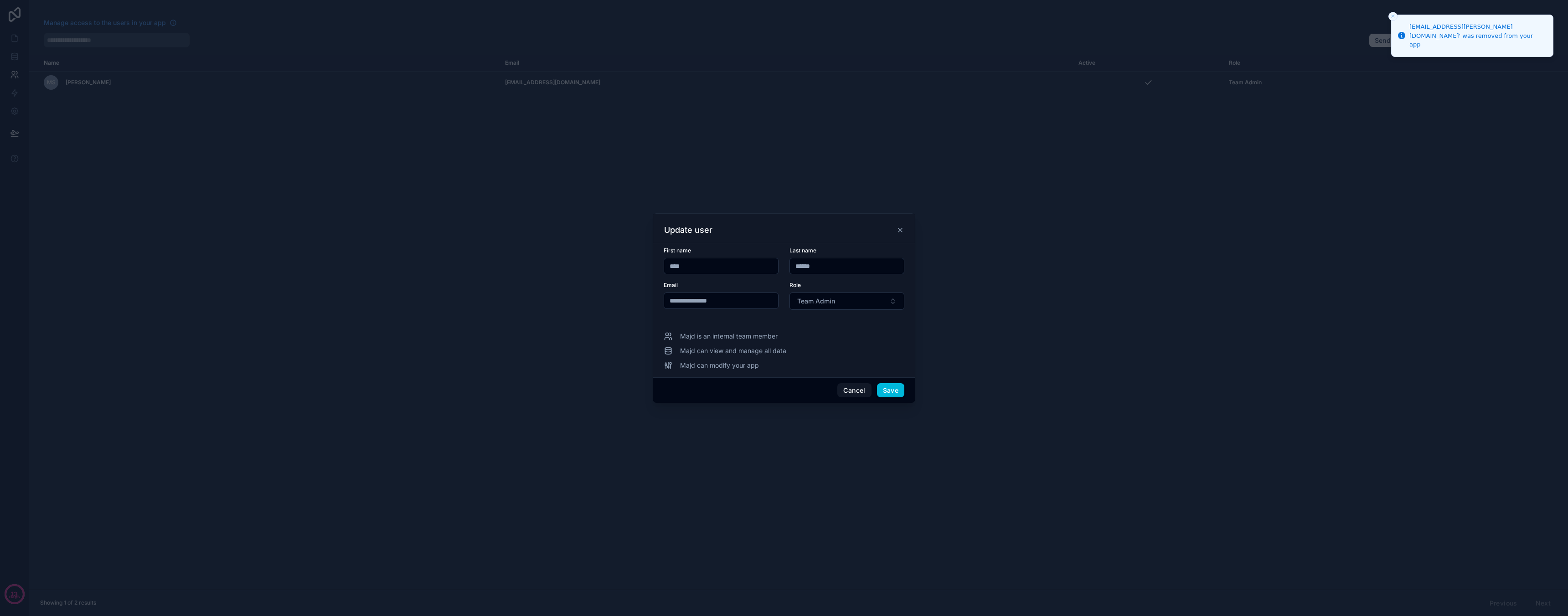
click at [731, 268] on input "****" at bounding box center [721, 266] width 114 height 13
type input "***"
type input "*******"
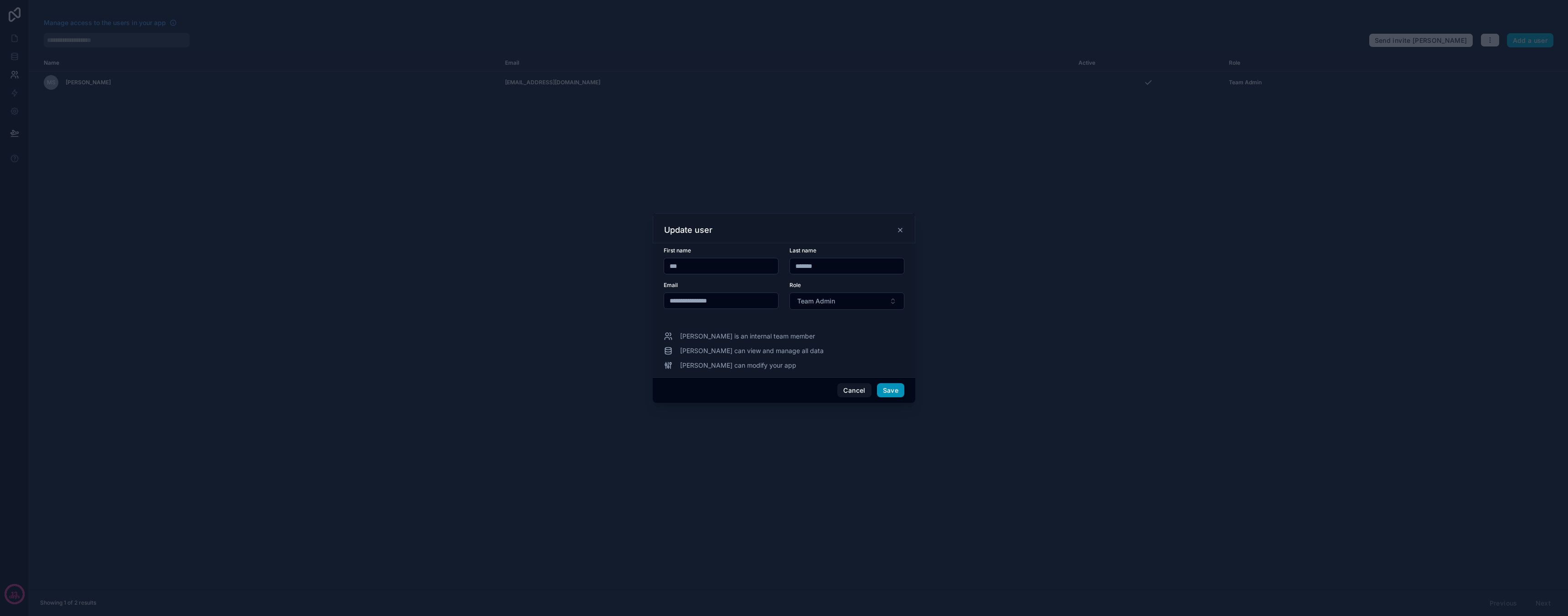
click at [891, 393] on button "Save" at bounding box center [890, 390] width 27 height 14
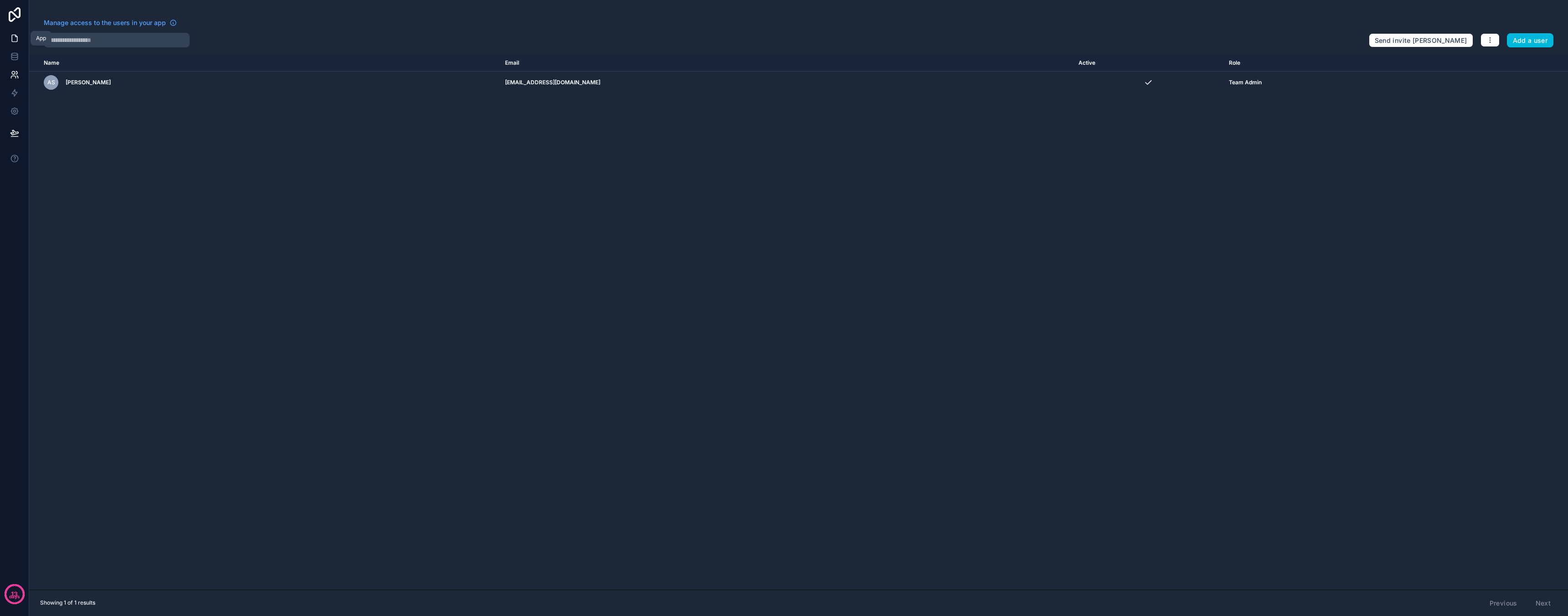
click at [15, 42] on icon at bounding box center [14, 38] width 9 height 9
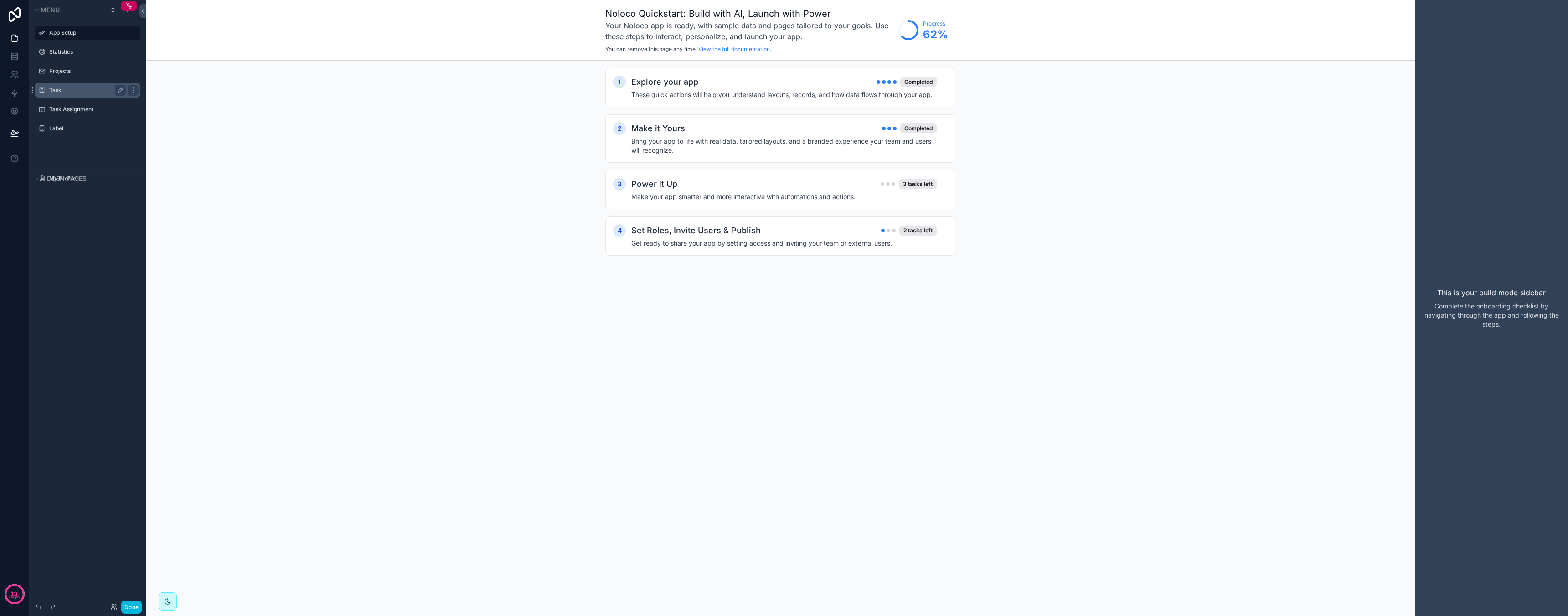
click at [73, 92] on label "Task" at bounding box center [85, 89] width 73 height 7
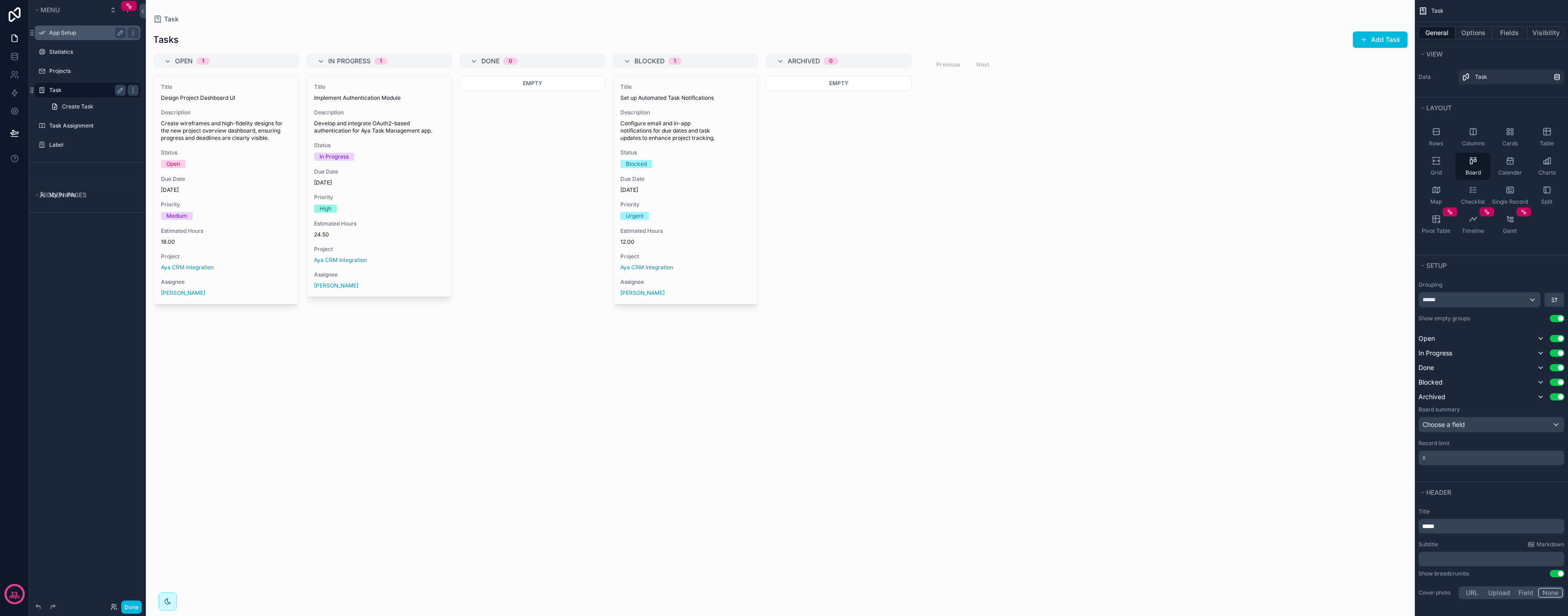
click at [67, 33] on label "App Setup" at bounding box center [85, 33] width 73 height 7
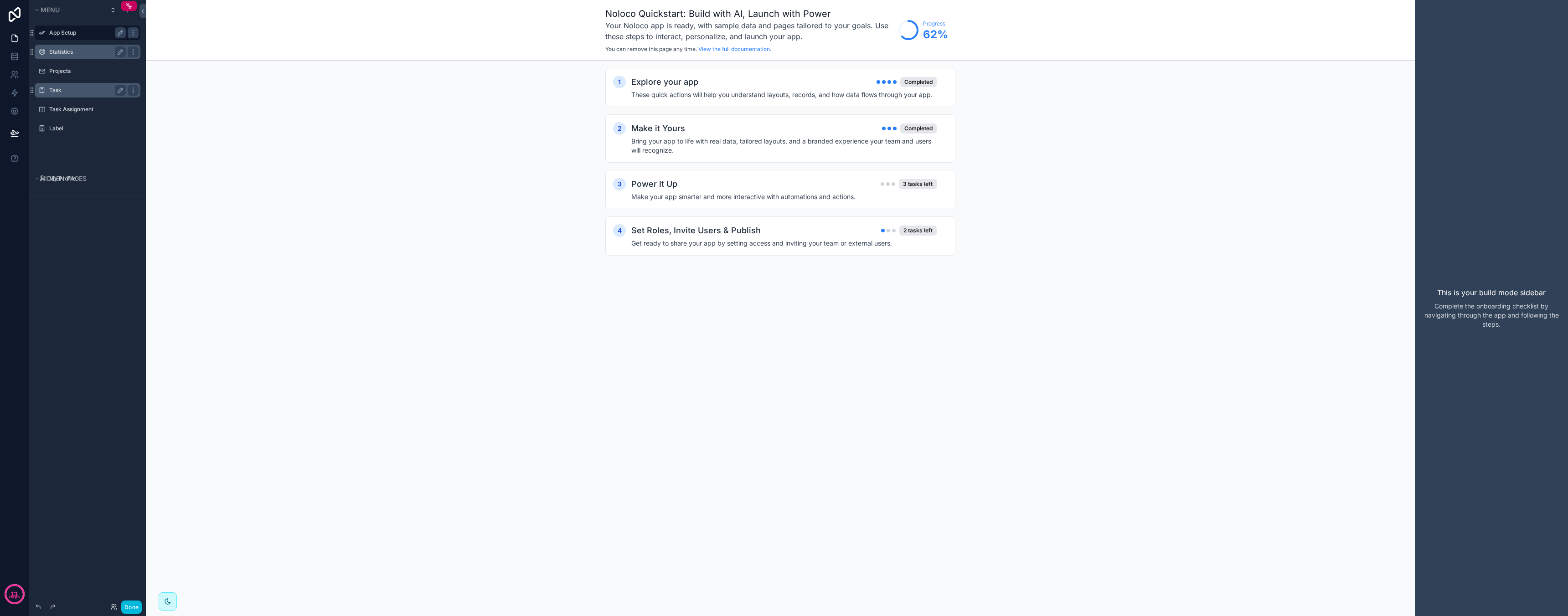
click at [62, 51] on label "Statistics" at bounding box center [85, 52] width 73 height 7
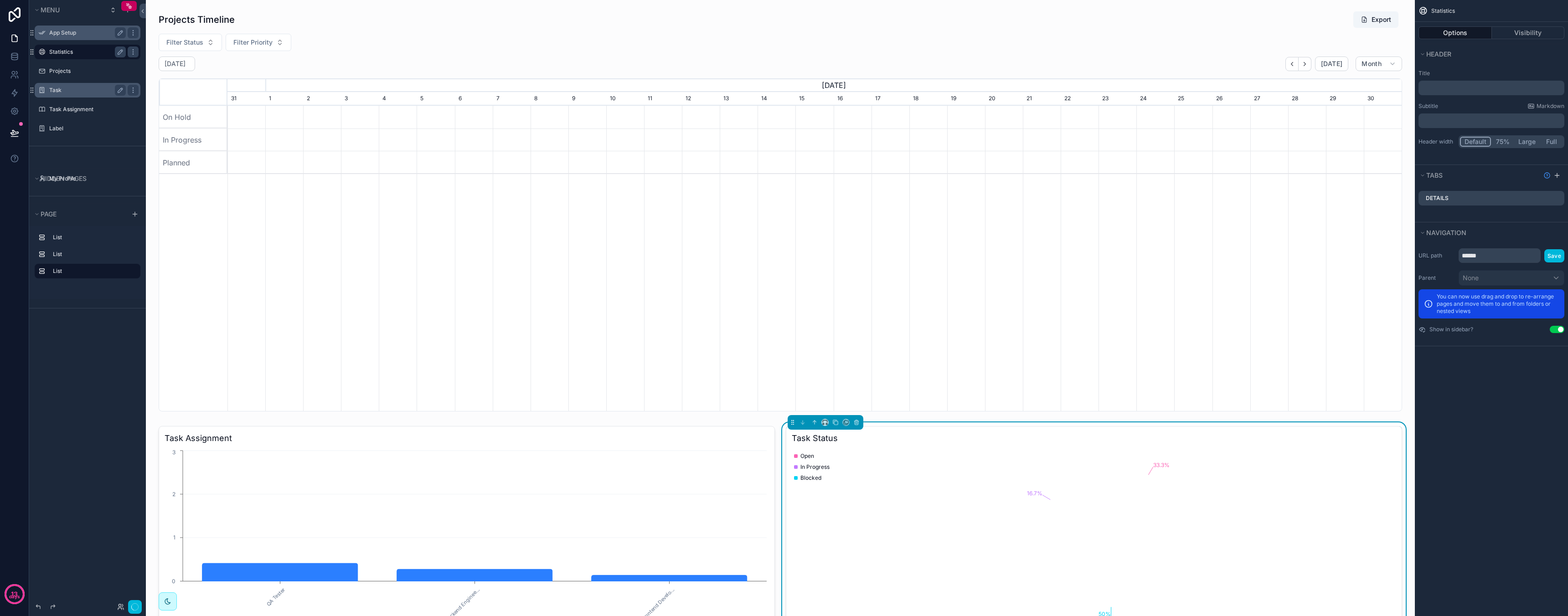
scroll to position [0, 1174]
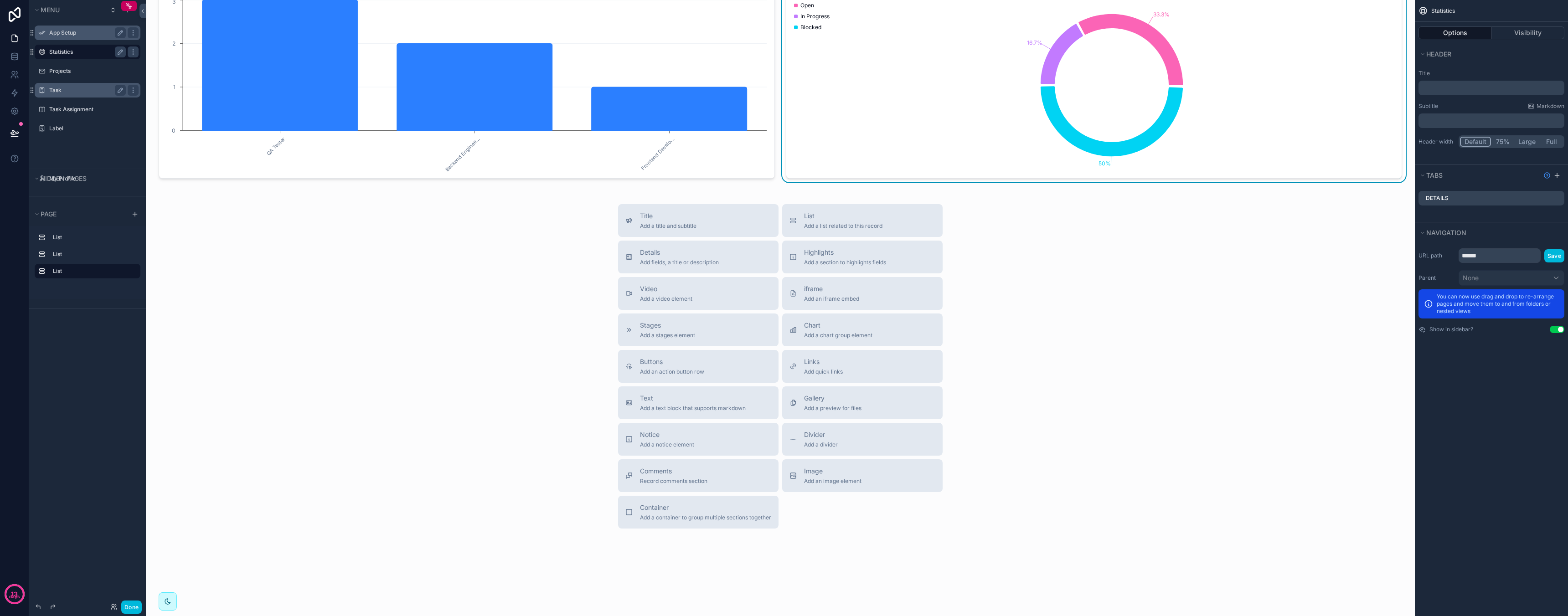
click at [1032, 428] on div "Title Add a title and subtitle List Add a list related to this record Details A…" at bounding box center [780, 366] width 1254 height 324
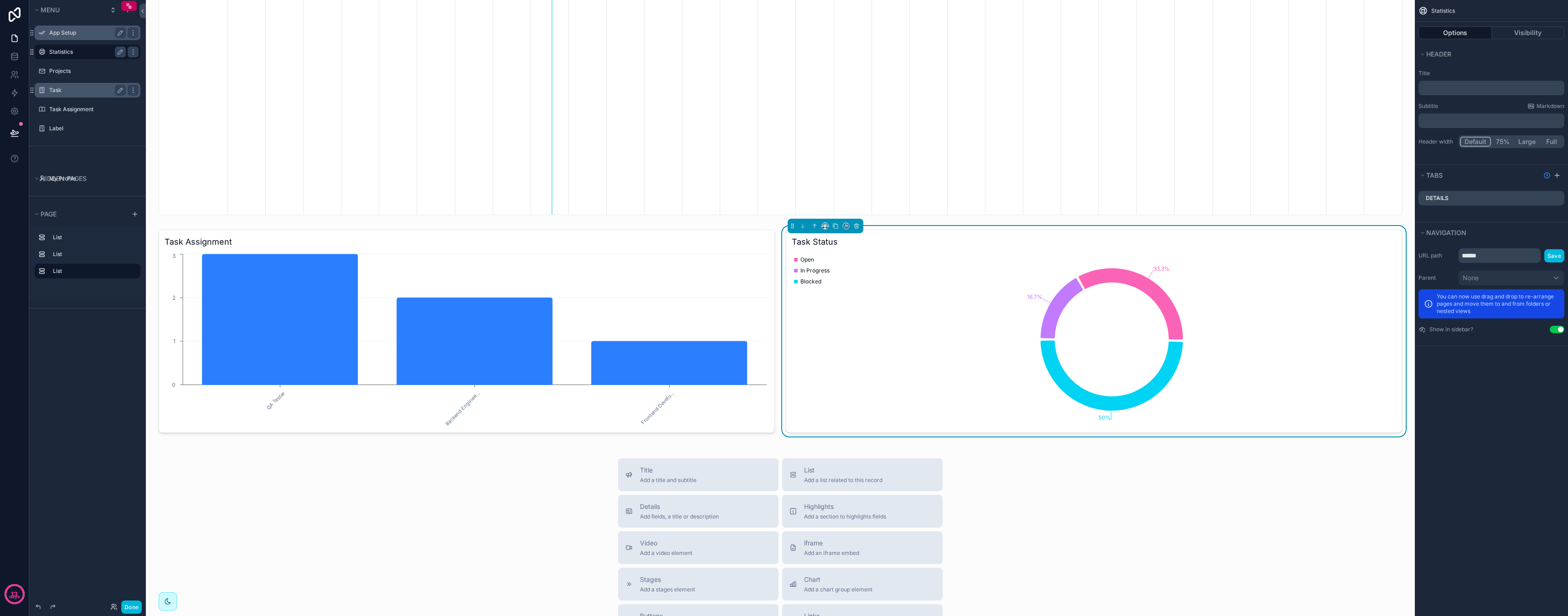
scroll to position [203, 0]
